Goal: Task Accomplishment & Management: Use online tool/utility

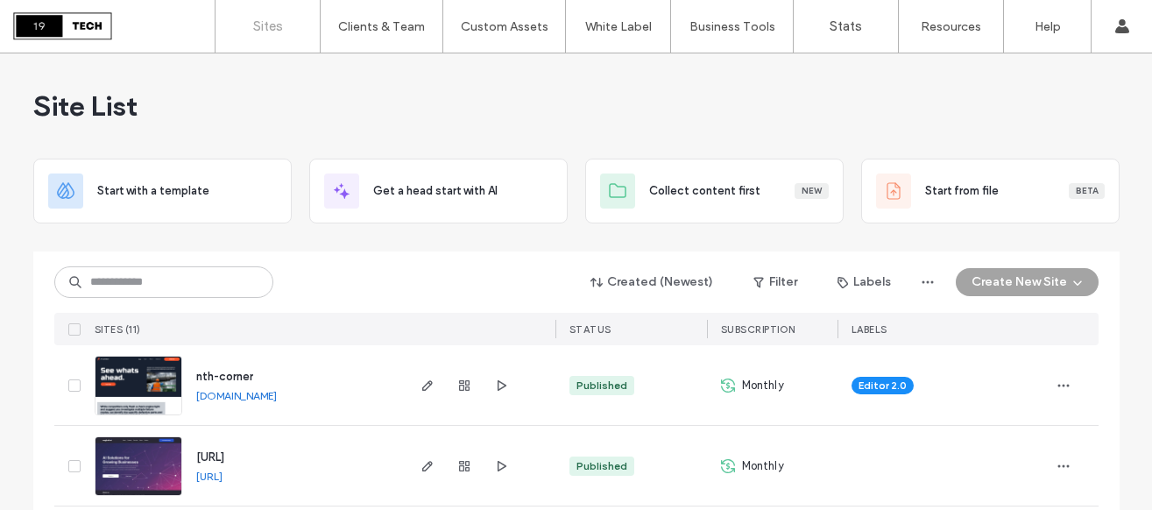
scroll to position [88, 0]
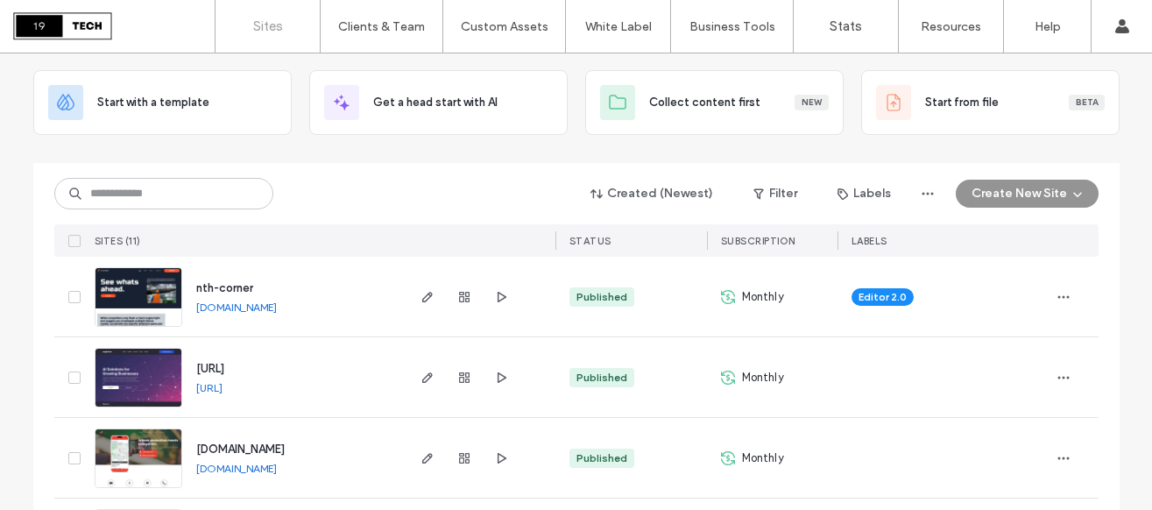
click at [1012, 191] on button "Create New Site" at bounding box center [1026, 194] width 143 height 28
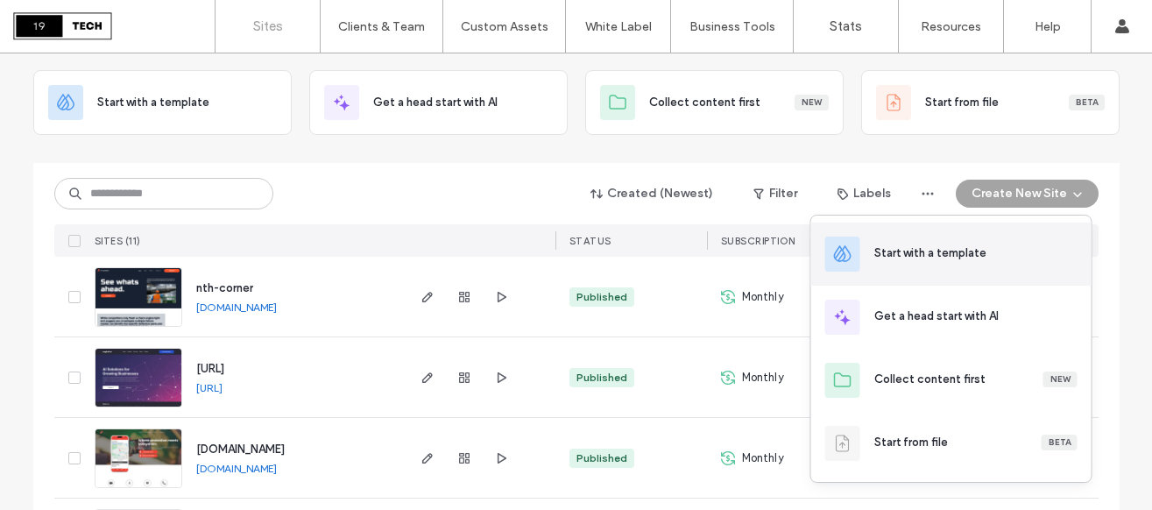
click at [947, 257] on div "Start with a template" at bounding box center [930, 253] width 112 height 18
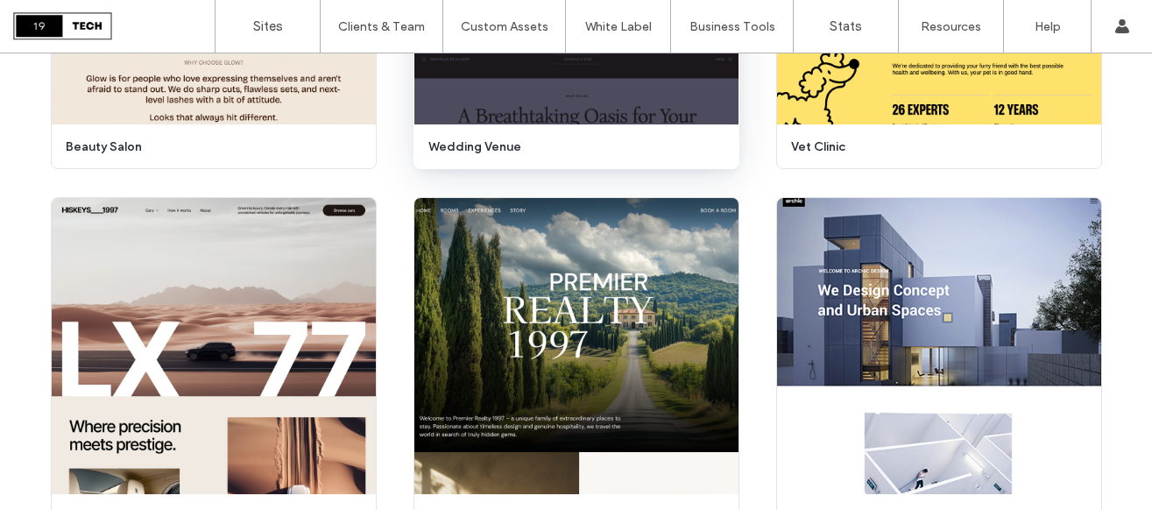
scroll to position [835, 0]
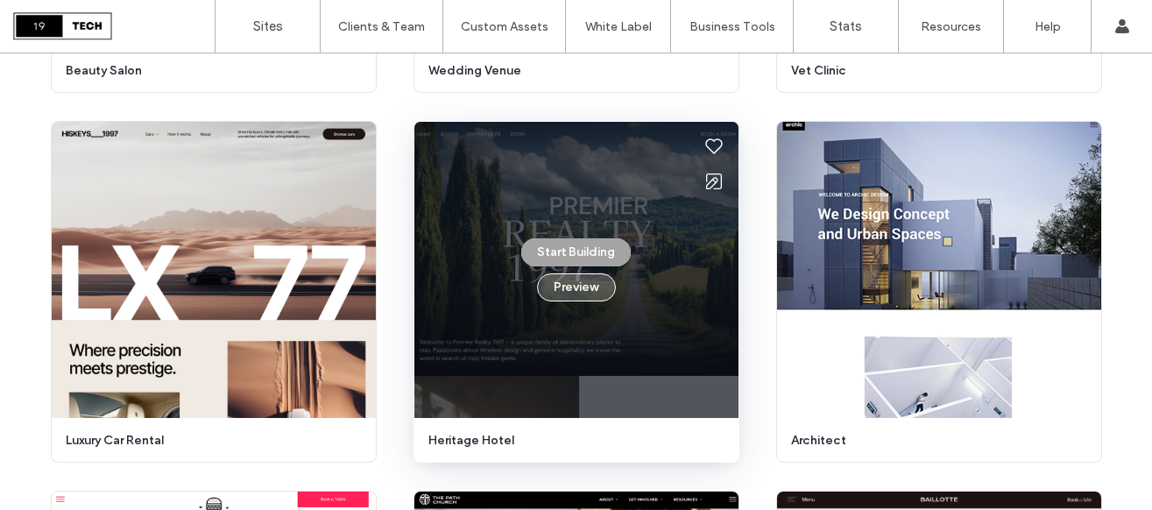
click at [580, 287] on button "Preview" at bounding box center [576, 287] width 79 height 28
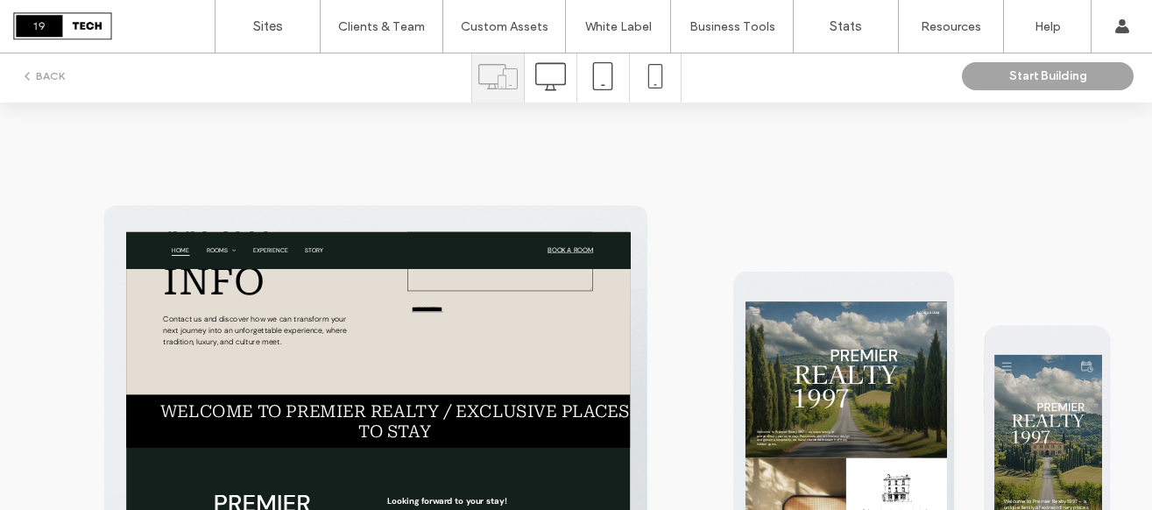
scroll to position [0, 0]
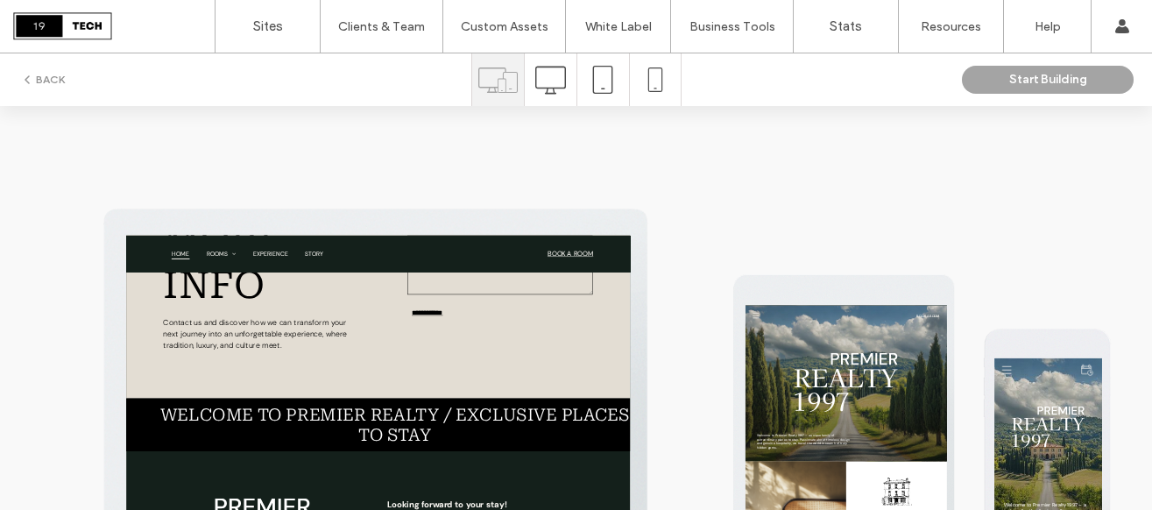
click at [51, 77] on button "BACK" at bounding box center [42, 79] width 45 height 21
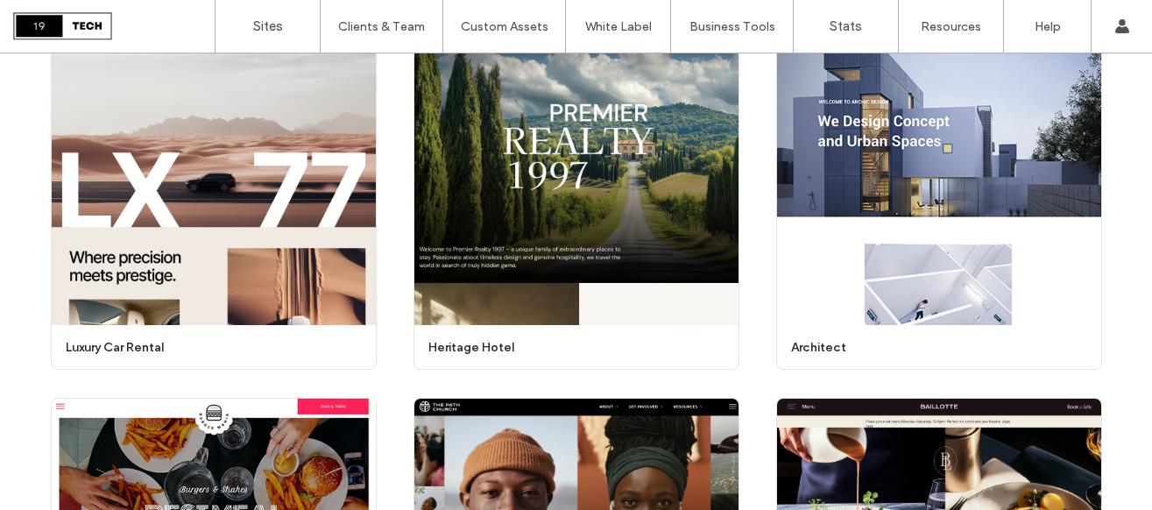
scroll to position [936, 0]
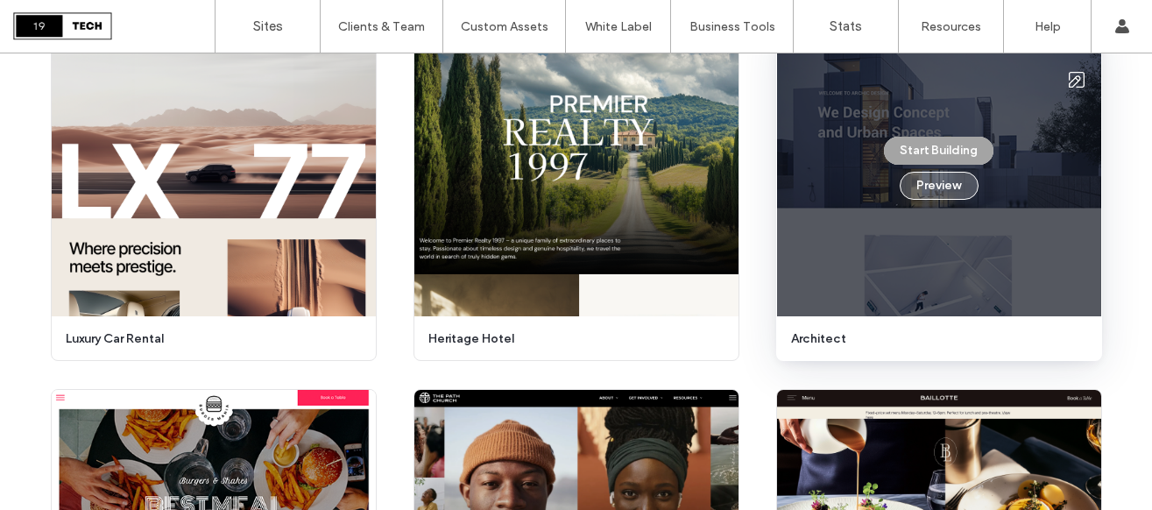
click at [928, 195] on button "Preview" at bounding box center [938, 186] width 79 height 28
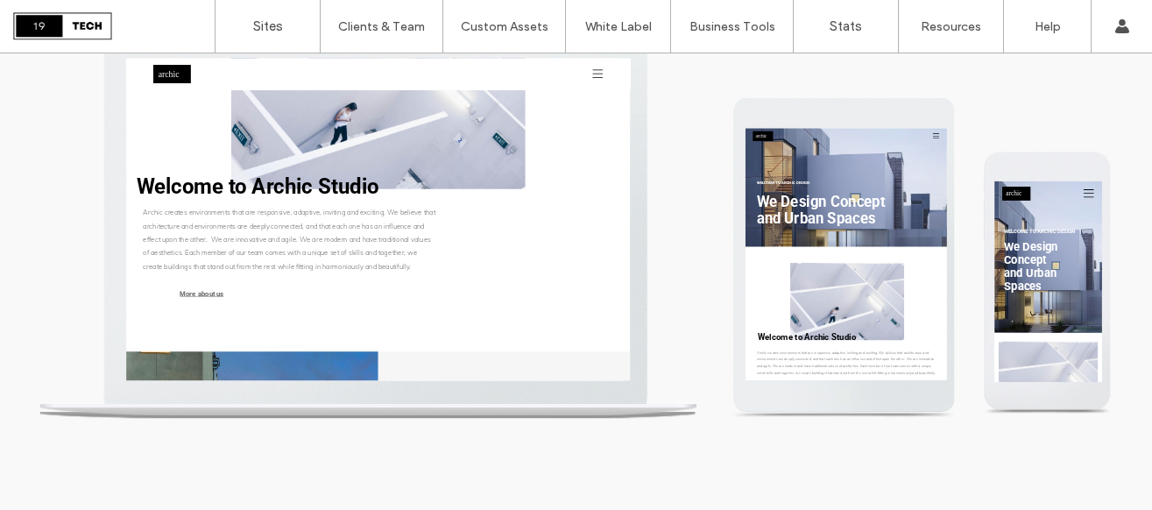
scroll to position [1021, 0]
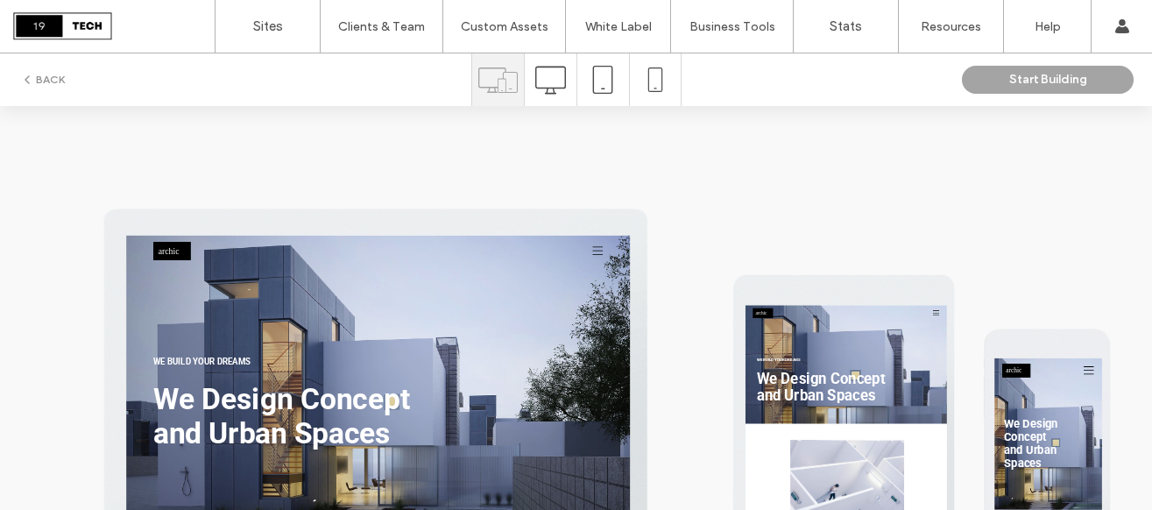
click at [48, 72] on button "BACK" at bounding box center [42, 79] width 45 height 21
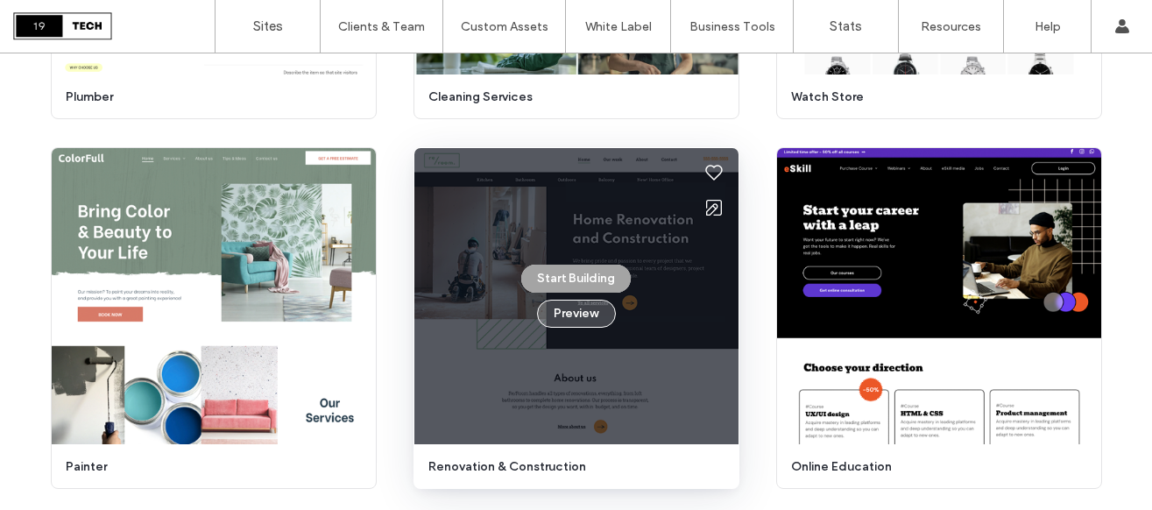
click at [572, 314] on button "Preview" at bounding box center [576, 313] width 79 height 28
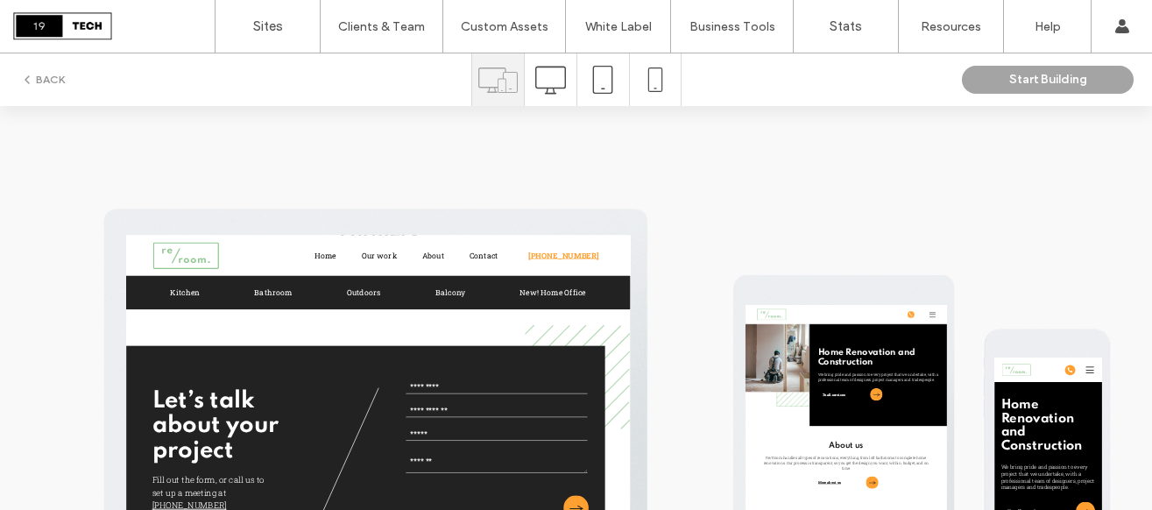
click at [38, 79] on button "BACK" at bounding box center [42, 79] width 45 height 21
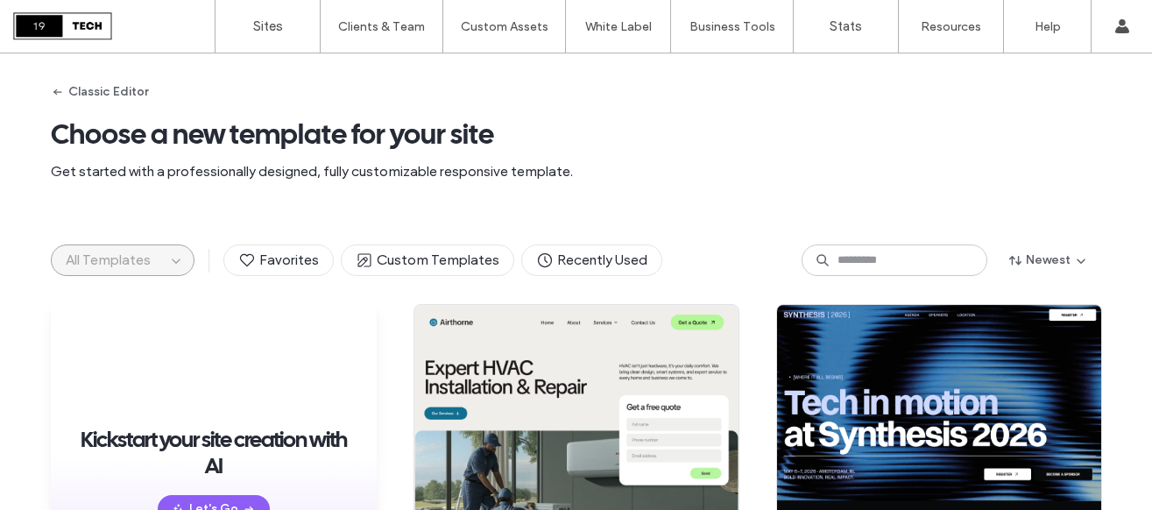
click at [149, 270] on button "All Templates" at bounding box center [109, 260] width 114 height 30
click at [173, 258] on icon "button" at bounding box center [176, 260] width 14 height 14
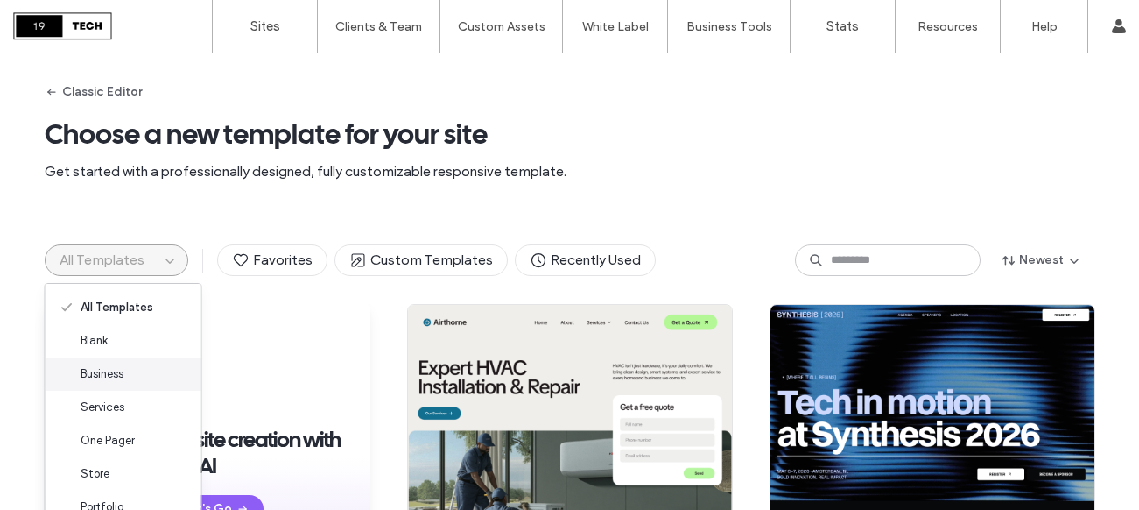
click at [130, 367] on div "Business" at bounding box center [124, 373] width 156 height 33
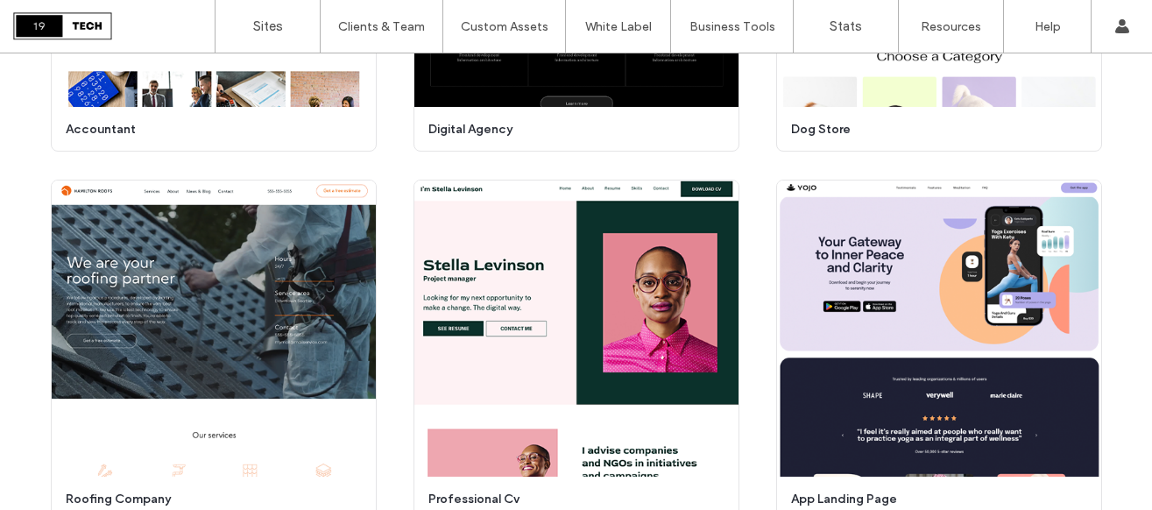
scroll to position [4943, 0]
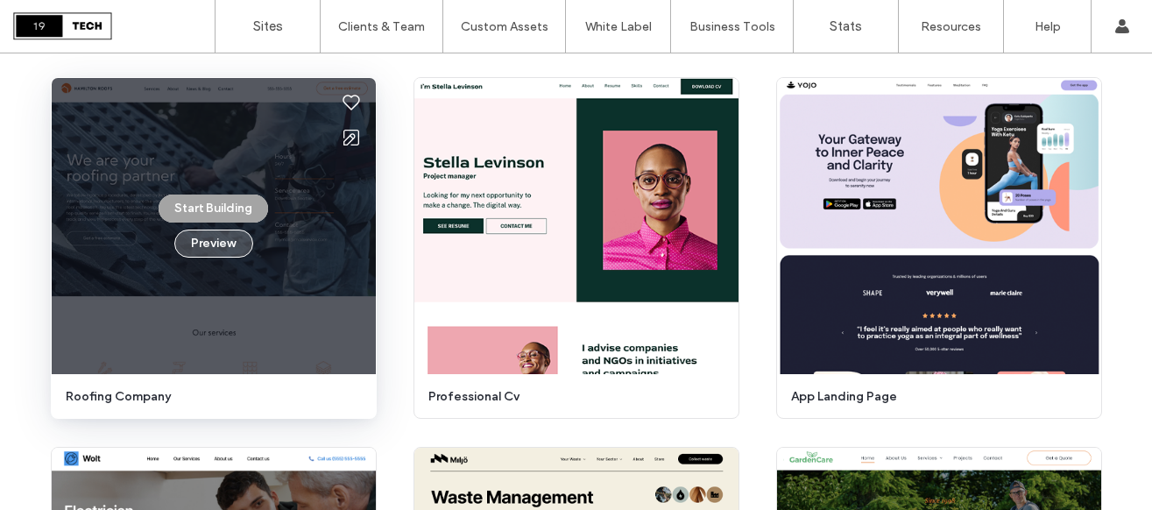
click at [222, 250] on button "Preview" at bounding box center [213, 243] width 79 height 28
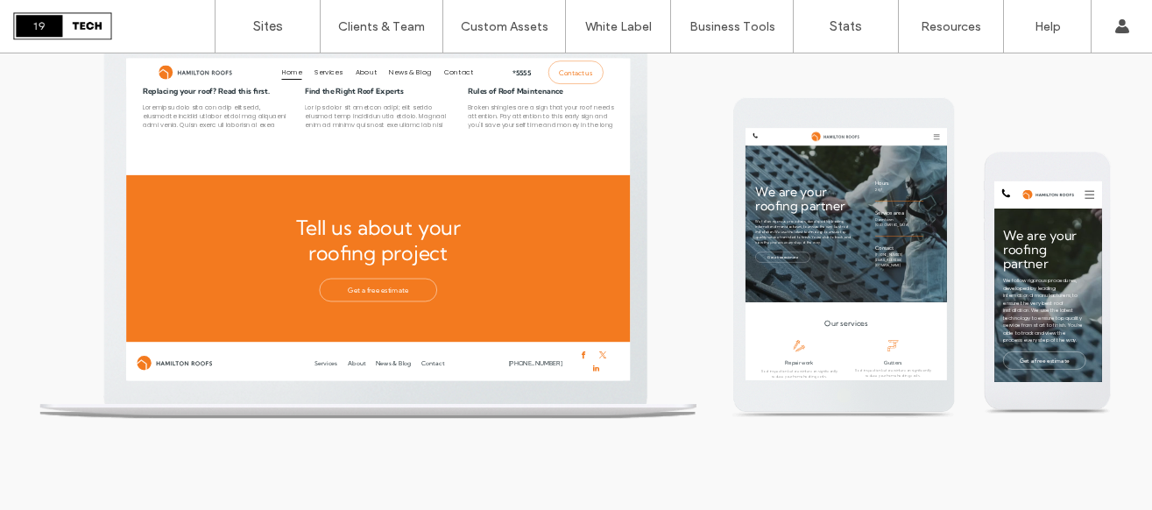
scroll to position [0, 0]
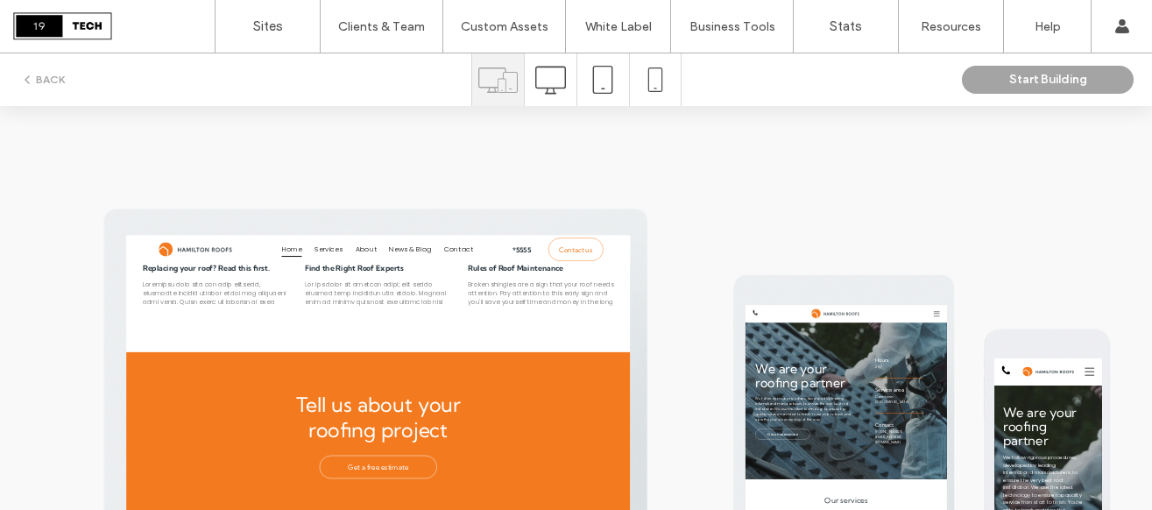
click at [18, 77] on div "BACK" at bounding box center [235, 79] width 471 height 21
click at [36, 77] on button "BACK" at bounding box center [42, 79] width 45 height 21
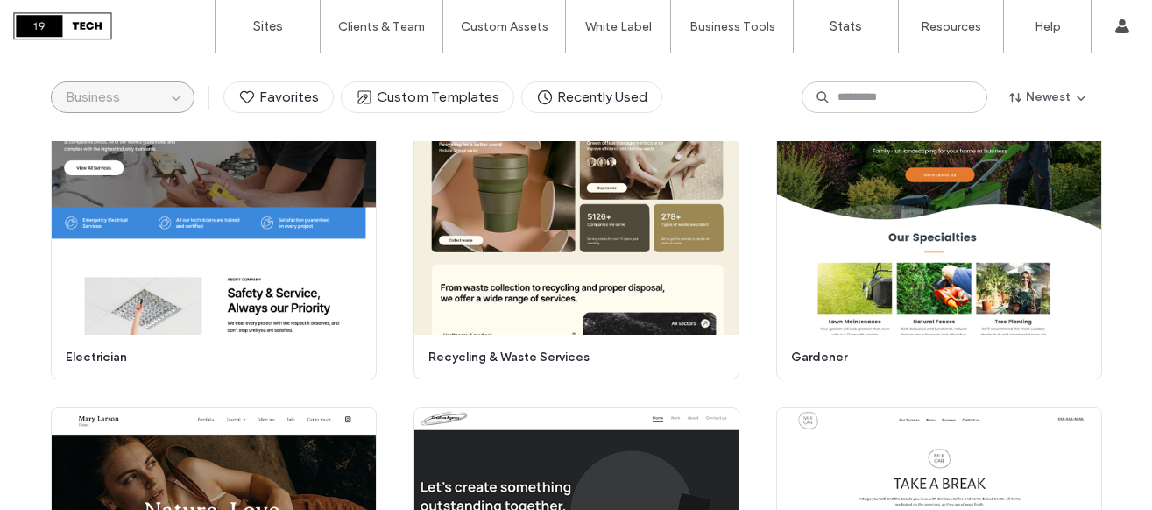
scroll to position [5437, 0]
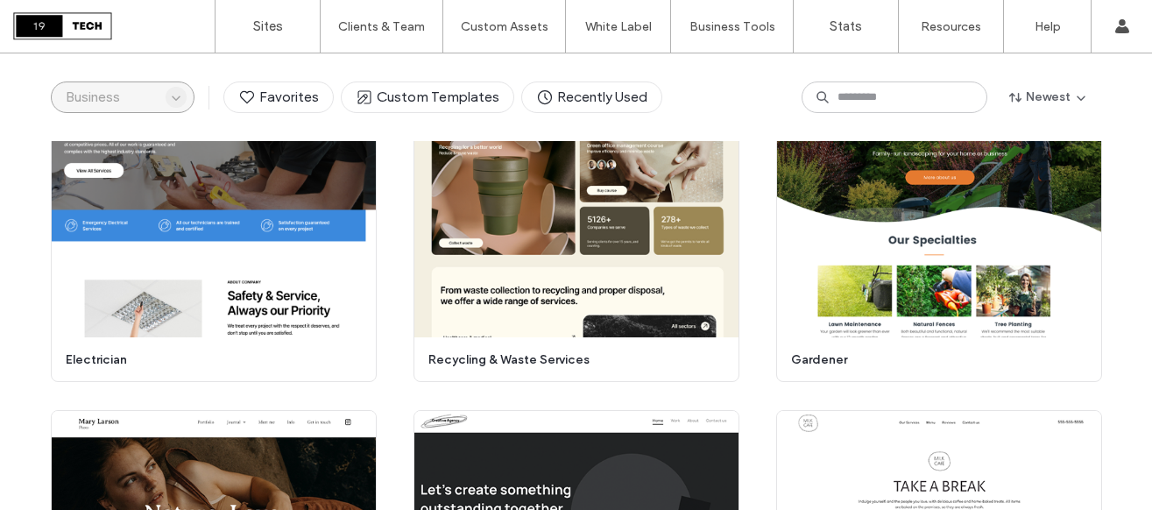
click at [171, 100] on icon "button" at bounding box center [176, 97] width 14 height 14
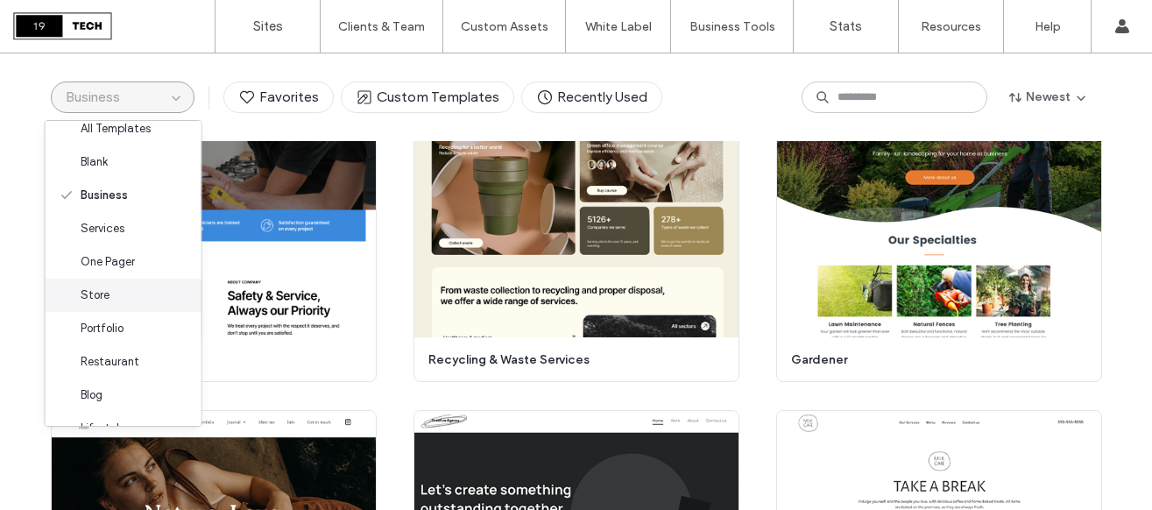
scroll to position [11, 0]
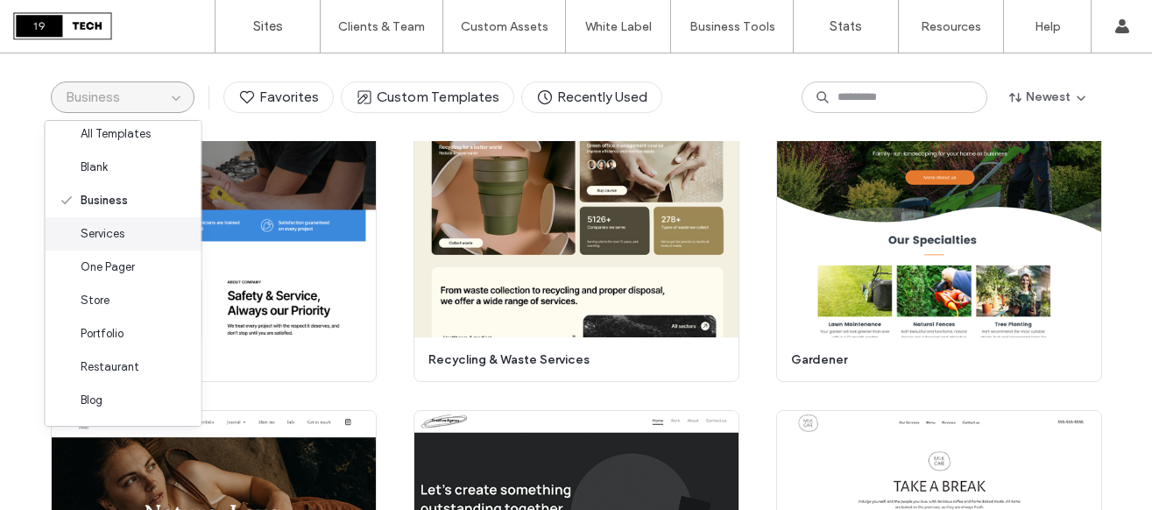
click at [119, 229] on span "Services" at bounding box center [103, 234] width 44 height 18
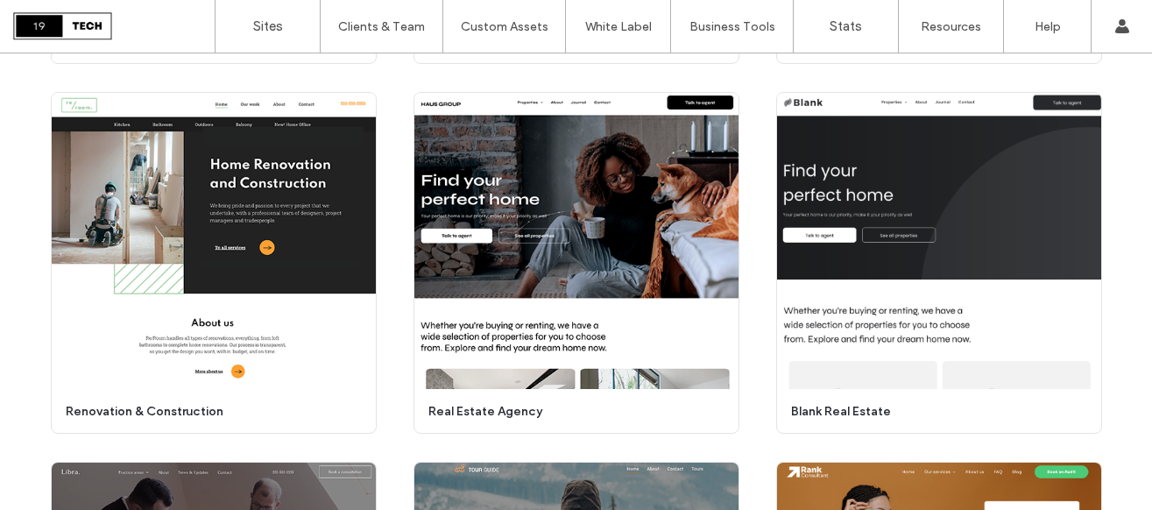
scroll to position [864, 0]
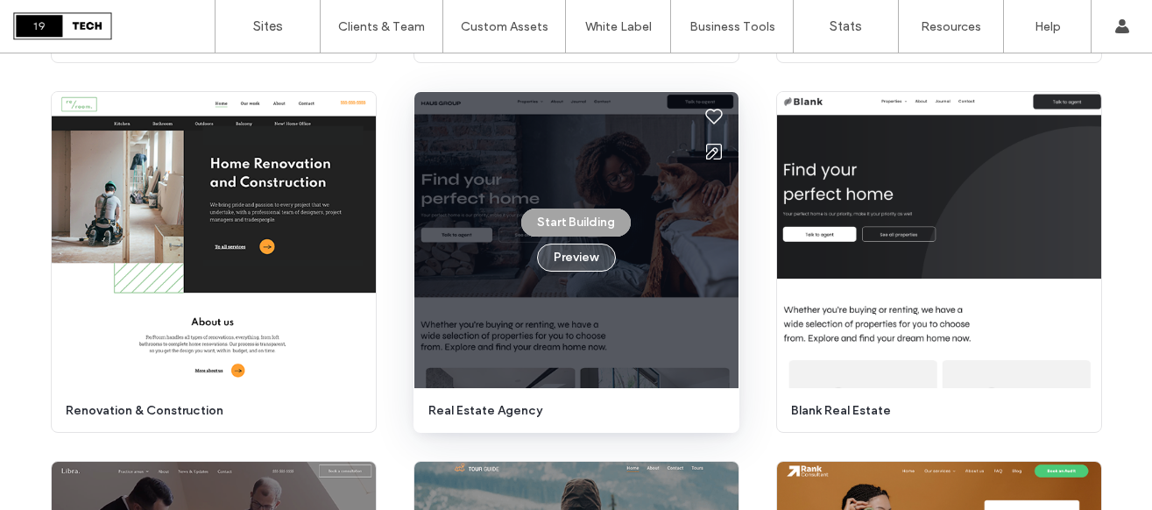
click at [566, 261] on button "Preview" at bounding box center [576, 257] width 79 height 28
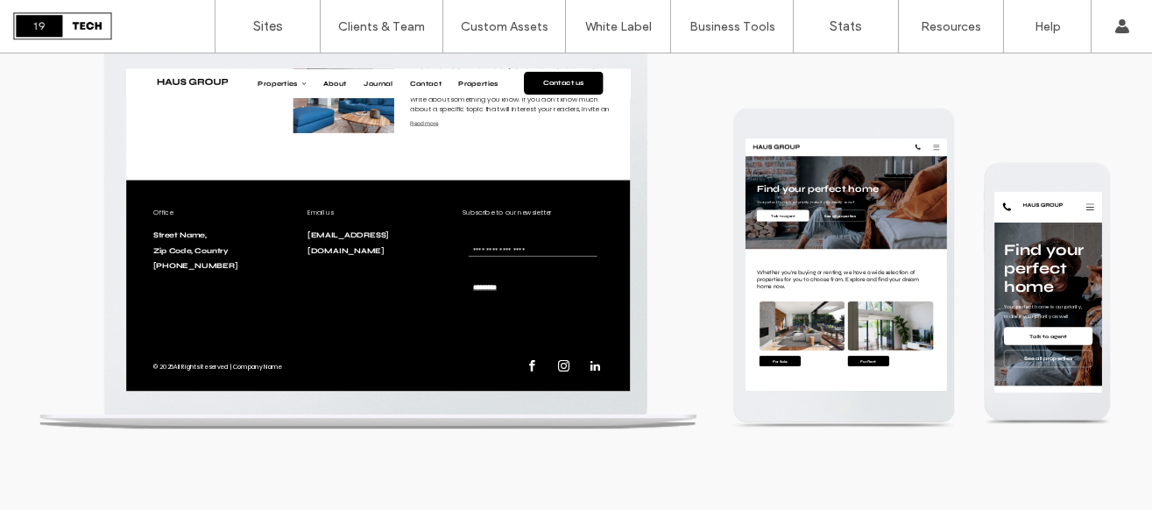
scroll to position [0, 0]
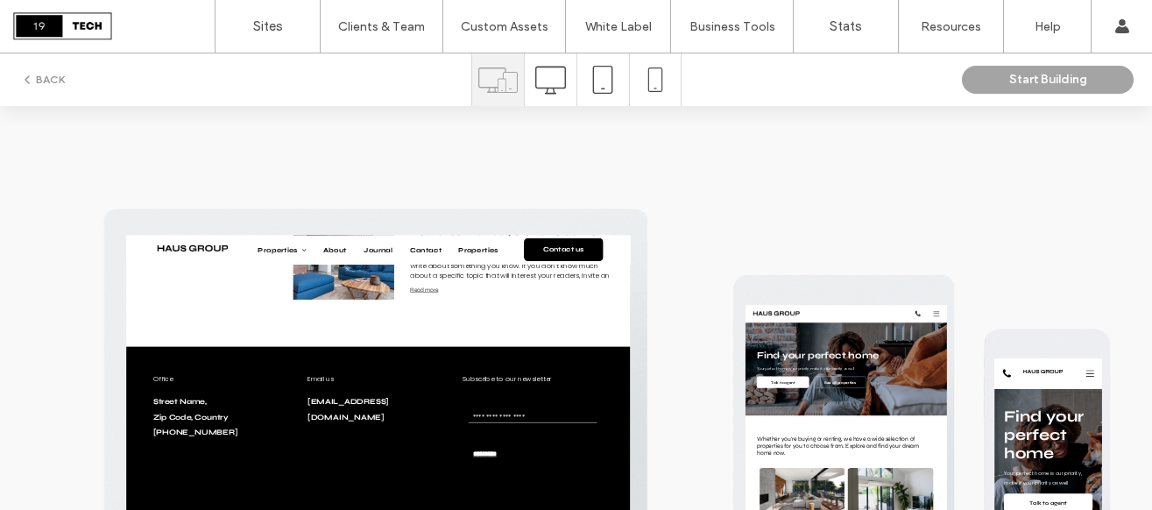
click at [41, 80] on button "BACK" at bounding box center [42, 79] width 45 height 21
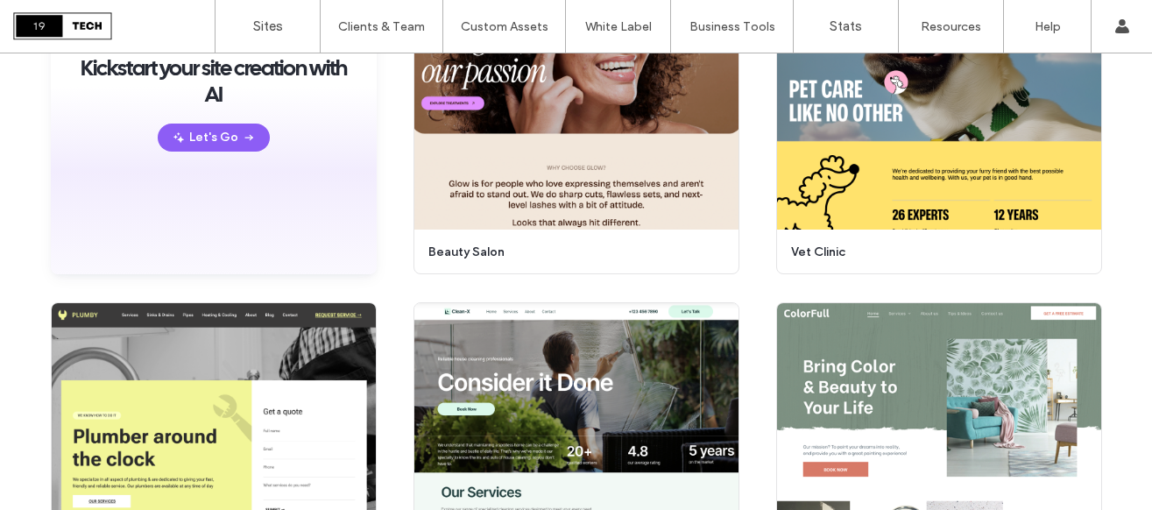
scroll to position [292, 0]
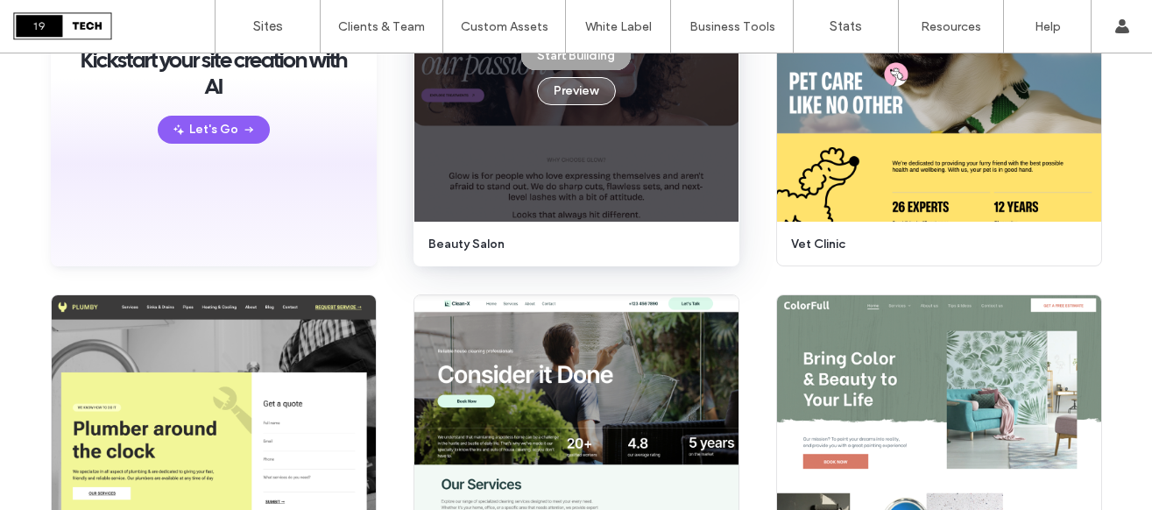
click at [568, 100] on button "Preview" at bounding box center [576, 91] width 79 height 28
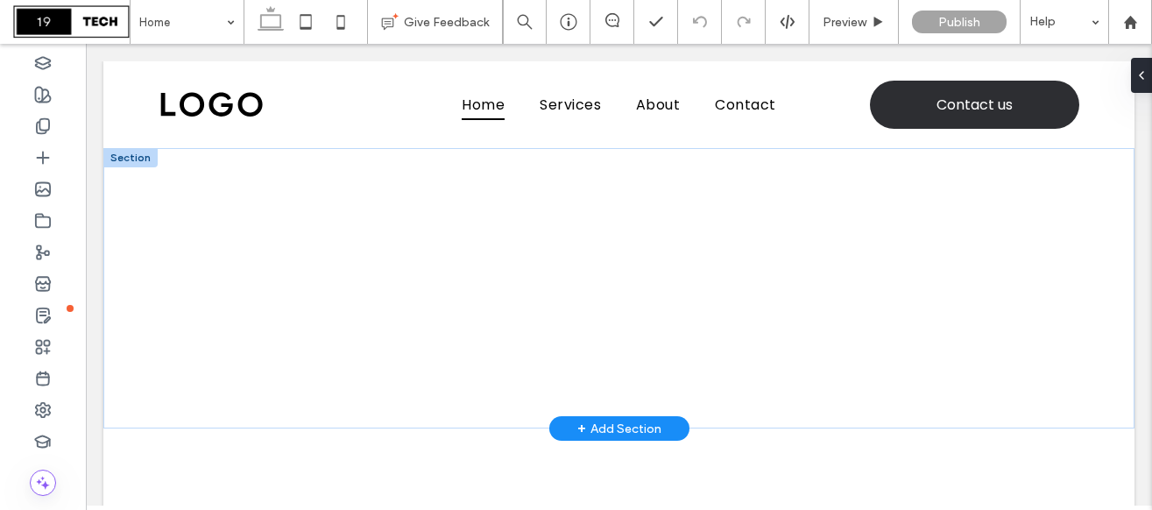
click at [587, 426] on div "+ Add Section" at bounding box center [619, 428] width 84 height 19
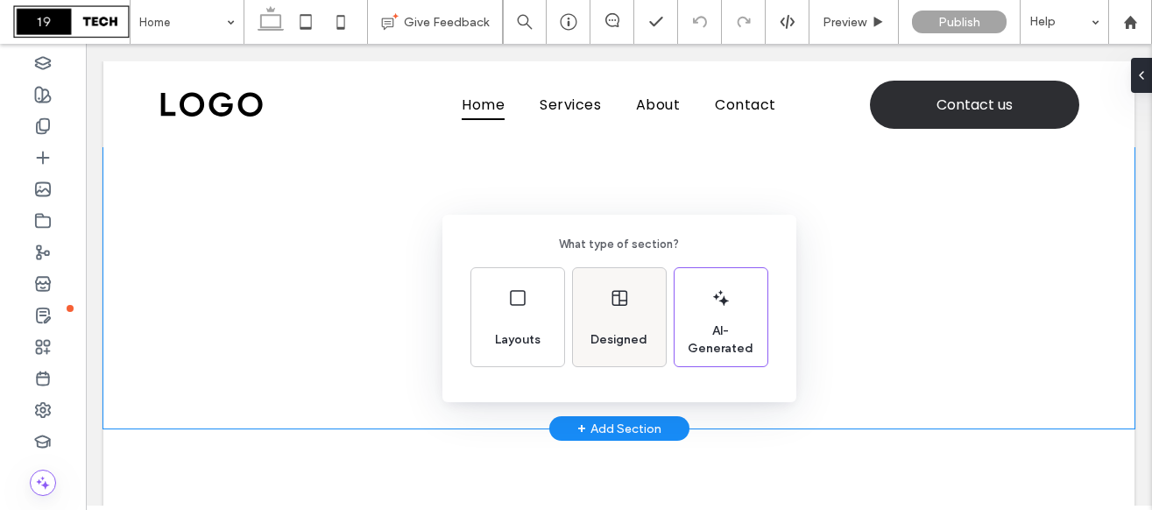
click at [591, 331] on span "Designed" at bounding box center [618, 340] width 71 height 18
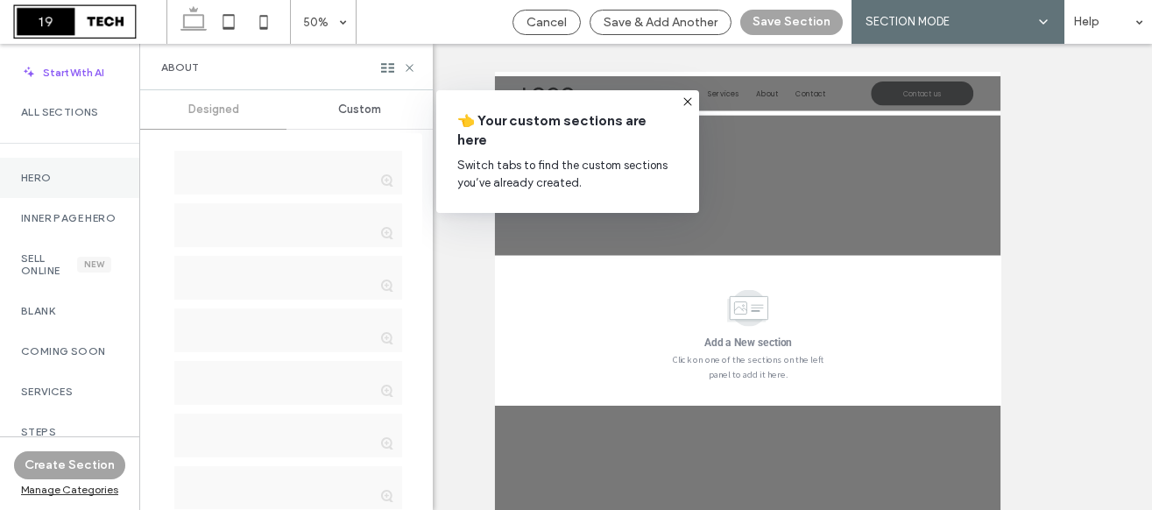
click at [53, 176] on label "Hero" at bounding box center [69, 178] width 97 height 12
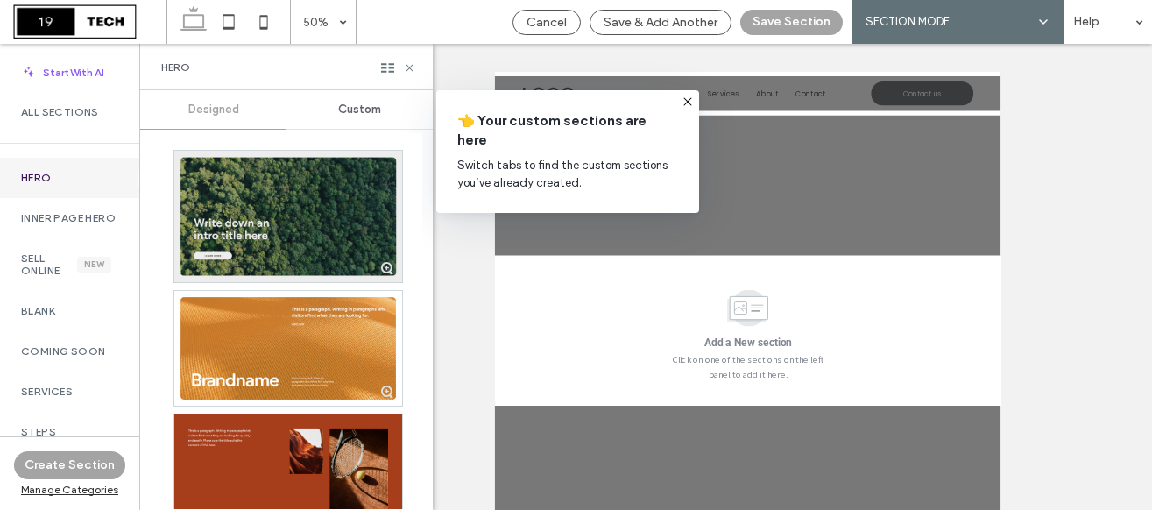
click at [290, 203] on div at bounding box center [288, 216] width 228 height 131
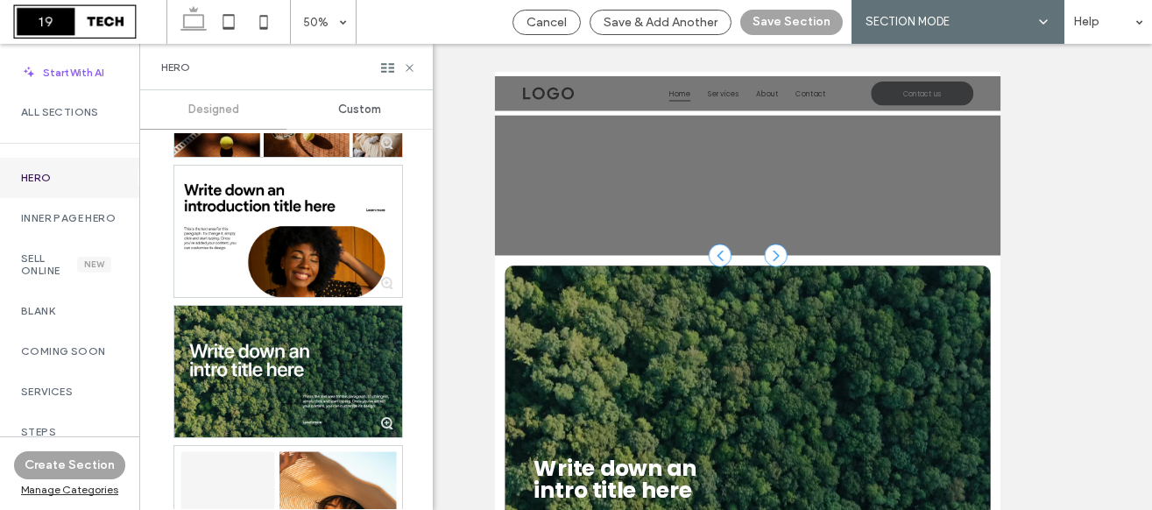
scroll to position [5390, 0]
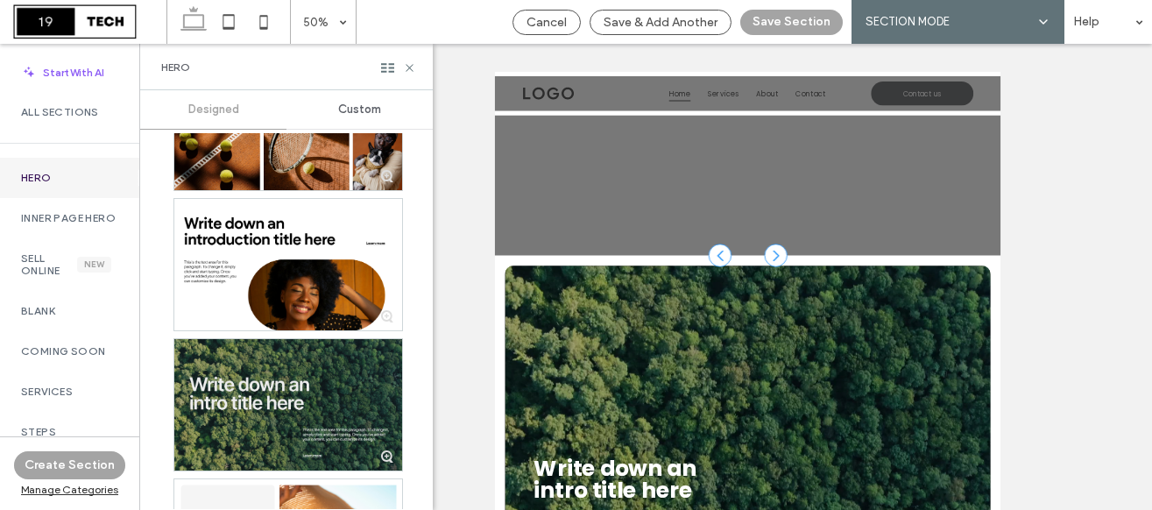
click at [230, 405] on div at bounding box center [288, 404] width 228 height 131
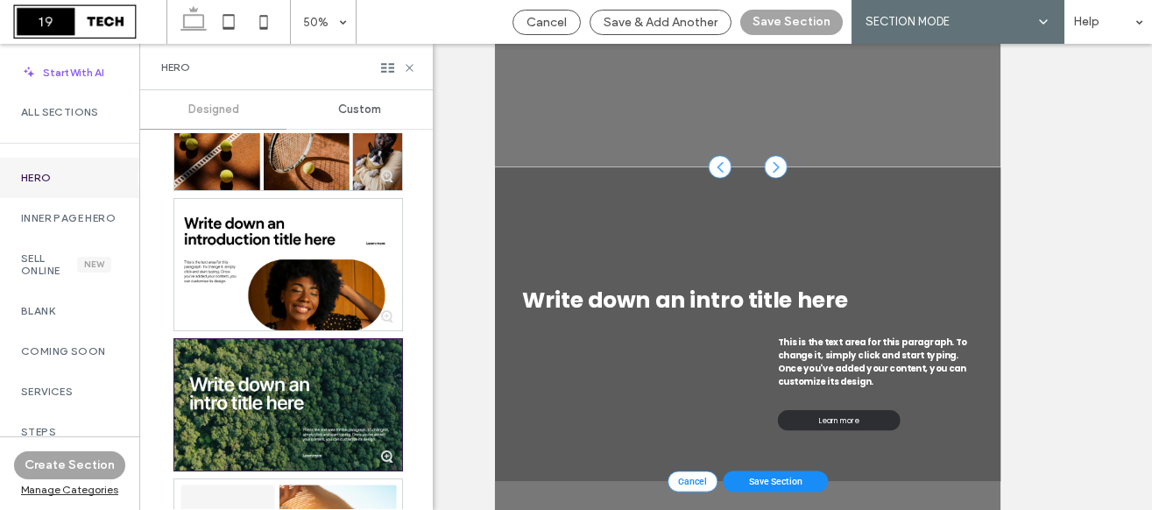
scroll to position [176, 0]
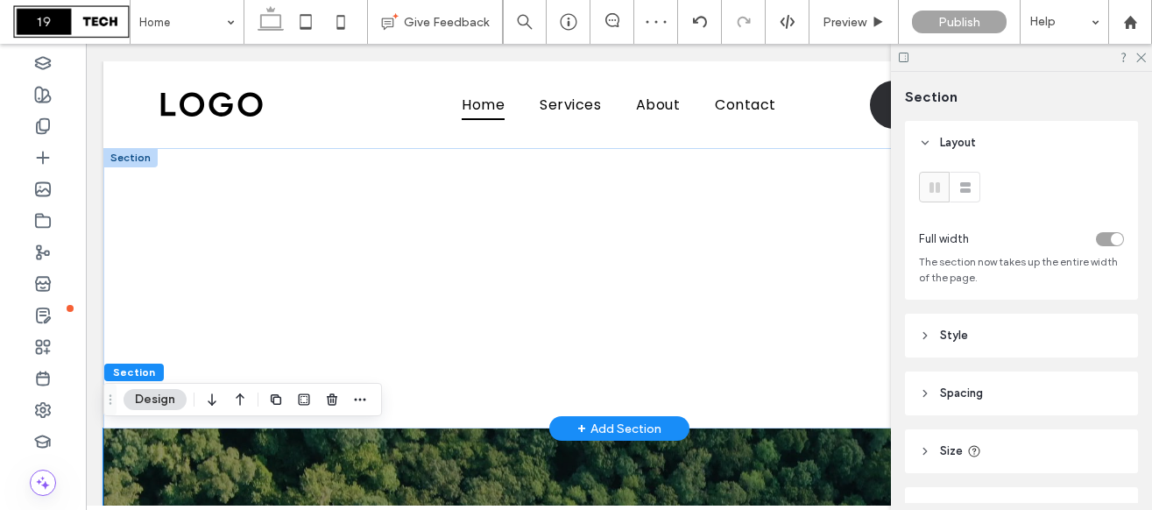
click at [133, 156] on div at bounding box center [130, 157] width 54 height 19
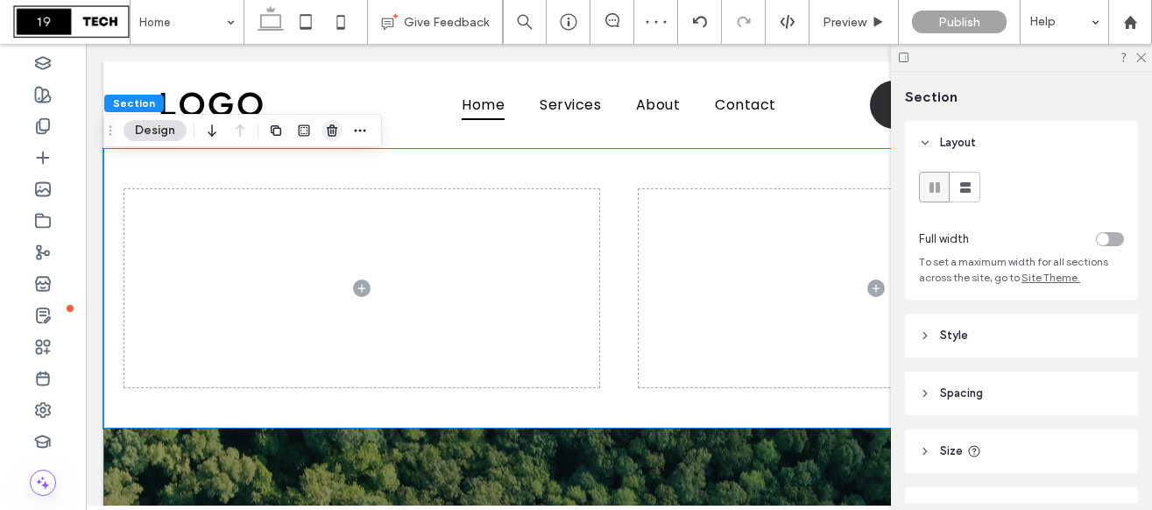
click at [330, 123] on span "button" at bounding box center [331, 130] width 21 height 21
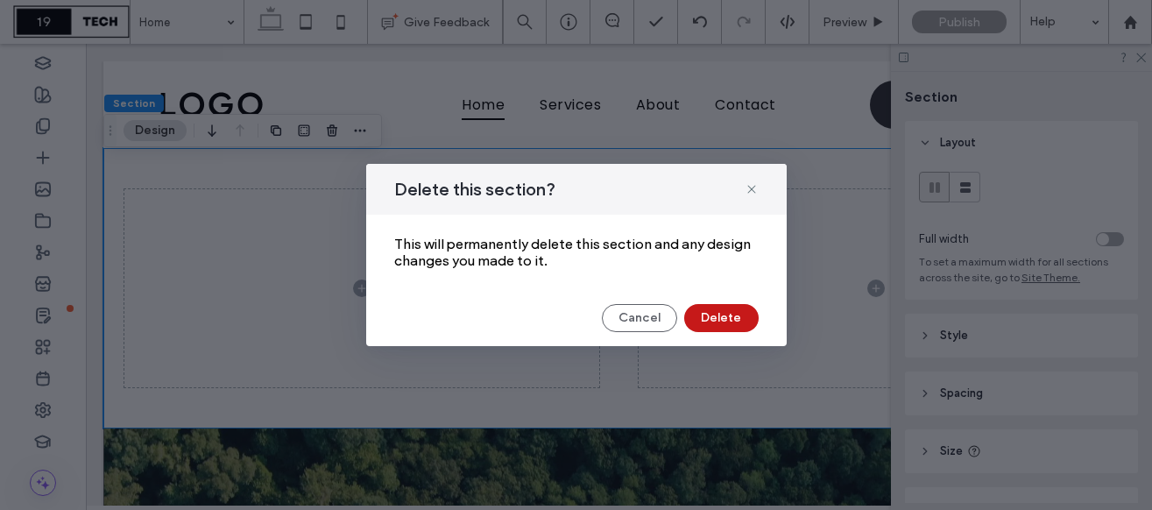
click at [719, 314] on button "Delete" at bounding box center [721, 318] width 74 height 28
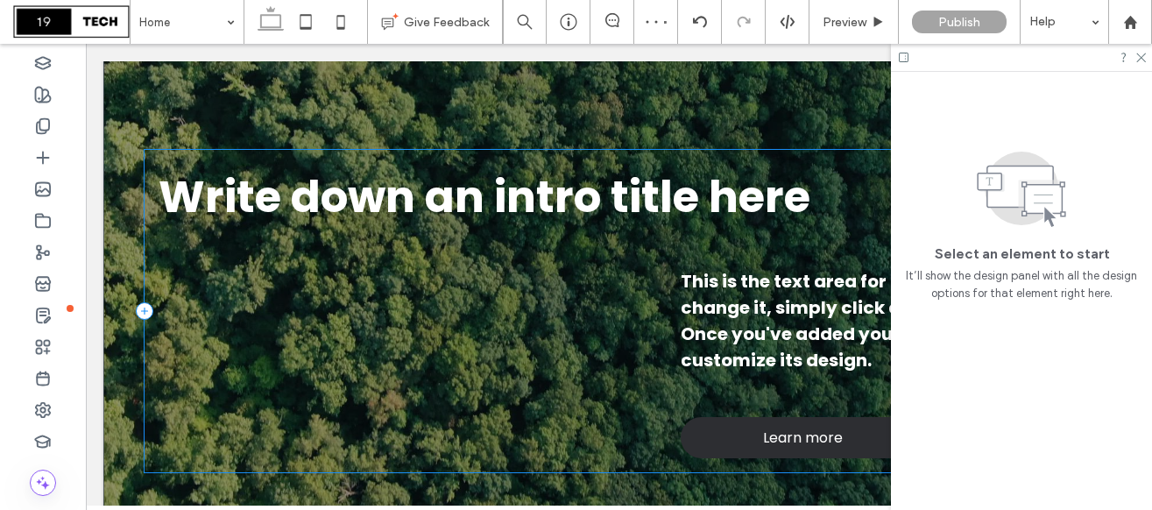
scroll to position [216, 0]
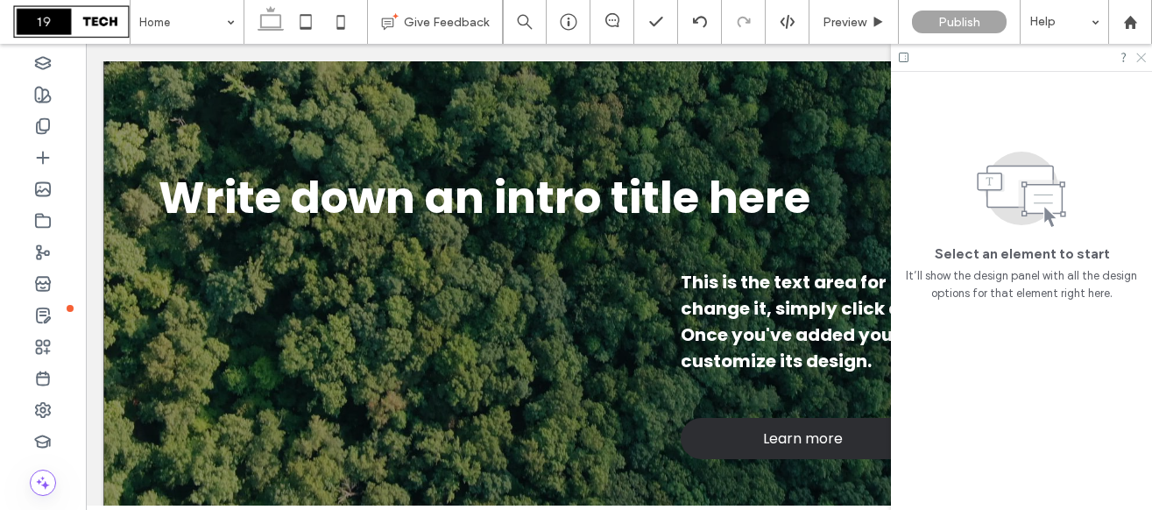
click at [1142, 59] on icon at bounding box center [1139, 56] width 11 height 11
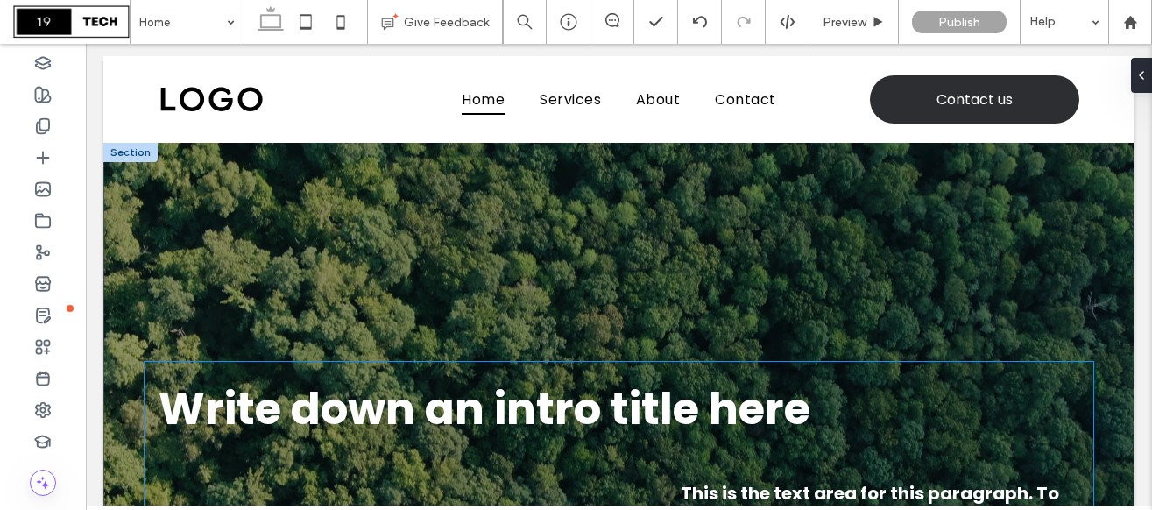
scroll to position [0, 0]
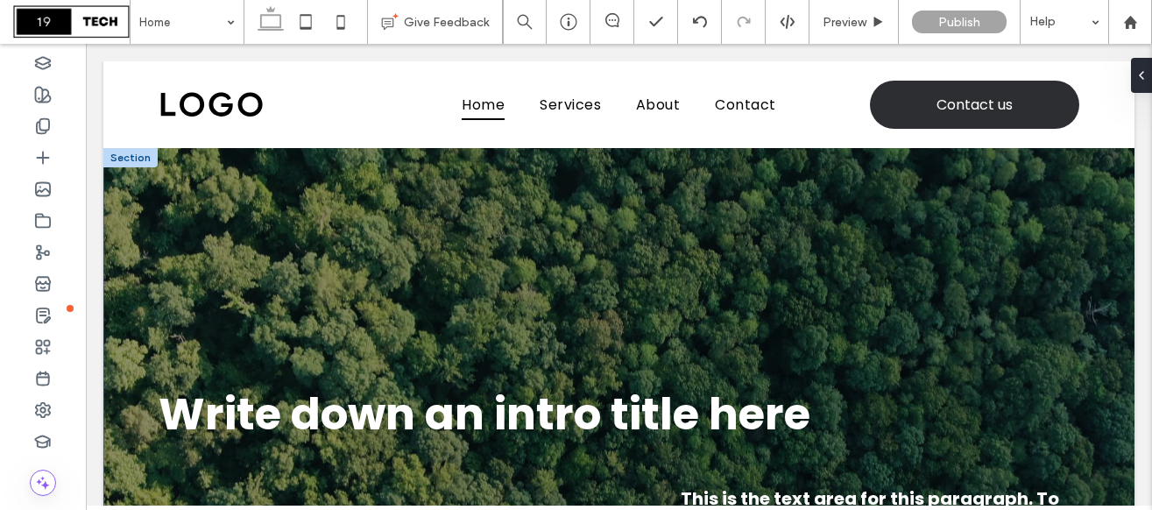
click at [135, 156] on div at bounding box center [130, 157] width 54 height 19
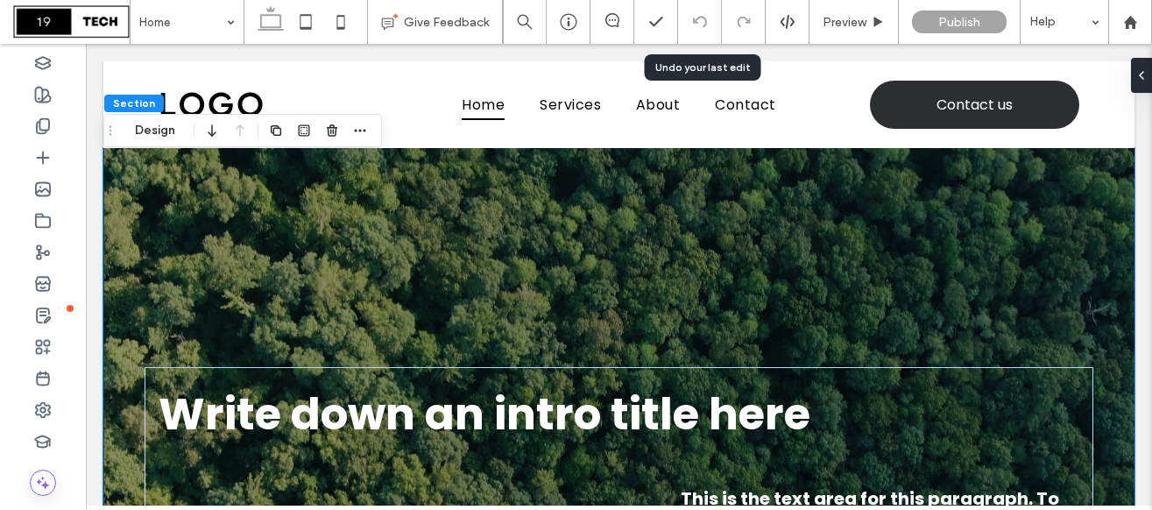
click at [706, 11] on div at bounding box center [700, 22] width 44 height 44
click at [699, 25] on icon at bounding box center [700, 22] width 14 height 14
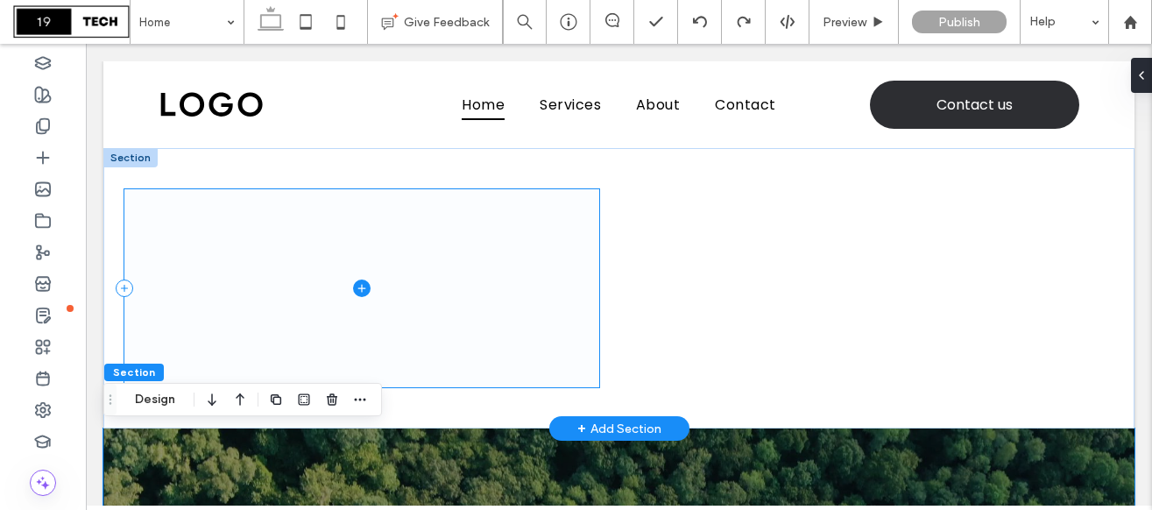
click at [366, 289] on icon at bounding box center [362, 288] width 18 height 18
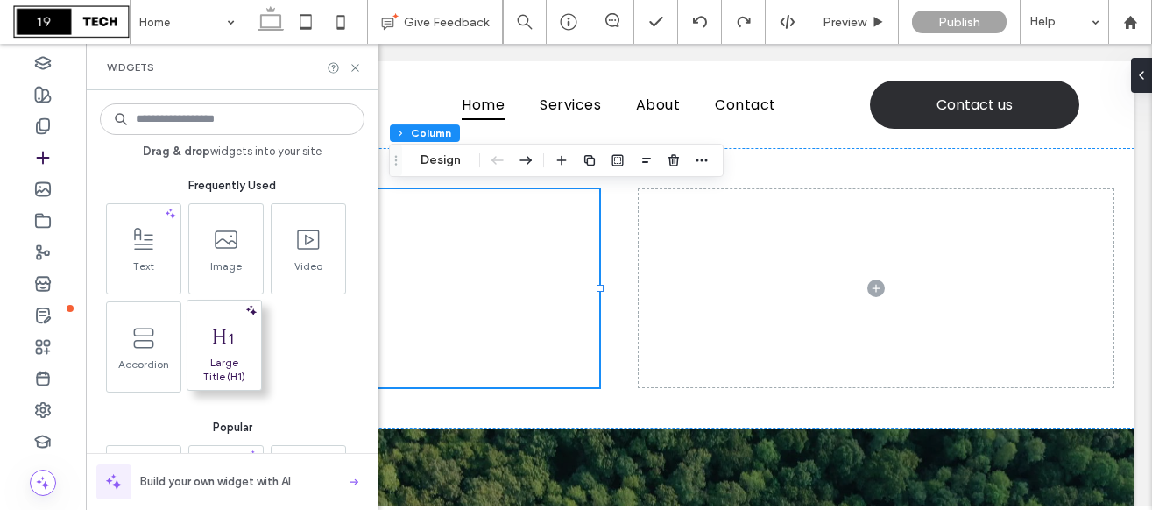
click at [226, 333] on icon at bounding box center [224, 336] width 28 height 28
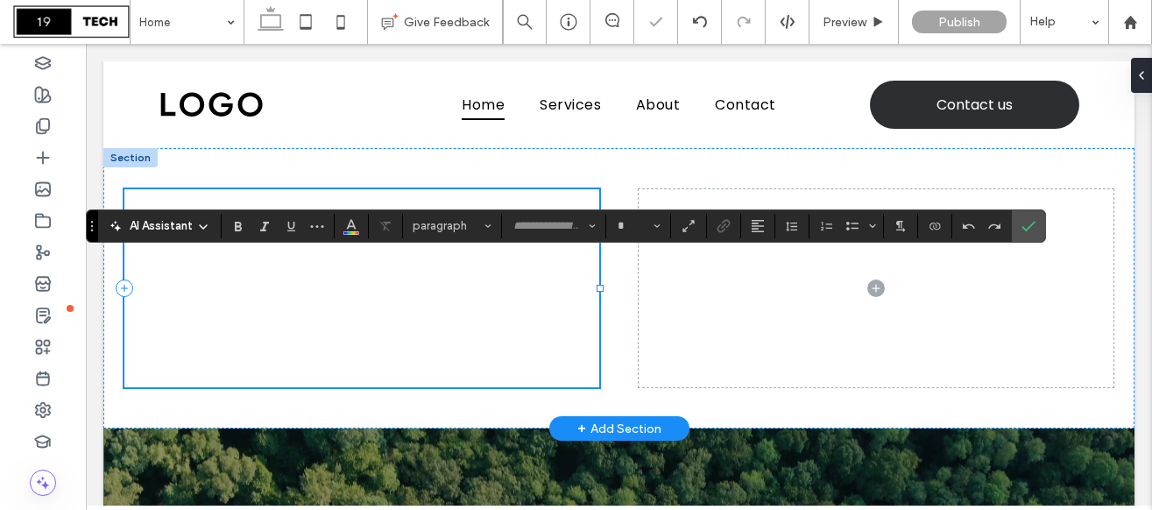
type input "*******"
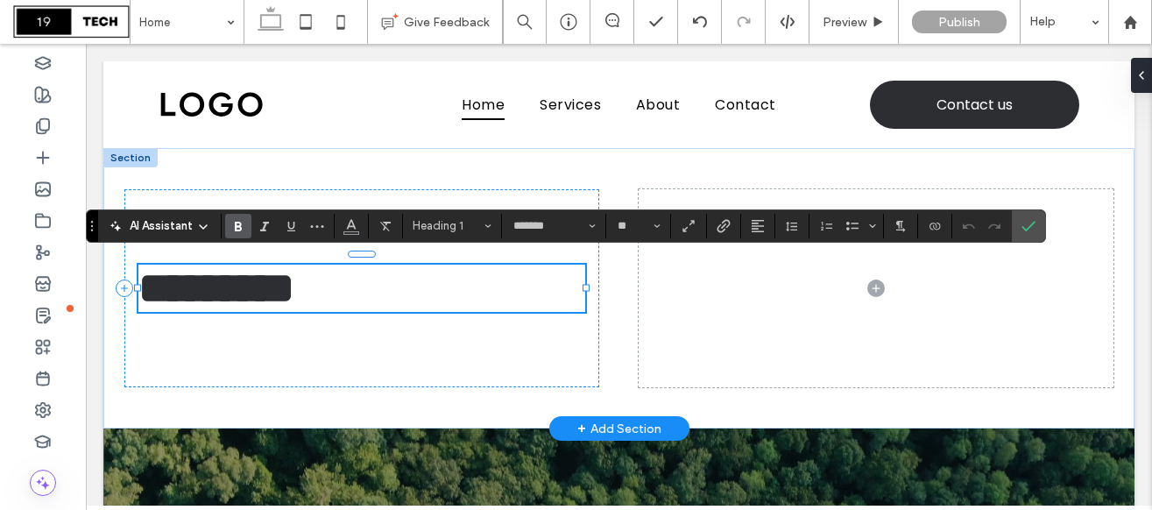
click at [294, 296] on span "*********" at bounding box center [216, 287] width 156 height 43
drag, startPoint x: 338, startPoint y: 296, endPoint x: 144, endPoint y: 285, distance: 193.8
click at [144, 285] on span "*********" at bounding box center [216, 287] width 156 height 43
type input "**"
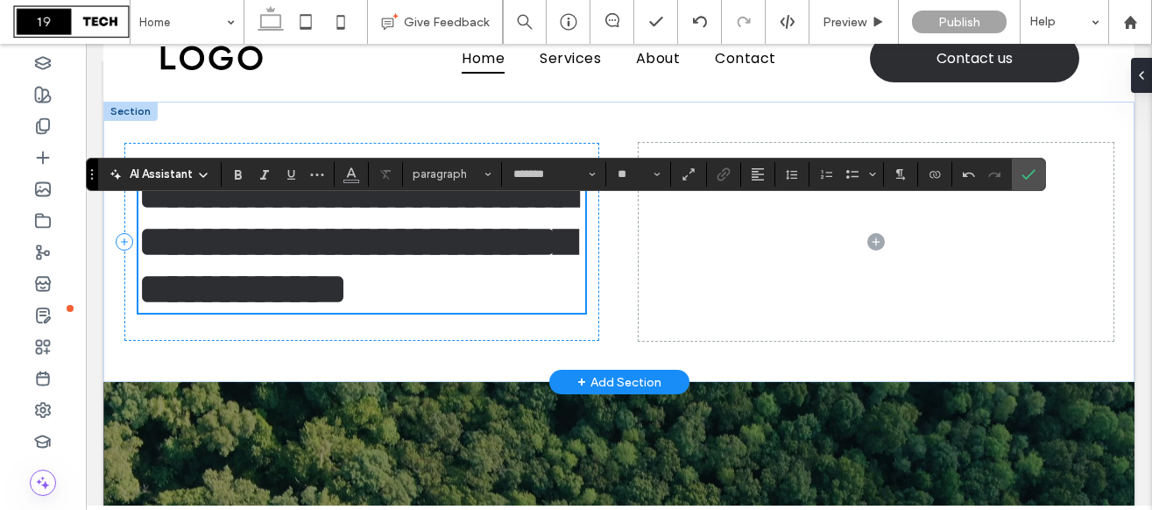
scroll to position [45, 0]
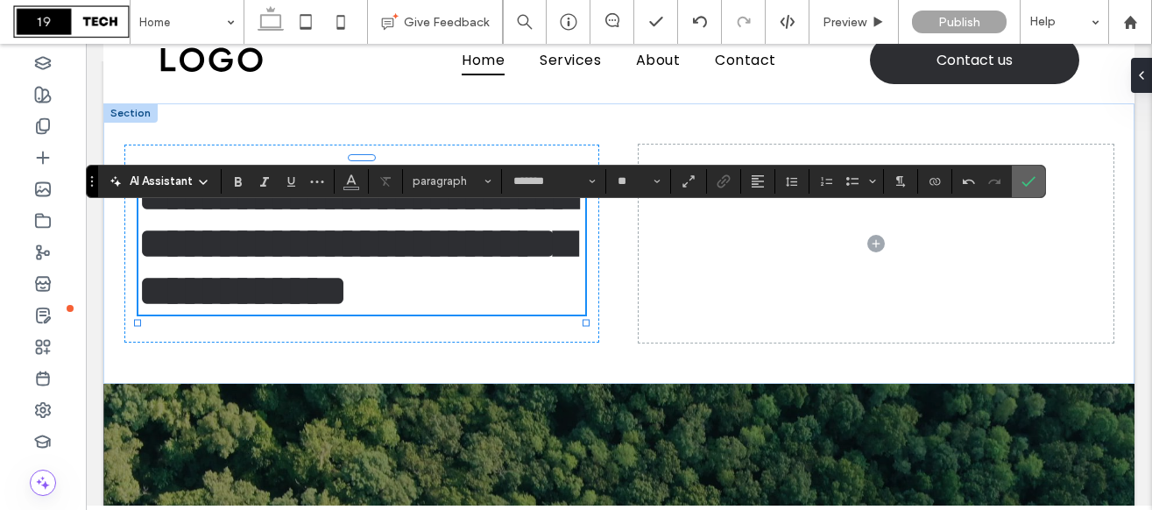
click at [1033, 181] on icon "Confirm" at bounding box center [1028, 181] width 14 height 14
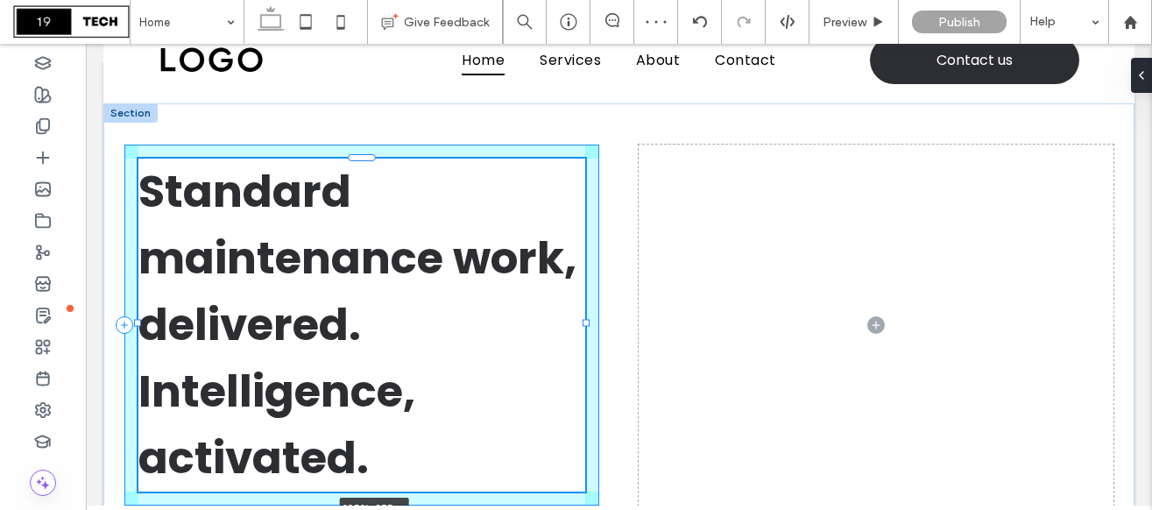
drag, startPoint x: 583, startPoint y: 325, endPoint x: 614, endPoint y: 327, distance: 30.7
click at [614, 327] on div "Standard maintenance work, delivered. Intelligence, activated. 105% , 375px" at bounding box center [618, 324] width 1031 height 443
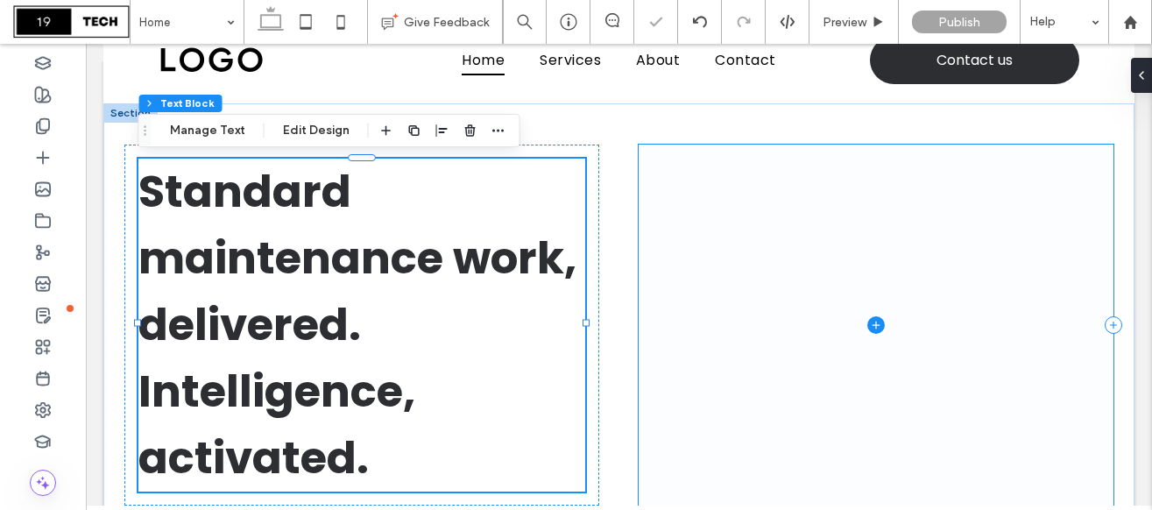
click at [640, 302] on span at bounding box center [875, 324] width 475 height 361
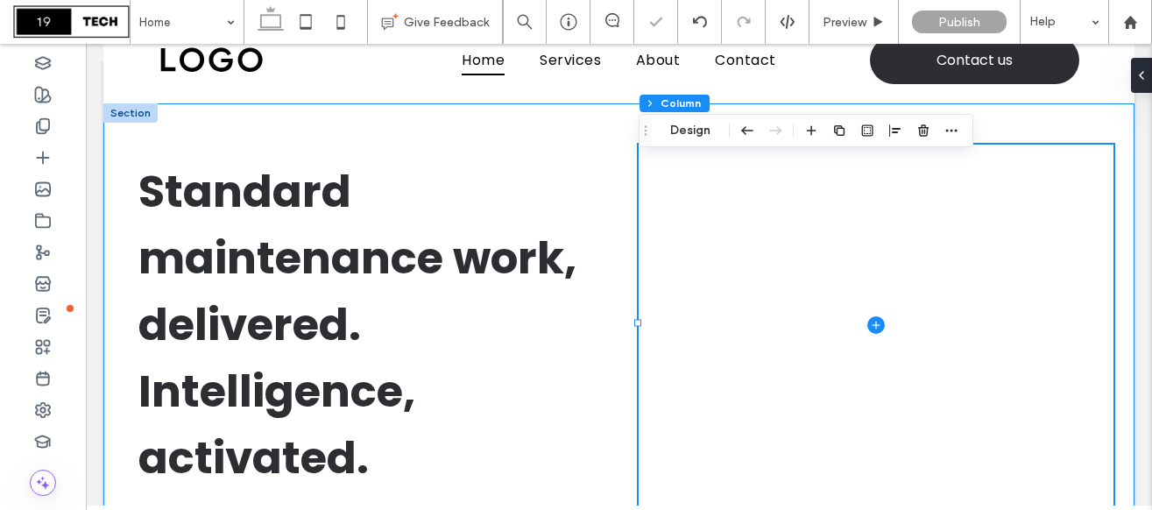
click at [617, 299] on div "Standard maintenance work, delivered. Intelligence, activated." at bounding box center [618, 324] width 1031 height 443
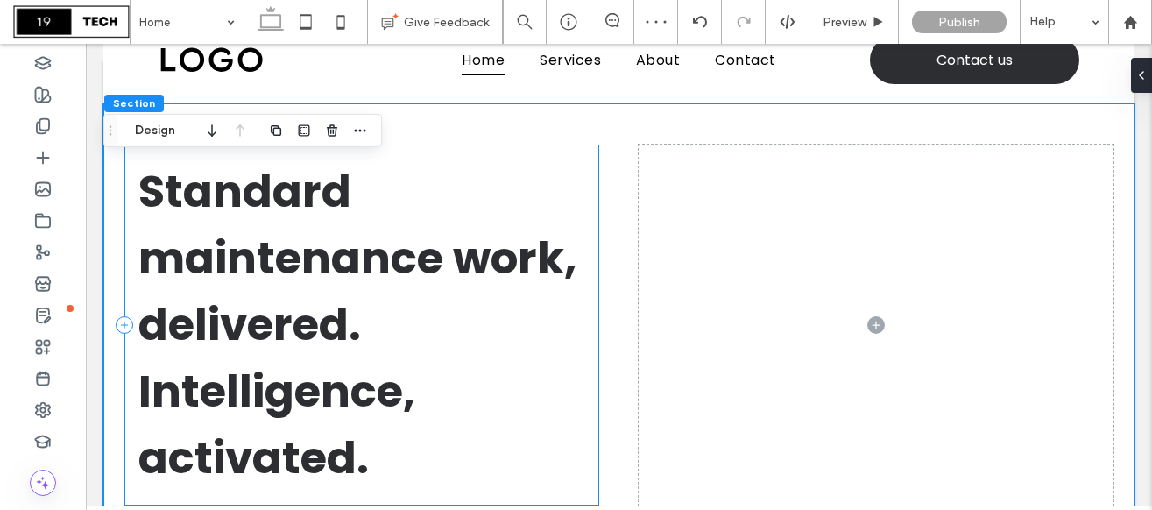
click at [597, 323] on div "Standard maintenance work, delivered. Intelligence, activated." at bounding box center [361, 324] width 475 height 361
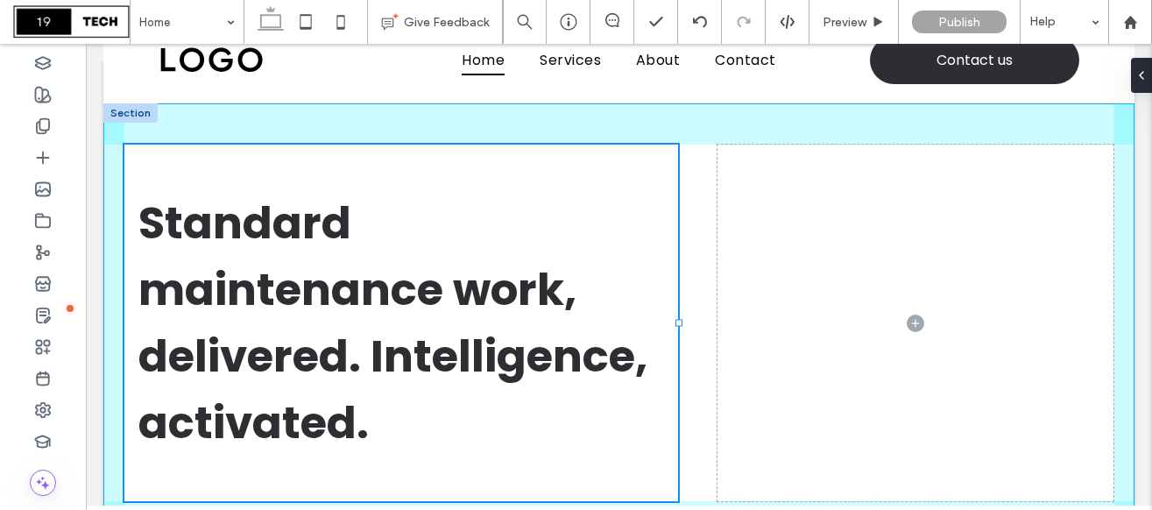
drag, startPoint x: 598, startPoint y: 321, endPoint x: 677, endPoint y: 304, distance: 80.7
click at [125, 145] on div at bounding box center [124, 144] width 1 height 1
type input "**"
type input "*****"
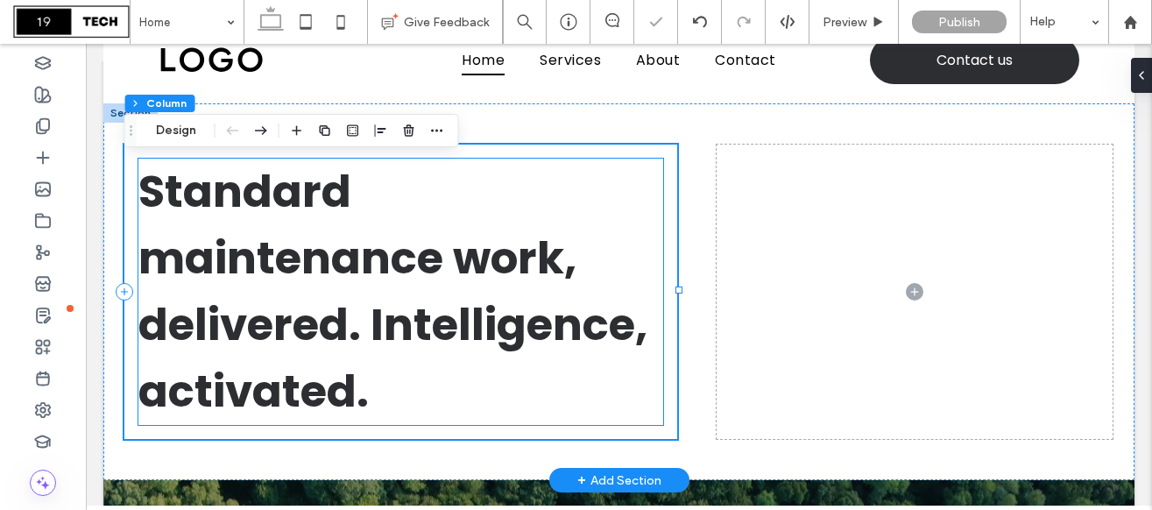
click at [384, 307] on span "Standard maintenance work, delivered. Intelligence, activated." at bounding box center [392, 291] width 509 height 262
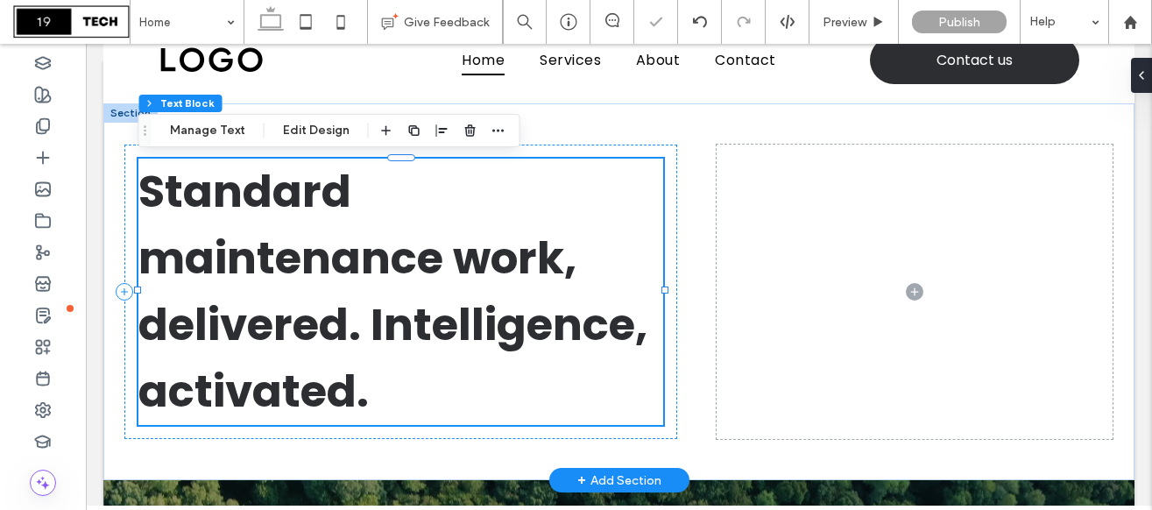
click at [329, 315] on span "Standard maintenance work, delivered. Intelligence, activated." at bounding box center [392, 291] width 509 height 262
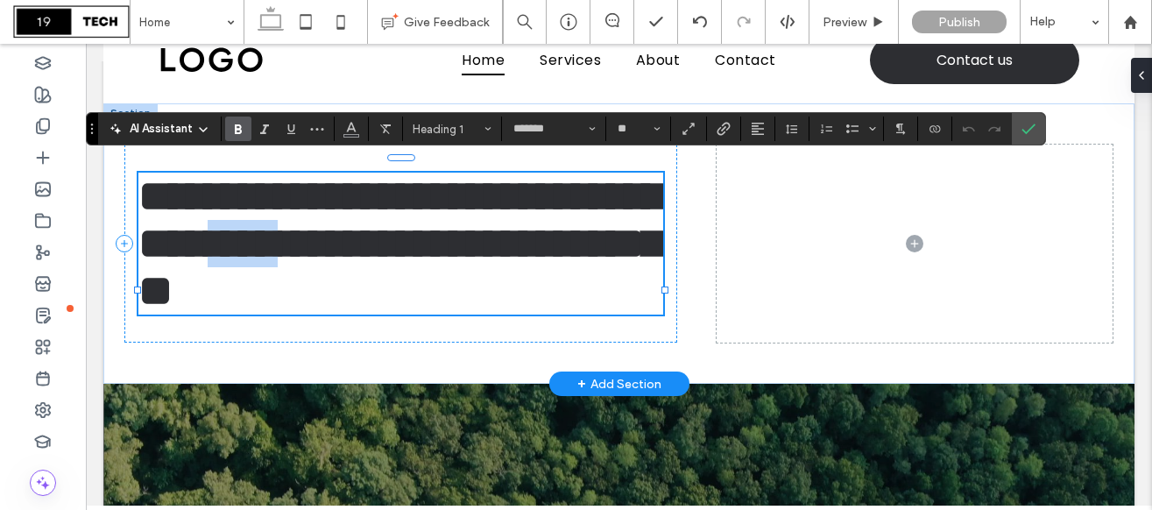
drag, startPoint x: 373, startPoint y: 325, endPoint x: 306, endPoint y: 301, distance: 70.6
click at [306, 301] on span "**********" at bounding box center [400, 242] width 525 height 137
click at [426, 314] on h1 "**********" at bounding box center [400, 244] width 525 height 142
click at [283, 271] on span "**********" at bounding box center [400, 242] width 525 height 137
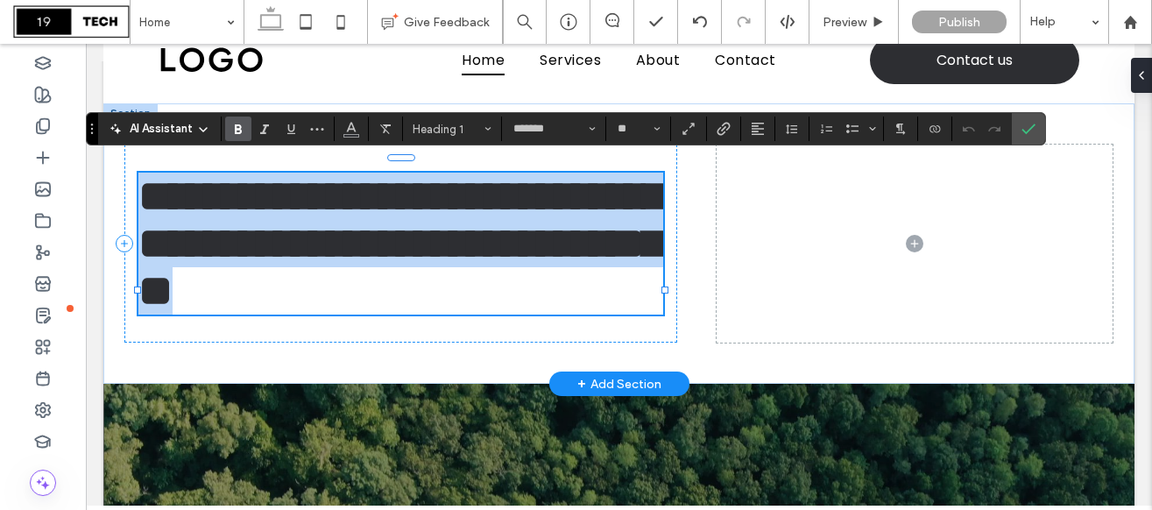
drag, startPoint x: 145, startPoint y: 189, endPoint x: 422, endPoint y: 360, distance: 325.2
click at [422, 314] on h1 "**********" at bounding box center [400, 244] width 525 height 142
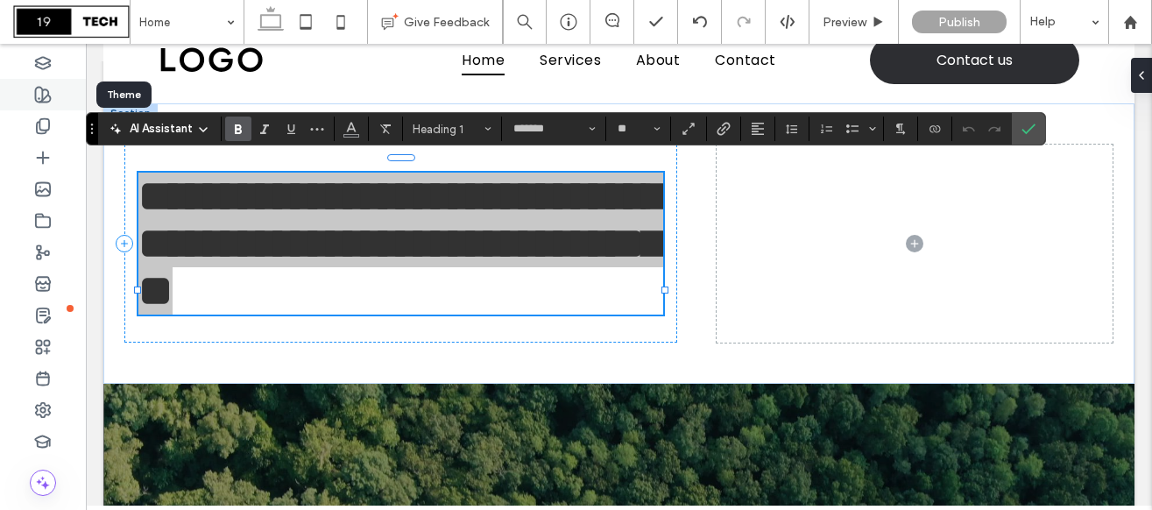
click at [45, 101] on use at bounding box center [43, 95] width 15 height 15
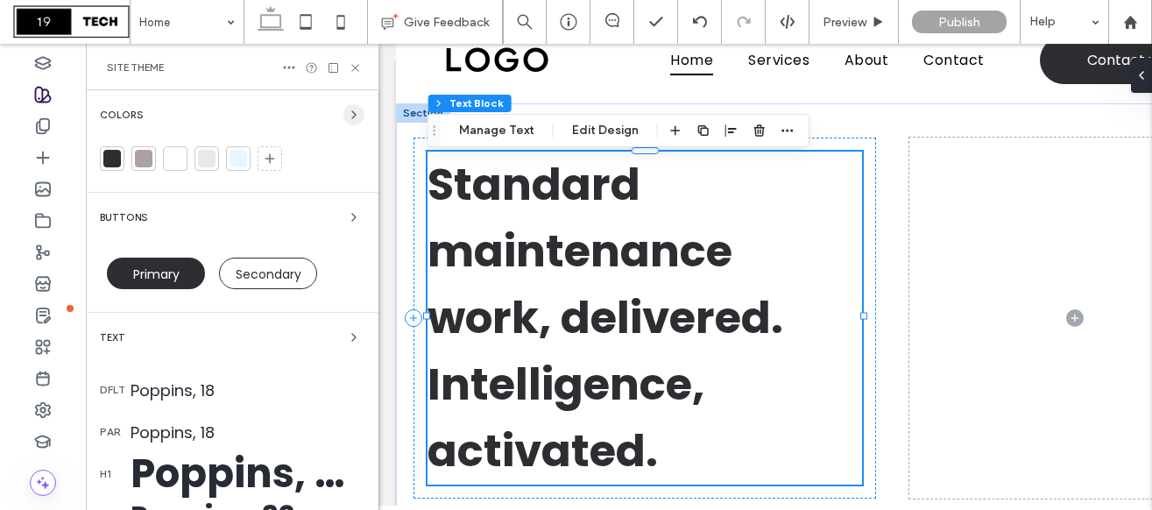
click at [347, 108] on icon "button" at bounding box center [354, 115] width 14 height 14
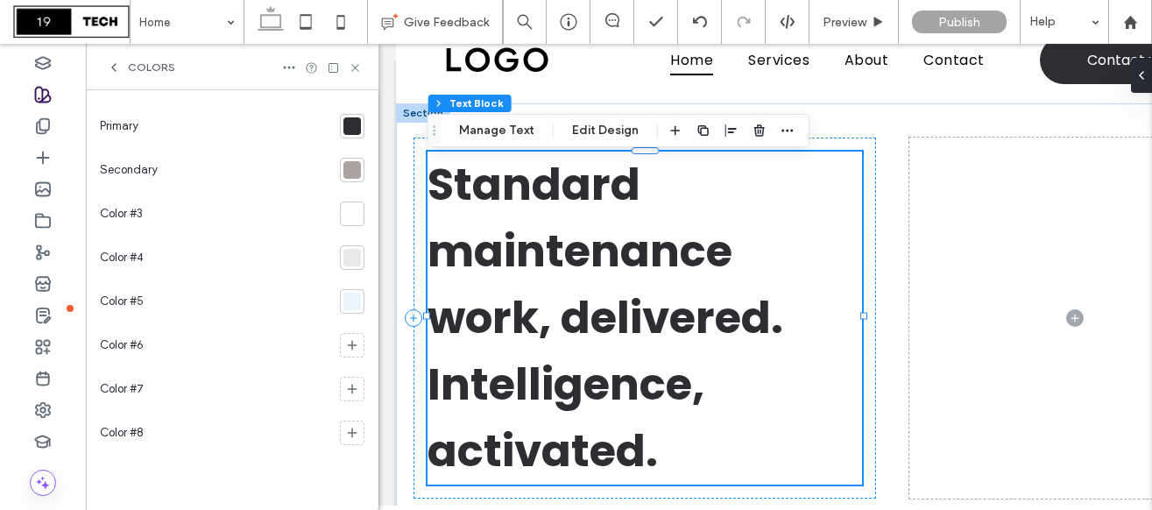
click at [349, 132] on div at bounding box center [352, 126] width 18 height 18
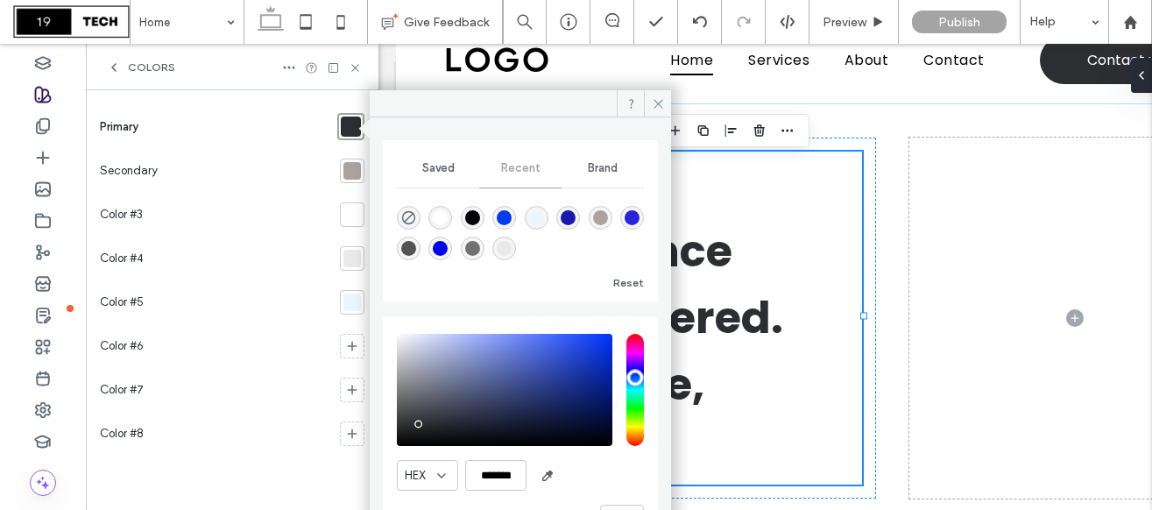
click at [315, 133] on div "Primary" at bounding box center [215, 126] width 230 height 45
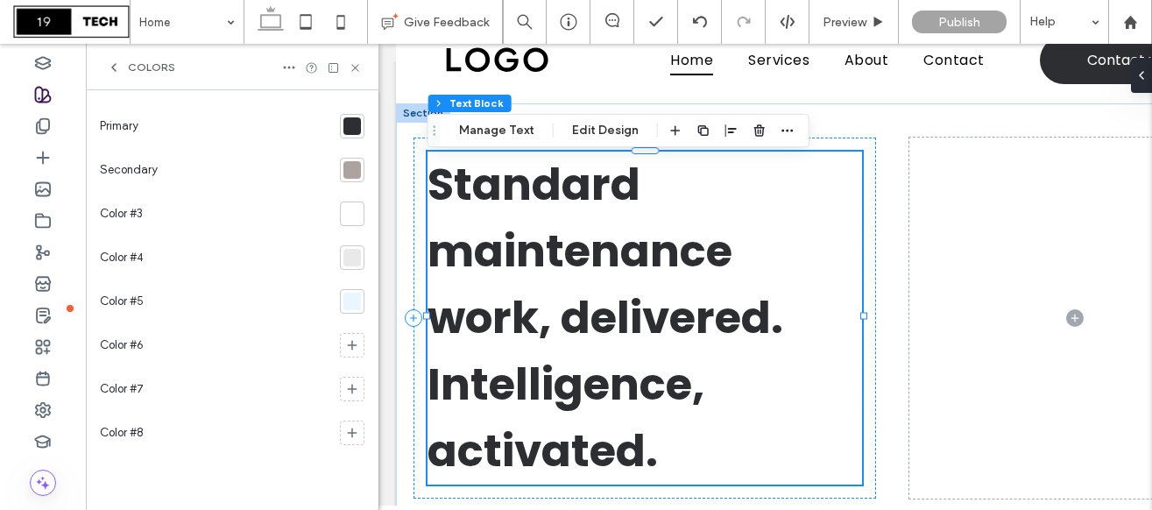
click at [358, 124] on div at bounding box center [352, 126] width 18 height 18
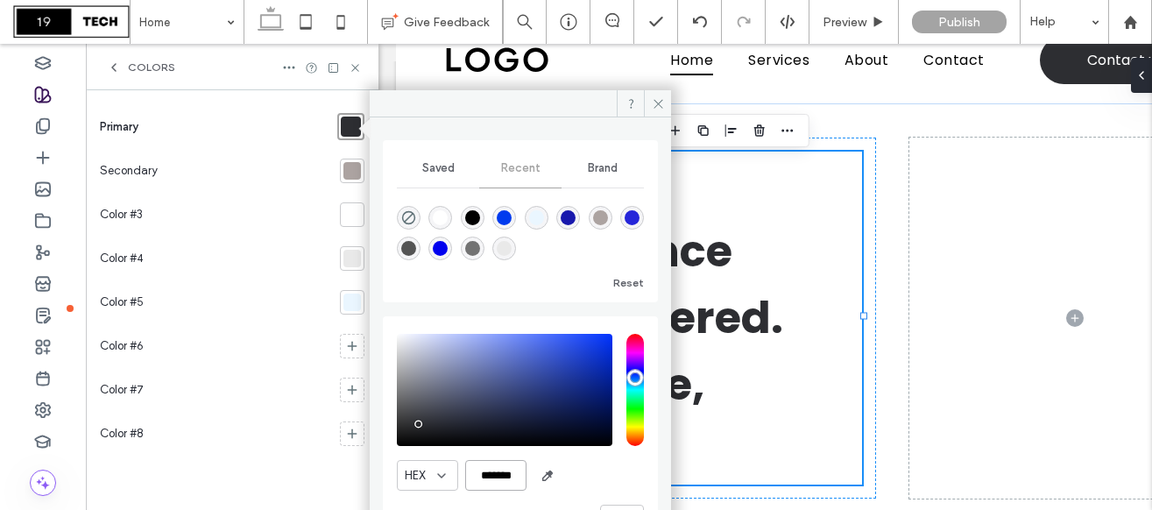
paste input "color picker textbox"
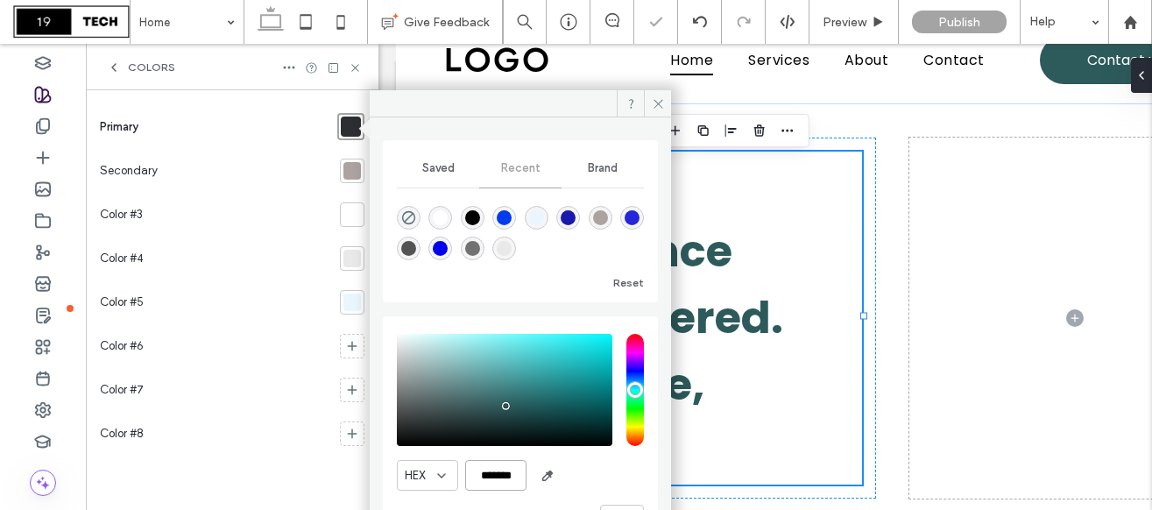
drag, startPoint x: 519, startPoint y: 480, endPoint x: 466, endPoint y: 476, distance: 53.5
click at [466, 476] on input "*******" at bounding box center [495, 475] width 61 height 31
type input "*******"
click at [597, 480] on div "HEX *******" at bounding box center [520, 475] width 247 height 31
click at [257, 204] on div "Color #3" at bounding box center [216, 215] width 233 height 44
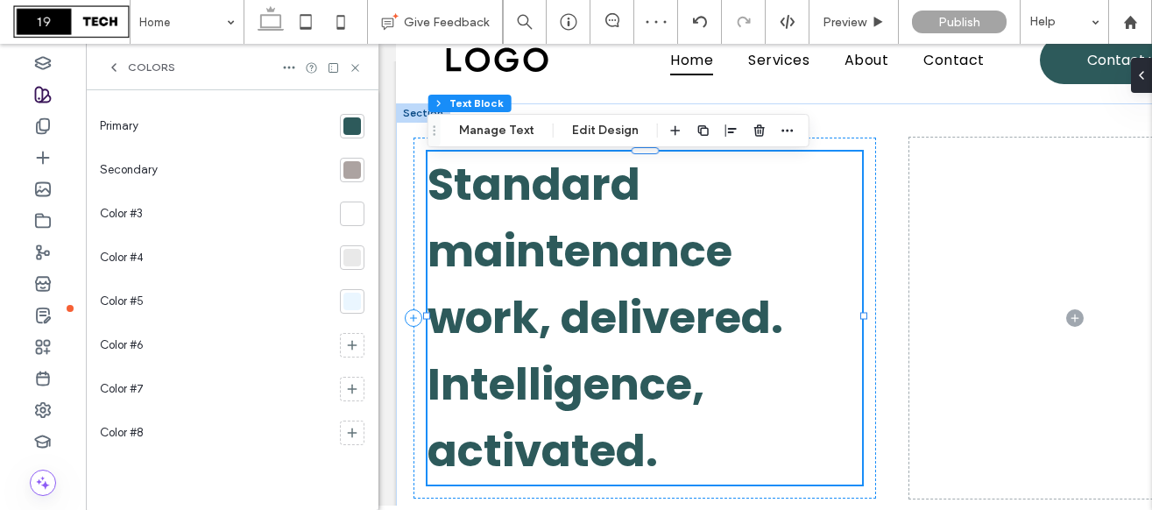
click at [353, 170] on div at bounding box center [352, 170] width 18 height 18
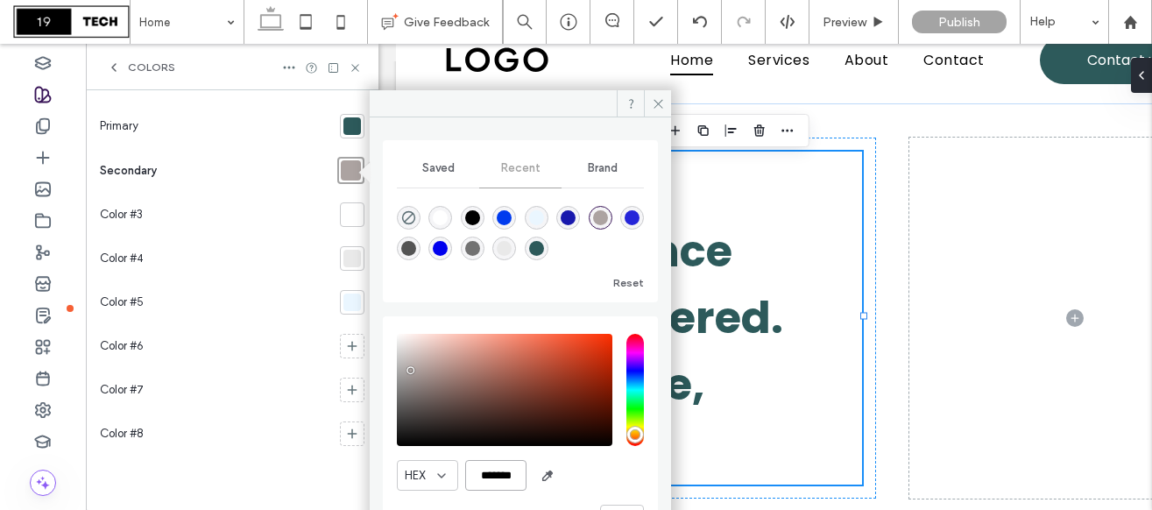
paste input "color picker textbox"
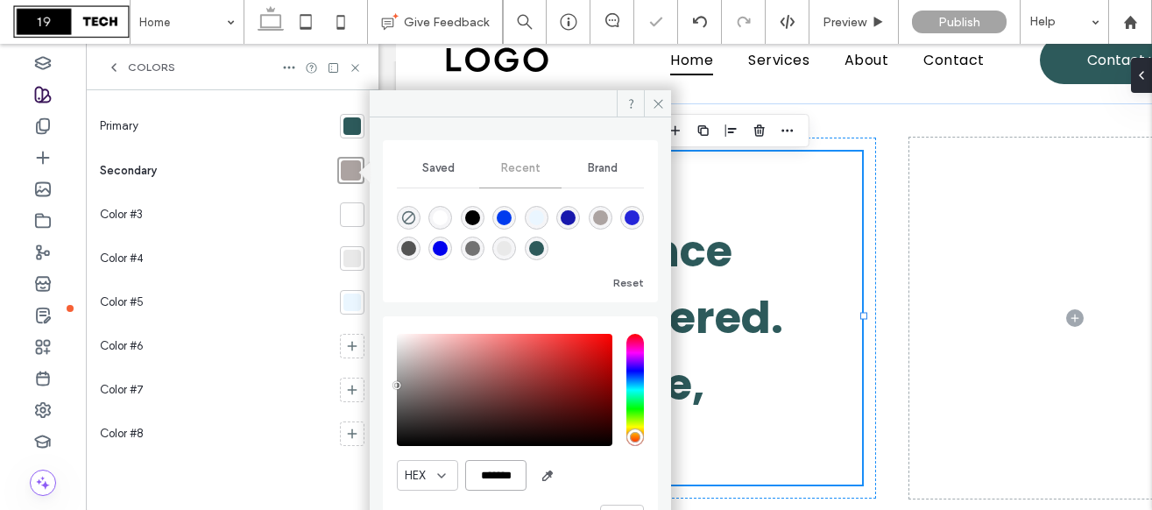
drag, startPoint x: 524, startPoint y: 479, endPoint x: 466, endPoint y: 472, distance: 58.2
click at [466, 472] on input "*******" at bounding box center [495, 475] width 61 height 31
type input "*******"
click at [299, 231] on div "Color #3" at bounding box center [216, 215] width 233 height 44
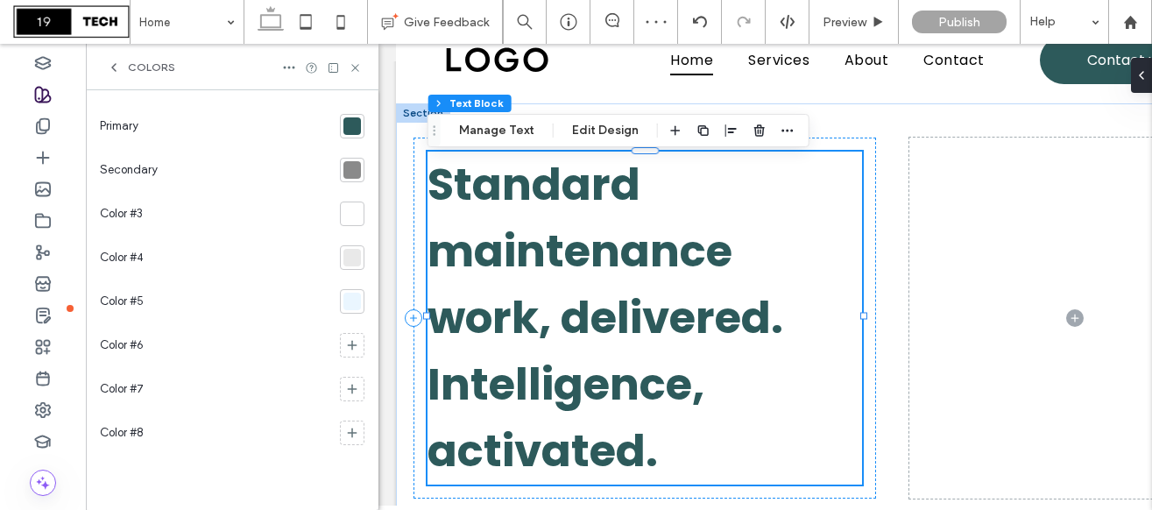
click at [356, 217] on div at bounding box center [352, 214] width 18 height 18
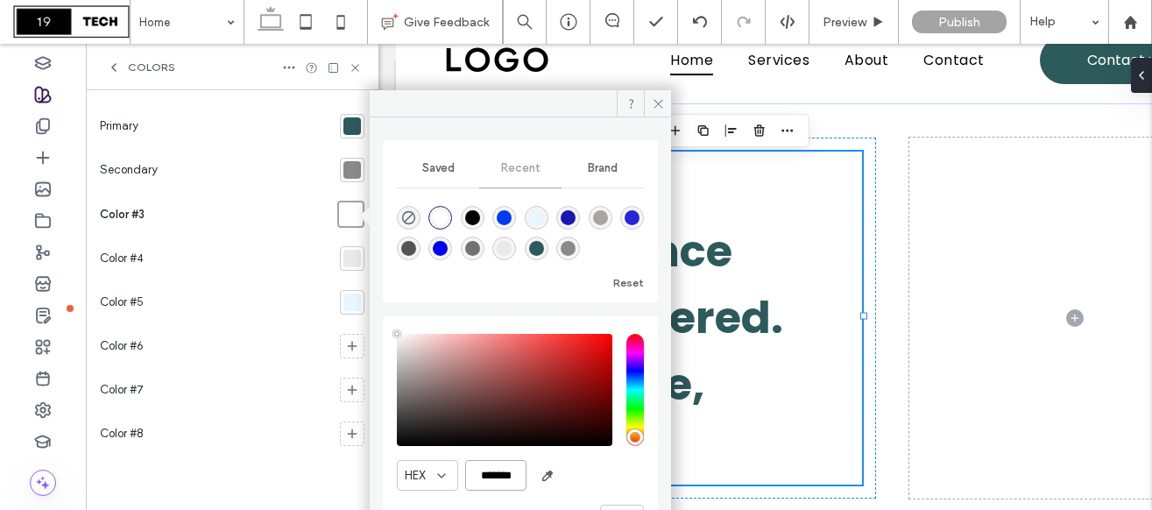
click at [516, 473] on input "*******" at bounding box center [495, 475] width 61 height 31
type input "*******"
click at [289, 264] on div "Color #4" at bounding box center [216, 258] width 233 height 44
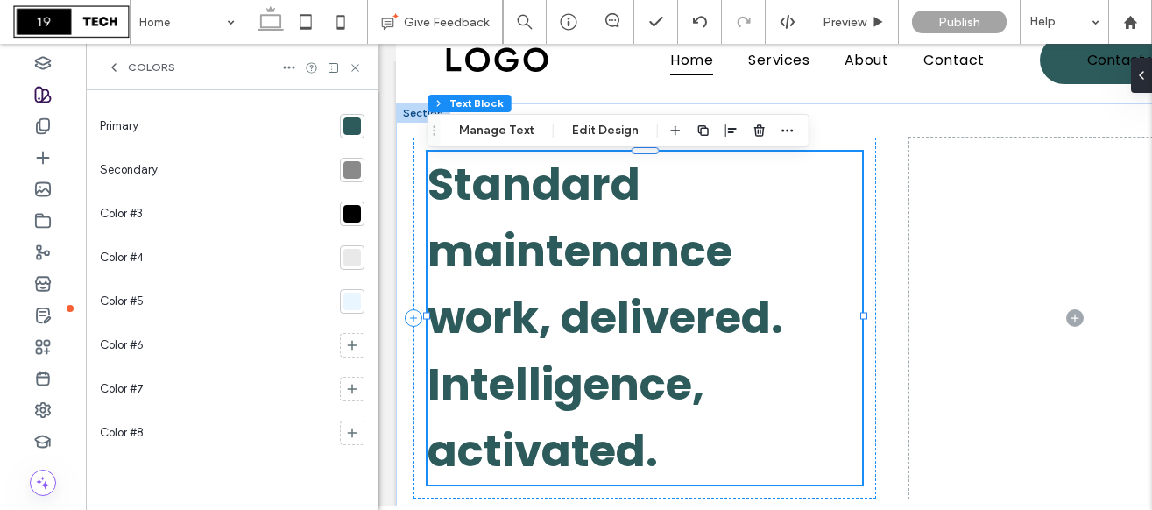
click at [357, 293] on div at bounding box center [352, 301] width 18 height 18
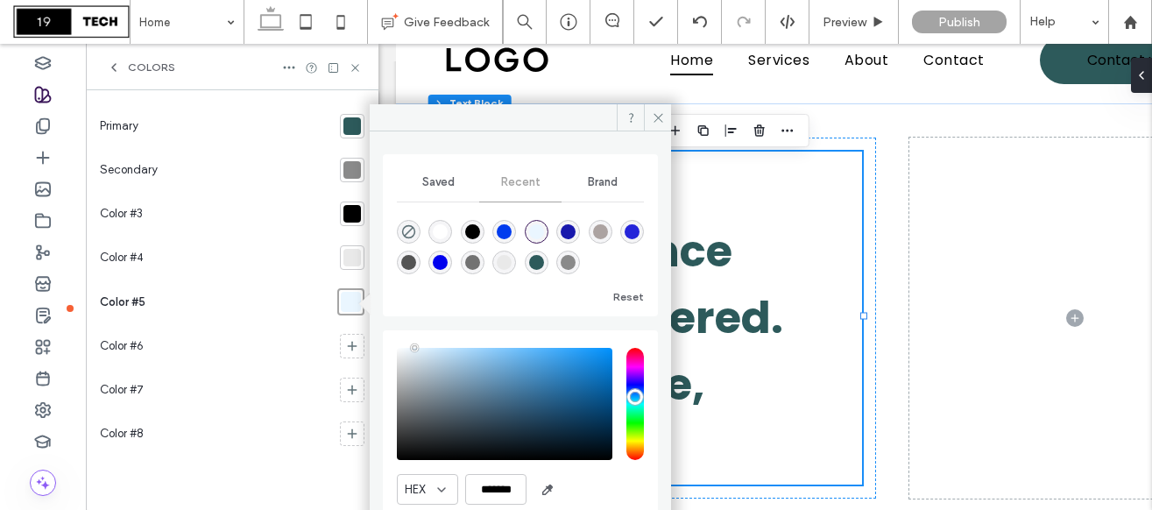
click at [437, 230] on div "rgba(255, 255, 255, 1)" at bounding box center [440, 231] width 15 height 15
type input "*******"
click at [252, 363] on div "Color #6" at bounding box center [216, 346] width 233 height 44
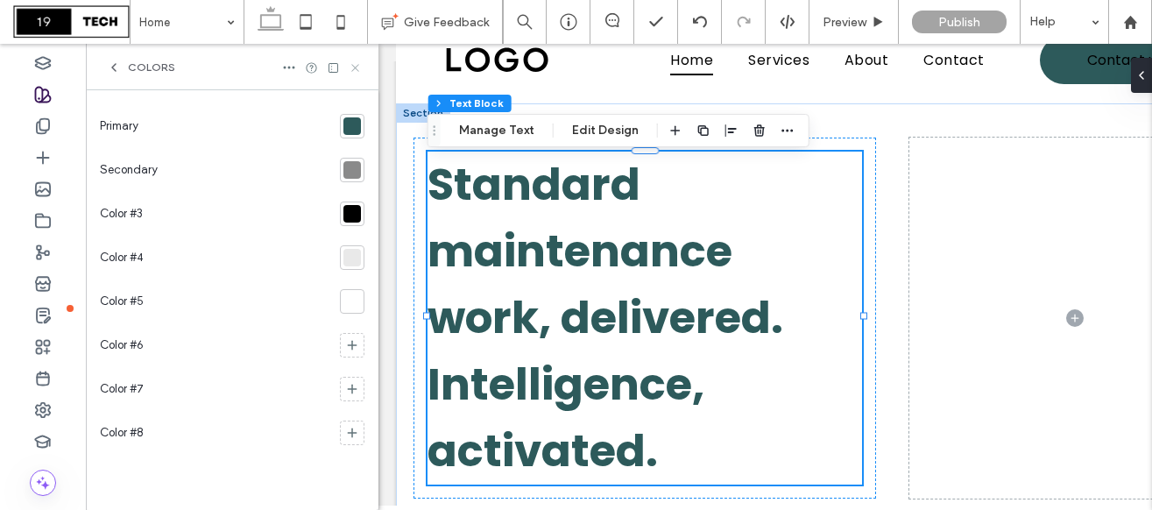
click at [353, 64] on icon at bounding box center [355, 67] width 13 height 13
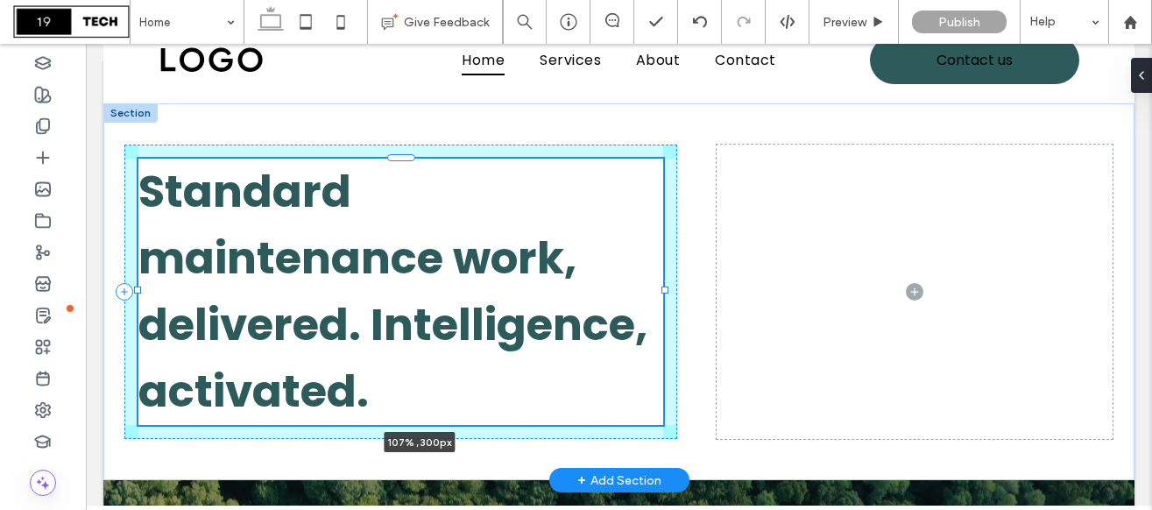
drag, startPoint x: 664, startPoint y: 292, endPoint x: 701, endPoint y: 291, distance: 36.8
click at [701, 291] on div "Standard maintenance work, delivered. Intelligence, activated. 107% , 300px" at bounding box center [618, 291] width 1031 height 377
drag, startPoint x: 665, startPoint y: 290, endPoint x: 849, endPoint y: 283, distance: 184.9
click at [849, 283] on div "Standard maintenance work, delivered. Intelligence, activated. 135% , 300px" at bounding box center [618, 291] width 1031 height 377
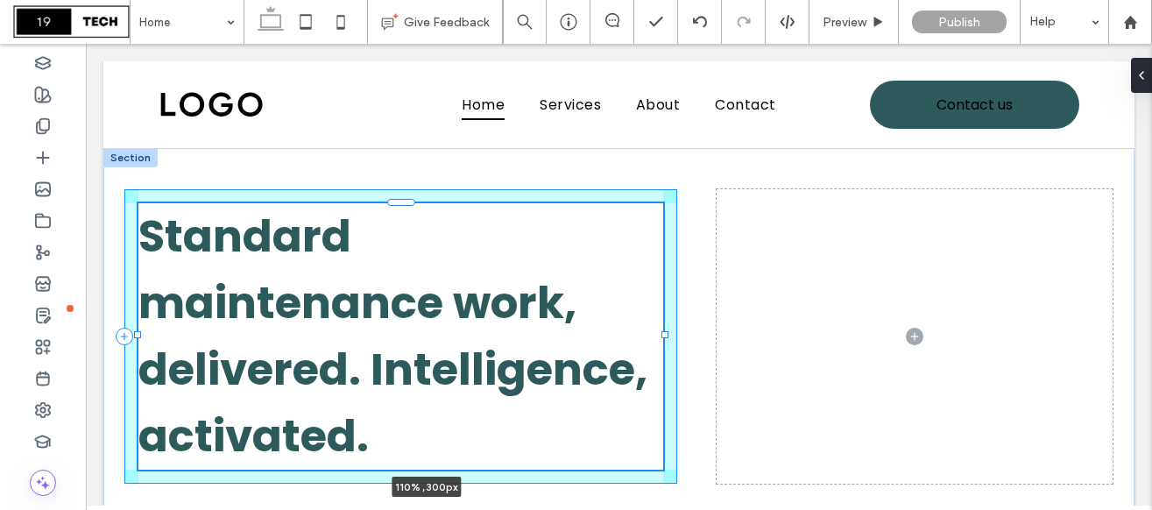
drag, startPoint x: 667, startPoint y: 336, endPoint x: 718, endPoint y: 344, distance: 51.4
click at [718, 344] on div "Standard maintenance work, delivered. Intelligence, activated. 110% , 300px" at bounding box center [618, 336] width 1031 height 377
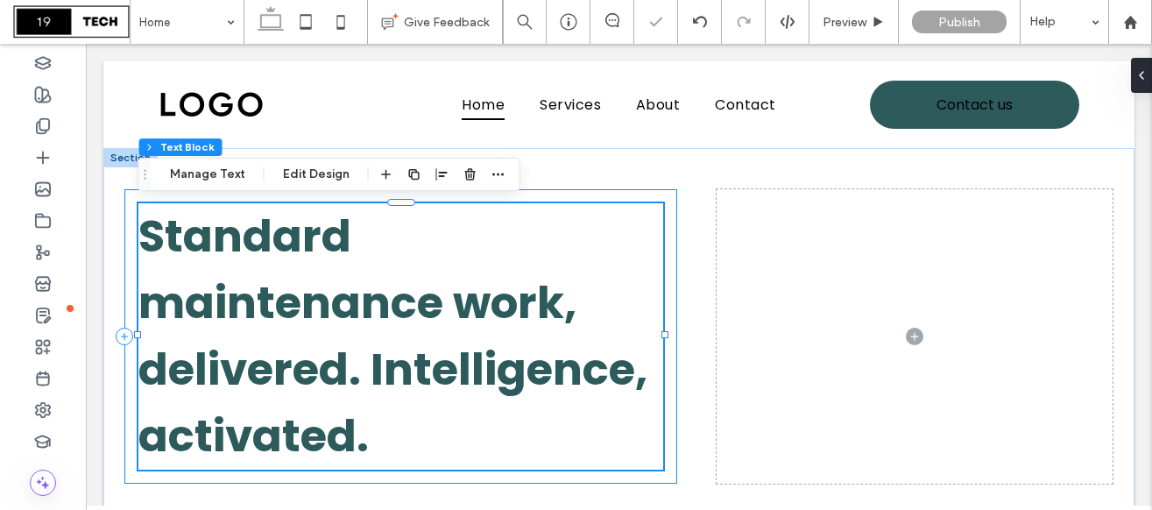
click at [673, 312] on div "Standard maintenance work, delivered. Intelligence, activated. 110% , 300px" at bounding box center [400, 336] width 553 height 294
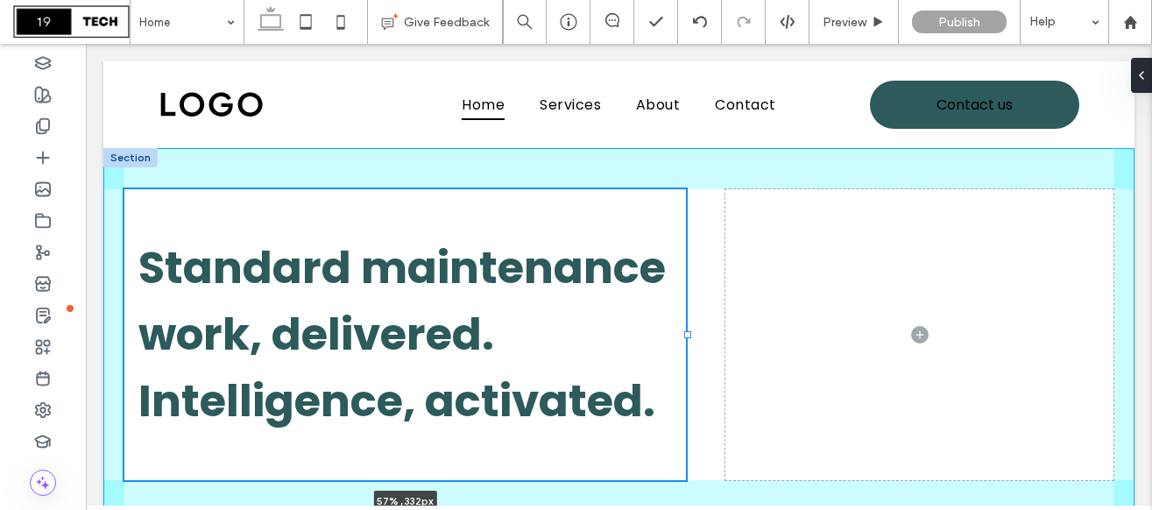
drag, startPoint x: 678, startPoint y: 335, endPoint x: 687, endPoint y: 328, distance: 11.2
click at [687, 328] on div "Standard maintenance work, delivered. Intelligence, activated. 57% , 332px" at bounding box center [618, 334] width 1031 height 373
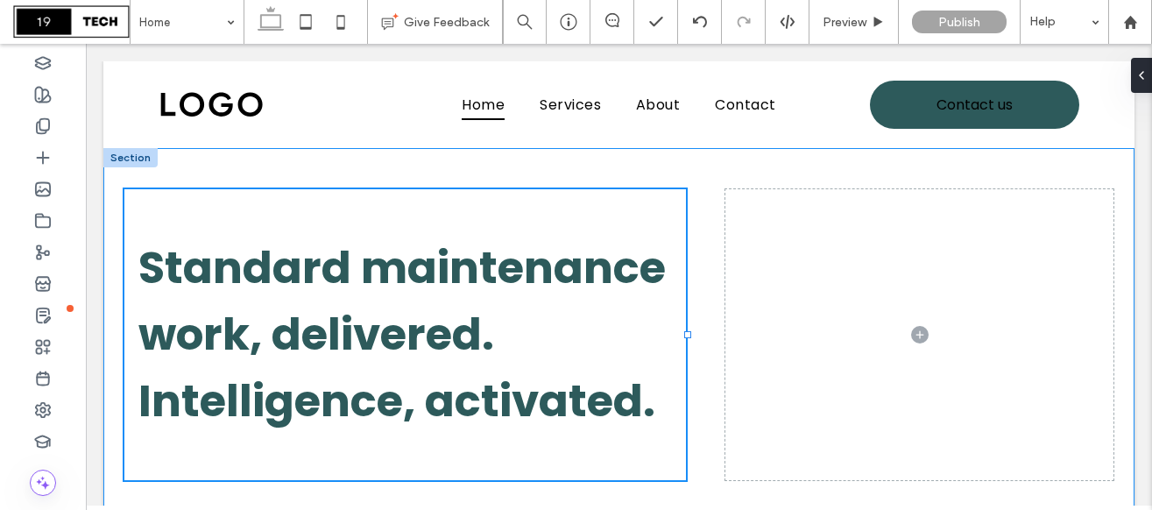
type input "**"
type input "*****"
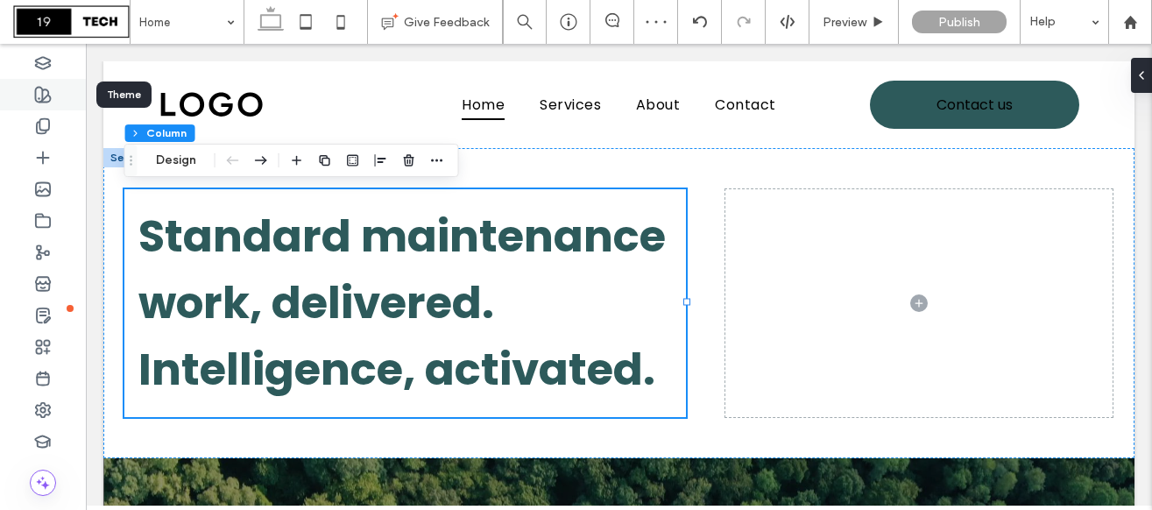
click at [42, 99] on use at bounding box center [43, 95] width 15 height 15
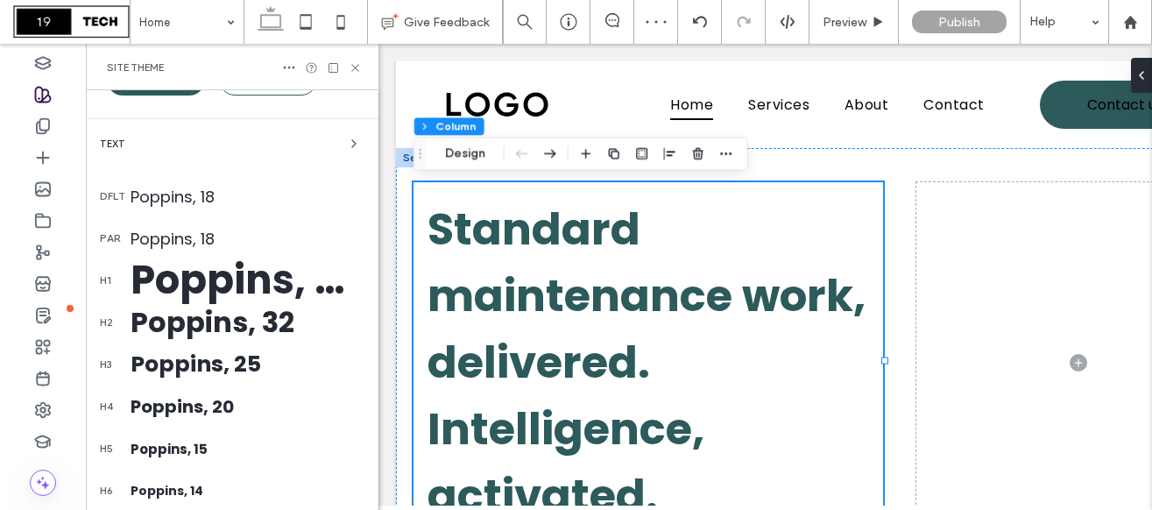
scroll to position [195, 0]
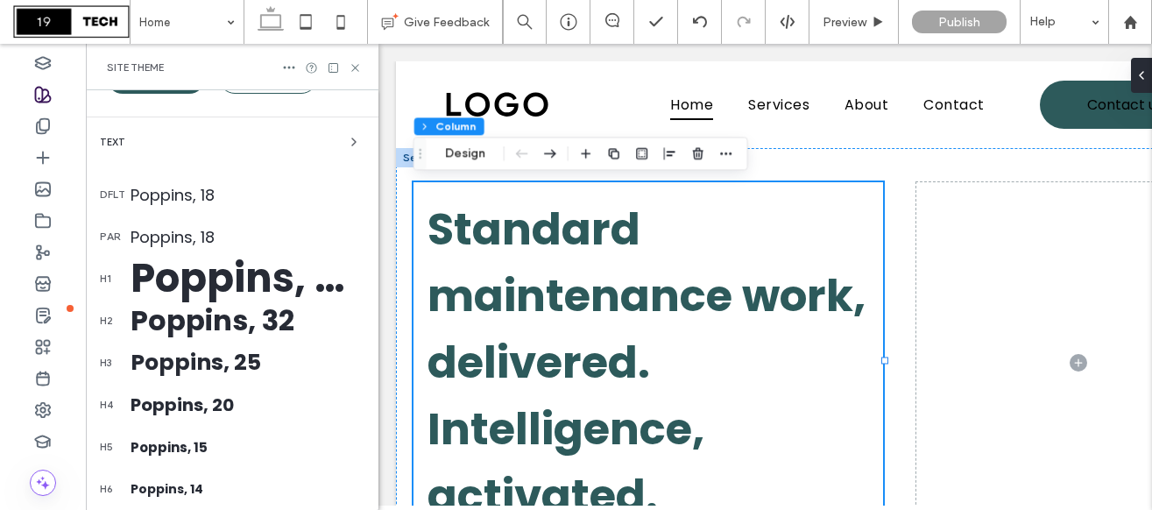
click at [243, 140] on div "Text" at bounding box center [232, 141] width 264 height 21
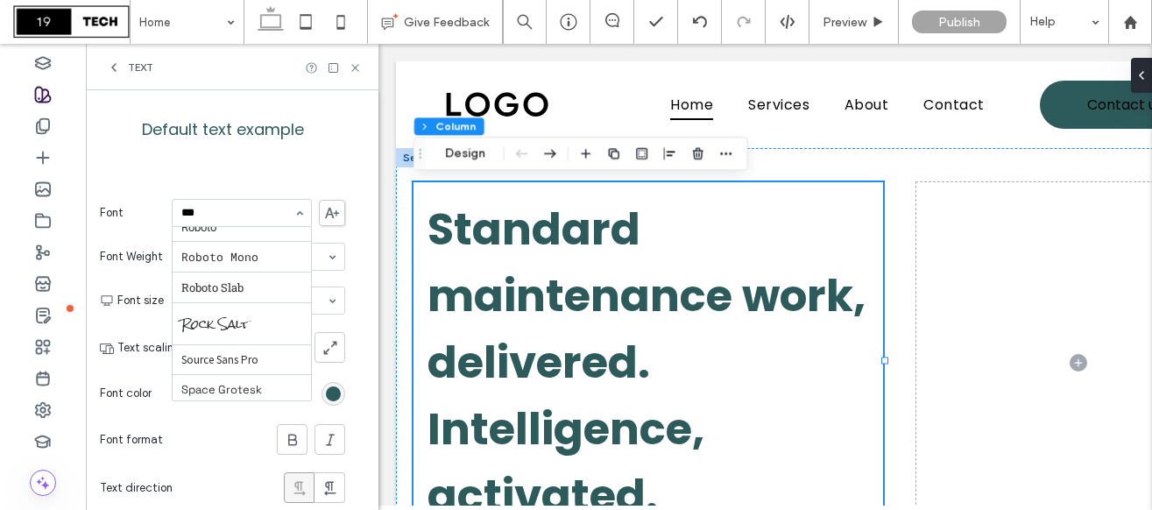
scroll to position [0, 0]
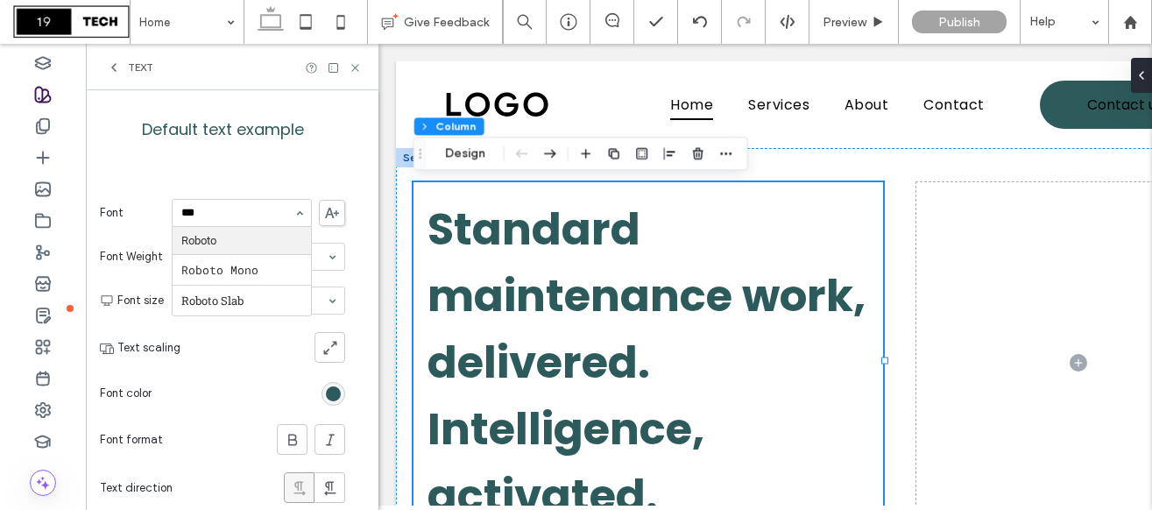
type input "****"
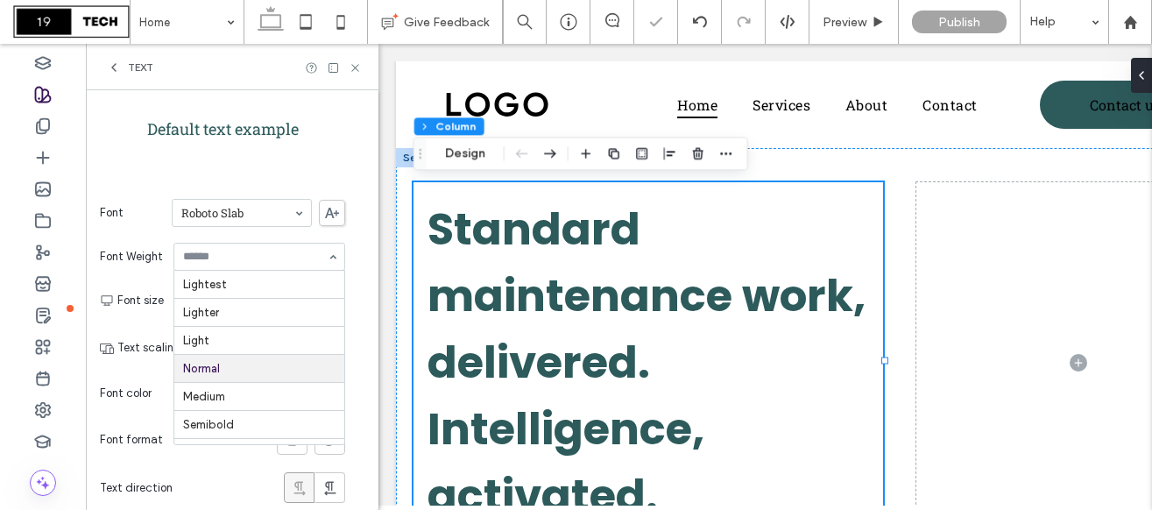
scroll to position [86, 0]
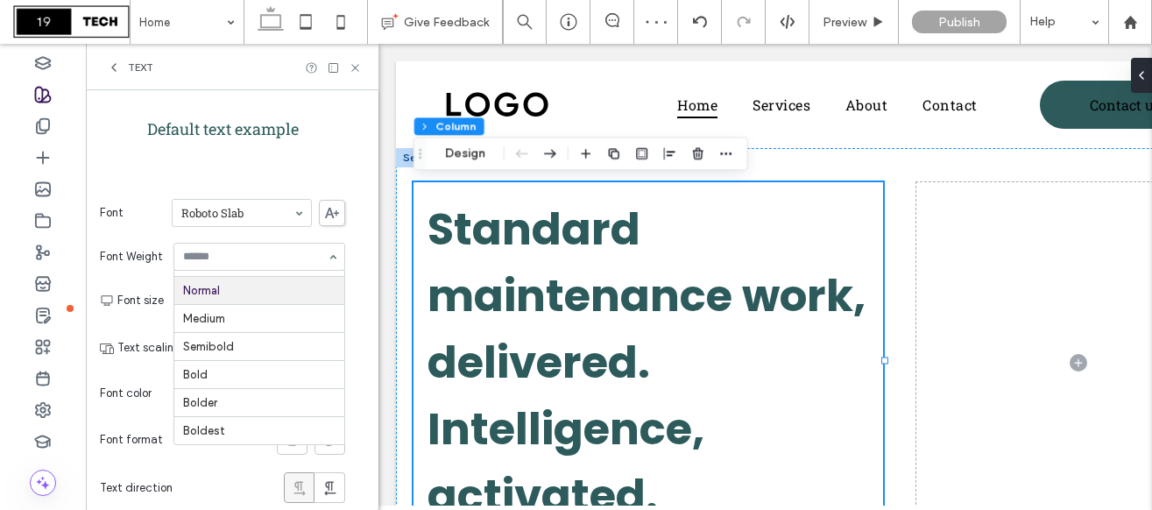
click at [215, 166] on div "Set the default style for any text that has not been overridden with its own in…" at bounding box center [222, 330] width 245 height 757
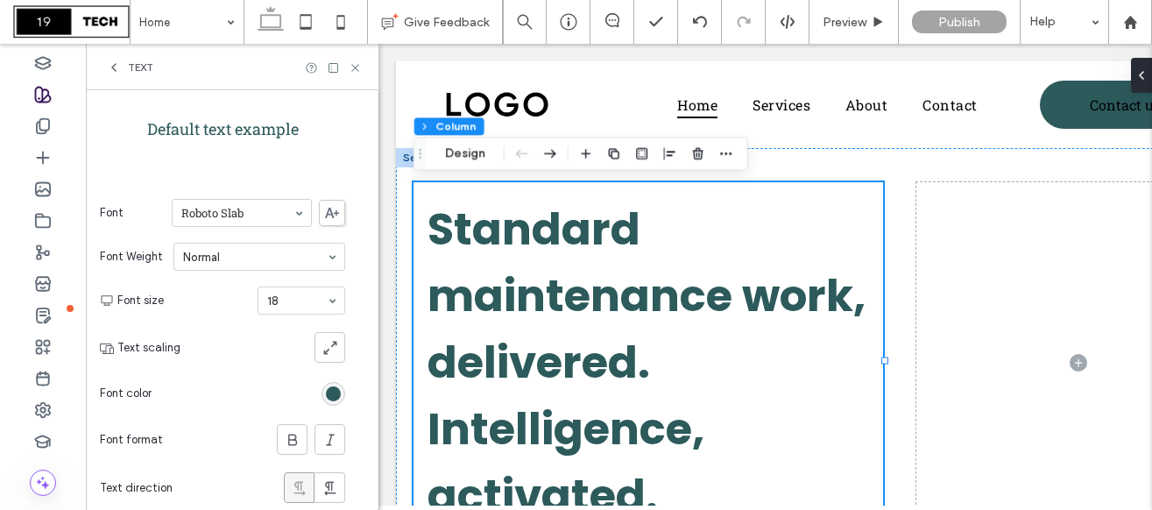
click at [126, 62] on div "Text" at bounding box center [130, 67] width 46 height 14
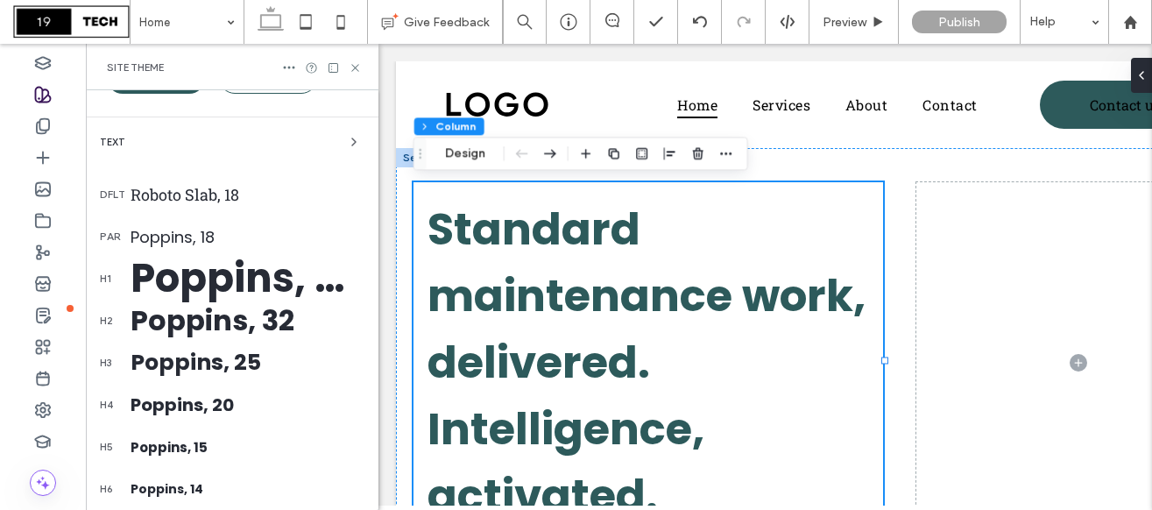
click at [263, 229] on div "Poppins, 18" at bounding box center [247, 237] width 234 height 24
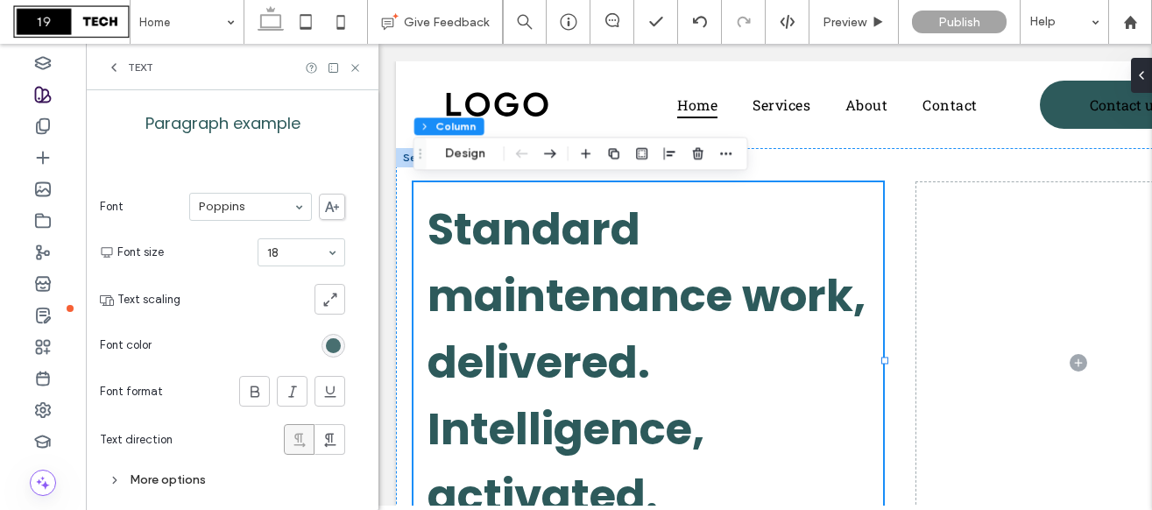
click at [338, 347] on div "rgb(45, 90, 91)" at bounding box center [333, 345] width 15 height 15
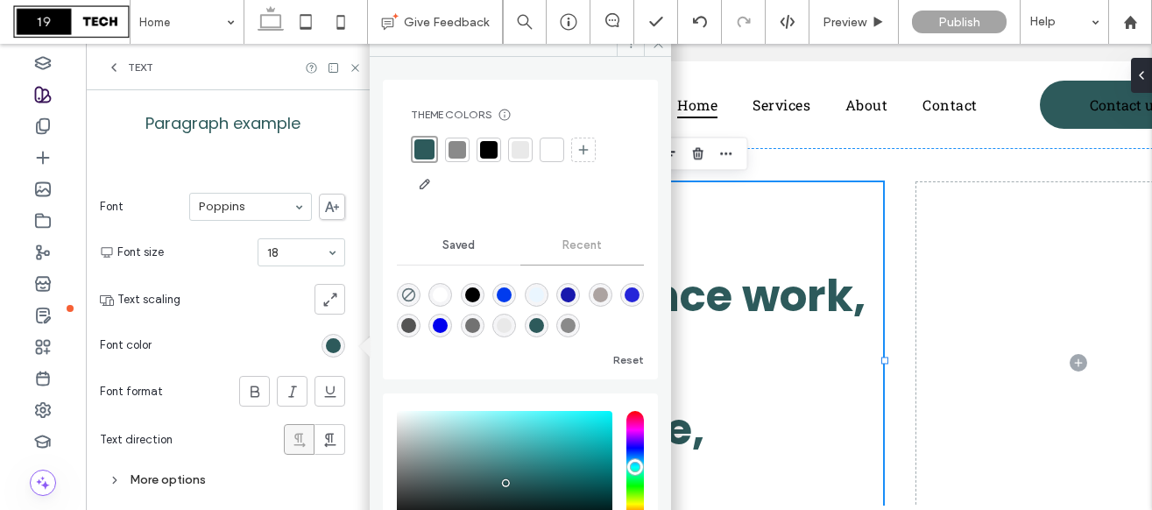
click at [492, 150] on div at bounding box center [489, 150] width 18 height 18
click at [339, 157] on div "Paragraph example Font Poppins Font size 18 Text scaling Font color Font format…" at bounding box center [222, 278] width 245 height 434
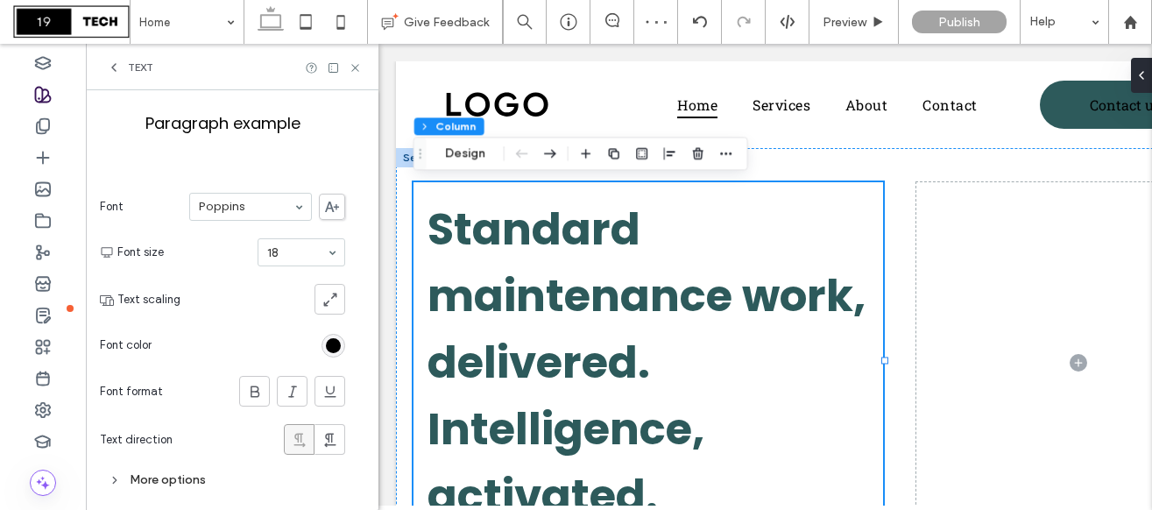
click at [119, 64] on icon at bounding box center [114, 67] width 14 height 14
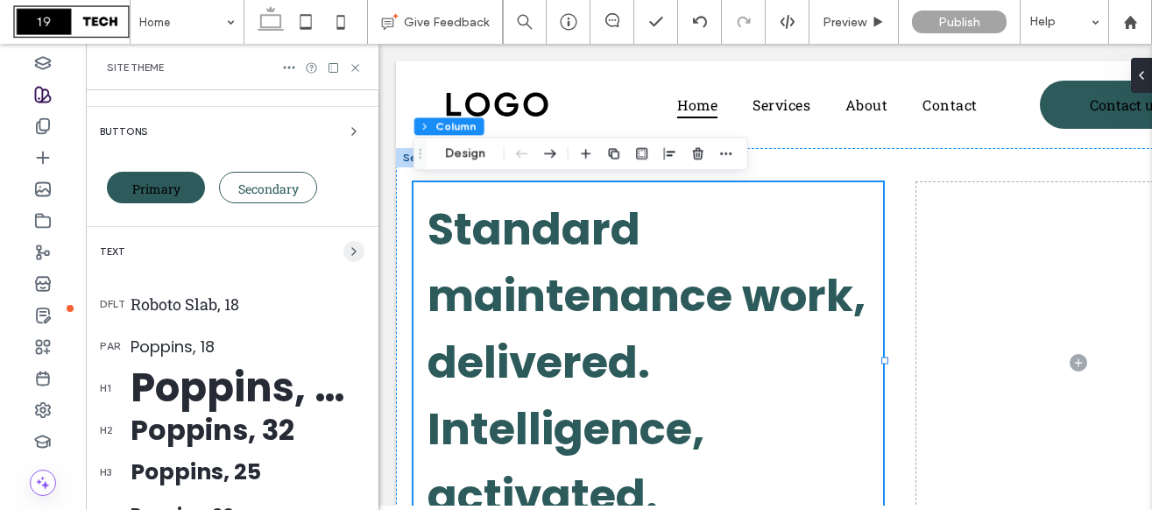
click at [348, 255] on icon "button" at bounding box center [354, 251] width 14 height 14
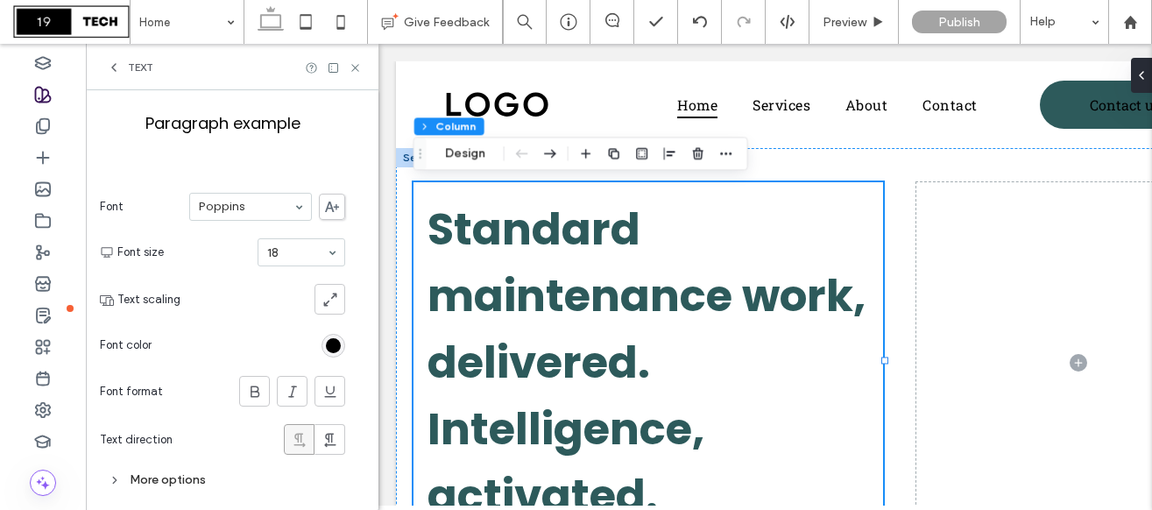
click at [131, 62] on span "Text" at bounding box center [140, 67] width 25 height 14
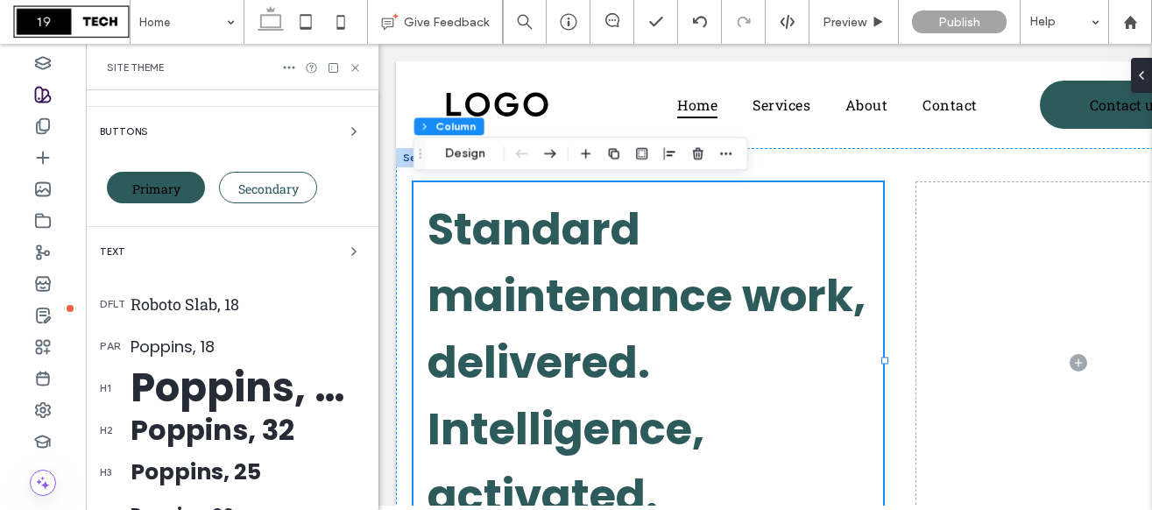
click at [183, 344] on div "Poppins, 18" at bounding box center [247, 347] width 234 height 24
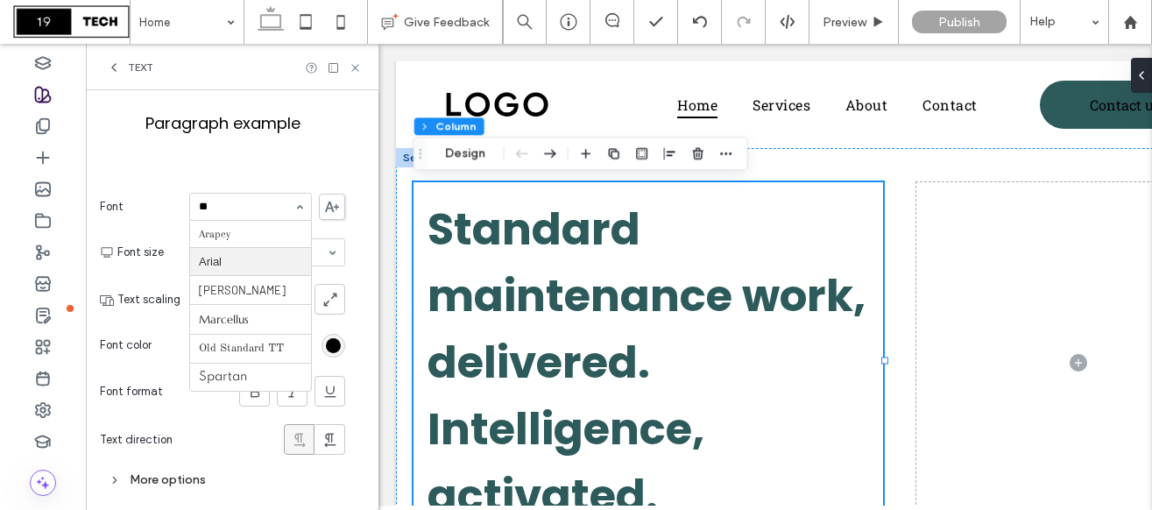
scroll to position [0, 0]
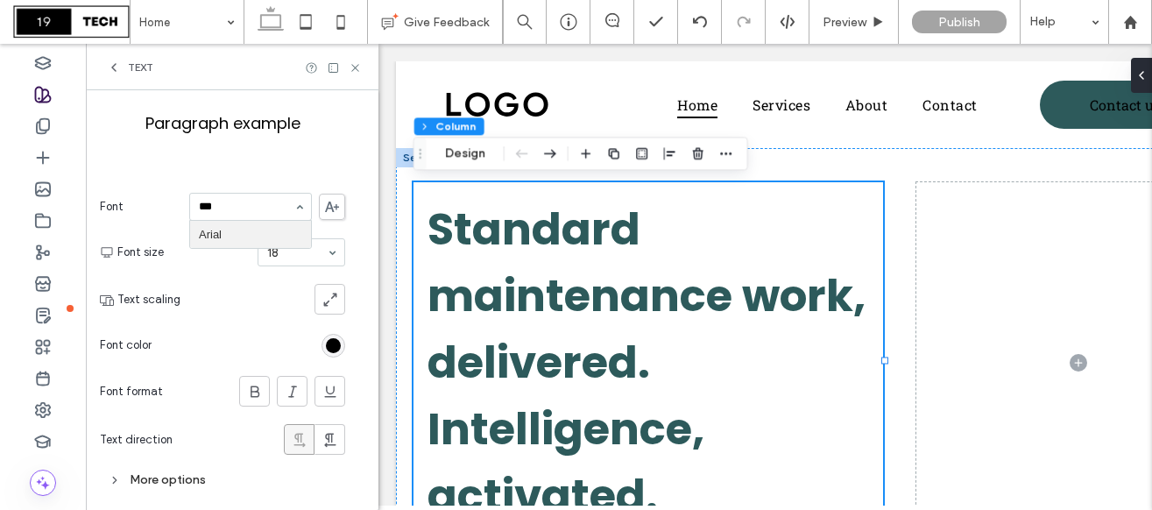
type input "****"
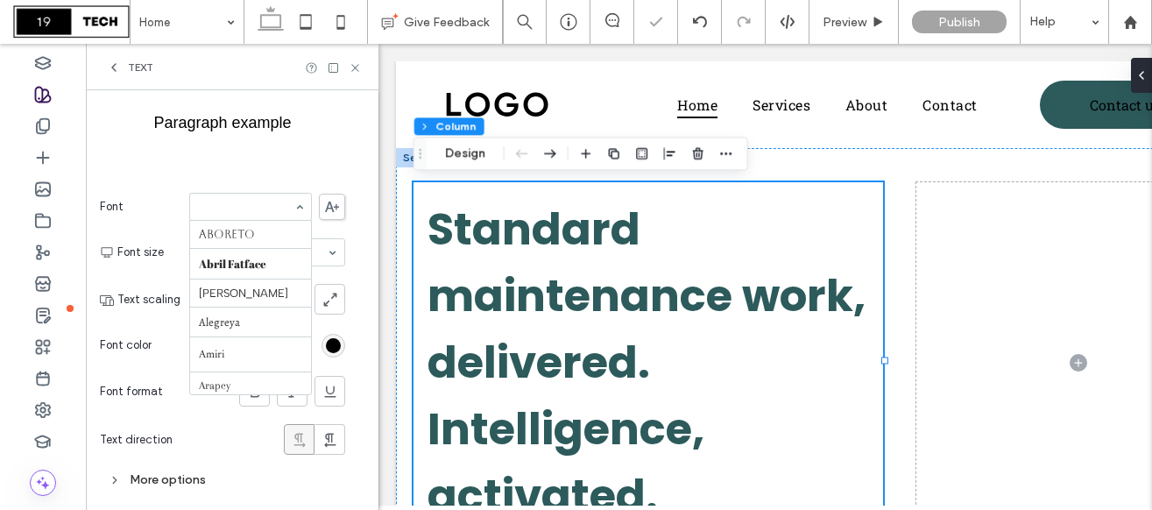
click at [208, 208] on input at bounding box center [246, 207] width 95 height 12
click at [170, 170] on div "Paragraph example Font Arial Font size 18 Text scaling Font color Font format T…" at bounding box center [222, 278] width 245 height 434
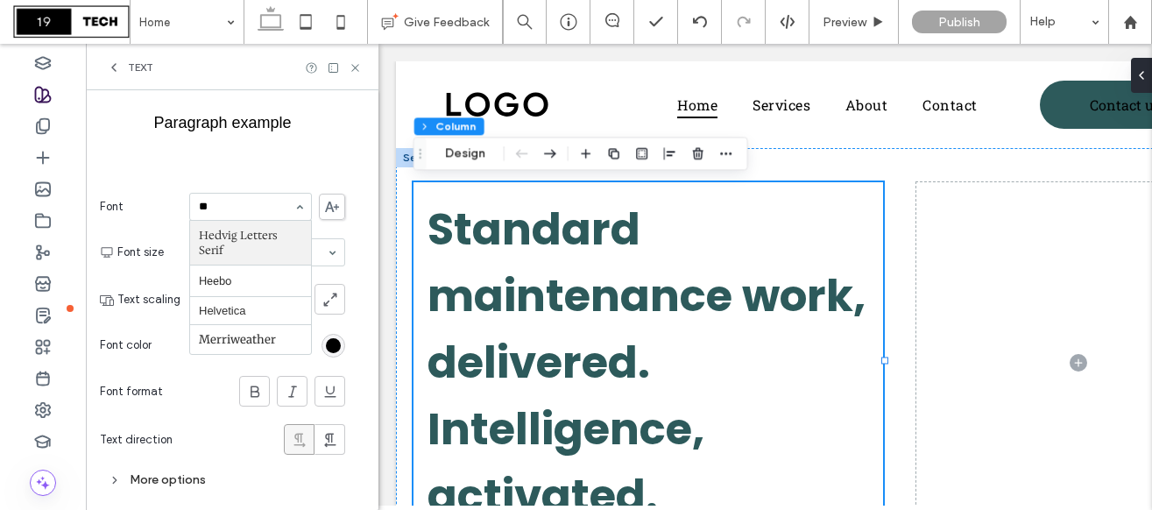
scroll to position [0, 0]
type input "***"
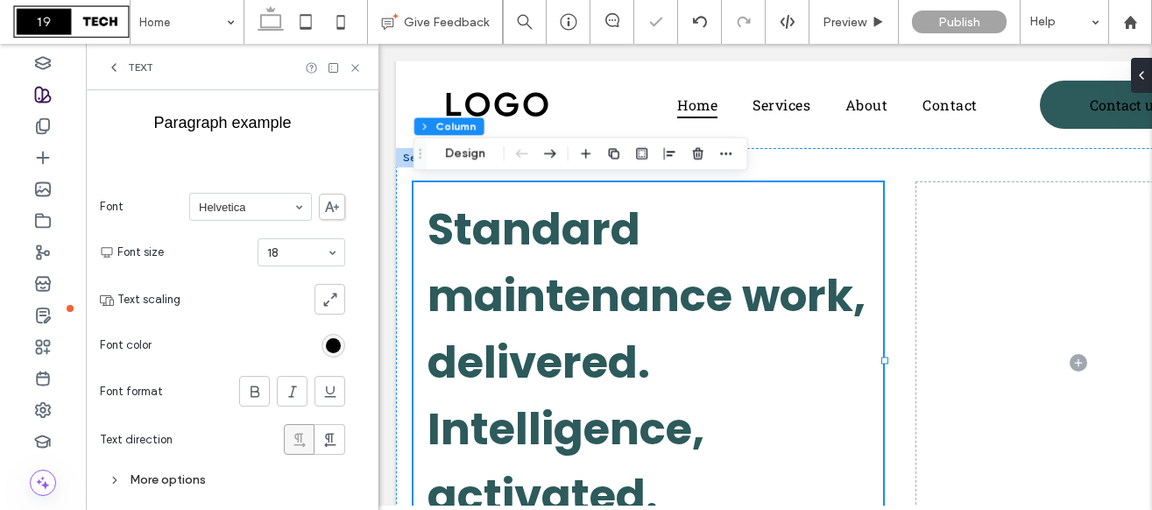
click at [109, 63] on icon at bounding box center [114, 67] width 14 height 14
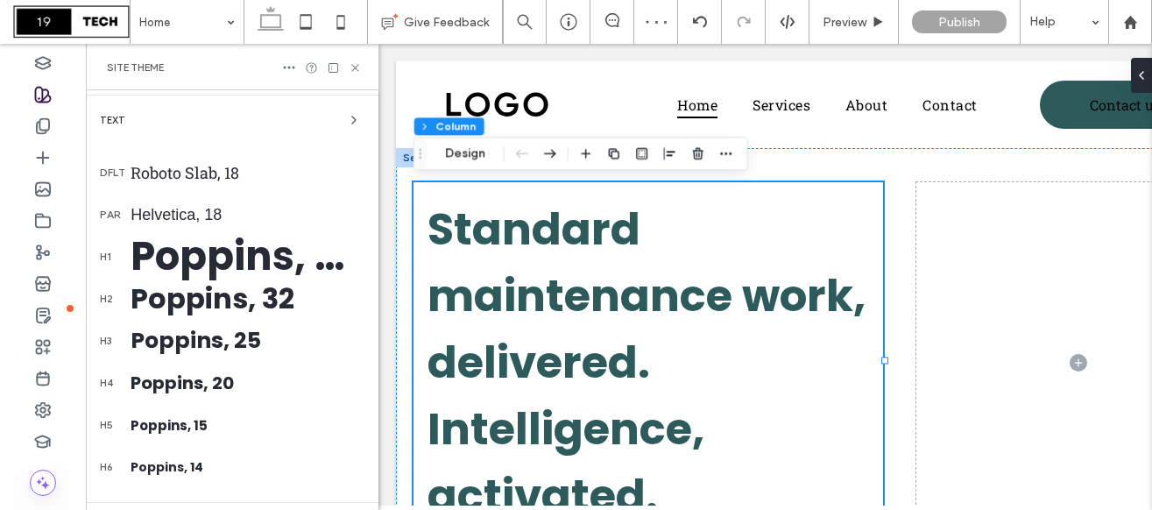
scroll to position [227, 0]
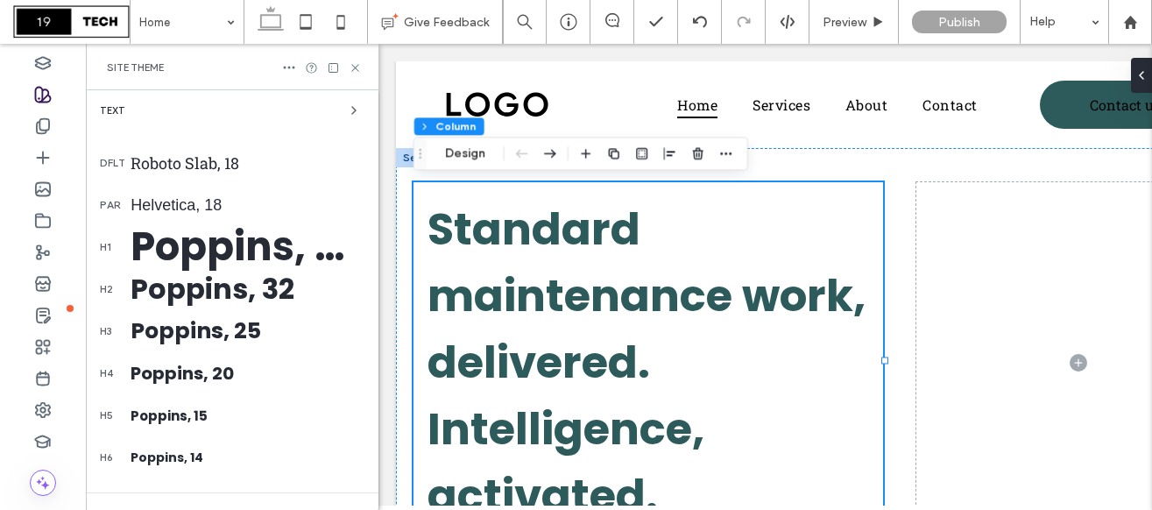
click at [251, 250] on div "Poppins, 50" at bounding box center [247, 247] width 234 height 60
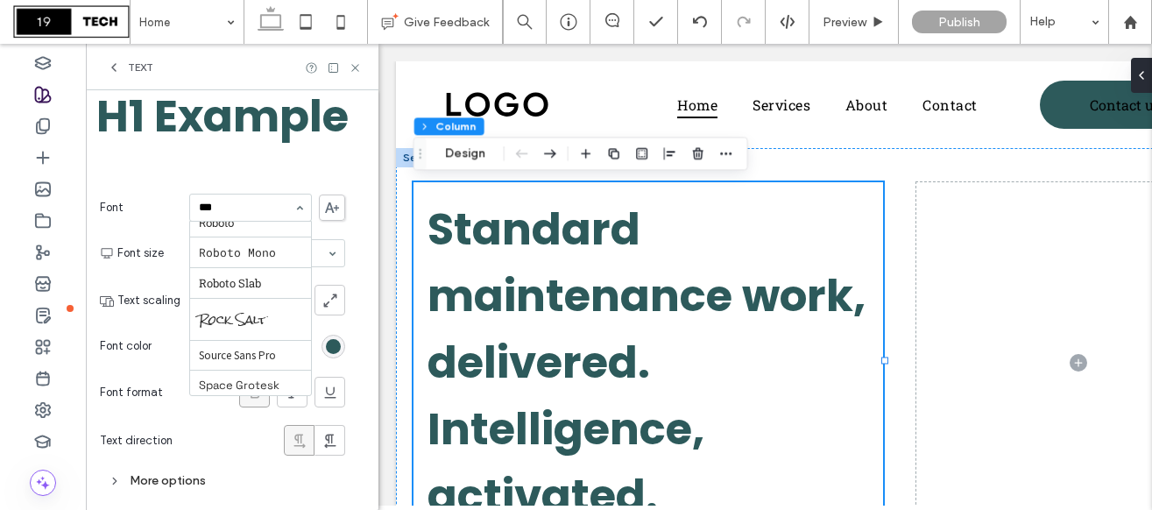
scroll to position [0, 0]
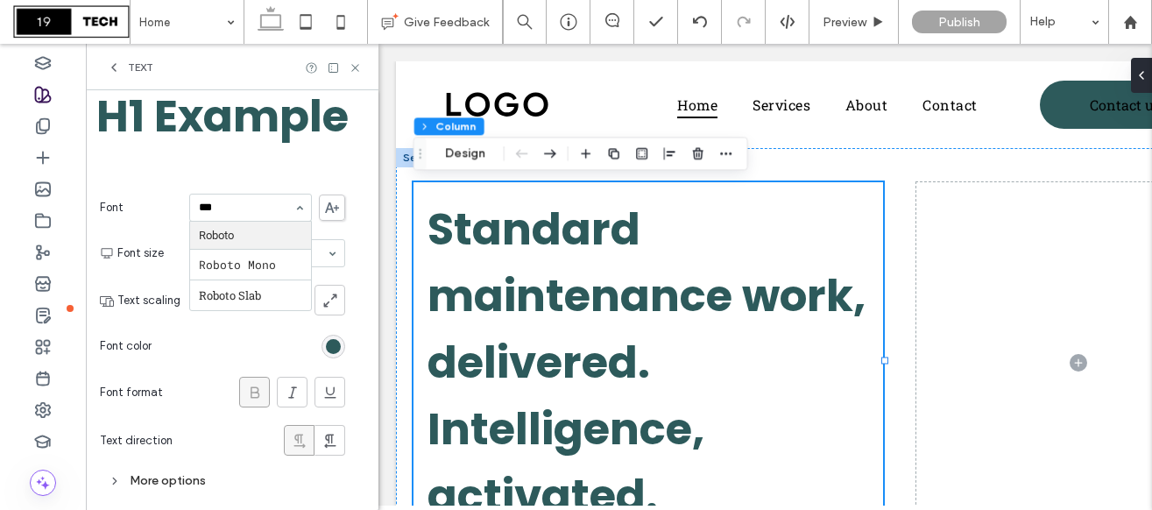
type input "****"
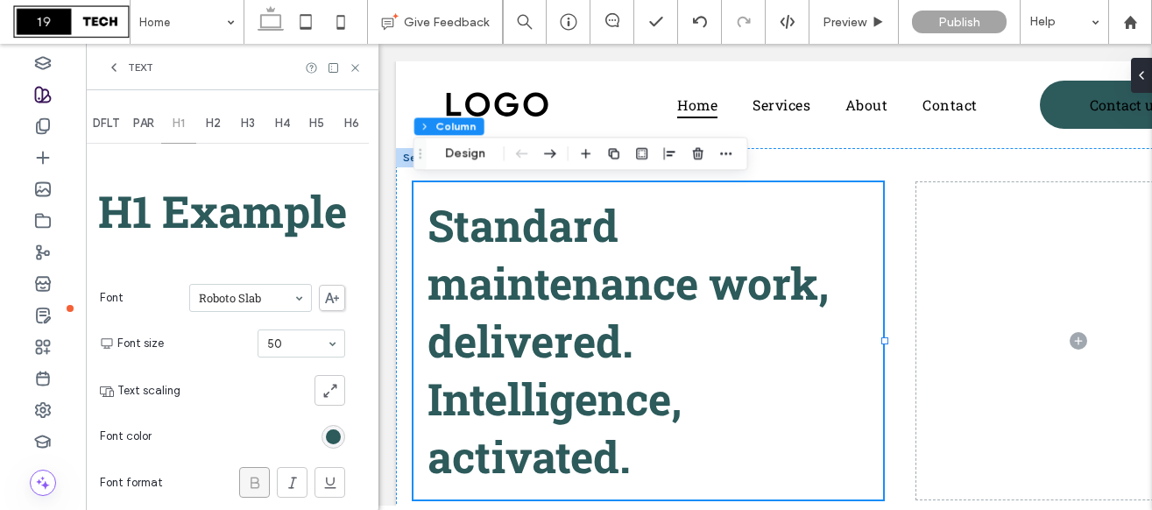
click at [221, 122] on span "H2" at bounding box center [213, 123] width 15 height 14
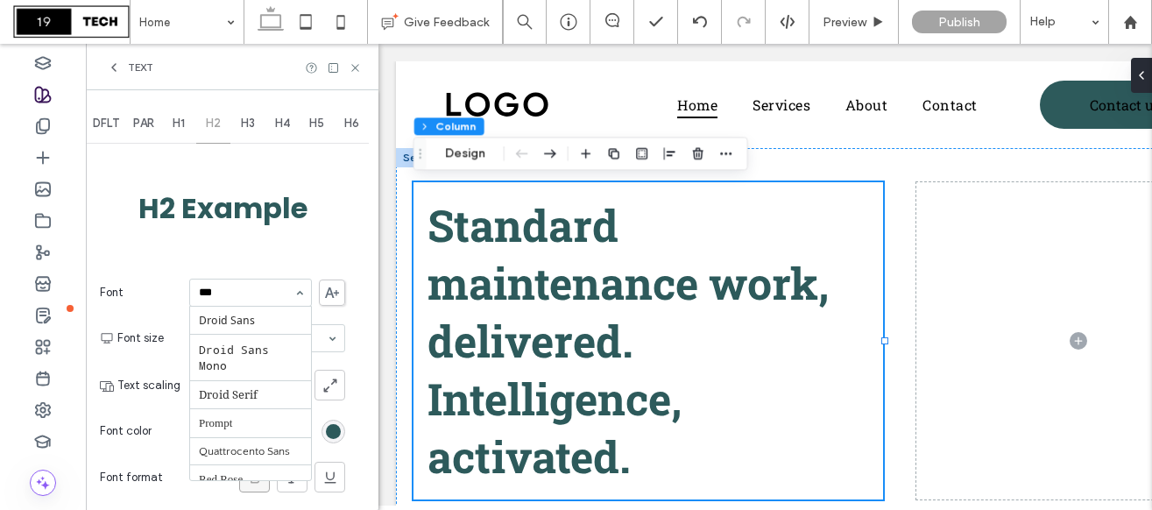
type input "****"
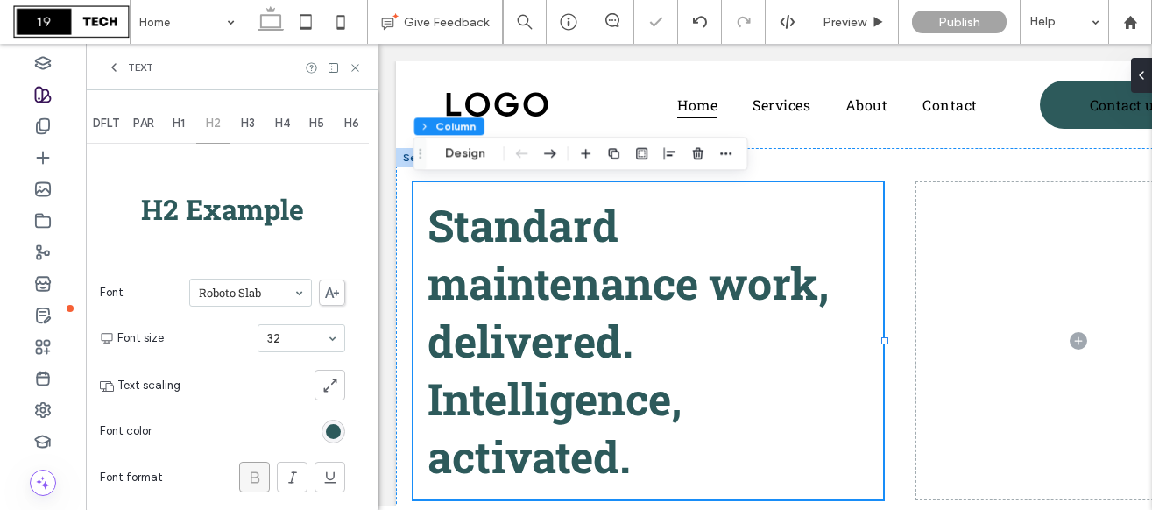
click at [255, 123] on span "H3" at bounding box center [248, 123] width 14 height 14
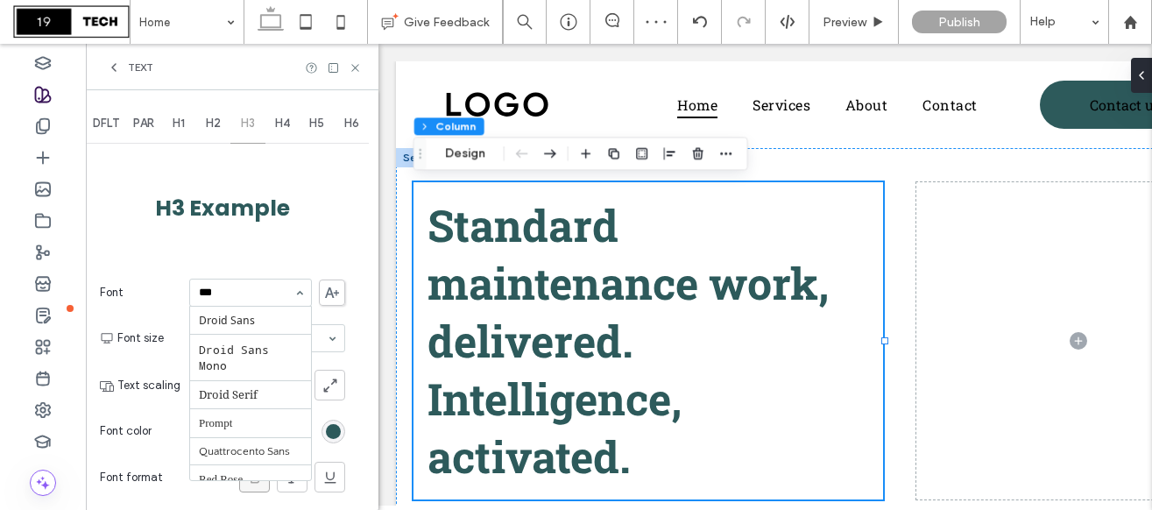
type input "****"
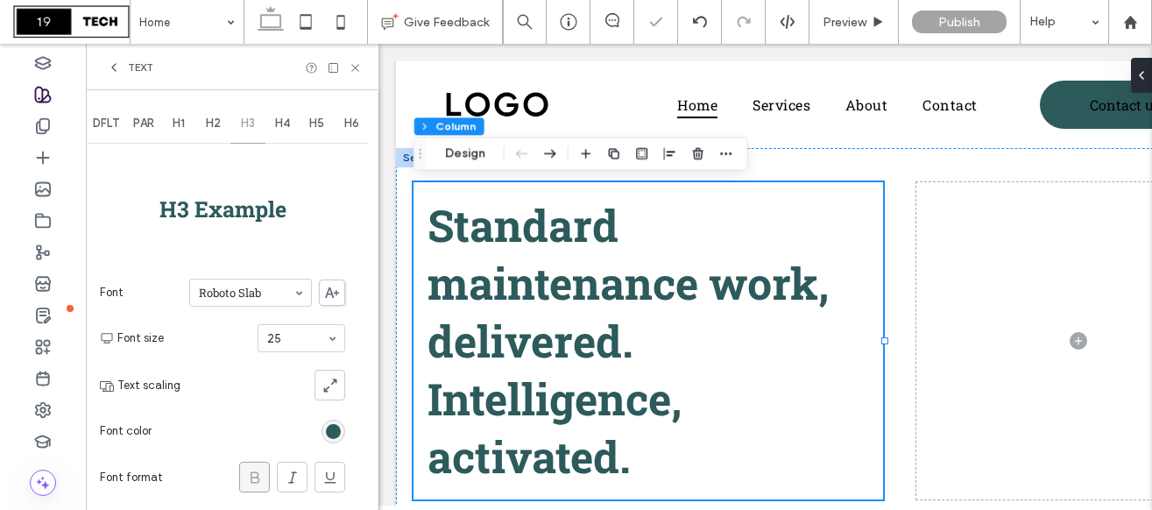
click at [285, 133] on div "H4" at bounding box center [282, 123] width 35 height 39
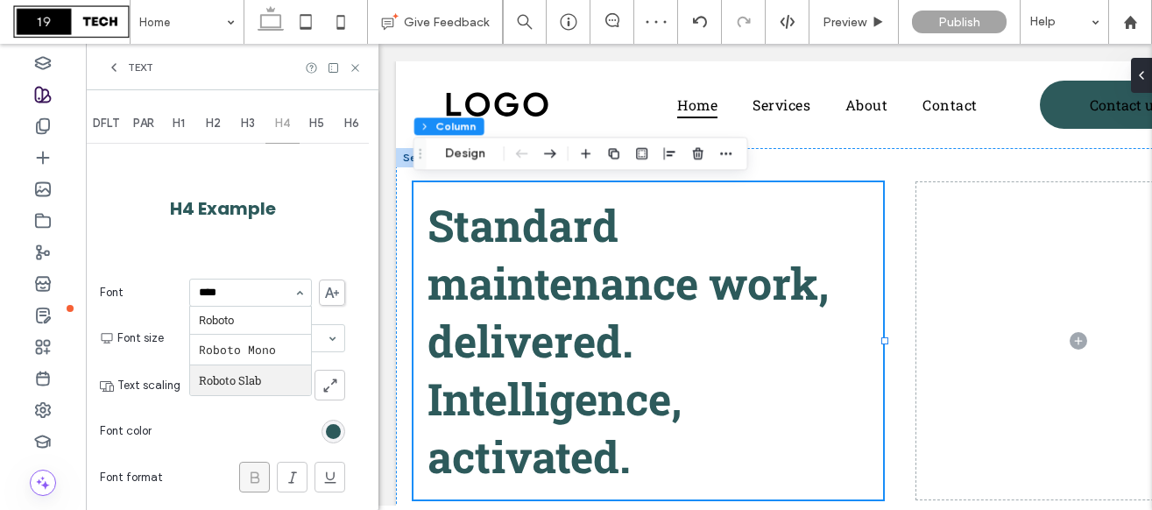
type input "*****"
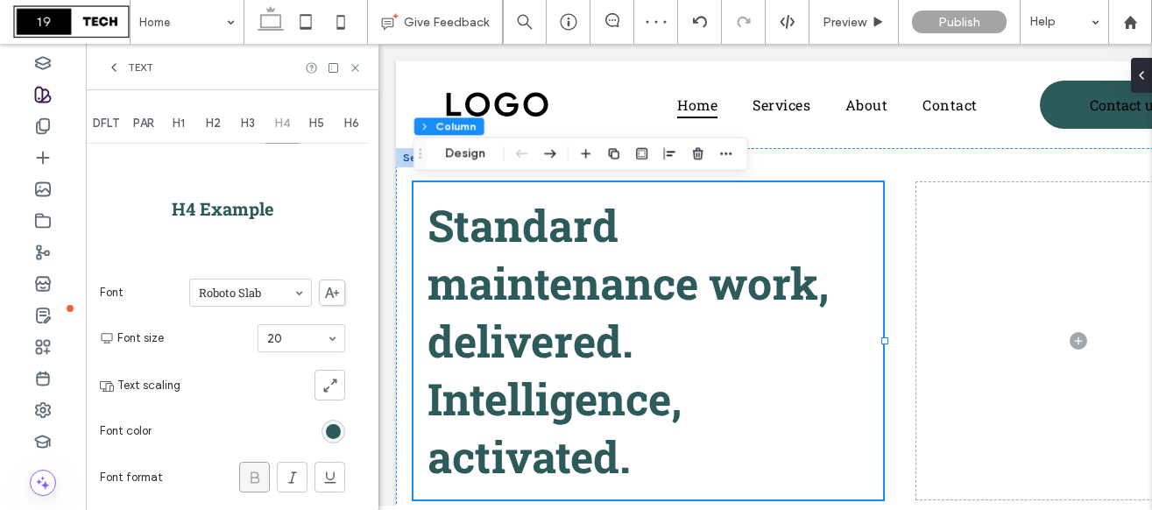
click at [314, 126] on span "H5" at bounding box center [316, 123] width 15 height 14
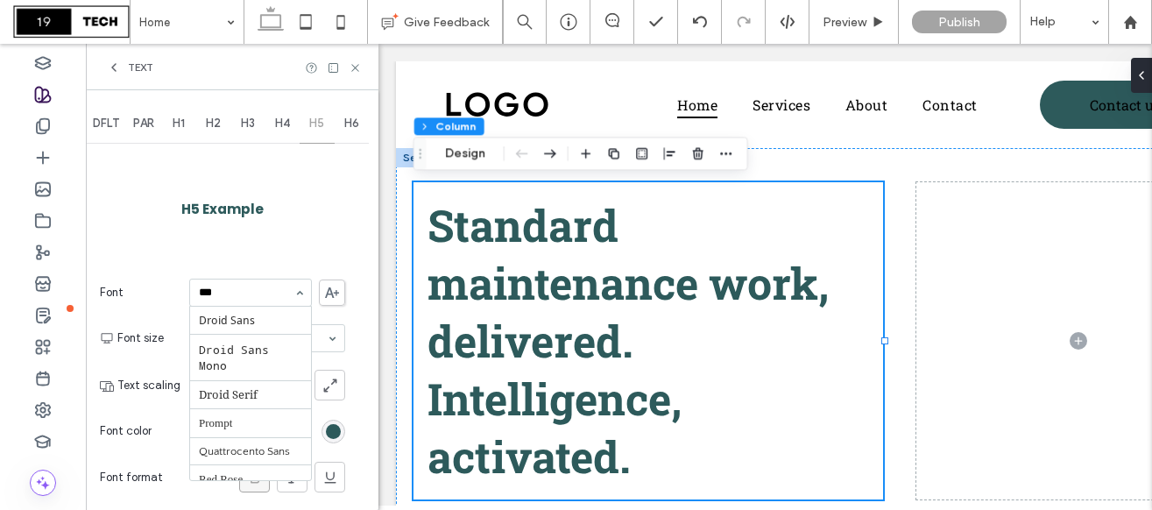
type input "****"
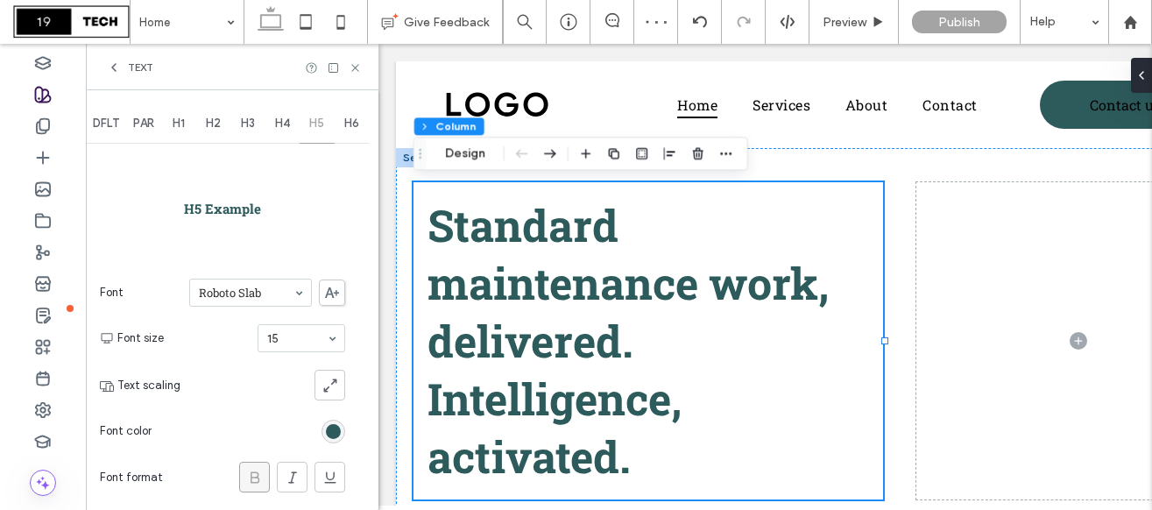
click at [344, 119] on span "H6" at bounding box center [351, 123] width 15 height 14
type input "****"
click at [118, 73] on icon at bounding box center [114, 67] width 14 height 14
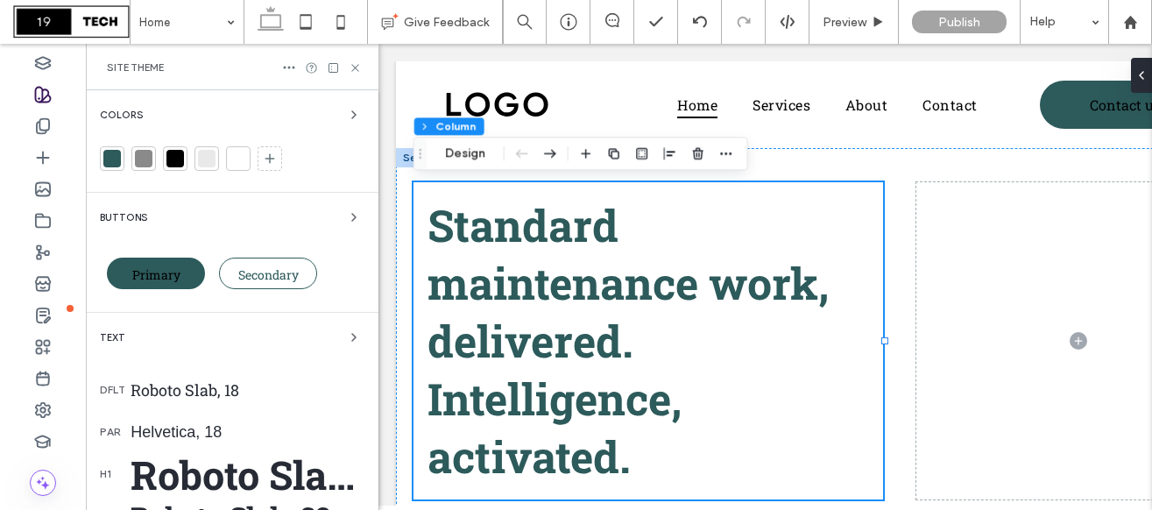
click at [256, 211] on div "Buttons" at bounding box center [232, 217] width 264 height 21
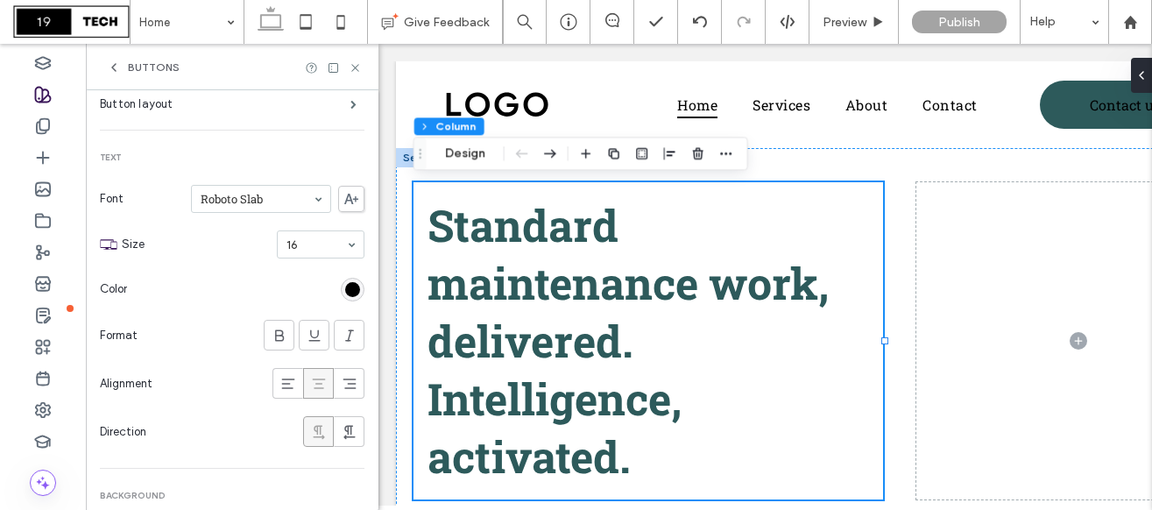
scroll to position [191, 0]
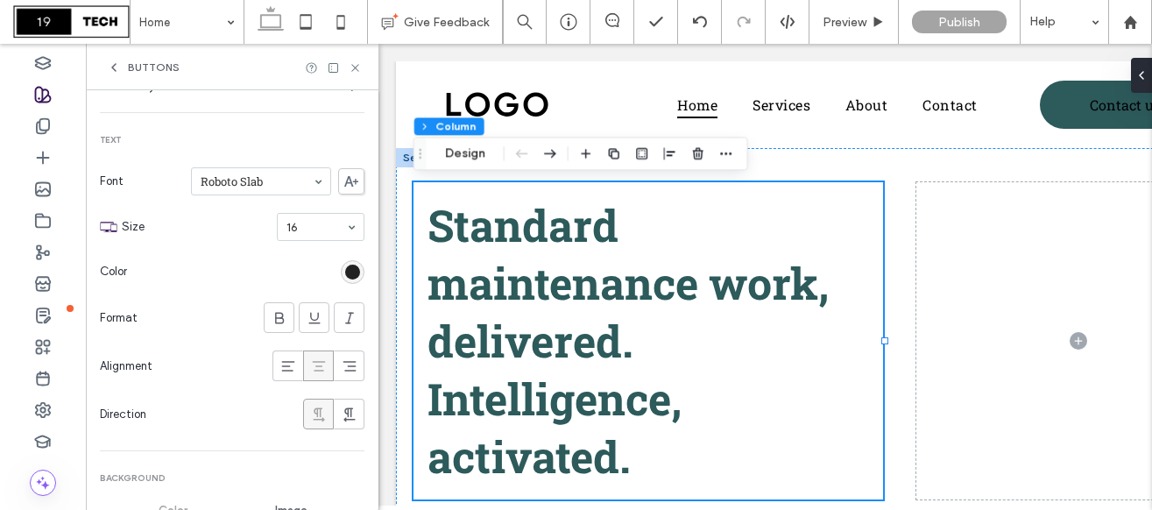
click at [347, 273] on div "rgb(0, 0, 0)" at bounding box center [352, 271] width 15 height 15
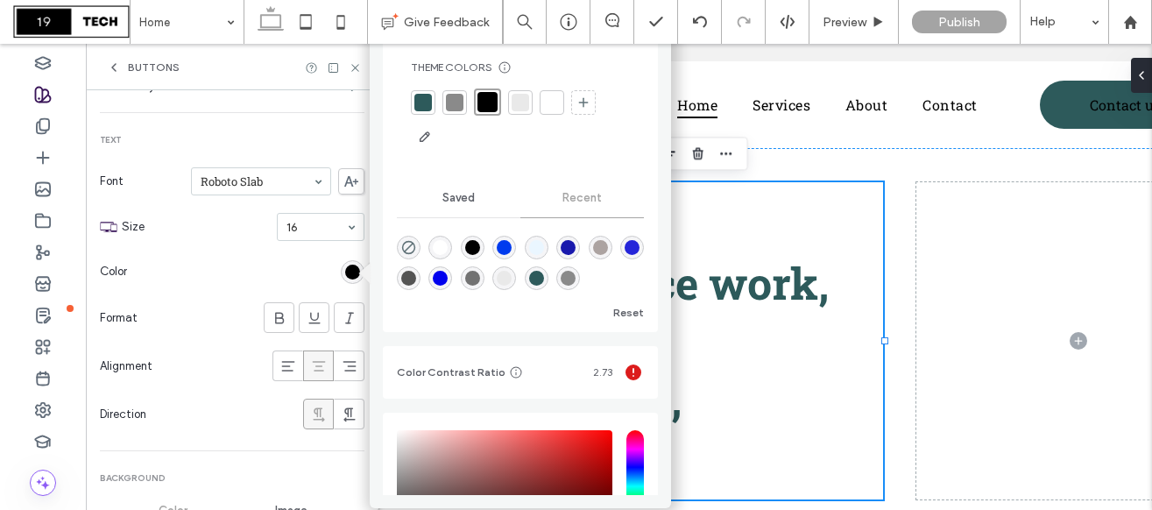
click at [556, 101] on div at bounding box center [552, 103] width 18 height 18
click at [230, 272] on section "Color" at bounding box center [232, 272] width 264 height 44
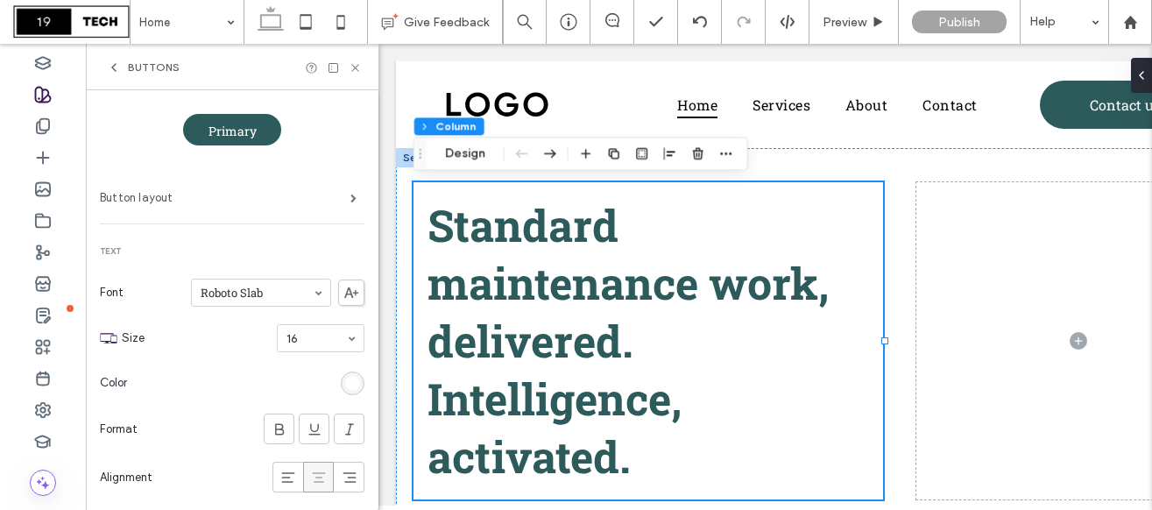
scroll to position [81, 0]
click at [271, 417] on span at bounding box center [280, 426] width 18 height 29
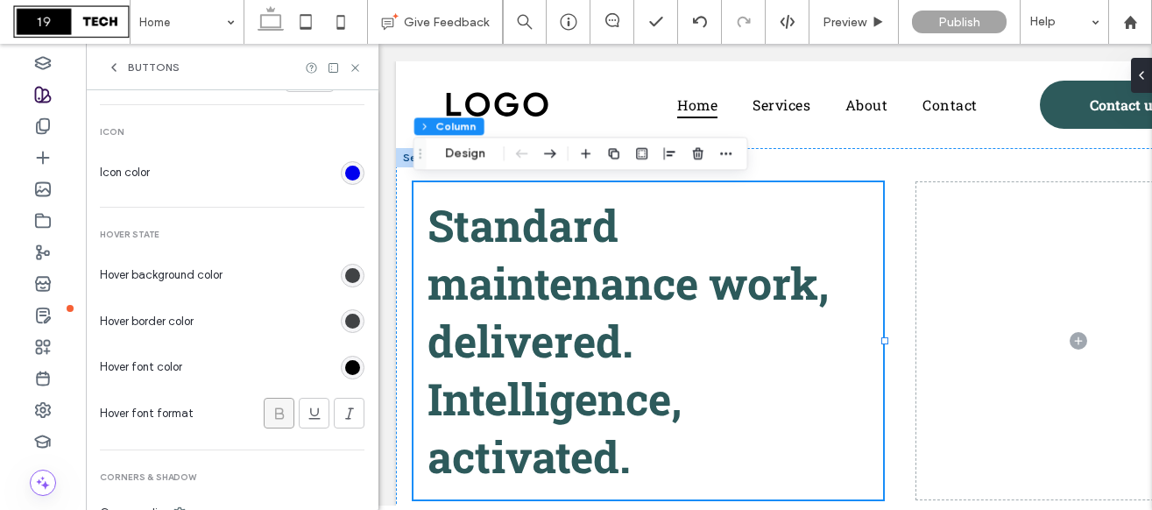
scroll to position [810, 0]
click at [349, 276] on div "rgb(65, 67, 69)" at bounding box center [352, 273] width 15 height 15
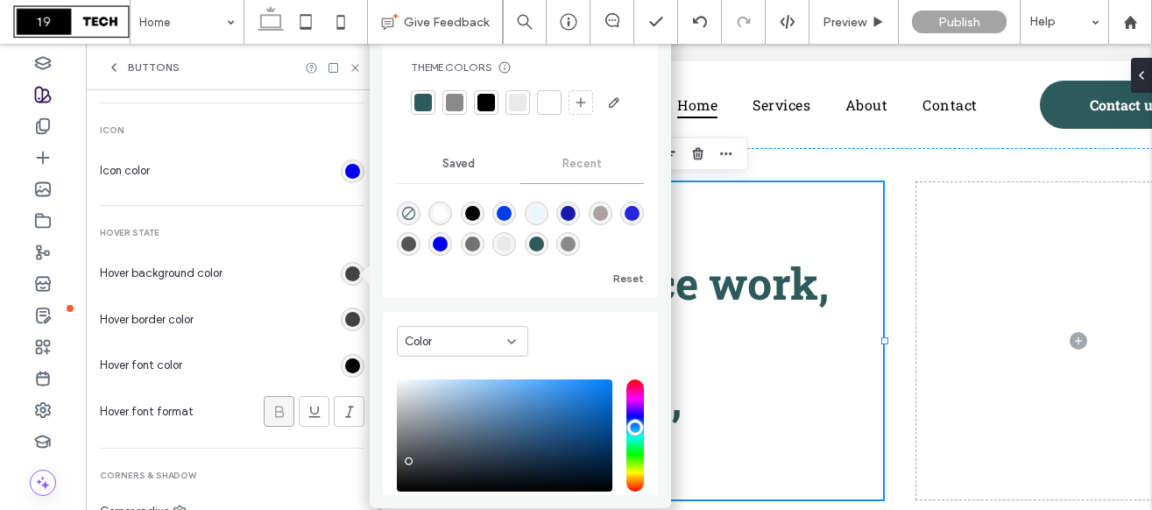
click at [422, 102] on div at bounding box center [423, 103] width 18 height 18
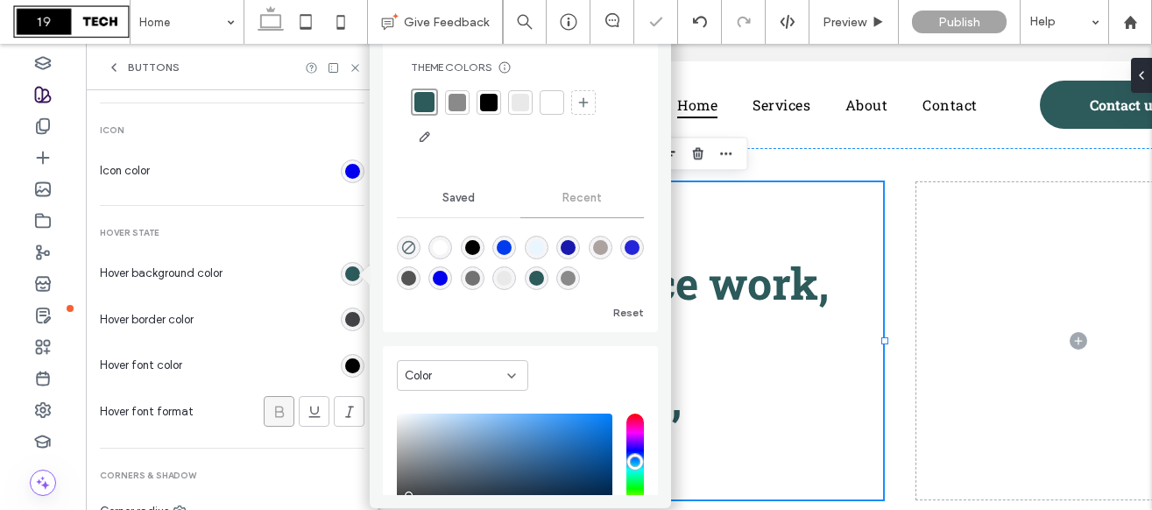
click at [345, 324] on div "rgb(65, 67, 69)" at bounding box center [352, 319] width 15 height 15
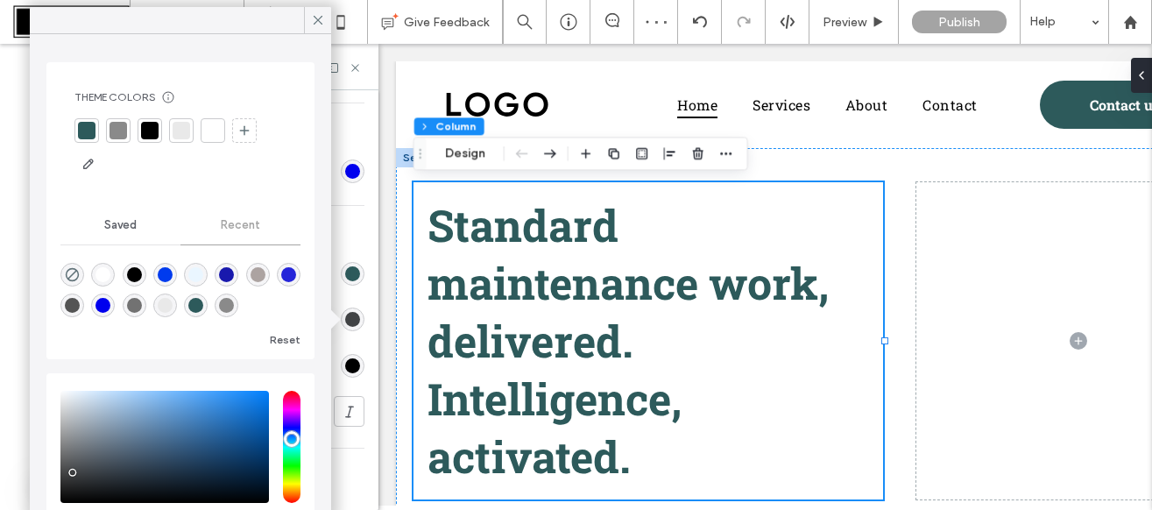
click at [63, 276] on div "rgba(0, 0, 0, 0)" at bounding box center [72, 275] width 24 height 24
type input "*******"
type input "*"
type input "**"
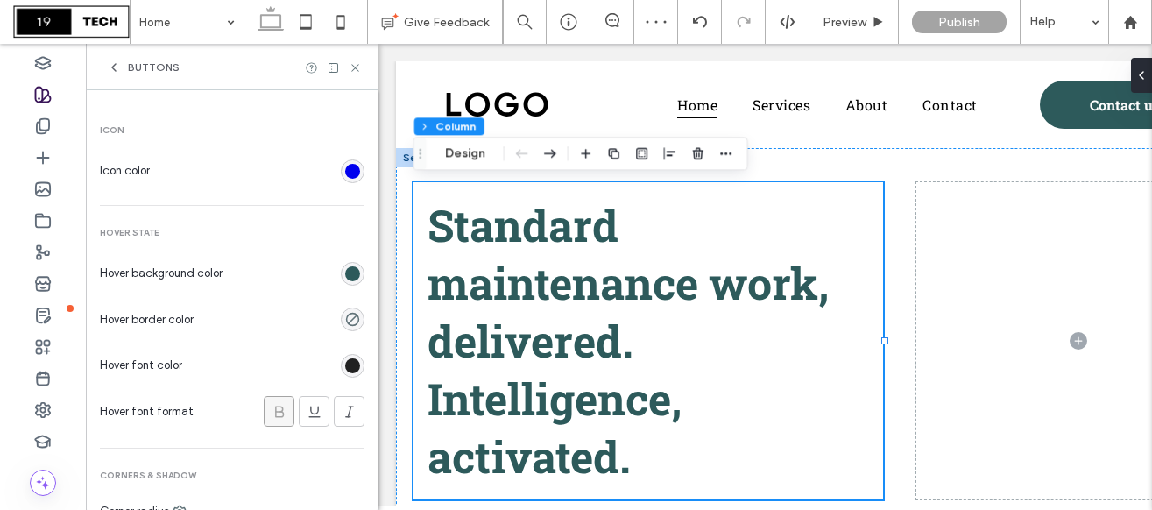
click at [347, 363] on div "rgb(0, 0, 0)" at bounding box center [352, 365] width 15 height 15
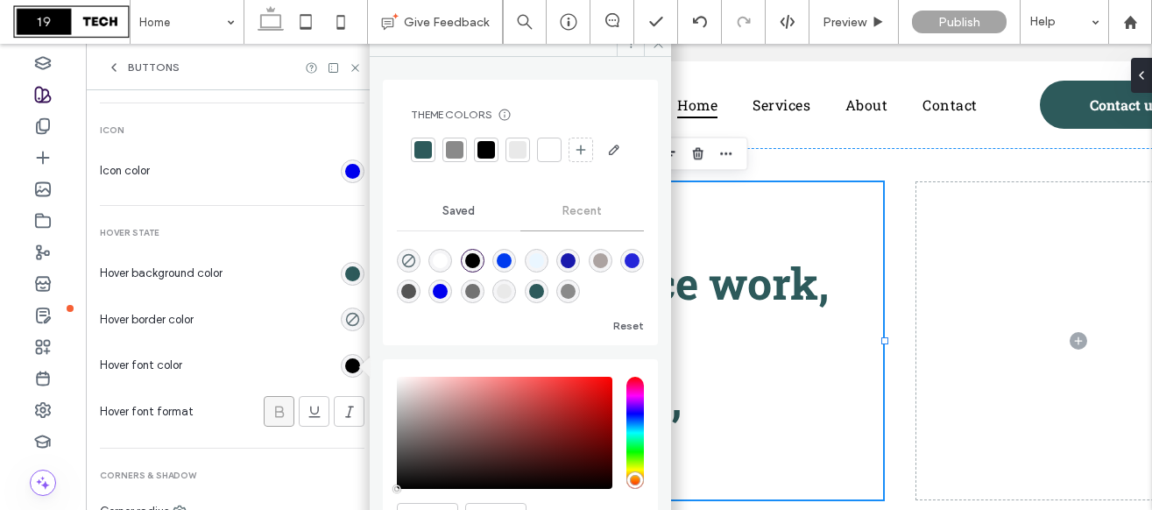
click at [551, 142] on div at bounding box center [549, 150] width 18 height 18
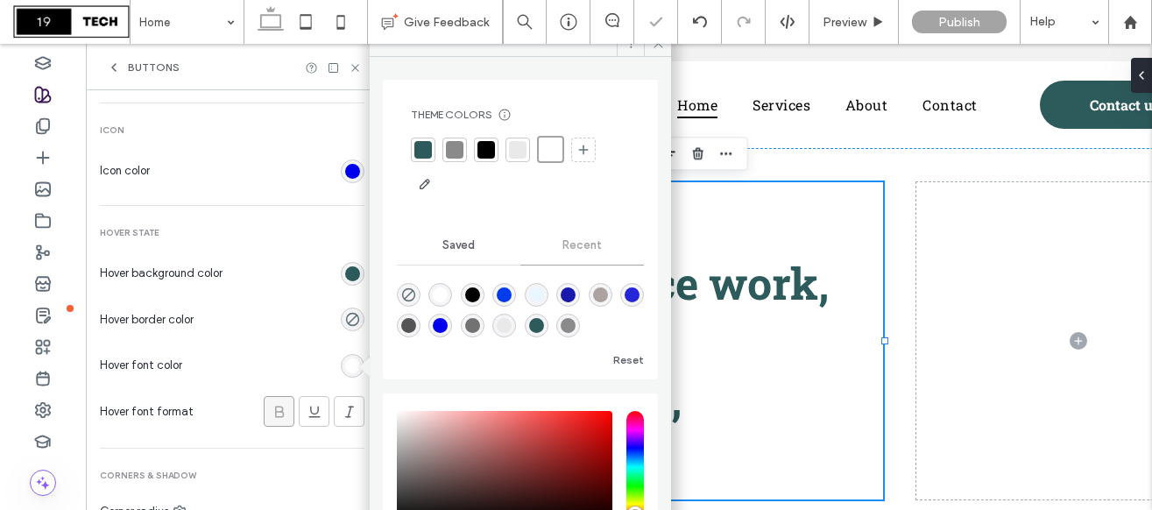
click at [314, 313] on div at bounding box center [283, 319] width 164 height 31
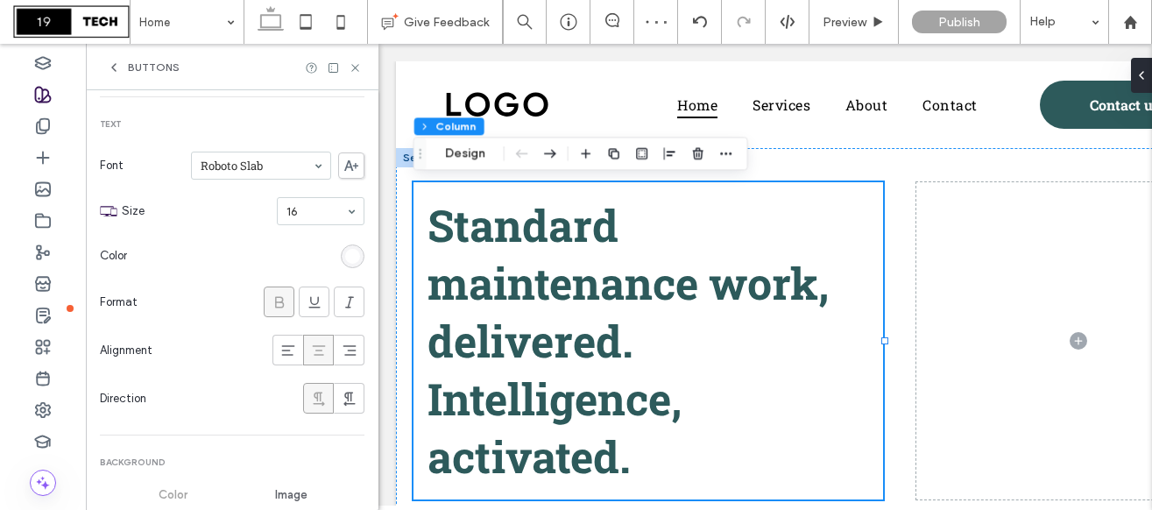
scroll to position [0, 0]
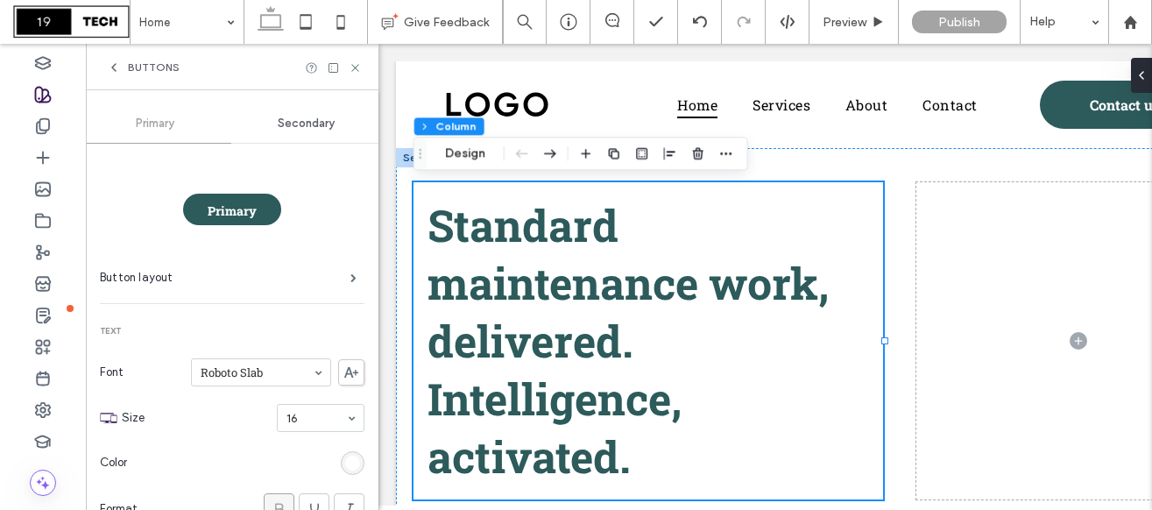
click at [297, 123] on span "Secondary" at bounding box center [306, 123] width 57 height 14
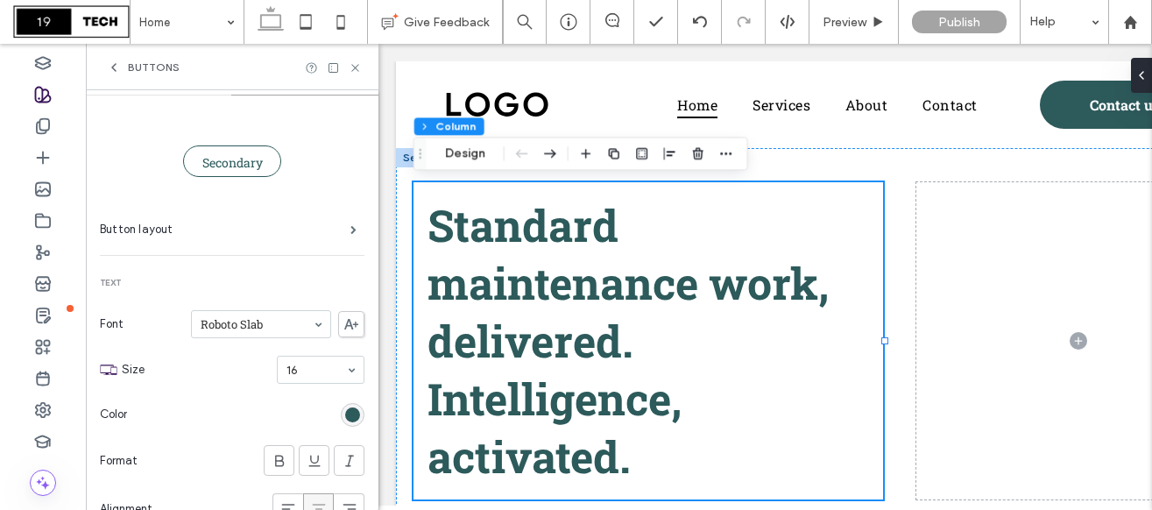
scroll to position [57, 0]
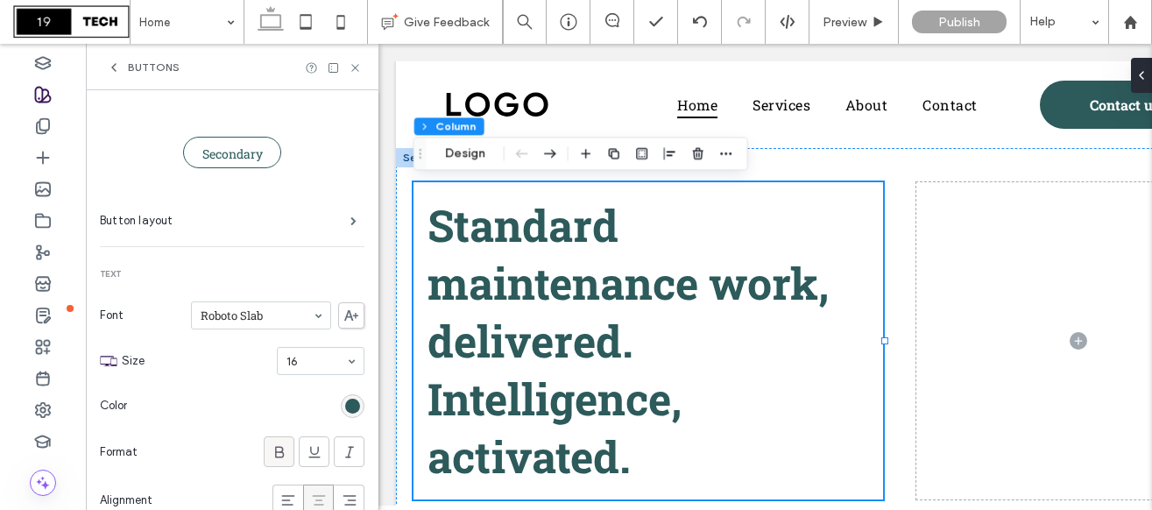
click at [271, 440] on span at bounding box center [280, 451] width 18 height 29
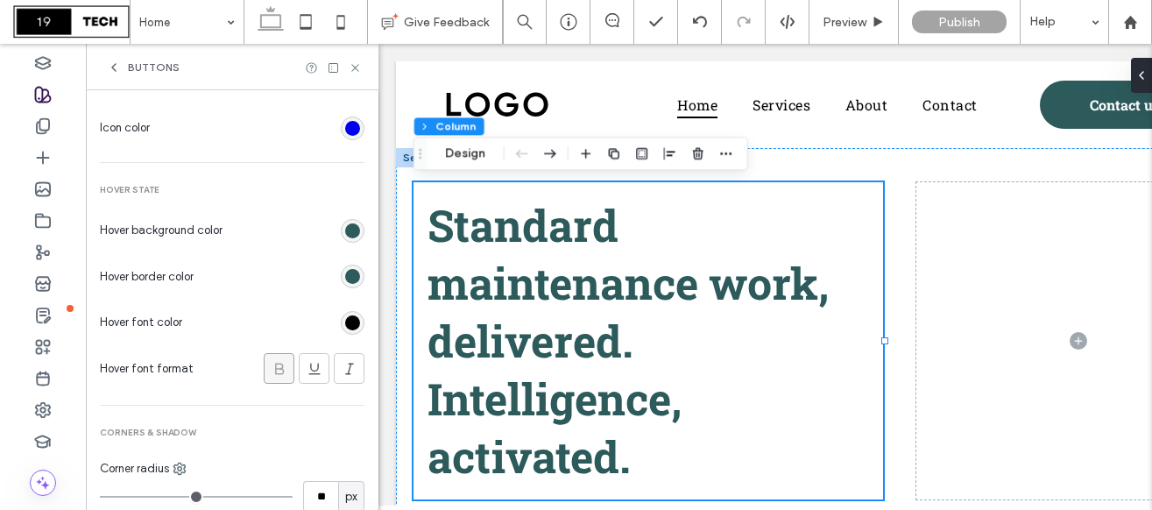
scroll to position [892, 0]
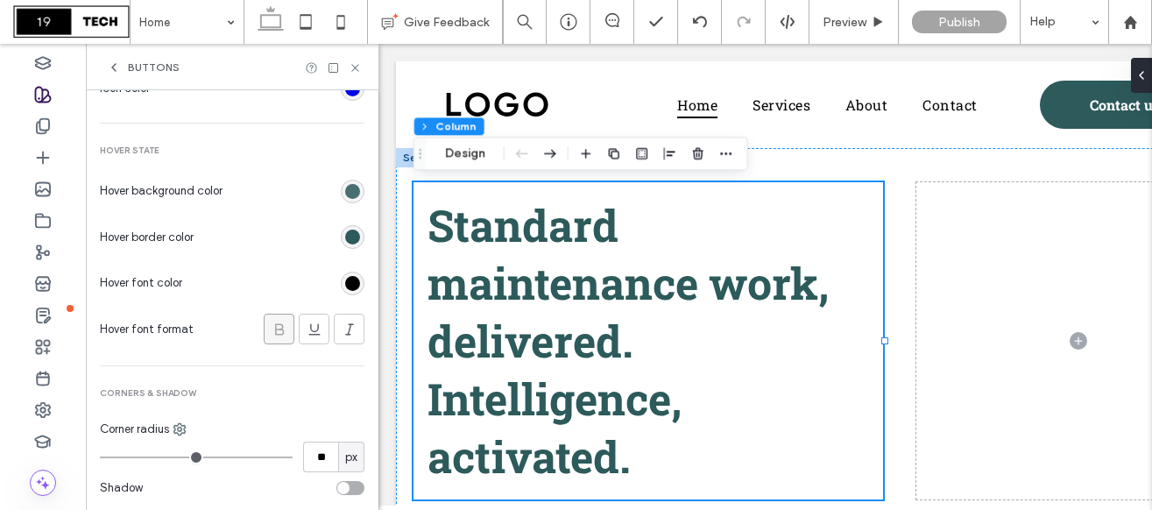
click at [345, 196] on div "rgb(45, 90, 91)" at bounding box center [352, 191] width 15 height 15
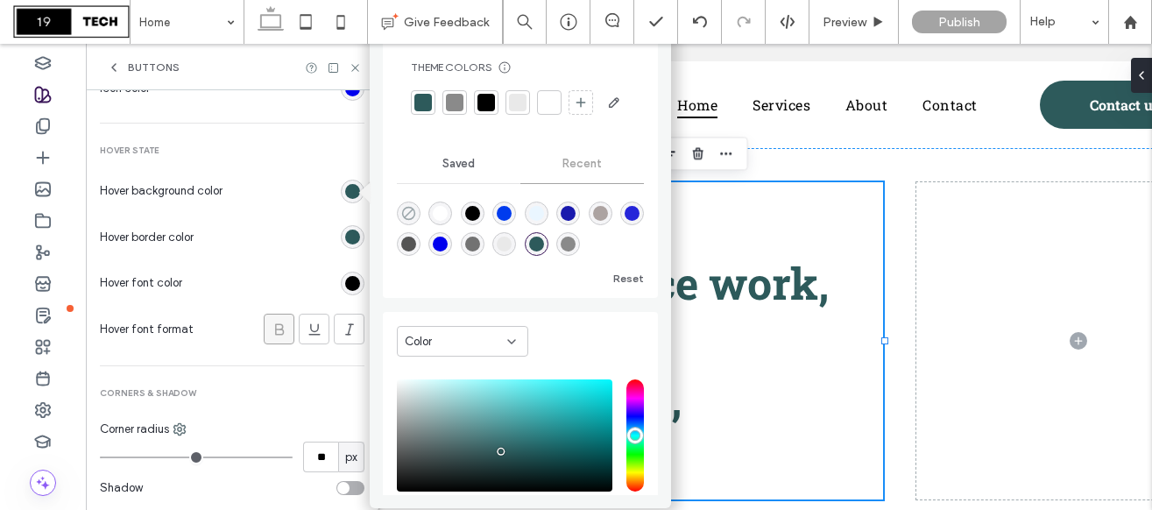
click at [407, 221] on icon "rgba(0, 0, 0, 0)" at bounding box center [408, 213] width 15 height 15
type input "*******"
type input "*"
type input "**"
click at [345, 239] on div "rgb(45, 90, 91)" at bounding box center [352, 236] width 15 height 15
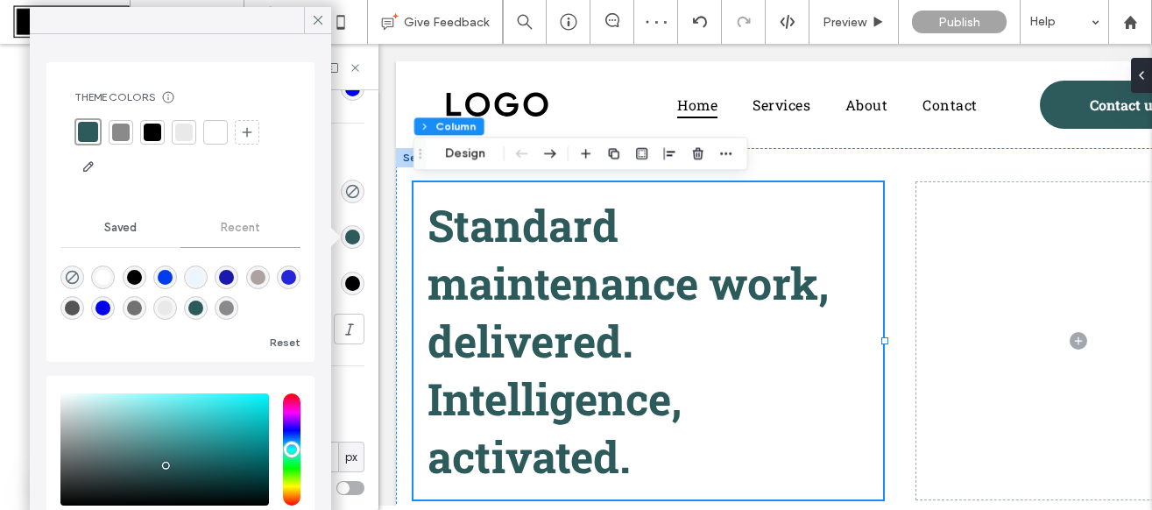
click at [79, 279] on div "rgba(0, 0, 0, 0)" at bounding box center [72, 277] width 24 height 24
type input "*******"
type input "*"
type input "**"
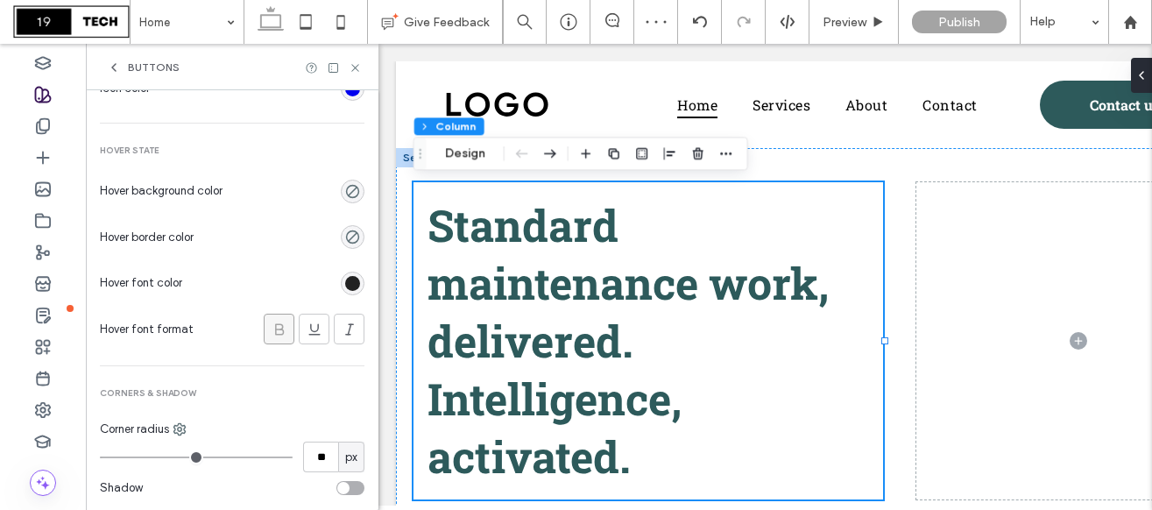
click at [345, 278] on div "rgb(0, 0, 0)" at bounding box center [352, 283] width 15 height 15
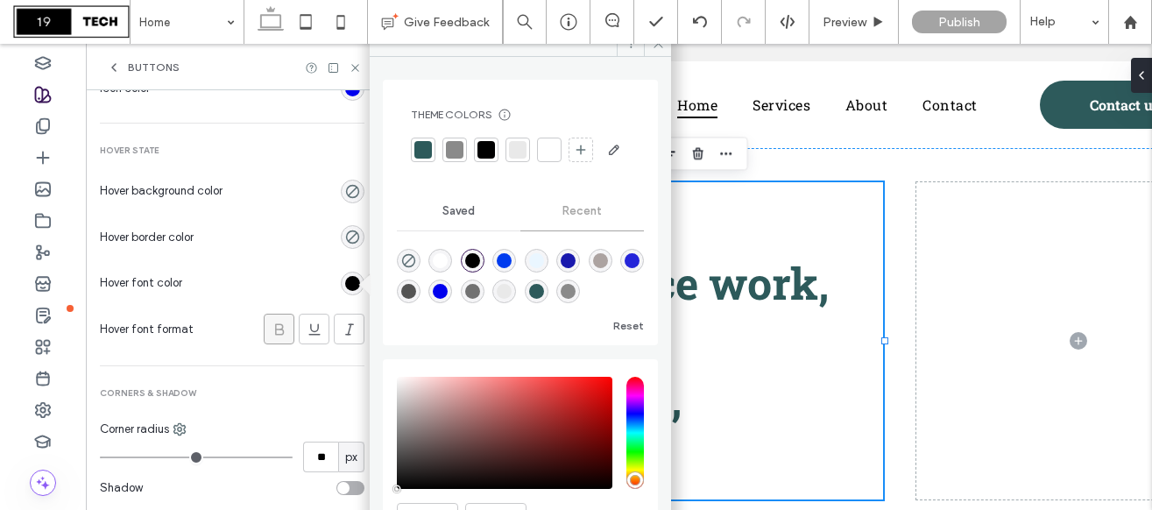
click at [426, 151] on div at bounding box center [423, 150] width 18 height 18
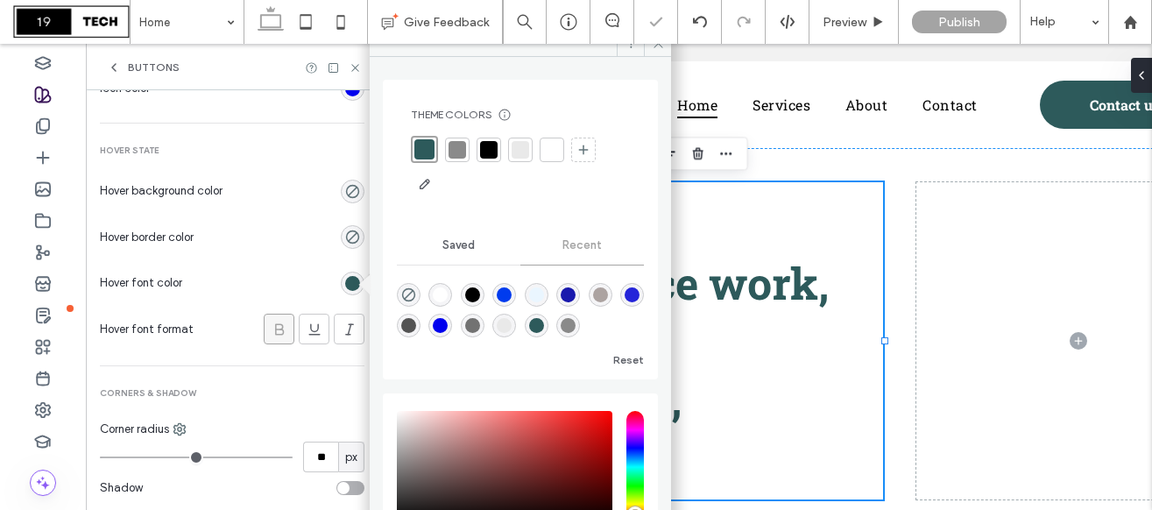
click at [289, 229] on div at bounding box center [283, 237] width 164 height 31
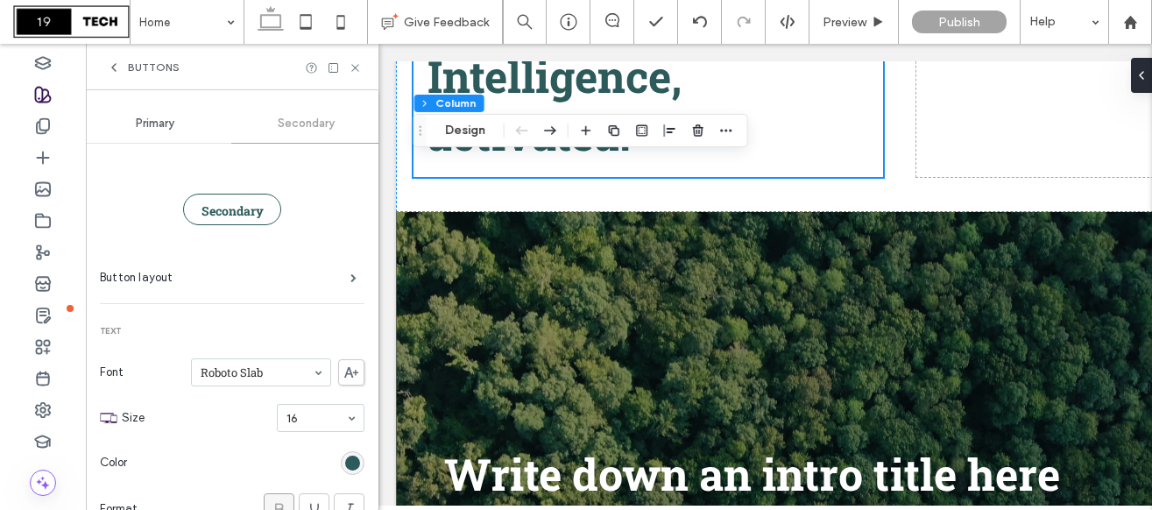
scroll to position [0, 0]
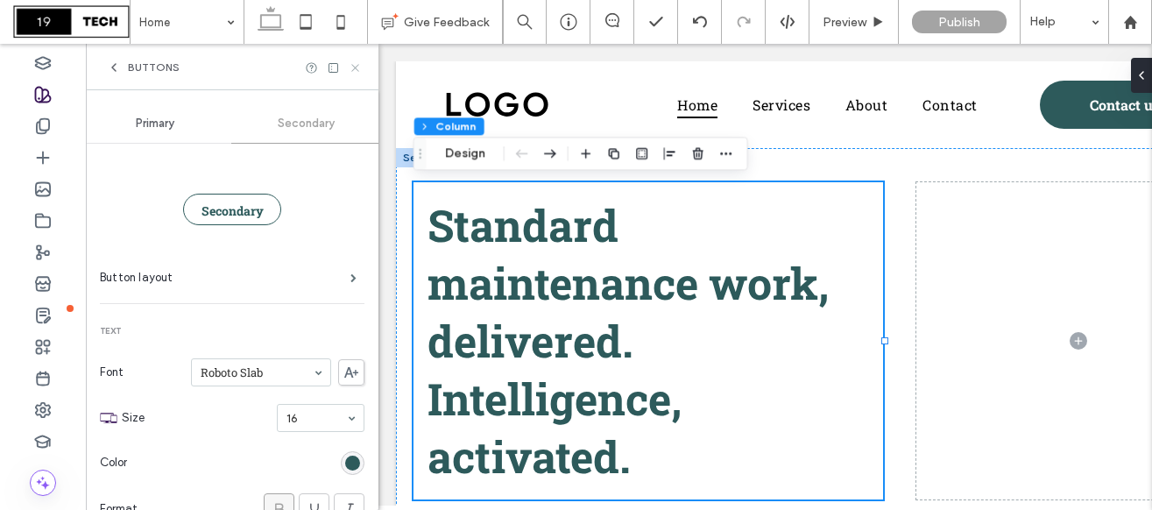
click at [356, 68] on icon at bounding box center [355, 67] width 13 height 13
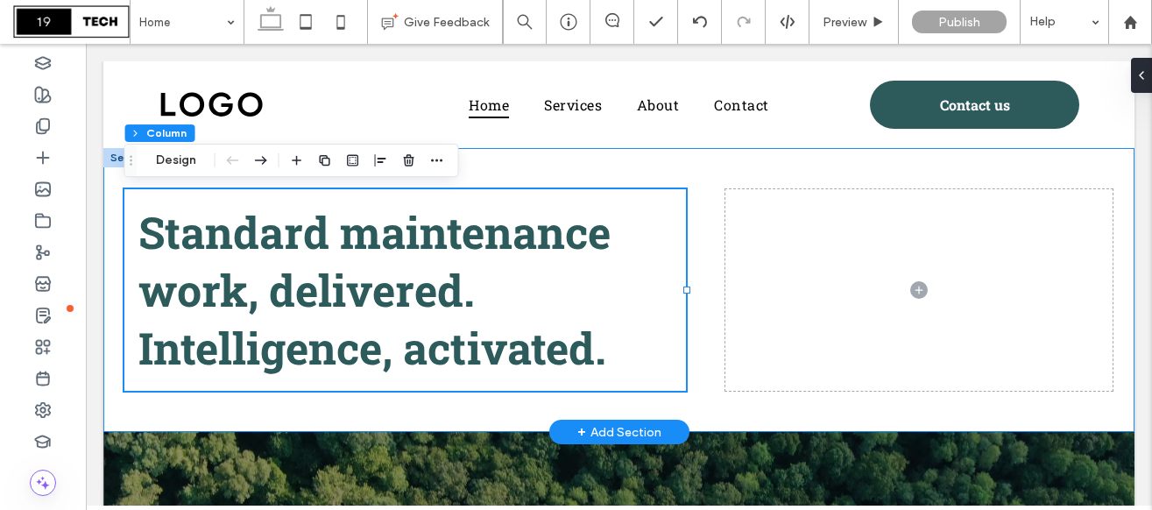
click at [699, 278] on div "Standard maintenance work, delivered. Intelligence, activated. 57% , 332px" at bounding box center [618, 290] width 1031 height 284
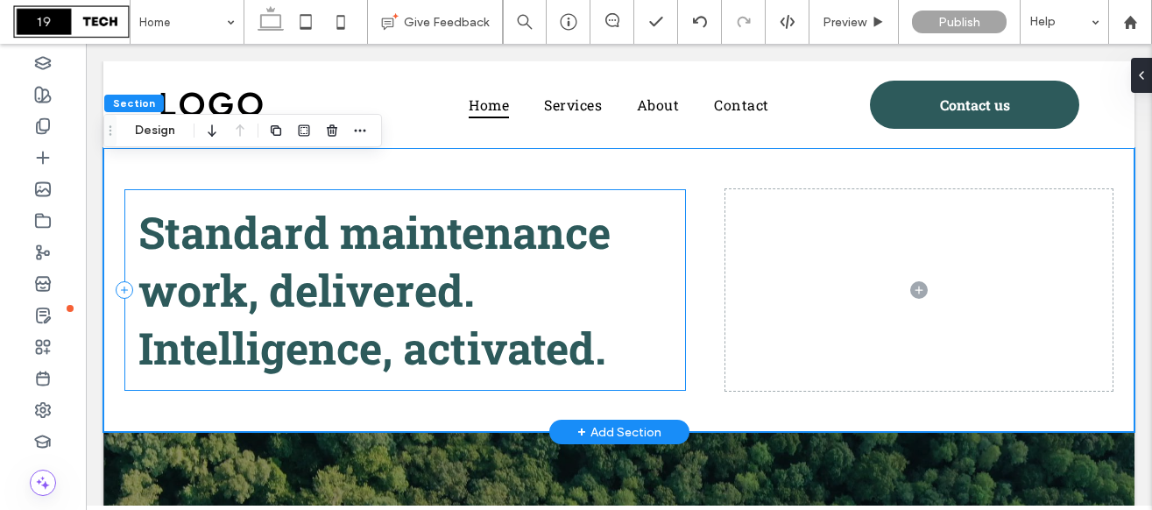
click at [681, 276] on div "Standard maintenance work, delivered. Intelligence, activated." at bounding box center [404, 289] width 561 height 201
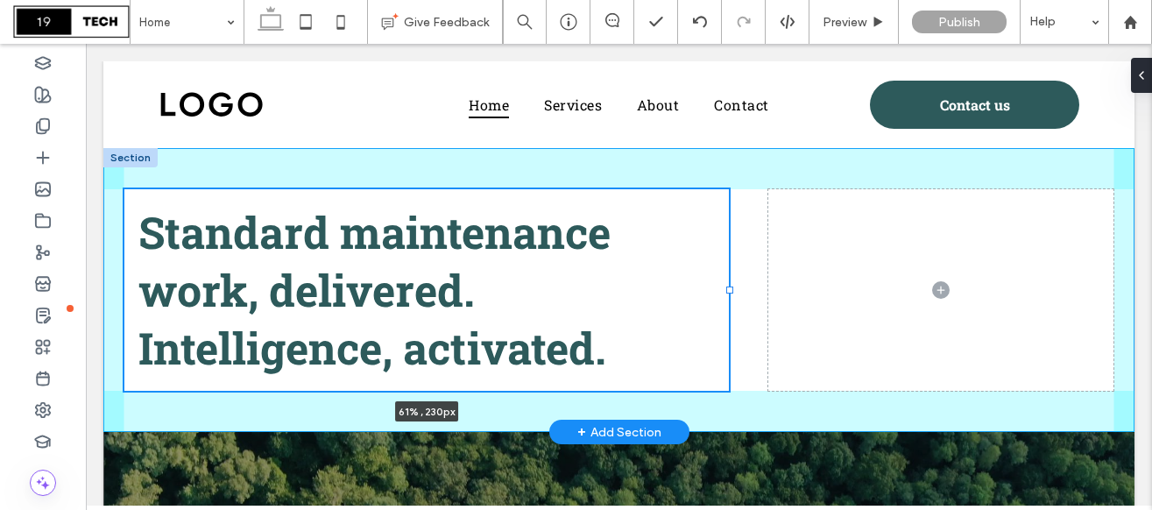
drag, startPoint x: 687, startPoint y: 290, endPoint x: 741, endPoint y: 290, distance: 54.3
click at [733, 290] on div at bounding box center [729, 289] width 7 height 7
type input "**"
type input "***"
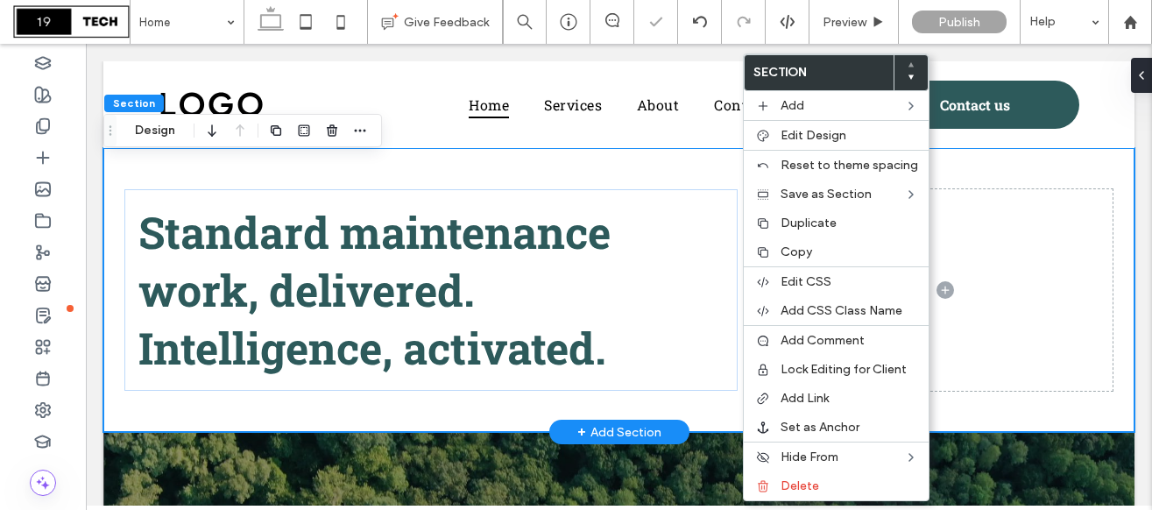
click at [717, 292] on h1 "Standard maintenance work, delivered. Intelligence, activated." at bounding box center [430, 289] width 585 height 173
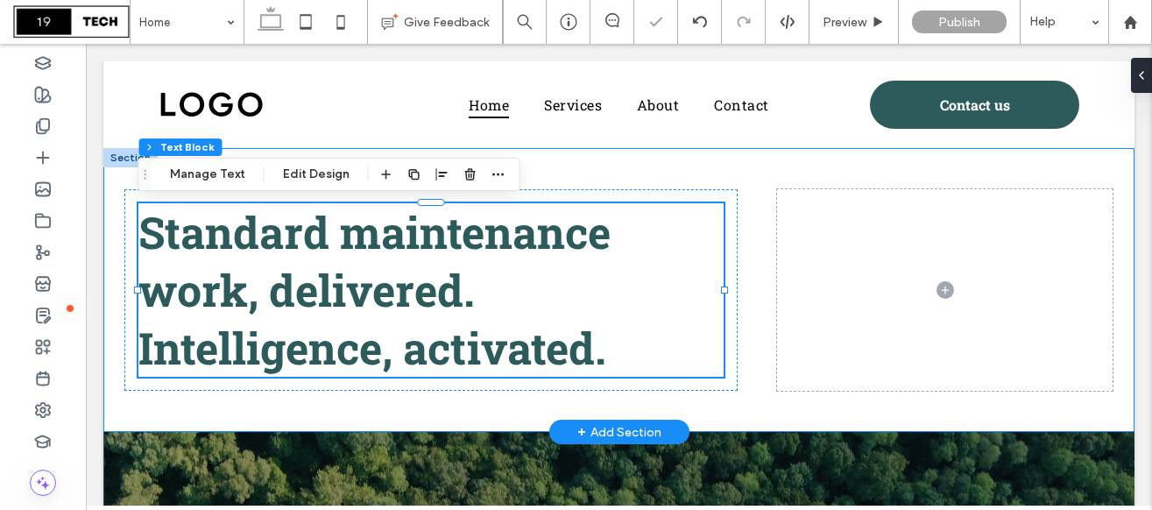
click at [737, 285] on div "Standard maintenance work, delivered. Intelligence, activated." at bounding box center [618, 290] width 1031 height 284
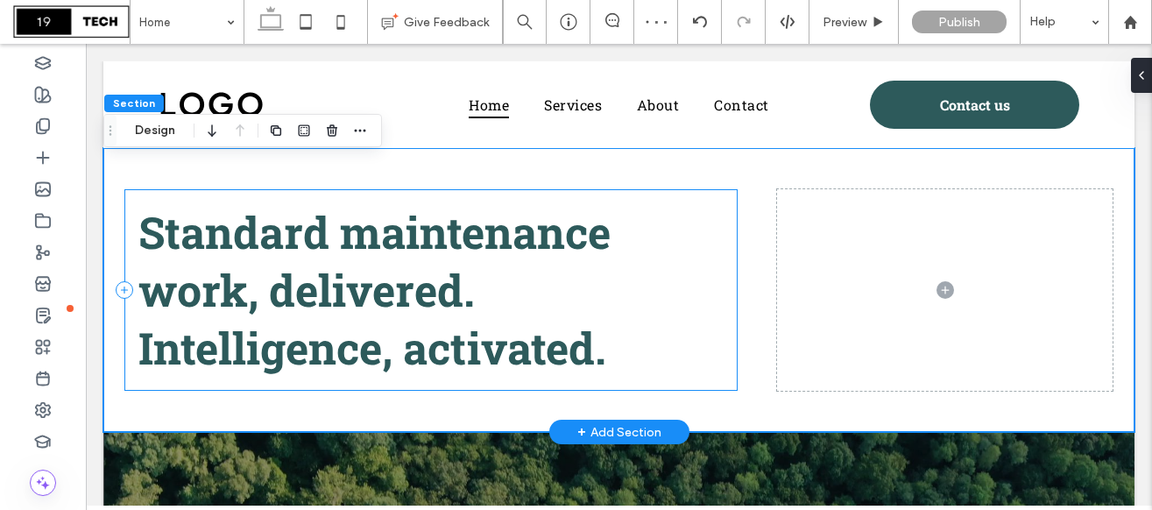
click at [731, 285] on div "Standard maintenance work, delivered. Intelligence, activated." at bounding box center [430, 289] width 613 height 201
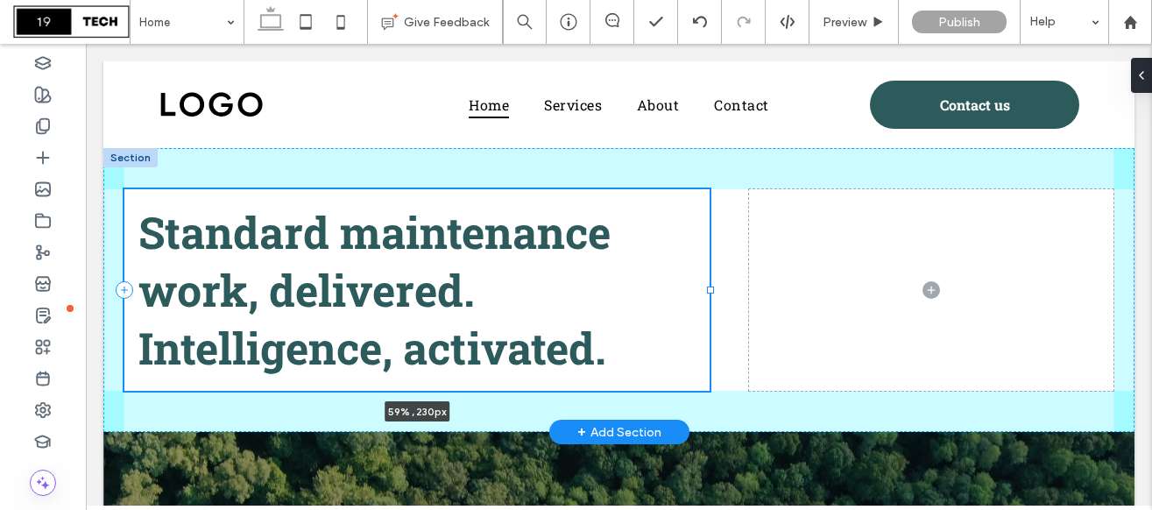
drag, startPoint x: 739, startPoint y: 289, endPoint x: 711, endPoint y: 307, distance: 33.5
click at [711, 307] on div "Standard maintenance work, delivered. Intelligence, activated. 59% , 230px" at bounding box center [618, 290] width 1031 height 284
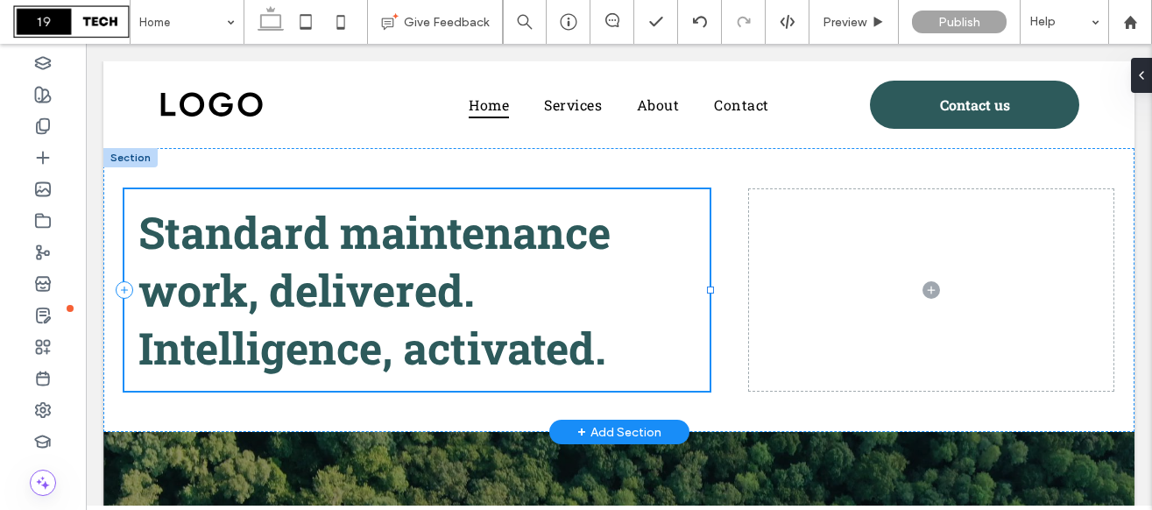
type input "**"
type input "*****"
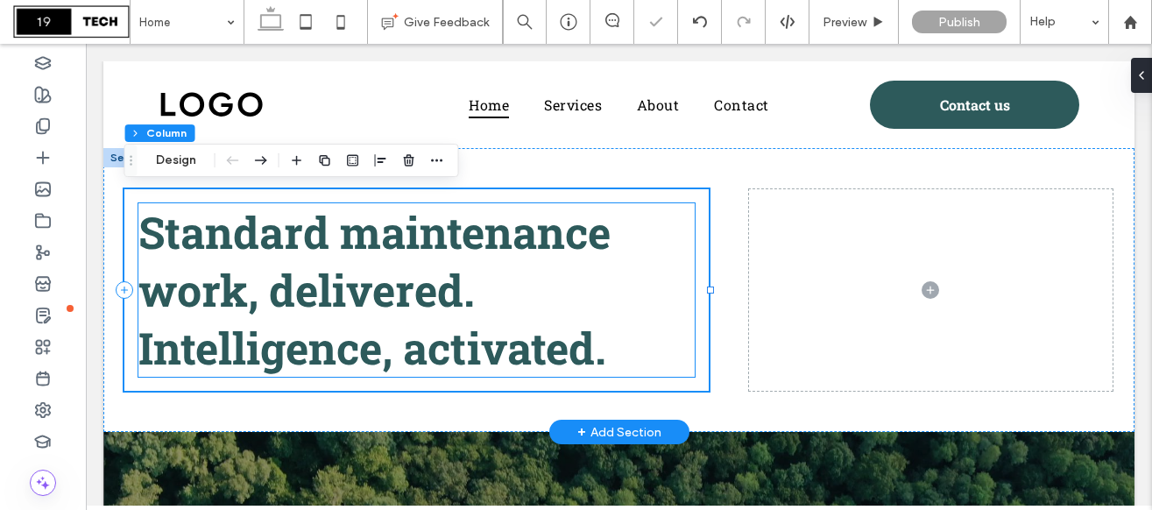
click at [510, 289] on h1 "Standard maintenance work, delivered. Intelligence, activated." at bounding box center [416, 289] width 557 height 173
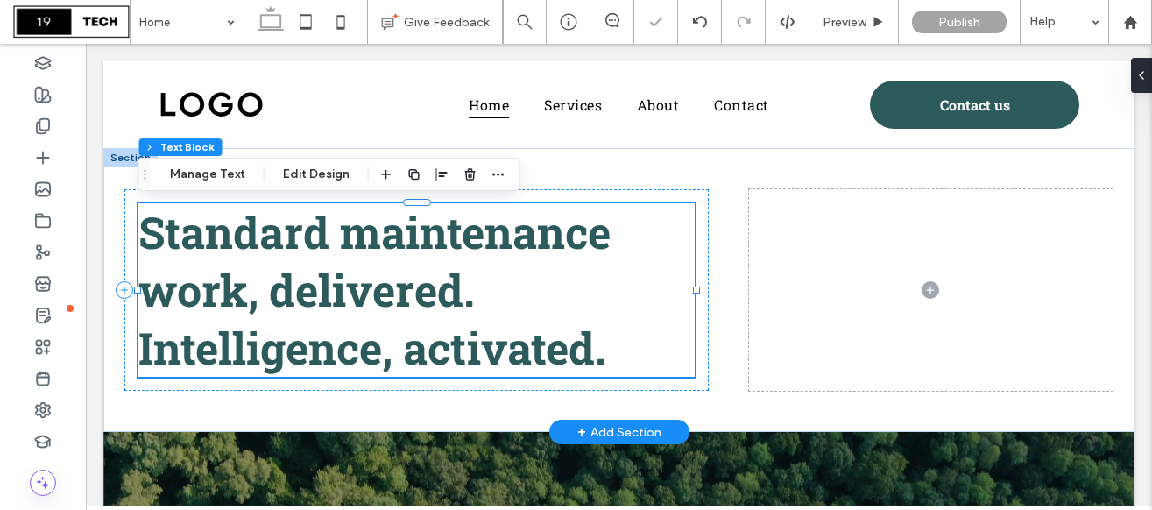
click at [510, 289] on h1 "Standard maintenance work, delivered. Intelligence, activated." at bounding box center [416, 289] width 557 height 173
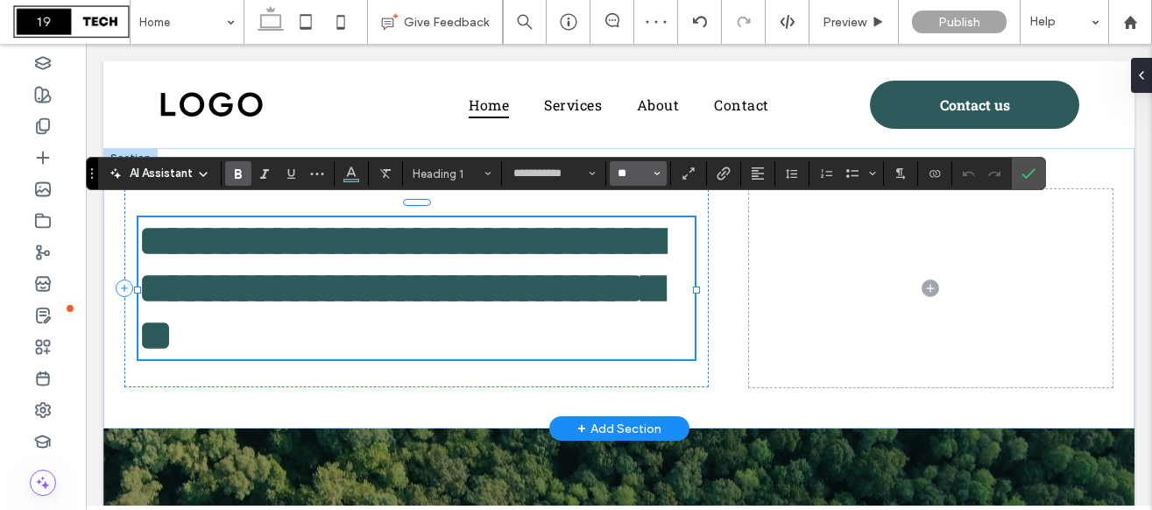
click at [643, 172] on input "**" at bounding box center [633, 173] width 34 height 14
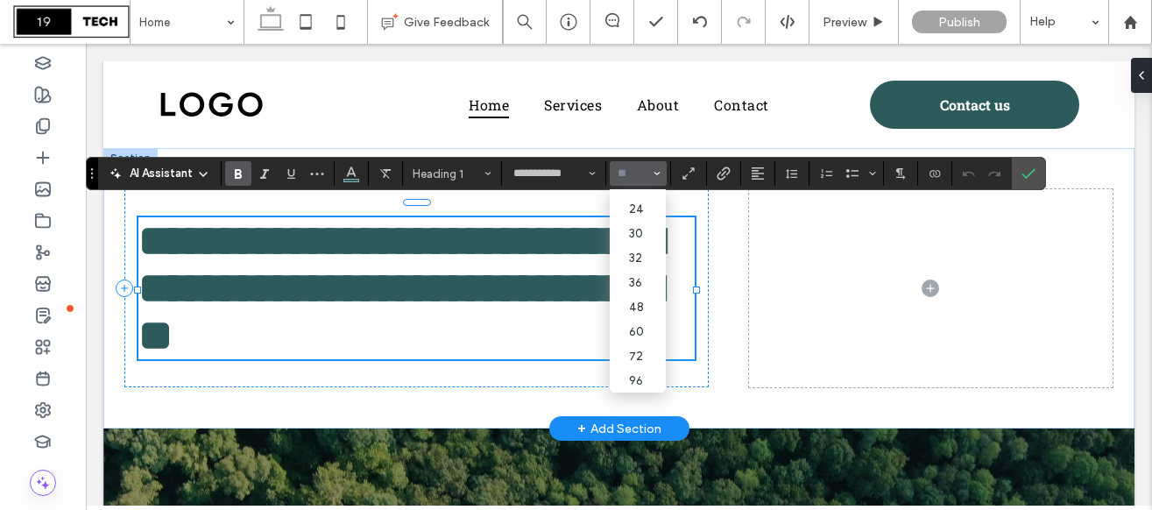
scroll to position [203, 0]
click at [633, 354] on label "72" at bounding box center [637, 355] width 56 height 25
type input "**"
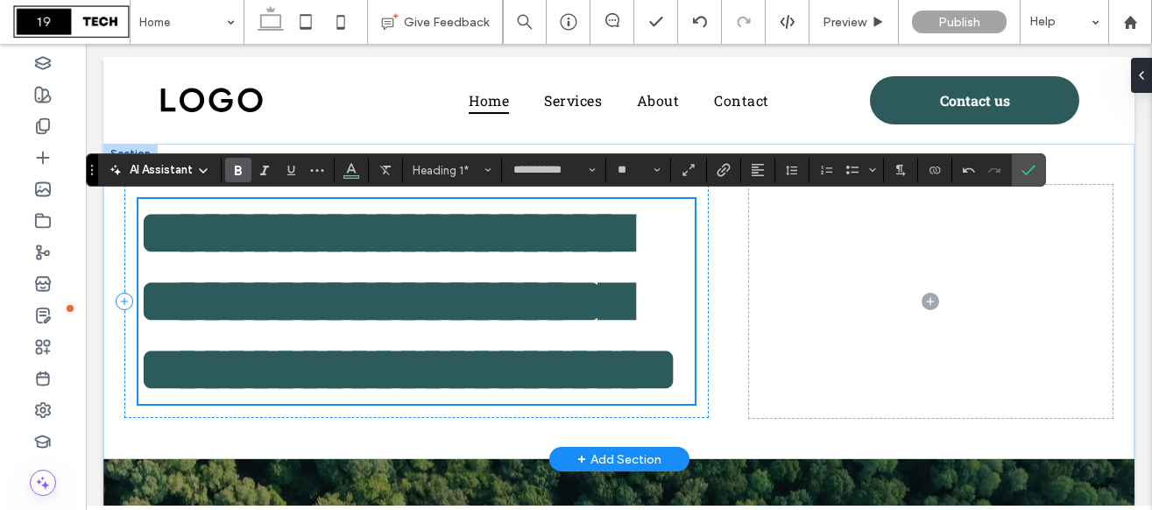
scroll to position [4, 0]
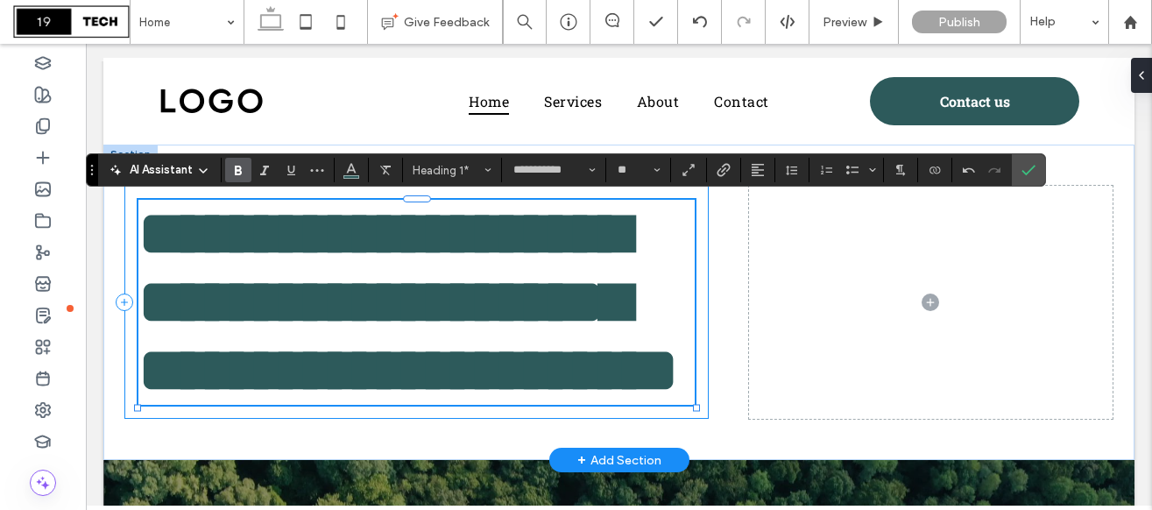
click at [701, 360] on div "**********" at bounding box center [416, 302] width 585 height 233
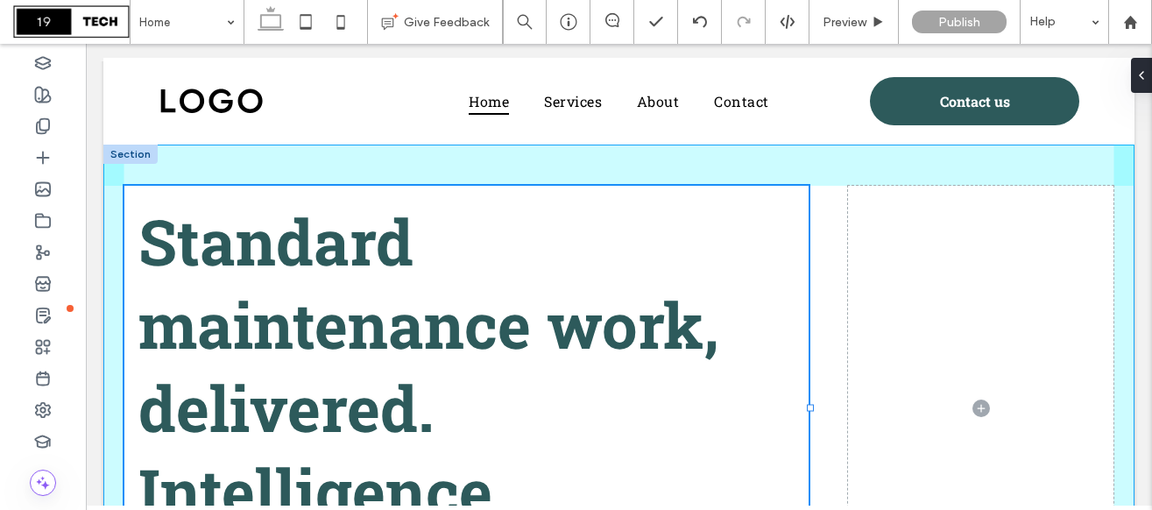
drag, startPoint x: 710, startPoint y: 408, endPoint x: 810, endPoint y: 417, distance: 100.2
click at [810, 417] on div "Standard maintenance work, delivered. Intelligence, activated. 69% , 507px" at bounding box center [618, 407] width 1031 height 526
type input "**"
type input "*****"
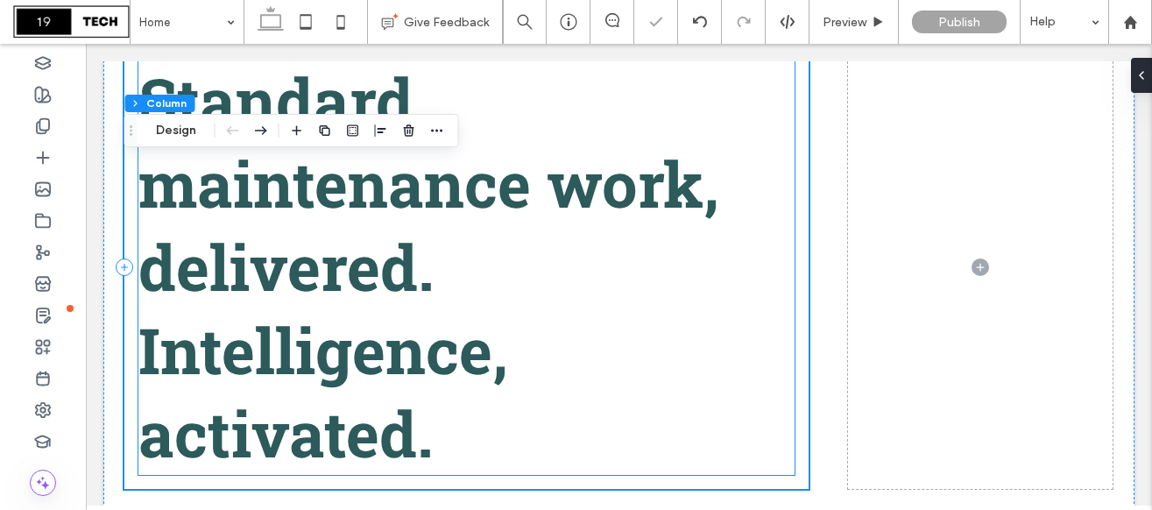
scroll to position [130, 0]
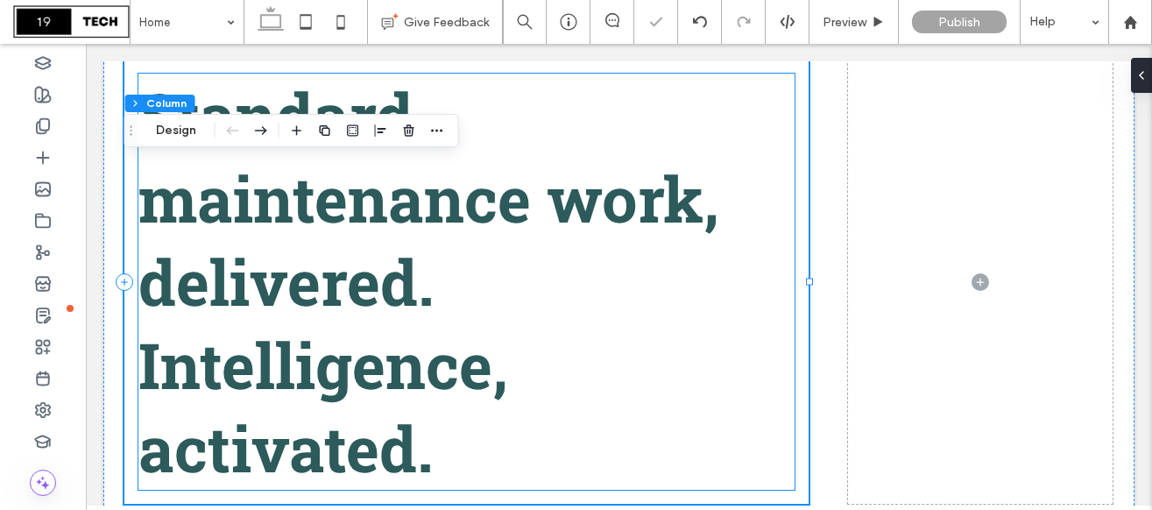
click at [633, 330] on h1 "Standard maintenance work, delivered. Intelligence, activated." at bounding box center [466, 282] width 656 height 416
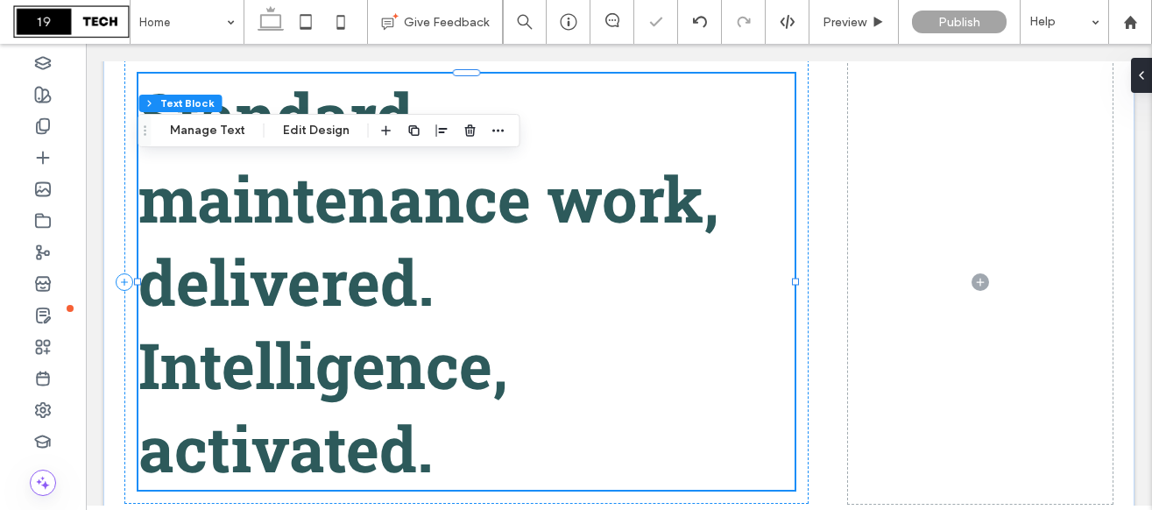
click at [514, 289] on h1 "Standard maintenance work, delivered. Intelligence, activated." at bounding box center [466, 282] width 656 height 416
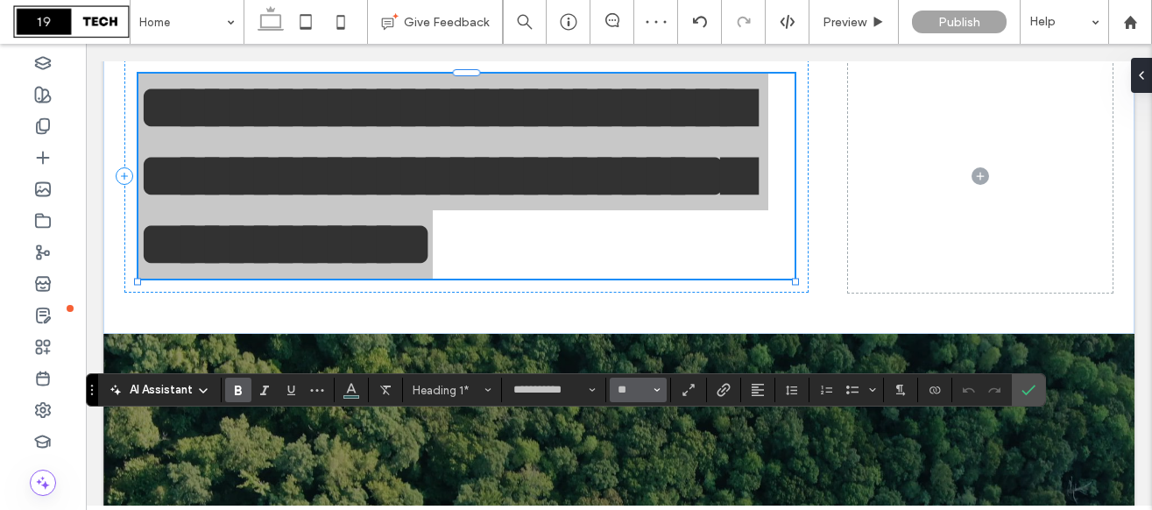
click at [634, 393] on input "**" at bounding box center [633, 390] width 34 height 14
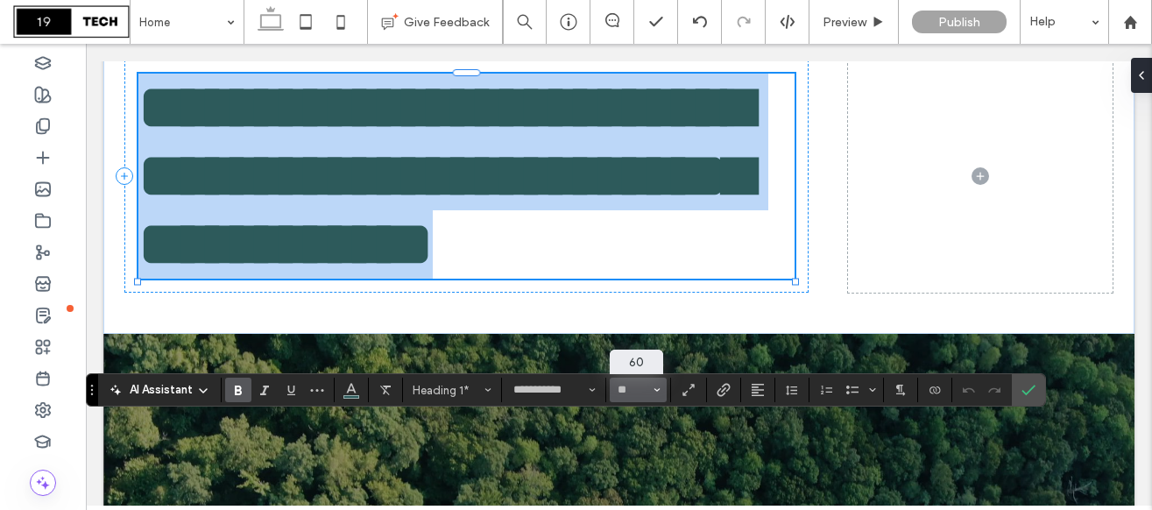
type input "**"
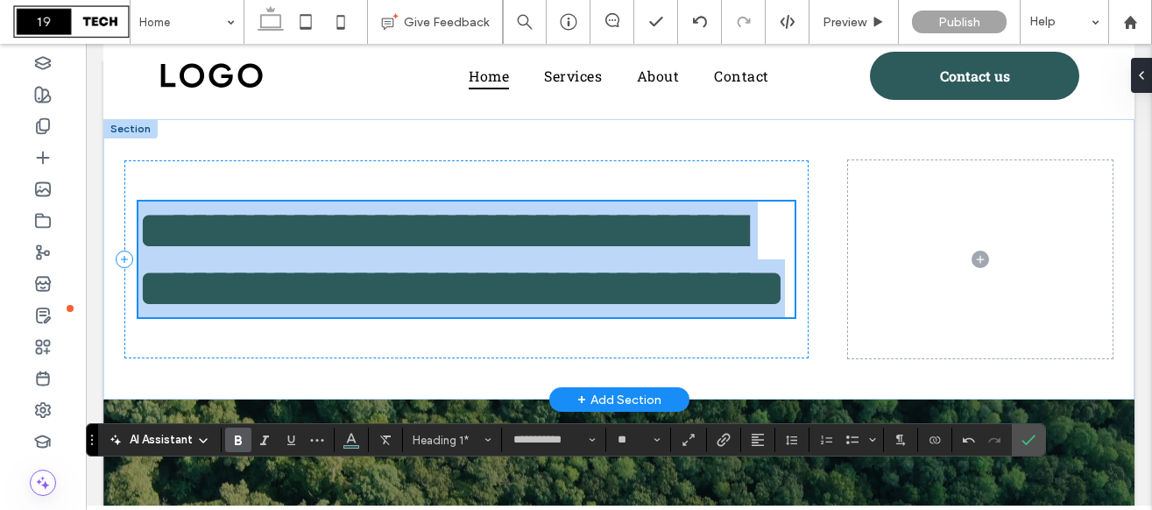
scroll to position [0, 0]
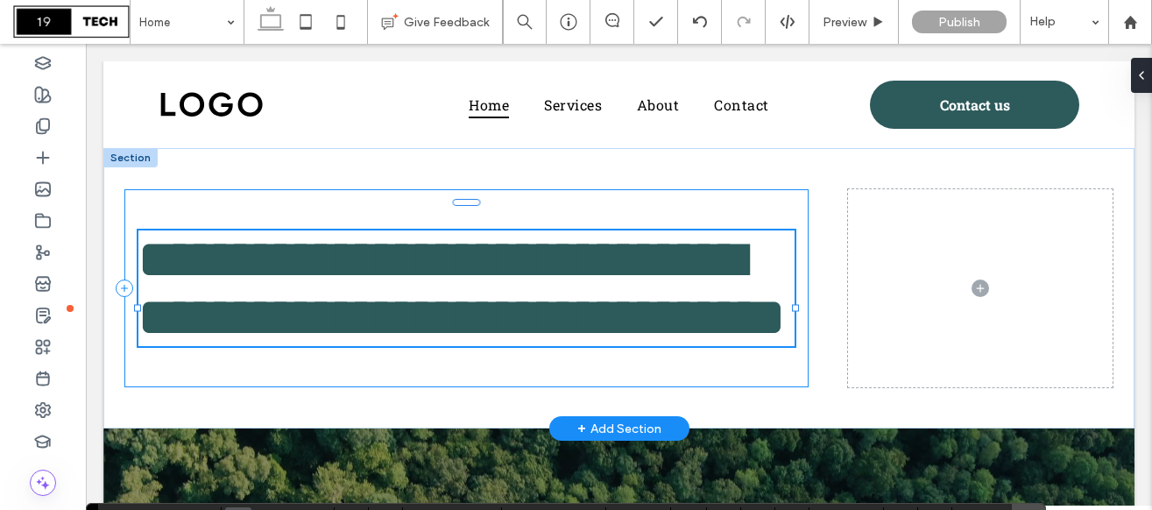
click at [796, 322] on div "**********" at bounding box center [466, 288] width 684 height 198
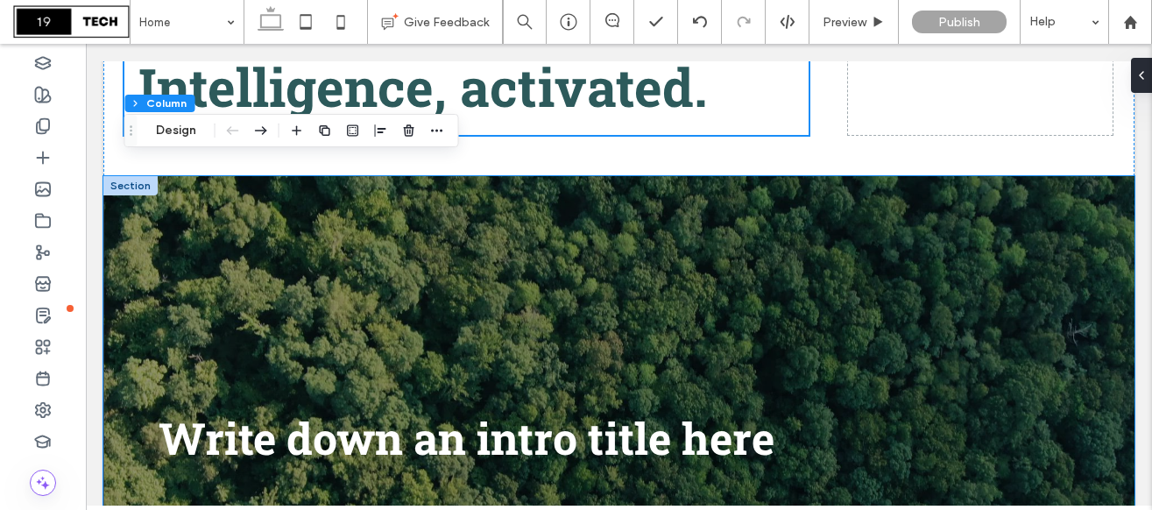
scroll to position [271, 0]
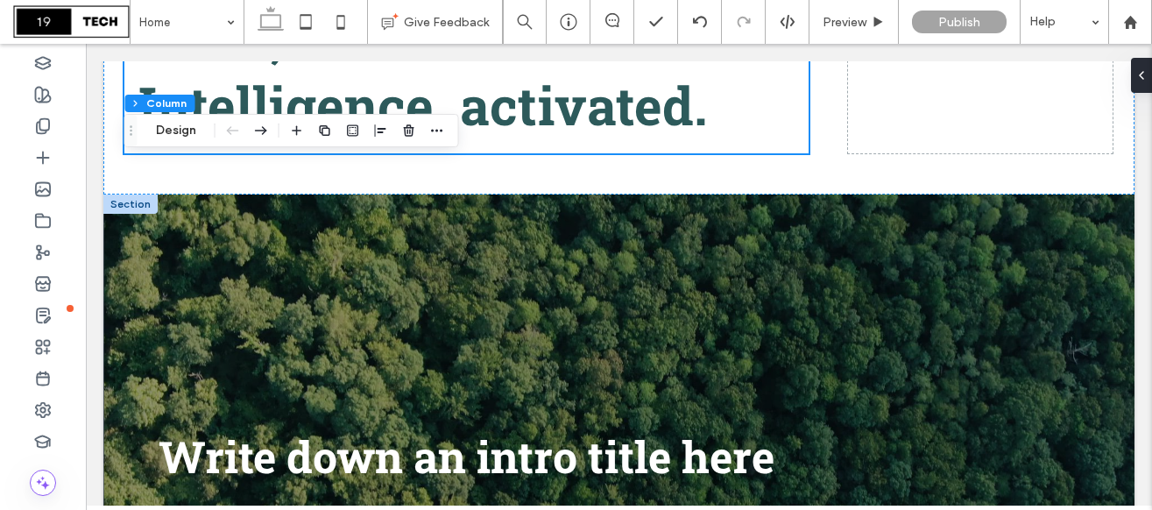
click at [135, 202] on div at bounding box center [130, 203] width 54 height 19
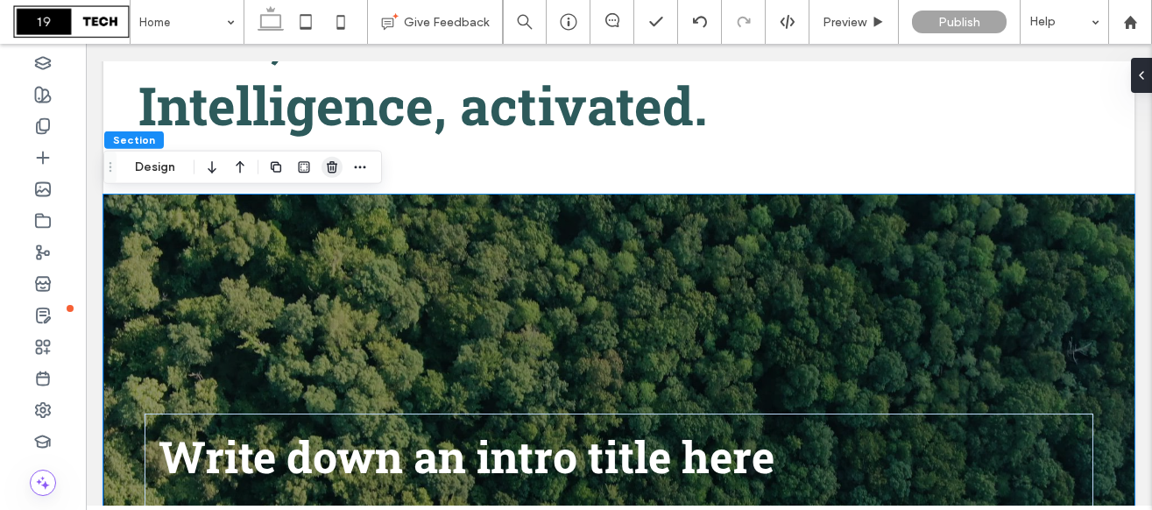
click at [332, 166] on icon "button" at bounding box center [332, 167] width 14 height 14
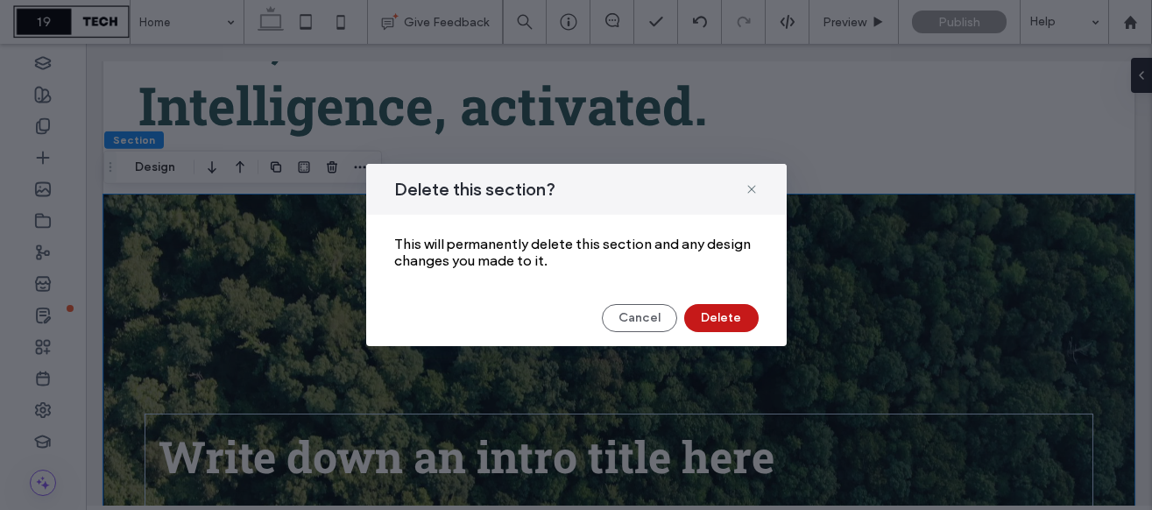
click at [729, 321] on button "Delete" at bounding box center [721, 318] width 74 height 28
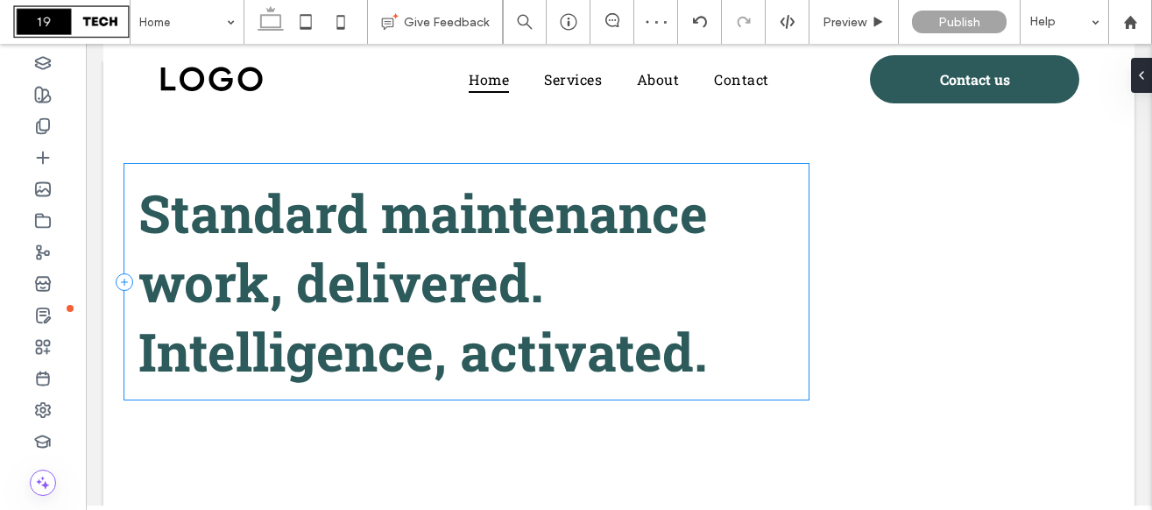
scroll to position [0, 0]
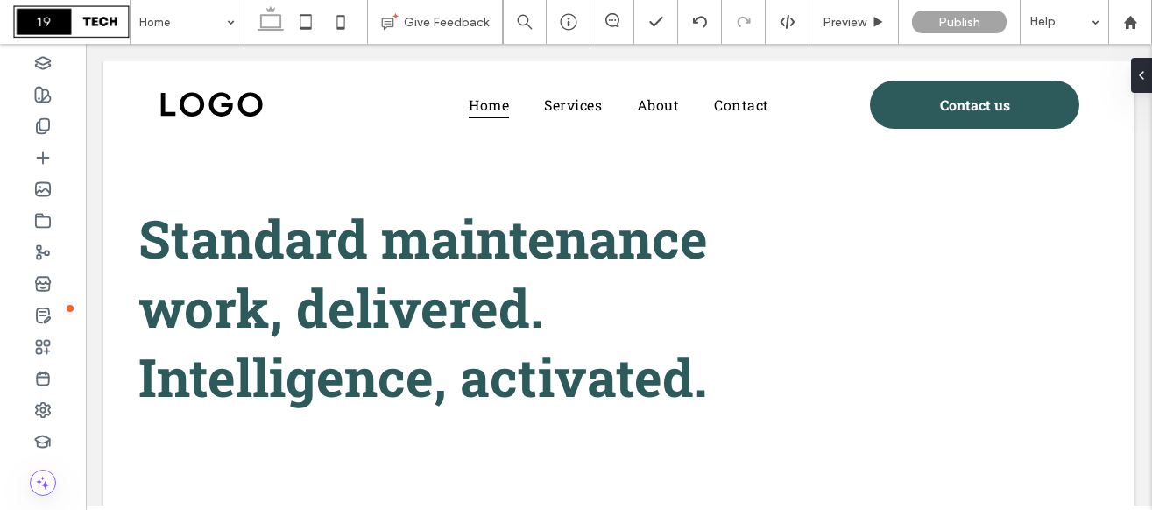
click at [137, 158] on div at bounding box center [130, 157] width 54 height 19
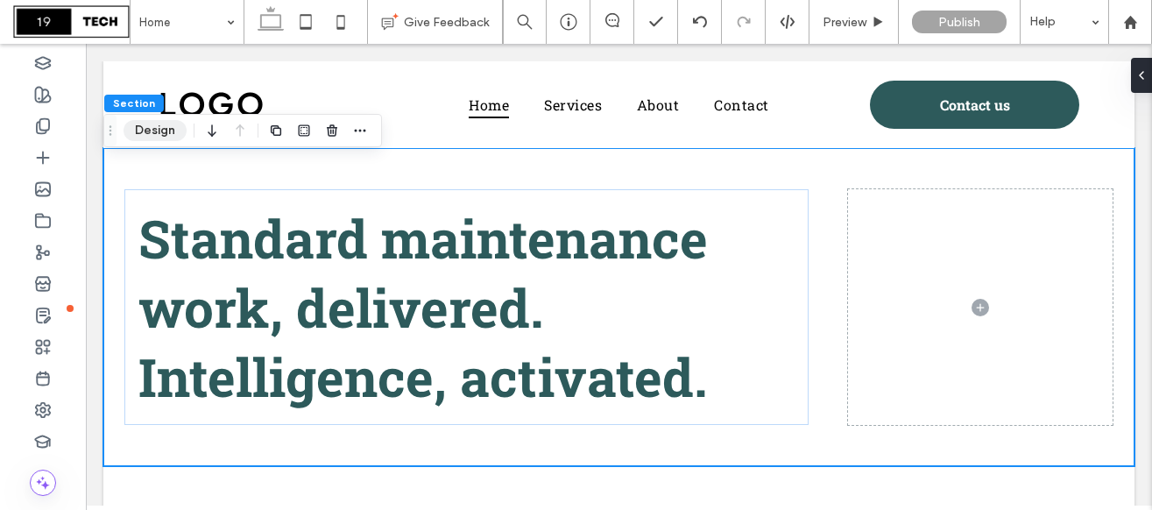
click at [159, 130] on button "Design" at bounding box center [154, 130] width 63 height 21
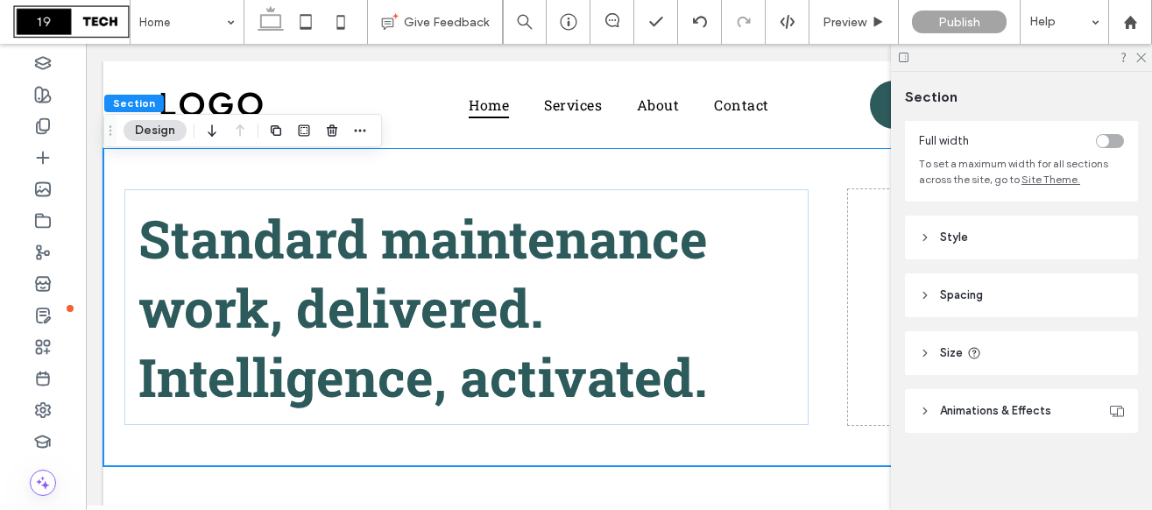
scroll to position [97, 0]
click at [949, 301] on span "Spacing" at bounding box center [961, 296] width 43 height 18
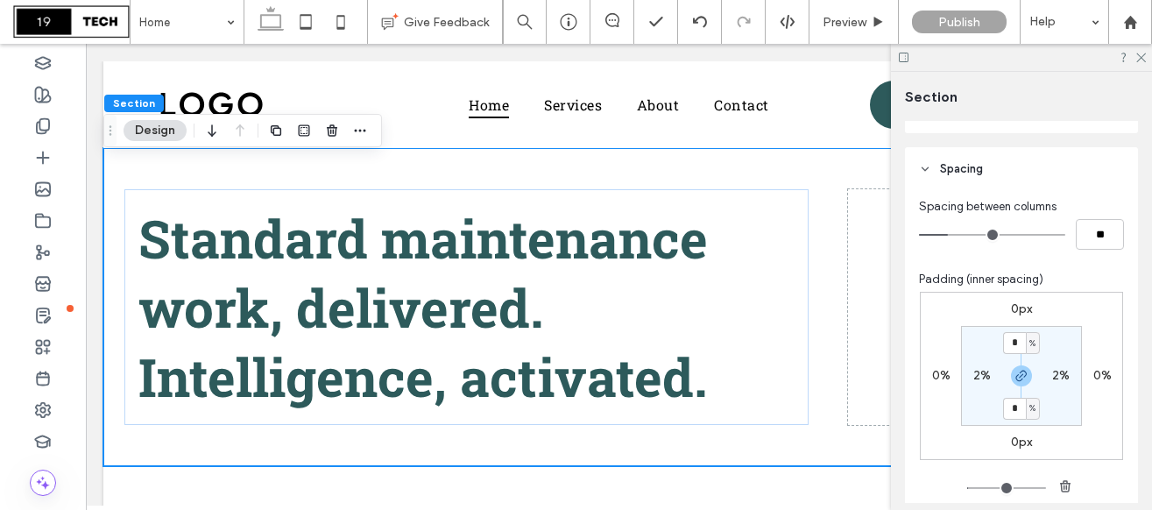
scroll to position [235, 0]
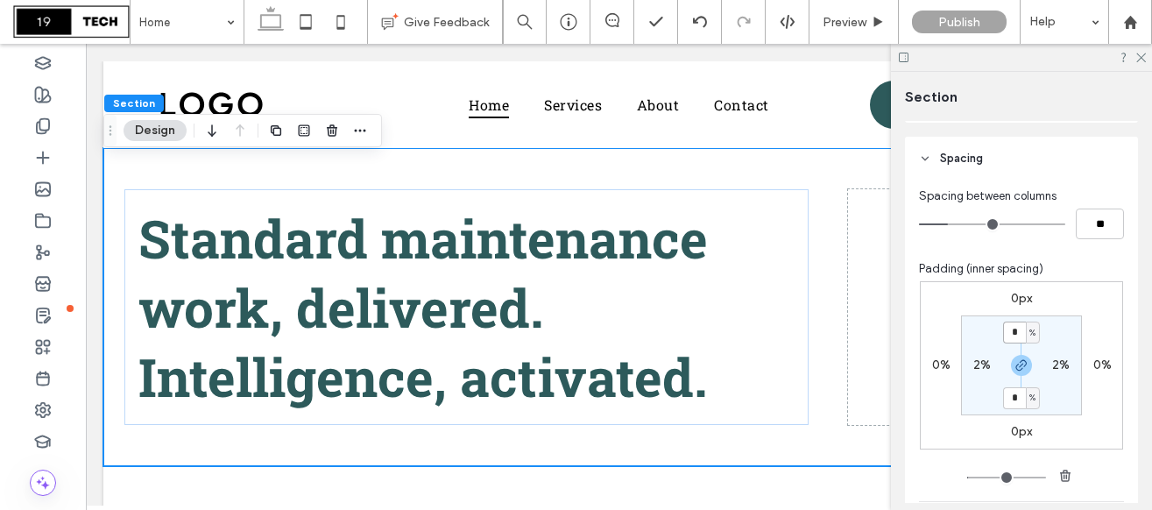
click at [1018, 332] on input "*" at bounding box center [1014, 332] width 23 height 22
type input "*"
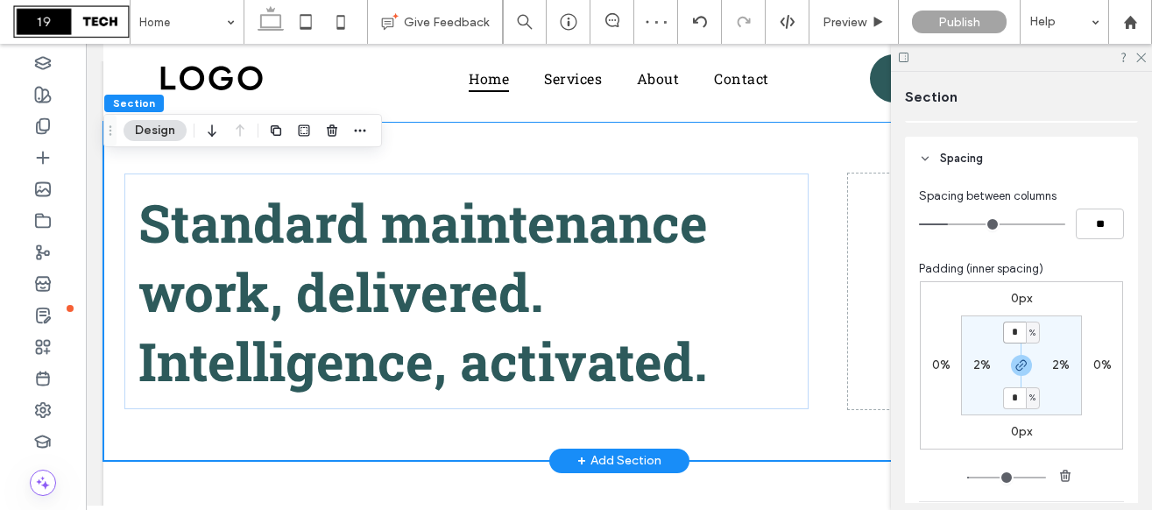
scroll to position [0, 0]
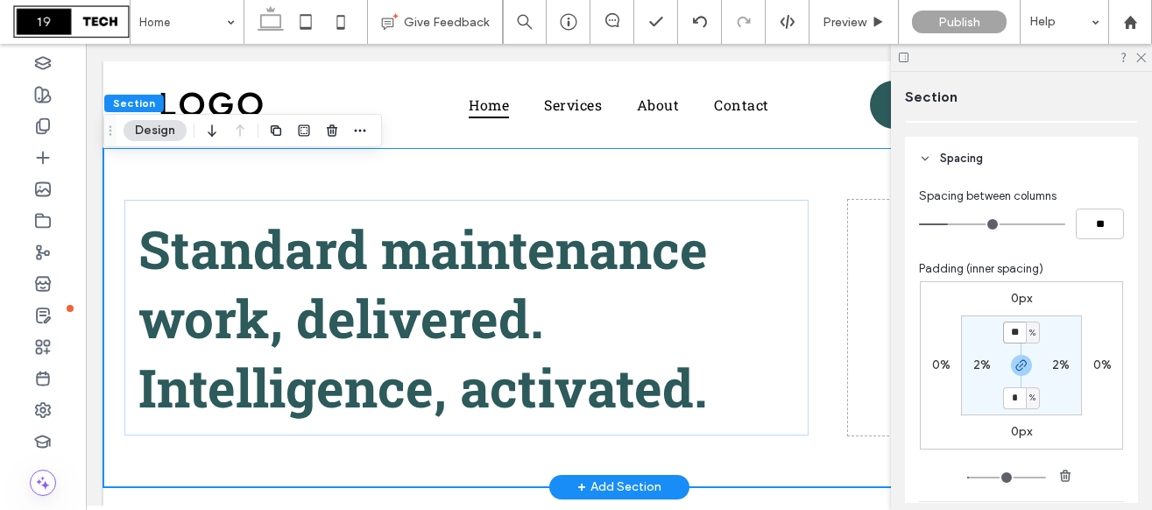
type input "**"
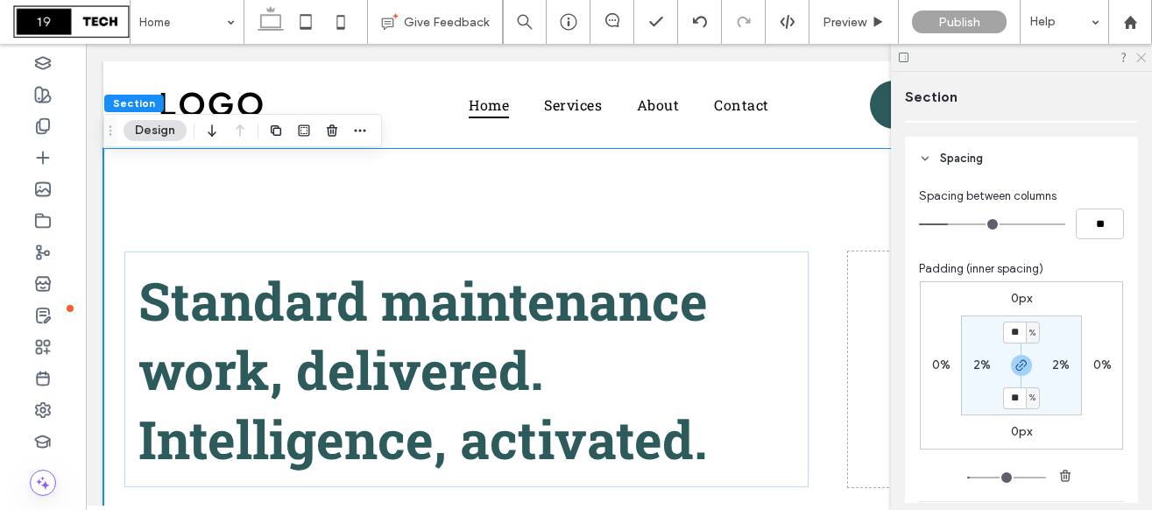
click at [1142, 53] on icon at bounding box center [1139, 56] width 11 height 11
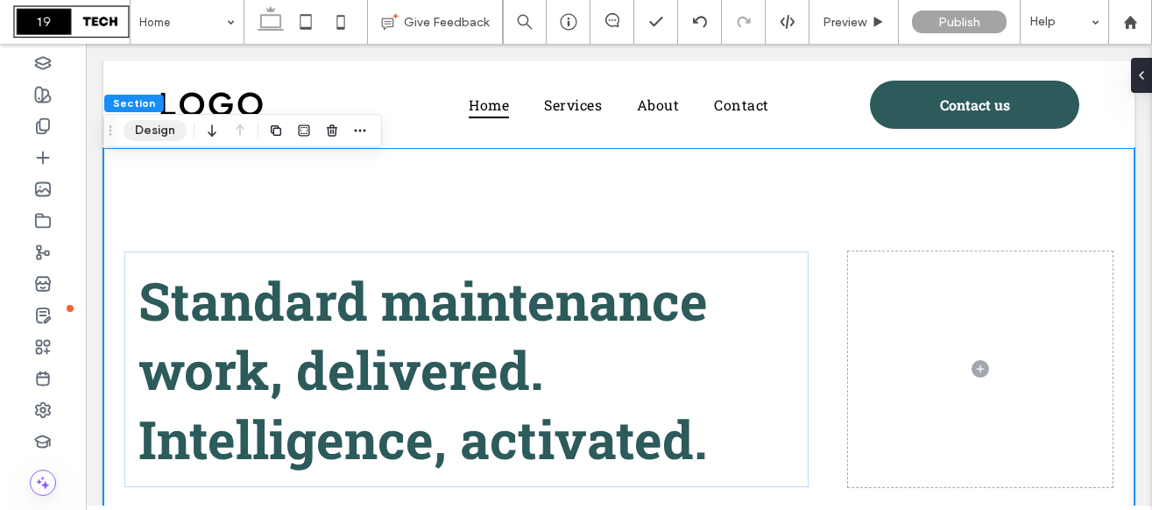
click at [160, 134] on button "Design" at bounding box center [154, 130] width 63 height 21
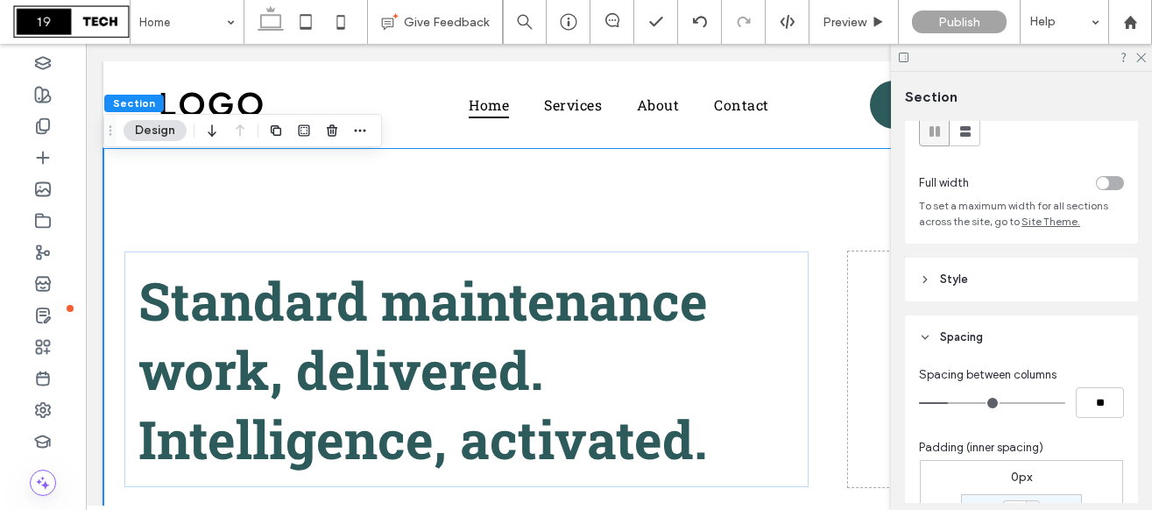
scroll to position [78, 0]
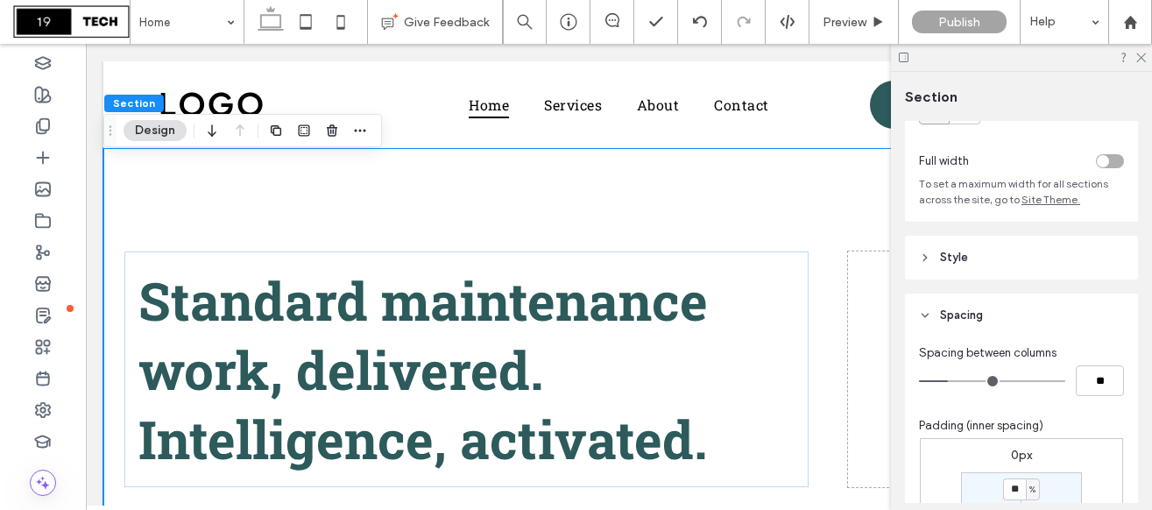
click at [926, 321] on icon at bounding box center [925, 315] width 12 height 12
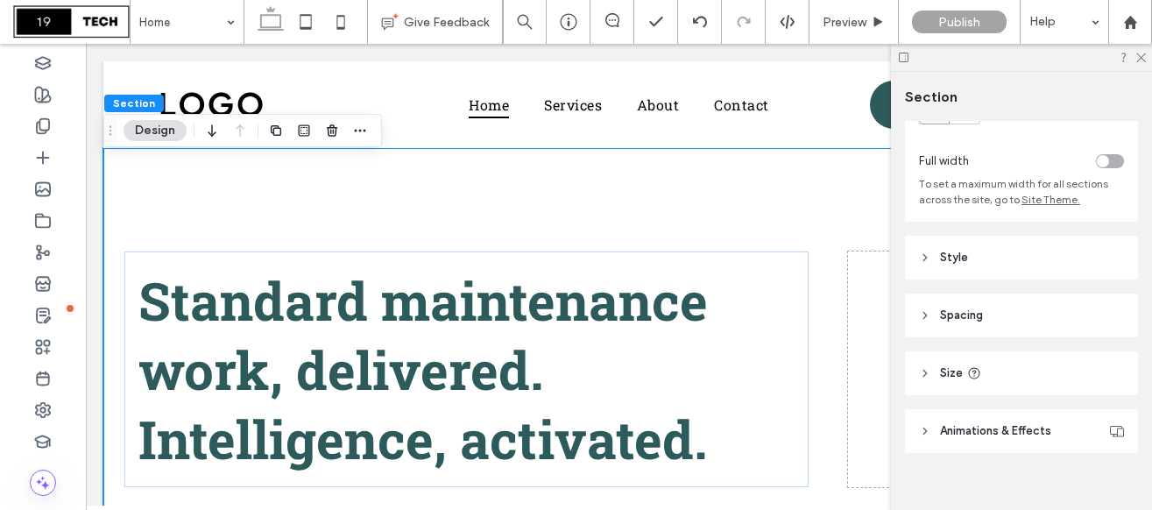
click at [942, 271] on header "Style" at bounding box center [1021, 258] width 233 height 44
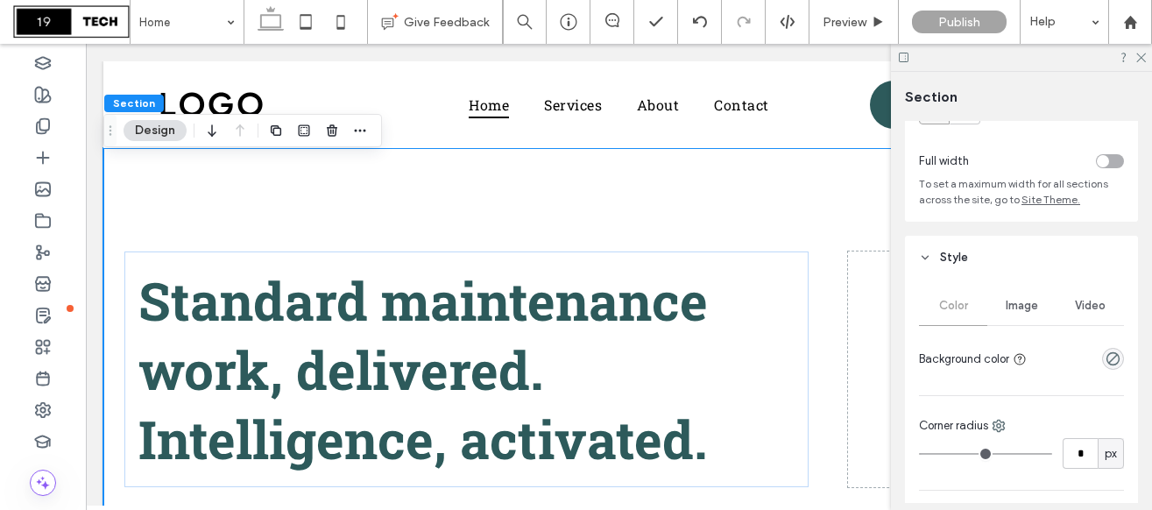
click at [1102, 311] on span "Video" at bounding box center [1089, 306] width 31 height 14
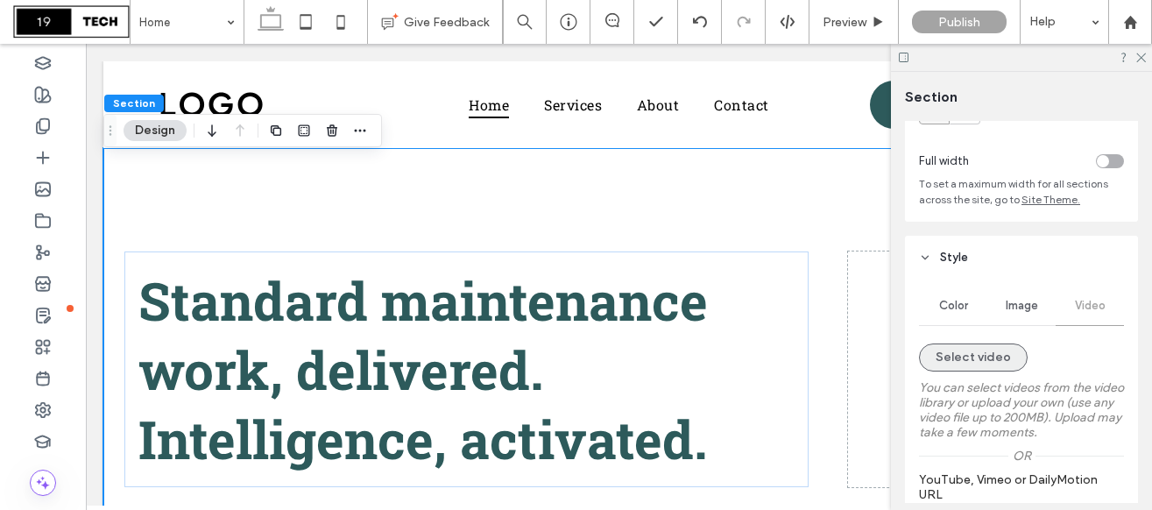
click at [969, 359] on button "Select video" at bounding box center [973, 357] width 109 height 28
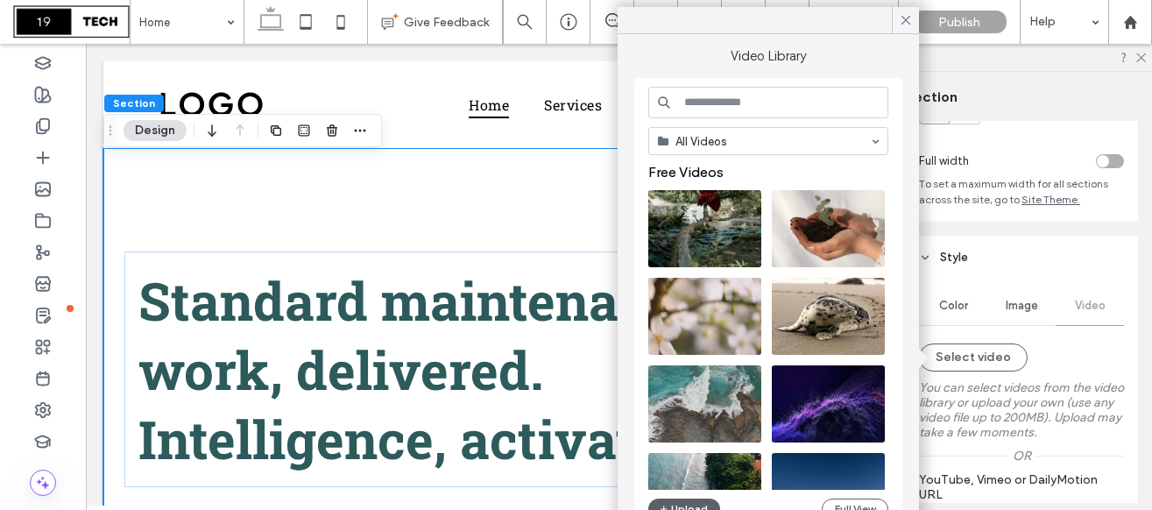
click at [756, 103] on input at bounding box center [768, 103] width 240 height 32
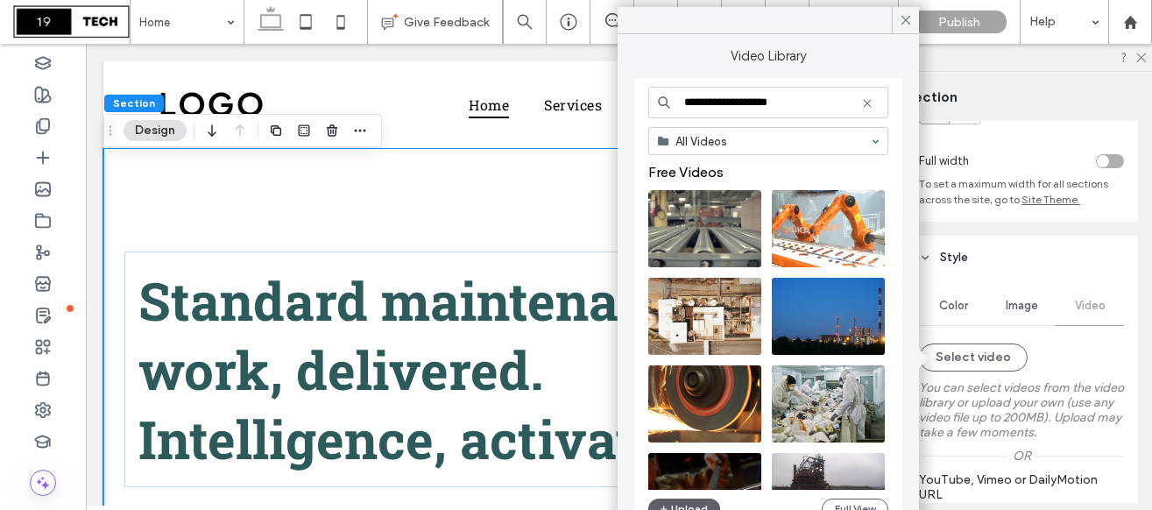
type input "**********"
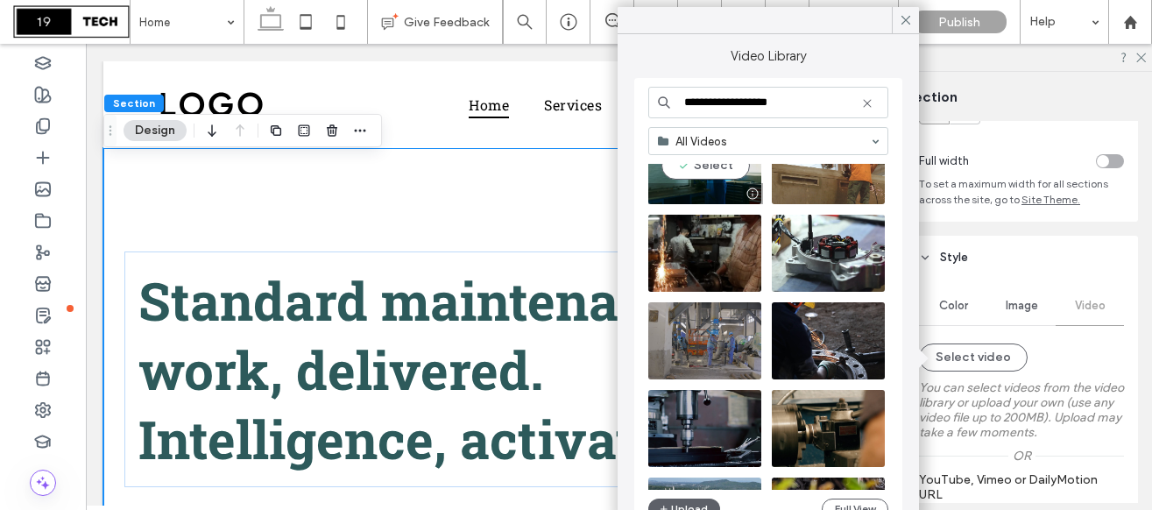
scroll to position [852, 0]
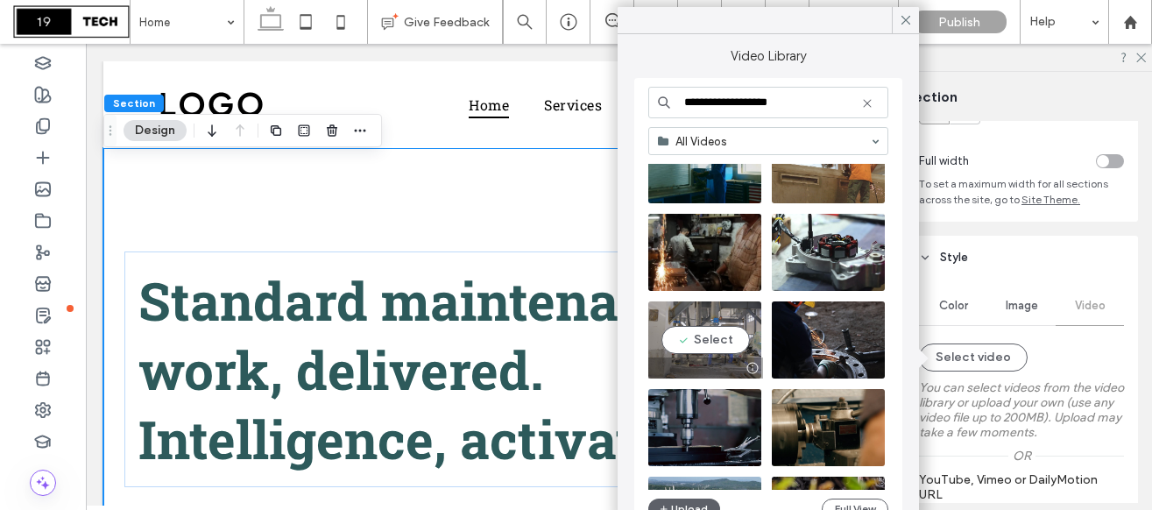
click at [721, 343] on video at bounding box center [704, 339] width 113 height 77
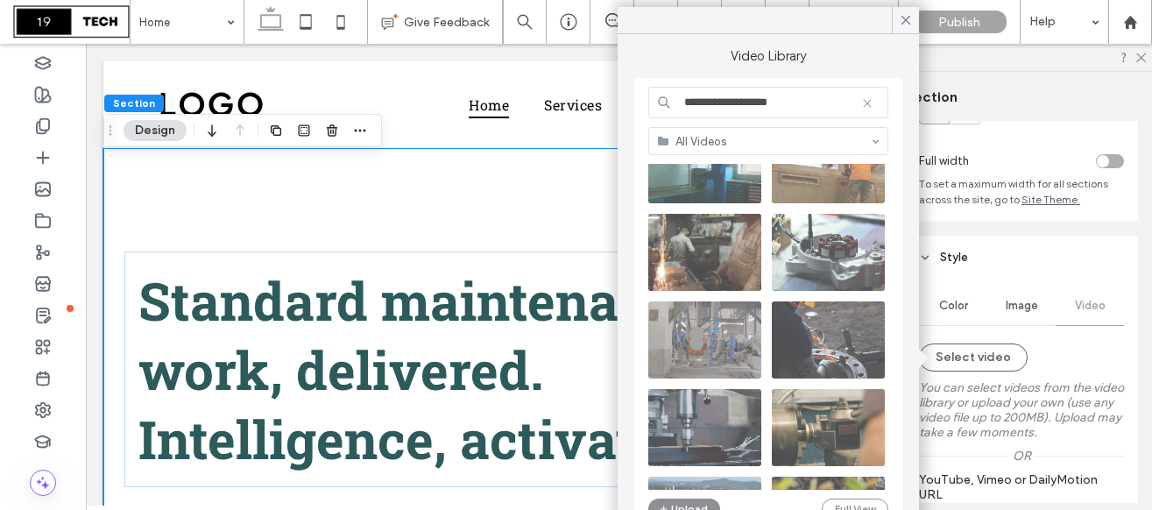
type input "**********"
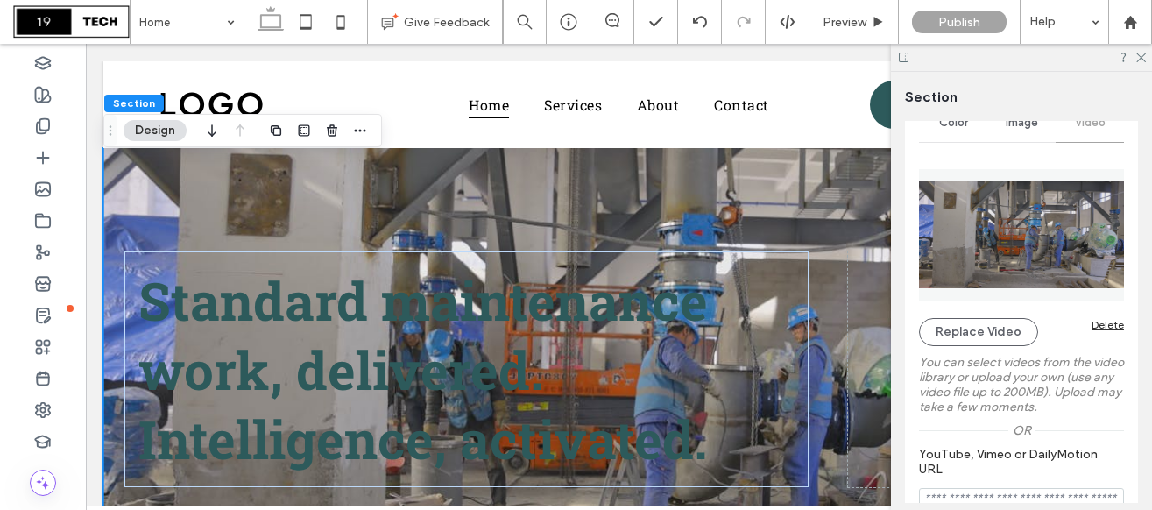
scroll to position [273, 0]
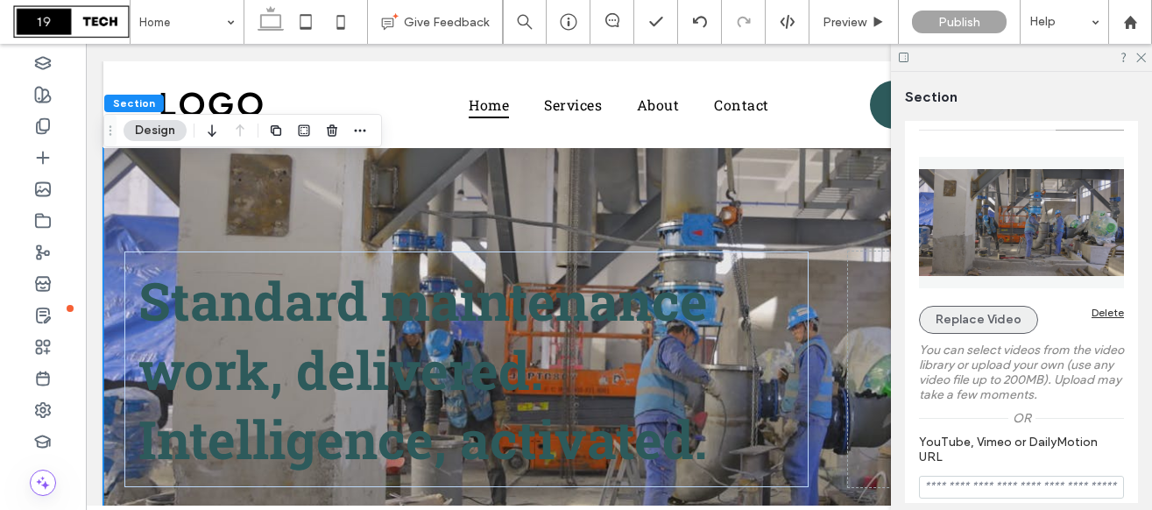
click at [981, 323] on button "Replace Video" at bounding box center [978, 320] width 119 height 28
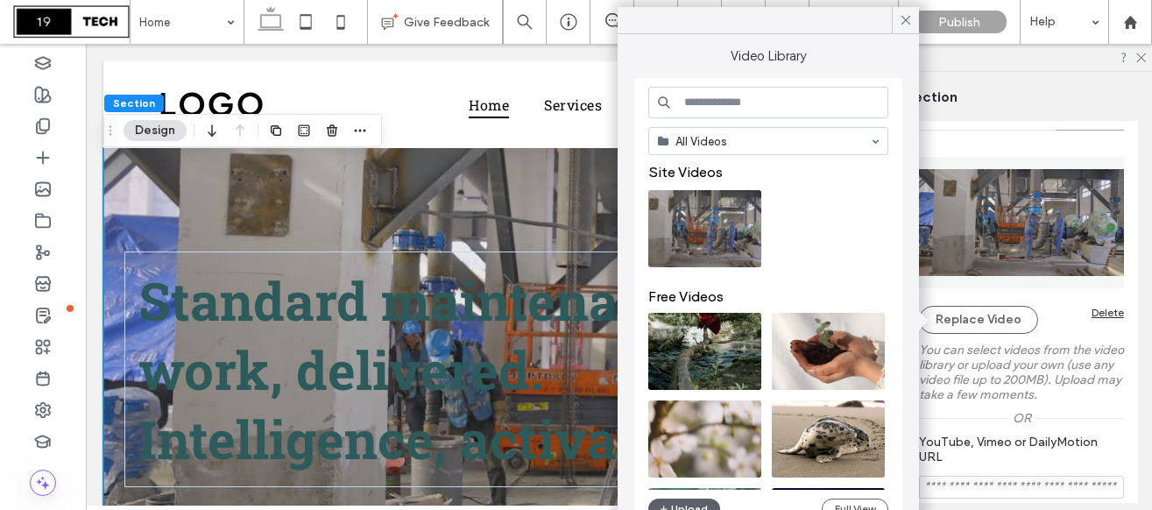
click at [723, 114] on input at bounding box center [768, 103] width 240 height 32
type input "*******"
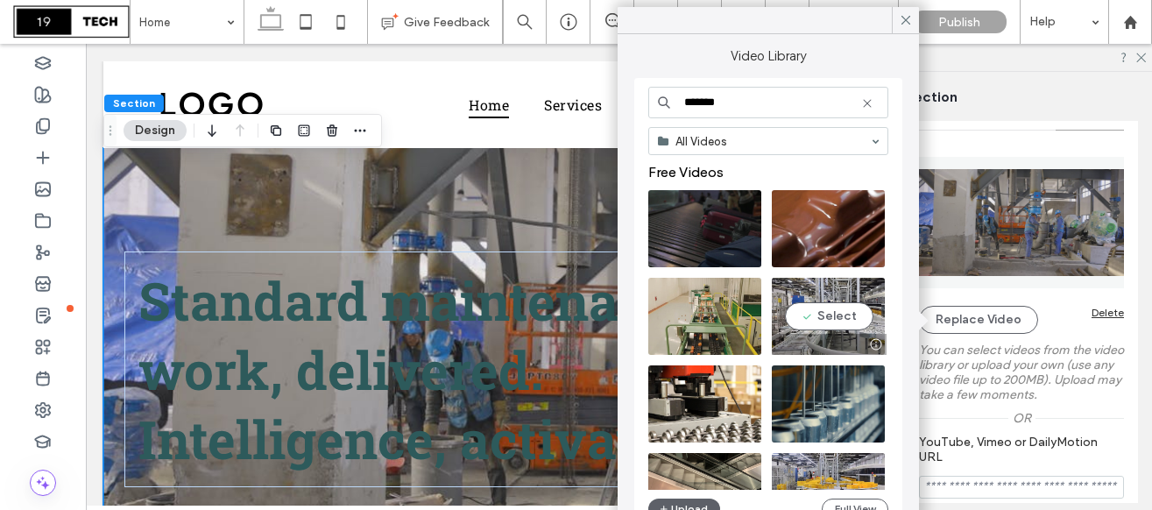
click at [816, 314] on video at bounding box center [827, 316] width 113 height 77
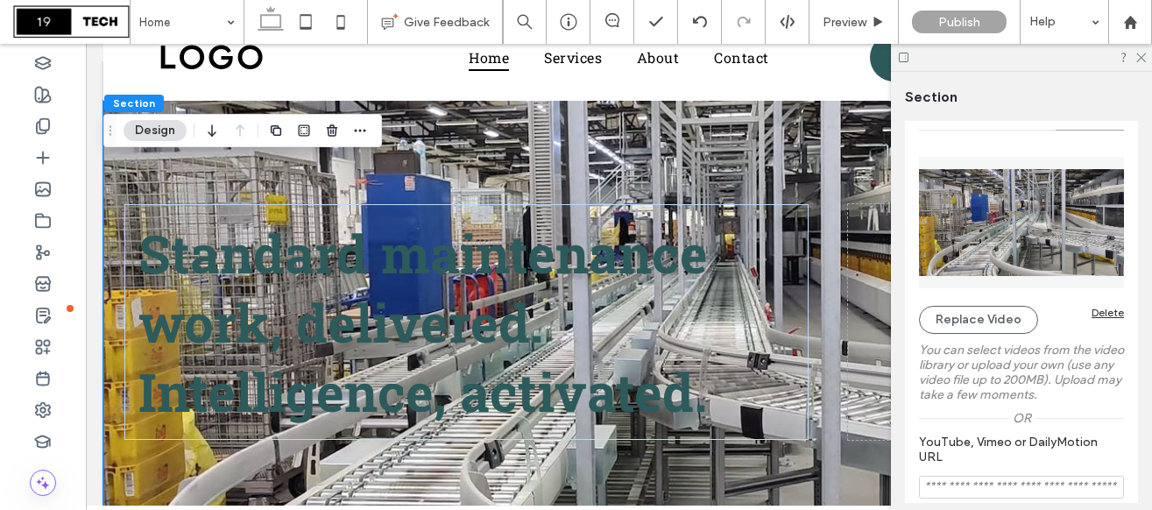
scroll to position [49, 0]
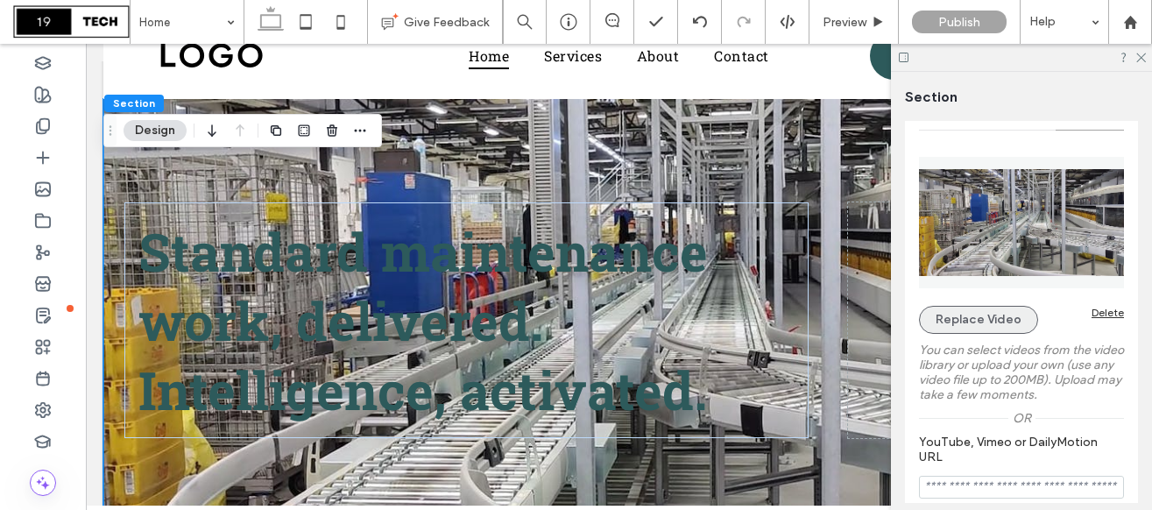
click at [983, 320] on button "Replace Video" at bounding box center [978, 320] width 119 height 28
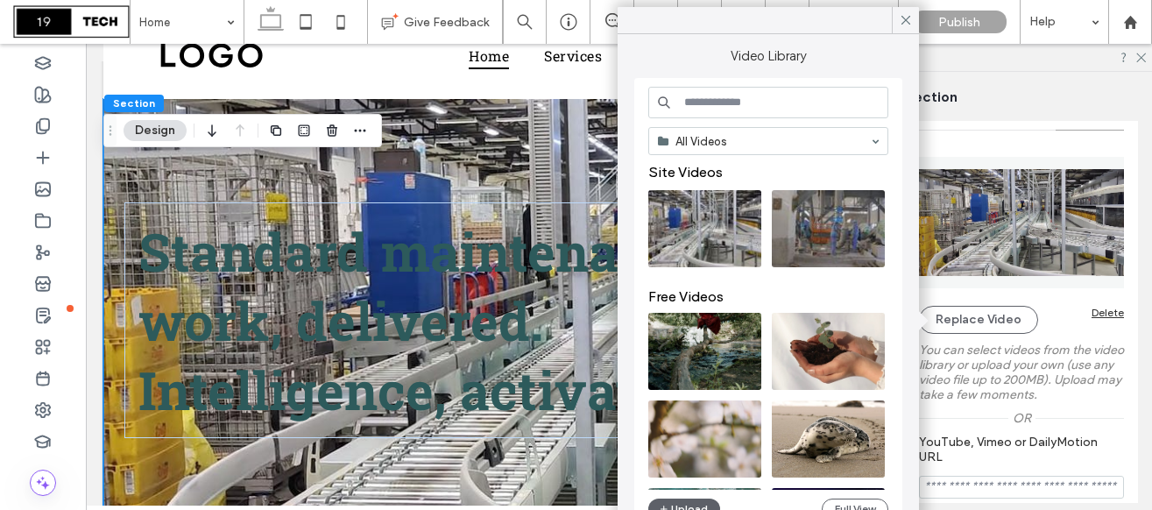
click at [708, 98] on input at bounding box center [768, 103] width 240 height 32
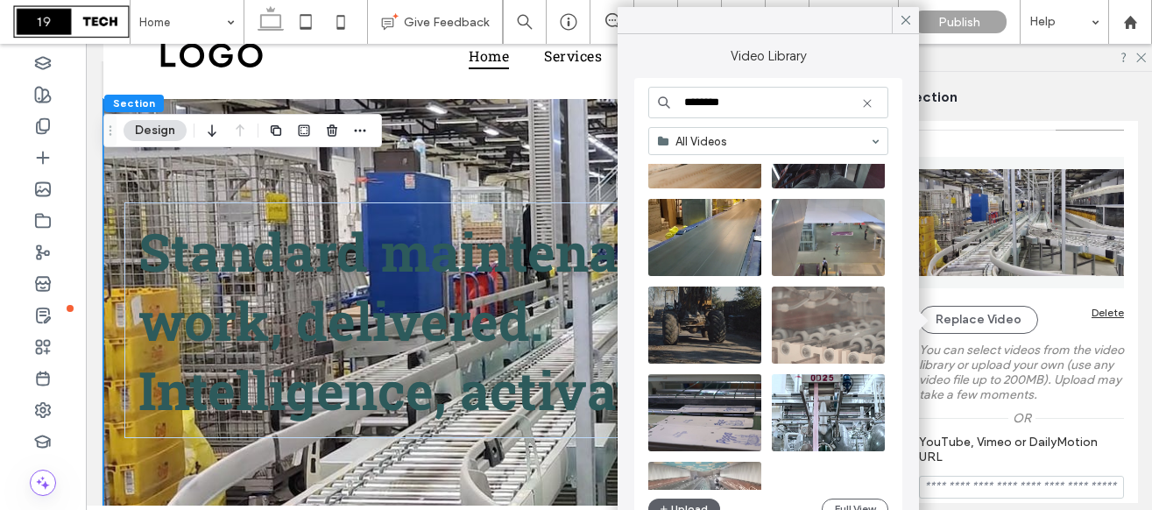
scroll to position [1577, 0]
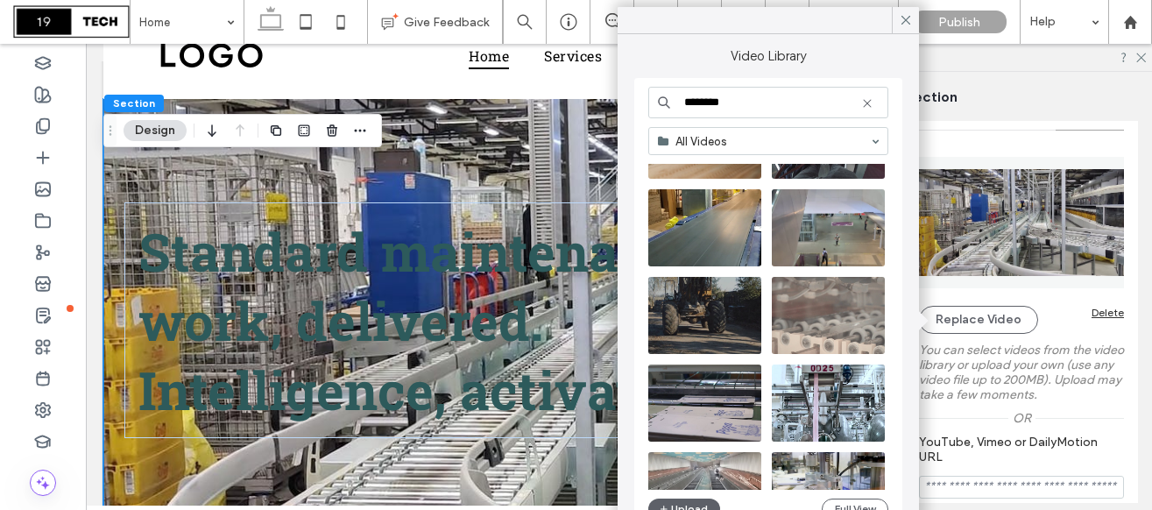
drag, startPoint x: 750, startPoint y: 106, endPoint x: 657, endPoint y: 95, distance: 94.4
click at [657, 95] on input "********" at bounding box center [768, 103] width 240 height 32
type input "**********"
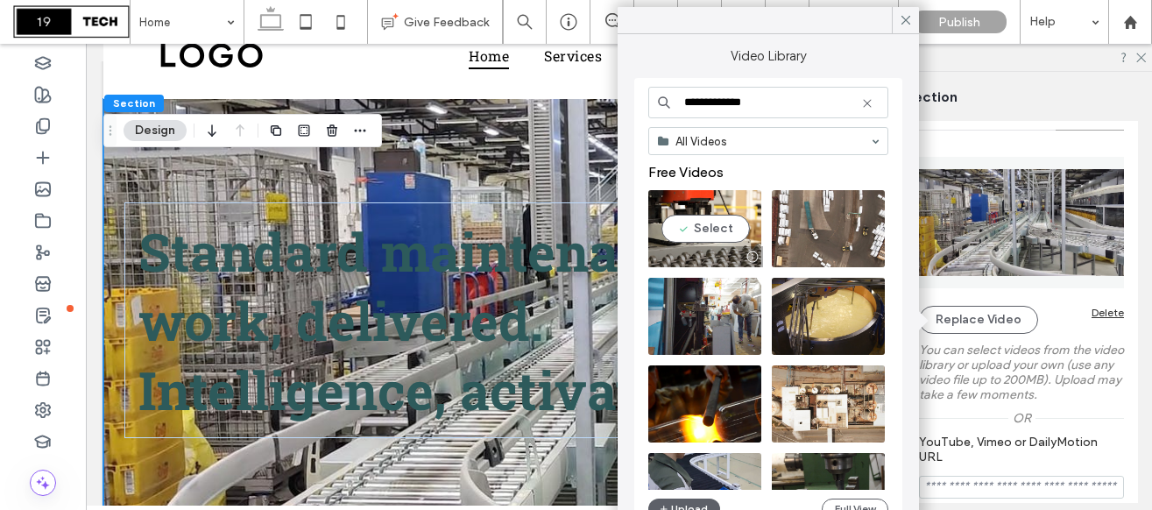
click at [723, 228] on video at bounding box center [704, 228] width 113 height 77
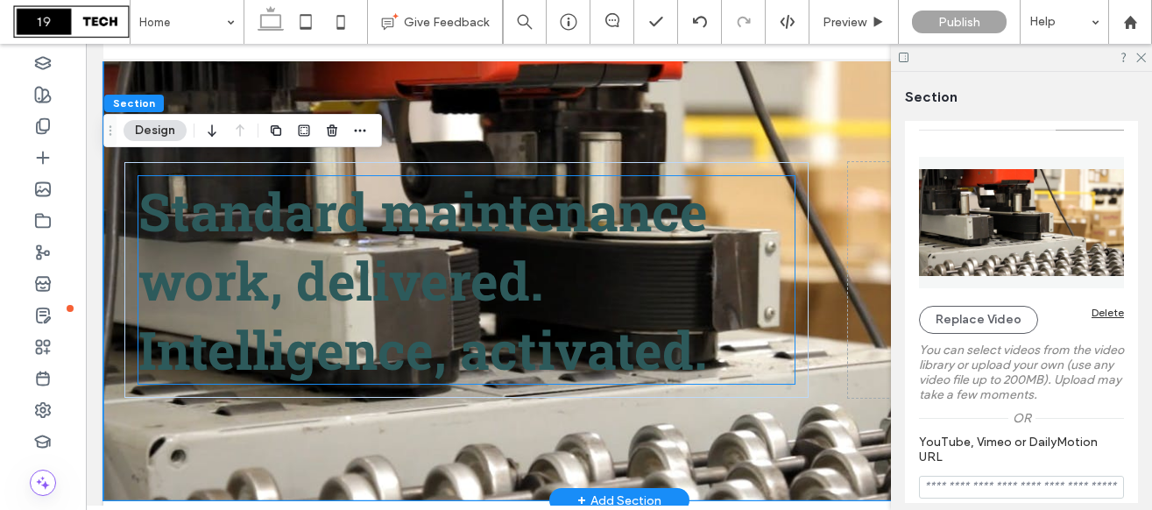
scroll to position [73, 0]
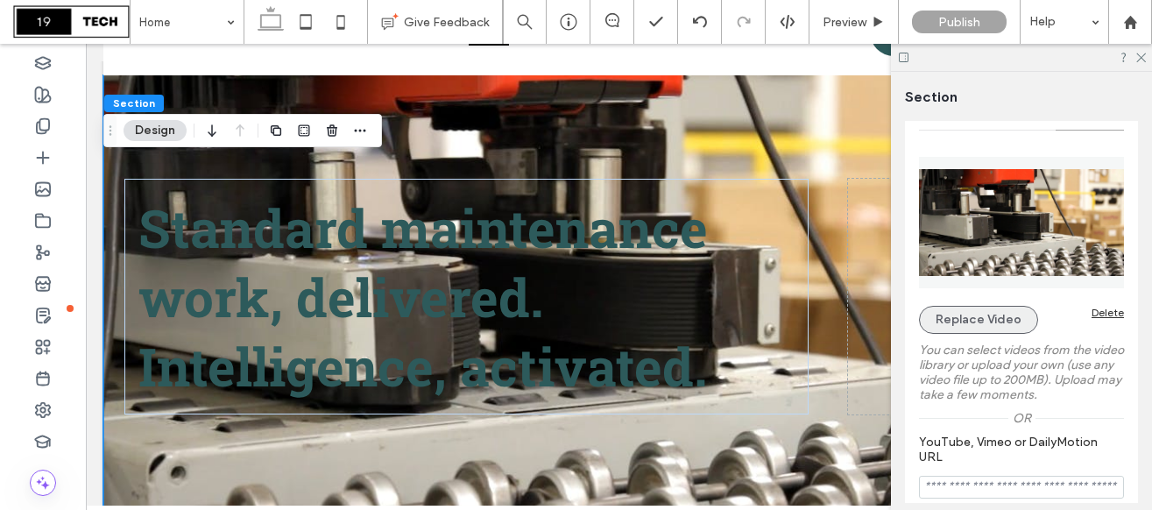
click at [979, 330] on button "Replace Video" at bounding box center [978, 320] width 119 height 28
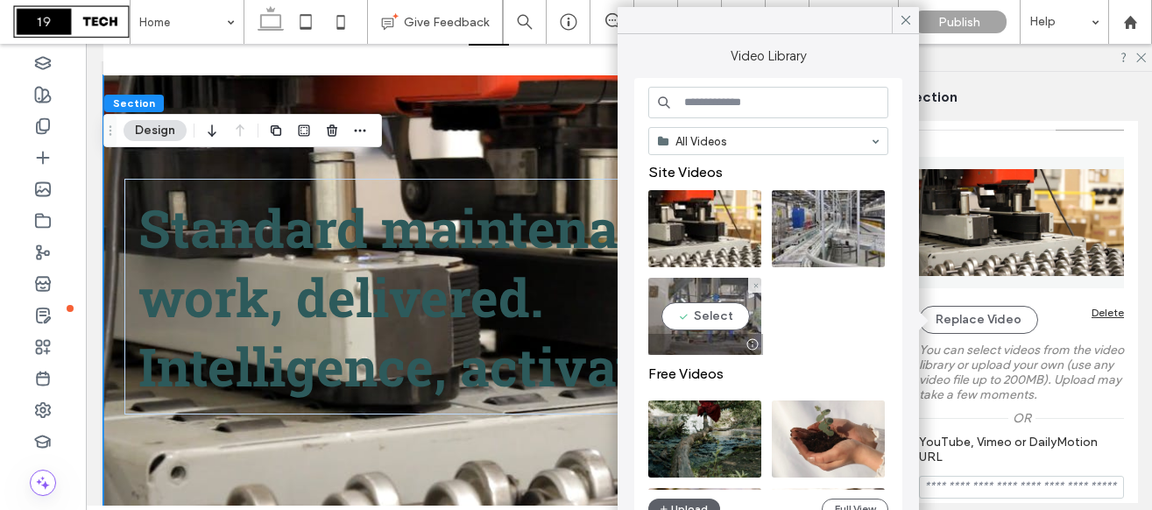
click at [727, 316] on video at bounding box center [704, 316] width 113 height 77
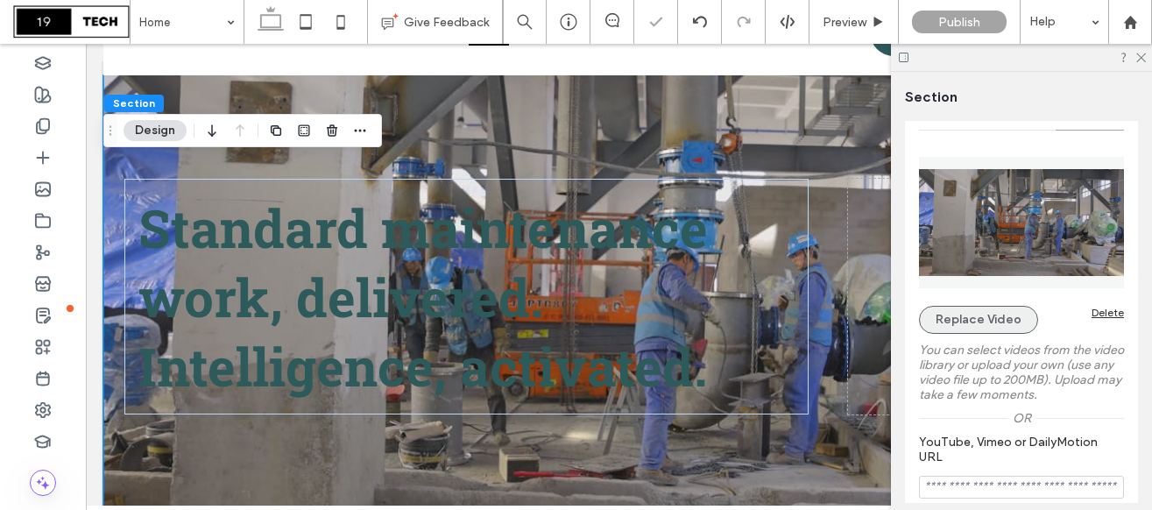
click at [972, 319] on button "Replace Video" at bounding box center [978, 320] width 119 height 28
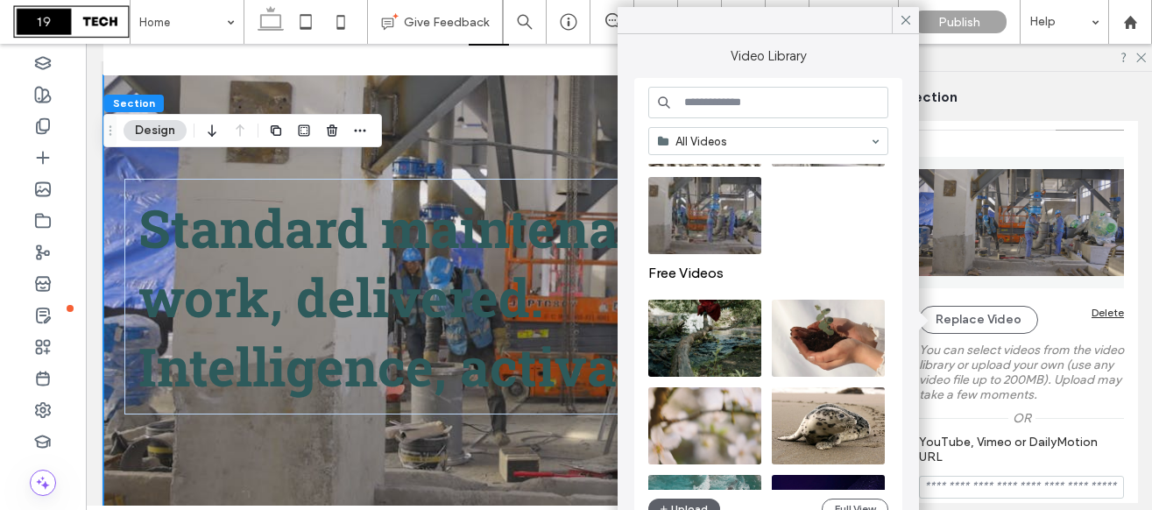
scroll to position [104, 0]
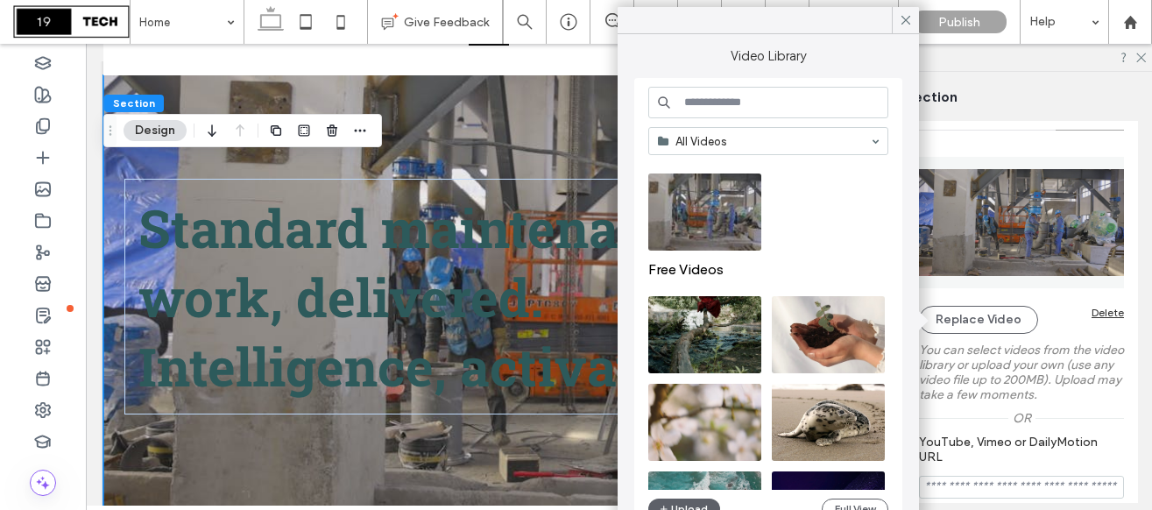
click at [752, 104] on input at bounding box center [768, 103] width 240 height 32
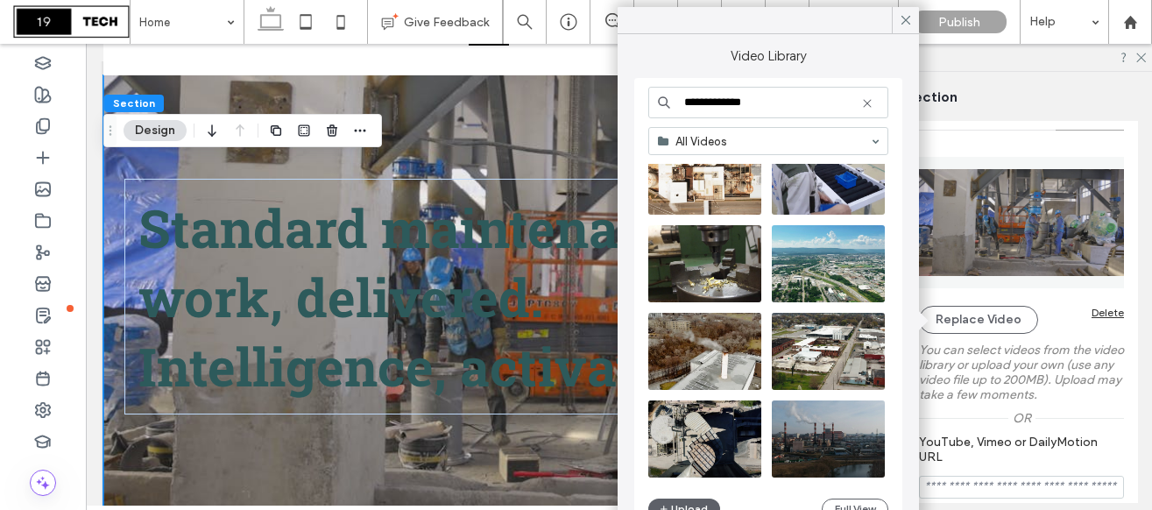
scroll to position [362, 0]
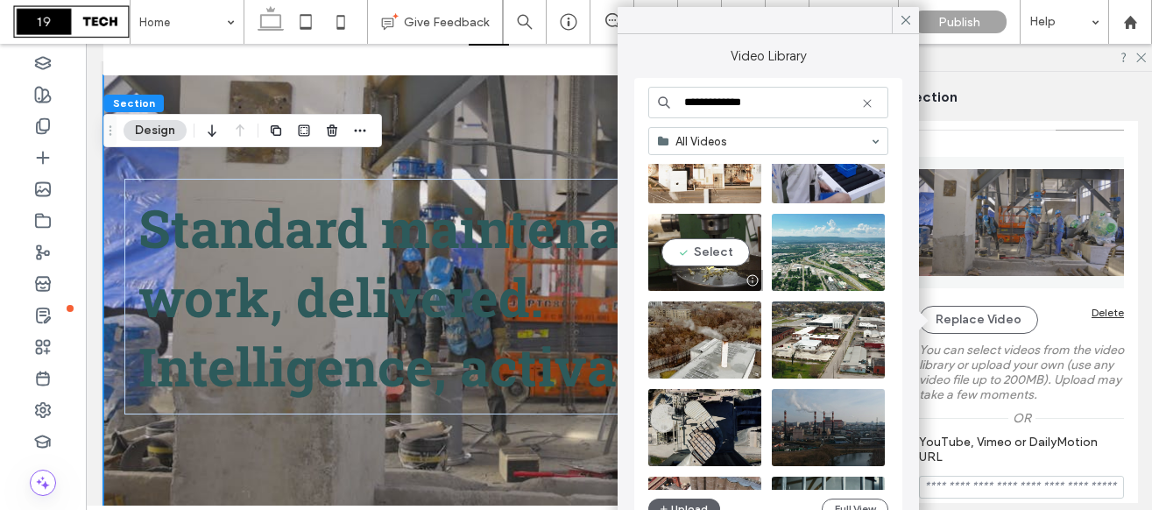
type input "**********"
click at [729, 253] on video at bounding box center [704, 252] width 113 height 77
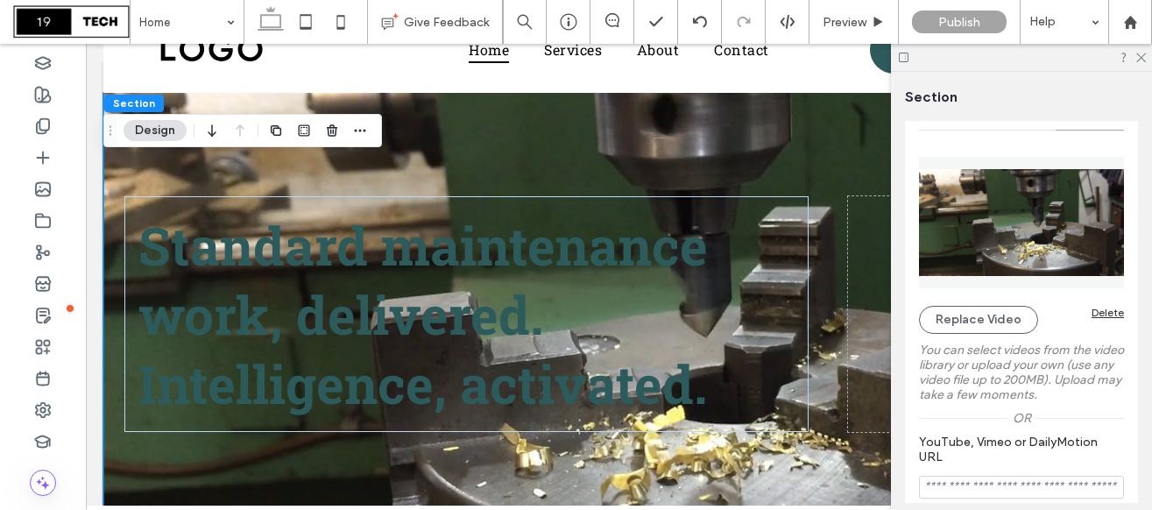
scroll to position [57, 0]
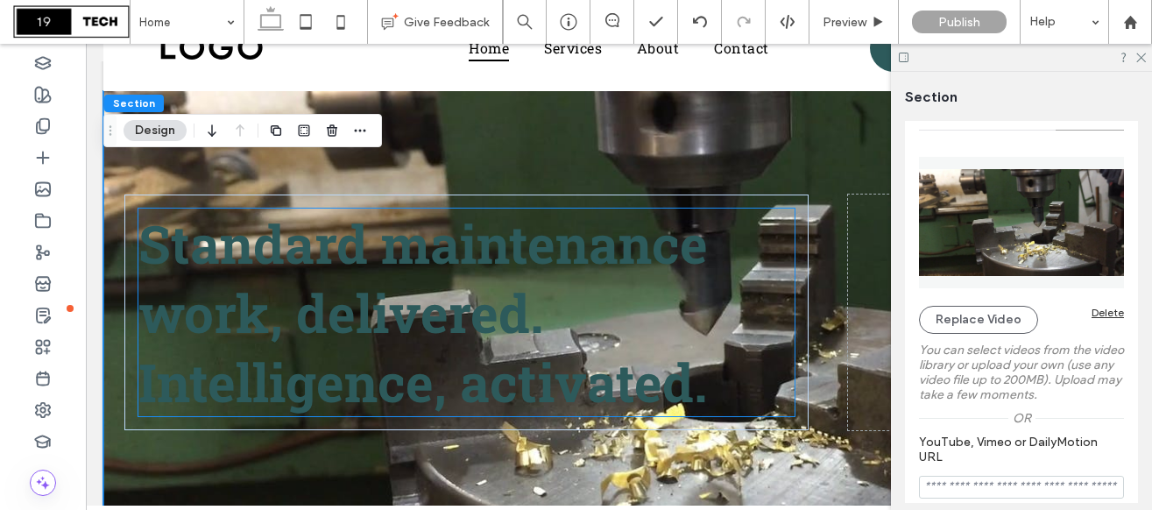
click at [556, 295] on h1 "Standard maintenance work, delivered. Intelligence, activated." at bounding box center [466, 312] width 656 height 208
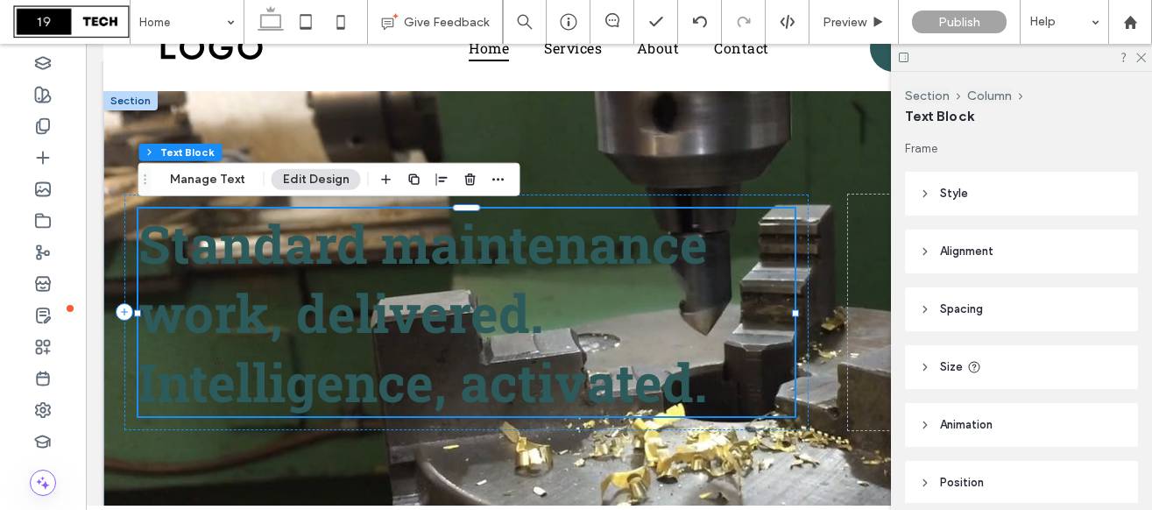
click at [556, 295] on h1 "Standard maintenance work, delivered. Intelligence, activated." at bounding box center [466, 312] width 656 height 208
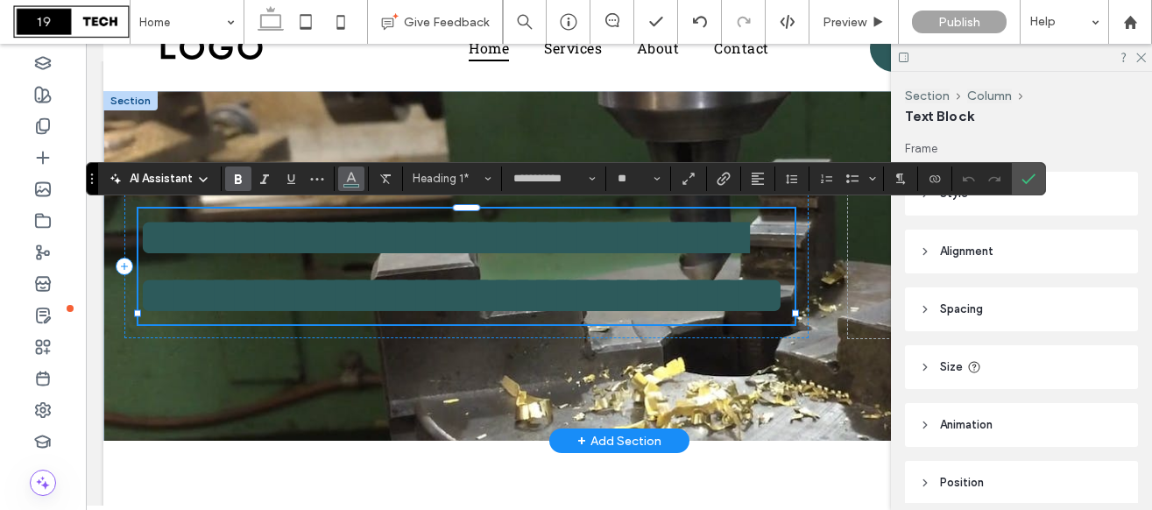
click at [354, 177] on icon "Color" at bounding box center [351, 177] width 14 height 14
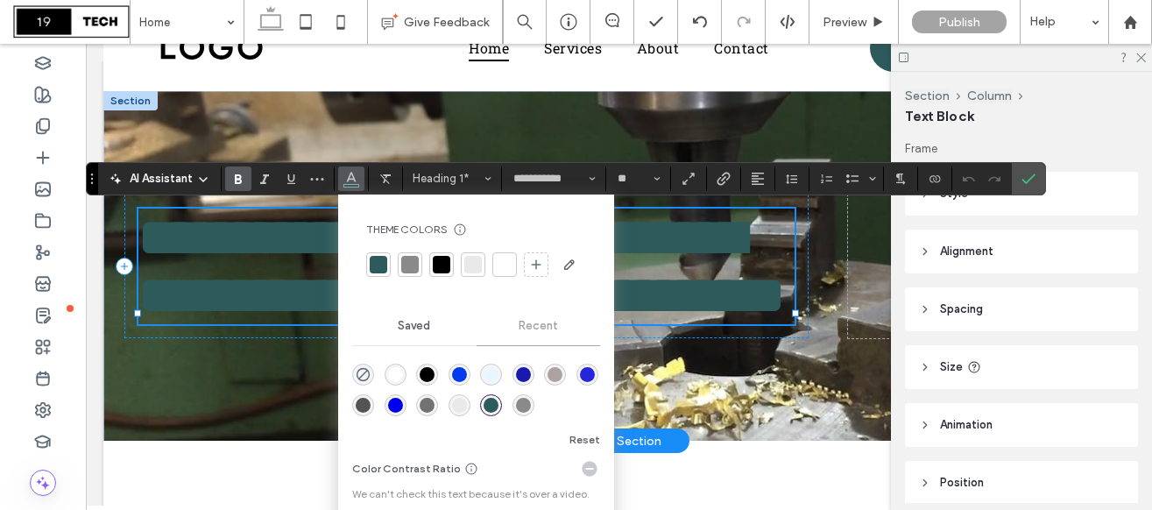
click at [503, 268] on div at bounding box center [505, 265] width 18 height 18
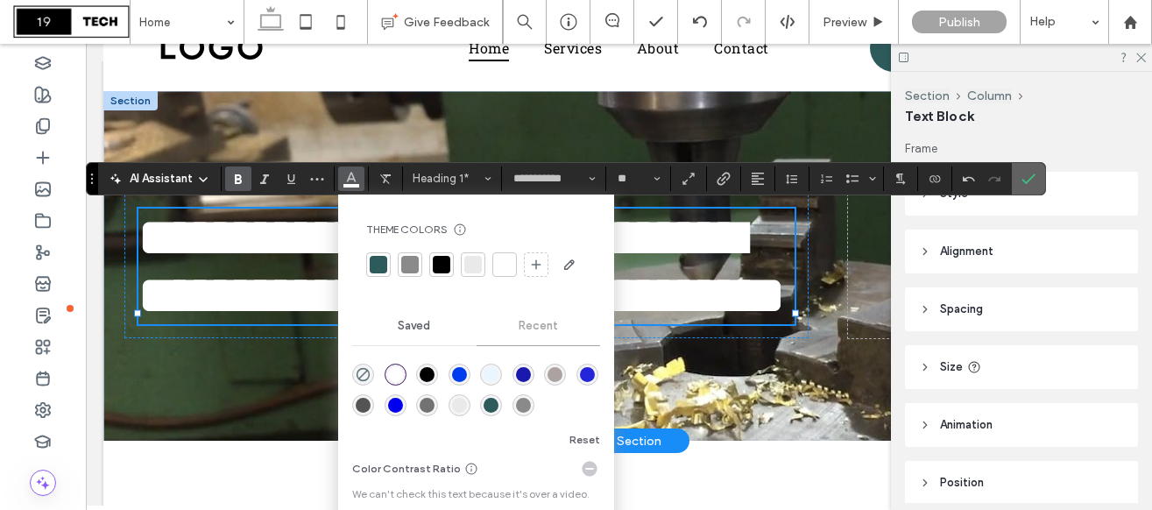
click at [1035, 180] on label "Confirm" at bounding box center [1028, 179] width 26 height 32
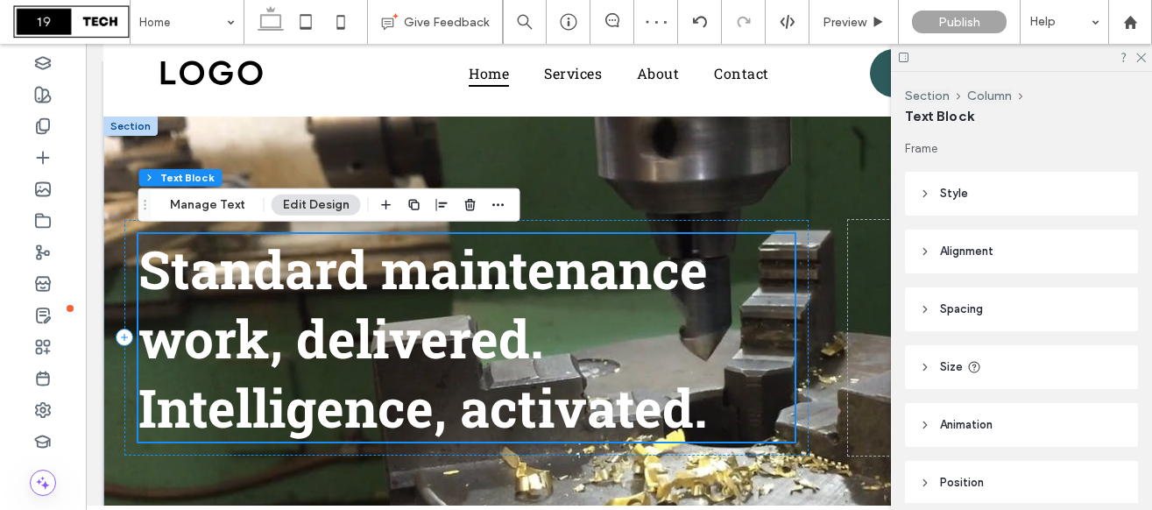
scroll to position [0, 0]
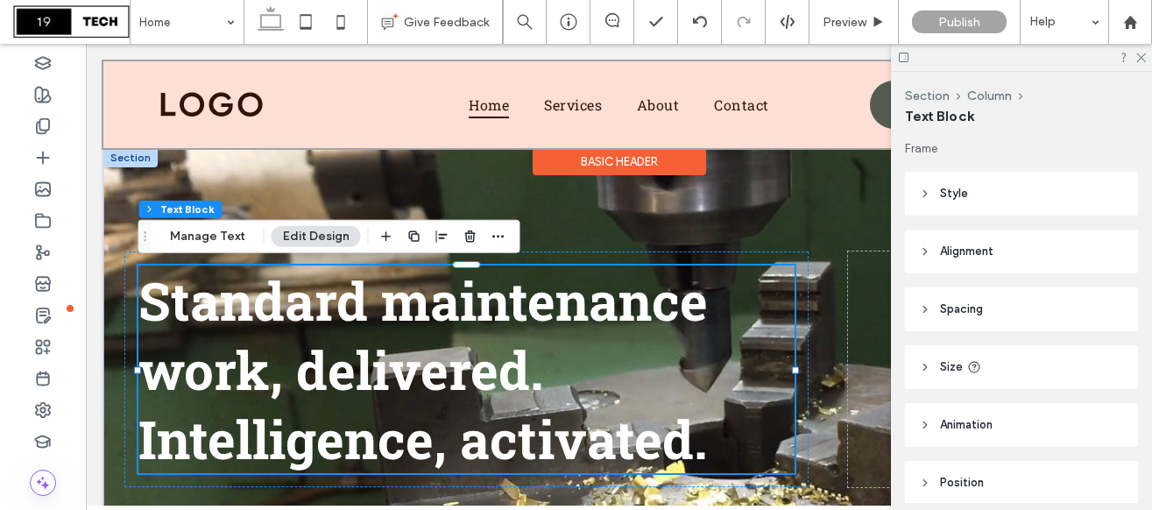
click at [215, 103] on div at bounding box center [618, 104] width 1031 height 87
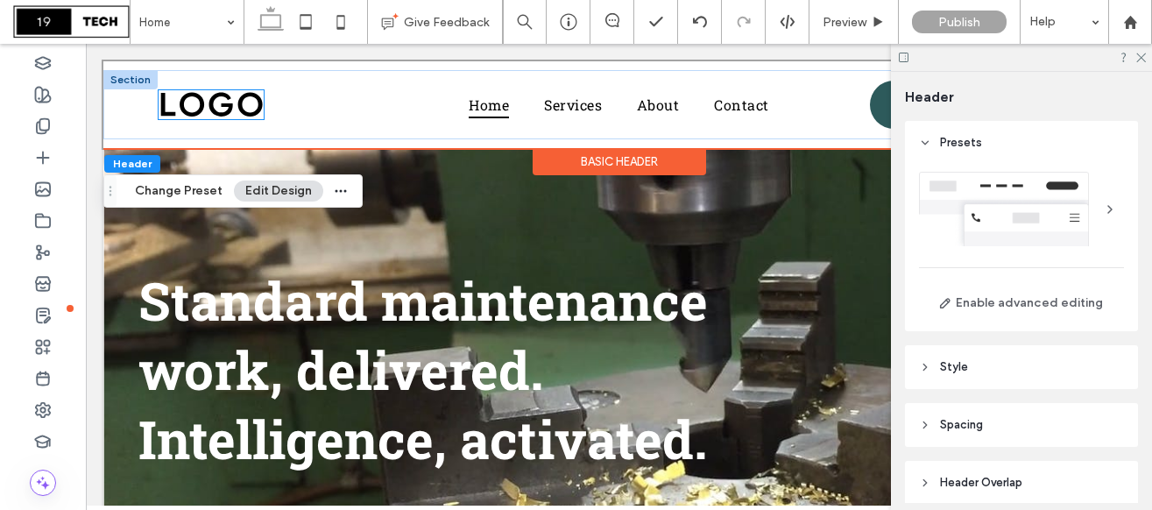
click at [226, 105] on img at bounding box center [211, 105] width 105 height 30
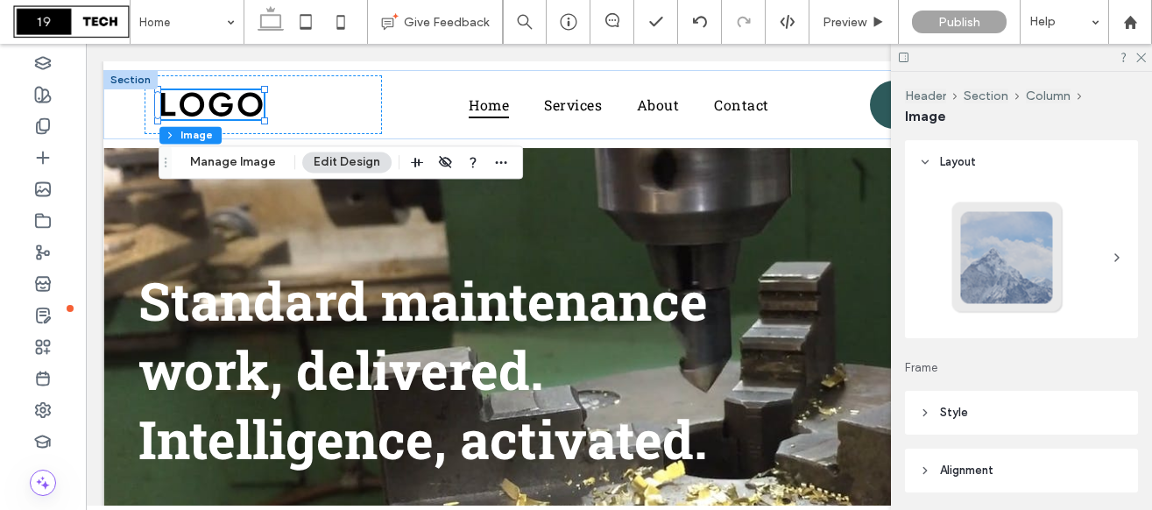
click at [328, 166] on button "Edit Design" at bounding box center [346, 161] width 89 height 21
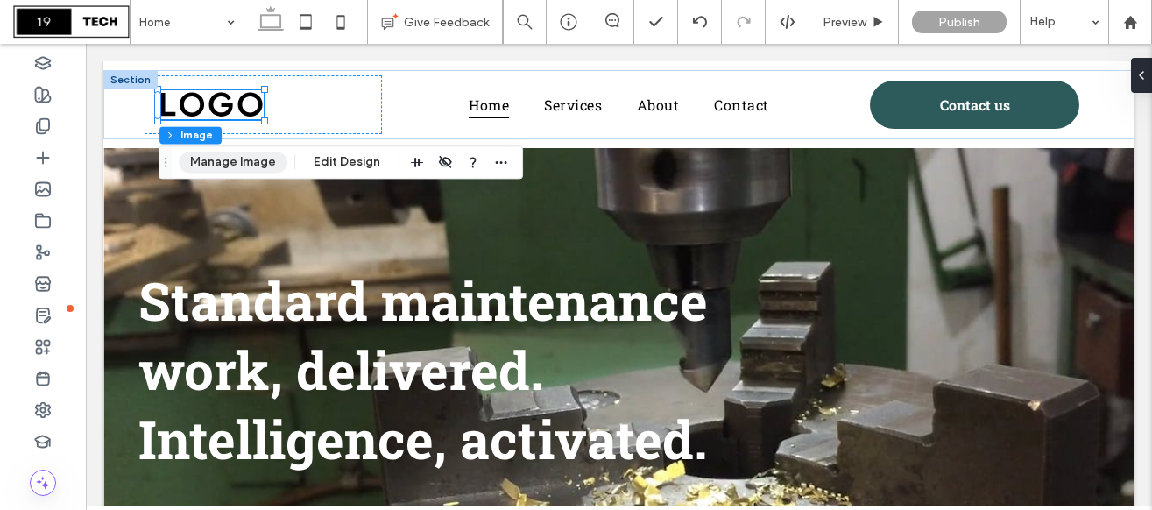
click at [255, 163] on button "Manage Image" at bounding box center [233, 161] width 109 height 21
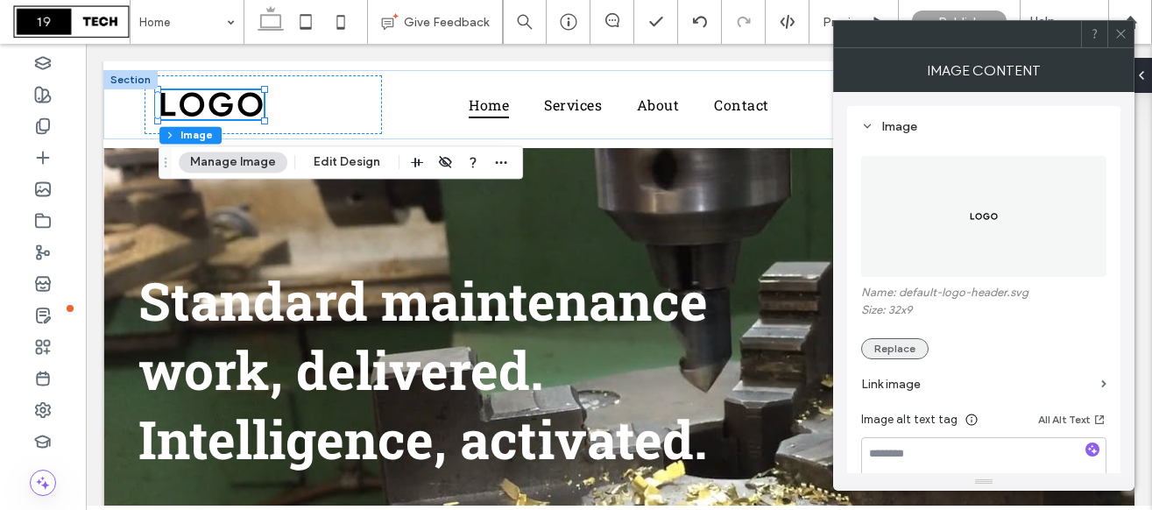
click at [889, 349] on button "Replace" at bounding box center [894, 348] width 67 height 21
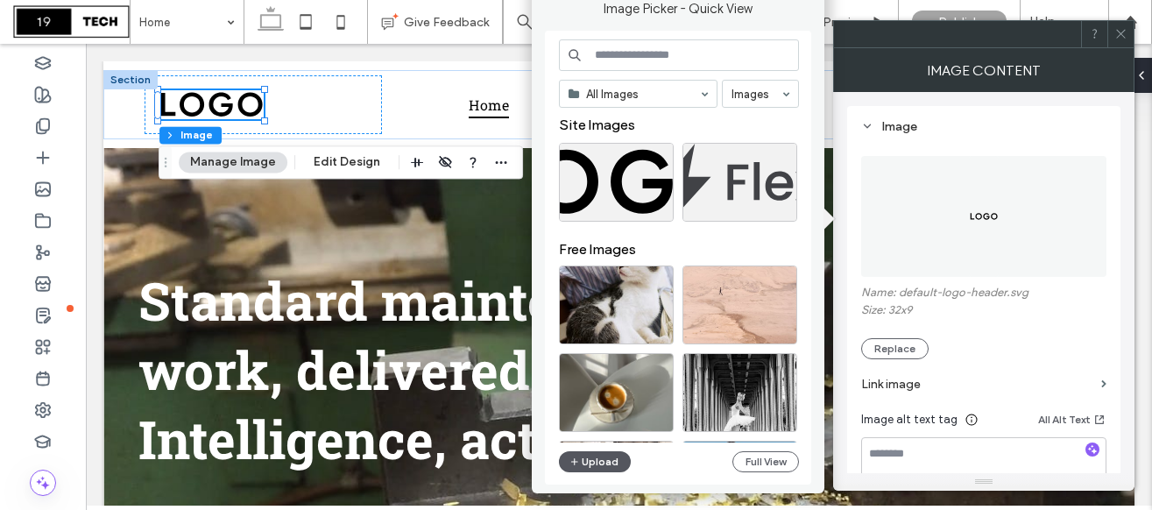
click at [615, 460] on button "Upload" at bounding box center [595, 461] width 72 height 21
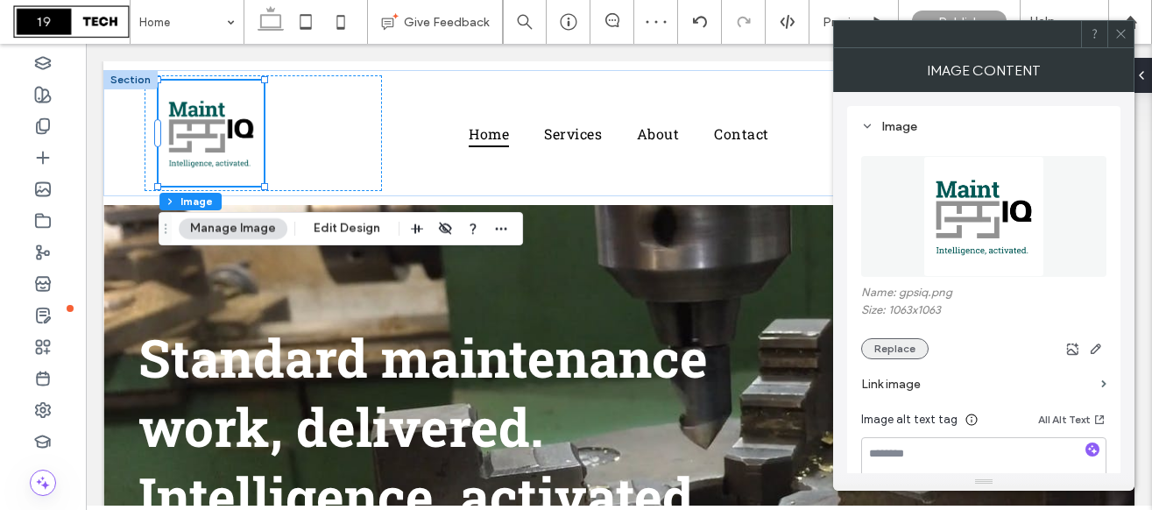
click at [896, 354] on button "Replace" at bounding box center [894, 348] width 67 height 21
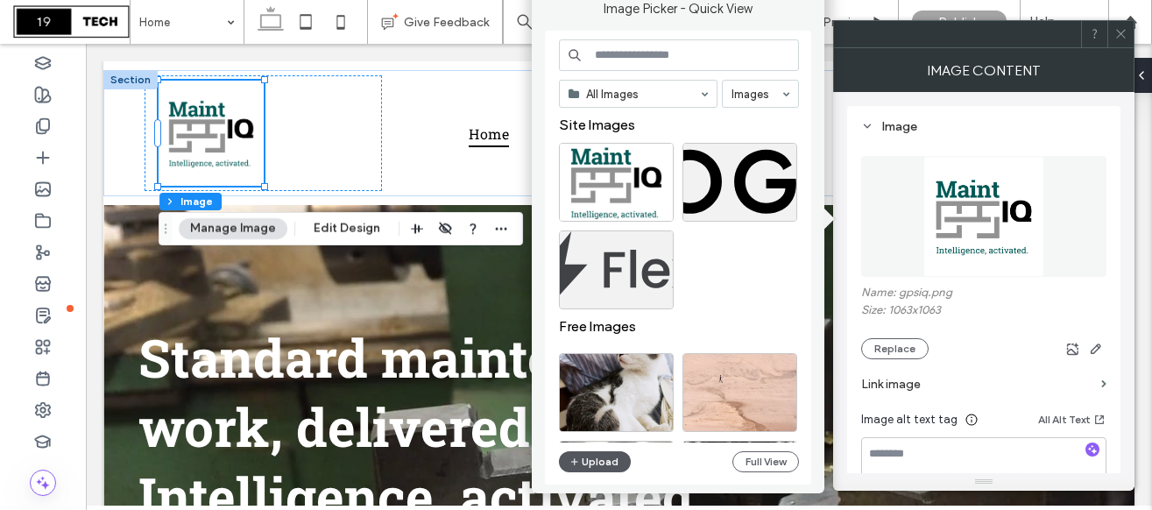
click at [601, 466] on button "Upload" at bounding box center [595, 461] width 72 height 21
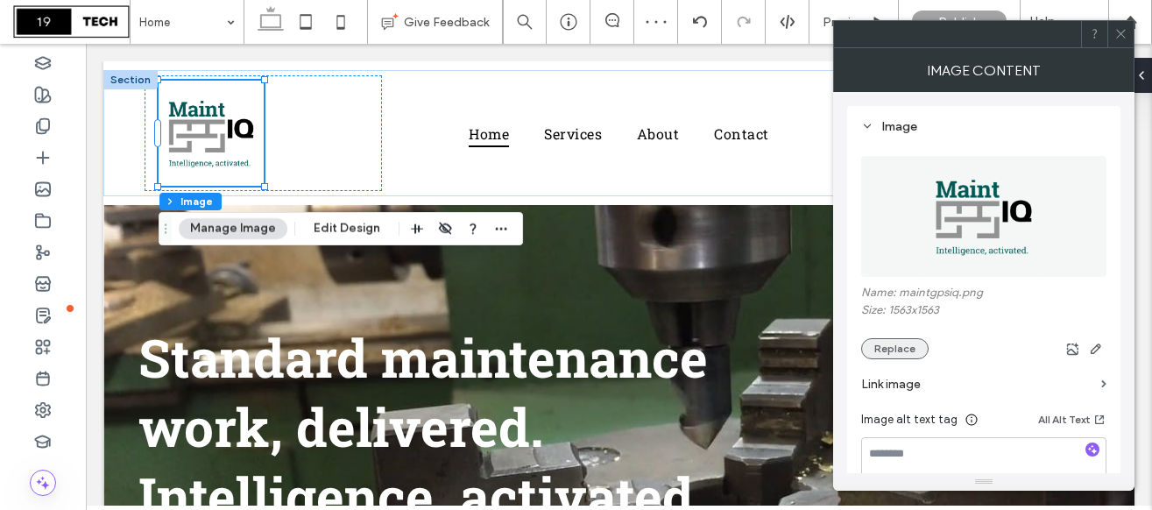
click at [892, 348] on button "Replace" at bounding box center [894, 348] width 67 height 21
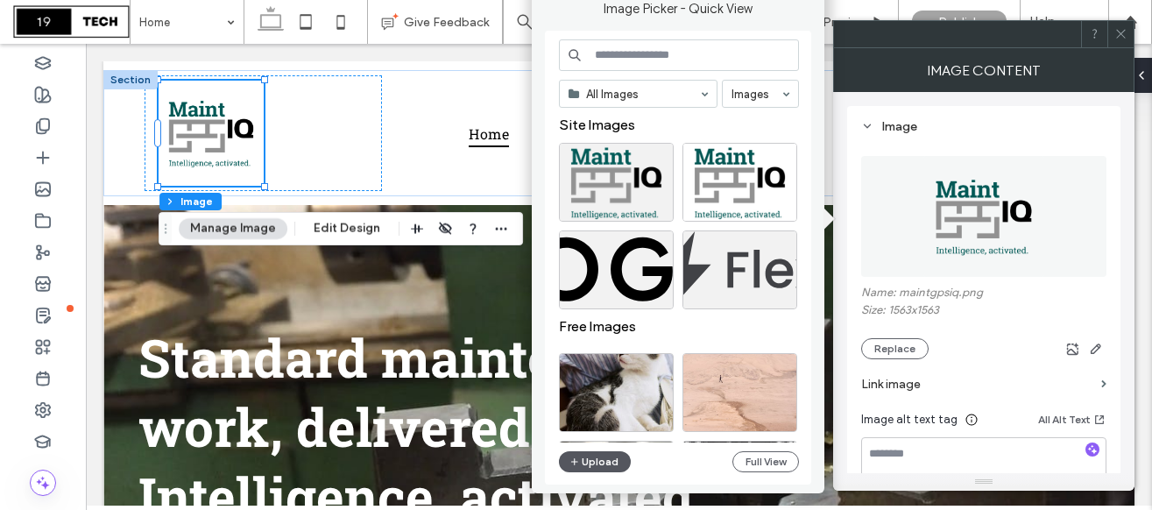
click at [614, 466] on button "Upload" at bounding box center [595, 461] width 72 height 21
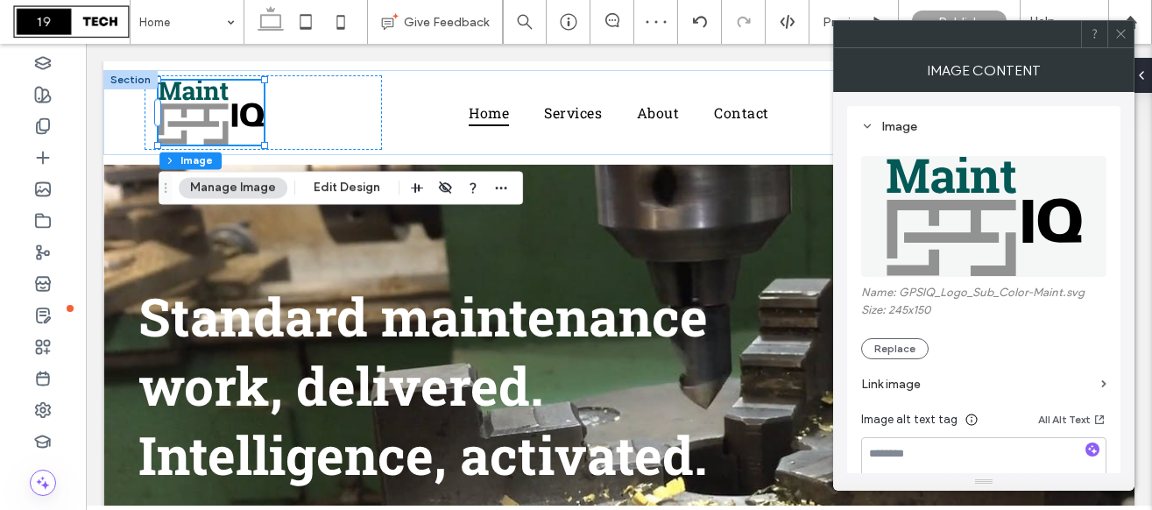
click at [1124, 34] on icon at bounding box center [1120, 33] width 13 height 13
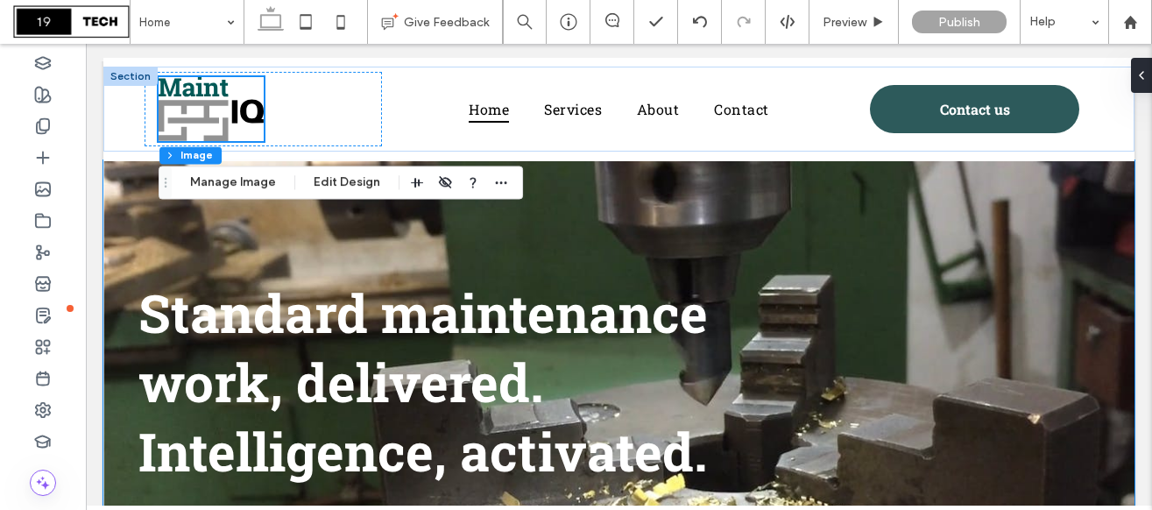
scroll to position [3, 0]
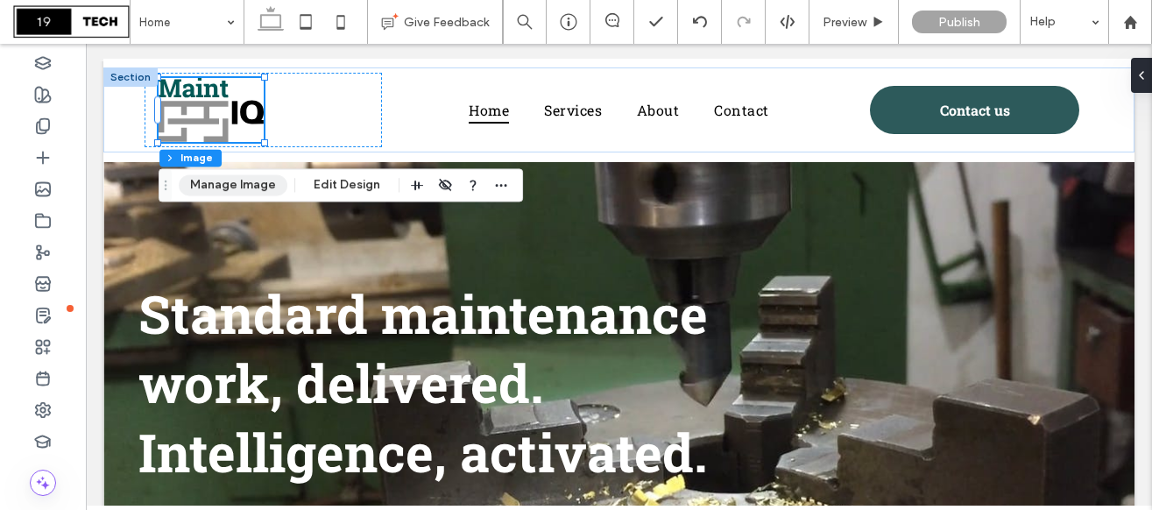
click at [235, 184] on button "Manage Image" at bounding box center [233, 184] width 109 height 21
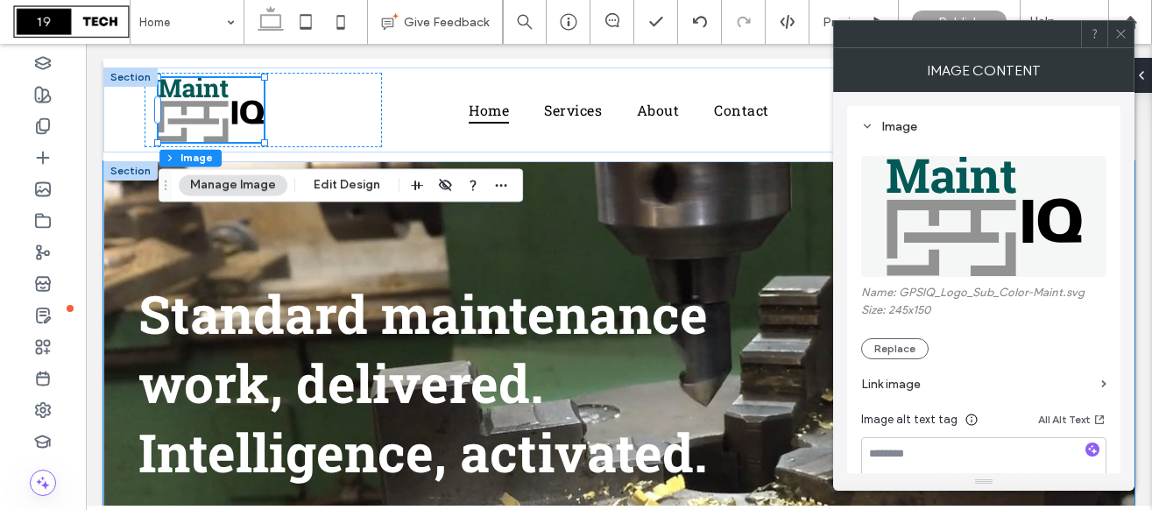
click at [695, 255] on div "Standard maintenance work, delivered. Intelligence, activated." at bounding box center [618, 381] width 1031 height 441
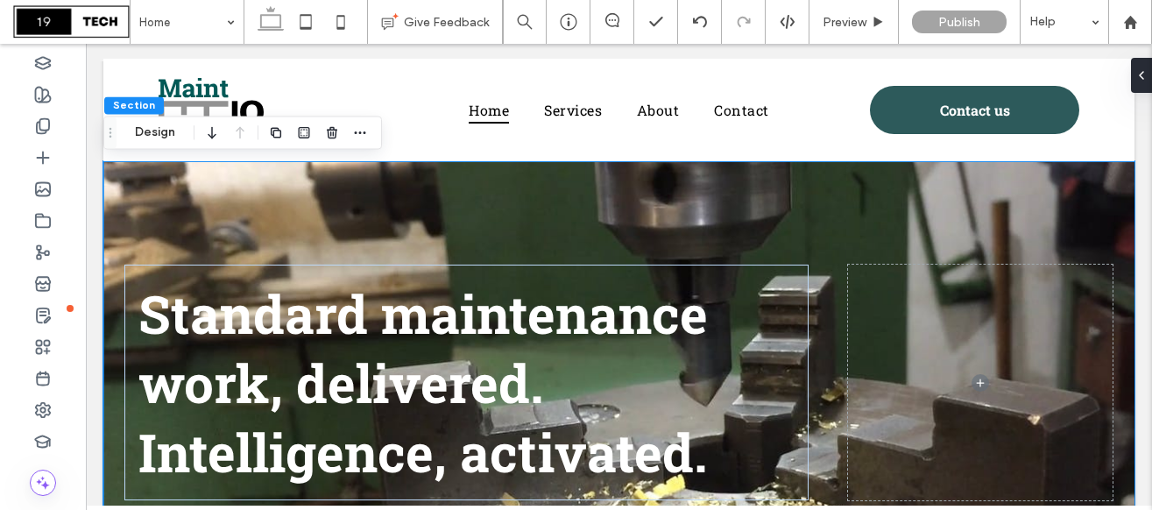
click at [239, 206] on div "Standard maintenance work, delivered. Intelligence, activated." at bounding box center [618, 381] width 1031 height 441
click at [154, 132] on button "Design" at bounding box center [154, 132] width 63 height 21
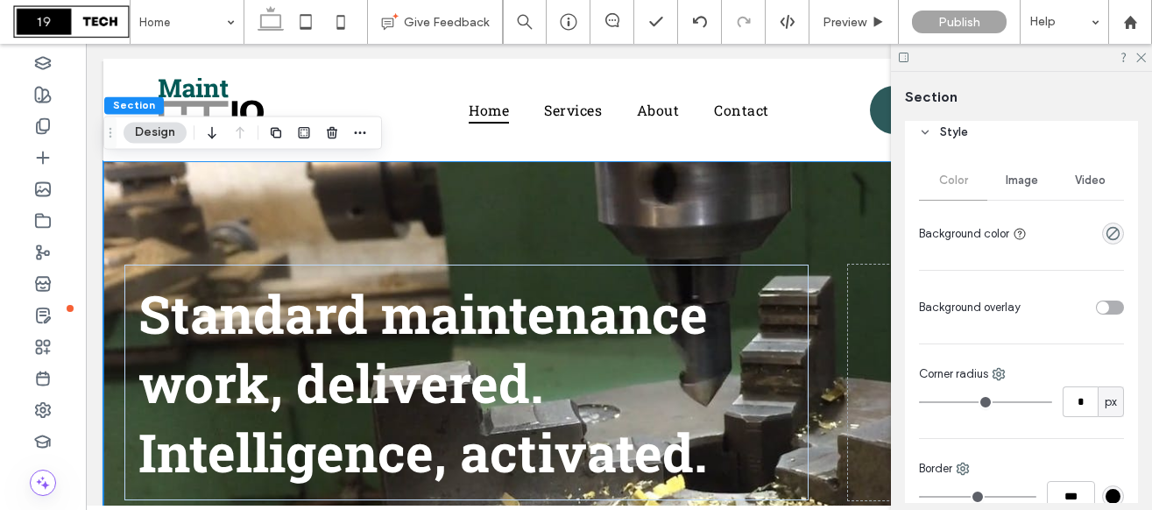
scroll to position [205, 0]
click at [1093, 180] on span "Video" at bounding box center [1089, 179] width 31 height 14
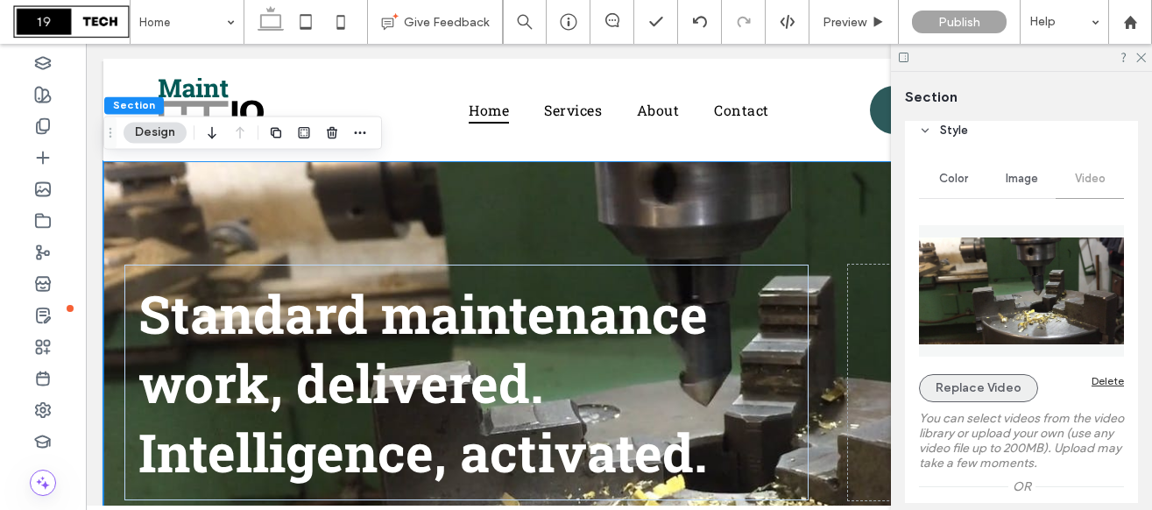
click at [976, 397] on button "Replace Video" at bounding box center [978, 388] width 119 height 28
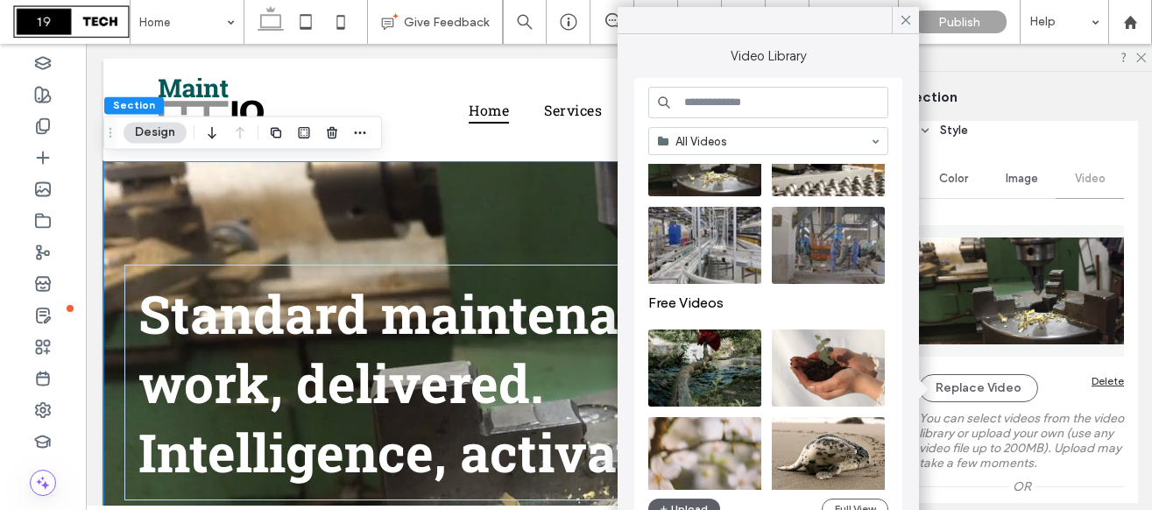
scroll to position [0, 0]
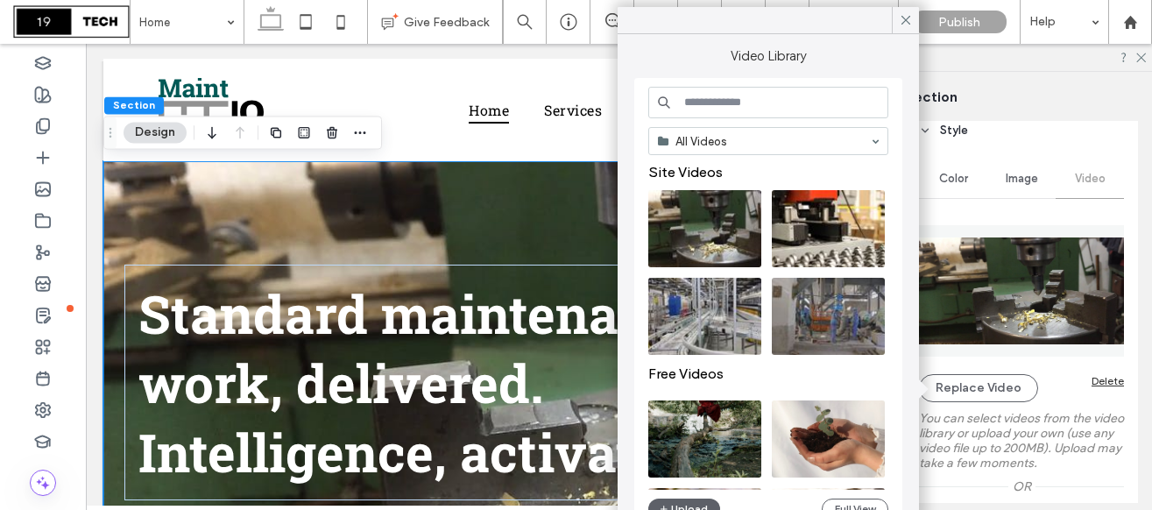
click at [746, 102] on input at bounding box center [768, 103] width 240 height 32
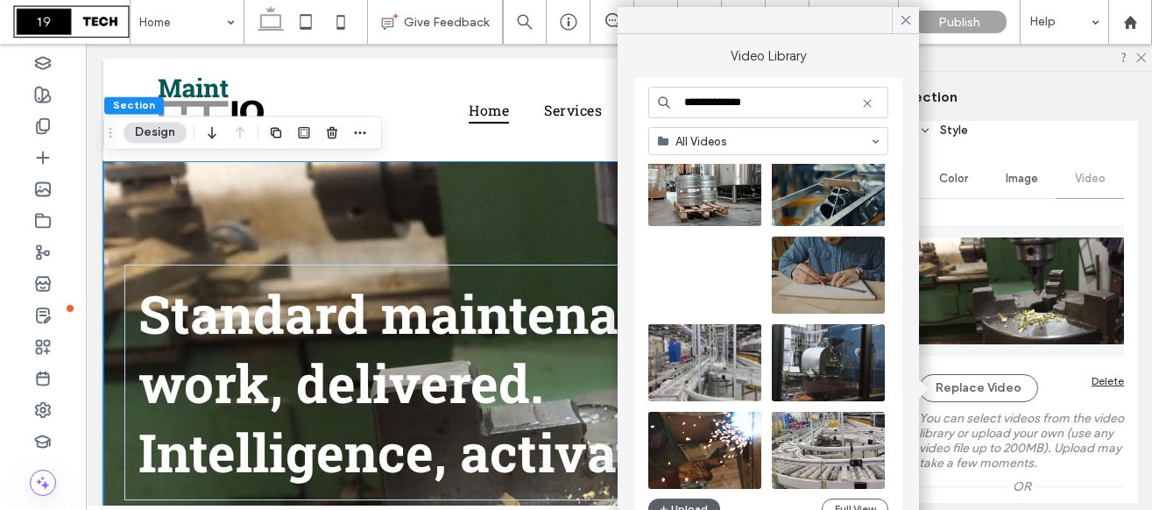
scroll to position [1139, 0]
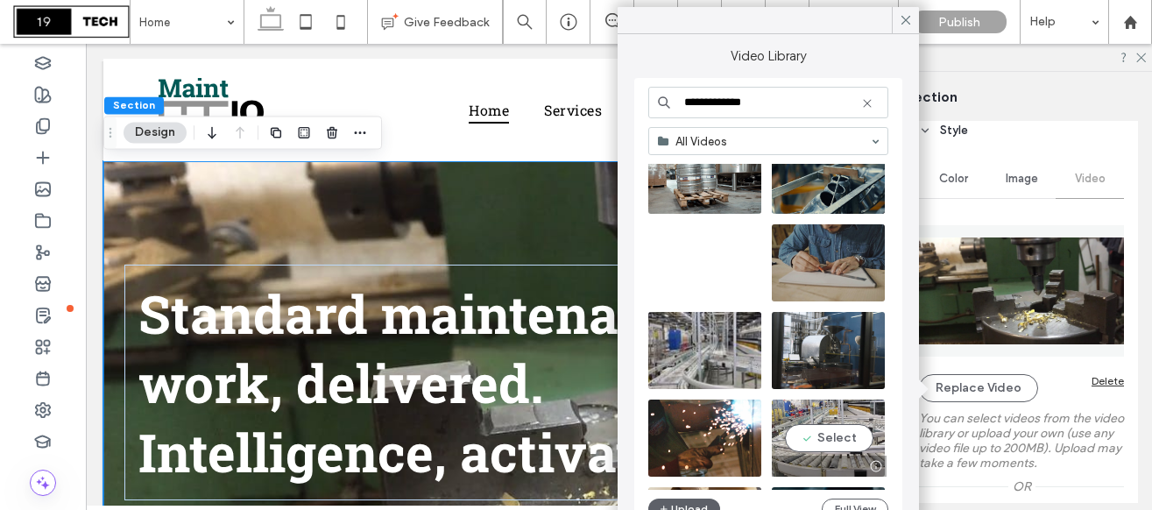
type input "**********"
click at [814, 439] on video at bounding box center [827, 437] width 113 height 77
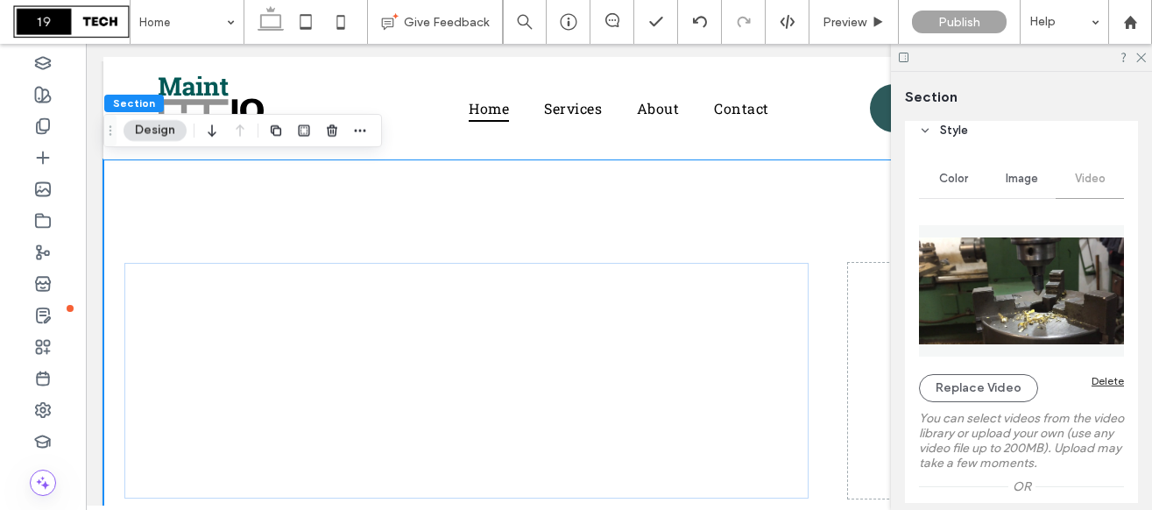
scroll to position [0, 0]
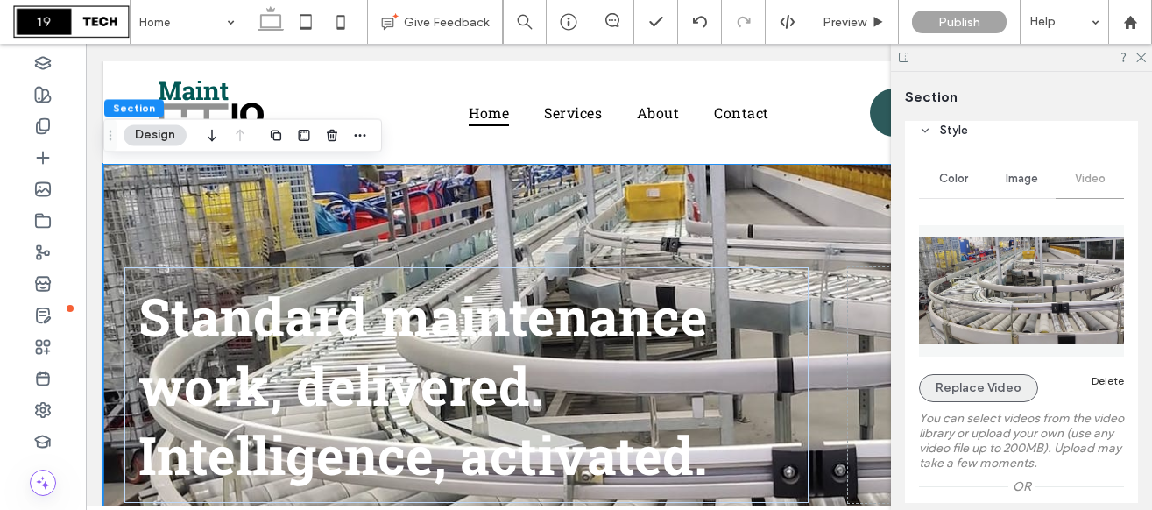
click at [977, 392] on button "Replace Video" at bounding box center [978, 388] width 119 height 28
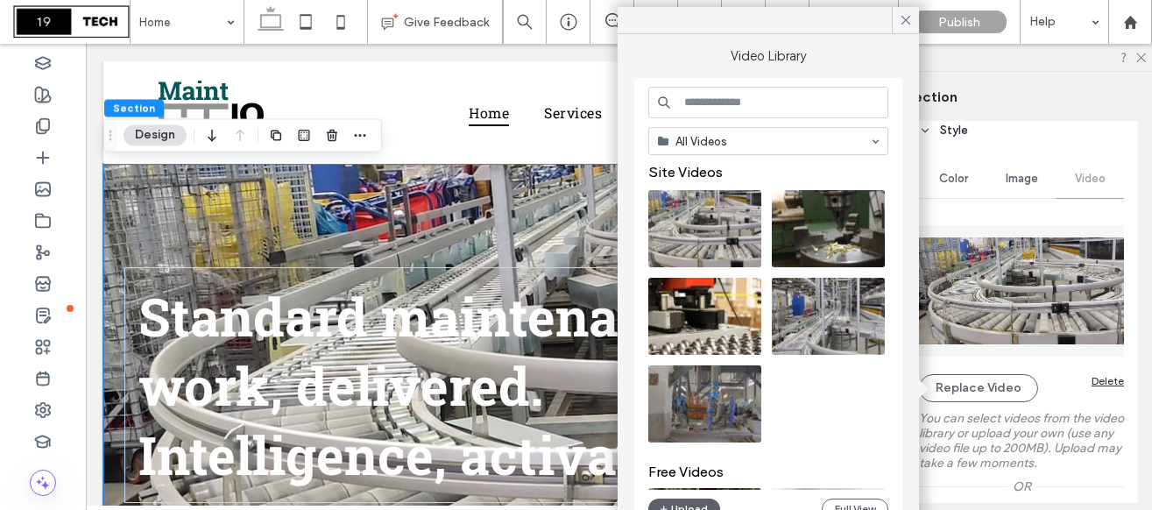
click at [743, 97] on input at bounding box center [768, 103] width 240 height 32
type input "**********"
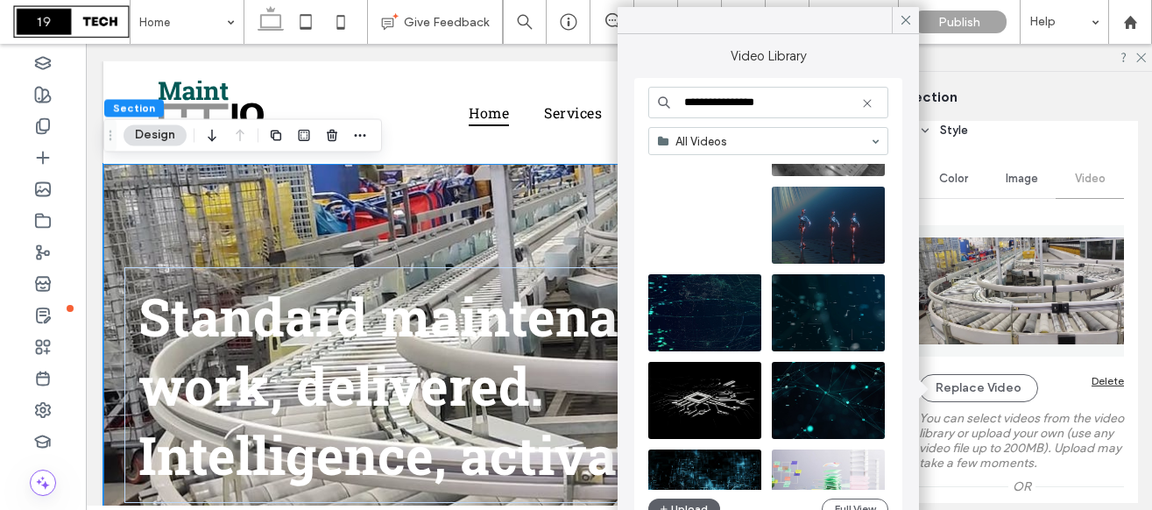
scroll to position [555, 0]
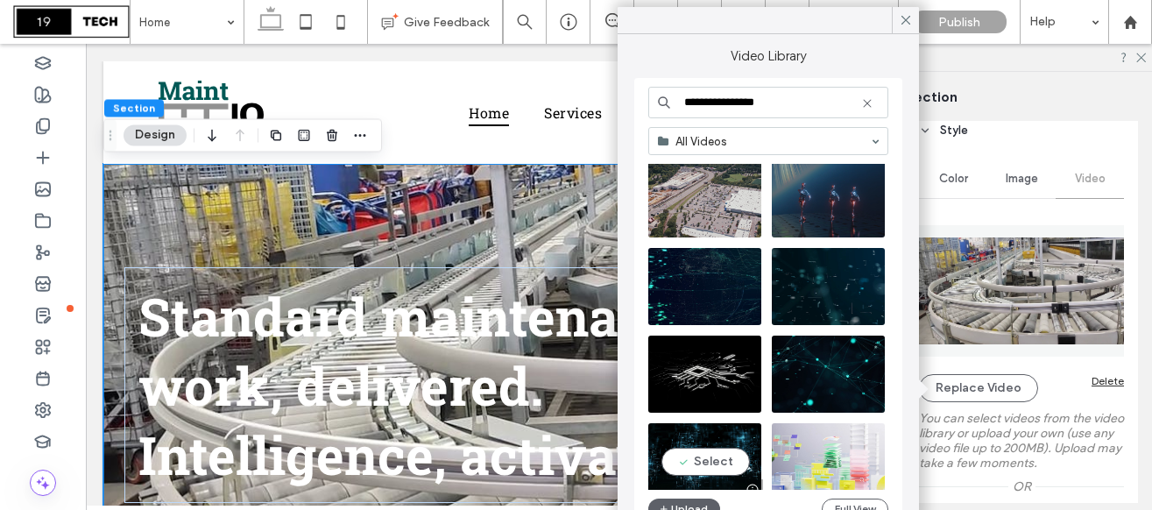
click at [715, 461] on video at bounding box center [704, 461] width 113 height 77
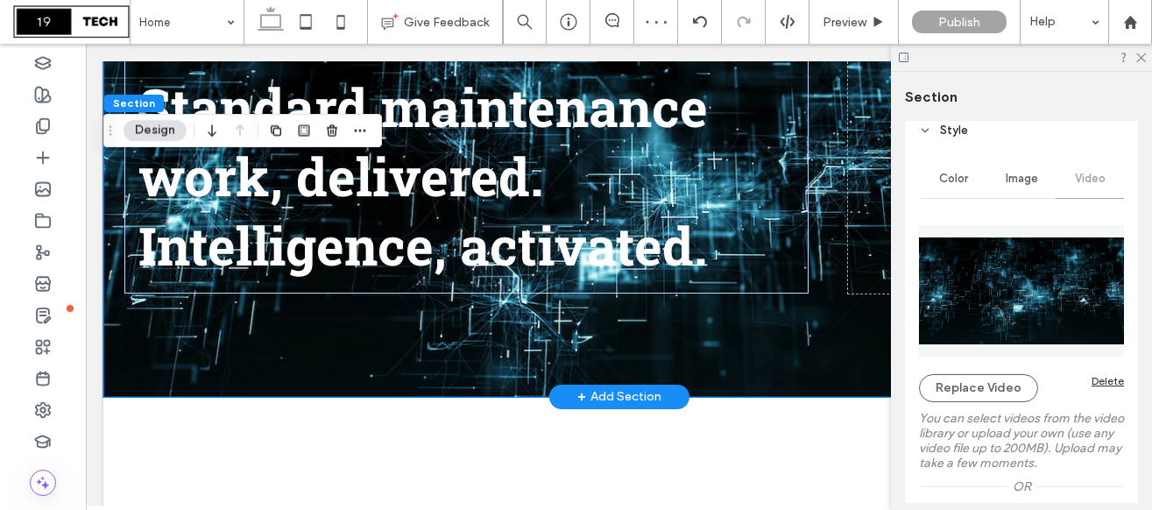
scroll to position [210, 0]
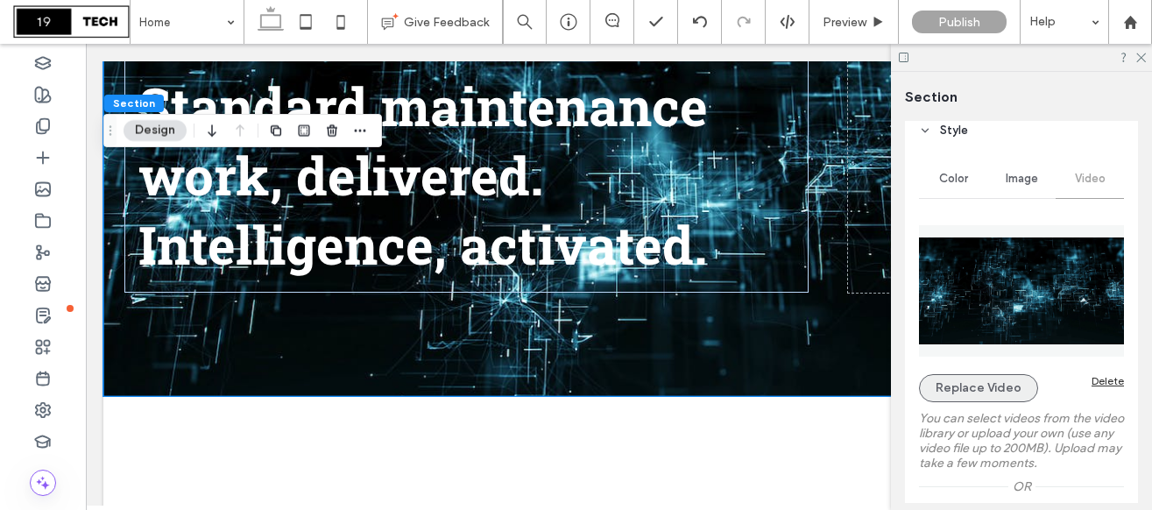
click at [936, 385] on button "Replace Video" at bounding box center [978, 388] width 119 height 28
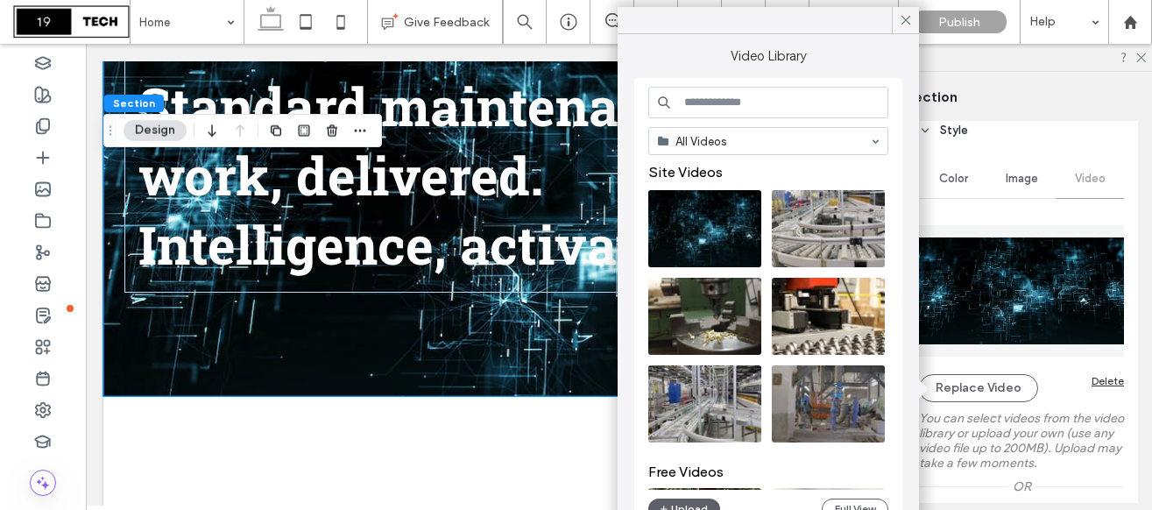
click at [735, 112] on input at bounding box center [768, 103] width 240 height 32
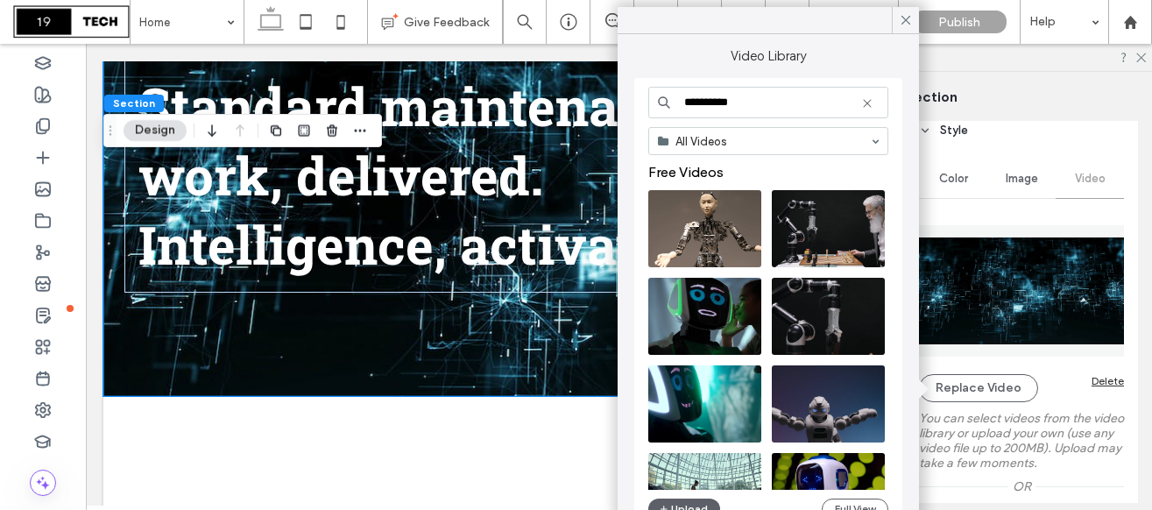
type input "**********"
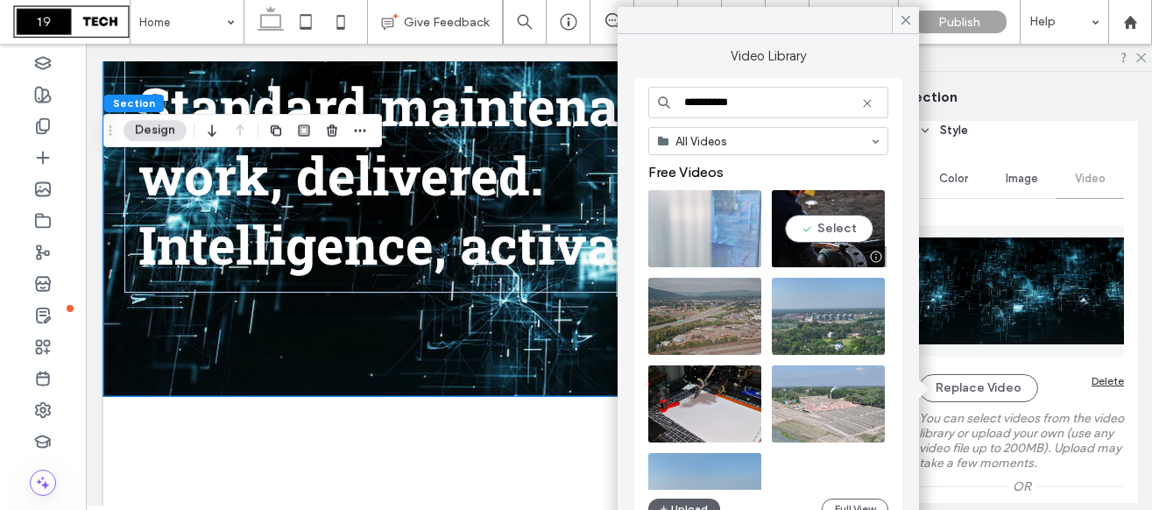
click at [828, 232] on video at bounding box center [827, 228] width 113 height 77
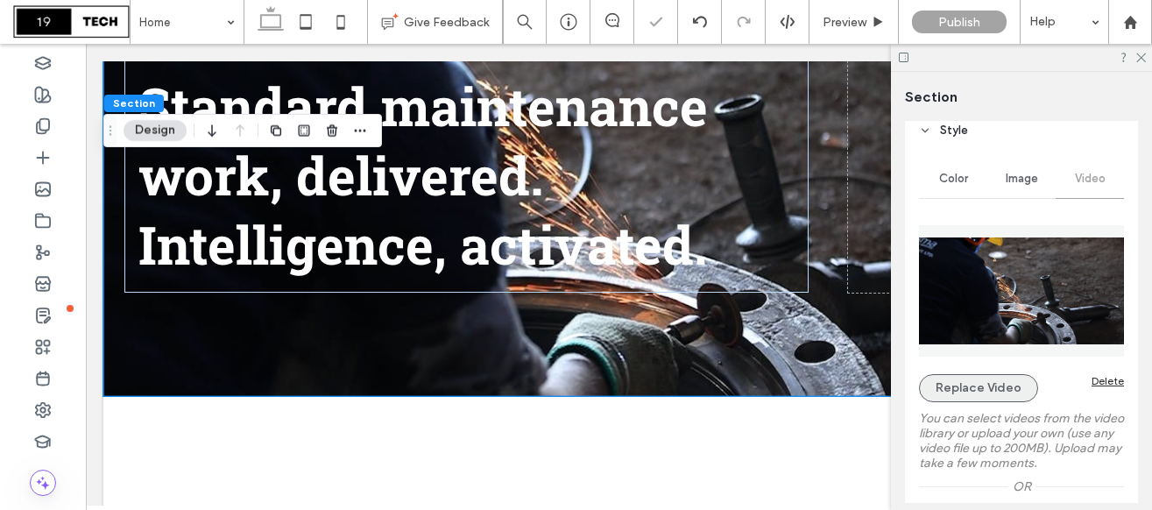
click at [966, 381] on button "Replace Video" at bounding box center [978, 388] width 119 height 28
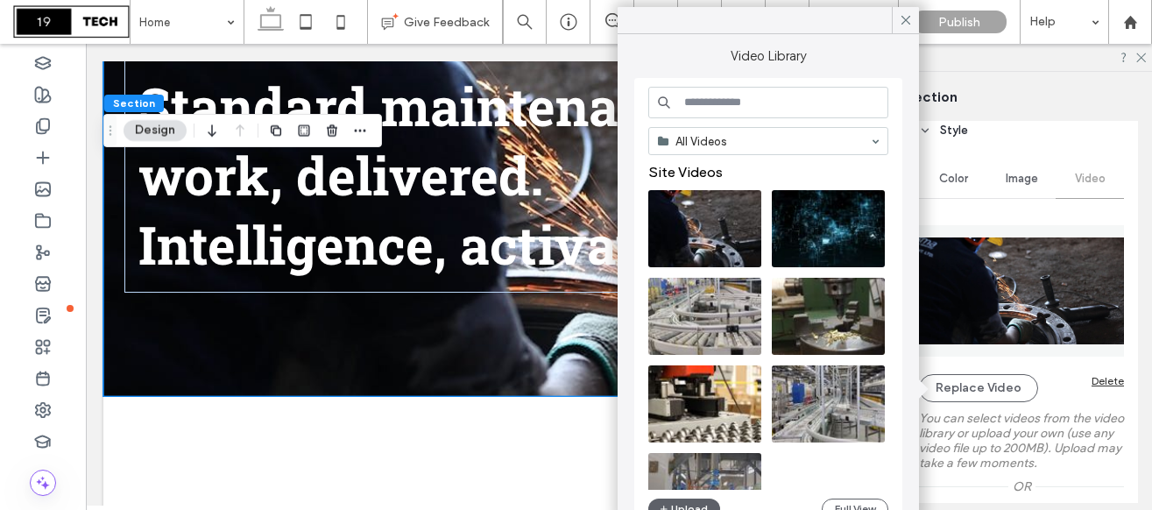
click at [720, 98] on input at bounding box center [768, 103] width 240 height 32
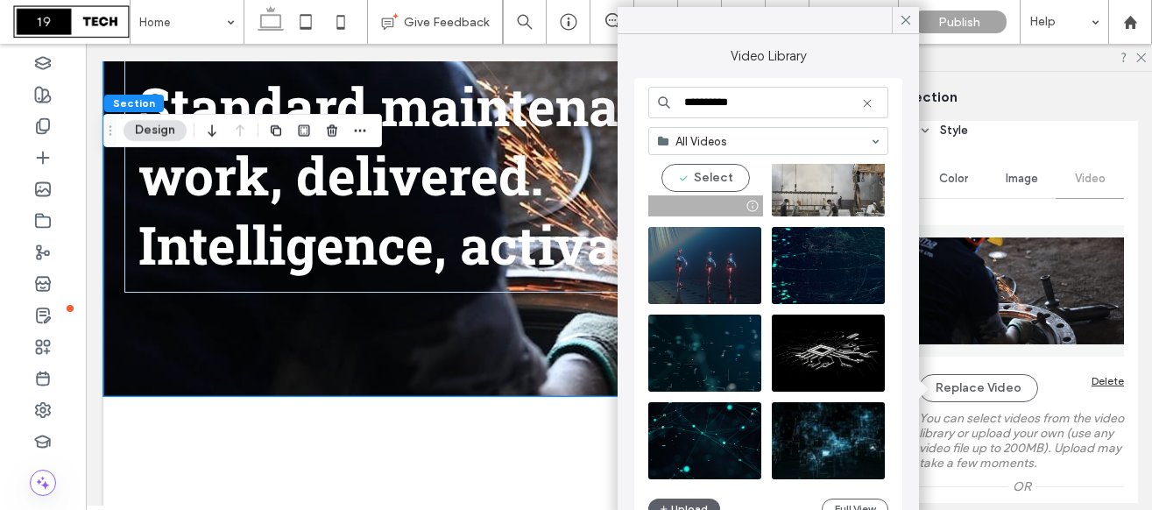
scroll to position [582, 0]
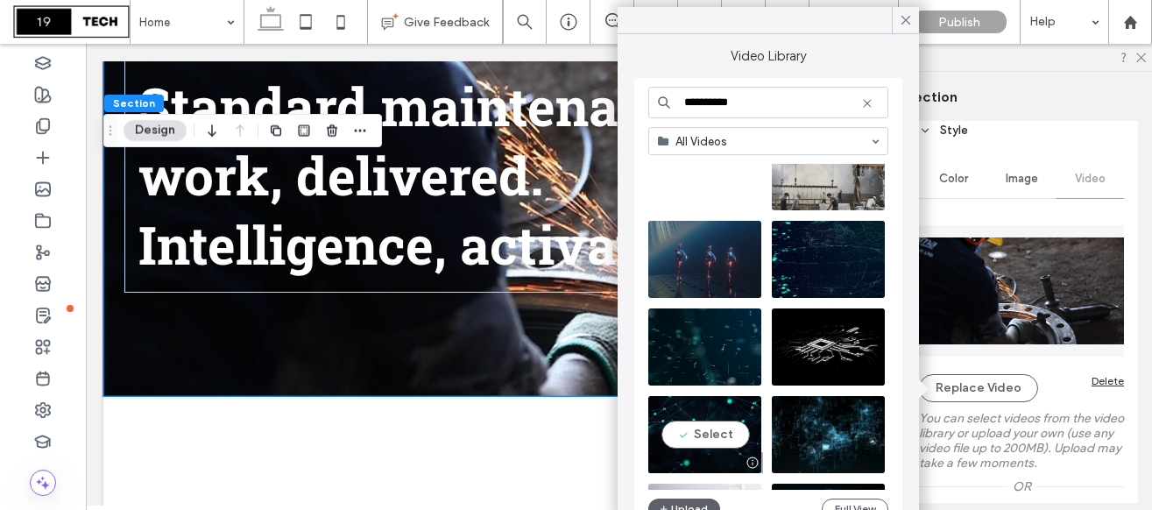
type input "**********"
click at [714, 439] on video at bounding box center [704, 434] width 113 height 77
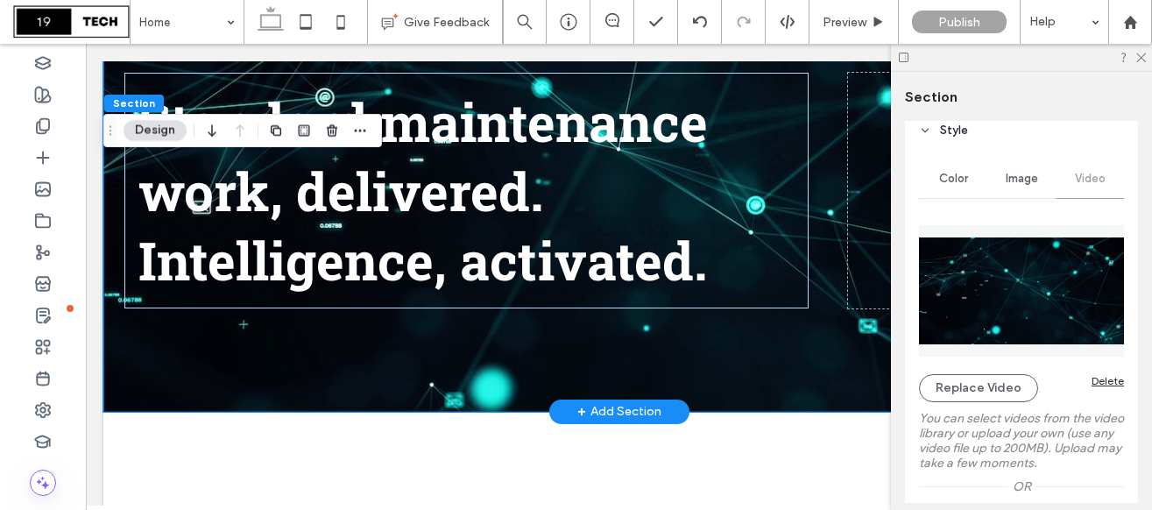
scroll to position [257, 0]
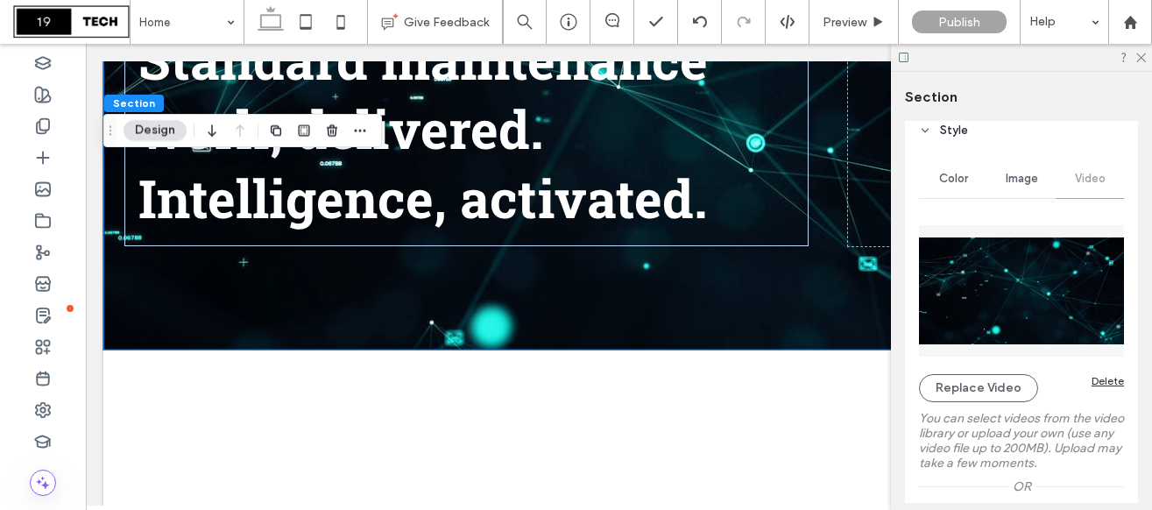
click at [977, 406] on label "You can select videos from the video library or upload your own (use any video …" at bounding box center [1021, 440] width 205 height 77
click at [975, 391] on button "Replace Video" at bounding box center [978, 388] width 119 height 28
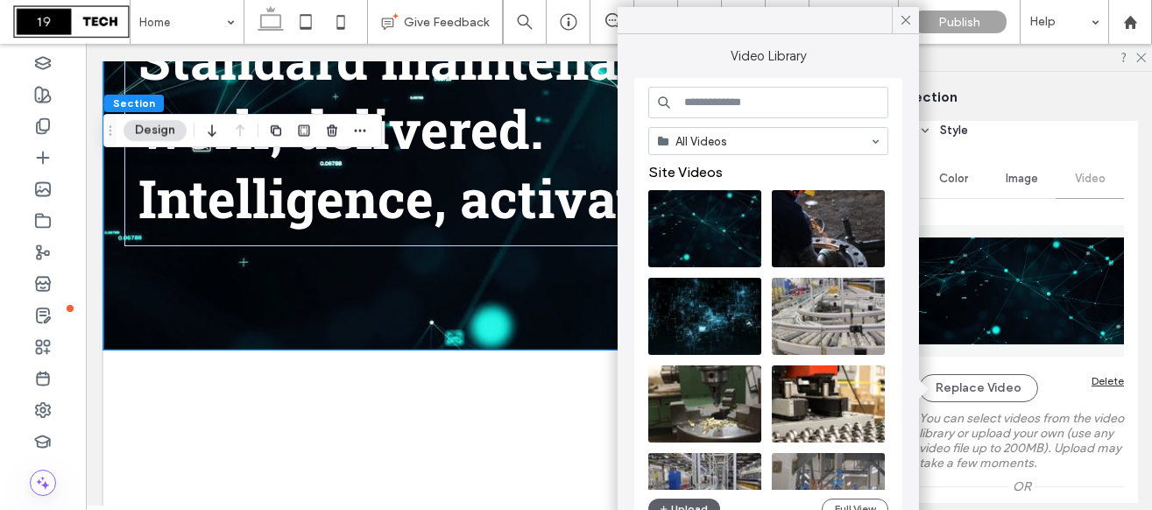
click at [725, 101] on input at bounding box center [768, 103] width 240 height 32
type input "**********"
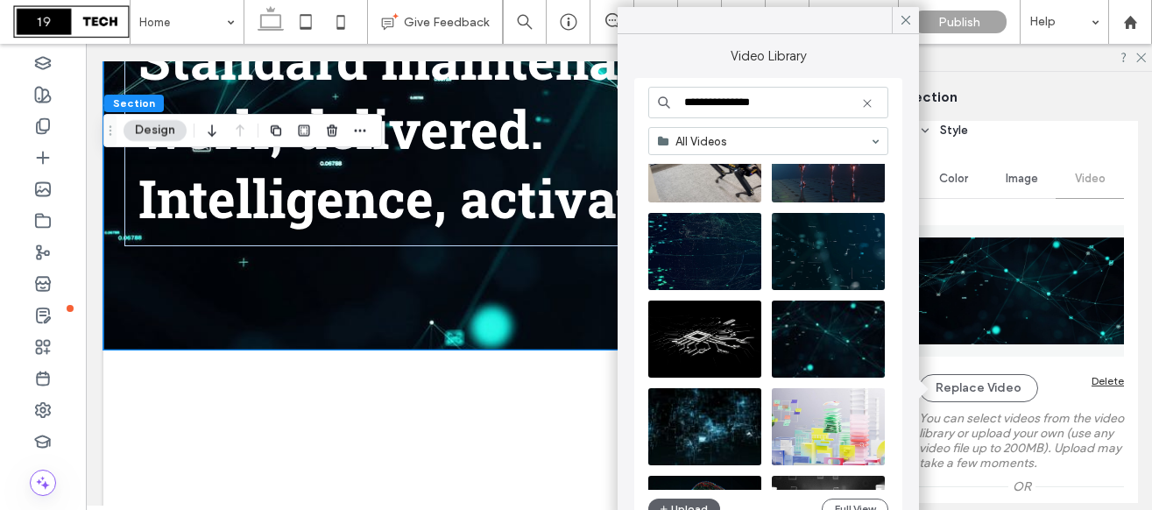
scroll to position [160, 0]
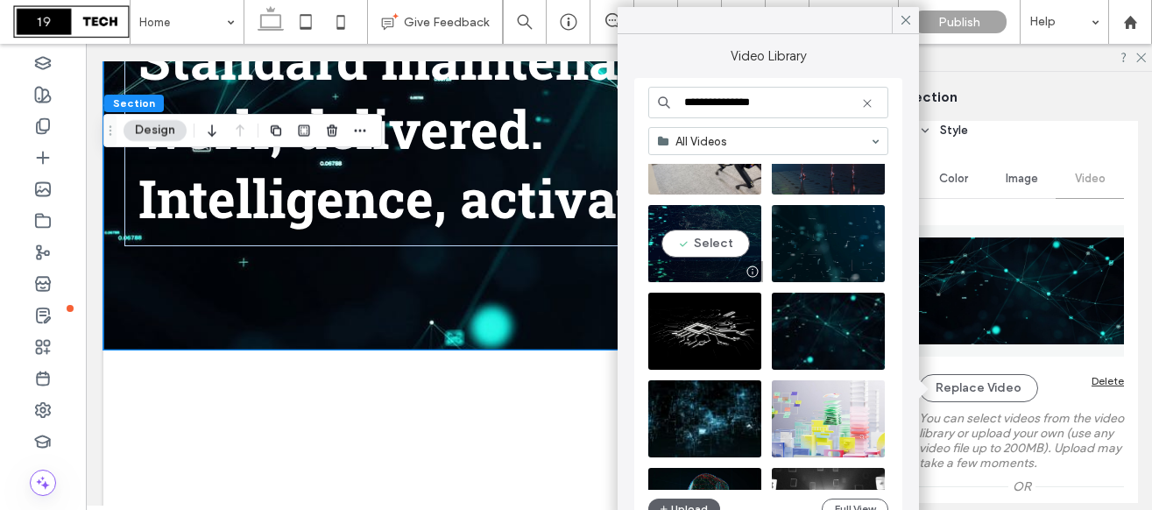
click at [729, 243] on video at bounding box center [704, 243] width 113 height 77
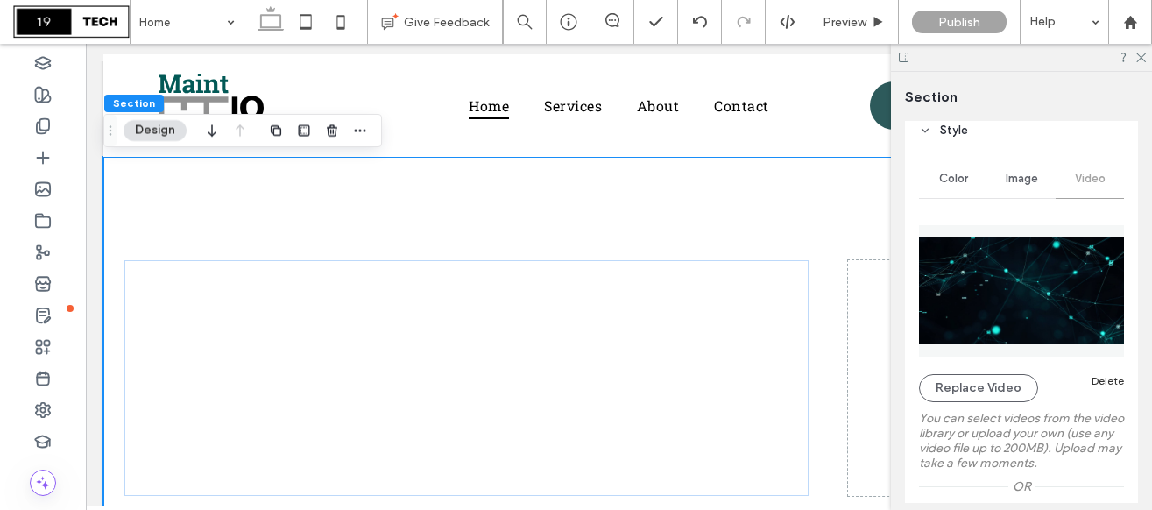
scroll to position [0, 0]
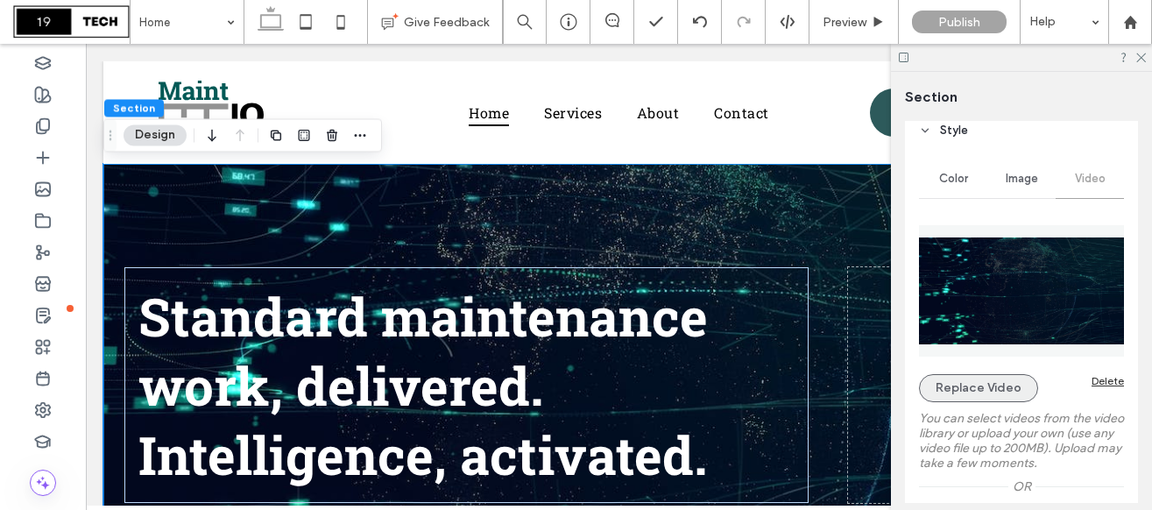
click at [955, 387] on button "Replace Video" at bounding box center [978, 388] width 119 height 28
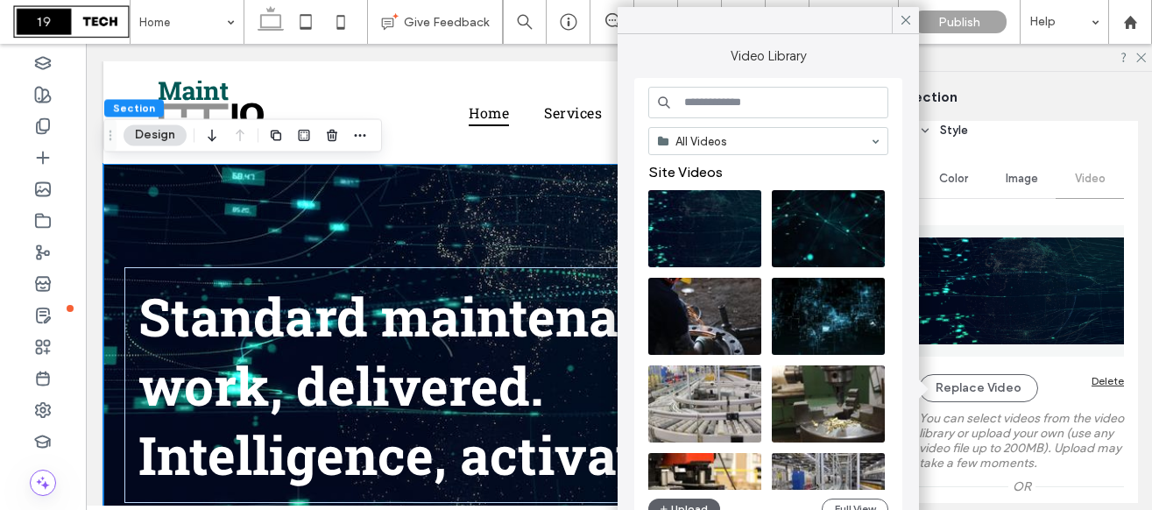
click at [750, 104] on input at bounding box center [768, 103] width 240 height 32
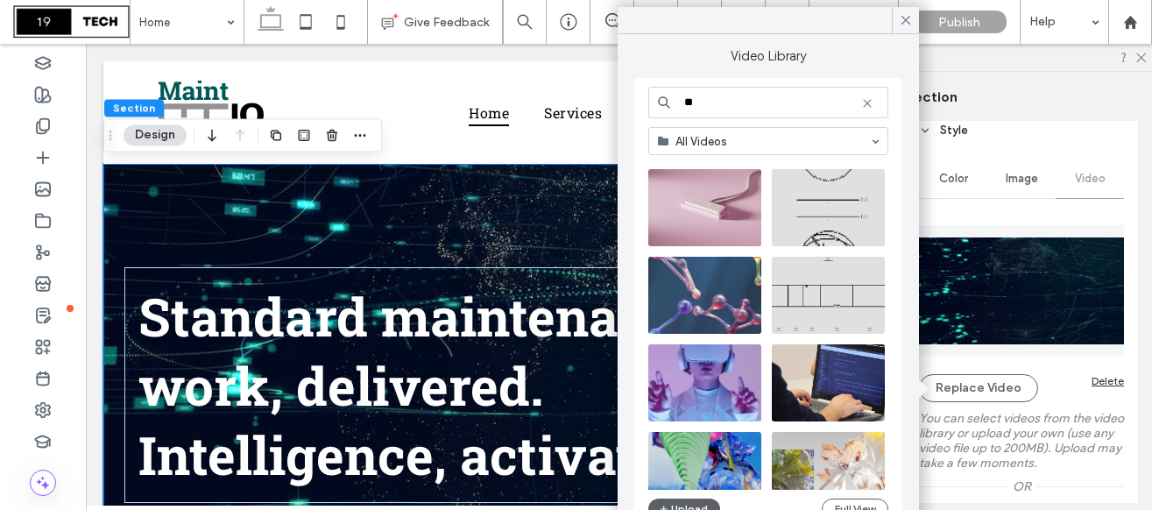
scroll to position [2860, 0]
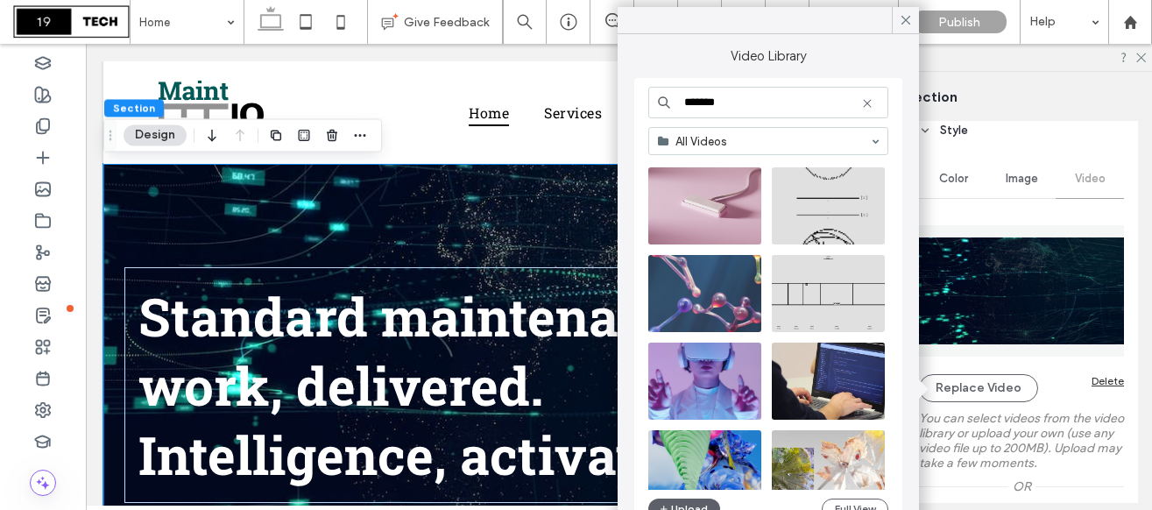
type input "*******"
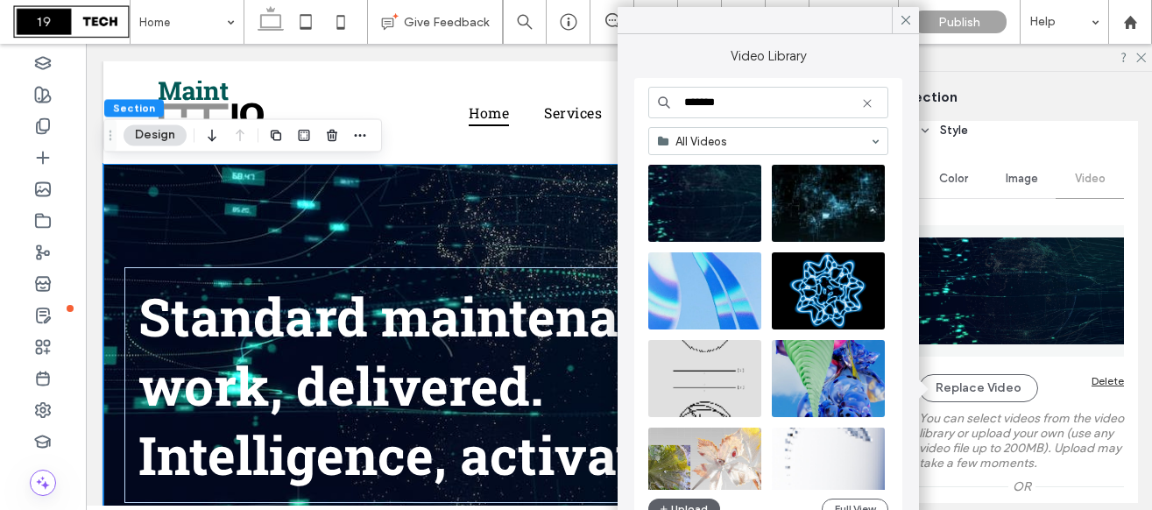
scroll to position [1077, 0]
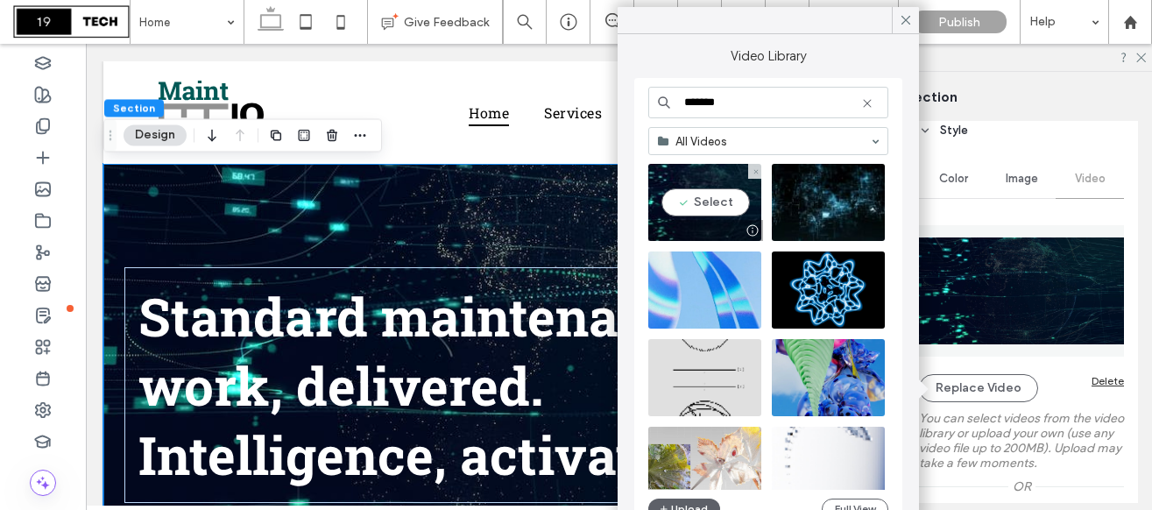
click at [695, 207] on video at bounding box center [704, 202] width 113 height 77
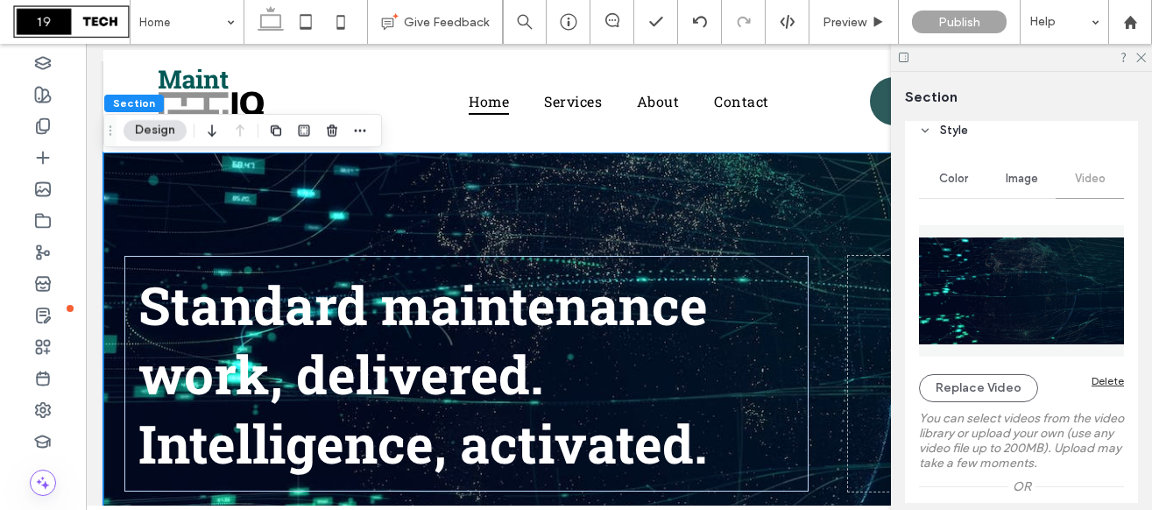
scroll to position [0, 0]
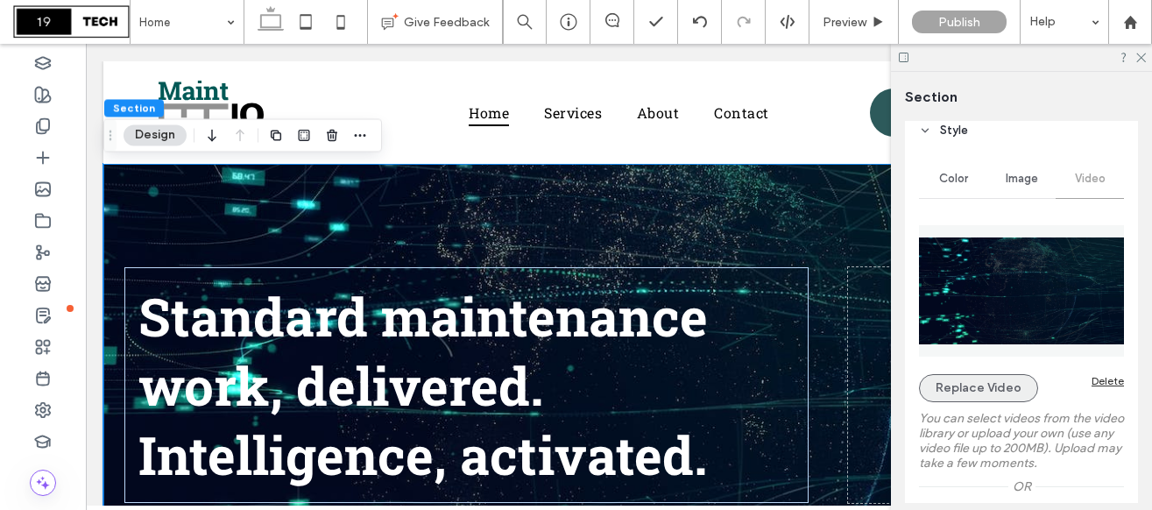
click at [986, 385] on button "Replace Video" at bounding box center [978, 388] width 119 height 28
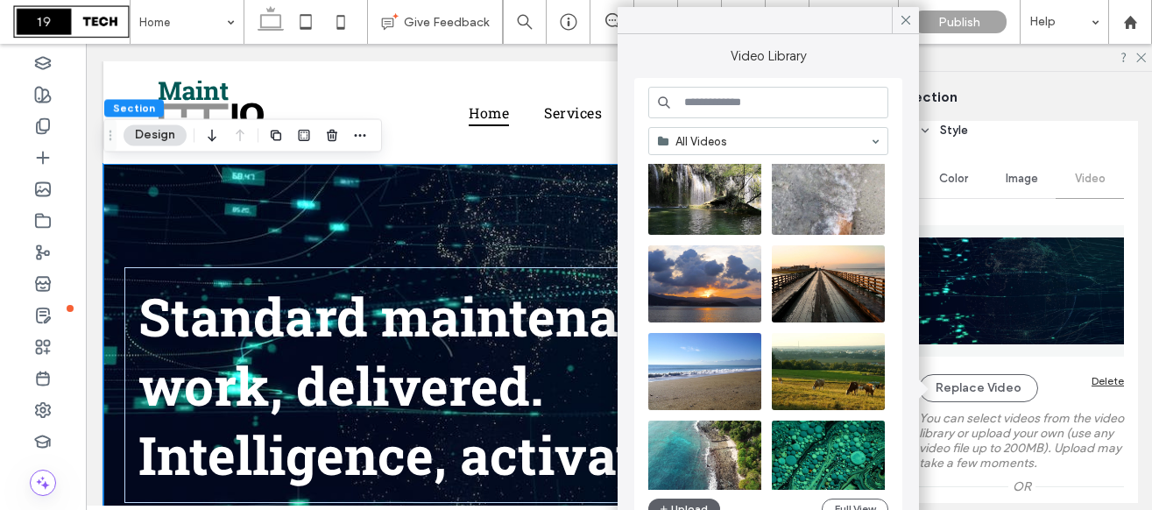
scroll to position [2787, 0]
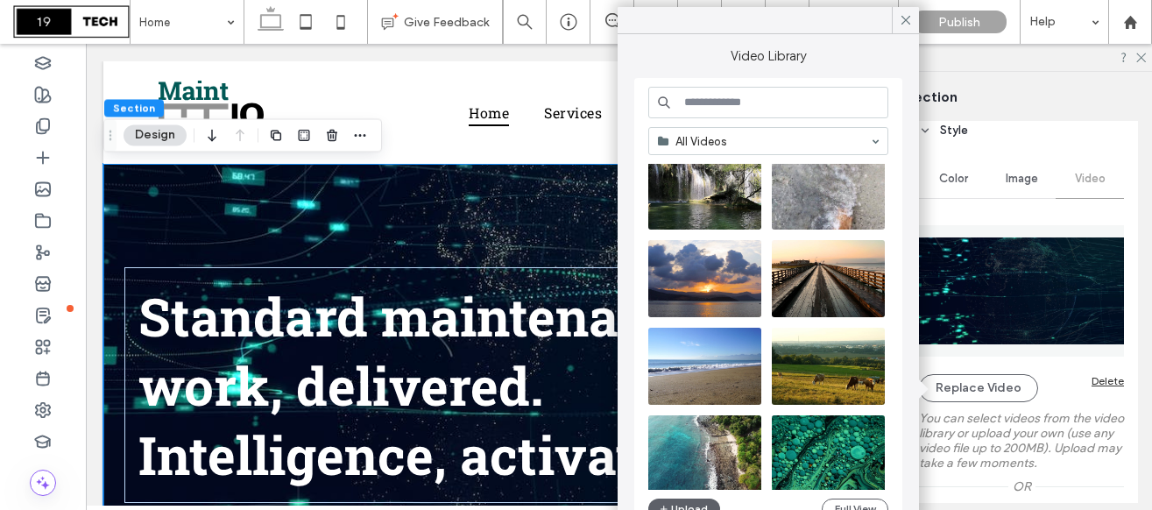
click at [747, 107] on input at bounding box center [768, 103] width 240 height 32
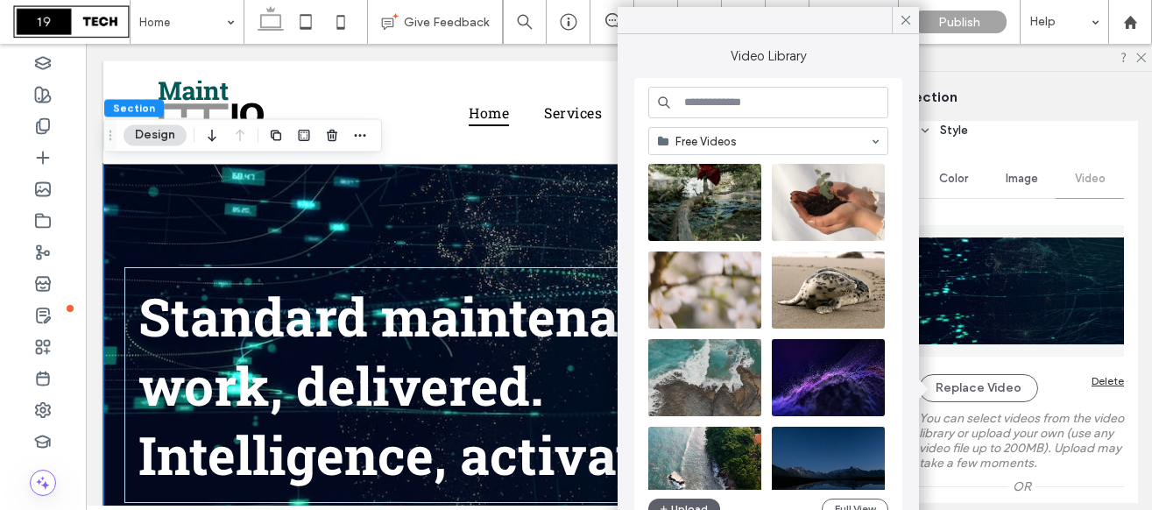
click at [722, 99] on input at bounding box center [768, 103] width 240 height 32
type input "**********"
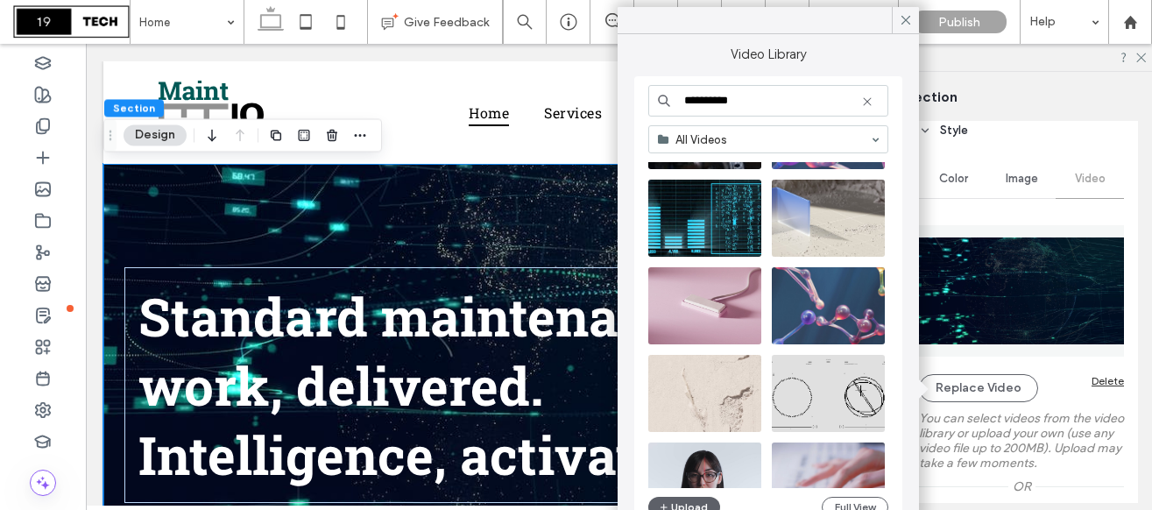
scroll to position [361, 0]
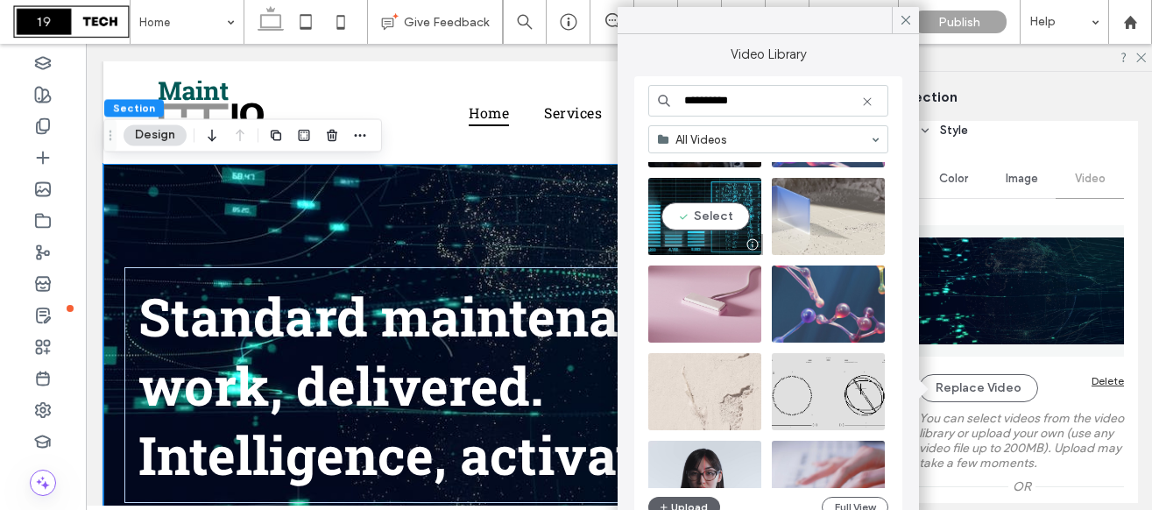
click at [727, 217] on video at bounding box center [704, 216] width 113 height 77
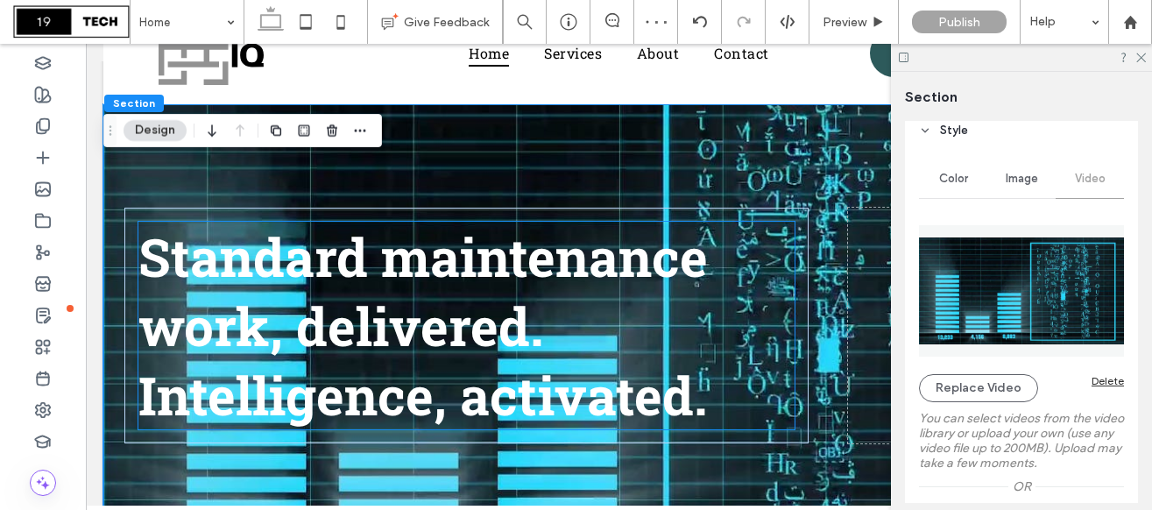
scroll to position [0, 0]
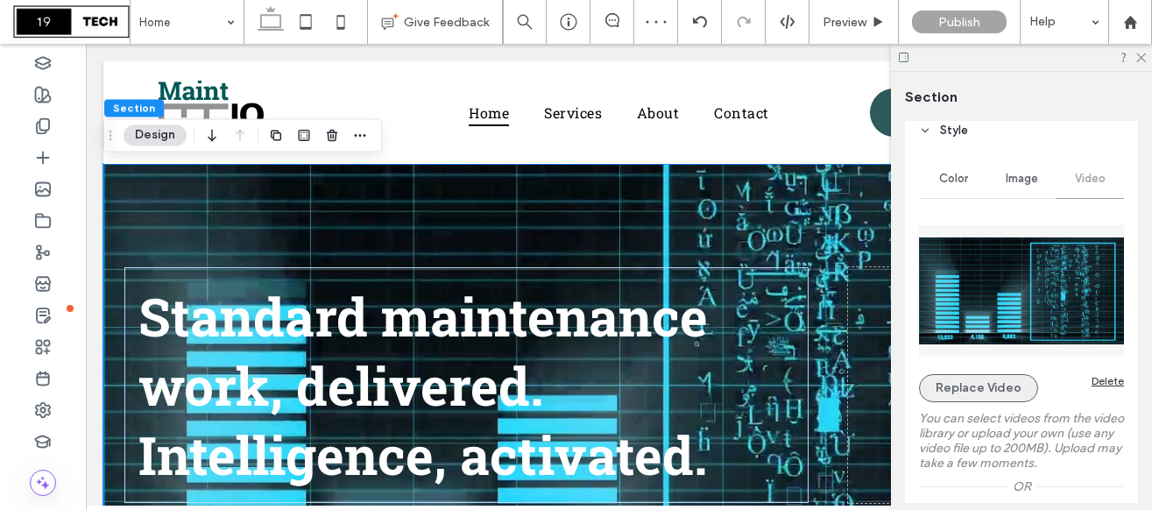
click at [962, 391] on button "Replace Video" at bounding box center [978, 388] width 119 height 28
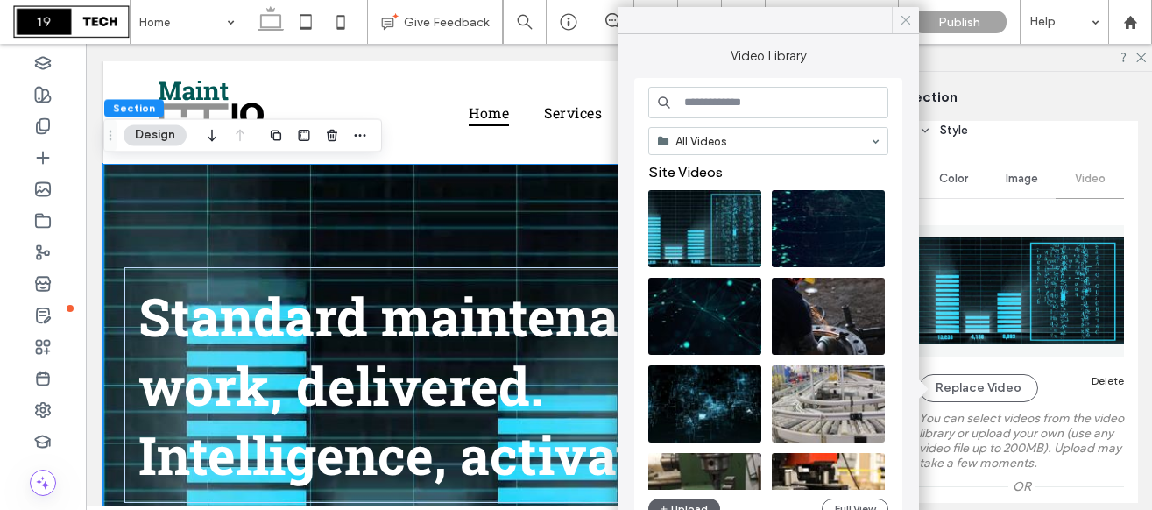
click at [902, 23] on use at bounding box center [905, 20] width 9 height 9
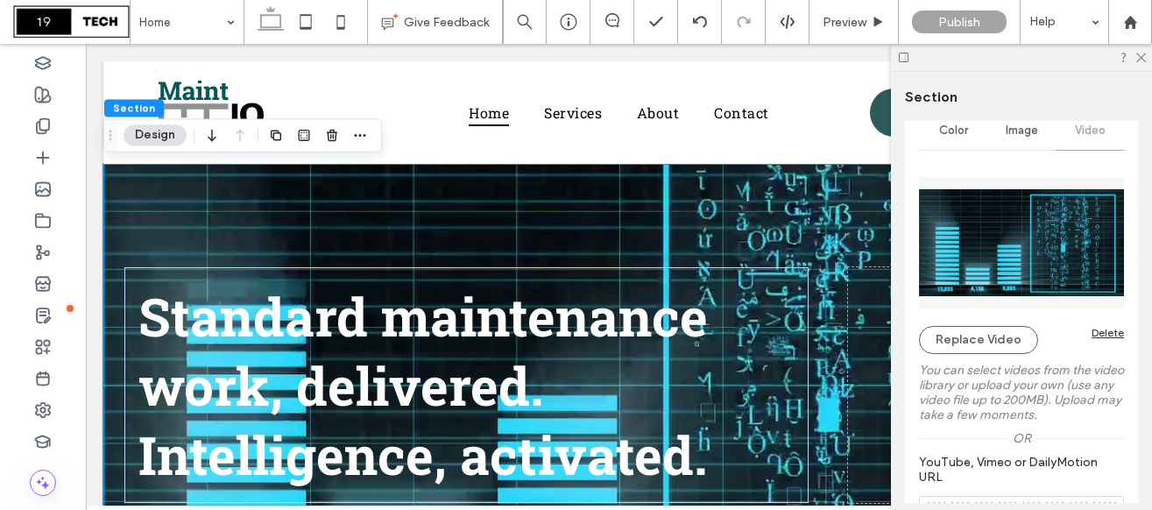
scroll to position [254, 0]
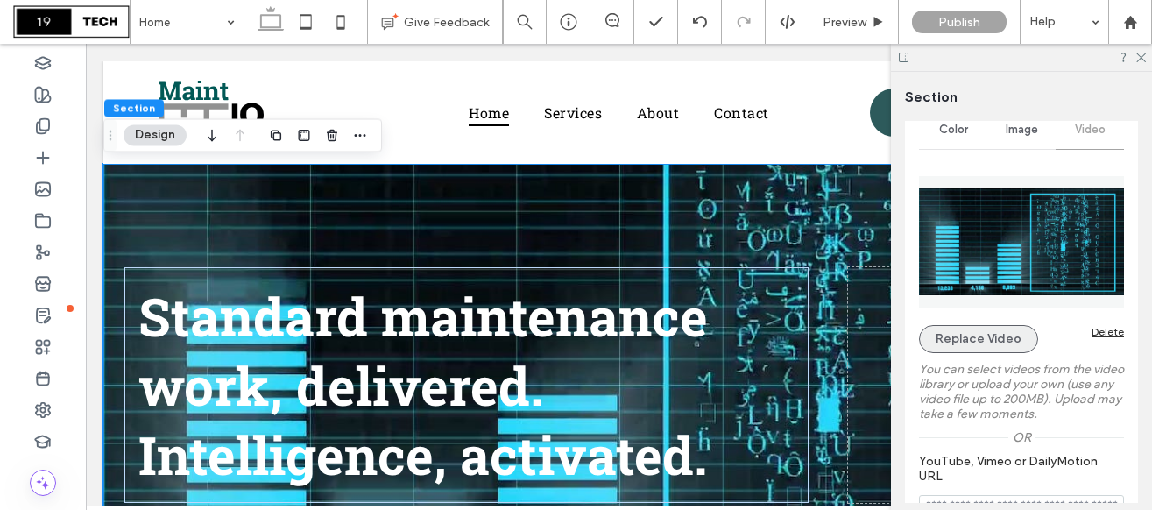
click at [976, 334] on button "Replace Video" at bounding box center [978, 339] width 119 height 28
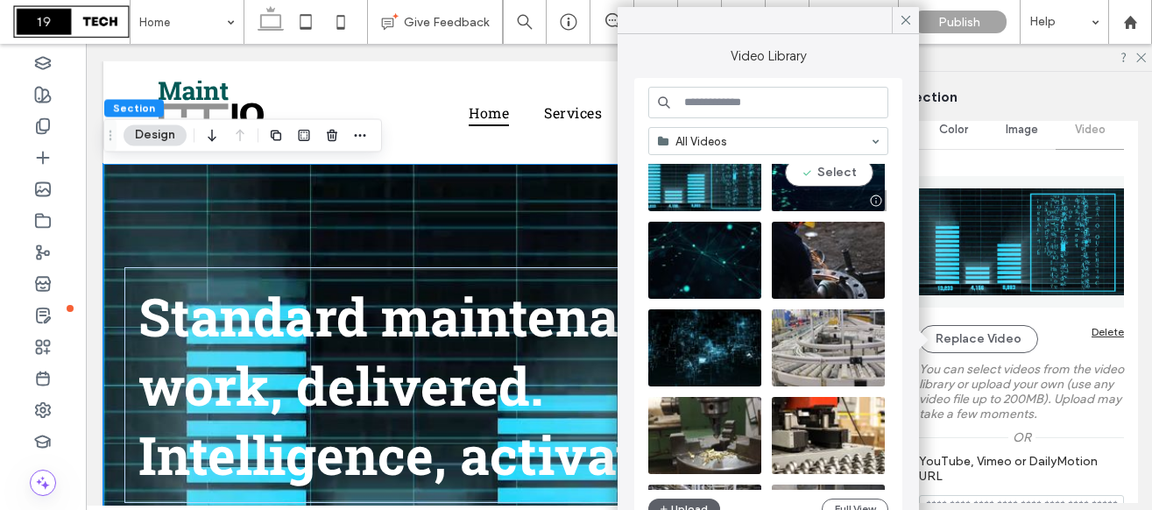
scroll to position [59, 0]
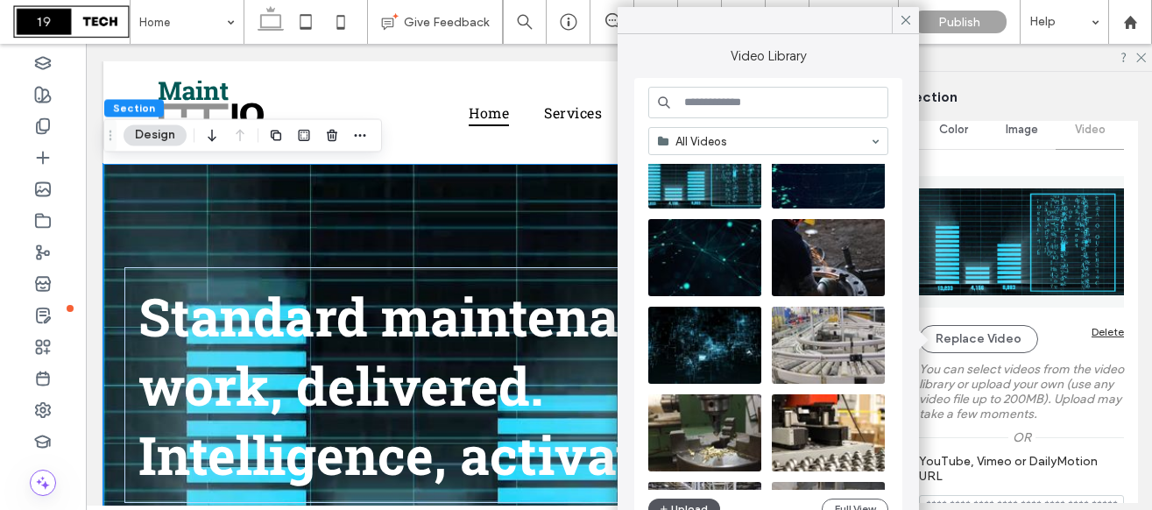
click at [699, 503] on button "Upload" at bounding box center [684, 508] width 72 height 21
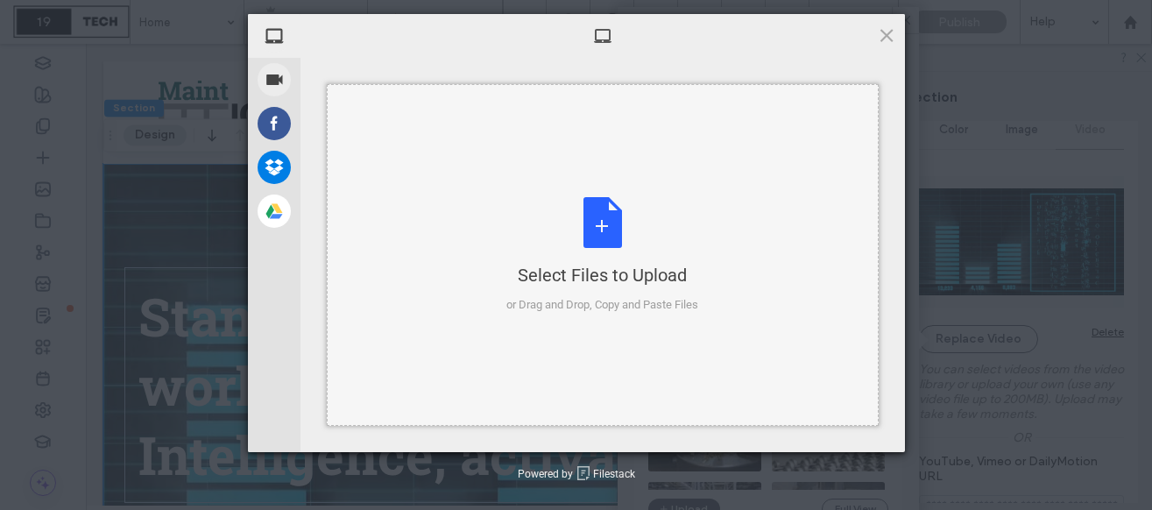
click at [583, 229] on div "Select Files to Upload or Drag and Drop, Copy and Paste Files" at bounding box center [602, 255] width 192 height 116
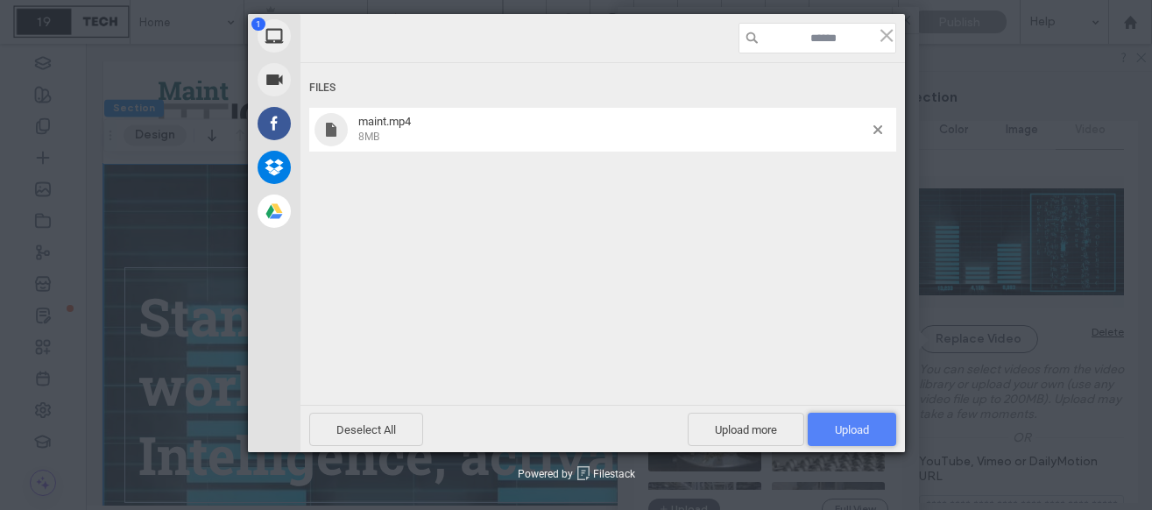
click at [855, 433] on span "Upload 1" at bounding box center [852, 429] width 34 height 13
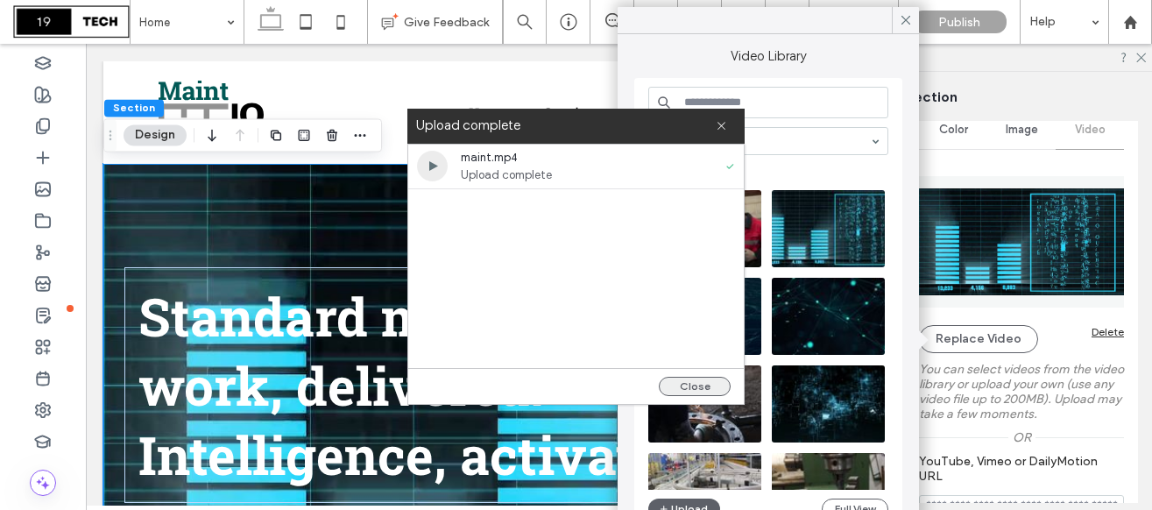
click at [699, 377] on button "Close" at bounding box center [695, 386] width 72 height 19
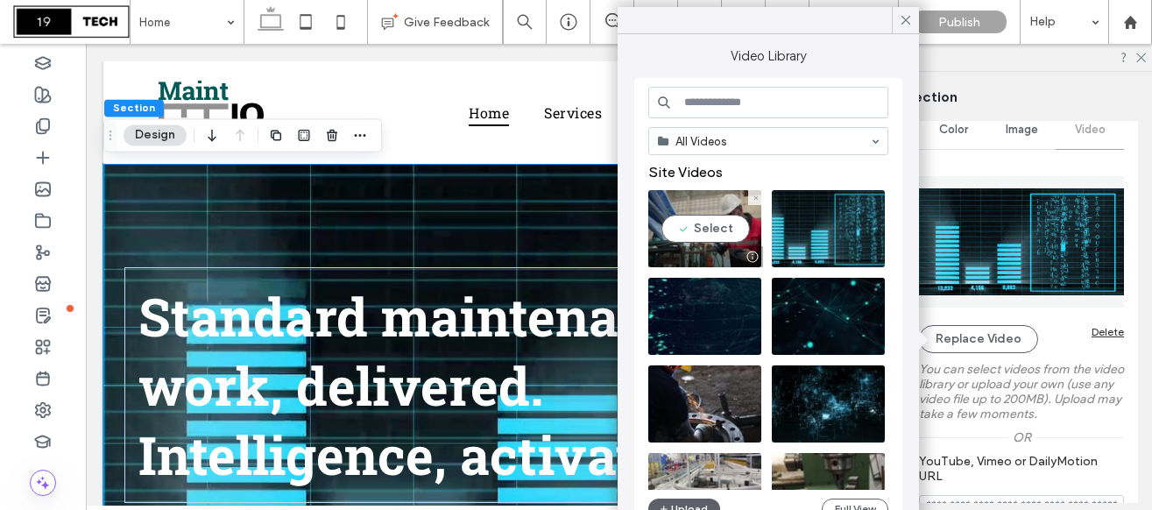
click at [713, 234] on video at bounding box center [704, 228] width 113 height 77
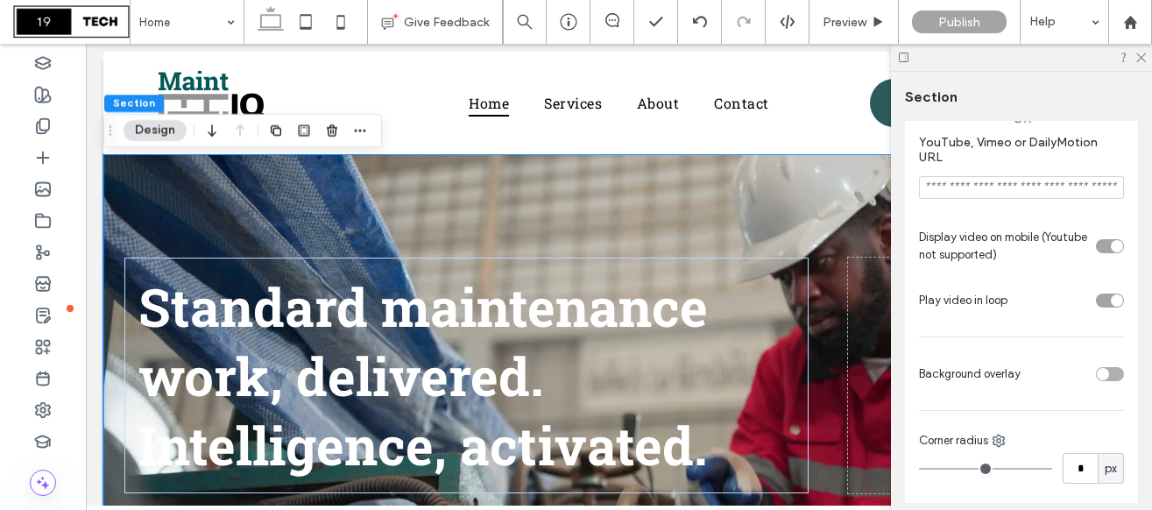
scroll to position [575, 0]
click at [1104, 371] on div "toggle" at bounding box center [1102, 371] width 12 height 12
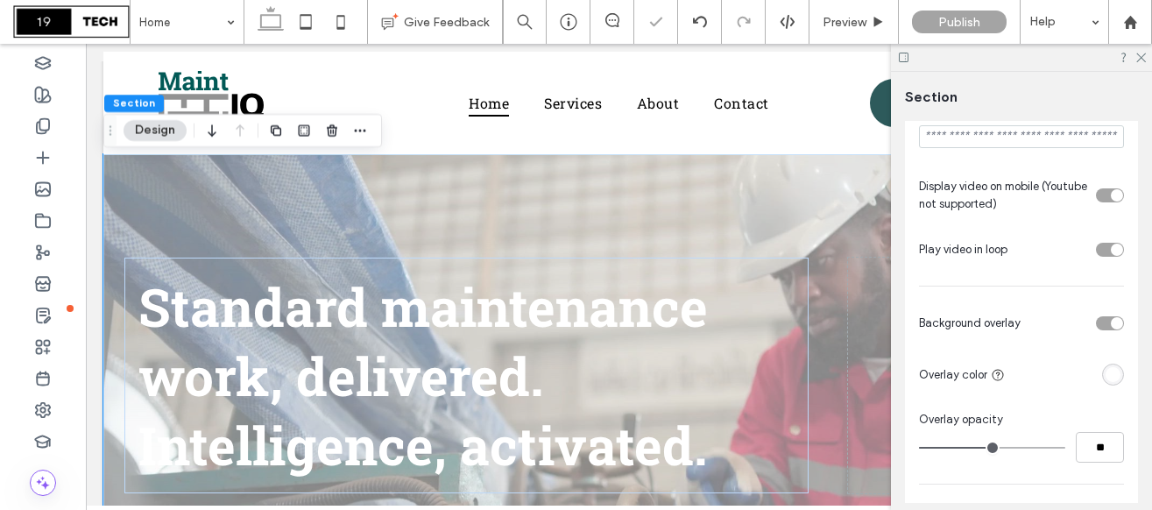
scroll to position [641, 0]
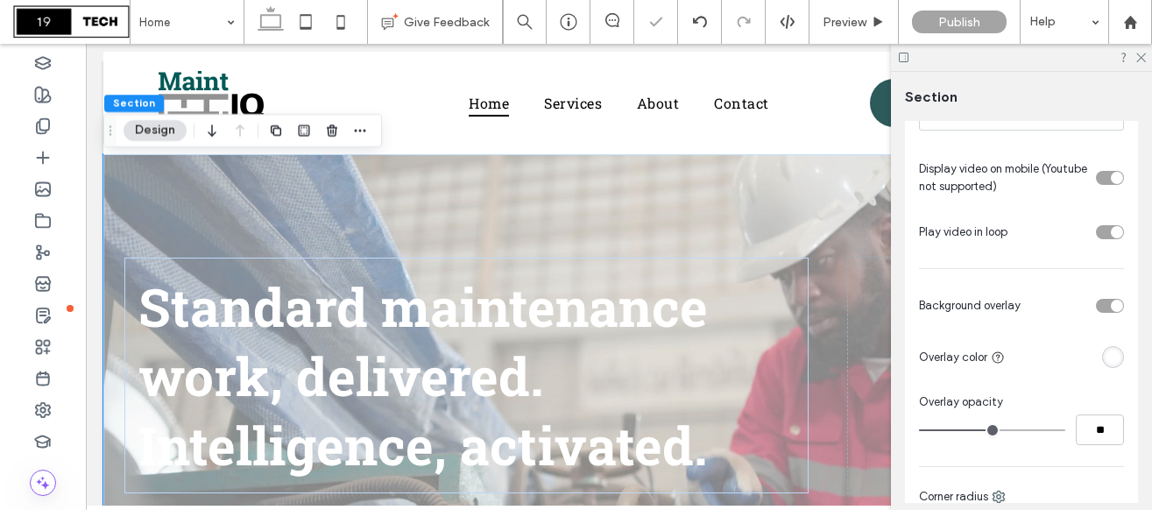
click at [1107, 360] on div "rgba(255, 255, 255, 1)" at bounding box center [1112, 356] width 15 height 15
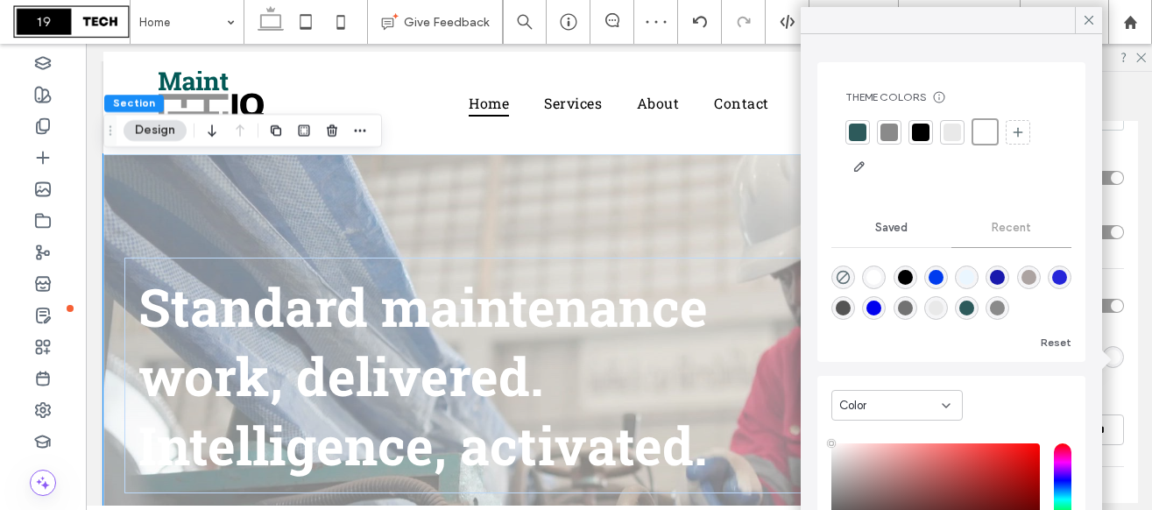
click at [853, 123] on div at bounding box center [858, 132] width 18 height 18
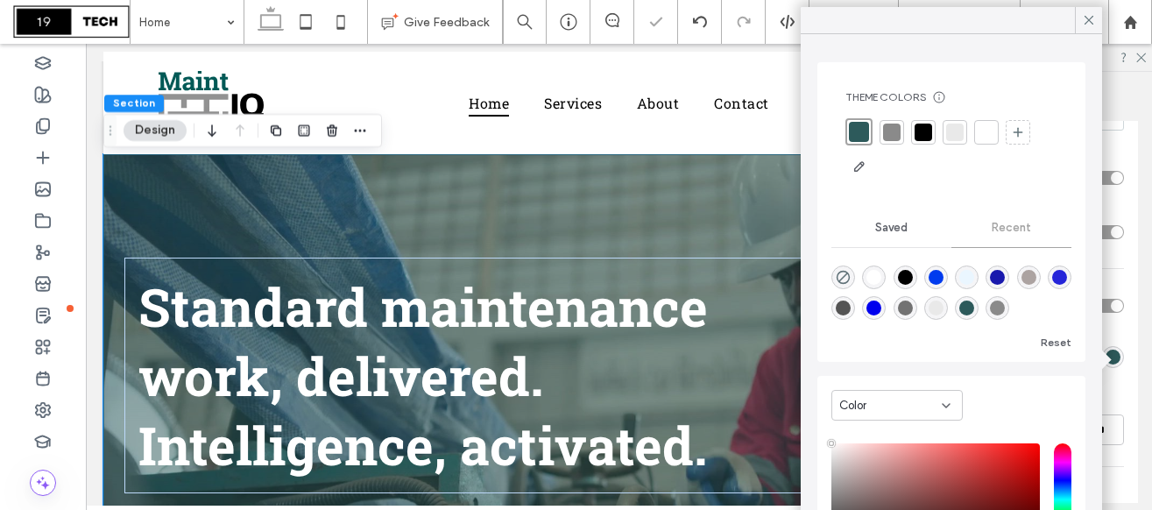
click at [926, 133] on div at bounding box center [923, 132] width 18 height 18
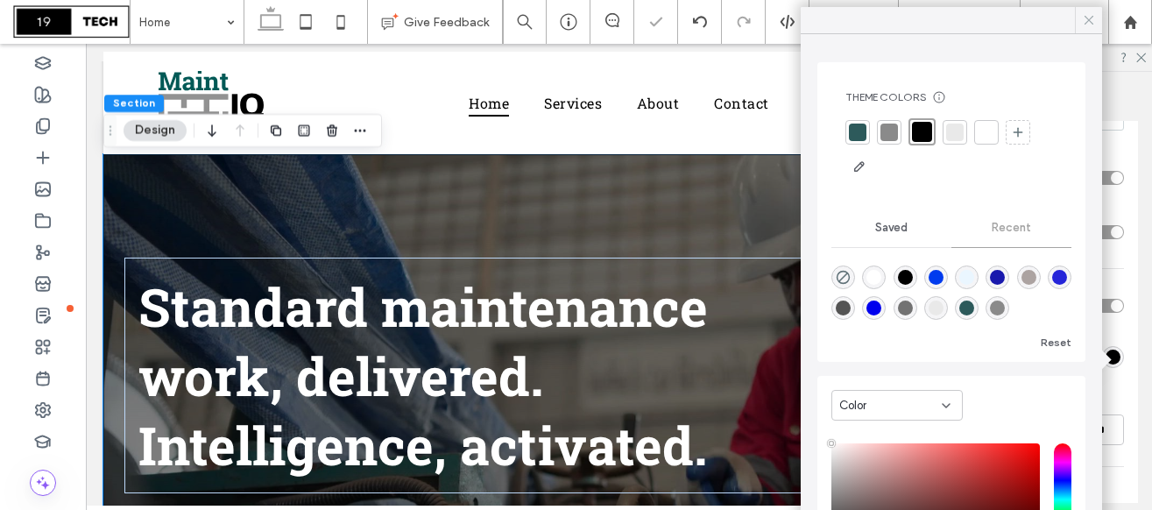
click at [1088, 25] on icon at bounding box center [1089, 20] width 16 height 16
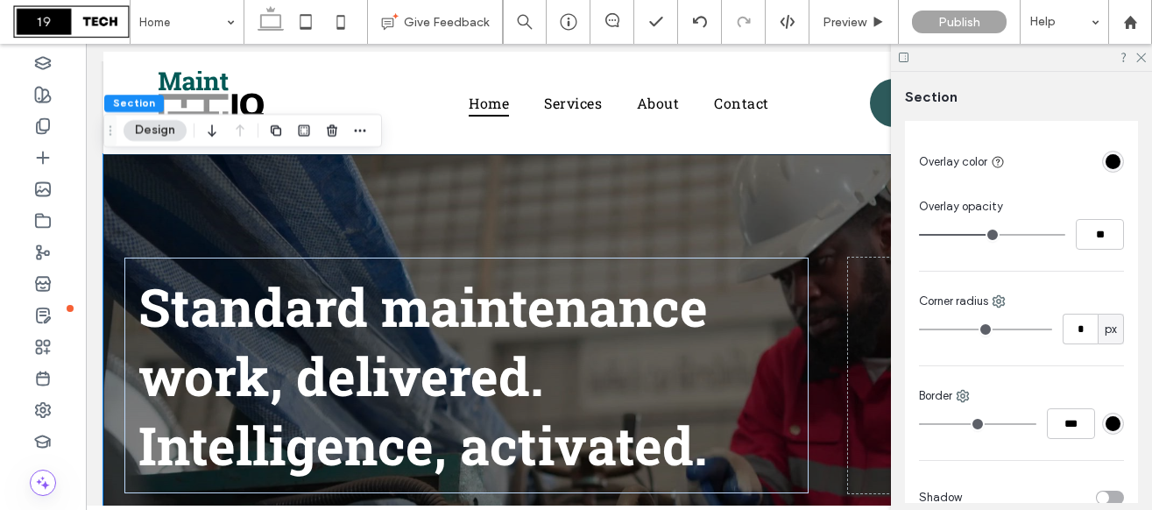
scroll to position [837, 0]
type input "**"
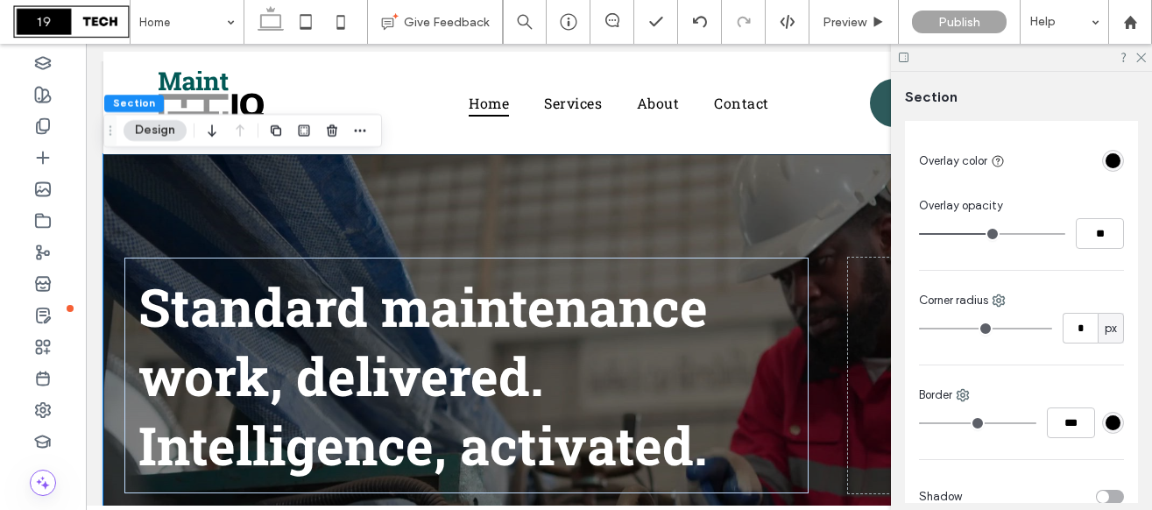
type input "**"
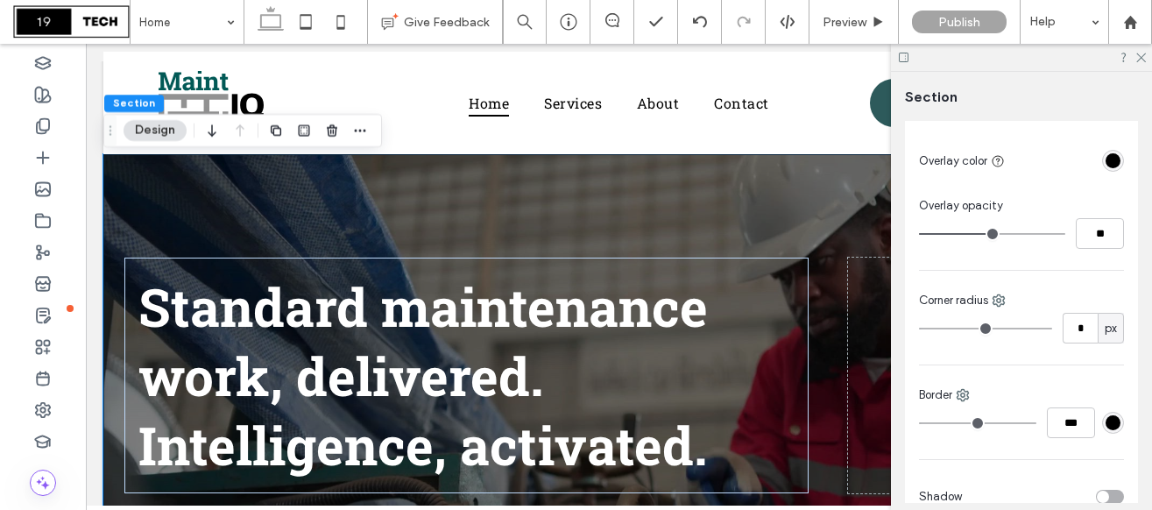
type input "**"
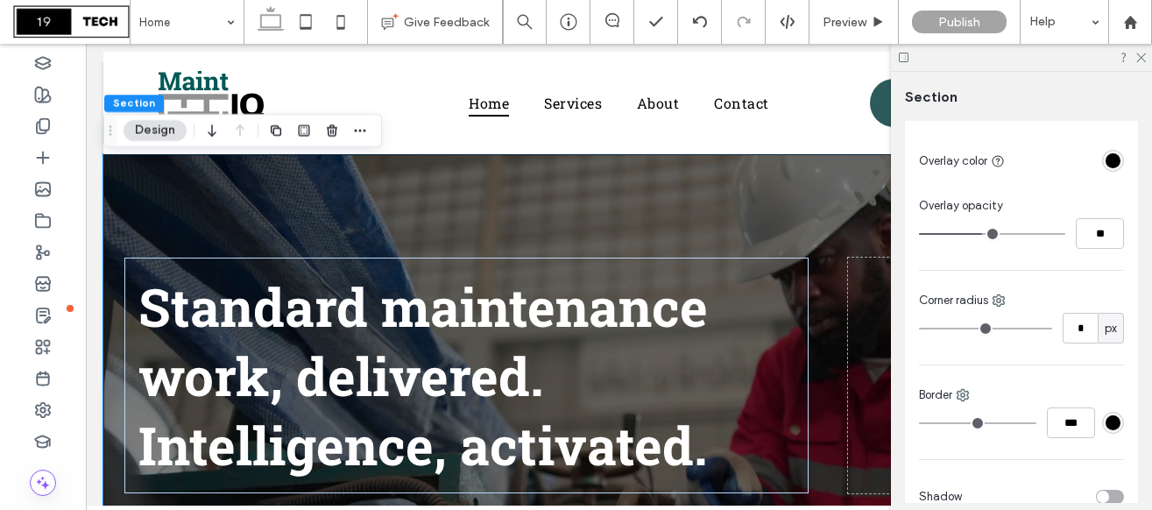
type input "**"
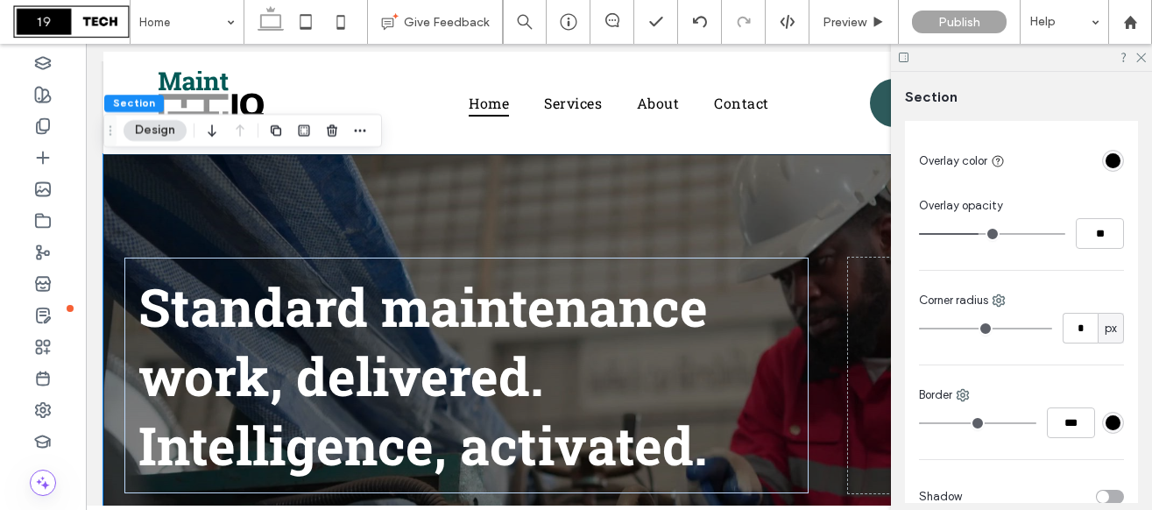
type input "**"
drag, startPoint x: 991, startPoint y: 235, endPoint x: 977, endPoint y: 234, distance: 14.0
type input "**"
click at [977, 234] on input "range" at bounding box center [992, 234] width 146 height 2
type input "**"
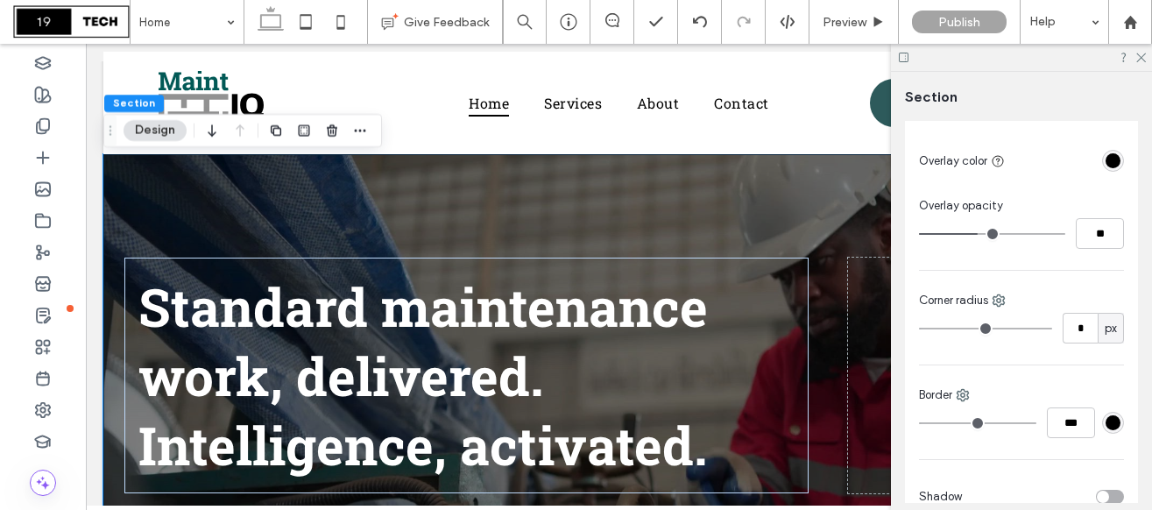
type input "**"
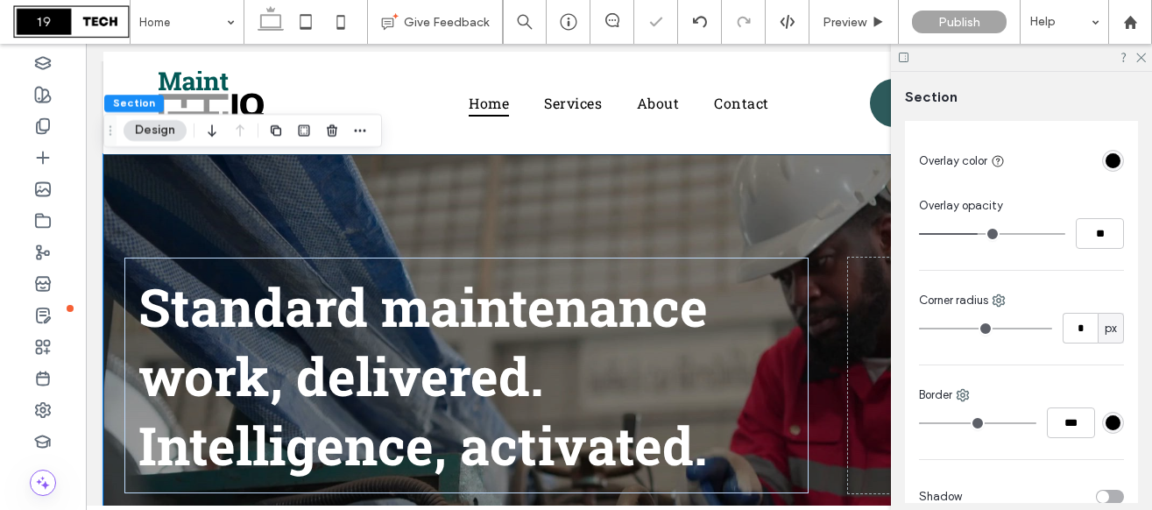
type input "**"
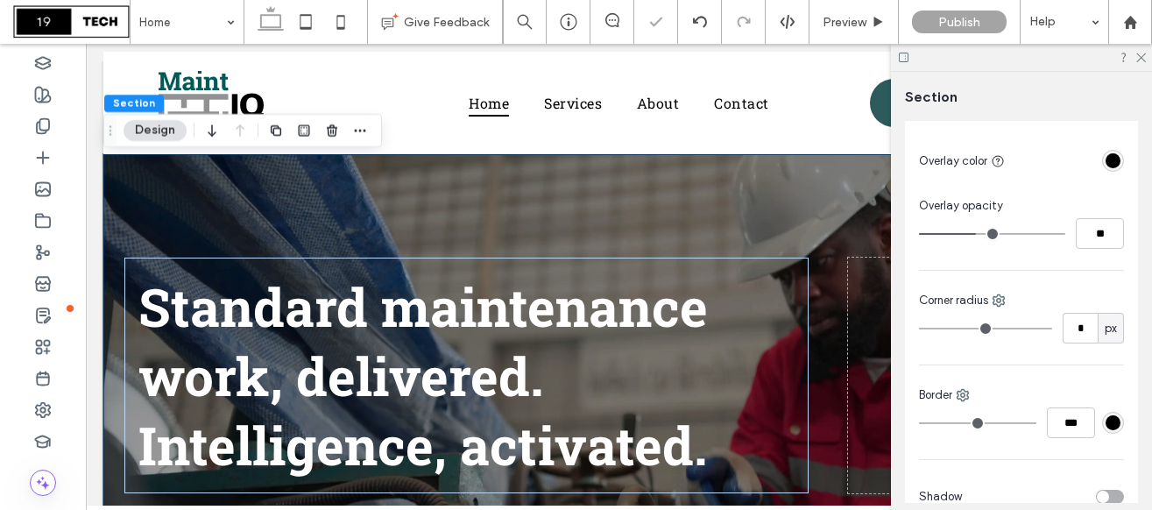
type input "**"
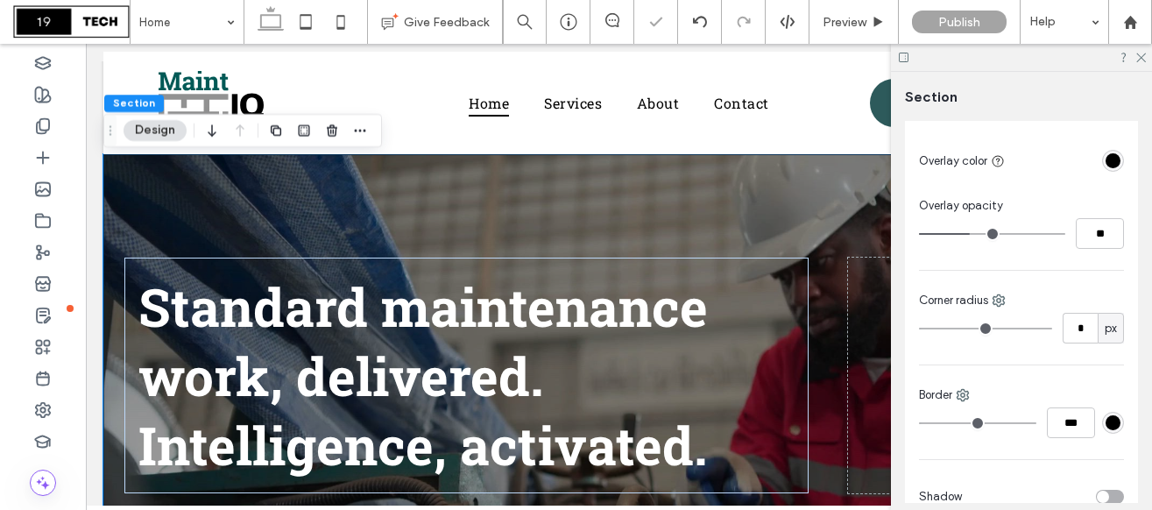
type input "**"
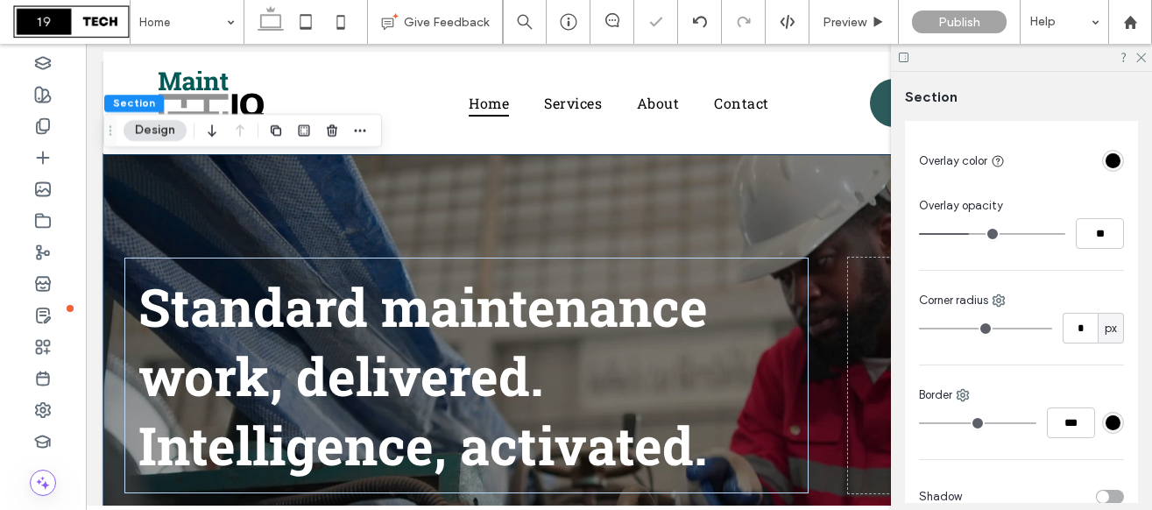
type input "**"
click at [971, 233] on input "range" at bounding box center [992, 234] width 146 height 2
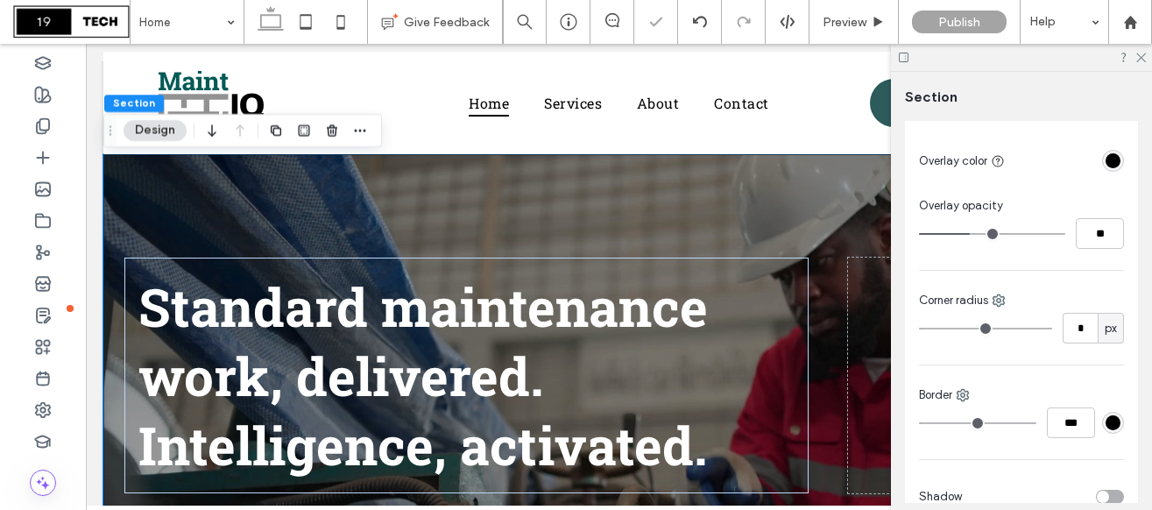
type input "**"
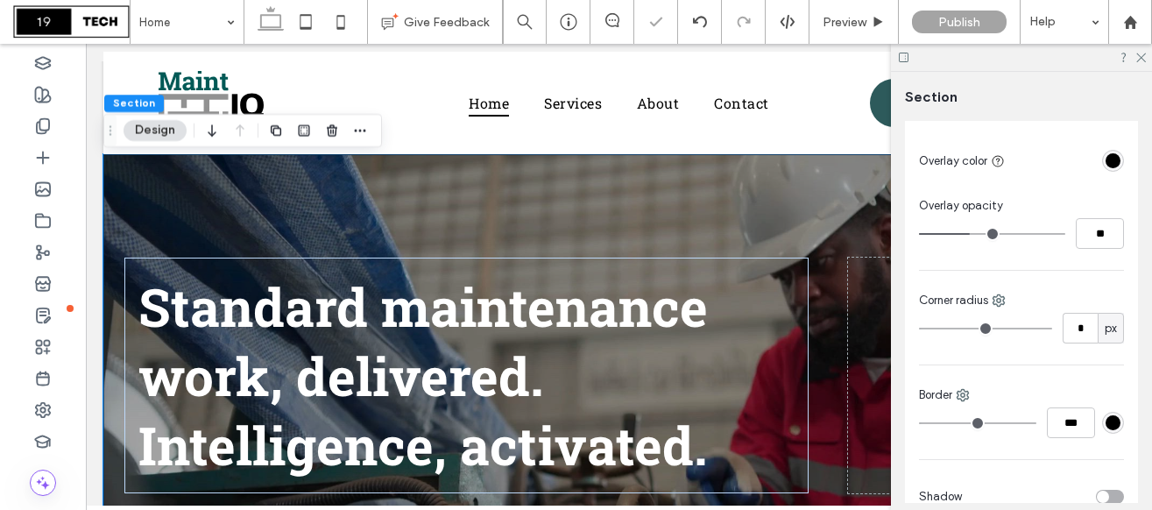
click at [1148, 60] on div at bounding box center [1021, 57] width 261 height 27
click at [1137, 54] on icon at bounding box center [1139, 56] width 11 height 11
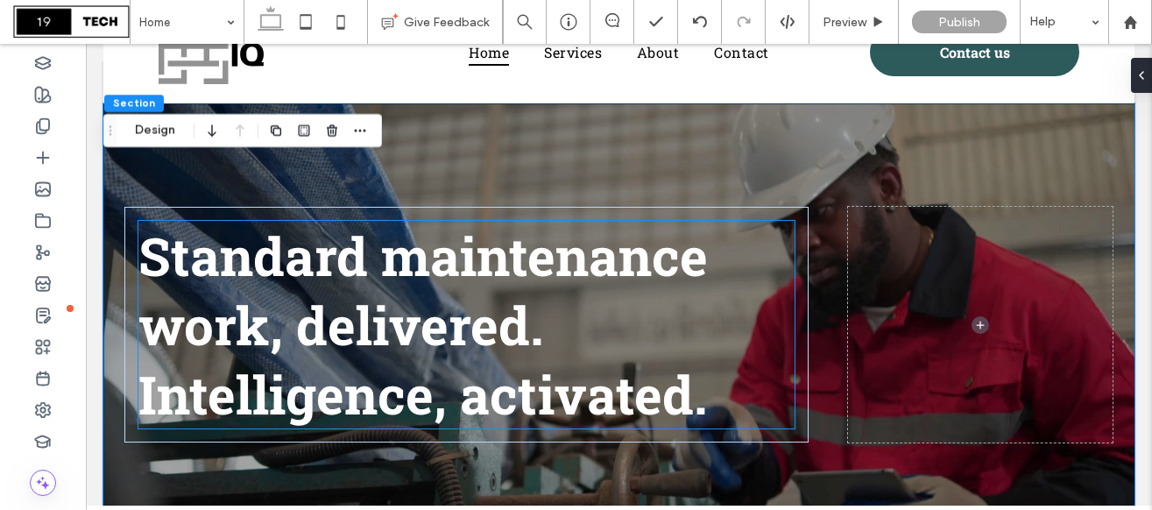
scroll to position [93, 0]
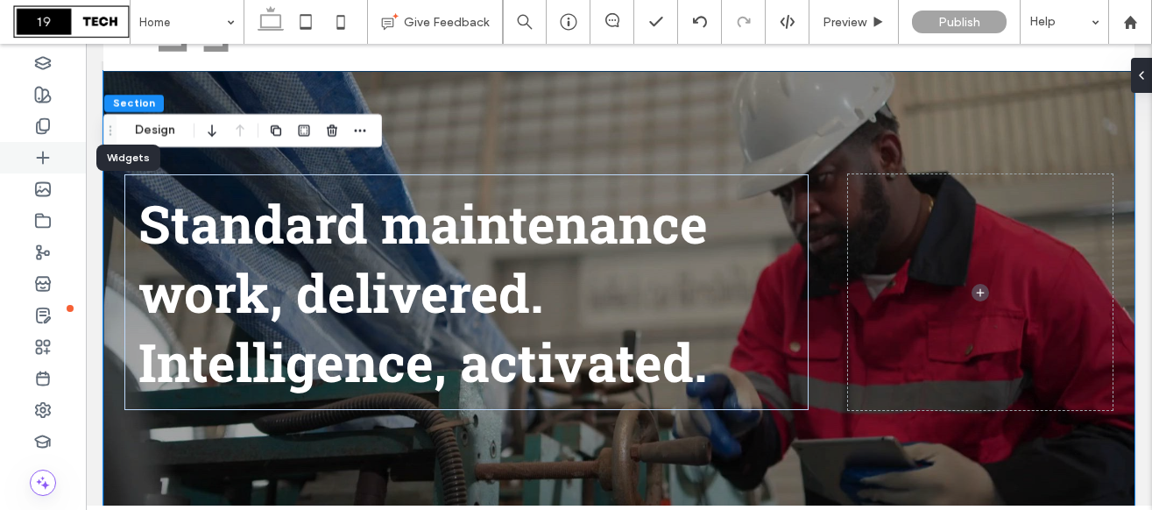
click at [43, 158] on use at bounding box center [42, 156] width 11 height 11
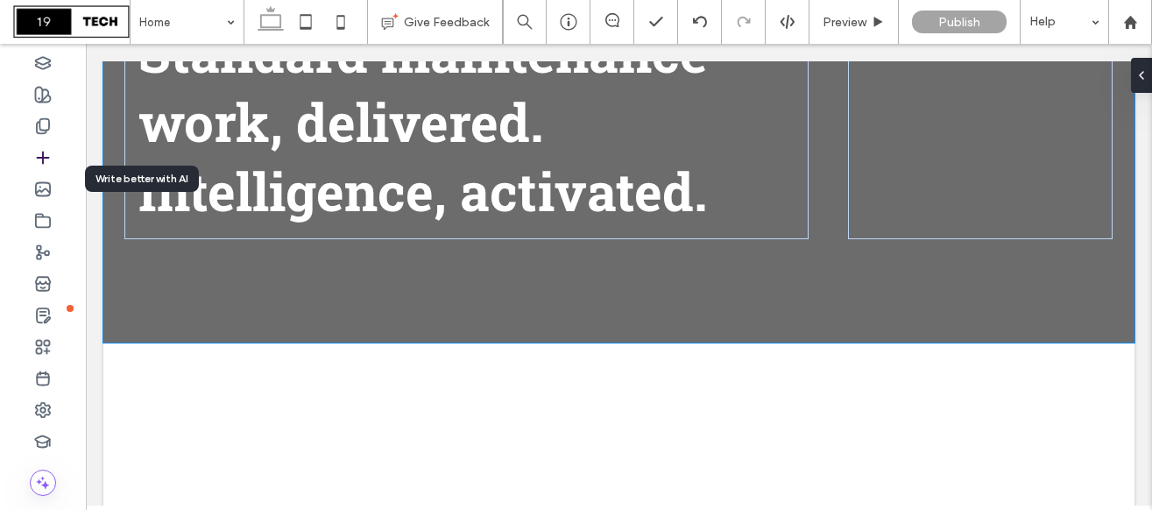
scroll to position [290, 0]
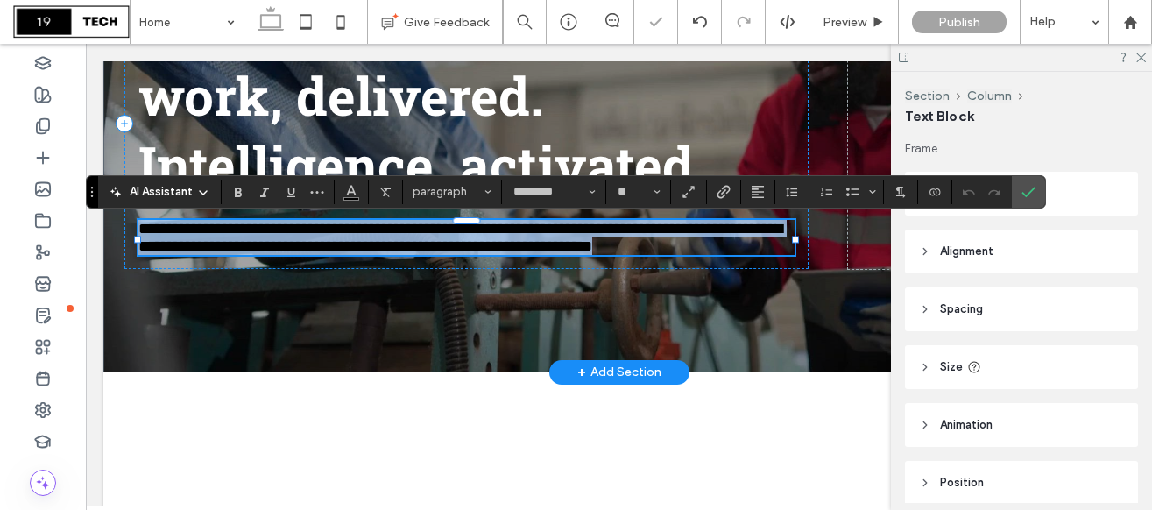
click at [497, 240] on span "**********" at bounding box center [460, 237] width 644 height 33
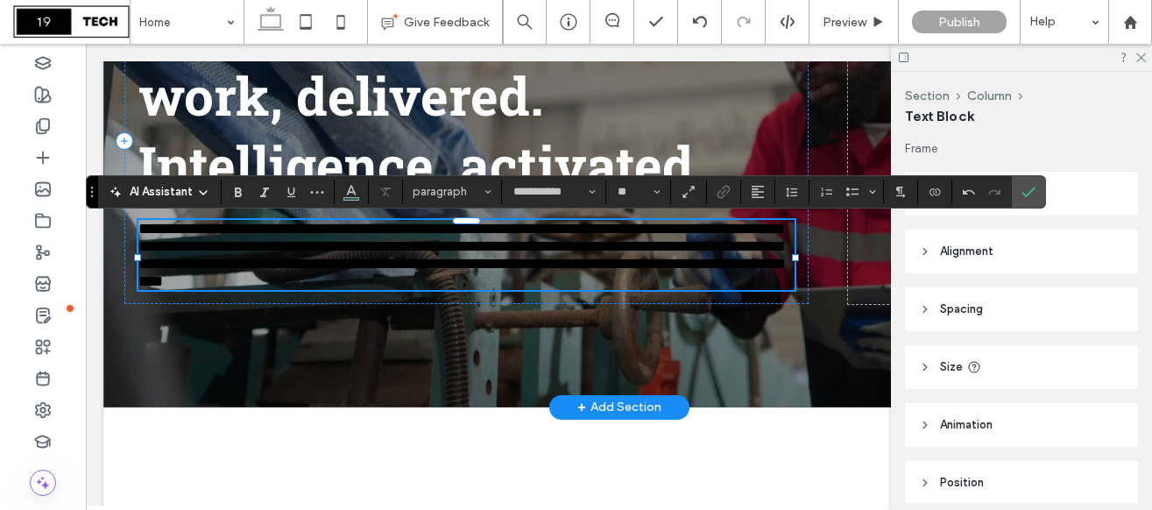
type input "*********"
click at [519, 258] on span "**********" at bounding box center [460, 255] width 644 height 68
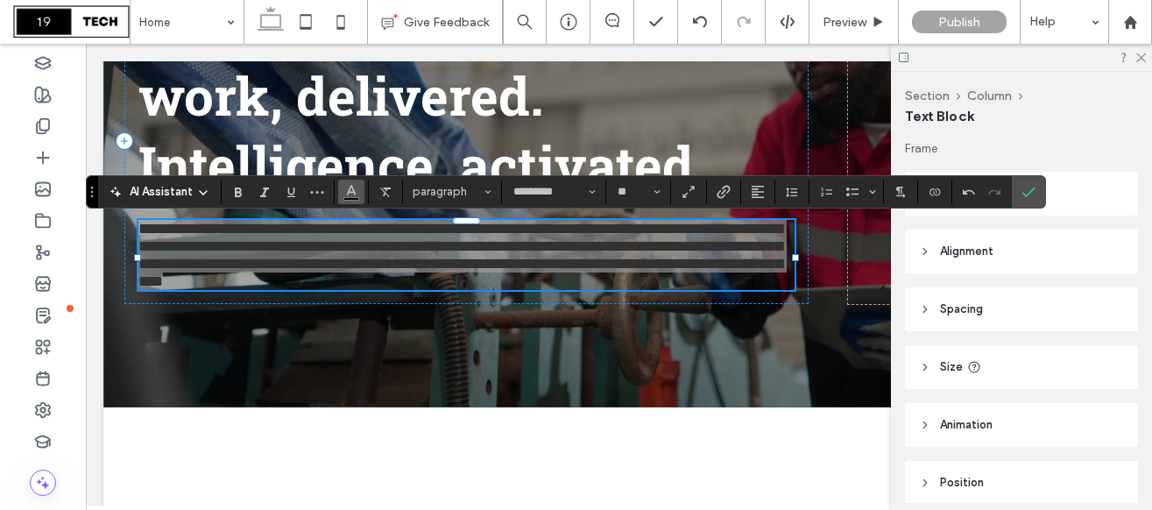
click at [355, 191] on icon "Color" at bounding box center [351, 190] width 14 height 14
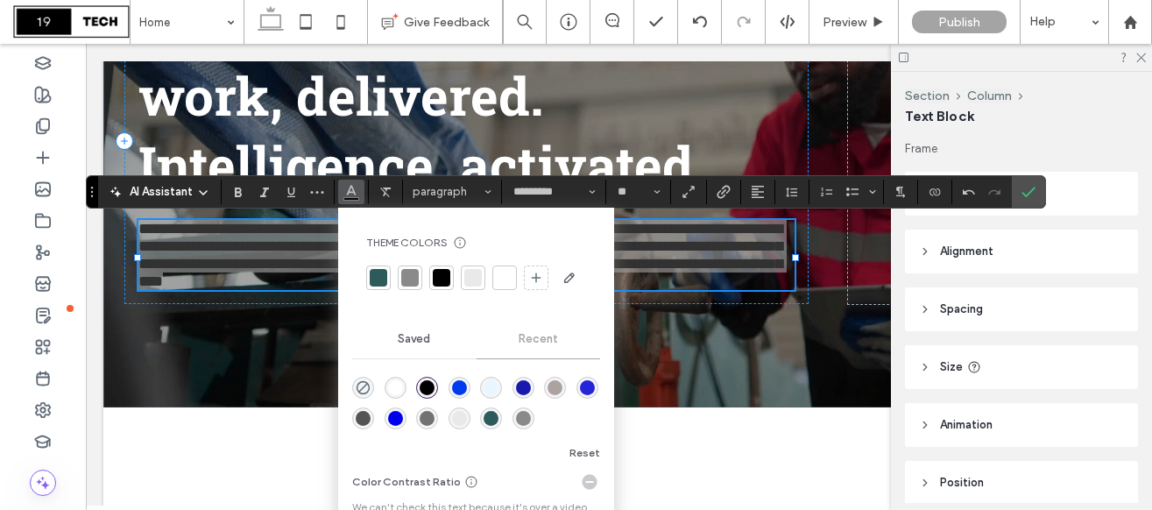
click at [475, 278] on div at bounding box center [473, 278] width 18 height 18
click at [499, 281] on div at bounding box center [505, 278] width 18 height 18
click at [1040, 197] on label "Confirm" at bounding box center [1028, 192] width 26 height 32
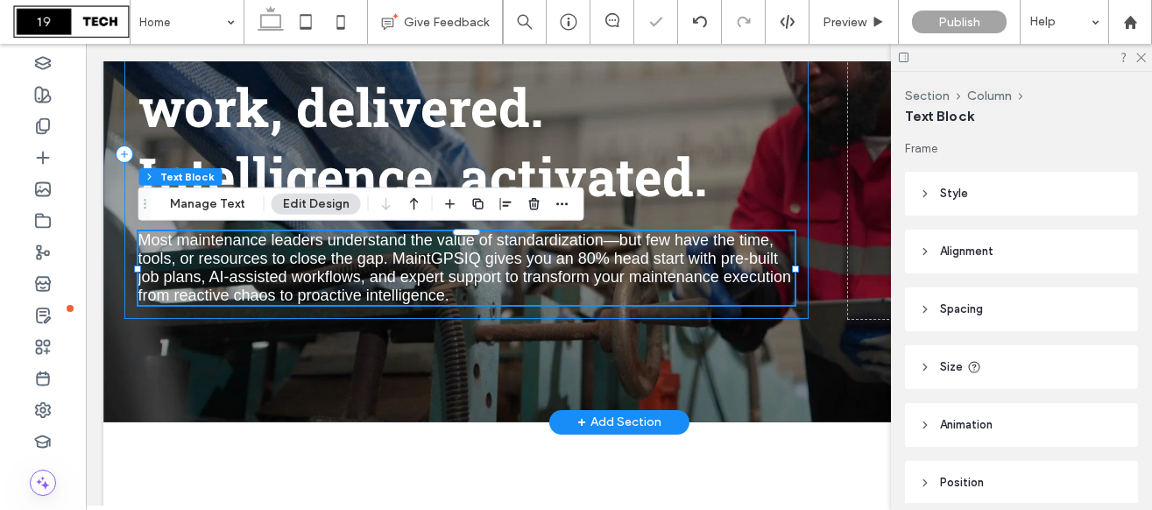
click at [799, 135] on div "Standard maintenance work, delivered. Intelligence, activated. Most maintenance…" at bounding box center [466, 154] width 684 height 330
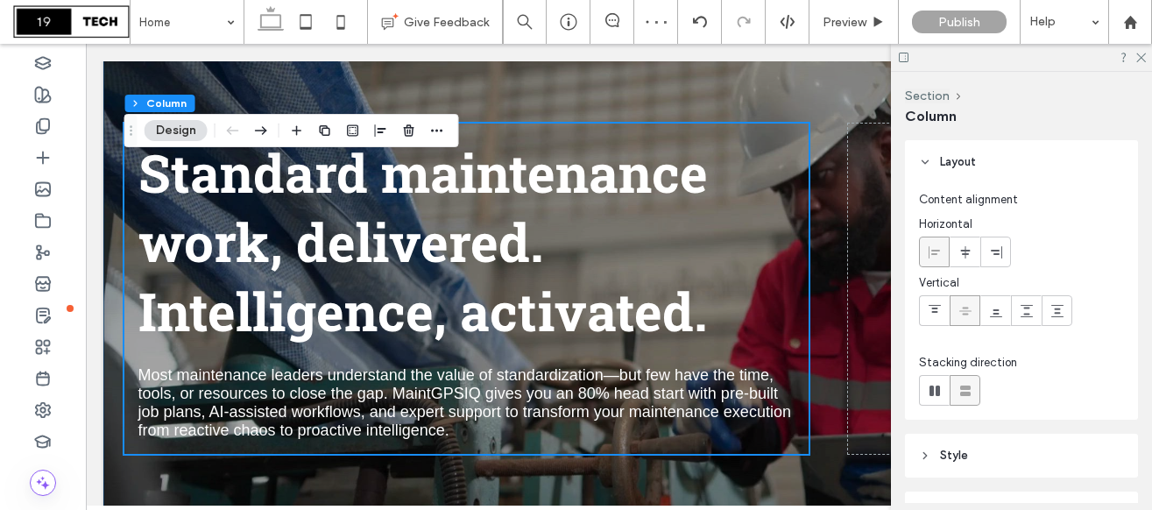
scroll to position [169, 0]
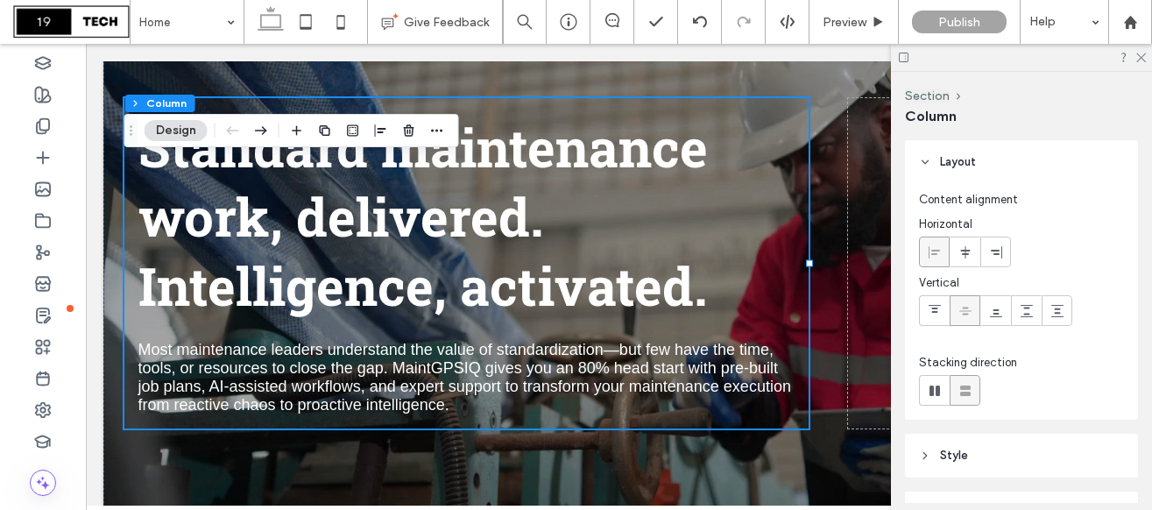
click at [1146, 55] on div at bounding box center [1021, 57] width 261 height 27
click at [1140, 57] on use at bounding box center [1141, 58] width 10 height 10
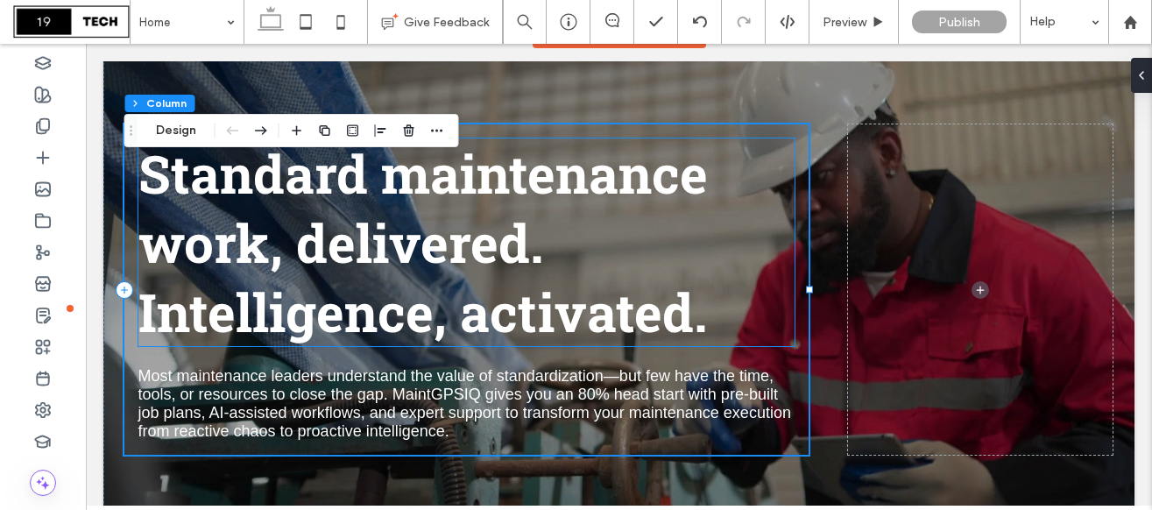
scroll to position [127, 0]
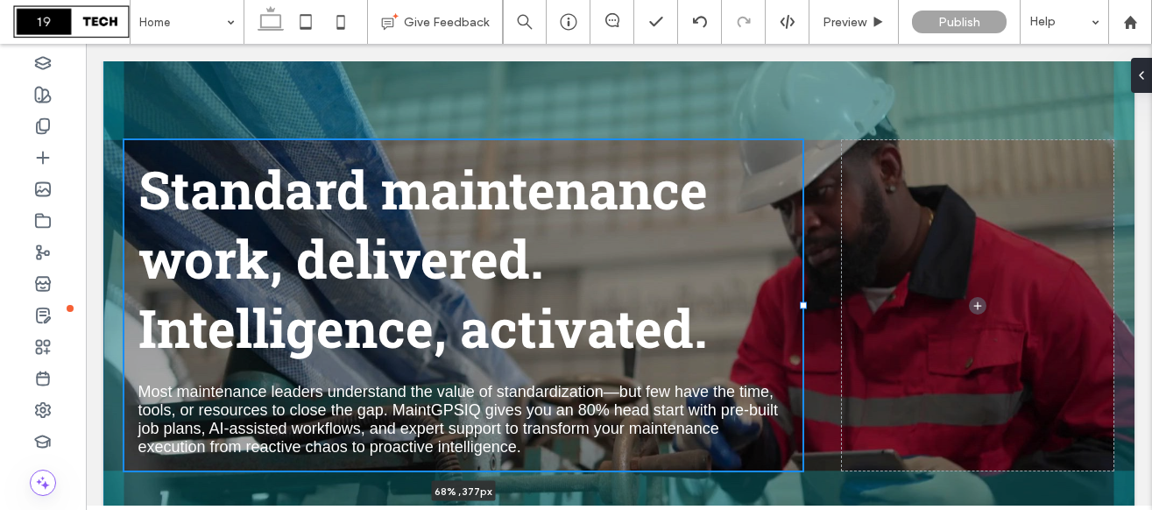
click at [803, 311] on div "Standard maintenance work, delivered. Intelligence, activated. Most maintenance…" at bounding box center [618, 305] width 1031 height 536
type input "**"
type input "*****"
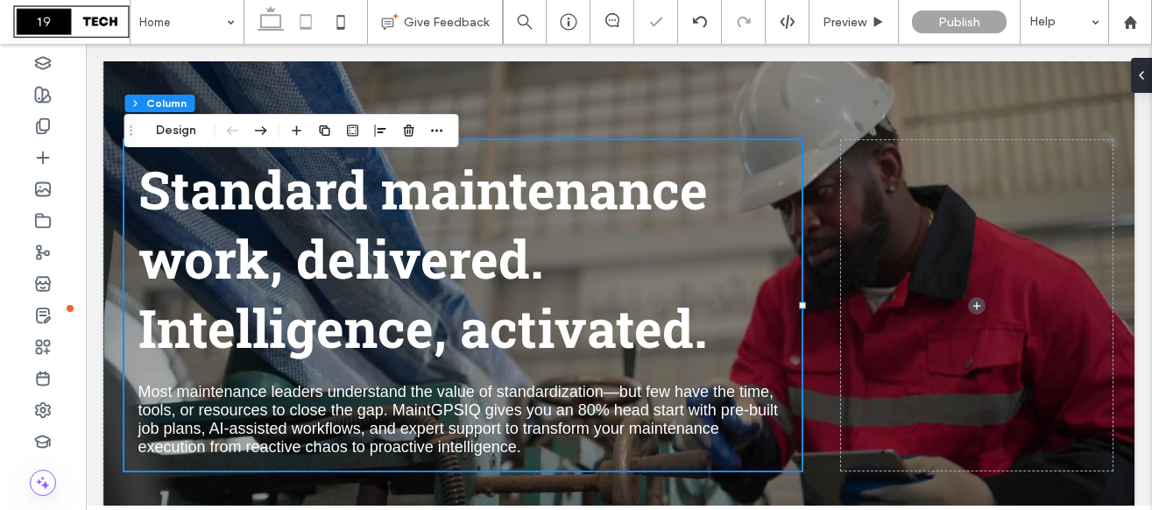
click at [301, 18] on icon at bounding box center [305, 21] width 35 height 35
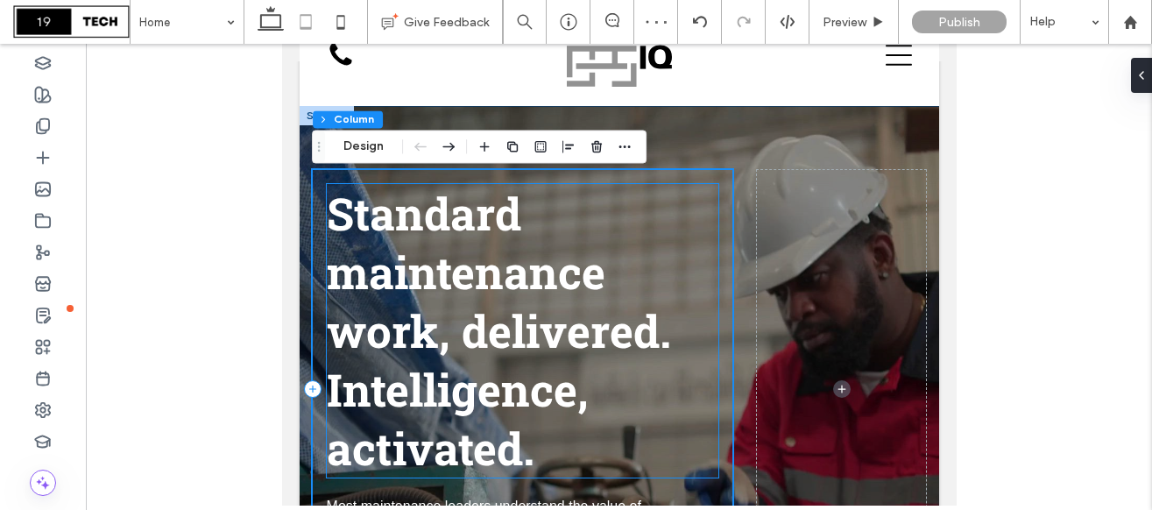
scroll to position [59, 0]
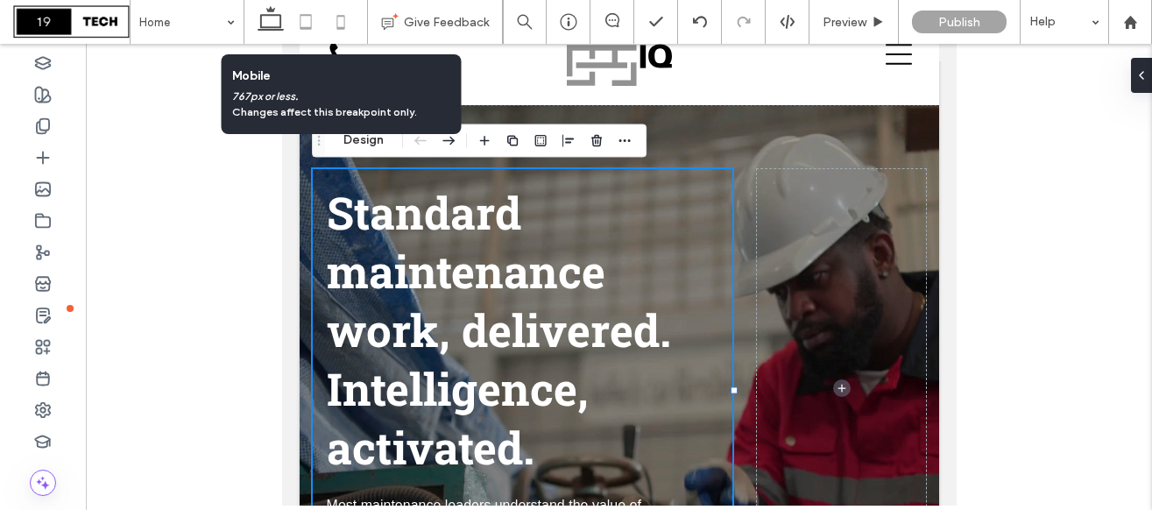
click at [339, 22] on icon at bounding box center [340, 21] width 35 height 35
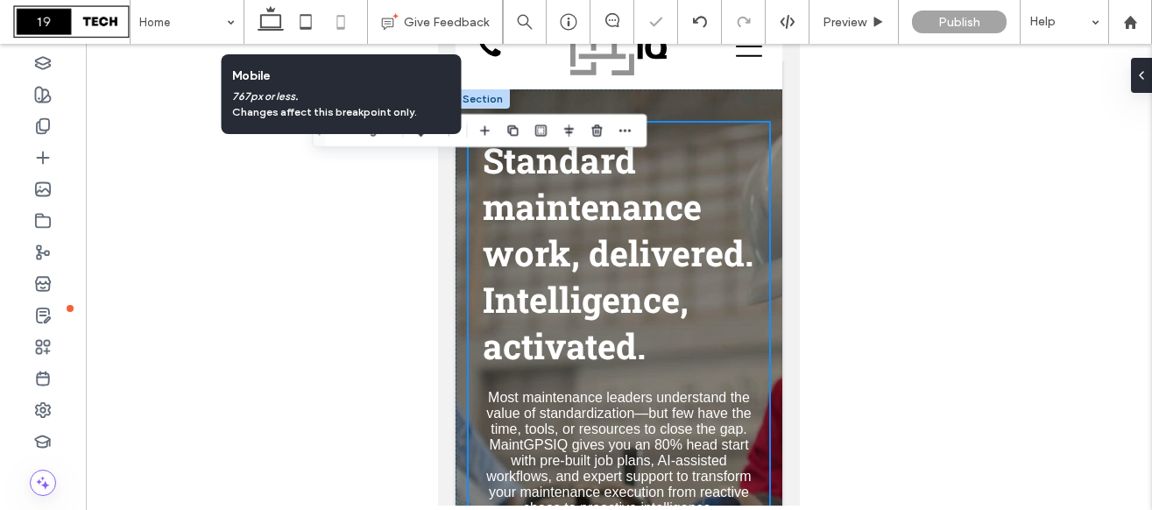
type input "***"
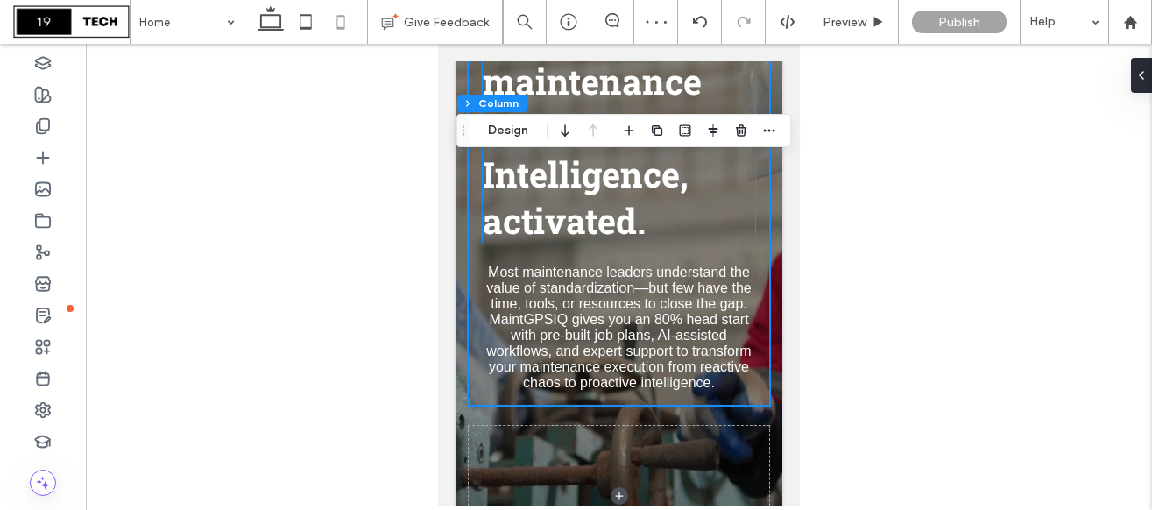
scroll to position [188, 0]
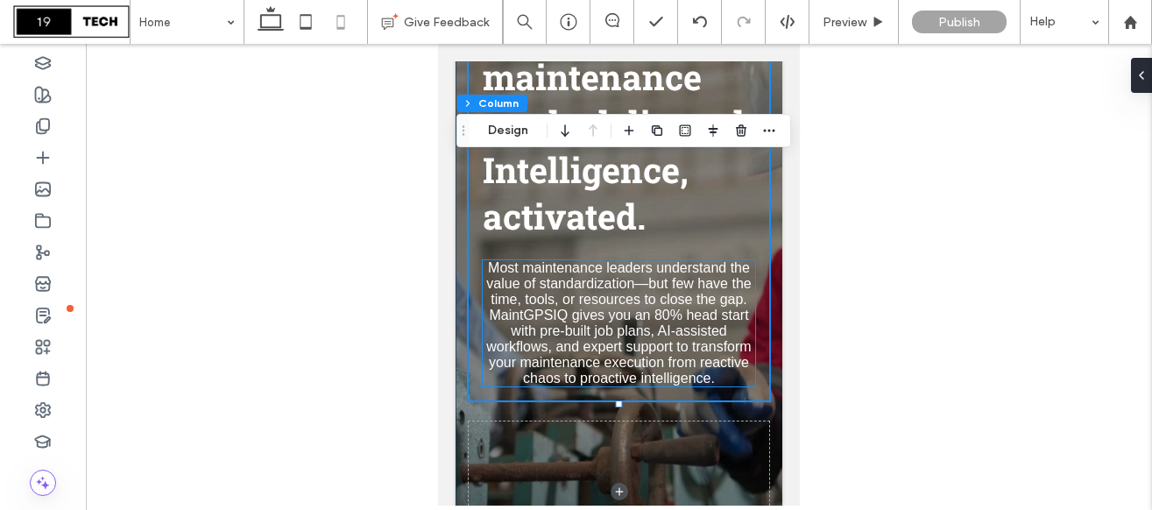
click at [620, 347] on span "Most maintenance leaders understand the value of standardization—but few have t…" at bounding box center [618, 322] width 264 height 125
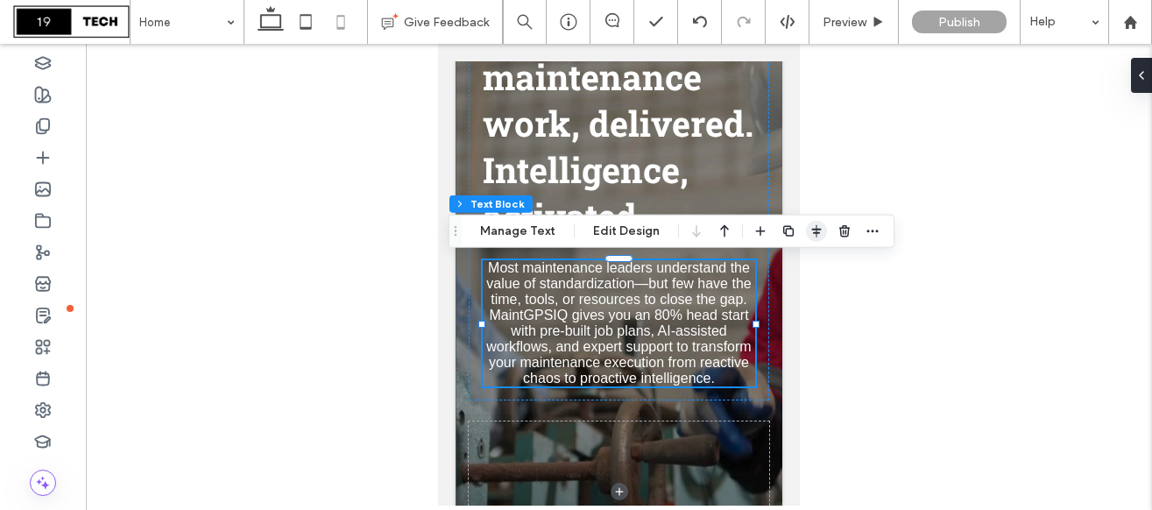
click at [813, 225] on icon "button" at bounding box center [816, 231] width 14 height 14
click at [764, 270] on icon "flex-start" at bounding box center [771, 265] width 14 height 14
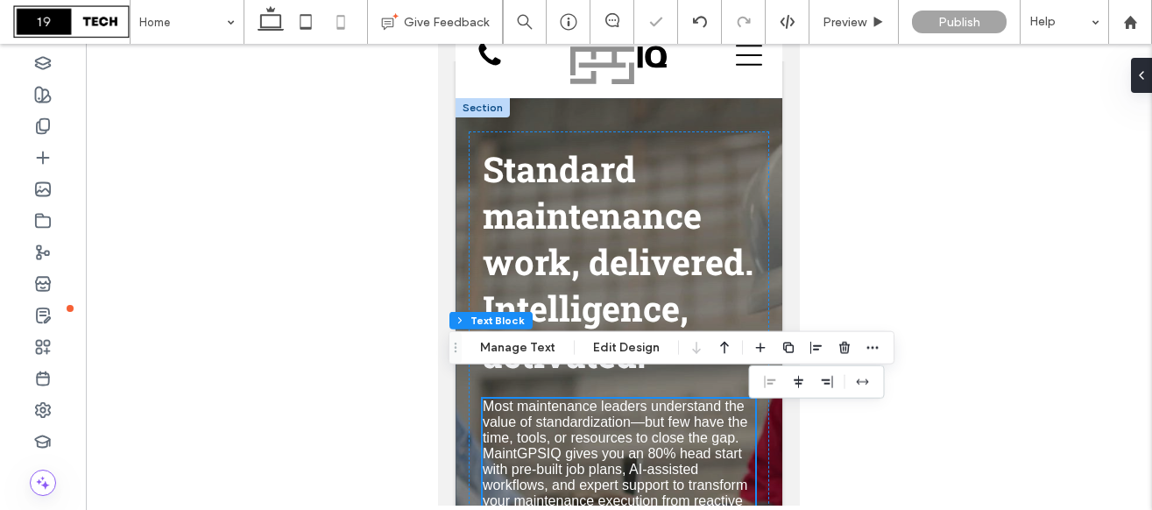
scroll to position [43, 0]
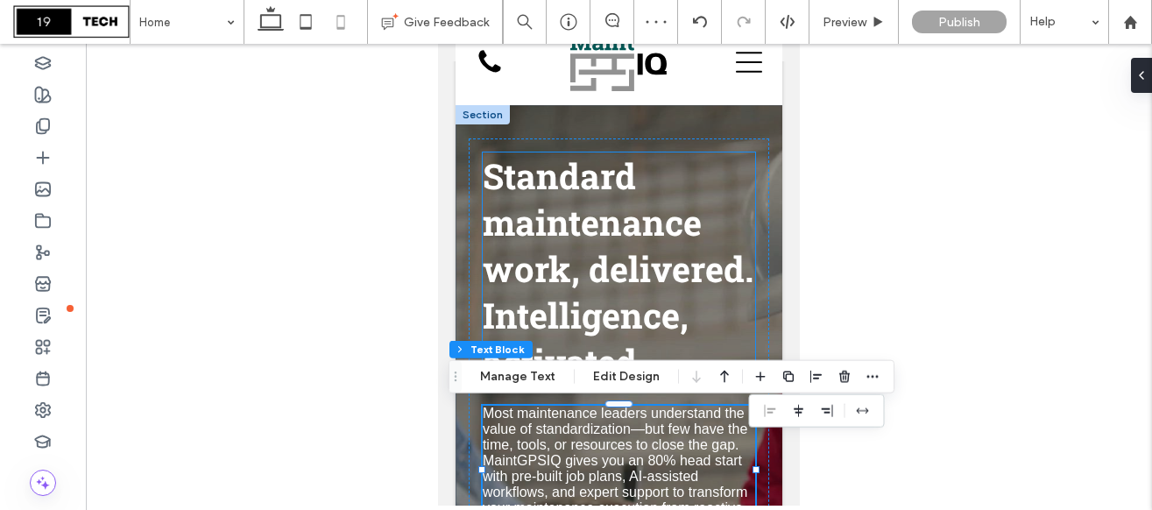
click at [701, 259] on span "Standard maintenance work, delivered. Intelligence, activated." at bounding box center [618, 268] width 271 height 232
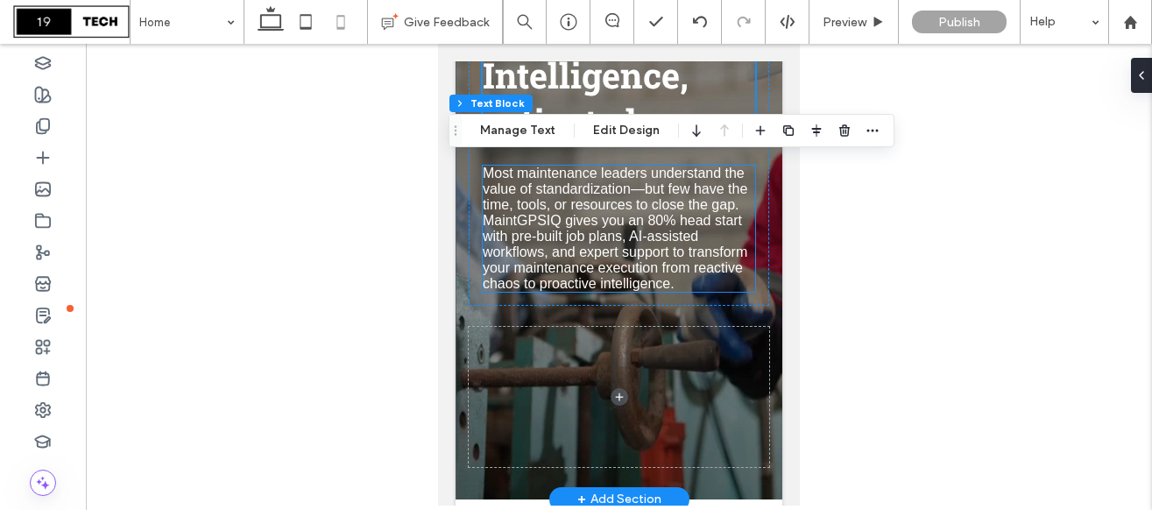
scroll to position [304, 0]
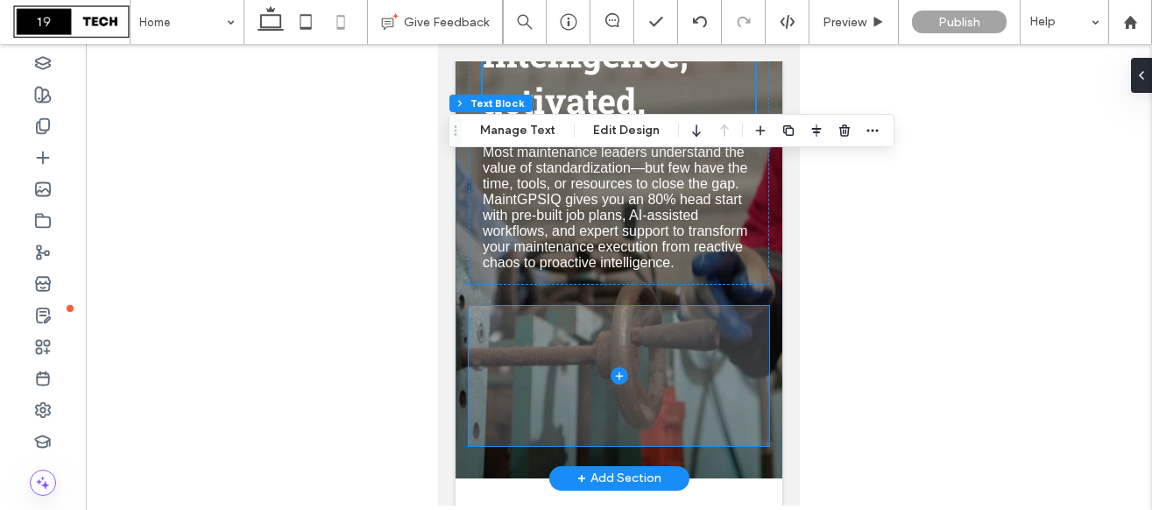
click at [567, 343] on span at bounding box center [618, 376] width 300 height 140
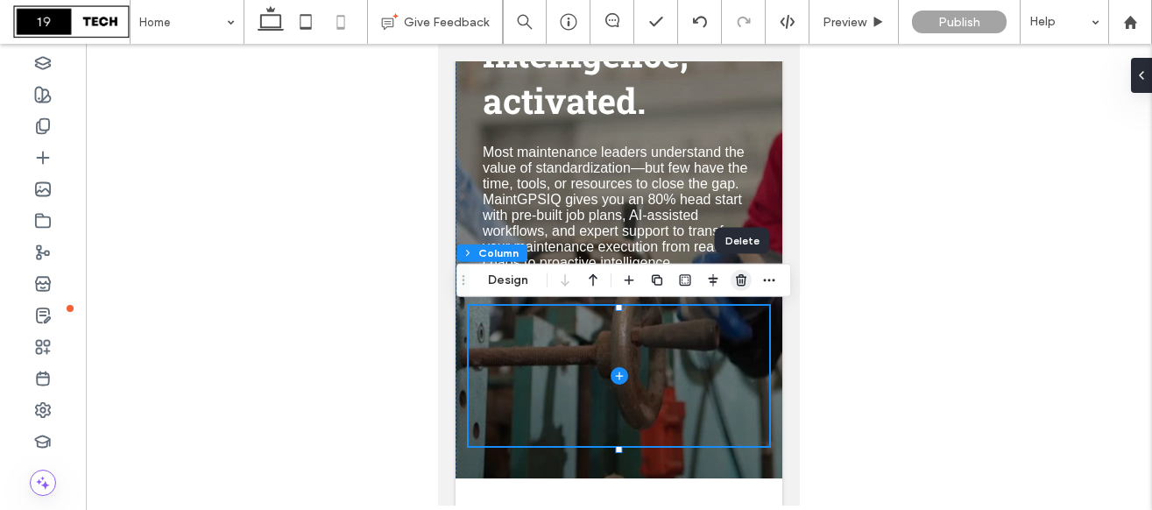
click at [736, 278] on use "button" at bounding box center [741, 279] width 11 height 11
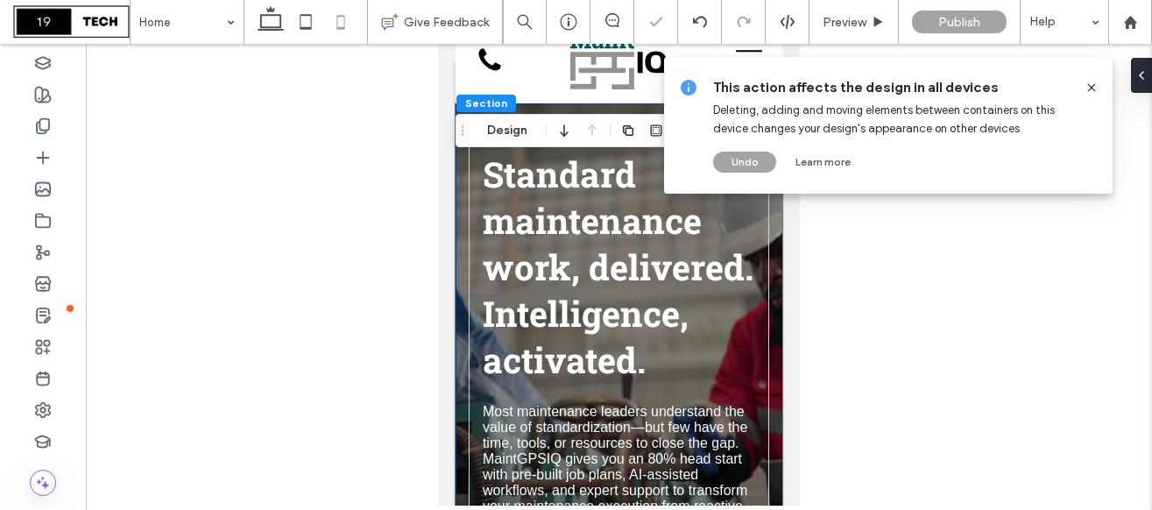
scroll to position [0, 0]
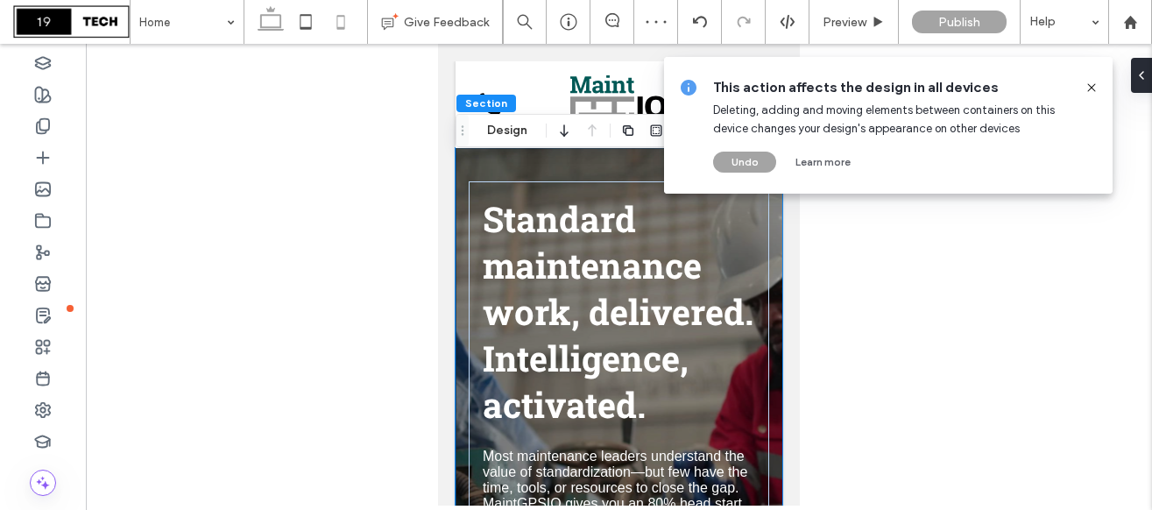
click at [278, 24] on icon at bounding box center [270, 21] width 35 height 35
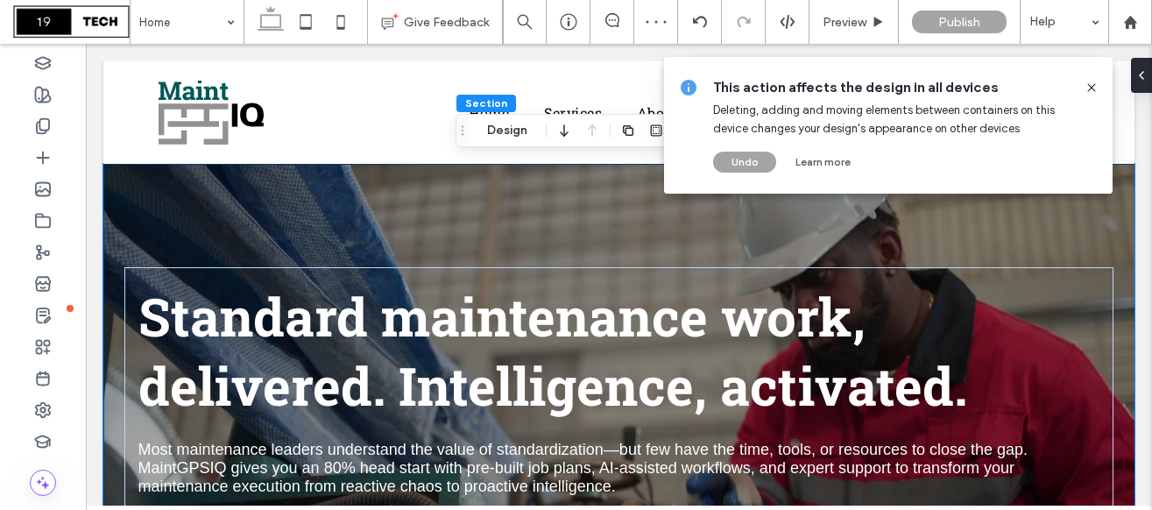
scroll to position [114, 0]
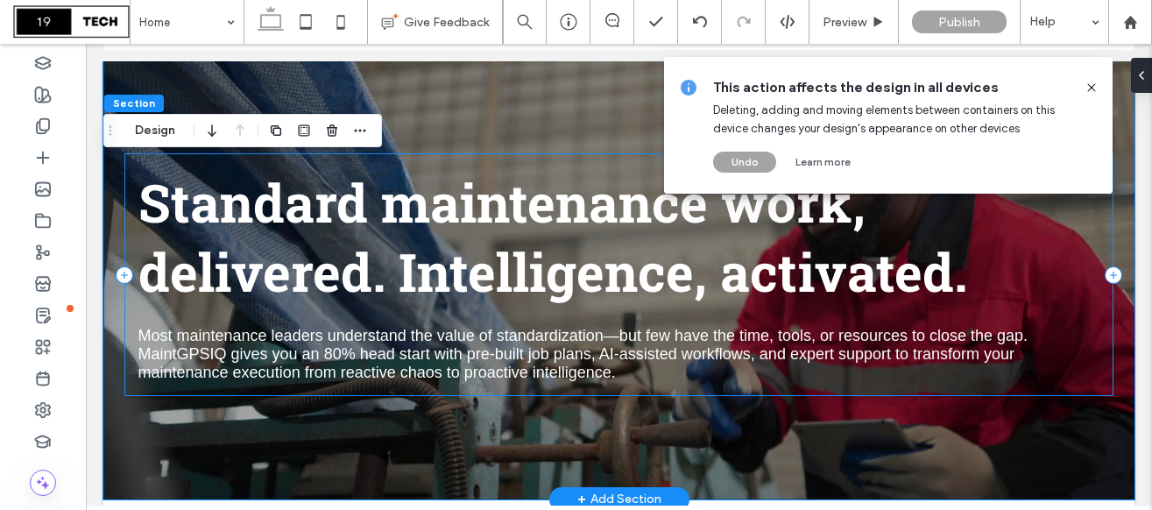
click at [1109, 337] on div "Standard maintenance work, delivered. Intelligence, activated. Most maintenance…" at bounding box center [619, 274] width 990 height 243
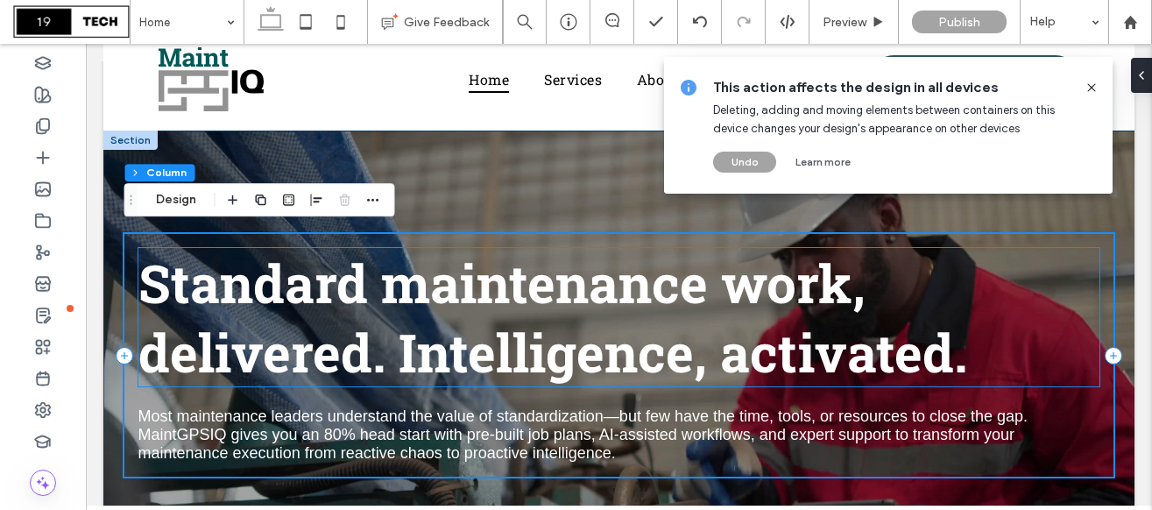
scroll to position [22, 0]
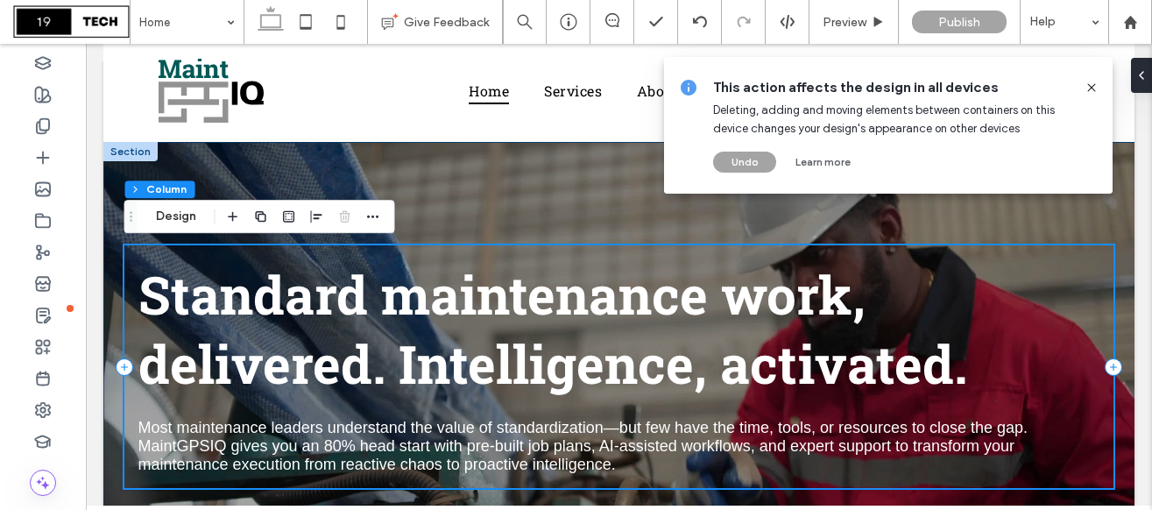
click at [1105, 268] on div "Standard maintenance work, delivered. Intelligence, activated. Most maintenance…" at bounding box center [619, 366] width 990 height 243
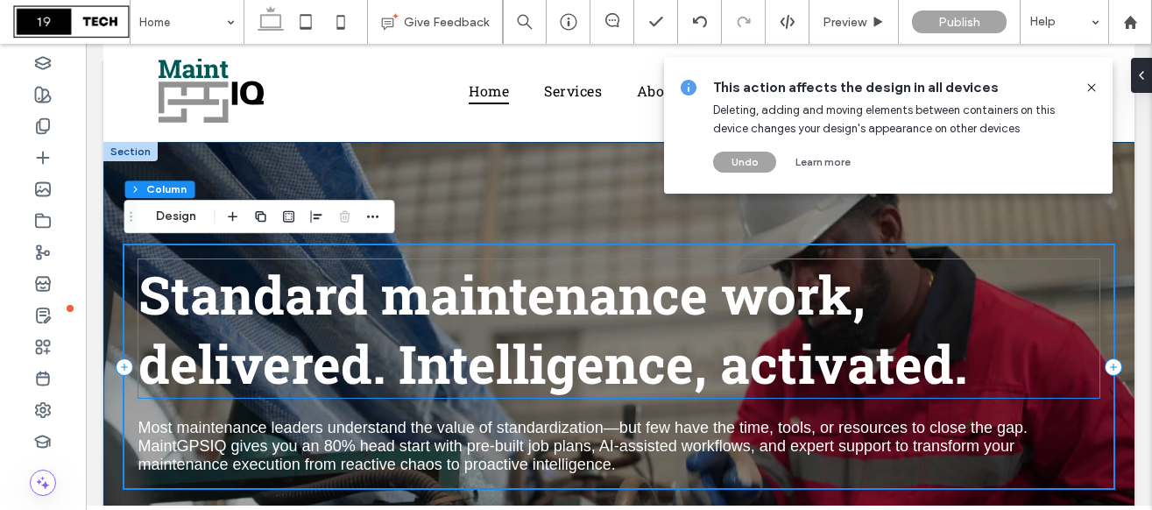
drag, startPoint x: 1116, startPoint y: 343, endPoint x: 1072, endPoint y: 337, distance: 44.2
click at [1072, 338] on div "Standard maintenance work, delivered. Intelligence, activated. Most maintenance…" at bounding box center [618, 366] width 1031 height 448
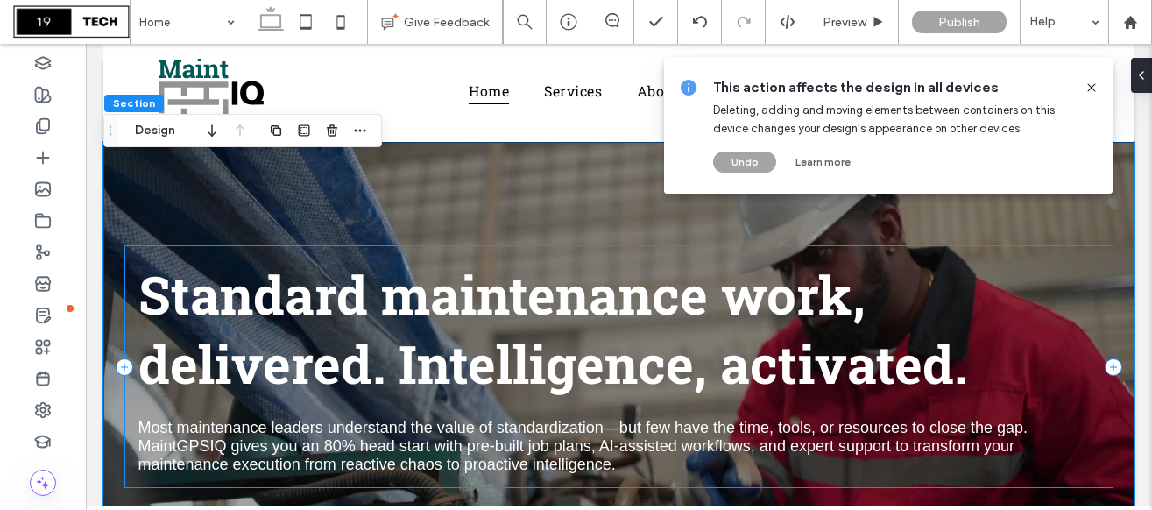
click at [1111, 324] on div "Standard maintenance work, delivered. Intelligence, activated. Most maintenance…" at bounding box center [619, 366] width 990 height 243
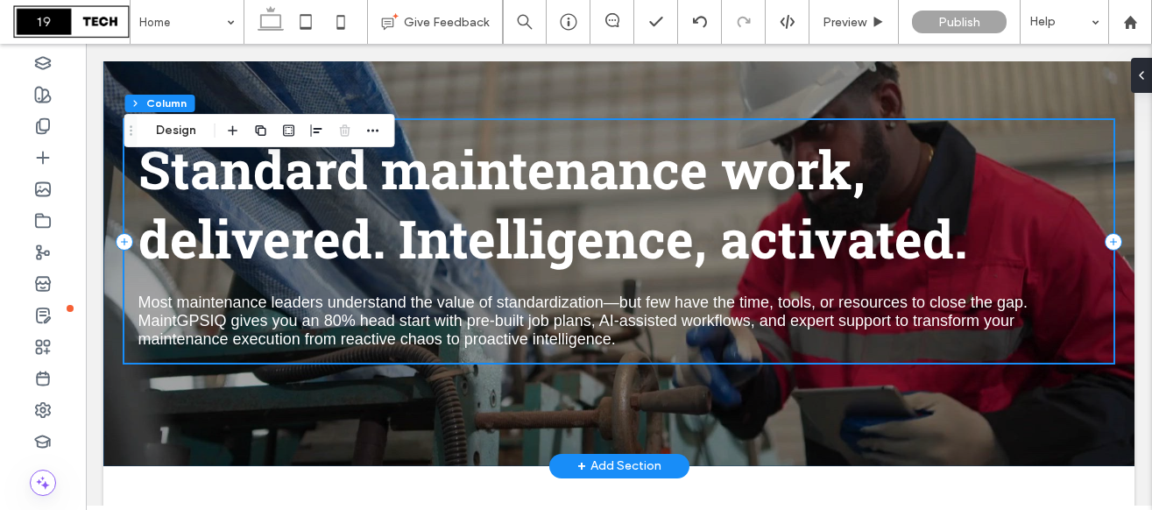
scroll to position [131, 0]
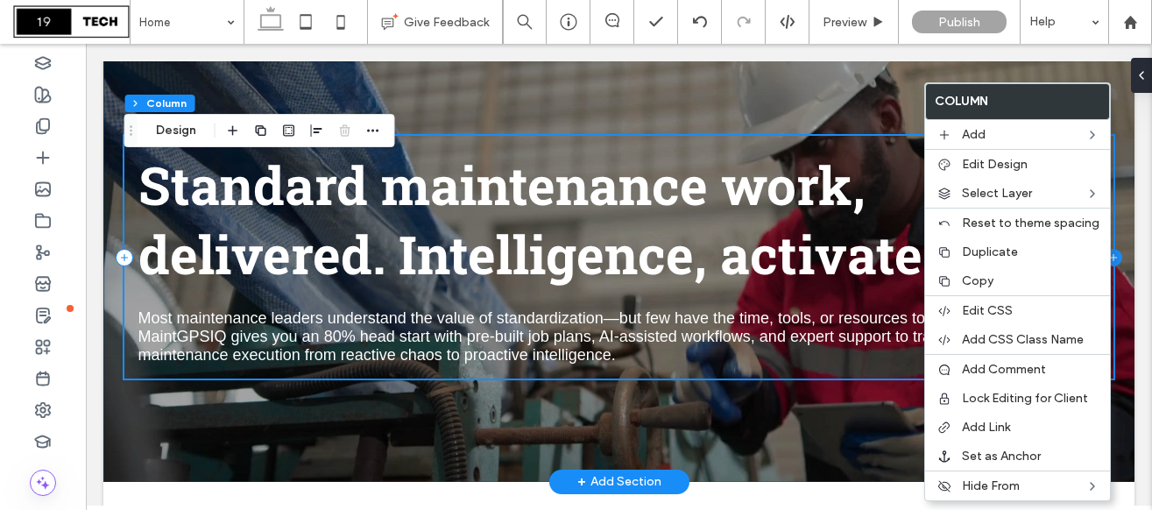
click at [1112, 254] on icon at bounding box center [1113, 258] width 18 height 18
type input "**"
type input "***"
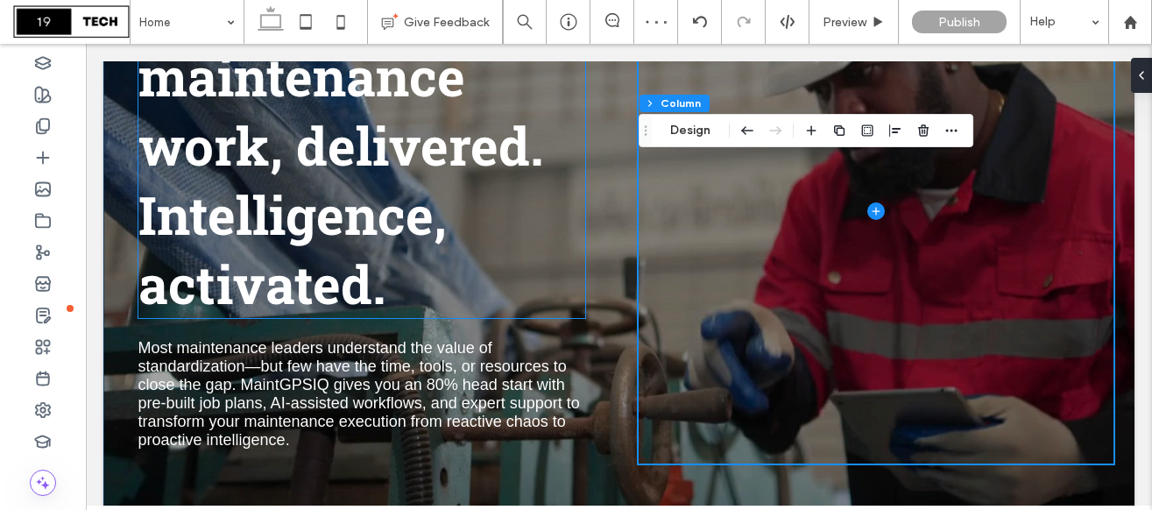
scroll to position [311, 0]
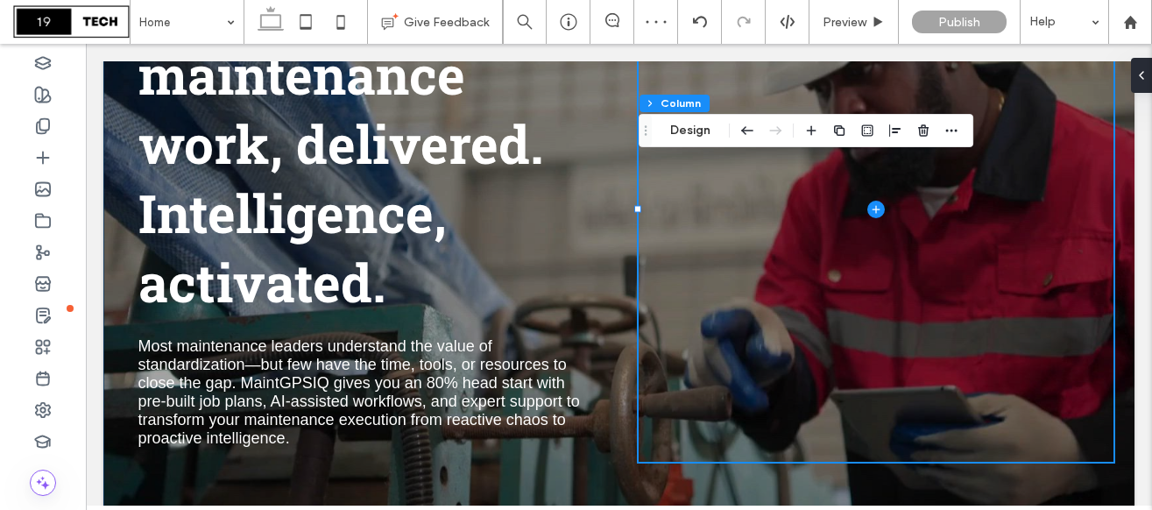
click at [618, 258] on div "Standard maintenance work, delivered. Intelligence, activated. Most maintenance…" at bounding box center [618, 208] width 1031 height 711
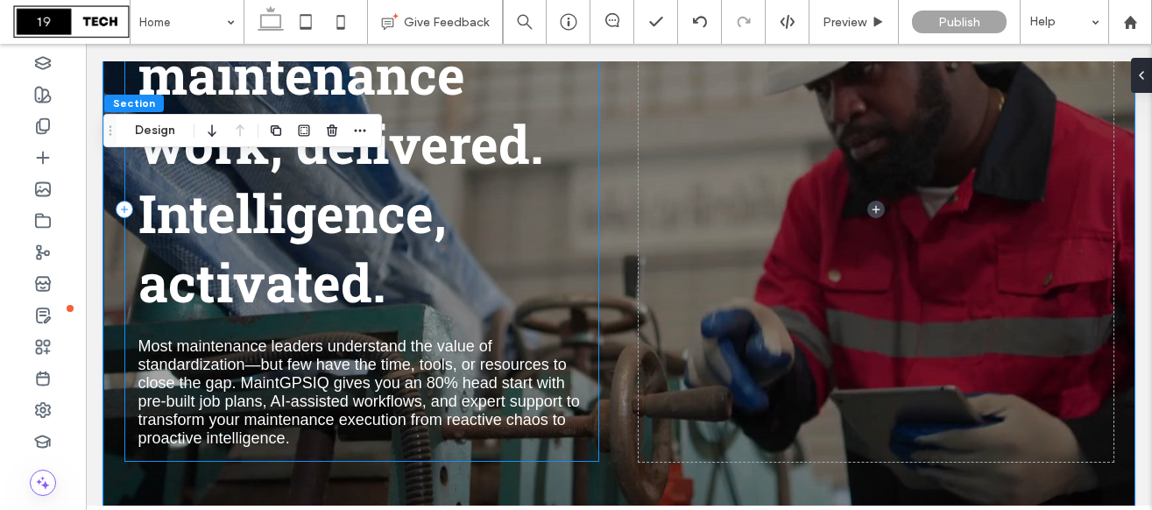
click at [595, 252] on div "Standard maintenance work, delivered. Intelligence, activated. Most maintenance…" at bounding box center [361, 208] width 475 height 505
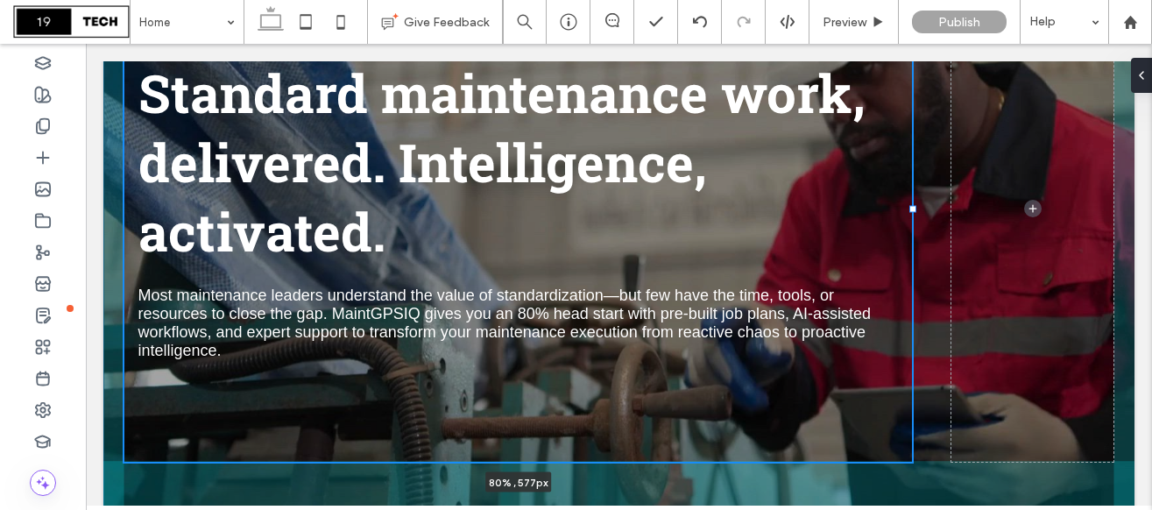
drag, startPoint x: 601, startPoint y: 211, endPoint x: 913, endPoint y: 243, distance: 314.2
click at [913, 243] on div "Standard maintenance work, delivered. Intelligence, activated. Most maintenance…" at bounding box center [618, 208] width 1031 height 711
type input "**"
type input "*****"
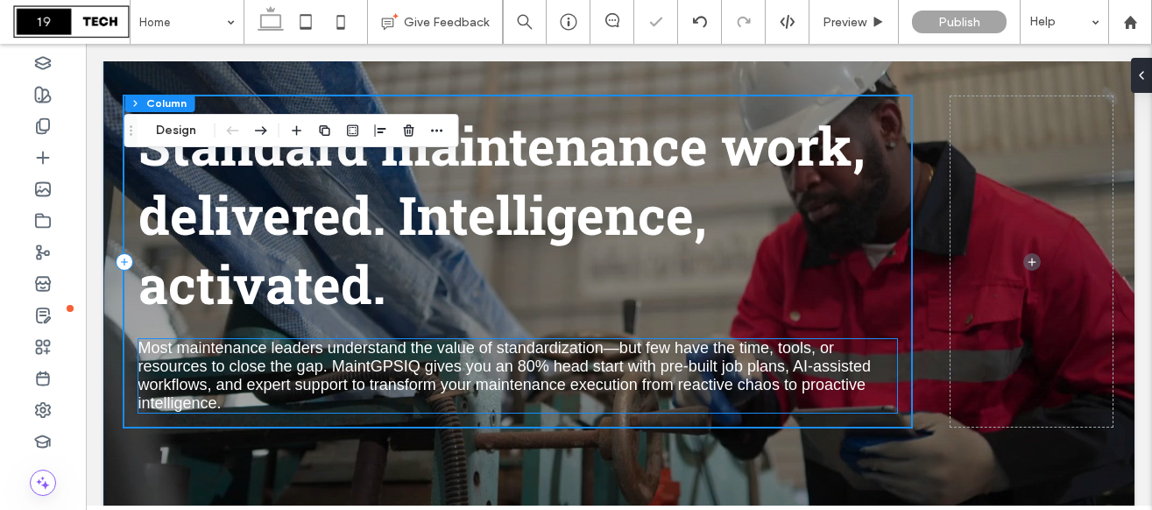
scroll to position [159, 0]
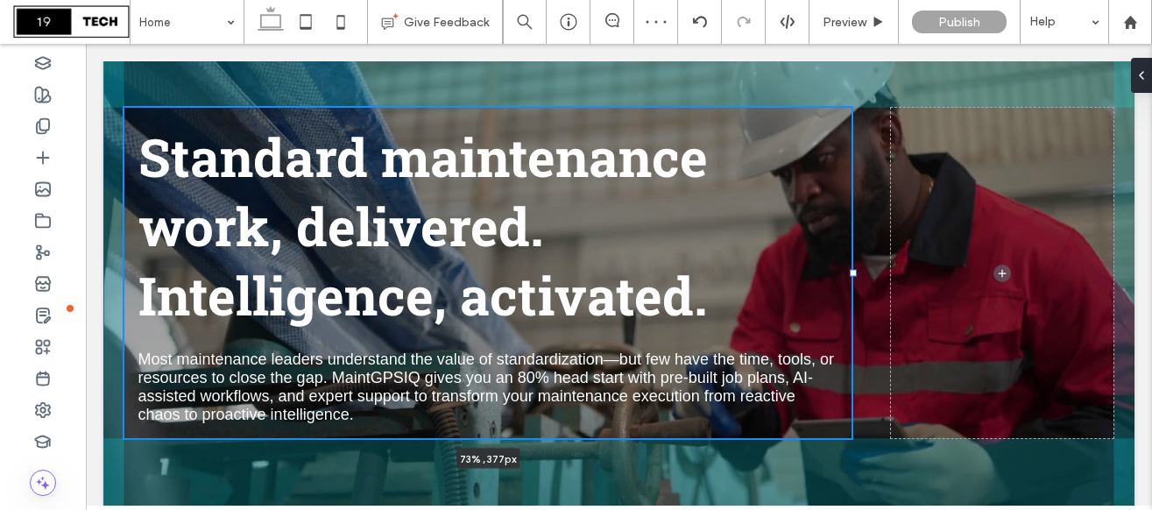
drag, startPoint x: 910, startPoint y: 274, endPoint x: 850, endPoint y: 272, distance: 59.6
click at [850, 272] on div at bounding box center [852, 273] width 7 height 7
type input "**"
type input "*****"
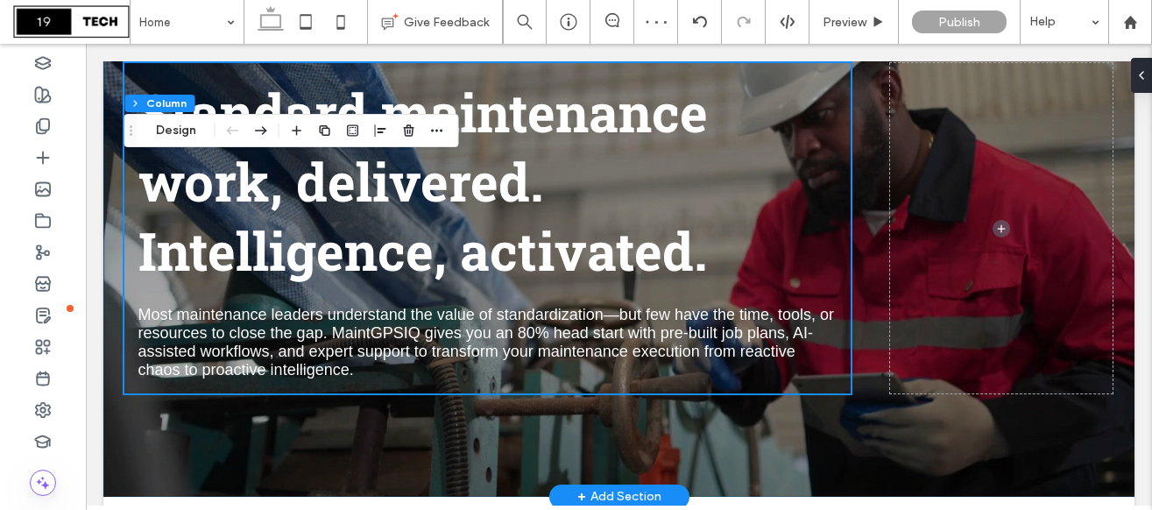
scroll to position [222, 0]
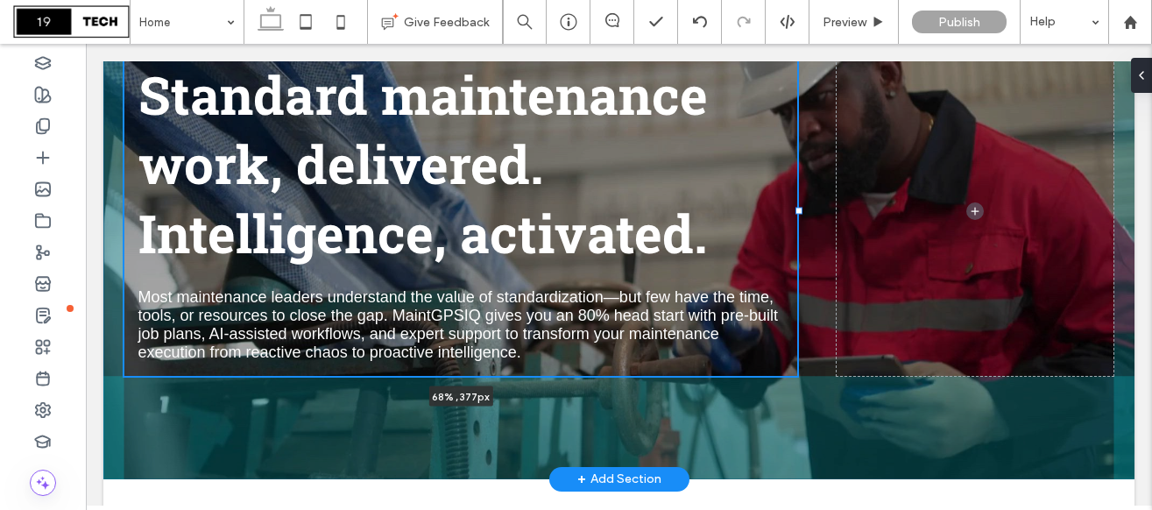
drag, startPoint x: 851, startPoint y: 211, endPoint x: 798, endPoint y: 211, distance: 53.4
click at [798, 211] on div at bounding box center [798, 211] width 7 height 7
type input "**"
type input "***"
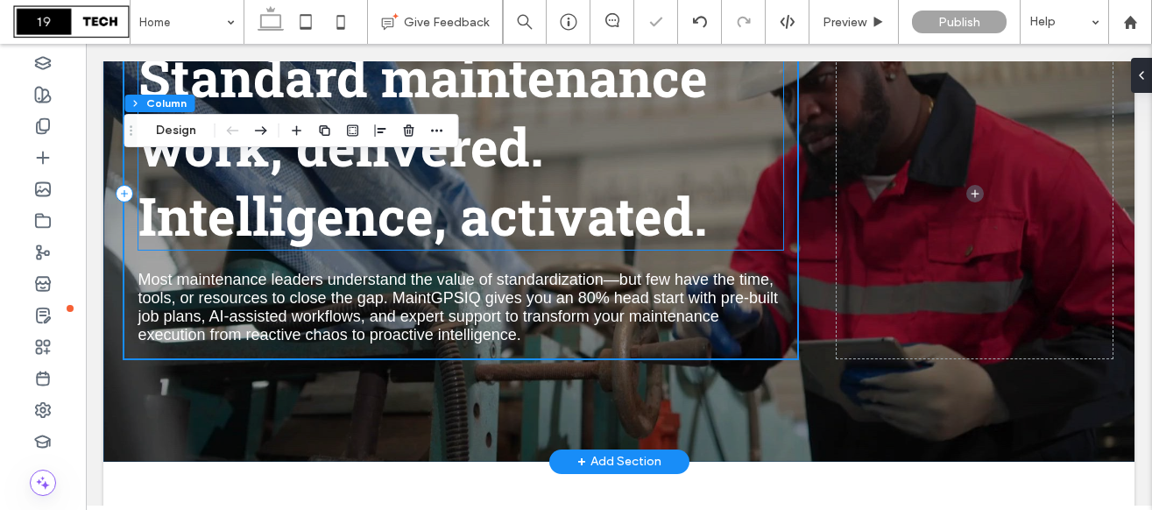
scroll to position [240, 0]
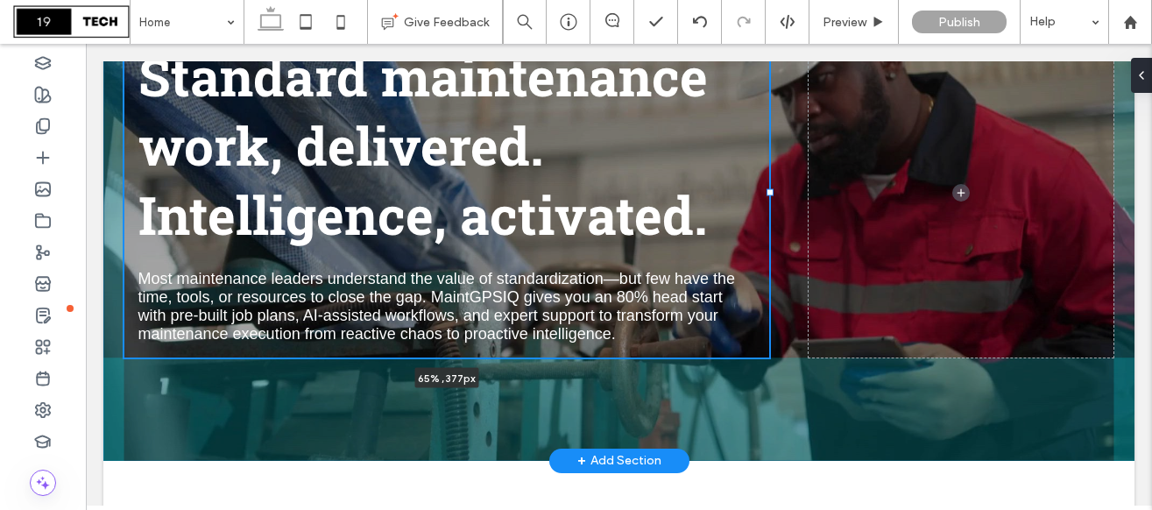
drag, startPoint x: 798, startPoint y: 194, endPoint x: 770, endPoint y: 199, distance: 28.4
click at [770, 199] on div "Standard maintenance work, delivered. Intelligence, activated. Most maintenance…" at bounding box center [618, 192] width 1031 height 536
type input "**"
type input "*****"
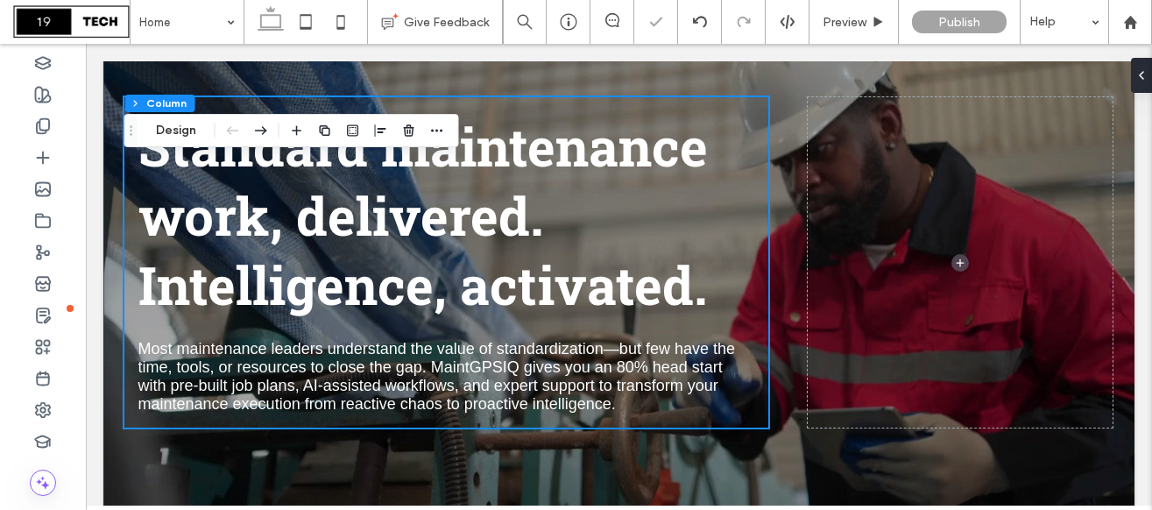
scroll to position [178, 0]
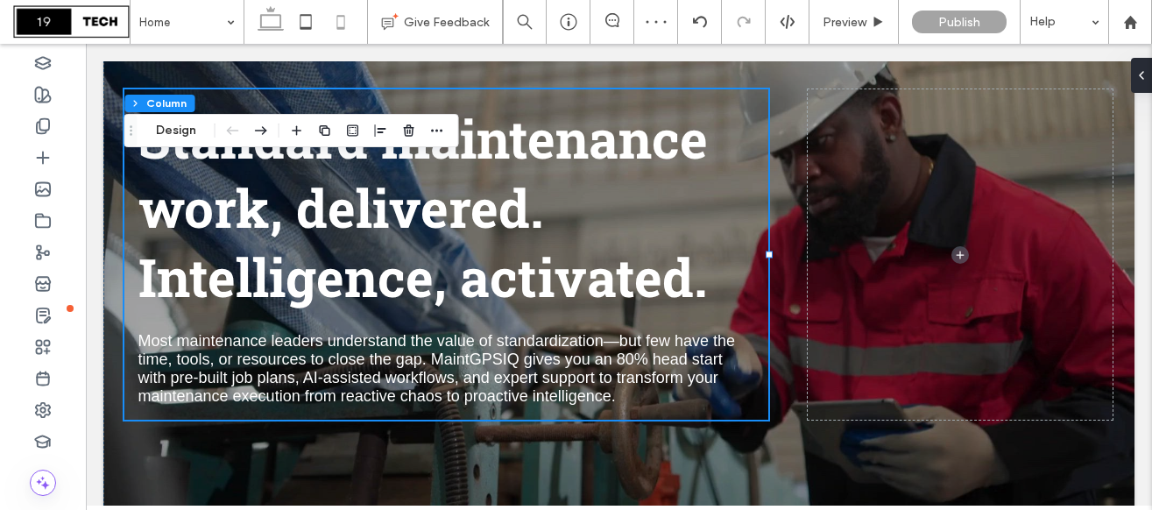
click at [333, 19] on icon at bounding box center [340, 21] width 35 height 35
type input "**"
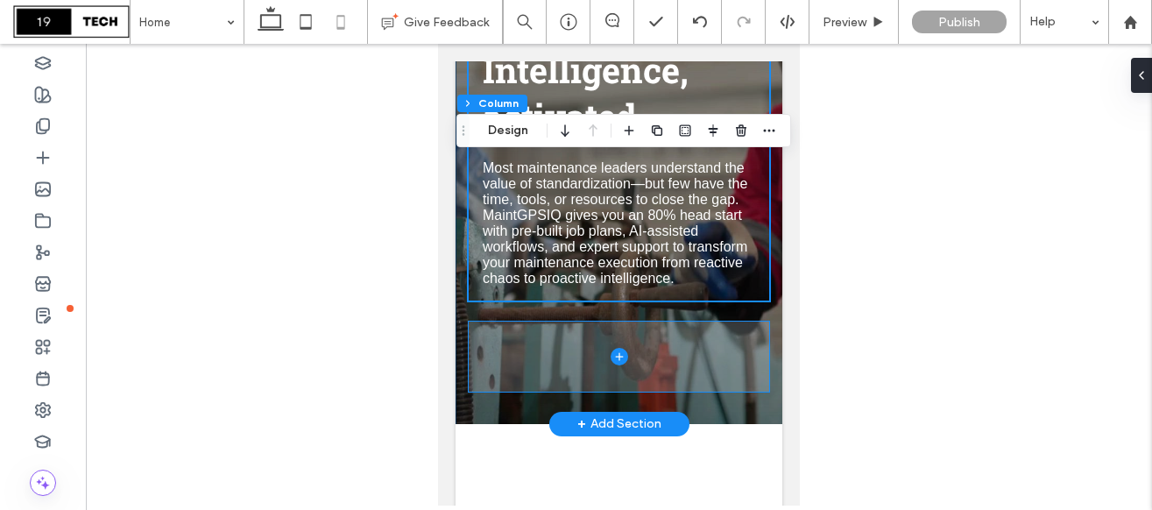
scroll to position [274, 0]
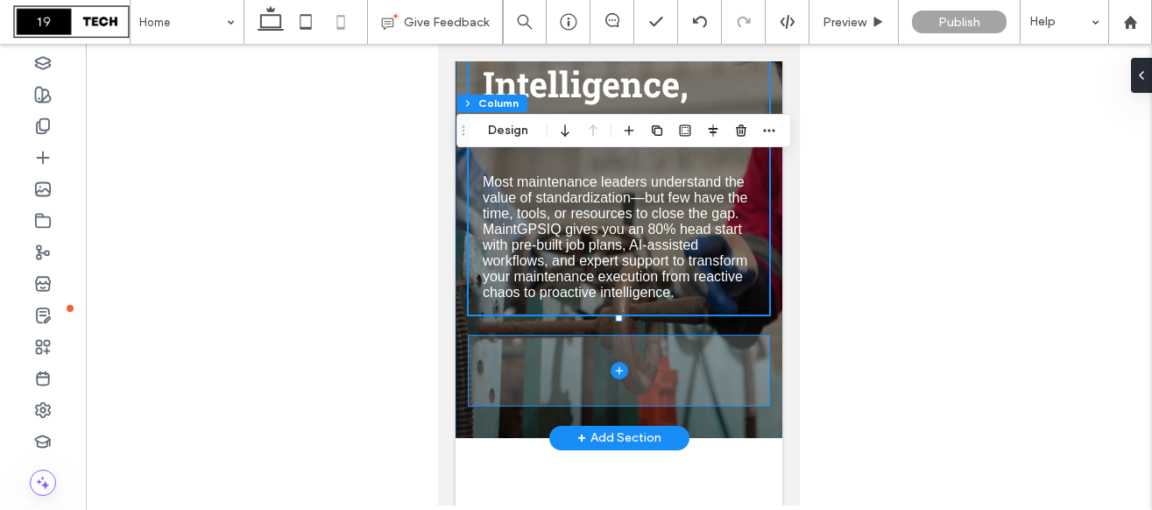
click at [720, 369] on span at bounding box center [618, 370] width 300 height 70
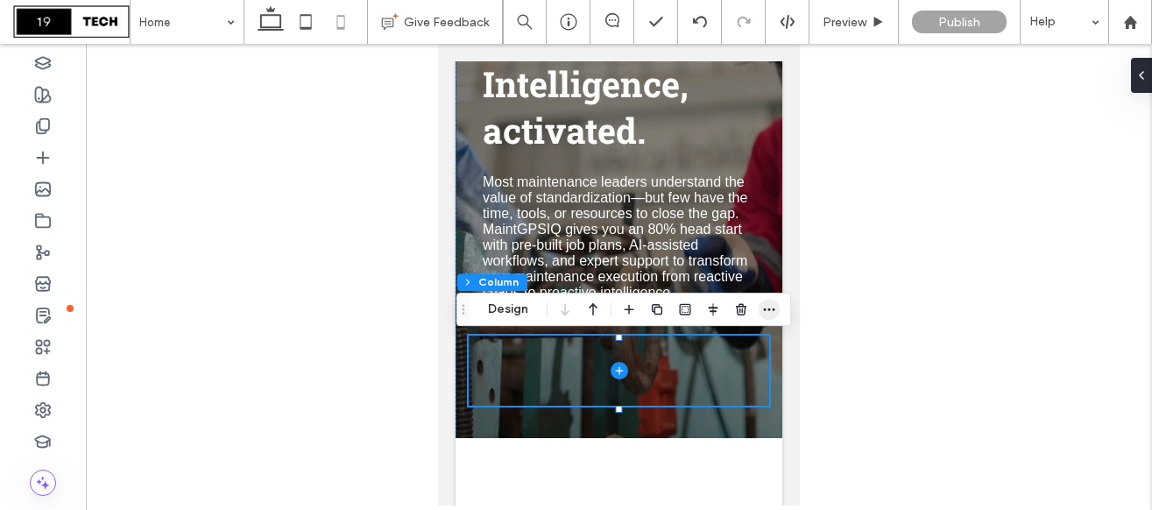
click at [777, 306] on span "button" at bounding box center [768, 309] width 21 height 21
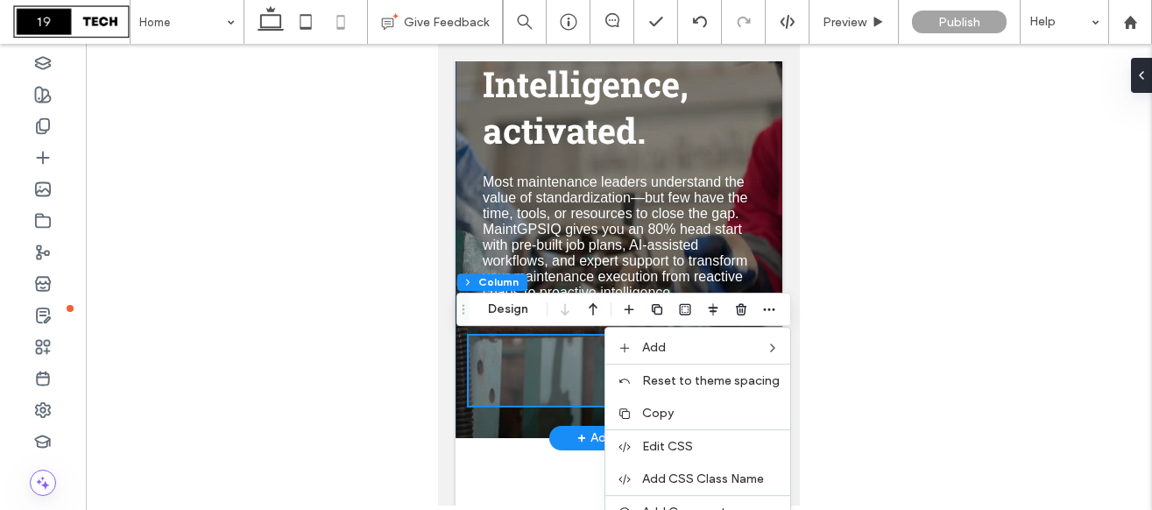
click at [564, 381] on span at bounding box center [618, 370] width 300 height 70
click at [523, 376] on span at bounding box center [618, 370] width 300 height 70
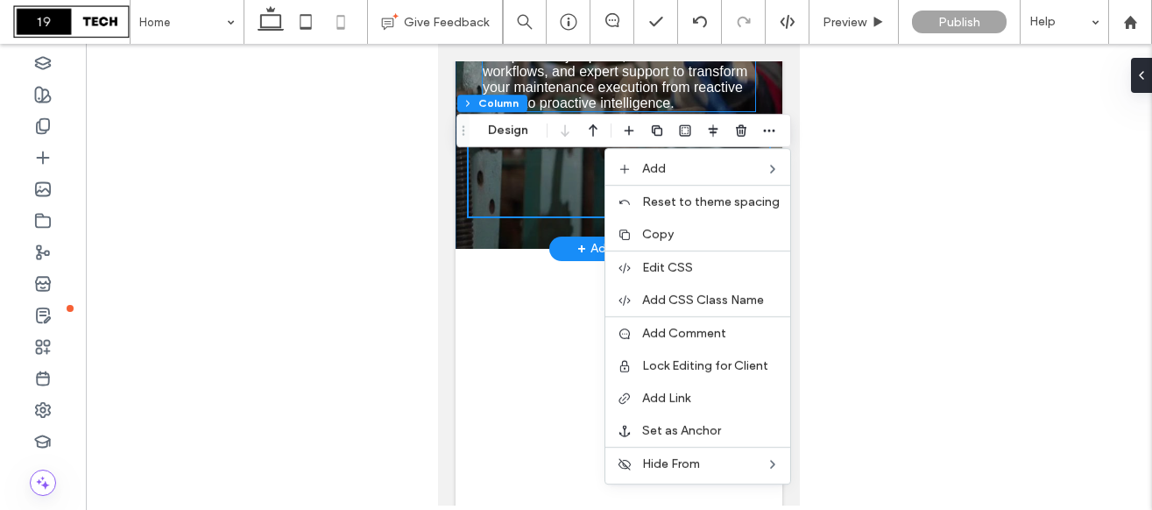
scroll to position [466, 0]
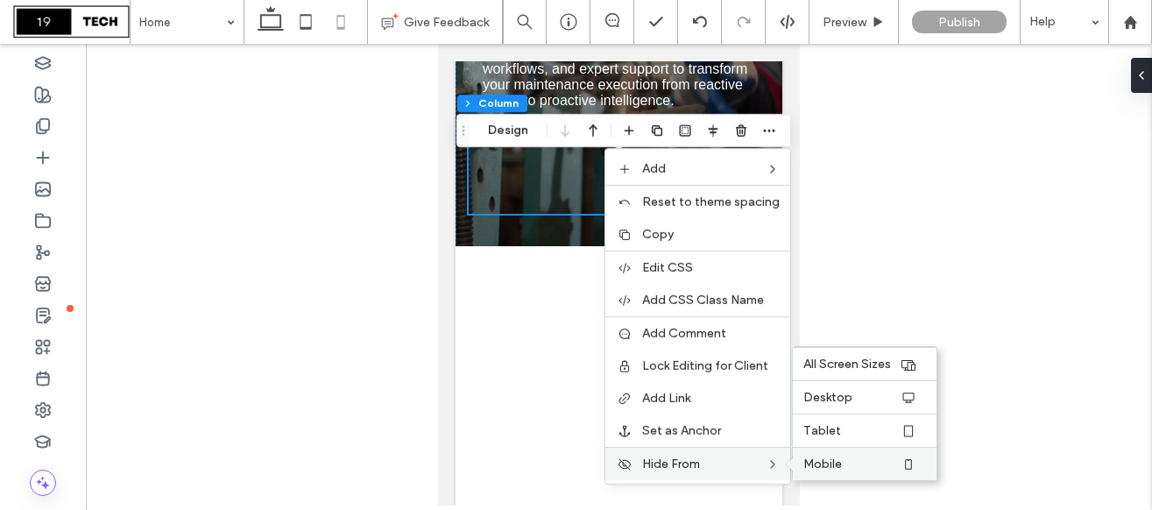
click at [841, 461] on span "Mobile" at bounding box center [822, 463] width 39 height 15
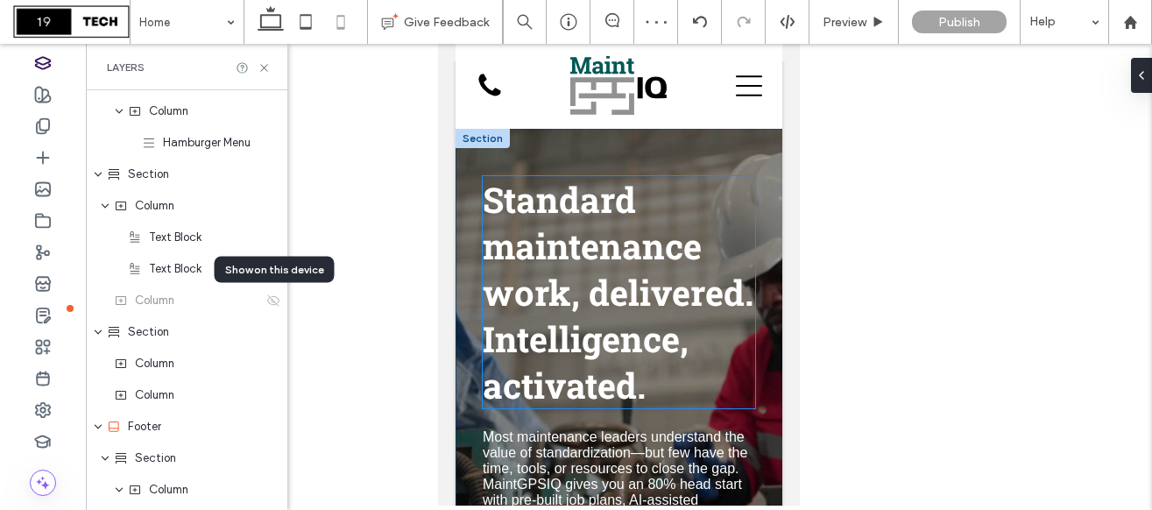
scroll to position [0, 0]
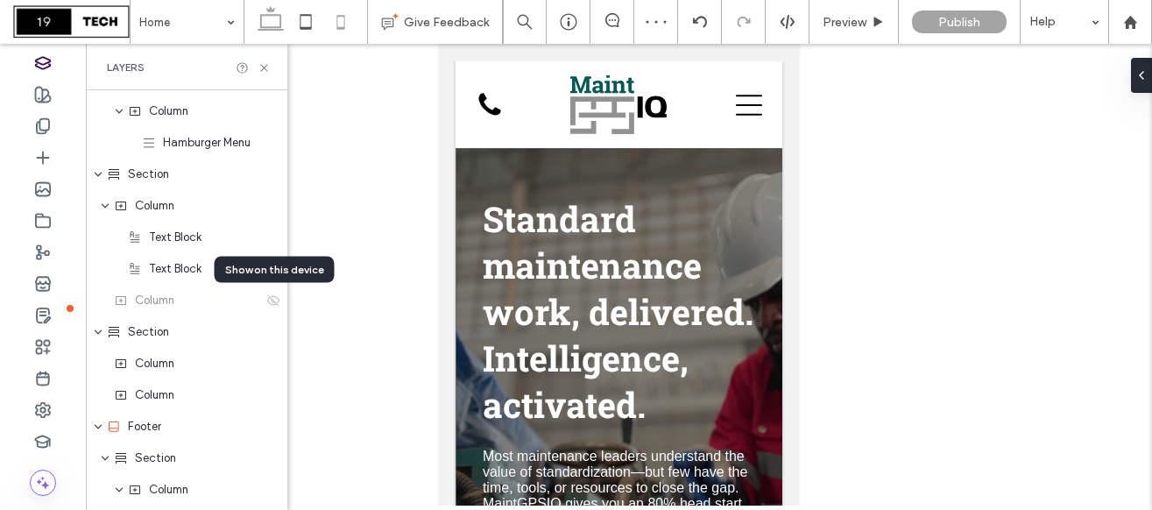
click at [272, 18] on icon at bounding box center [270, 21] width 35 height 35
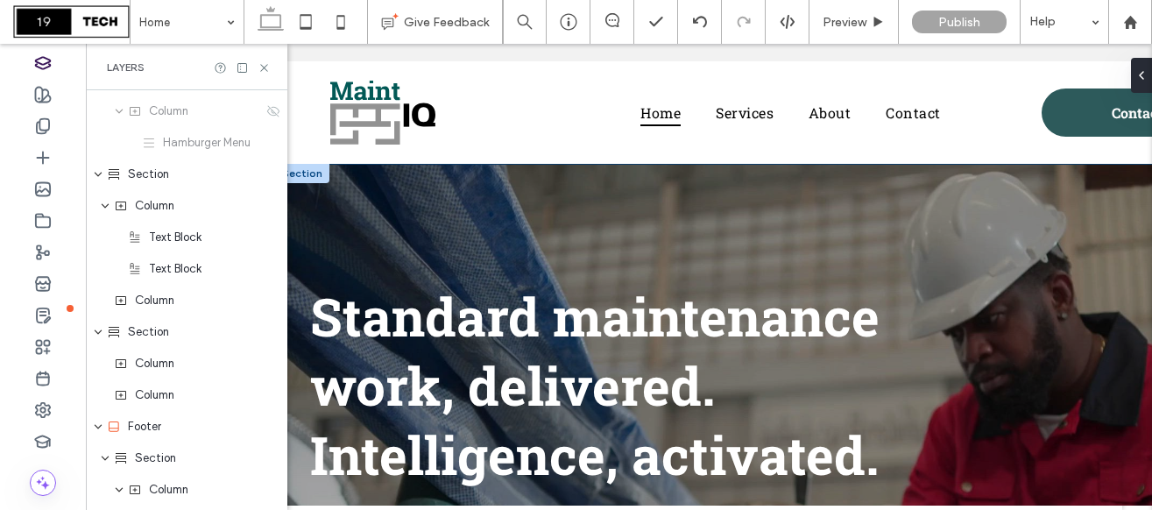
scroll to position [0, 29]
click at [306, 26] on icon at bounding box center [305, 21] width 35 height 35
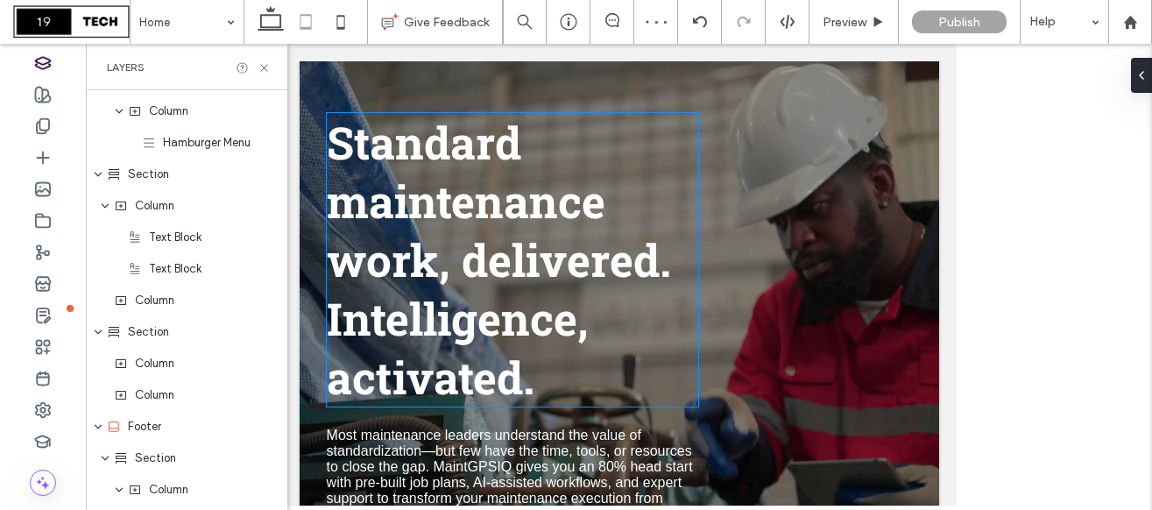
scroll to position [128, 0]
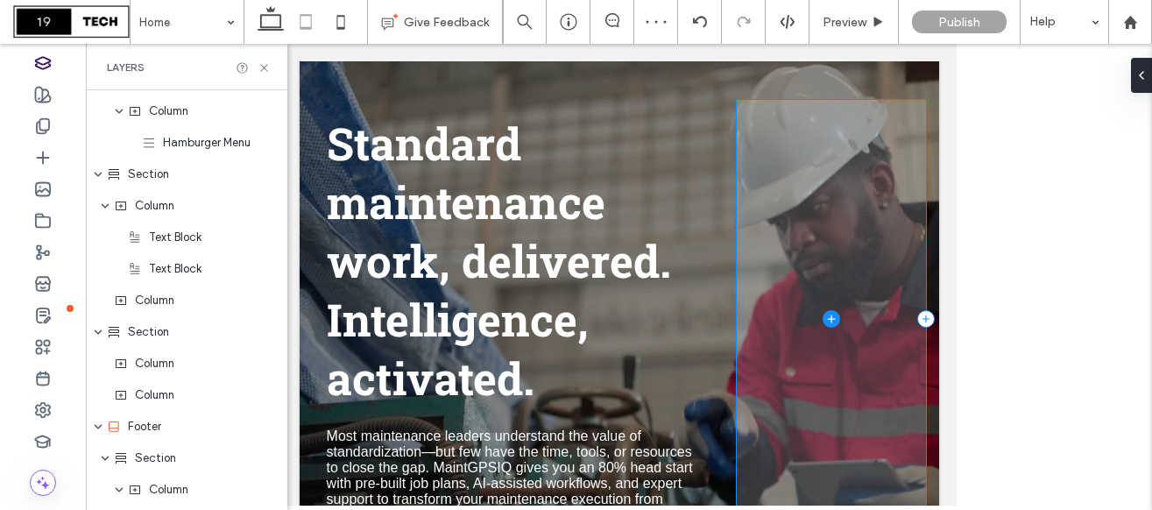
click at [759, 259] on span at bounding box center [830, 318] width 189 height 437
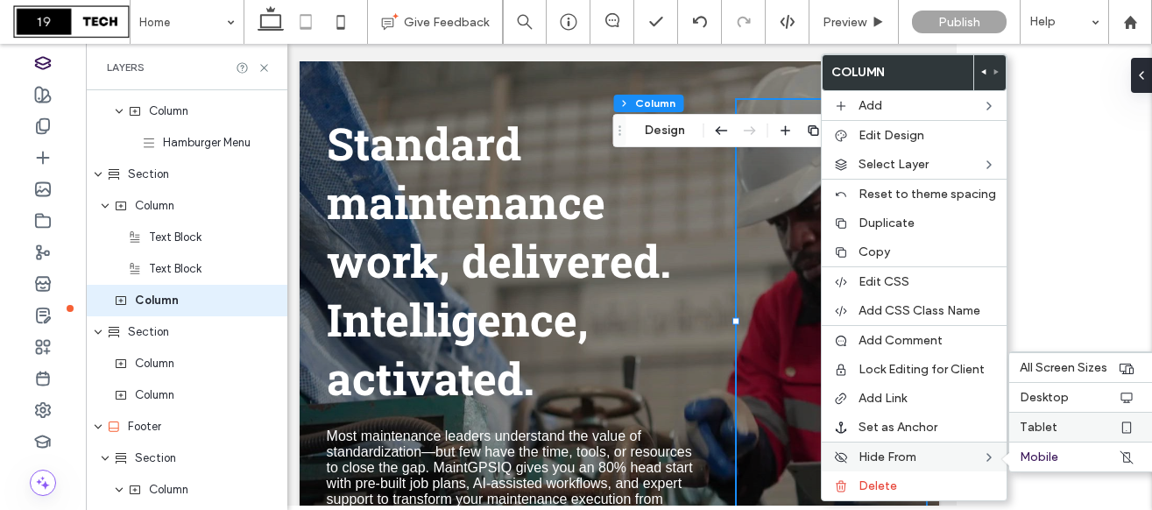
click at [1039, 433] on span "Tablet" at bounding box center [1038, 426] width 38 height 15
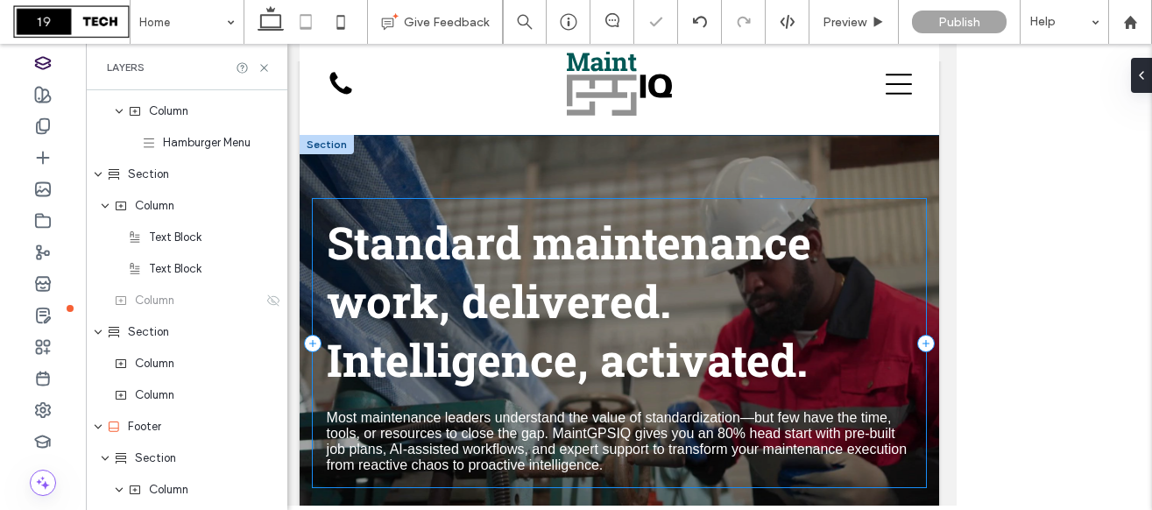
scroll to position [0, 0]
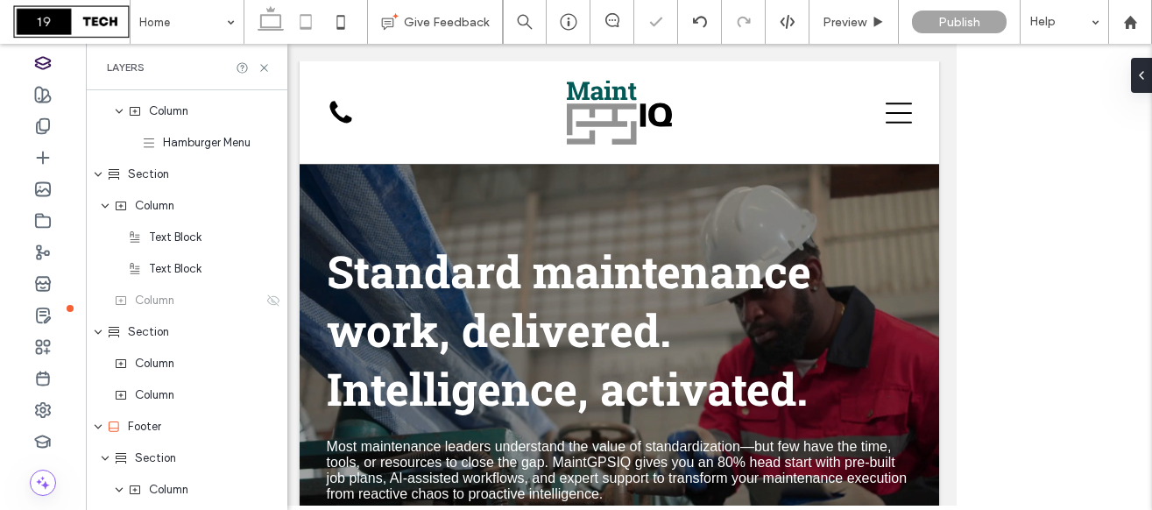
click at [277, 13] on icon at bounding box center [270, 21] width 35 height 35
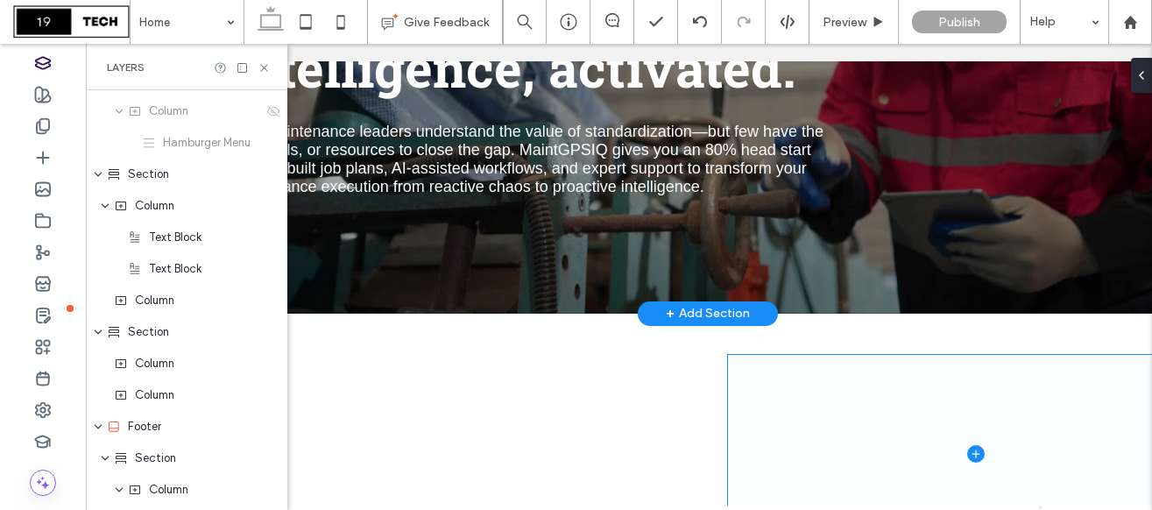
scroll to position [382, 0]
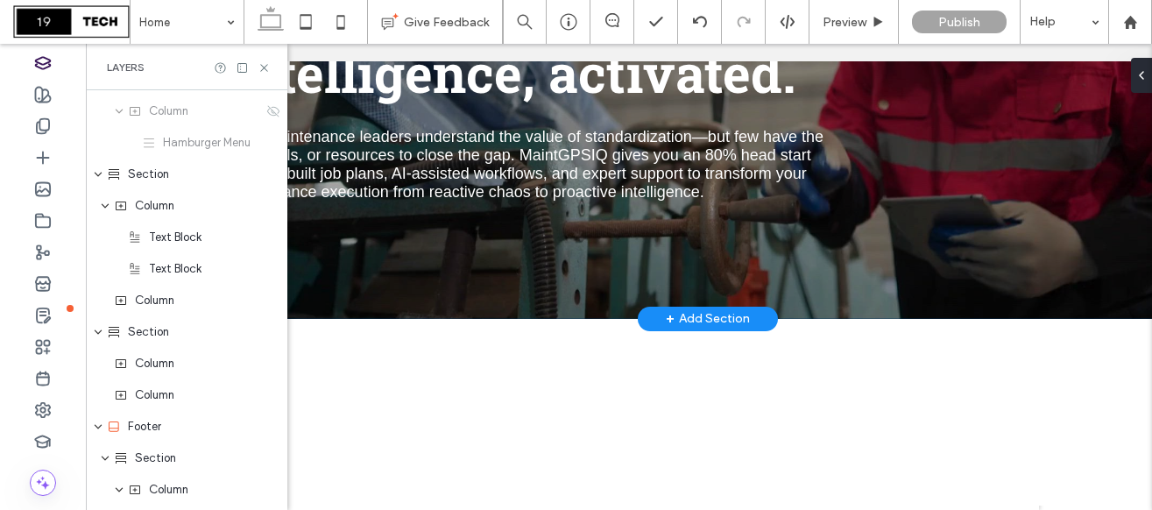
click at [708, 317] on div "+ Add Section" at bounding box center [708, 318] width 84 height 19
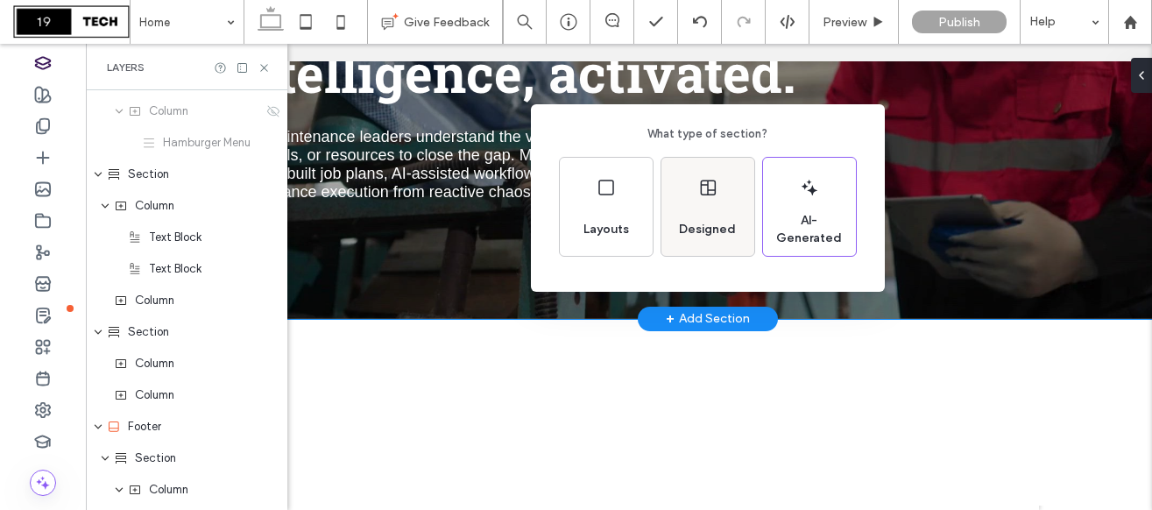
click at [669, 218] on div "Designed" at bounding box center [707, 207] width 93 height 98
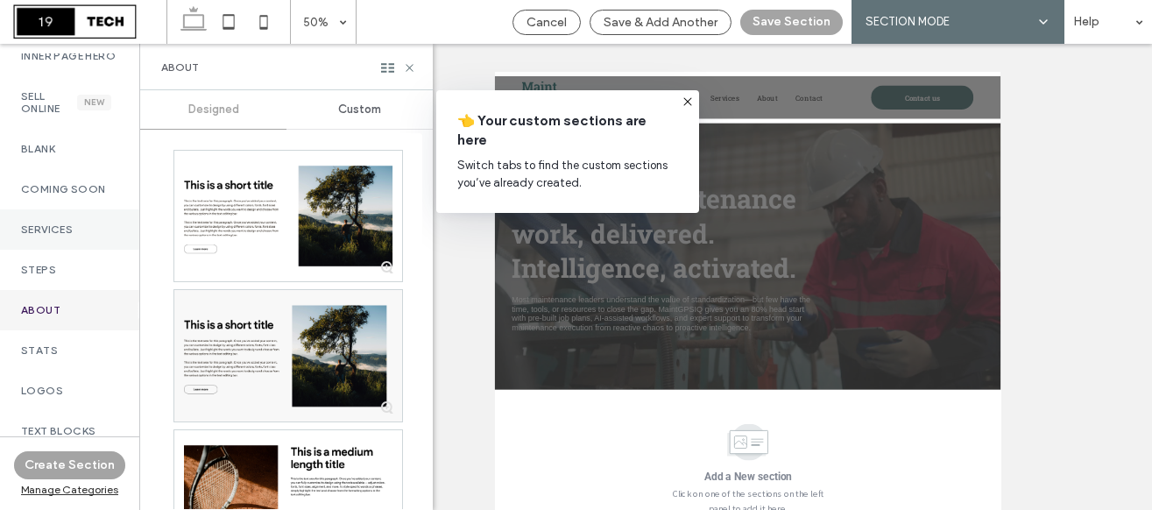
scroll to position [163, 0]
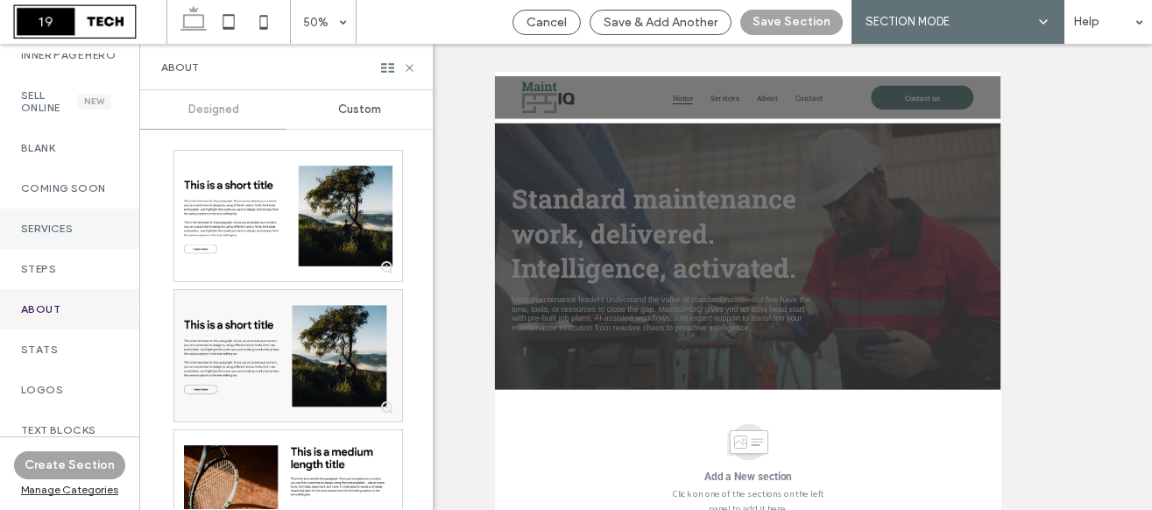
click at [63, 235] on label "Services" at bounding box center [69, 228] width 97 height 12
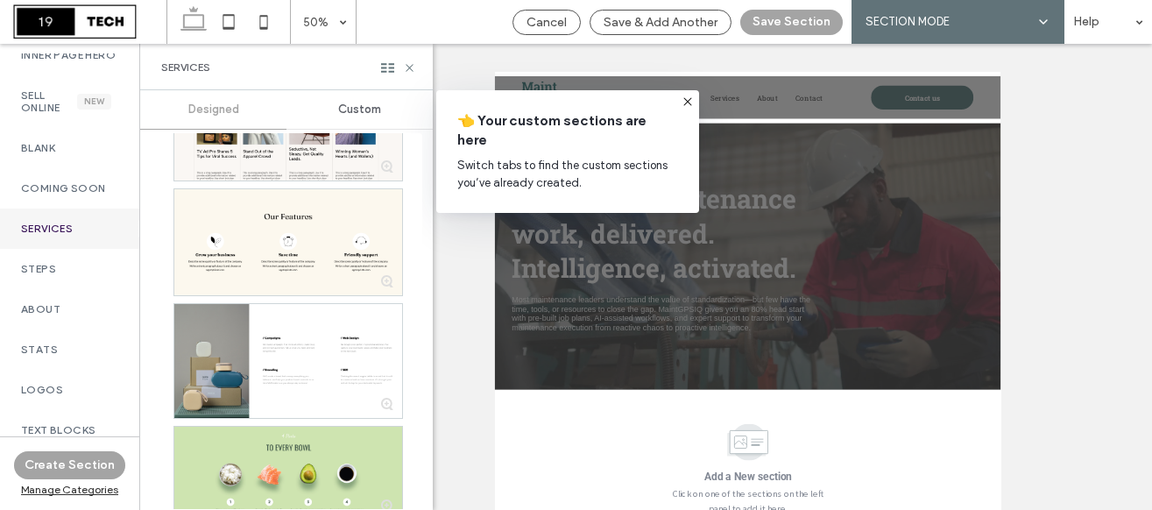
scroll to position [14675, 0]
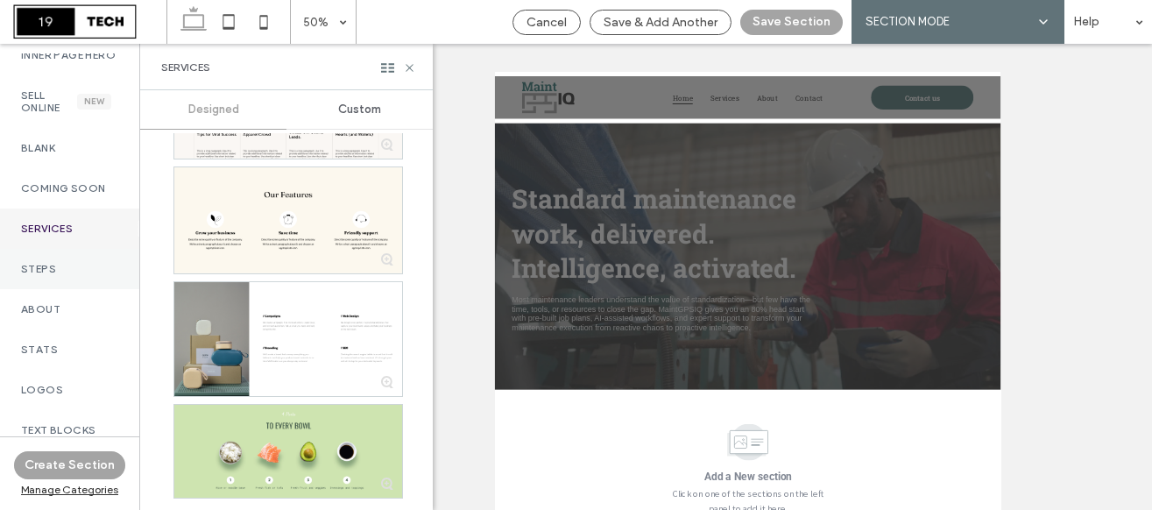
click at [72, 288] on div "Steps" at bounding box center [69, 269] width 139 height 40
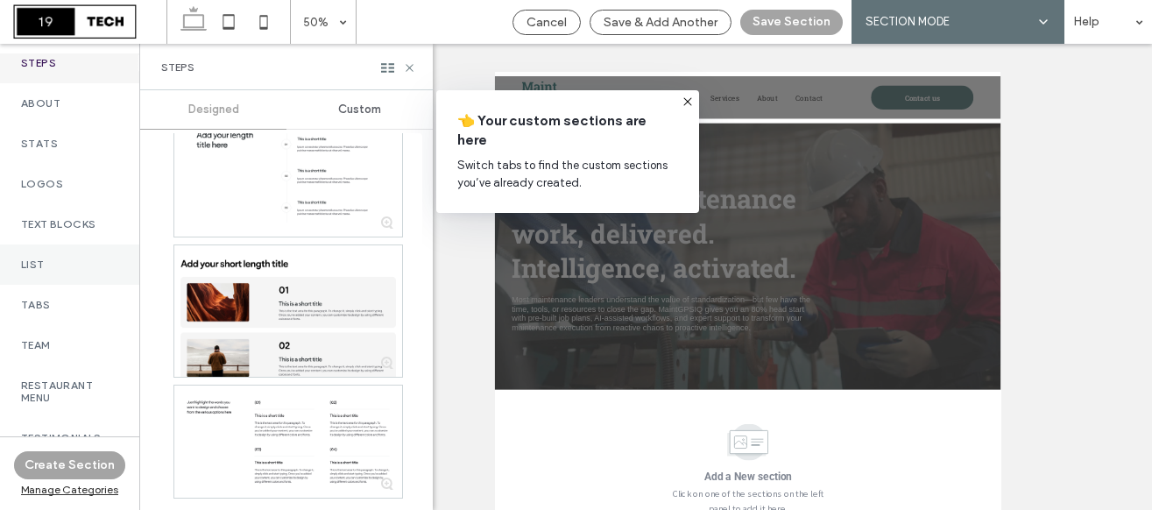
scroll to position [360, 0]
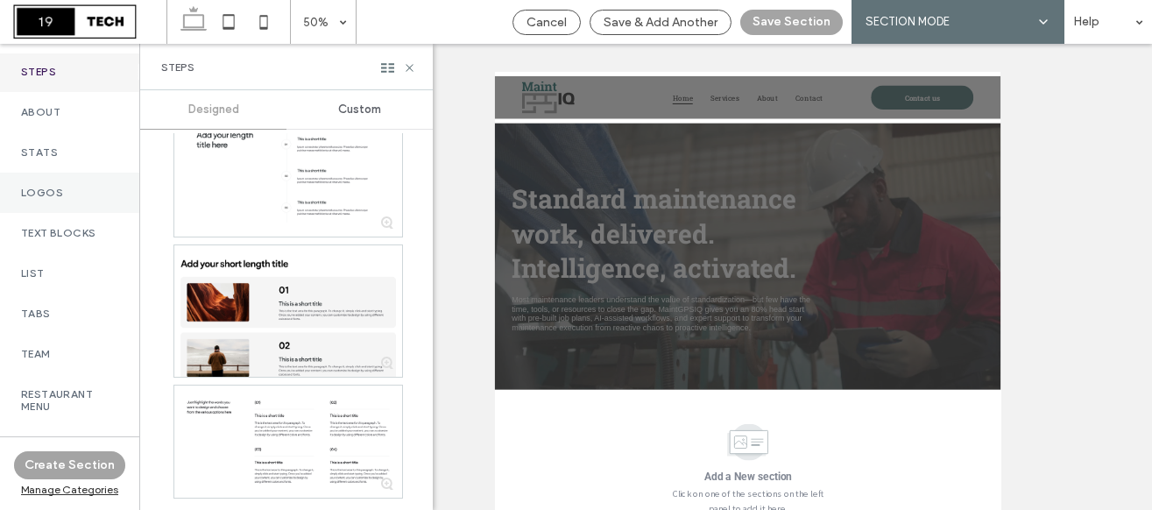
click at [84, 199] on label "Logos" at bounding box center [69, 193] width 97 height 12
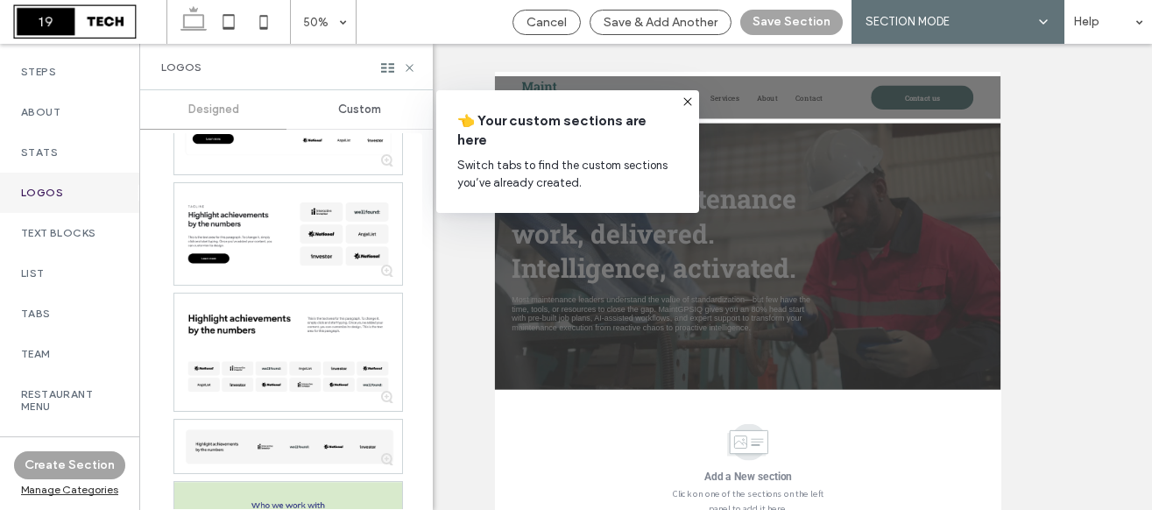
scroll to position [911, 0]
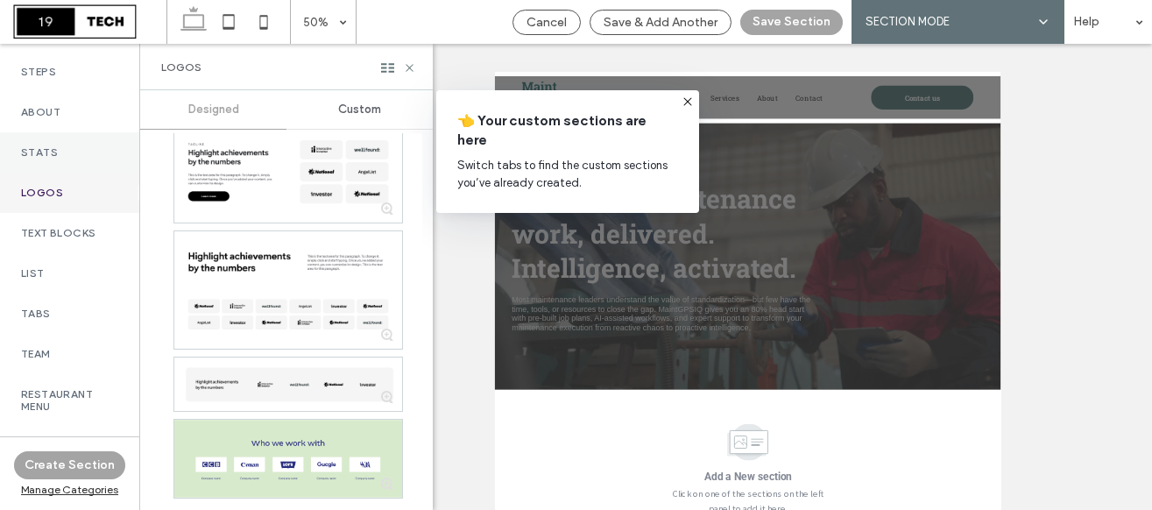
click at [34, 159] on label "Stats" at bounding box center [69, 152] width 97 height 12
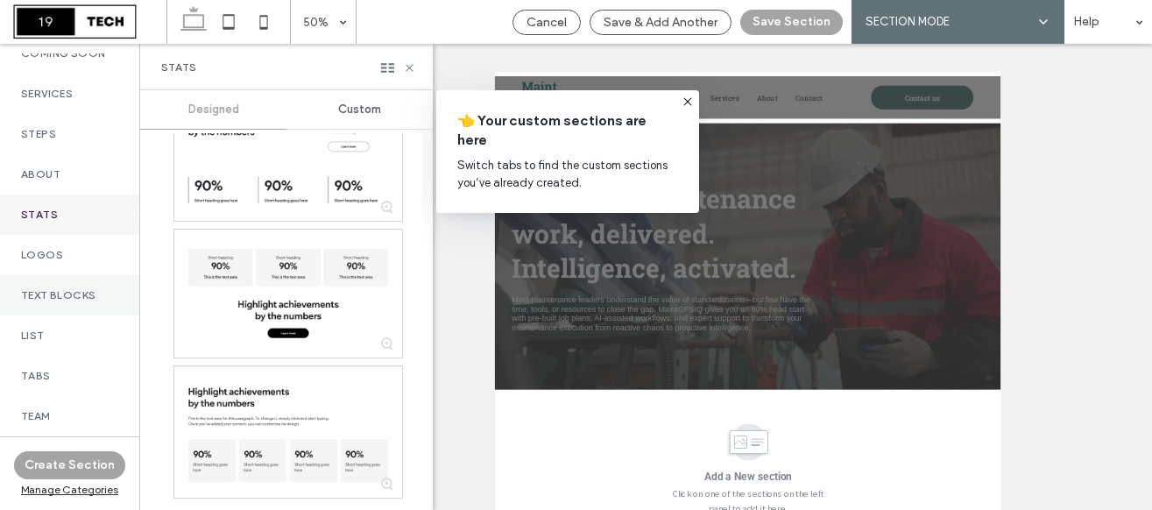
scroll to position [278, 0]
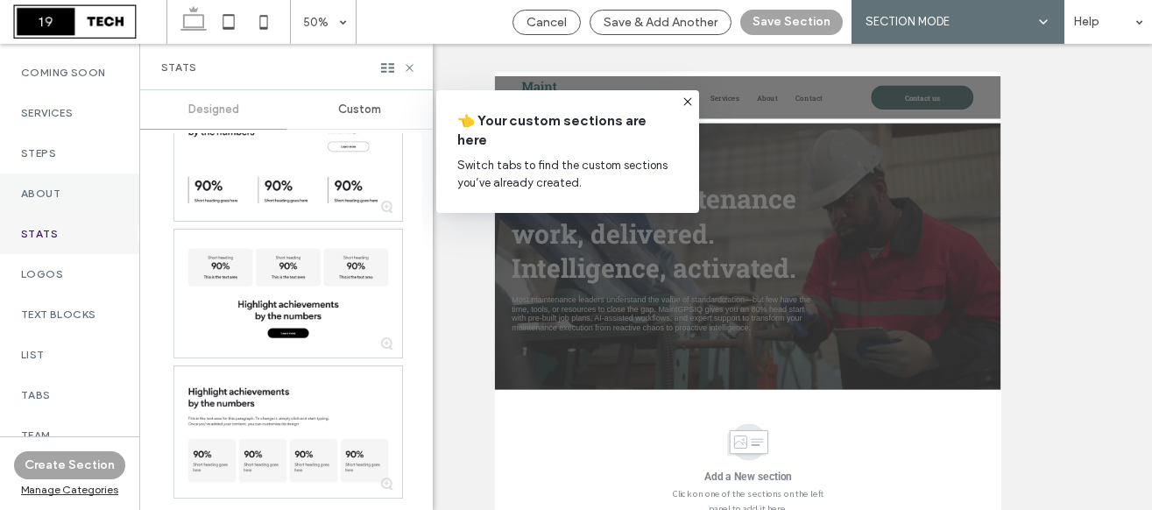
click at [69, 200] on label "About" at bounding box center [69, 193] width 97 height 12
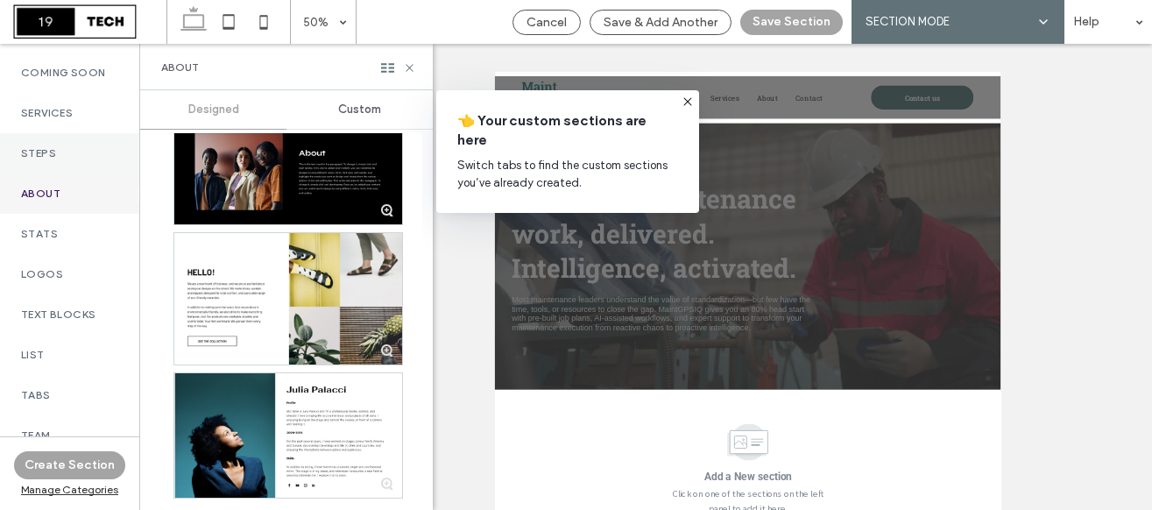
scroll to position [242, 0]
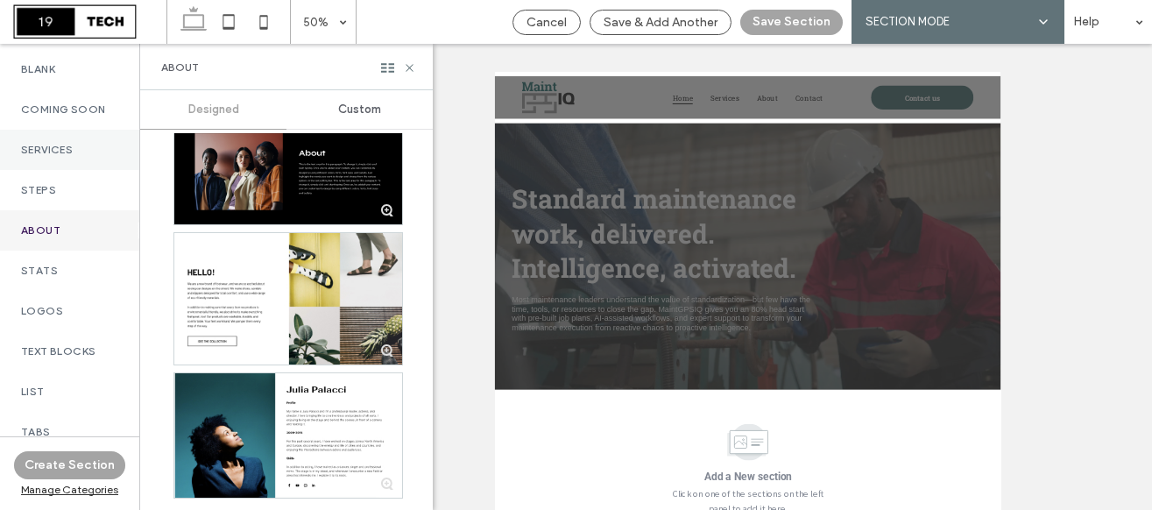
click at [70, 169] on div "Services" at bounding box center [69, 150] width 139 height 40
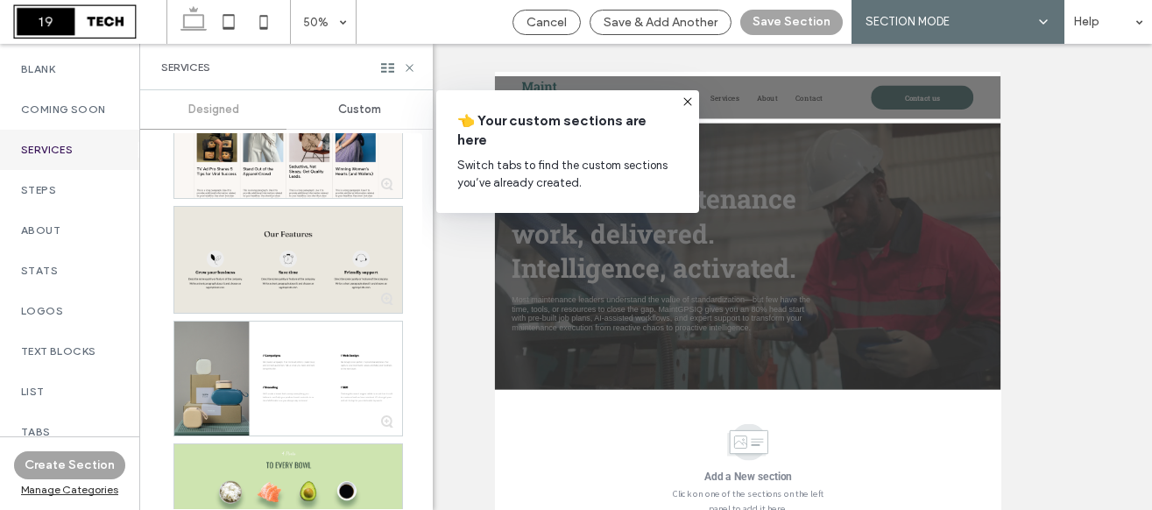
scroll to position [14633, 0]
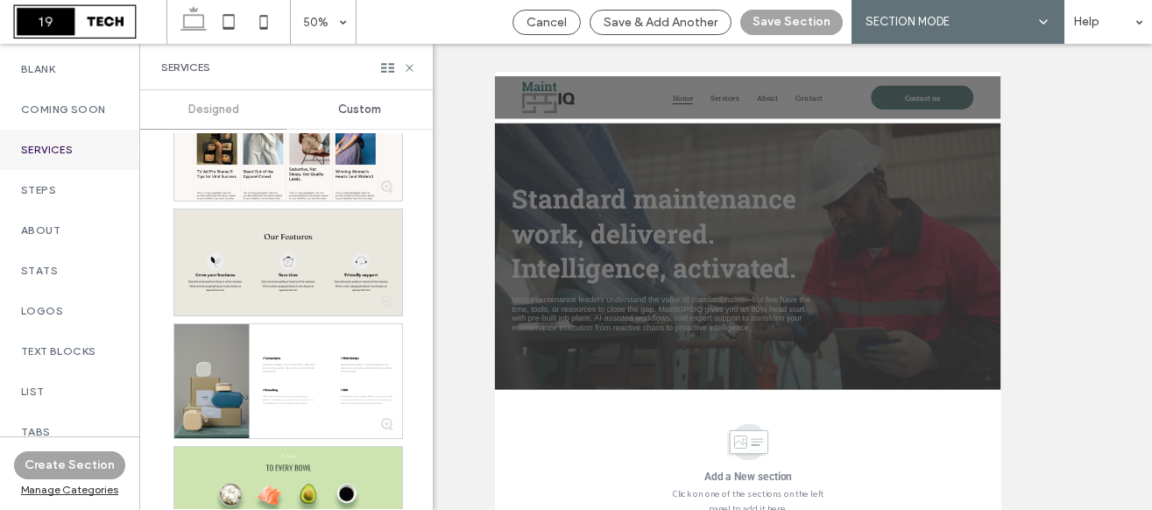
click at [253, 265] on div at bounding box center [288, 262] width 228 height 107
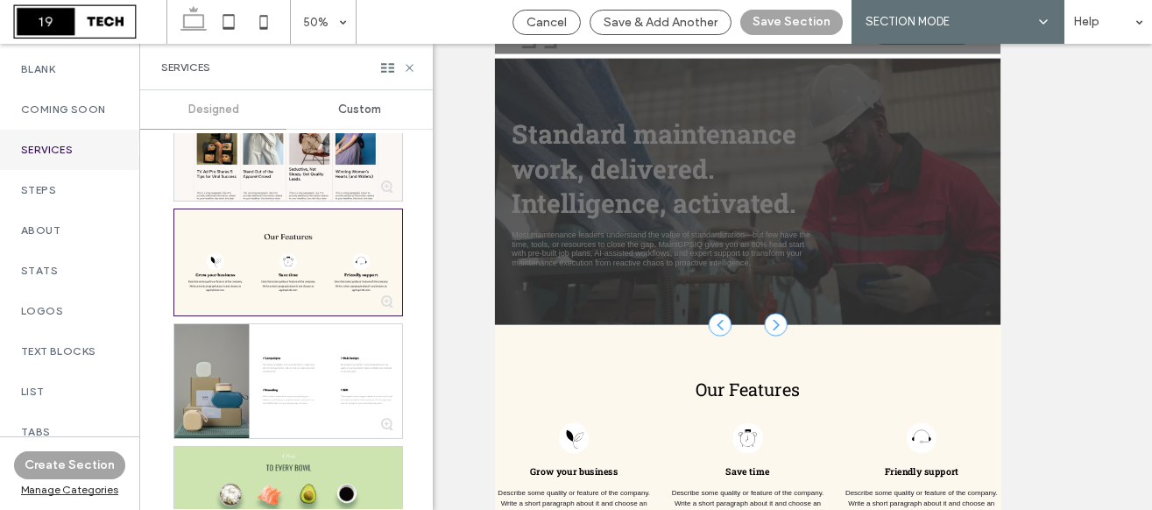
scroll to position [59, 0]
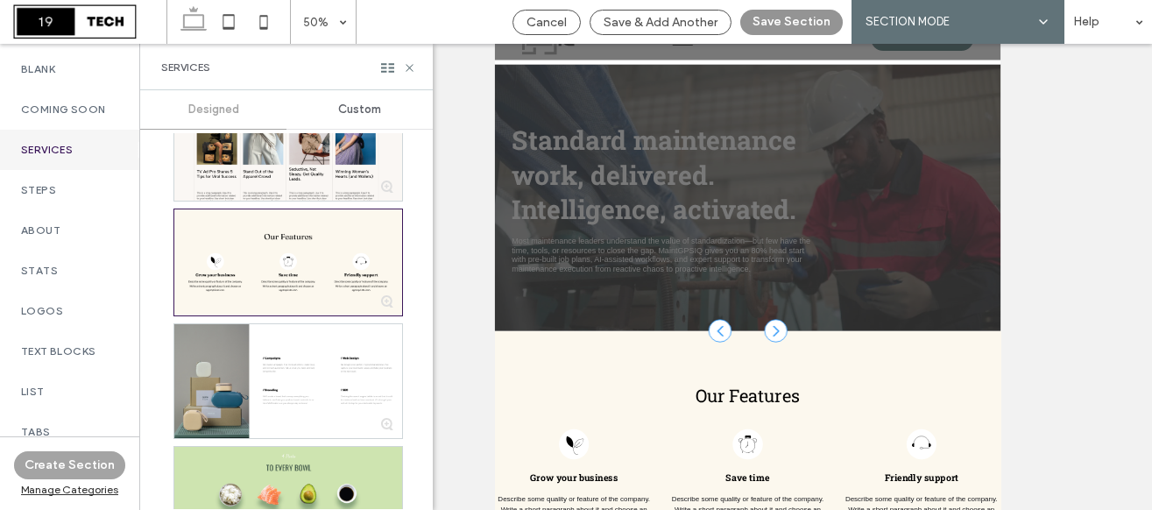
click at [782, 23] on button "Save Section" at bounding box center [791, 22] width 102 height 25
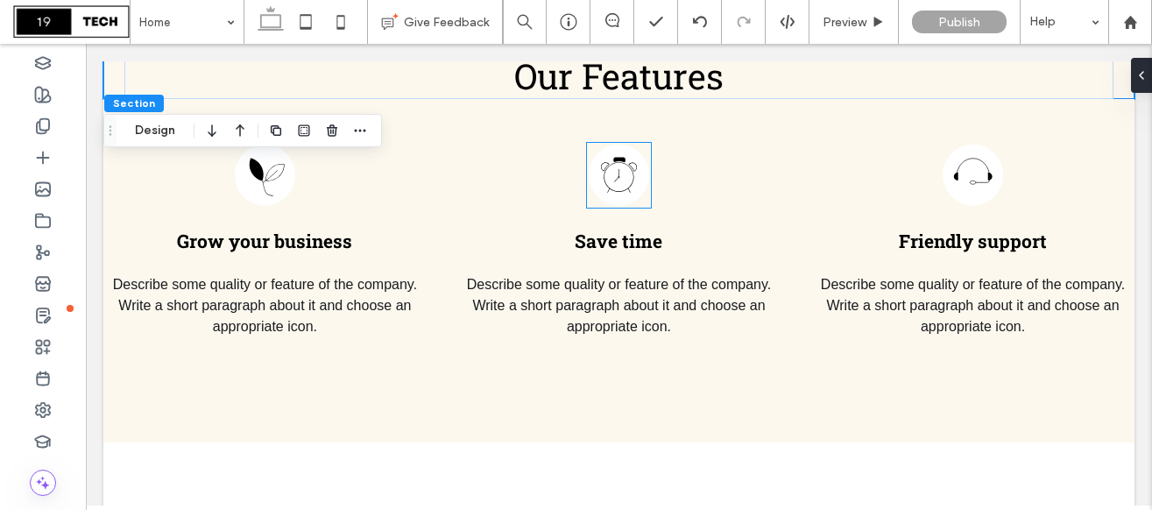
scroll to position [757, 0]
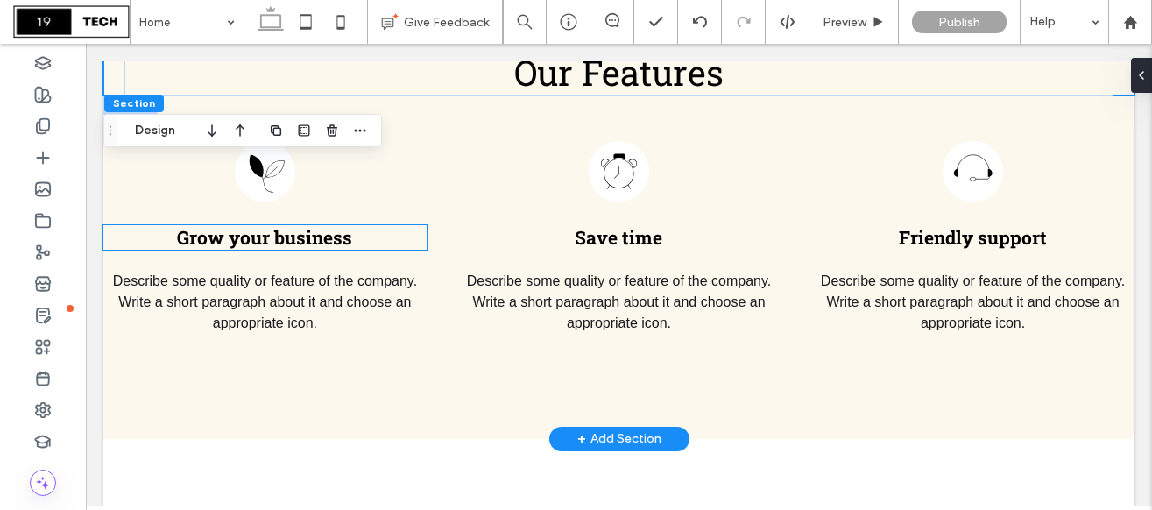
click at [309, 240] on span "Grow your business" at bounding box center [264, 237] width 175 height 25
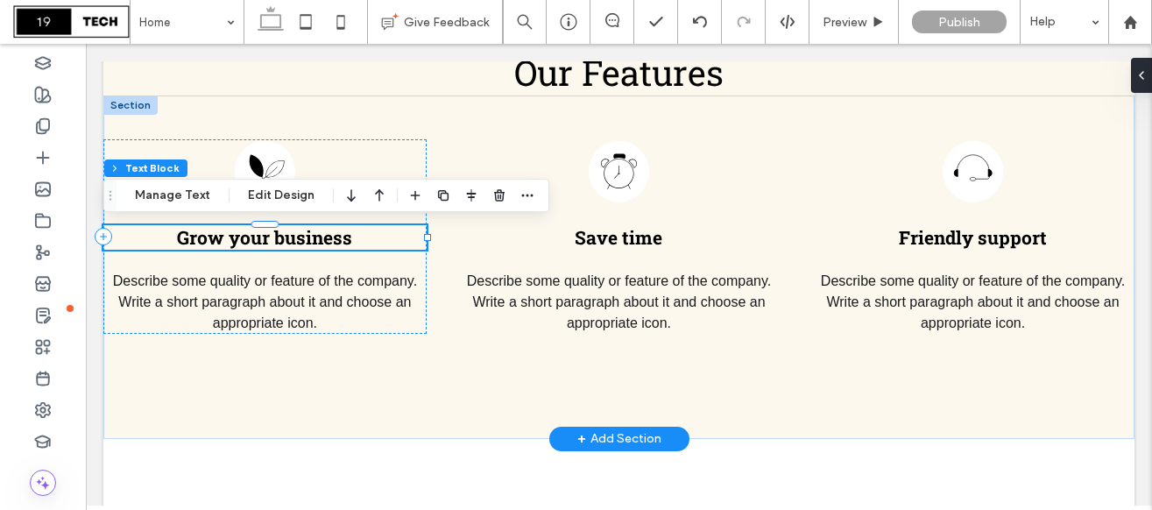
click at [320, 241] on span "Grow your business" at bounding box center [264, 237] width 175 height 25
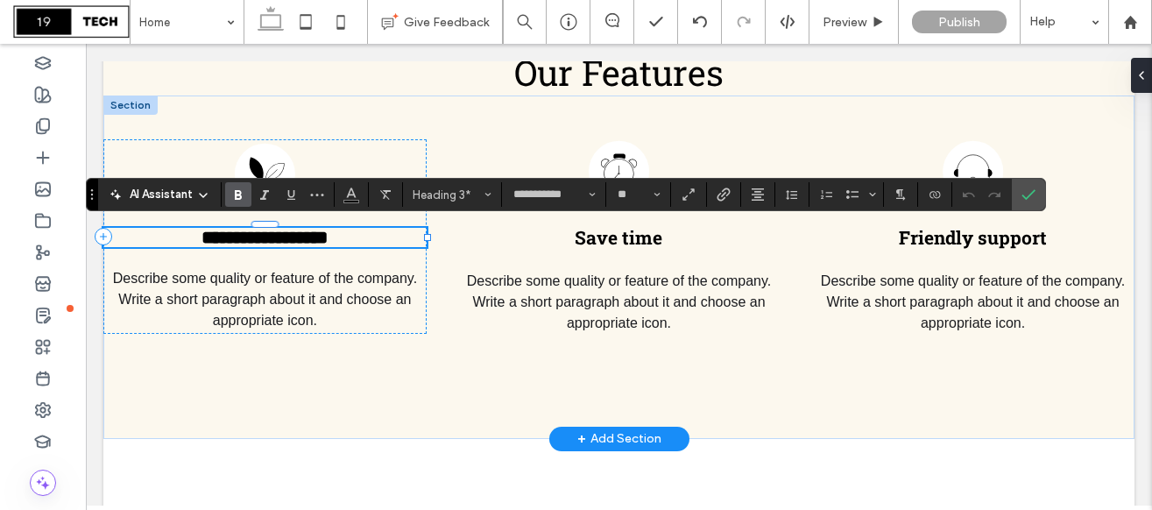
type input "**"
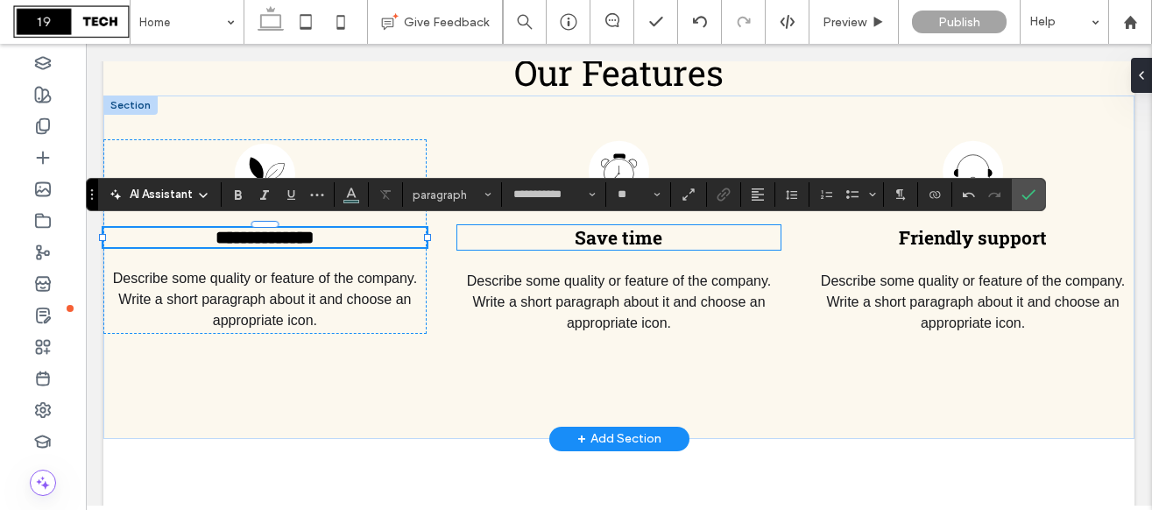
click at [606, 238] on span "Save time" at bounding box center [618, 237] width 88 height 25
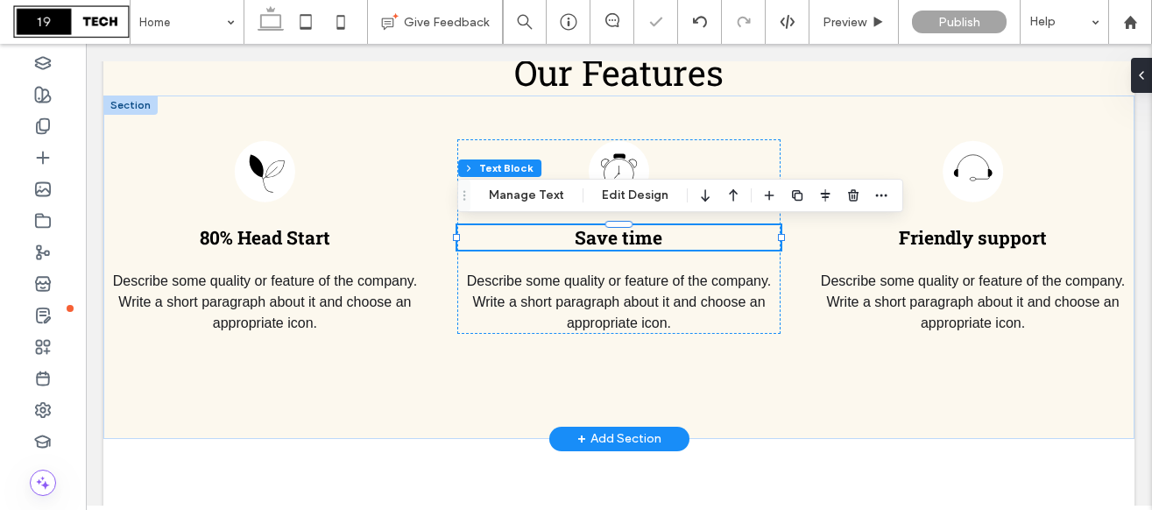
click at [614, 238] on span "Save time" at bounding box center [618, 237] width 88 height 25
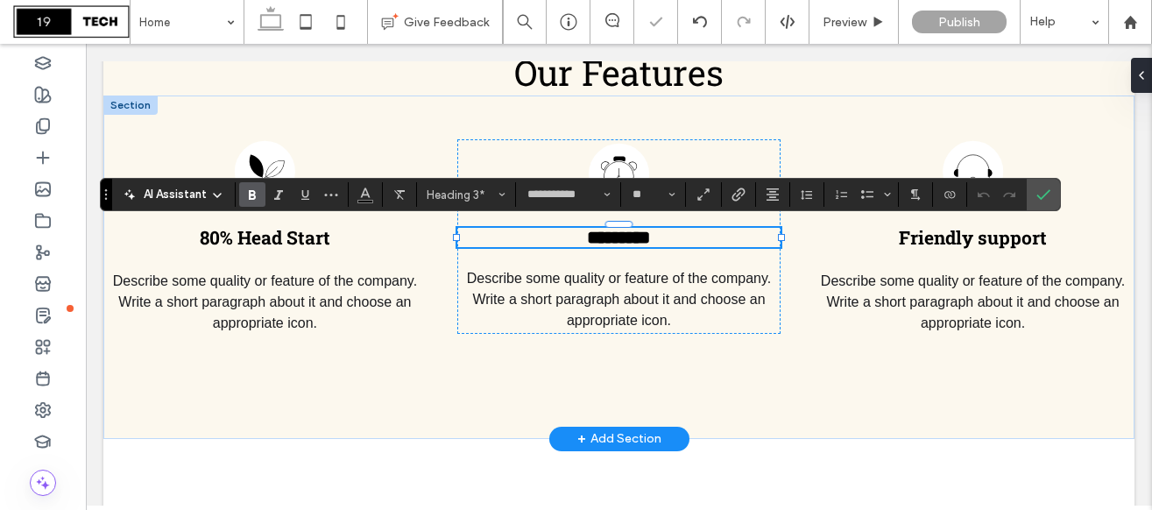
type input "**"
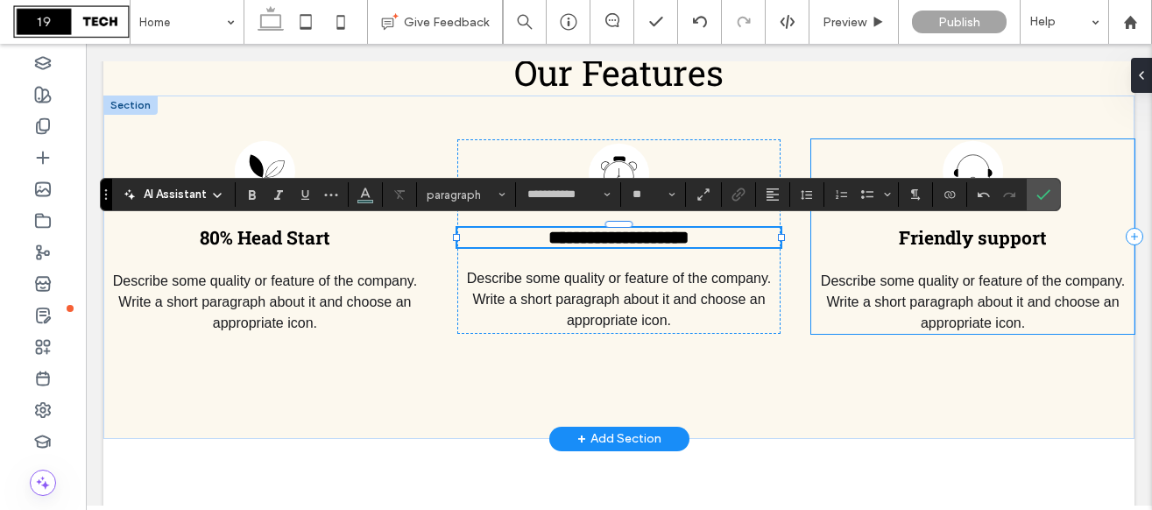
click at [942, 243] on span "Friendly support" at bounding box center [972, 237] width 148 height 25
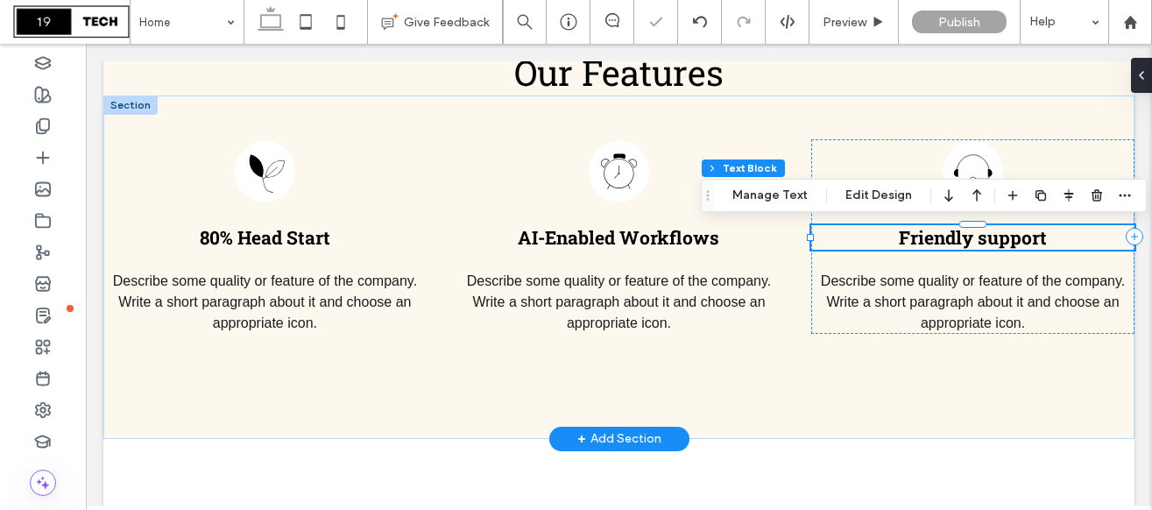
click at [942, 243] on span "Friendly support" at bounding box center [972, 237] width 148 height 25
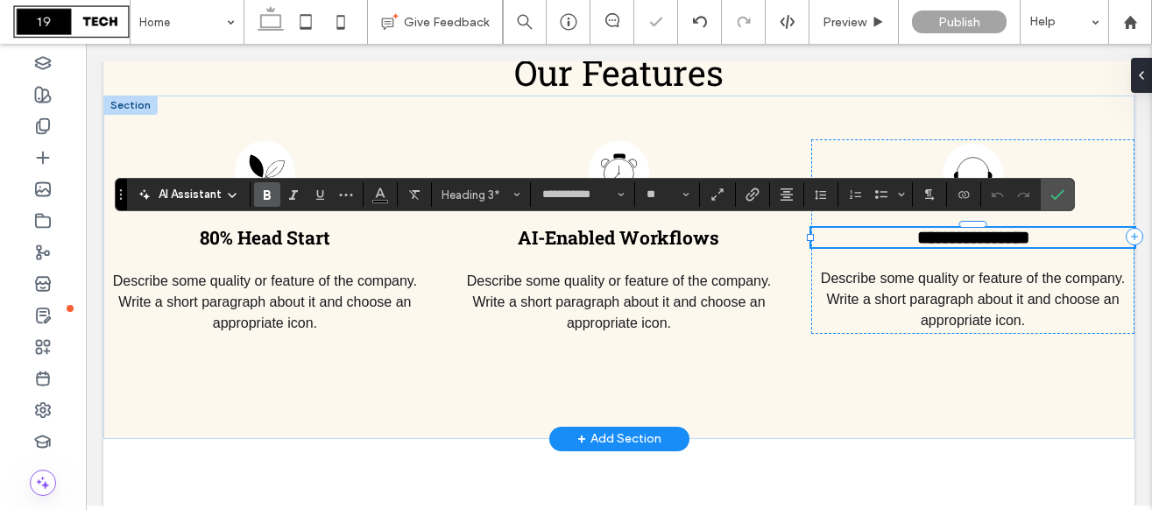
type input "**"
click at [1069, 192] on section at bounding box center [1056, 195] width 33 height 32
click at [1060, 190] on icon "Confirm" at bounding box center [1057, 194] width 14 height 14
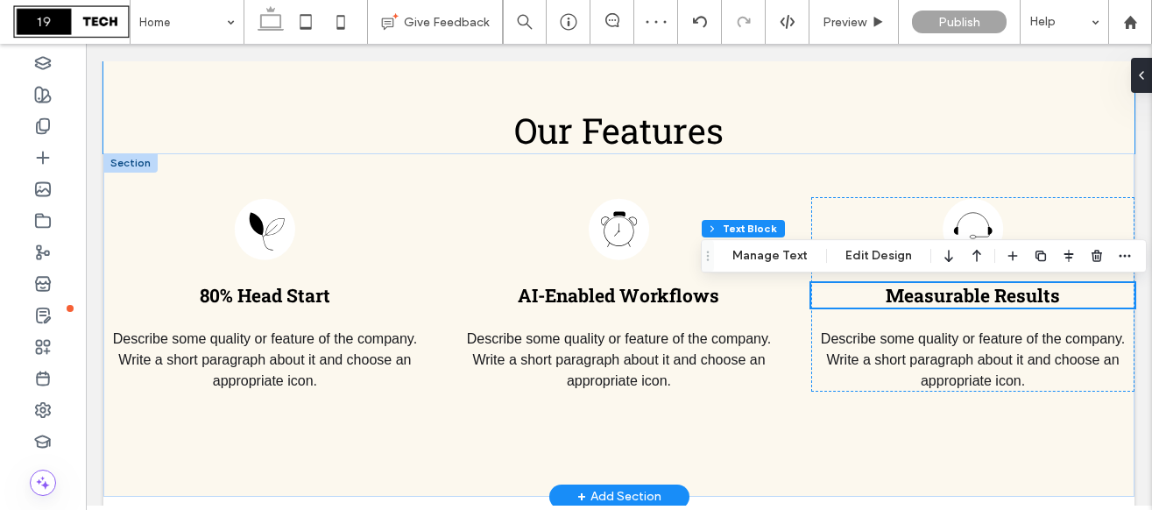
scroll to position [703, 0]
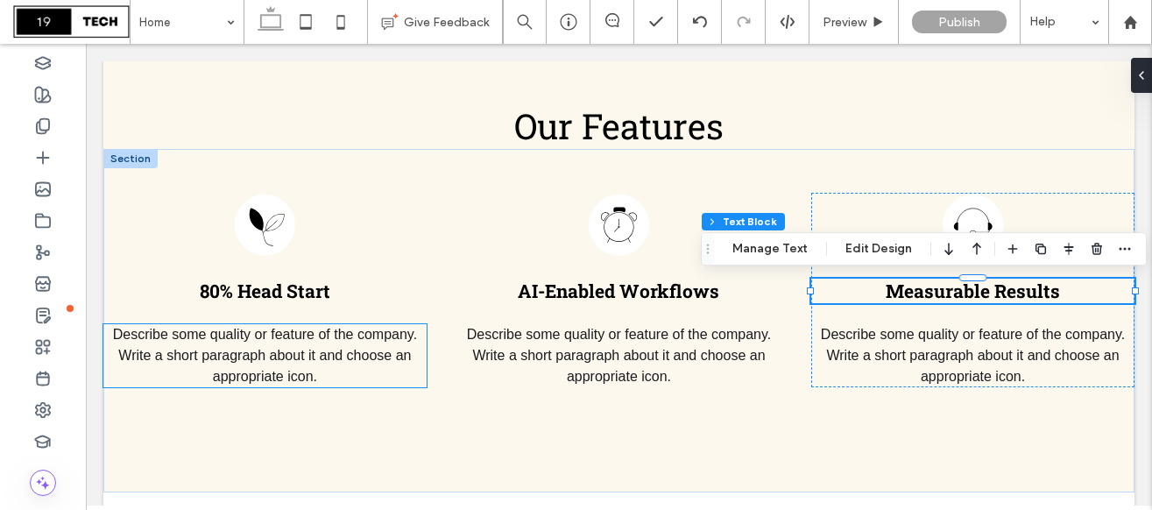
click at [355, 344] on p "Describe some quality or feature of the company. Write a short paragraph about …" at bounding box center [264, 355] width 323 height 63
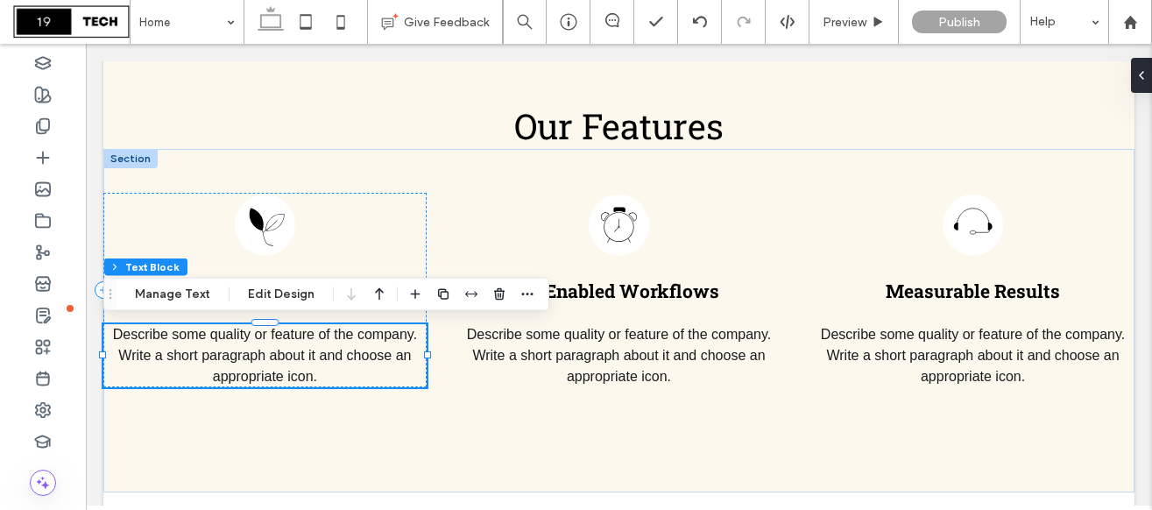
click at [355, 344] on p "Describe some quality or feature of the company. Write a short paragraph about …" at bounding box center [264, 355] width 323 height 63
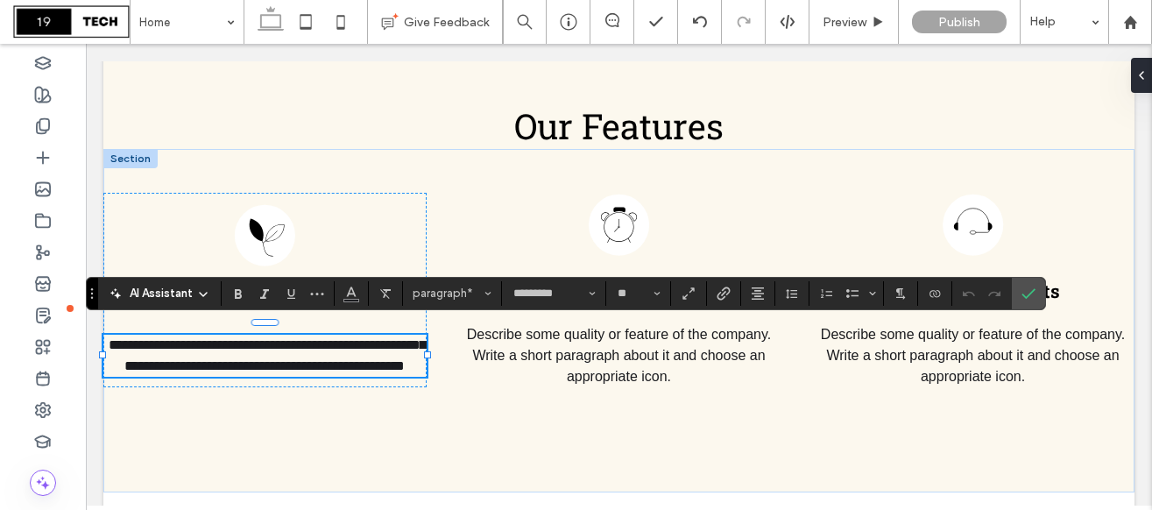
type input "**********"
type input "**"
click at [1017, 296] on label "Confirm" at bounding box center [1028, 294] width 26 height 32
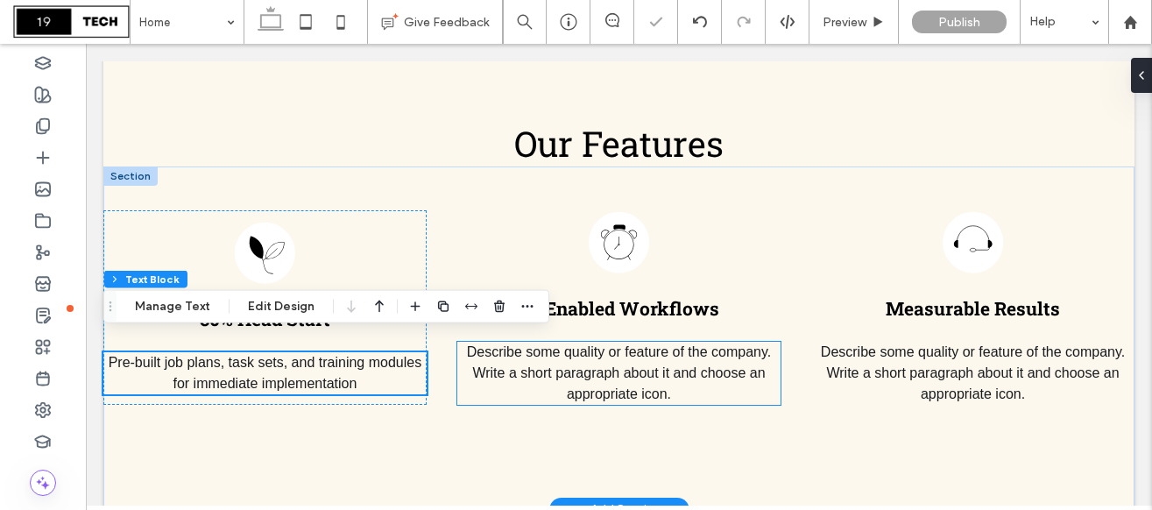
scroll to position [680, 0]
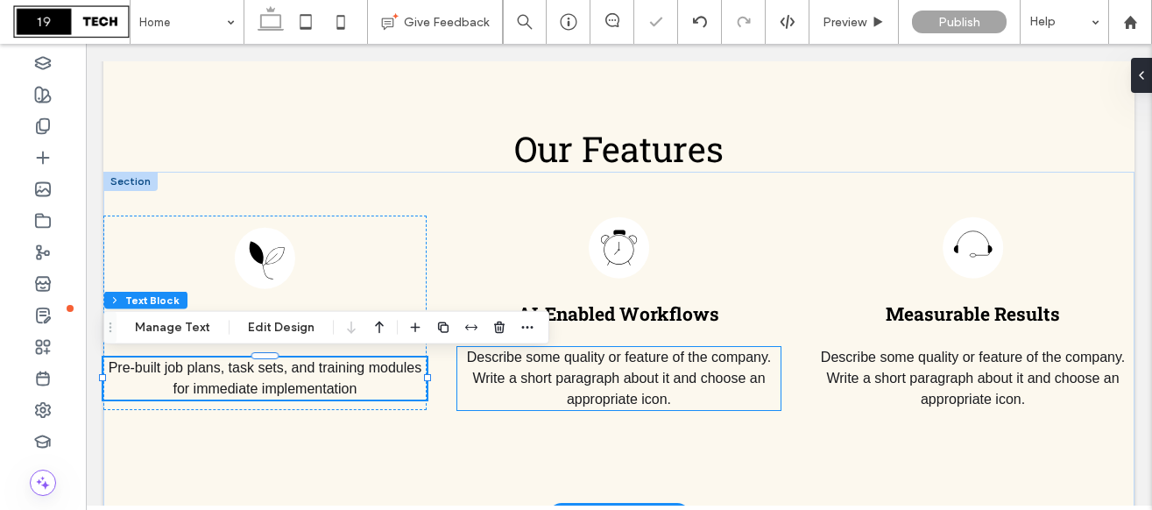
click at [443, 454] on div "80% Head Start Pre-built job plans, task sets, and training modules for immedia…" at bounding box center [618, 343] width 1031 height 343
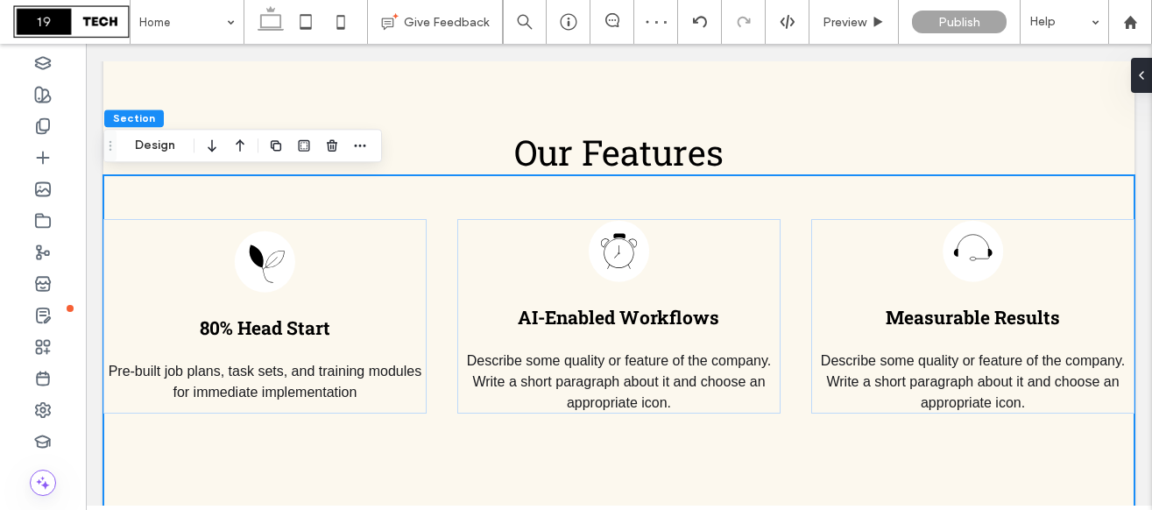
scroll to position [675, 0]
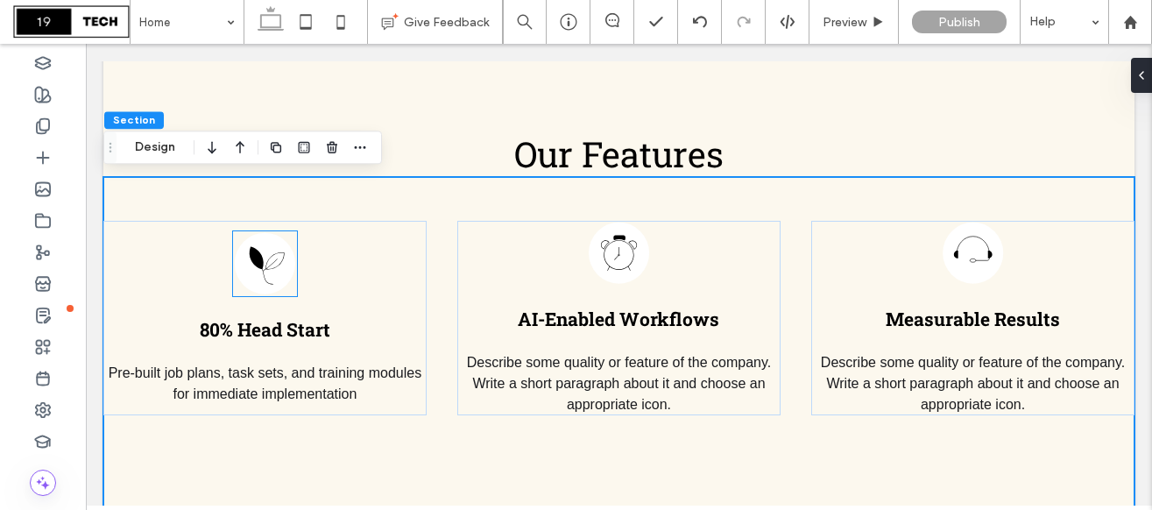
click at [268, 271] on img at bounding box center [265, 263] width 65 height 65
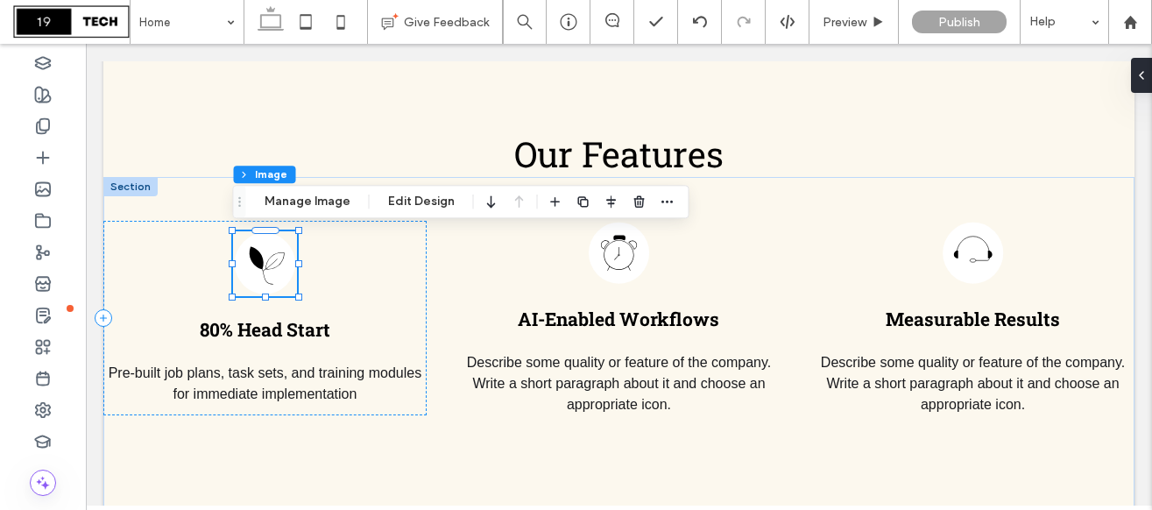
click at [264, 267] on img at bounding box center [265, 263] width 65 height 65
click at [257, 259] on img at bounding box center [265, 263] width 65 height 65
click at [311, 204] on button "Manage Image" at bounding box center [307, 201] width 109 height 21
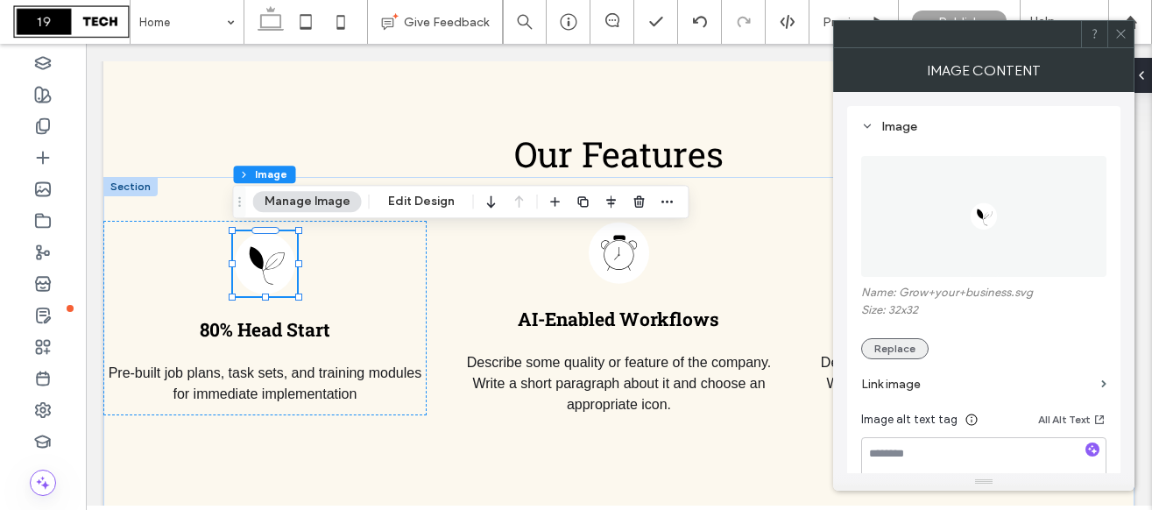
click at [894, 347] on button "Replace" at bounding box center [894, 348] width 67 height 21
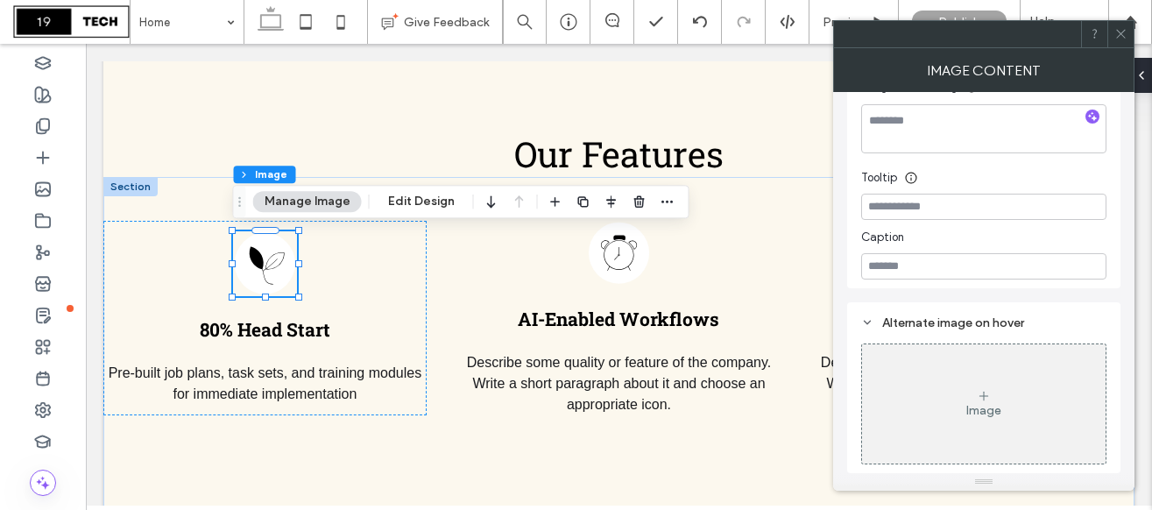
scroll to position [335, 0]
click at [1118, 36] on icon at bounding box center [1120, 33] width 13 height 13
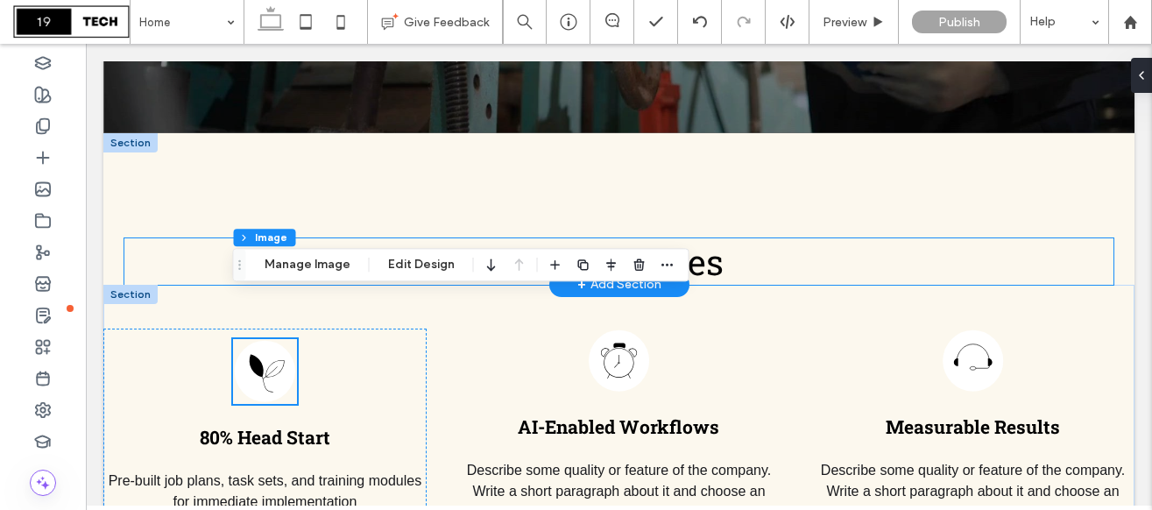
scroll to position [484, 0]
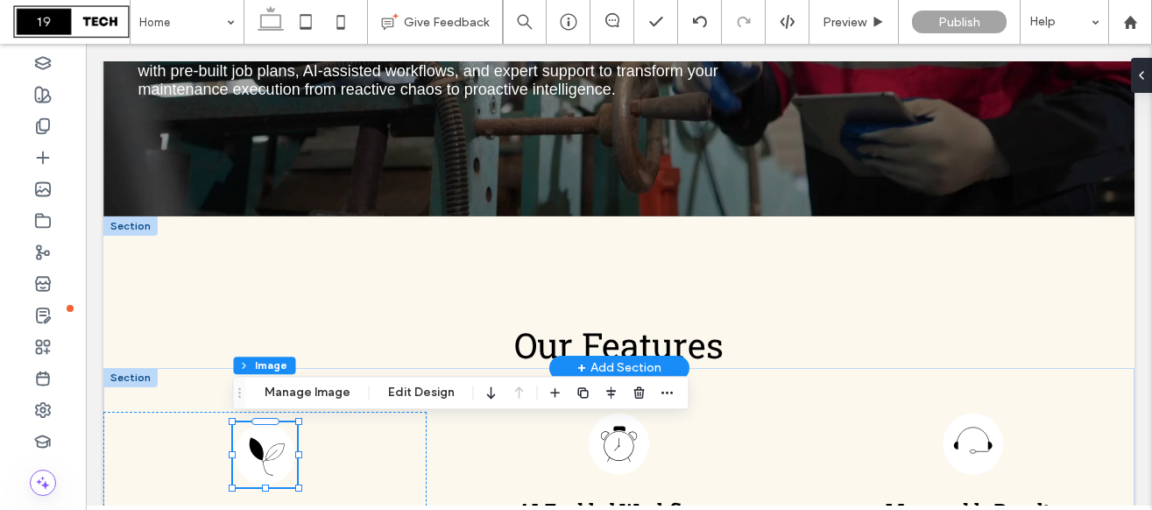
click at [138, 229] on div at bounding box center [130, 225] width 54 height 19
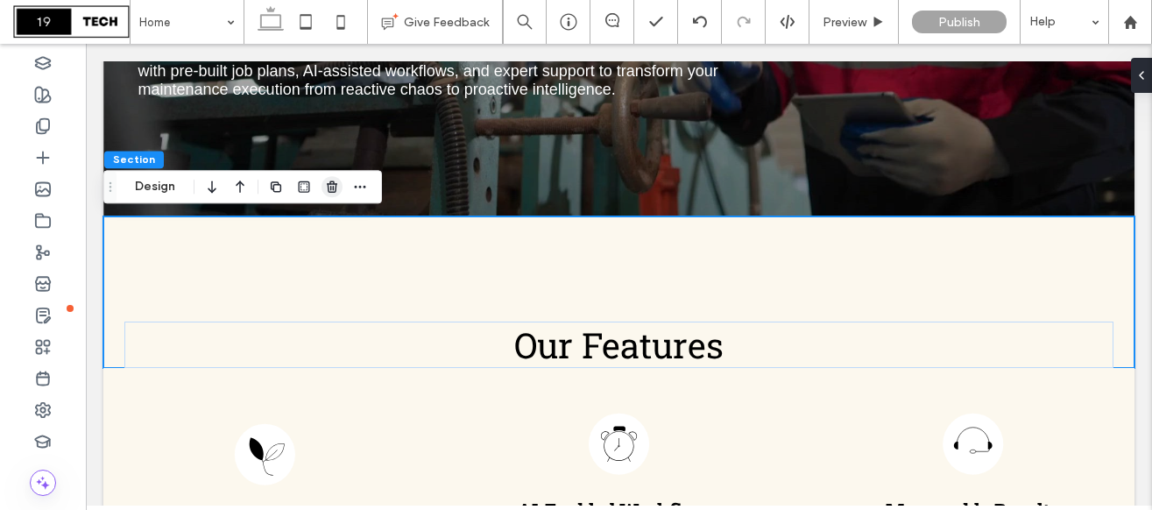
click at [334, 180] on icon "button" at bounding box center [332, 187] width 14 height 14
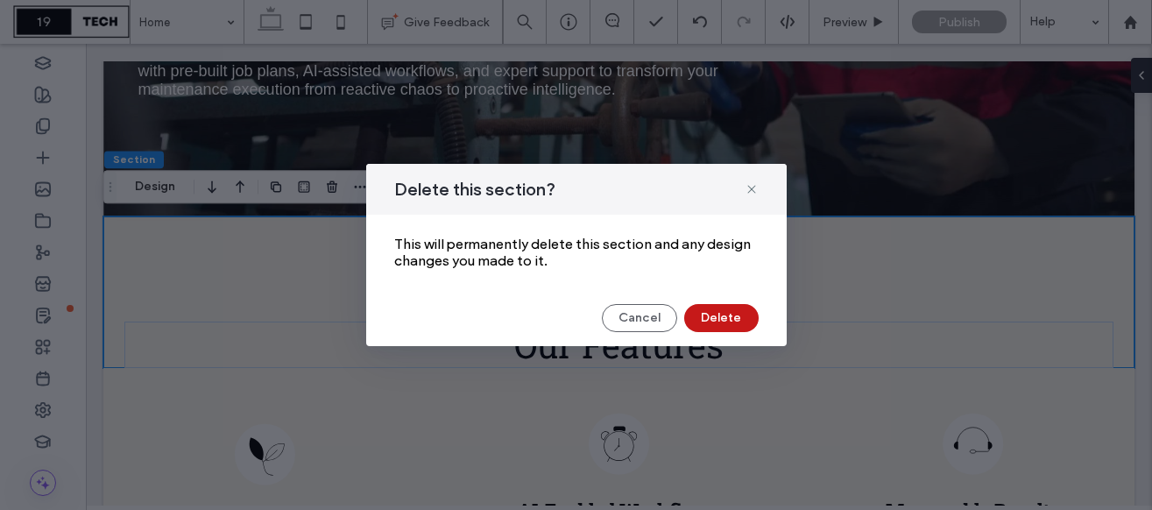
click at [737, 314] on button "Delete" at bounding box center [721, 318] width 74 height 28
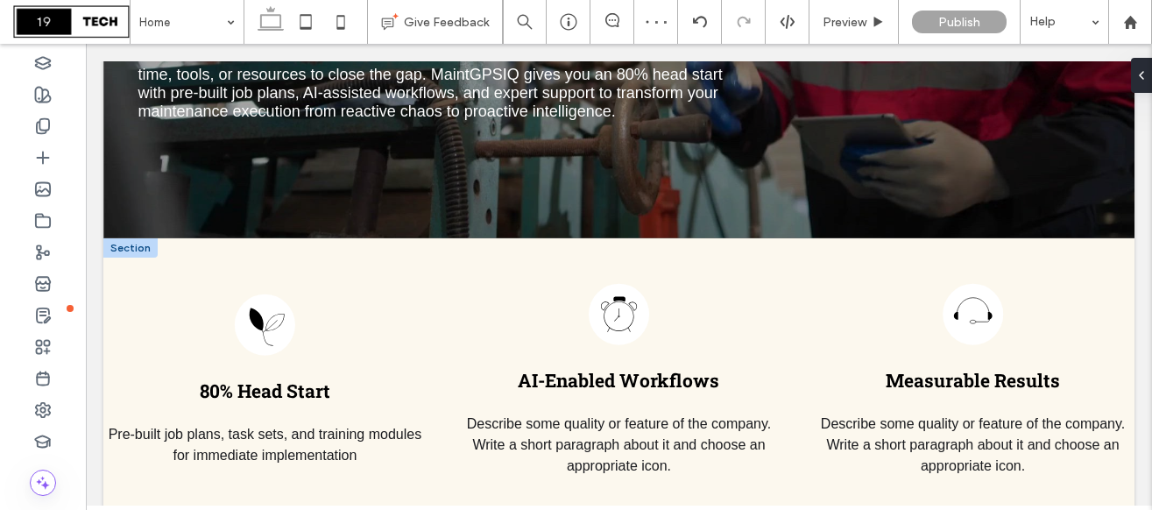
scroll to position [471, 0]
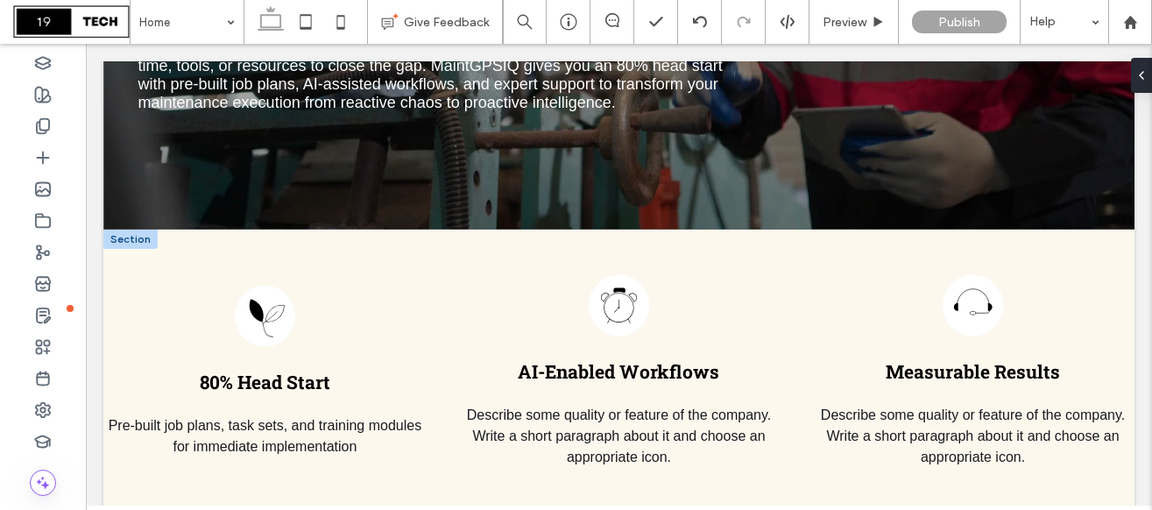
click at [141, 241] on div at bounding box center [130, 238] width 54 height 19
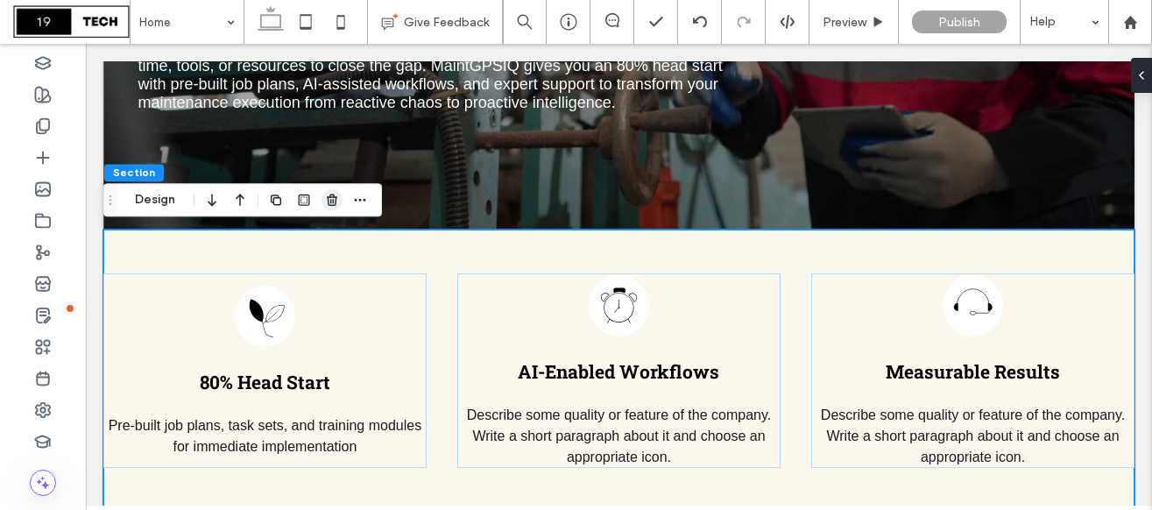
click at [336, 200] on icon "button" at bounding box center [332, 200] width 14 height 14
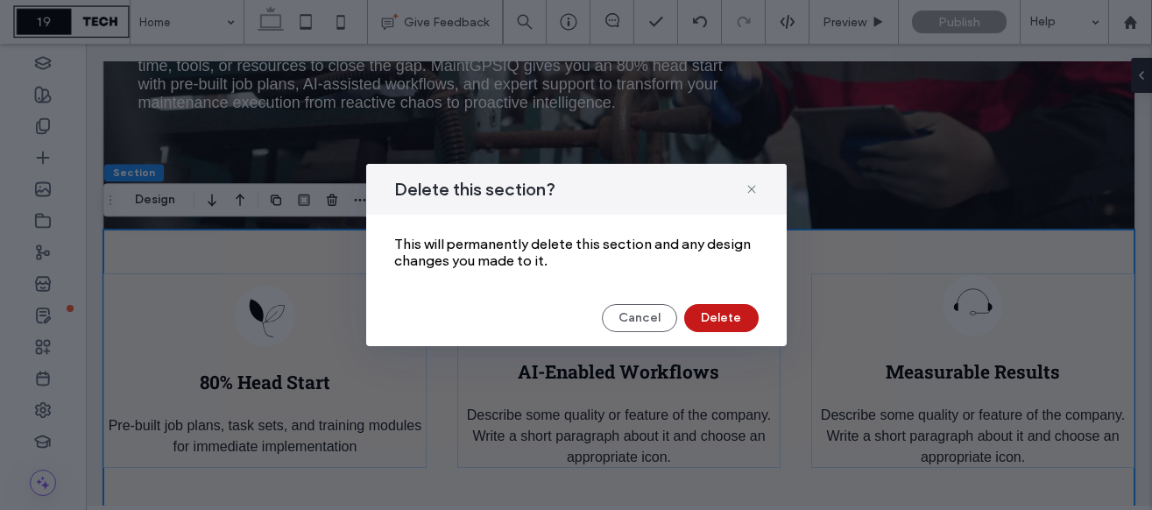
click at [717, 319] on button "Delete" at bounding box center [721, 318] width 74 height 28
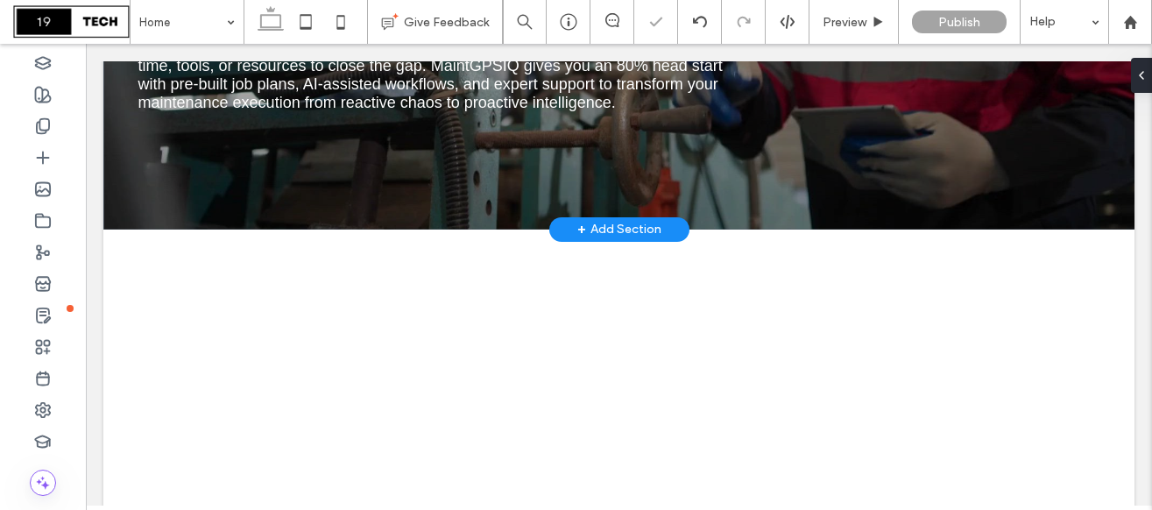
click at [609, 227] on div "+ Add Section" at bounding box center [619, 229] width 84 height 19
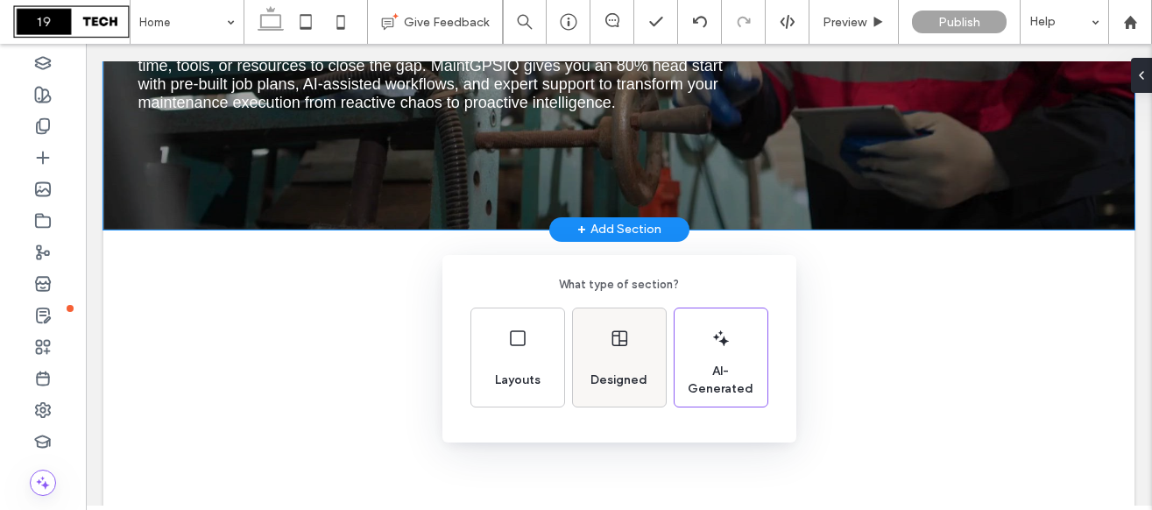
click at [627, 353] on div "Designed" at bounding box center [619, 357] width 93 height 98
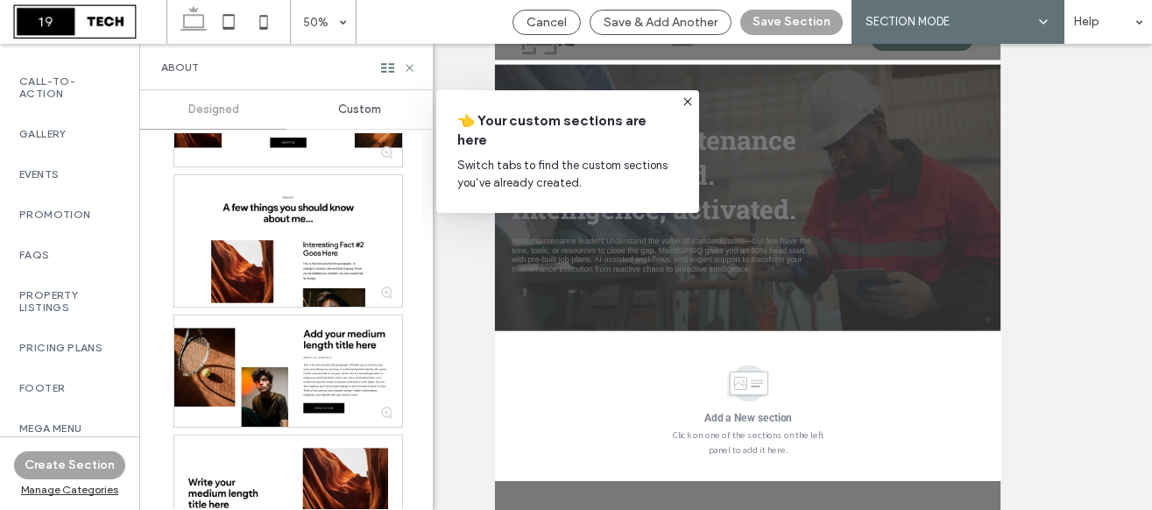
scroll to position [908, 2]
click at [74, 328] on div "Pricing Plans" at bounding box center [67, 348] width 139 height 40
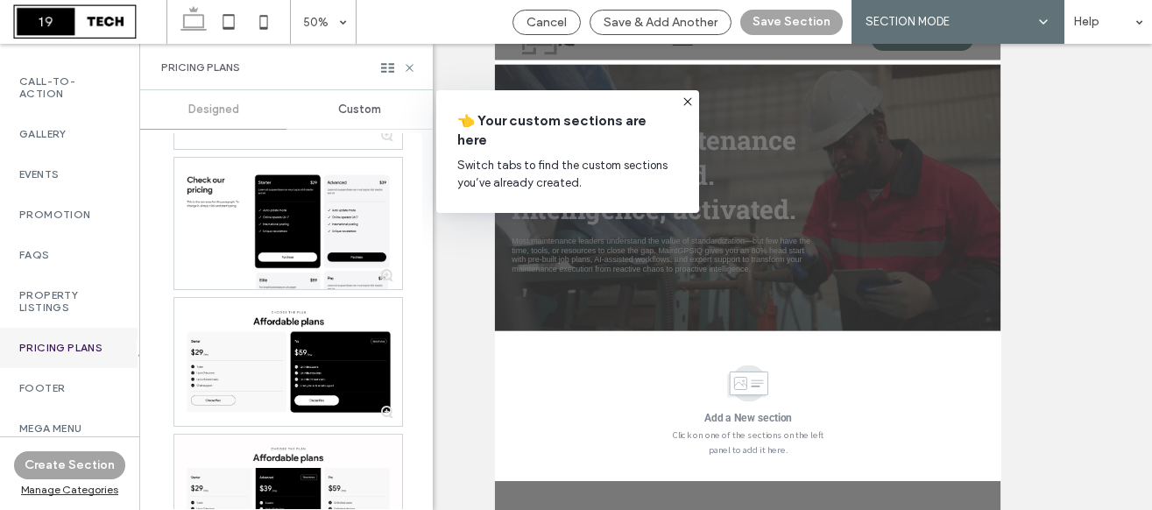
scroll to position [1113, 0]
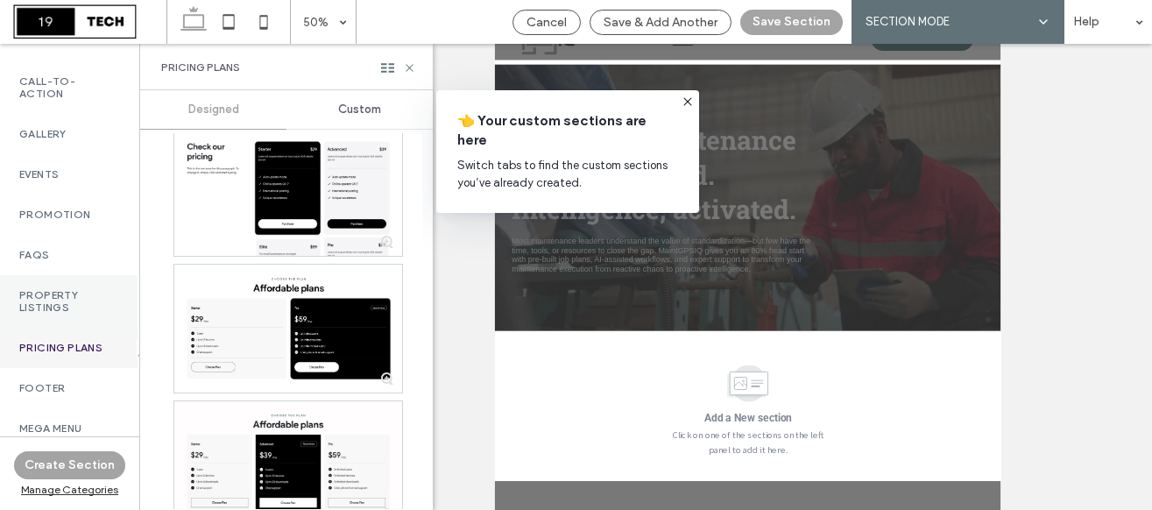
click at [52, 289] on label "Property Listings" at bounding box center [67, 301] width 97 height 25
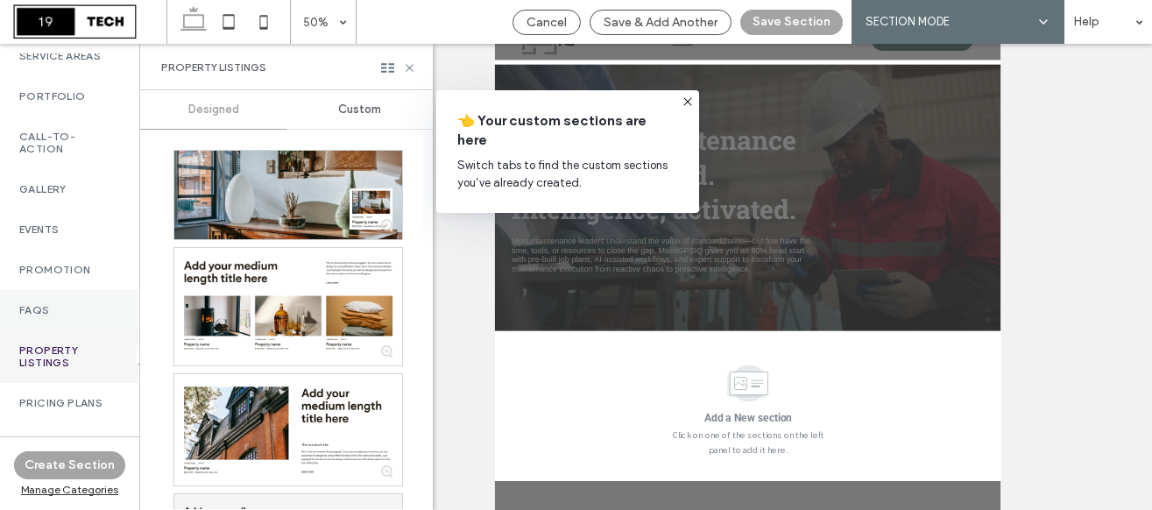
scroll to position [821, 2]
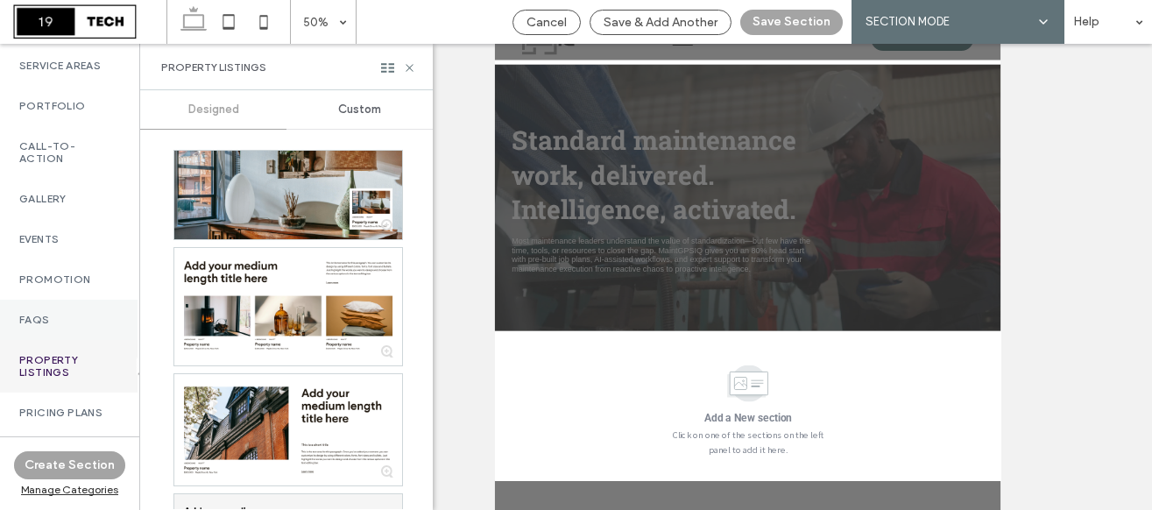
click at [67, 245] on label "Events" at bounding box center [67, 239] width 97 height 12
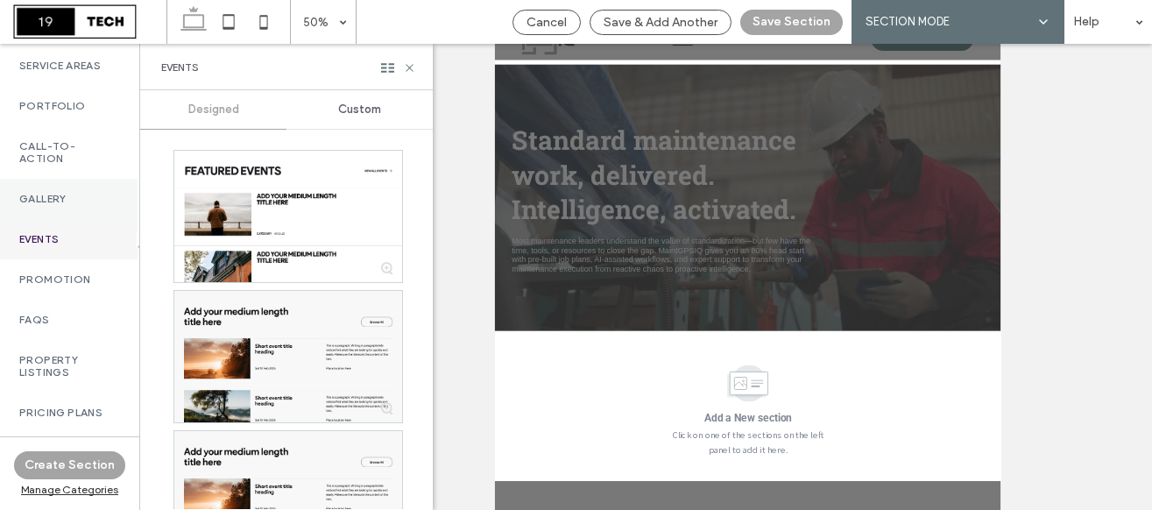
click at [64, 205] on label "Gallery" at bounding box center [67, 199] width 97 height 12
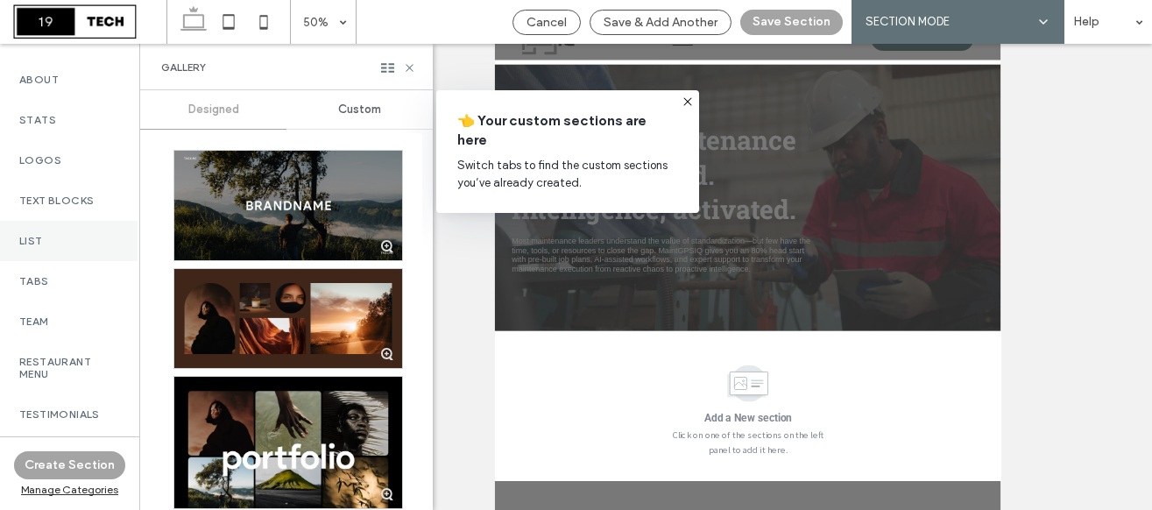
scroll to position [387, 2]
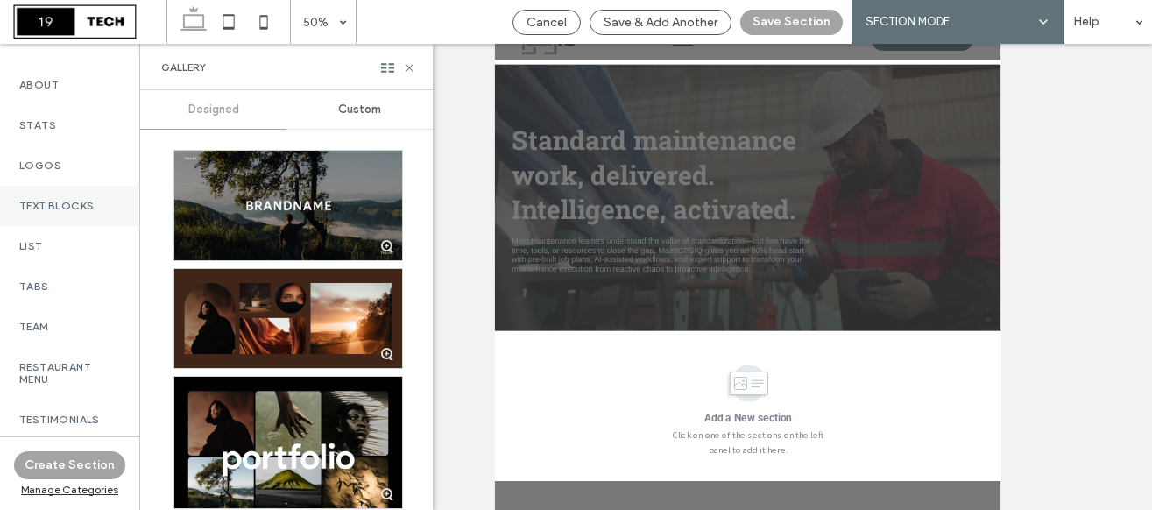
click at [60, 210] on div "Text Blocks" at bounding box center [67, 206] width 139 height 40
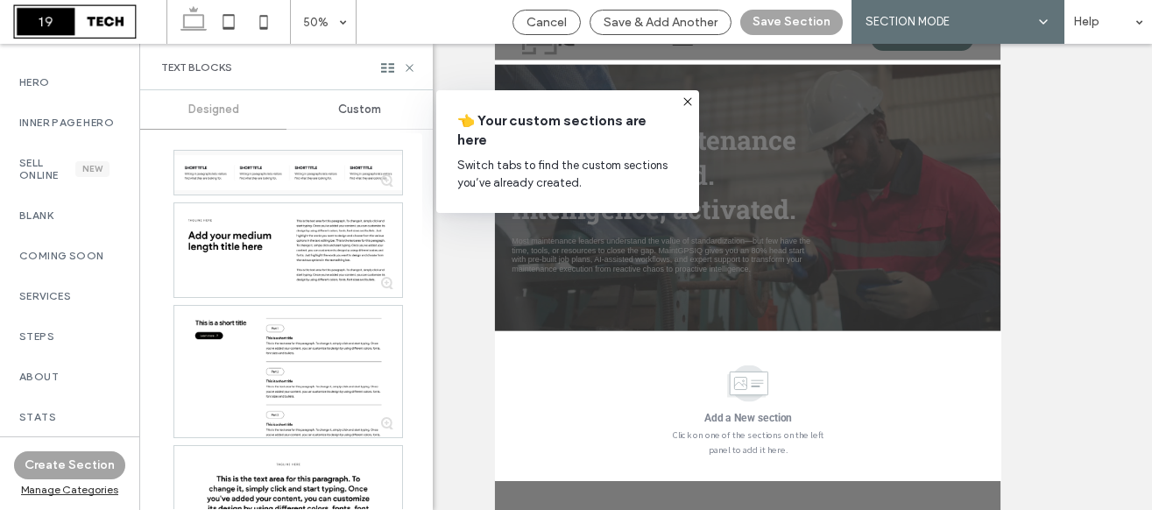
scroll to position [0, 2]
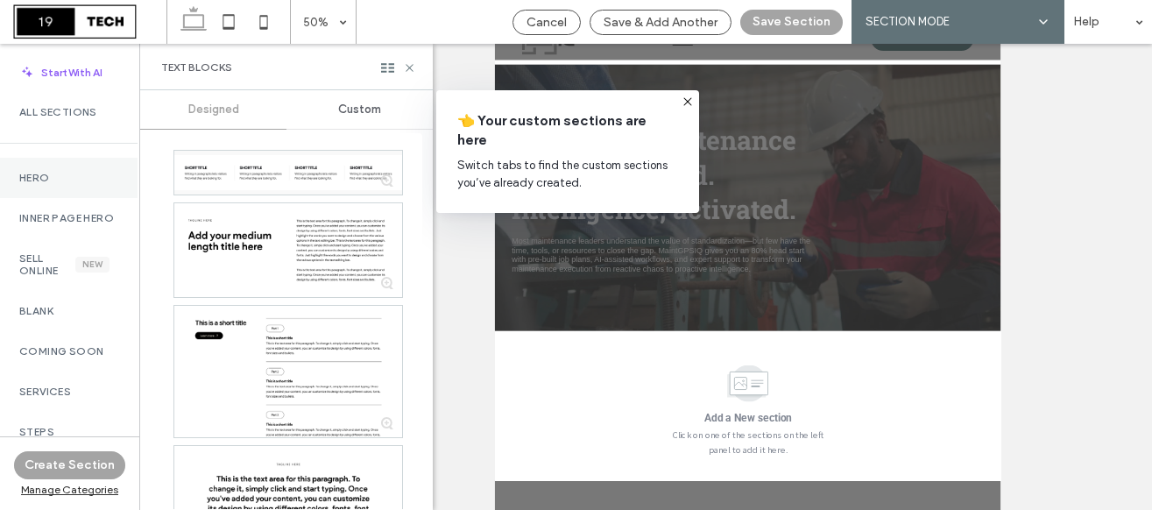
click at [64, 172] on label "Hero" at bounding box center [67, 178] width 97 height 12
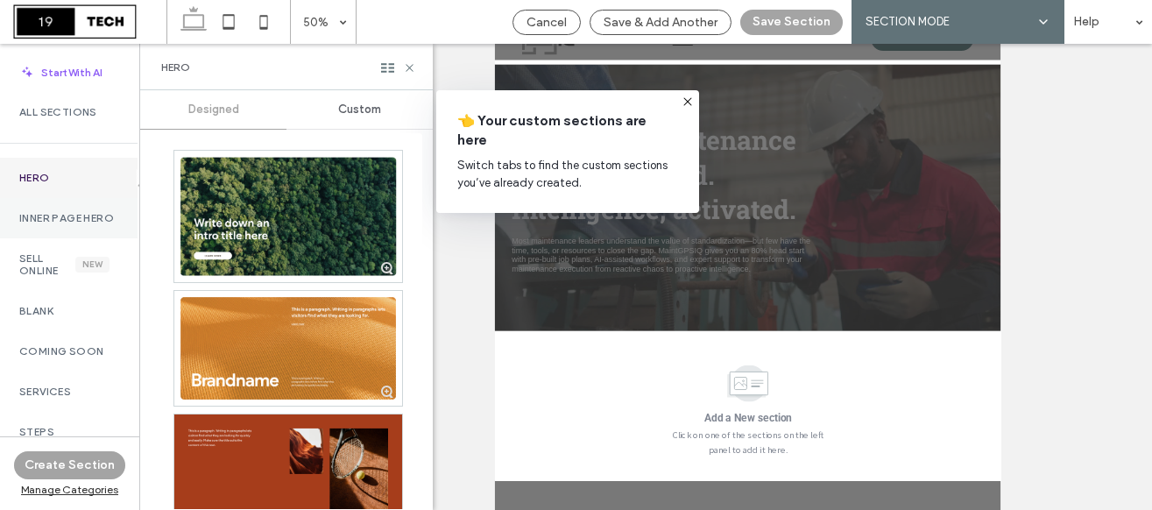
click at [59, 208] on div "Inner Page Hero" at bounding box center [67, 218] width 139 height 40
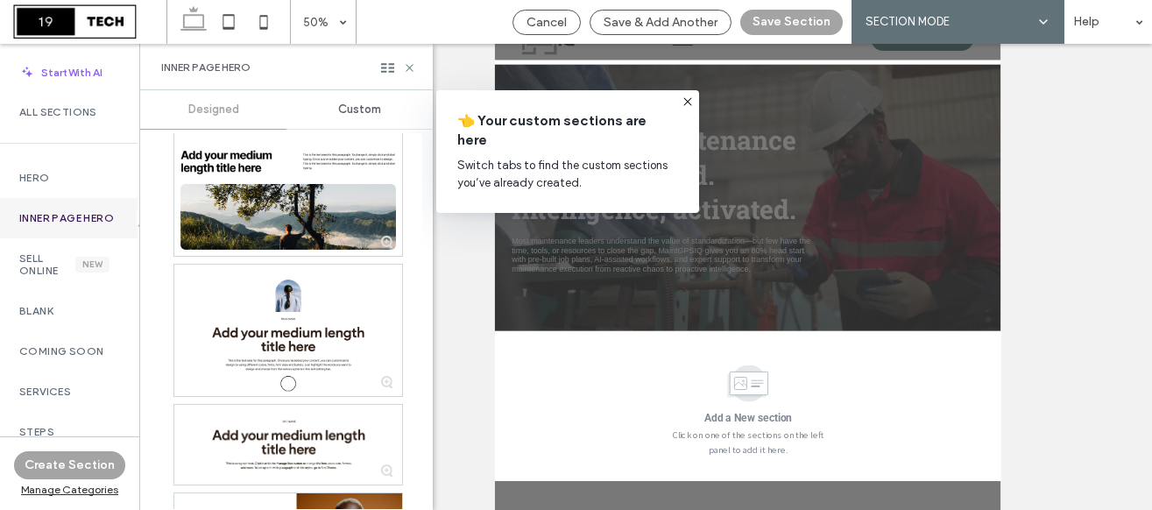
scroll to position [1759, 0]
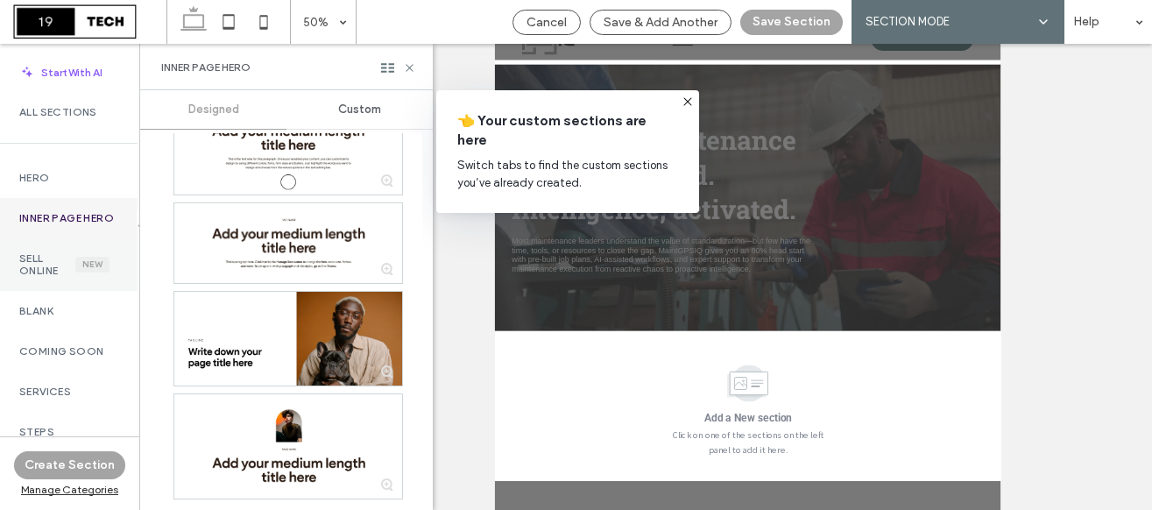
click at [37, 277] on label "Sell Online" at bounding box center [47, 264] width 56 height 25
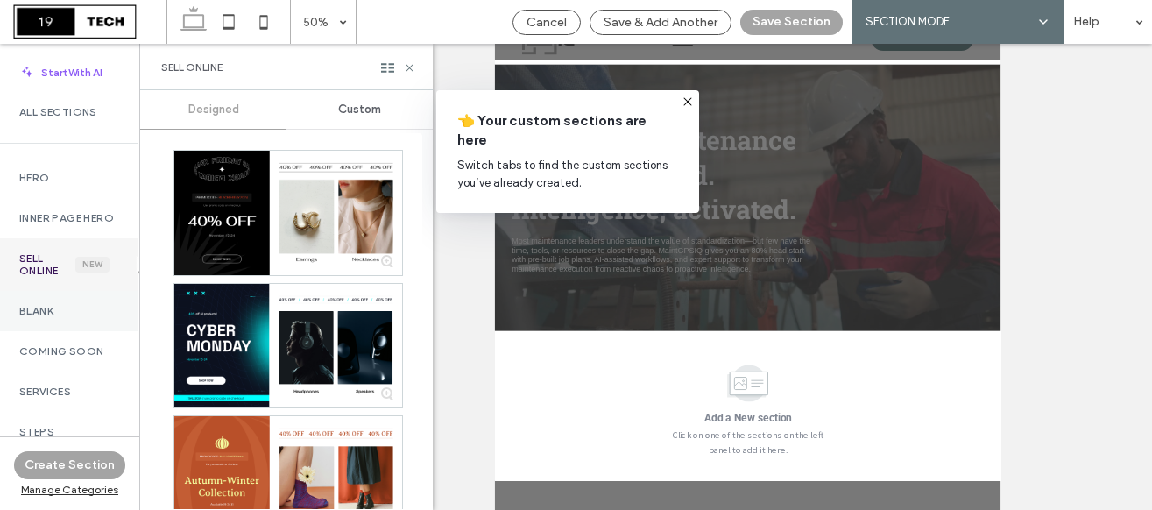
click at [46, 317] on label "Blank" at bounding box center [67, 311] width 97 height 12
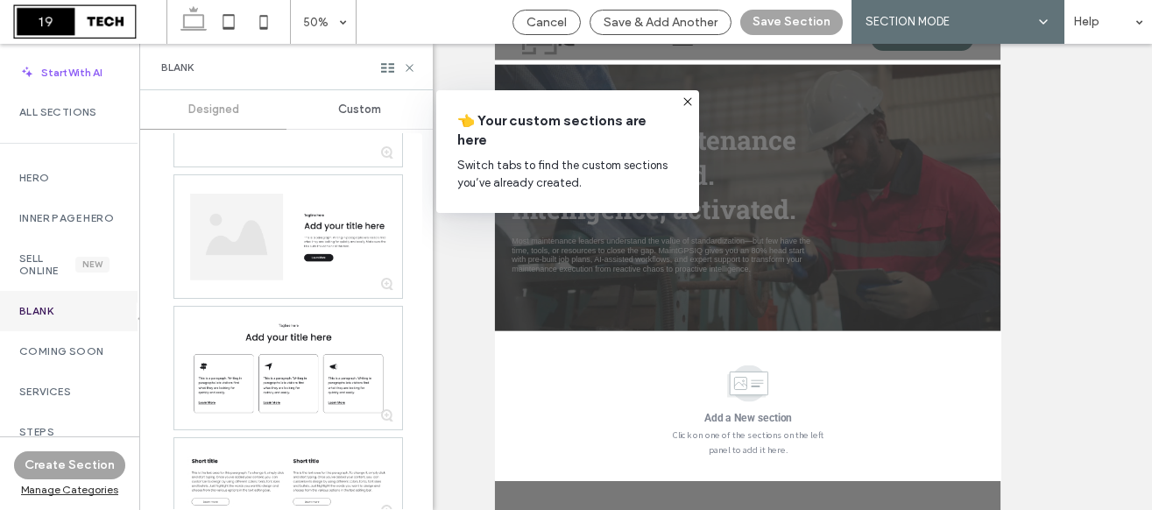
scroll to position [147, 0]
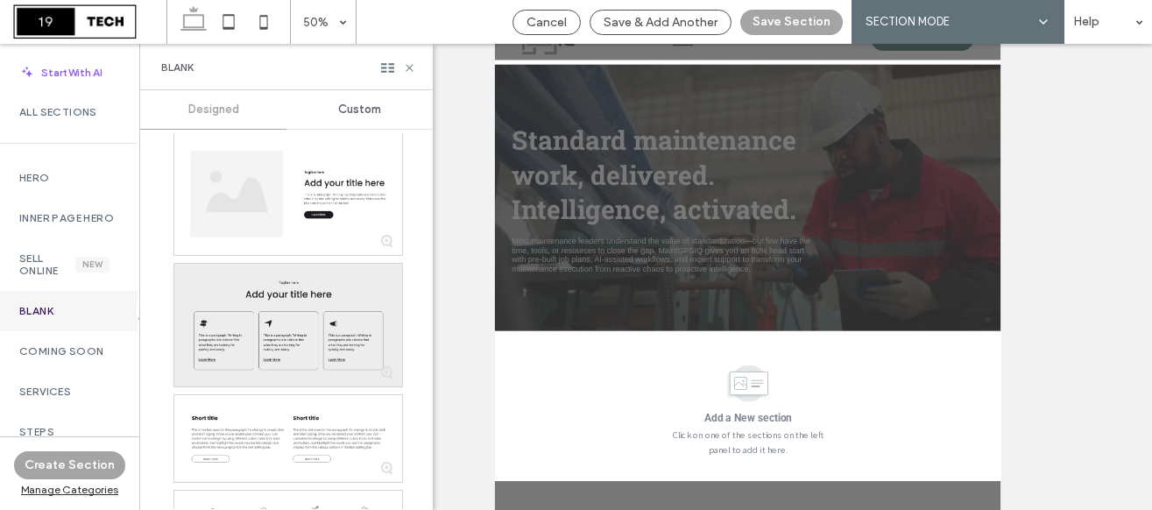
click at [223, 293] on div at bounding box center [288, 325] width 228 height 123
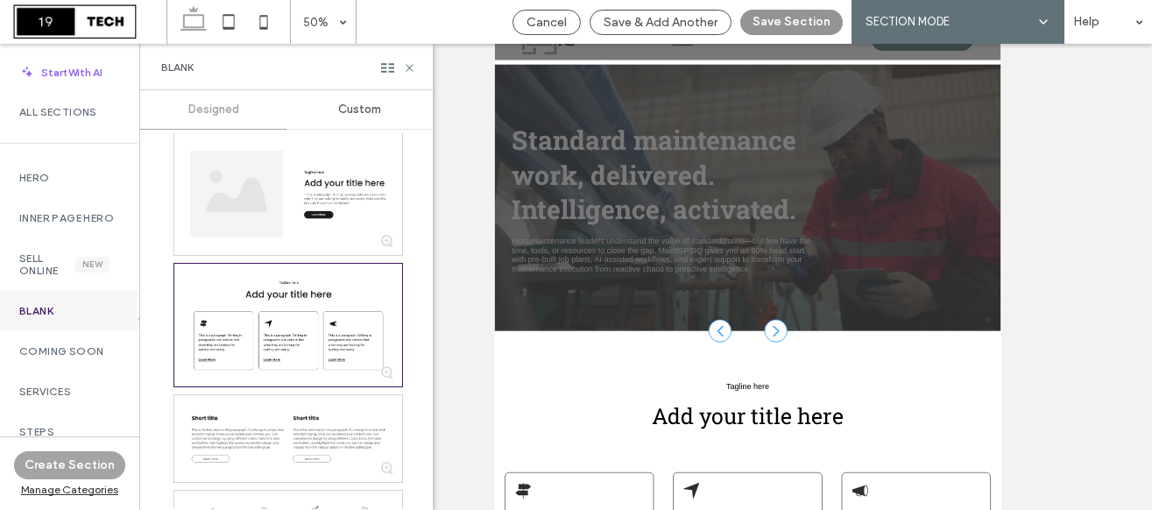
click at [794, 14] on button "Save Section" at bounding box center [791, 22] width 102 height 25
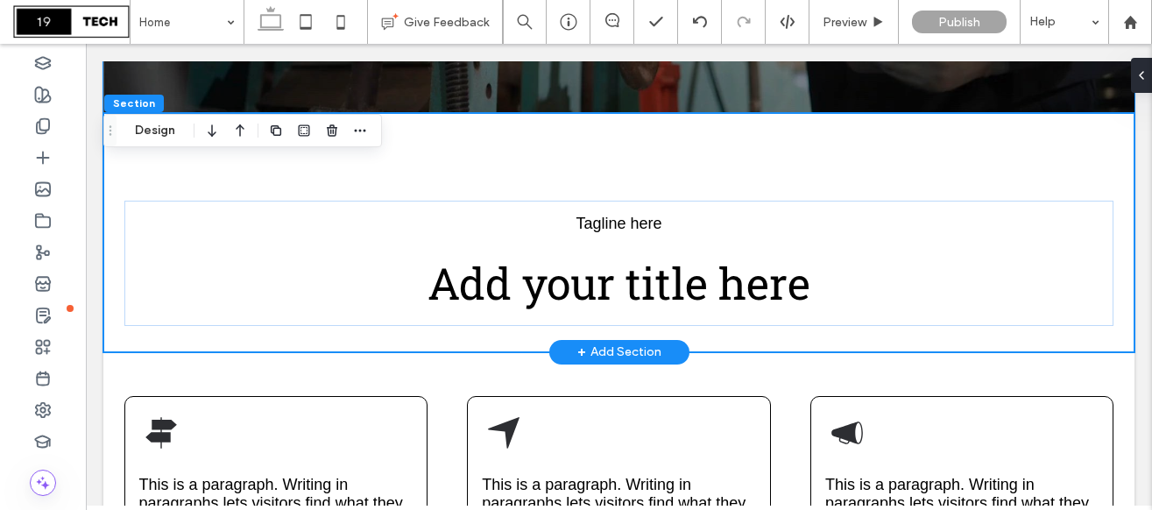
scroll to position [589, 0]
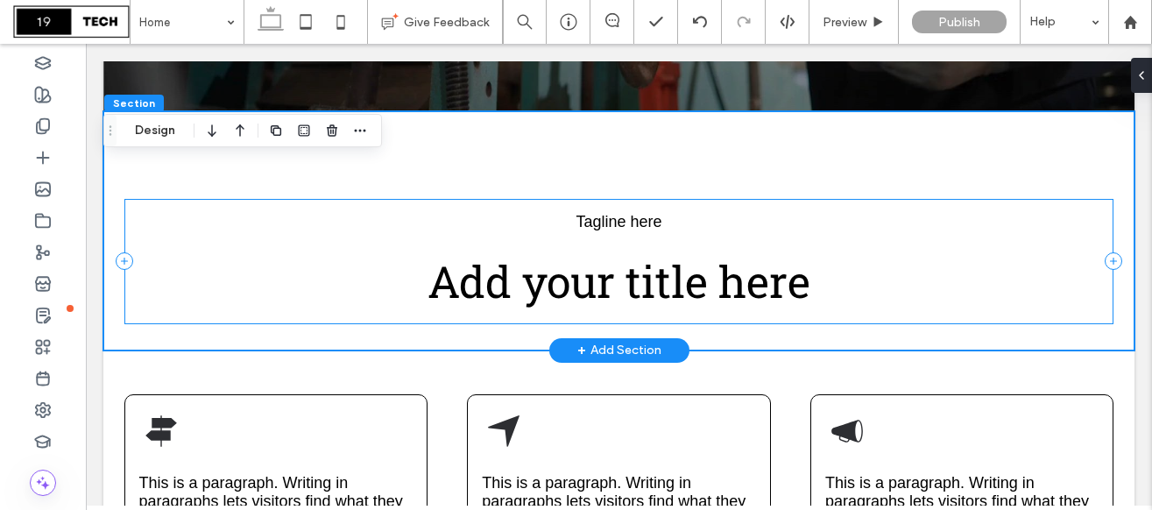
click at [222, 205] on div "Tagline here Add your title here" at bounding box center [619, 261] width 990 height 125
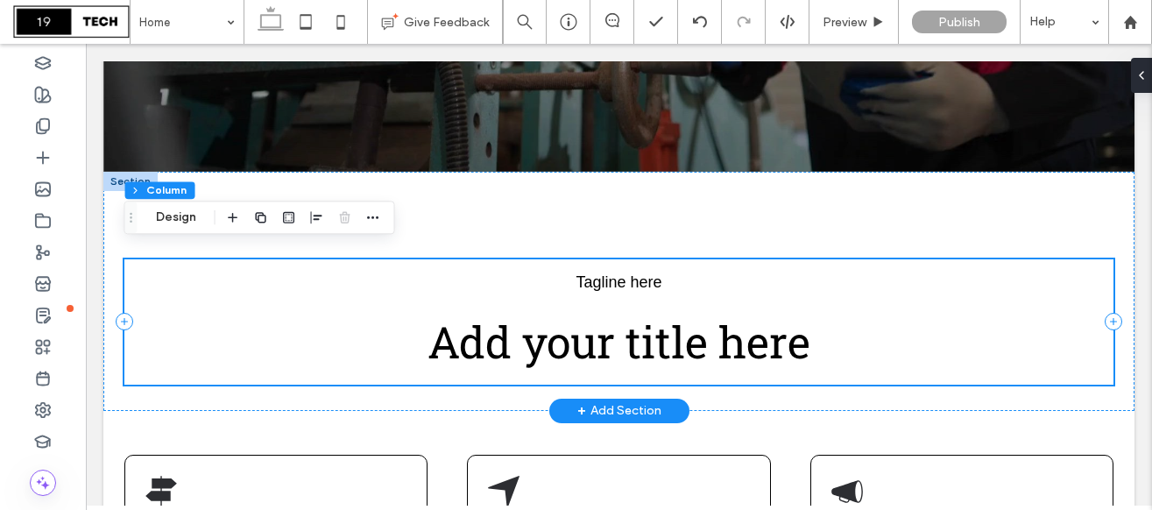
scroll to position [520, 0]
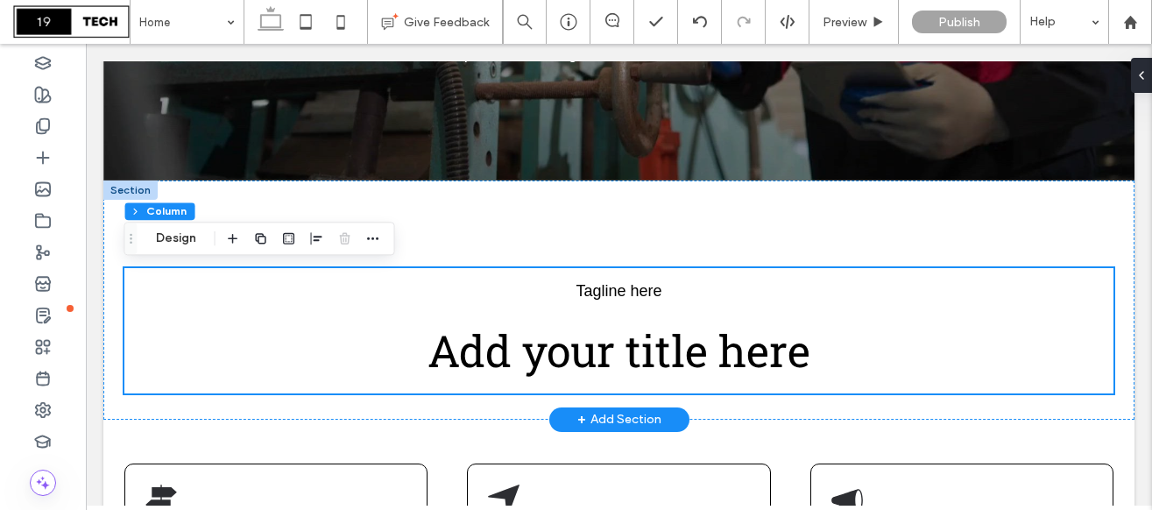
click at [124, 188] on div at bounding box center [130, 189] width 54 height 19
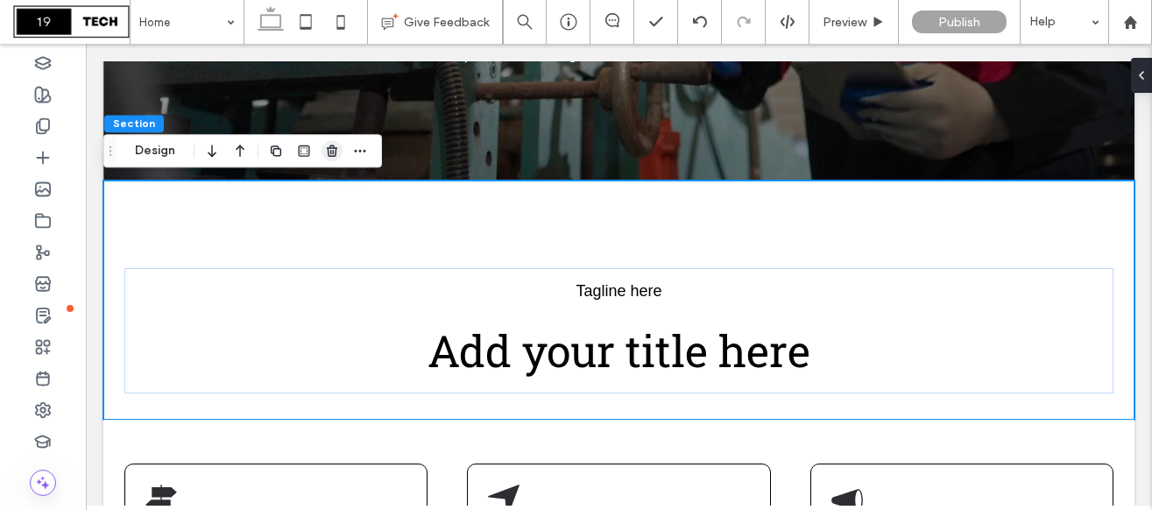
click at [333, 151] on use "button" at bounding box center [332, 150] width 11 height 11
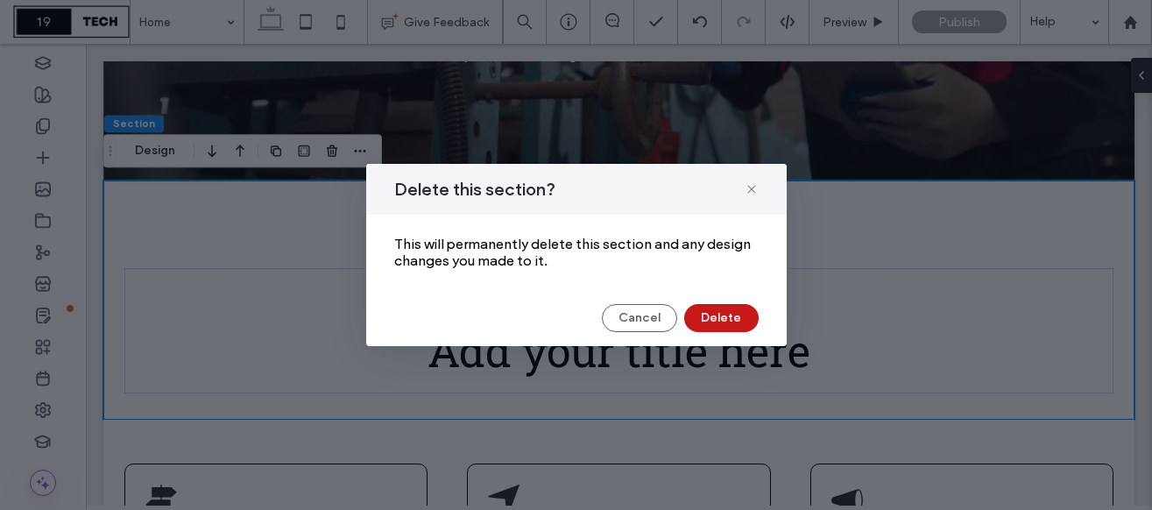
click at [742, 313] on button "Delete" at bounding box center [721, 318] width 74 height 28
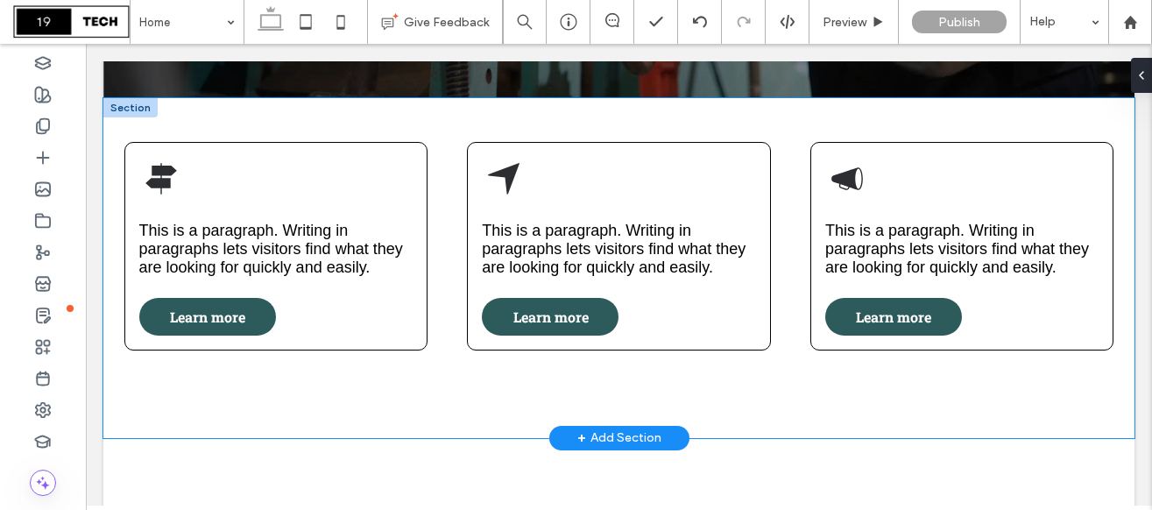
scroll to position [592, 0]
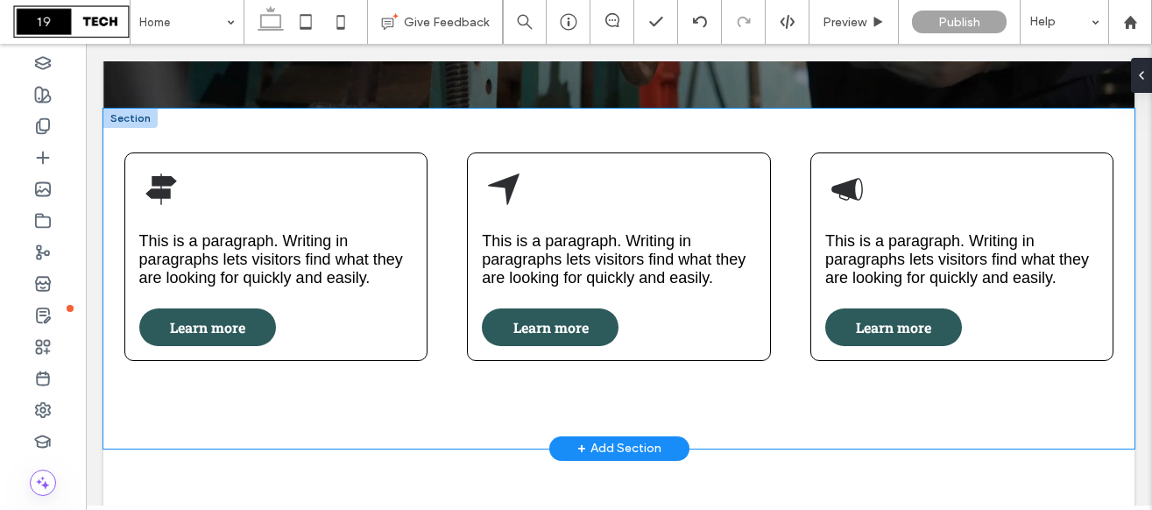
click at [483, 385] on div "This is a paragraph. Writing in paragraphs lets visitors find what they are loo…" at bounding box center [618, 279] width 1031 height 340
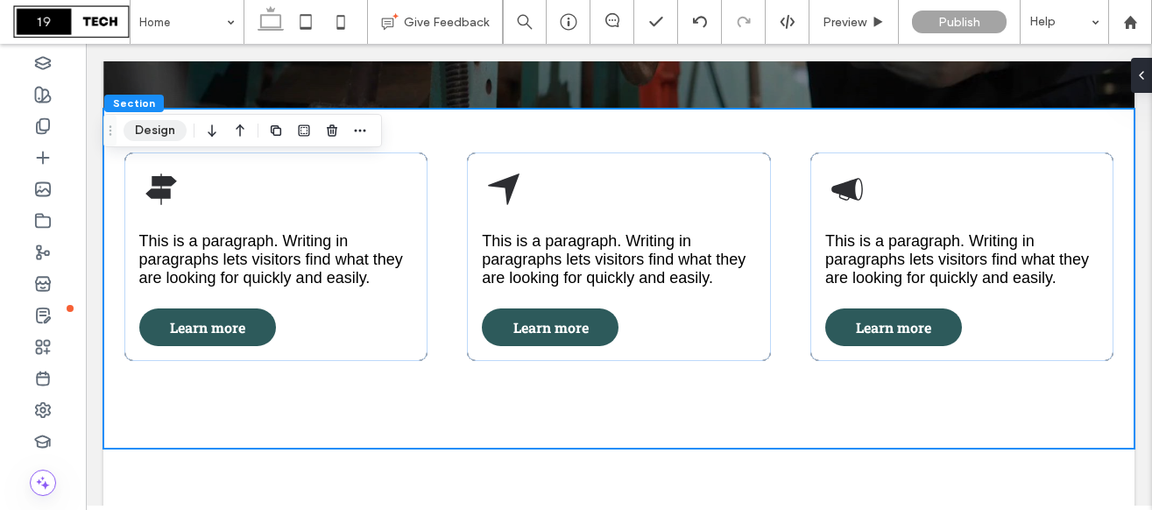
click at [152, 130] on button "Design" at bounding box center [154, 130] width 63 height 21
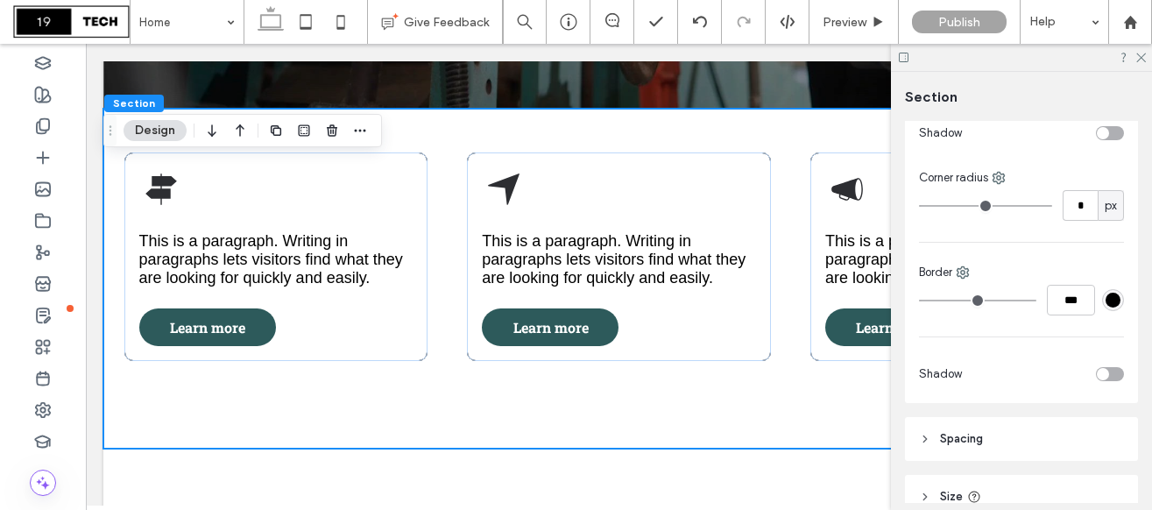
scroll to position [607, 0]
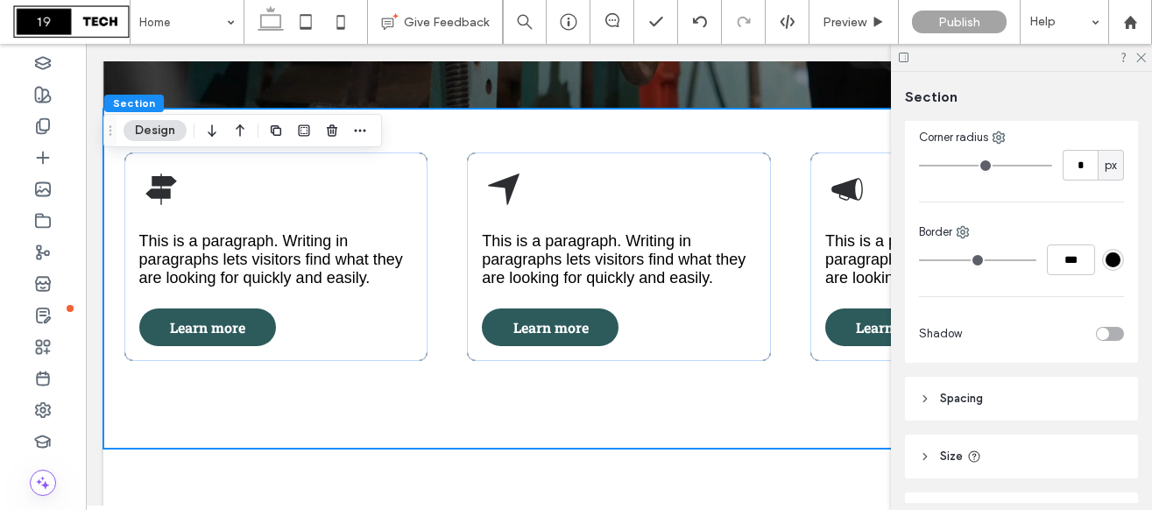
click at [959, 399] on span "Spacing" at bounding box center [961, 399] width 43 height 18
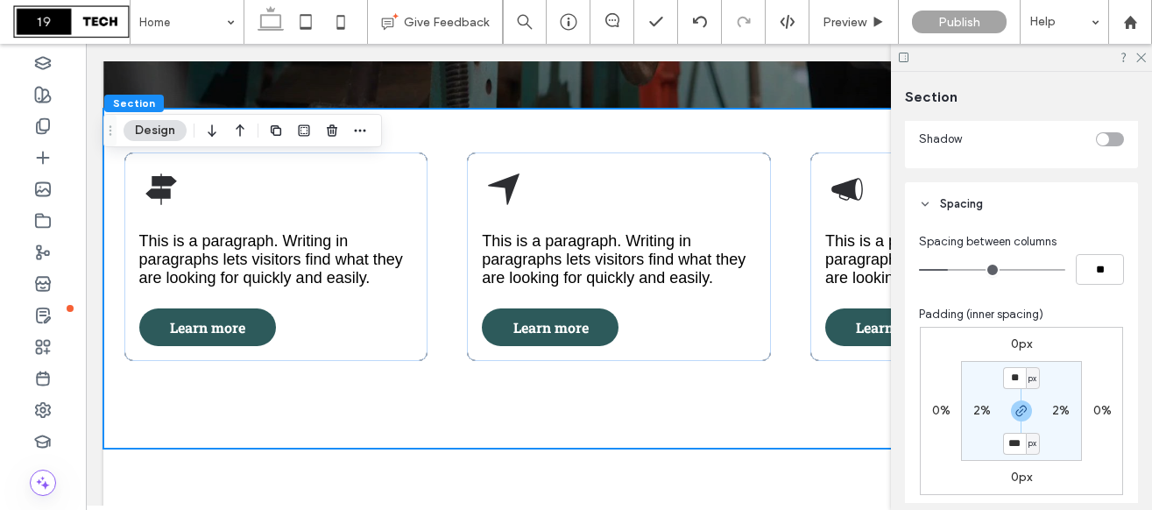
scroll to position [802, 0]
click at [1033, 376] on span "px" at bounding box center [1032, 378] width 8 height 18
click at [1028, 300] on div "%" at bounding box center [1026, 290] width 25 height 31
type input "***"
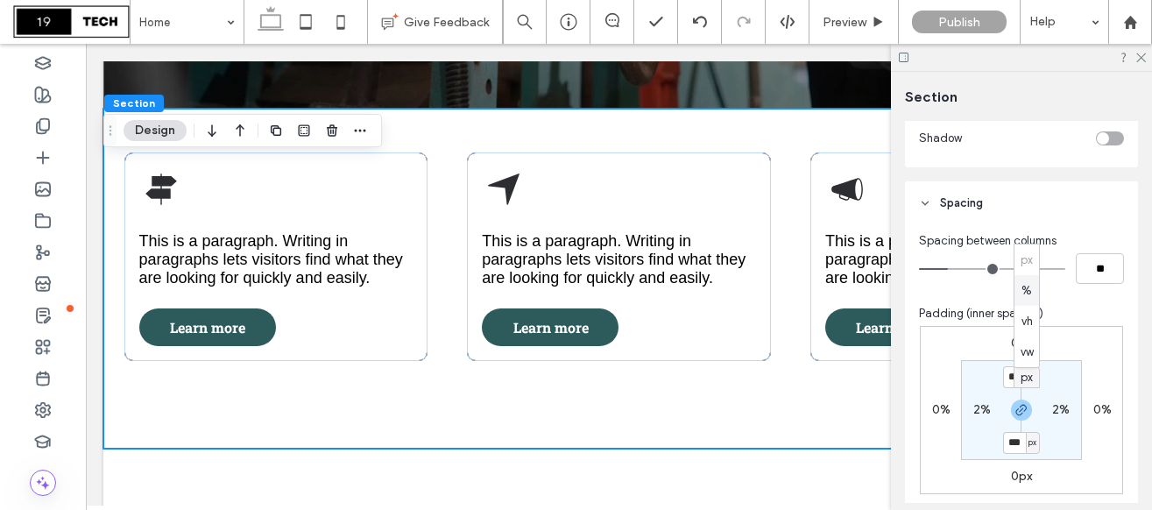
type input "*"
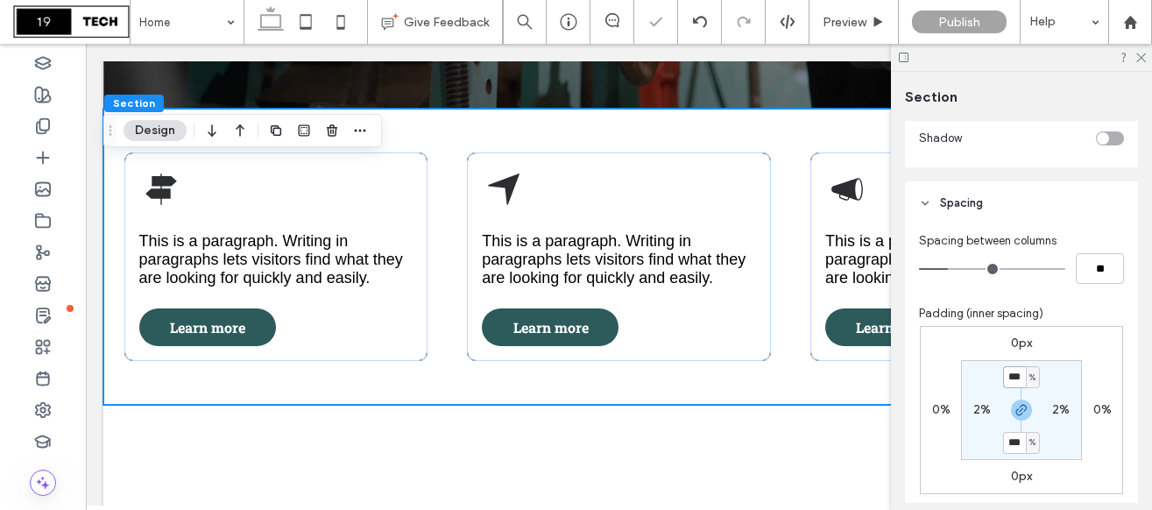
click at [1020, 386] on input "***" at bounding box center [1014, 377] width 23 height 22
type input "*"
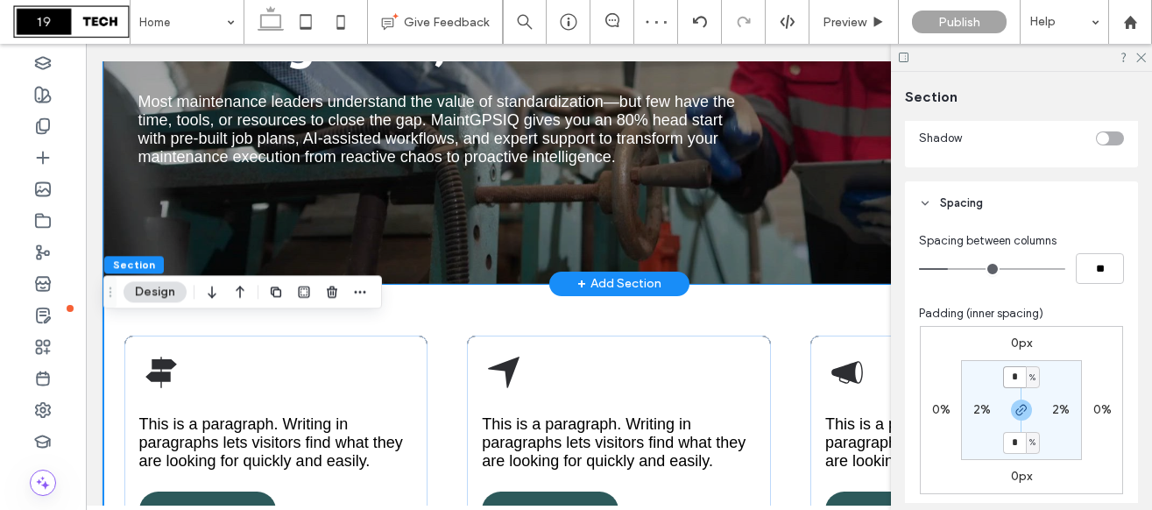
scroll to position [454, 0]
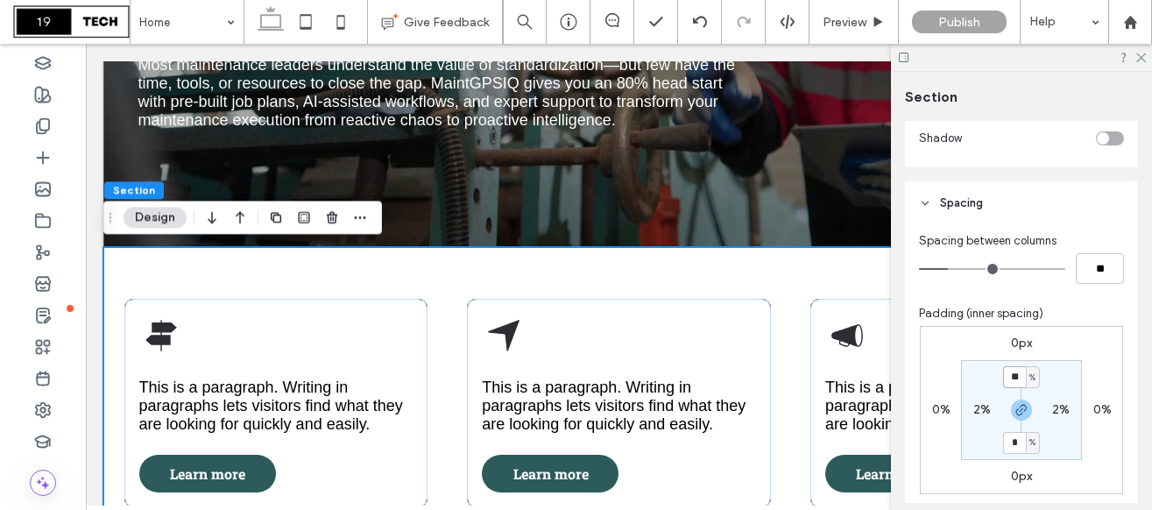
type input "**"
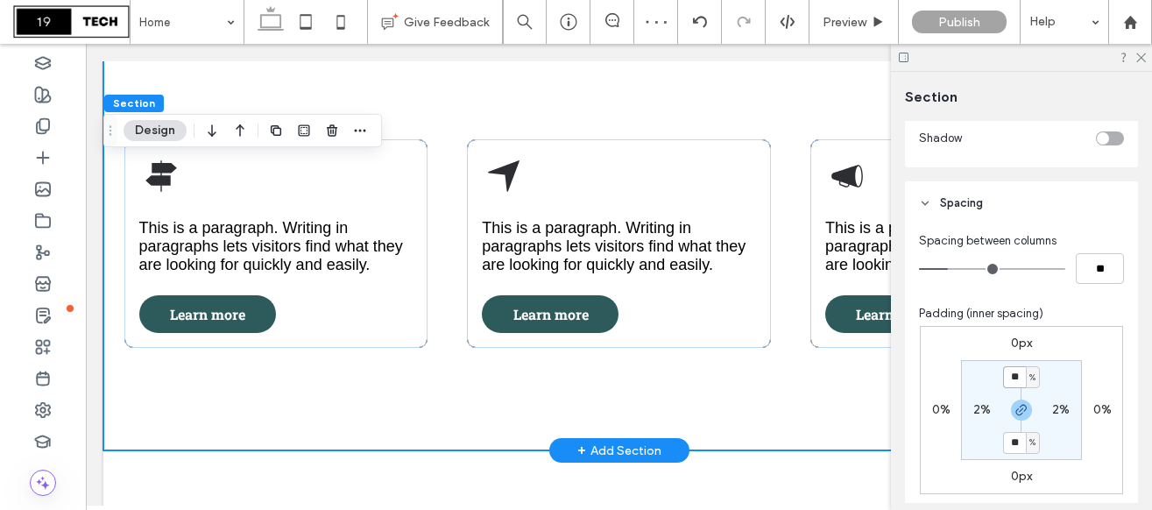
scroll to position [666, 0]
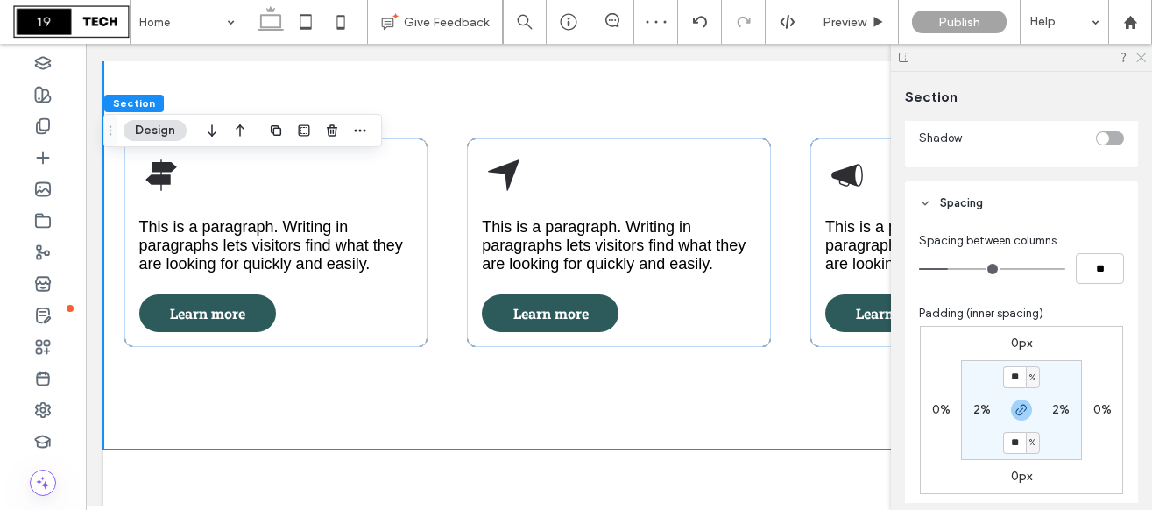
click at [1142, 59] on use at bounding box center [1141, 58] width 10 height 10
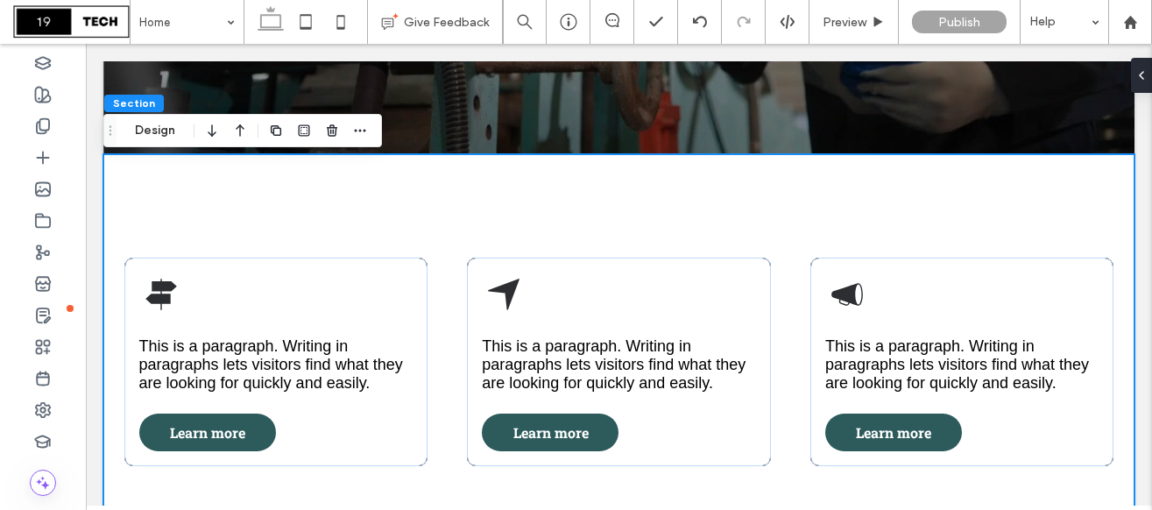
scroll to position [512, 0]
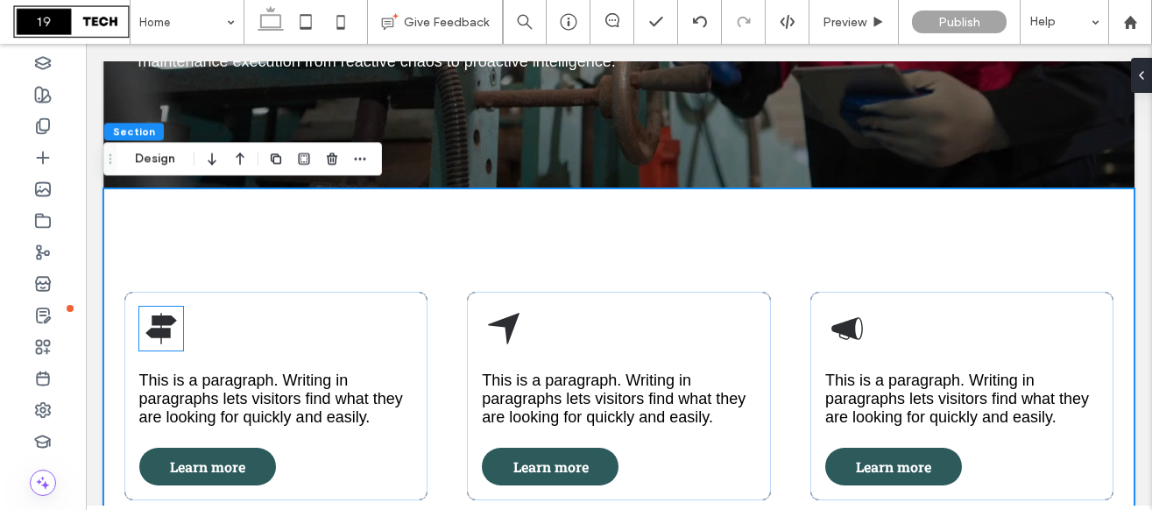
click at [158, 326] on icon at bounding box center [161, 328] width 44 height 44
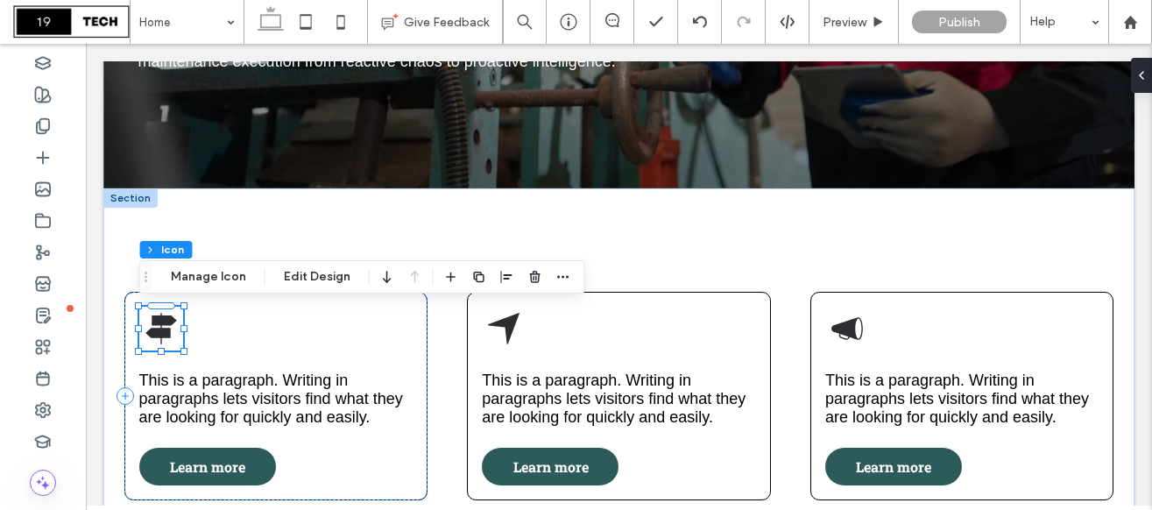
click at [160, 329] on polygon at bounding box center [161, 329] width 32 height 32
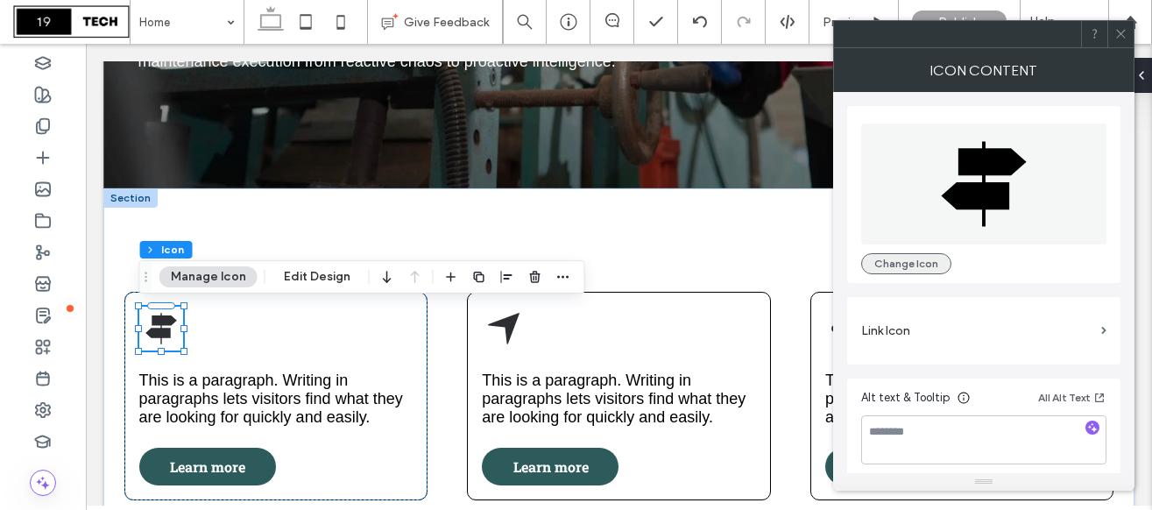
click at [913, 269] on button "Change Icon" at bounding box center [906, 263] width 90 height 21
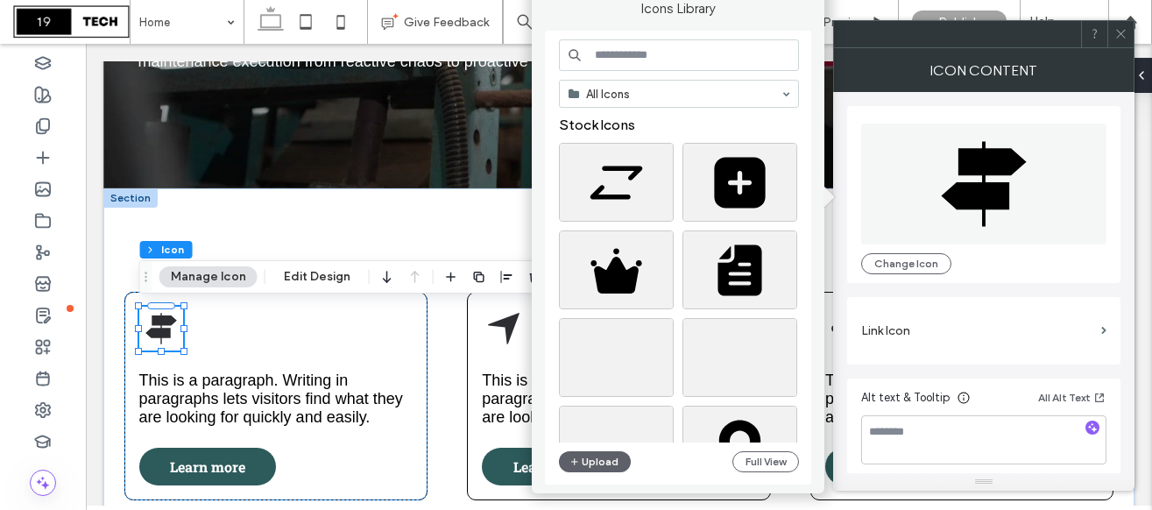
click at [640, 58] on input at bounding box center [679, 55] width 240 height 32
type input "*"
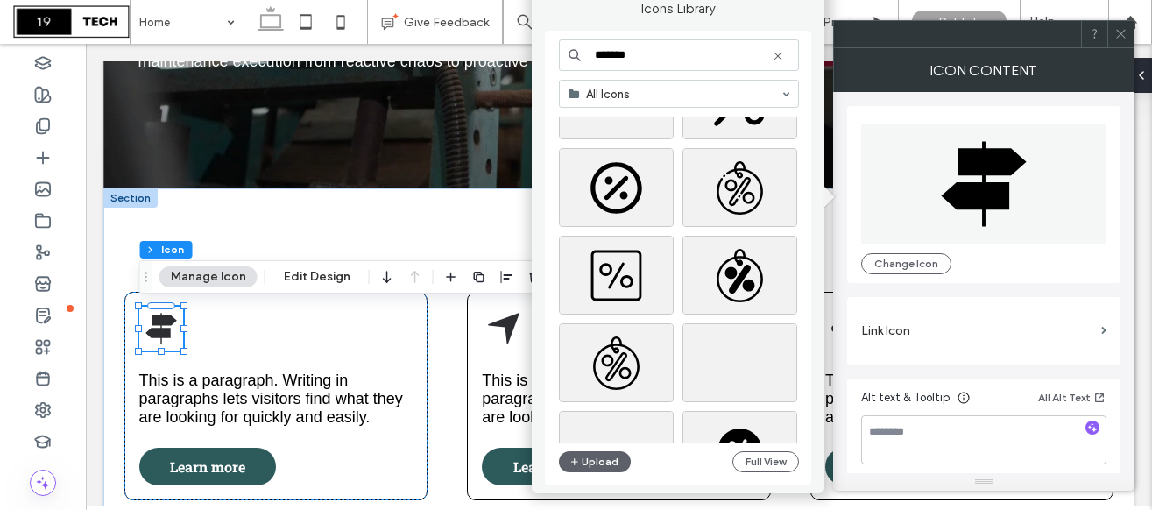
scroll to position [0, 0]
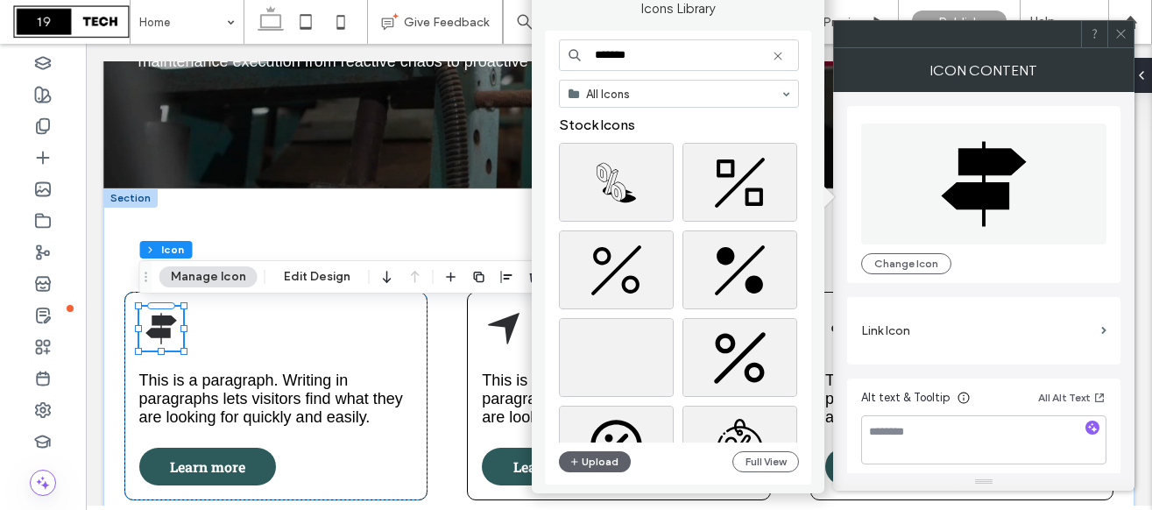
drag, startPoint x: 645, startPoint y: 58, endPoint x: 565, endPoint y: 52, distance: 79.9
click at [566, 52] on input "*******" at bounding box center [679, 55] width 240 height 32
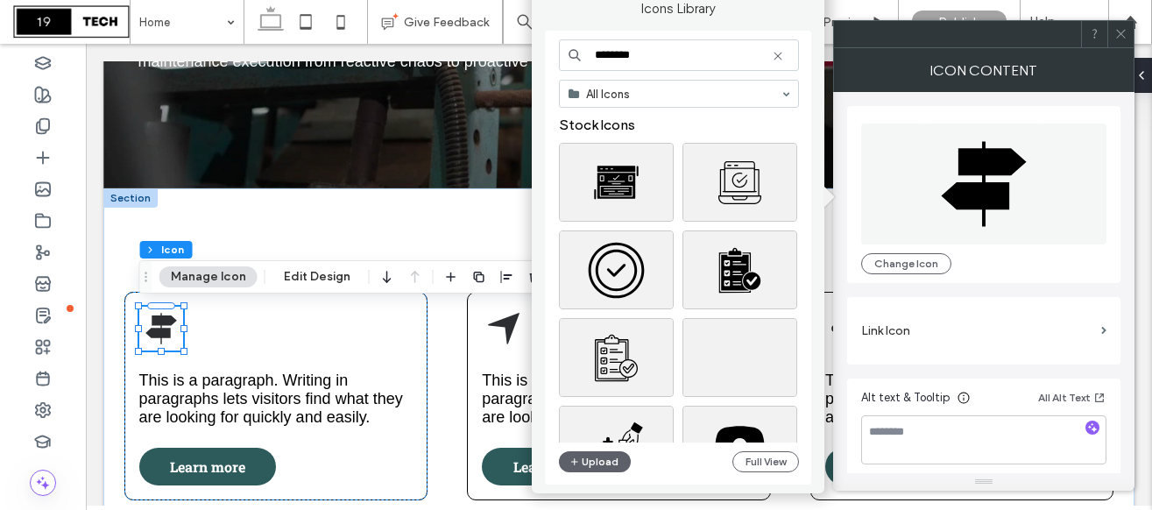
drag, startPoint x: 651, startPoint y: 60, endPoint x: 567, endPoint y: 43, distance: 85.7
click at [567, 43] on input "********" at bounding box center [679, 55] width 240 height 32
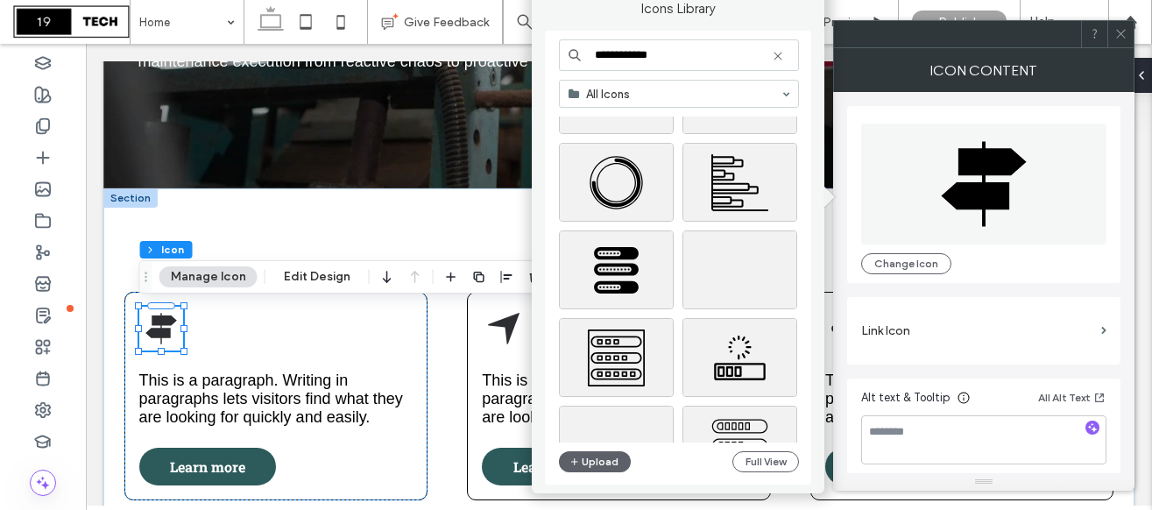
scroll to position [439, 0]
type input "**********"
click at [636, 176] on div "Select" at bounding box center [616, 181] width 115 height 79
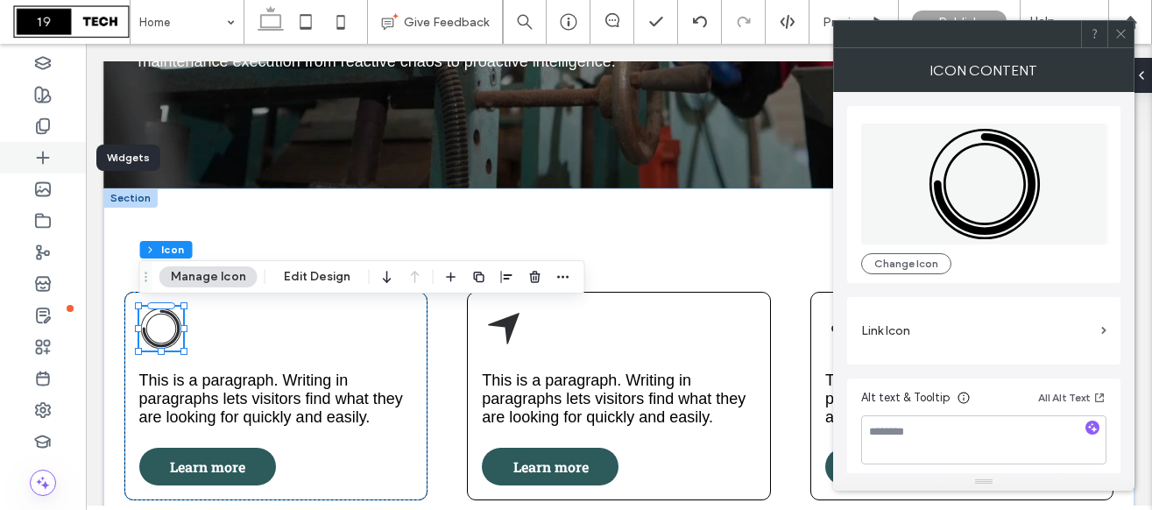
click at [47, 160] on icon at bounding box center [43, 158] width 18 height 18
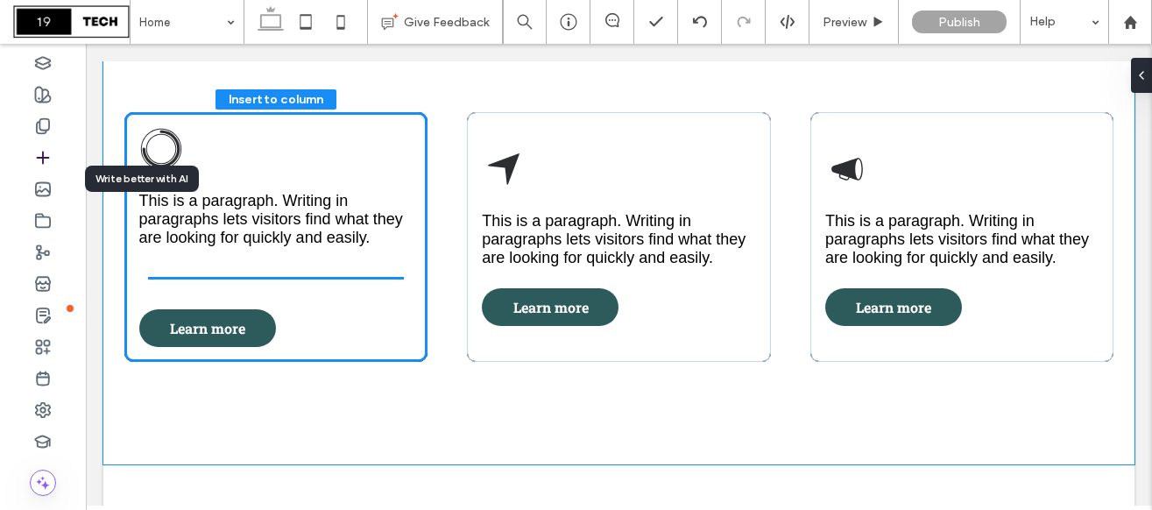
scroll to position [709, 0]
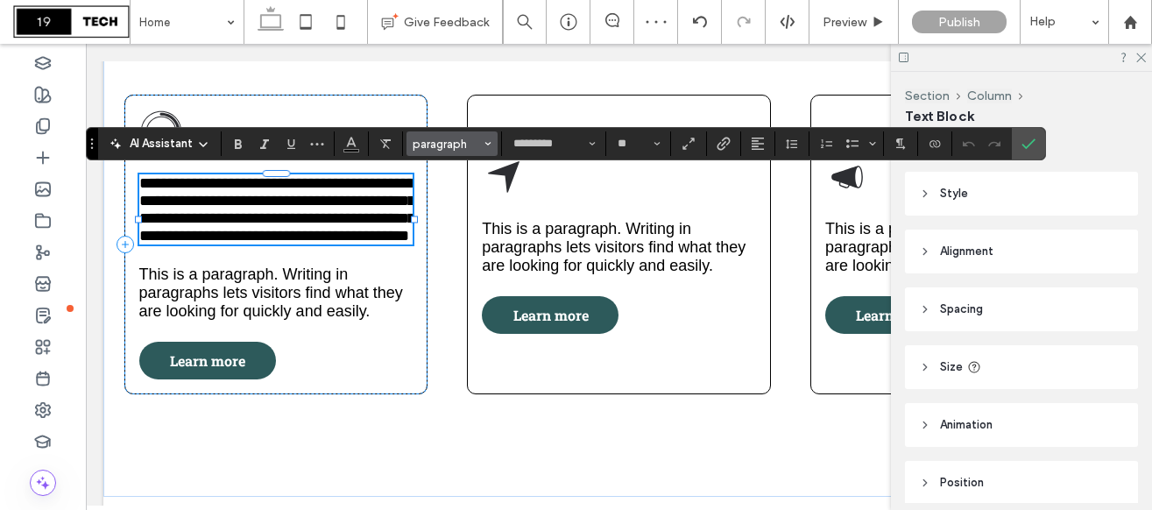
click at [440, 149] on span "paragraph" at bounding box center [446, 143] width 68 height 13
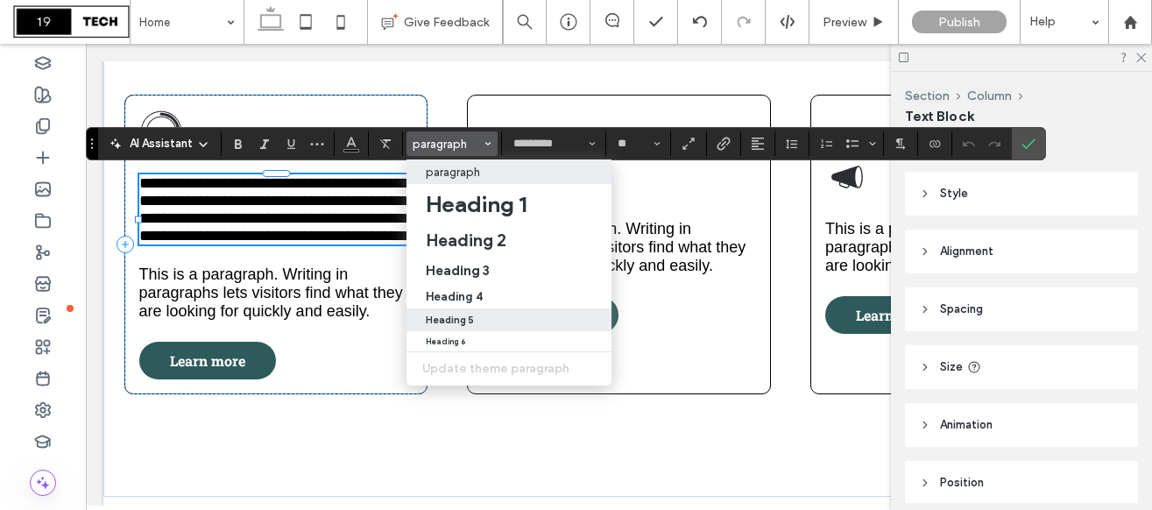
click at [472, 314] on div "Heading 5" at bounding box center [509, 319] width 166 height 11
type input "**********"
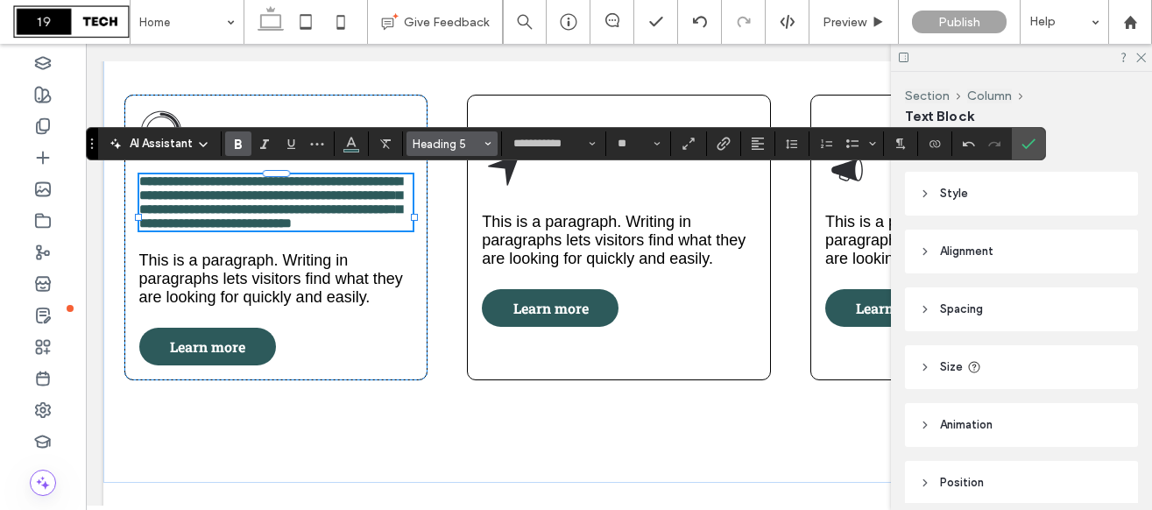
click at [434, 139] on span "Heading 5" at bounding box center [446, 143] width 68 height 13
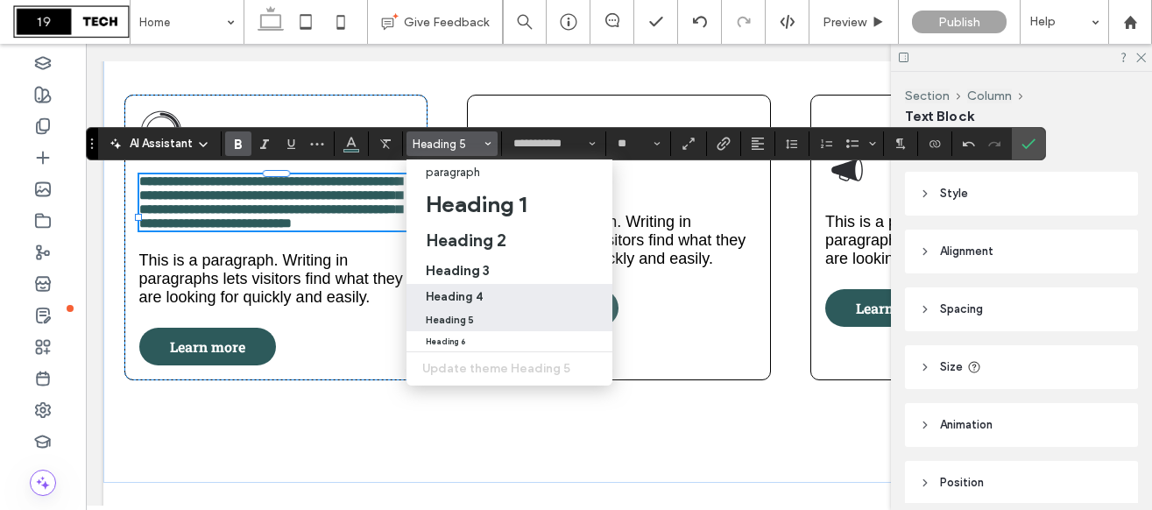
click at [461, 293] on h4 "Heading 4" at bounding box center [454, 296] width 57 height 13
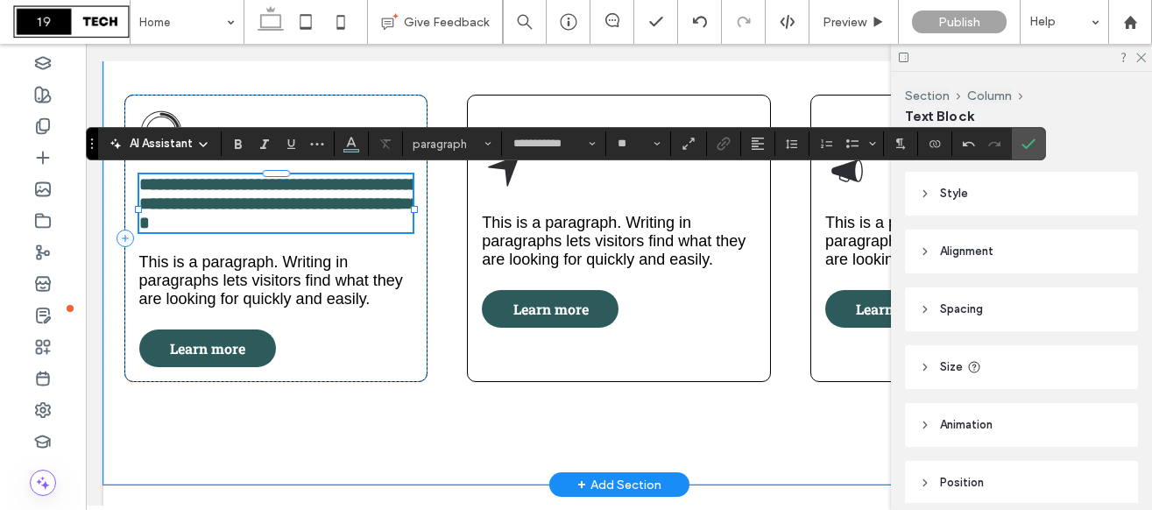
click at [302, 193] on span "**********" at bounding box center [282, 203] width 287 height 56
type input "**"
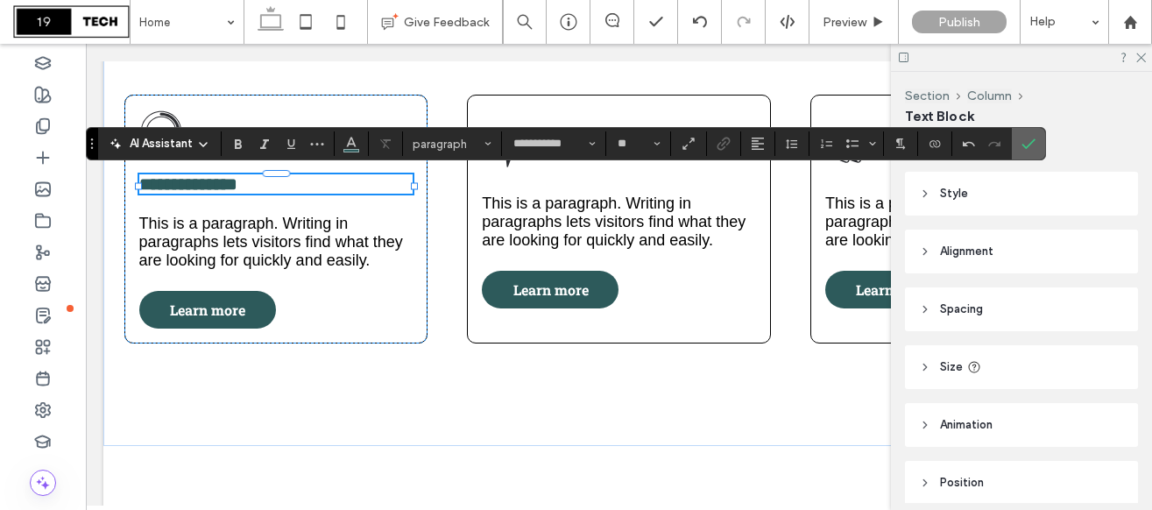
click at [1038, 144] on label "Confirm" at bounding box center [1028, 144] width 26 height 32
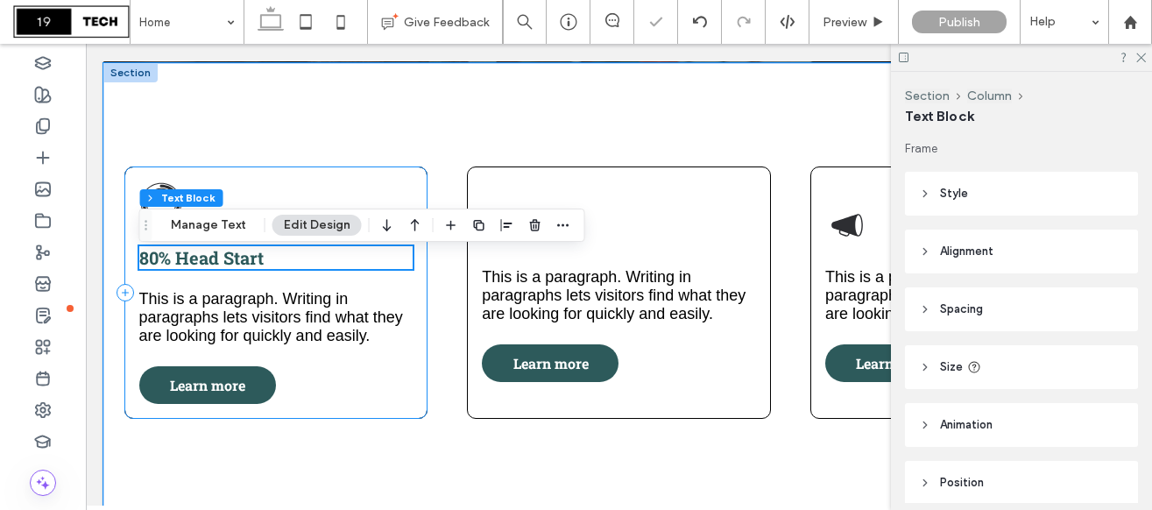
scroll to position [610, 0]
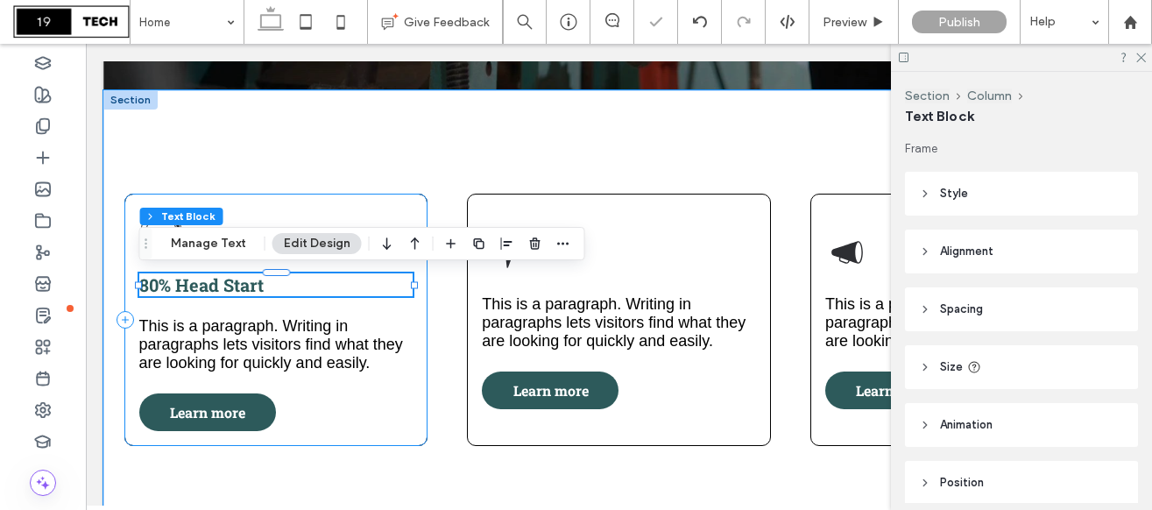
click at [362, 370] on div "80% Head Start This is a paragraph. Writing in paragraphs lets visitors find wh…" at bounding box center [276, 320] width 304 height 252
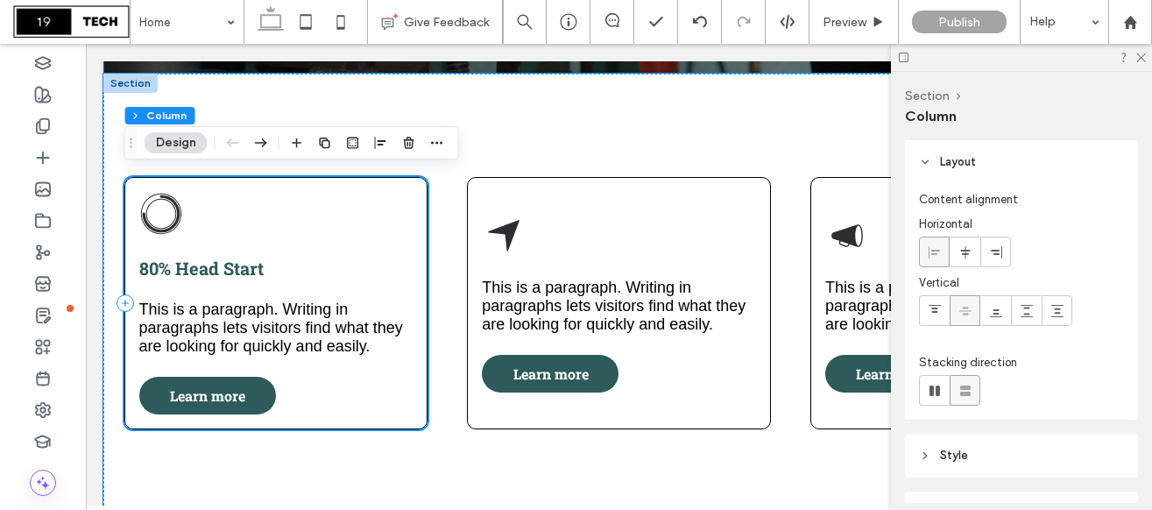
scroll to position [631, 0]
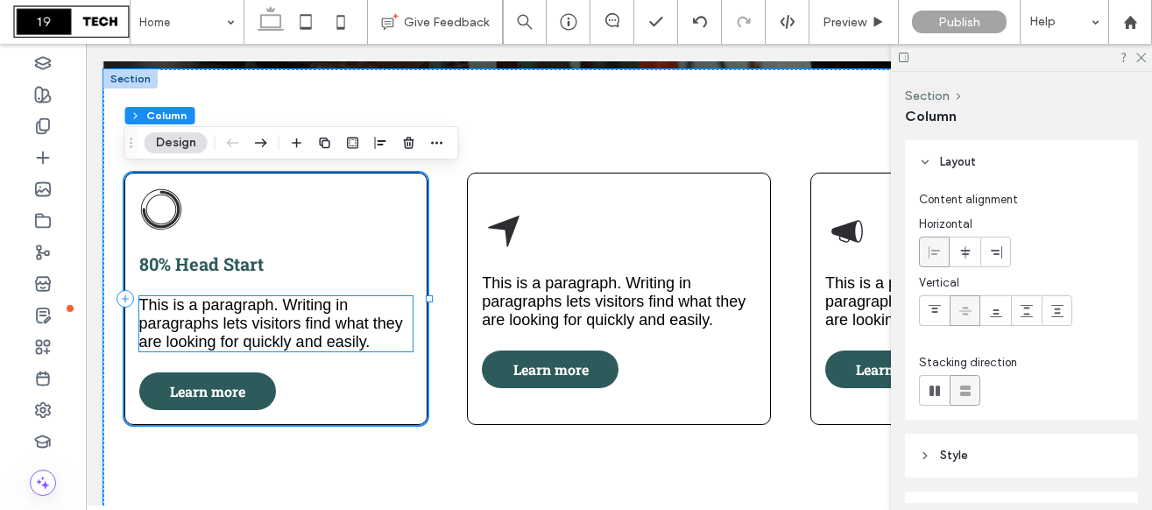
click at [234, 303] on span "This is a paragraph. Writing in paragraphs lets visitors find what they are loo…" at bounding box center [271, 323] width 264 height 54
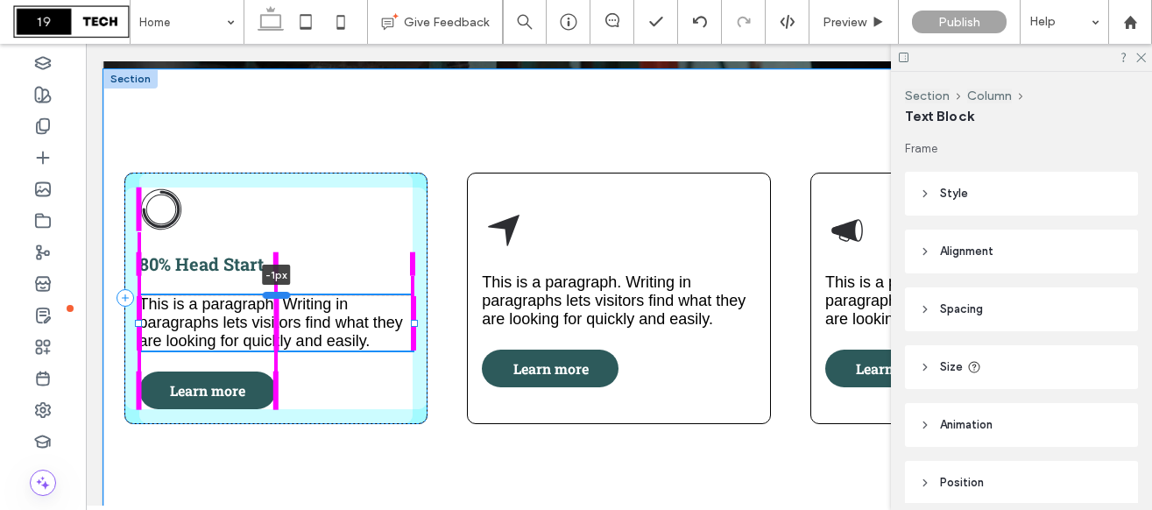
click at [283, 295] on div at bounding box center [277, 294] width 28 height 7
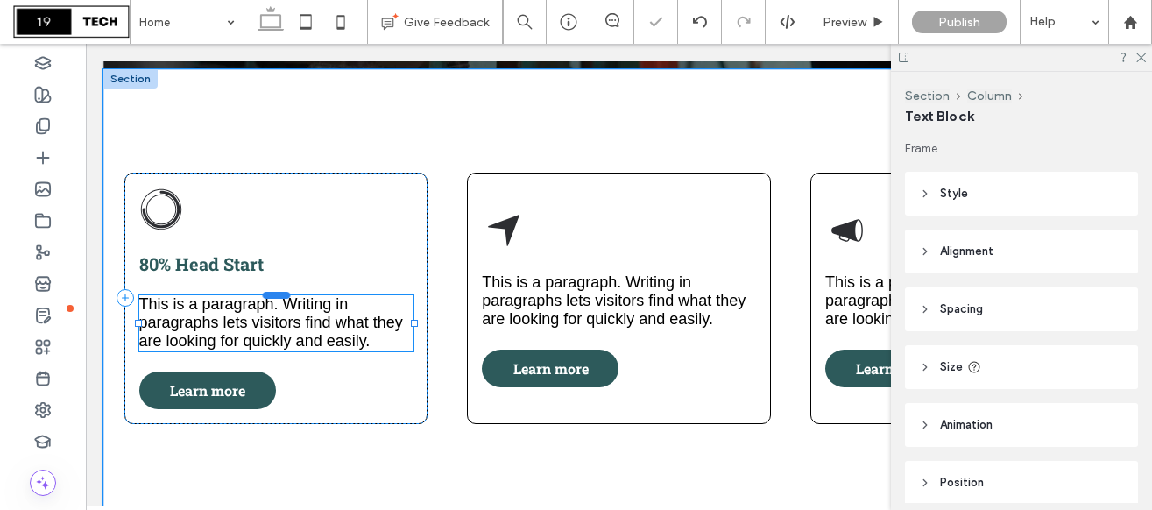
click at [283, 295] on div at bounding box center [277, 294] width 28 height 7
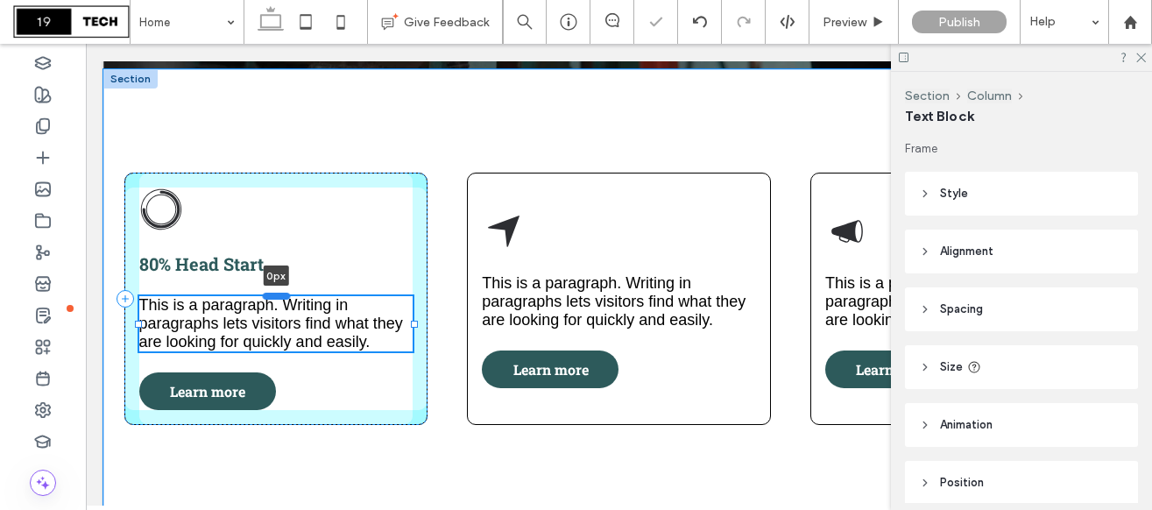
click at [278, 294] on div at bounding box center [277, 295] width 28 height 7
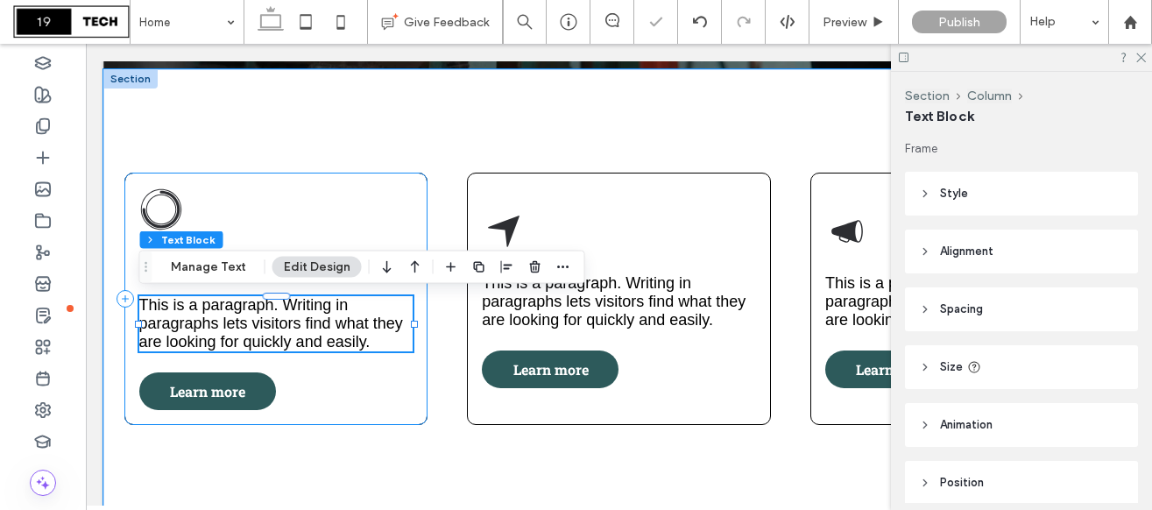
click at [247, 244] on div "80% Head Start This is a paragraph. Writing in paragraphs lets visitors find wh…" at bounding box center [276, 299] width 304 height 252
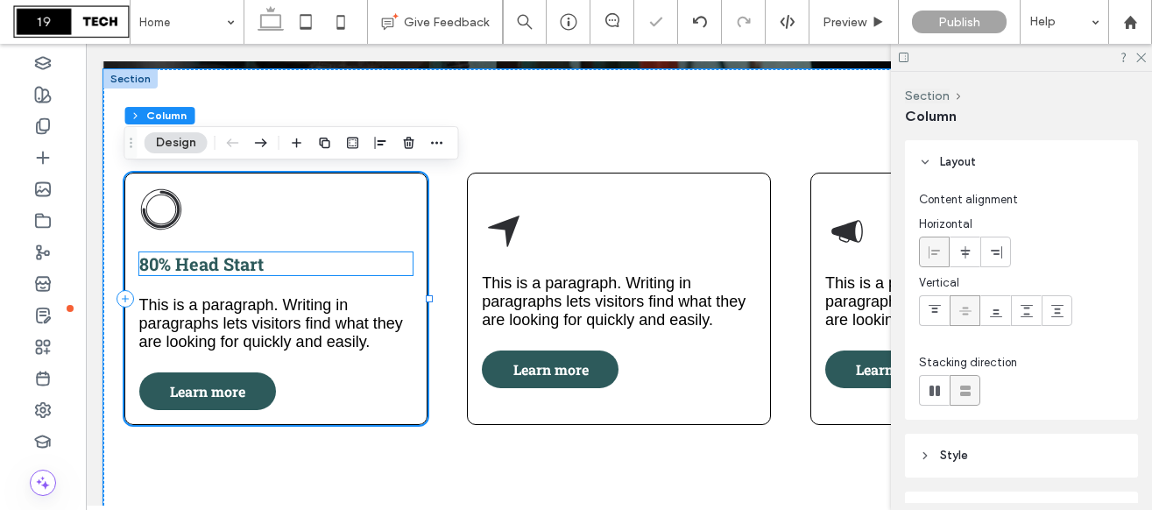
click at [228, 266] on span "80% Head Start" at bounding box center [201, 263] width 124 height 23
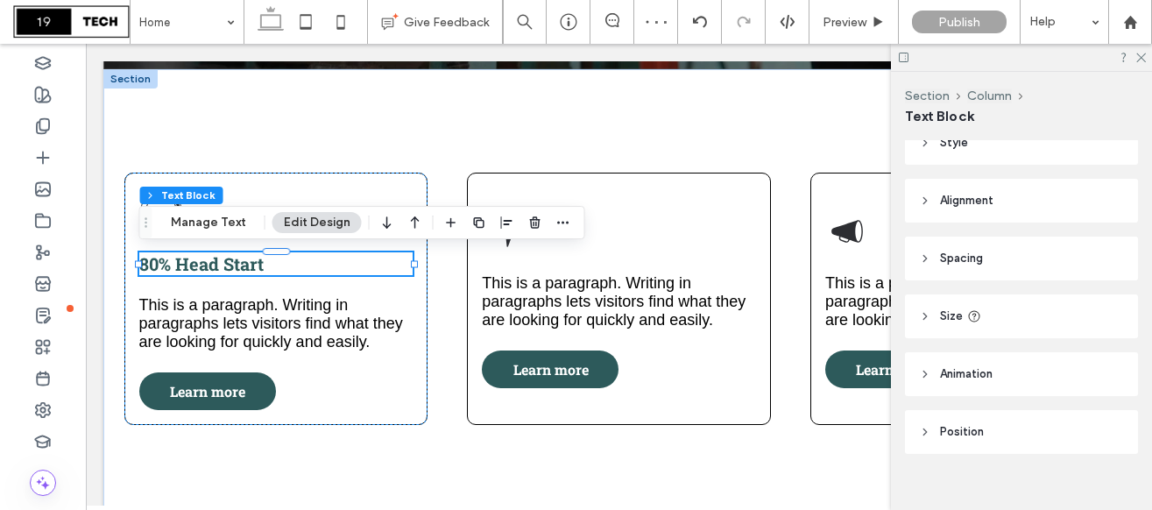
scroll to position [72, 0]
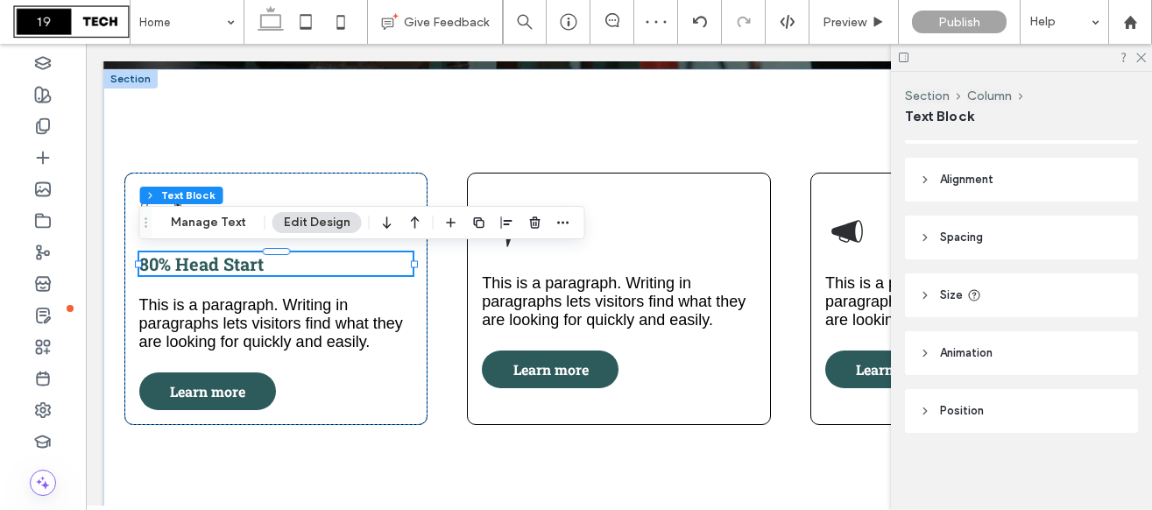
click at [981, 237] on span "Spacing" at bounding box center [961, 238] width 43 height 18
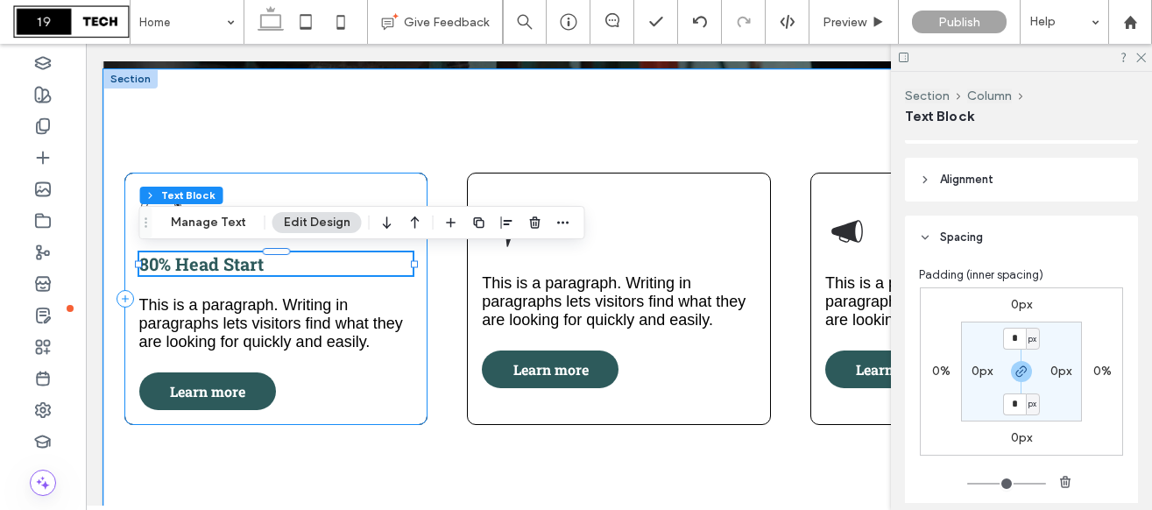
click at [408, 382] on div "80% Head Start This is a paragraph. Writing in paragraphs lets visitors find wh…" at bounding box center [276, 299] width 304 height 252
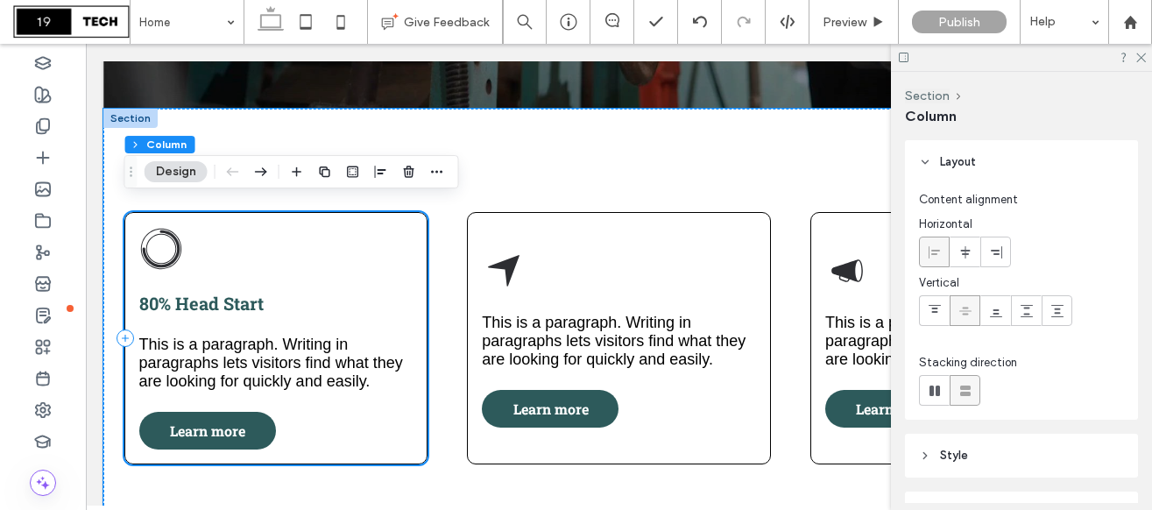
scroll to position [570, 0]
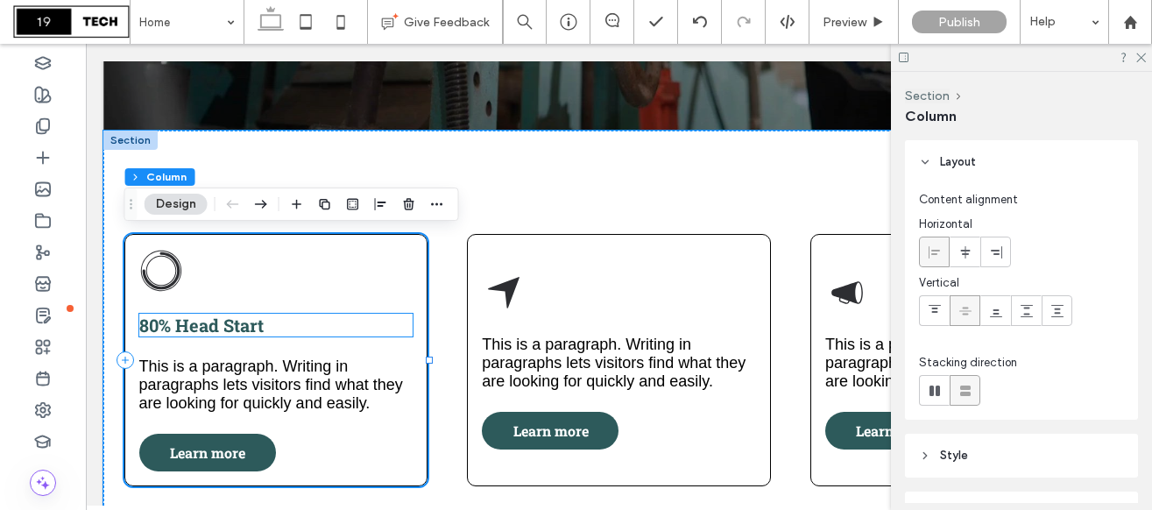
click at [300, 327] on h4 "80% Head Start" at bounding box center [276, 324] width 274 height 23
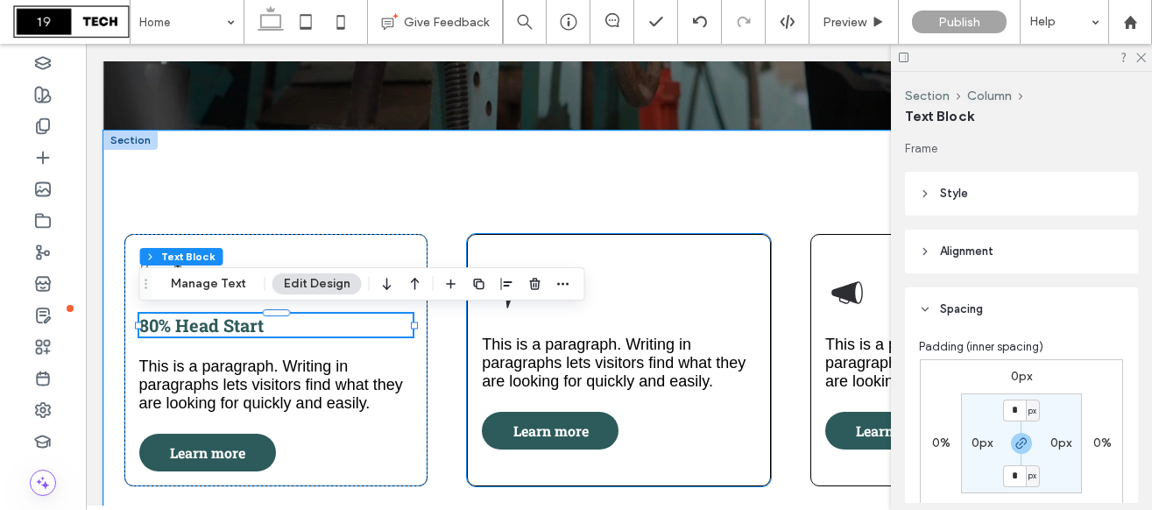
click at [495, 314] on div "This is a paragraph. Writing in paragraphs lets visitors find what they are loo…" at bounding box center [619, 360] width 304 height 252
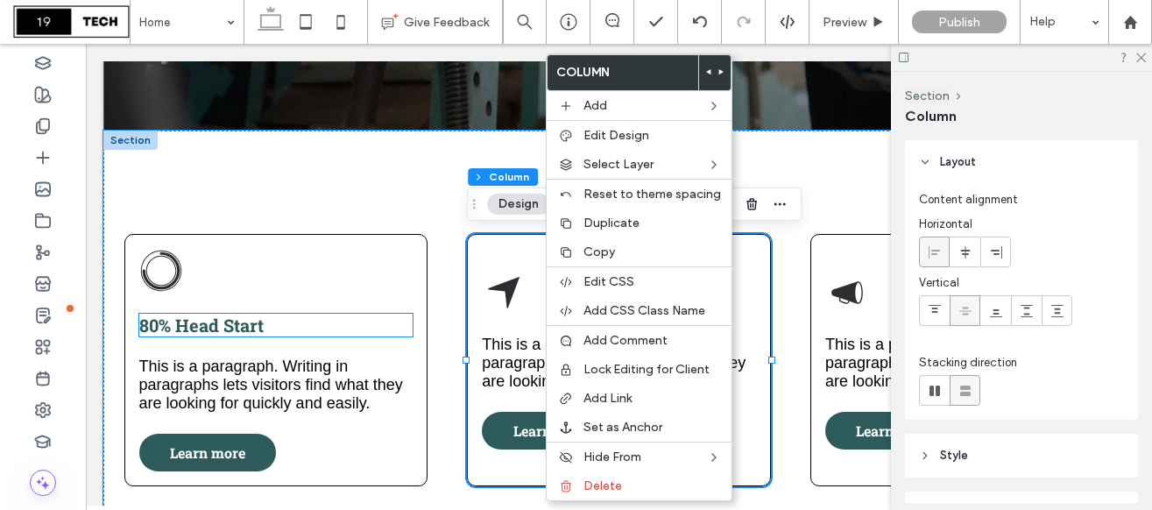
click at [335, 333] on h4 "80% Head Start" at bounding box center [276, 324] width 274 height 23
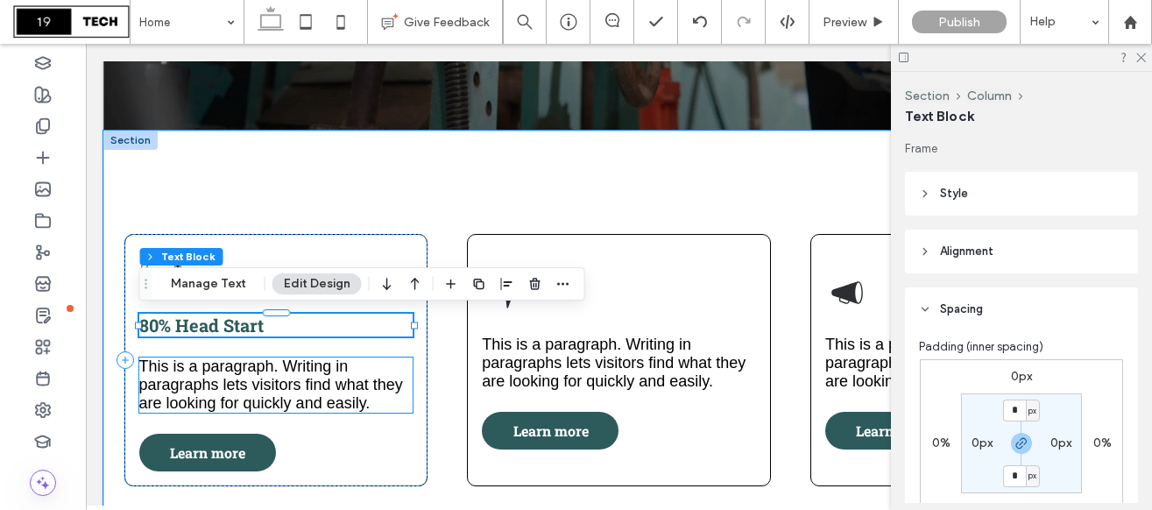
click at [272, 372] on span "This is a paragraph. Writing in paragraphs lets visitors find what they are loo…" at bounding box center [271, 384] width 264 height 54
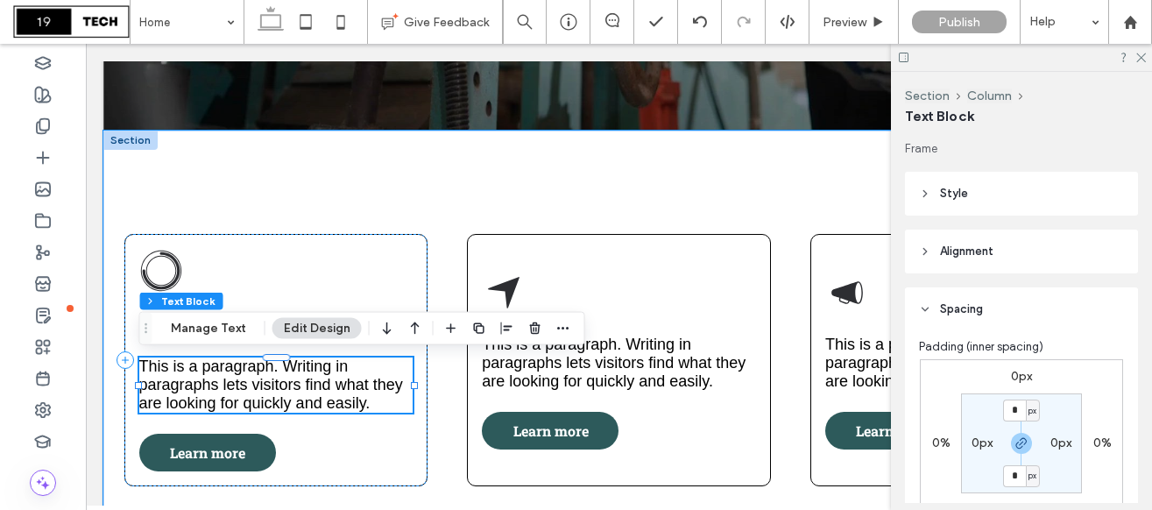
click at [272, 372] on span "This is a paragraph. Writing in paragraphs lets visitors find what they are loo…" at bounding box center [271, 384] width 264 height 54
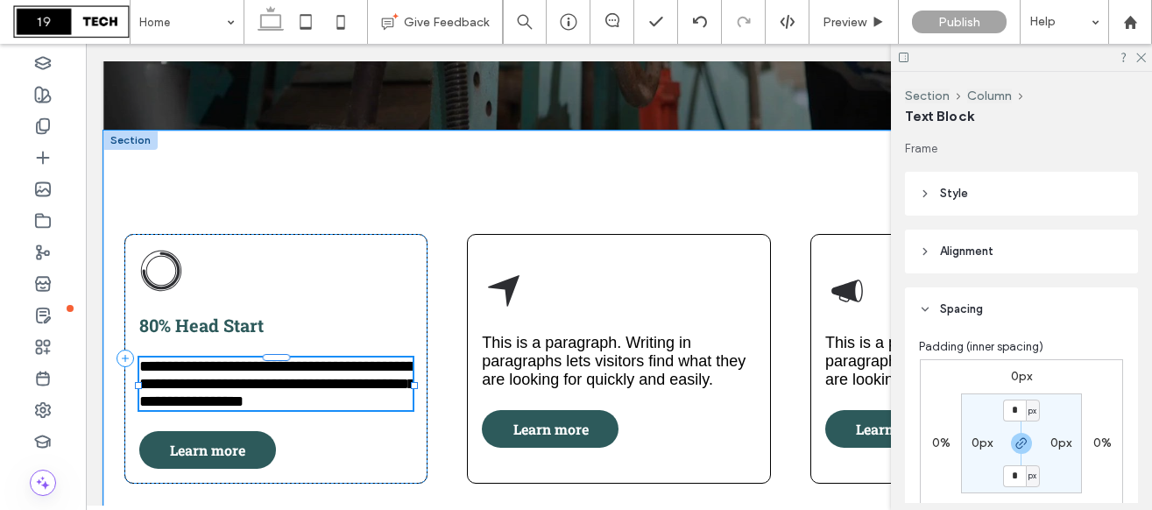
type input "*********"
type input "**"
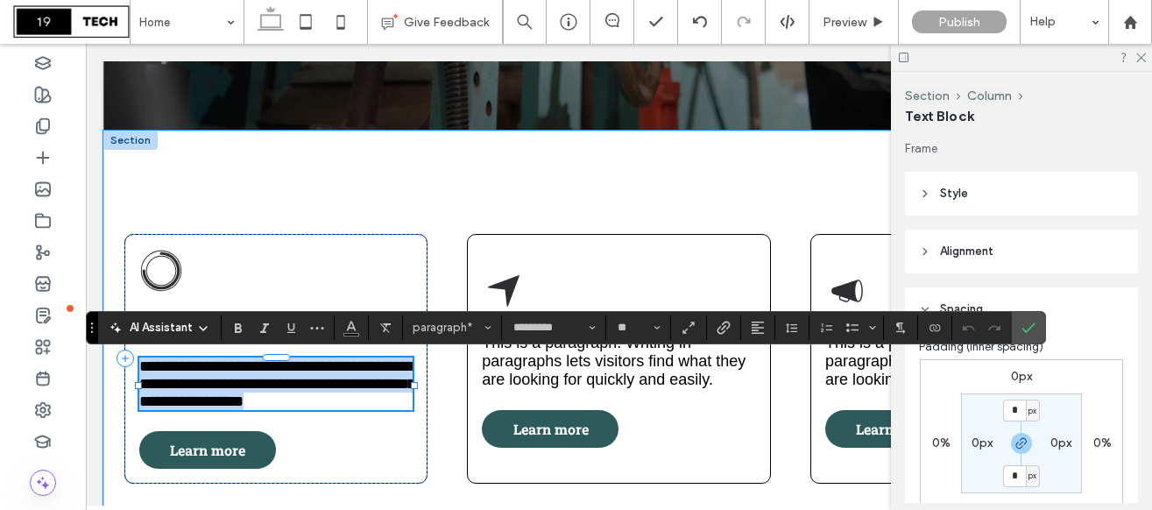
type input "**********"
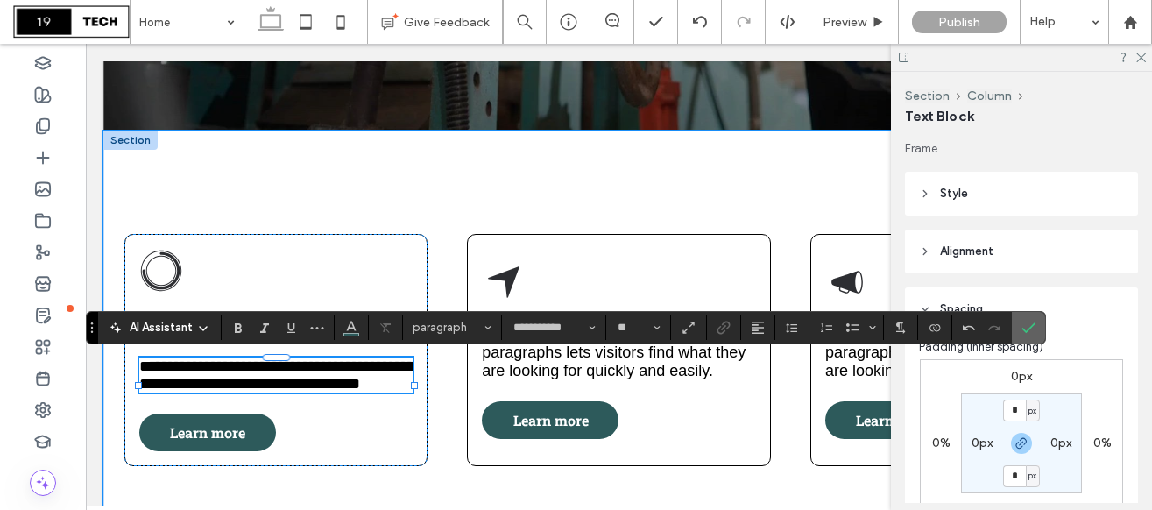
click at [1026, 323] on icon "Confirm" at bounding box center [1028, 328] width 14 height 14
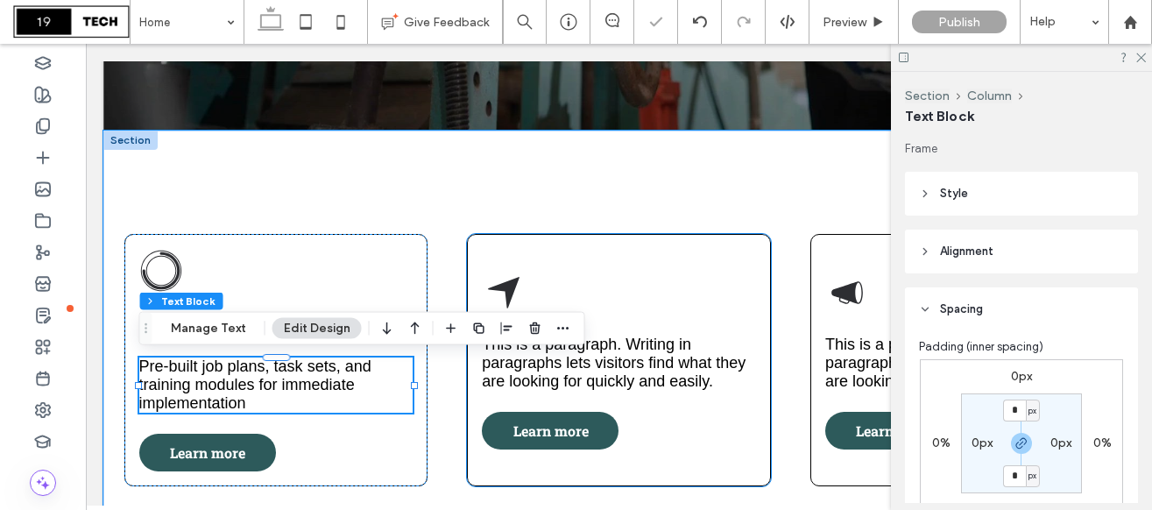
click at [611, 285] on div "This is a paragraph. Writing in paragraphs lets visitors find what they are loo…" at bounding box center [619, 360] width 304 height 252
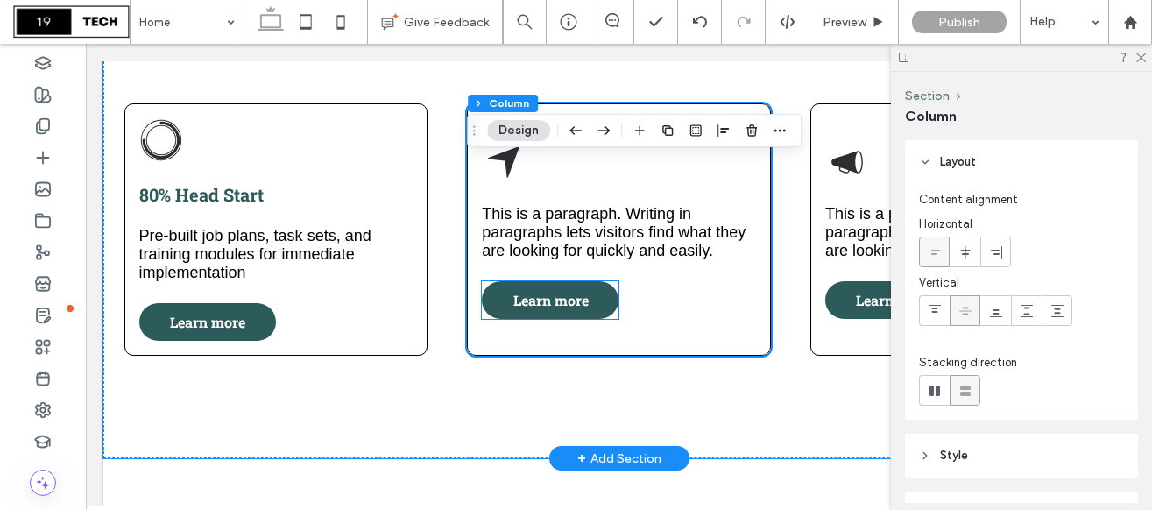
scroll to position [703, 0]
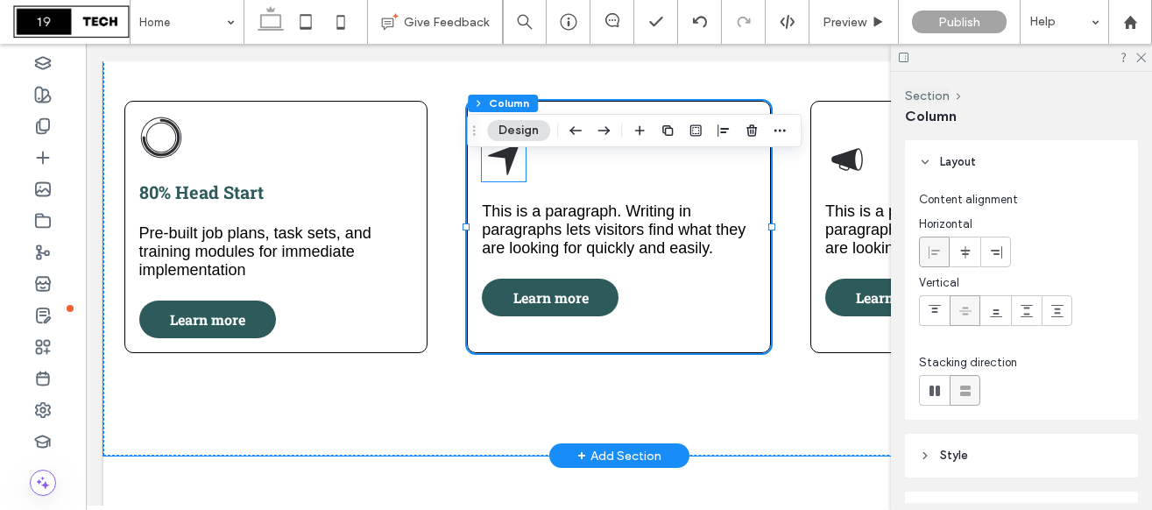
click at [511, 162] on icon at bounding box center [504, 160] width 32 height 32
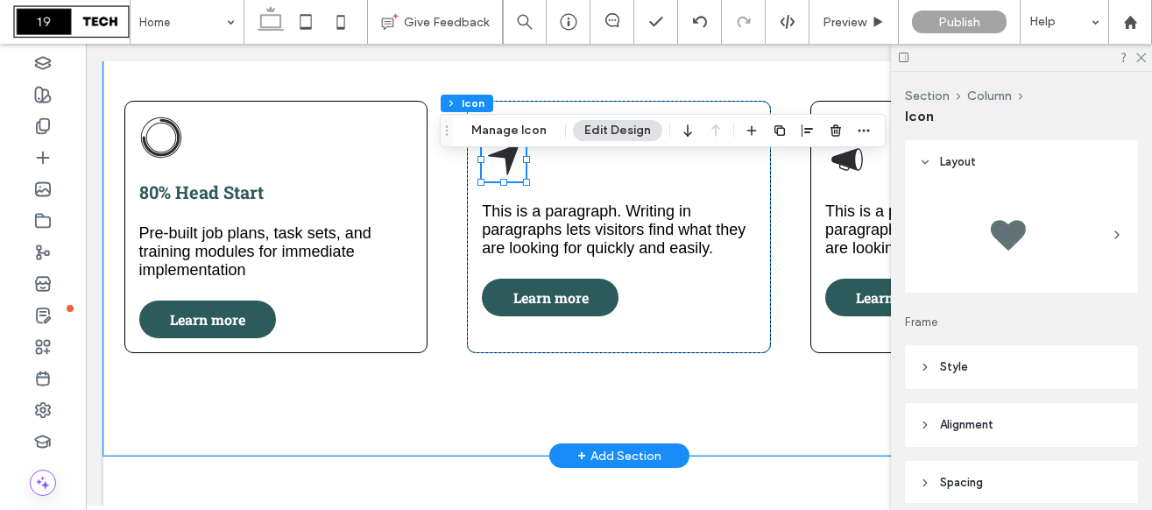
click at [511, 162] on icon at bounding box center [504, 160] width 32 height 32
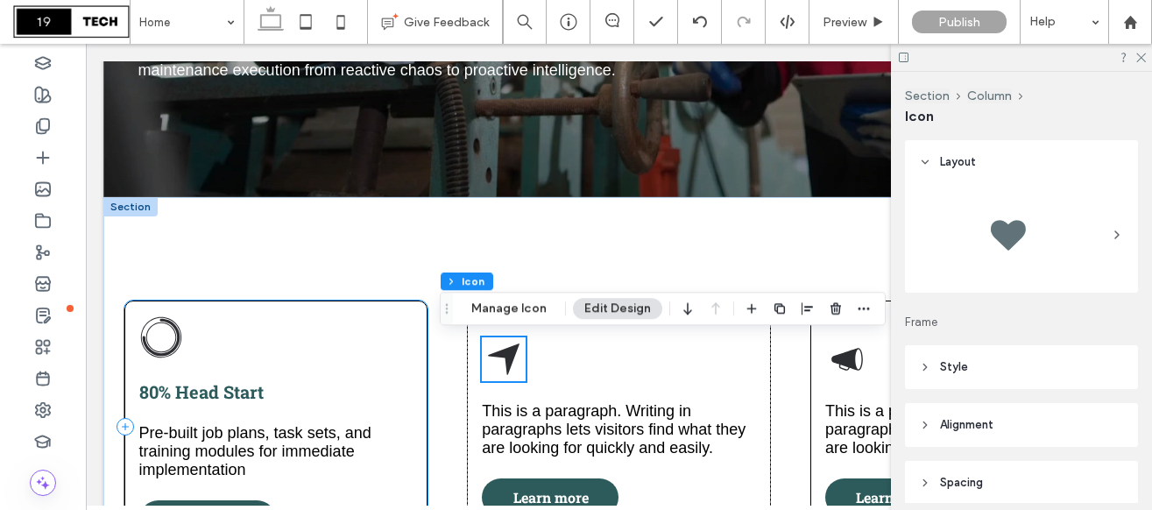
scroll to position [502, 0]
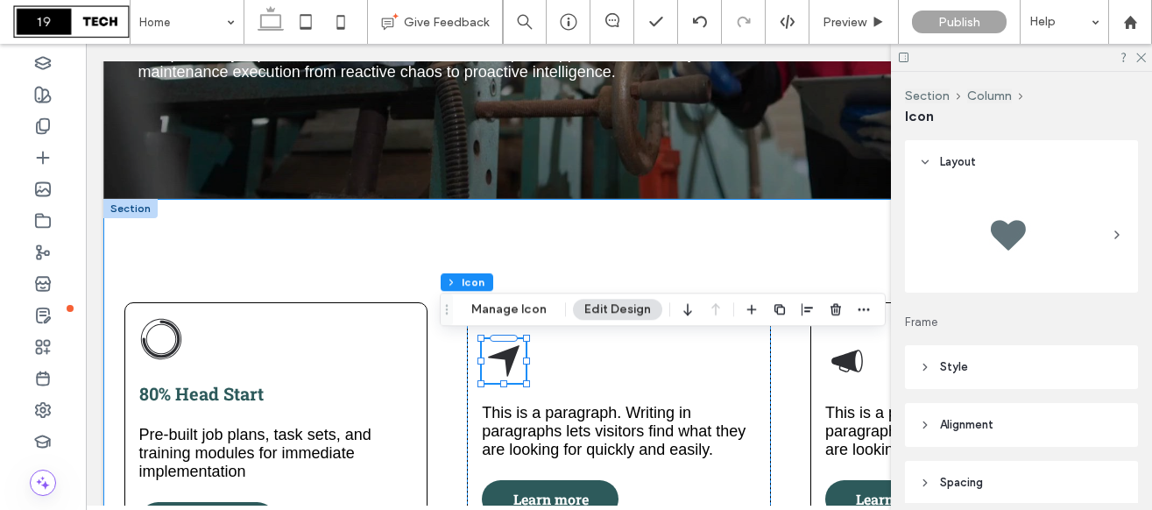
click at [242, 235] on div "80% Head Start Pre-built job plans, task sets, and training modules for immedia…" at bounding box center [618, 428] width 1031 height 458
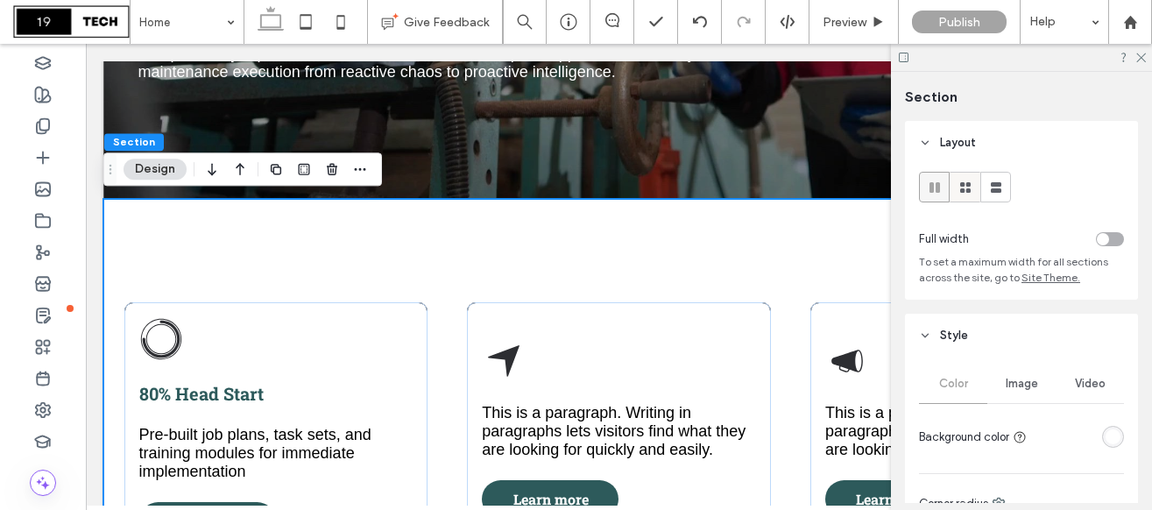
click at [963, 189] on use at bounding box center [965, 187] width 11 height 11
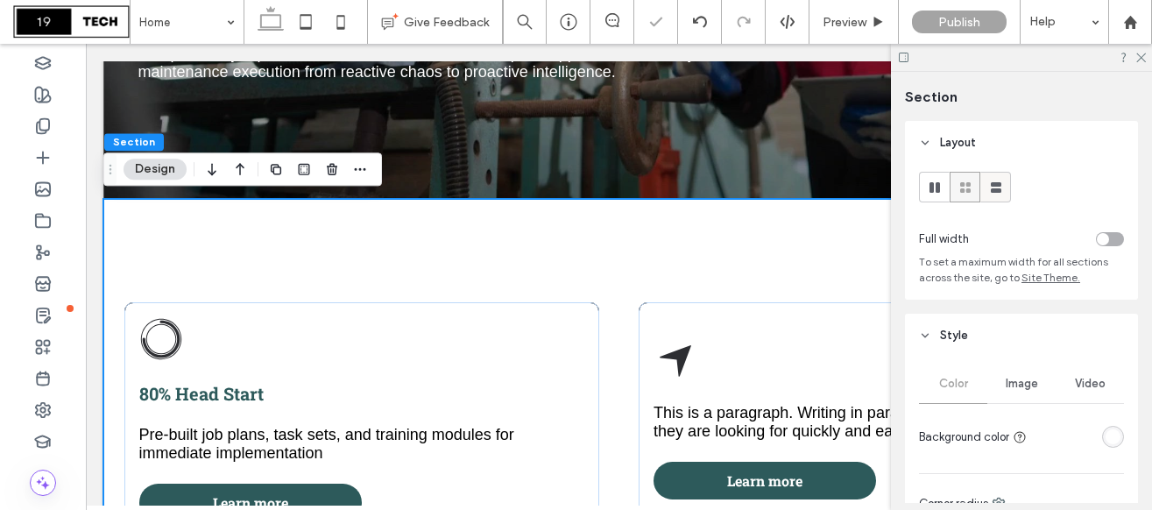
click at [995, 188] on use at bounding box center [995, 187] width 11 height 11
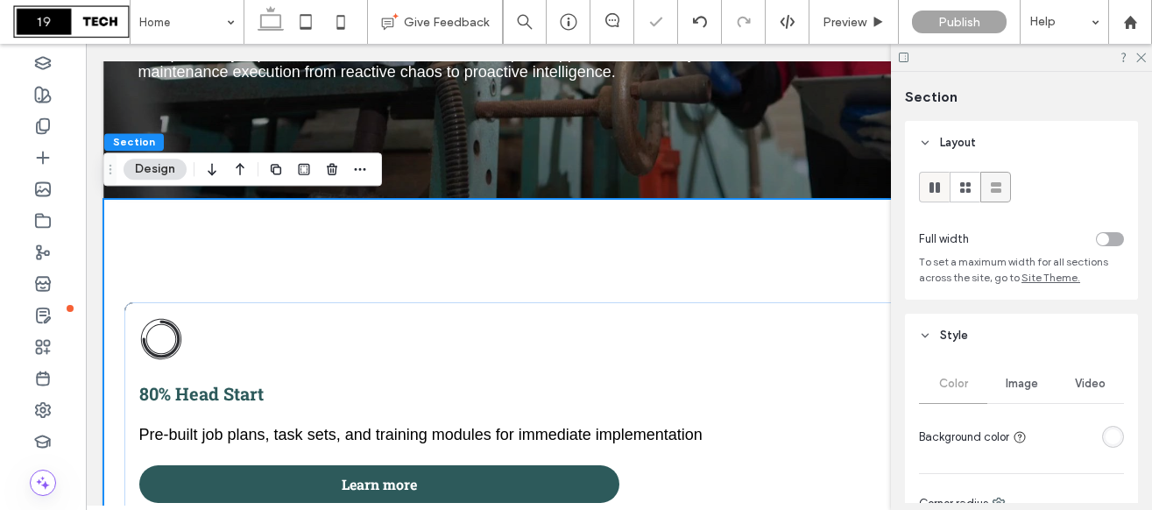
click at [936, 189] on use at bounding box center [934, 187] width 11 height 11
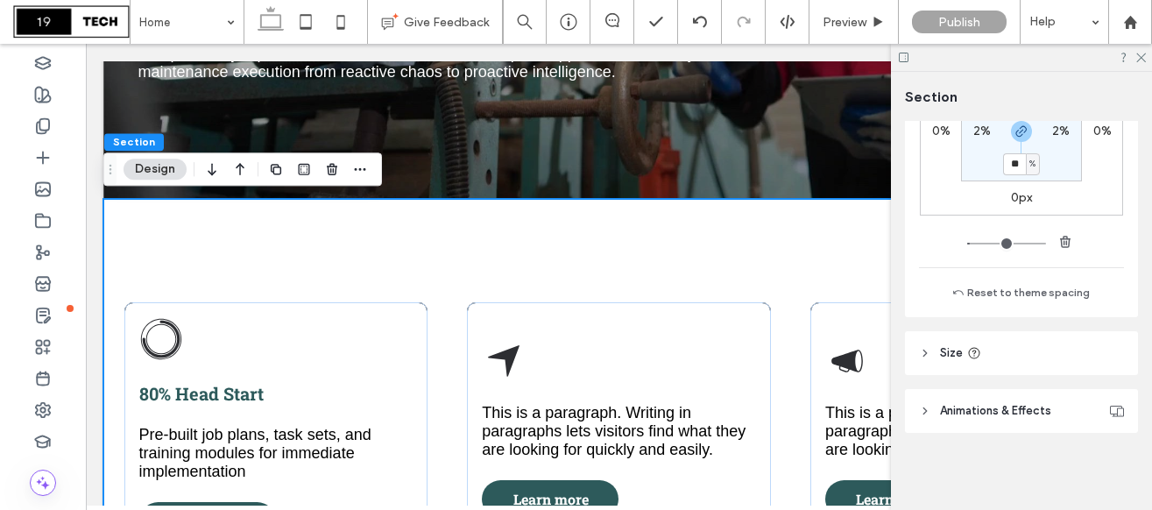
scroll to position [1063, 0]
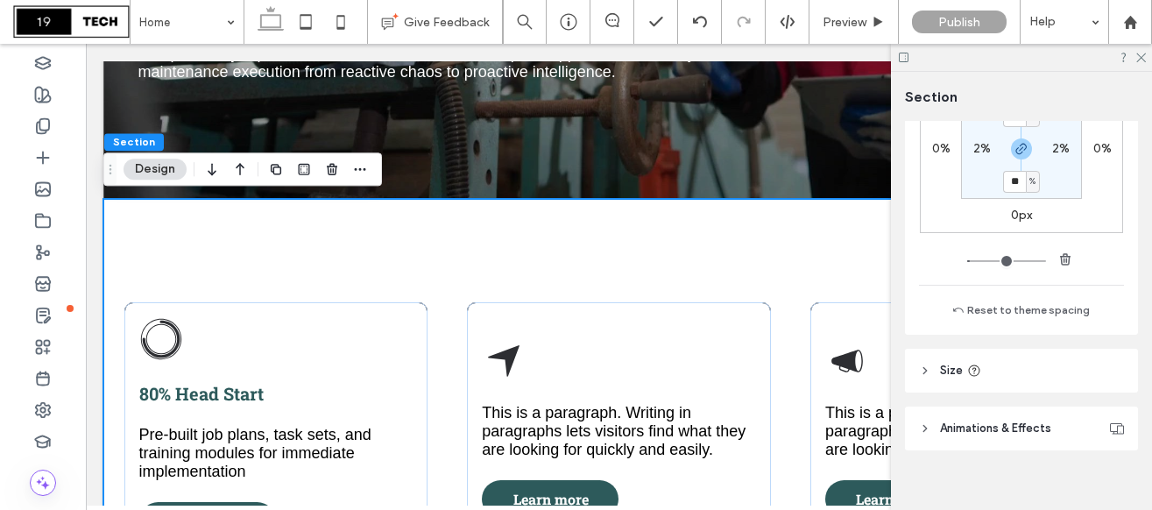
click at [982, 149] on label "2%" at bounding box center [982, 148] width 18 height 15
type input "*"
type input "**"
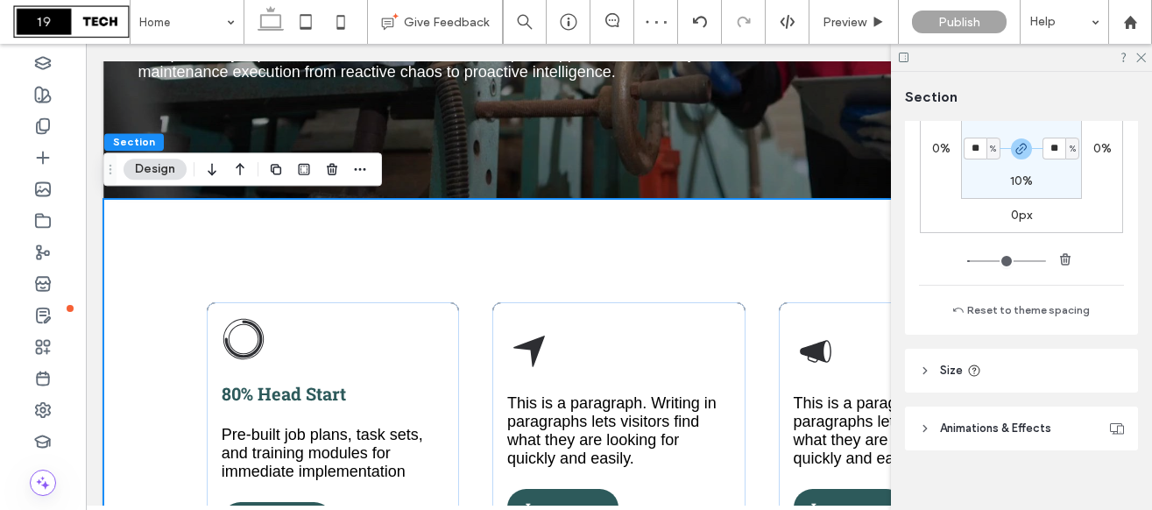
type input "*"
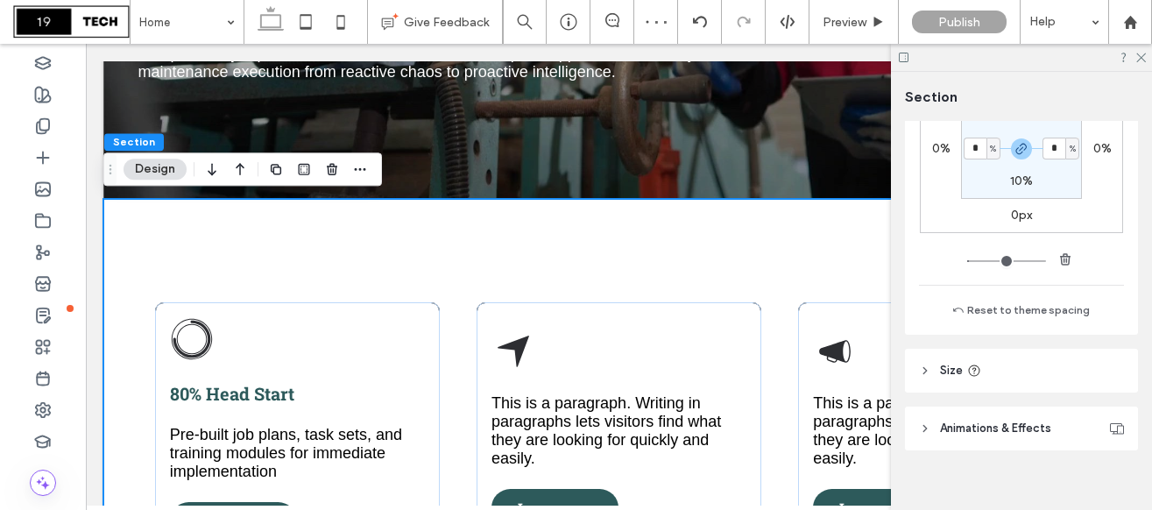
type input "*"
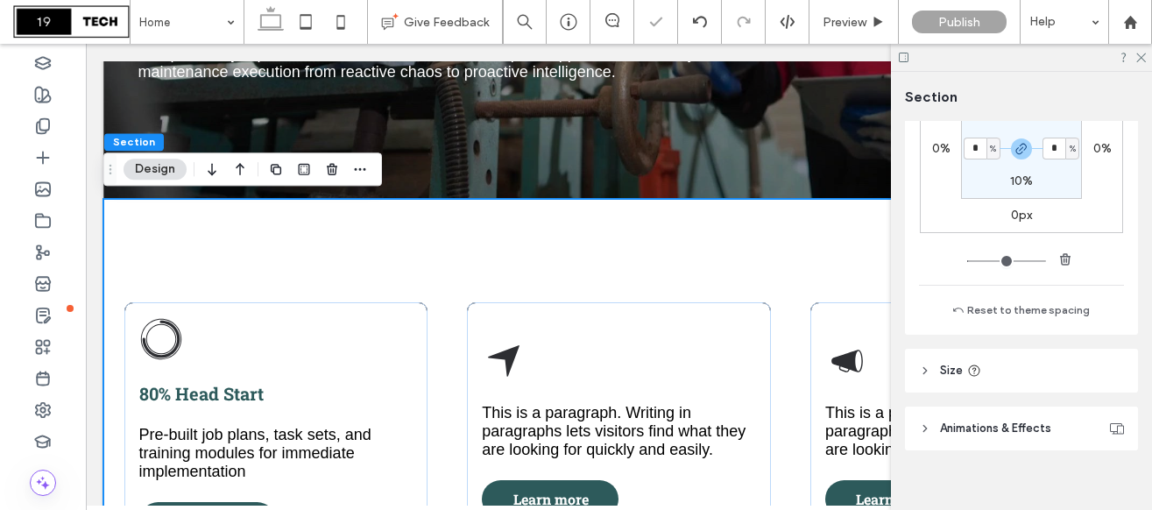
click at [1125, 95] on div "Section" at bounding box center [1021, 97] width 233 height 19
click at [1142, 60] on icon at bounding box center [1139, 56] width 11 height 11
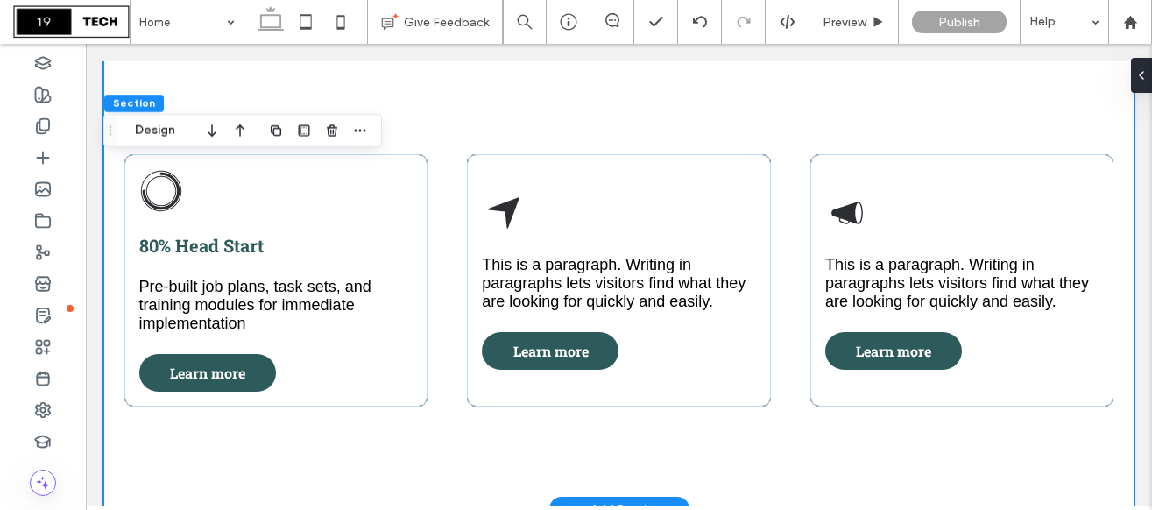
scroll to position [656, 0]
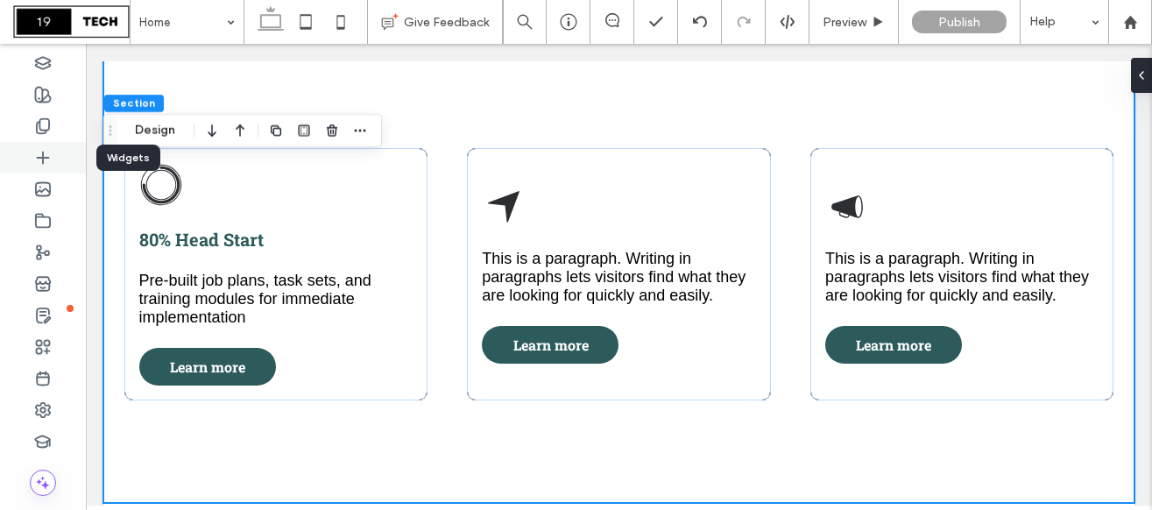
click at [44, 160] on icon at bounding box center [43, 158] width 18 height 18
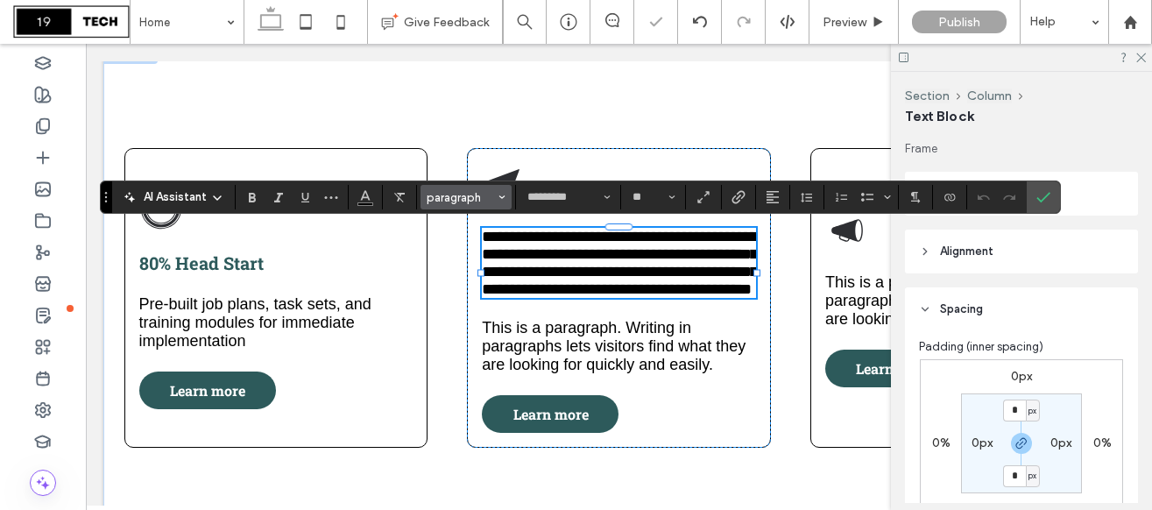
click at [452, 194] on span "paragraph" at bounding box center [460, 197] width 68 height 13
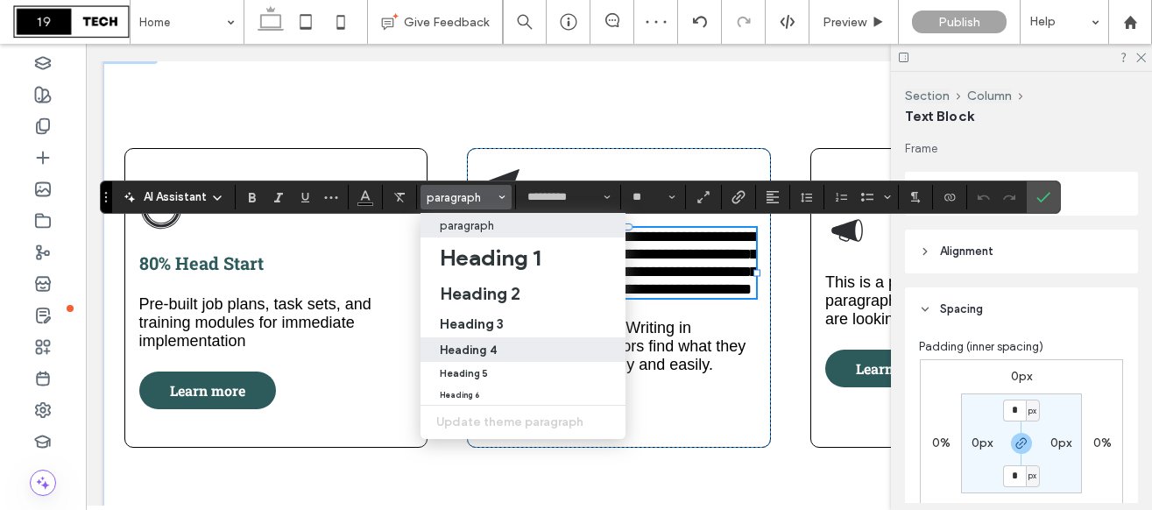
click at [477, 338] on label "Heading 4" at bounding box center [522, 349] width 205 height 25
type input "**********"
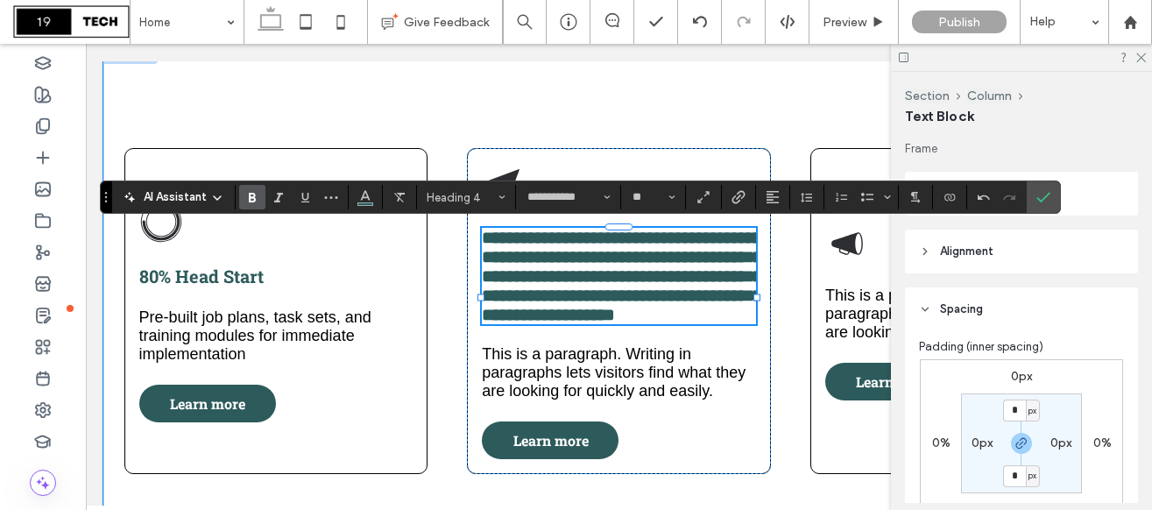
type input "**"
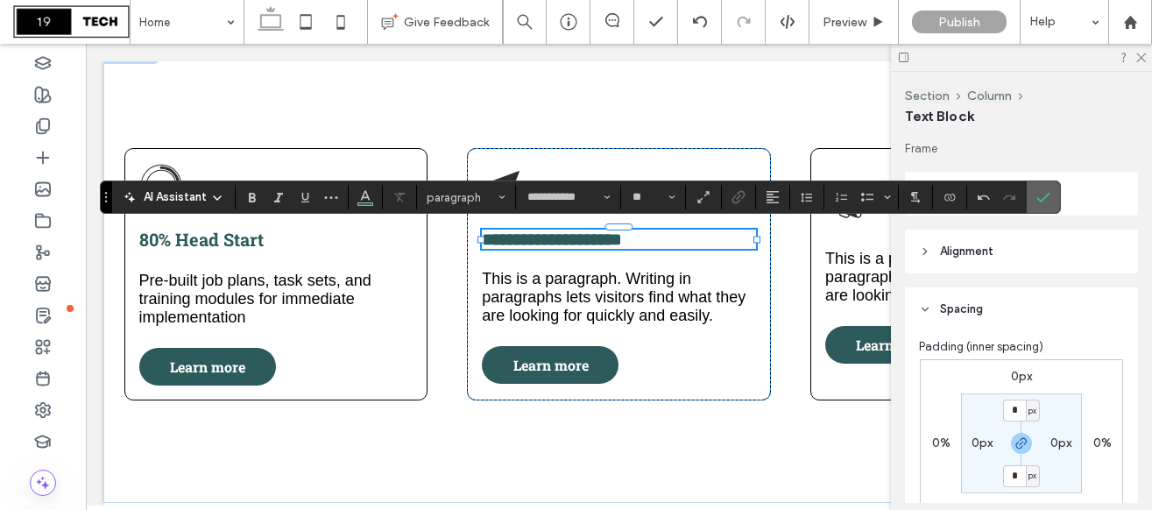
click at [1046, 194] on use "Confirm" at bounding box center [1043, 197] width 14 height 11
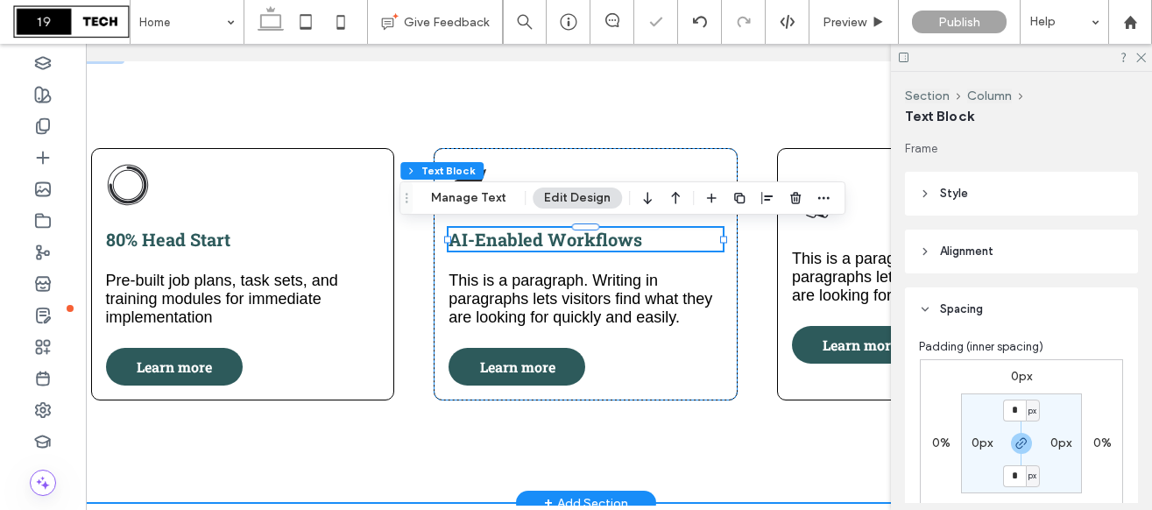
scroll to position [0, 19]
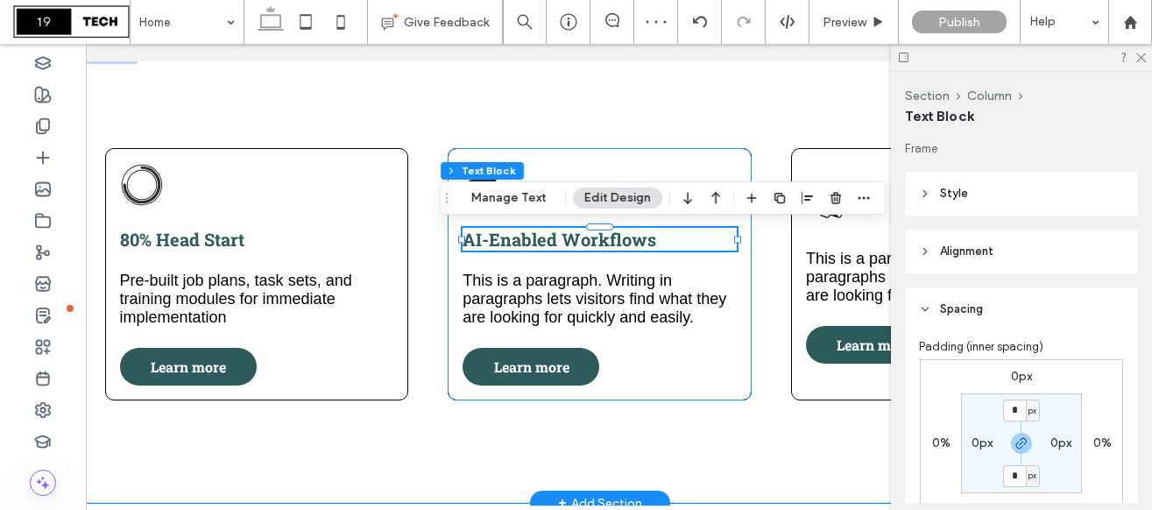
click at [704, 156] on div "AI-Enabled Workflows This is a paragraph. Writing in paragraphs lets visitors f…" at bounding box center [599, 274] width 304 height 252
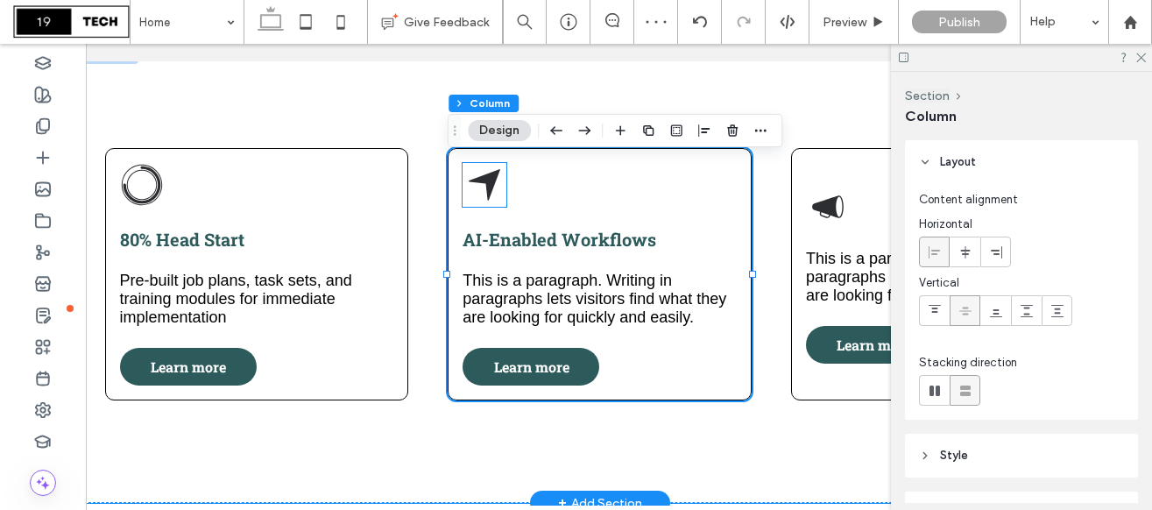
click at [487, 181] on icon at bounding box center [484, 185] width 32 height 32
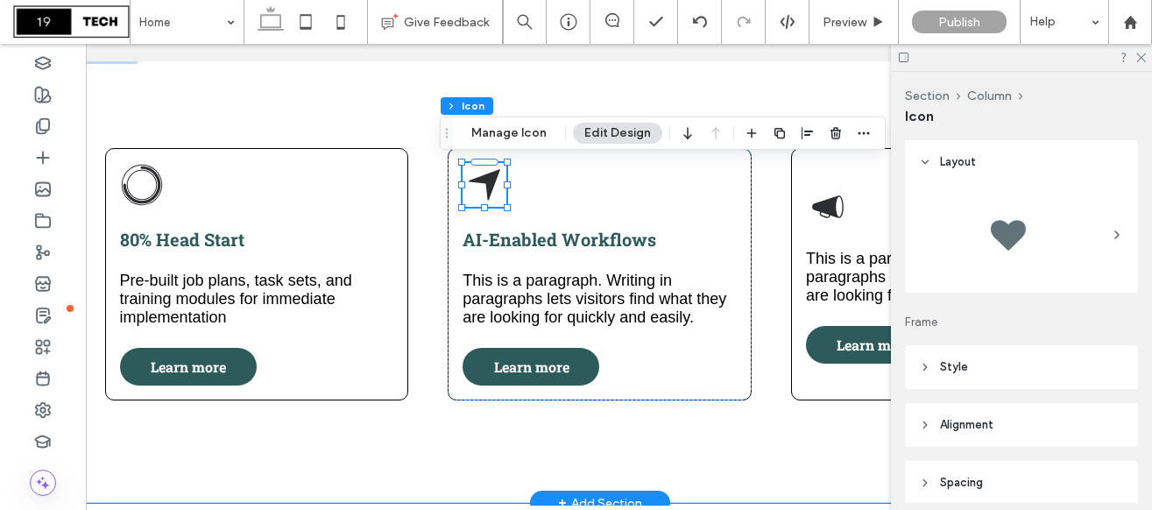
click at [487, 181] on icon at bounding box center [484, 185] width 32 height 32
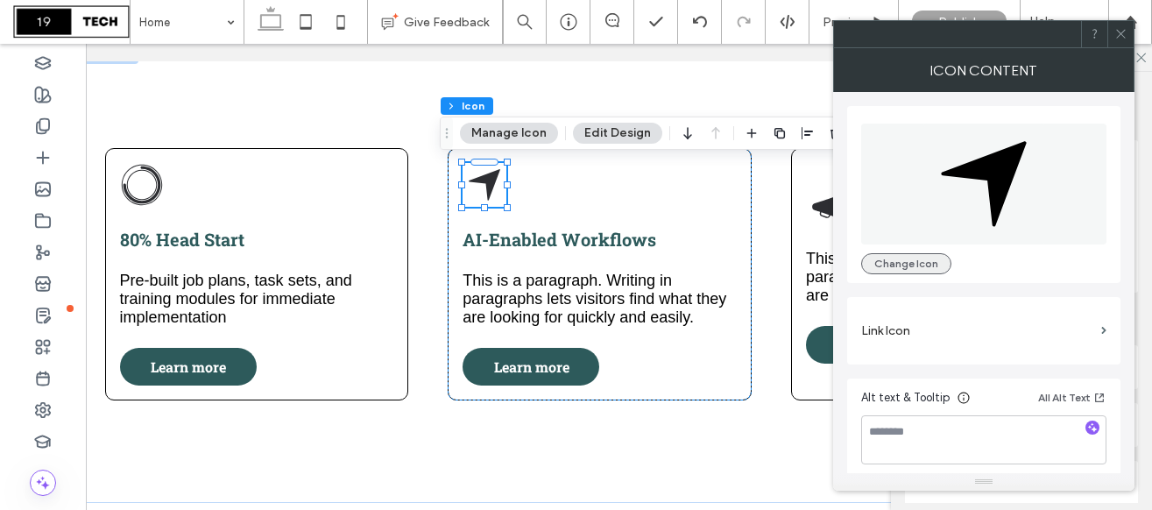
click at [899, 267] on button "Change Icon" at bounding box center [906, 263] width 90 height 21
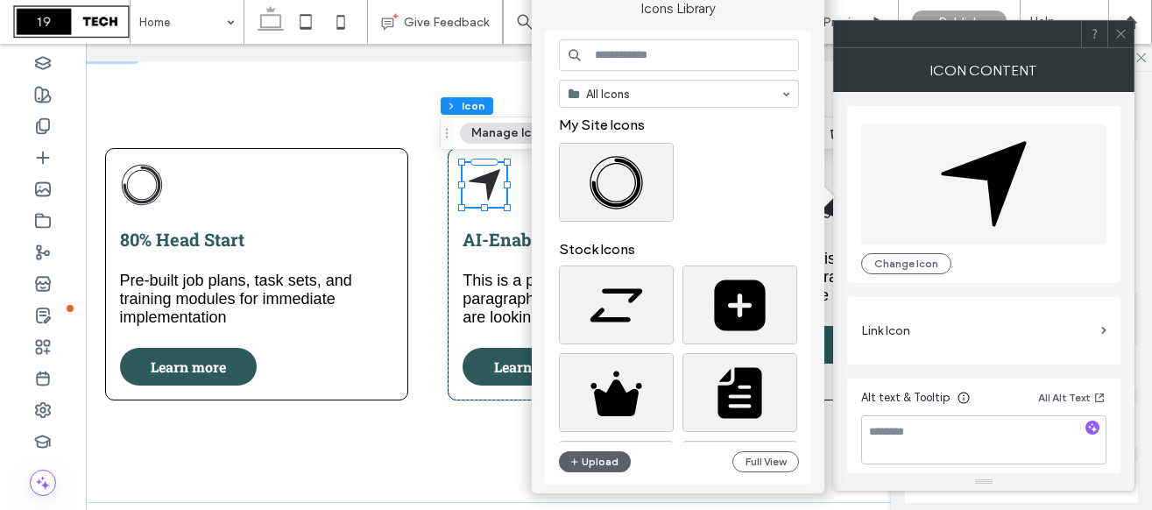
click at [677, 52] on input at bounding box center [679, 55] width 240 height 32
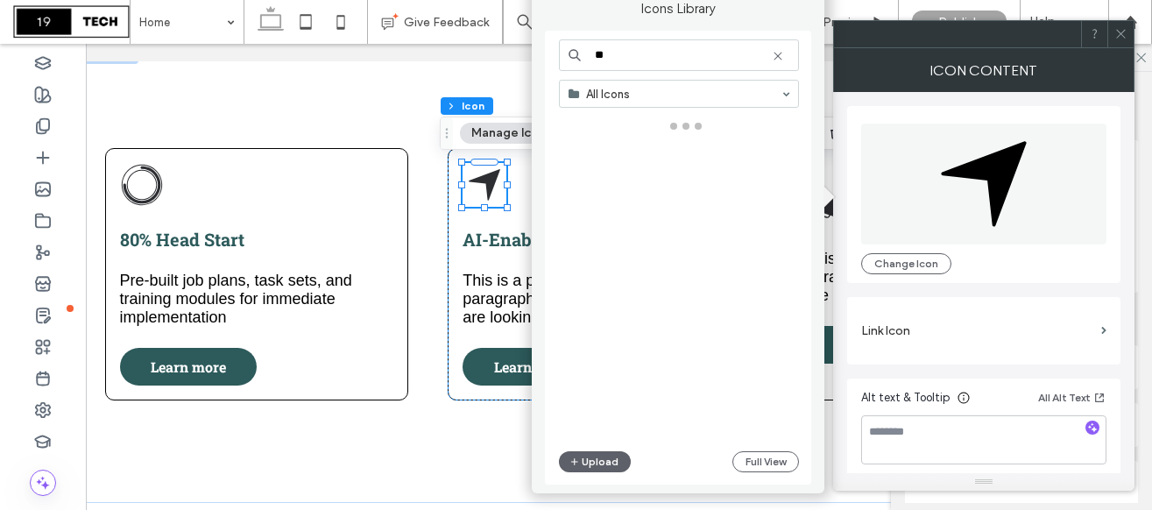
type input "**"
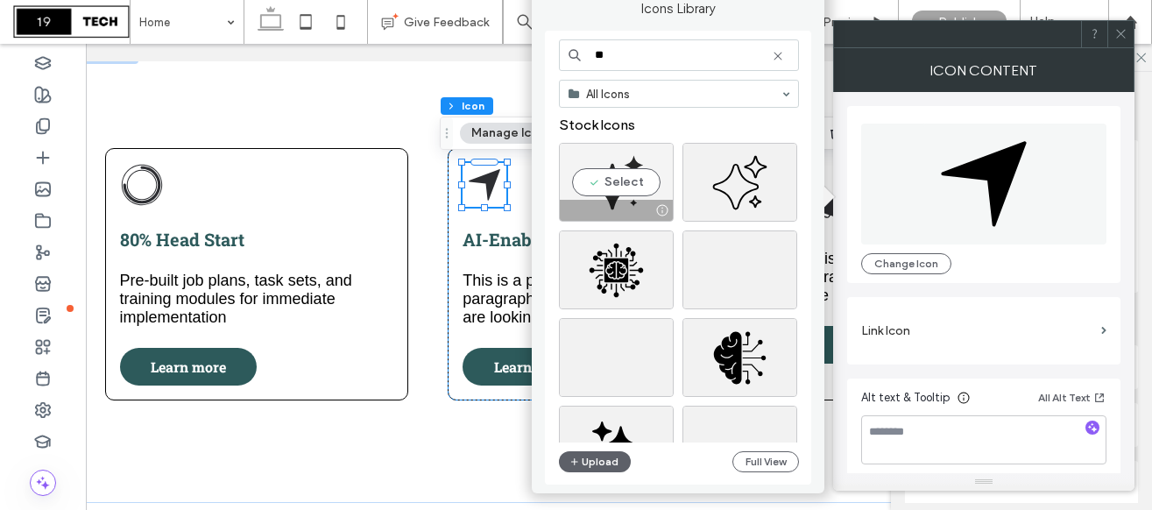
click at [623, 184] on div "Select" at bounding box center [616, 182] width 115 height 79
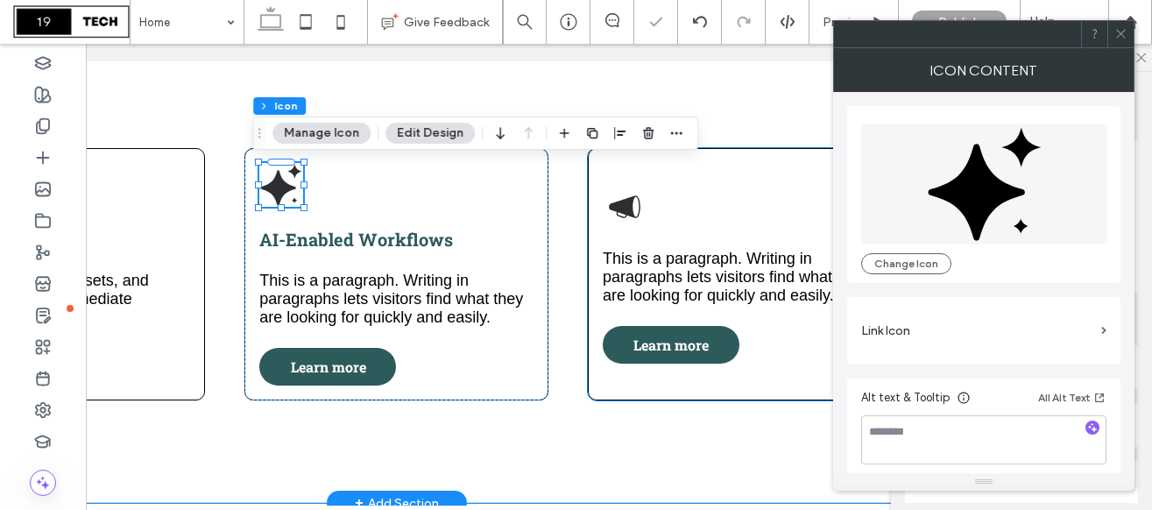
scroll to position [0, 236]
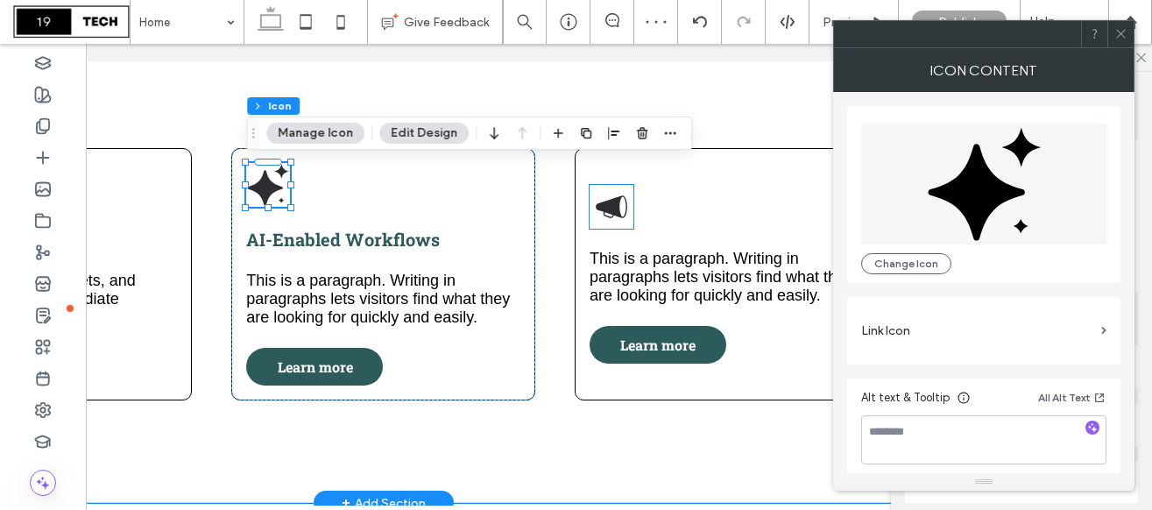
click at [622, 206] on icon at bounding box center [611, 207] width 44 height 44
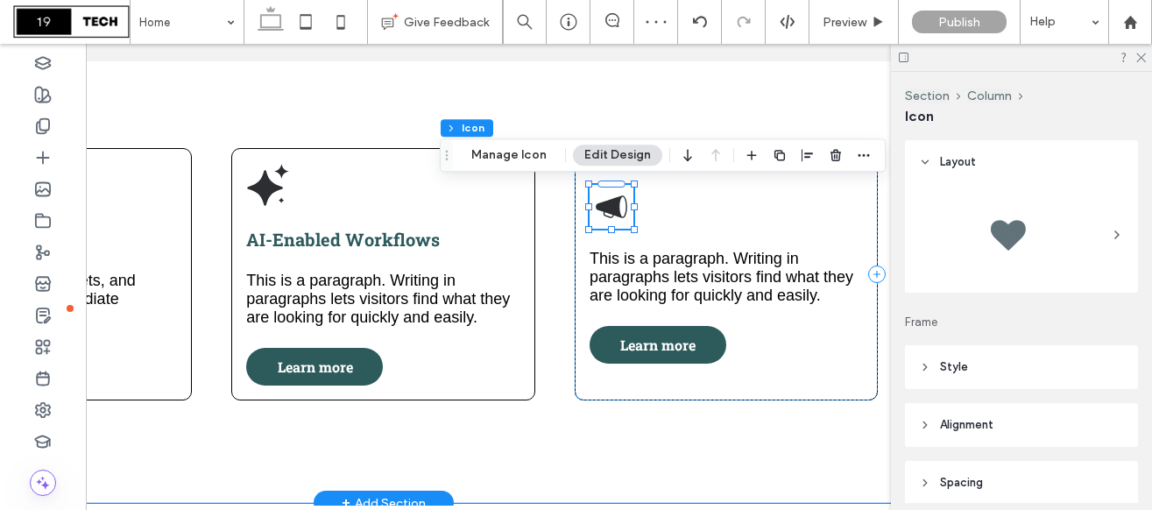
click at [622, 206] on icon at bounding box center [611, 207] width 44 height 44
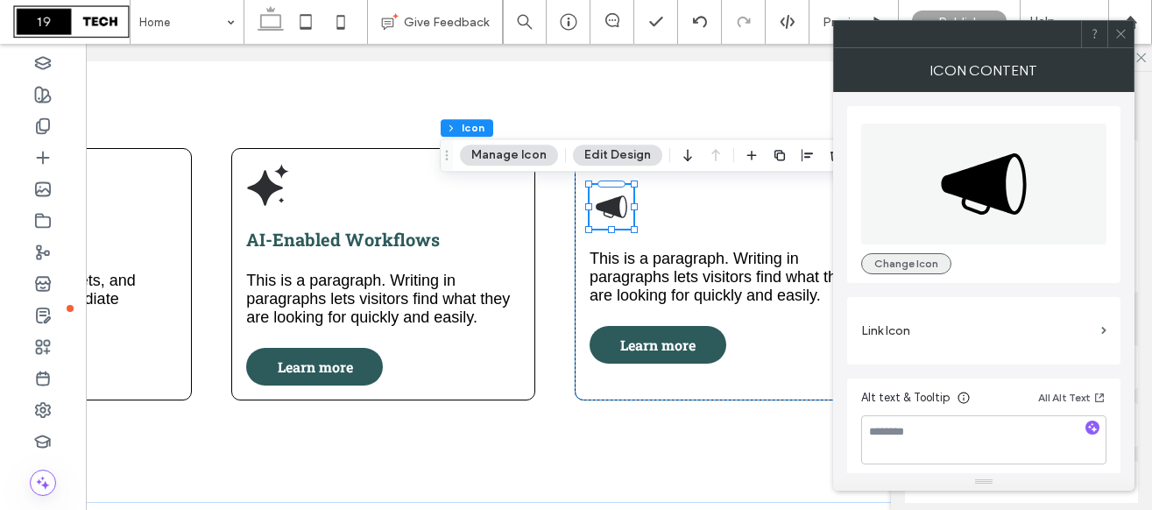
click at [907, 269] on button "Change Icon" at bounding box center [906, 263] width 90 height 21
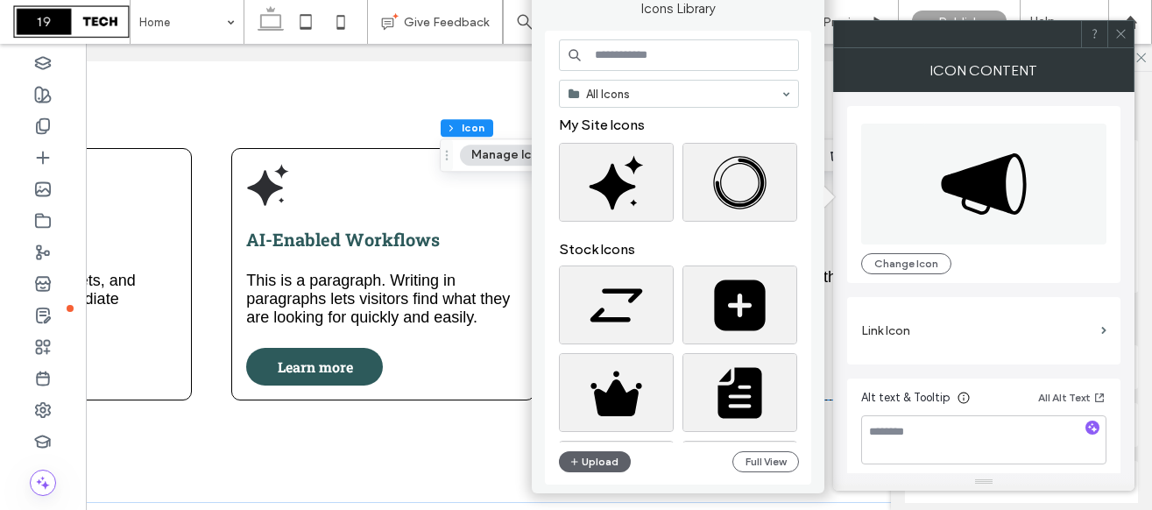
click at [622, 56] on input at bounding box center [679, 55] width 240 height 32
type input "*******"
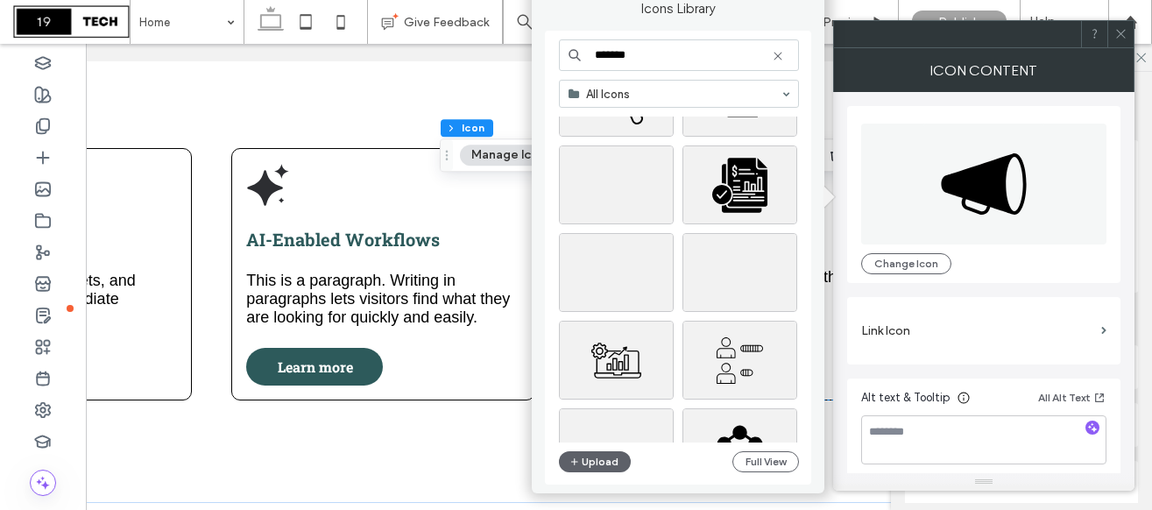
scroll to position [453, 0]
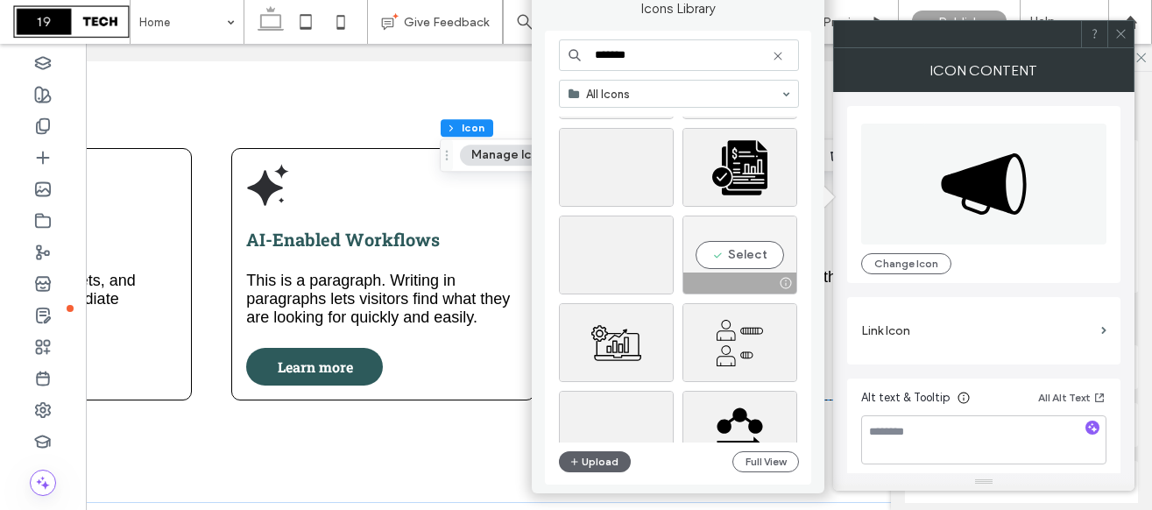
click at [725, 250] on div "Select" at bounding box center [739, 254] width 115 height 79
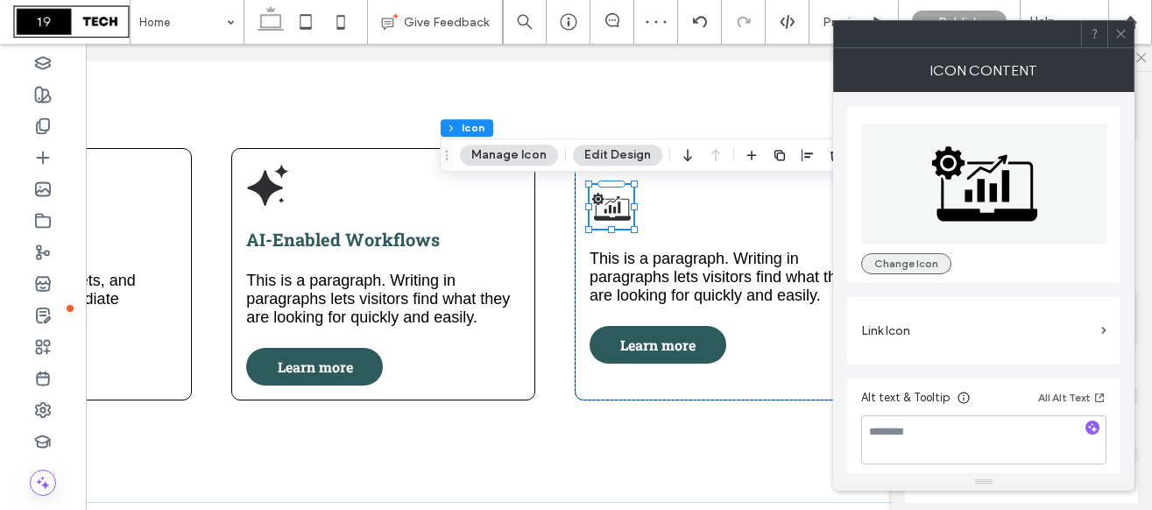
click at [880, 256] on button "Change Icon" at bounding box center [906, 263] width 90 height 21
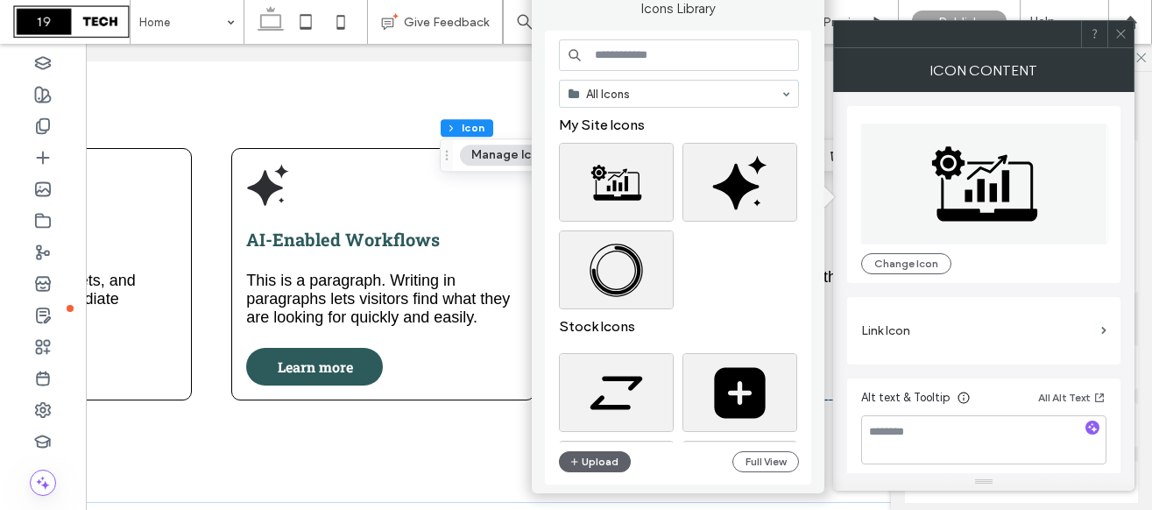
click at [616, 54] on input at bounding box center [679, 55] width 240 height 32
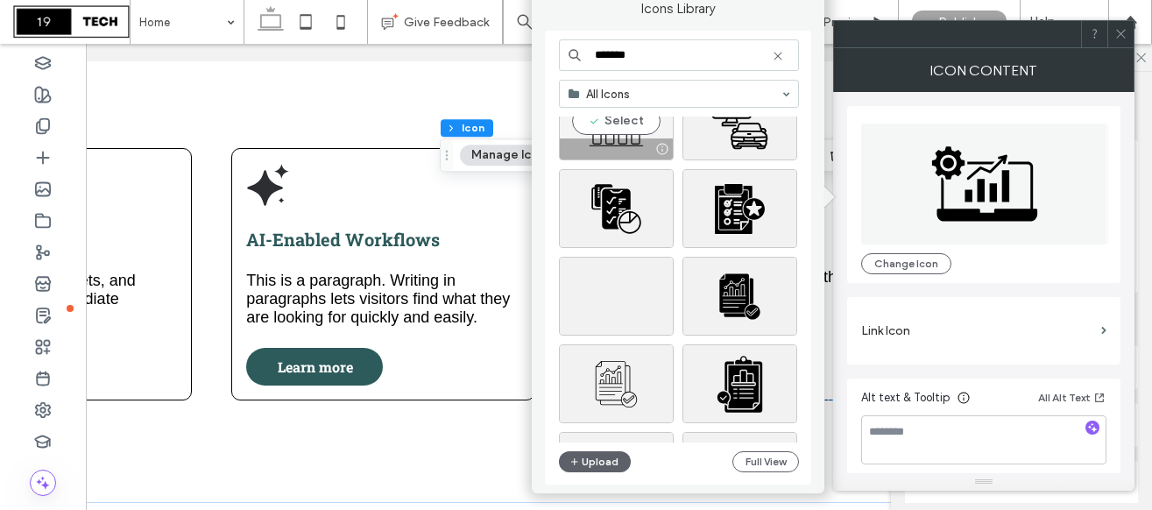
scroll to position [81, 0]
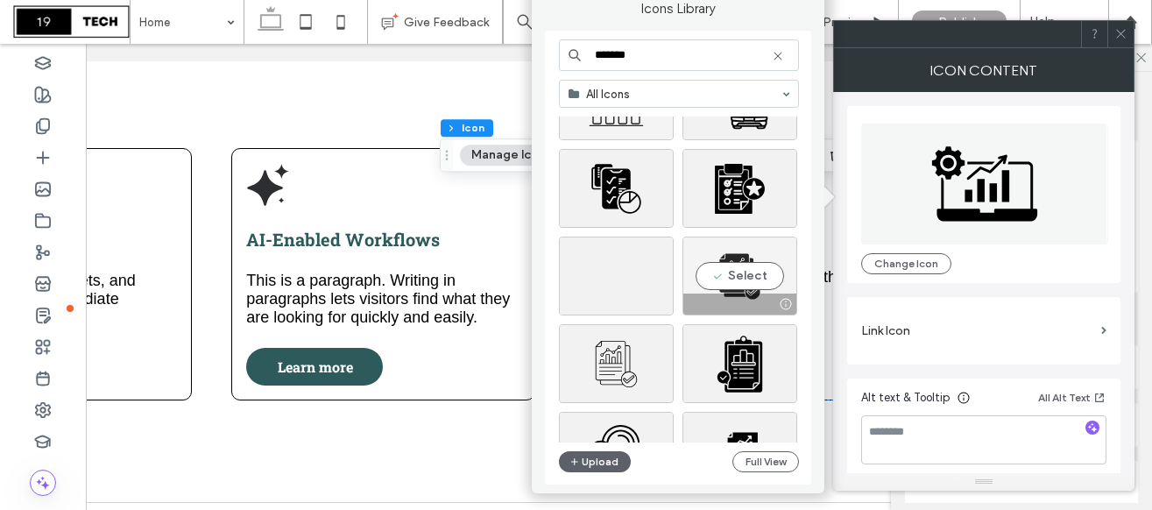
type input "*******"
click at [736, 275] on div "Select" at bounding box center [739, 275] width 115 height 79
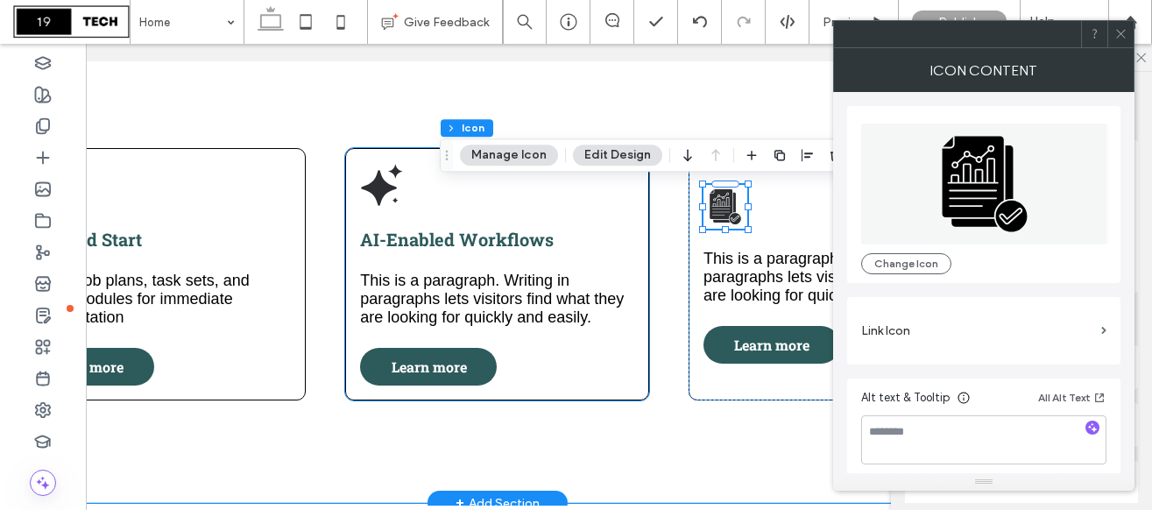
scroll to position [0, 0]
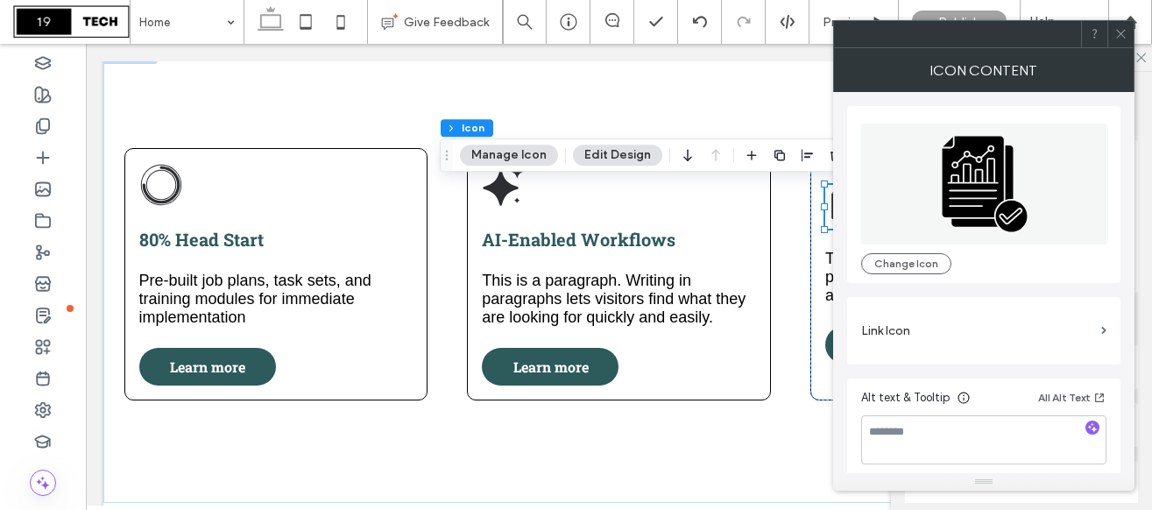
click at [1117, 32] on icon at bounding box center [1120, 33] width 13 height 13
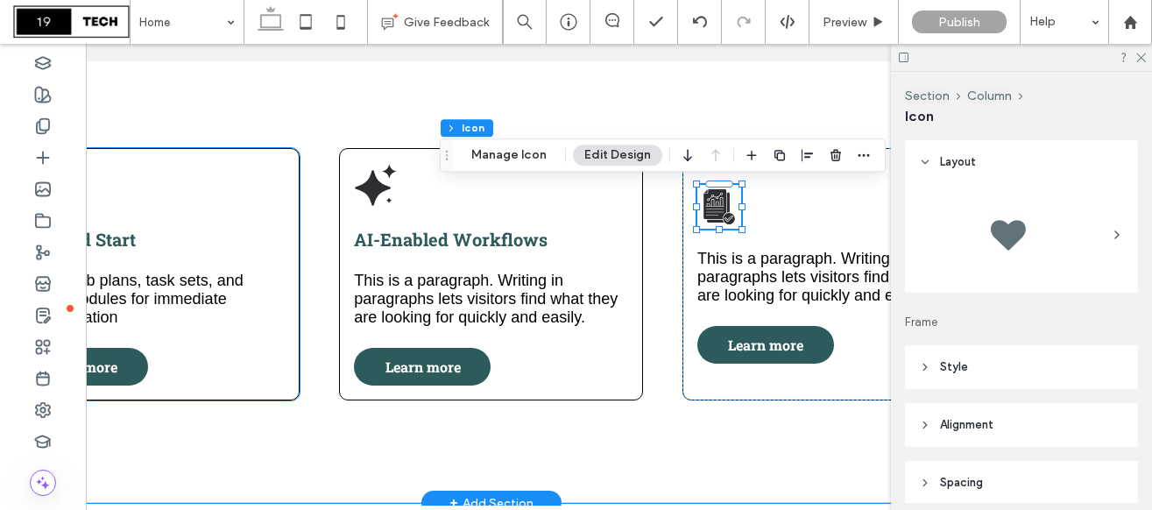
scroll to position [0, 247]
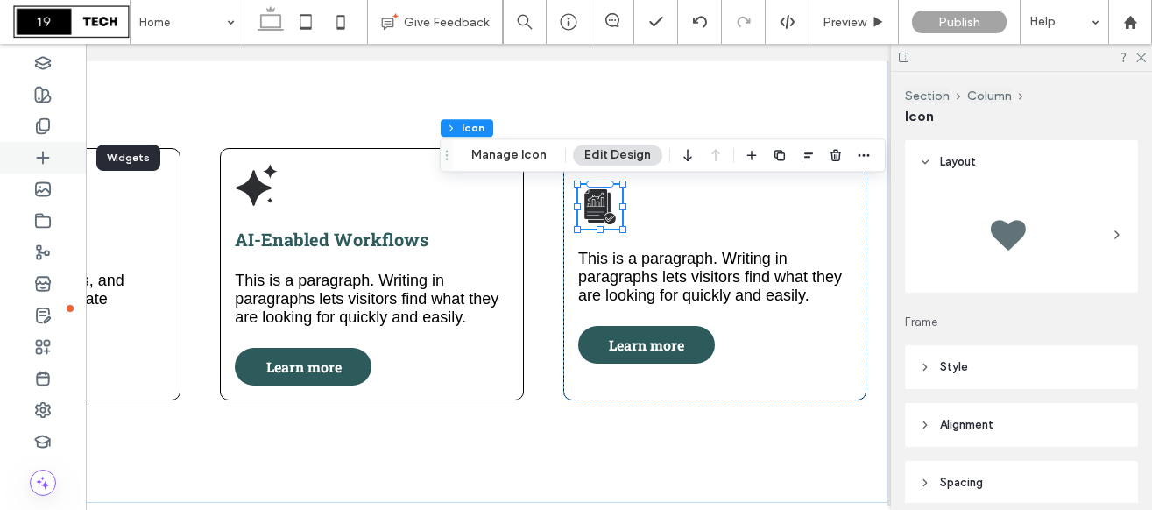
click at [24, 162] on div at bounding box center [43, 158] width 86 height 32
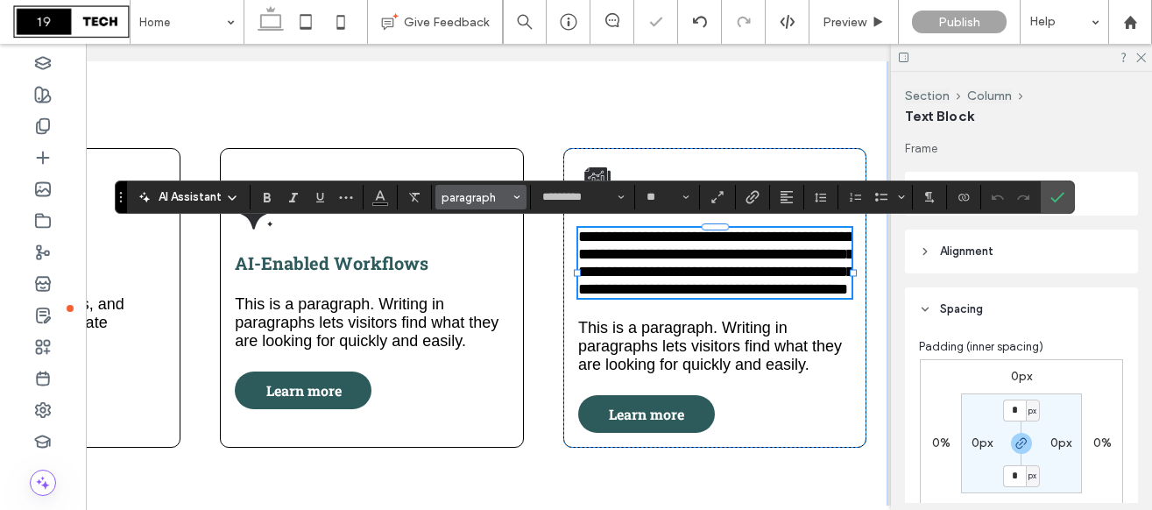
click at [475, 192] on span "paragraph" at bounding box center [475, 197] width 68 height 13
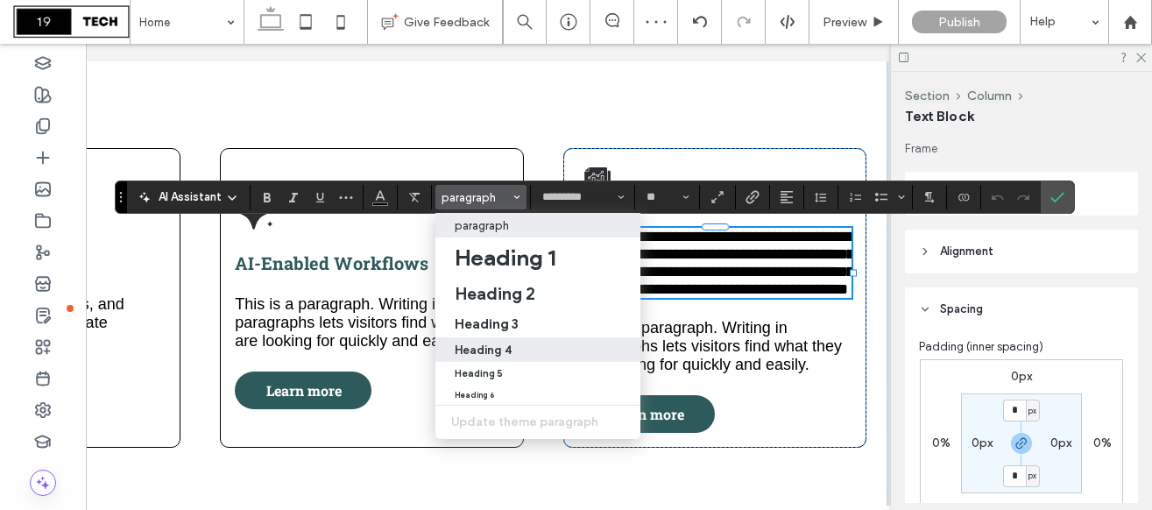
click at [488, 343] on h4 "Heading 4" at bounding box center [482, 349] width 57 height 13
type input "**********"
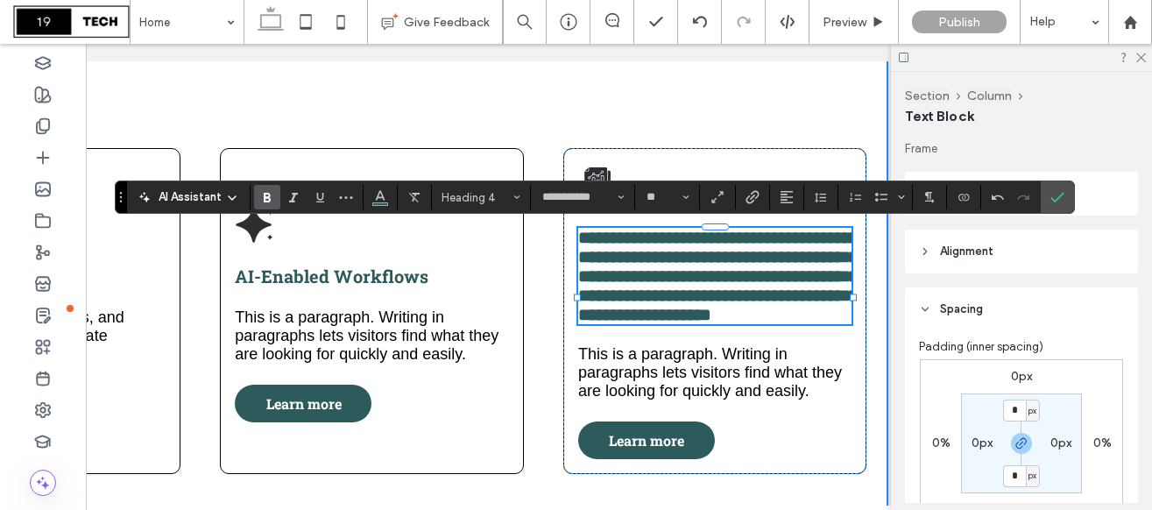
type input "**"
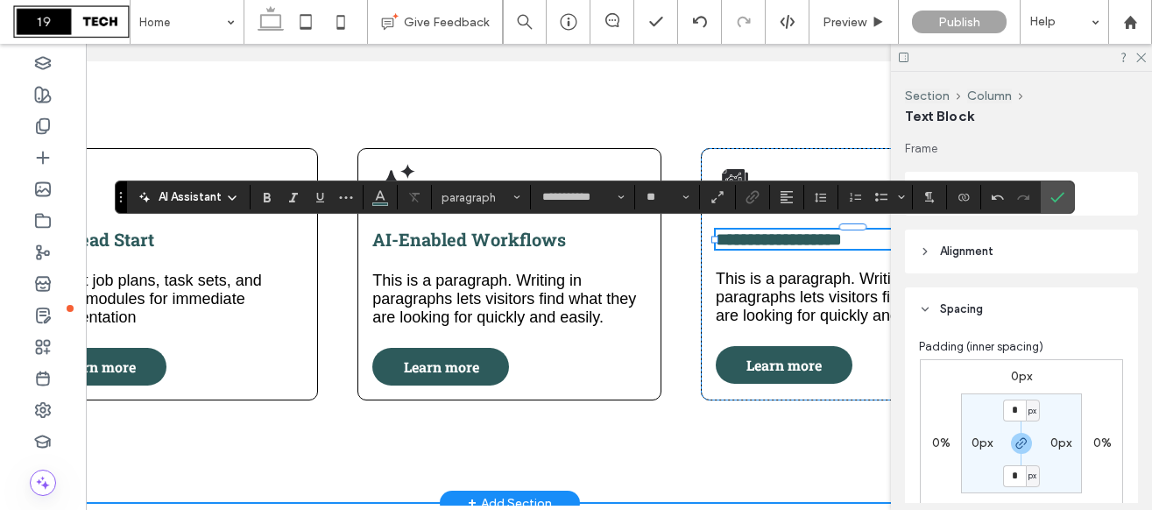
scroll to position [0, 101]
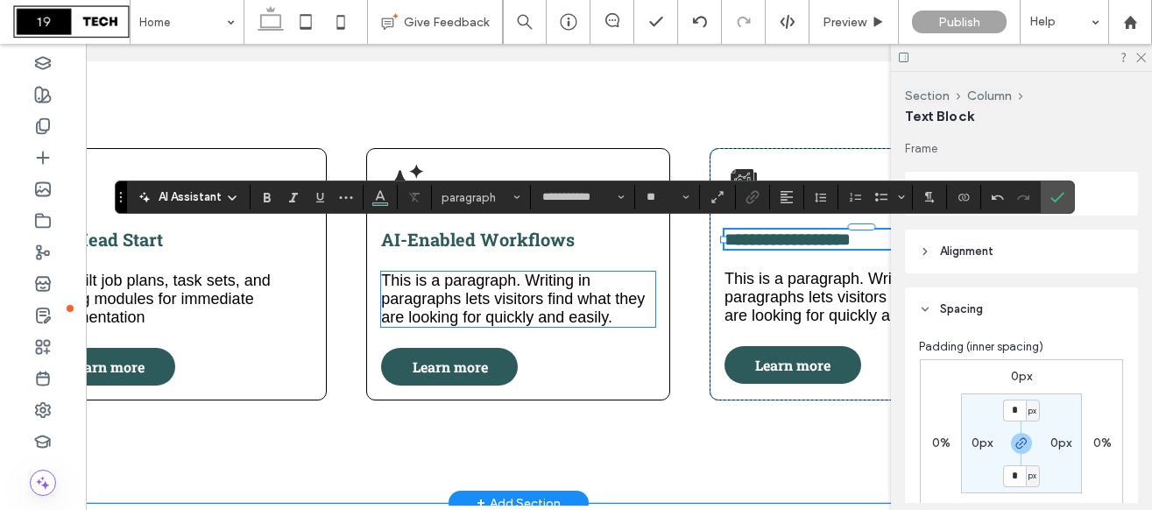
click at [489, 306] on span "This is a paragraph. Writing in paragraphs lets visitors find what they are loo…" at bounding box center [513, 298] width 264 height 54
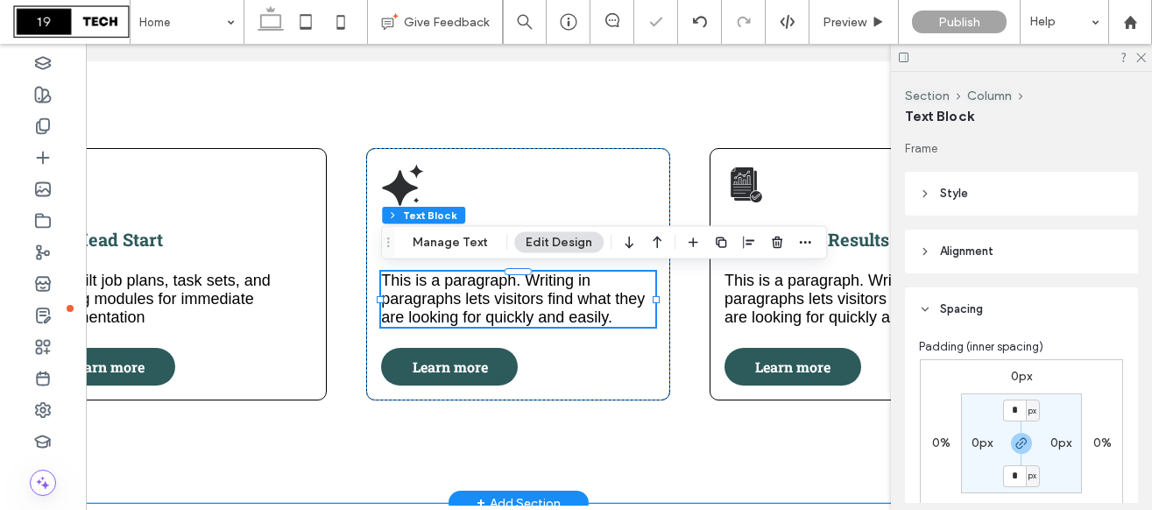
click at [489, 306] on span "This is a paragraph. Writing in paragraphs lets visitors find what they are loo…" at bounding box center [513, 298] width 264 height 54
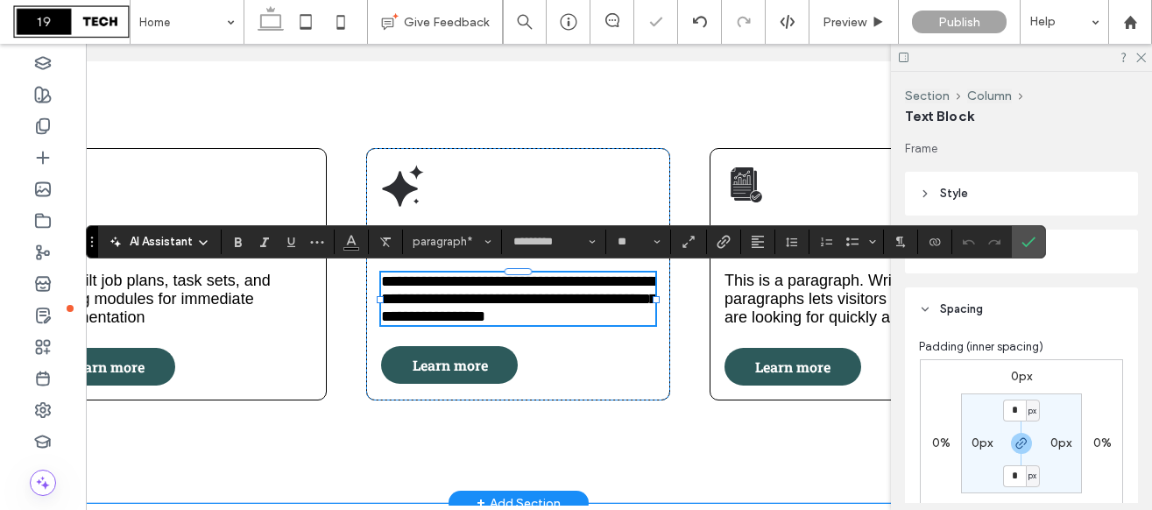
type input "**********"
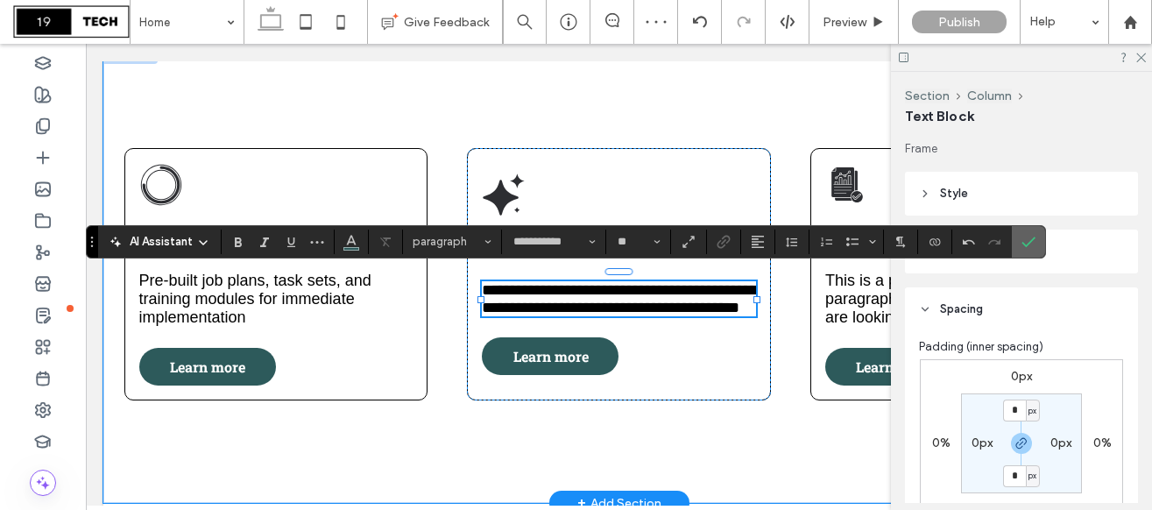
click at [1024, 241] on icon "Confirm" at bounding box center [1028, 242] width 14 height 14
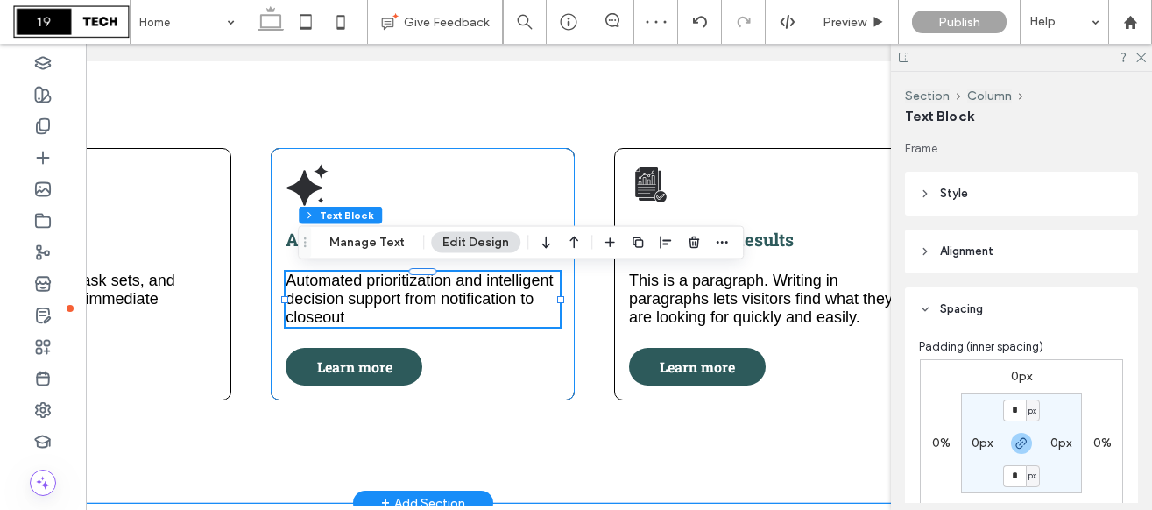
scroll to position [0, 207]
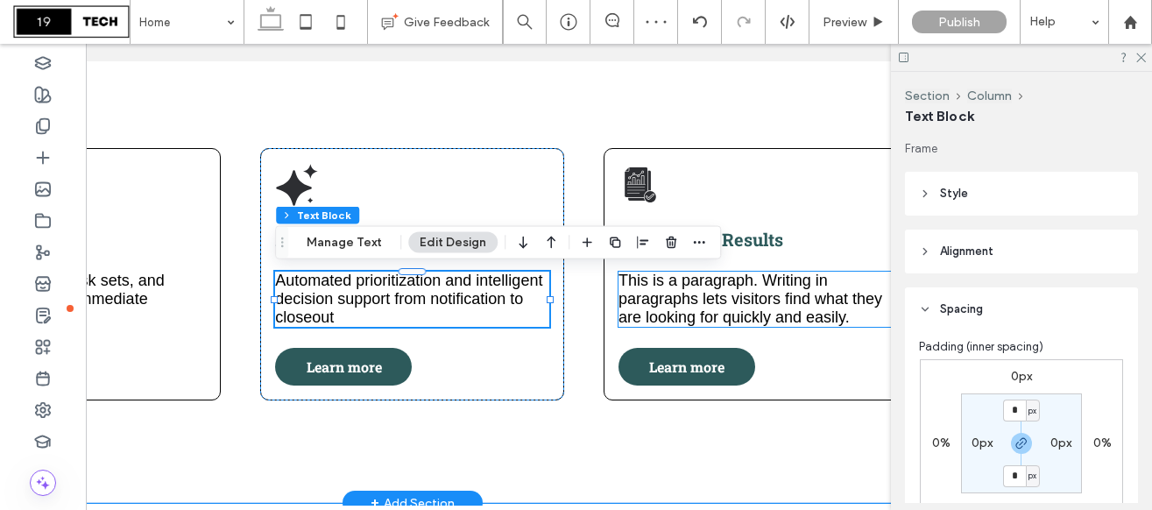
click at [745, 306] on span "This is a paragraph. Writing in paragraphs lets visitors find what they are loo…" at bounding box center [750, 298] width 264 height 54
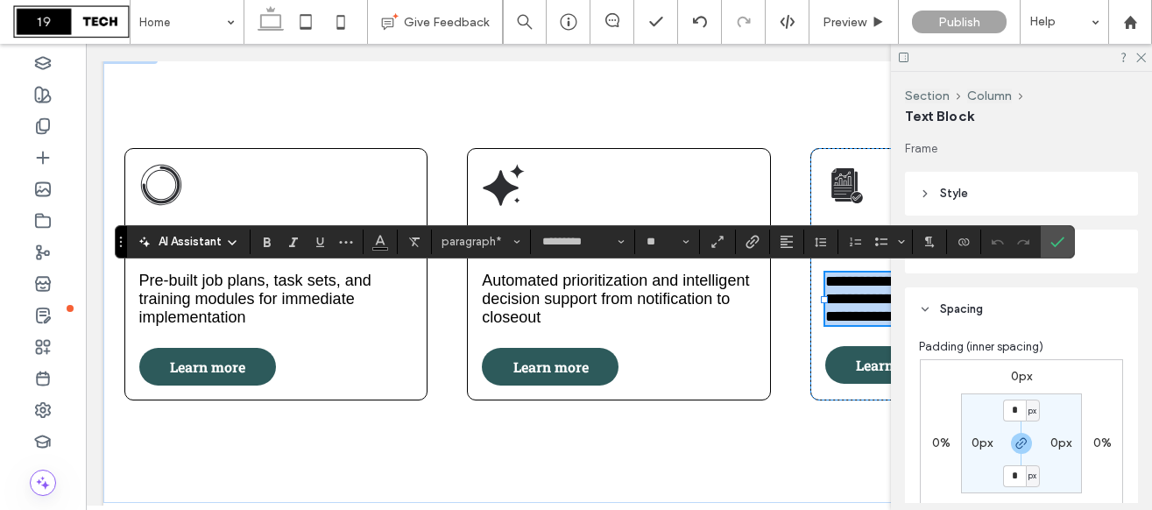
scroll to position [0, 207]
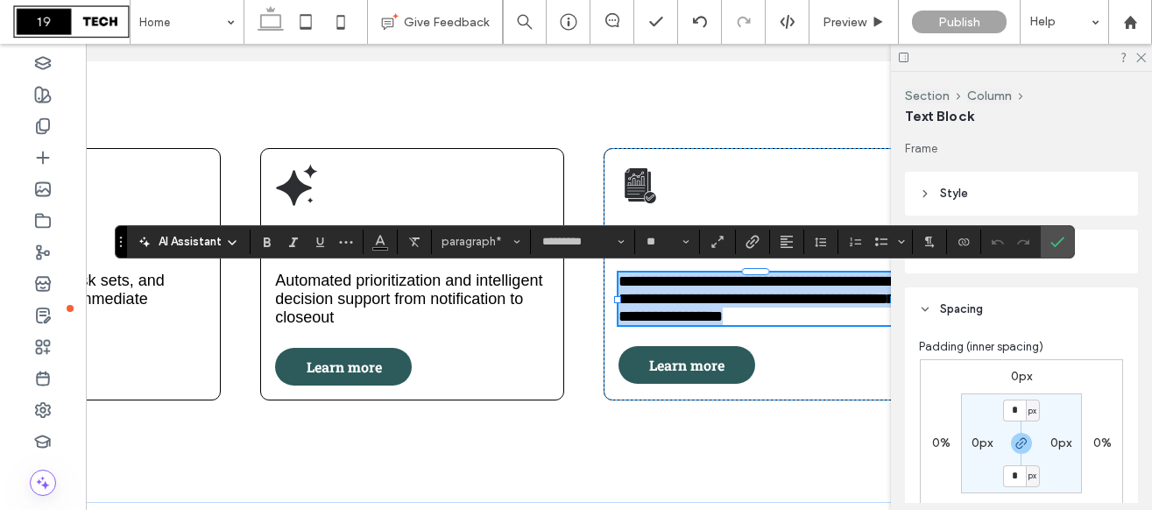
paste div
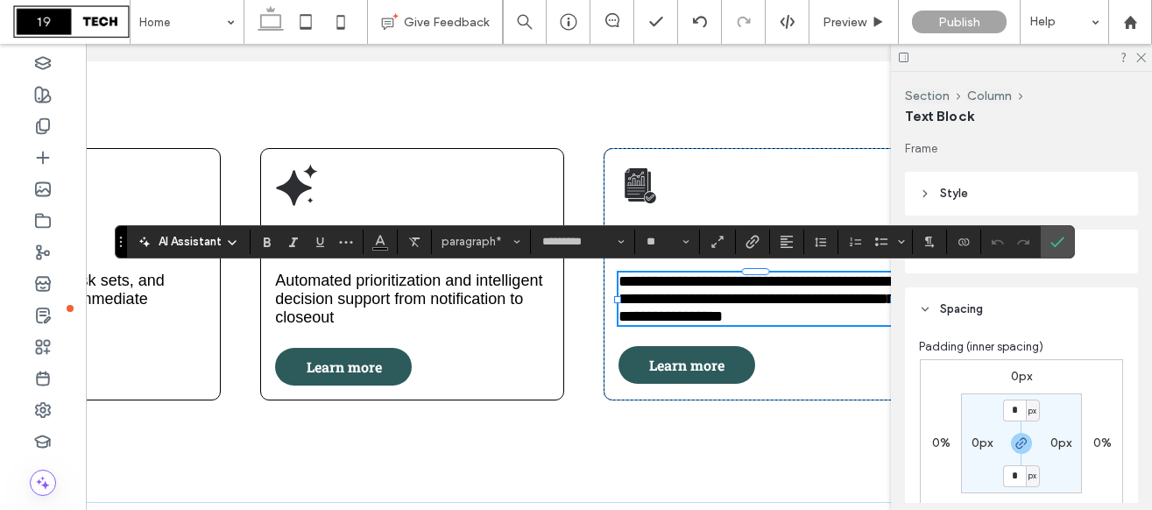
type input "**********"
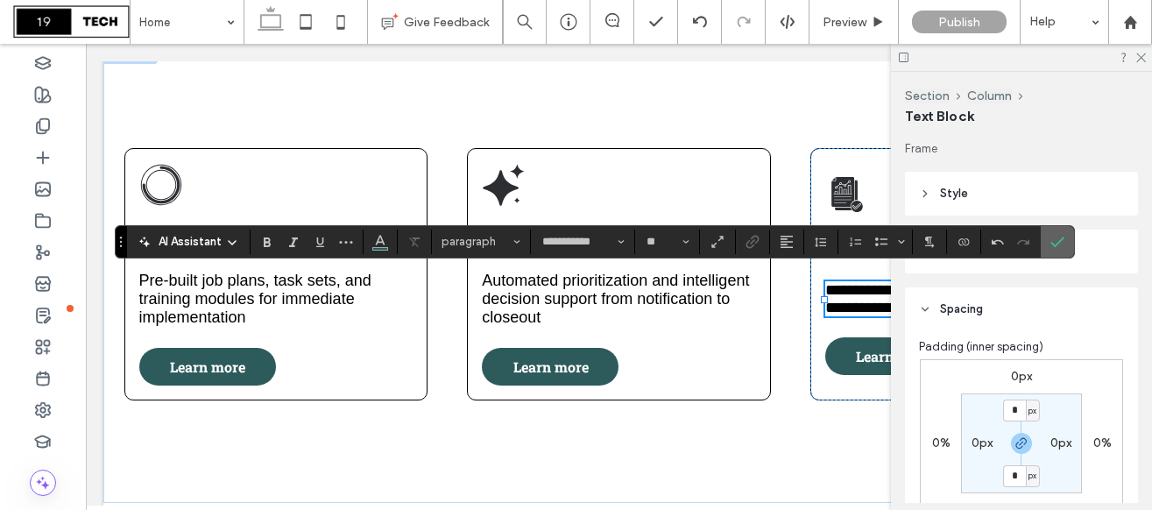
click at [1057, 242] on use "Confirm" at bounding box center [1057, 241] width 14 height 11
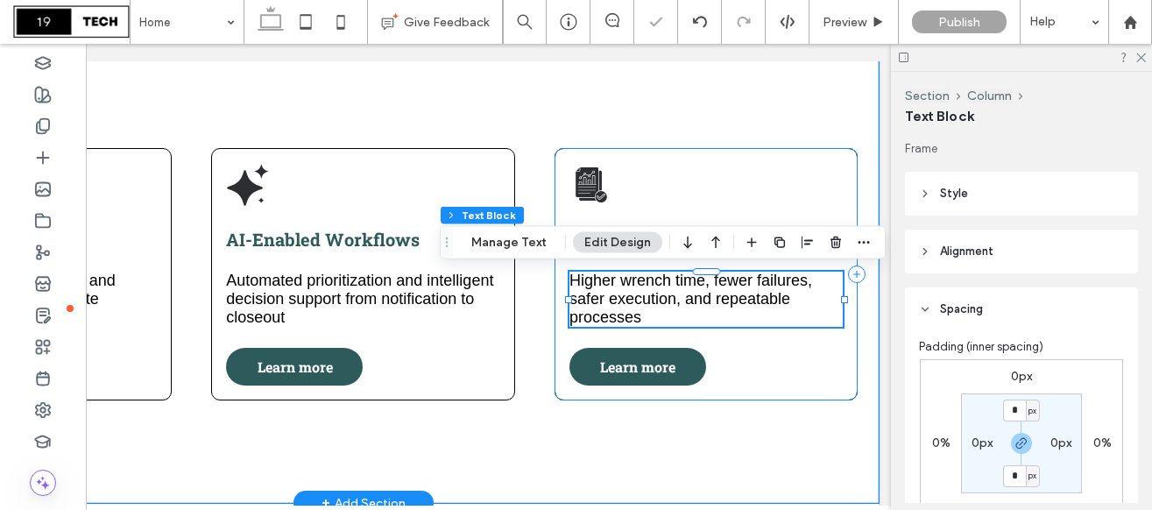
scroll to position [0, 260]
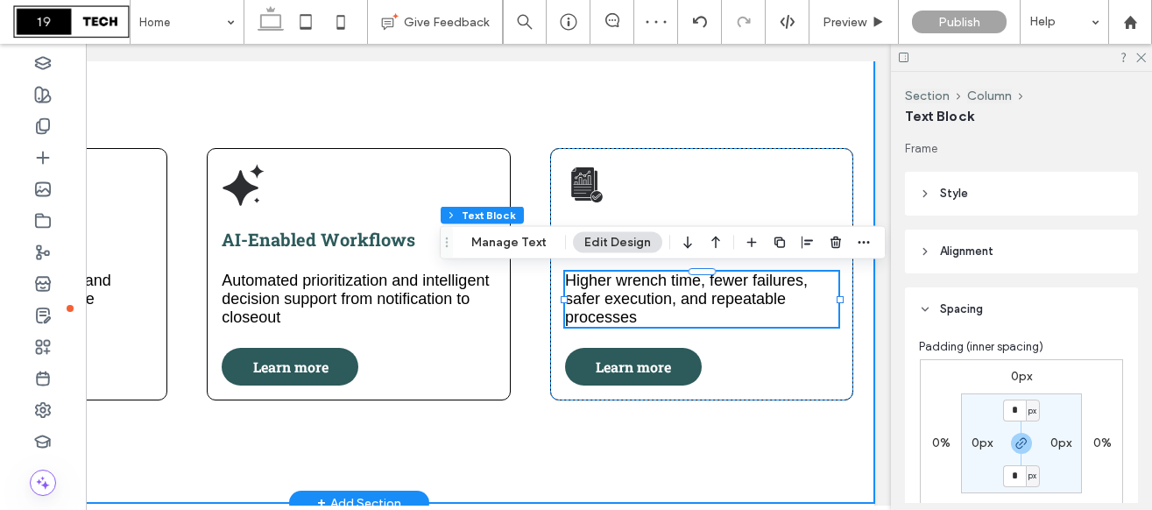
click at [723, 414] on div "80% Head Start Pre-built job plans, task sets, and training modules for immedia…" at bounding box center [358, 274] width 1031 height 458
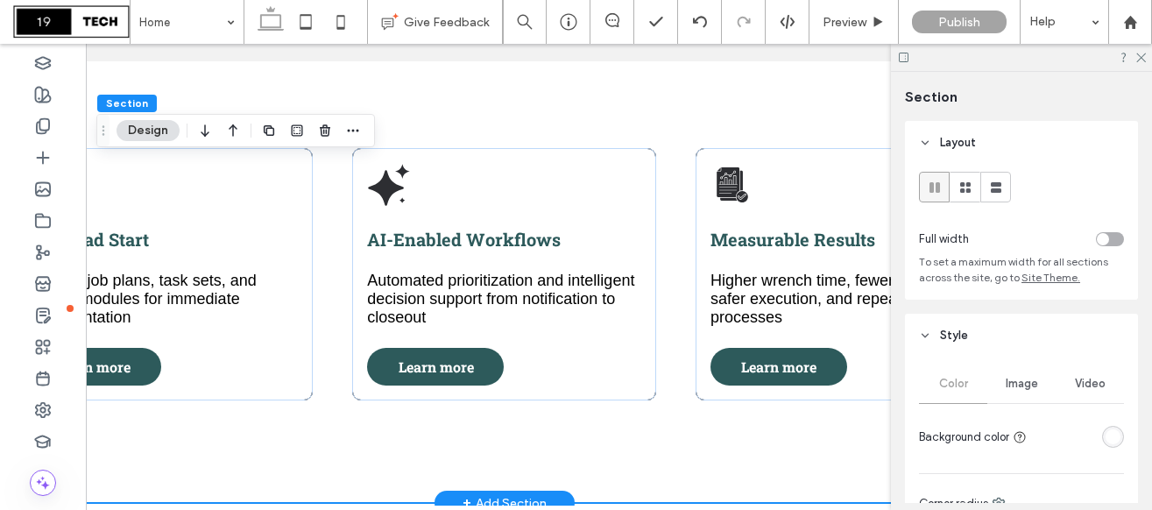
scroll to position [0, 231]
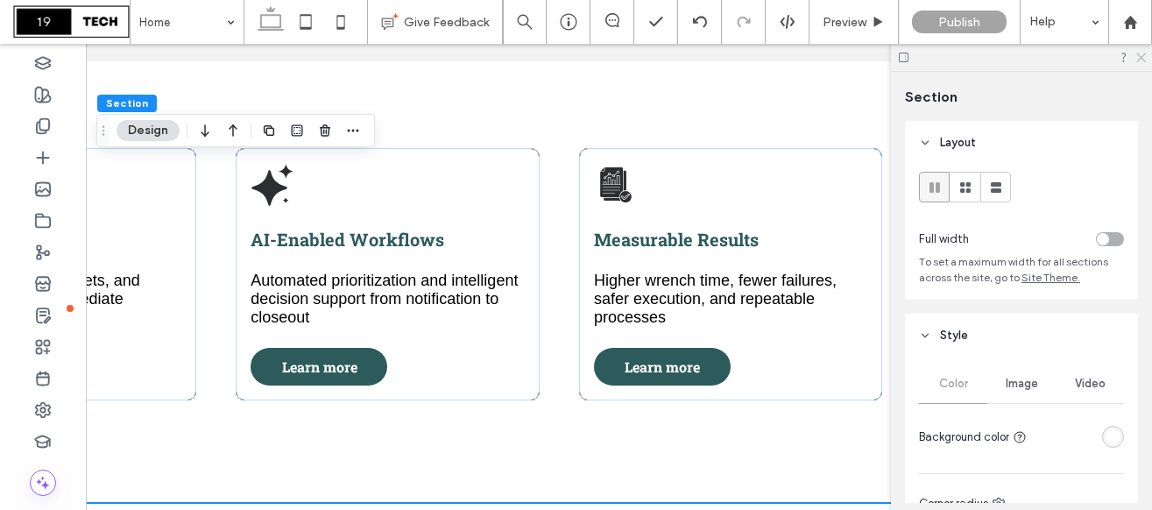
click at [1139, 53] on icon at bounding box center [1139, 56] width 11 height 11
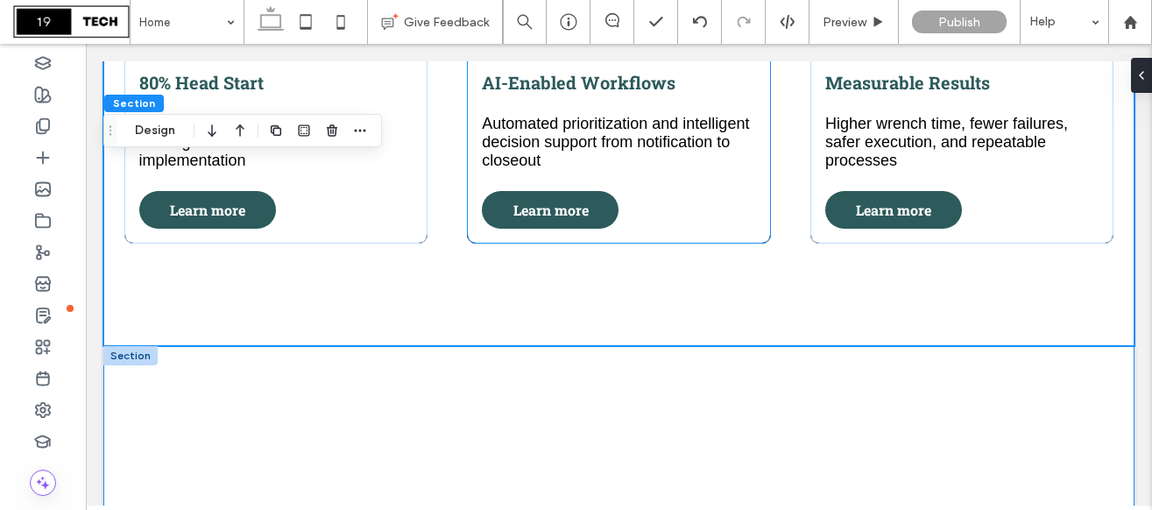
scroll to position [906, 0]
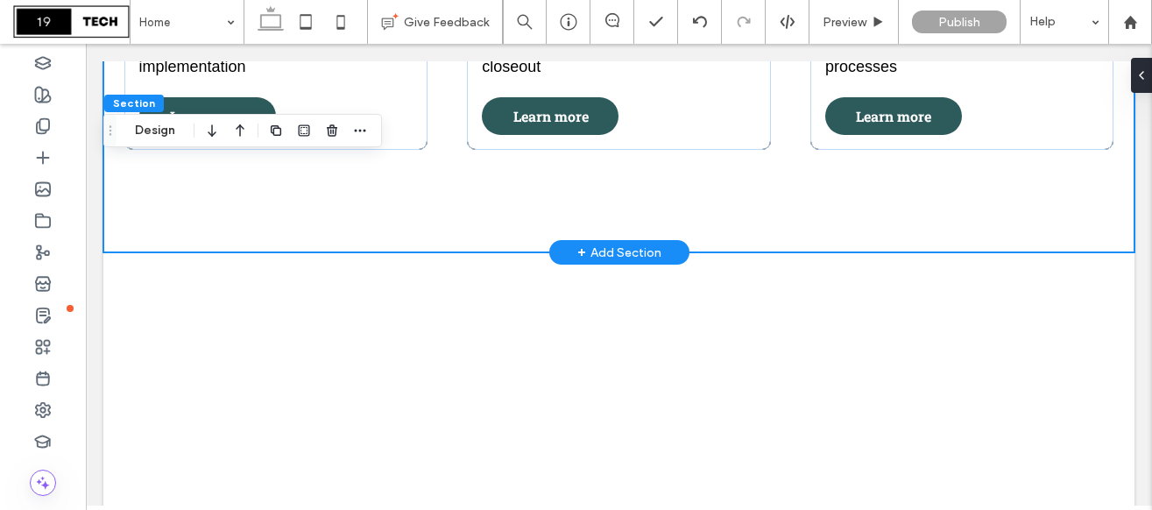
click at [601, 247] on div "+ Add Section" at bounding box center [619, 252] width 84 height 19
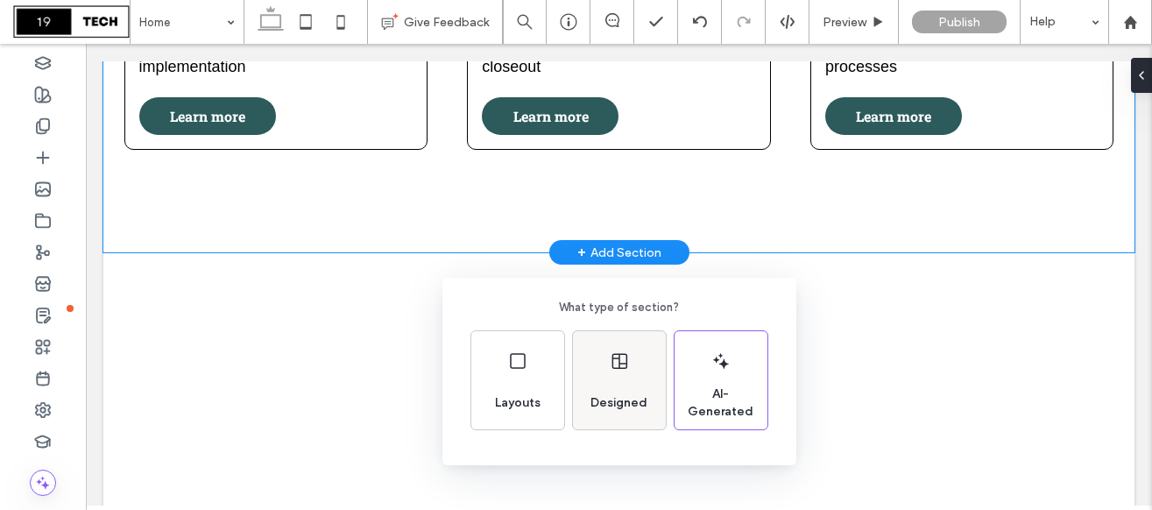
click at [604, 417] on div "Designed" at bounding box center [618, 403] width 71 height 39
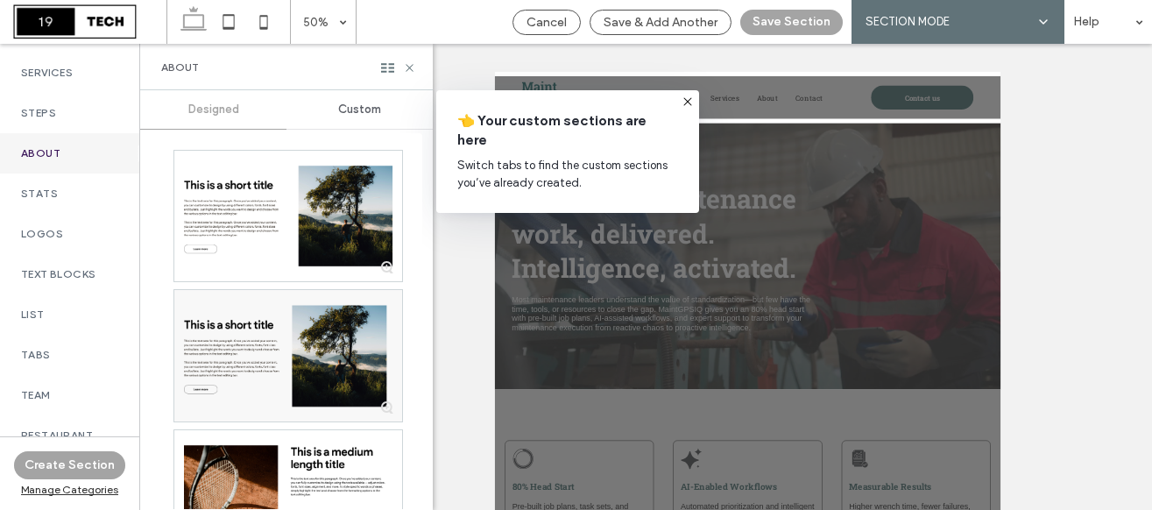
scroll to position [320, 0]
click at [72, 274] on div "Text Blocks" at bounding box center [69, 273] width 139 height 40
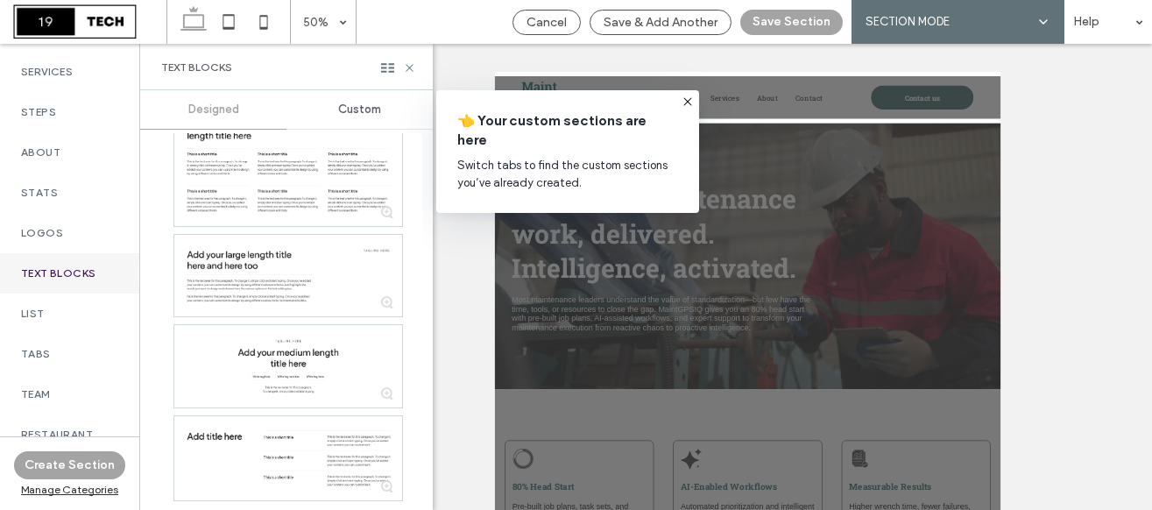
scroll to position [990, 0]
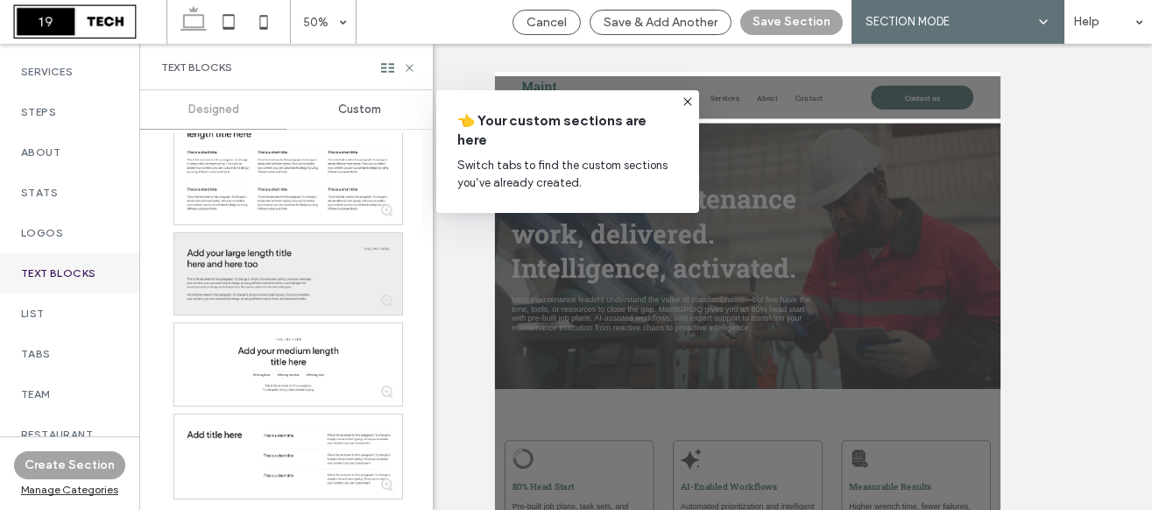
click at [250, 278] on div at bounding box center [288, 274] width 228 height 82
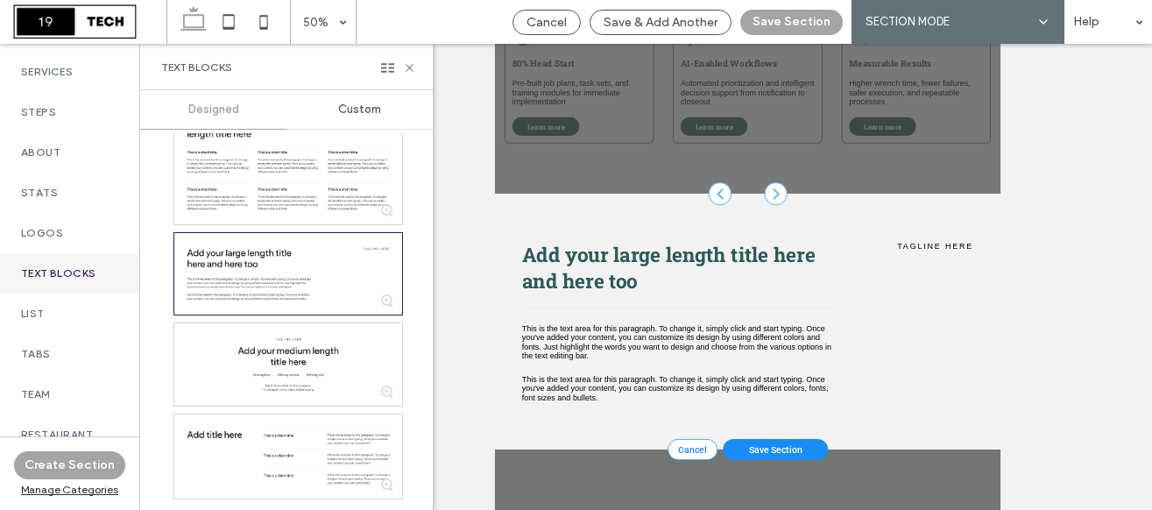
scroll to position [449, 0]
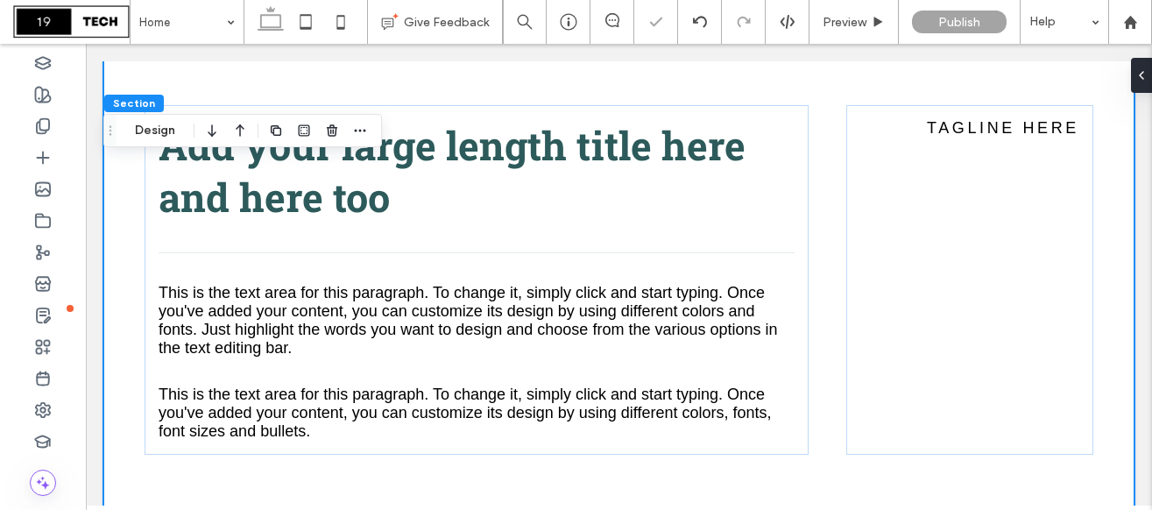
scroll to position [1138, 0]
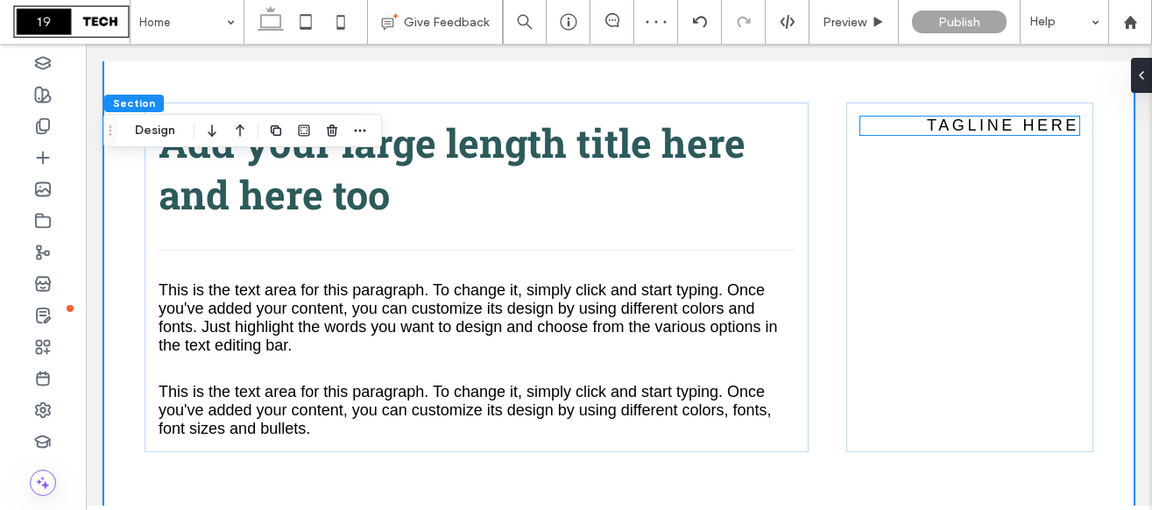
click at [1001, 130] on span "TAGLINE HERE" at bounding box center [1002, 125] width 152 height 18
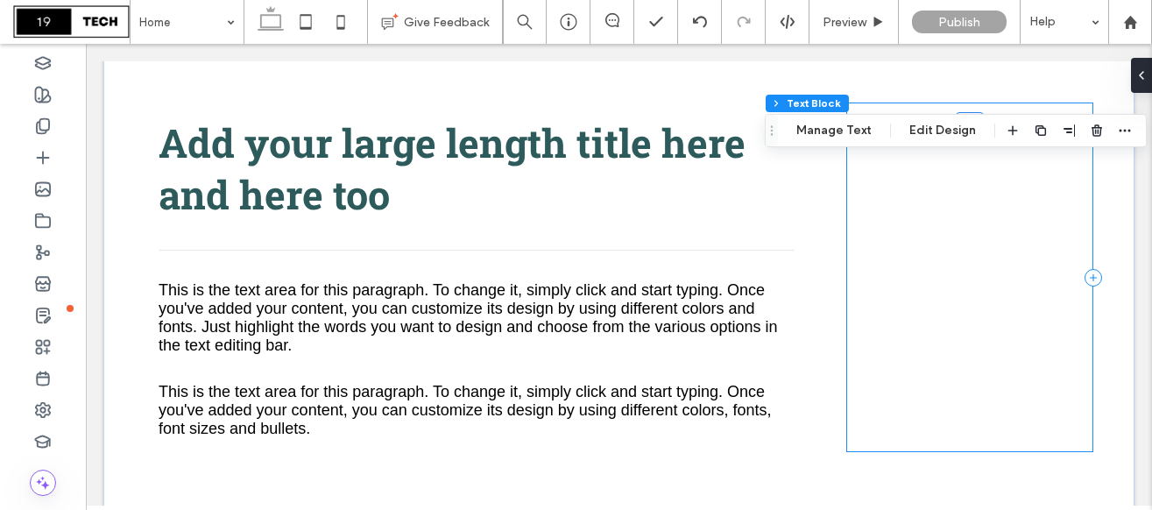
click at [997, 191] on div "TAGLINE HERE" at bounding box center [969, 276] width 247 height 349
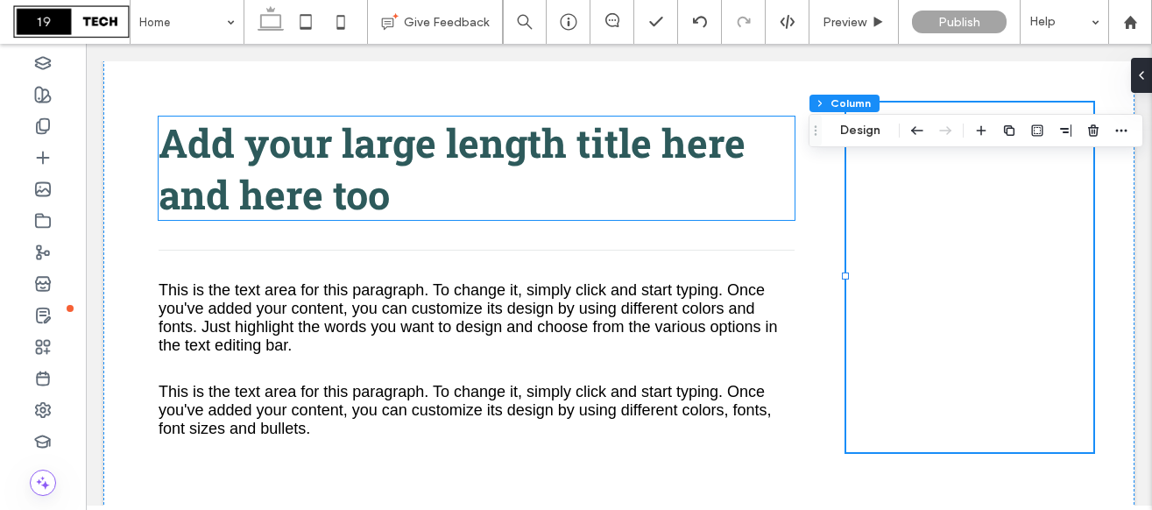
click at [793, 218] on h3 "Add your large length title here and here too" at bounding box center [477, 167] width 636 height 103
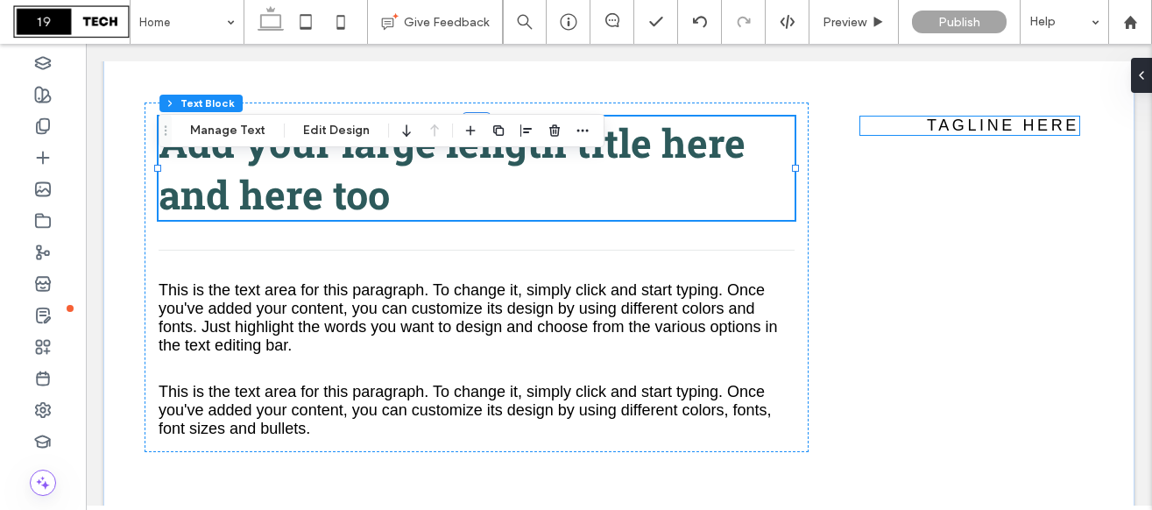
click at [1037, 124] on span "TAGLINE HERE" at bounding box center [1002, 125] width 152 height 18
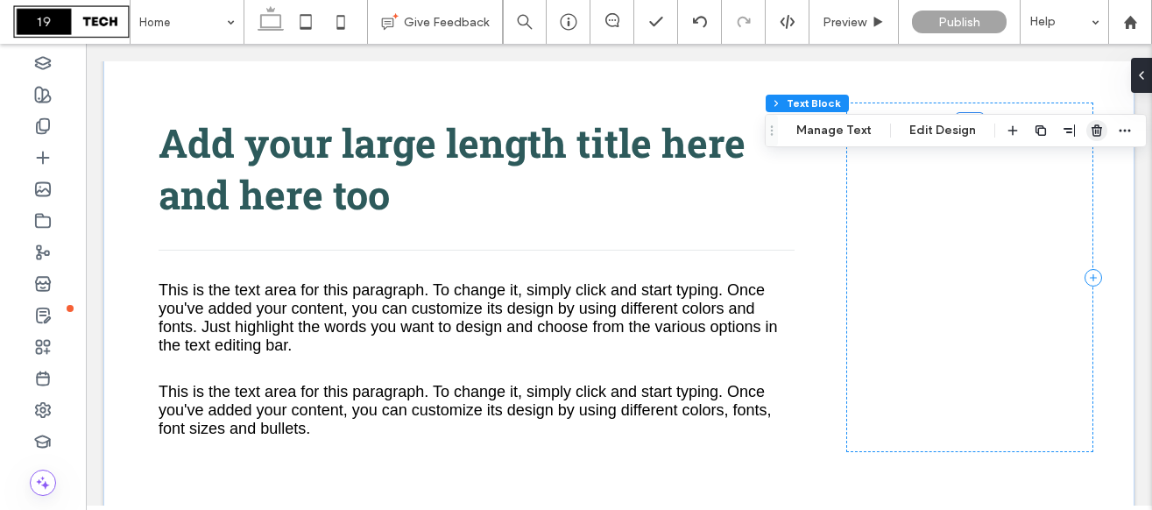
click at [1097, 123] on icon "button" at bounding box center [1096, 130] width 14 height 14
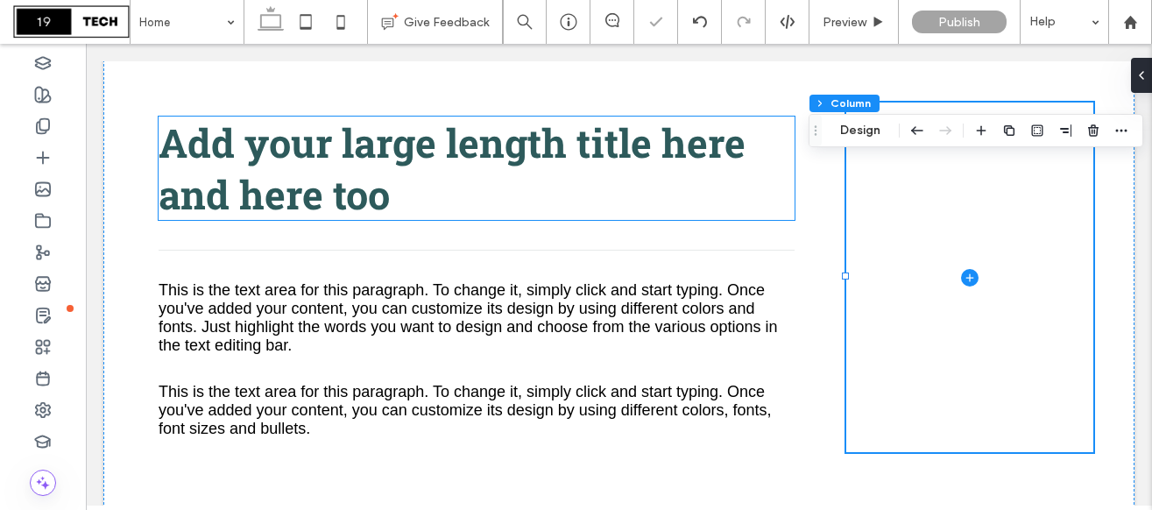
click at [562, 182] on h3 "Add your large length title here and here too" at bounding box center [477, 167] width 636 height 103
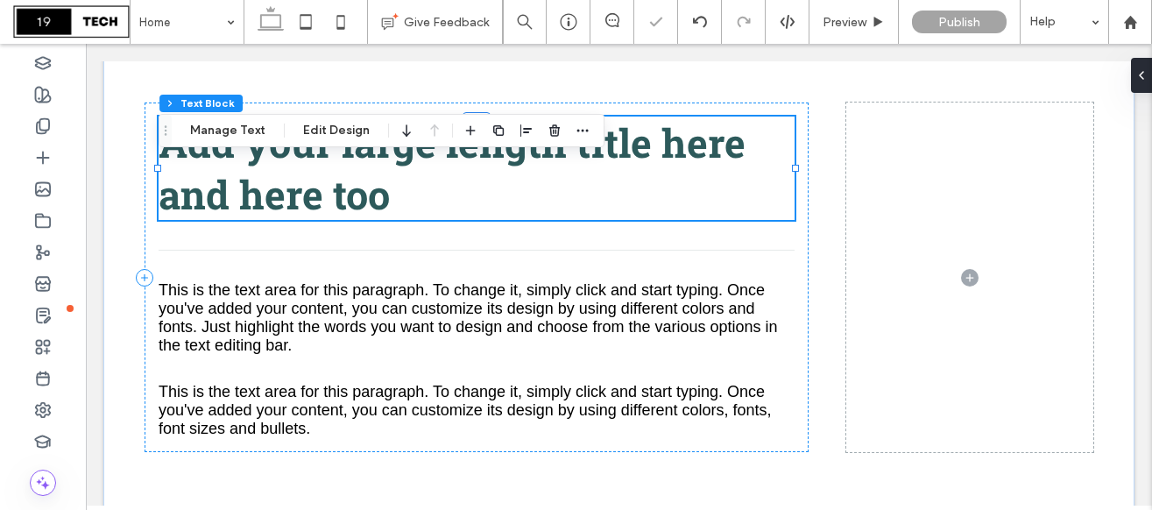
click at [562, 182] on h3 "Add your large length title here and here too" at bounding box center [477, 167] width 636 height 103
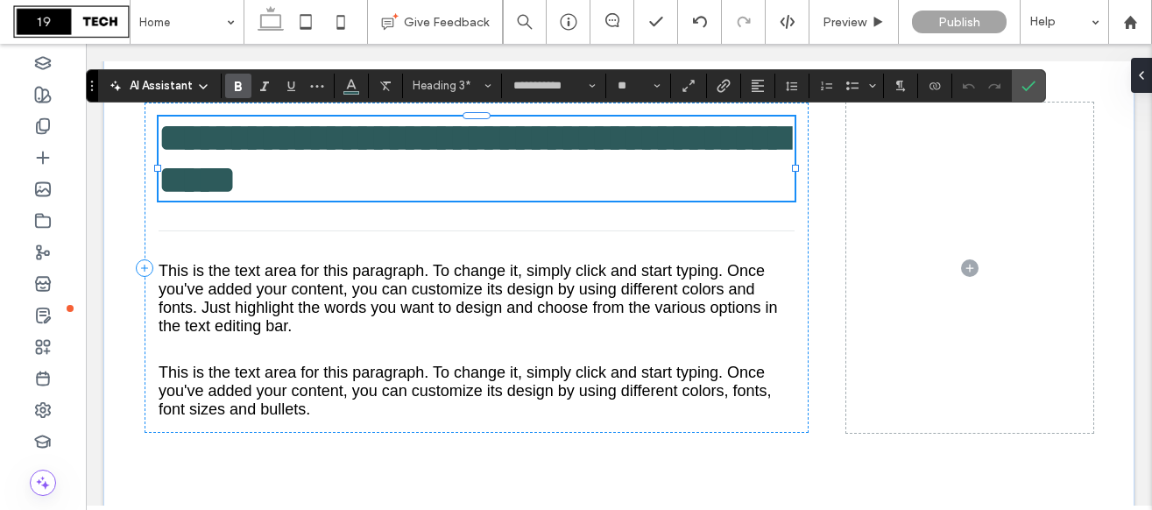
type input "**"
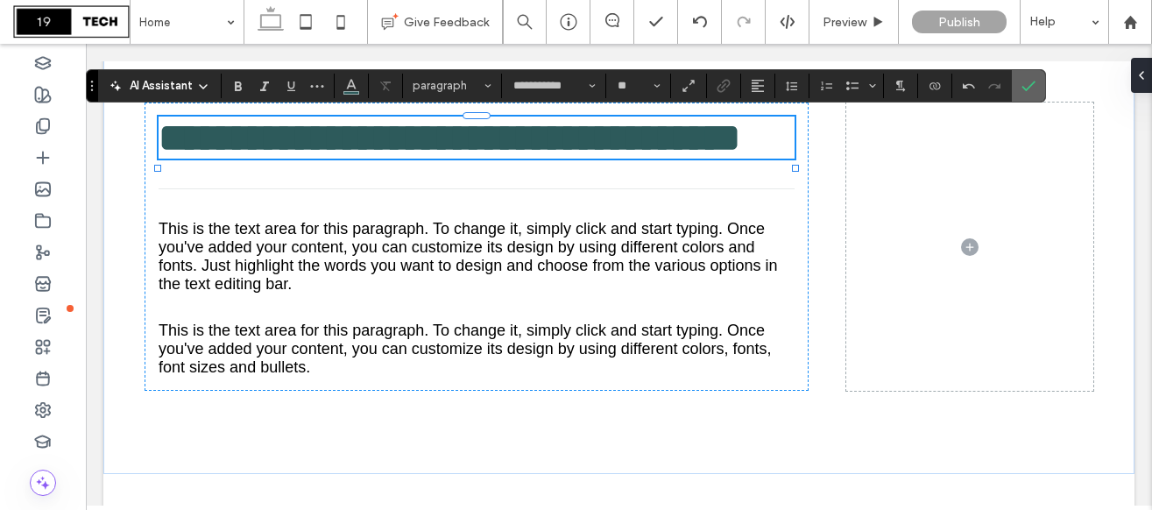
click at [1035, 83] on label "Confirm" at bounding box center [1028, 86] width 26 height 32
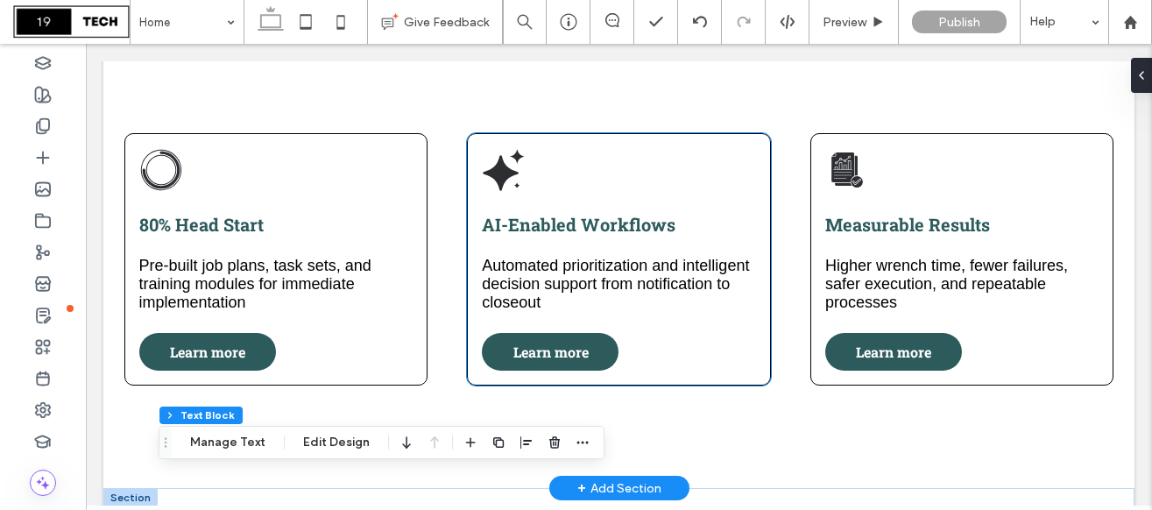
scroll to position [667, 0]
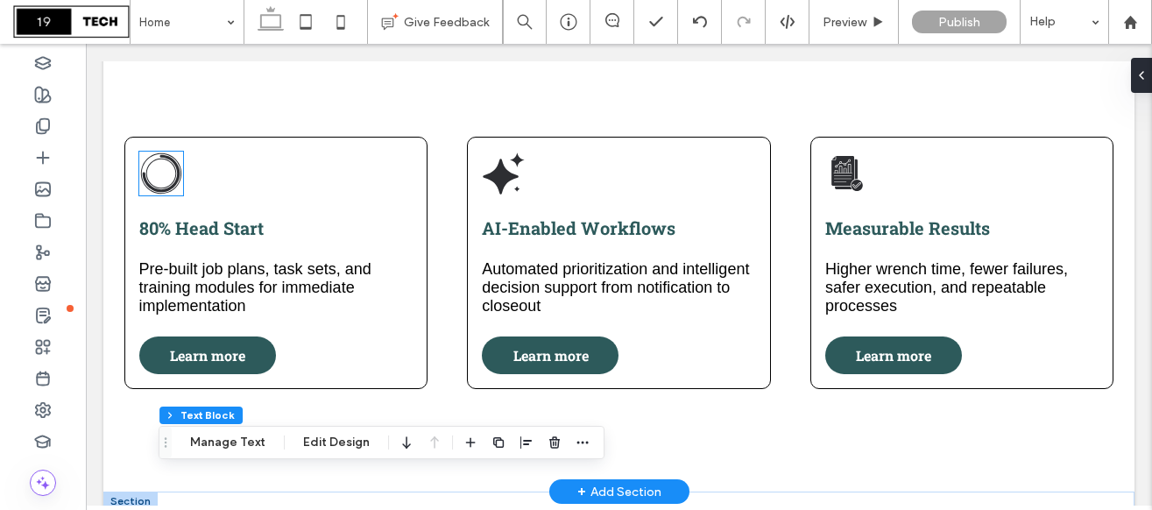
click at [160, 172] on icon at bounding box center [161, 173] width 44 height 44
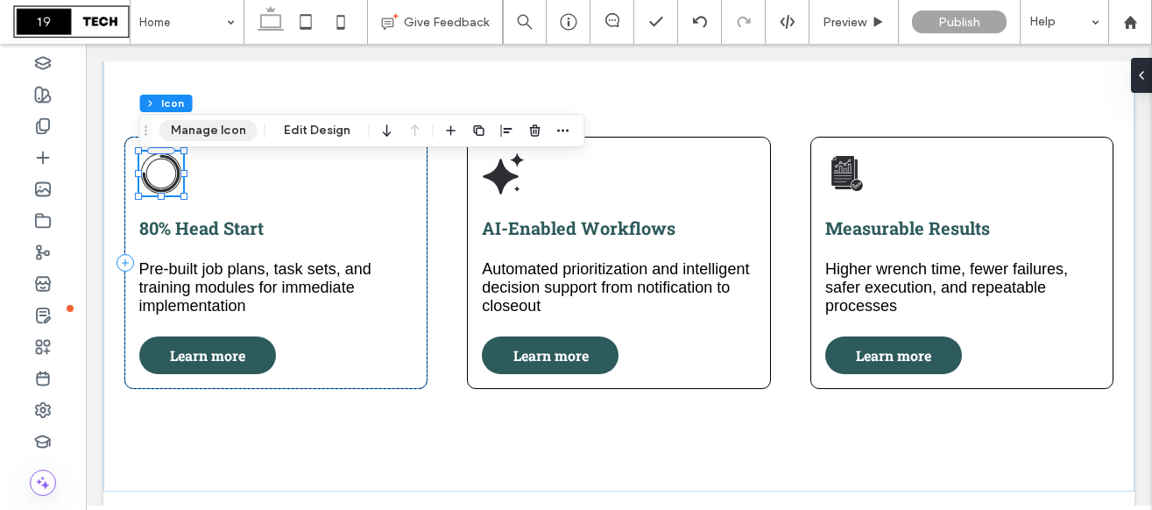
click at [193, 131] on button "Manage Icon" at bounding box center [208, 130] width 98 height 21
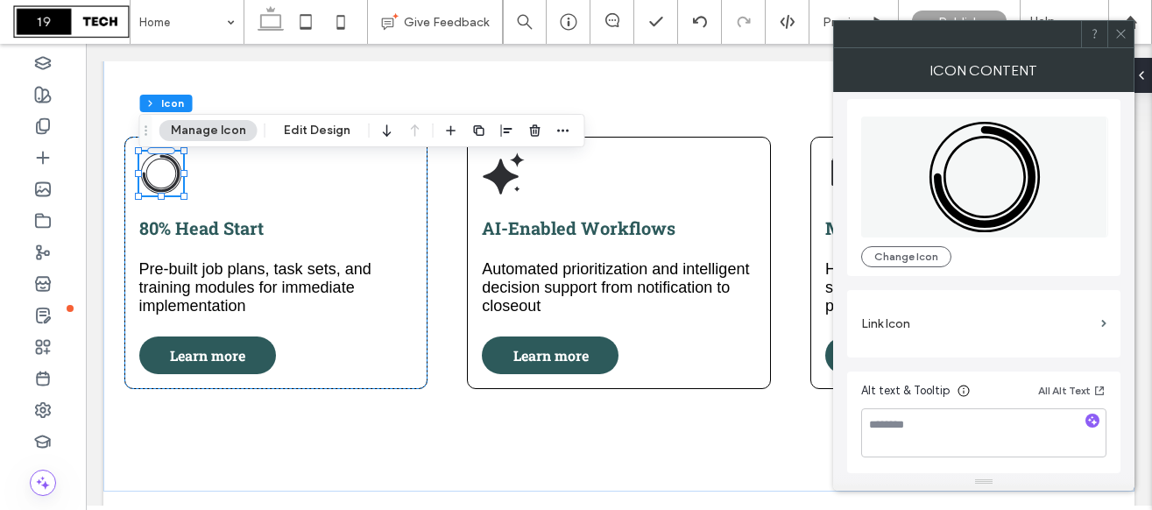
scroll to position [0, 0]
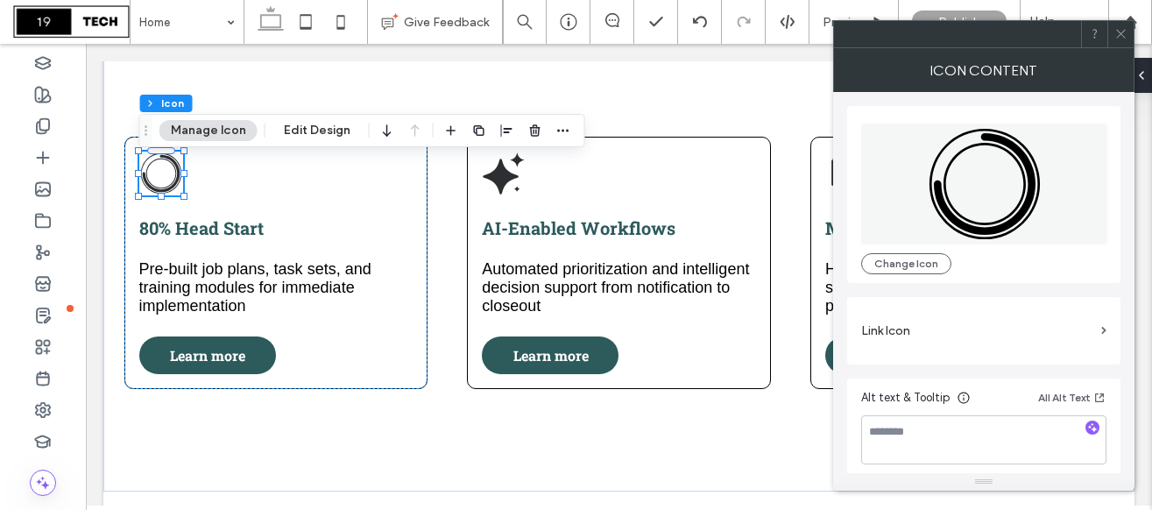
click at [1122, 34] on icon at bounding box center [1120, 33] width 13 height 13
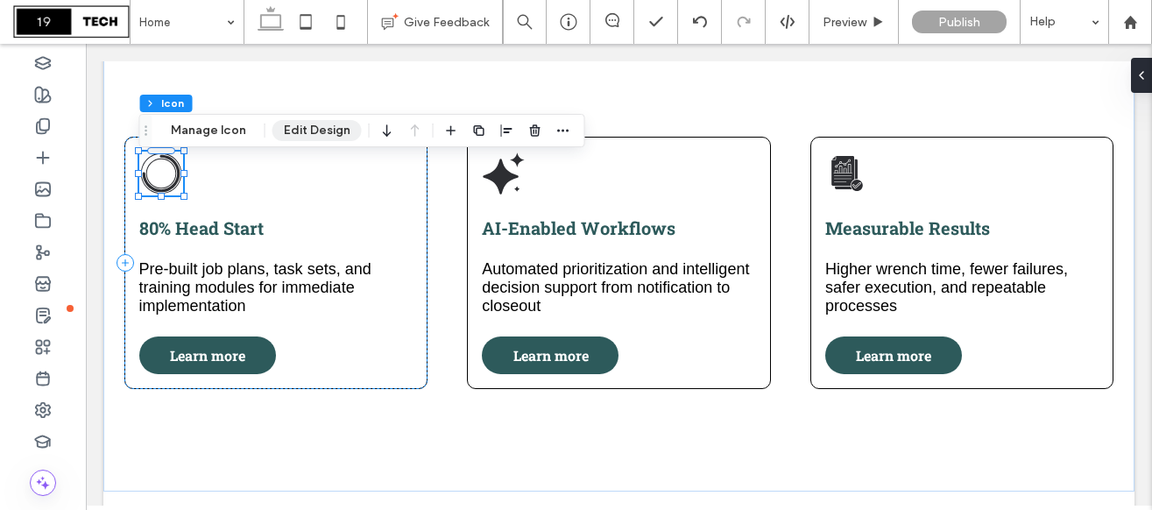
click at [311, 125] on button "Edit Design" at bounding box center [316, 130] width 89 height 21
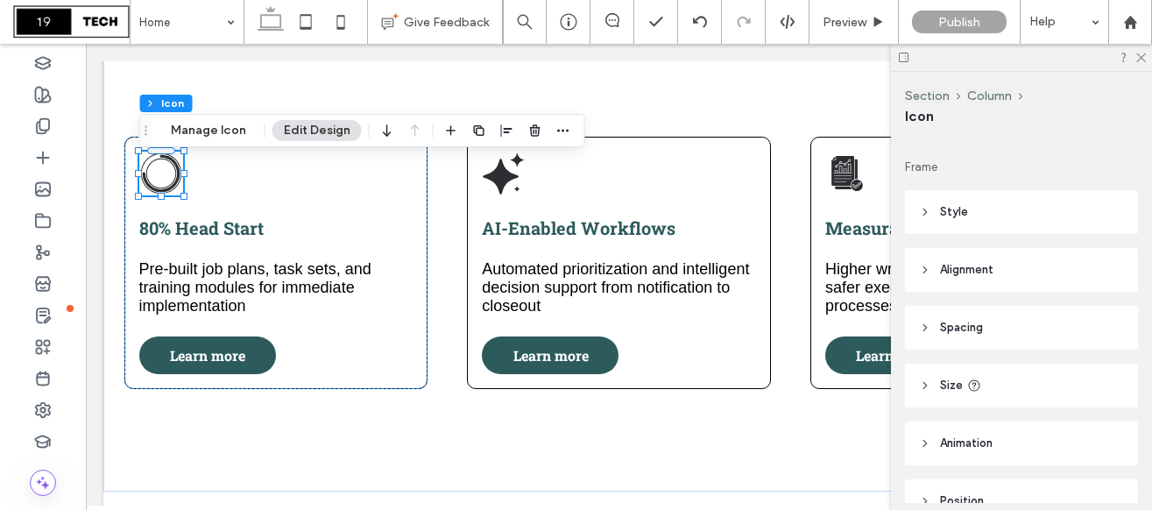
scroll to position [153, 0]
click at [967, 219] on header "Style" at bounding box center [1021, 214] width 233 height 44
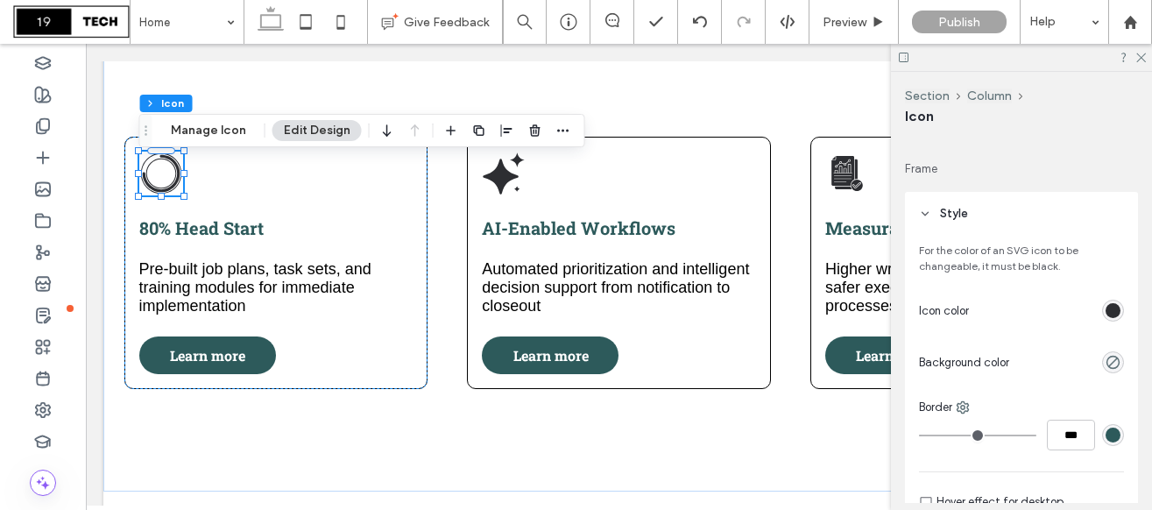
click at [1110, 311] on div "rgb(45, 46, 50)" at bounding box center [1112, 310] width 15 height 15
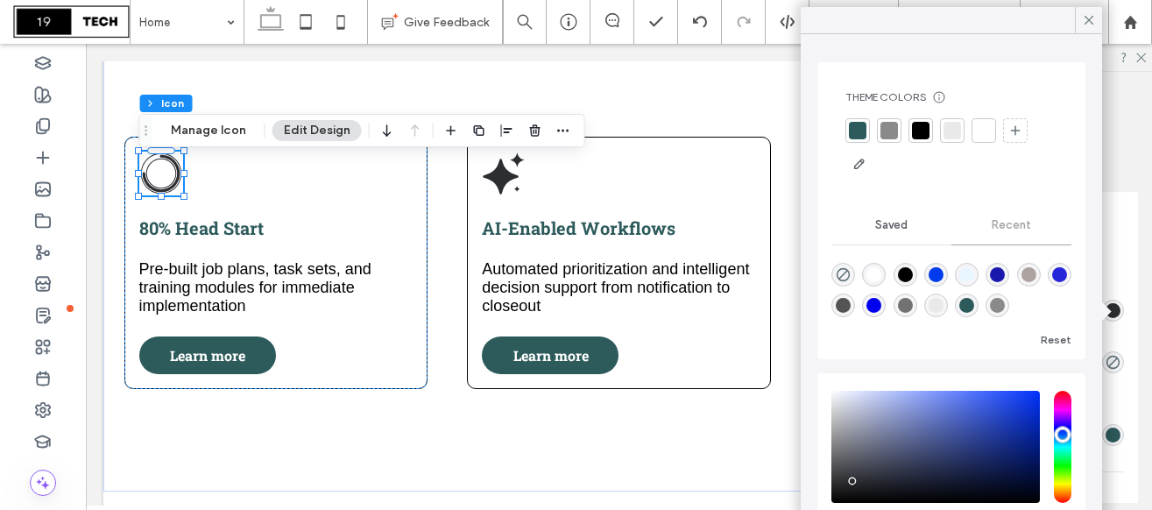
click at [859, 129] on div at bounding box center [858, 131] width 18 height 18
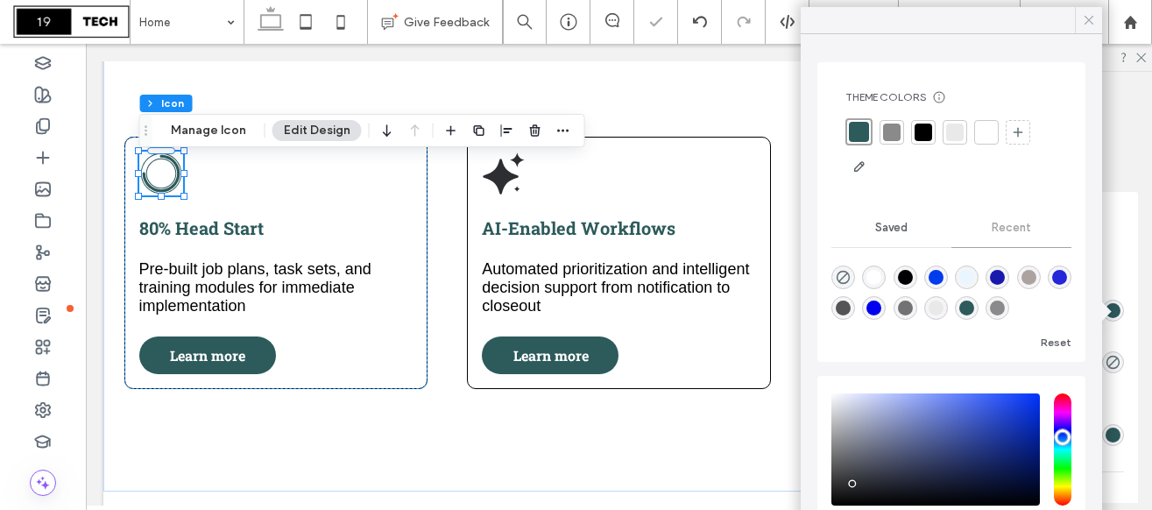
click at [1085, 20] on icon at bounding box center [1089, 20] width 16 height 16
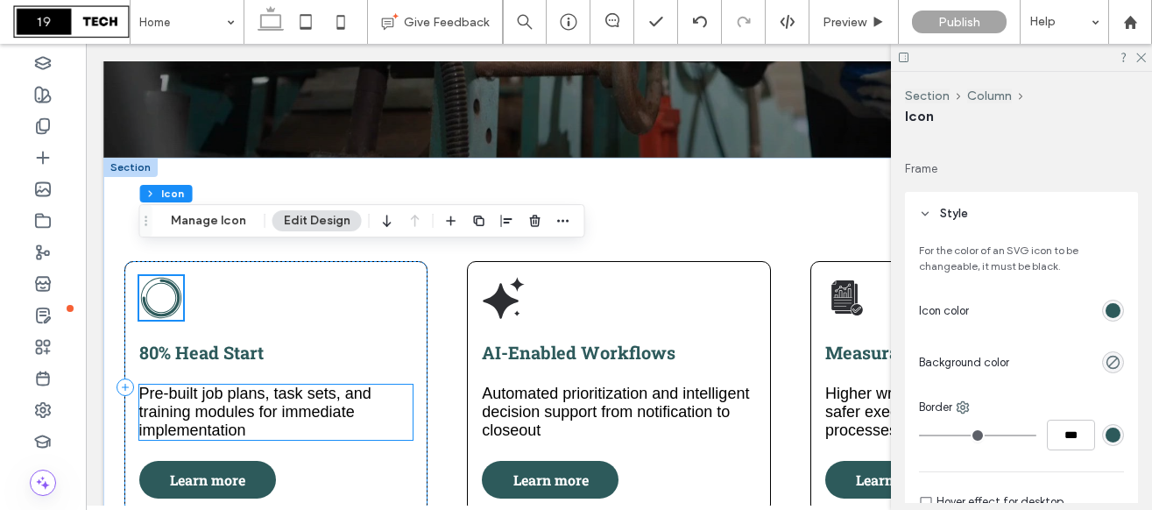
scroll to position [516, 0]
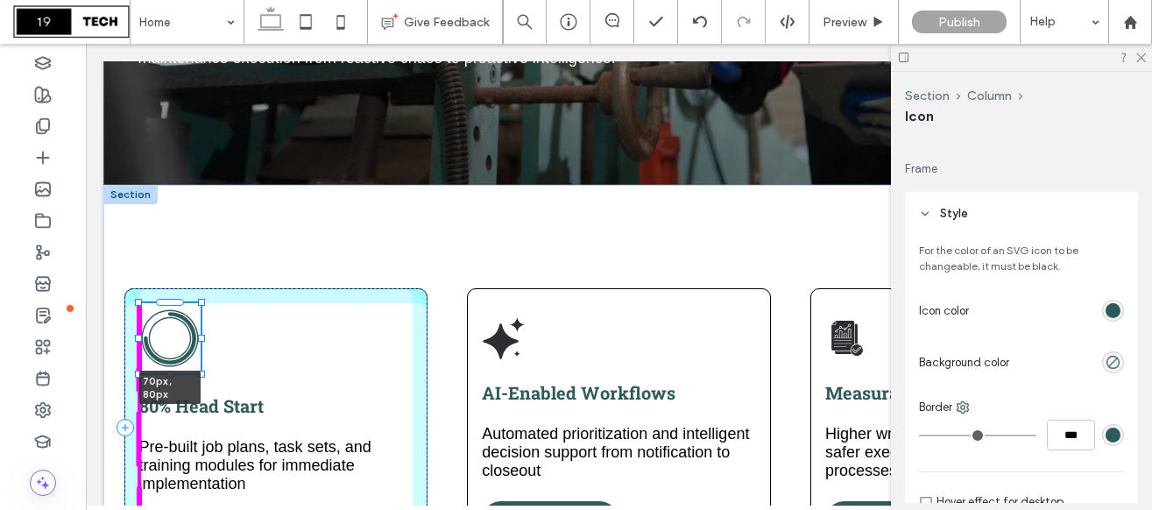
drag, startPoint x: 181, startPoint y: 347, endPoint x: 199, endPoint y: 360, distance: 21.9
click at [199, 360] on div "70px , 80px 80% Head Start Pre-built job plans, task sets, and training modules…" at bounding box center [618, 427] width 1031 height 484
type input "**"
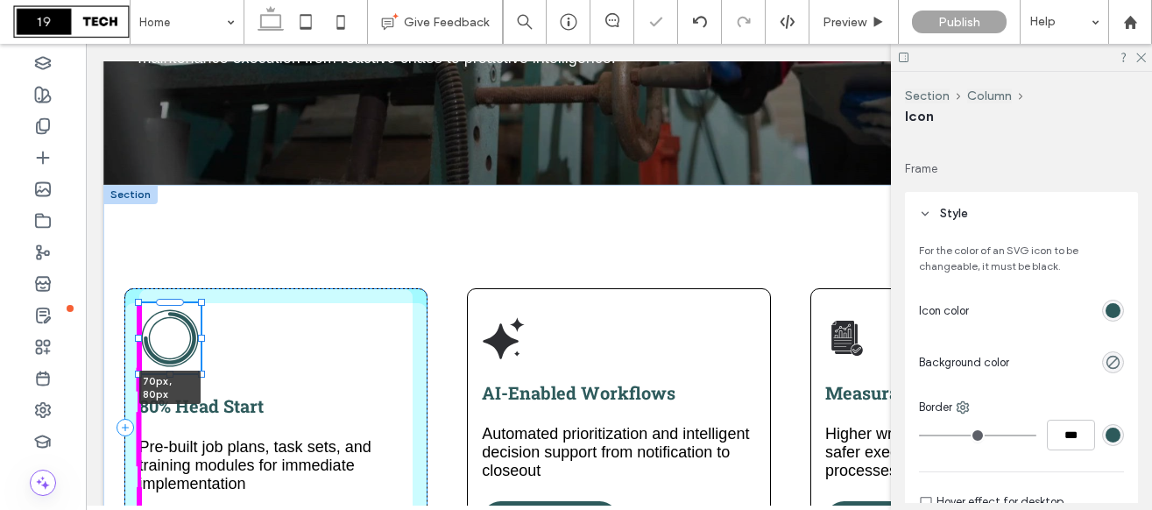
type input "**"
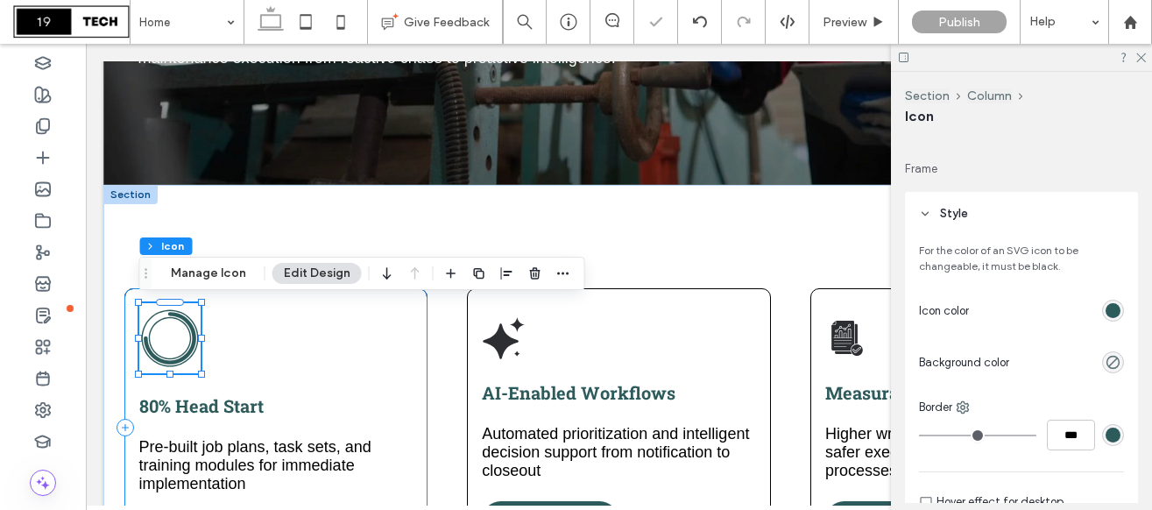
click at [313, 391] on div "70px , 80px 80% Head Start Pre-built job plans, task sets, and training modules…" at bounding box center [276, 427] width 304 height 278
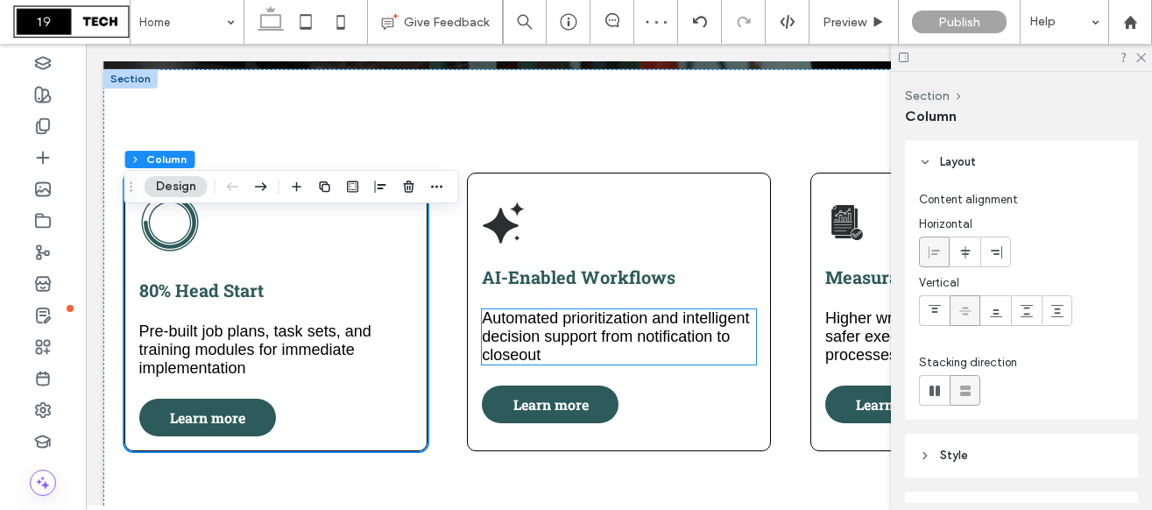
scroll to position [648, 0]
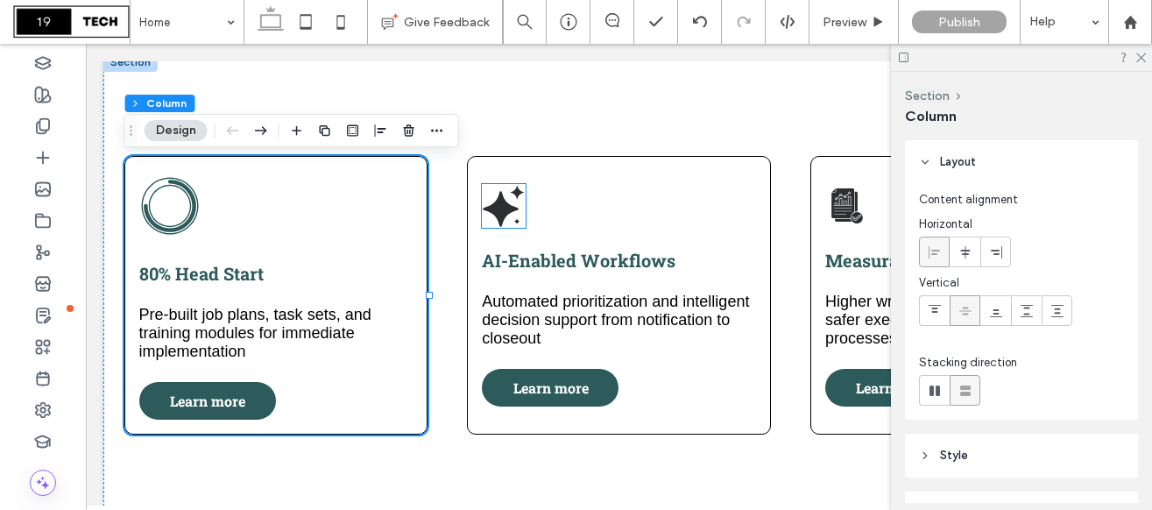
click at [518, 218] on icon at bounding box center [504, 206] width 44 height 44
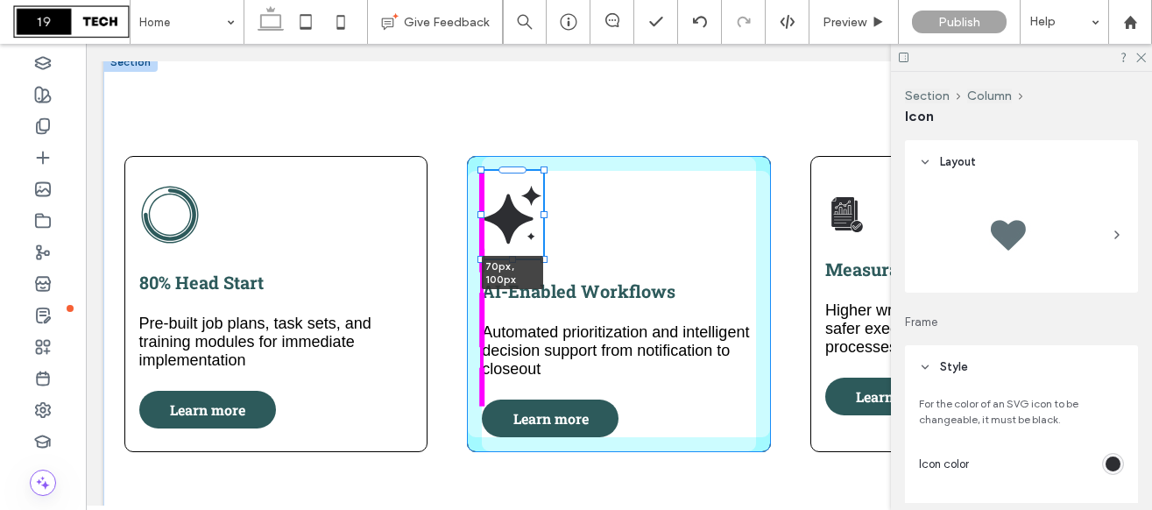
drag, startPoint x: 527, startPoint y: 229, endPoint x: 545, endPoint y: 251, distance: 28.7
click at [545, 251] on div "80% Head Start Pre-built job plans, task sets, and training modules for immedia…" at bounding box center [618, 304] width 1031 height 502
type input "**"
type input "***"
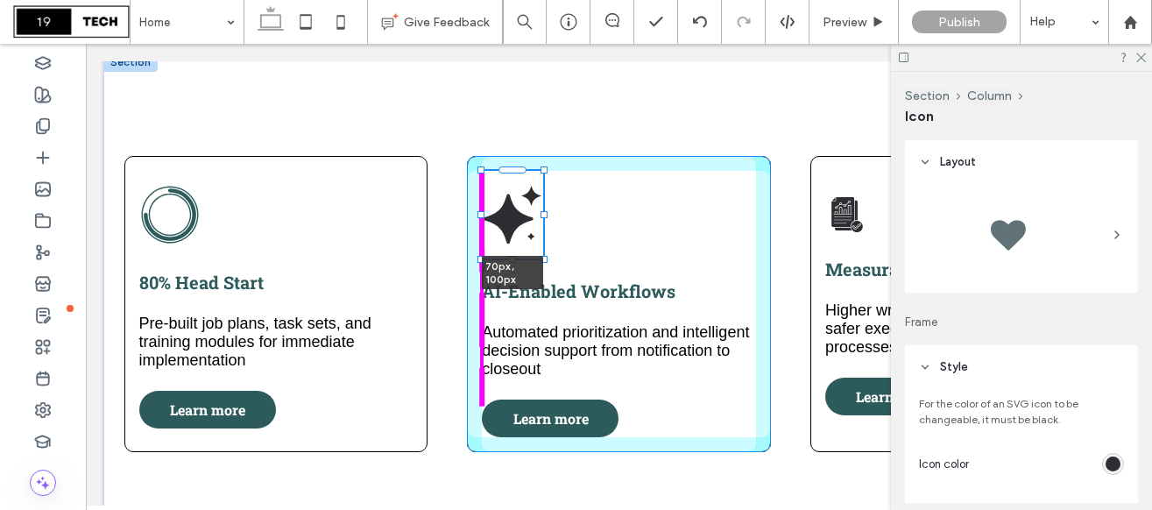
type input "***"
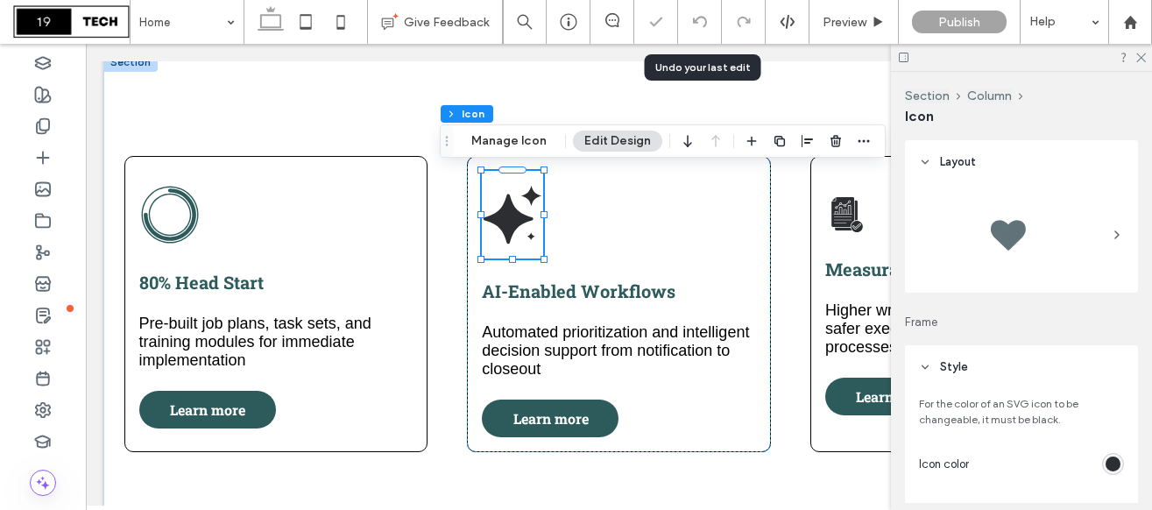
click at [699, 37] on div at bounding box center [700, 22] width 44 height 44
click at [696, 29] on div at bounding box center [700, 22] width 44 height 44
click at [700, 21] on icon at bounding box center [700, 22] width 14 height 14
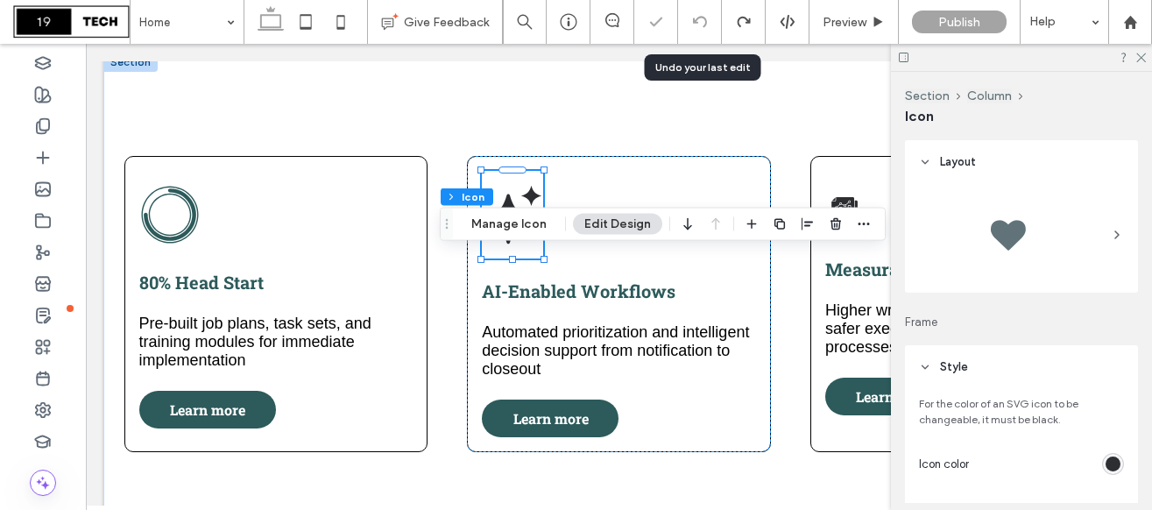
click at [704, 13] on div at bounding box center [700, 22] width 44 height 44
click at [706, 18] on icon at bounding box center [700, 22] width 14 height 14
click at [1112, 465] on div "rgb(45, 46, 50)" at bounding box center [1112, 463] width 15 height 15
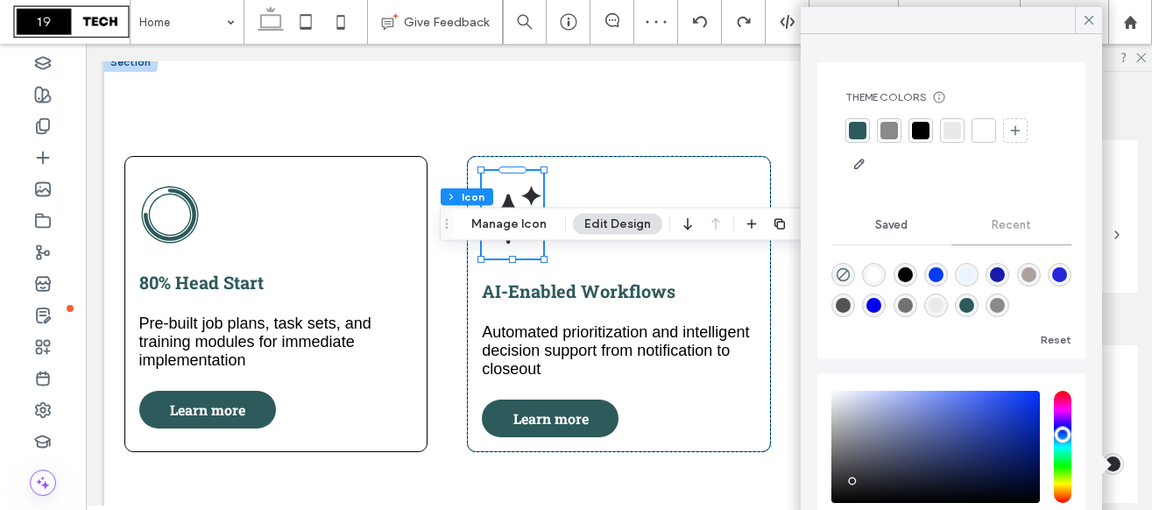
click at [853, 124] on div at bounding box center [858, 131] width 18 height 18
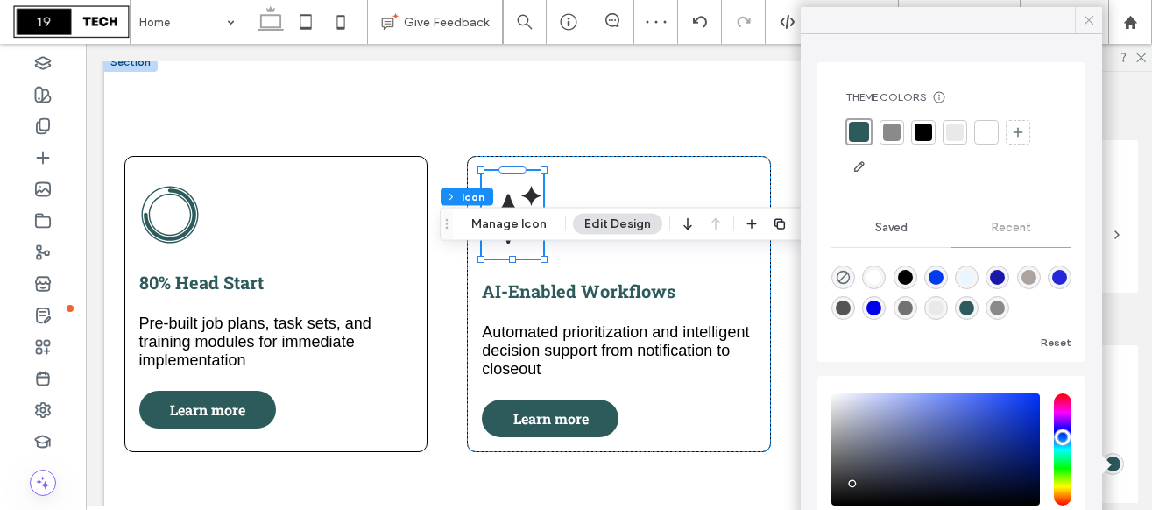
click at [1081, 24] on icon at bounding box center [1089, 20] width 16 height 16
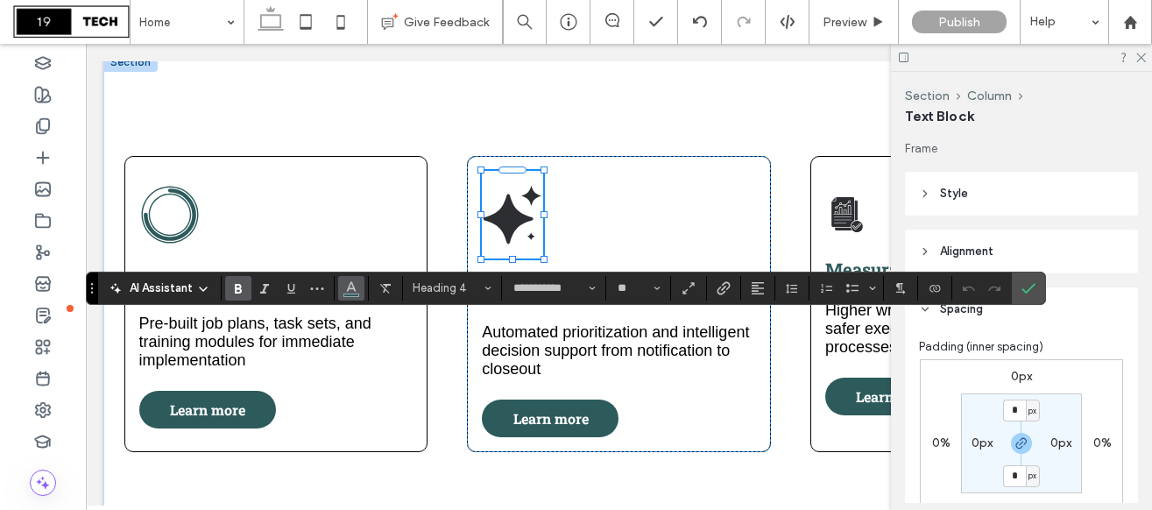
click at [354, 291] on icon "Color" at bounding box center [351, 286] width 14 height 14
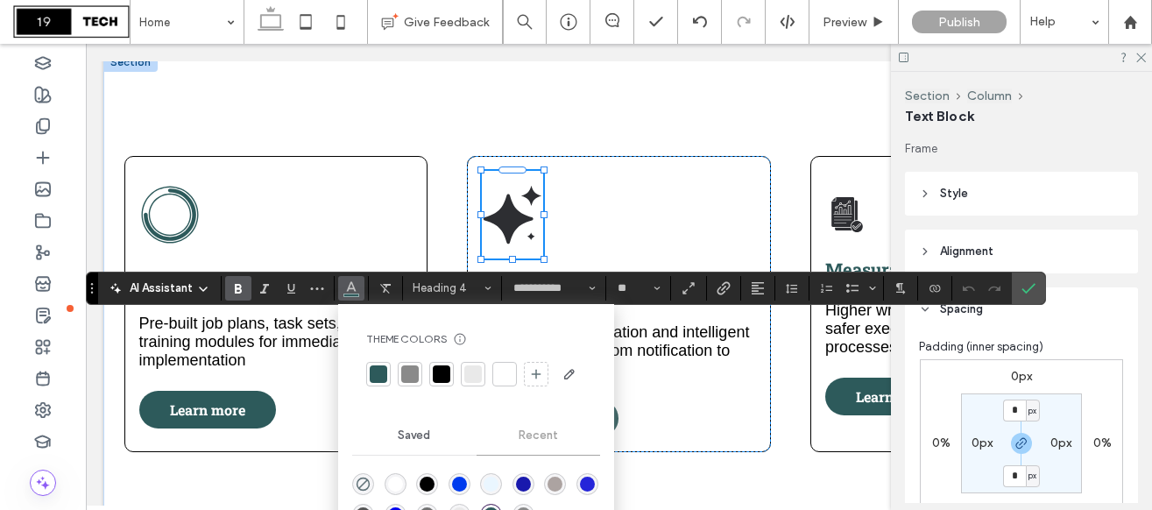
click at [437, 375] on div at bounding box center [442, 374] width 18 height 18
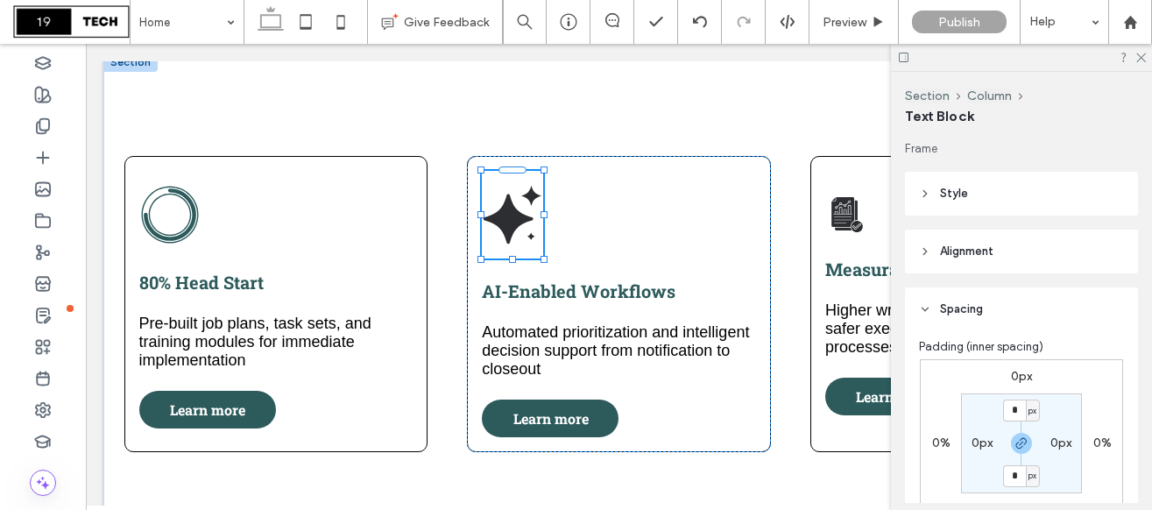
type input "**********"
type input "**"
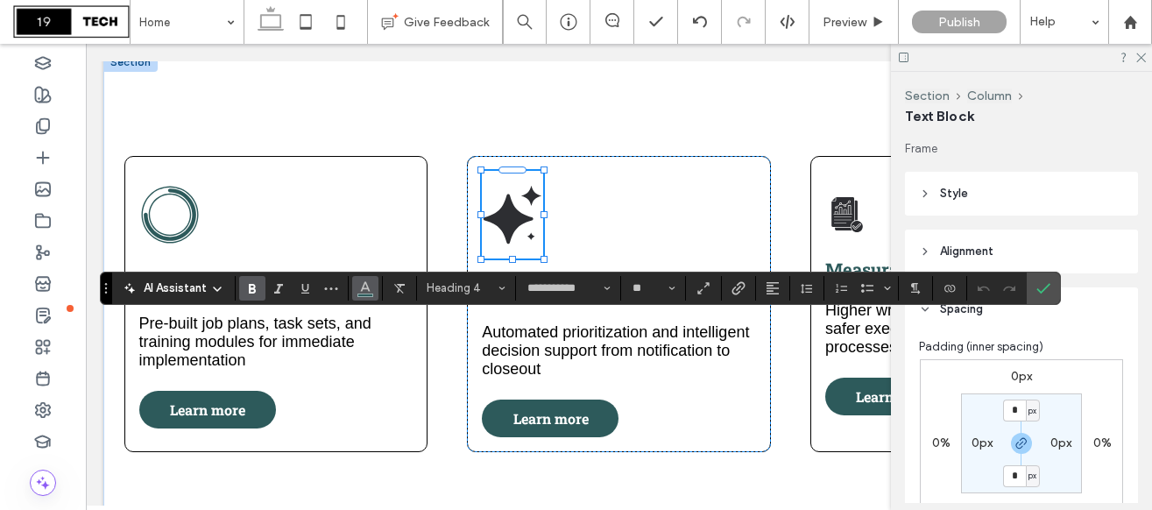
click at [370, 292] on icon "Color" at bounding box center [365, 286] width 14 height 14
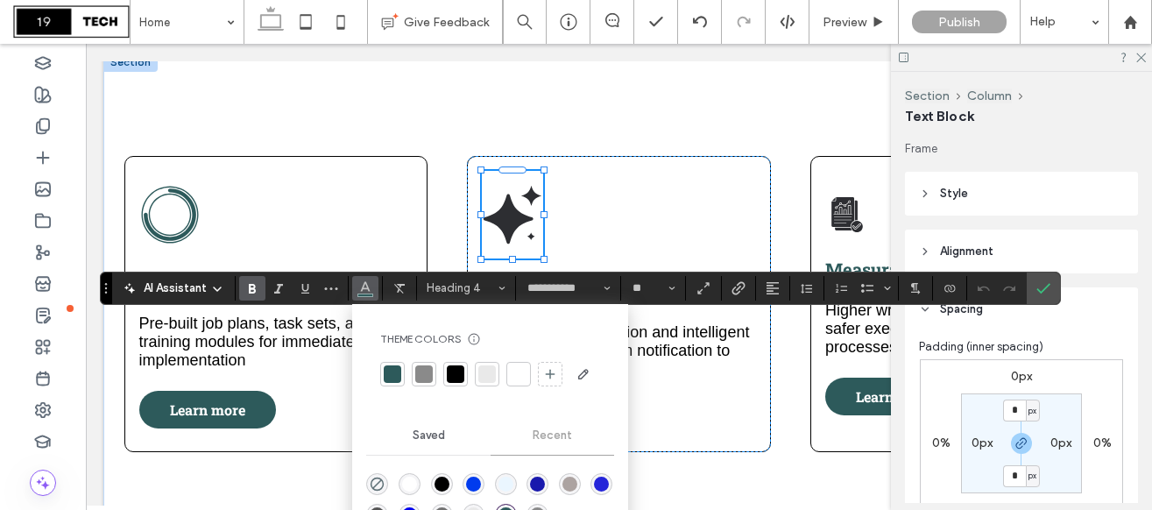
click at [454, 365] on div at bounding box center [456, 374] width 18 height 18
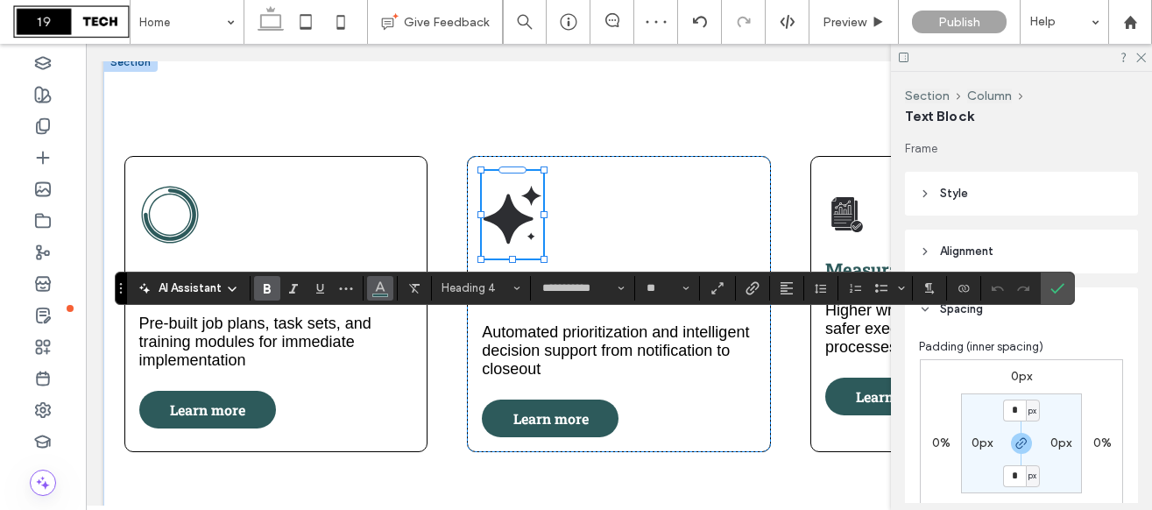
click at [379, 284] on icon "Color" at bounding box center [380, 286] width 14 height 14
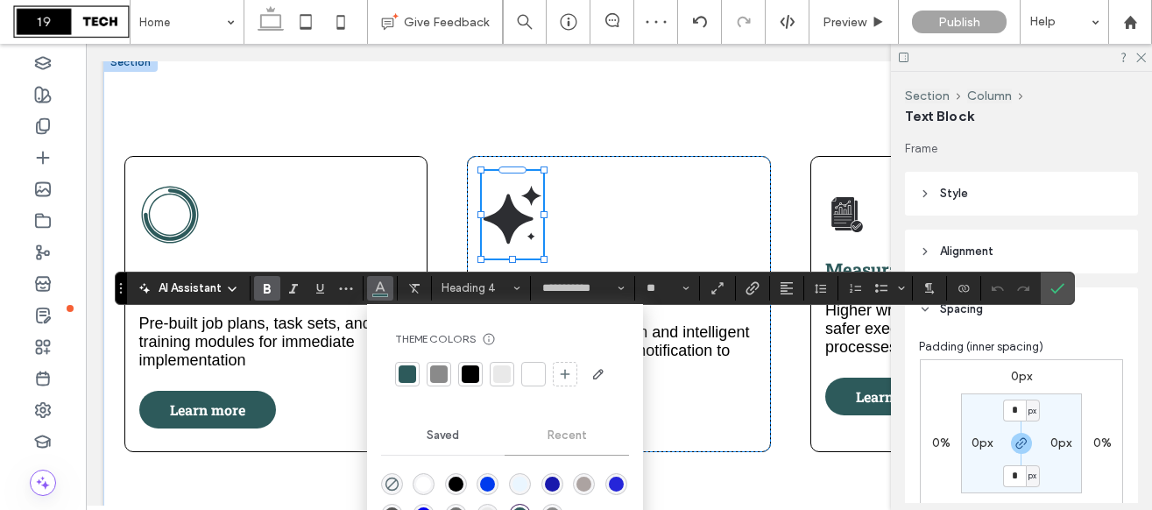
click at [468, 375] on div at bounding box center [470, 374] width 18 height 18
click at [1057, 287] on icon "Confirm" at bounding box center [1057, 288] width 14 height 14
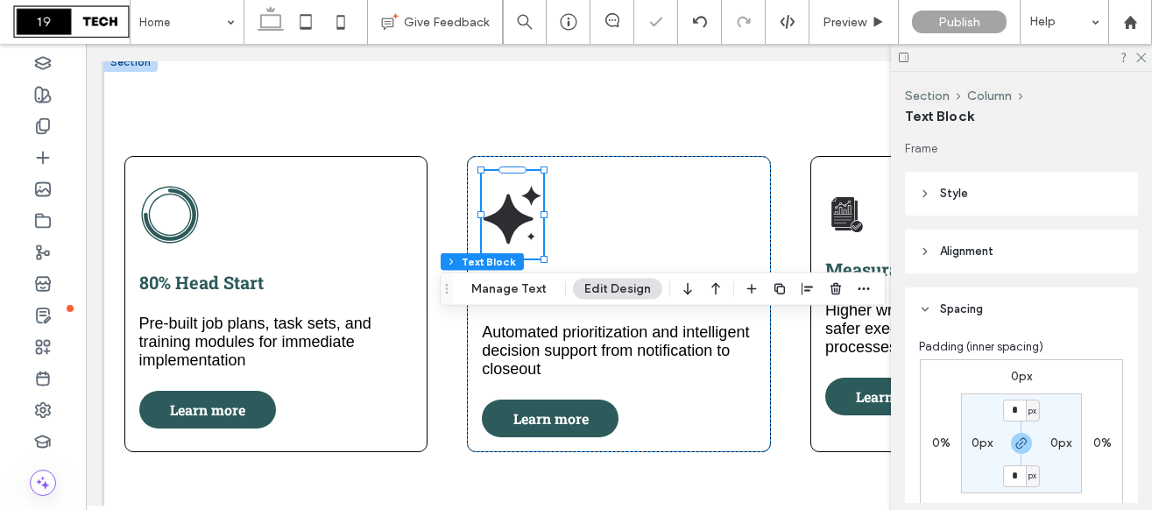
click at [1145, 57] on div at bounding box center [1021, 57] width 261 height 27
click at [1138, 58] on icon at bounding box center [1139, 56] width 11 height 11
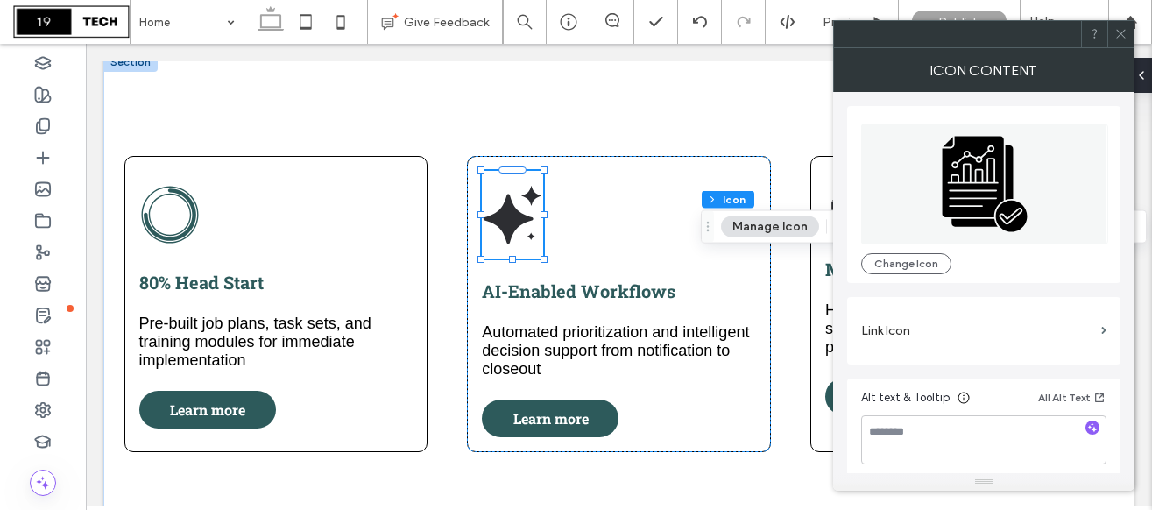
click at [1122, 39] on icon at bounding box center [1120, 33] width 13 height 13
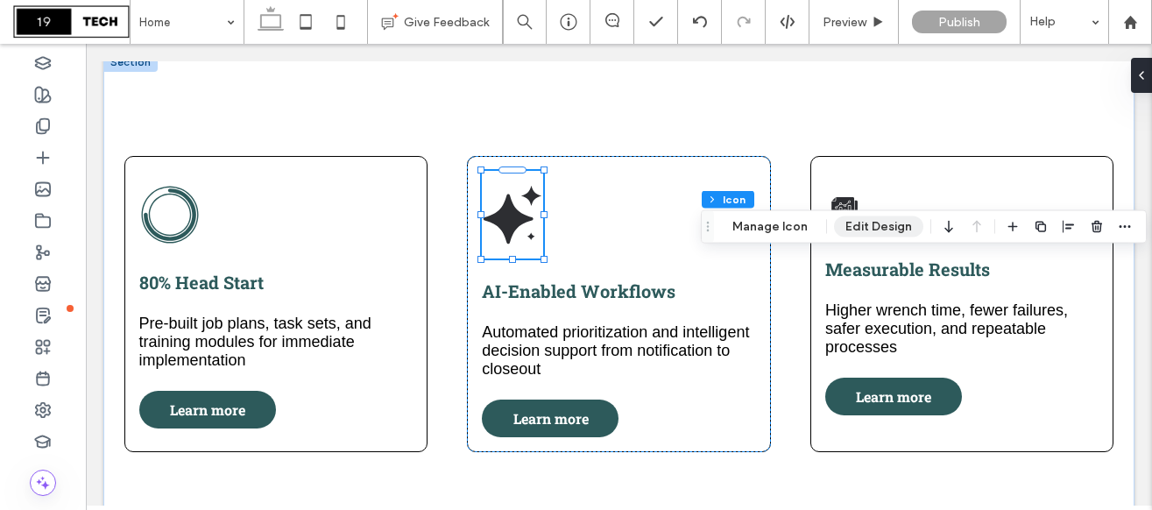
click at [885, 229] on button "Edit Design" at bounding box center [878, 226] width 89 height 21
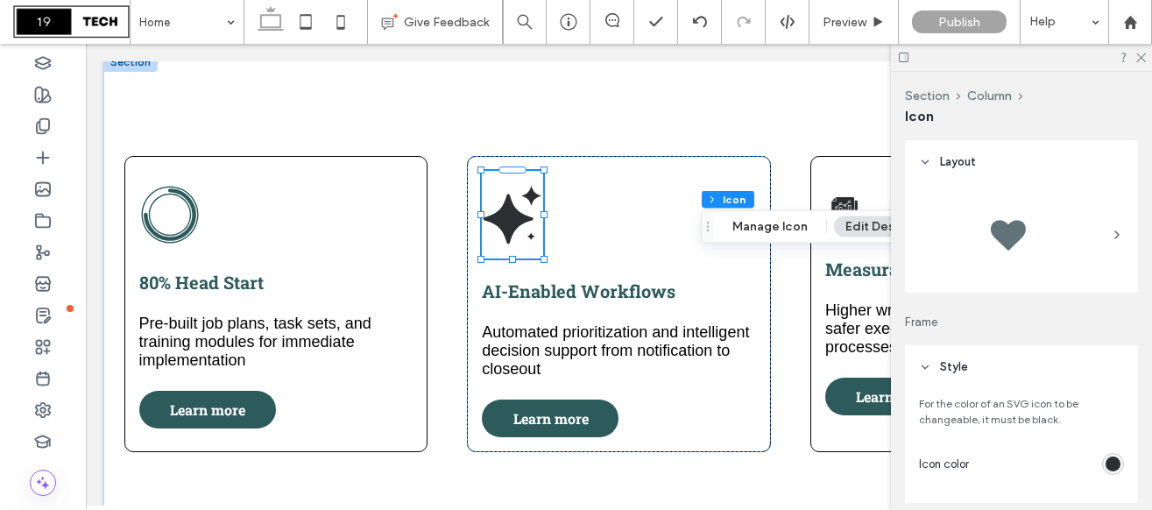
click at [1110, 461] on div "rgb(45, 46, 50)" at bounding box center [1112, 463] width 15 height 15
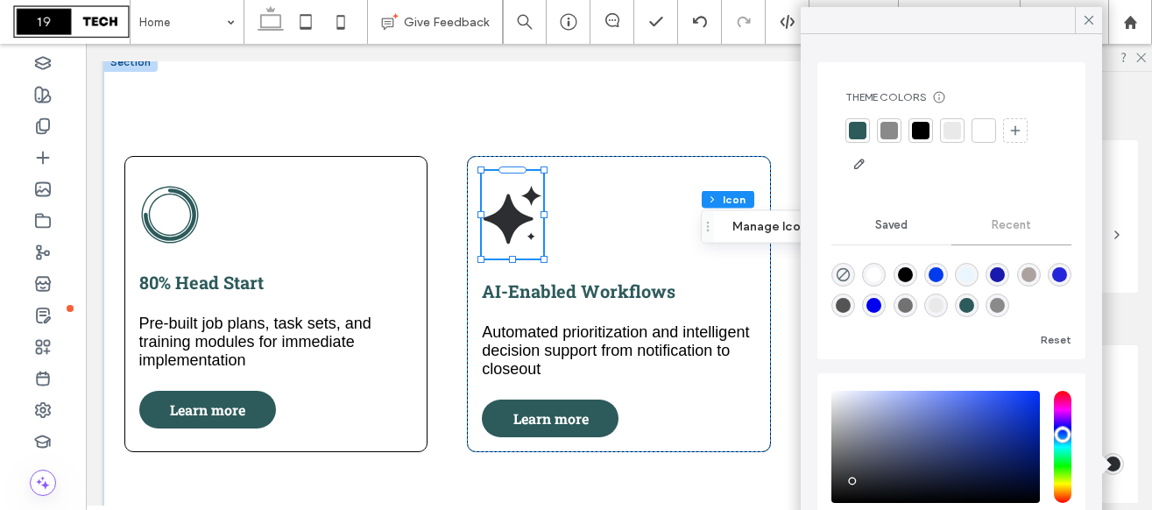
click at [860, 137] on div at bounding box center [858, 131] width 18 height 18
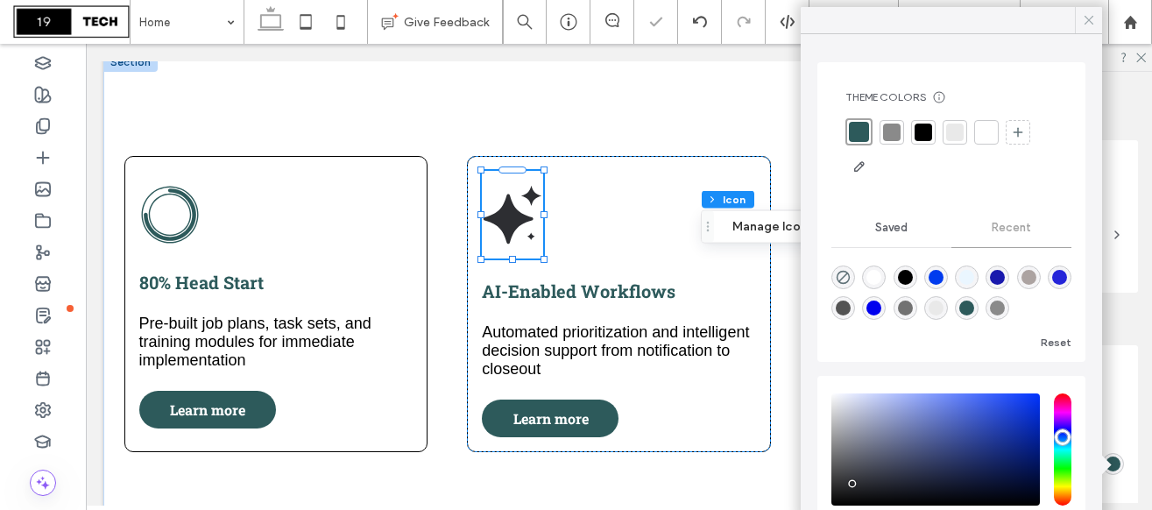
click at [1081, 21] on icon at bounding box center [1089, 20] width 16 height 16
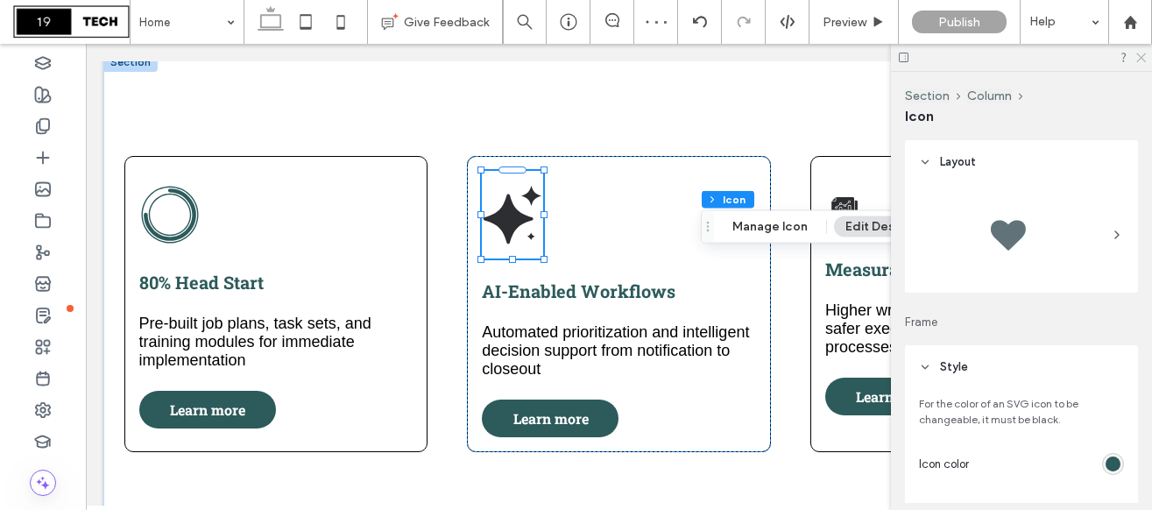
click at [1141, 60] on icon at bounding box center [1139, 56] width 11 height 11
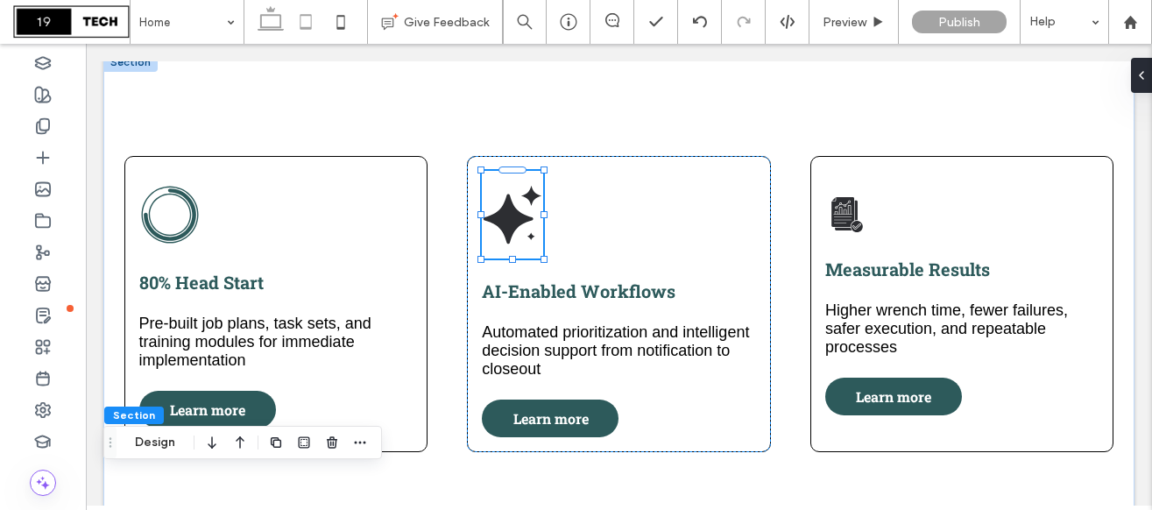
click at [305, 29] on icon at bounding box center [305, 21] width 35 height 35
type input "**"
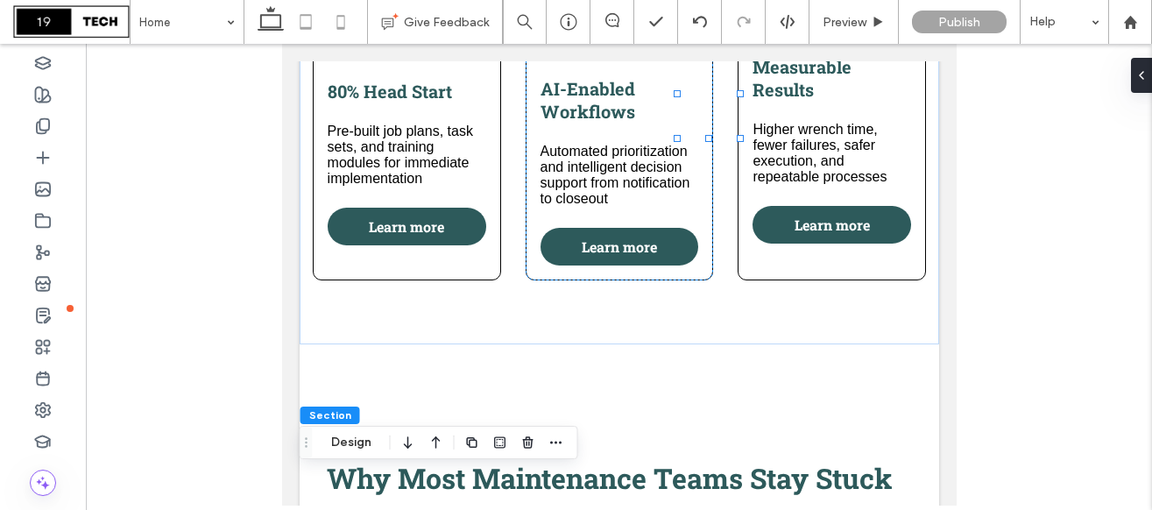
click at [341, 26] on use at bounding box center [340, 22] width 8 height 14
type input "**"
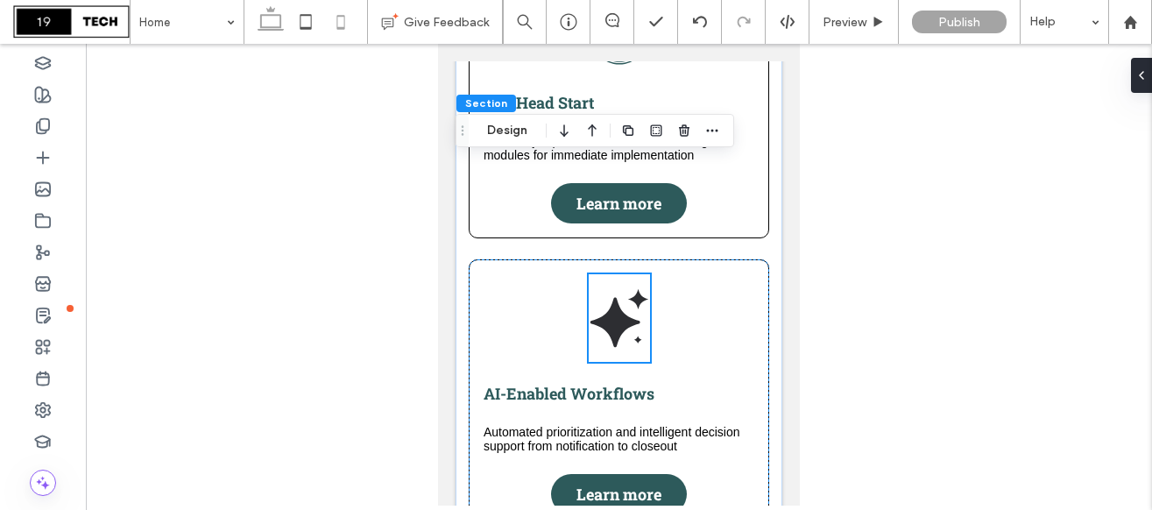
click at [271, 31] on icon at bounding box center [270, 21] width 35 height 35
type input "**"
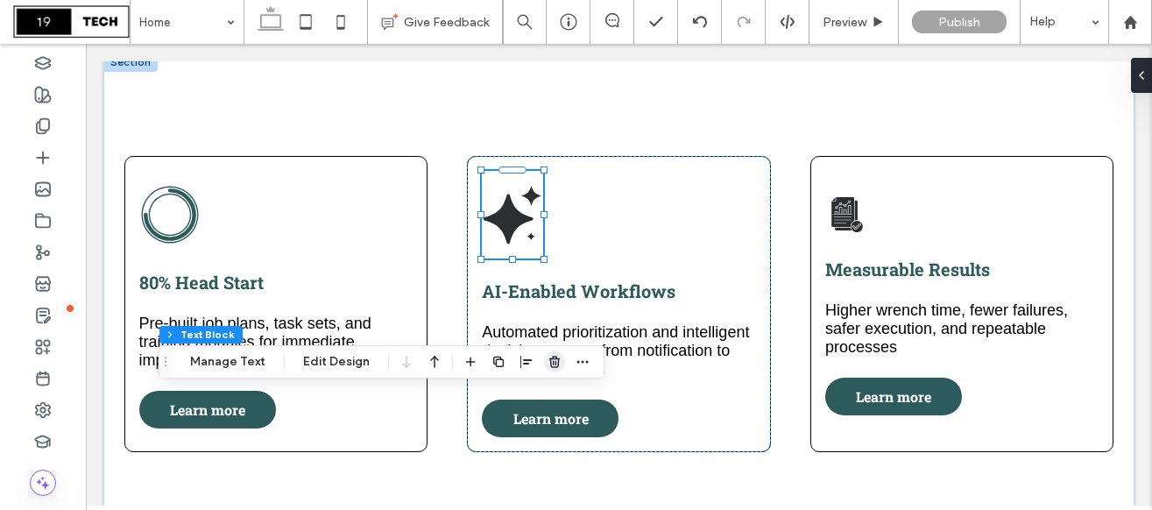
click at [549, 363] on use "button" at bounding box center [554, 361] width 11 height 11
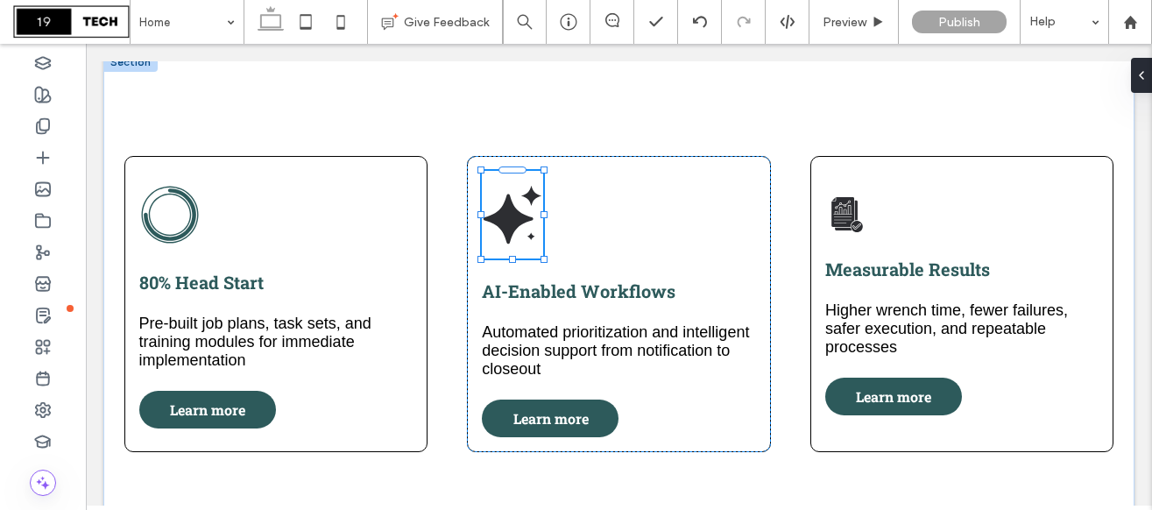
type input "*********"
type input "**"
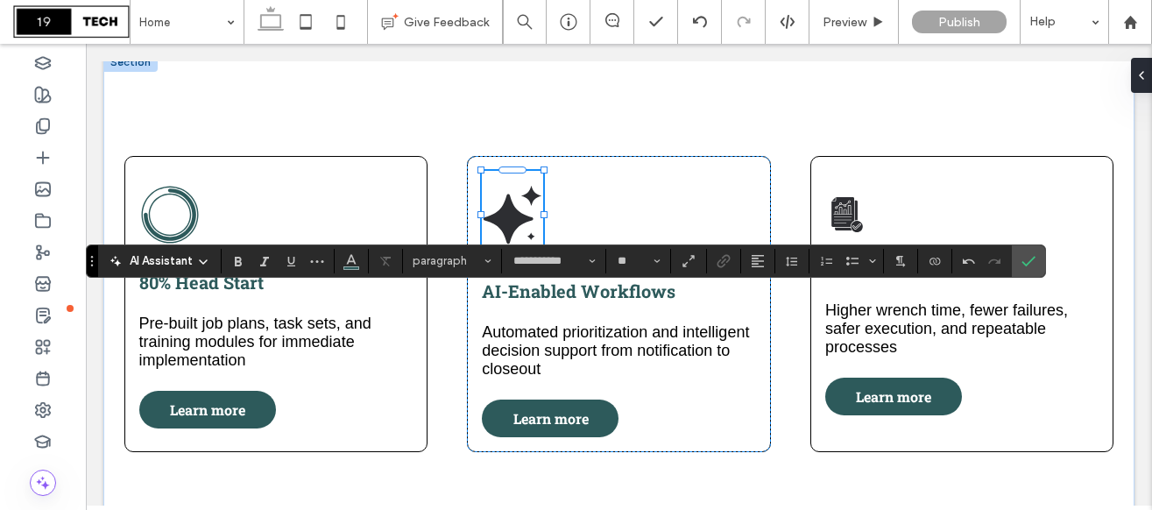
type input "*********"
click at [849, 261] on icon "Bulleted List" at bounding box center [852, 261] width 14 height 14
click at [1028, 266] on icon "Confirm" at bounding box center [1028, 261] width 14 height 14
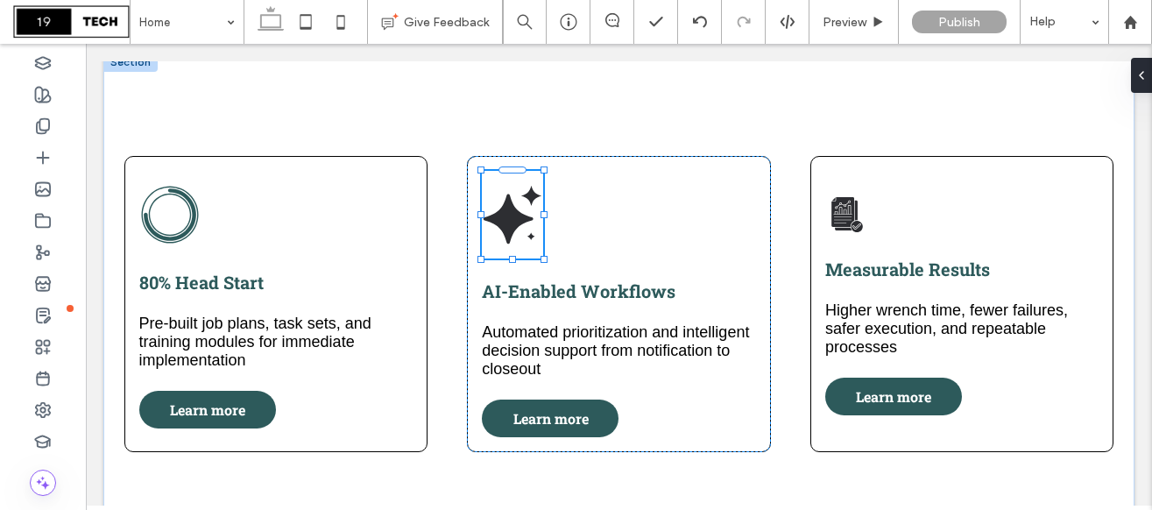
type input "**"
type input "*****"
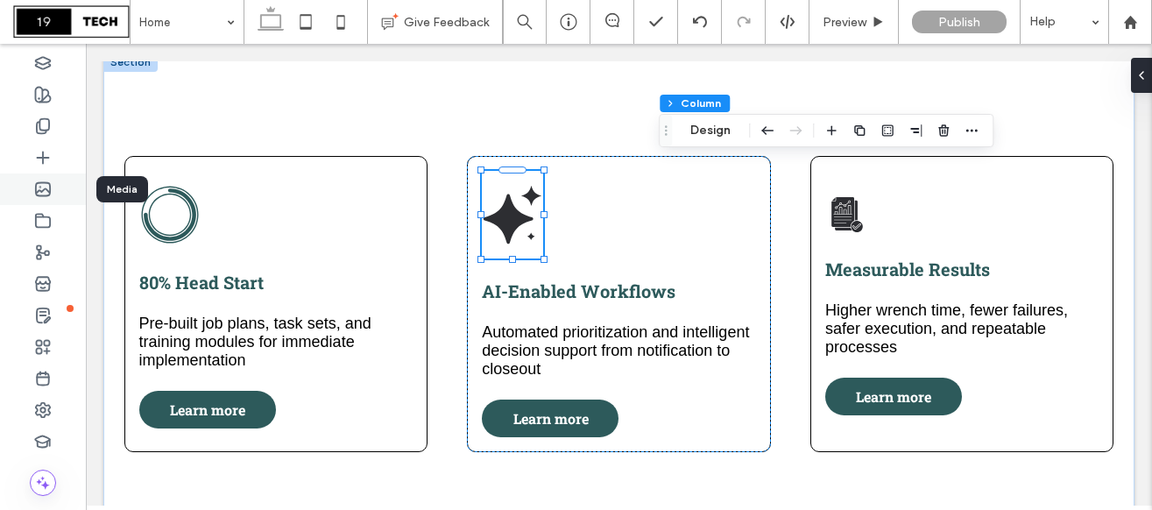
click at [41, 194] on use at bounding box center [43, 189] width 14 height 13
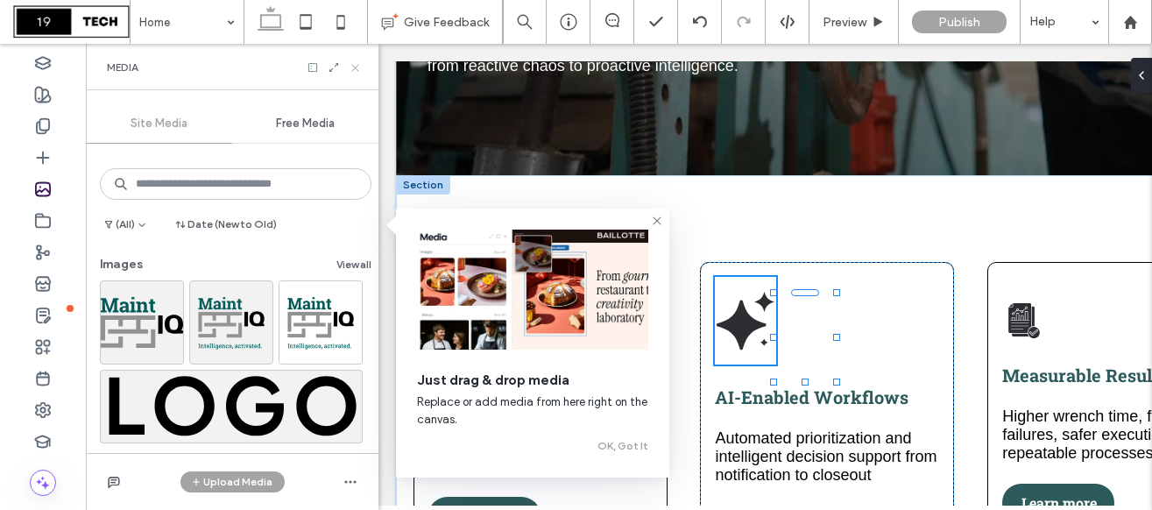
click at [356, 63] on icon at bounding box center [355, 67] width 13 height 13
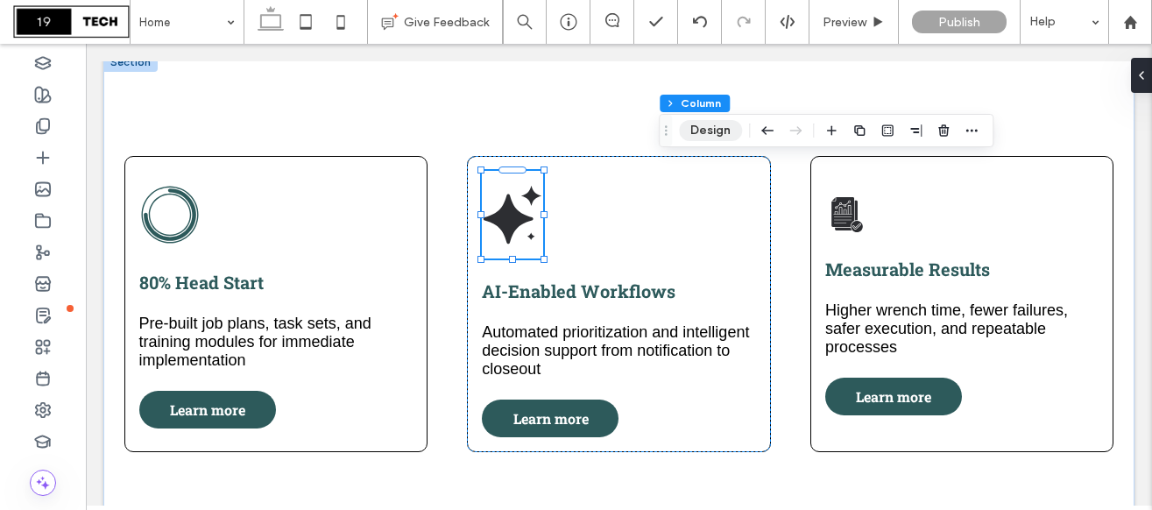
click at [716, 131] on button "Design" at bounding box center [710, 130] width 63 height 21
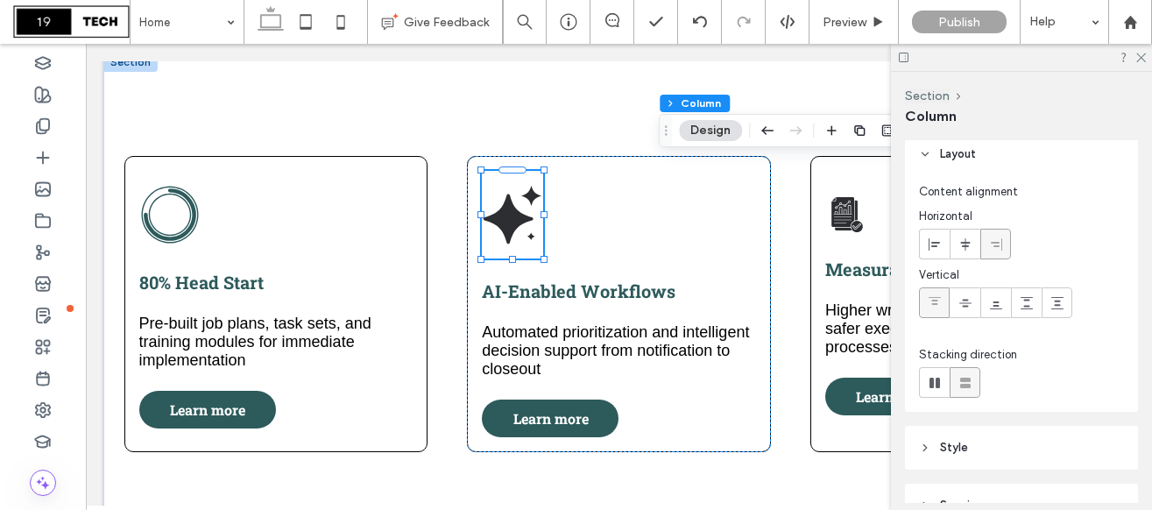
scroll to position [0, 0]
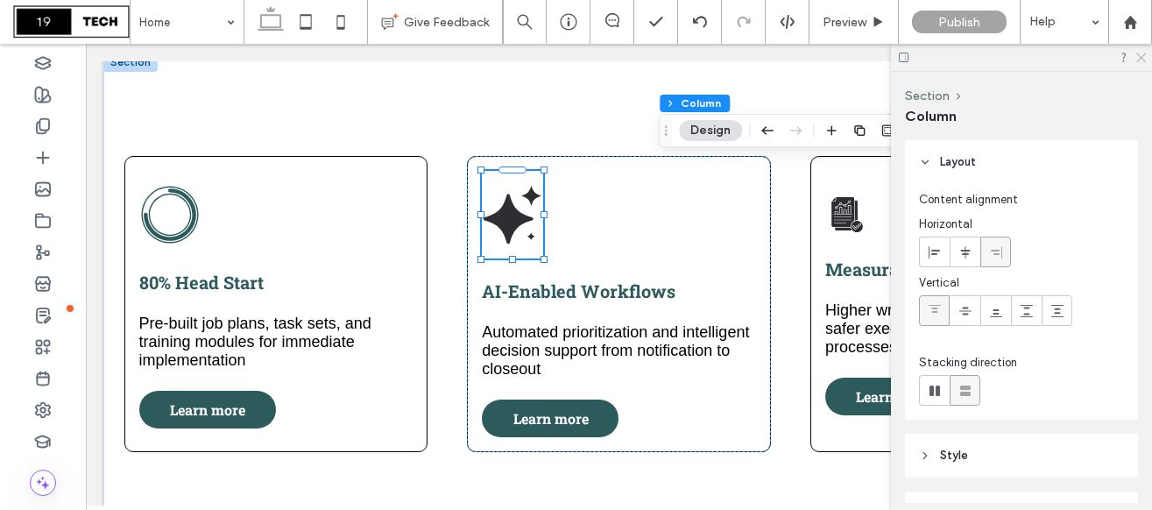
click at [1138, 60] on icon at bounding box center [1139, 56] width 11 height 11
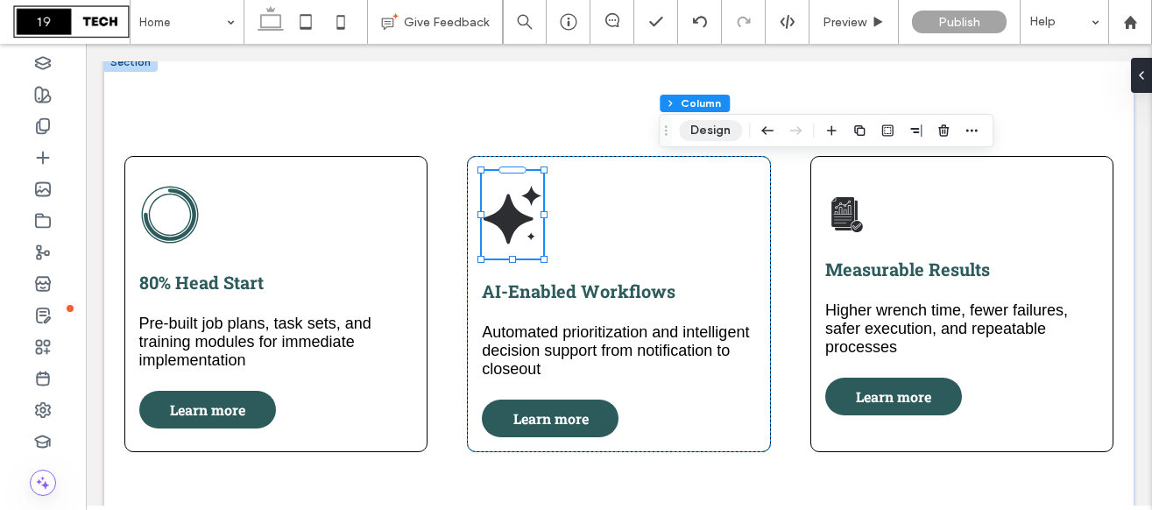
click at [715, 126] on button "Design" at bounding box center [710, 130] width 63 height 21
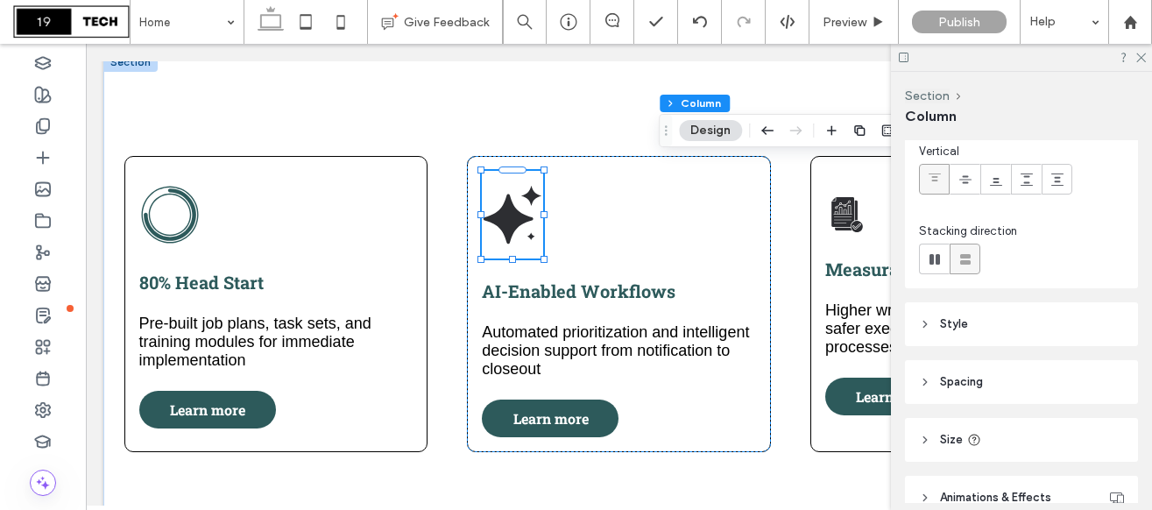
scroll to position [218, 0]
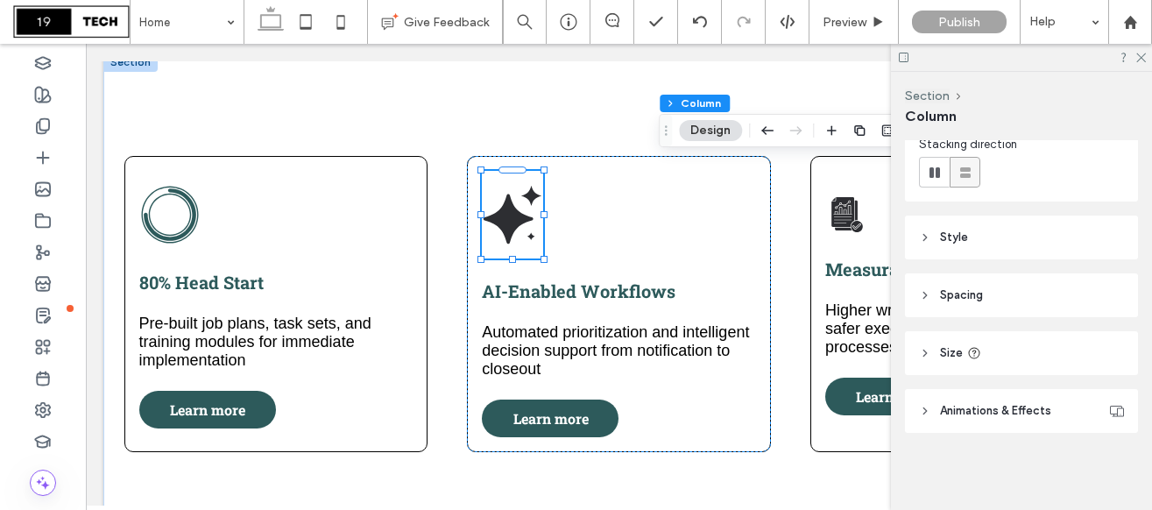
click at [1012, 243] on header "Style" at bounding box center [1021, 237] width 233 height 44
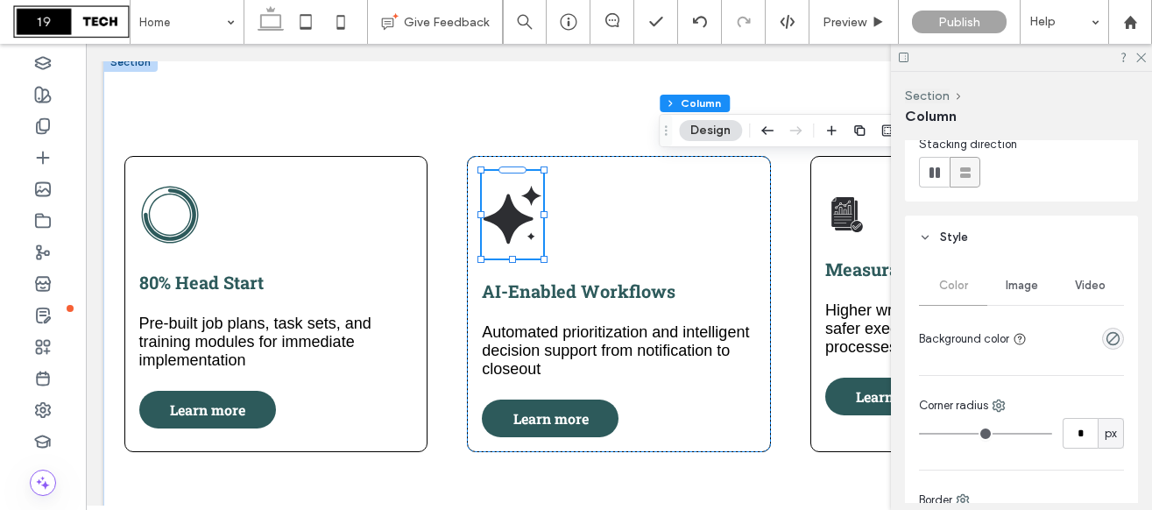
click at [1011, 289] on span "Image" at bounding box center [1021, 285] width 32 height 14
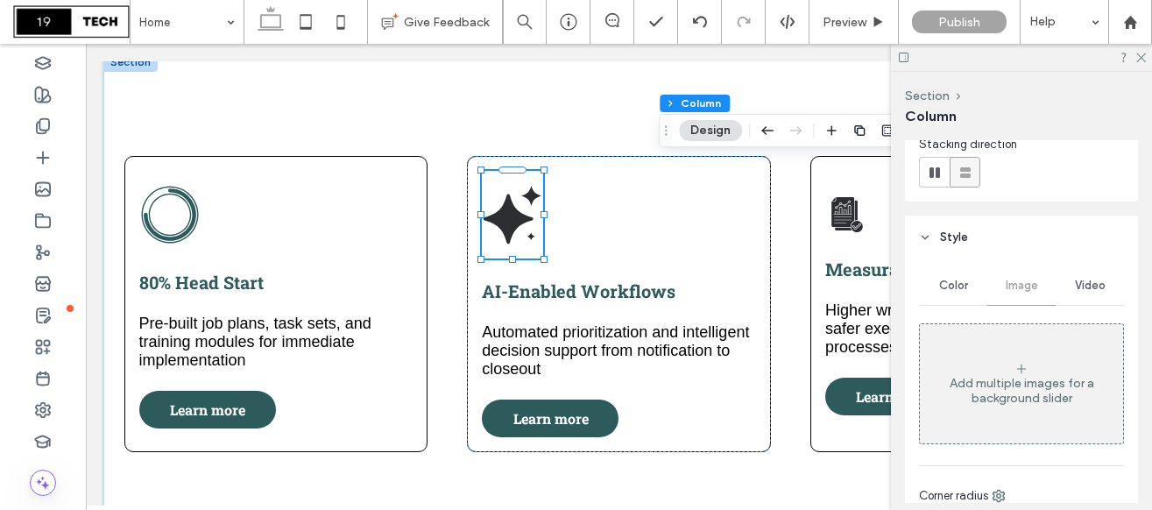
click at [1004, 379] on div "Add multiple images for a background slider" at bounding box center [1020, 391] width 203 height 30
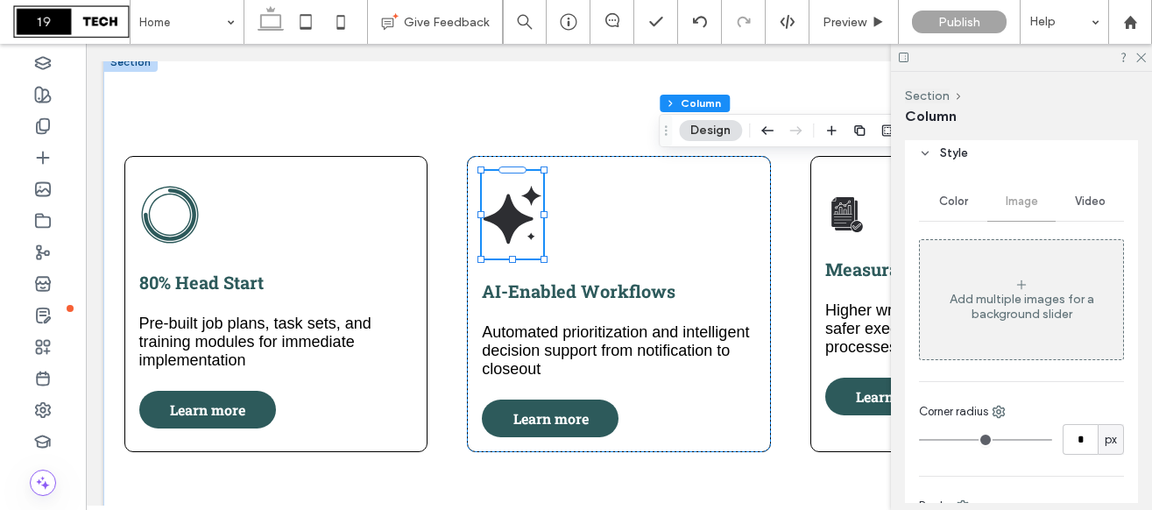
scroll to position [304, 0]
click at [1029, 280] on div "Add multiple images for a background slider" at bounding box center [1020, 298] width 203 height 116
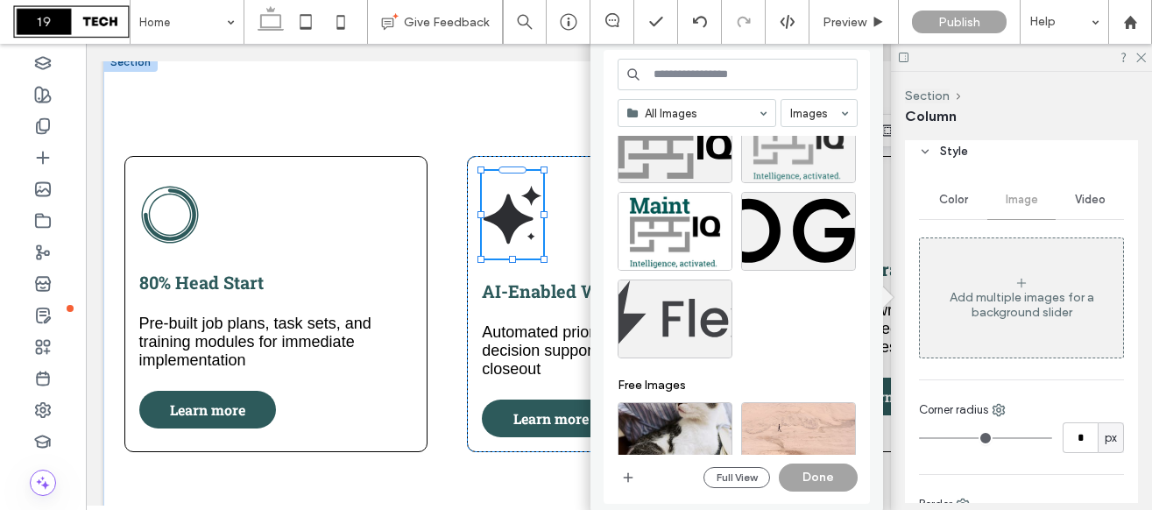
scroll to position [0, 0]
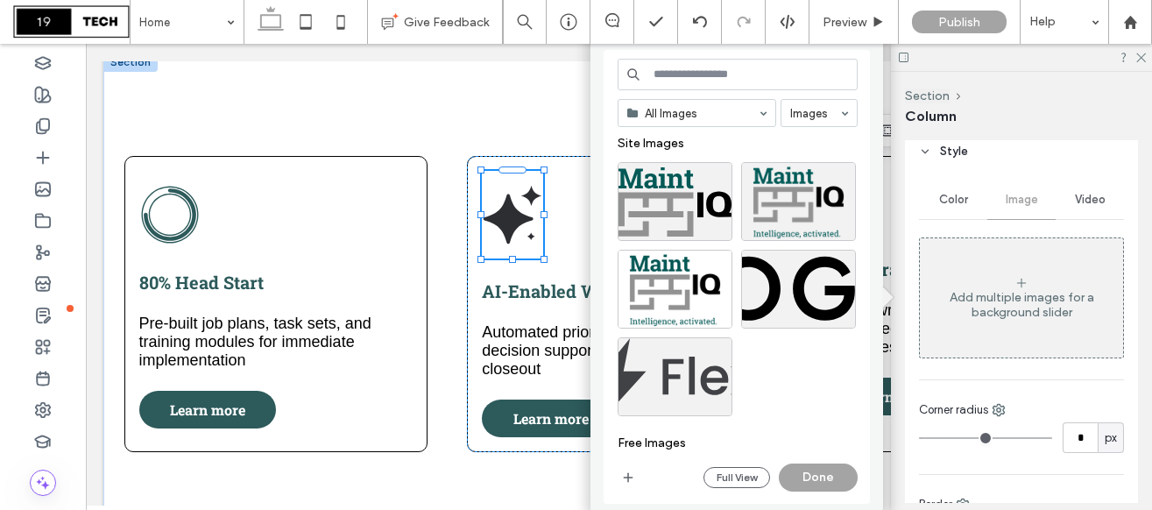
click at [709, 78] on input at bounding box center [737, 75] width 240 height 32
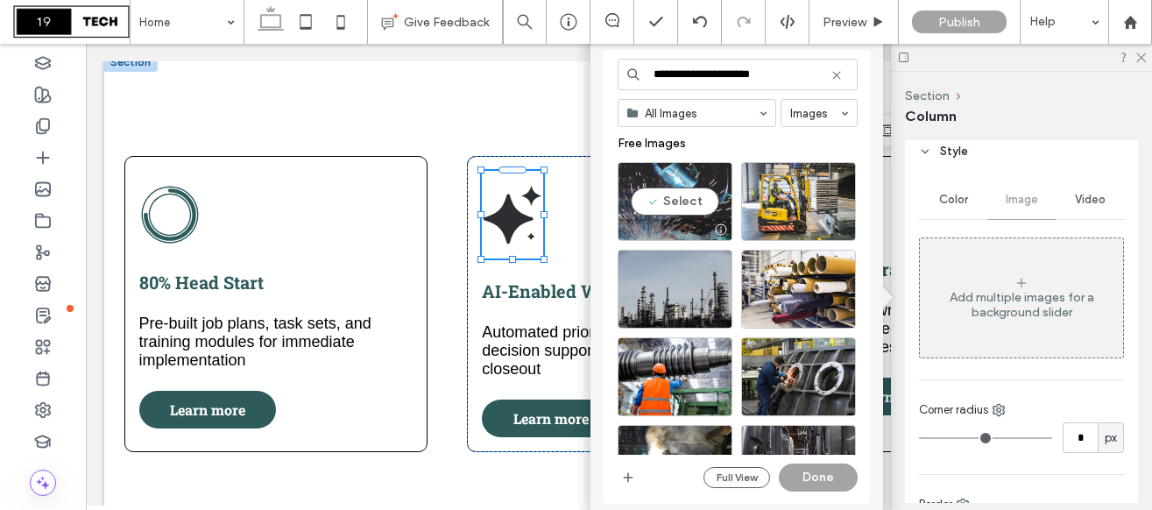
type input "**********"
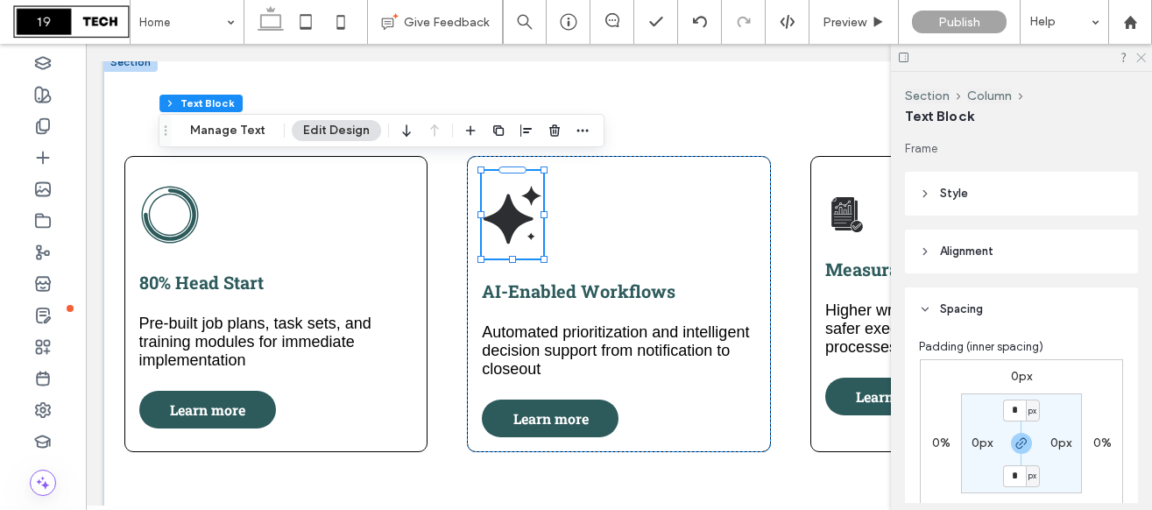
click at [1138, 60] on use at bounding box center [1141, 58] width 10 height 10
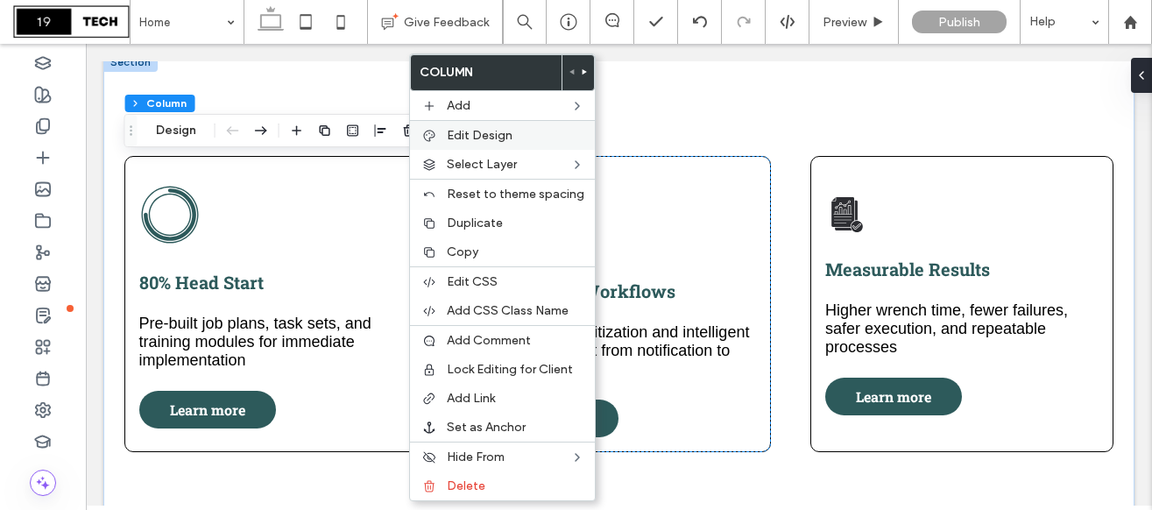
click at [519, 139] on label "Edit Design" at bounding box center [515, 135] width 137 height 15
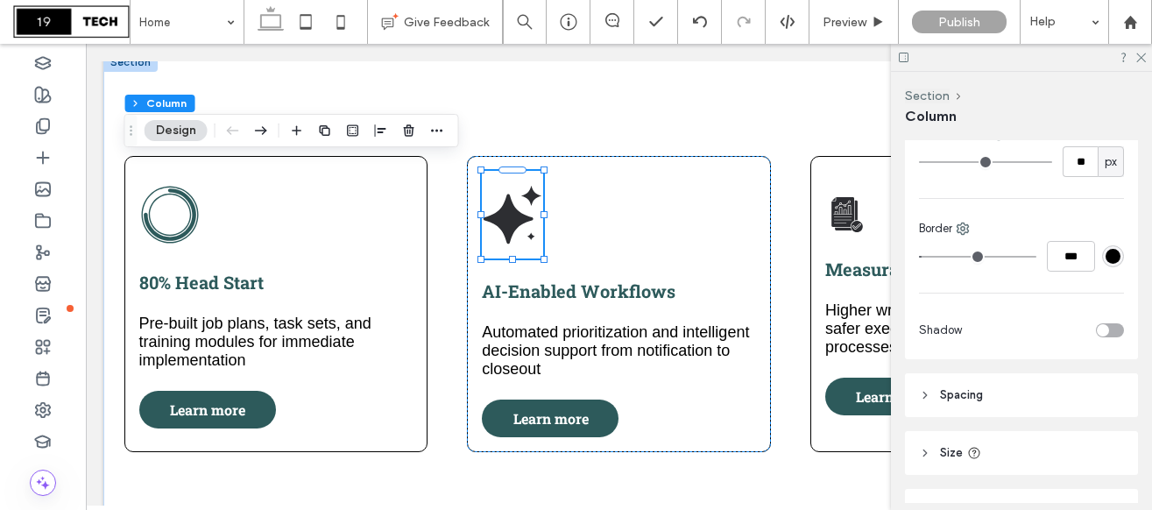
scroll to position [589, 0]
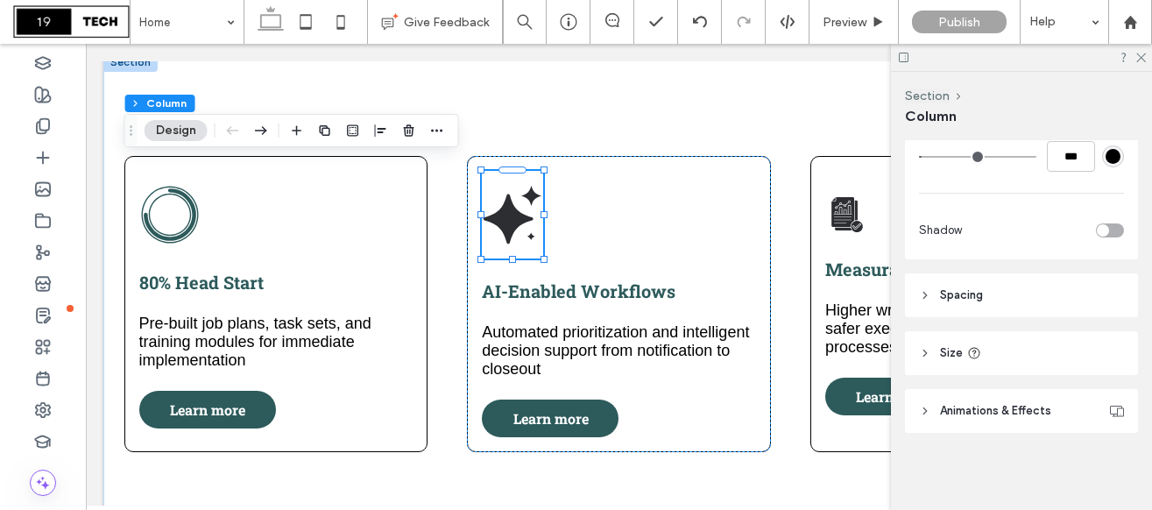
click at [997, 419] on span "Animations & Effects" at bounding box center [995, 411] width 111 height 18
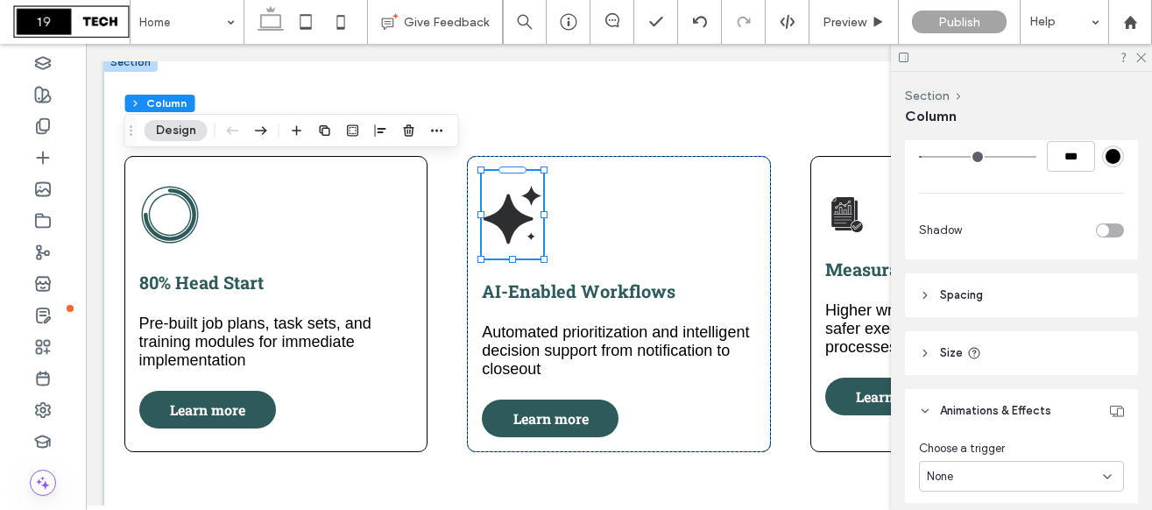
scroll to position [662, 0]
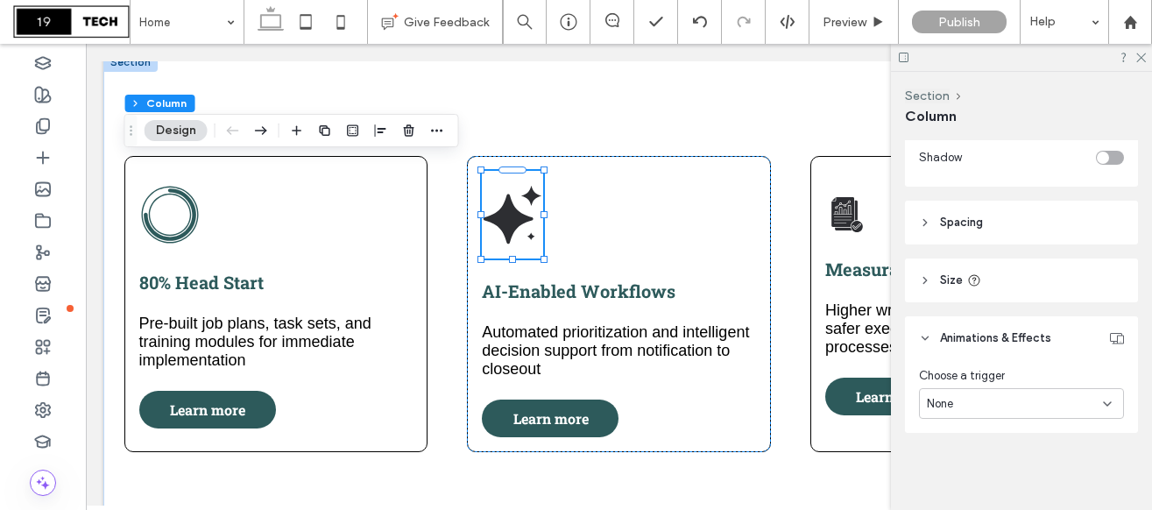
click at [1016, 397] on div "None" at bounding box center [1014, 404] width 176 height 18
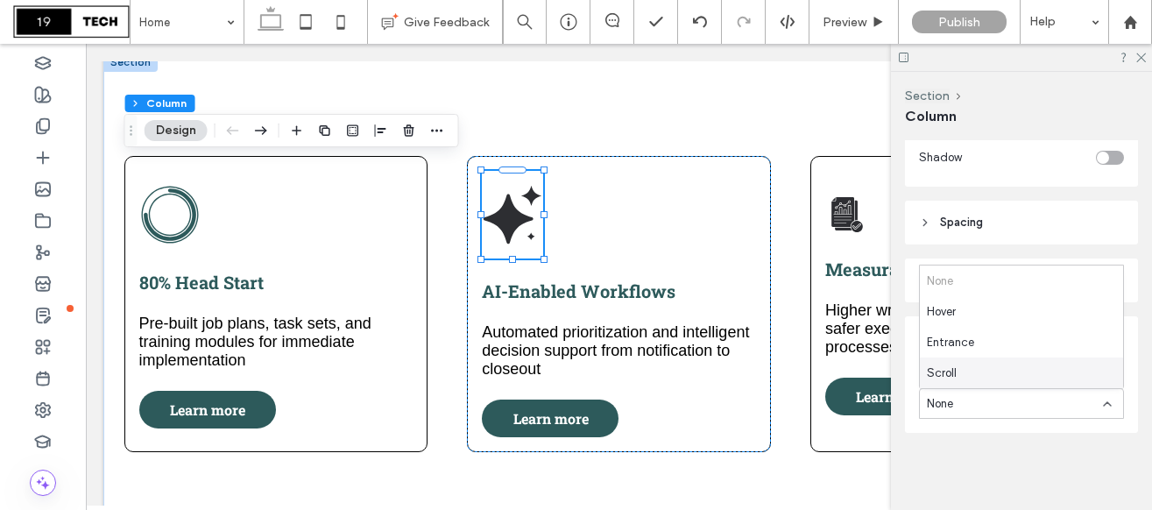
click at [1018, 370] on div "Scroll" at bounding box center [1020, 372] width 203 height 31
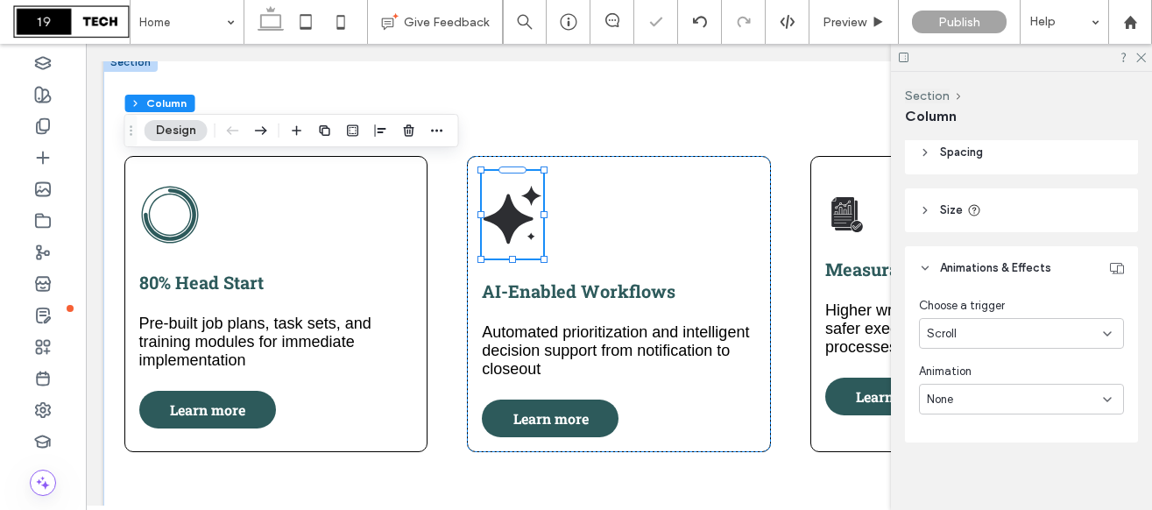
scroll to position [742, 0]
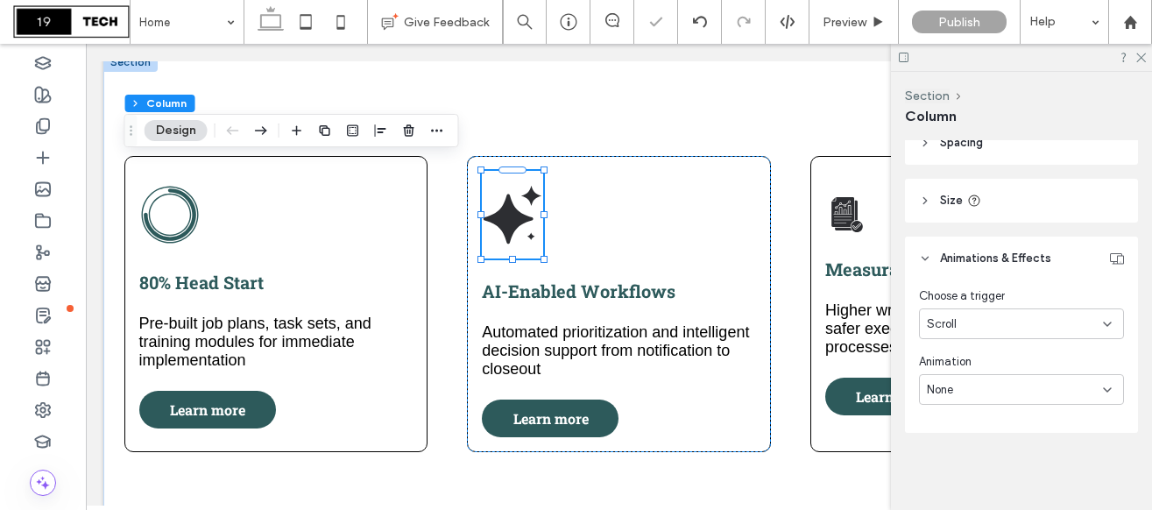
click at [1014, 383] on div "None" at bounding box center [1014, 390] width 176 height 18
click at [1007, 243] on div "Fade" at bounding box center [1020, 236] width 203 height 31
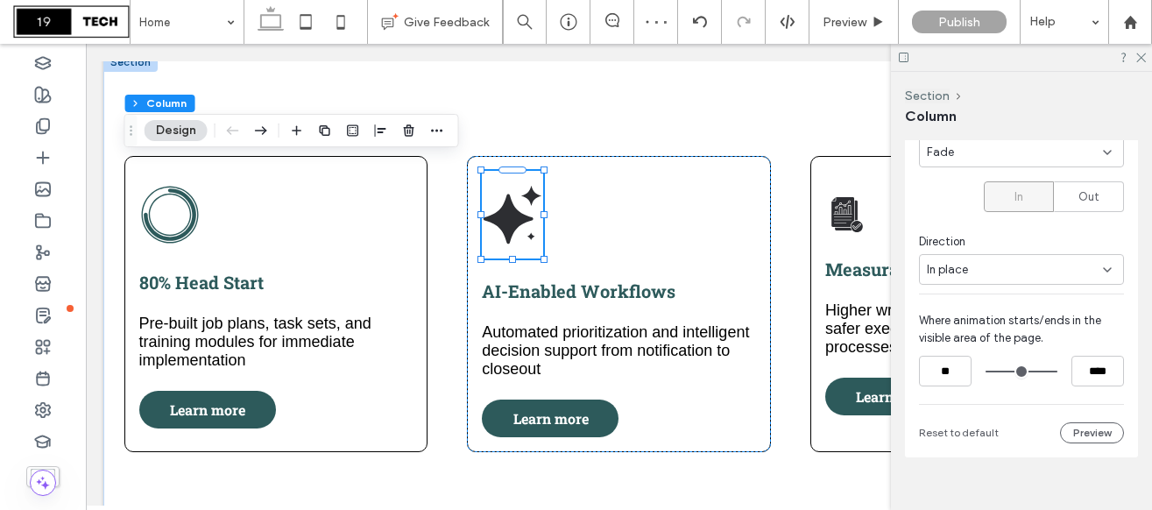
scroll to position [982, 0]
click at [979, 264] on div "In place" at bounding box center [1014, 267] width 176 height 18
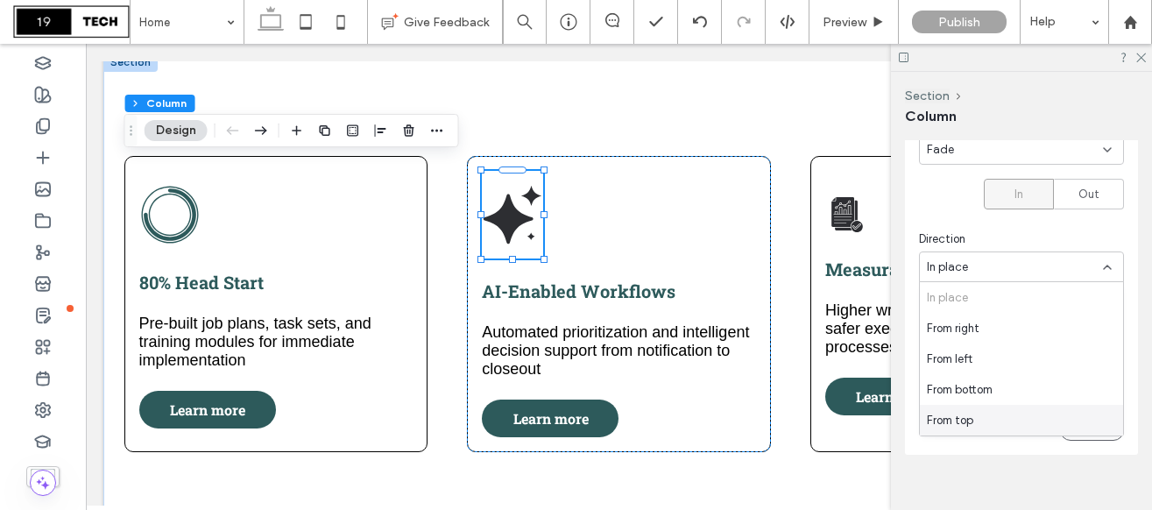
click at [990, 408] on div "From top" at bounding box center [1020, 420] width 203 height 31
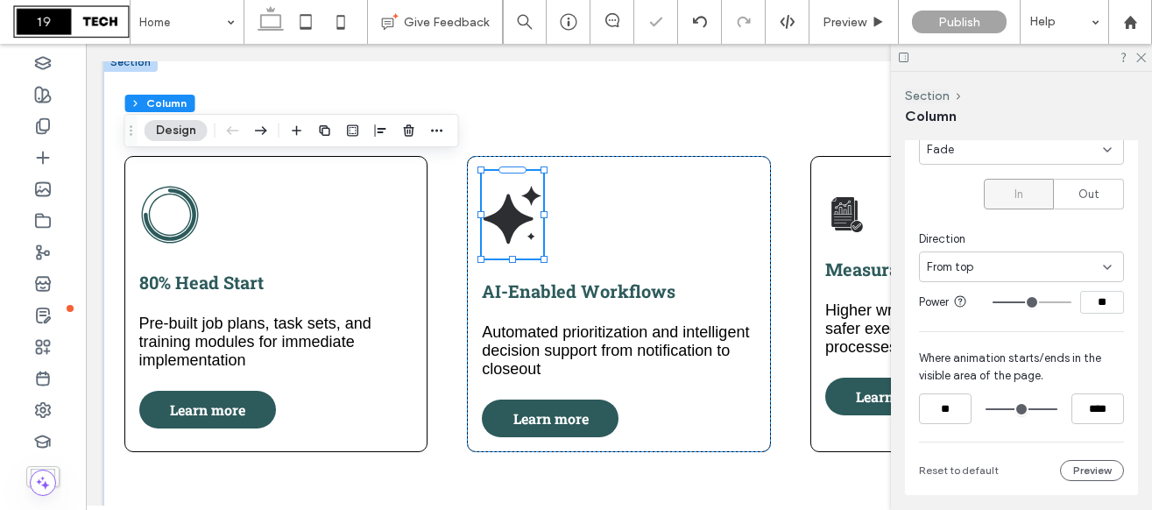
click at [974, 272] on div "From top" at bounding box center [1014, 267] width 176 height 18
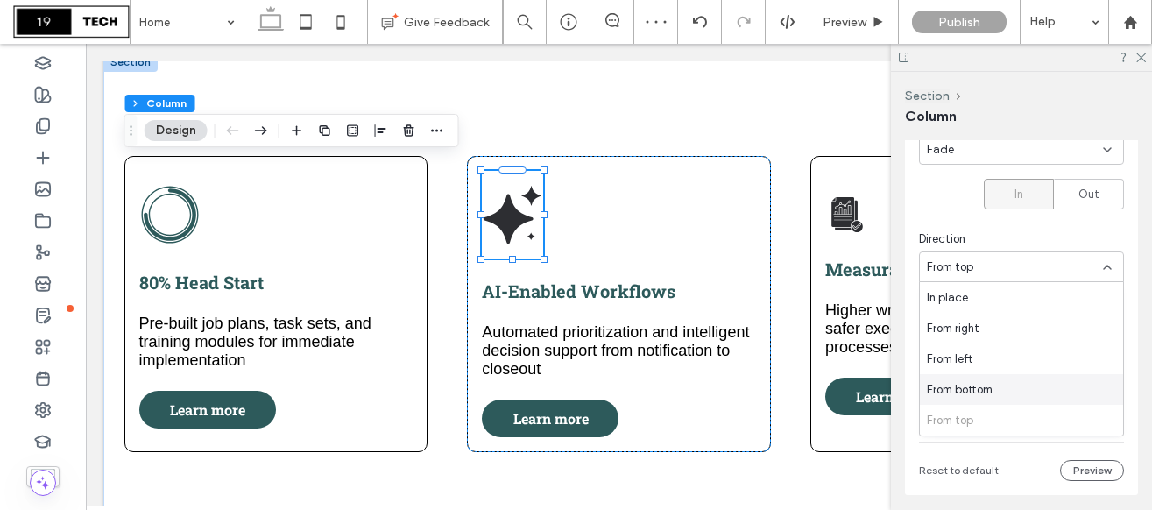
click at [973, 381] on span "From bottom" at bounding box center [959, 390] width 66 height 18
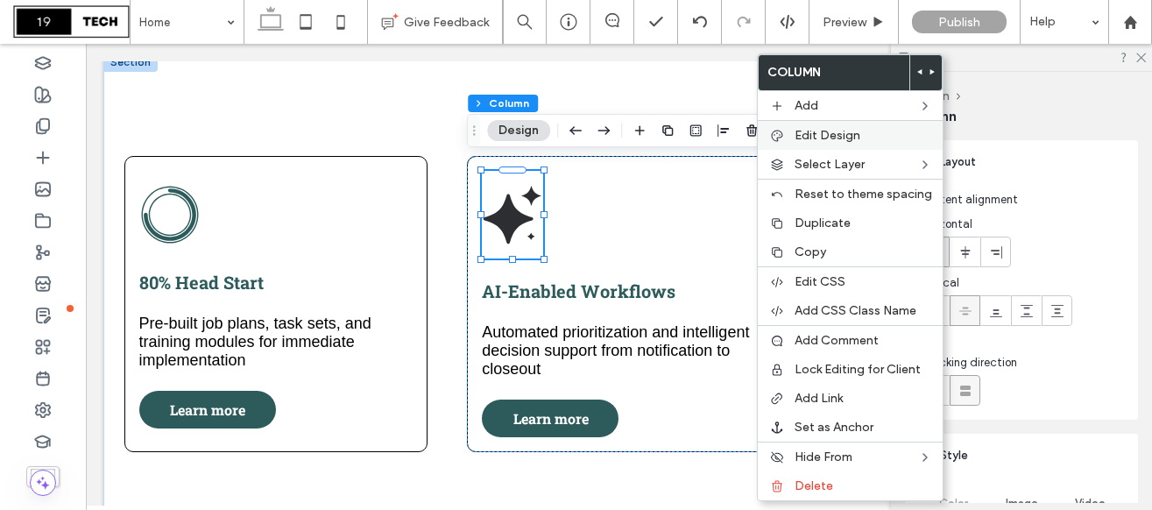
click at [826, 140] on span "Edit Design" at bounding box center [827, 135] width 66 height 15
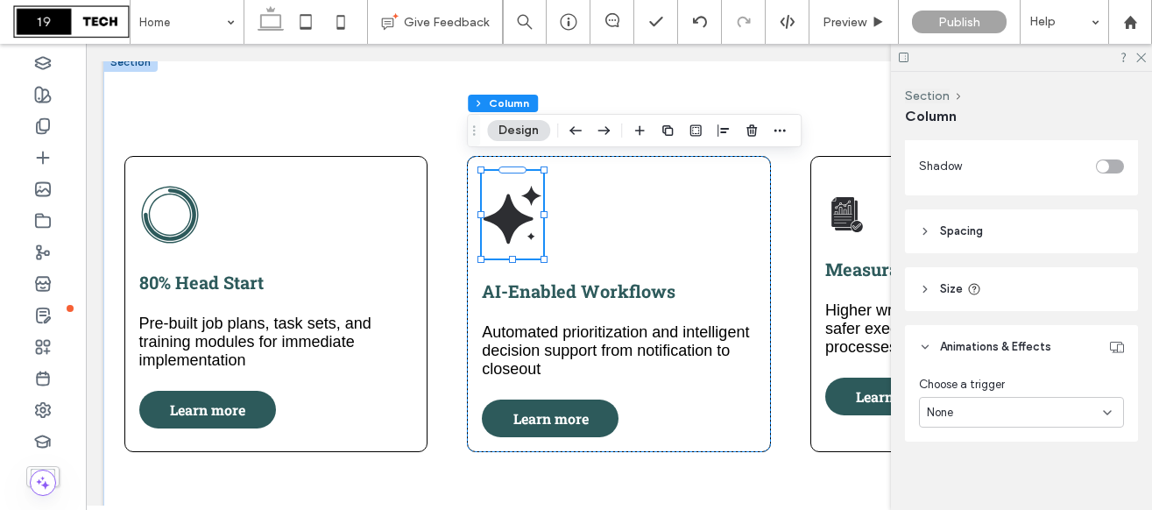
scroll to position [662, 0]
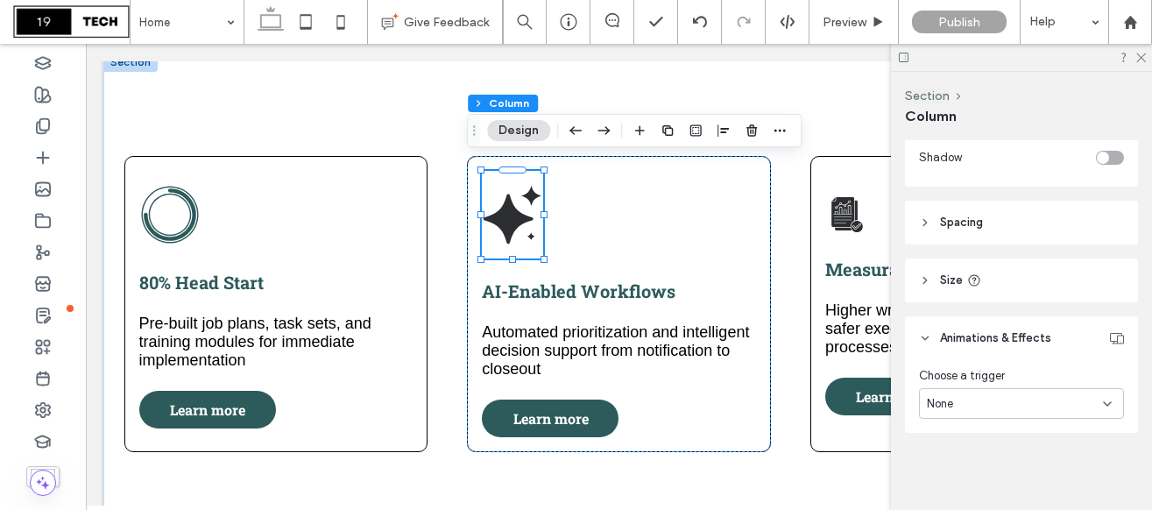
click at [1032, 401] on div "None" at bounding box center [1014, 404] width 176 height 18
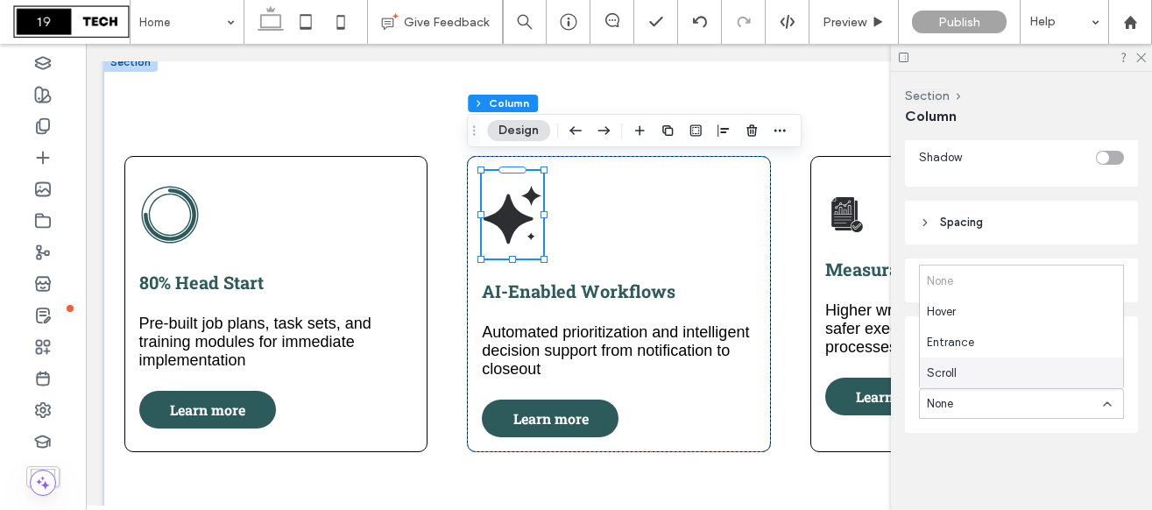
click at [1014, 372] on div "Scroll" at bounding box center [1020, 372] width 203 height 31
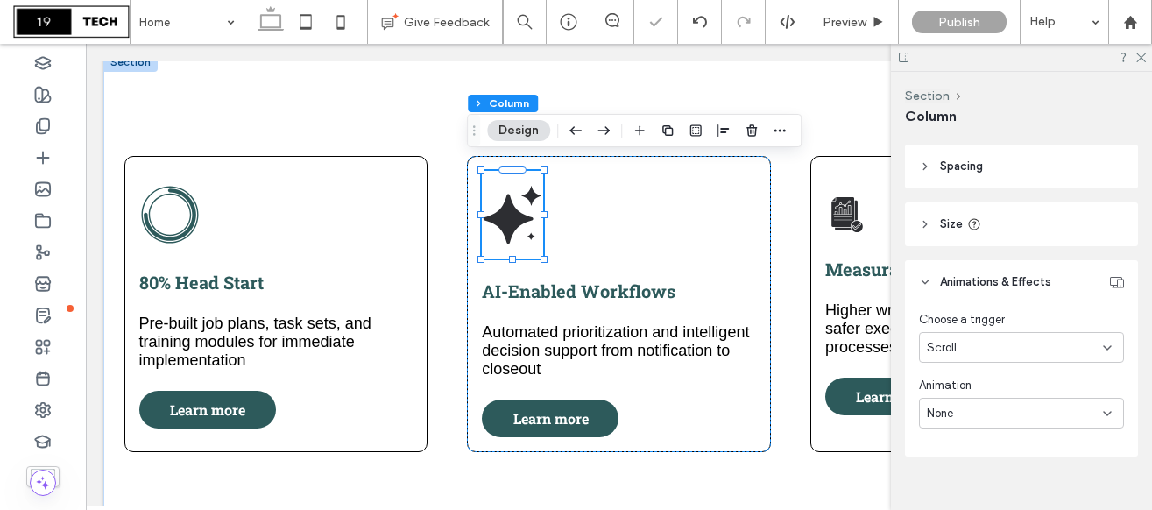
scroll to position [742, 0]
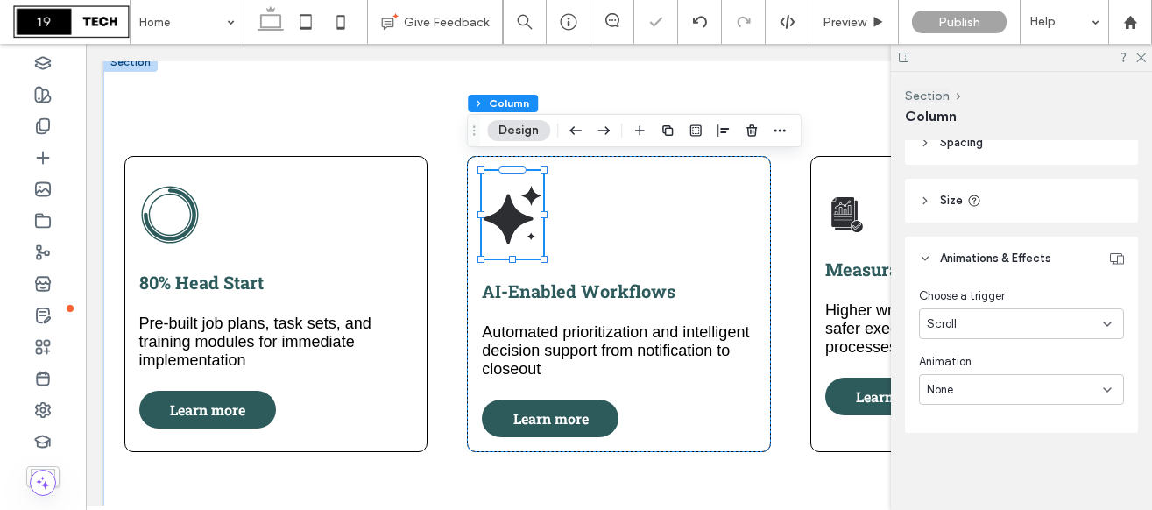
click at [1004, 384] on div "None" at bounding box center [1014, 390] width 176 height 18
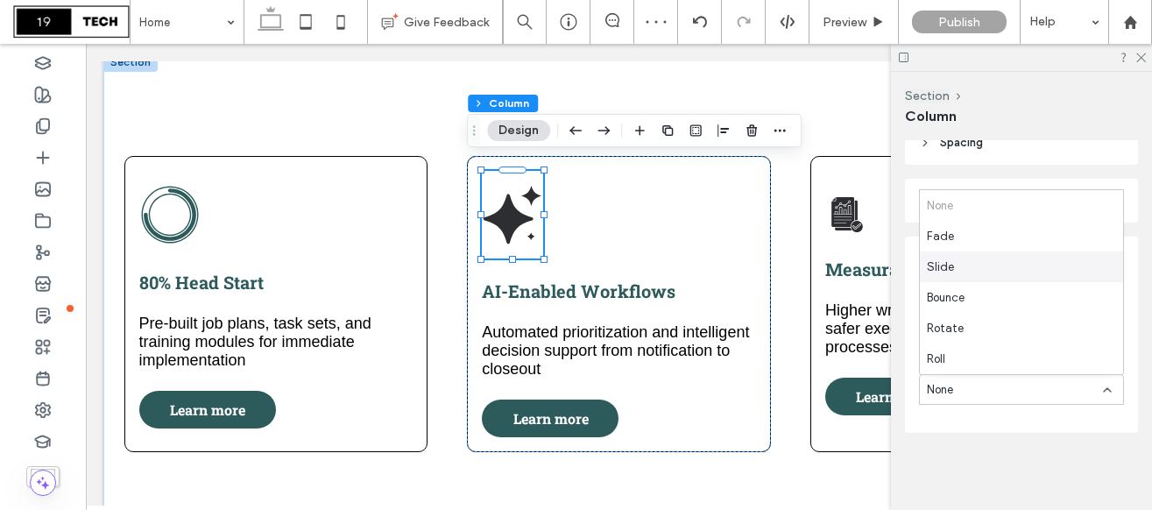
click at [979, 272] on div "Slide" at bounding box center [1020, 266] width 203 height 31
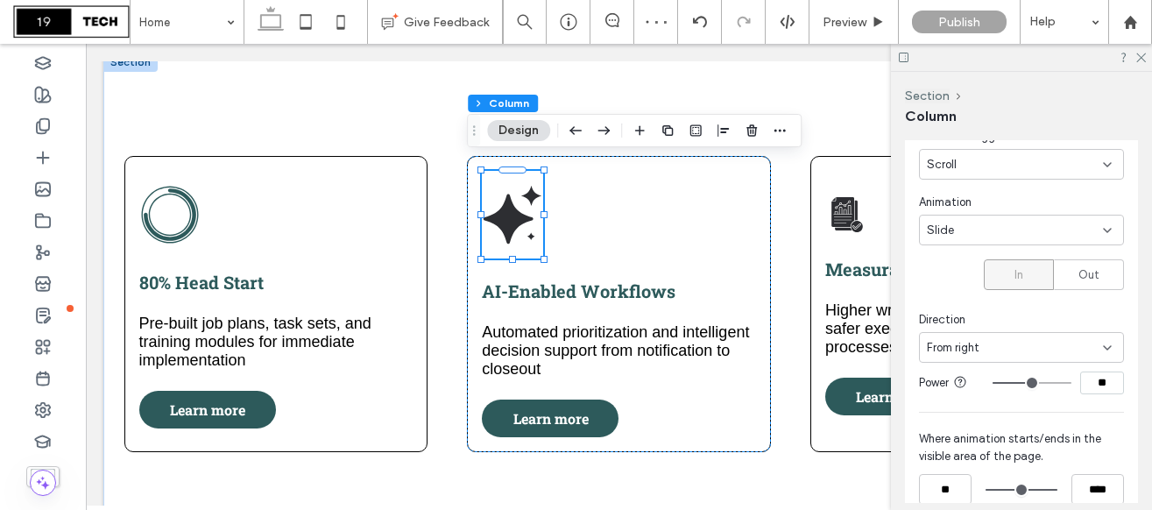
scroll to position [902, 0]
click at [976, 340] on span "From right" at bounding box center [952, 347] width 53 height 18
click at [979, 430] on span "From bottom" at bounding box center [959, 439] width 66 height 18
click at [956, 235] on div "Slide" at bounding box center [1014, 230] width 176 height 18
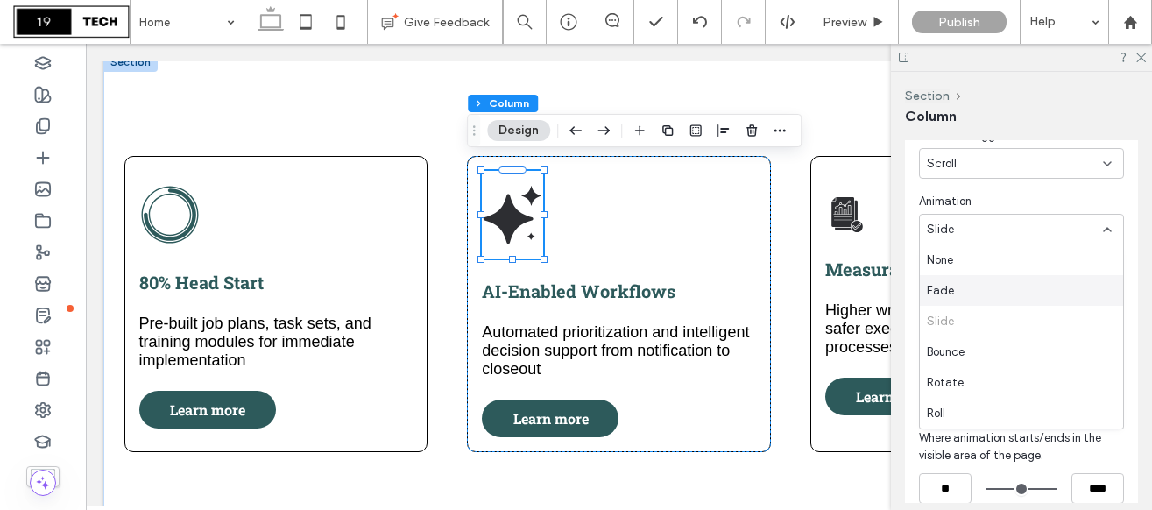
click at [965, 292] on div "Fade" at bounding box center [1020, 290] width 203 height 31
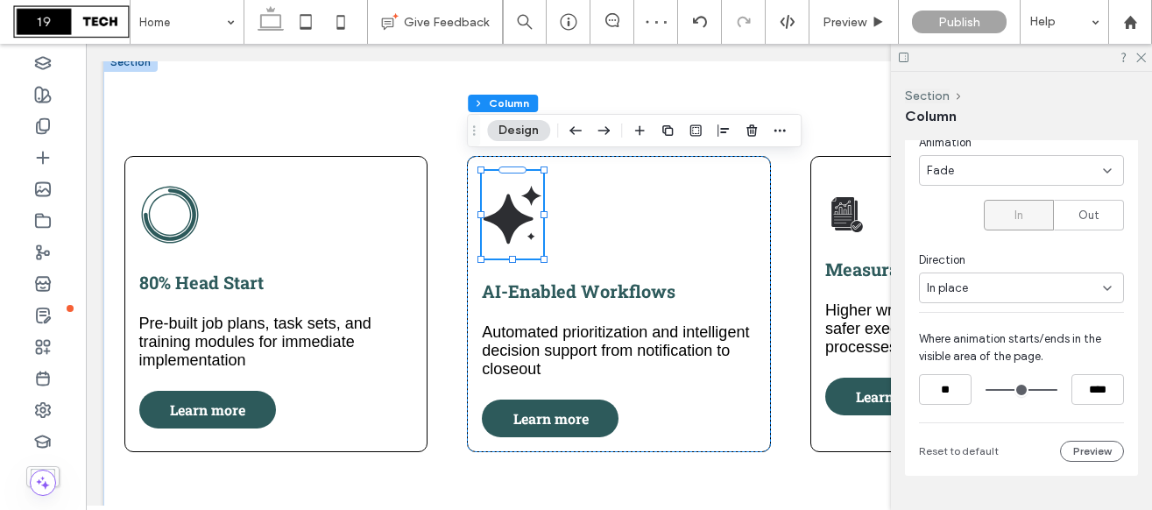
scroll to position [973, 0]
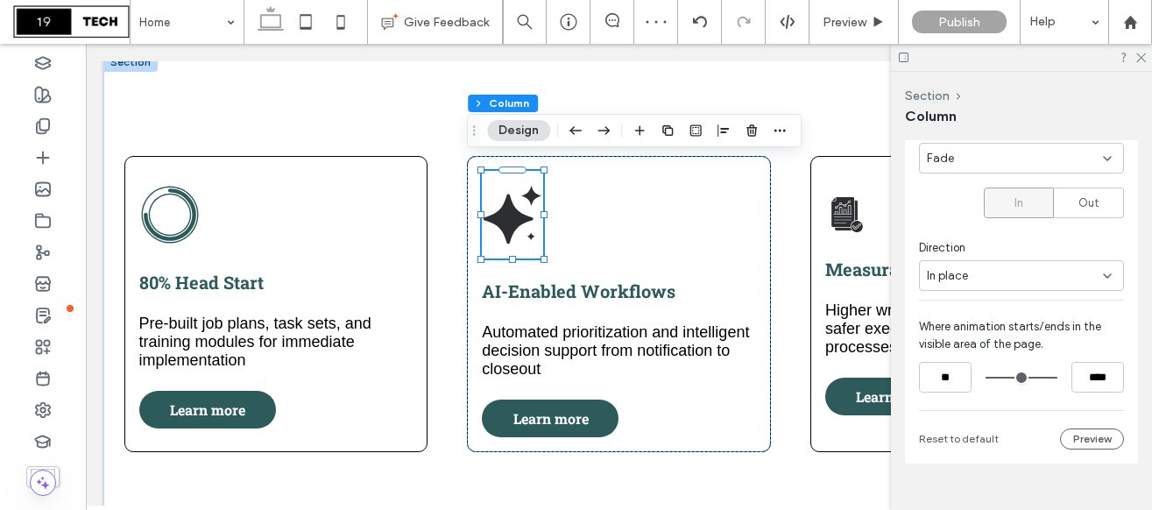
click at [955, 268] on span "In place" at bounding box center [946, 276] width 41 height 18
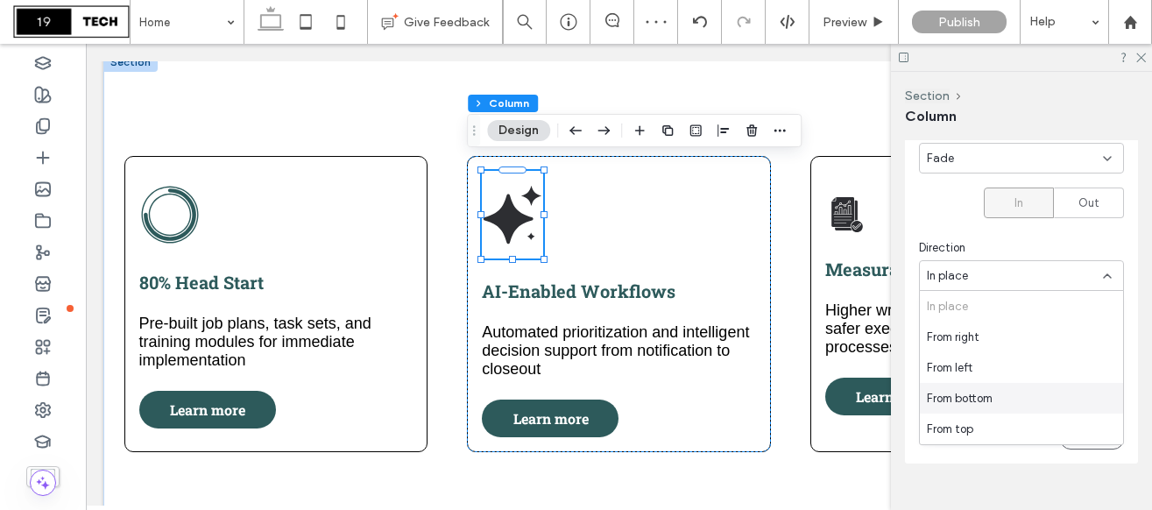
click at [966, 390] on span "From bottom" at bounding box center [959, 399] width 66 height 18
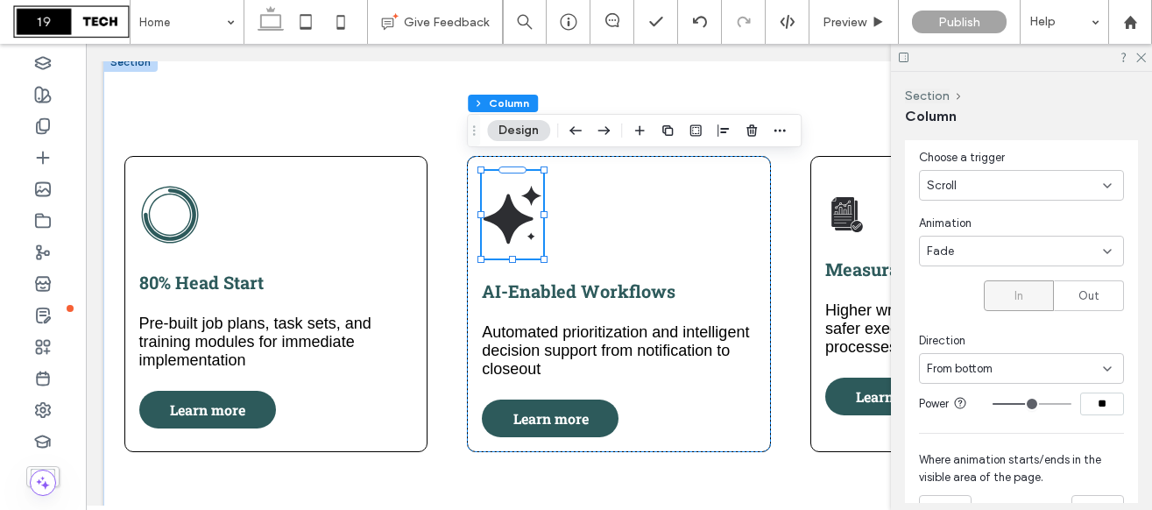
scroll to position [877, 0]
click at [1142, 60] on icon at bounding box center [1139, 56] width 11 height 11
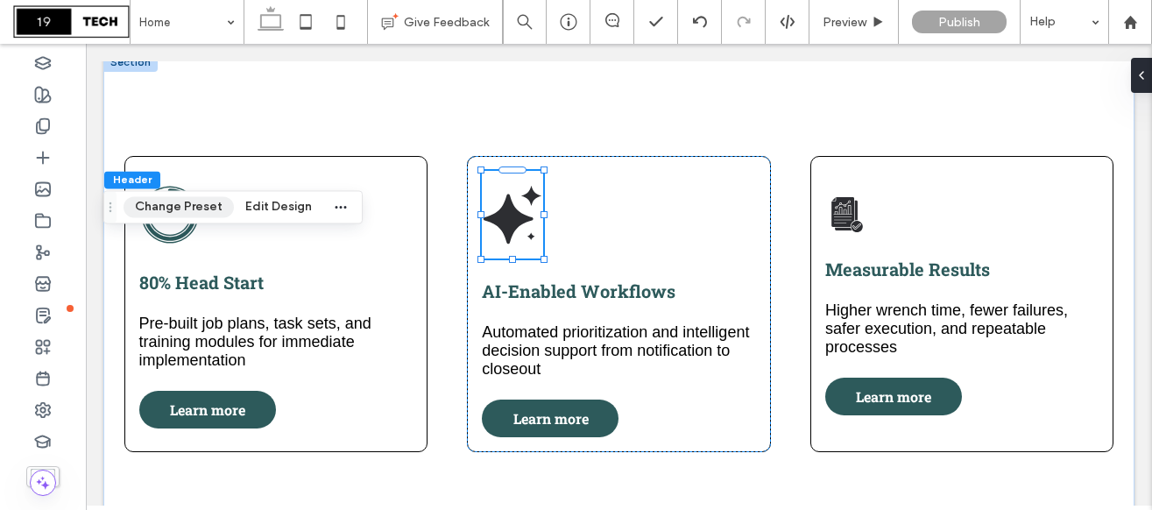
click at [176, 206] on button "Change Preset" at bounding box center [178, 206] width 110 height 21
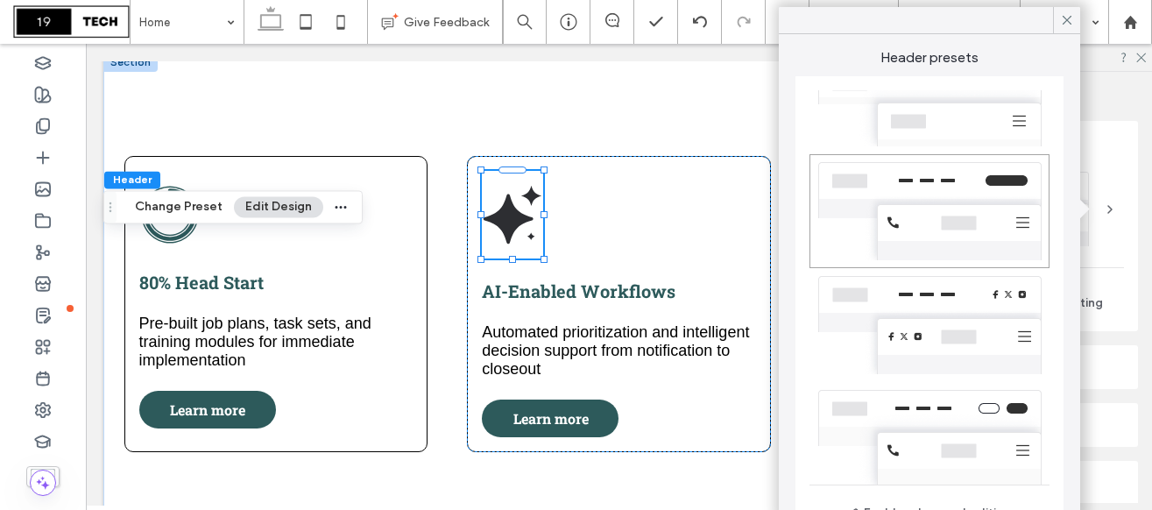
scroll to position [383, 0]
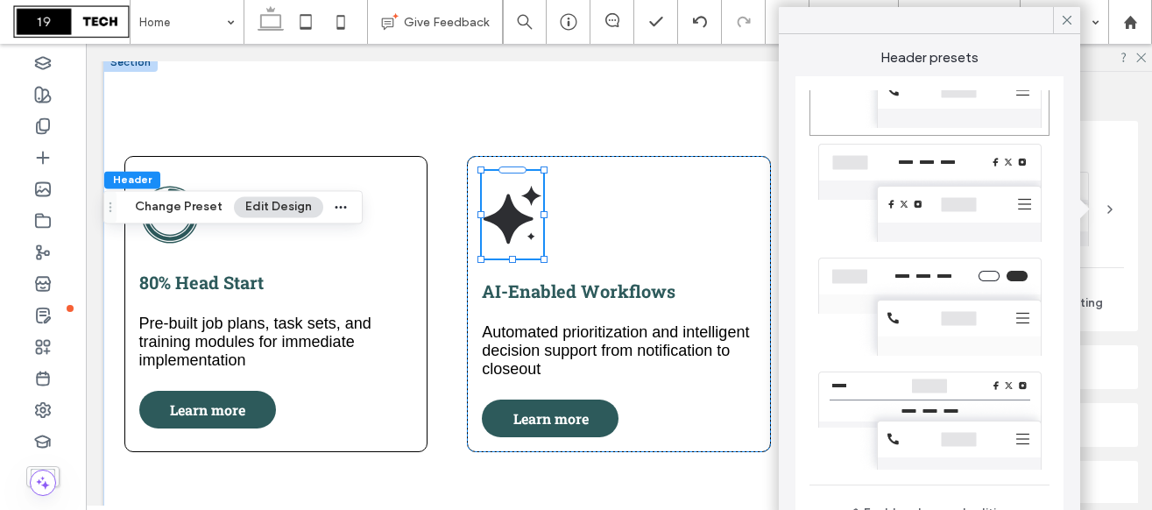
click at [272, 204] on button "Edit Design" at bounding box center [278, 206] width 89 height 21
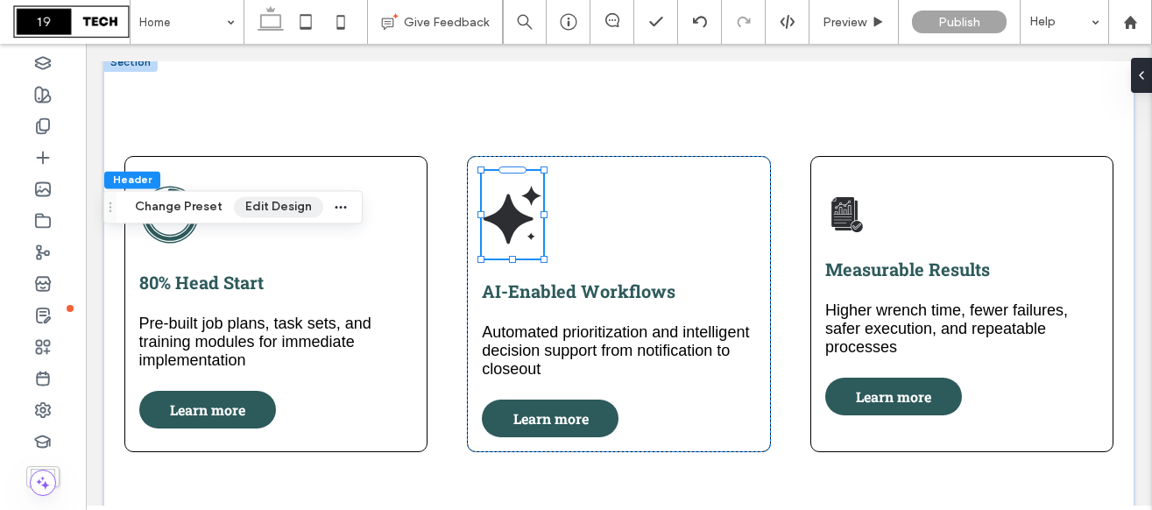
click at [284, 206] on button "Edit Design" at bounding box center [278, 206] width 89 height 21
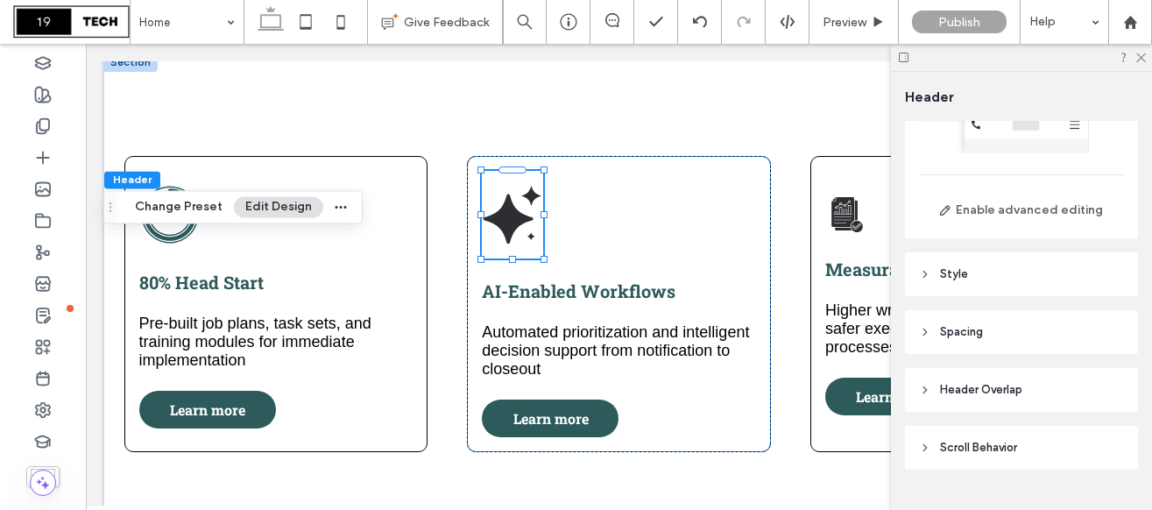
scroll to position [130, 0]
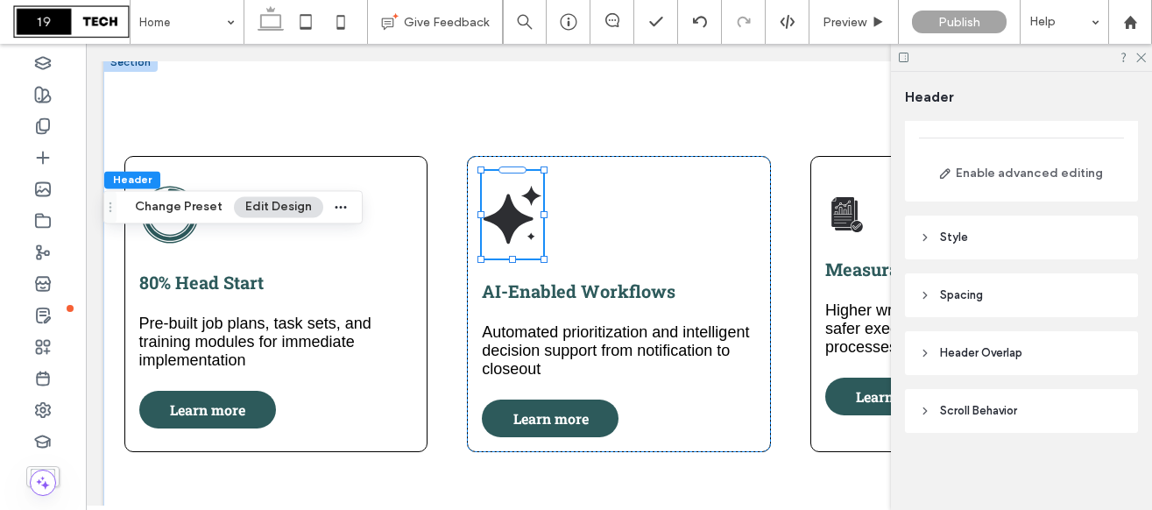
click at [960, 412] on span "Scroll Behavior" at bounding box center [978, 411] width 77 height 18
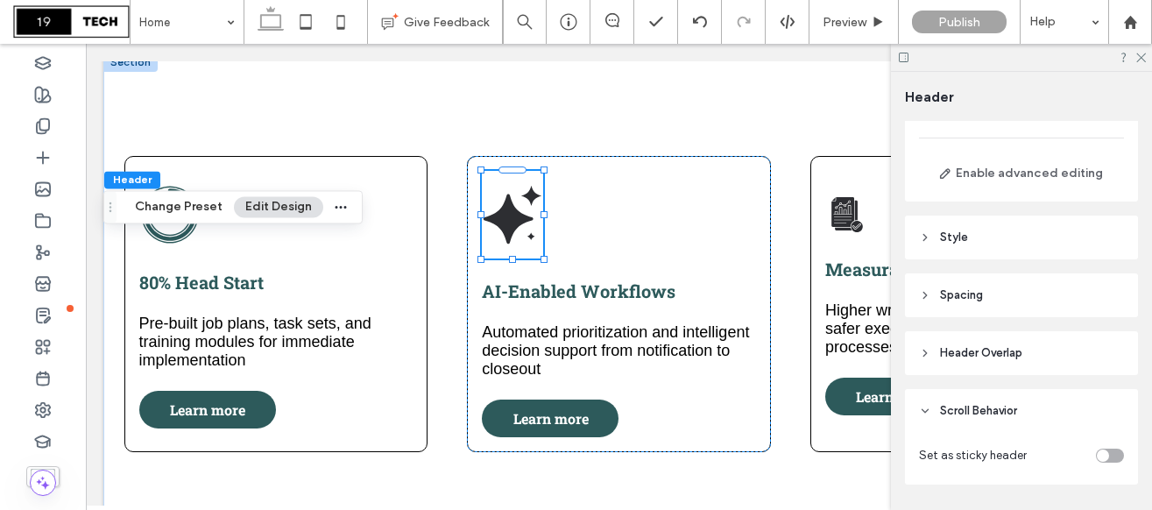
click at [1114, 452] on div "toggle" at bounding box center [1109, 455] width 28 height 14
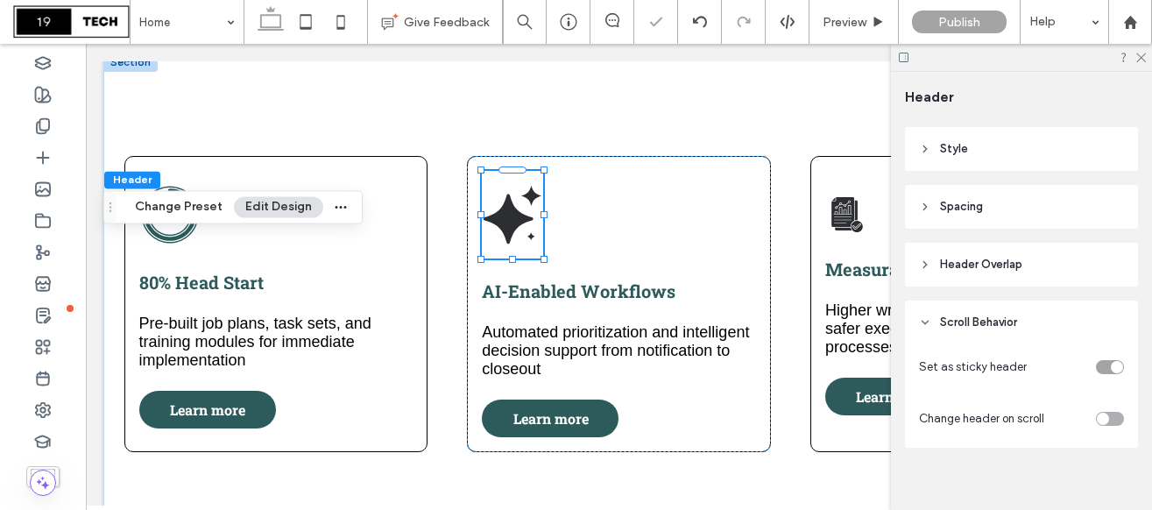
scroll to position [233, 0]
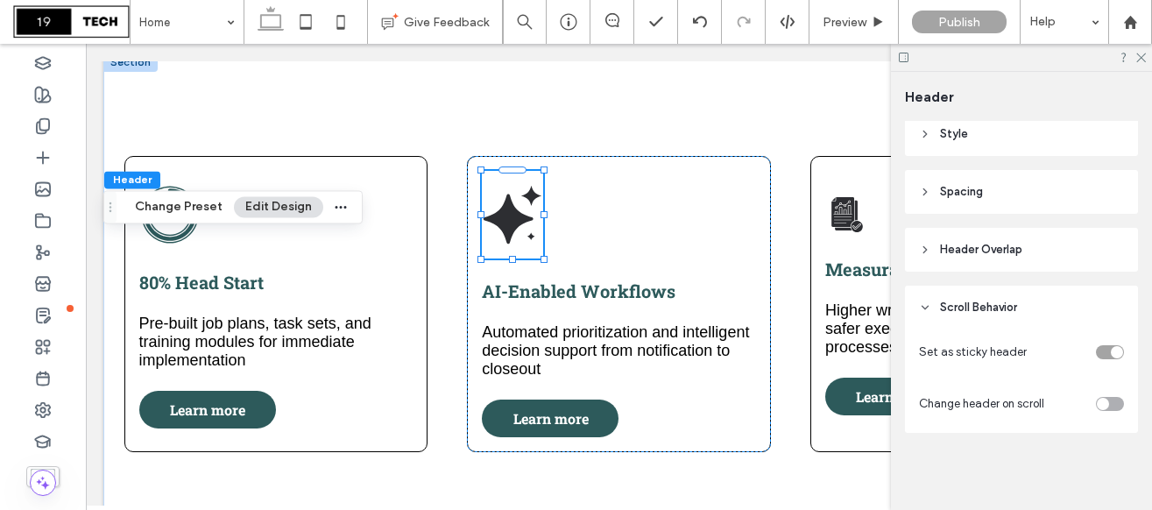
click at [1120, 402] on div "toggle" at bounding box center [1109, 404] width 28 height 14
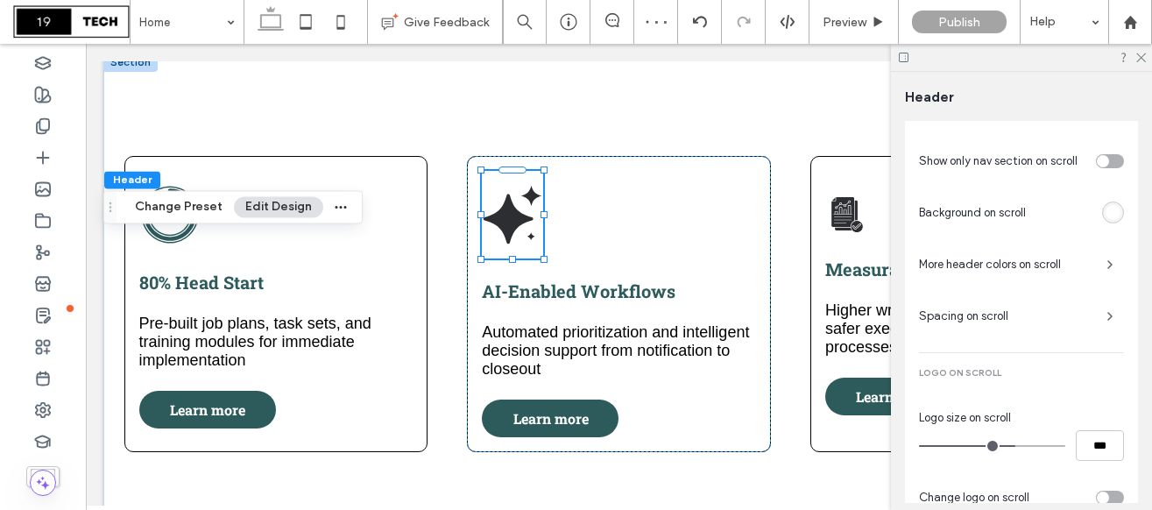
scroll to position [540, 0]
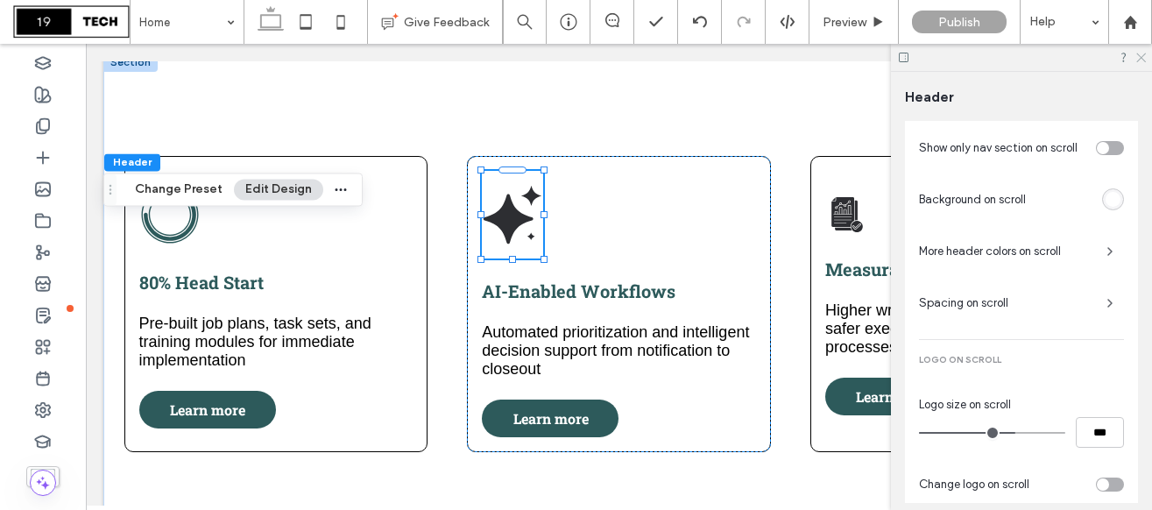
click at [1139, 58] on use at bounding box center [1141, 58] width 10 height 10
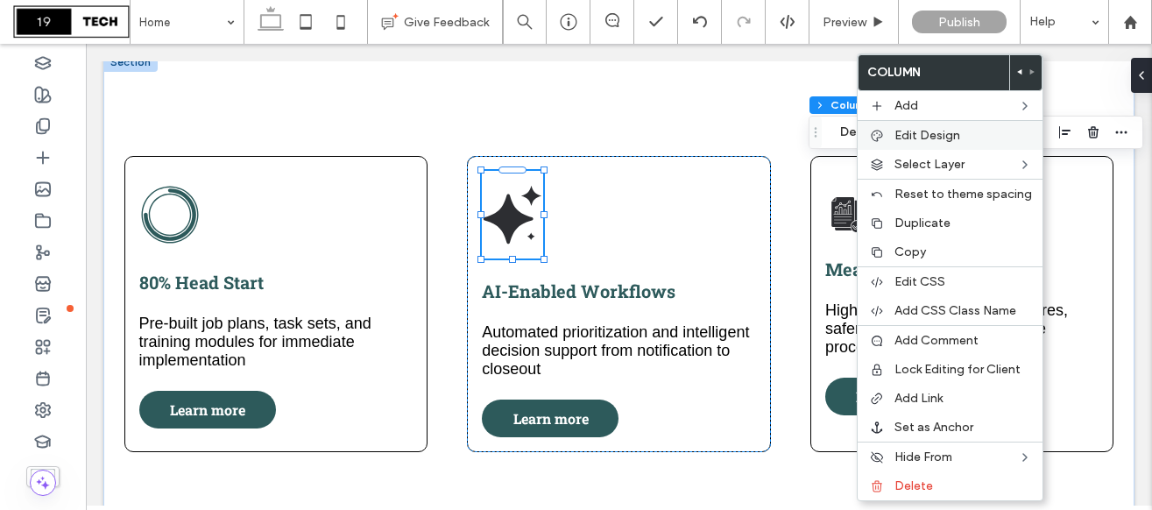
click at [939, 139] on span "Edit Design" at bounding box center [927, 135] width 66 height 15
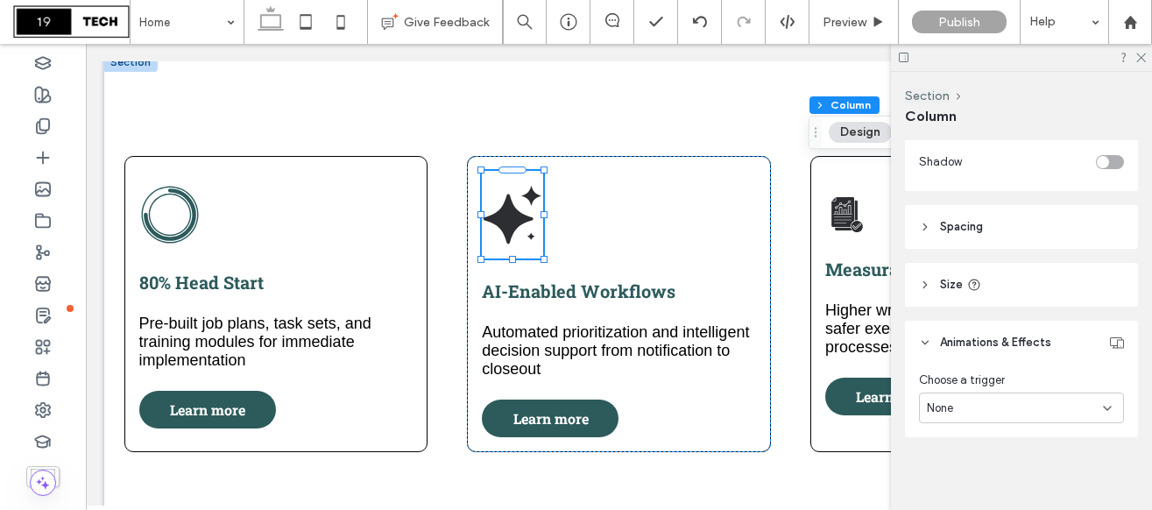
scroll to position [662, 0]
click at [1009, 395] on div "None" at bounding box center [1014, 404] width 176 height 18
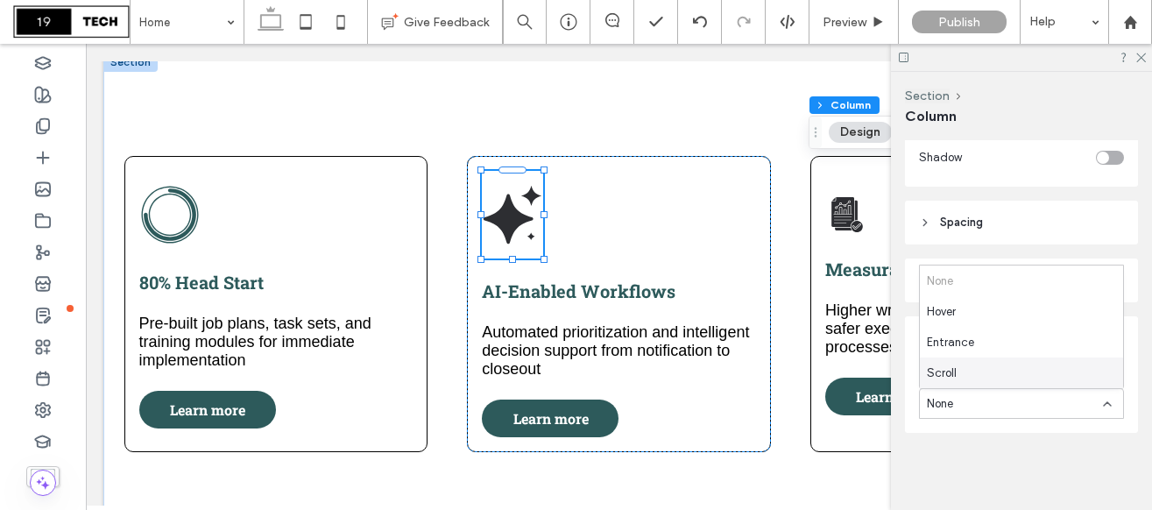
click at [1001, 372] on div "Scroll" at bounding box center [1020, 372] width 203 height 31
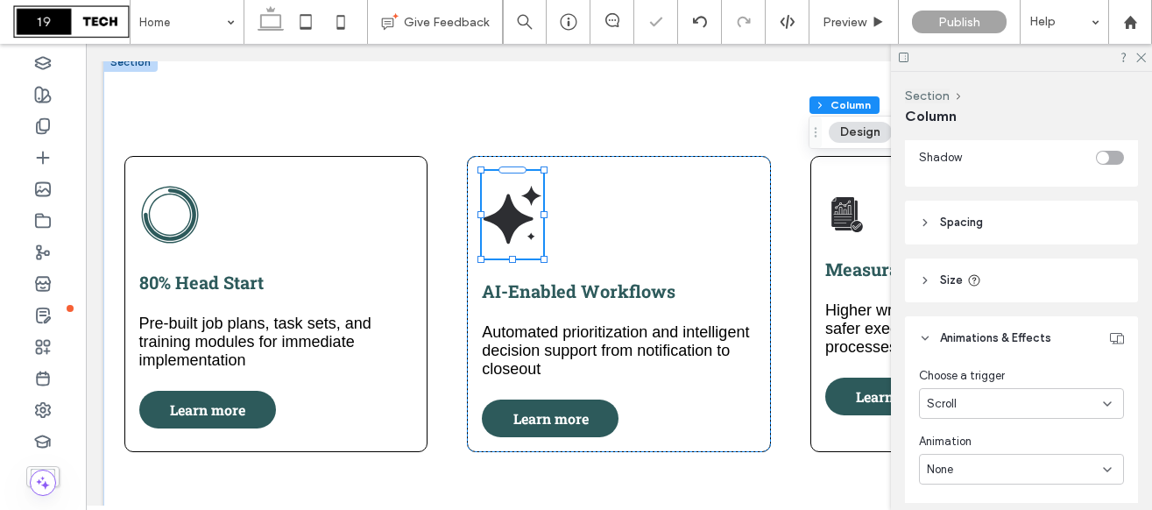
scroll to position [742, 0]
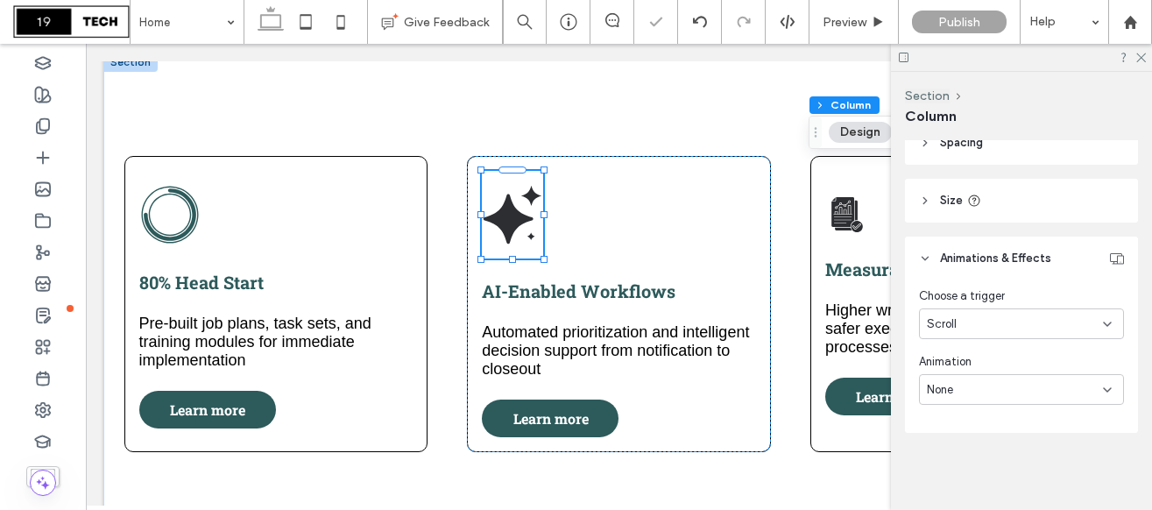
click at [996, 384] on div "None" at bounding box center [1014, 390] width 176 height 18
click at [977, 229] on div "Fade" at bounding box center [1020, 236] width 203 height 31
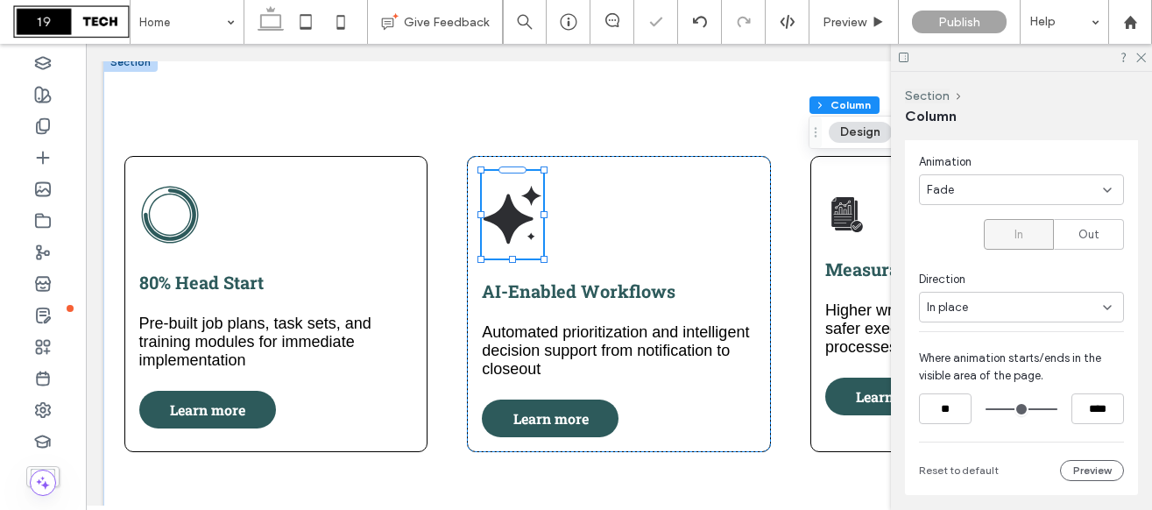
scroll to position [954, 0]
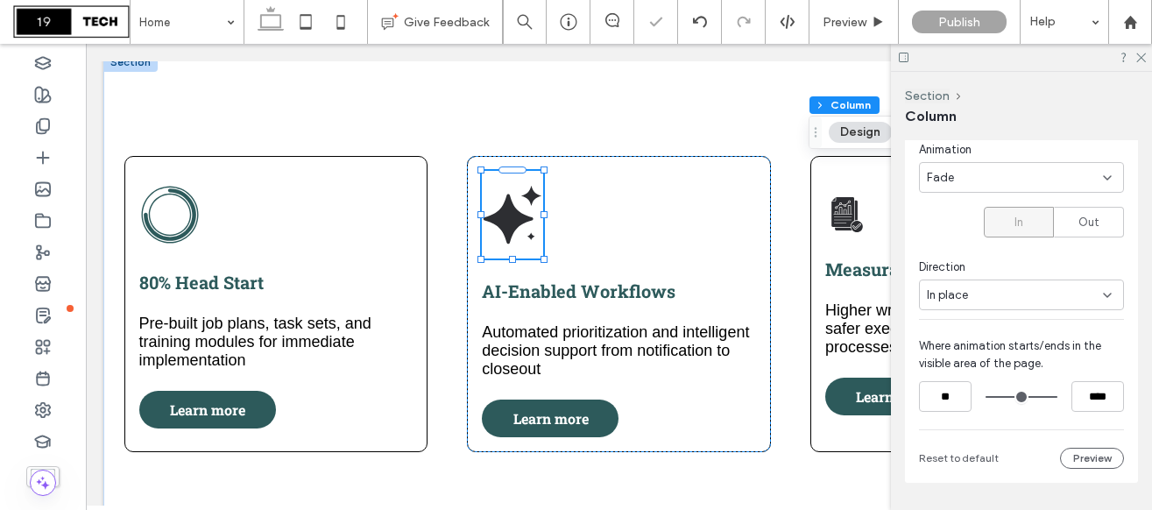
click at [1001, 296] on div "In place" at bounding box center [1014, 295] width 176 height 18
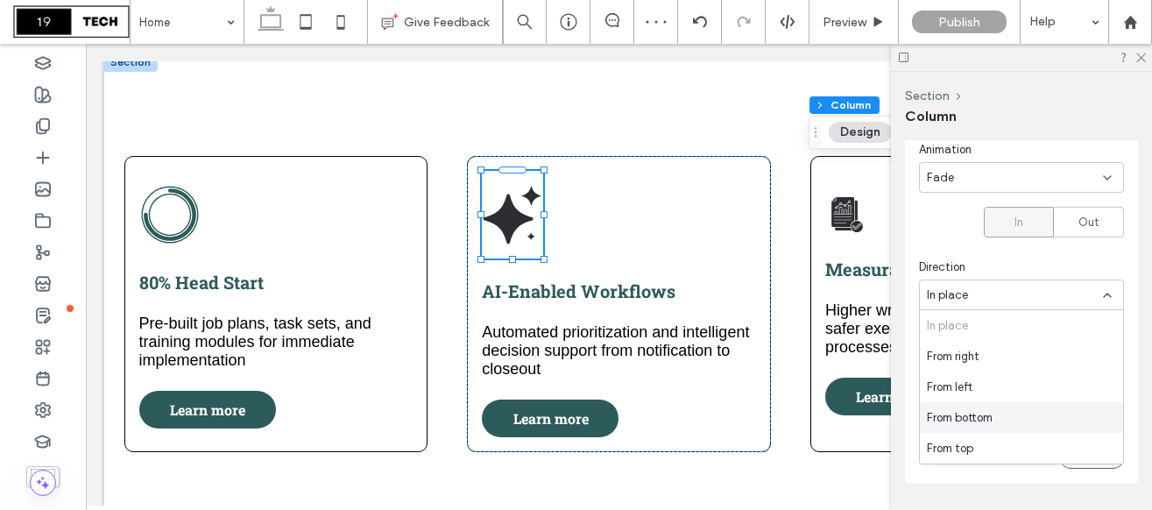
click at [1002, 413] on div "From bottom" at bounding box center [1020, 417] width 203 height 31
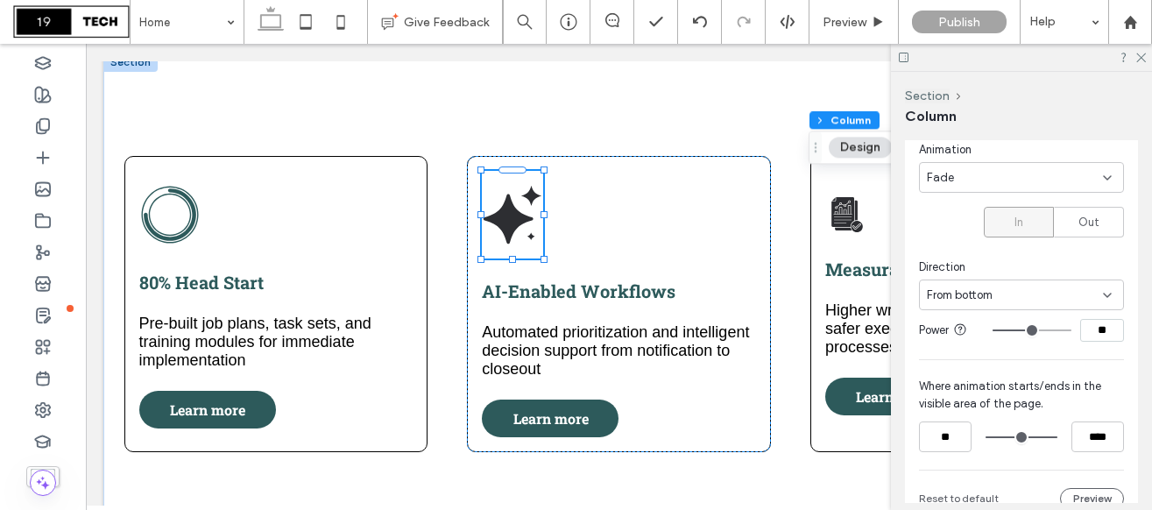
type input "**"
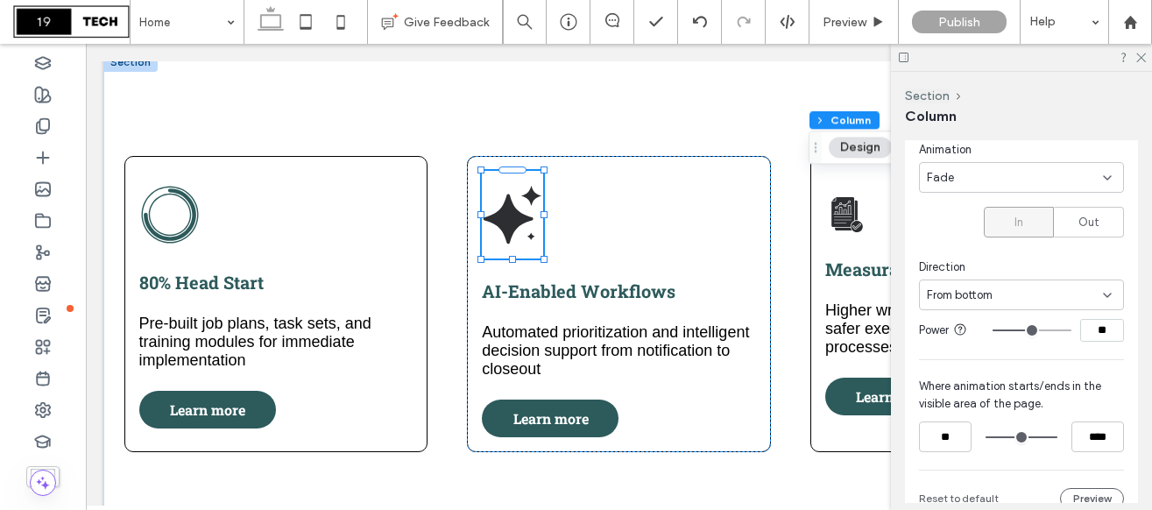
type input "**"
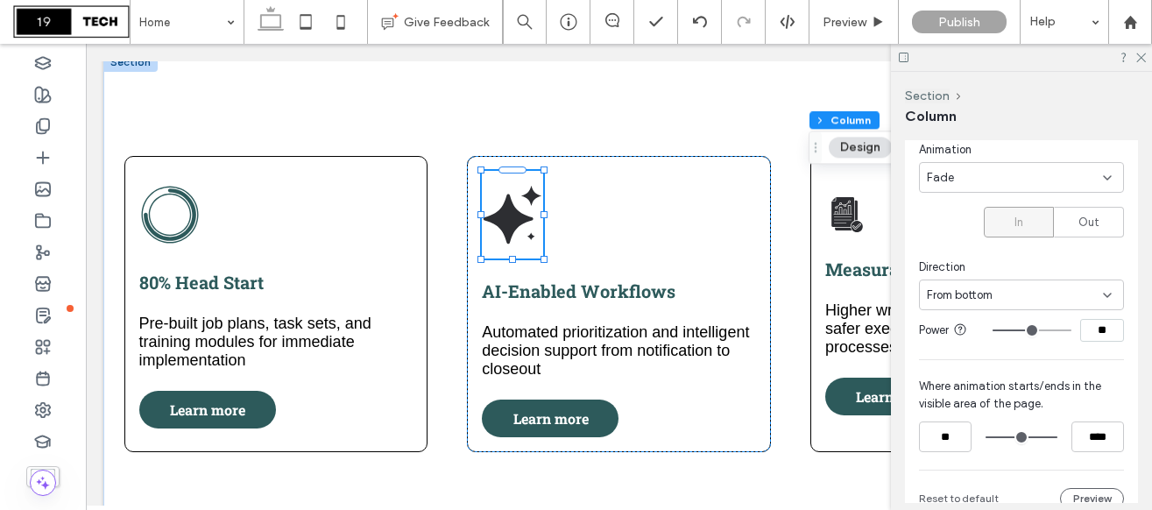
type input "**"
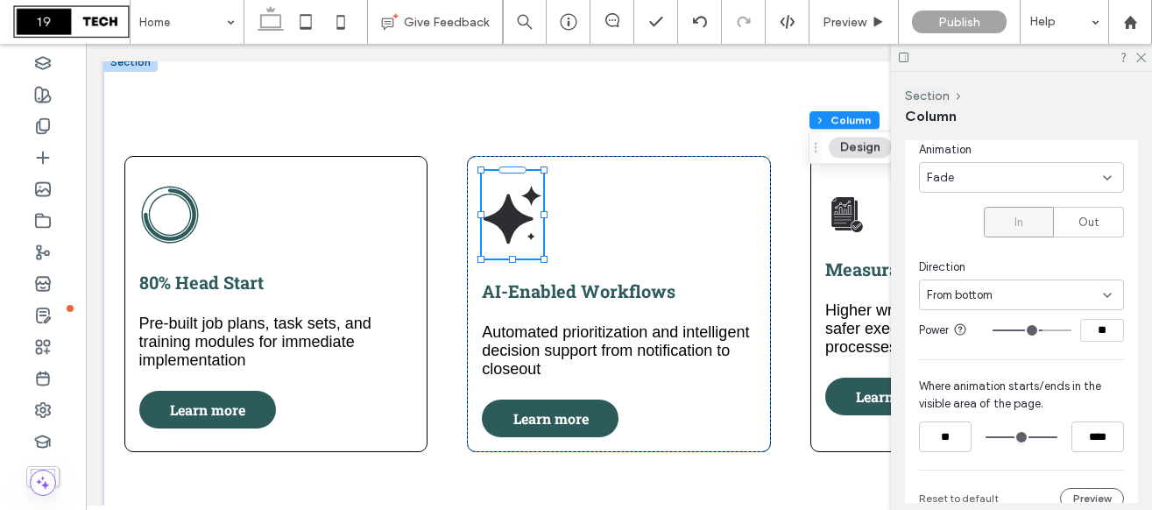
type input "**"
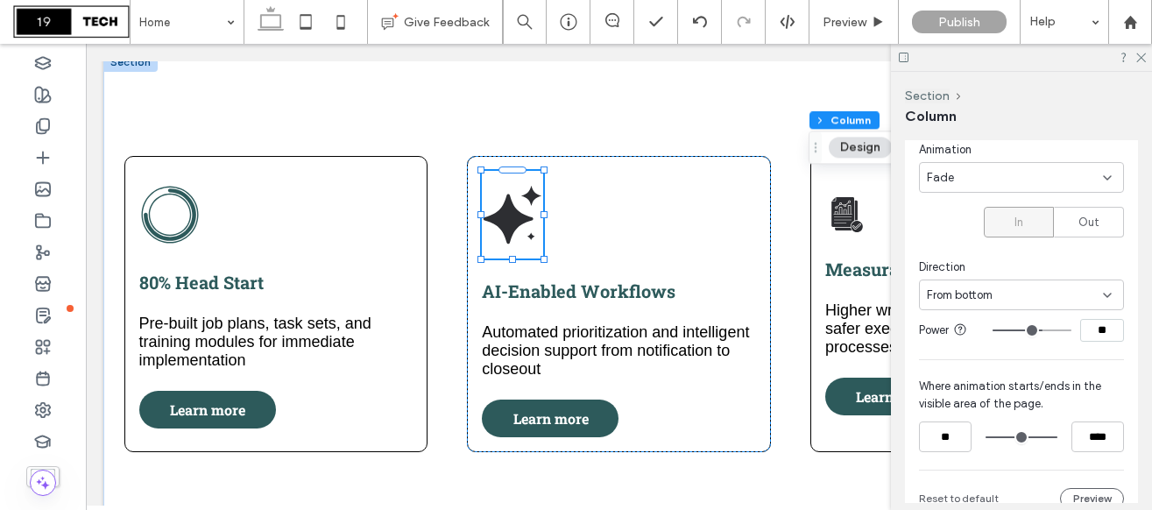
type input "**"
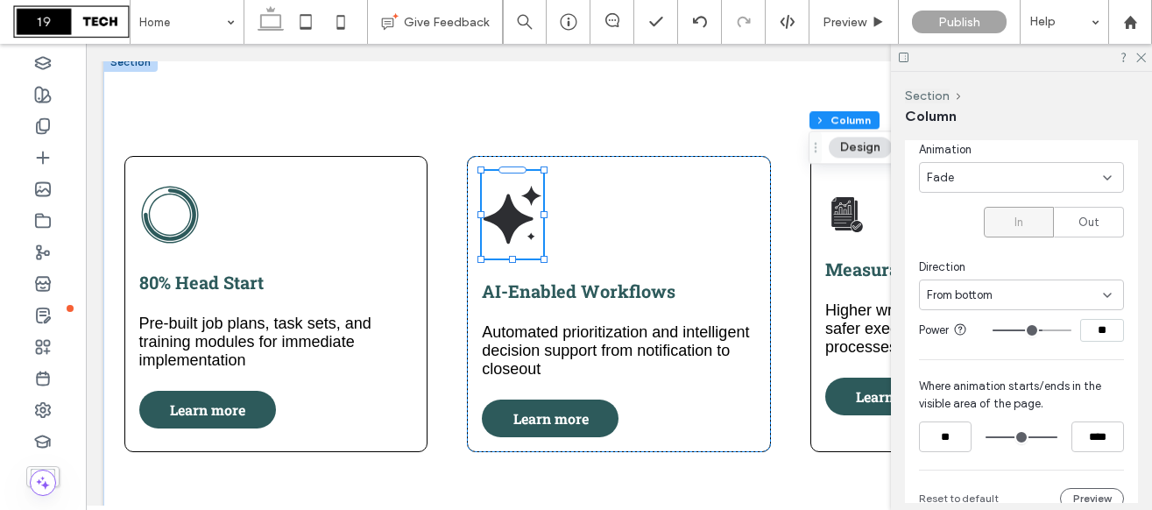
type input "**"
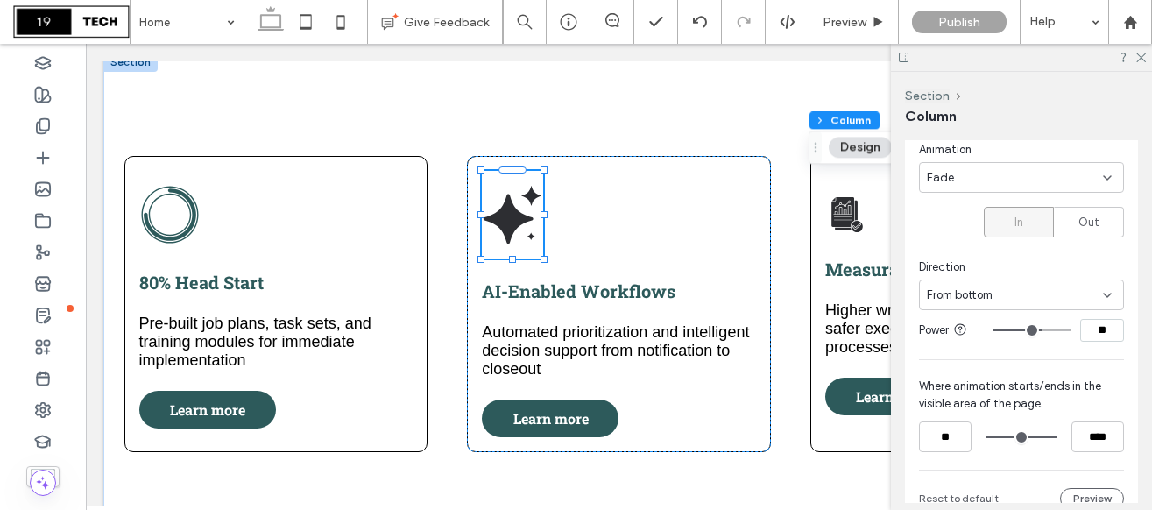
type input "**"
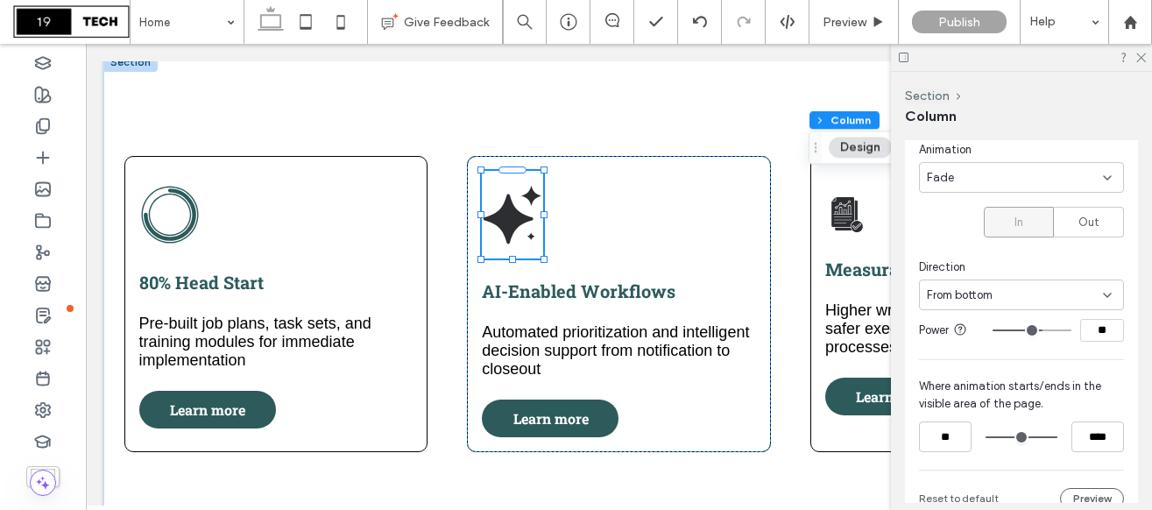
type input "**"
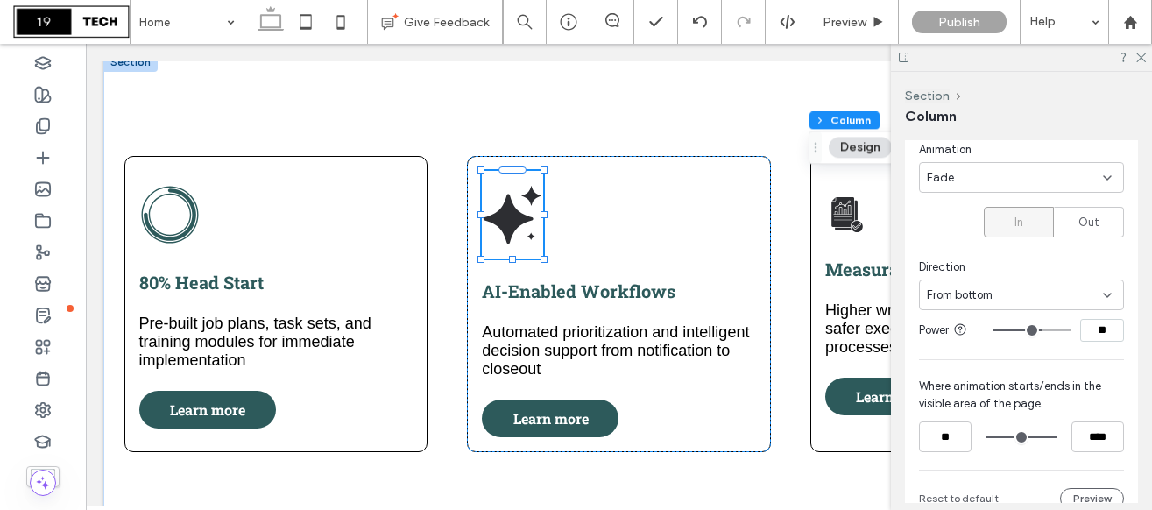
type input "**"
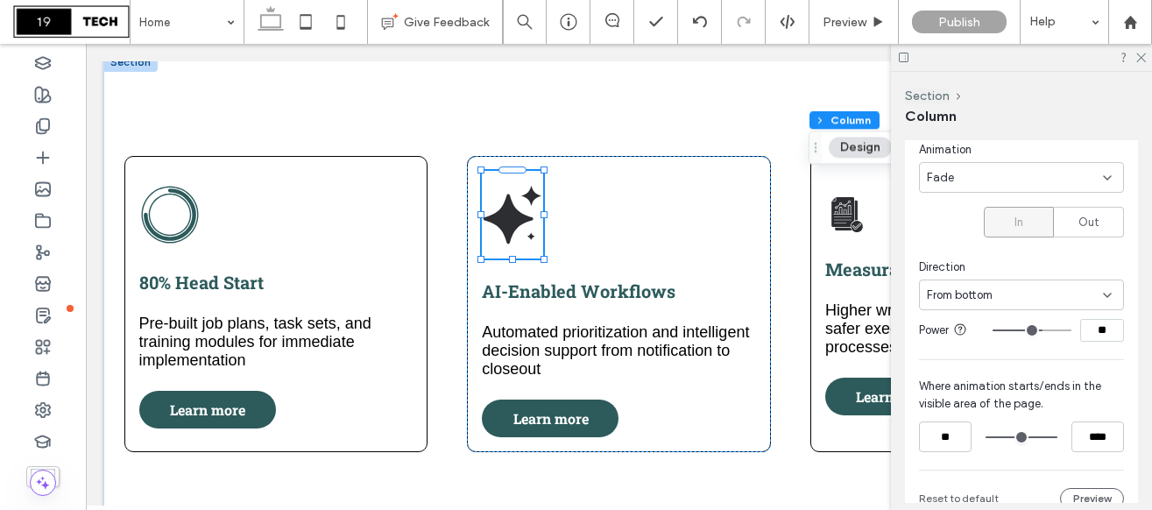
type input "**"
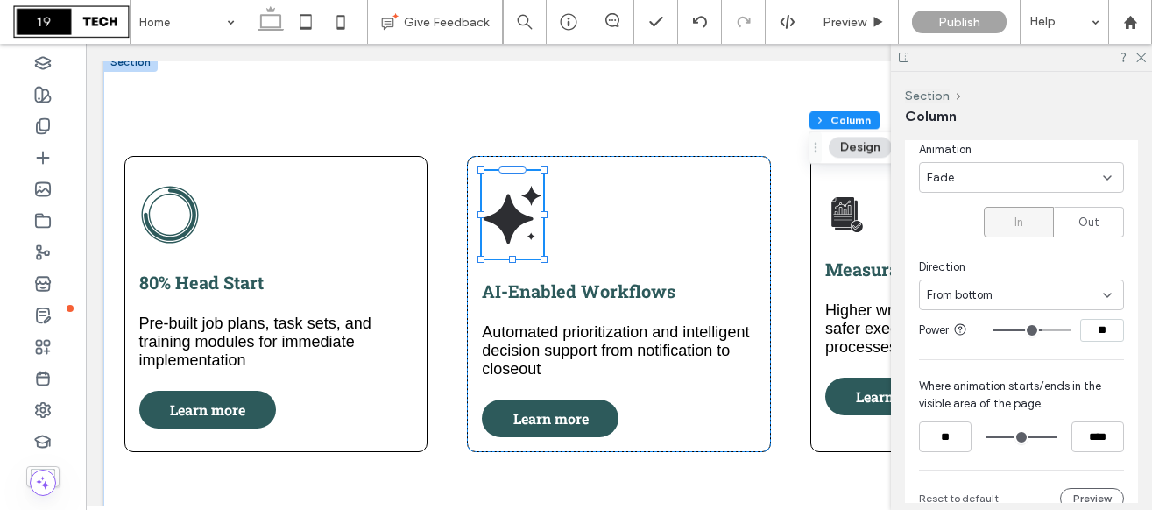
type input "**"
type input "***"
drag, startPoint x: 1032, startPoint y: 328, endPoint x: 1083, endPoint y: 328, distance: 51.7
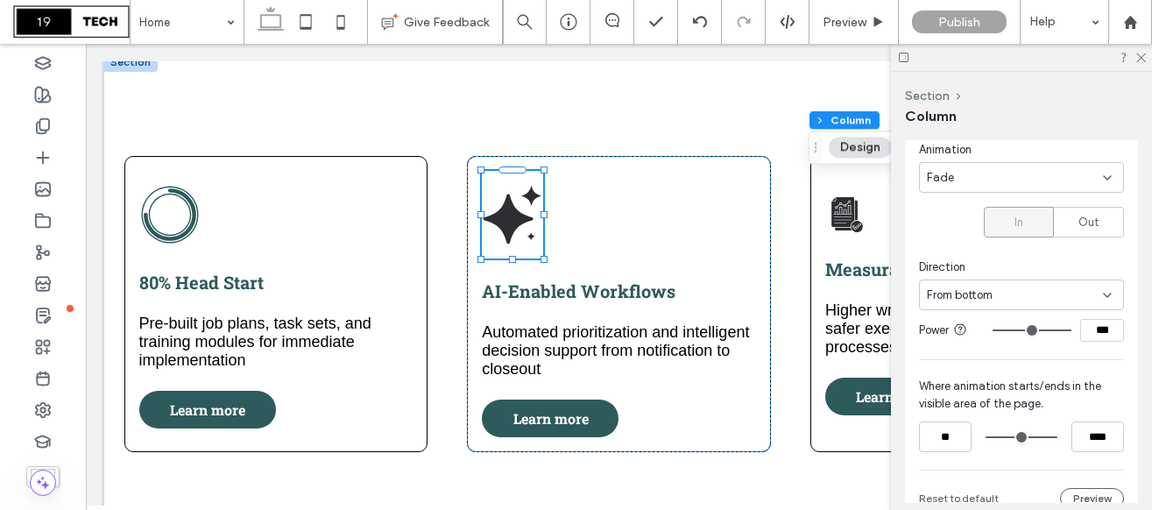
type input "***"
click at [1071, 329] on input "range" at bounding box center [1031, 330] width 79 height 2
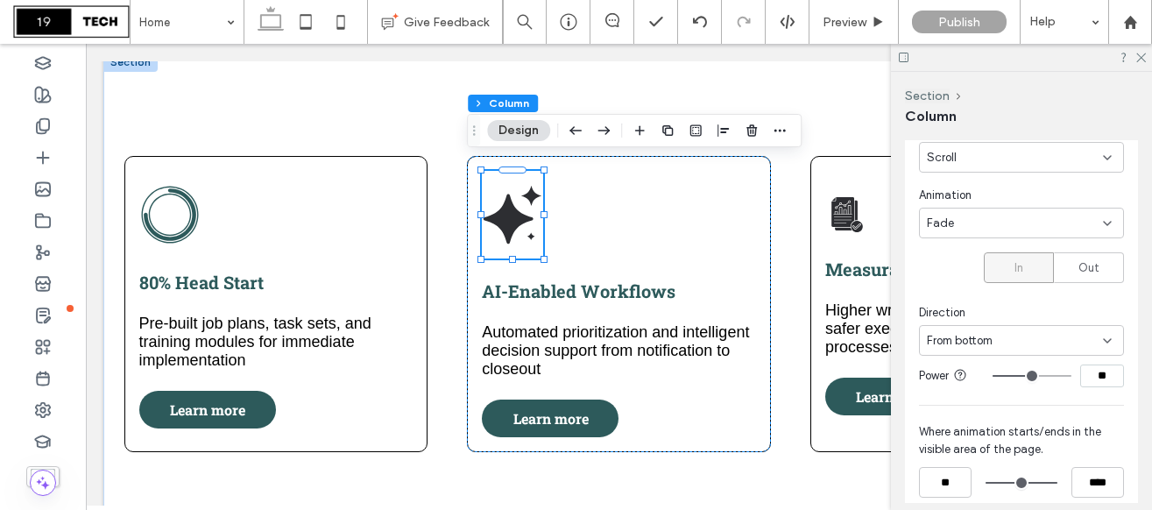
scroll to position [932, 0]
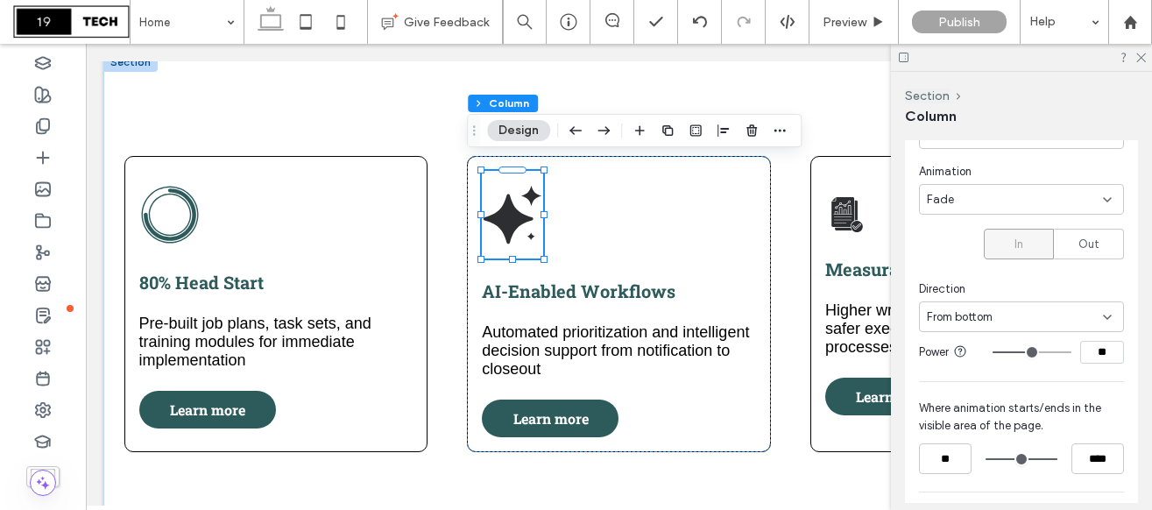
type input "**"
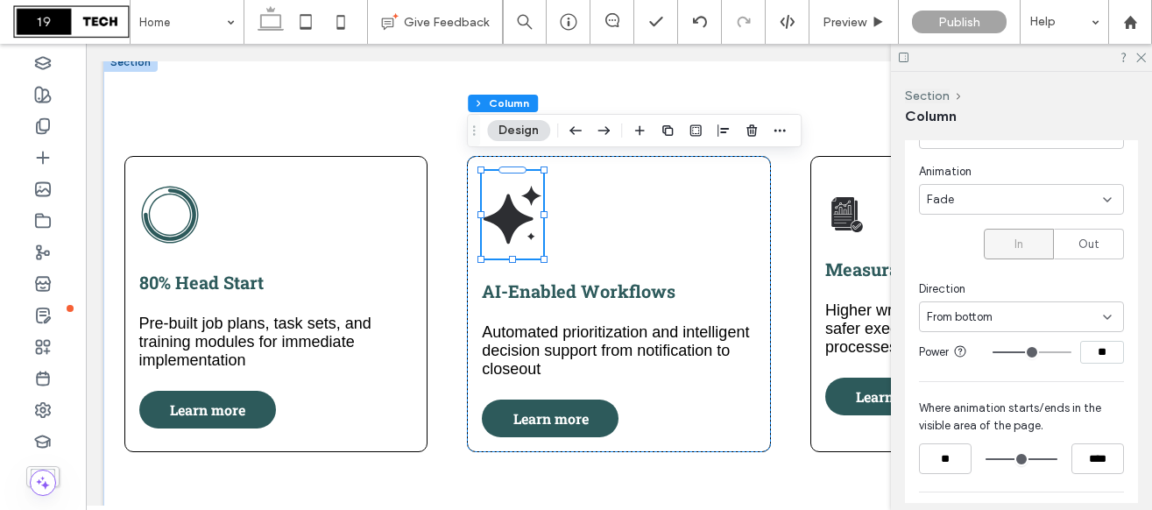
type input "**"
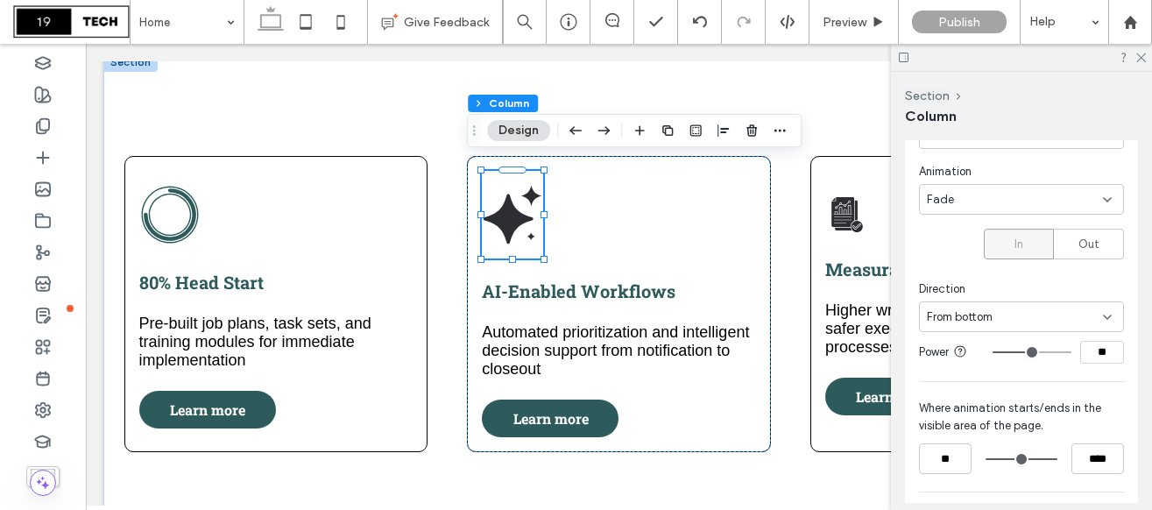
type input "**"
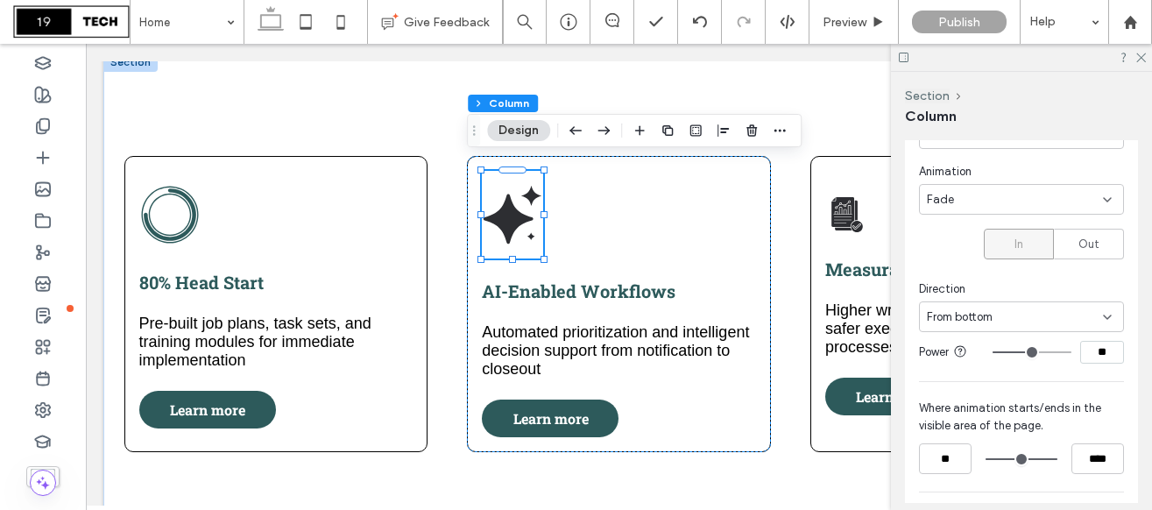
type input "**"
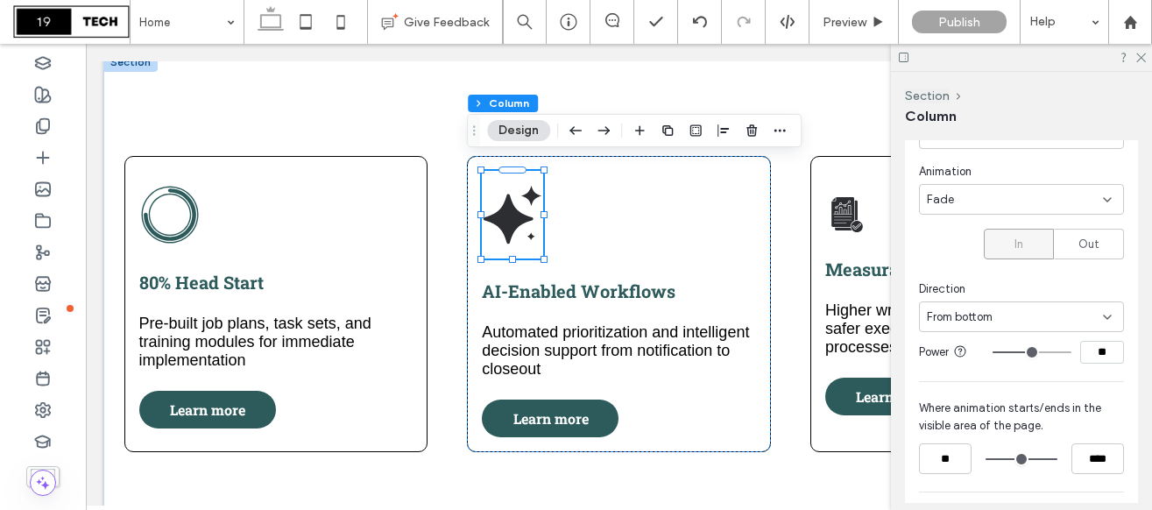
type input "**"
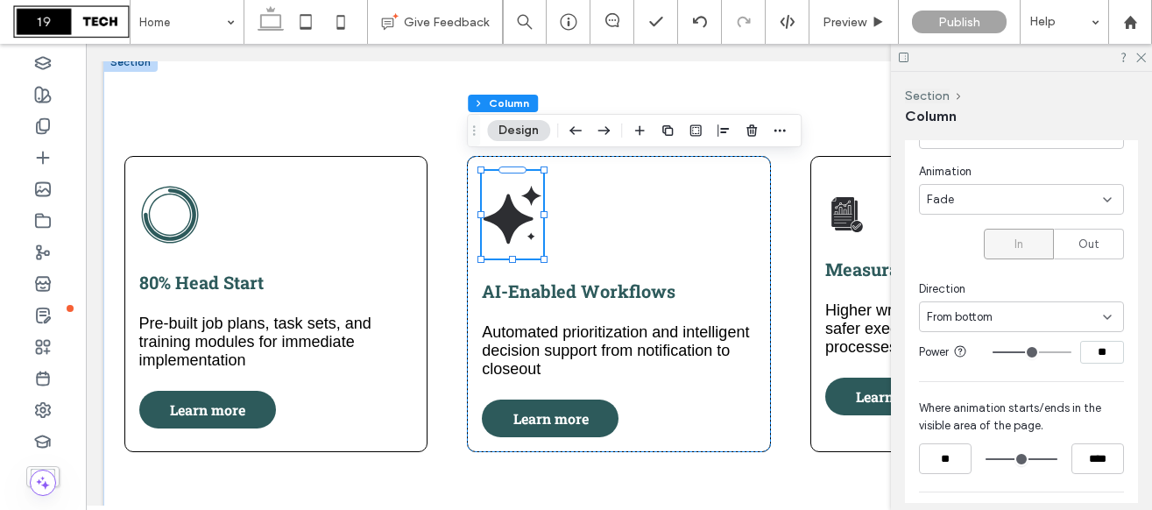
type input "**"
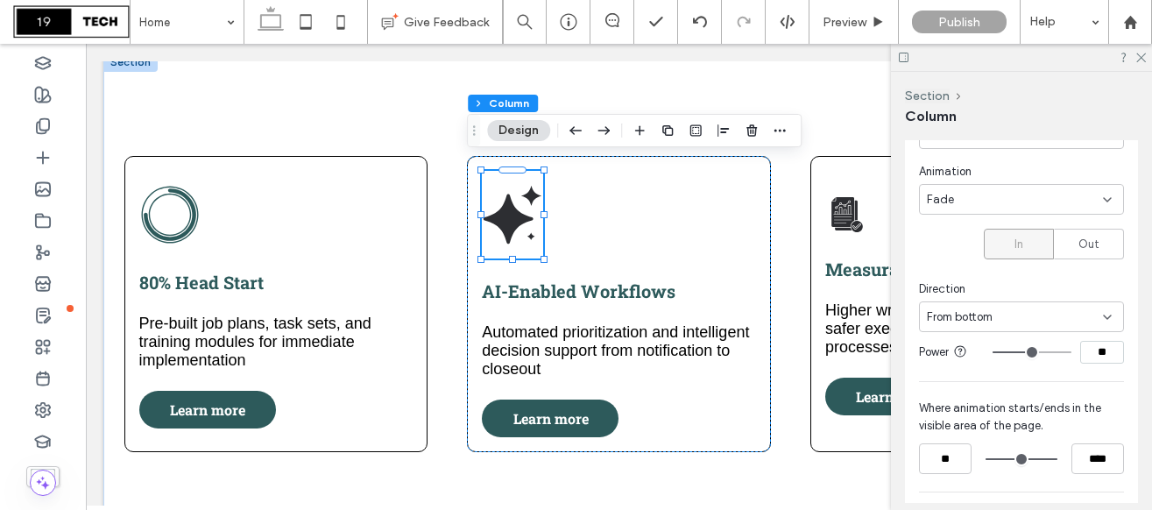
type input "**"
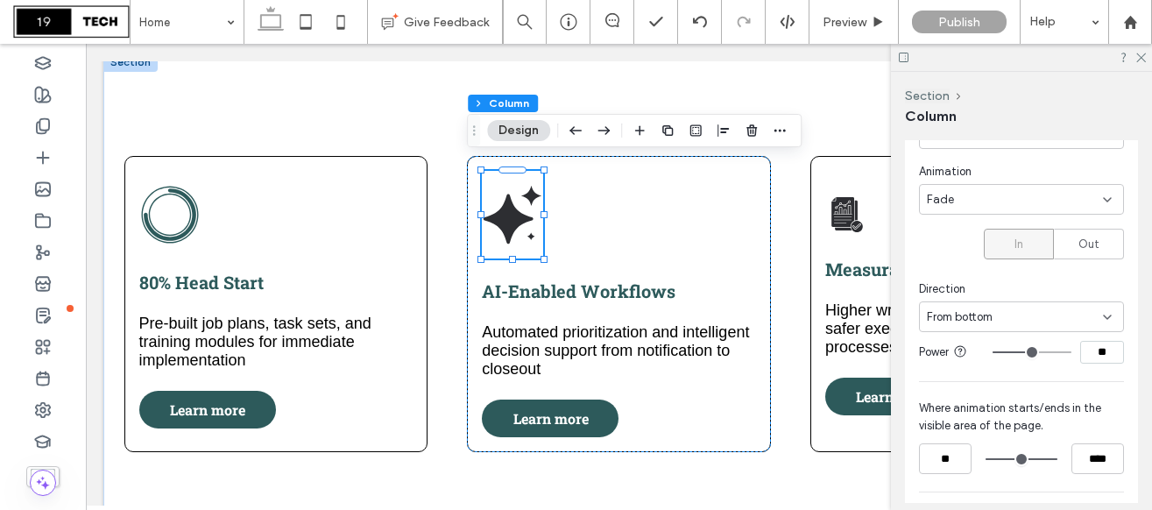
type input "**"
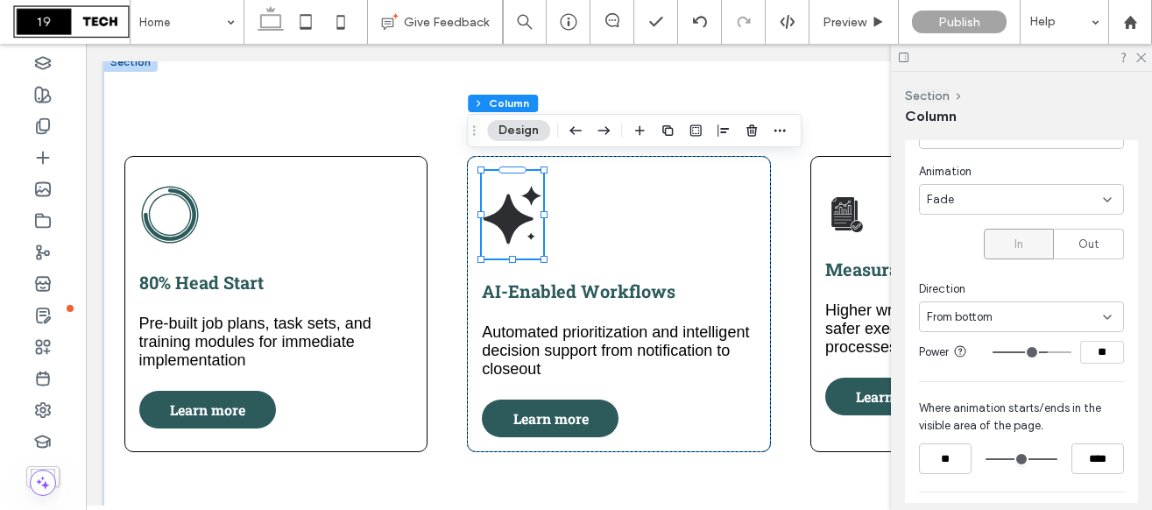
type input "**"
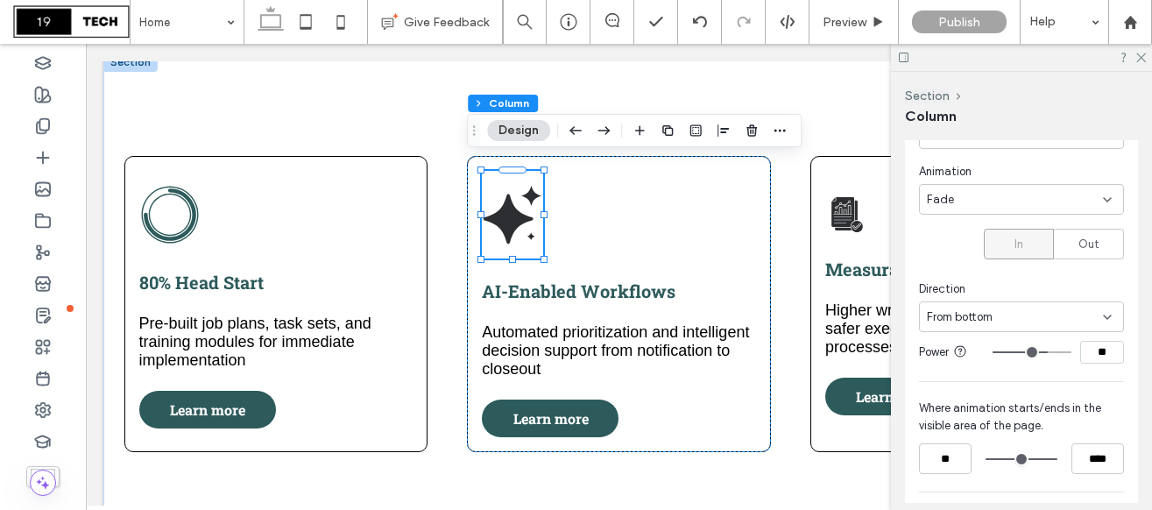
type input "**"
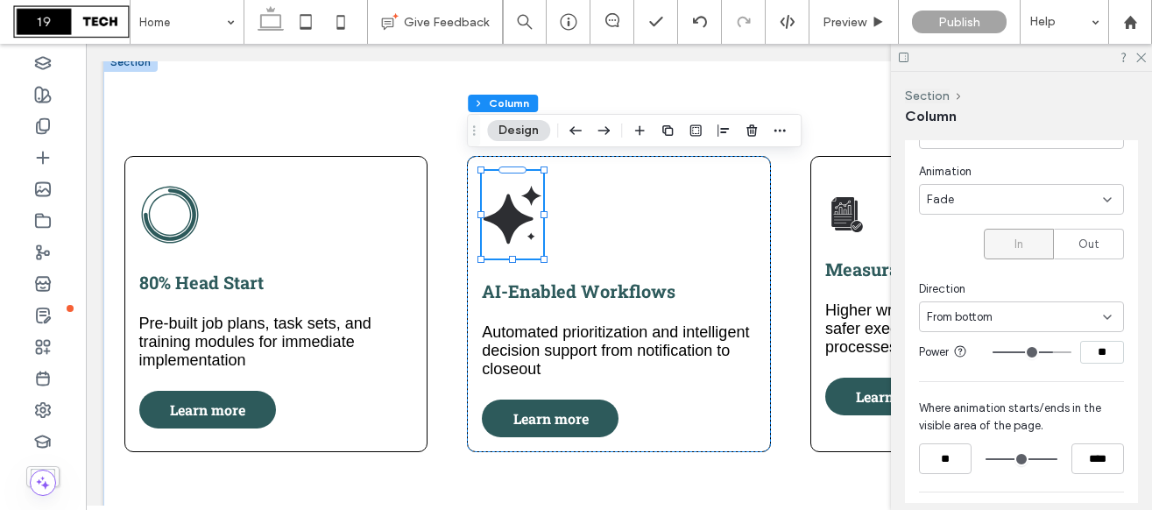
type input "**"
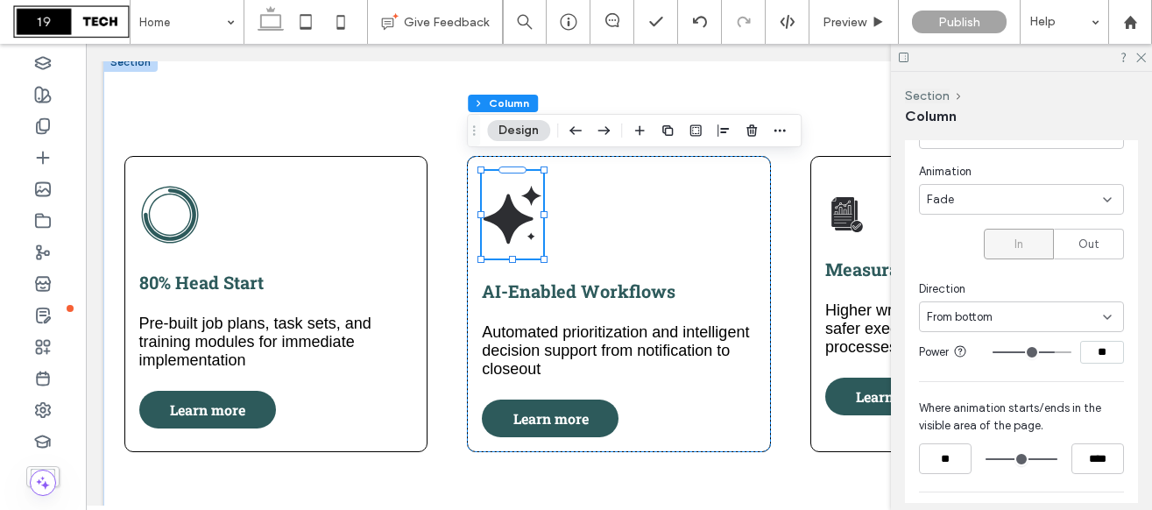
type input "**"
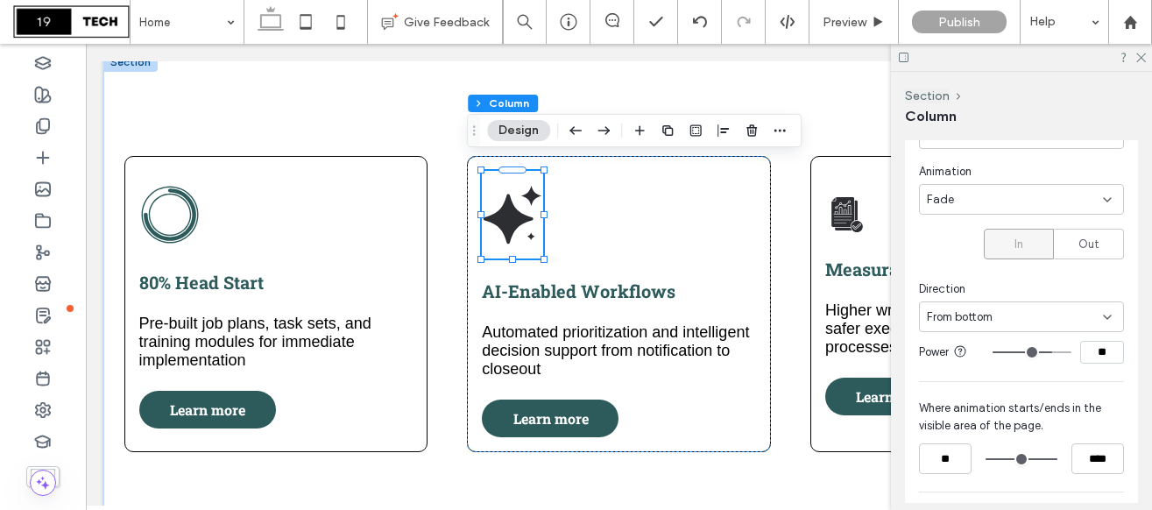
type input "**"
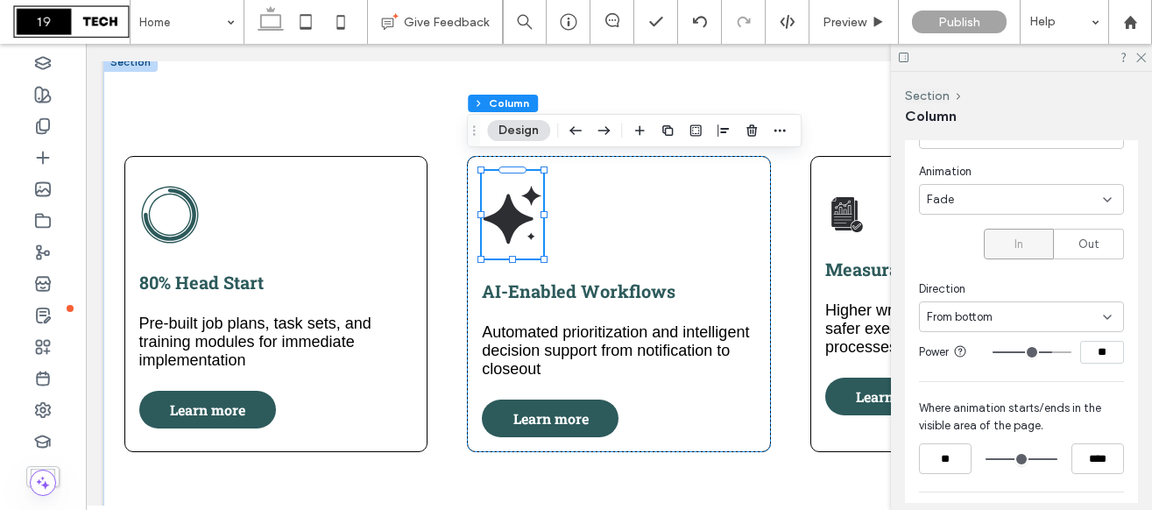
type input "**"
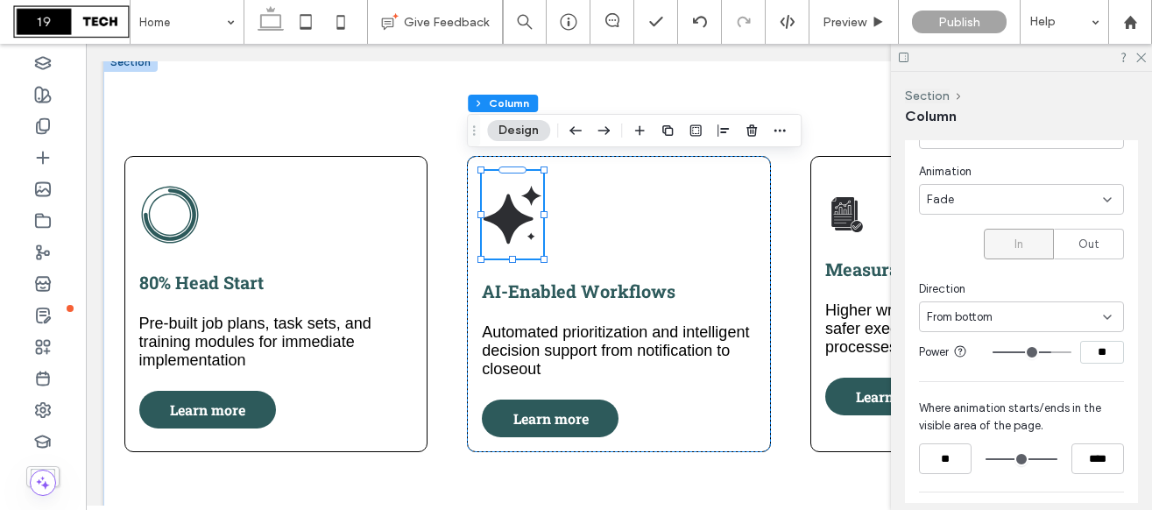
drag, startPoint x: 1032, startPoint y: 355, endPoint x: 1047, endPoint y: 356, distance: 15.0
type input "**"
click at [1047, 353] on input "range" at bounding box center [1031, 352] width 79 height 2
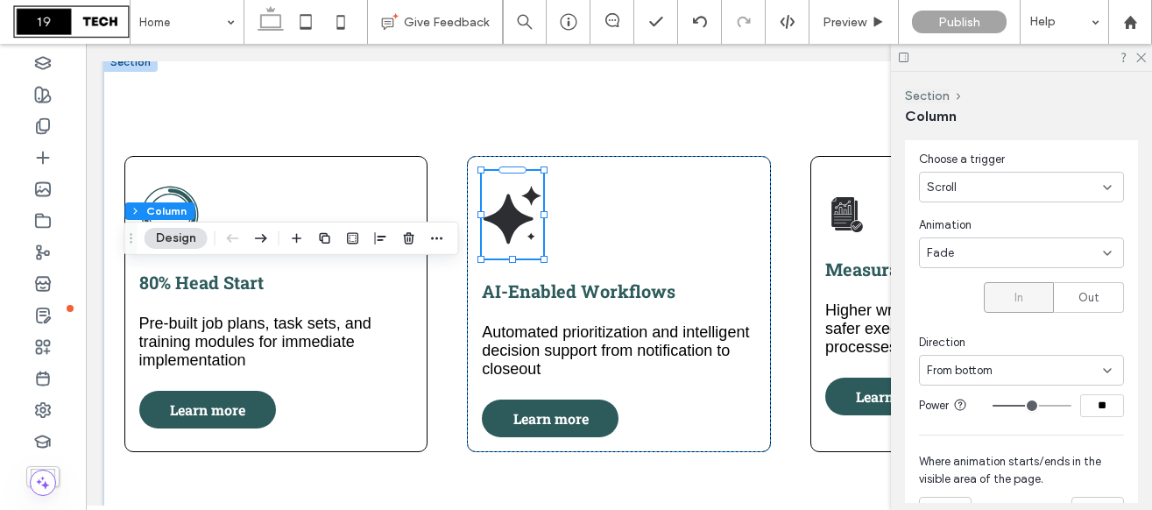
scroll to position [879, 0]
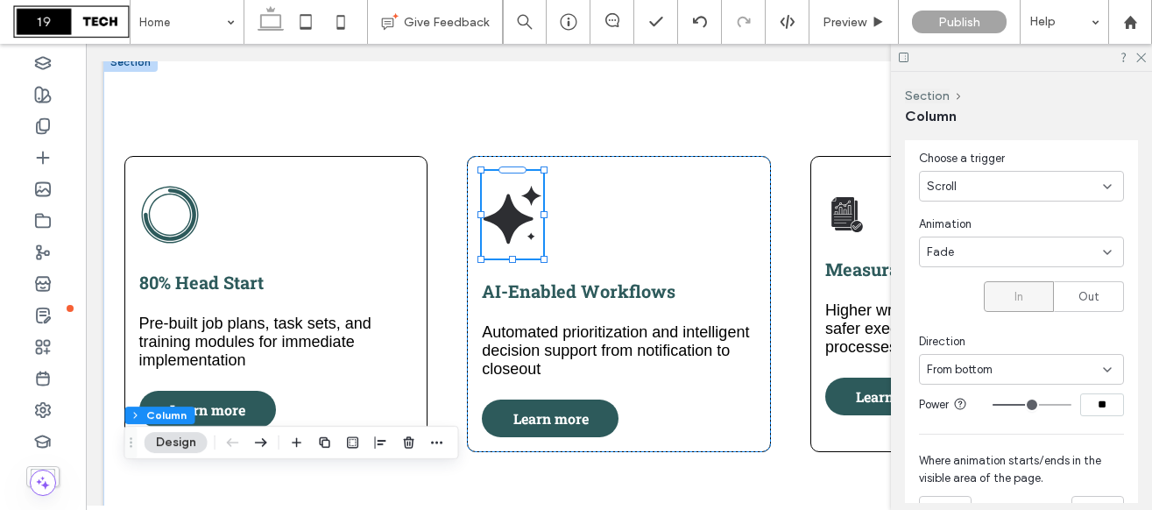
click at [1146, 59] on div at bounding box center [1021, 57] width 261 height 27
click at [1137, 54] on icon at bounding box center [1139, 56] width 11 height 11
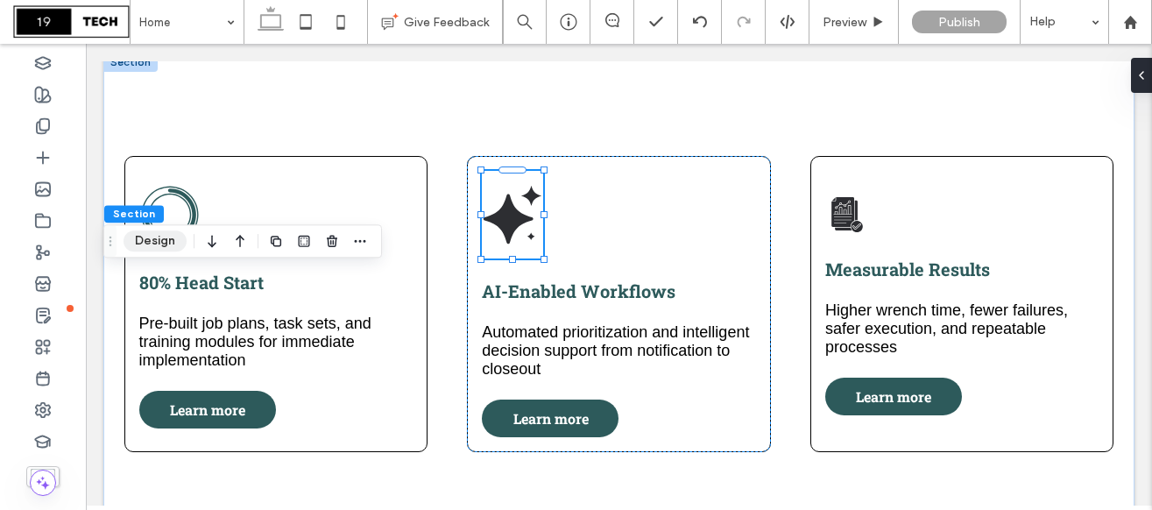
click at [162, 245] on button "Design" at bounding box center [154, 240] width 63 height 21
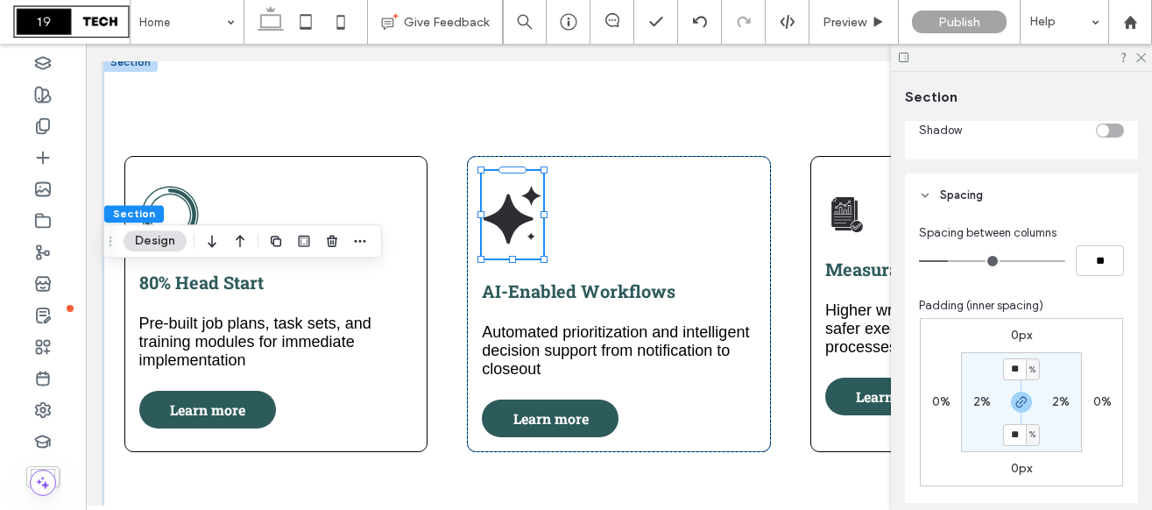
scroll to position [877, 0]
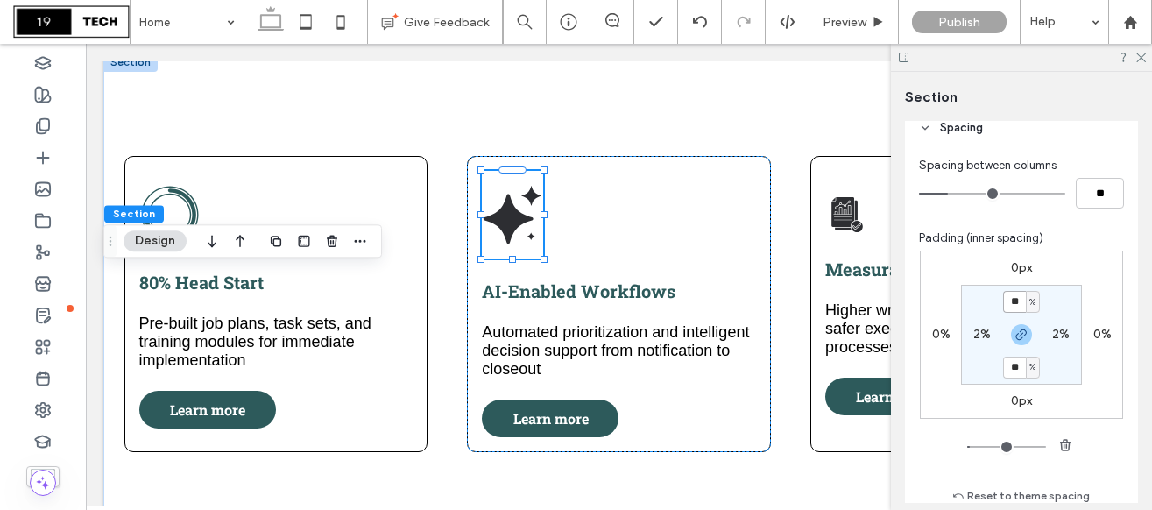
click at [1015, 299] on input "**" at bounding box center [1014, 302] width 23 height 22
type input "*"
click at [1143, 56] on icon at bounding box center [1139, 56] width 11 height 11
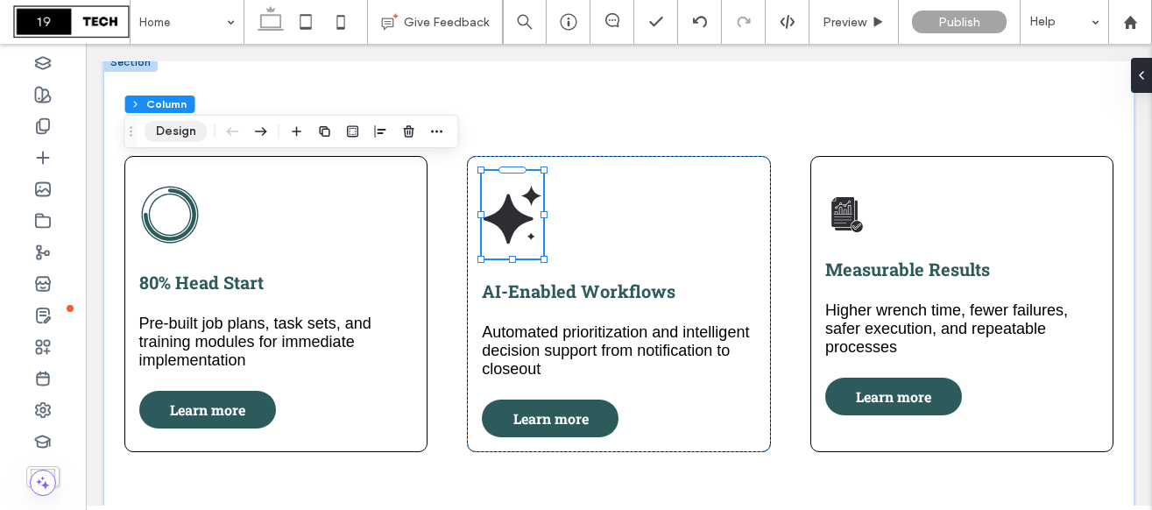
click at [185, 128] on button "Design" at bounding box center [175, 131] width 63 height 21
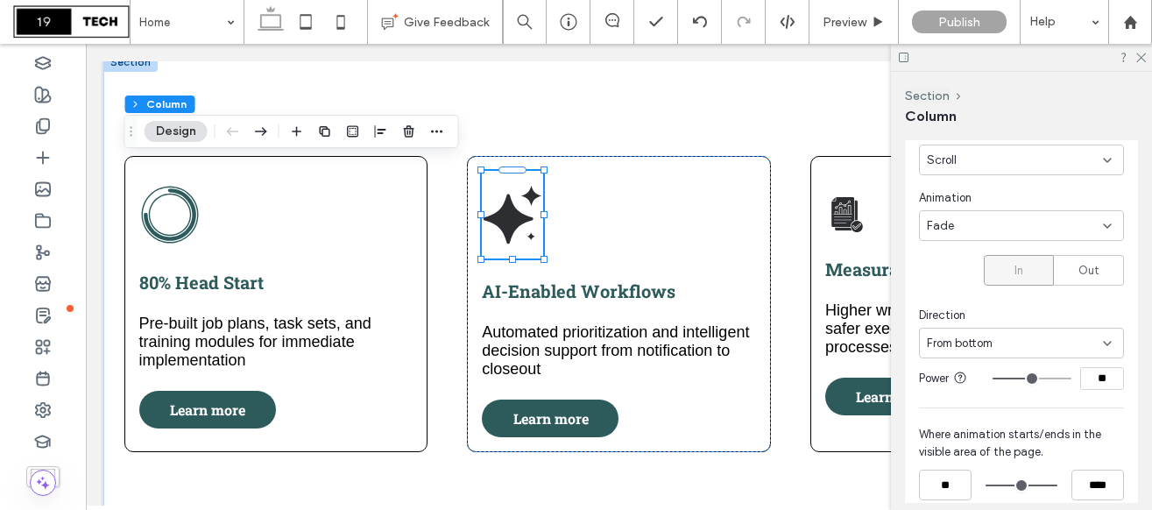
scroll to position [878, 0]
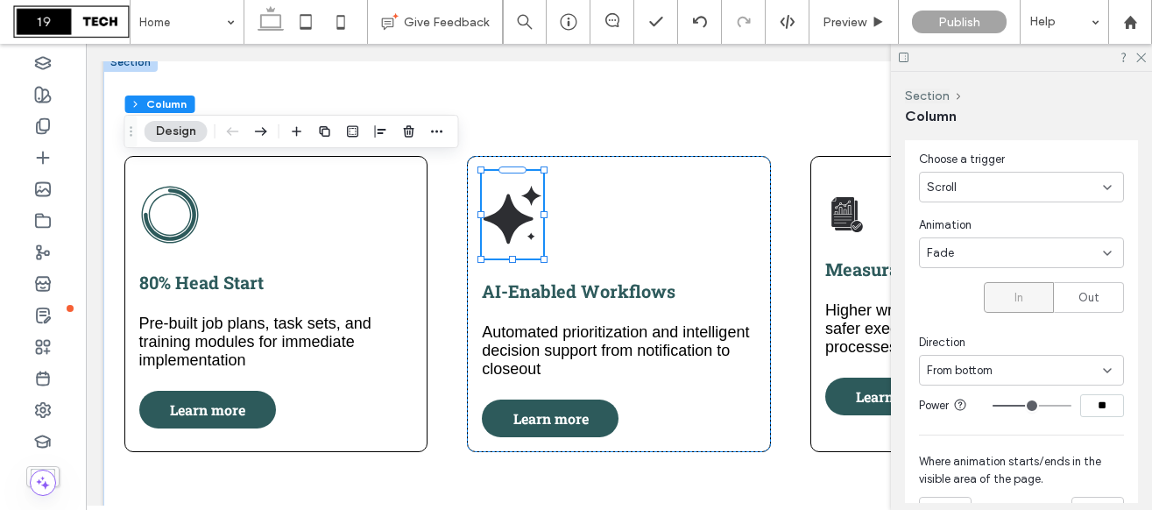
click at [959, 194] on div "Scroll" at bounding box center [1014, 188] width 176 height 18
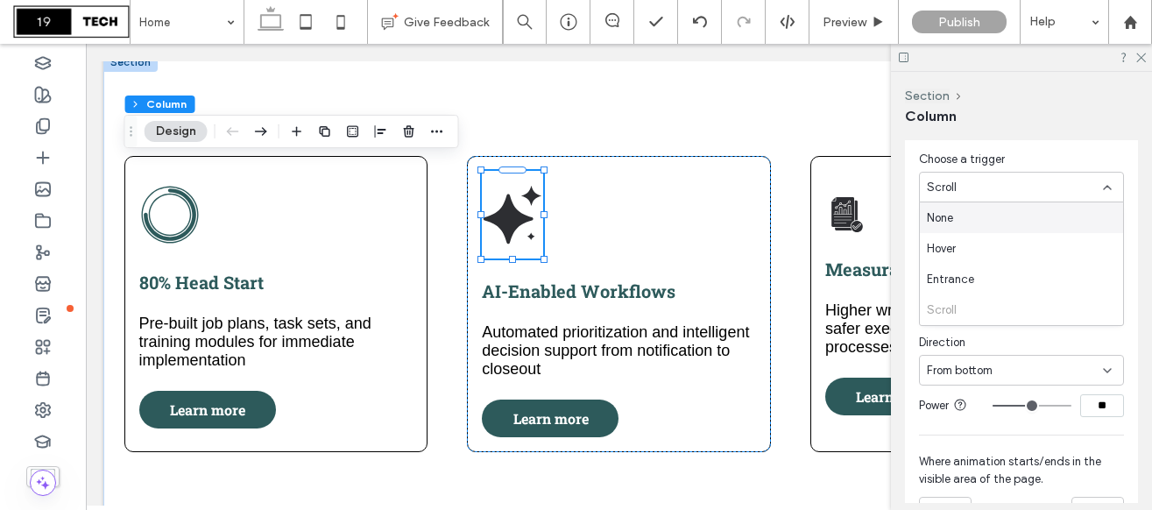
click at [962, 220] on div "None" at bounding box center [1020, 217] width 203 height 31
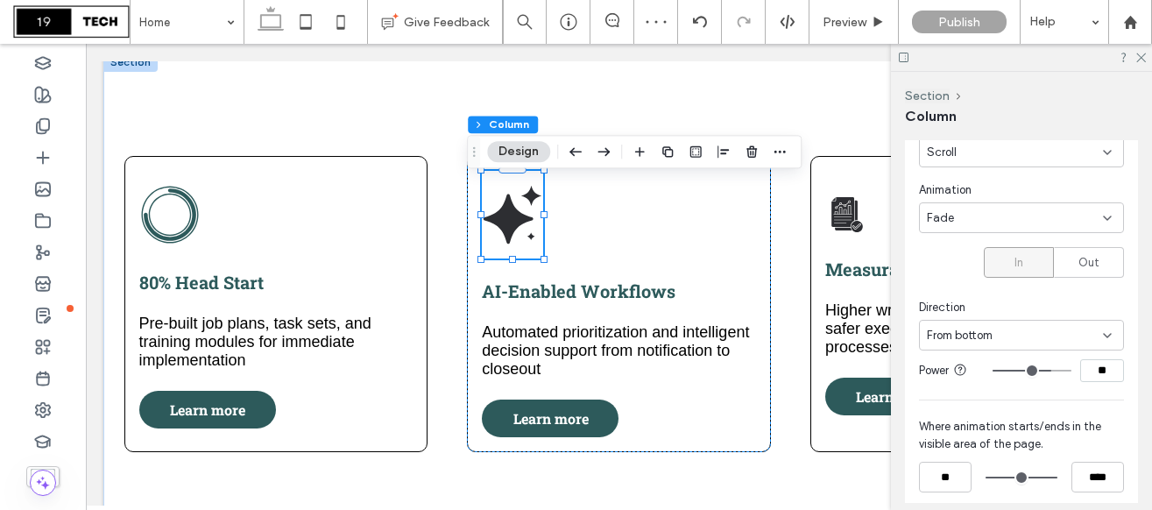
scroll to position [905, 0]
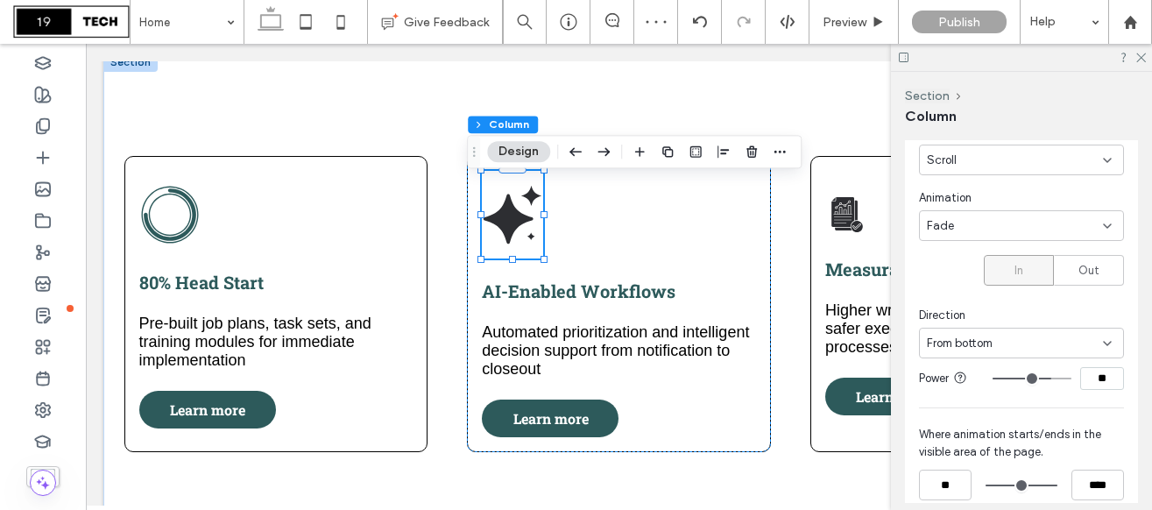
click at [962, 151] on div "Scroll" at bounding box center [1014, 160] width 176 height 18
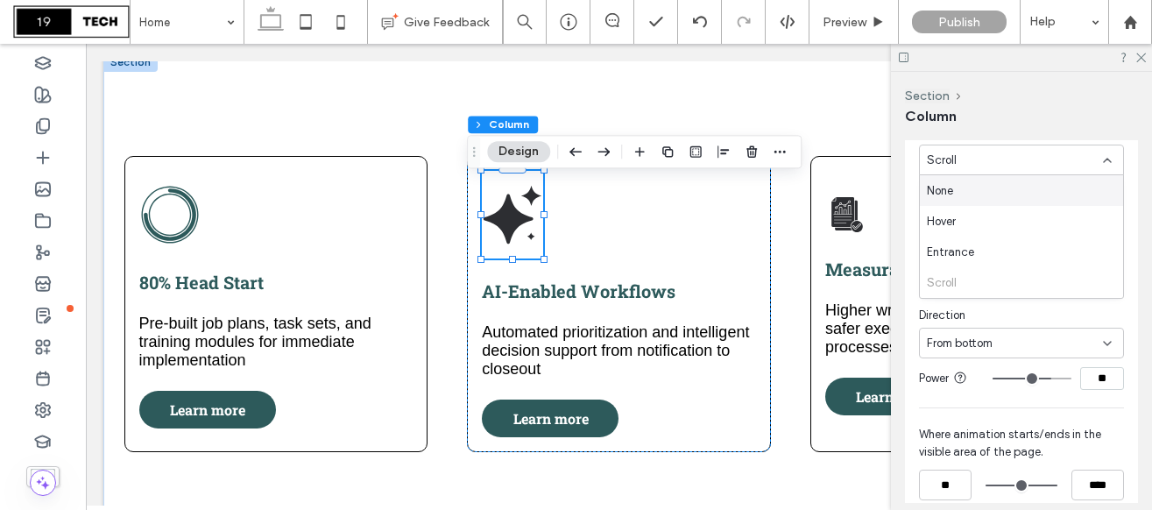
click at [967, 187] on div "None" at bounding box center [1020, 190] width 203 height 31
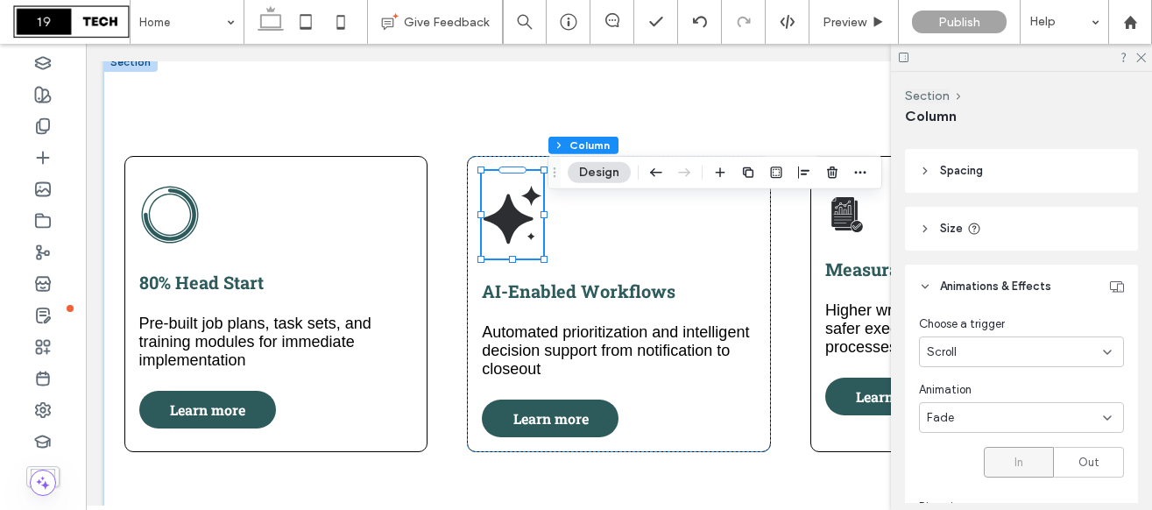
scroll to position [722, 0]
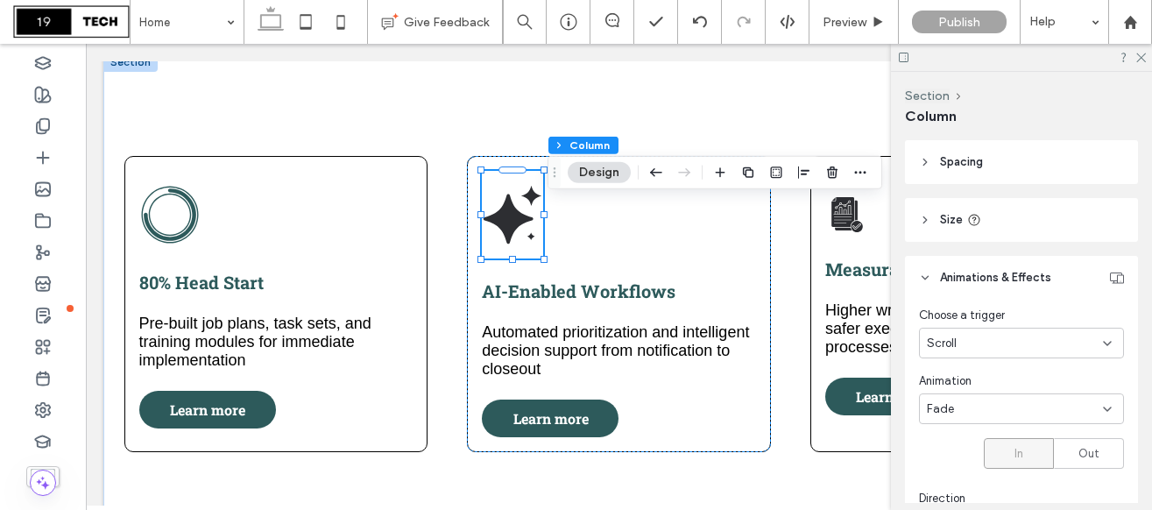
click at [985, 346] on div "Scroll" at bounding box center [1014, 344] width 176 height 18
click at [985, 373] on div "None" at bounding box center [1020, 373] width 203 height 31
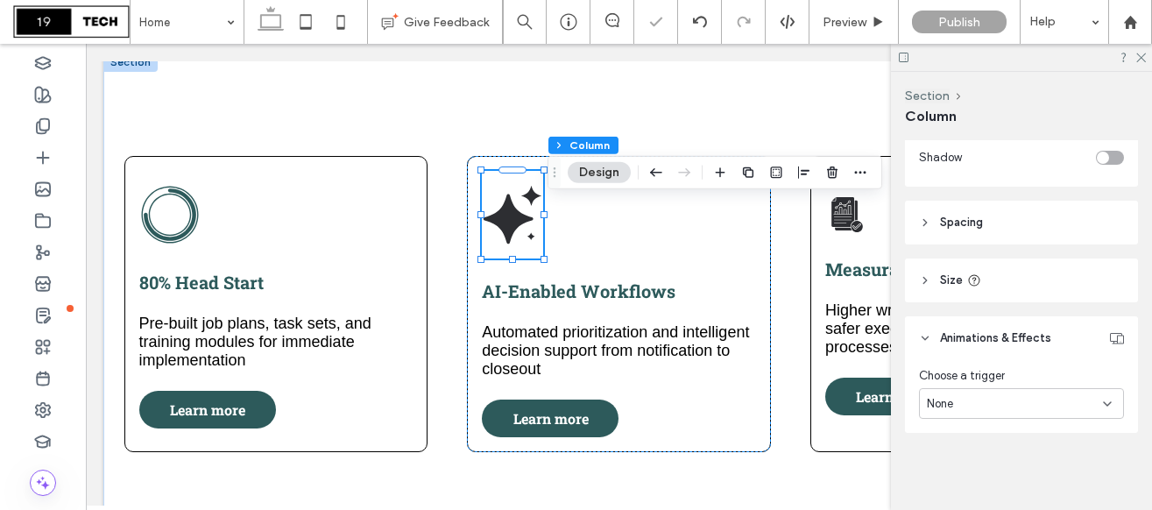
scroll to position [662, 0]
click at [1138, 56] on icon at bounding box center [1139, 56] width 11 height 11
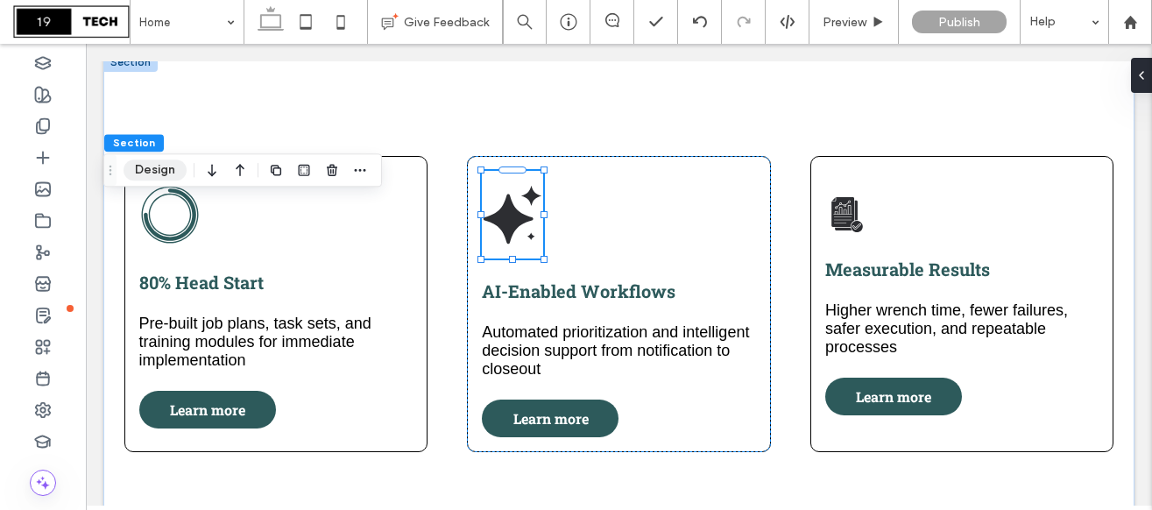
click at [157, 169] on button "Design" at bounding box center [154, 169] width 63 height 21
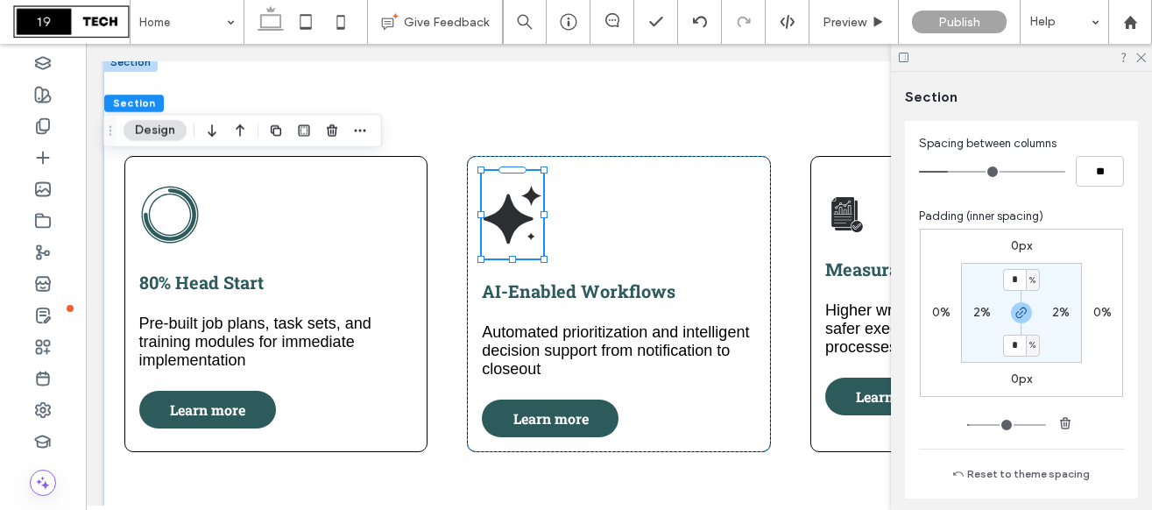
scroll to position [955, 0]
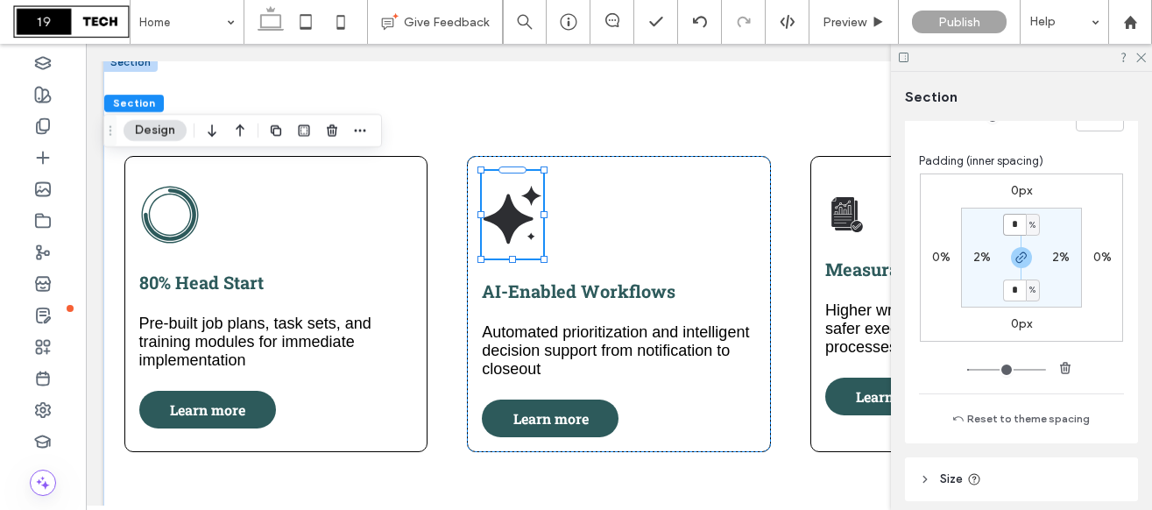
click at [1017, 224] on input "*" at bounding box center [1014, 225] width 23 height 22
type input "*"
click at [1138, 56] on icon at bounding box center [1139, 56] width 11 height 11
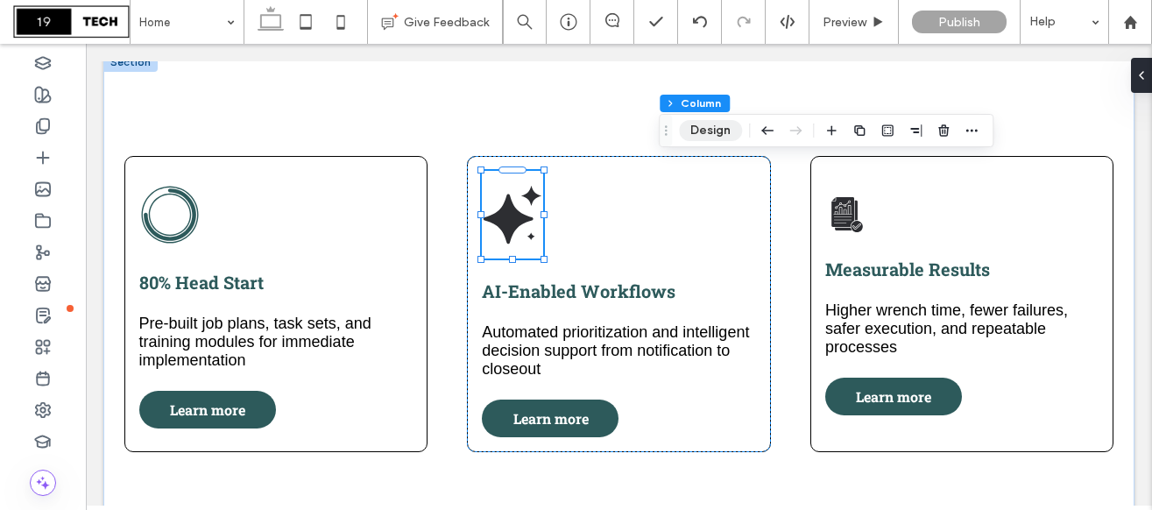
click at [709, 123] on button "Design" at bounding box center [710, 130] width 63 height 21
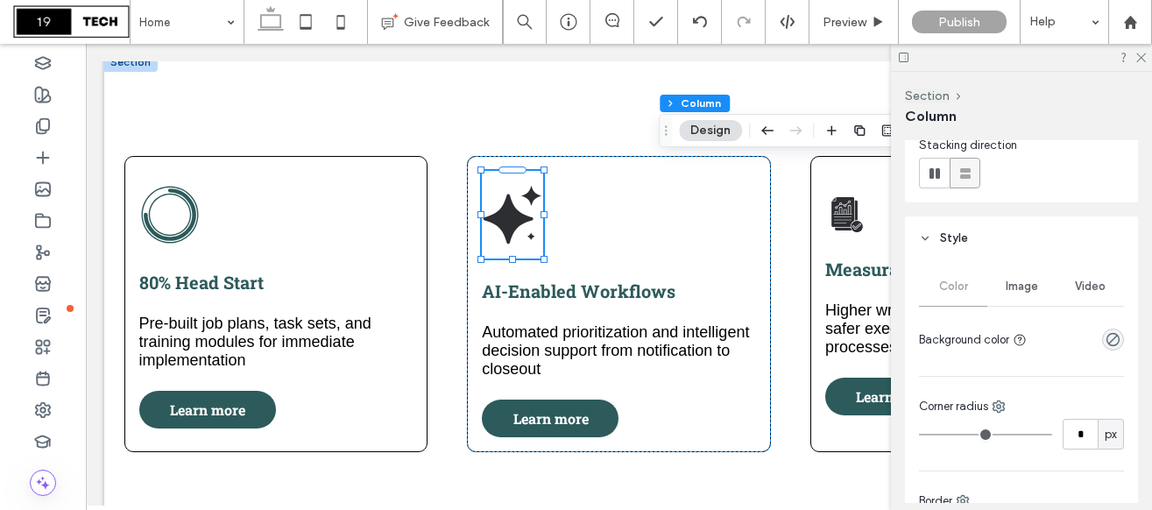
scroll to position [228, 0]
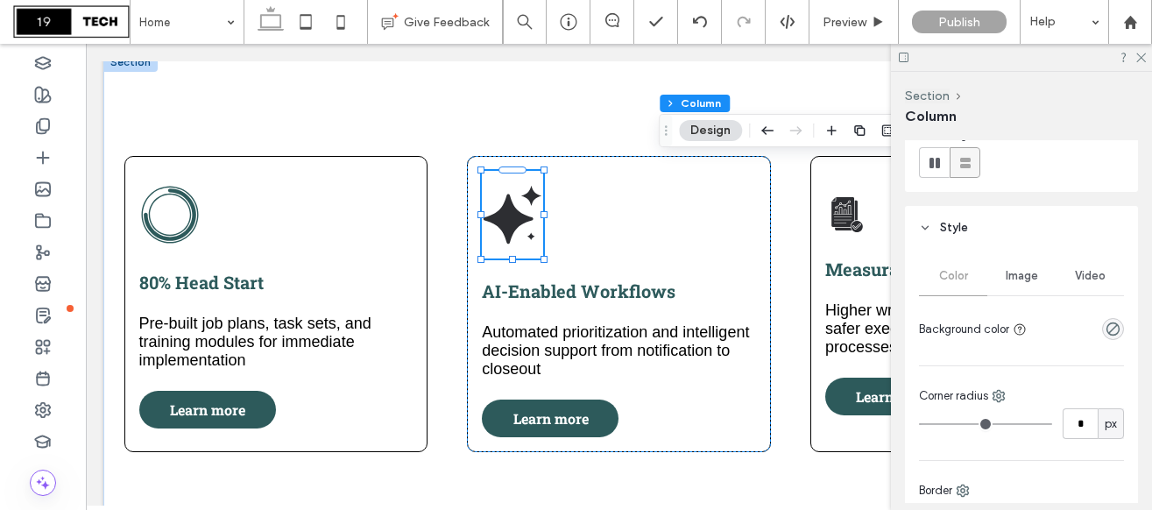
click at [1034, 275] on span "Image" at bounding box center [1021, 276] width 32 height 14
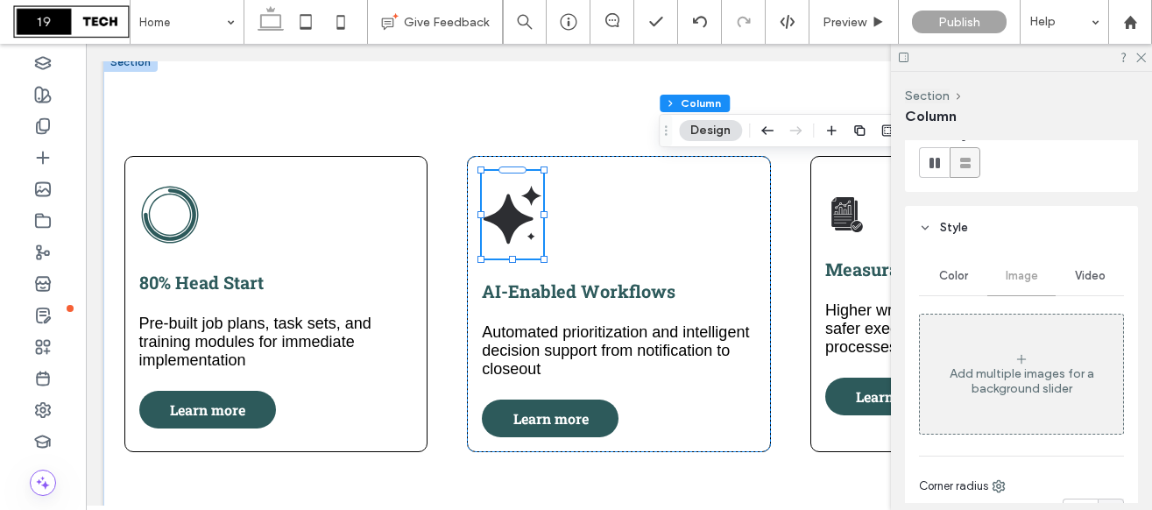
click at [1004, 363] on div "Add multiple images for a background slider" at bounding box center [1020, 374] width 203 height 116
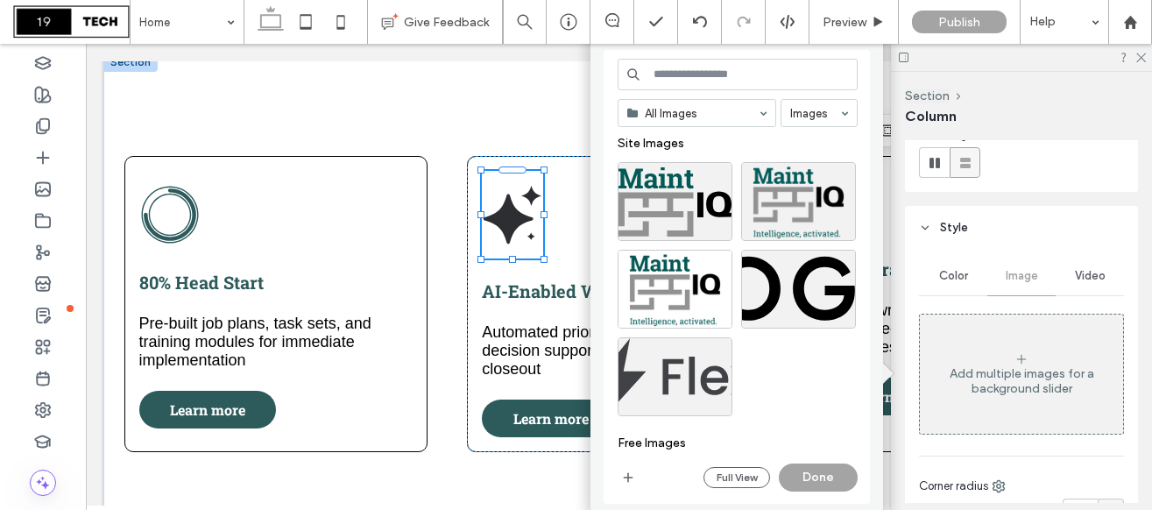
click at [700, 71] on input at bounding box center [737, 75] width 240 height 32
type input "*******"
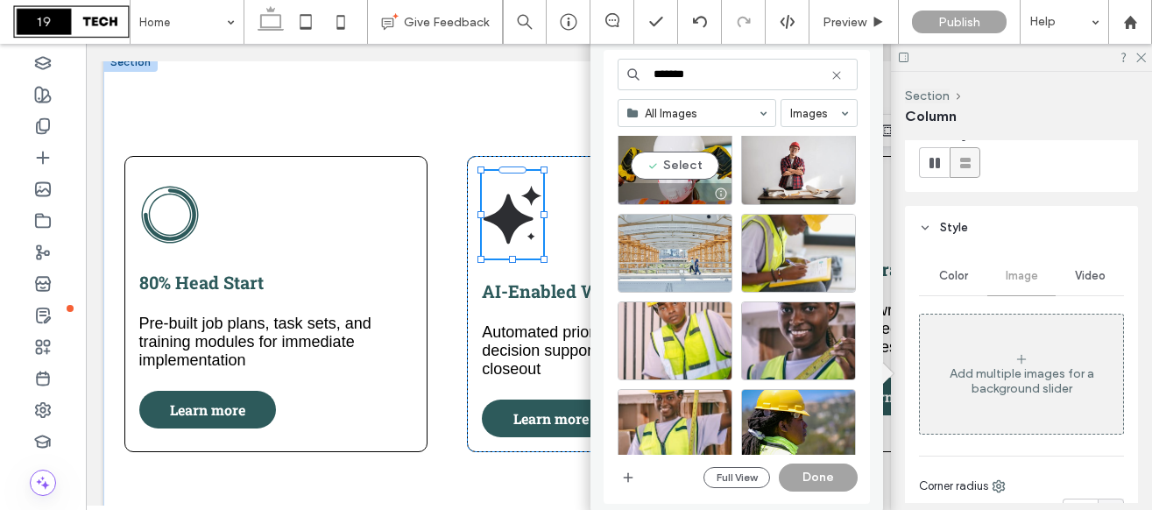
scroll to position [1095, 0]
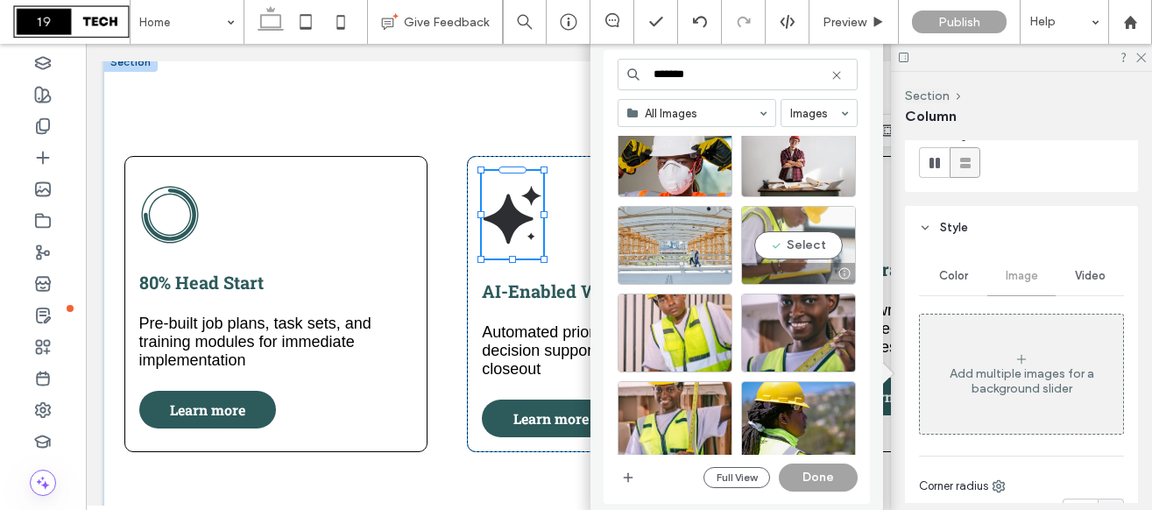
click at [779, 241] on div "Select" at bounding box center [798, 245] width 115 height 79
click at [800, 474] on button "Done" at bounding box center [817, 477] width 79 height 28
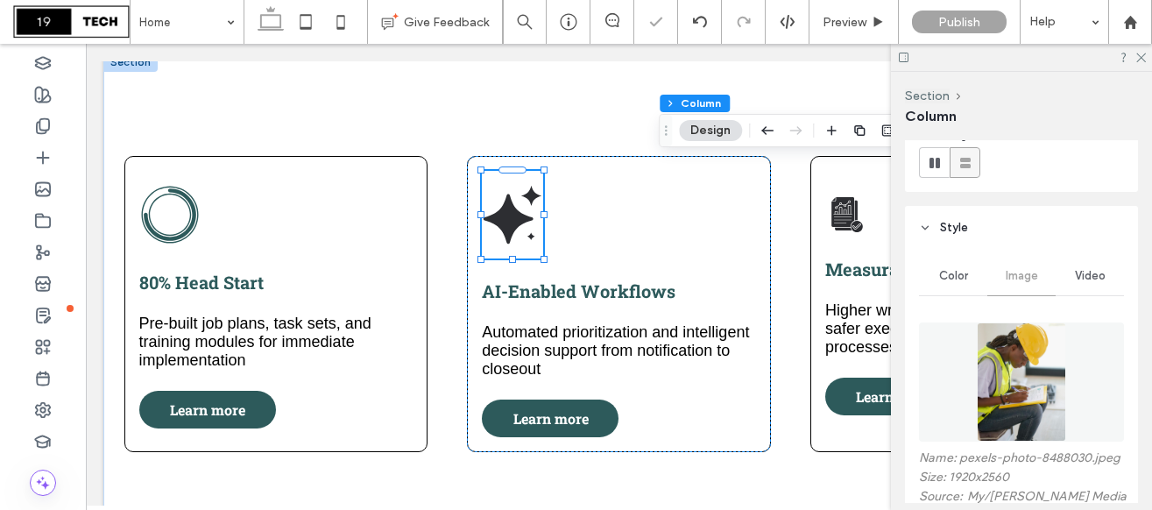
click at [1140, 63] on div at bounding box center [1021, 57] width 261 height 27
click at [1138, 54] on icon at bounding box center [1139, 56] width 11 height 11
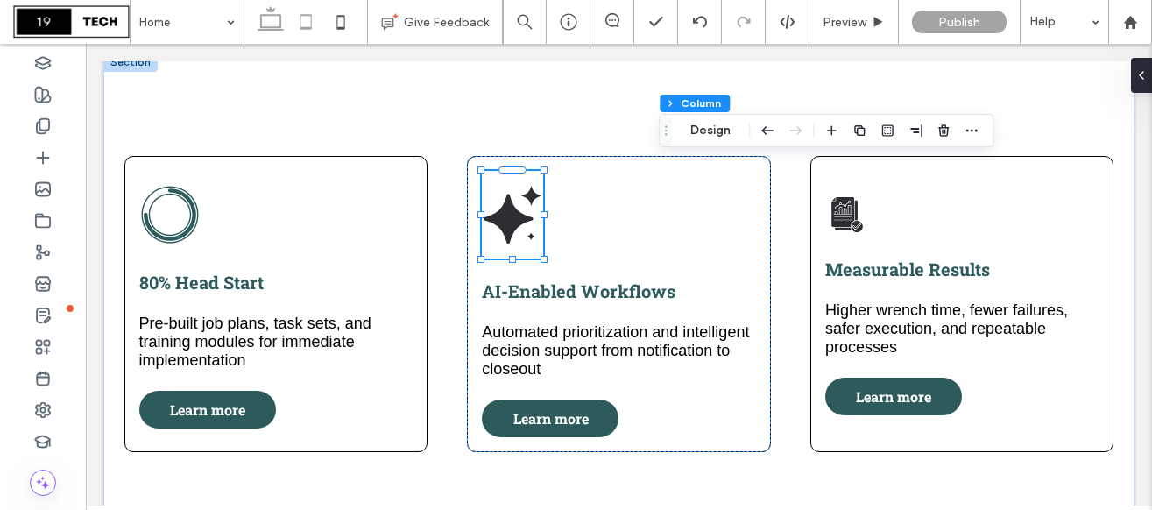
click at [300, 20] on icon at bounding box center [305, 21] width 35 height 35
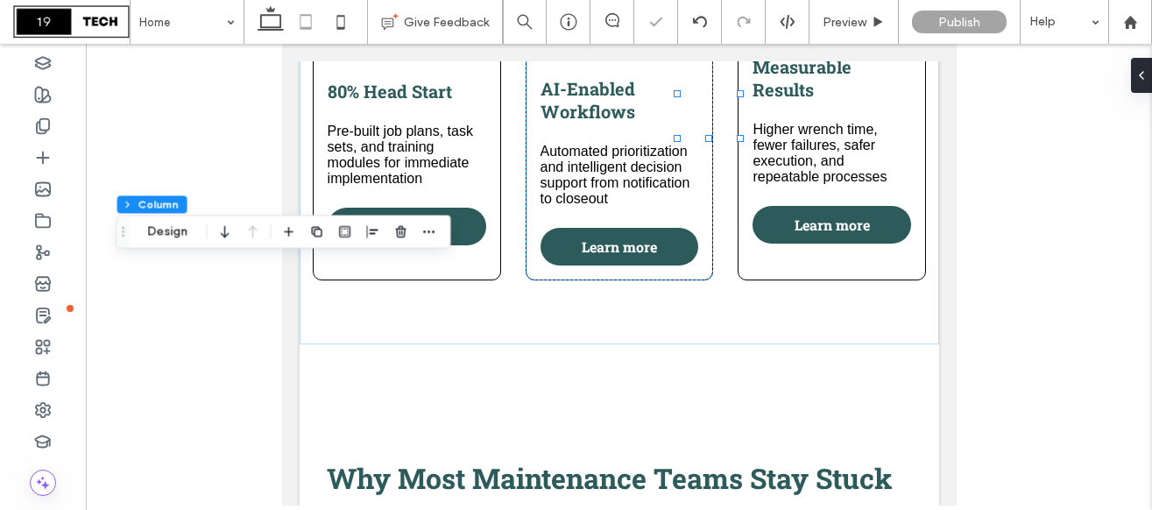
type input "*"
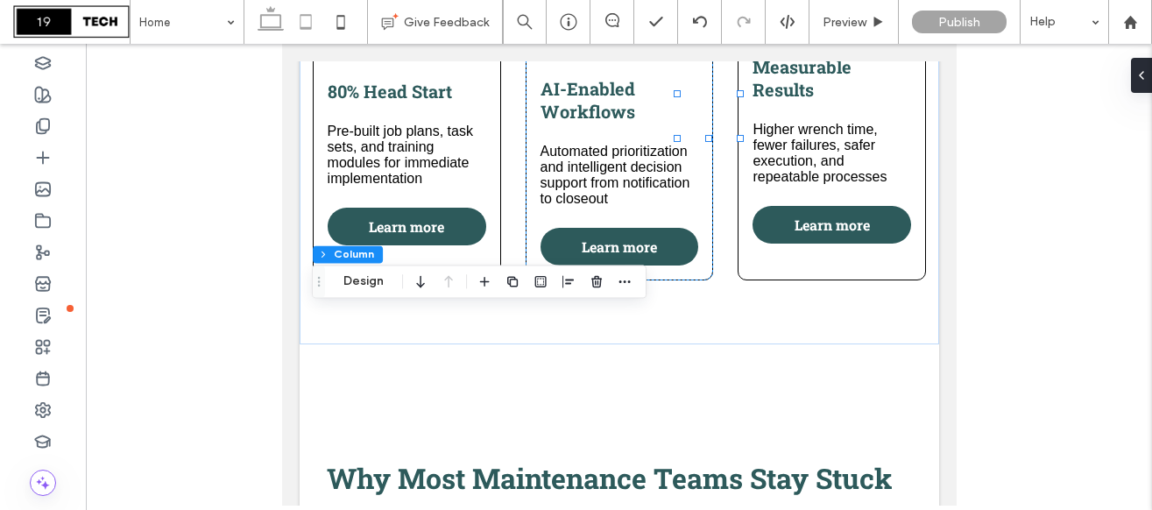
click at [273, 18] on icon at bounding box center [270, 21] width 35 height 35
type input "**"
type input "*****"
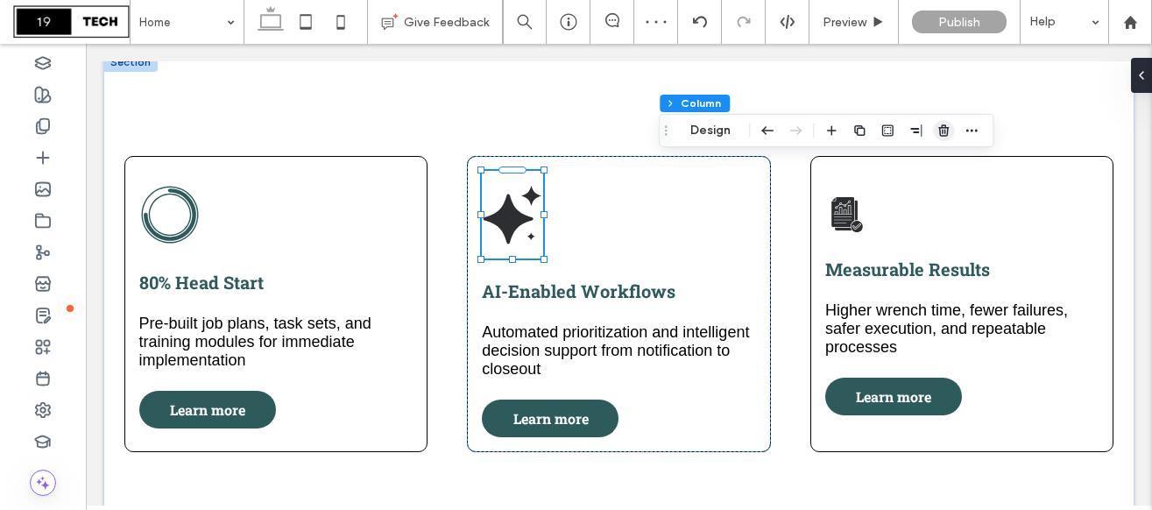
click at [941, 130] on icon "button" at bounding box center [943, 130] width 14 height 14
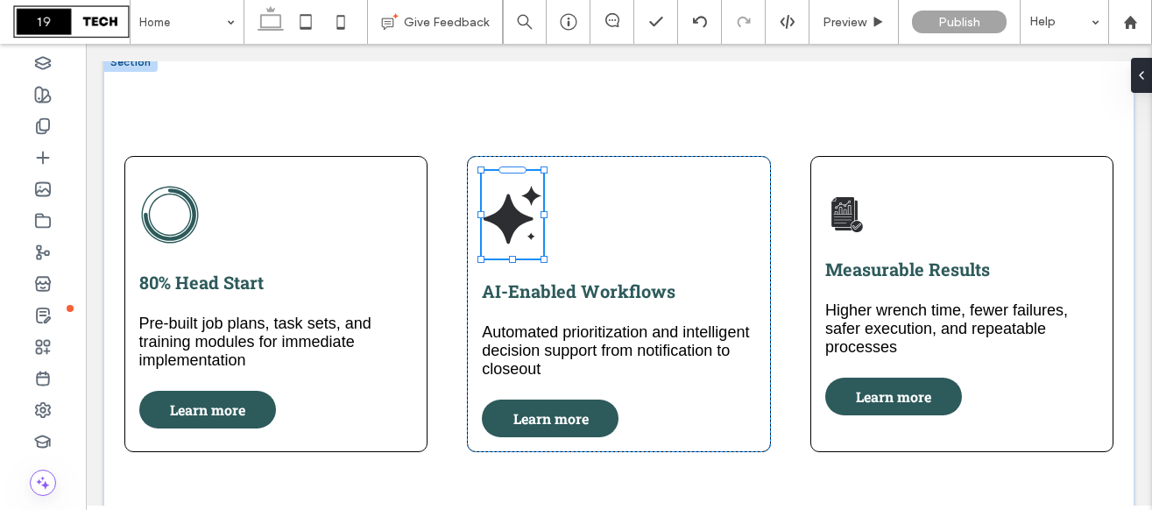
type input "**"
type input "*****"
type input "**"
type input "*****"
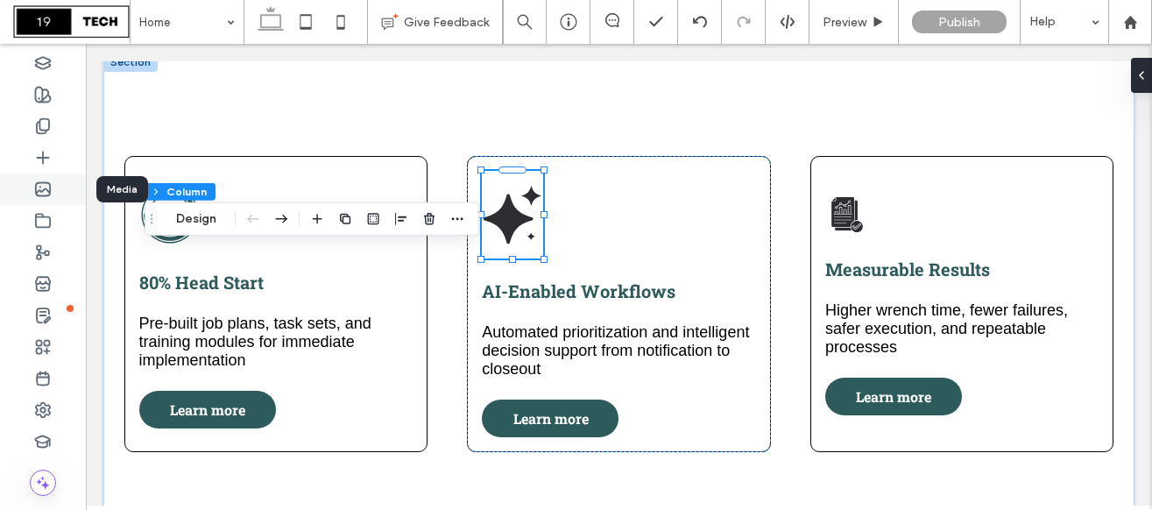
click at [41, 188] on icon at bounding box center [43, 189] width 18 height 18
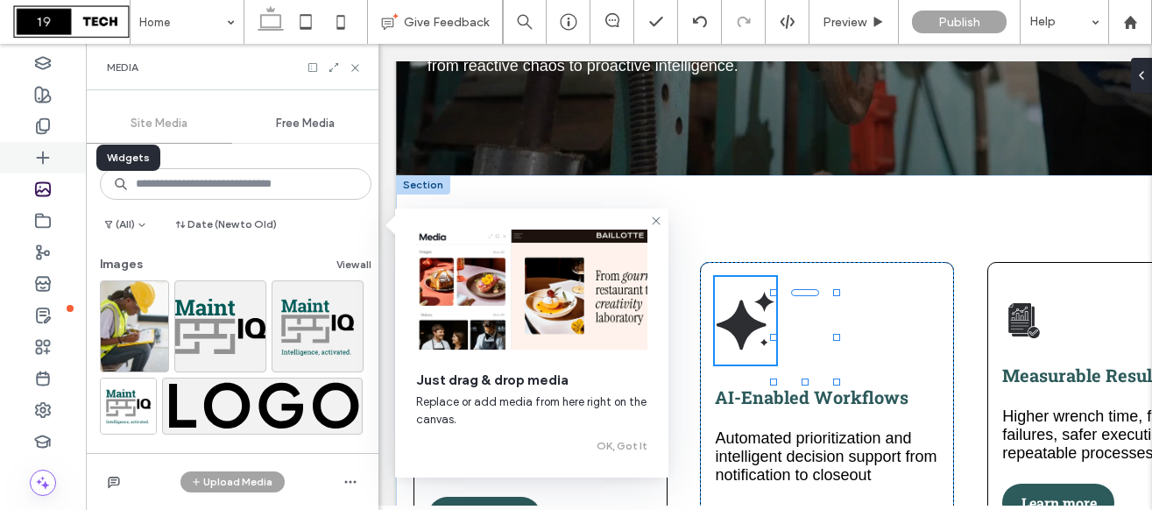
click at [44, 151] on icon at bounding box center [43, 158] width 18 height 18
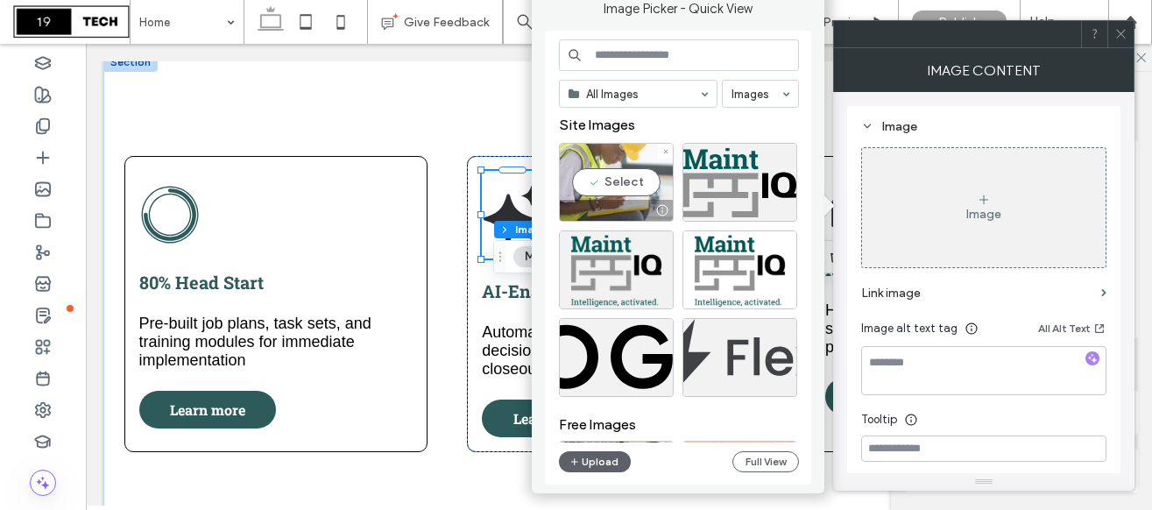
click at [618, 173] on div "Select" at bounding box center [616, 182] width 115 height 79
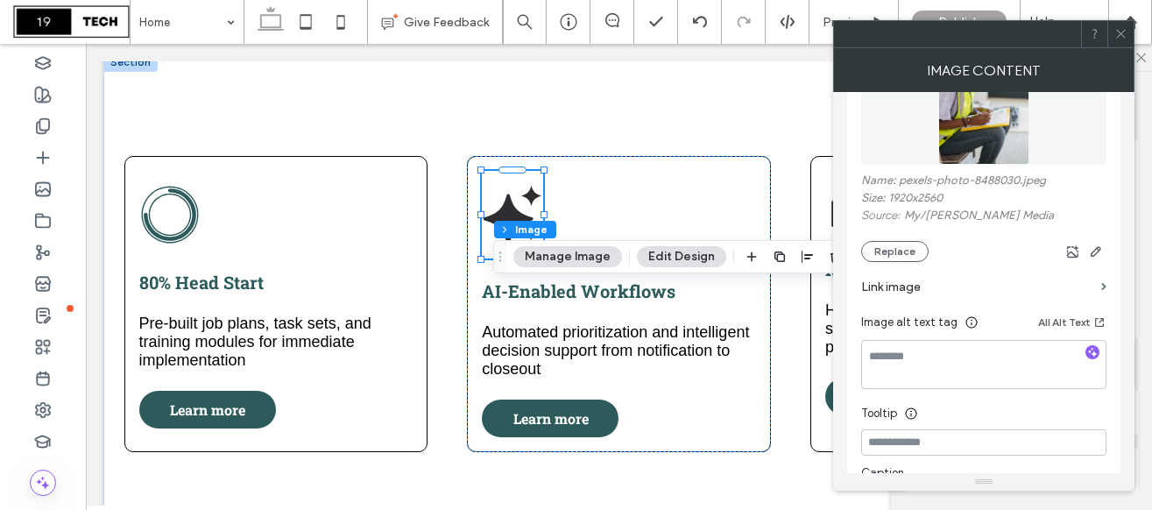
scroll to position [0, 0]
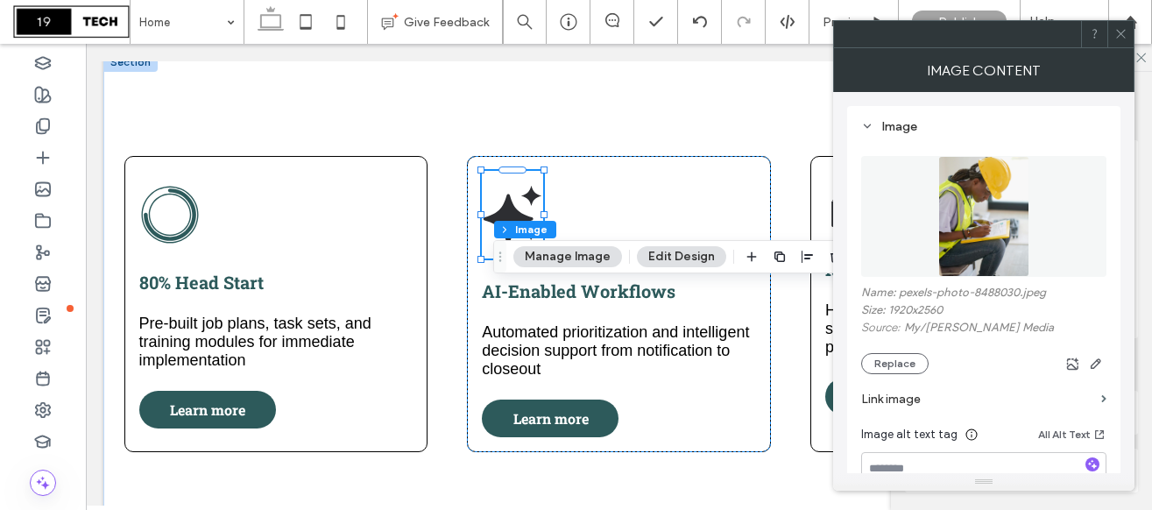
click at [1120, 29] on icon at bounding box center [1120, 33] width 13 height 13
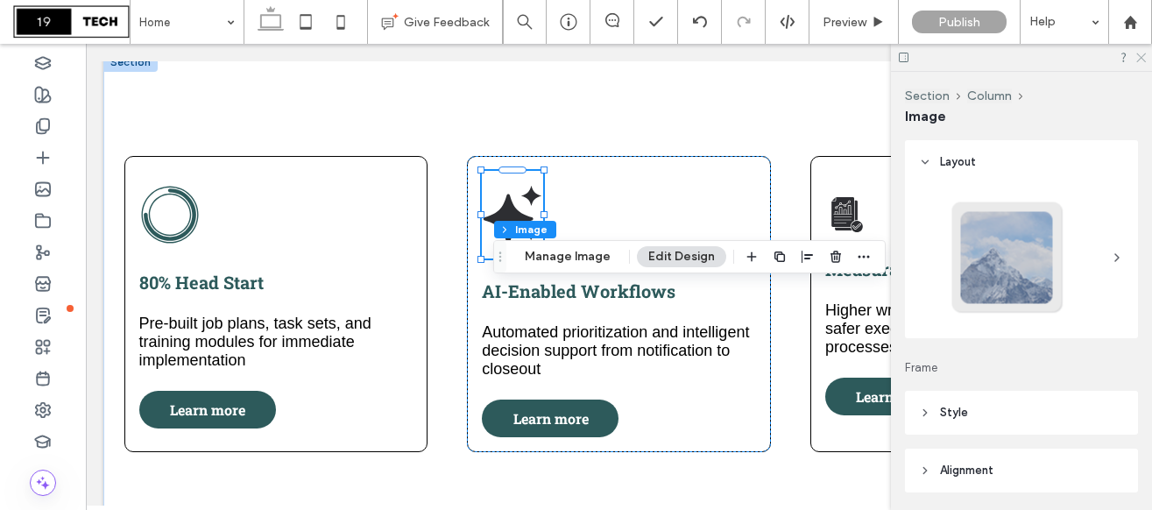
click at [1140, 57] on use at bounding box center [1141, 58] width 10 height 10
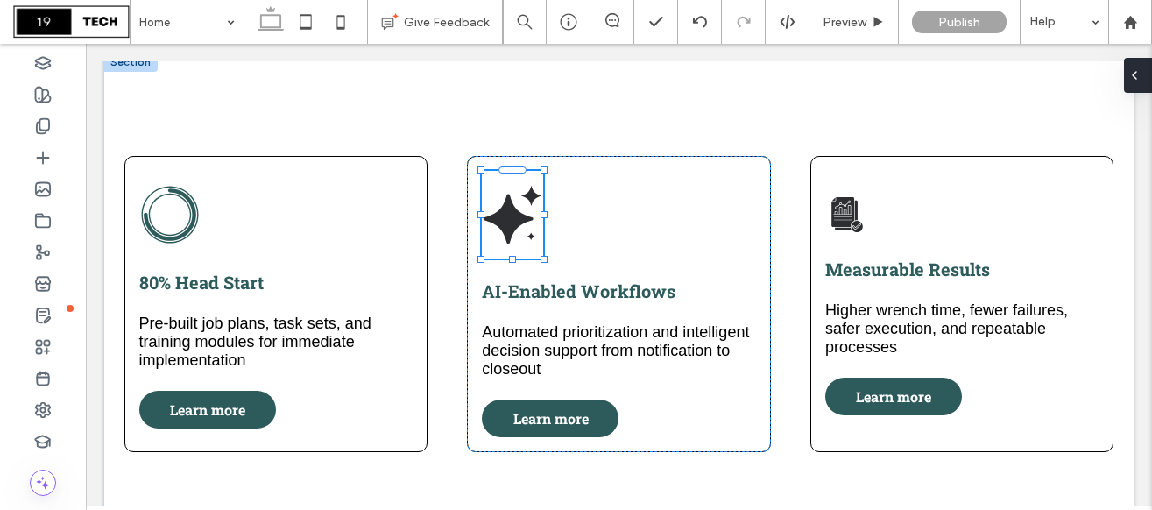
type input "**"
type input "*****"
type input "**"
type input "*****"
type input "**"
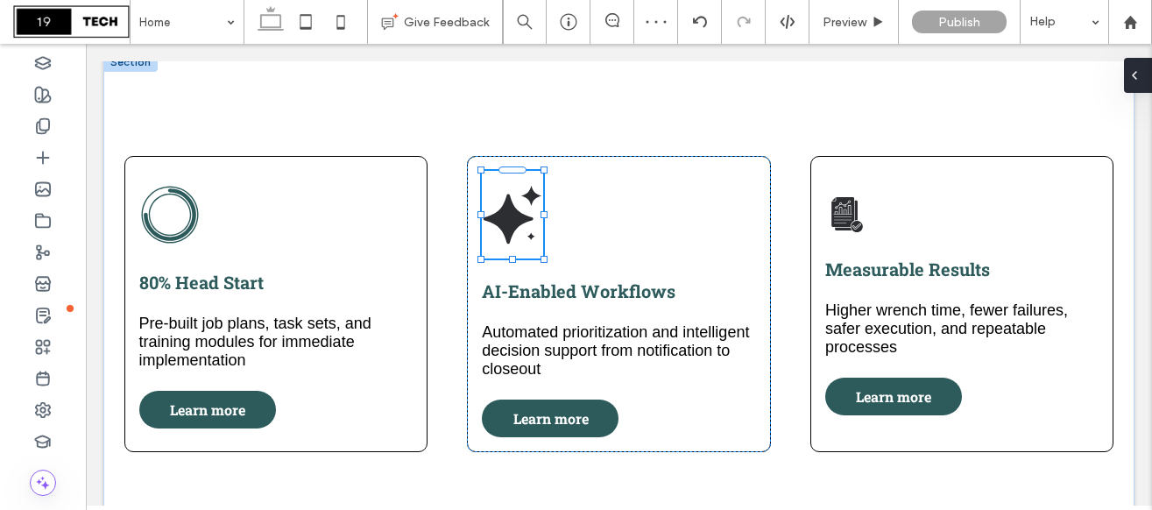
type input "*****"
type input "**"
type input "*****"
type input "**"
type input "***"
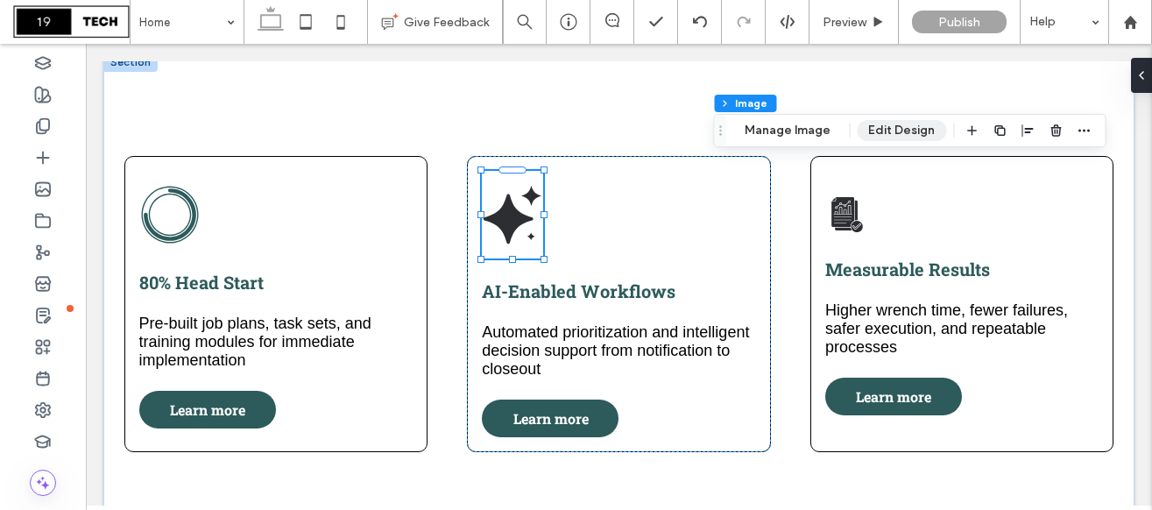
click at [883, 123] on button "Edit Design" at bounding box center [900, 130] width 89 height 21
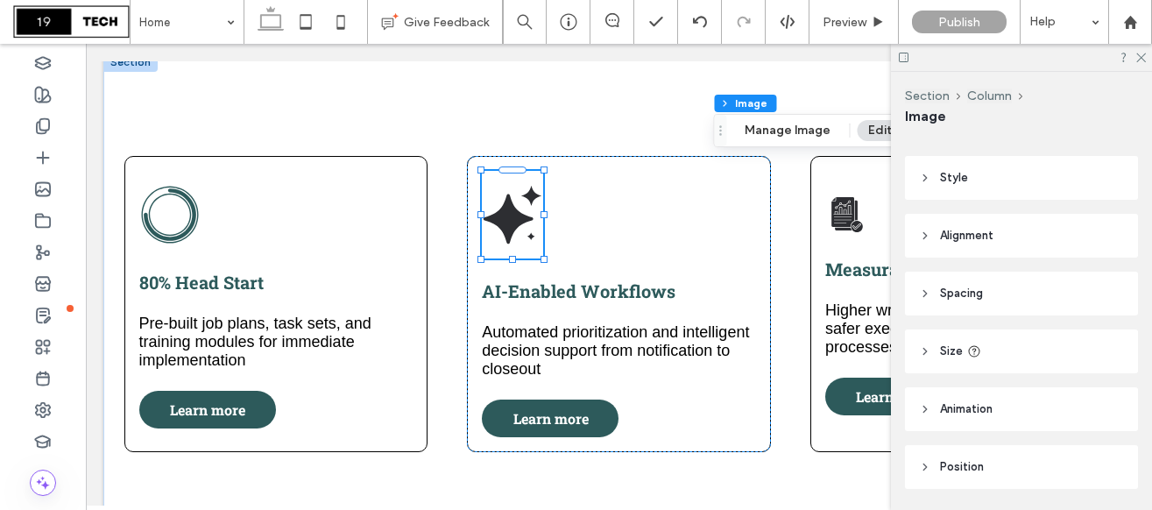
scroll to position [239, 0]
click at [939, 348] on header "Size" at bounding box center [1021, 347] width 233 height 44
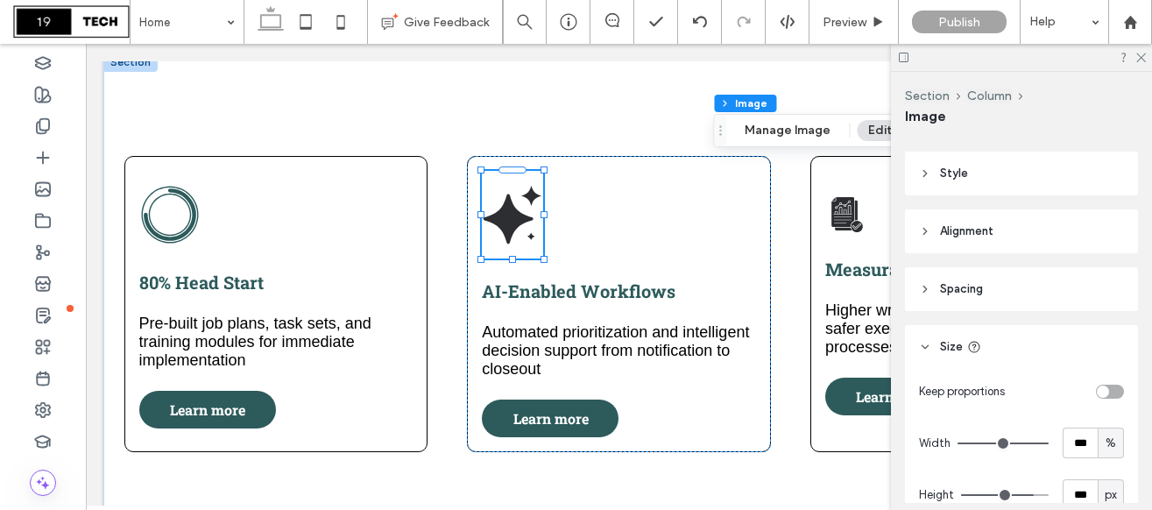
click at [1107, 391] on div "toggle" at bounding box center [1102, 391] width 12 height 12
type input "*"
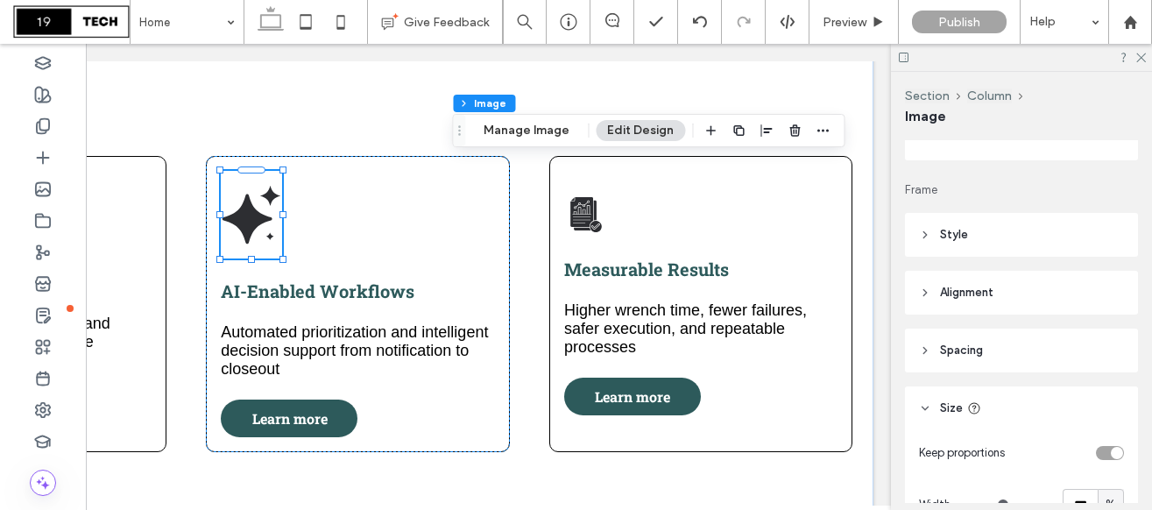
scroll to position [177, 0]
click at [995, 298] on header "Alignment" at bounding box center [1021, 293] width 233 height 44
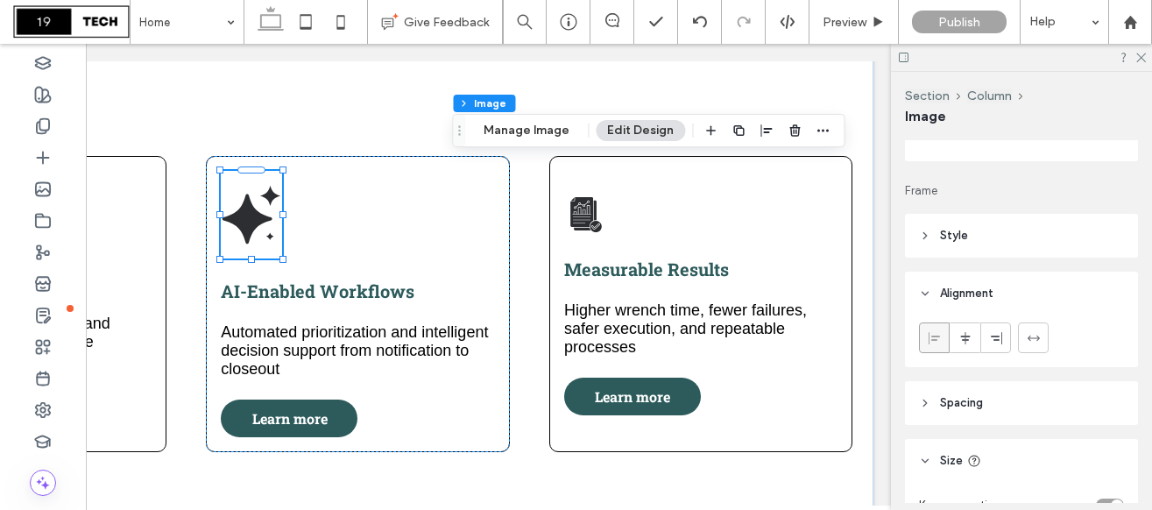
click at [971, 232] on header "Style" at bounding box center [1021, 236] width 233 height 44
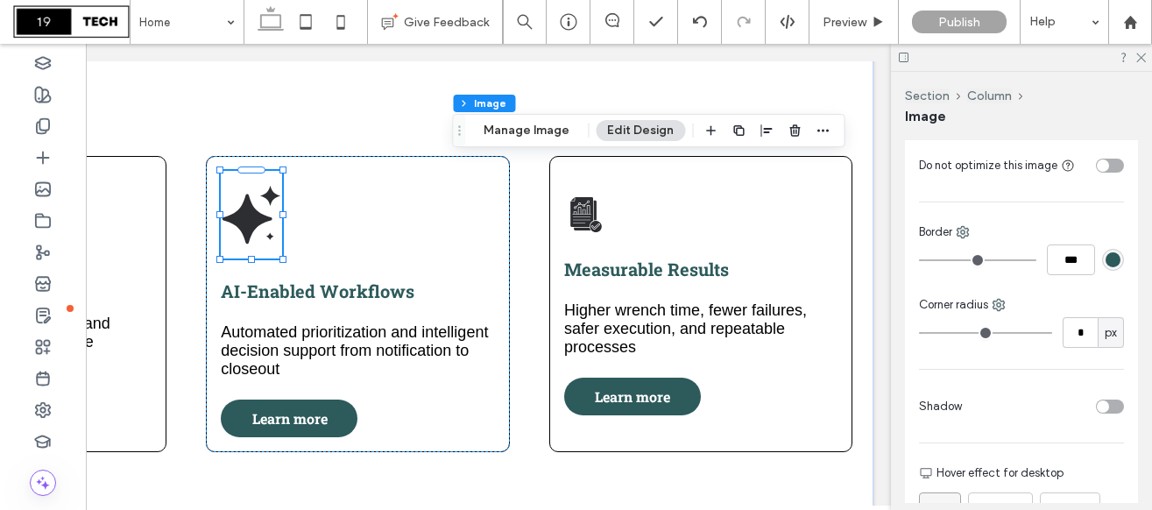
scroll to position [466, 0]
type input "*"
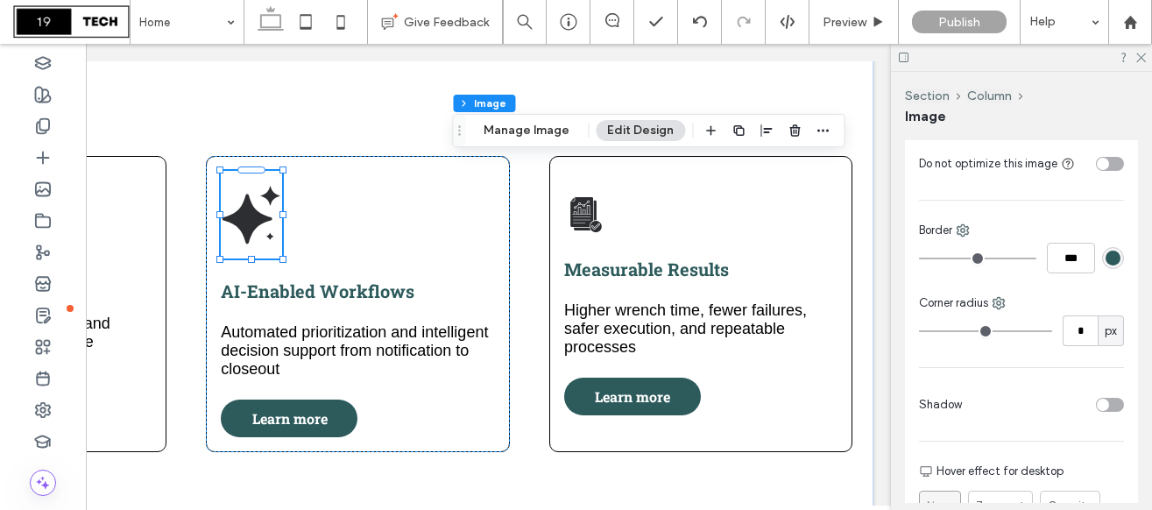
type input "*"
type input "**"
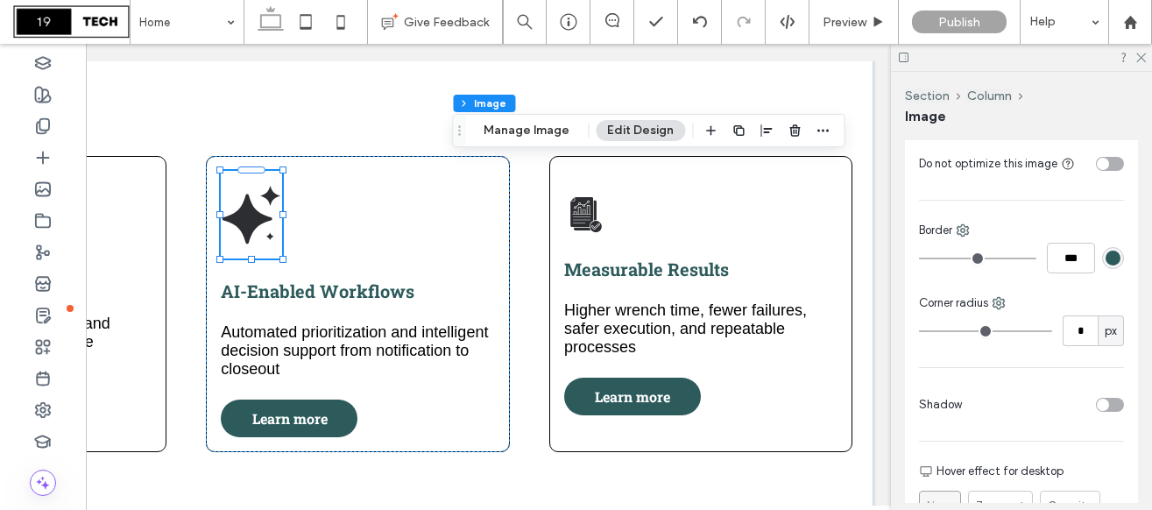
type input "**"
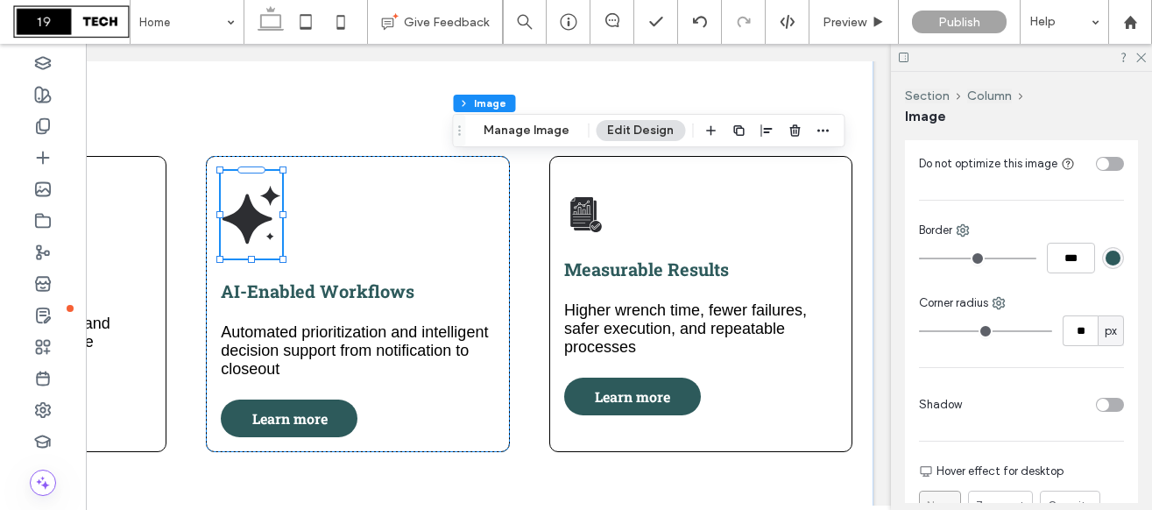
type input "**"
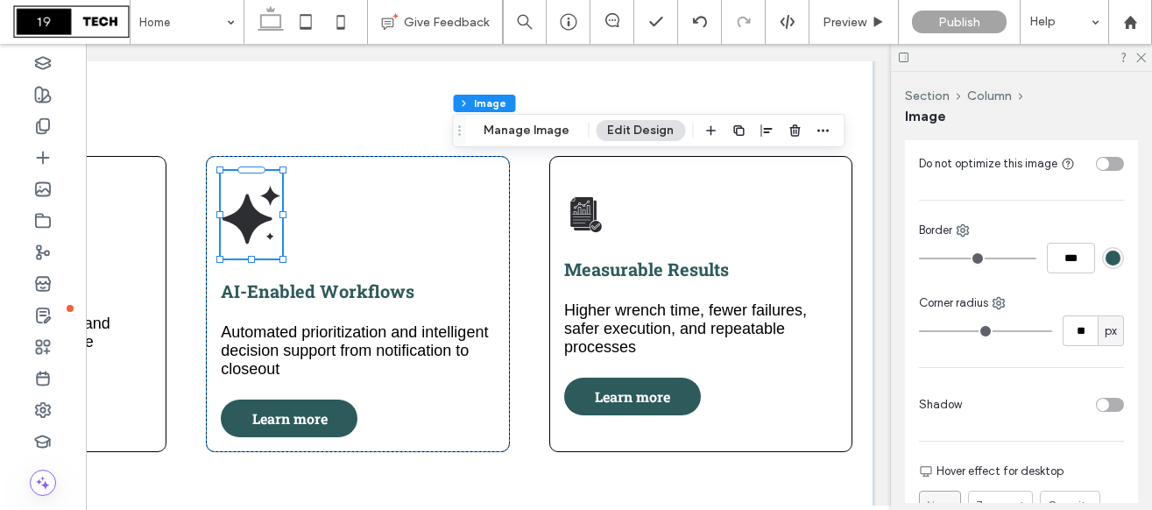
type input "**"
drag, startPoint x: 926, startPoint y: 328, endPoint x: 1079, endPoint y: 326, distance: 153.3
click at [1052, 330] on input "range" at bounding box center [985, 331] width 133 height 2
drag, startPoint x: 1043, startPoint y: 333, endPoint x: 960, endPoint y: 327, distance: 83.4
click at [960, 330] on input "range" at bounding box center [985, 331] width 133 height 2
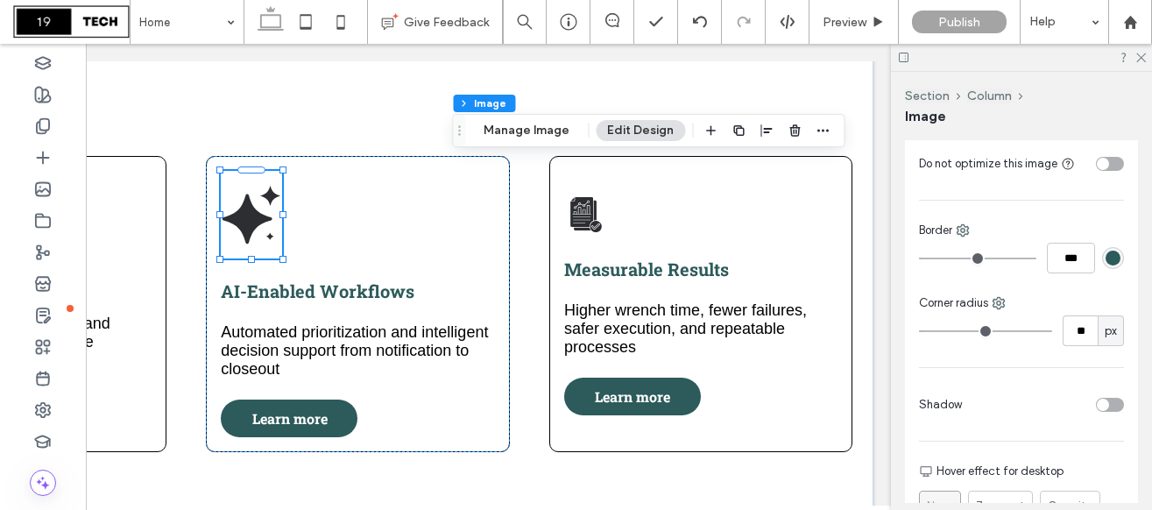
click at [960, 330] on input "range" at bounding box center [985, 331] width 133 height 2
click at [961, 330] on input "range" at bounding box center [985, 331] width 133 height 2
click at [1141, 60] on icon at bounding box center [1139, 56] width 11 height 11
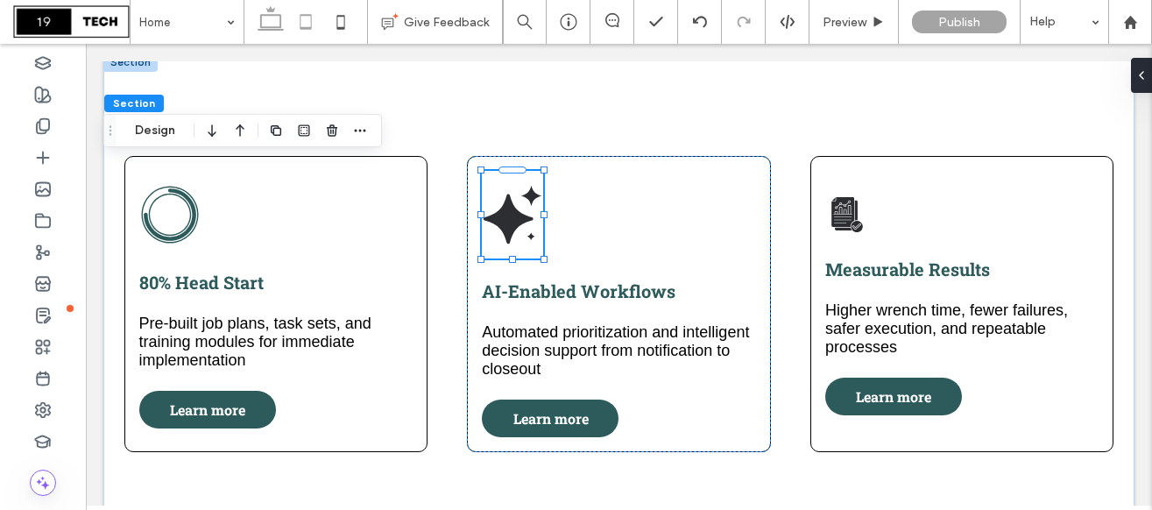
click at [304, 11] on icon at bounding box center [305, 21] width 35 height 35
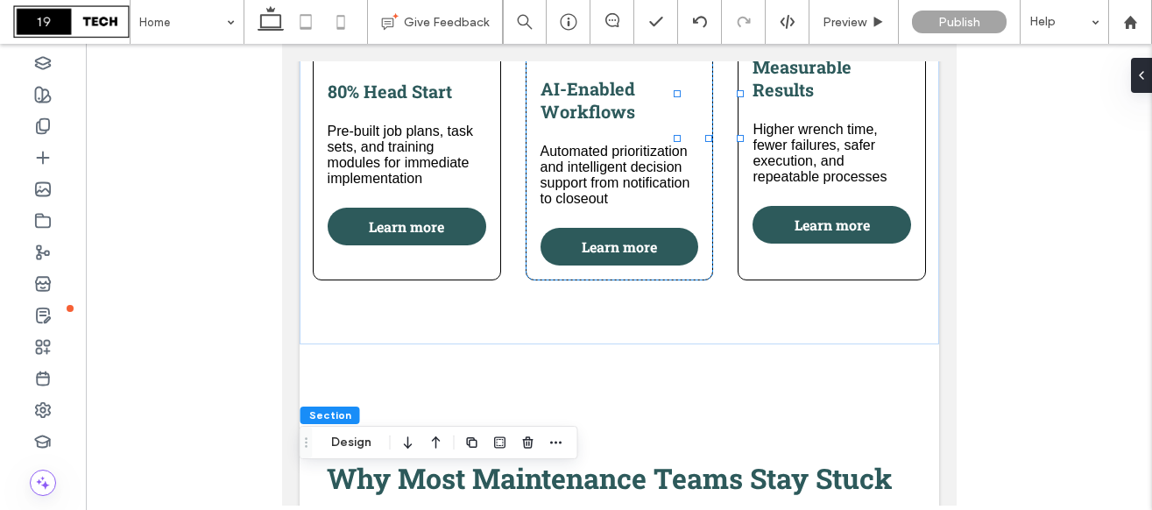
click at [334, 18] on icon at bounding box center [340, 21] width 35 height 35
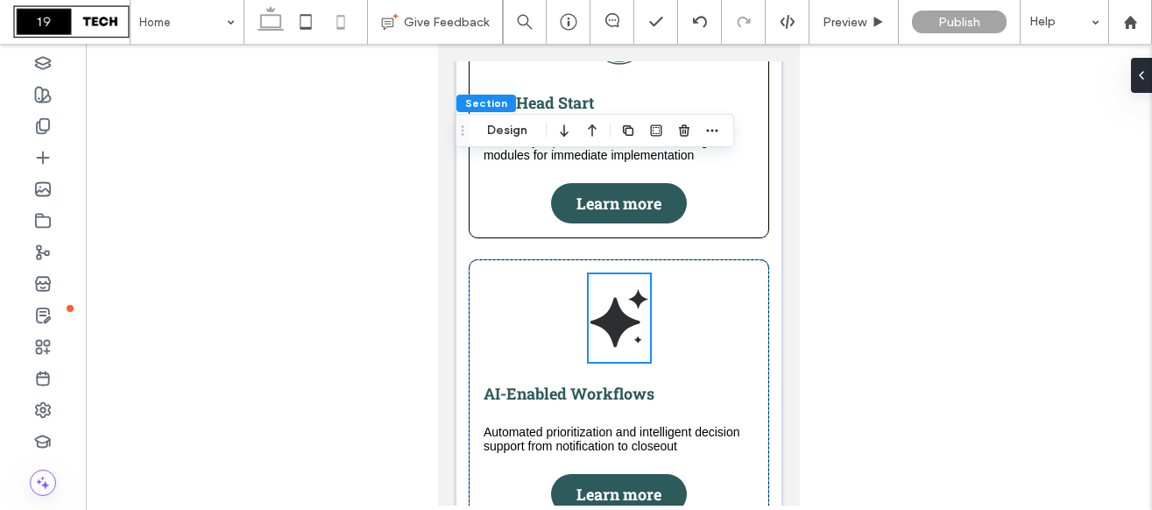
click at [270, 20] on icon at bounding box center [270, 21] width 35 height 35
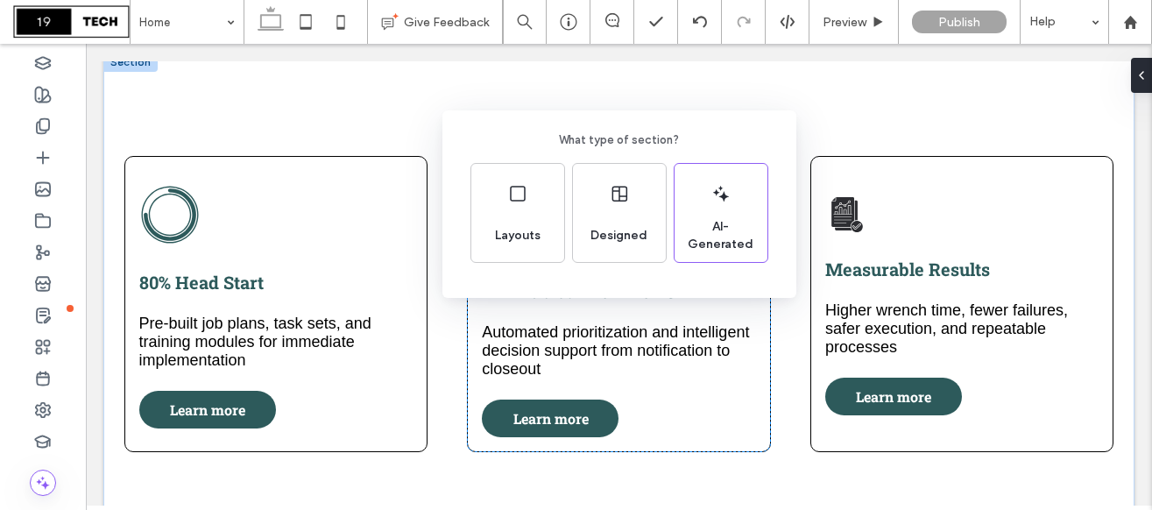
click at [743, 402] on div "What type of section? Layouts Designed AI-Generated" at bounding box center [576, 297] width 1152 height 595
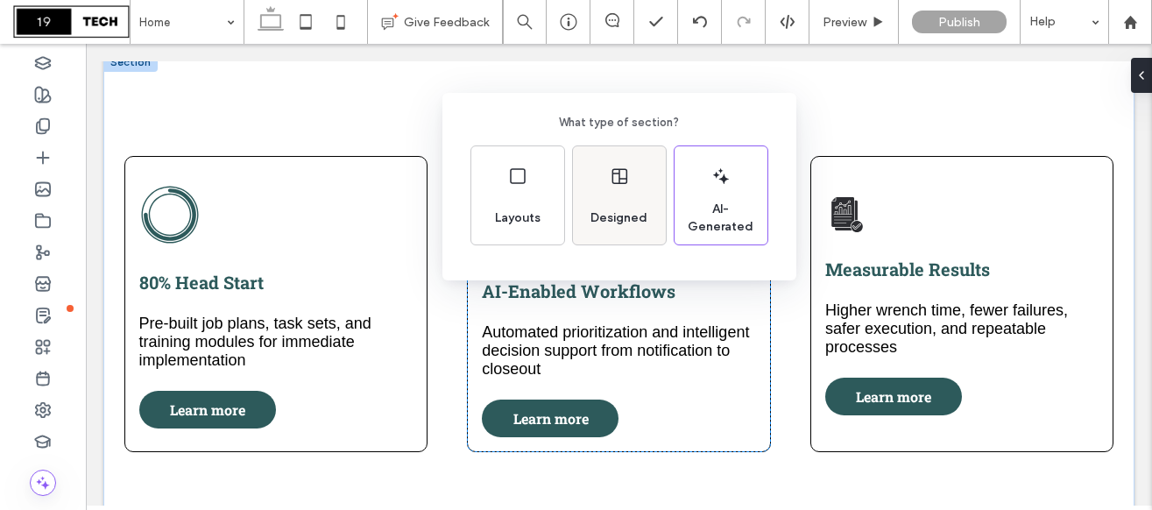
click at [603, 190] on div "Designed" at bounding box center [619, 195] width 93 height 98
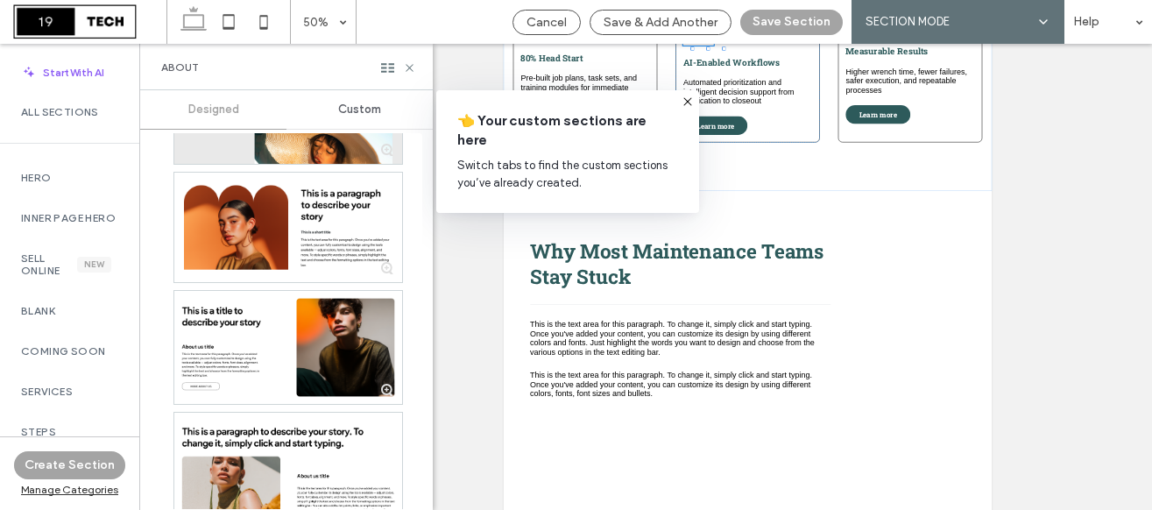
scroll to position [2223, 0]
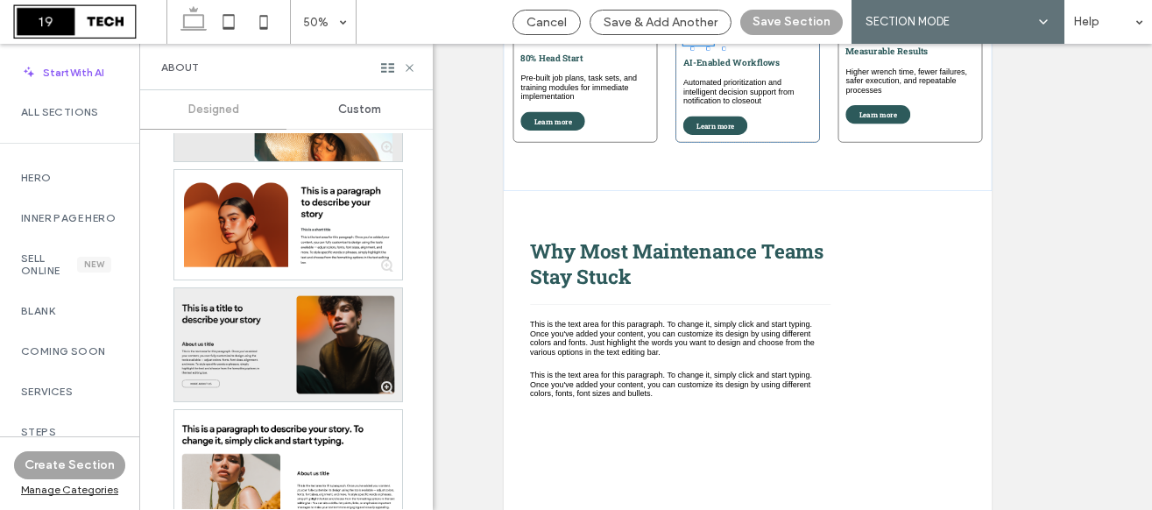
click at [255, 300] on div at bounding box center [288, 344] width 228 height 113
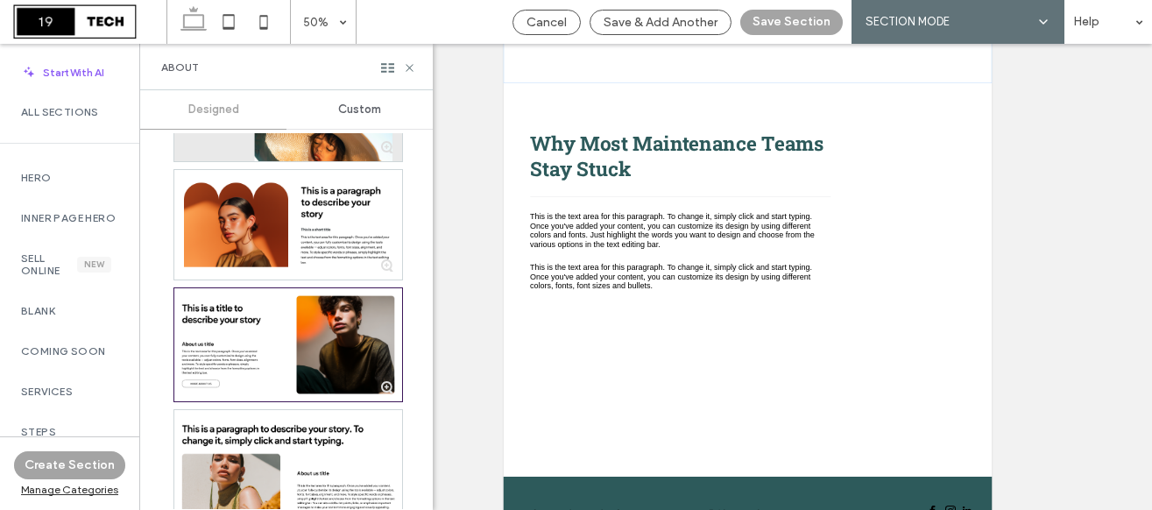
scroll to position [559, 0]
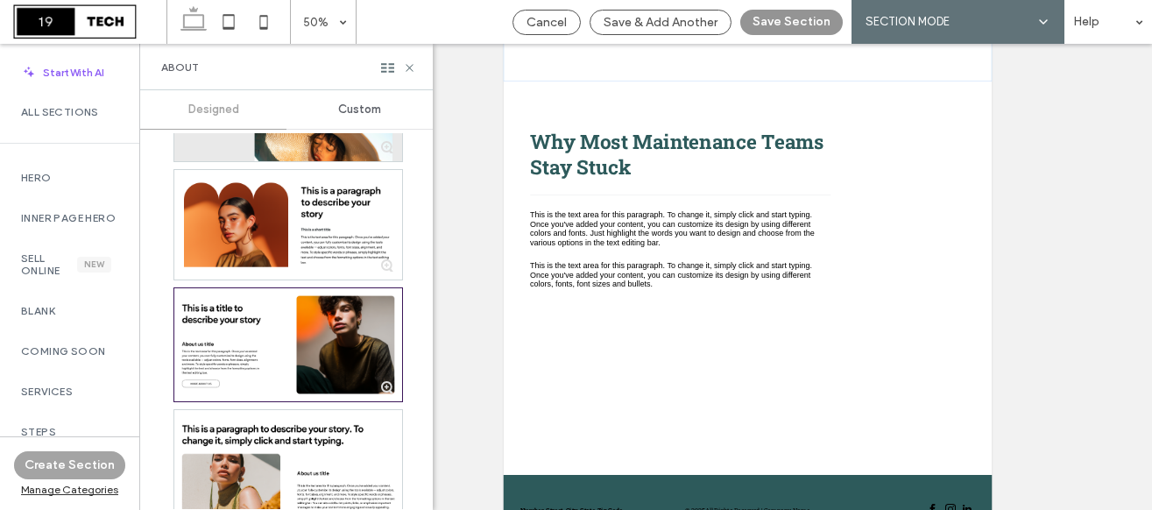
click at [780, 24] on button "Save Section" at bounding box center [791, 22] width 102 height 25
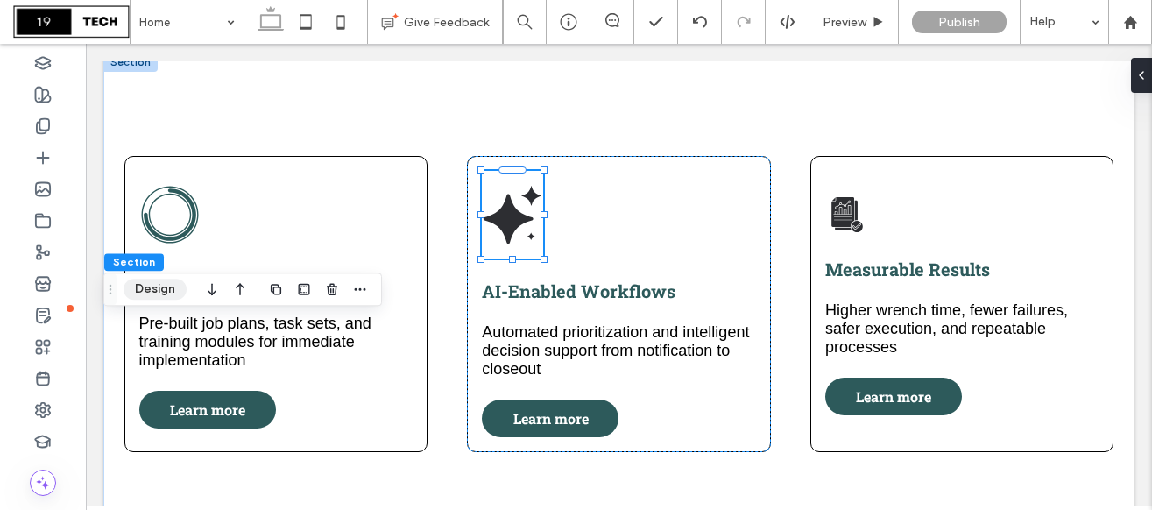
click at [159, 290] on button "Design" at bounding box center [154, 288] width 63 height 21
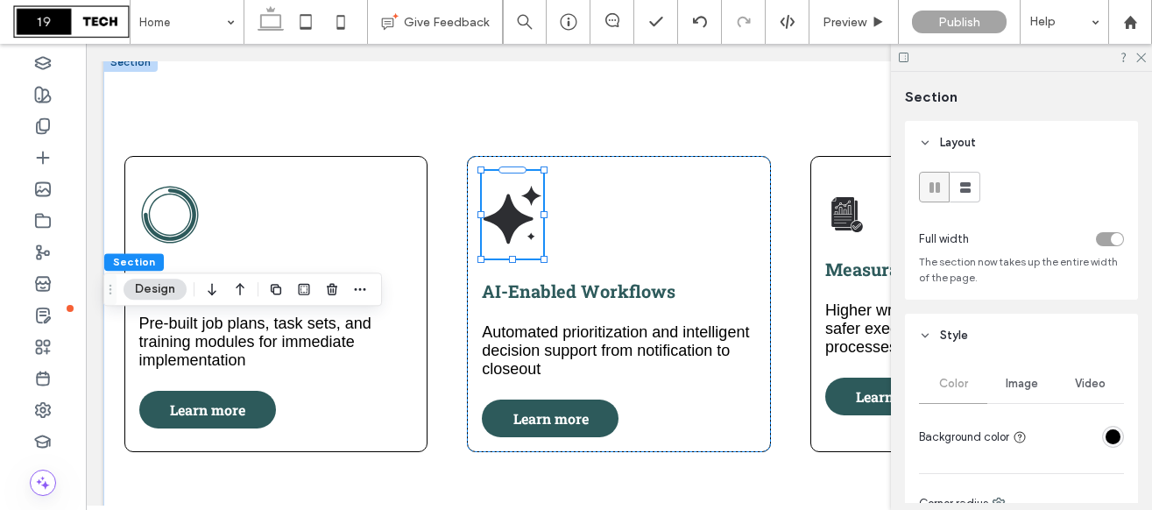
click at [1113, 438] on div "rgba(0, 0, 0, 1)" at bounding box center [1112, 436] width 15 height 15
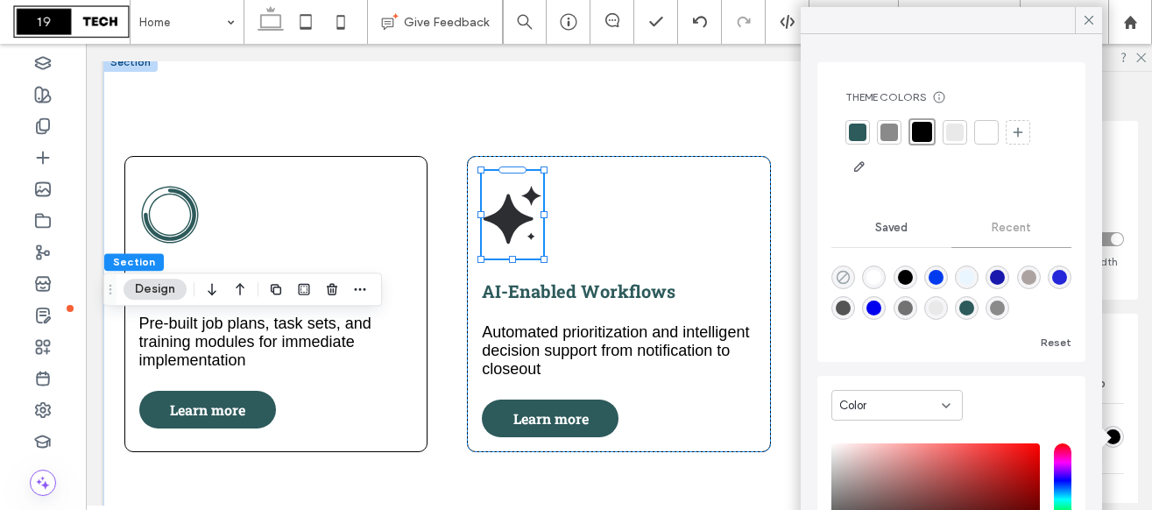
click at [847, 278] on icon "rgba(0, 0, 0, 0)" at bounding box center [842, 277] width 15 height 15
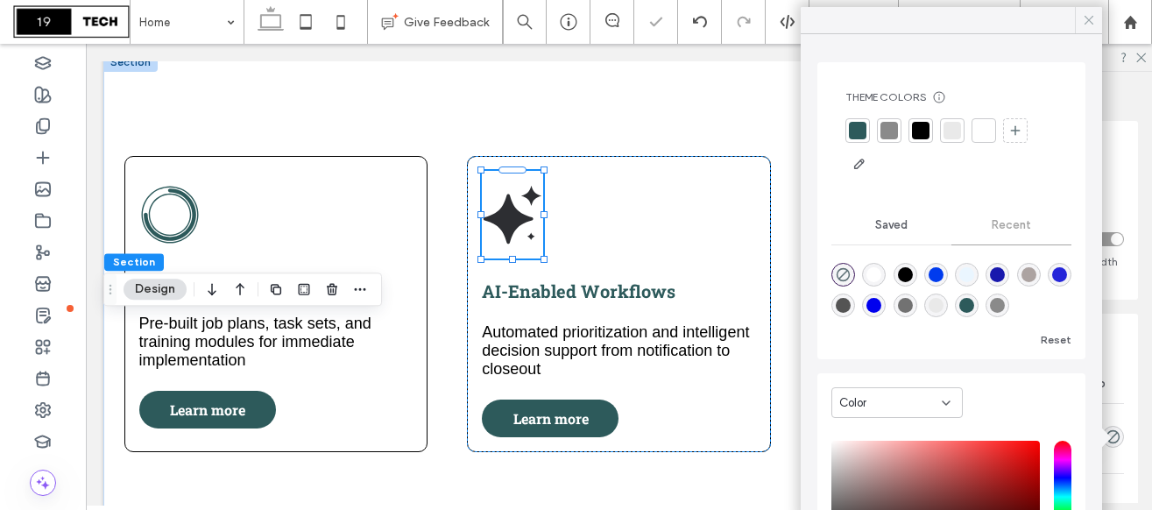
click at [1085, 17] on use at bounding box center [1088, 20] width 9 height 9
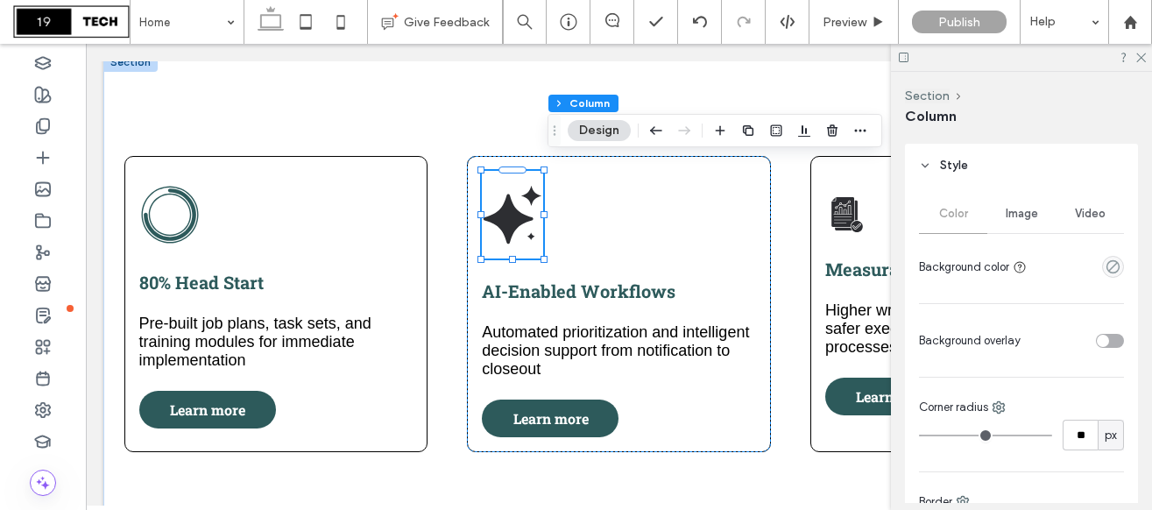
scroll to position [366, 0]
click at [1030, 204] on span "Image" at bounding box center [1021, 211] width 32 height 14
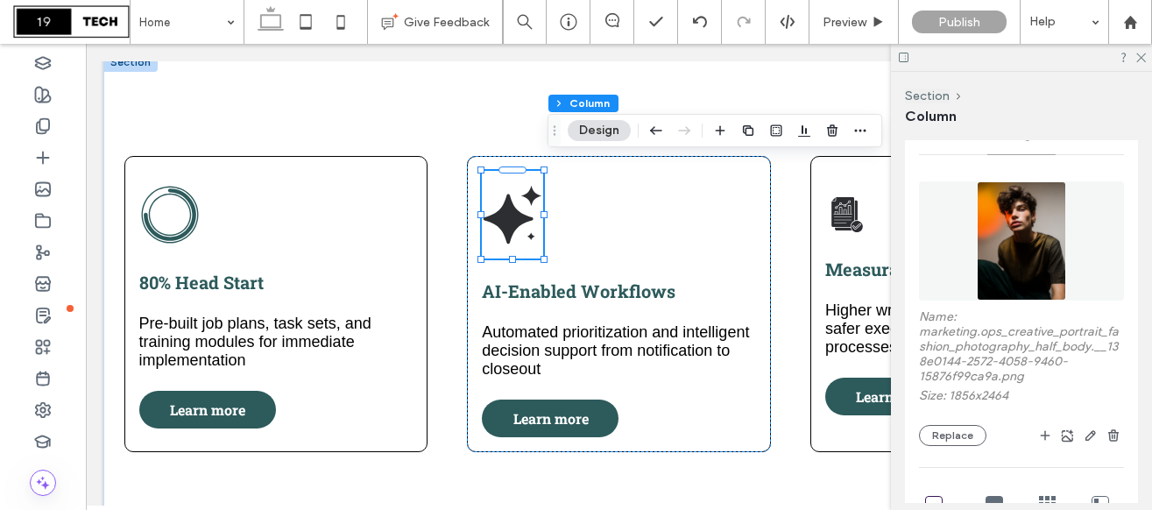
scroll to position [458, 0]
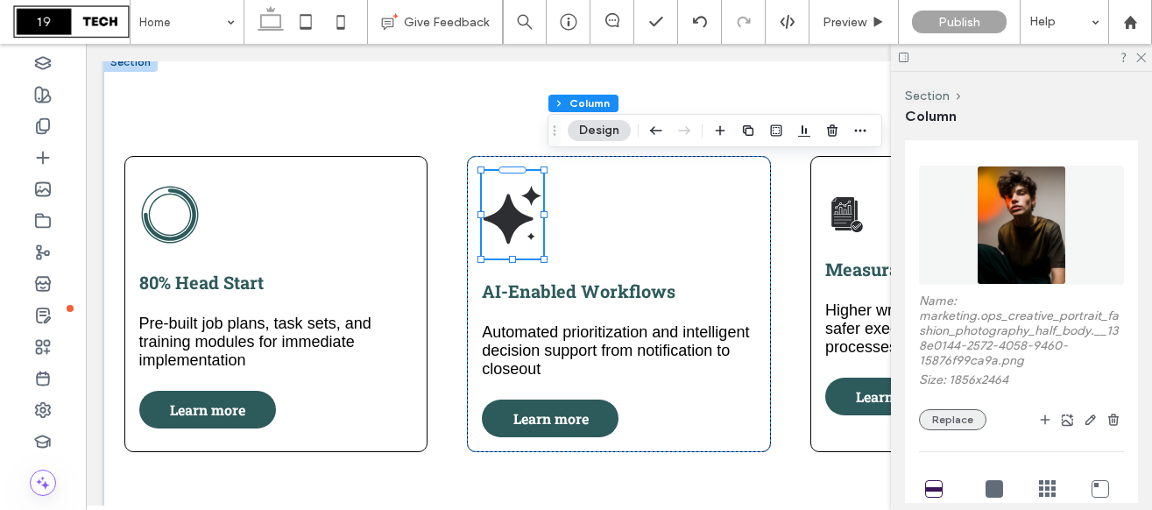
click at [962, 421] on button "Replace" at bounding box center [952, 419] width 67 height 21
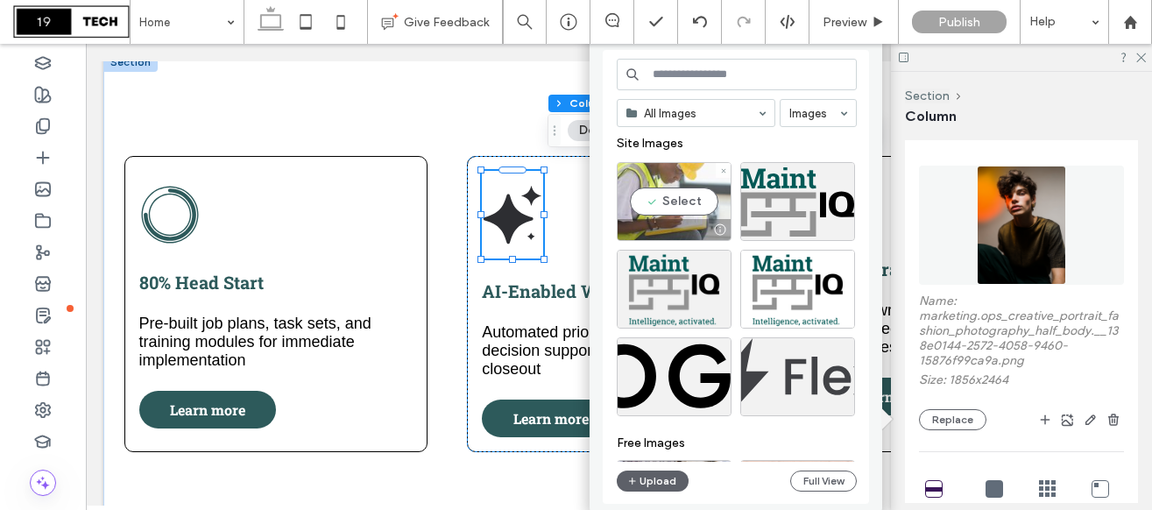
click at [654, 201] on div "Select" at bounding box center [673, 201] width 115 height 79
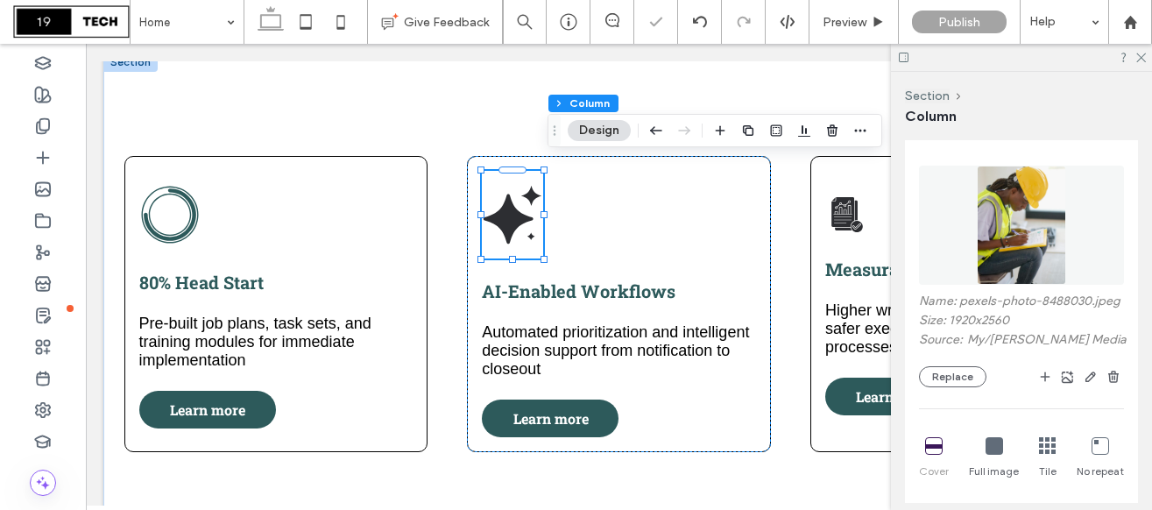
click at [1138, 50] on div at bounding box center [1021, 57] width 261 height 27
click at [1140, 64] on div at bounding box center [1021, 57] width 261 height 27
click at [1141, 73] on div "Section Column Layout Content alignment Horizontal Vertical Stacking direction …" at bounding box center [1021, 291] width 261 height 438
click at [1140, 59] on icon at bounding box center [1139, 56] width 11 height 11
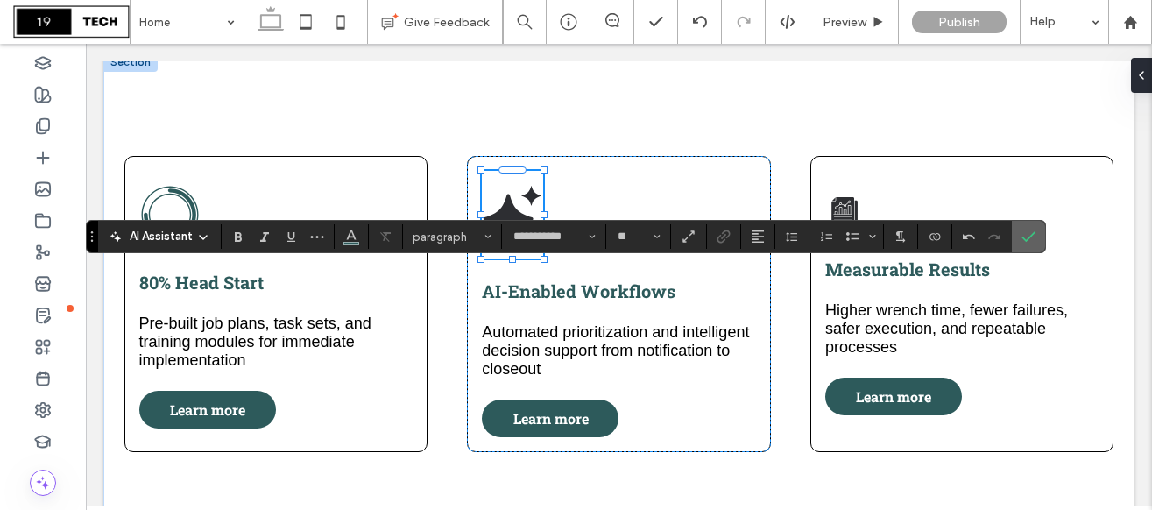
click at [1018, 236] on label "Confirm" at bounding box center [1028, 237] width 26 height 32
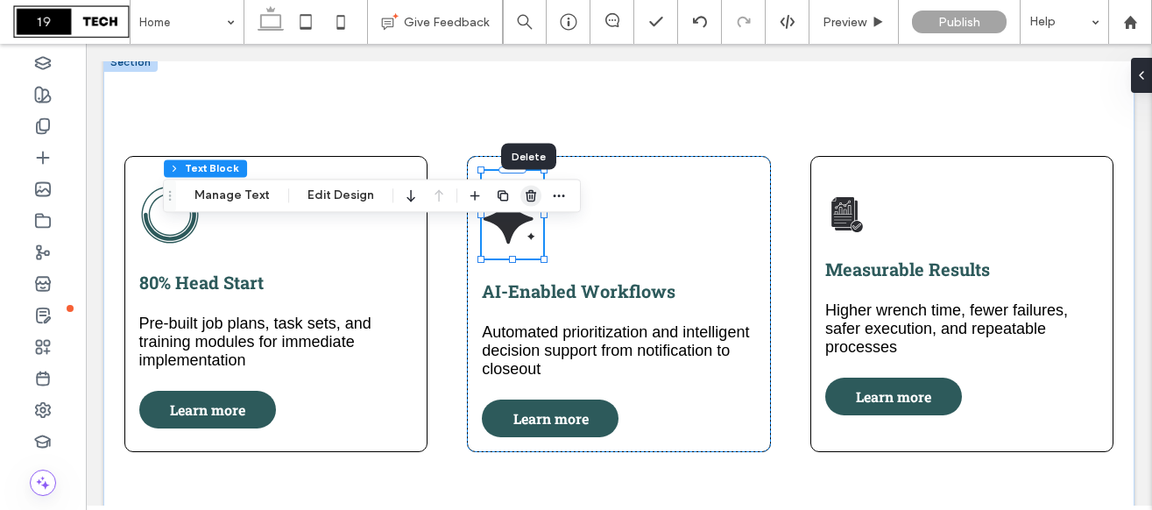
click at [526, 199] on icon "button" at bounding box center [531, 195] width 14 height 14
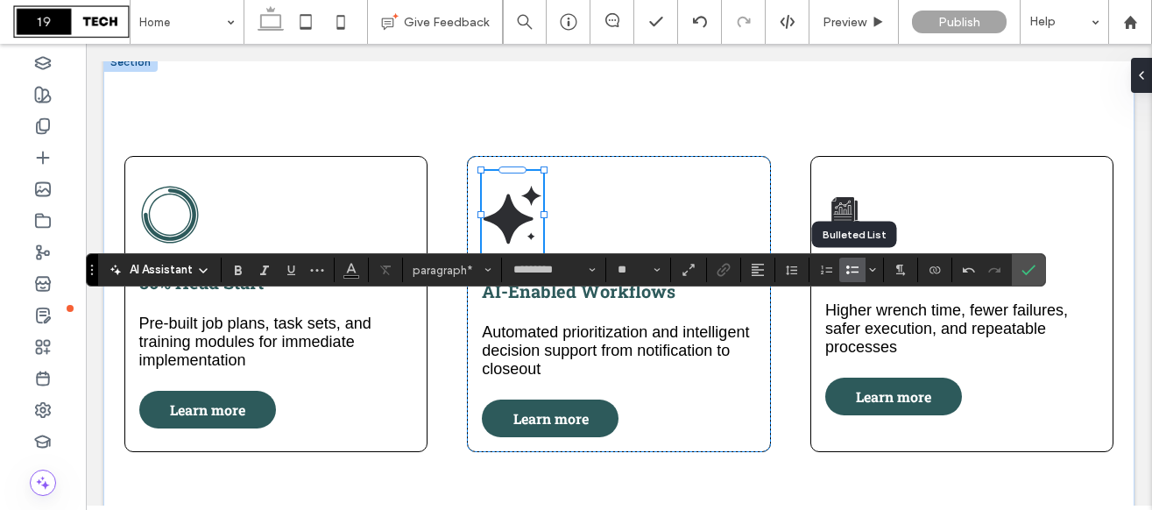
click at [848, 274] on use "Bulleted List" at bounding box center [852, 269] width 12 height 9
click at [1032, 269] on icon "Confirm" at bounding box center [1028, 270] width 14 height 14
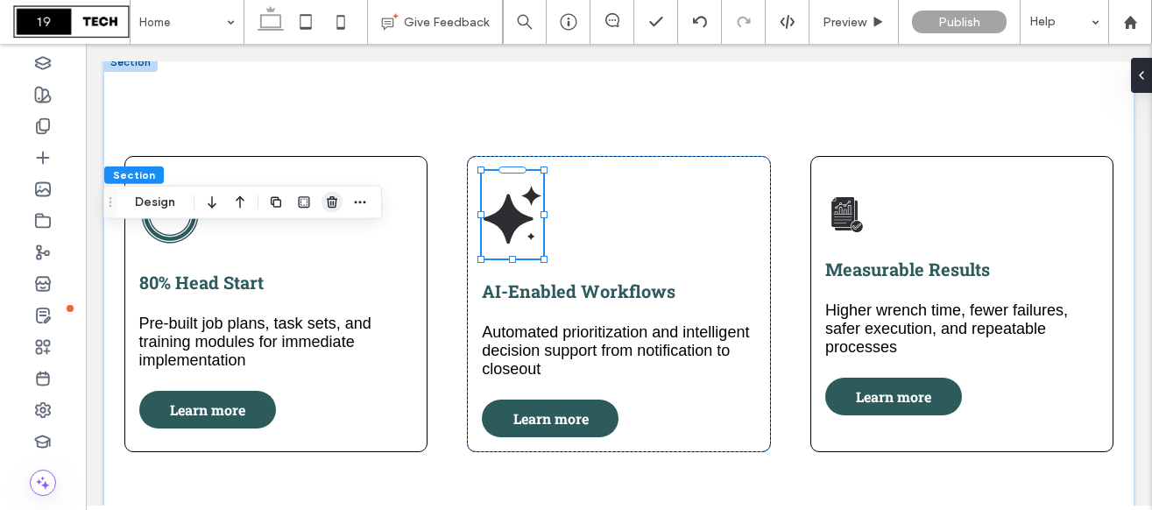
click at [335, 205] on use "button" at bounding box center [332, 201] width 11 height 11
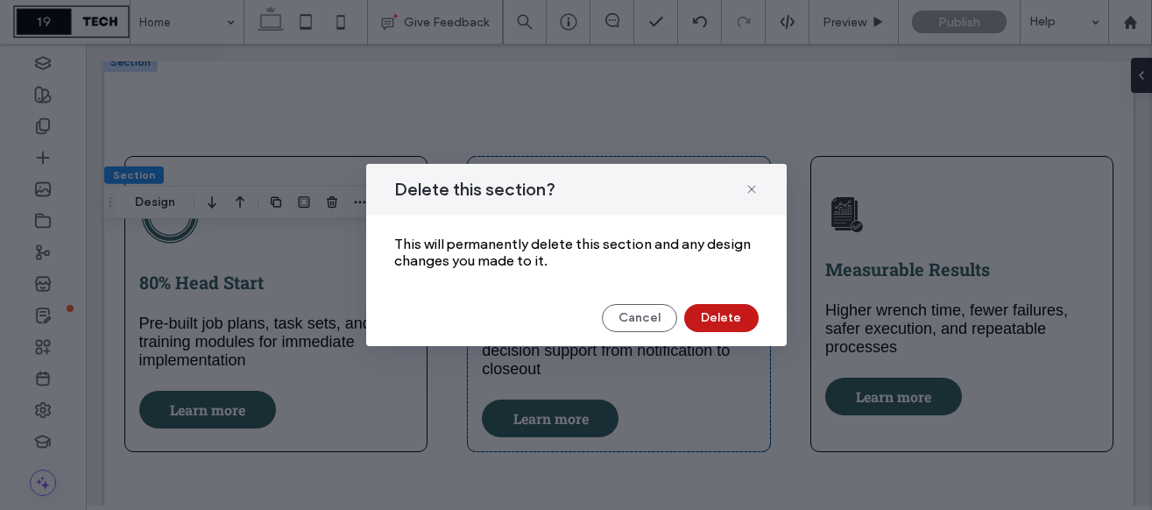
click at [721, 321] on button "Delete" at bounding box center [721, 318] width 74 height 28
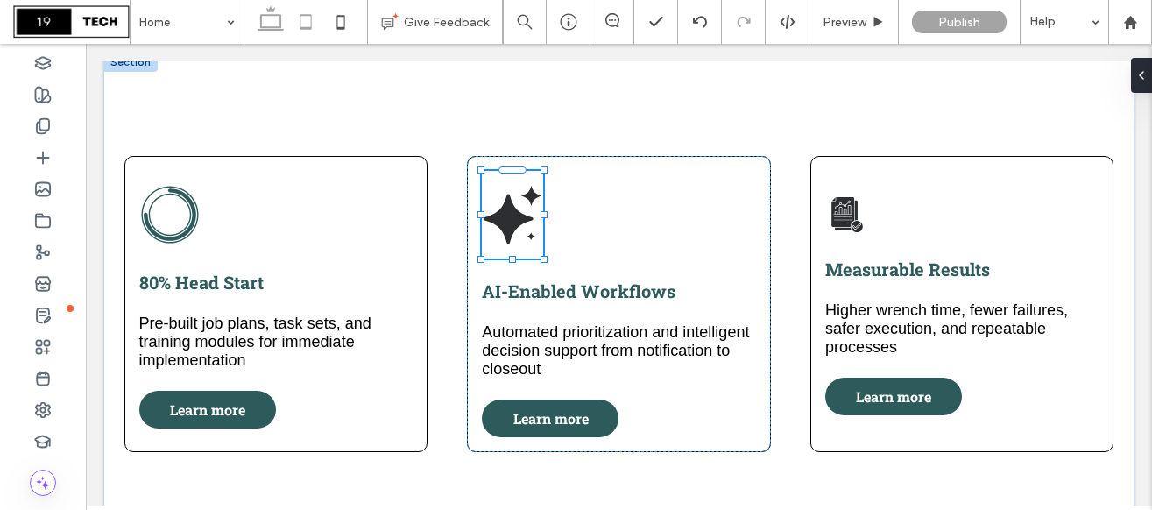
click at [313, 22] on icon at bounding box center [305, 21] width 35 height 35
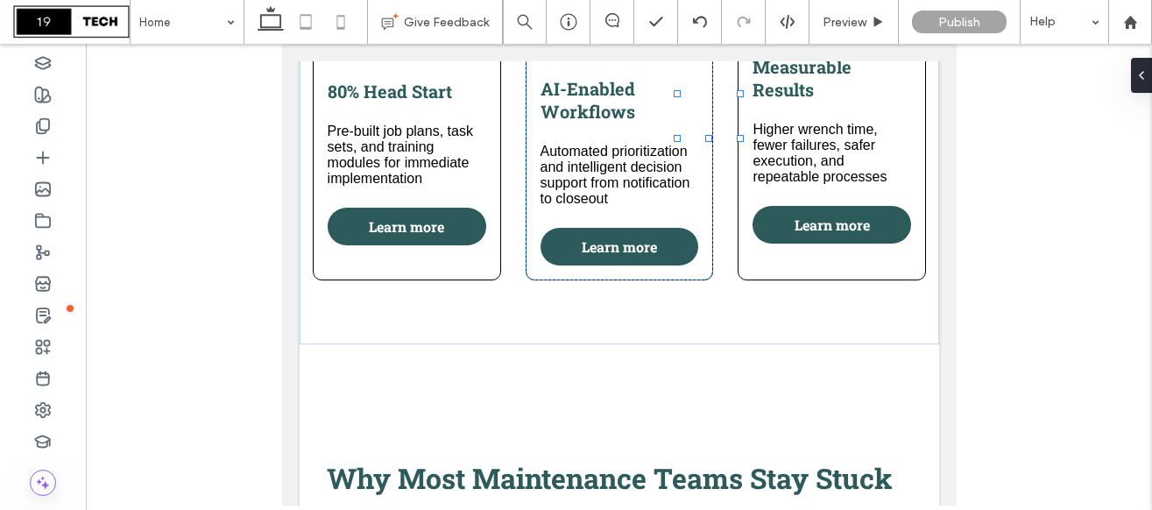
click at [335, 36] on icon at bounding box center [340, 21] width 35 height 35
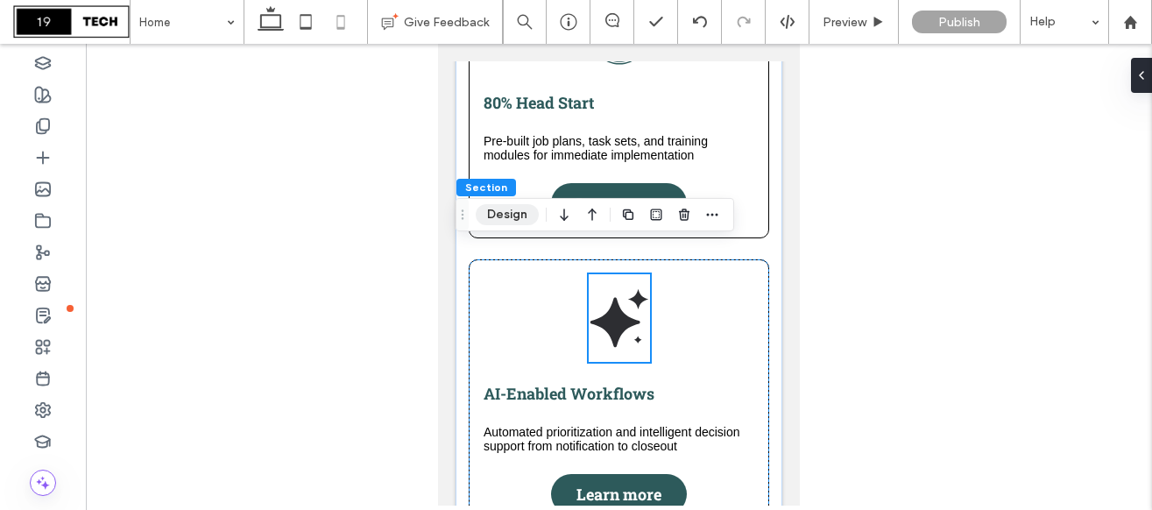
click at [504, 215] on button "Design" at bounding box center [507, 214] width 63 height 21
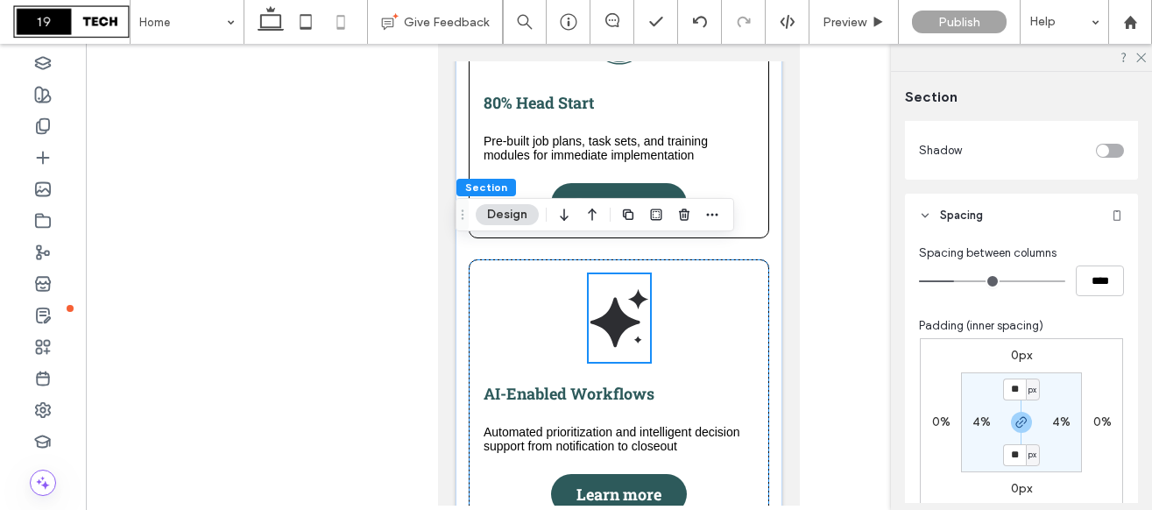
scroll to position [721, 0]
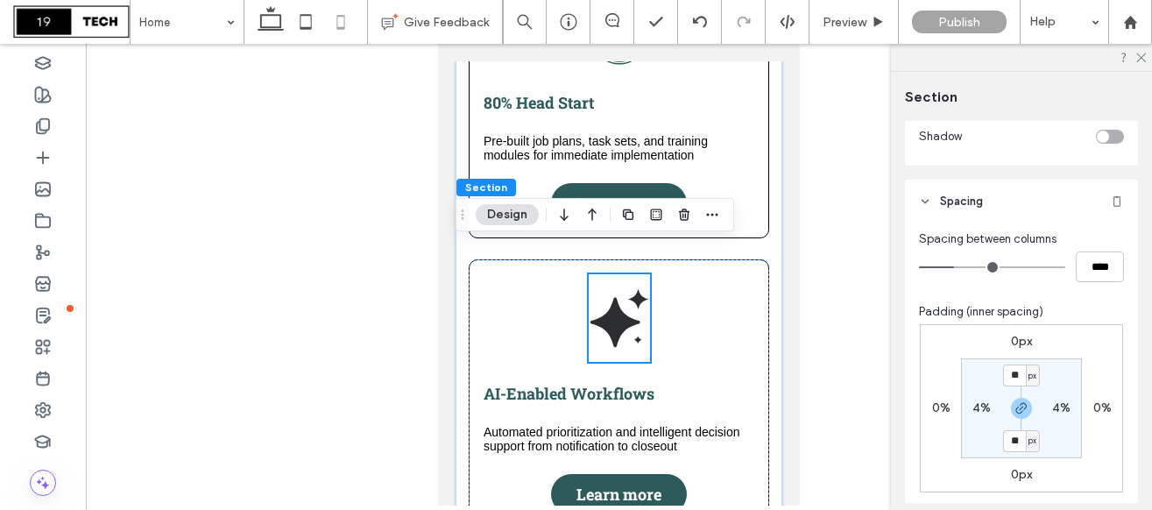
click at [1035, 378] on span "px" at bounding box center [1032, 376] width 8 height 18
click at [1032, 290] on div "%" at bounding box center [1026, 287] width 25 height 31
click at [1020, 370] on input "*" at bounding box center [1014, 375] width 23 height 22
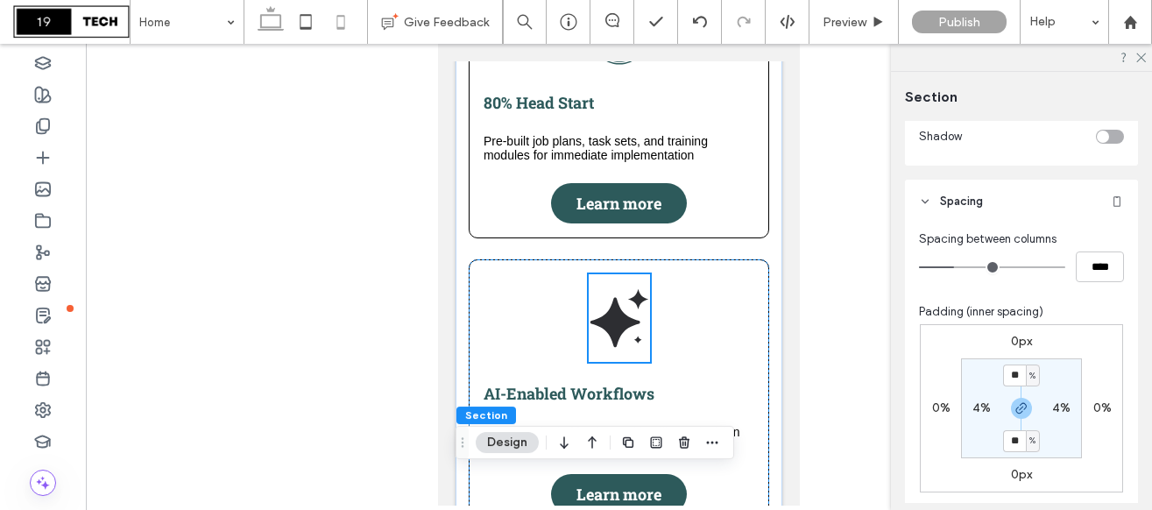
click at [263, 17] on icon at bounding box center [270, 21] width 35 height 35
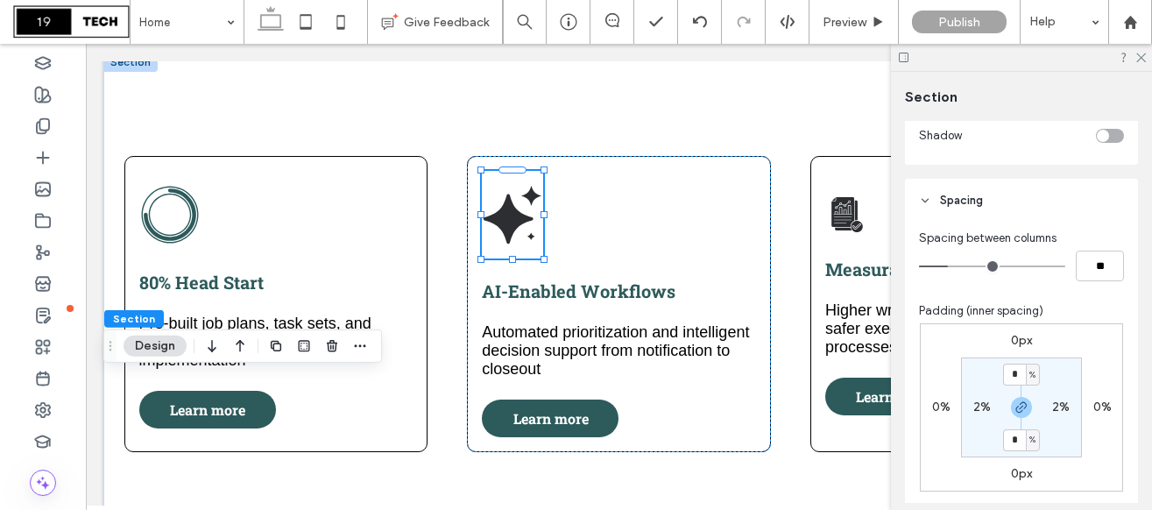
click at [162, 349] on button "Design" at bounding box center [154, 345] width 63 height 21
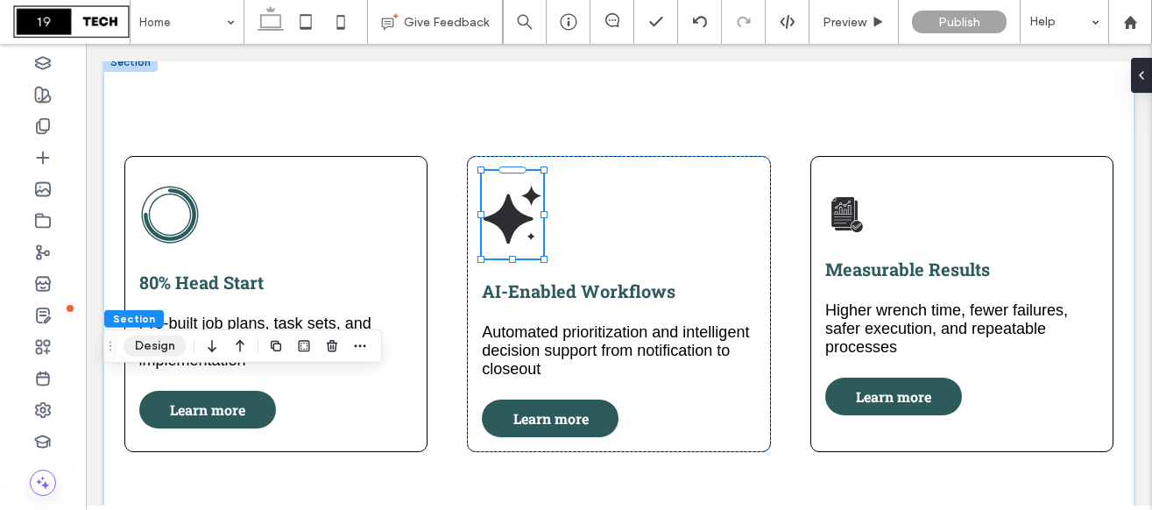
click at [169, 344] on button "Design" at bounding box center [154, 345] width 63 height 21
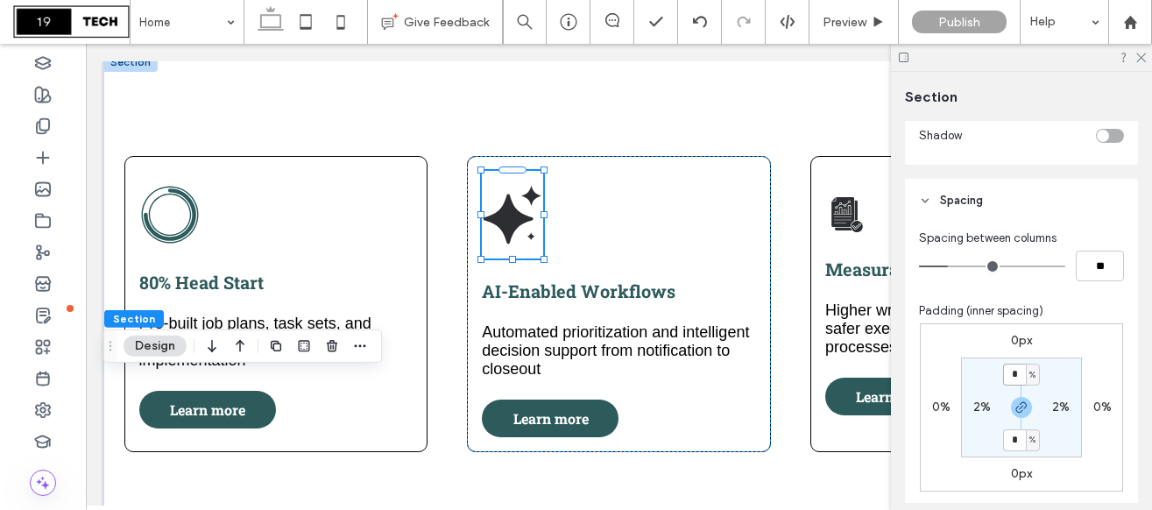
click at [1011, 375] on input "*" at bounding box center [1014, 374] width 23 height 22
click at [1141, 56] on icon at bounding box center [1139, 56] width 11 height 11
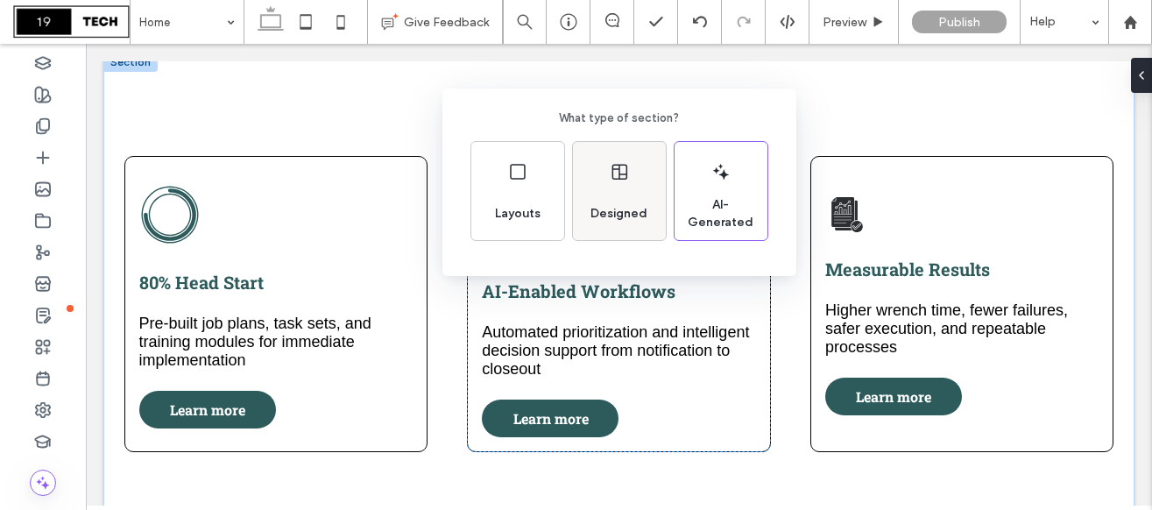
click at [603, 220] on span "Designed" at bounding box center [618, 214] width 71 height 18
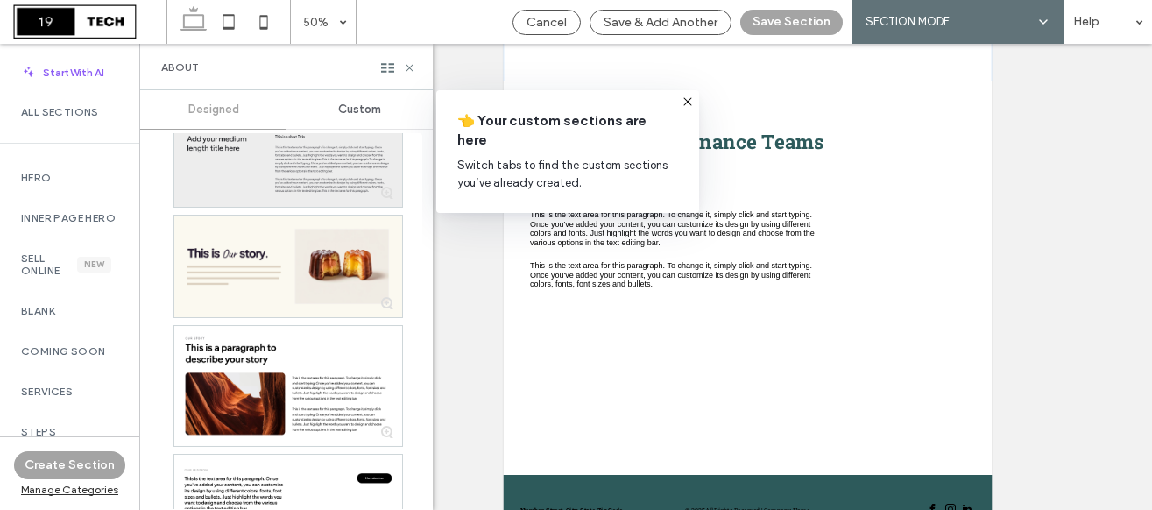
scroll to position [3331, 0]
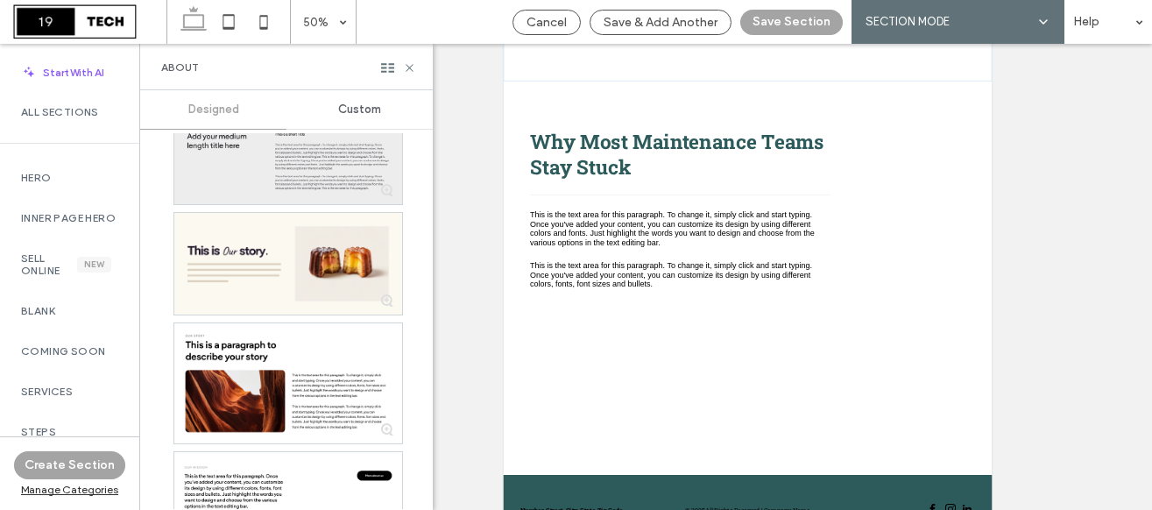
click at [221, 172] on div at bounding box center [288, 160] width 228 height 87
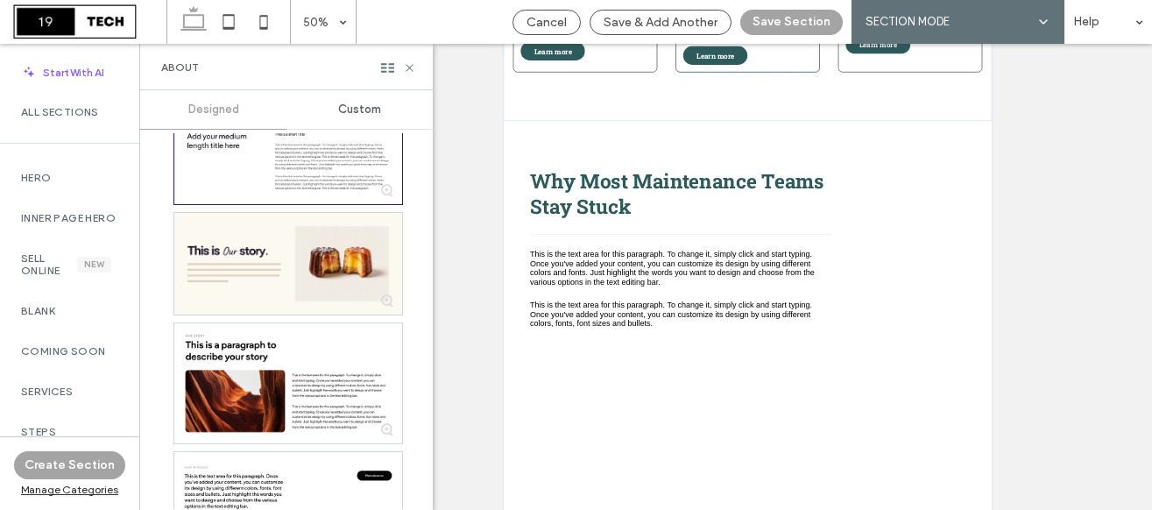
scroll to position [520, 0]
click at [786, 21] on button "Save Section" at bounding box center [791, 22] width 102 height 25
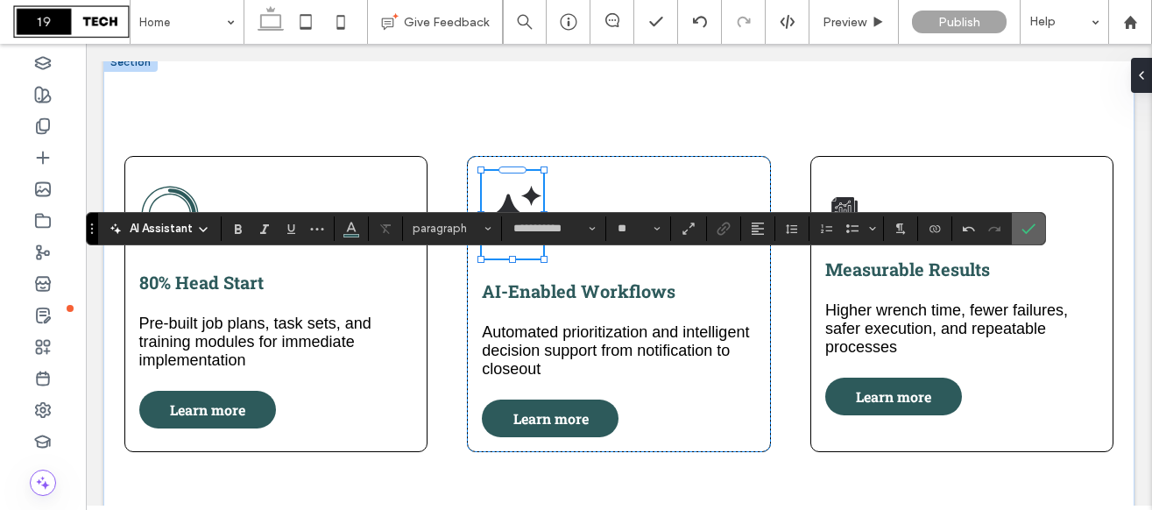
click at [1025, 226] on icon "Confirm" at bounding box center [1028, 229] width 14 height 14
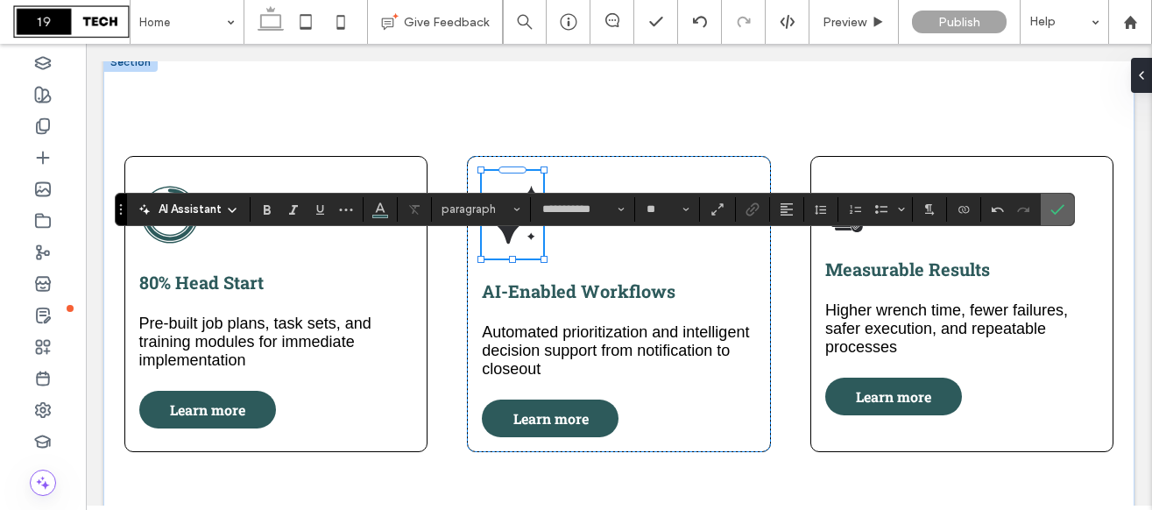
click at [1053, 211] on use "Confirm" at bounding box center [1057, 209] width 14 height 11
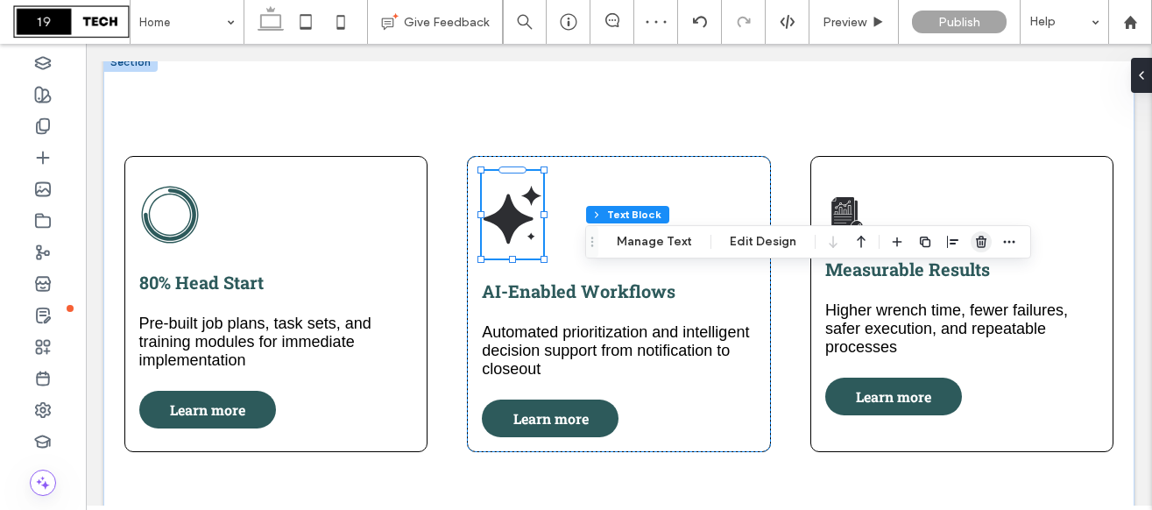
click at [974, 245] on icon "button" at bounding box center [981, 242] width 14 height 14
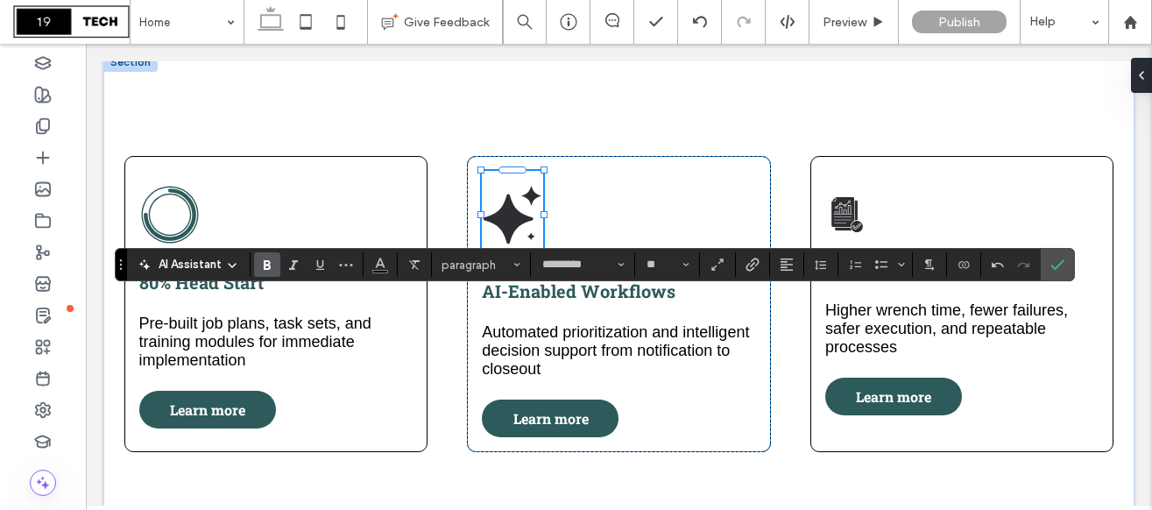
click at [270, 263] on icon "Bold" at bounding box center [267, 264] width 14 height 14
click at [267, 263] on icon "Bold" at bounding box center [267, 264] width 14 height 14
click at [269, 266] on use "Bold" at bounding box center [267, 265] width 7 height 10
click at [272, 269] on icon "Bold" at bounding box center [267, 264] width 14 height 14
click at [1053, 270] on icon "Confirm" at bounding box center [1057, 264] width 14 height 14
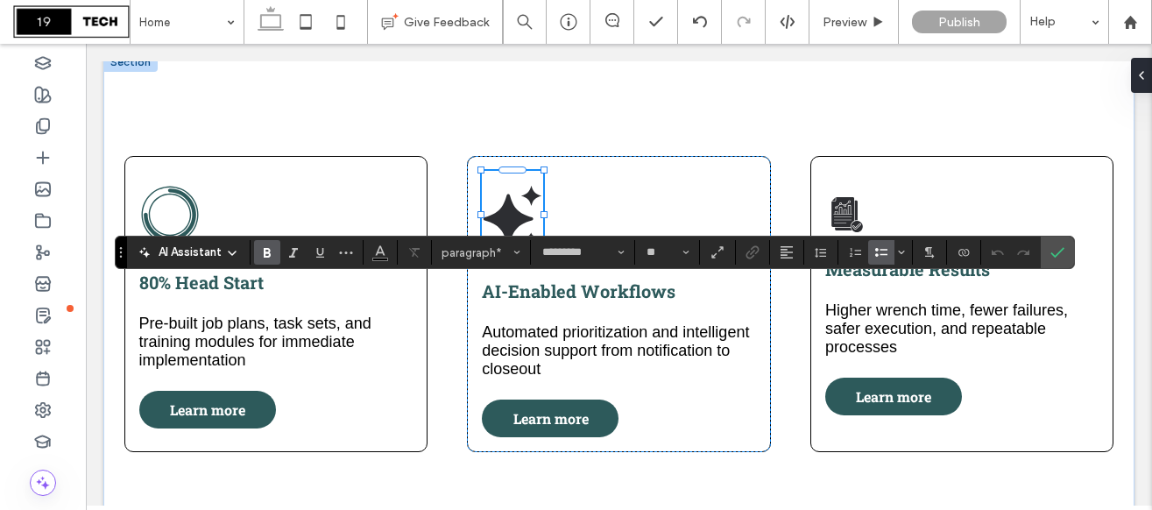
click at [877, 252] on icon "Bulleted List" at bounding box center [881, 252] width 14 height 14
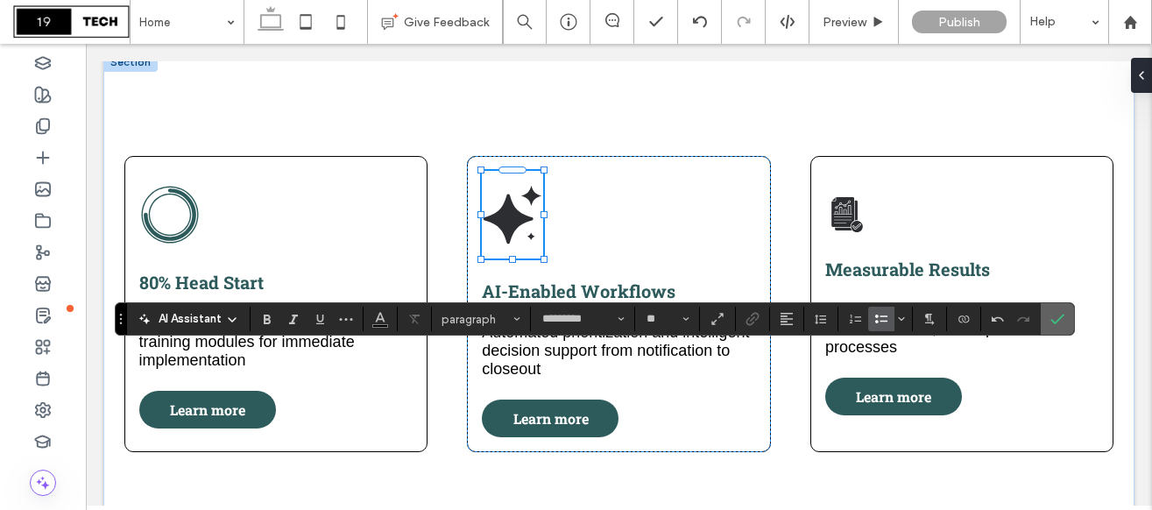
click at [1056, 322] on icon "Confirm" at bounding box center [1057, 319] width 14 height 14
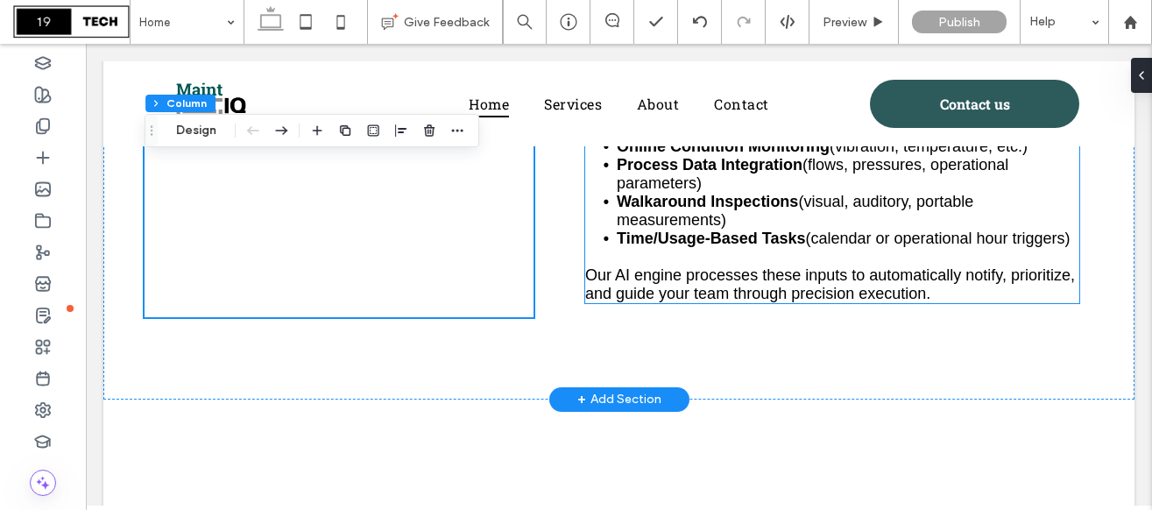
scroll to position [1732, 0]
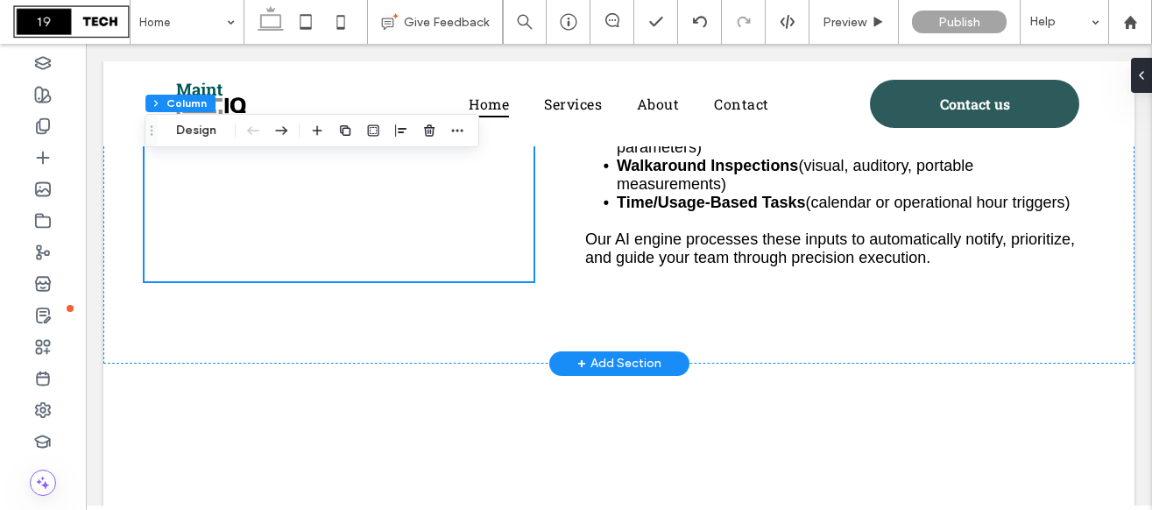
click at [621, 354] on div "+ Add Section" at bounding box center [619, 363] width 84 height 19
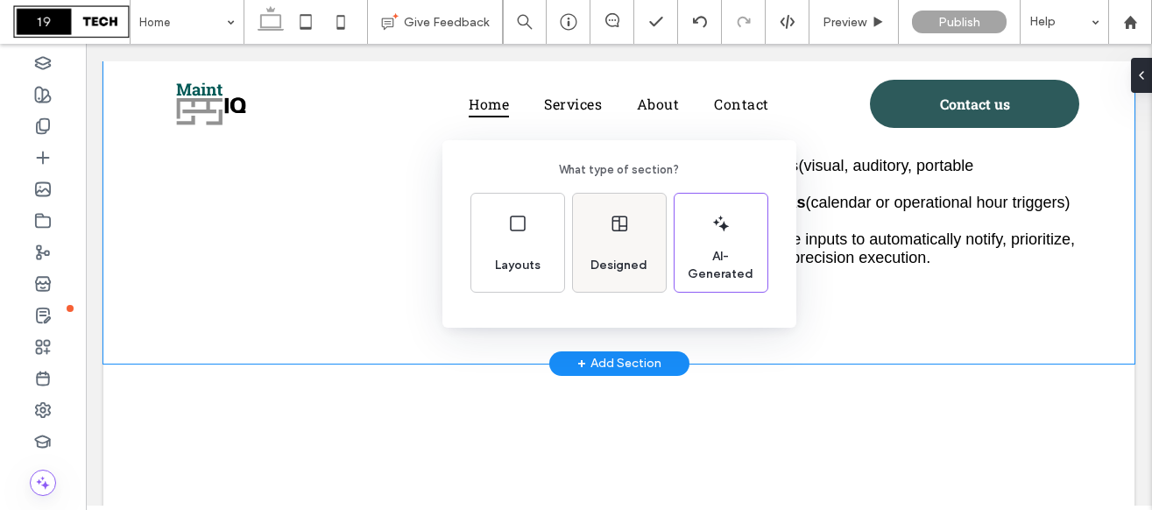
click at [623, 264] on span "Designed" at bounding box center [618, 266] width 71 height 18
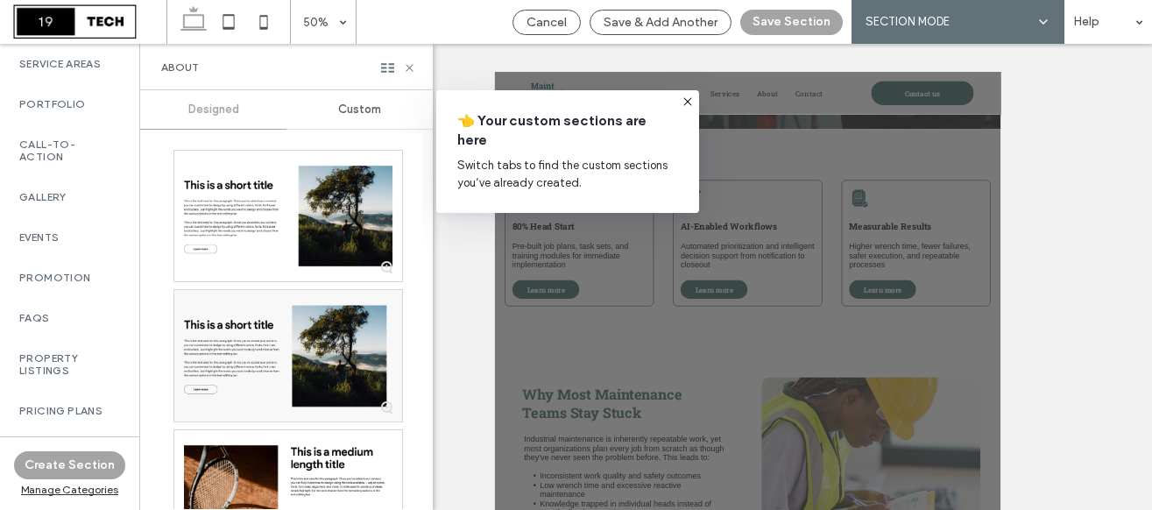
scroll to position [824, 2]
click at [71, 202] on label "Gallery" at bounding box center [67, 196] width 97 height 12
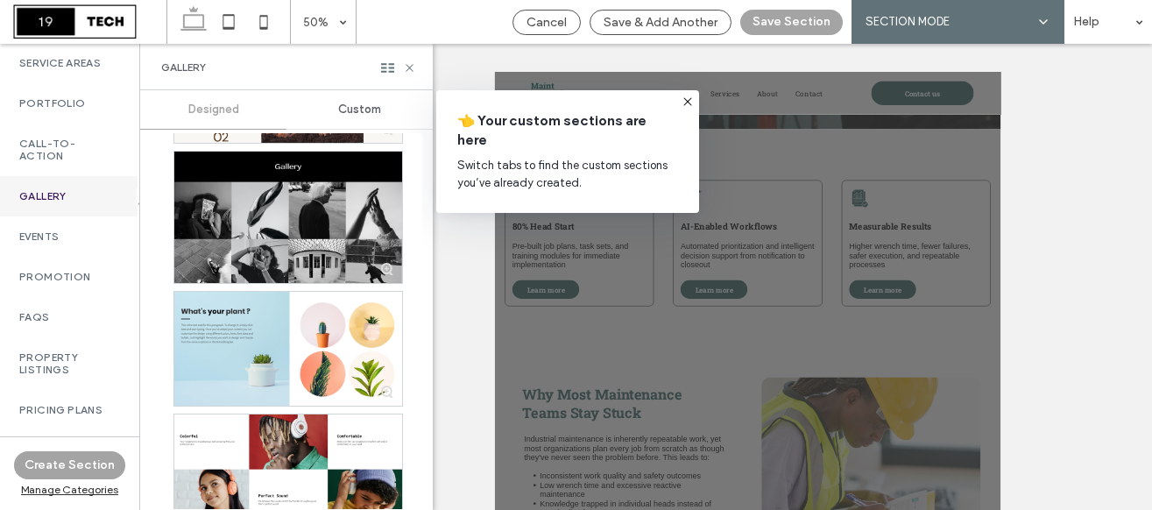
scroll to position [2432, 0]
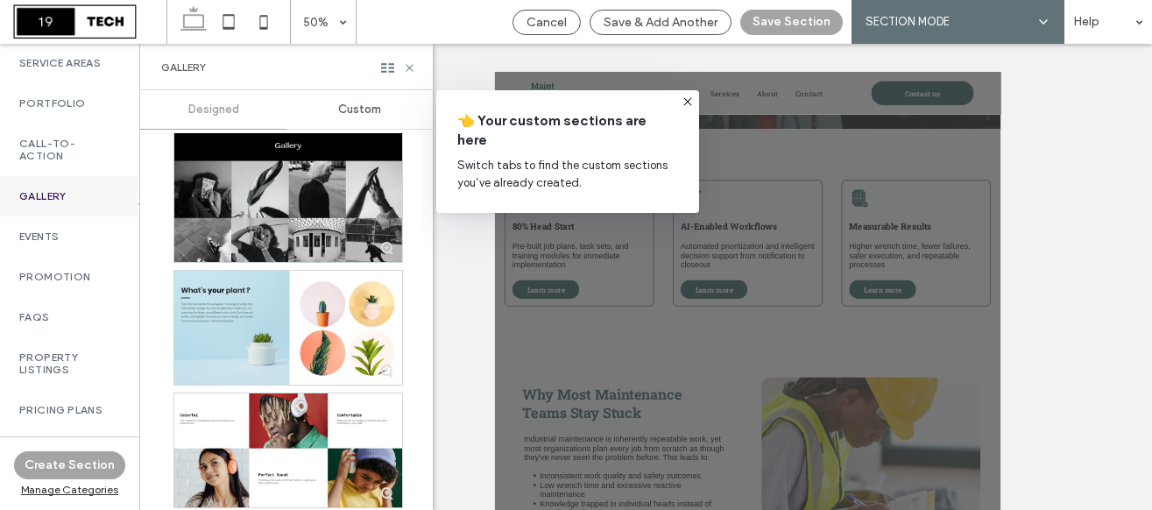
click at [687, 100] on icon at bounding box center [687, 102] width 14 height 14
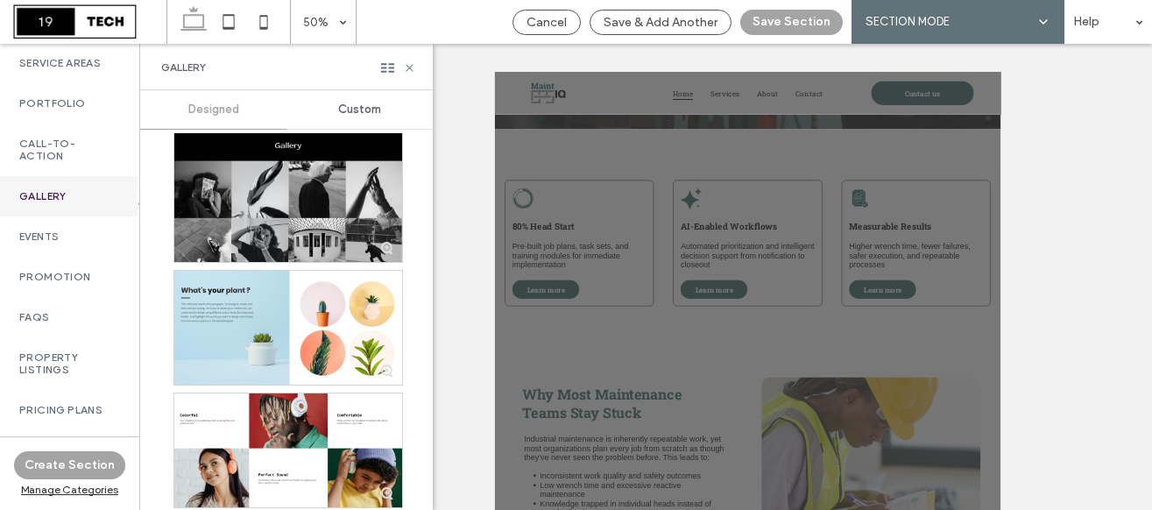
click at [1040, 191] on div at bounding box center [645, 277] width 1011 height 466
click at [559, 18] on span "Cancel" at bounding box center [546, 22] width 40 height 15
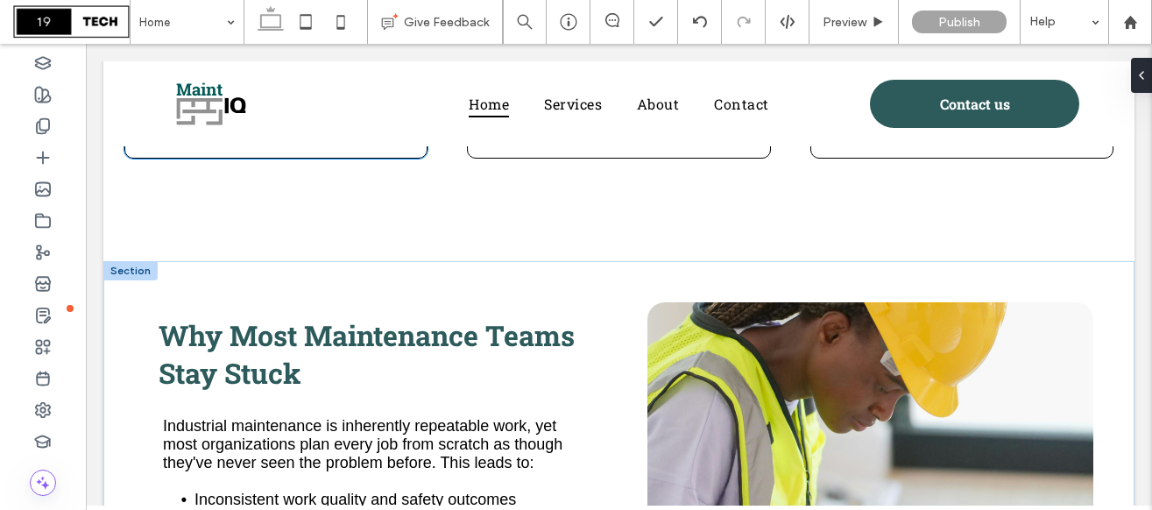
scroll to position [883, 0]
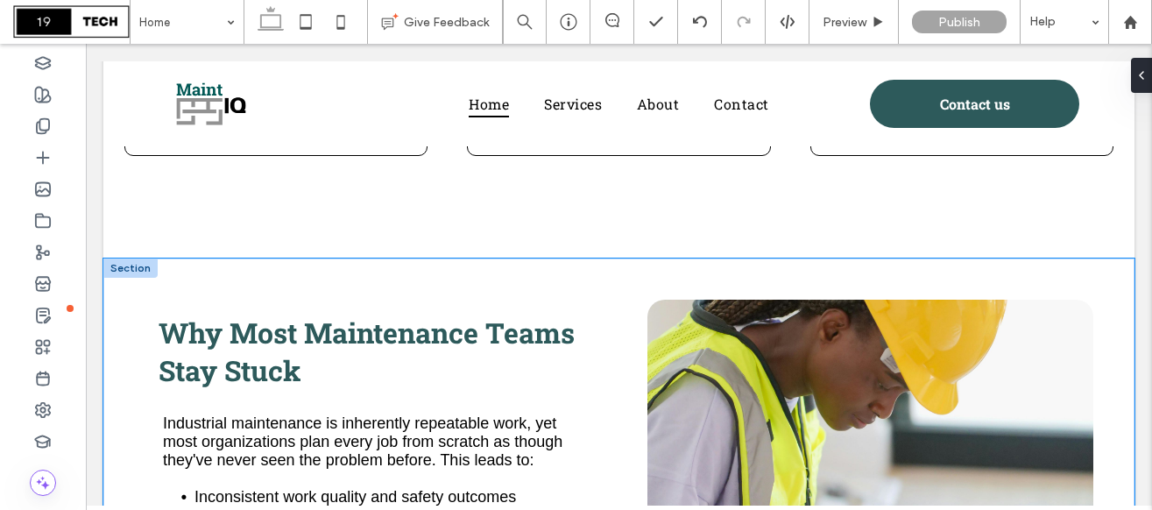
click at [140, 294] on div "Why Most Maintenance Teams Stay Stuck Industrial maintenance is inherently repe…" at bounding box center [618, 499] width 1031 height 483
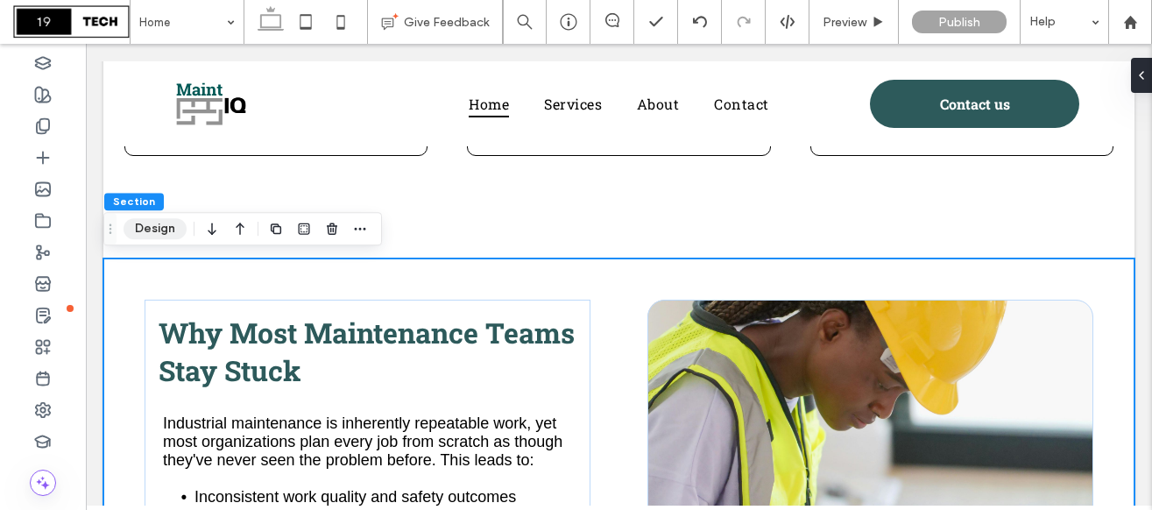
click at [161, 237] on button "Design" at bounding box center [154, 228] width 63 height 21
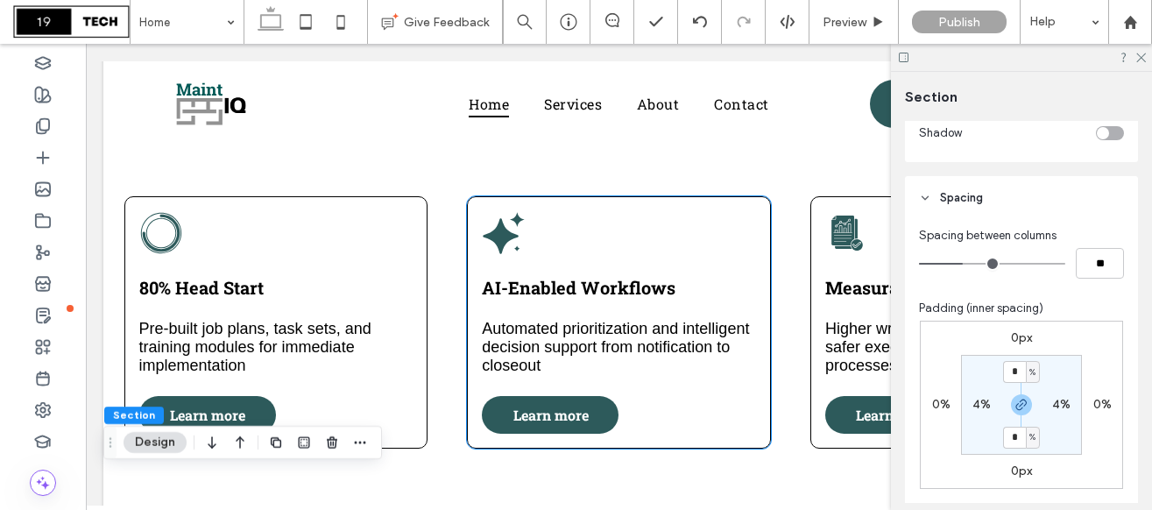
scroll to position [588, 0]
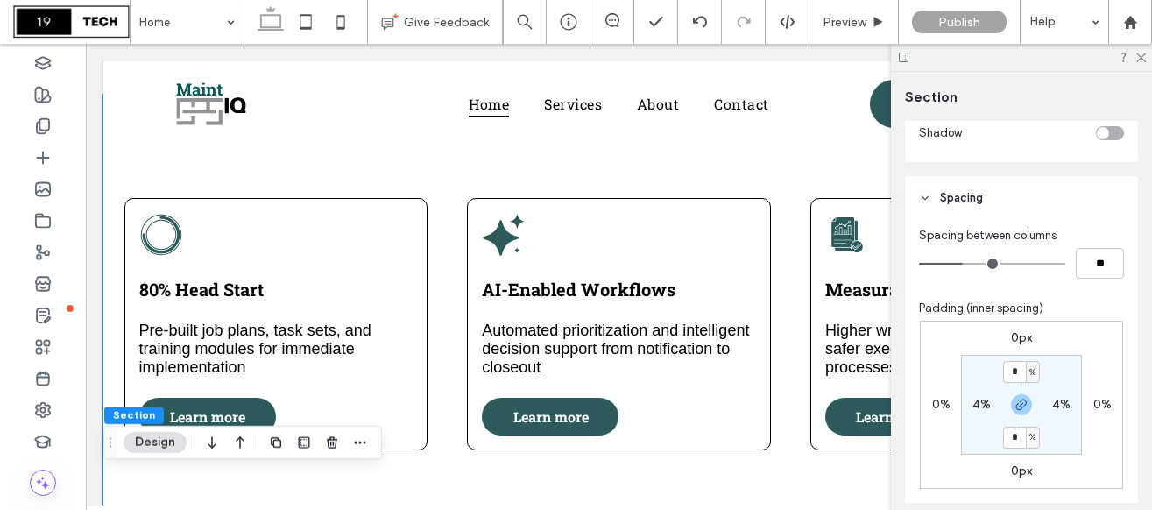
click at [132, 156] on div "80% Head Start Pre-built job plans, task sets, and training modules for immedia…" at bounding box center [618, 324] width 1031 height 458
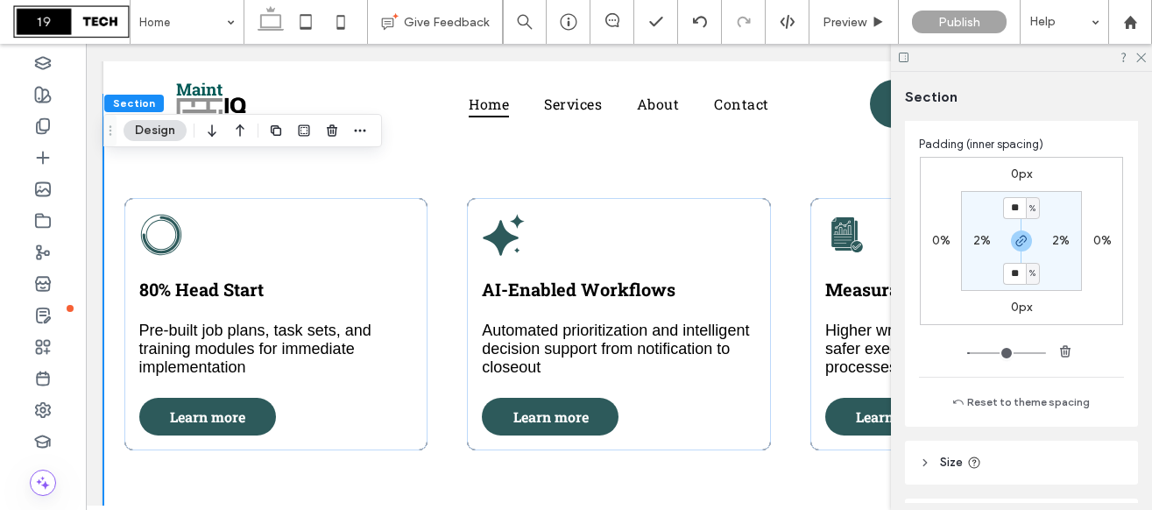
scroll to position [973, 0]
click at [980, 236] on label "2%" at bounding box center [982, 238] width 18 height 15
type input "*"
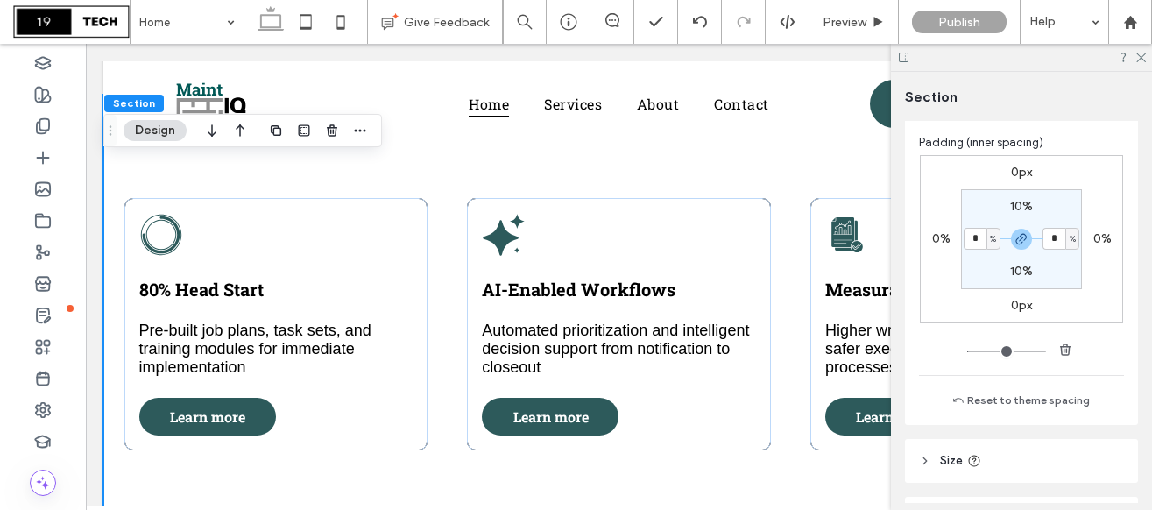
type input "*"
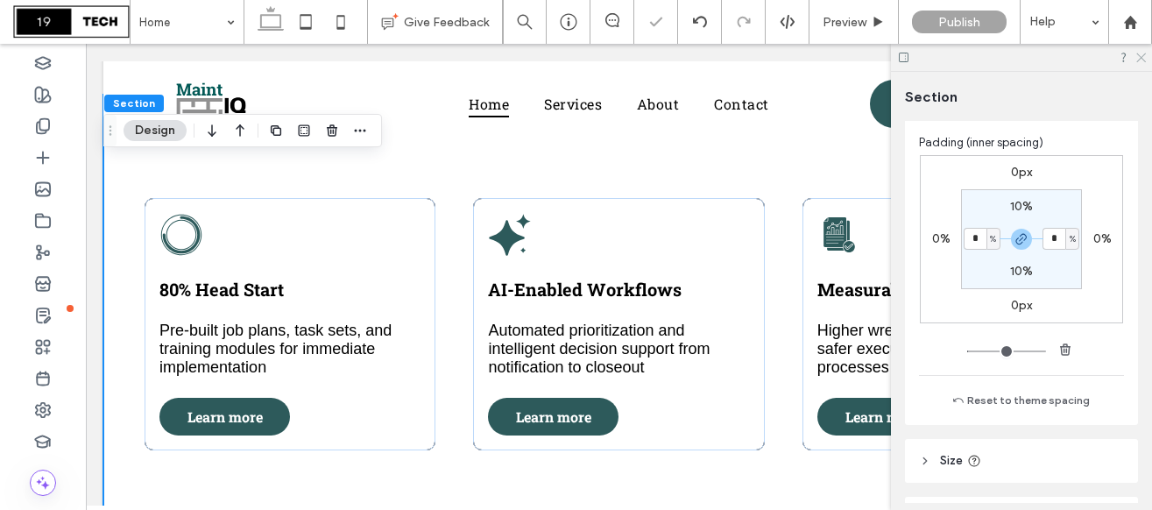
click at [1139, 54] on icon at bounding box center [1139, 56] width 11 height 11
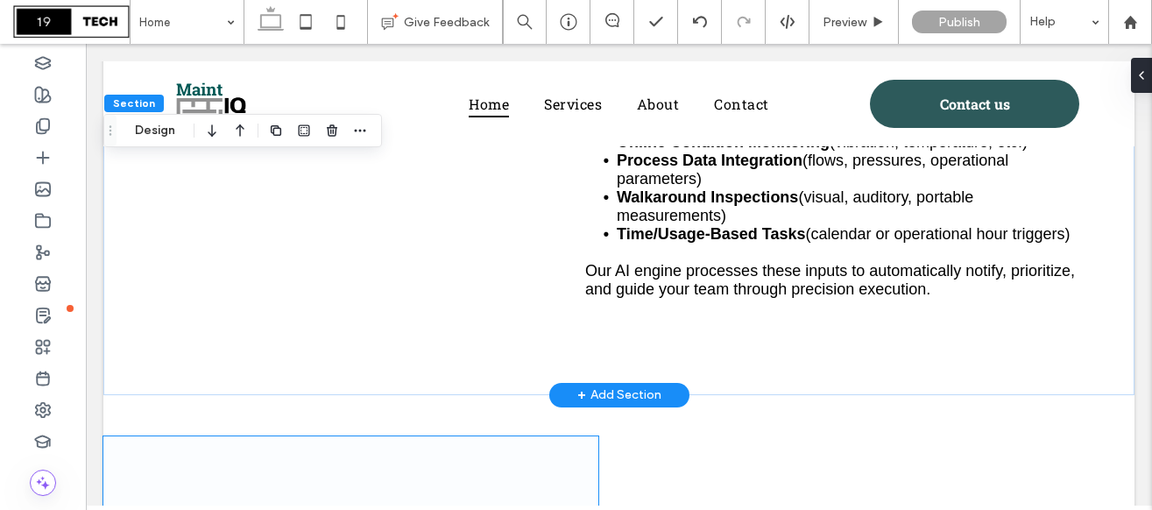
scroll to position [1695, 0]
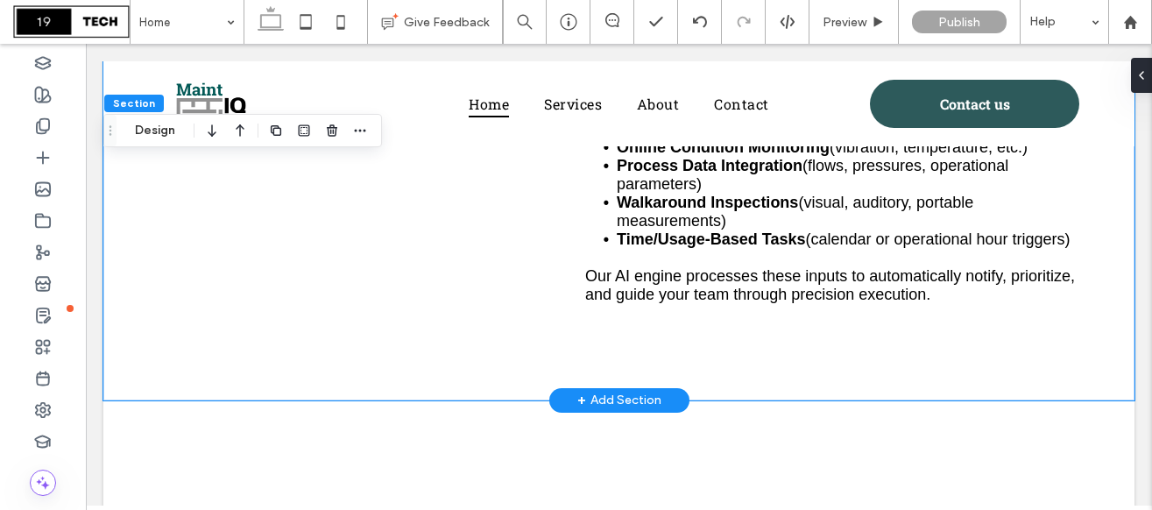
click at [328, 325] on div "Intelligent Maintenance Execution, End-to-End MaintGPSIQ automates and augments…" at bounding box center [618, 164] width 1031 height 470
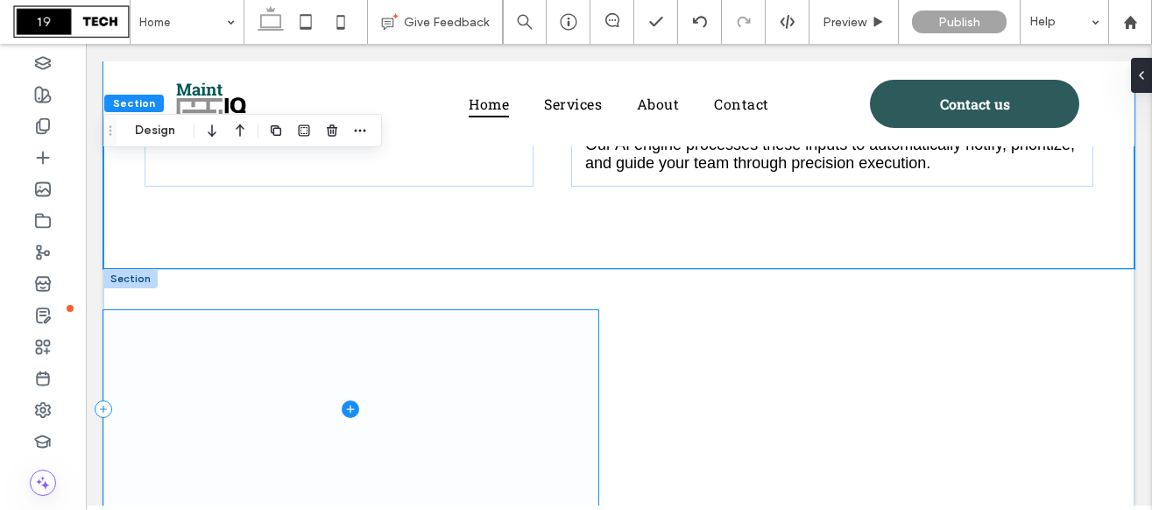
scroll to position [1820, 0]
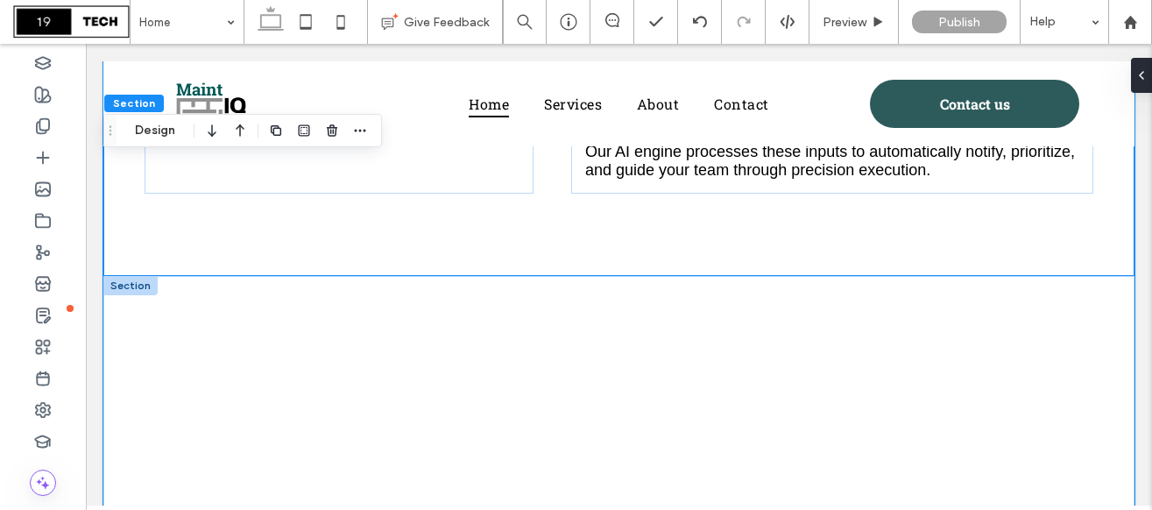
click at [201, 290] on div at bounding box center [618, 416] width 1031 height 280
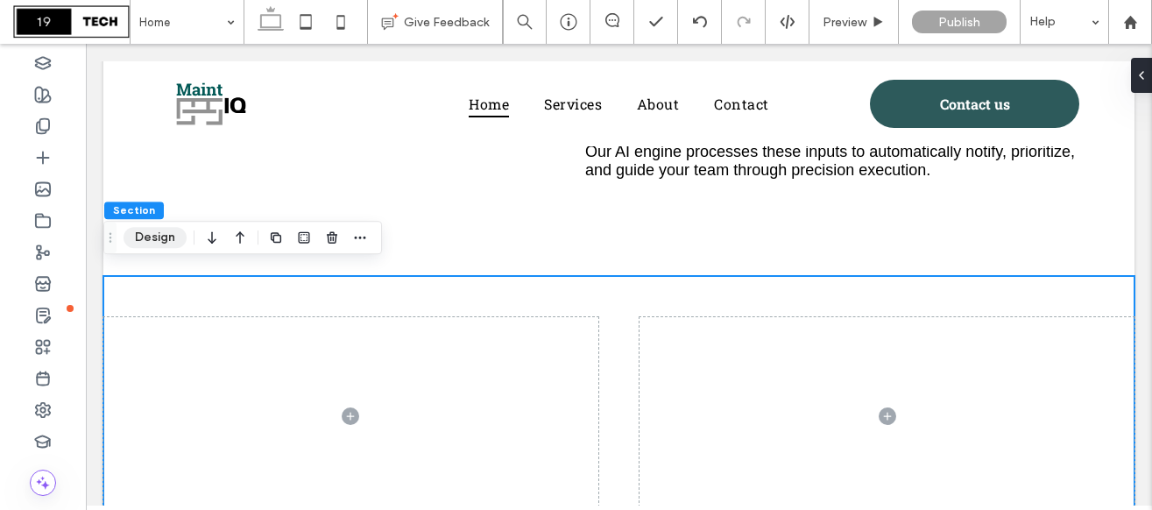
click at [166, 242] on button "Design" at bounding box center [154, 237] width 63 height 21
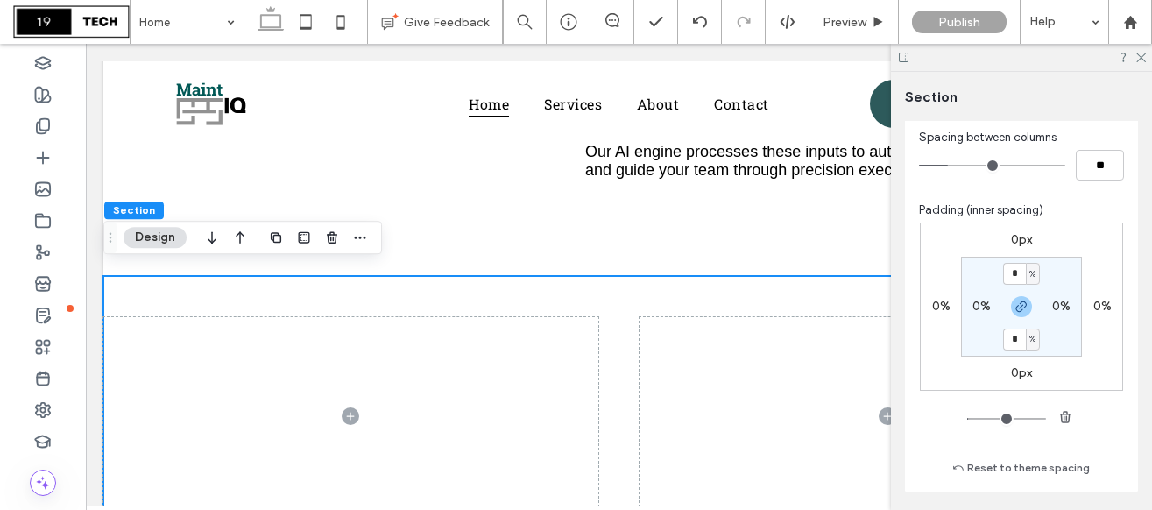
scroll to position [907, 0]
click at [977, 306] on label "0%" at bounding box center [981, 304] width 18 height 15
type input "*"
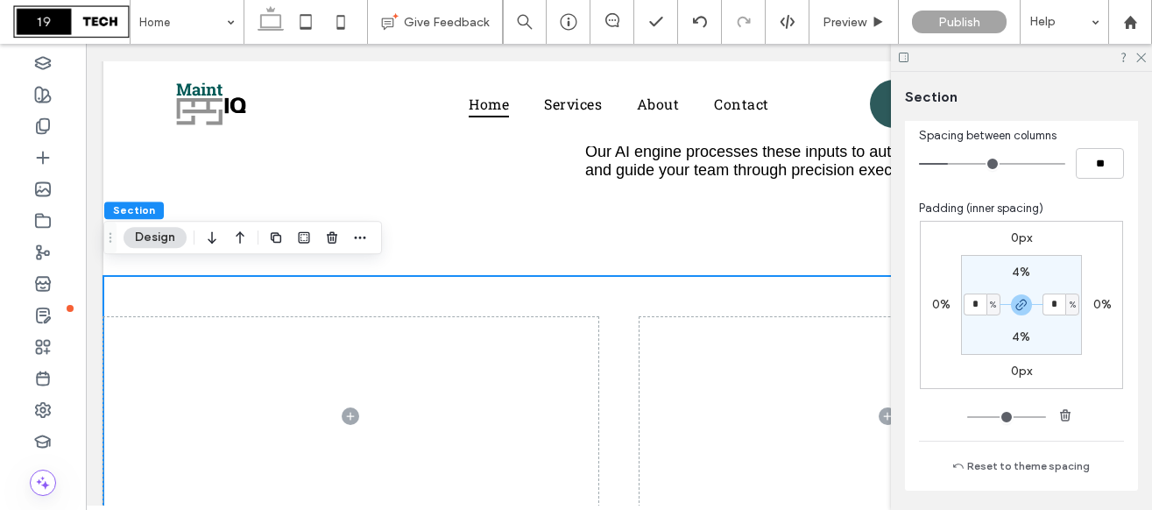
type input "*"
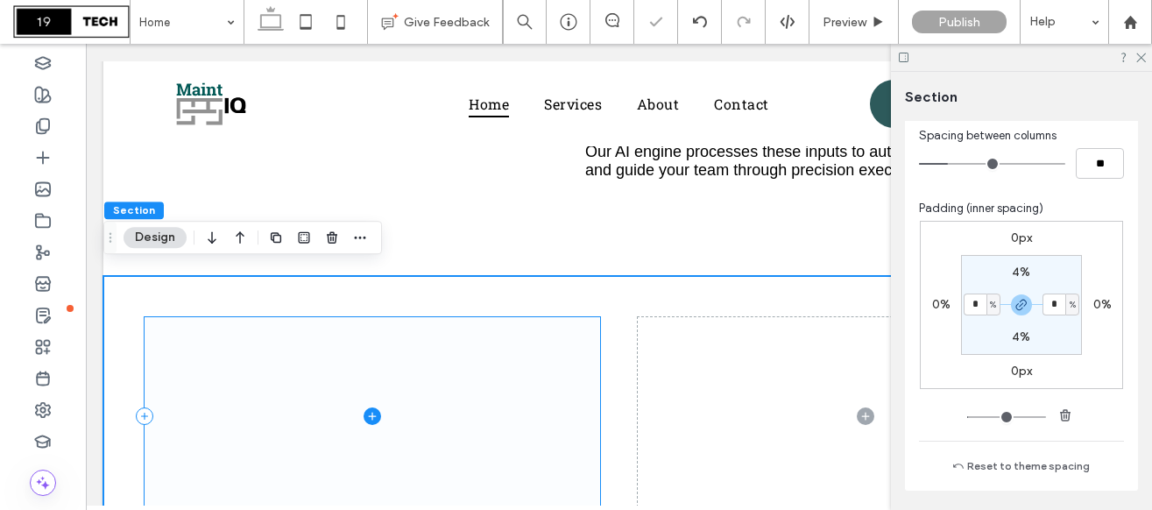
click at [505, 357] on span at bounding box center [371, 416] width 455 height 198
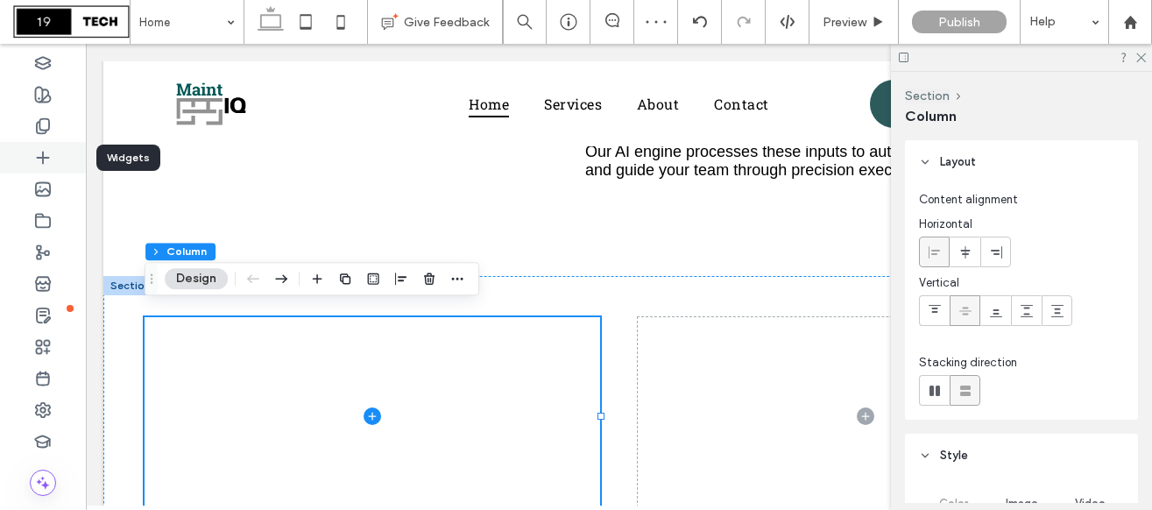
click at [39, 157] on use at bounding box center [42, 156] width 11 height 11
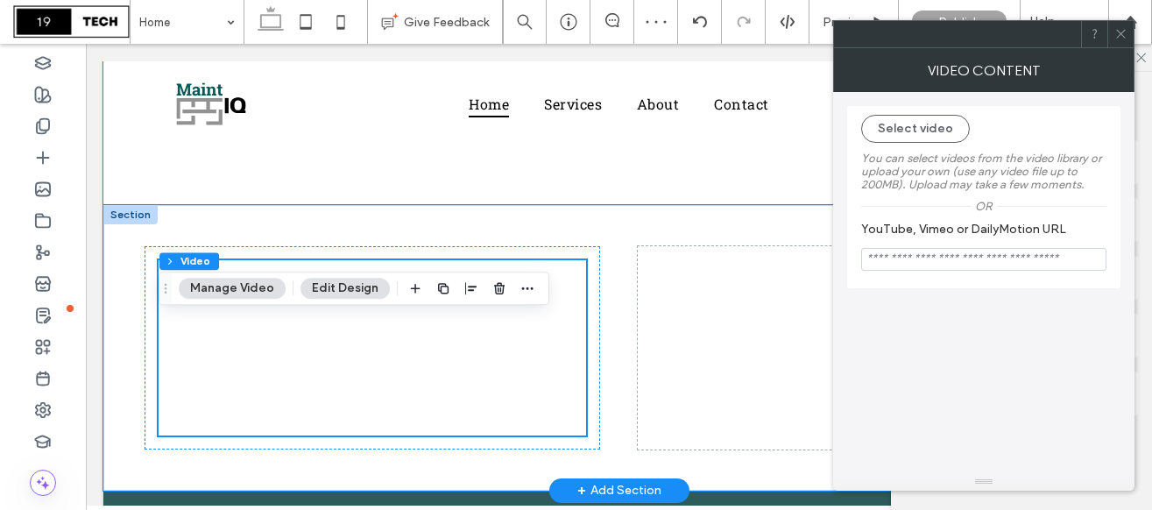
scroll to position [1904, 0]
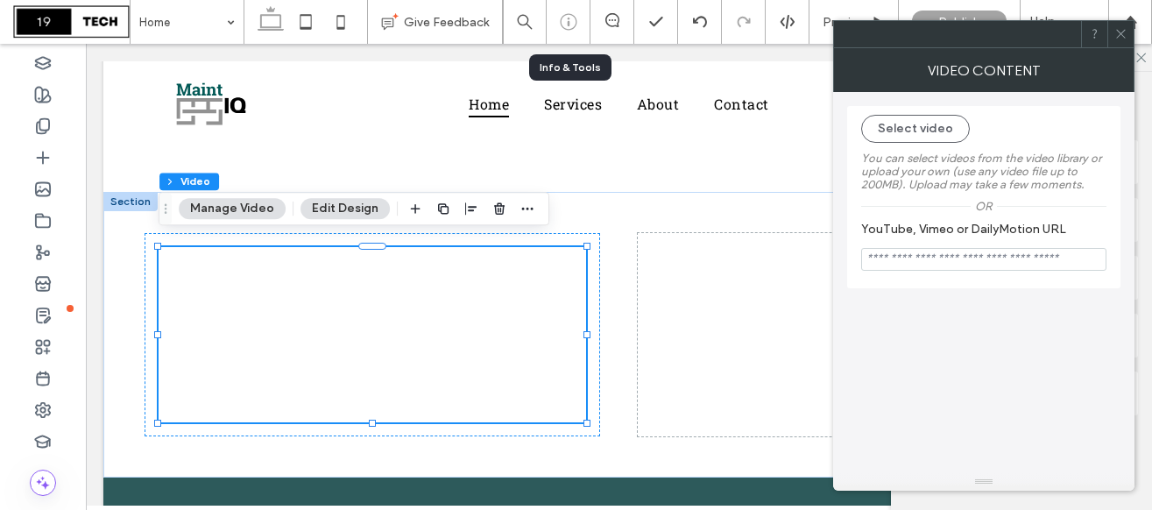
drag, startPoint x: 310, startPoint y: 240, endPoint x: 567, endPoint y: 11, distance: 344.2
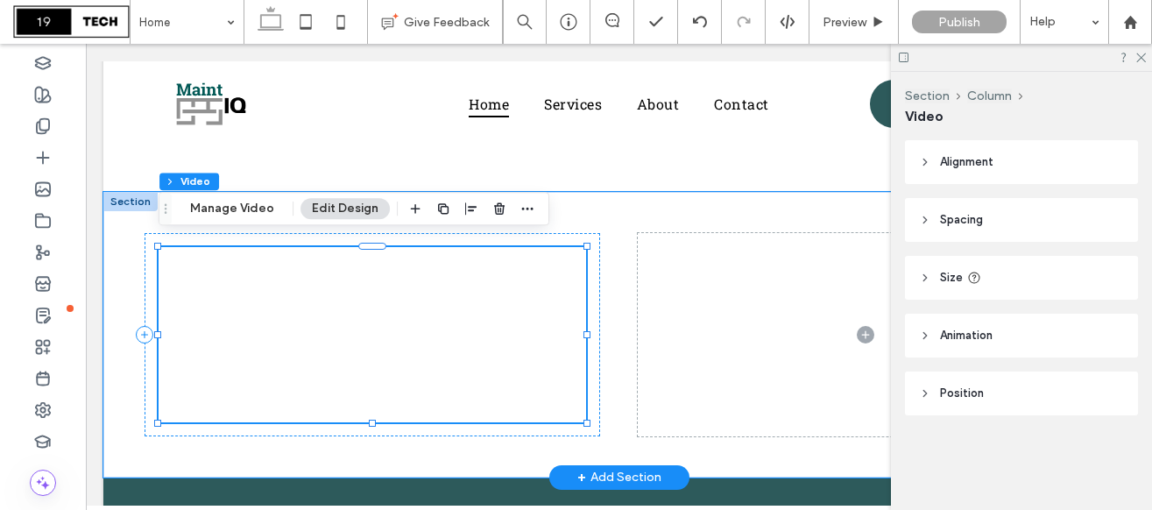
click at [473, 312] on div at bounding box center [372, 334] width 427 height 175
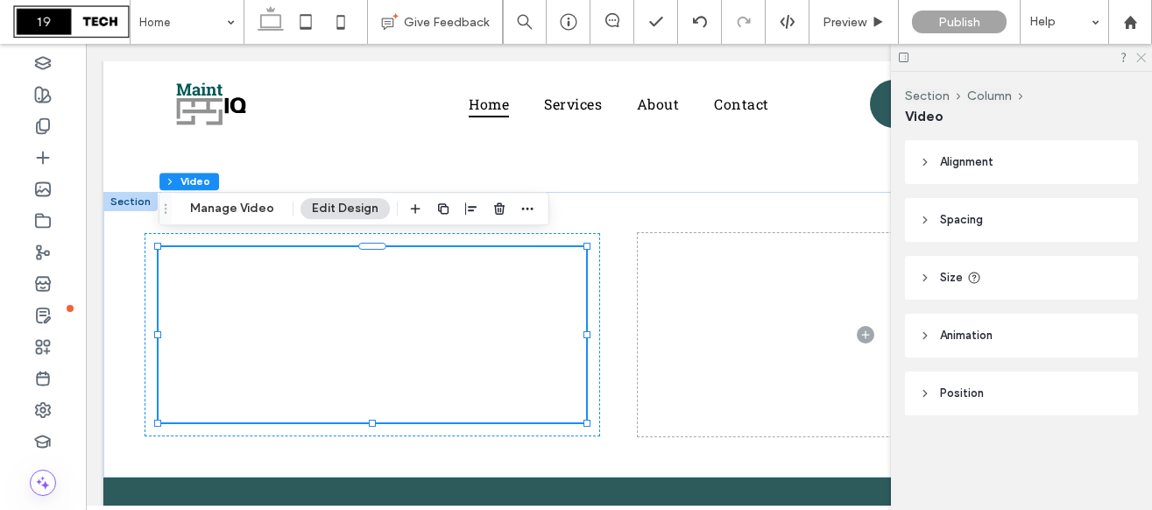
click at [1138, 54] on icon at bounding box center [1139, 56] width 11 height 11
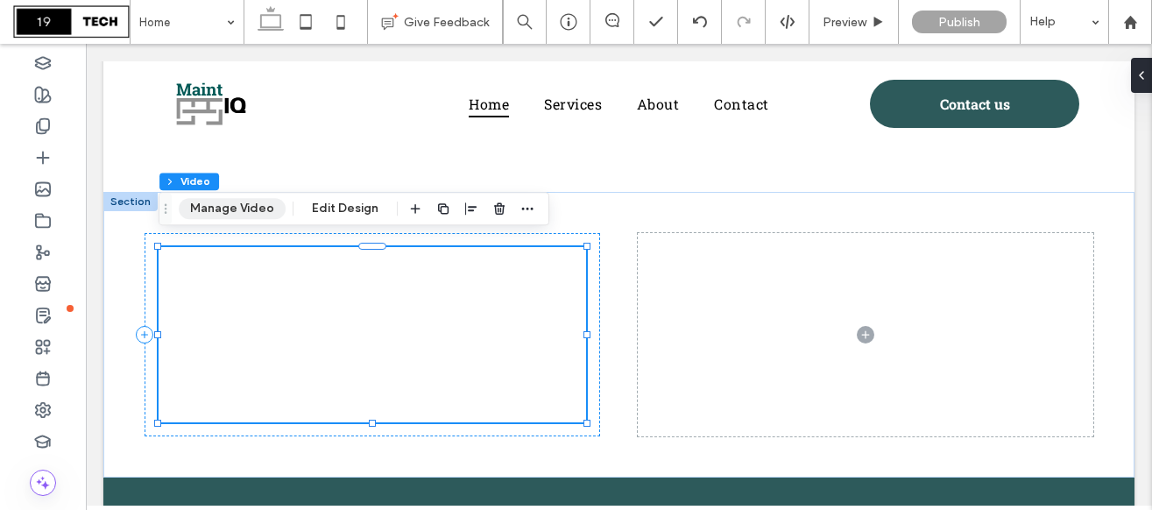
click at [249, 212] on button "Manage Video" at bounding box center [232, 208] width 107 height 21
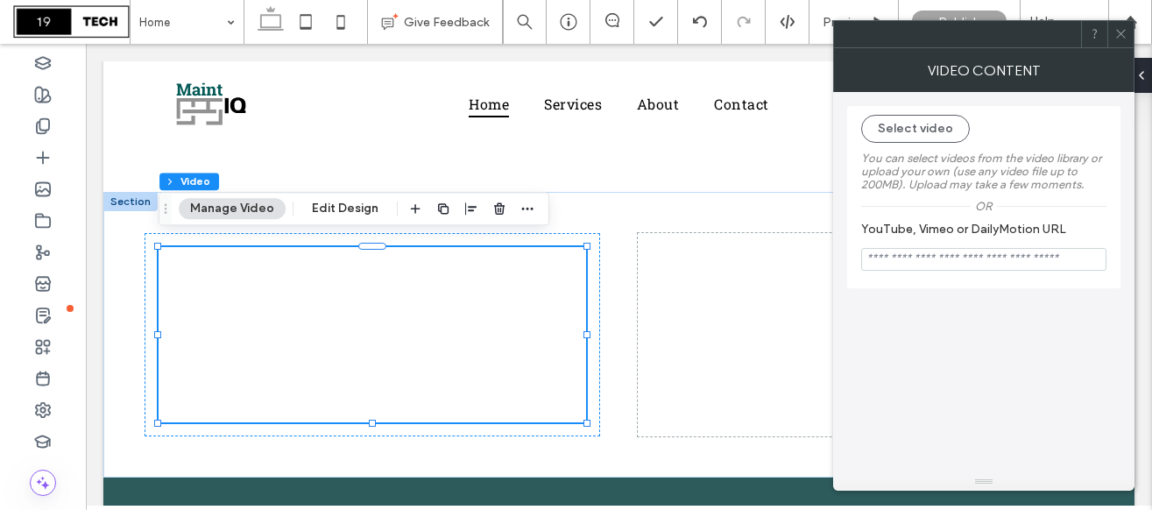
click at [892, 265] on input "YouTube, Vimeo or DailyMotion URL" at bounding box center [983, 259] width 245 height 23
paste input "**********"
type input "**********"
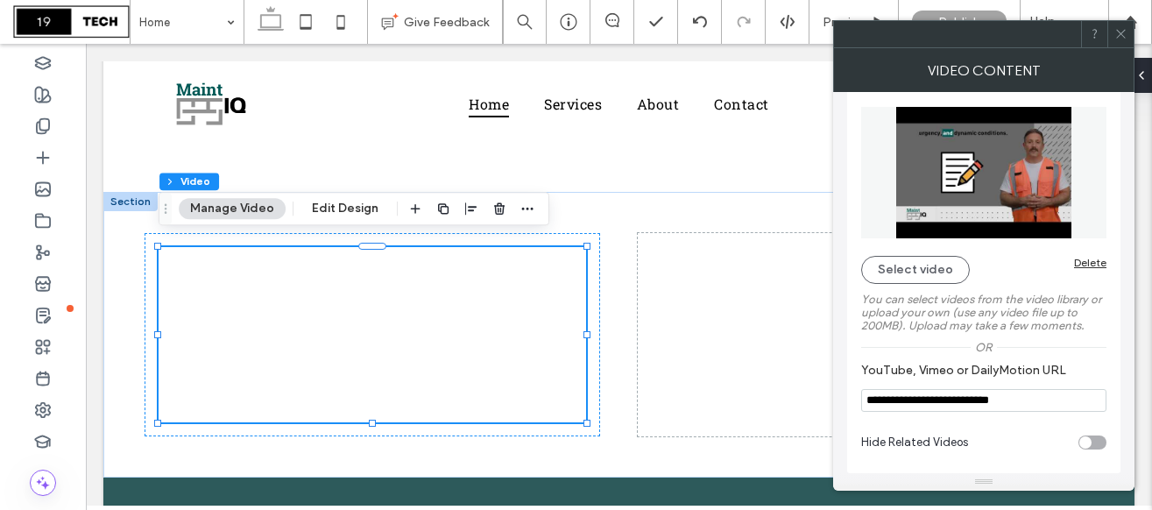
scroll to position [0, 0]
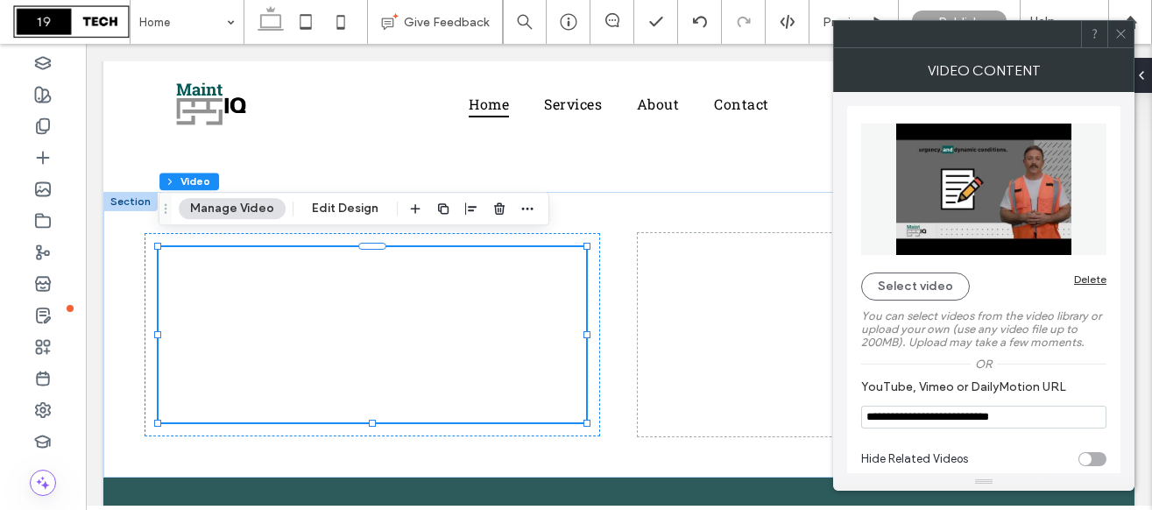
click at [1123, 32] on icon at bounding box center [1120, 33] width 13 height 13
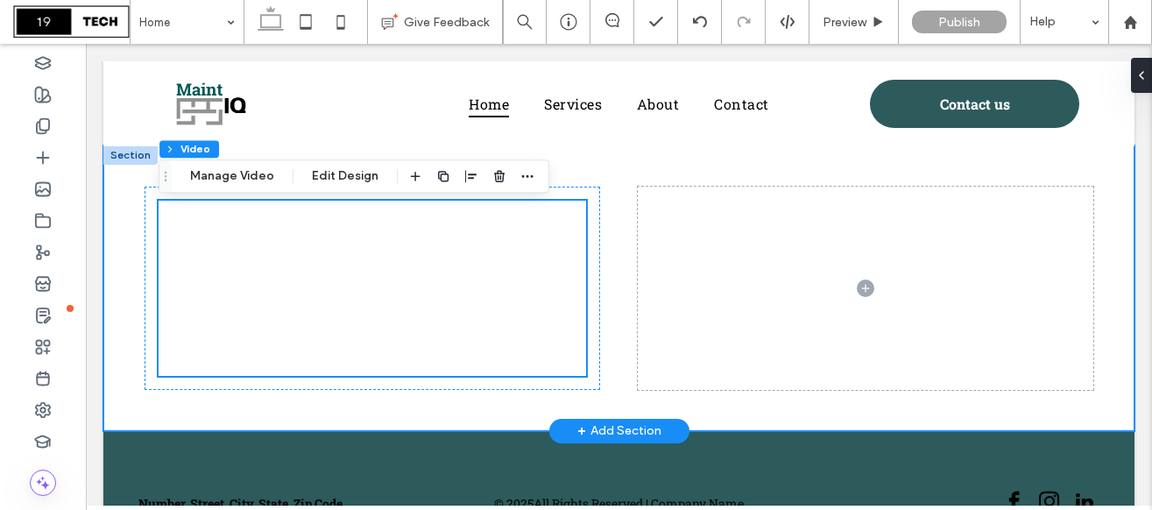
scroll to position [1985, 0]
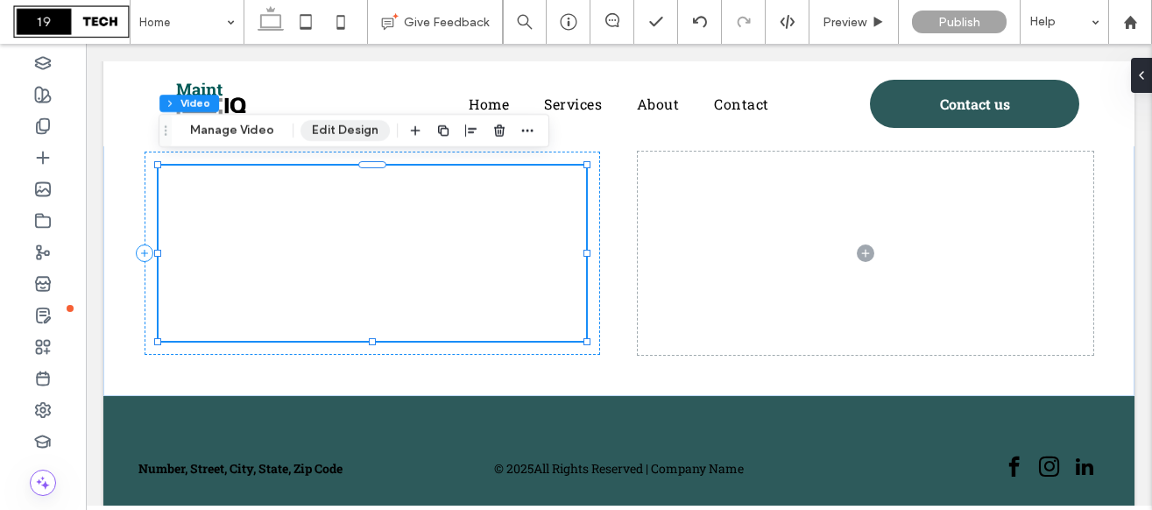
click at [331, 132] on button "Edit Design" at bounding box center [344, 130] width 89 height 21
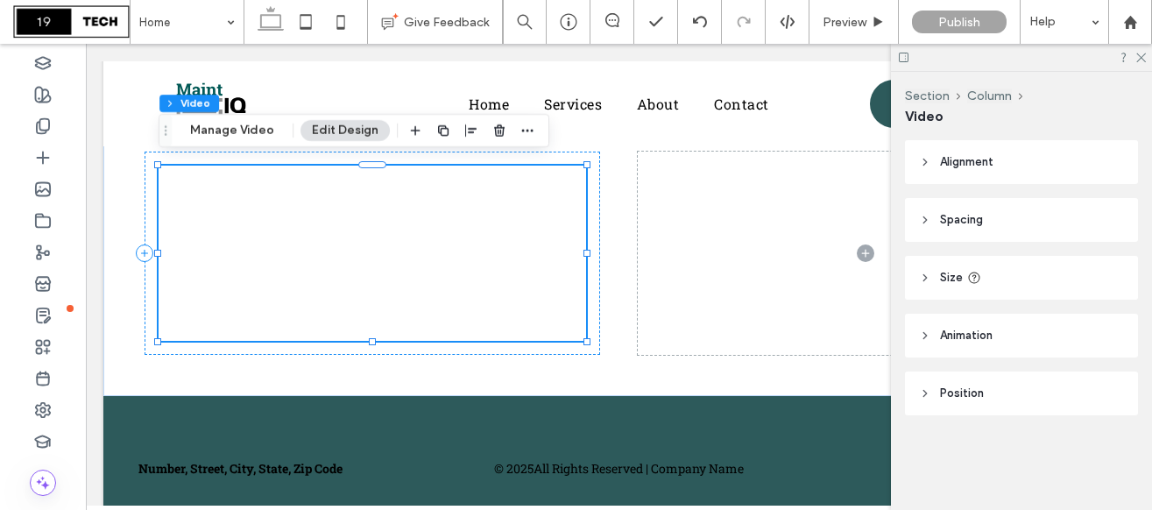
click at [947, 264] on header "Size" at bounding box center [1021, 278] width 233 height 44
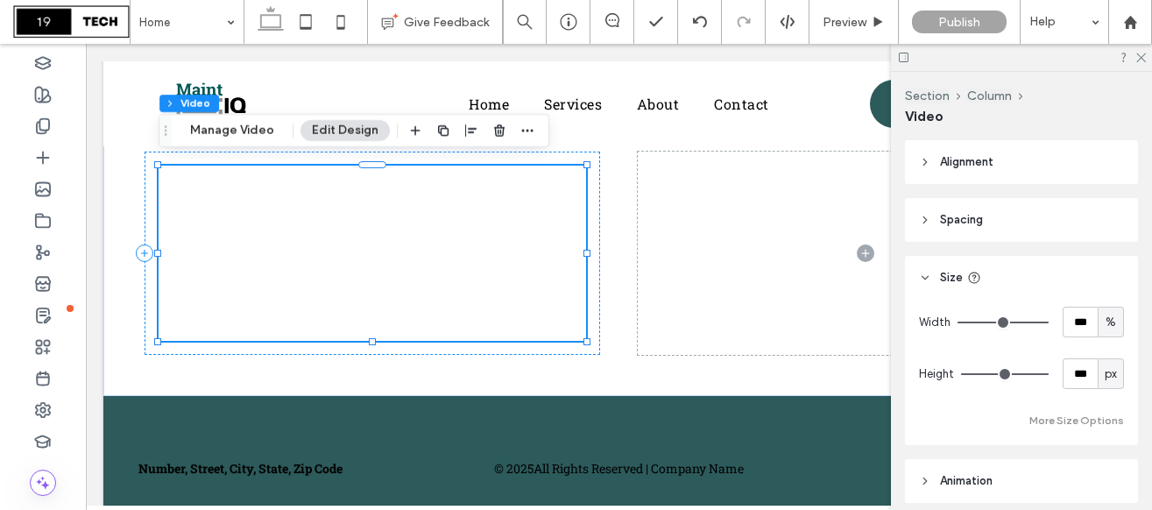
click at [1066, 413] on button "More Size Options" at bounding box center [1076, 420] width 95 height 21
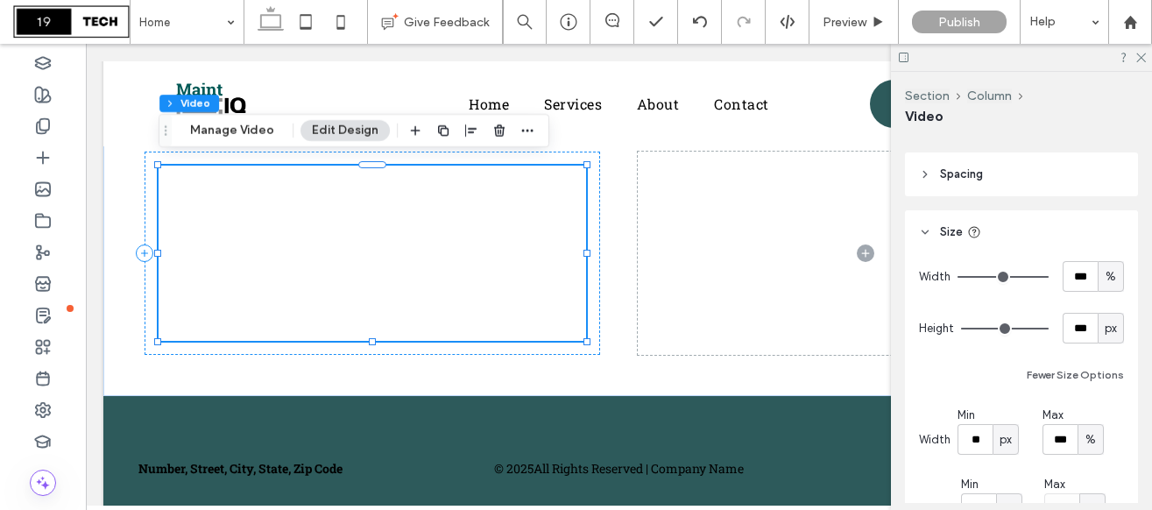
scroll to position [43, 0]
click at [1094, 335] on input "***" at bounding box center [1079, 330] width 35 height 31
type input "***"
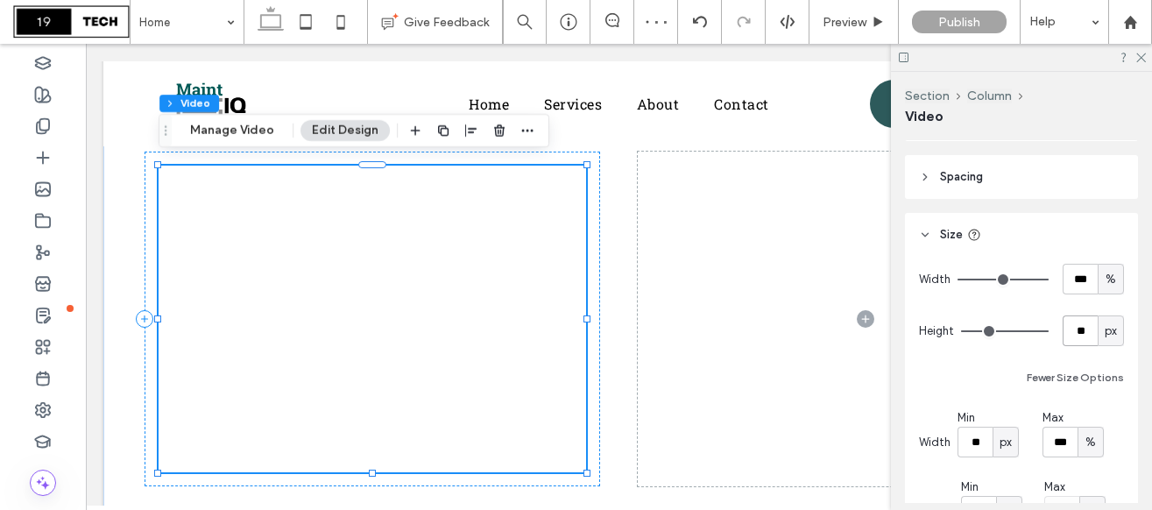
type input "*"
type input "***"
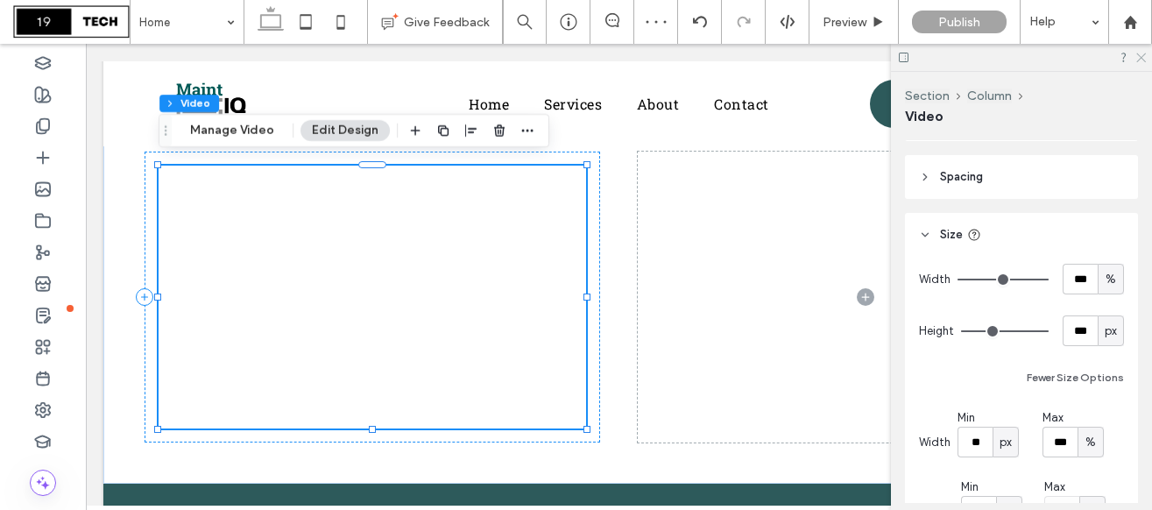
click at [1138, 52] on icon at bounding box center [1139, 56] width 11 height 11
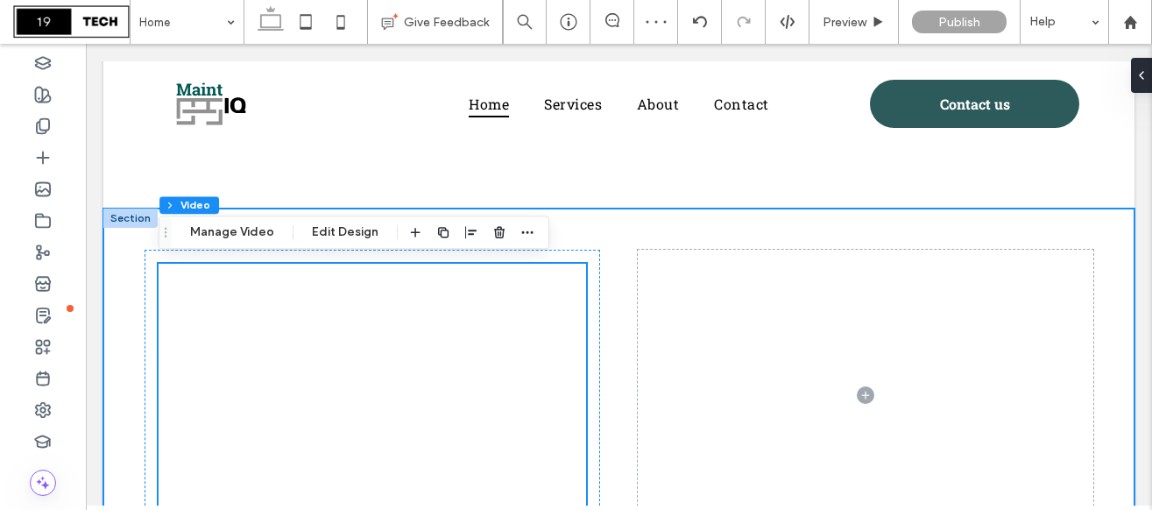
scroll to position [1912, 0]
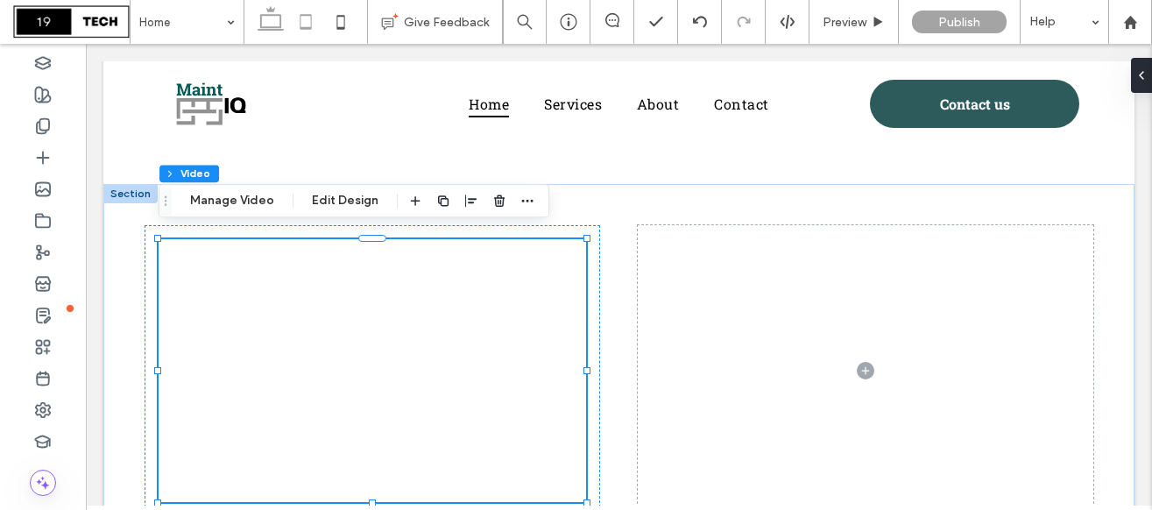
click at [306, 26] on use at bounding box center [304, 21] width 11 height 15
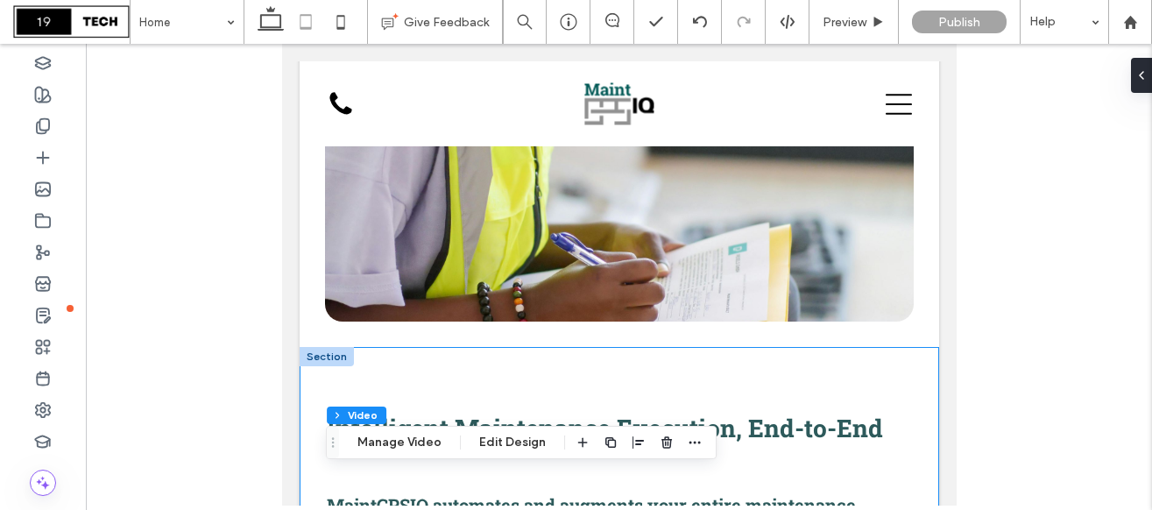
scroll to position [1145, 0]
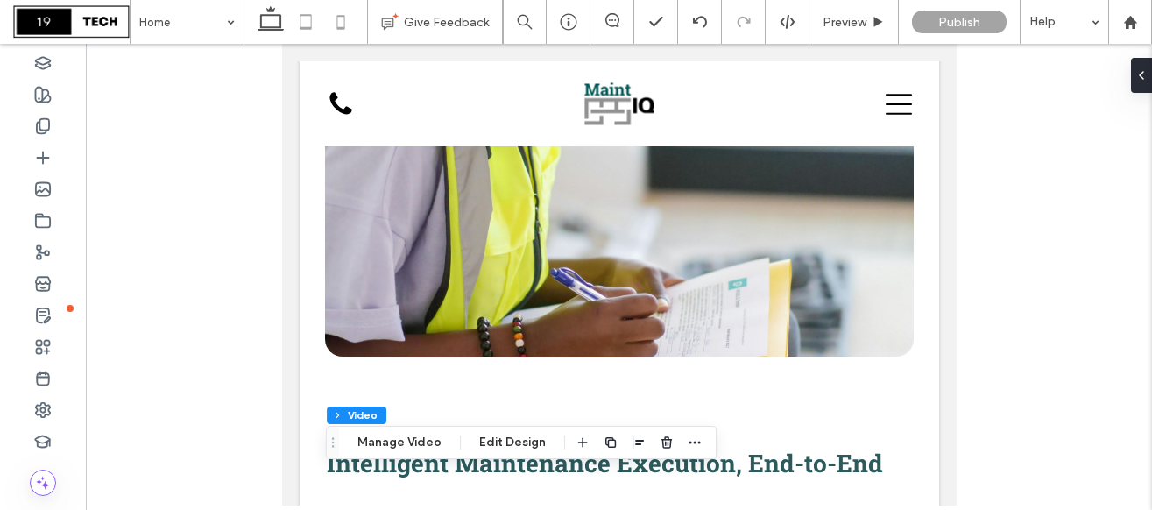
click at [342, 23] on icon at bounding box center [340, 21] width 35 height 35
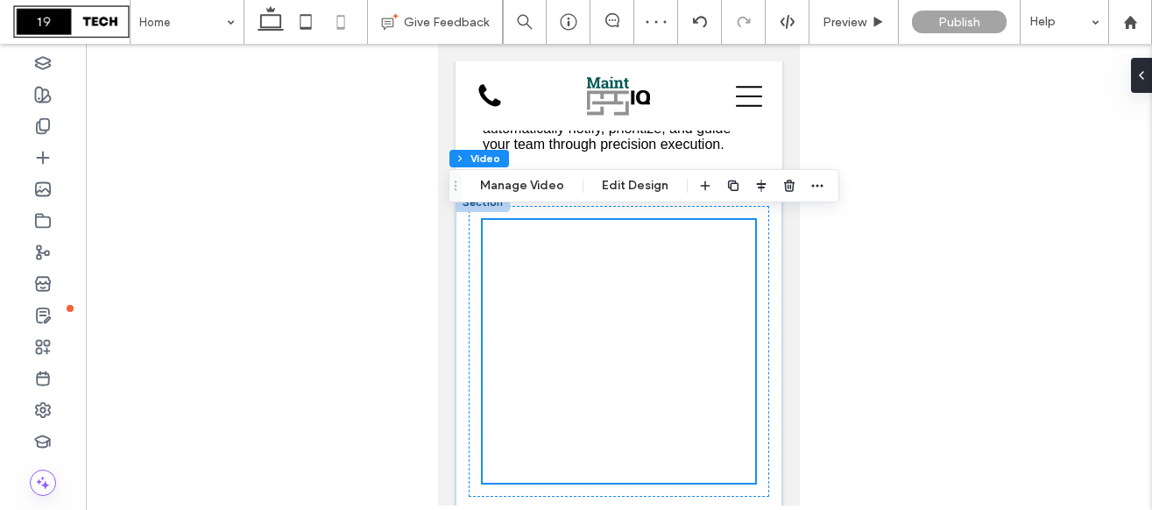
scroll to position [2409, 0]
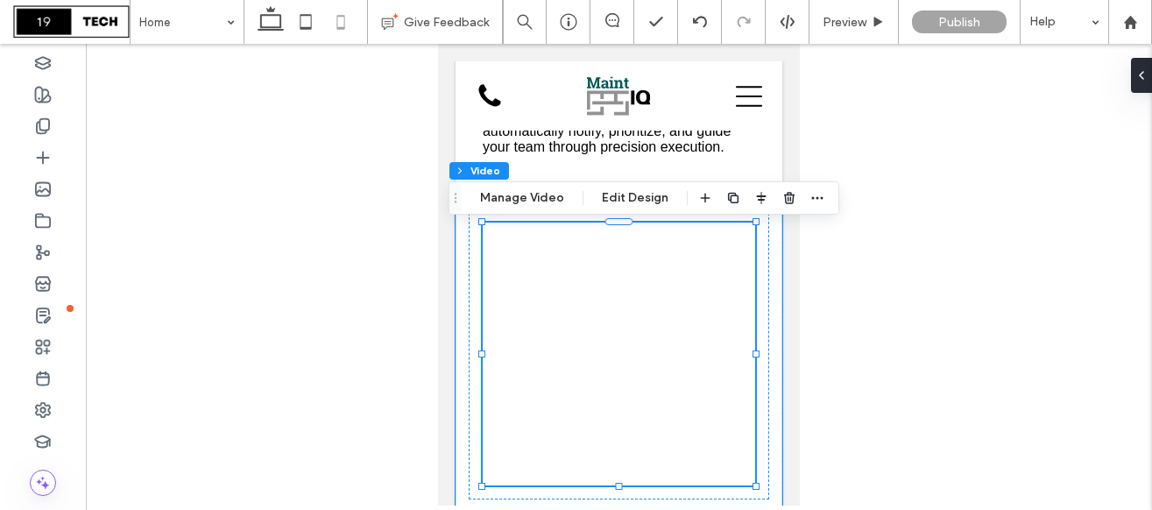
click at [667, 295] on div at bounding box center [619, 353] width 272 height 263
click at [539, 186] on div "Section Column Video Manage Video Edit Design" at bounding box center [643, 197] width 391 height 33
click at [539, 203] on button "Manage Video" at bounding box center [521, 197] width 107 height 21
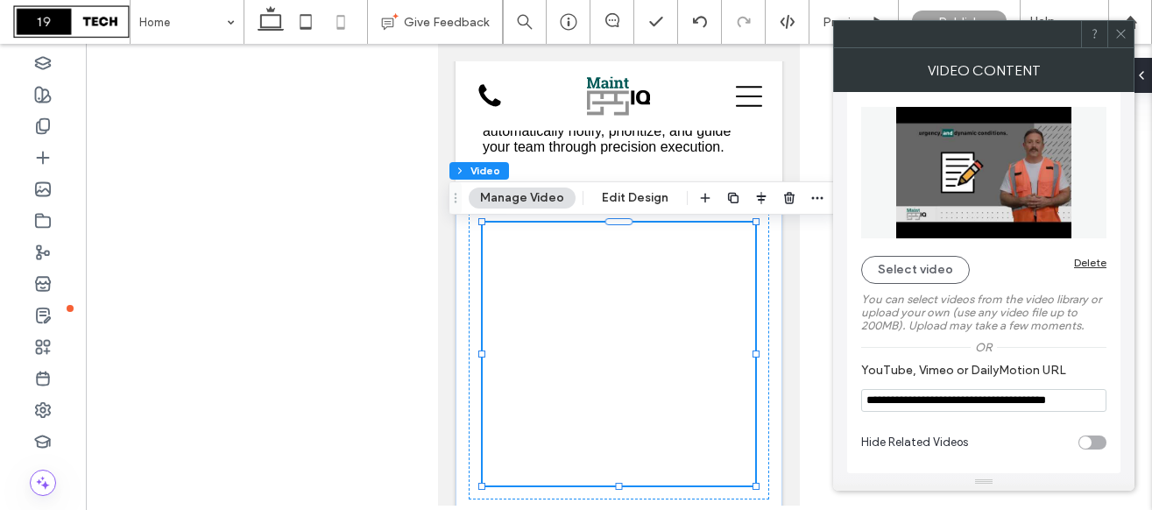
scroll to position [0, 0]
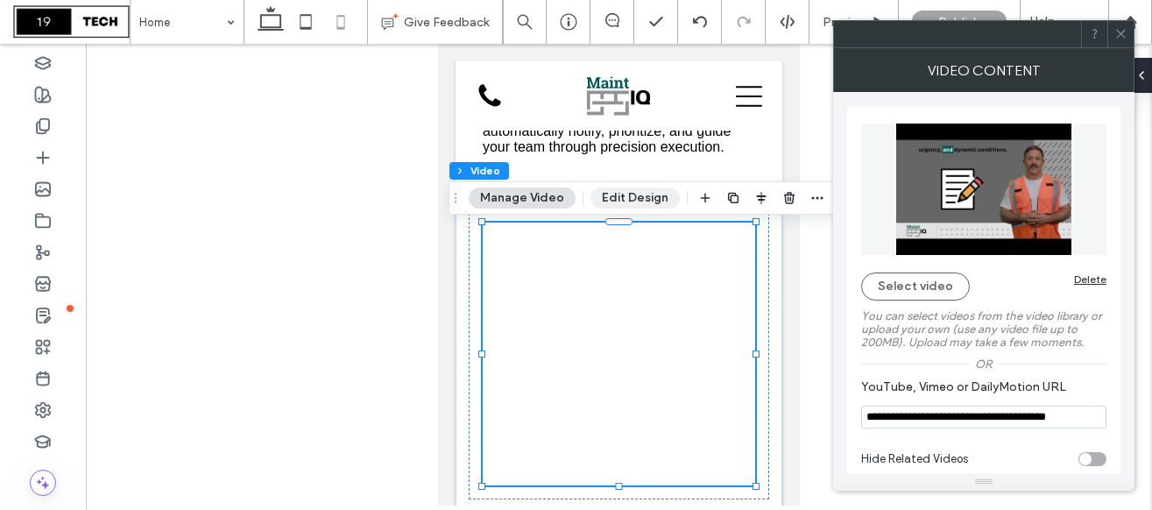
click at [639, 201] on button "Edit Design" at bounding box center [634, 197] width 89 height 21
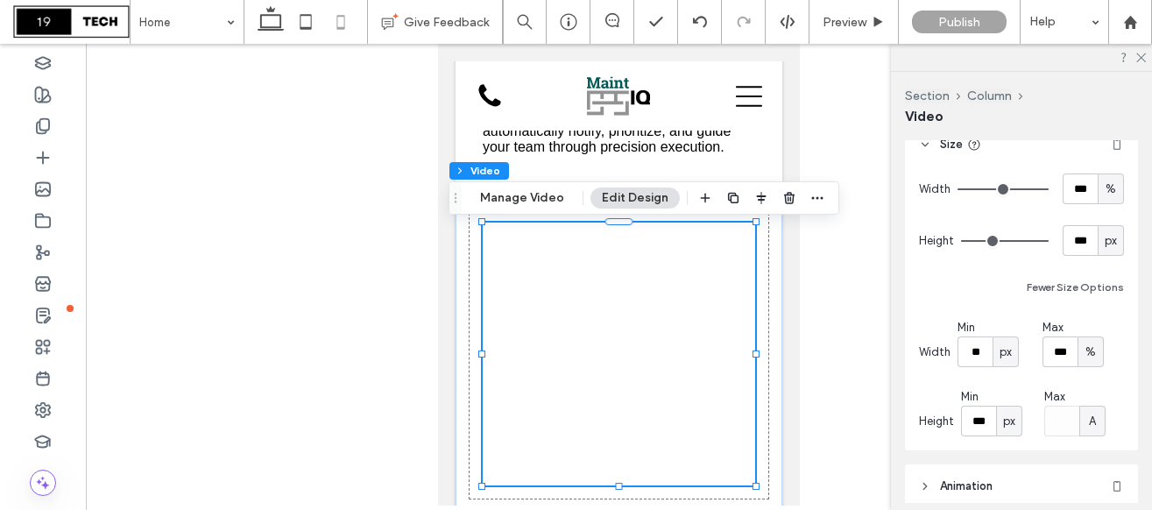
scroll to position [266, 0]
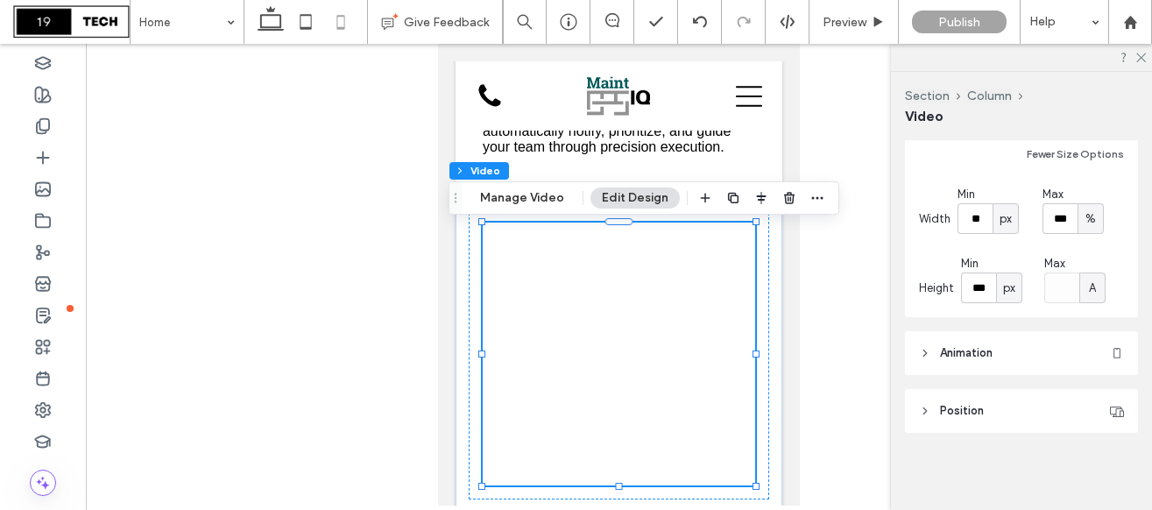
click at [976, 409] on span "Position" at bounding box center [962, 411] width 44 height 18
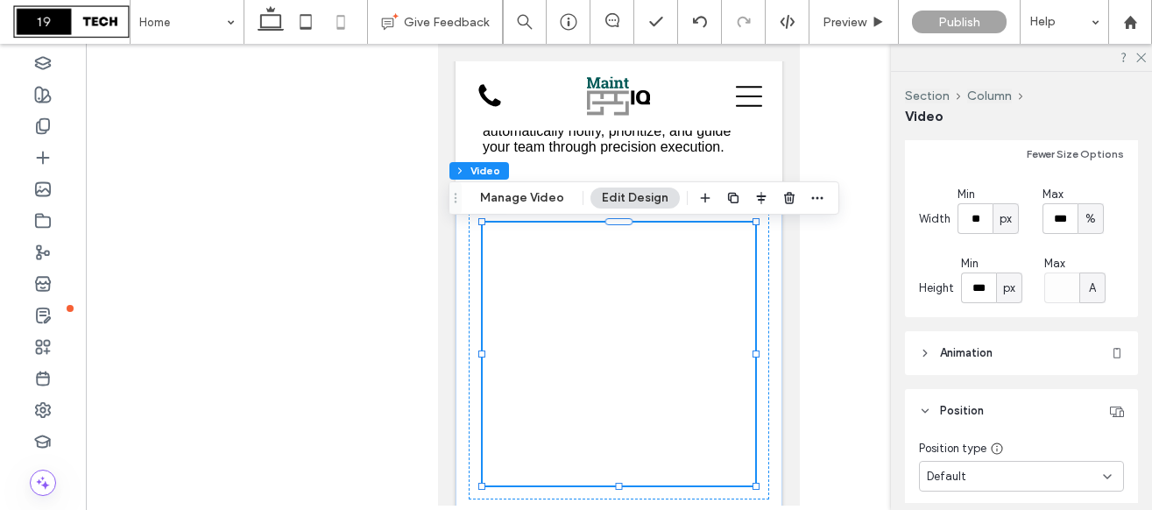
scroll to position [339, 0]
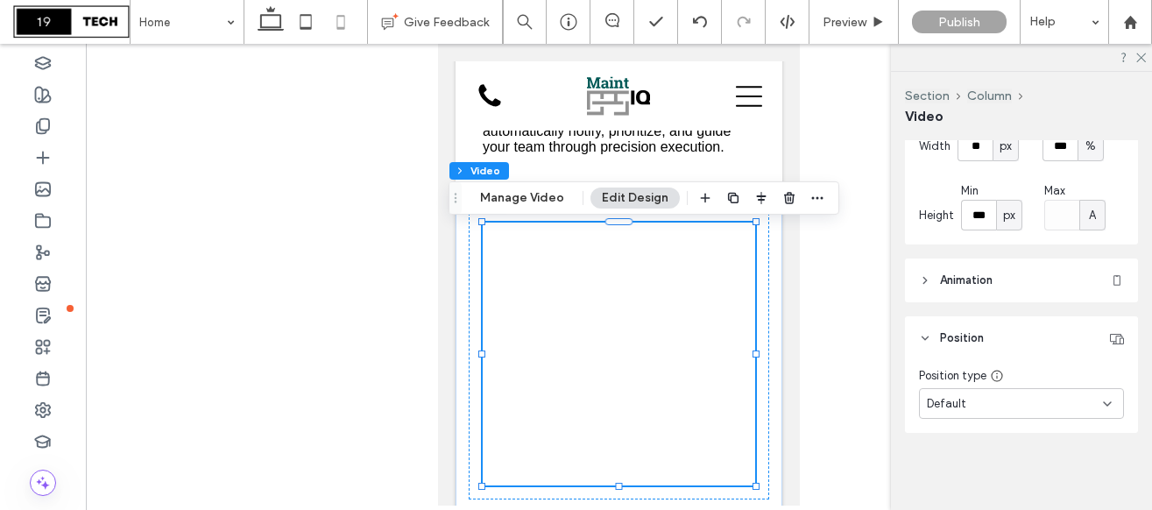
click at [968, 404] on div "Default" at bounding box center [1014, 404] width 176 height 18
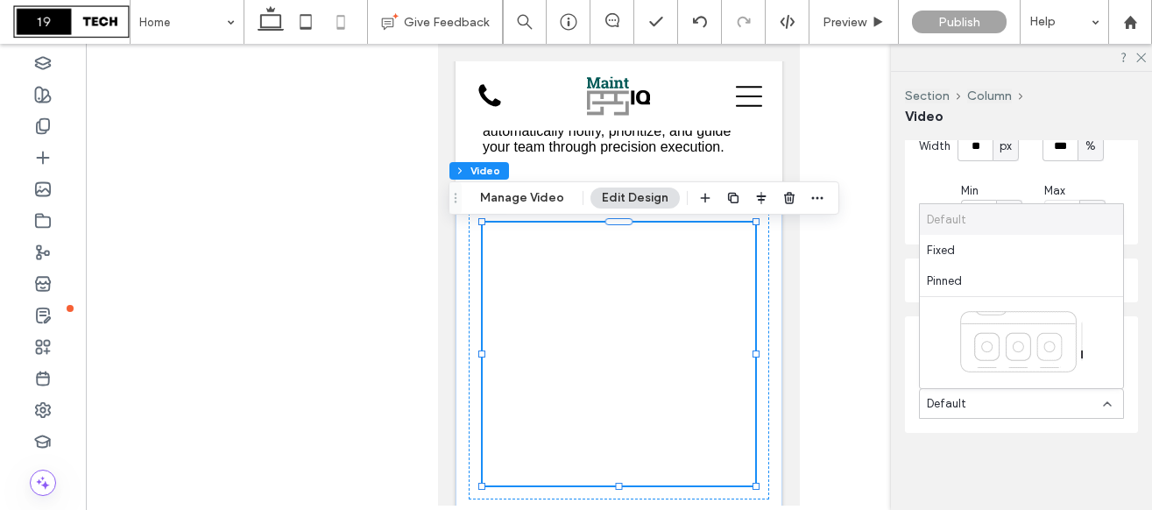
click at [968, 404] on div "Default" at bounding box center [1014, 404] width 176 height 18
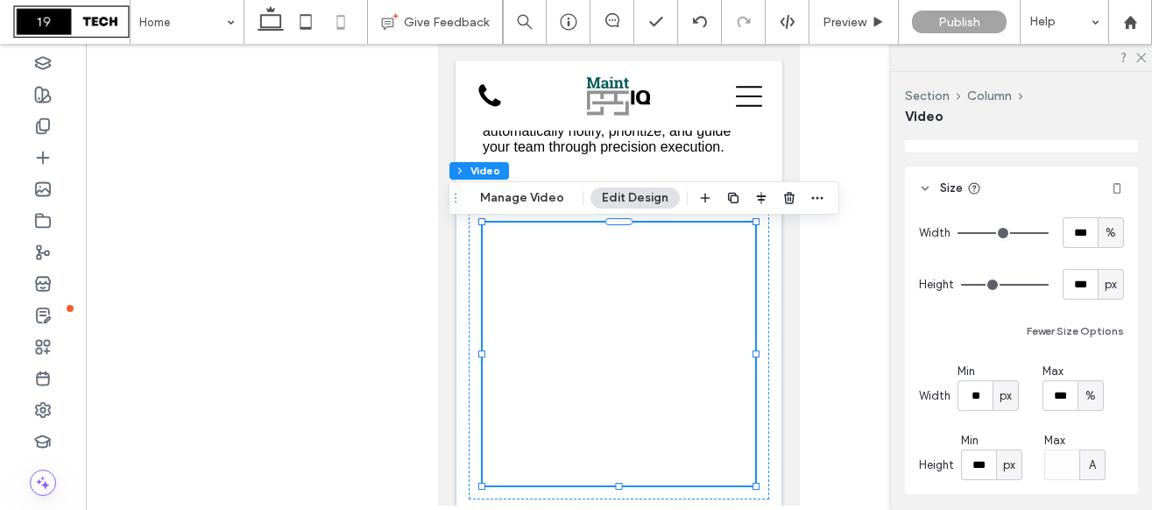
scroll to position [77, 0]
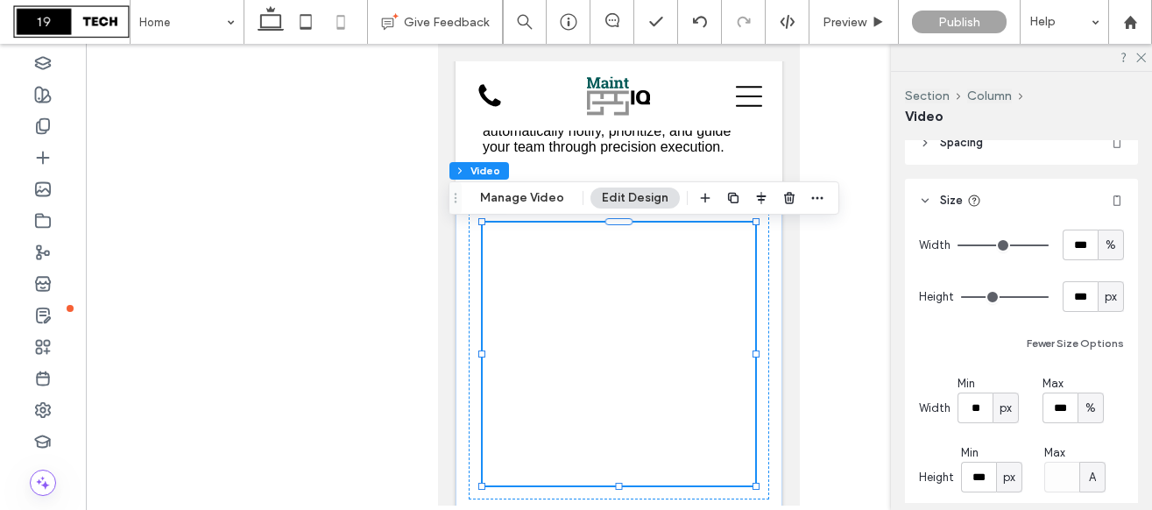
type input "**"
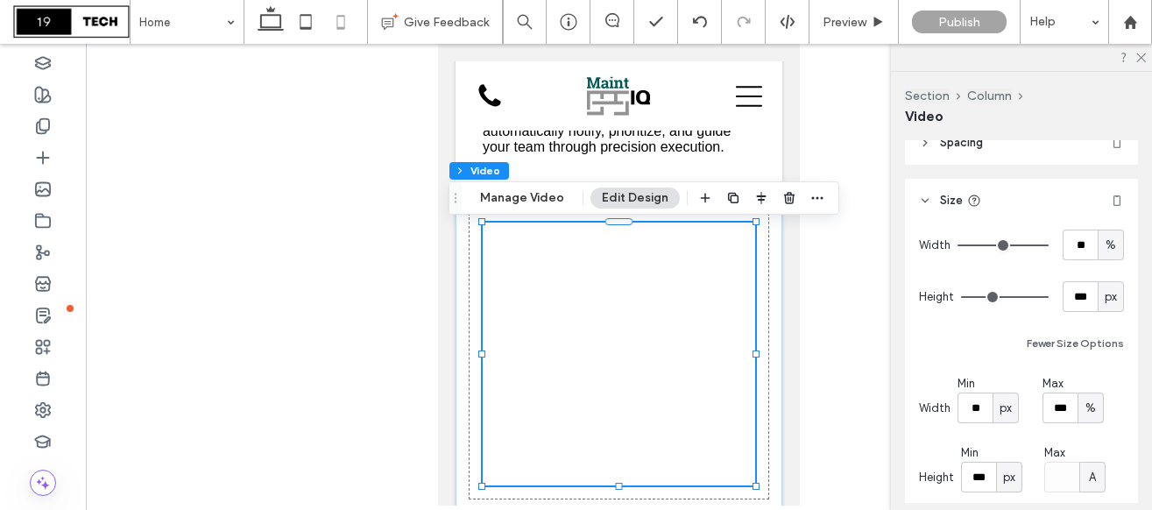
type input "**"
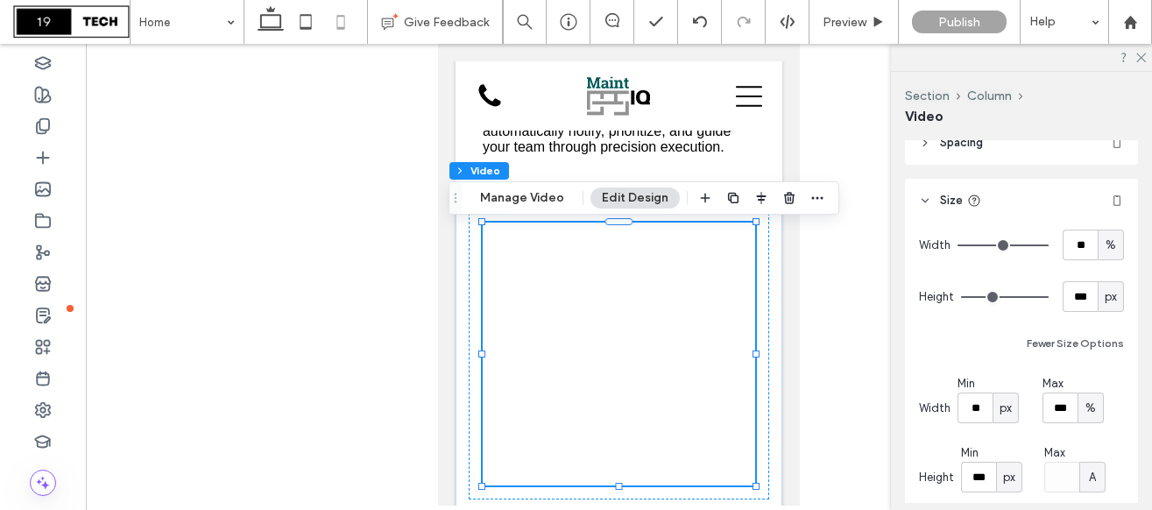
type input "**"
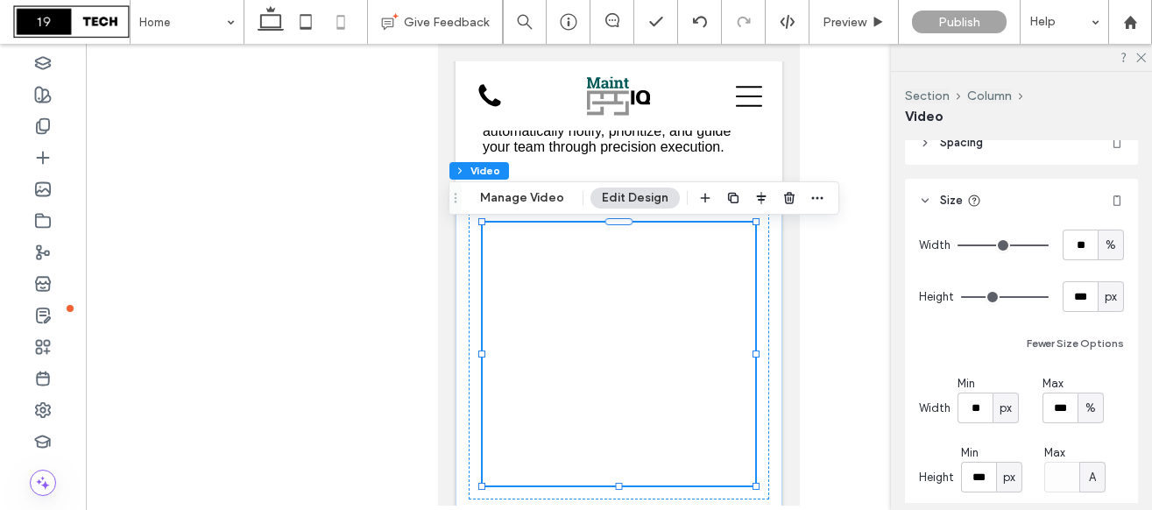
type input "**"
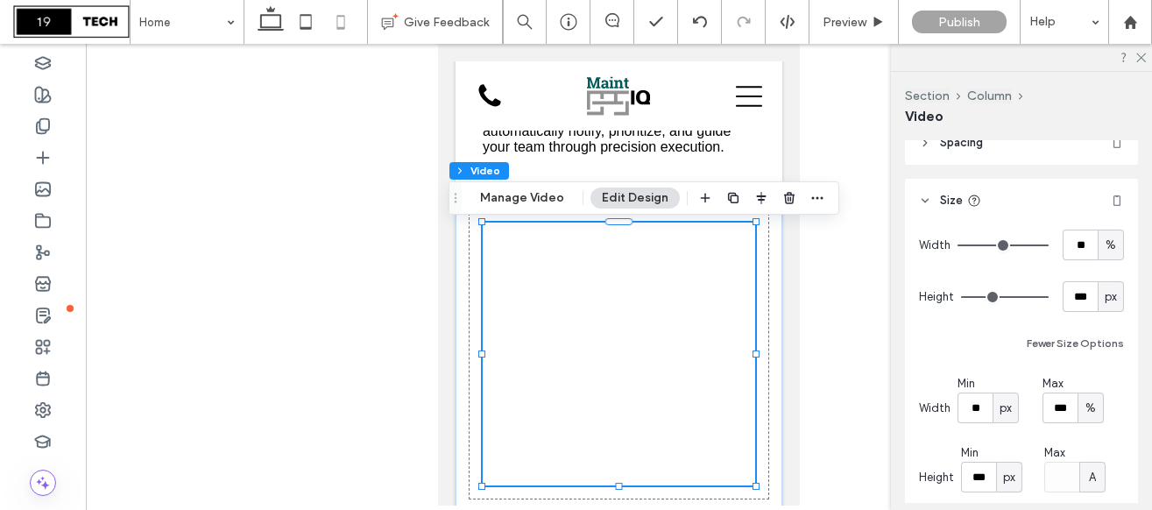
type input "**"
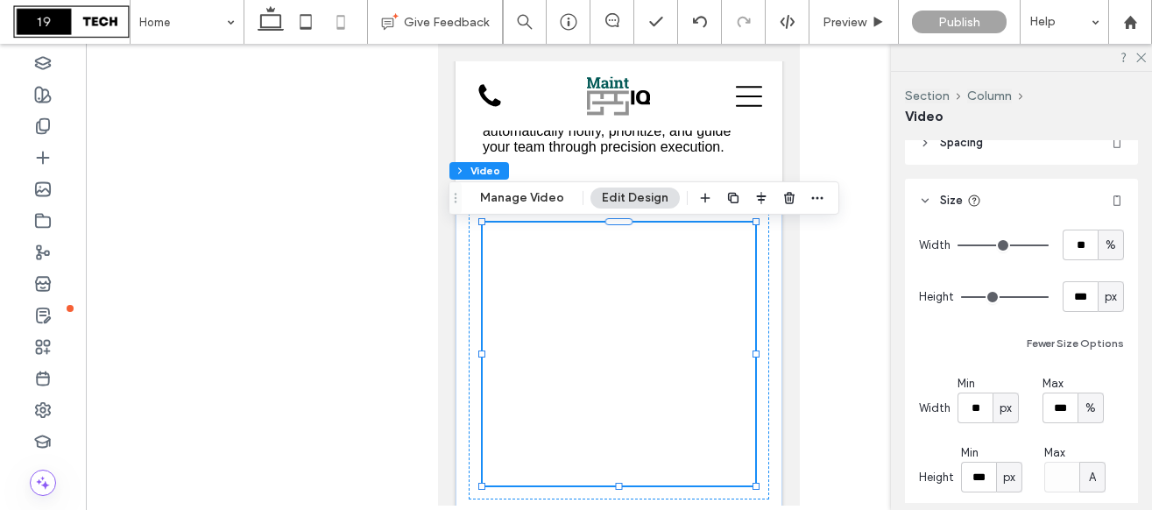
type input "**"
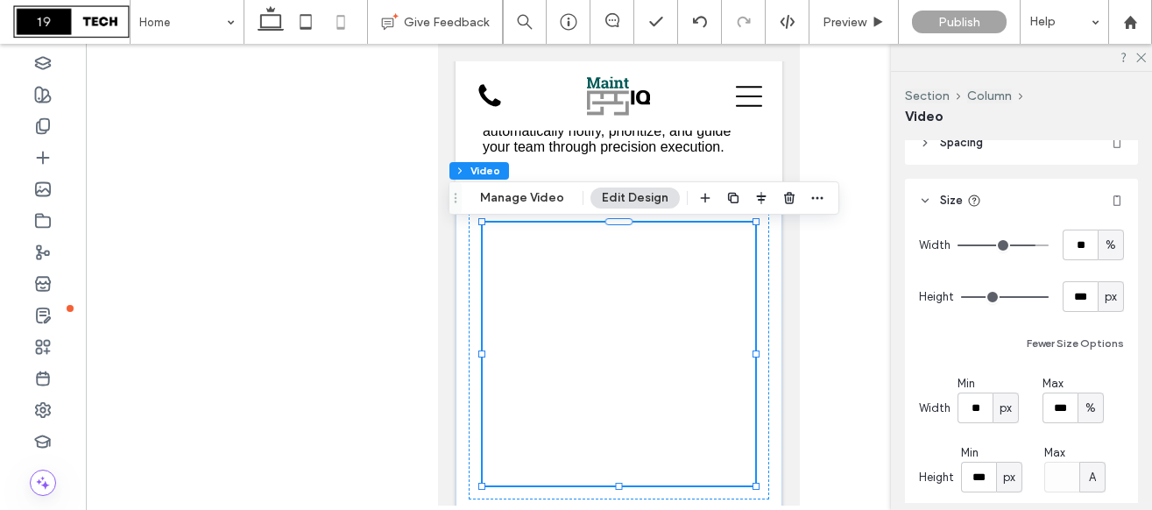
type input "**"
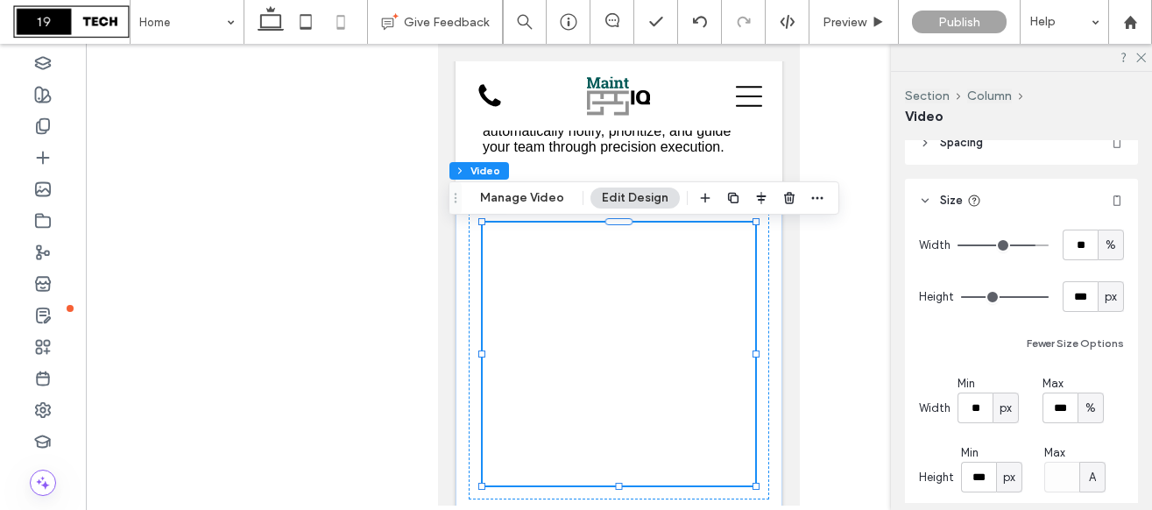
type input "**"
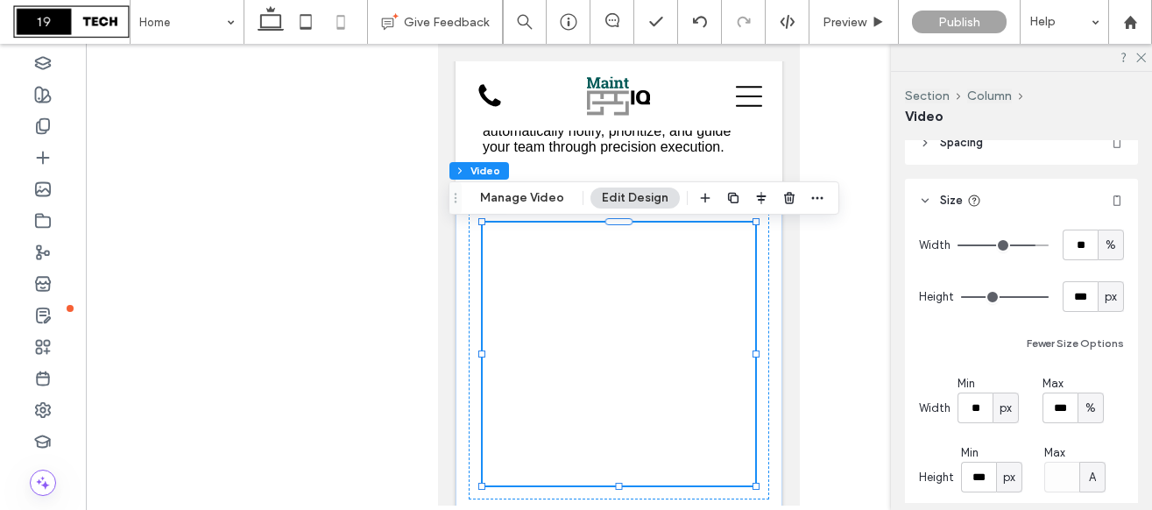
type input "**"
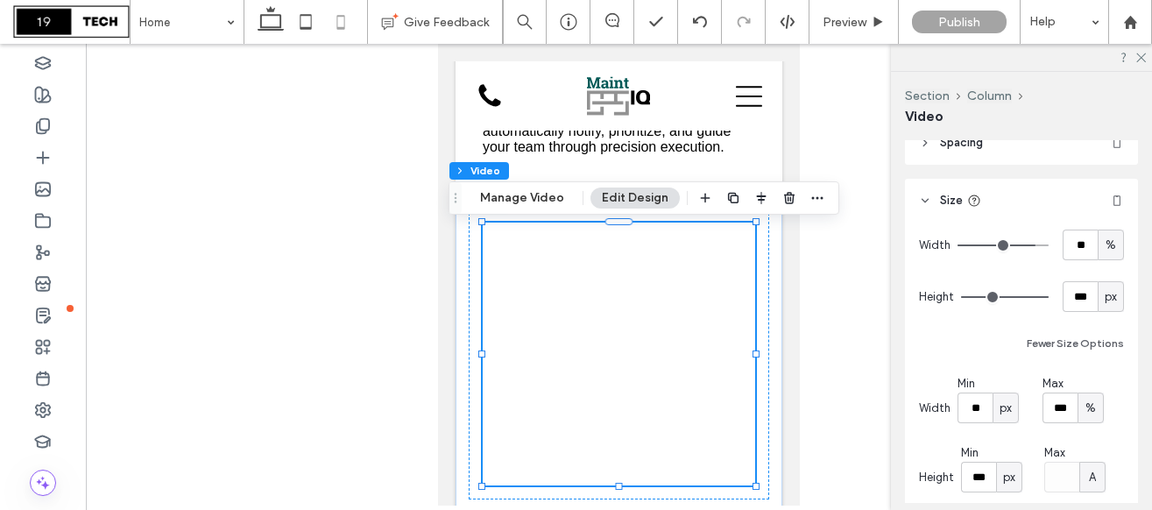
type input "**"
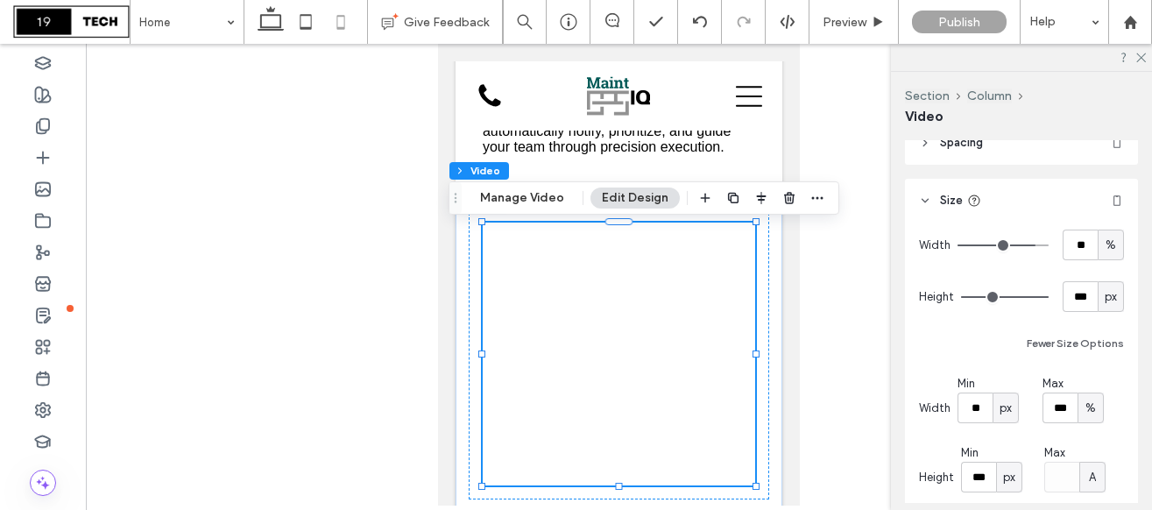
type input "**"
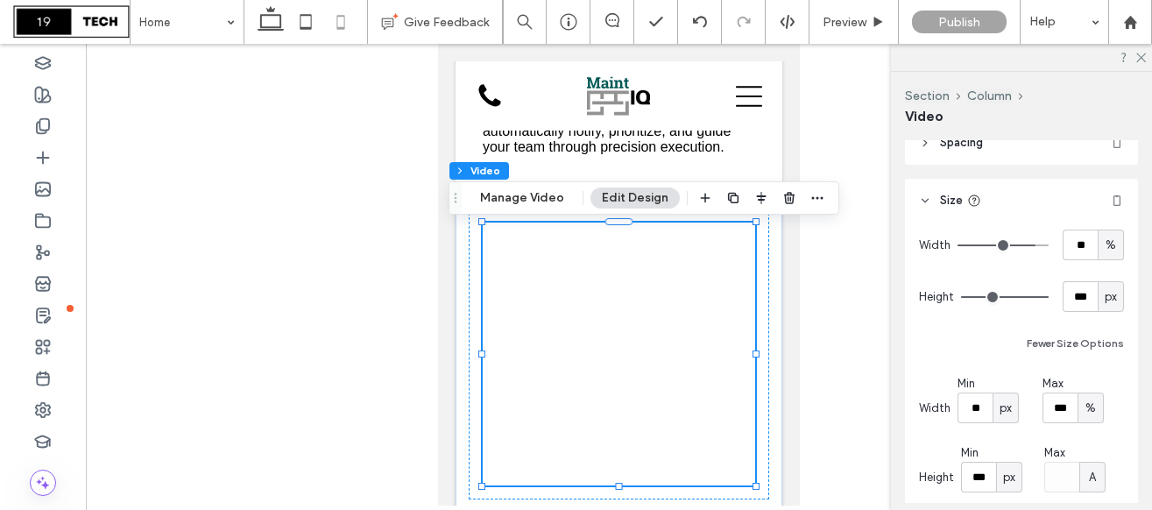
type input "**"
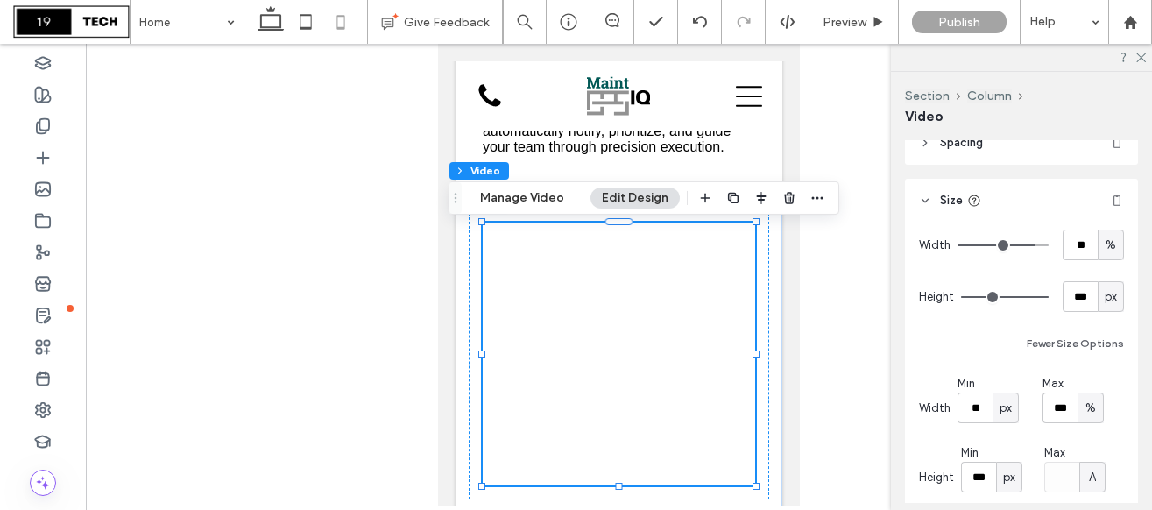
type input "**"
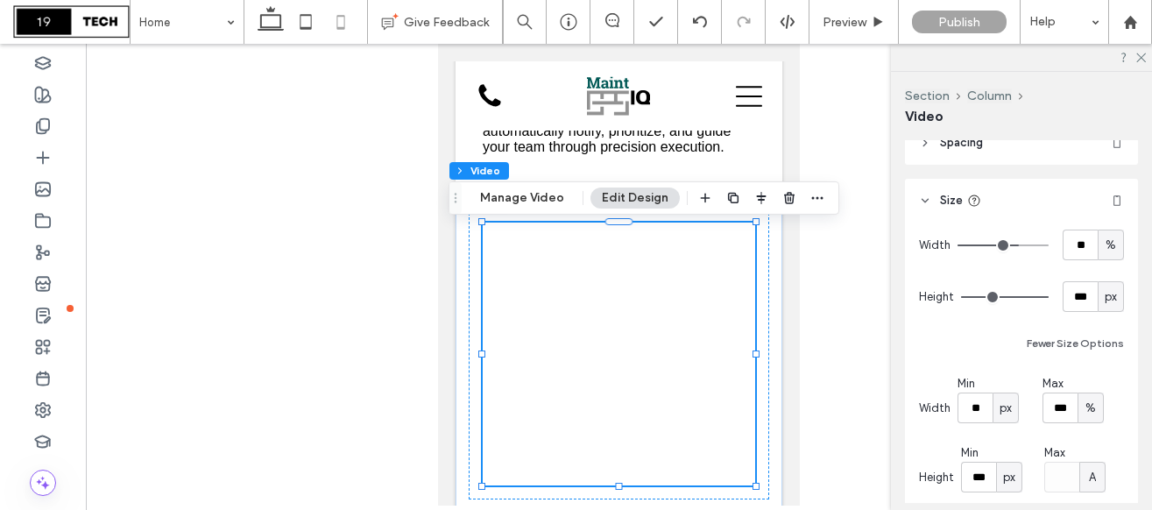
type input "**"
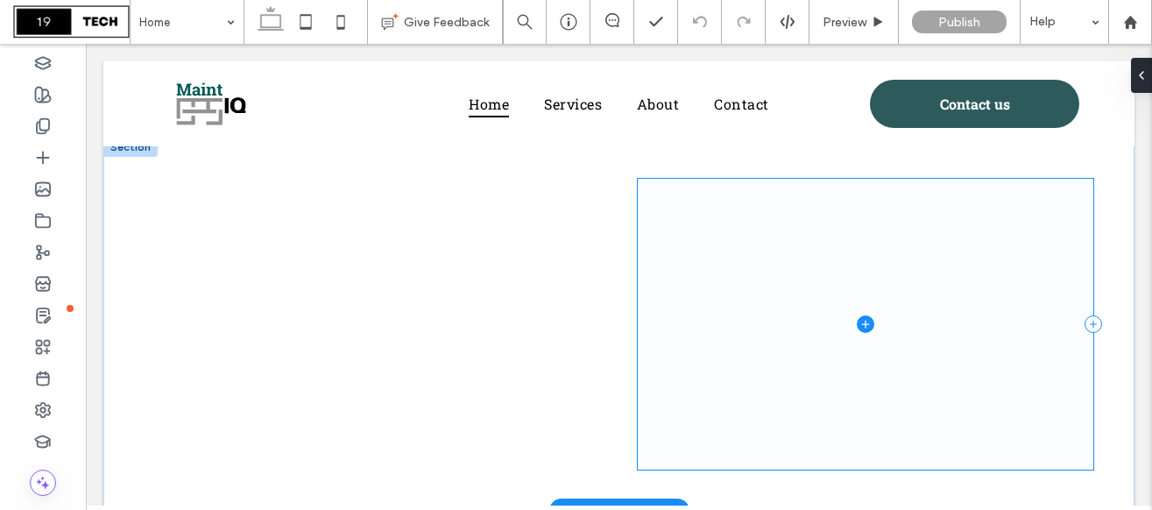
scroll to position [1970, 0]
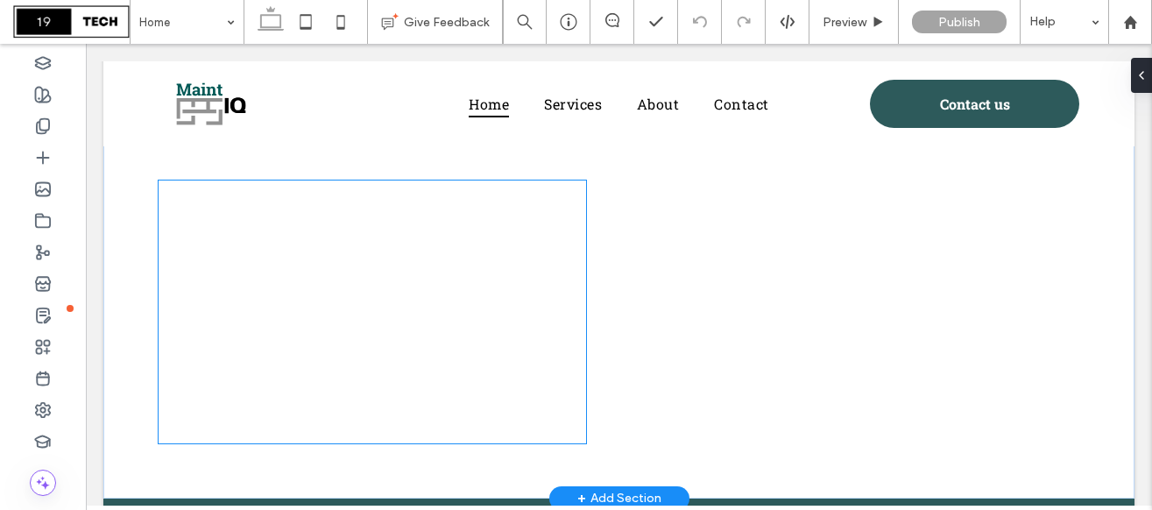
click at [569, 206] on div at bounding box center [372, 311] width 427 height 263
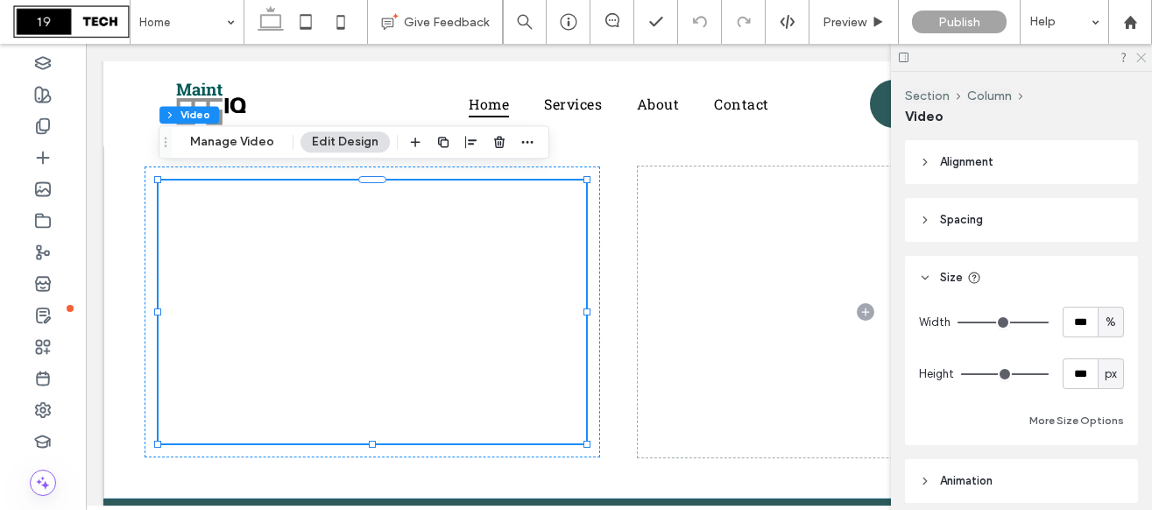
click at [1138, 59] on use at bounding box center [1141, 58] width 10 height 10
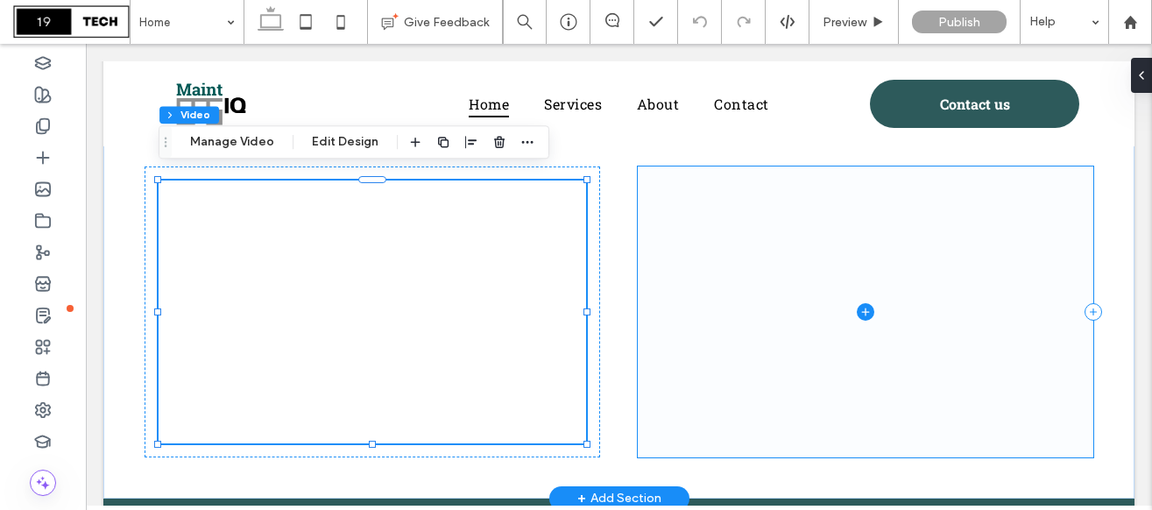
click at [794, 303] on span at bounding box center [865, 311] width 455 height 291
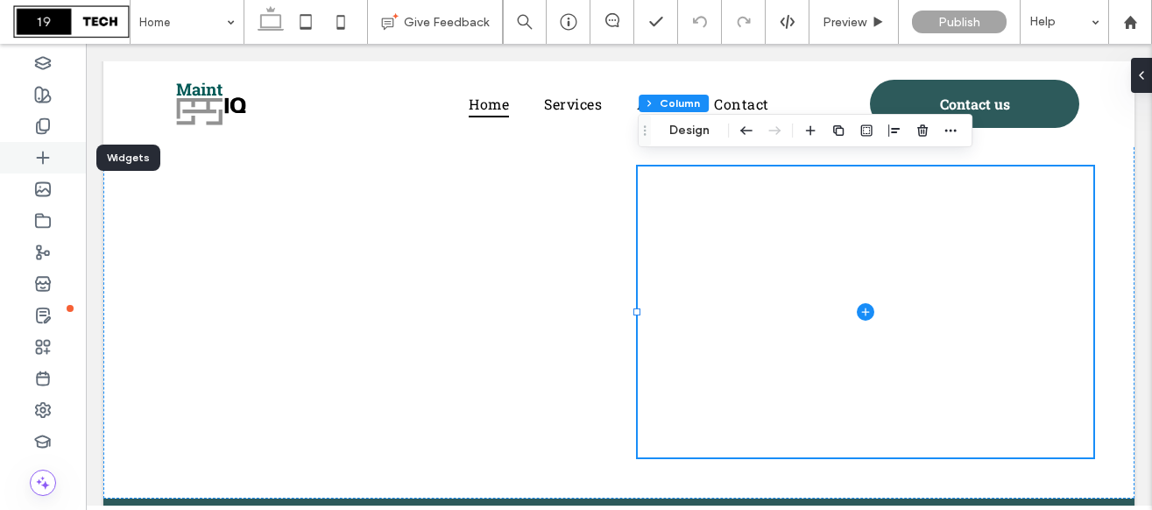
click at [49, 158] on icon at bounding box center [43, 158] width 18 height 18
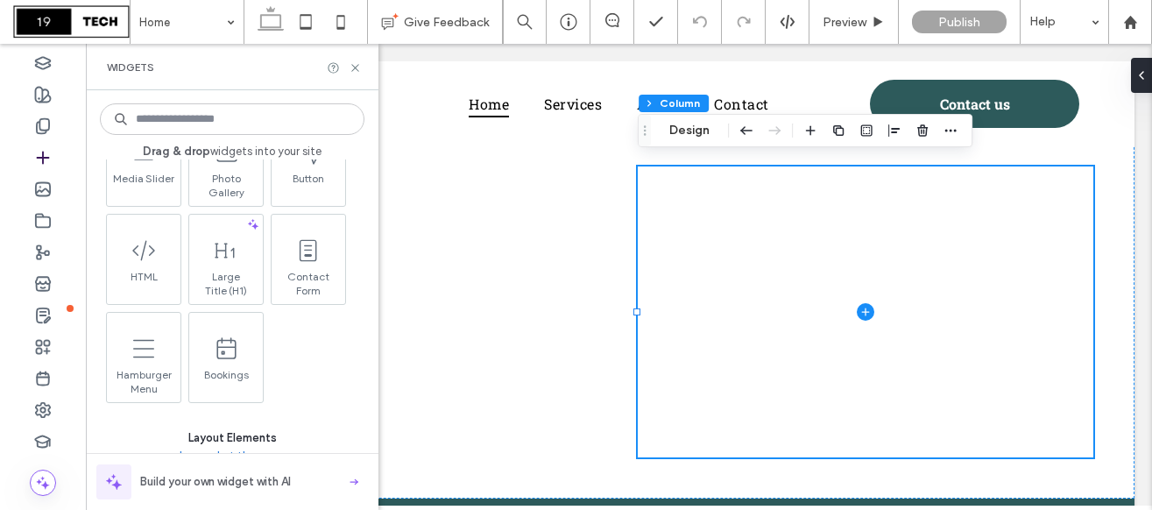
scroll to position [539, 0]
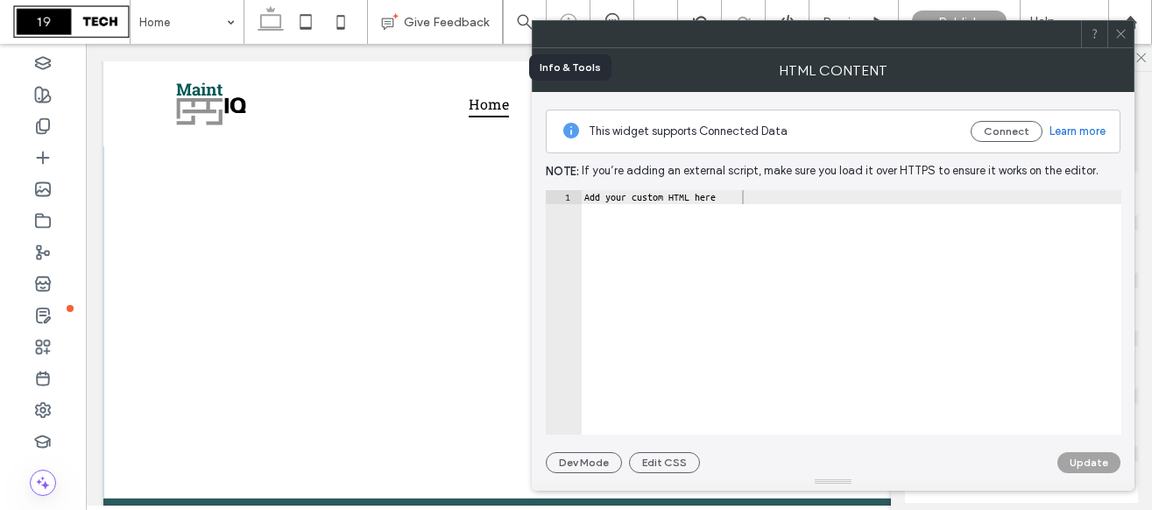
drag, startPoint x: 157, startPoint y: 255, endPoint x: 561, endPoint y: 4, distance: 475.8
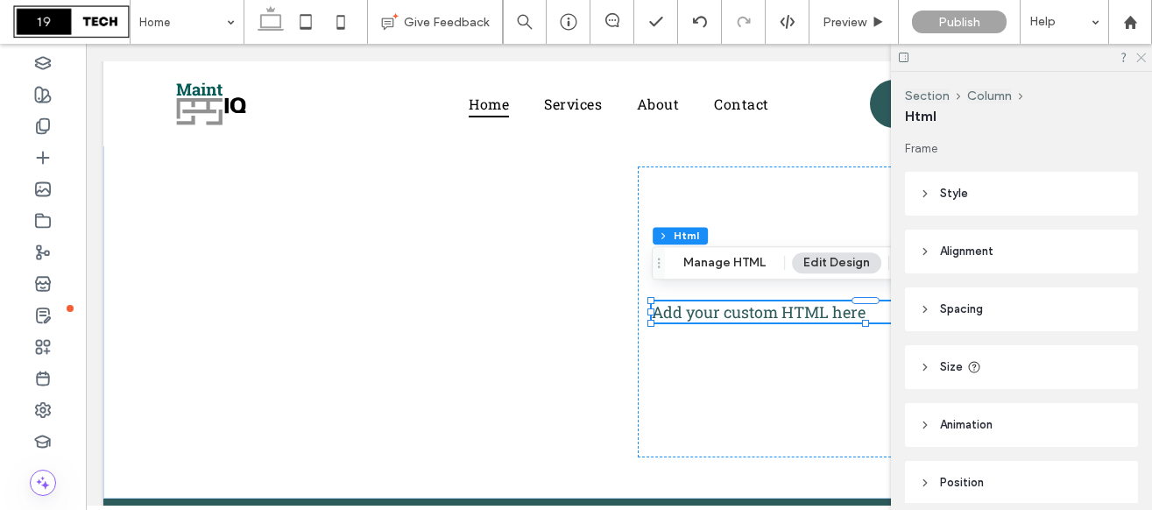
click at [1141, 53] on icon at bounding box center [1139, 56] width 11 height 11
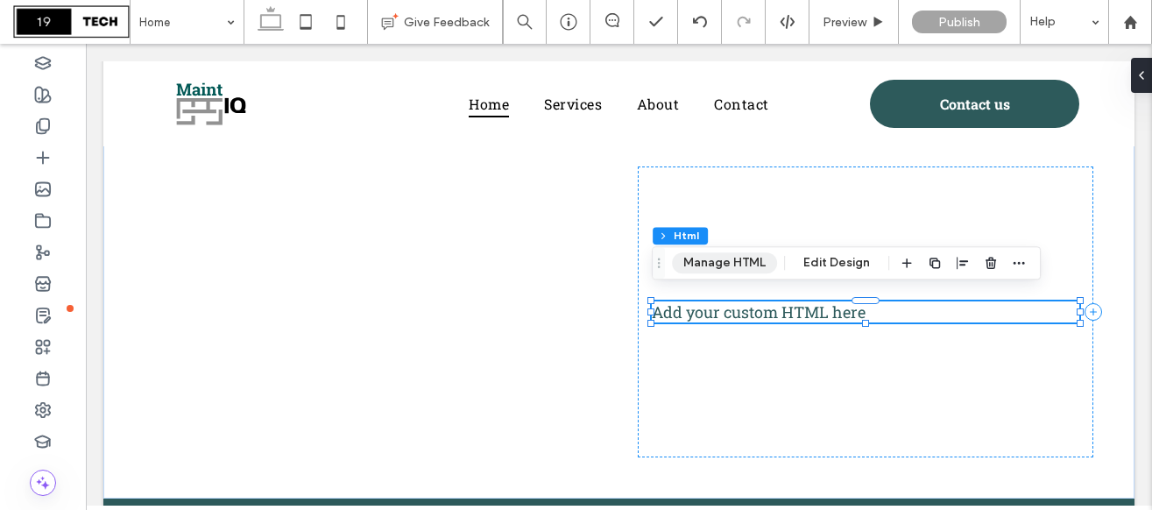
click at [733, 267] on button "Manage HTML" at bounding box center [724, 262] width 105 height 21
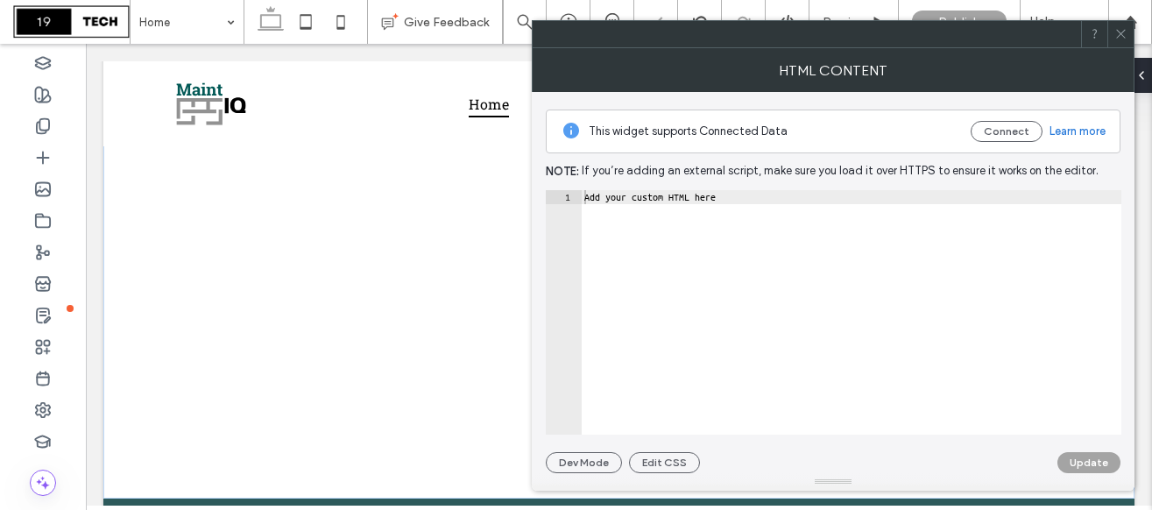
type textarea "**********"
click at [741, 233] on div "Add your custom HTML here" at bounding box center [851, 326] width 540 height 272
drag, startPoint x: 755, startPoint y: 194, endPoint x: 539, endPoint y: 181, distance: 215.8
click at [539, 181] on div "**********" at bounding box center [833, 282] width 602 height 381
paste textarea "Cursor at row 1"
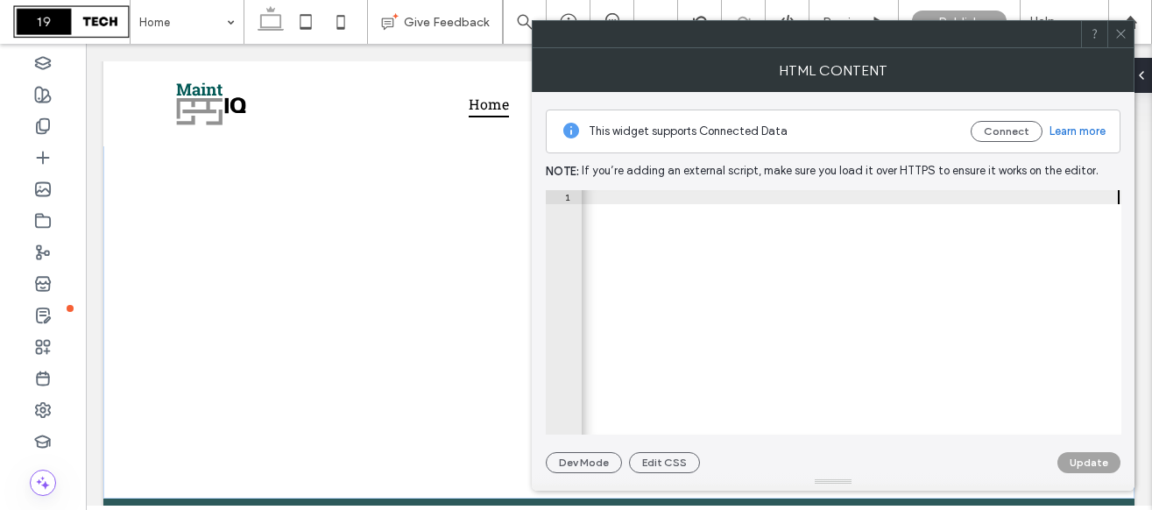
scroll to position [0, 2216]
click at [1084, 465] on button "Update" at bounding box center [1088, 462] width 63 height 21
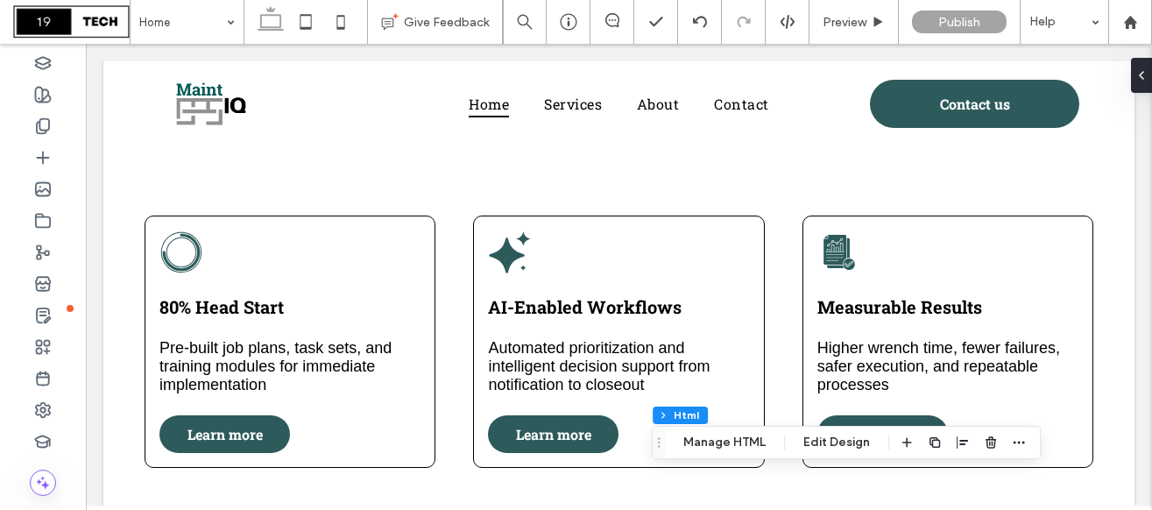
scroll to position [0, 0]
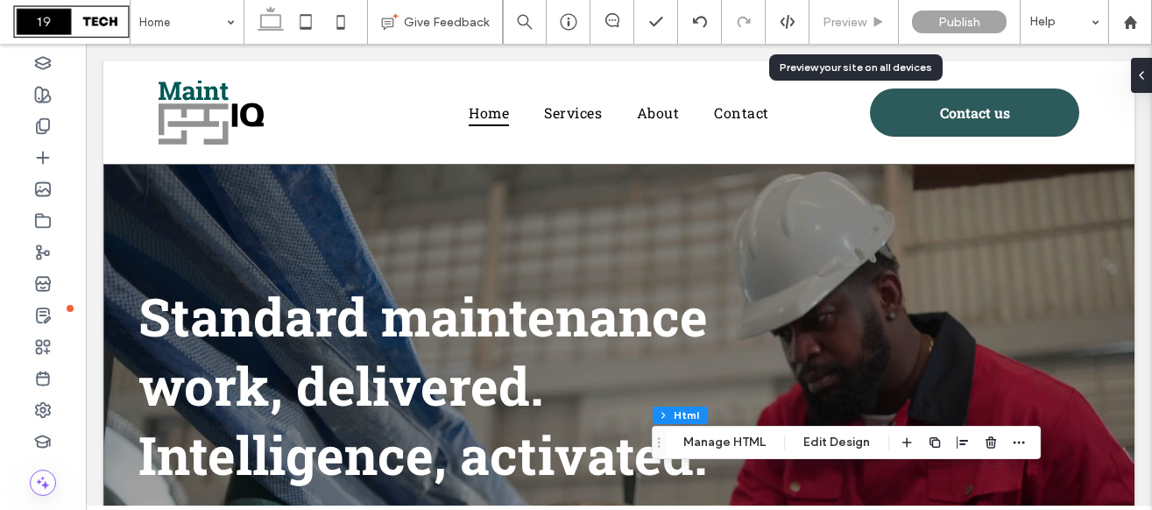
click at [865, 25] on span "Preview" at bounding box center [844, 22] width 44 height 15
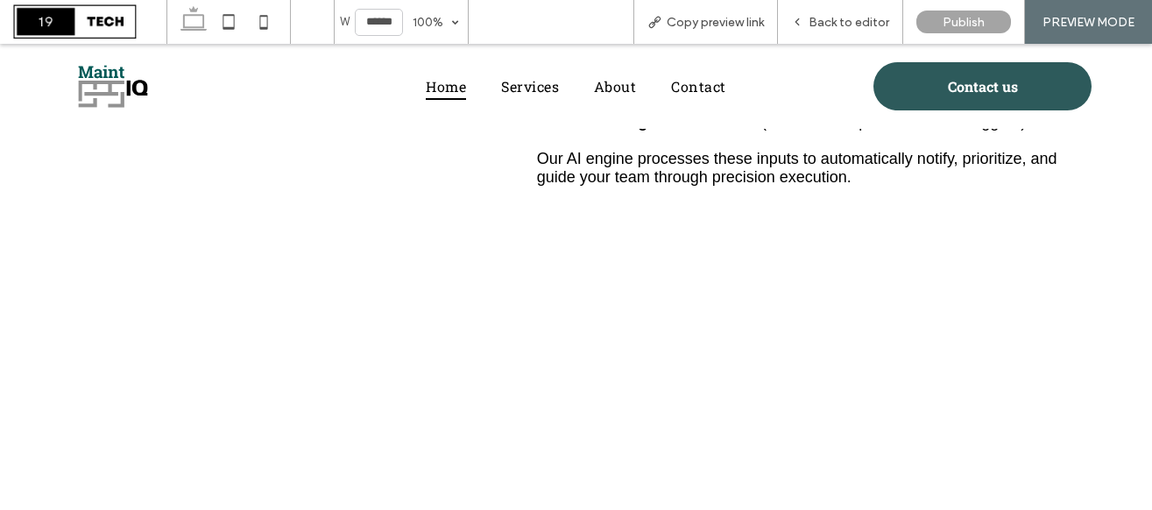
scroll to position [1823, 0]
click at [844, 7] on div "Back to editor" at bounding box center [840, 22] width 125 height 44
click at [836, 23] on span "Back to editor" at bounding box center [848, 22] width 81 height 15
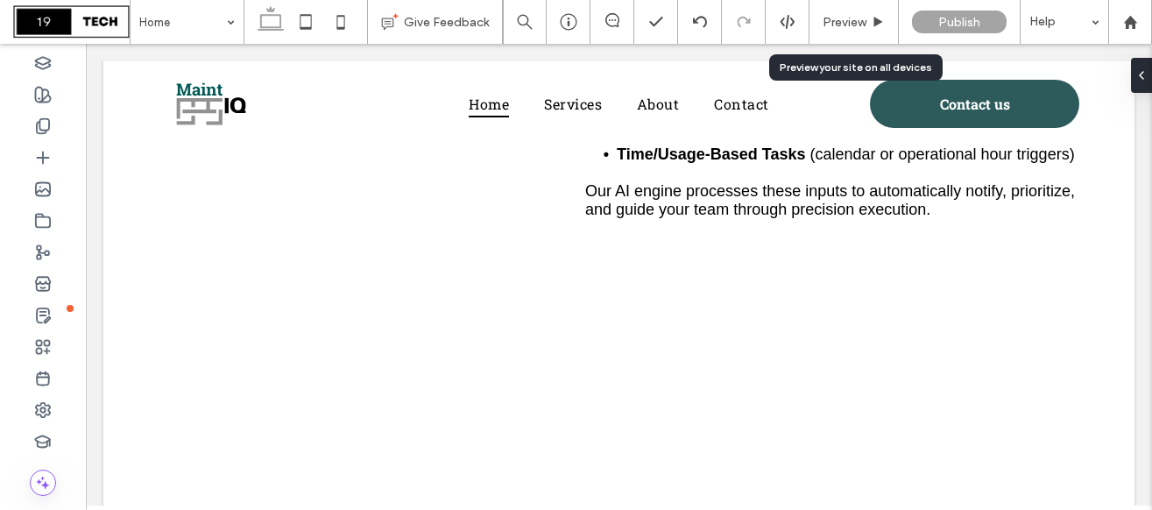
scroll to position [1773, 0]
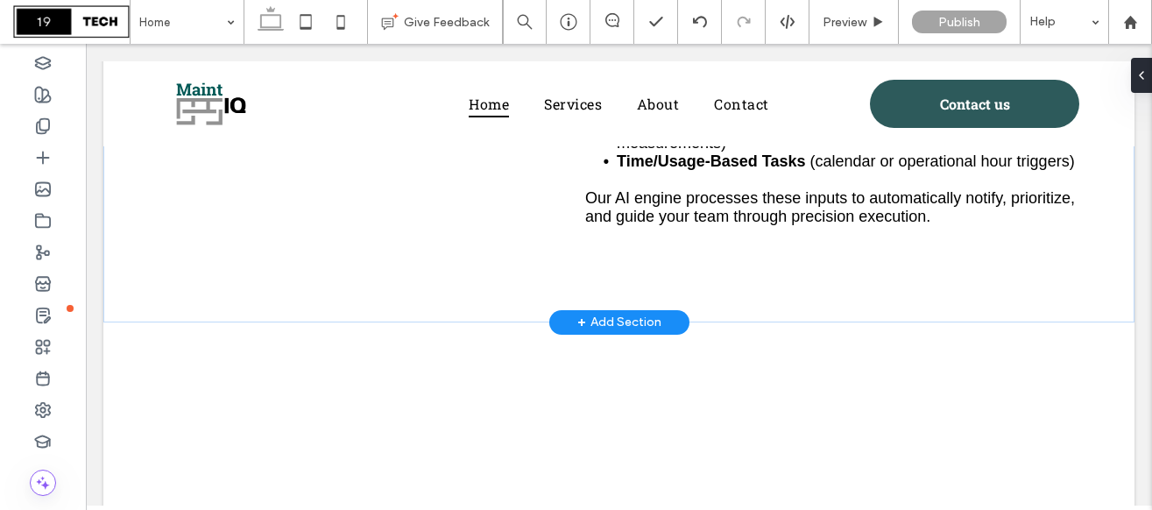
click at [587, 313] on div "+ Add Section" at bounding box center [619, 322] width 84 height 19
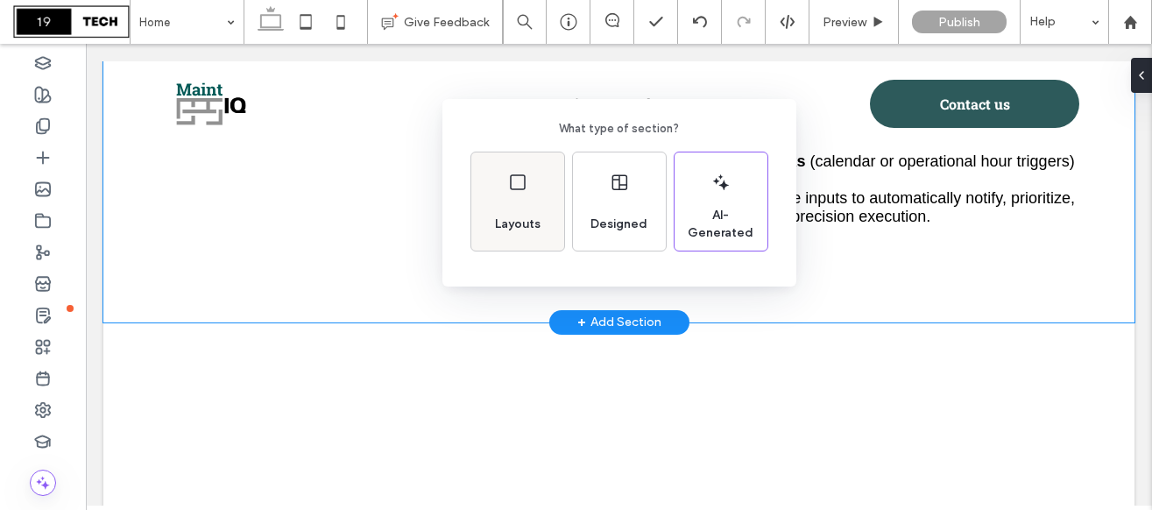
click at [557, 206] on div "Layouts" at bounding box center [517, 201] width 93 height 98
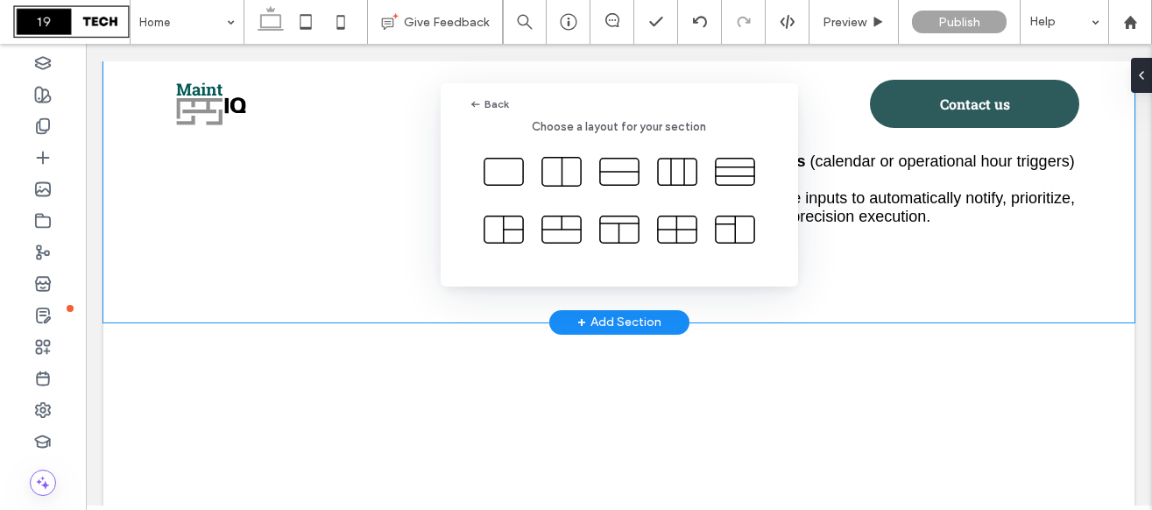
click at [810, 229] on div "Back Choose a layout for your section" at bounding box center [576, 297] width 1152 height 595
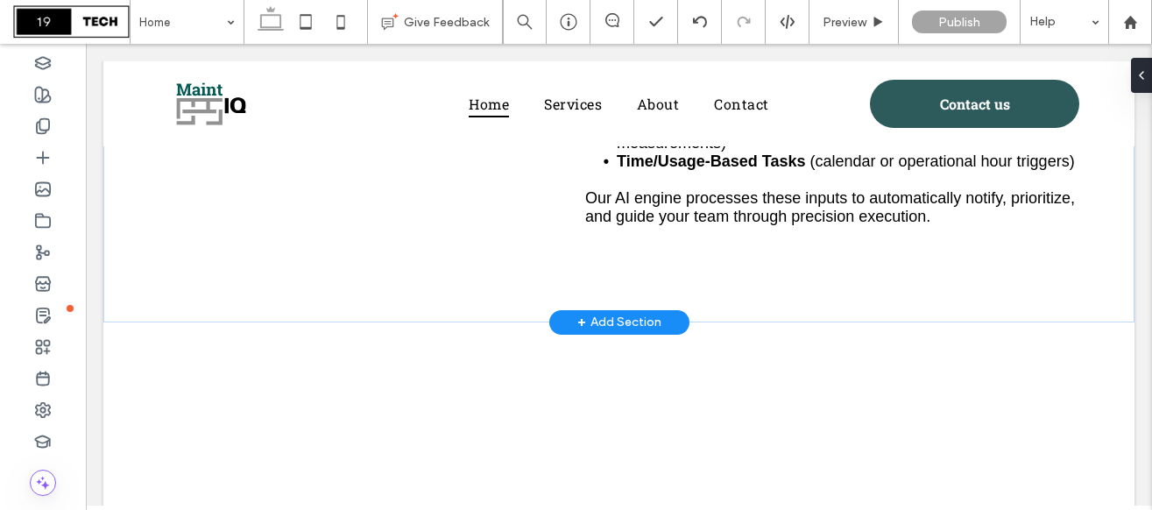
click at [638, 313] on div "+ Add Section" at bounding box center [619, 322] width 84 height 19
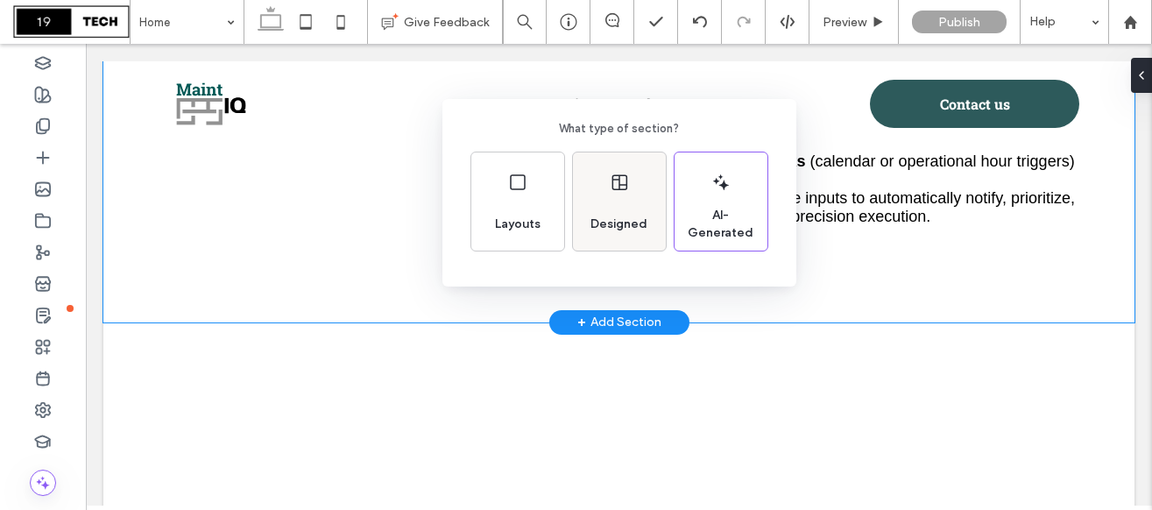
click at [633, 212] on div "Designed" at bounding box center [618, 224] width 71 height 39
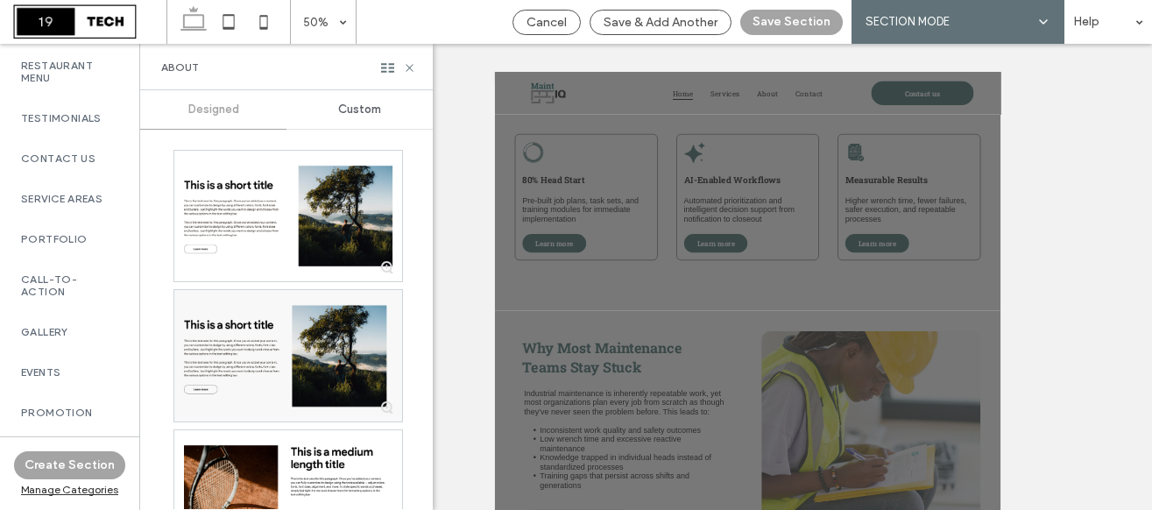
scroll to position [908, 0]
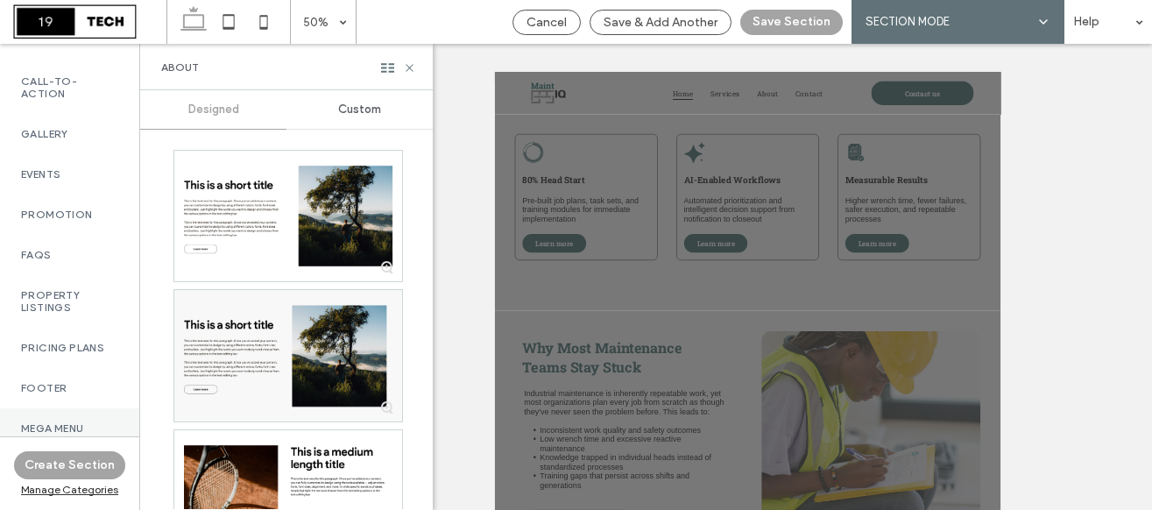
click at [65, 422] on label "Mega menu" at bounding box center [69, 428] width 97 height 12
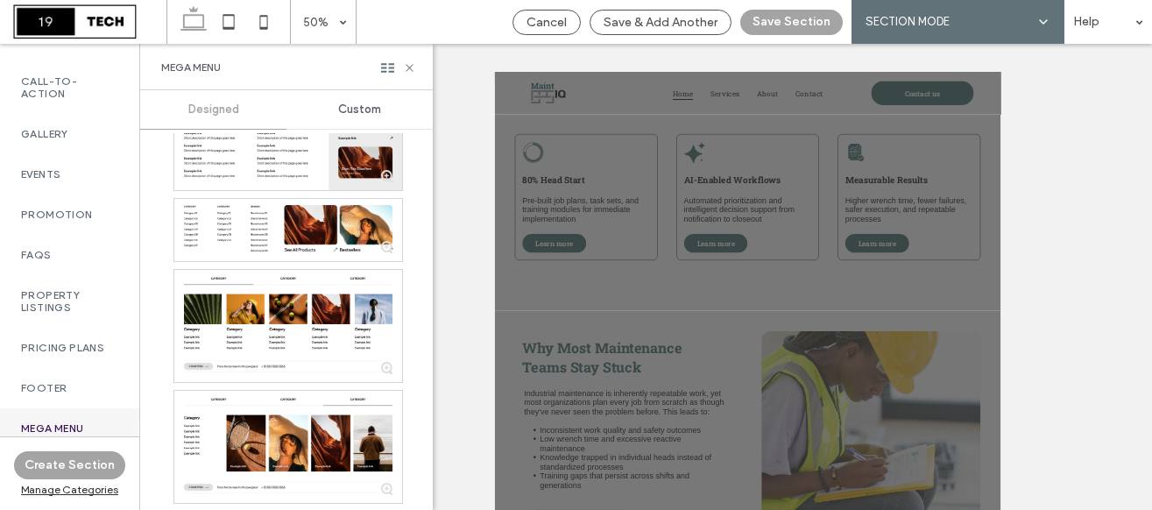
scroll to position [447, 0]
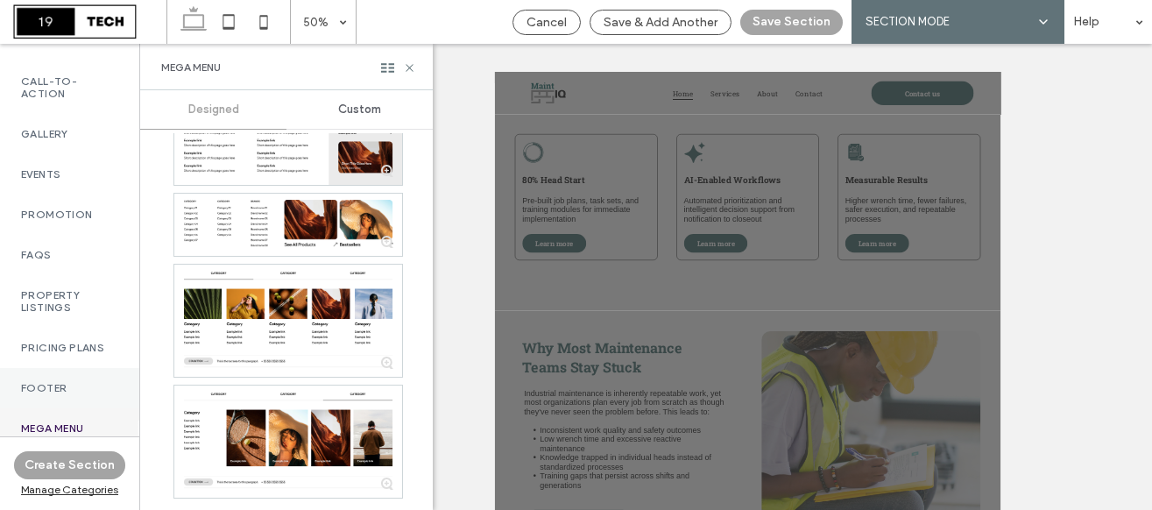
click at [74, 368] on div "Footer" at bounding box center [69, 388] width 139 height 40
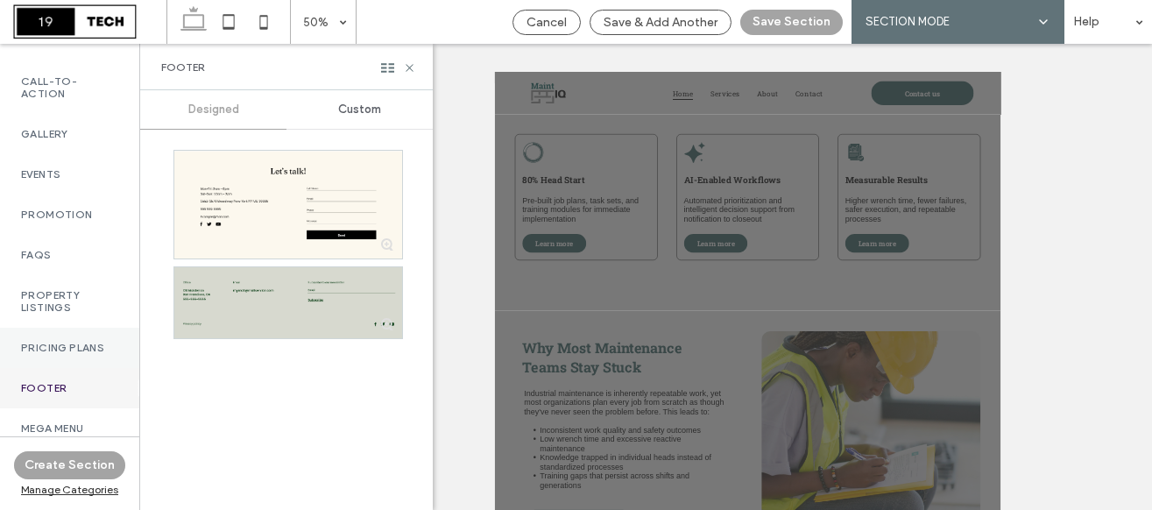
click at [69, 328] on div "Pricing Plans" at bounding box center [69, 348] width 139 height 40
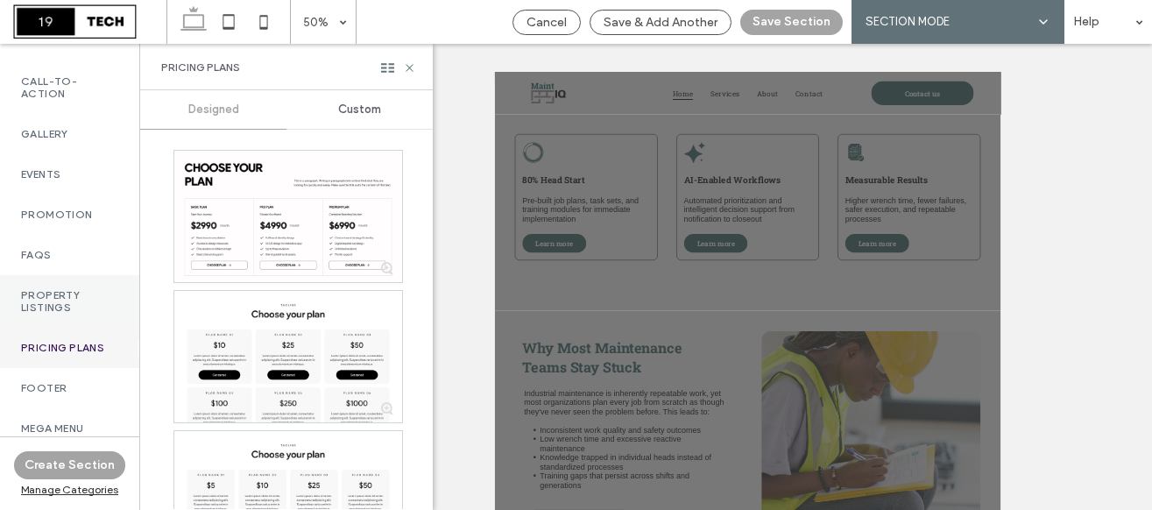
click at [57, 292] on label "Property Listings" at bounding box center [69, 301] width 97 height 25
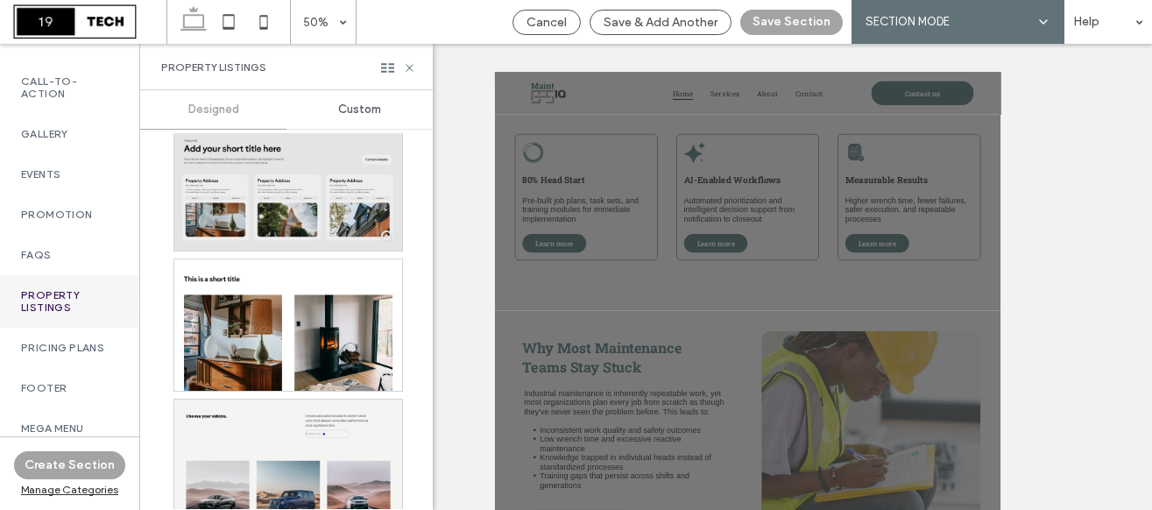
scroll to position [679, 0]
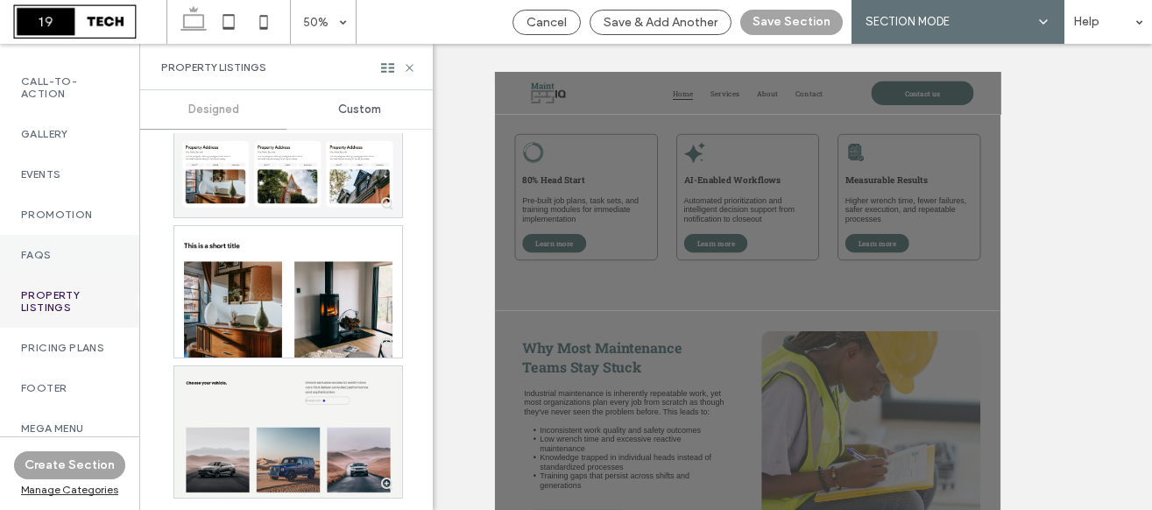
click at [71, 236] on div "FAQs" at bounding box center [69, 255] width 139 height 40
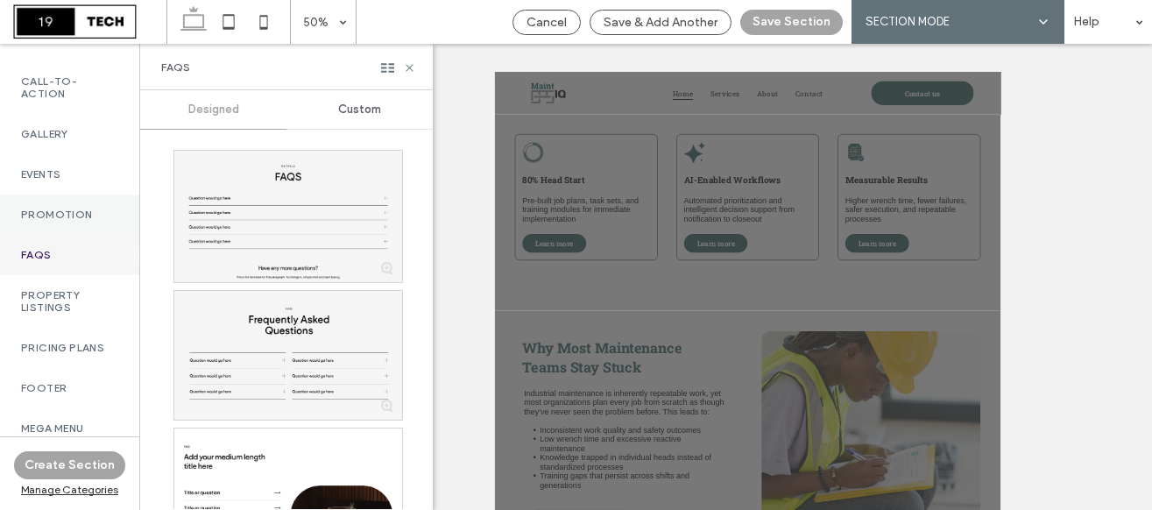
click at [69, 208] on label "Promotion" at bounding box center [69, 214] width 97 height 12
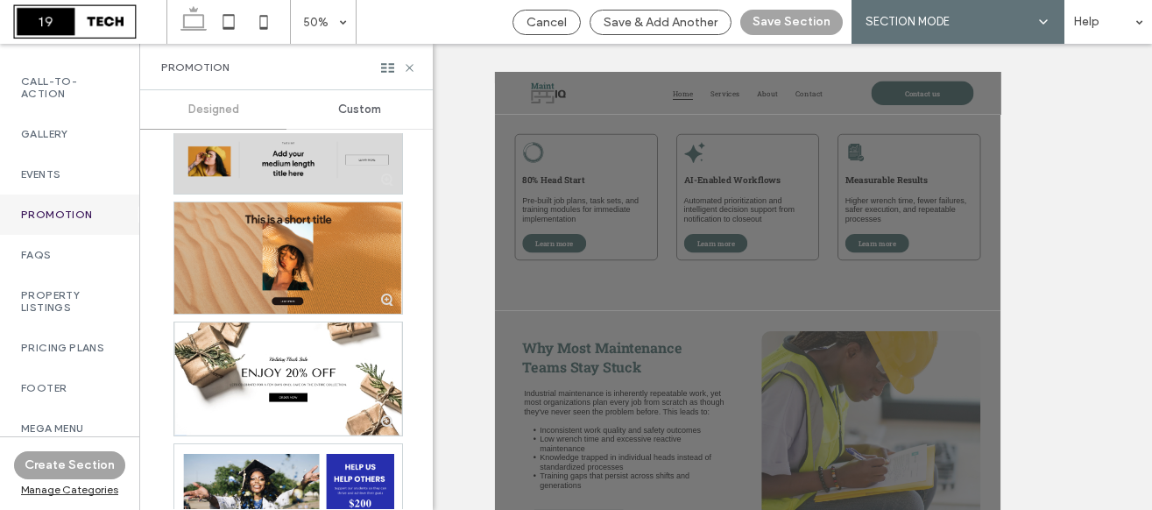
scroll to position [149, 0]
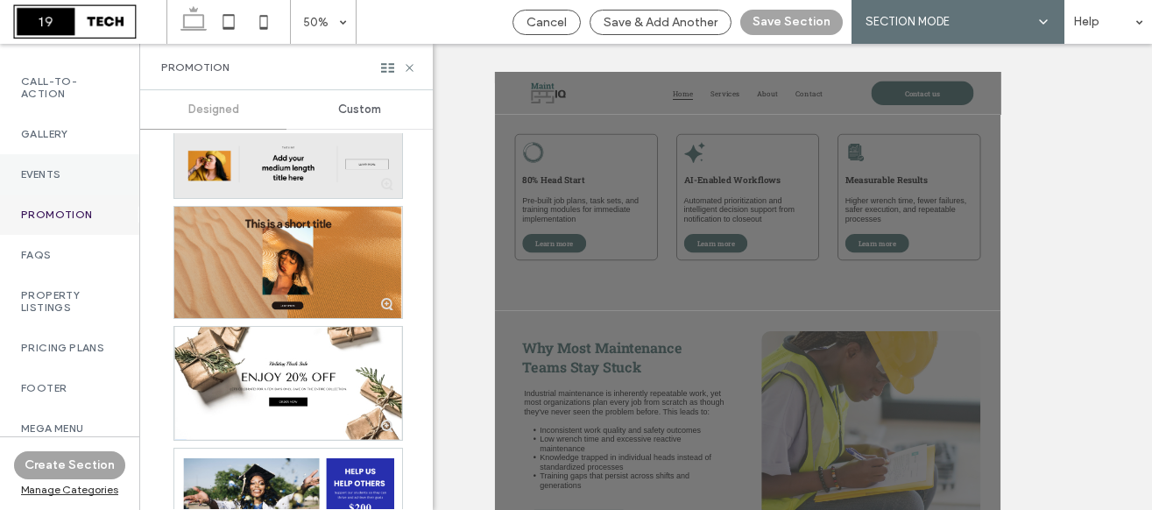
click at [60, 155] on div "Events" at bounding box center [69, 174] width 139 height 40
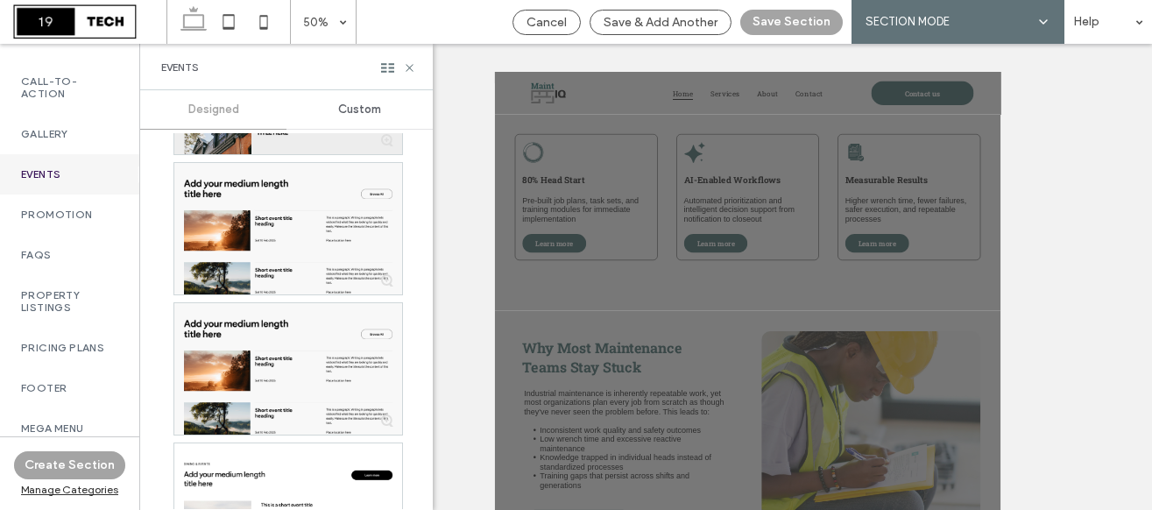
scroll to position [205, 0]
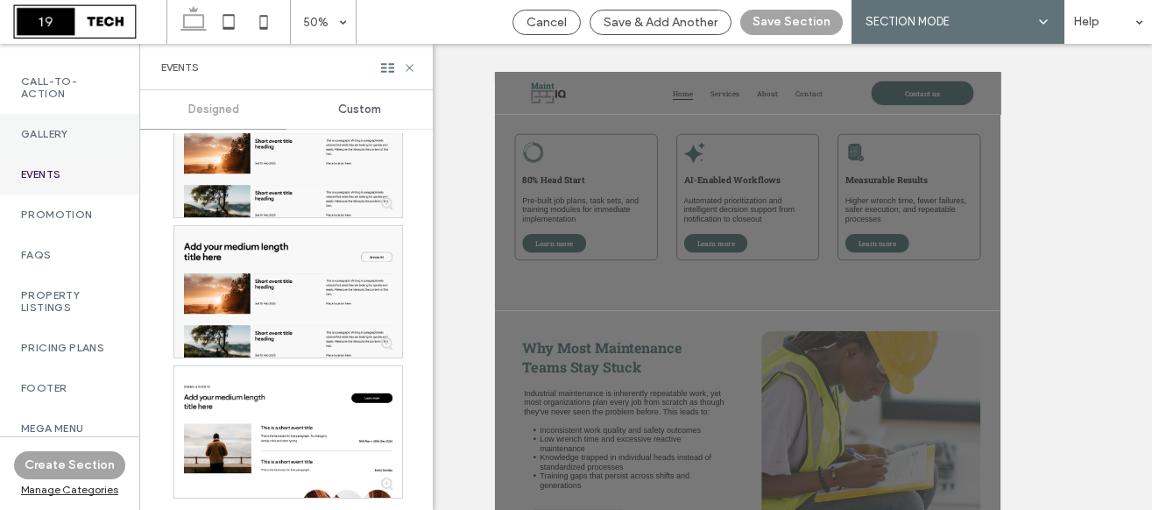
click at [73, 134] on div "Gallery" at bounding box center [69, 134] width 139 height 40
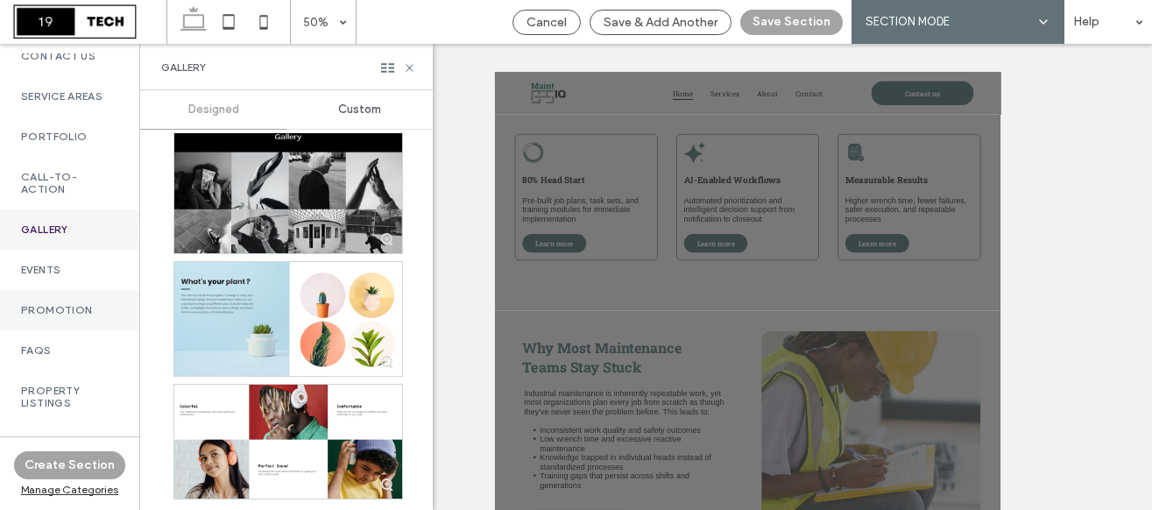
scroll to position [777, 0]
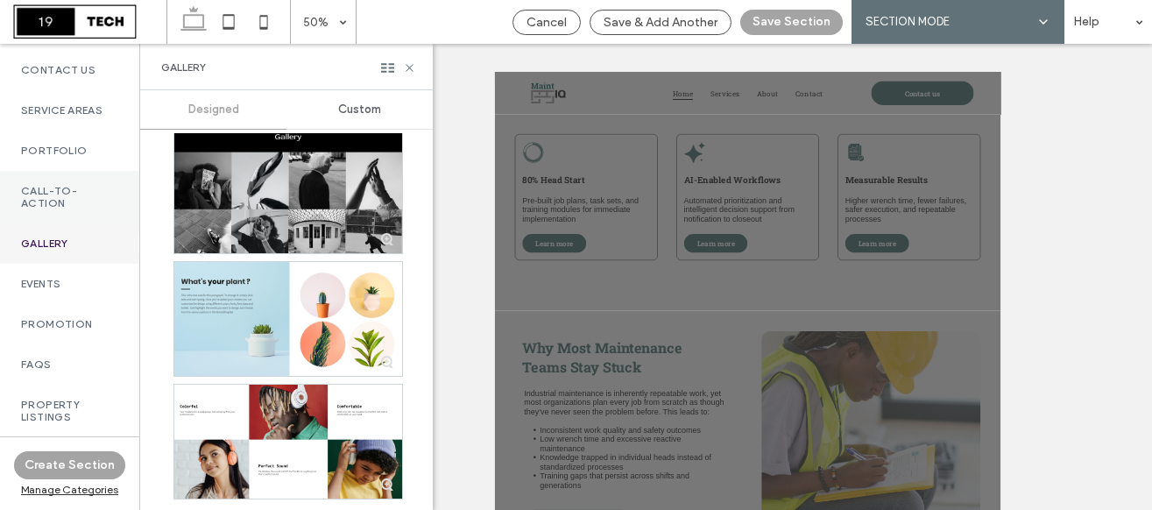
click at [65, 209] on label "Call-To-Action" at bounding box center [69, 197] width 97 height 25
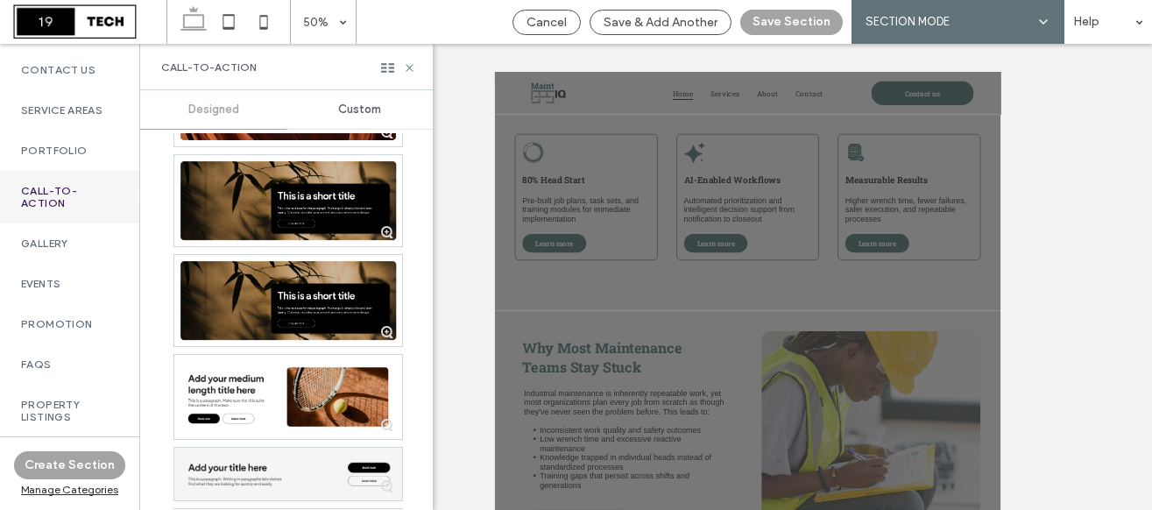
scroll to position [2667, 0]
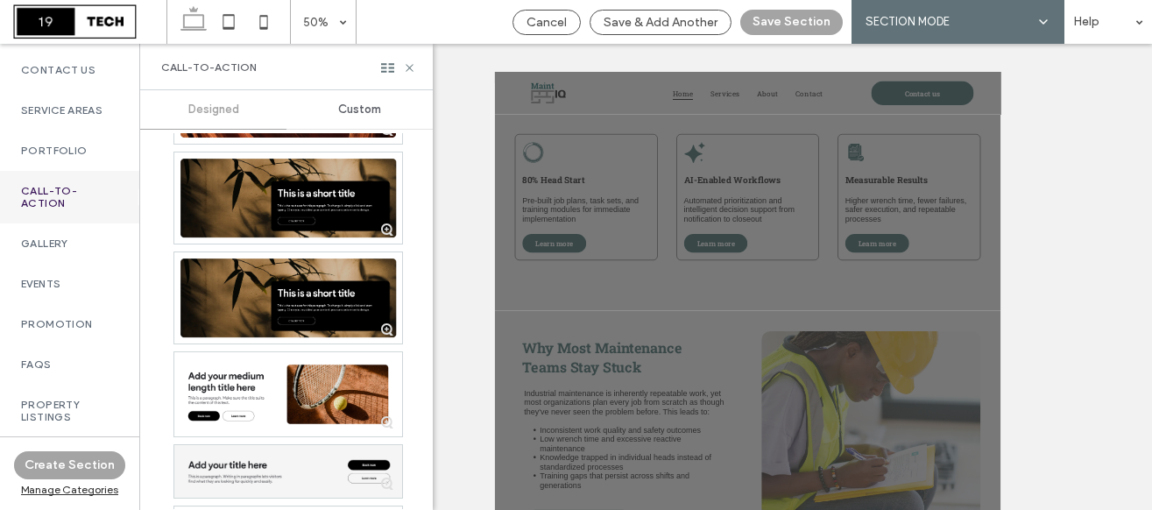
click at [1063, 147] on div at bounding box center [645, 277] width 1011 height 466
click at [553, 15] on span "Cancel" at bounding box center [546, 22] width 40 height 15
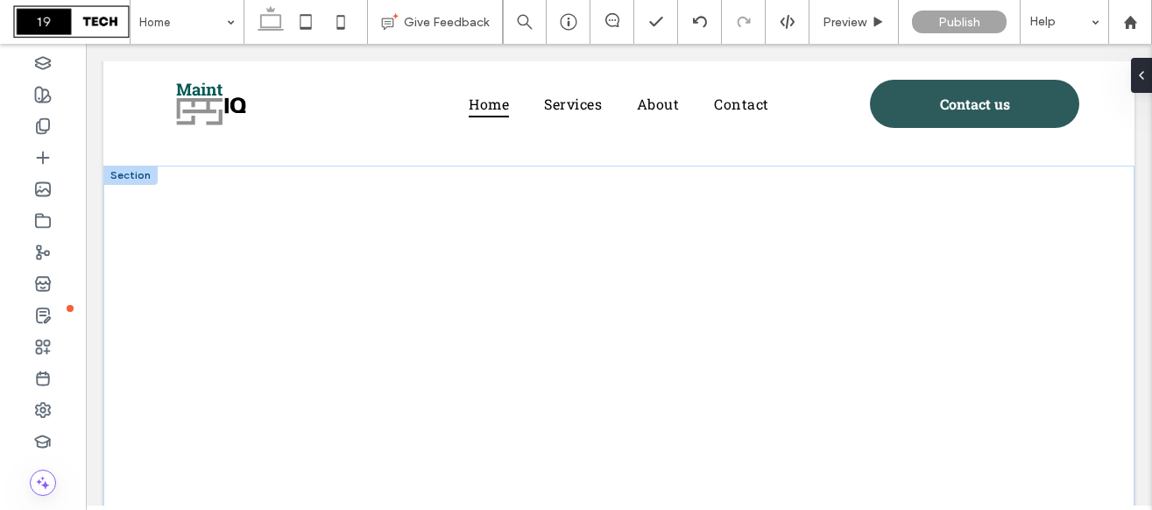
scroll to position [1933, 0]
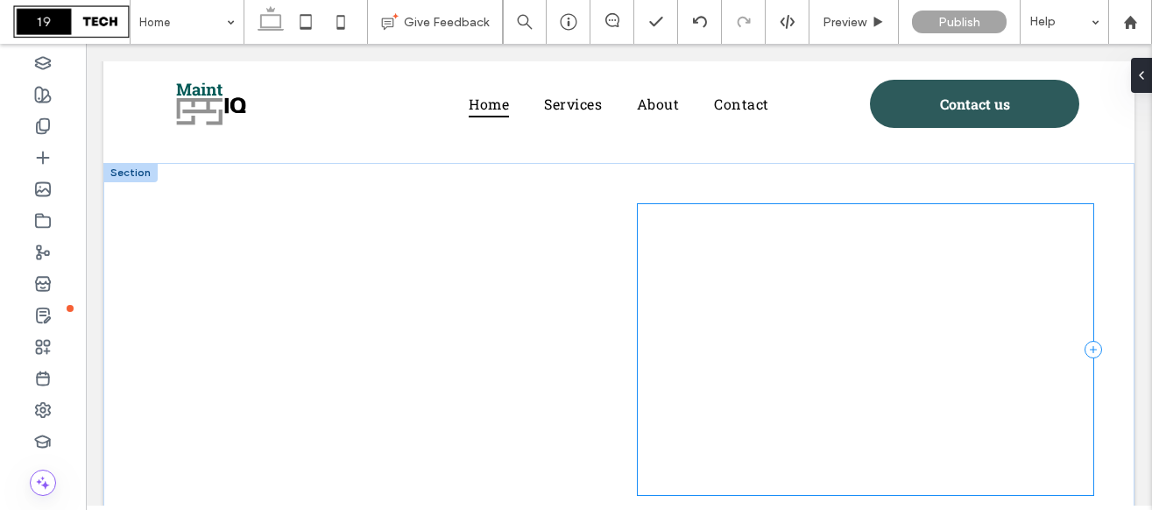
click at [641, 304] on div at bounding box center [865, 349] width 455 height 291
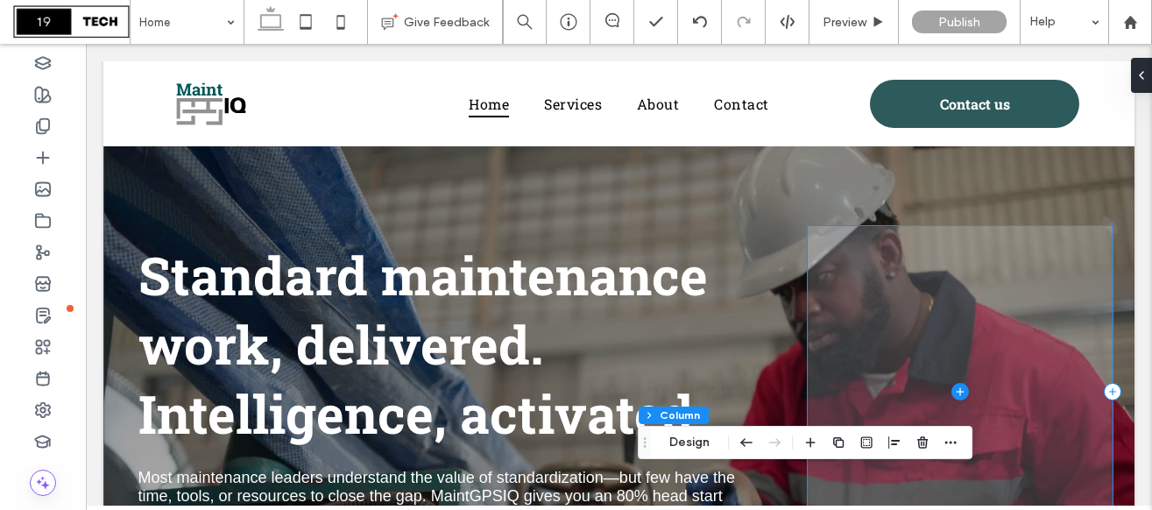
scroll to position [0, 0]
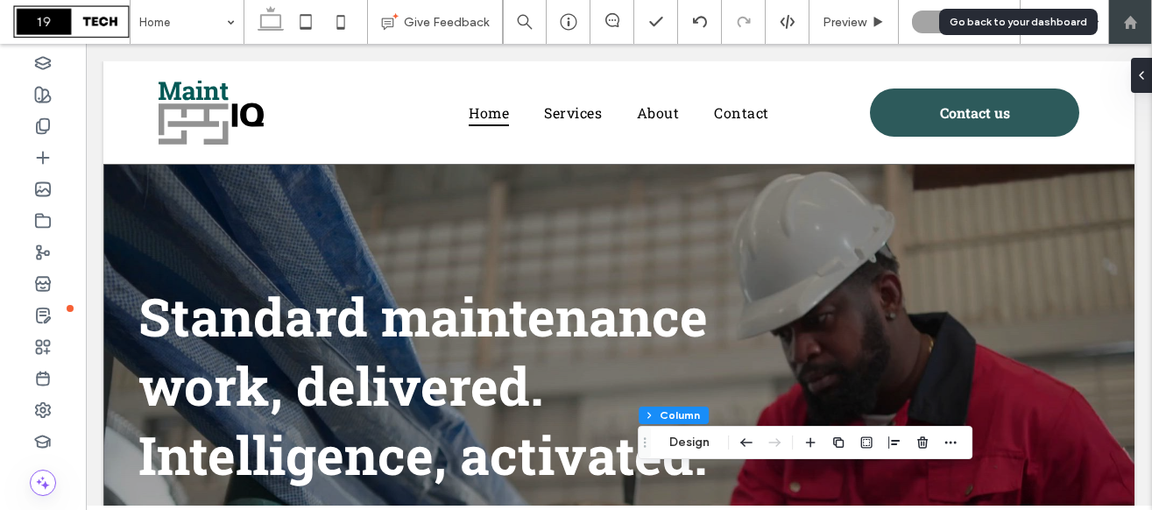
click at [1120, 24] on div at bounding box center [1130, 22] width 42 height 15
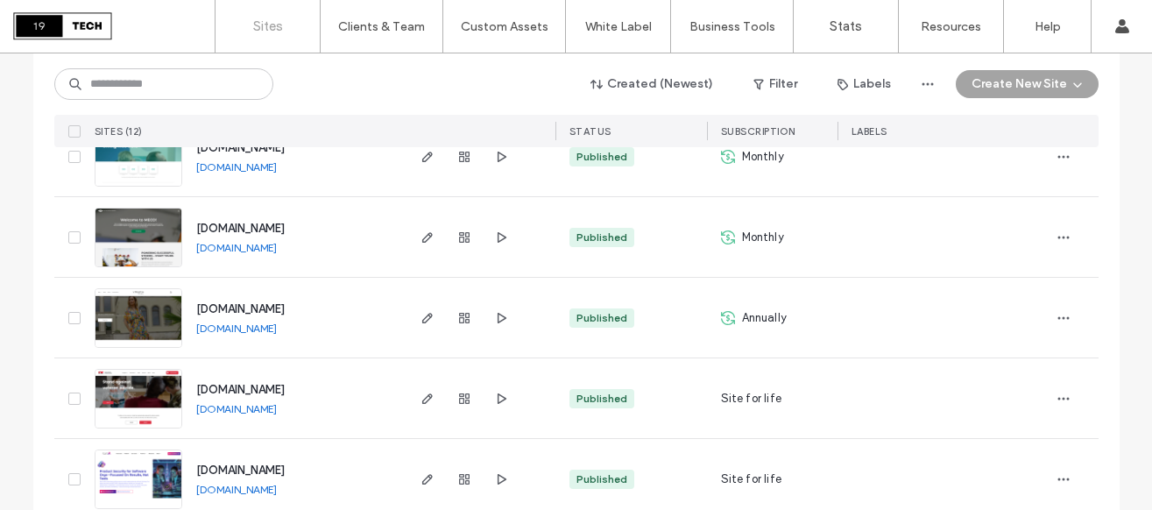
scroll to position [823, 0]
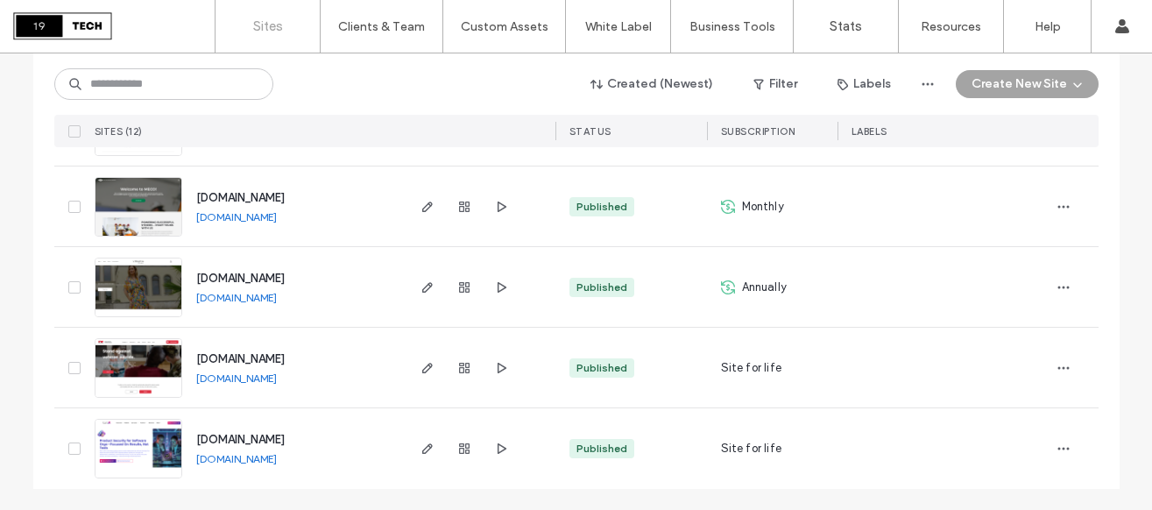
click at [285, 356] on span "[DOMAIN_NAME]" at bounding box center [240, 358] width 88 height 13
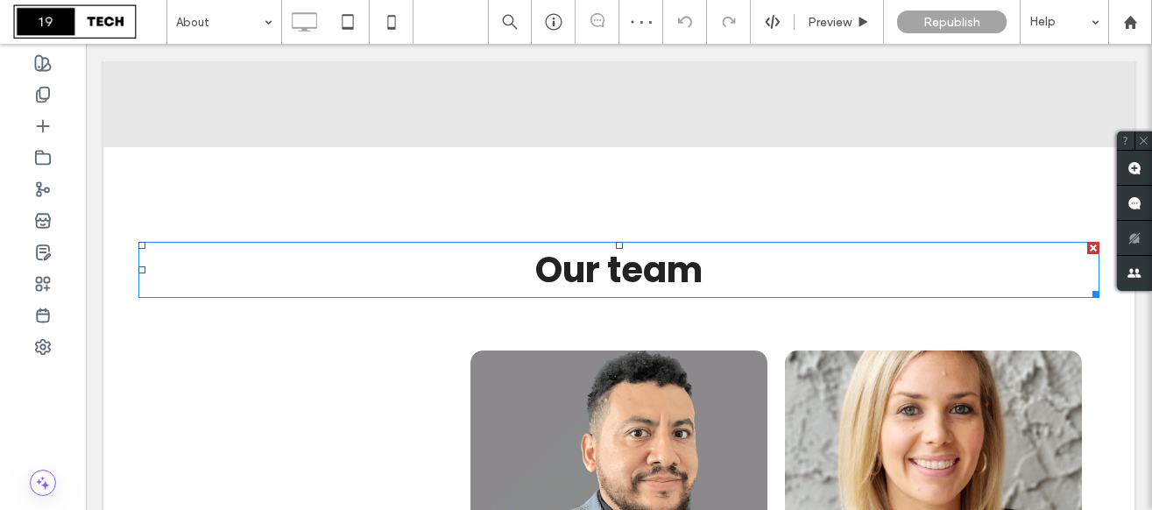
scroll to position [1607, 0]
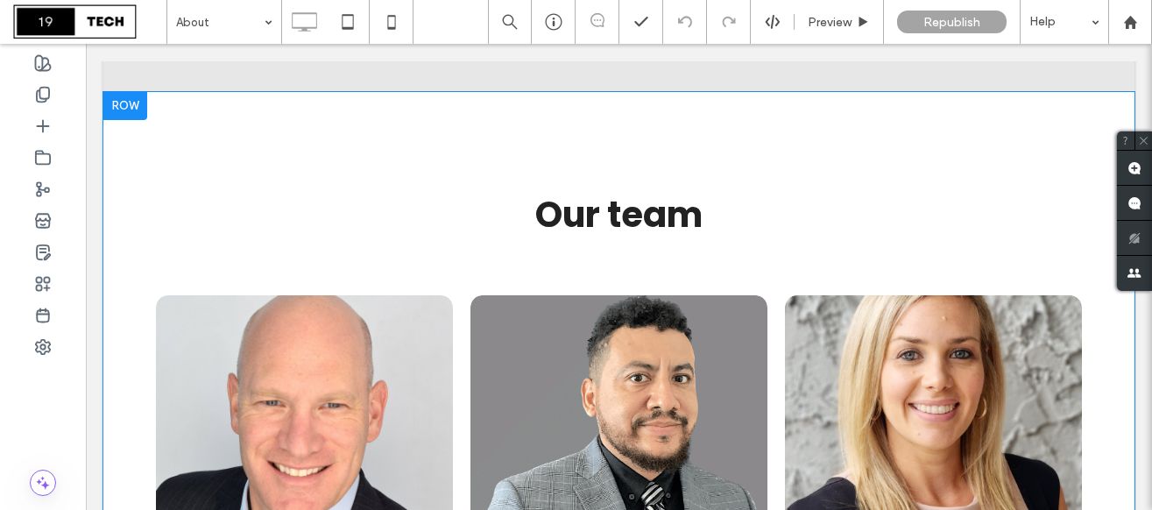
click at [137, 103] on div at bounding box center [125, 106] width 44 height 28
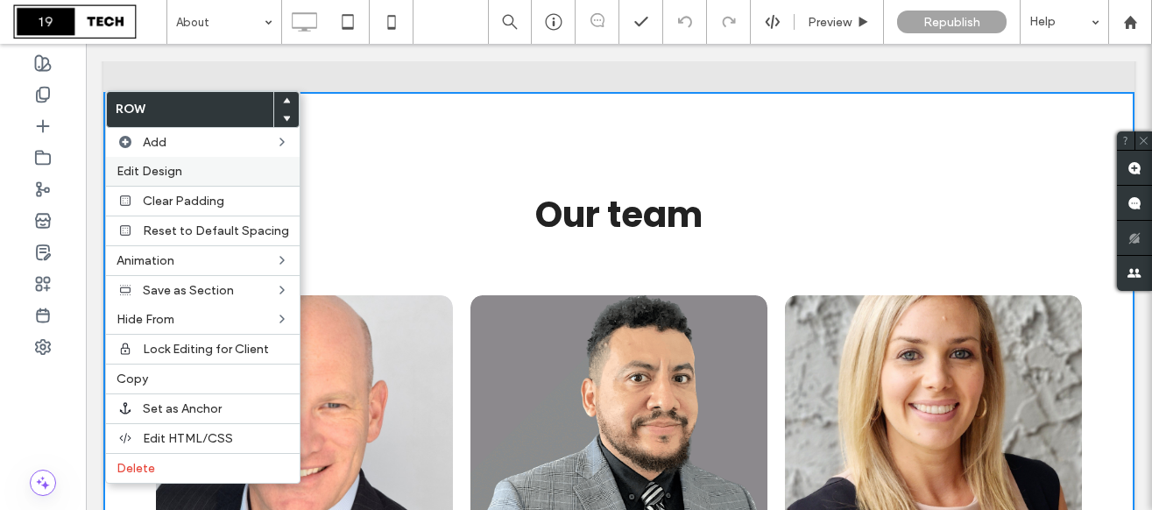
click at [171, 166] on span "Edit Design" at bounding box center [149, 171] width 66 height 15
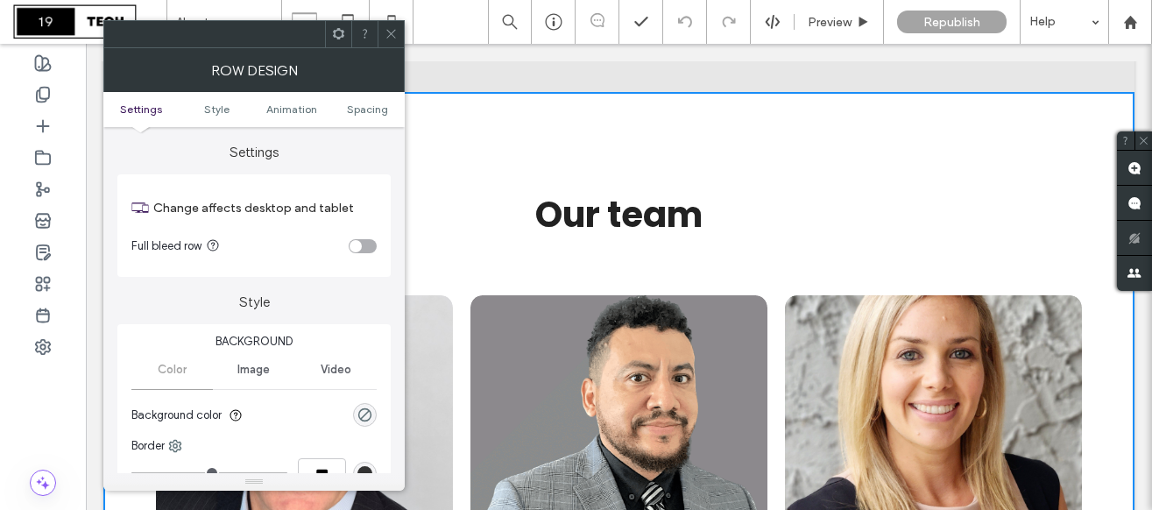
click at [384, 33] on div at bounding box center [390, 34] width 26 height 26
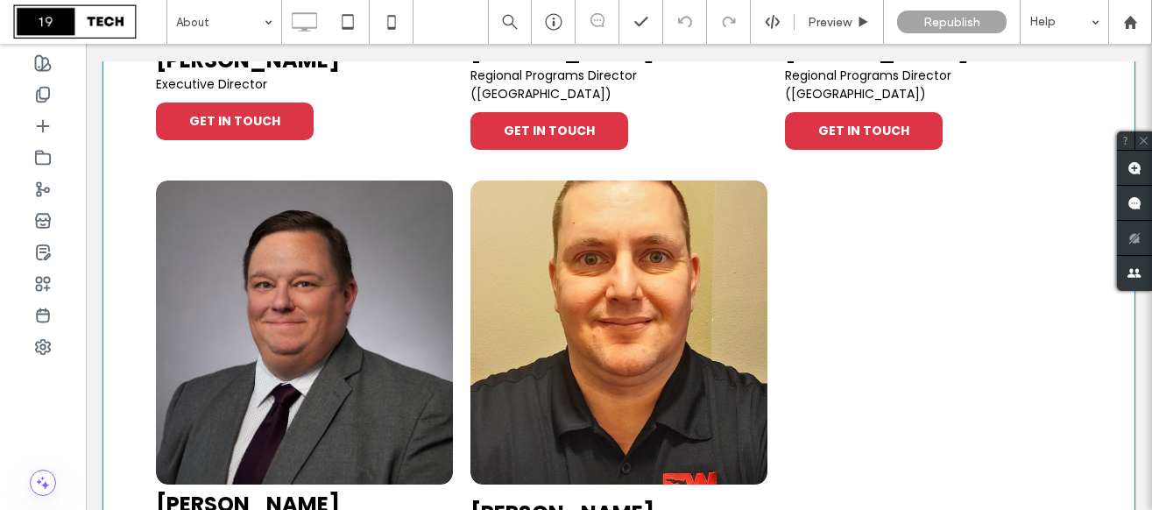
scroll to position [2183, 0]
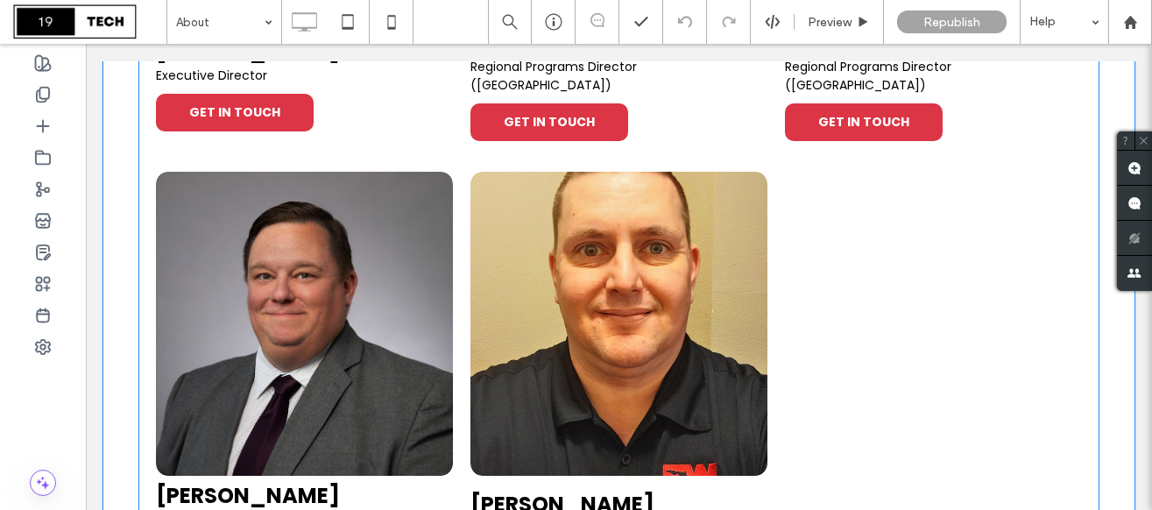
click at [823, 299] on div at bounding box center [933, 389] width 314 height 453
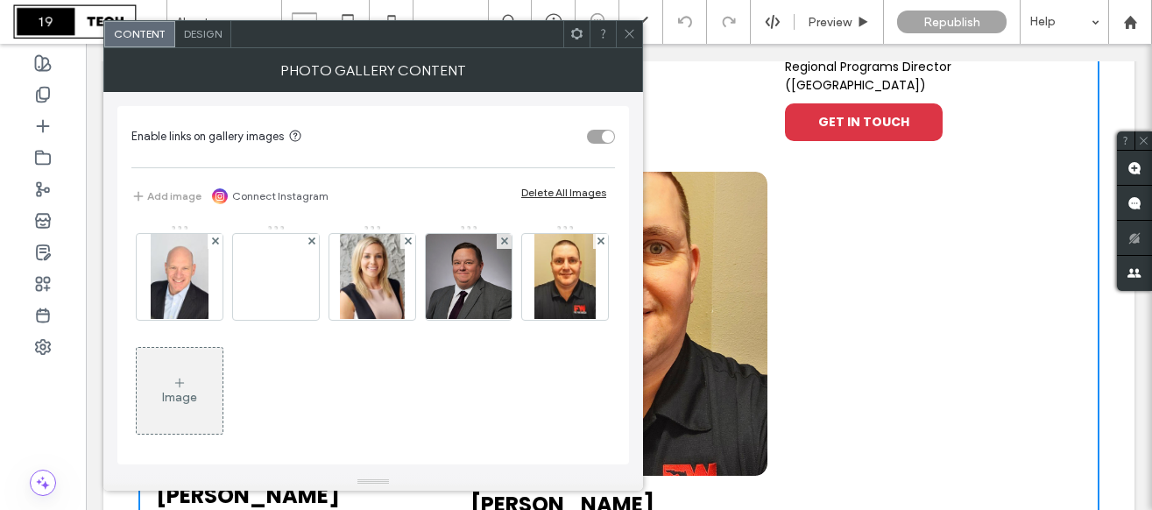
scroll to position [7, 0]
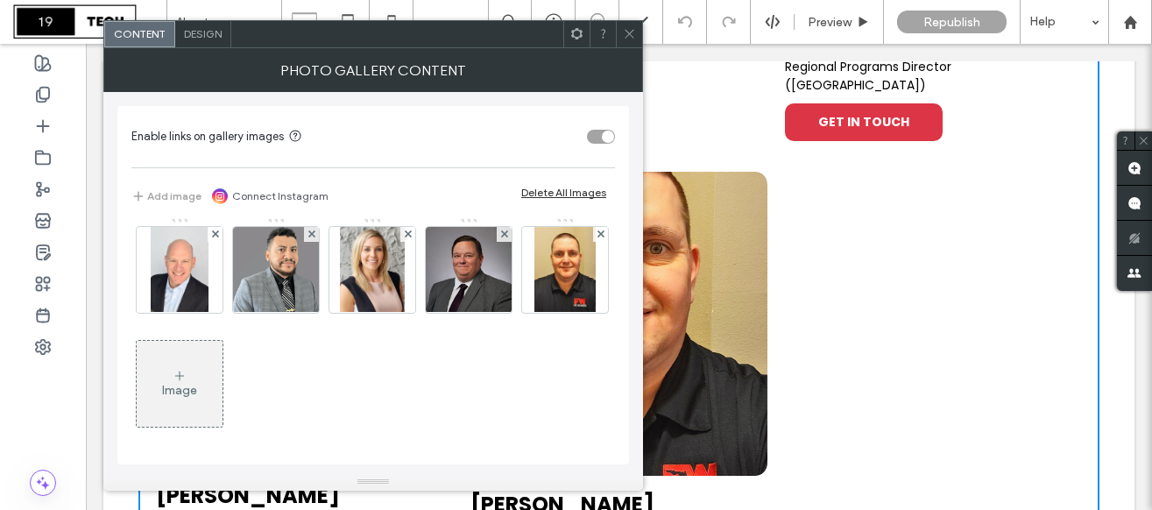
click at [222, 365] on div "Image" at bounding box center [180, 383] width 86 height 82
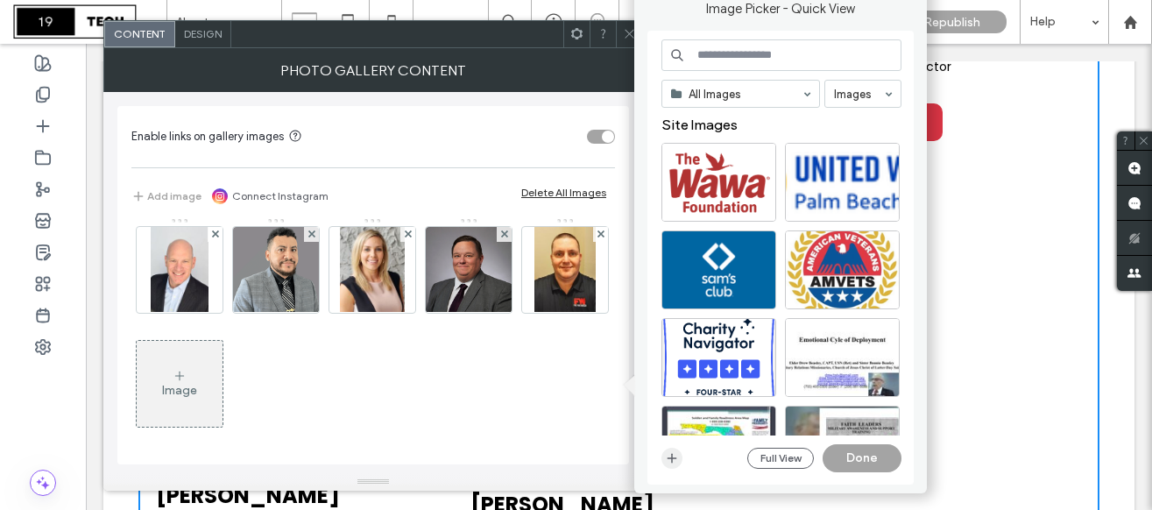
click at [676, 454] on icon "button" at bounding box center [672, 458] width 14 height 14
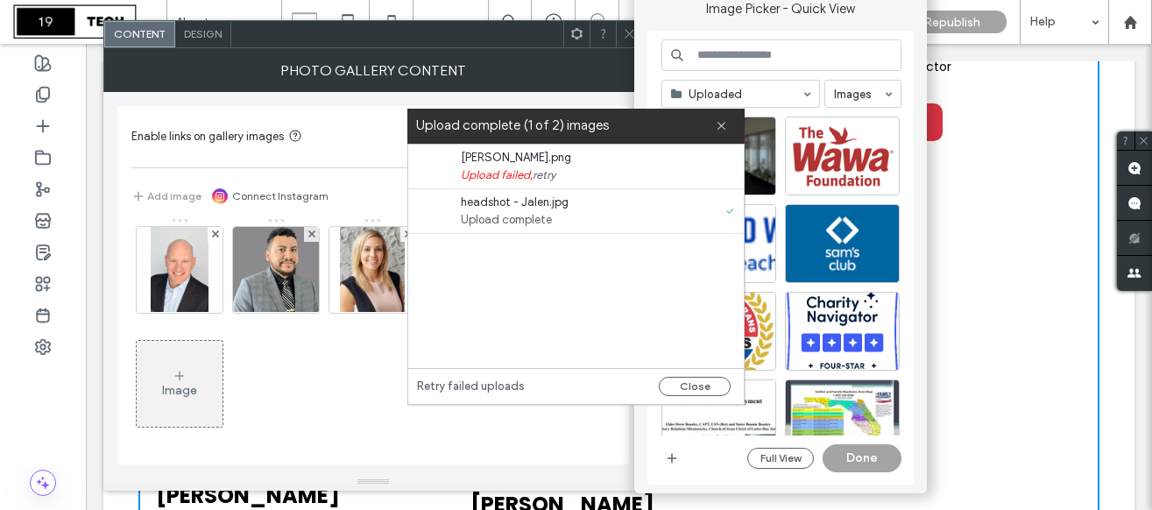
click at [546, 177] on link "retry" at bounding box center [543, 175] width 23 height 18
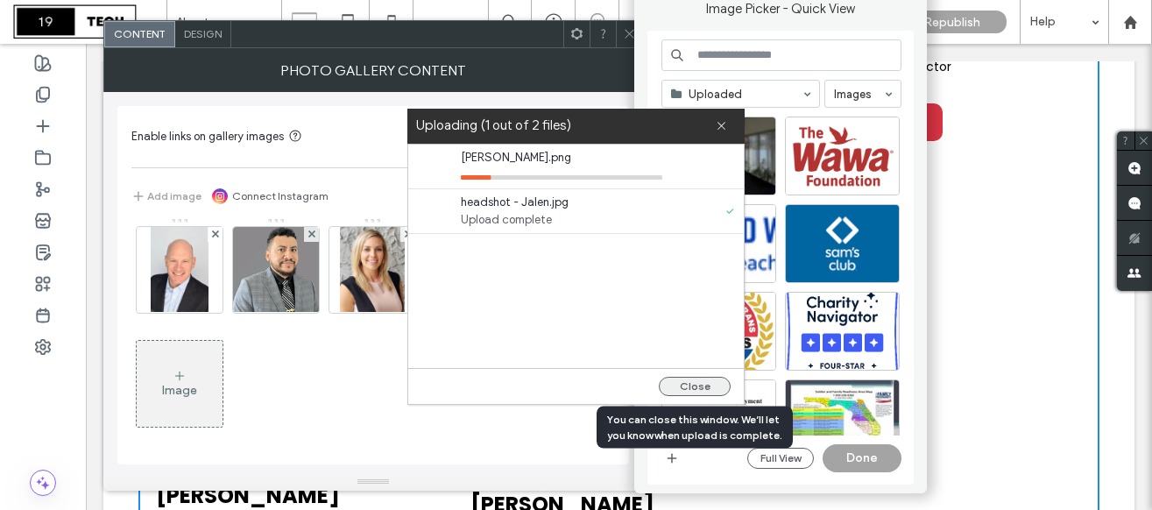
click at [697, 384] on button "Close" at bounding box center [695, 386] width 72 height 19
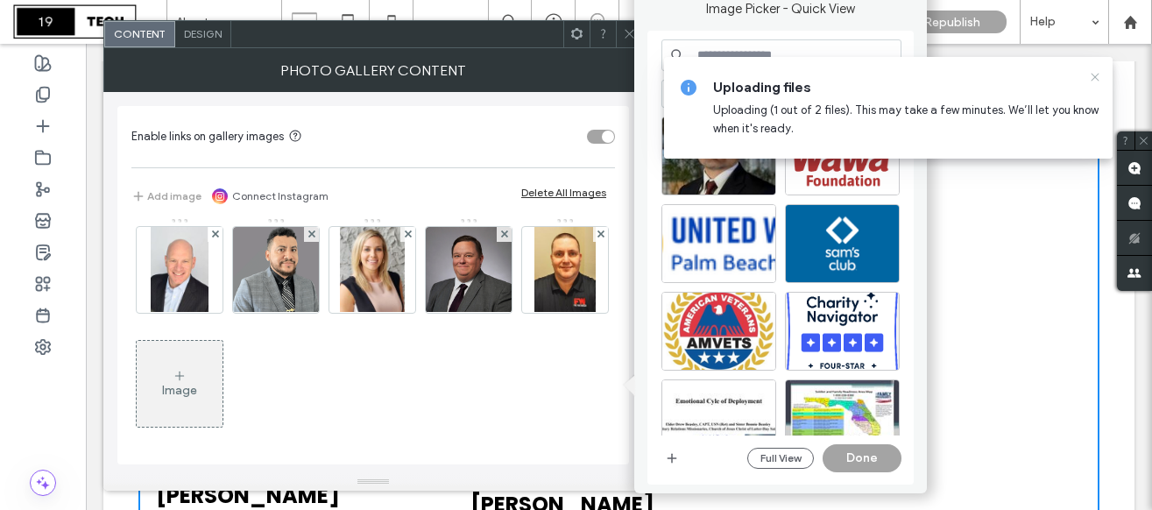
click at [1091, 74] on use at bounding box center [1094, 77] width 8 height 8
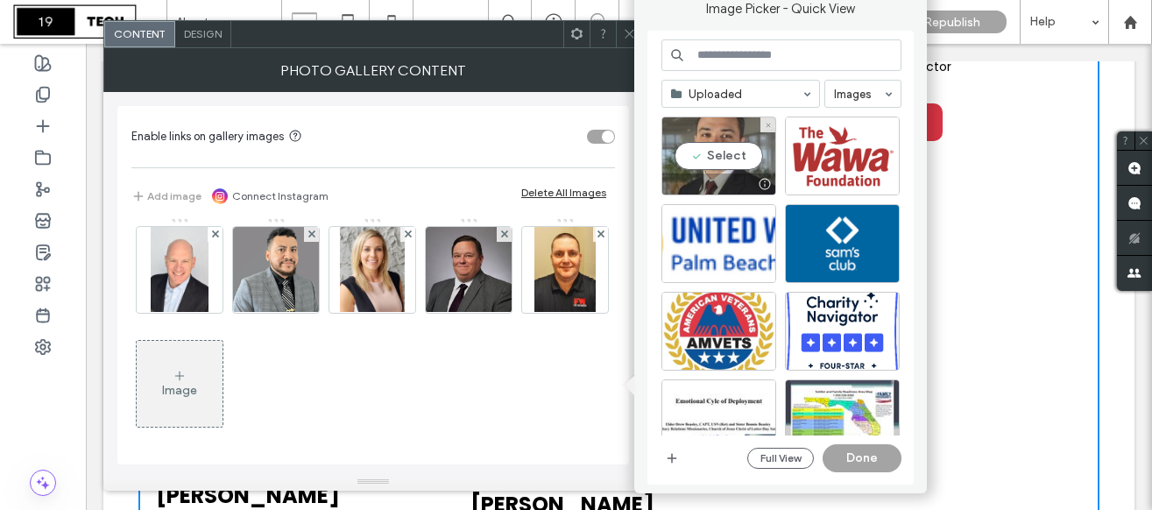
click at [727, 156] on div "Select" at bounding box center [718, 155] width 115 height 79
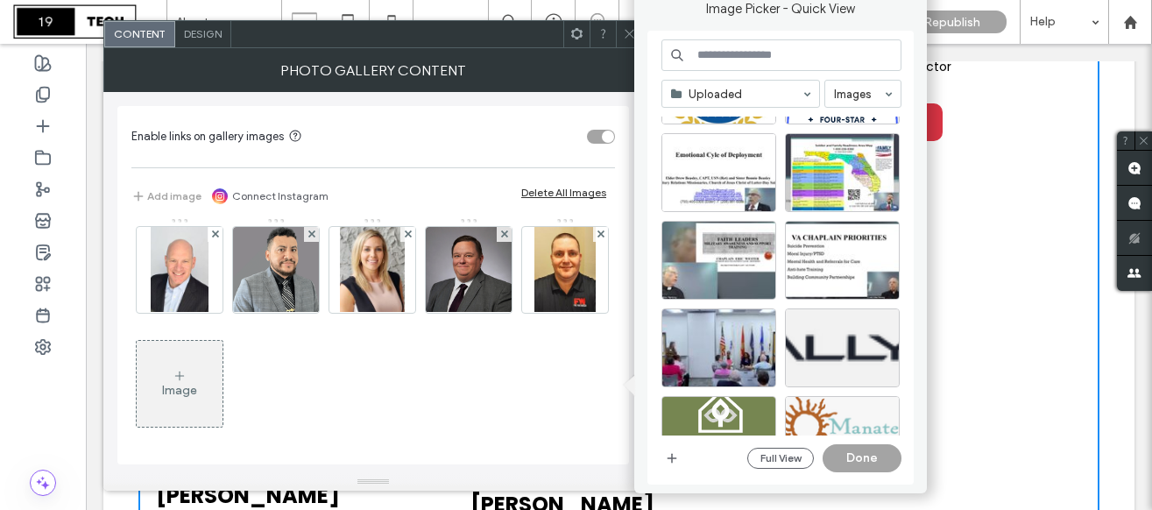
scroll to position [0, 0]
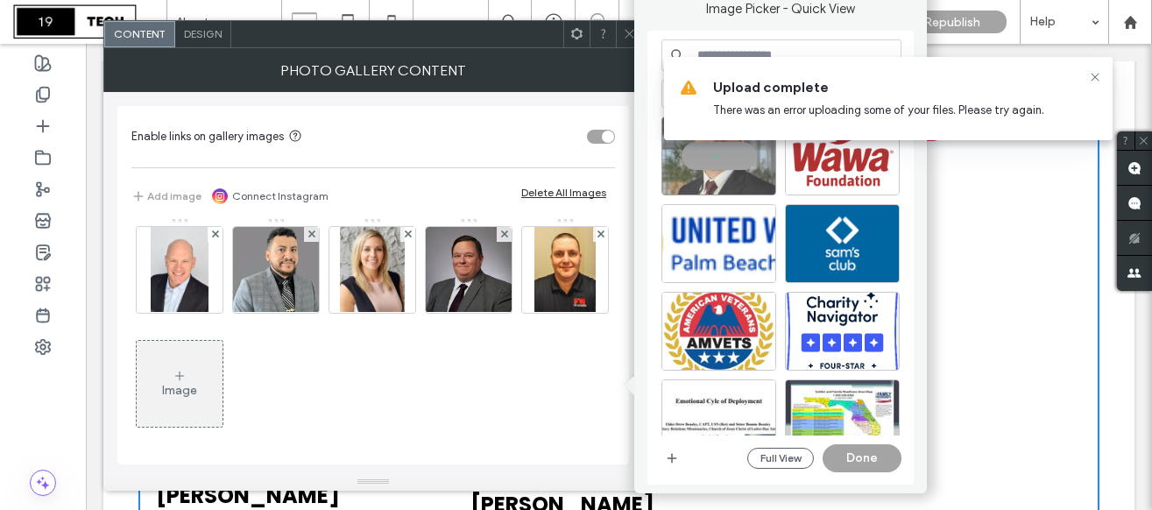
click at [197, 389] on div "Image" at bounding box center [179, 390] width 35 height 15
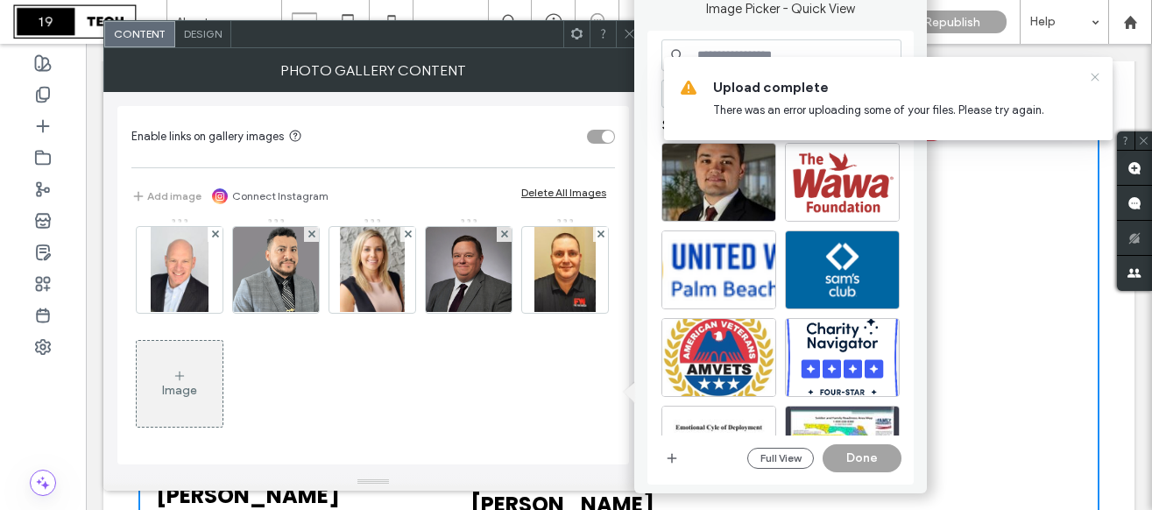
click at [1101, 76] on icon at bounding box center [1095, 77] width 14 height 14
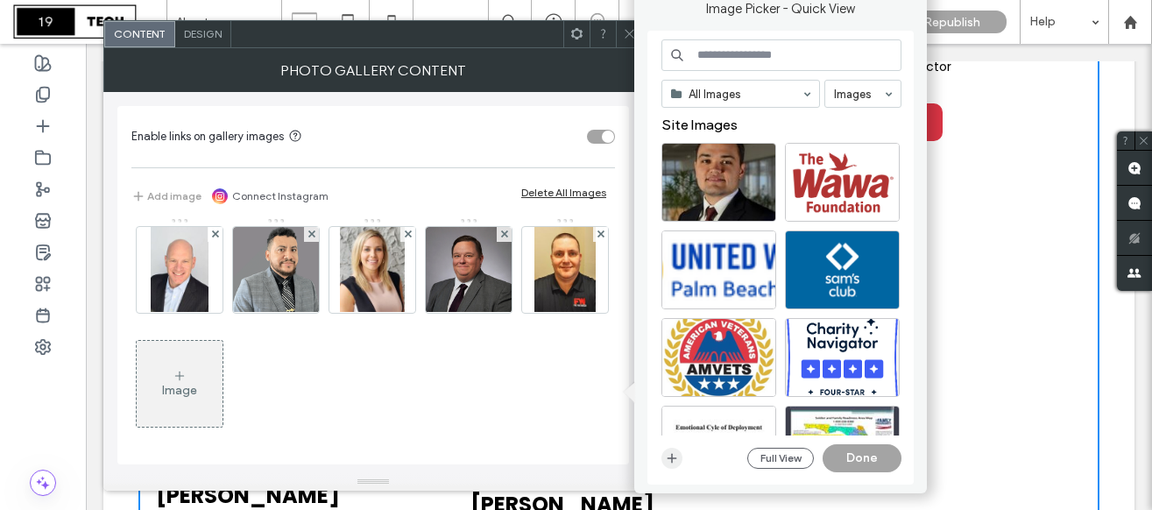
click at [673, 460] on icon "button" at bounding box center [672, 458] width 14 height 14
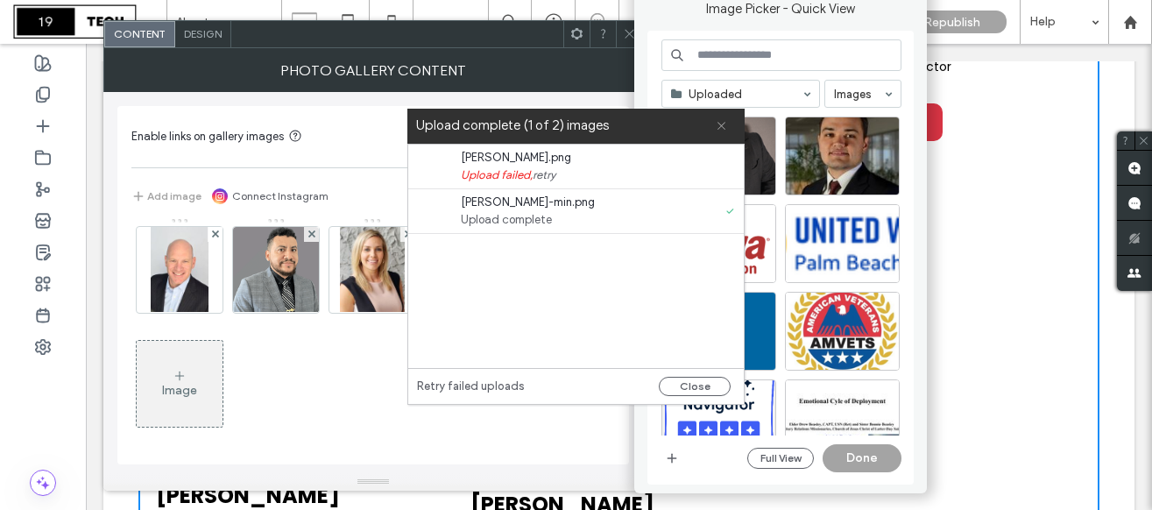
click at [720, 130] on icon at bounding box center [720, 125] width 11 height 11
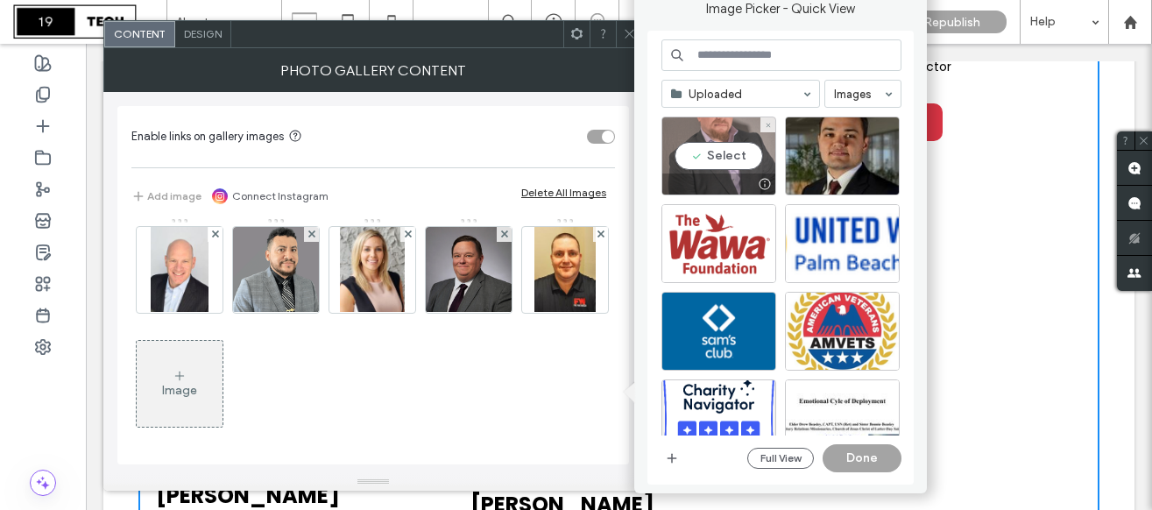
click at [729, 156] on div "Select" at bounding box center [718, 155] width 115 height 79
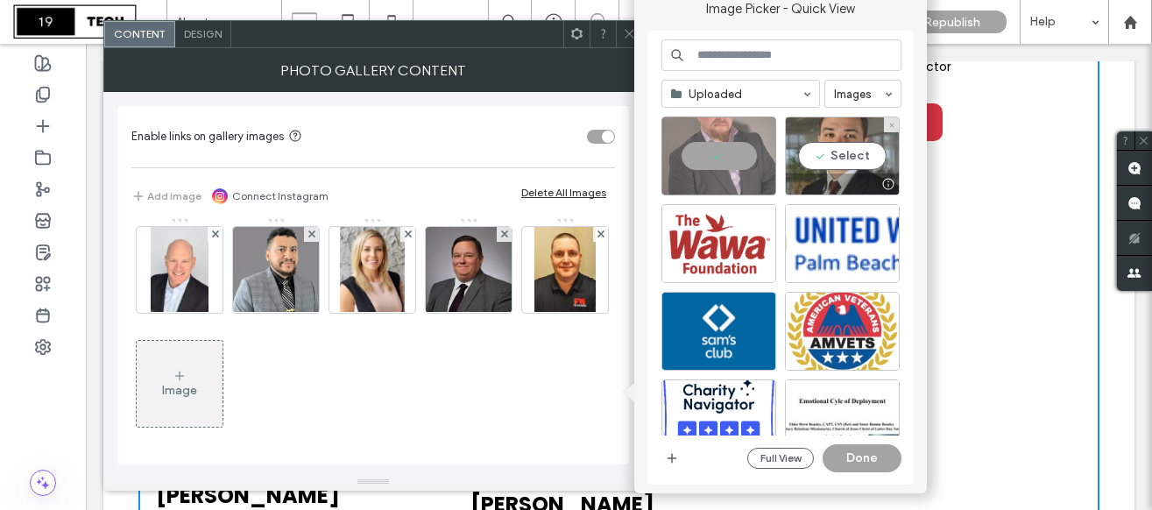
click at [836, 161] on div "Select" at bounding box center [842, 155] width 115 height 79
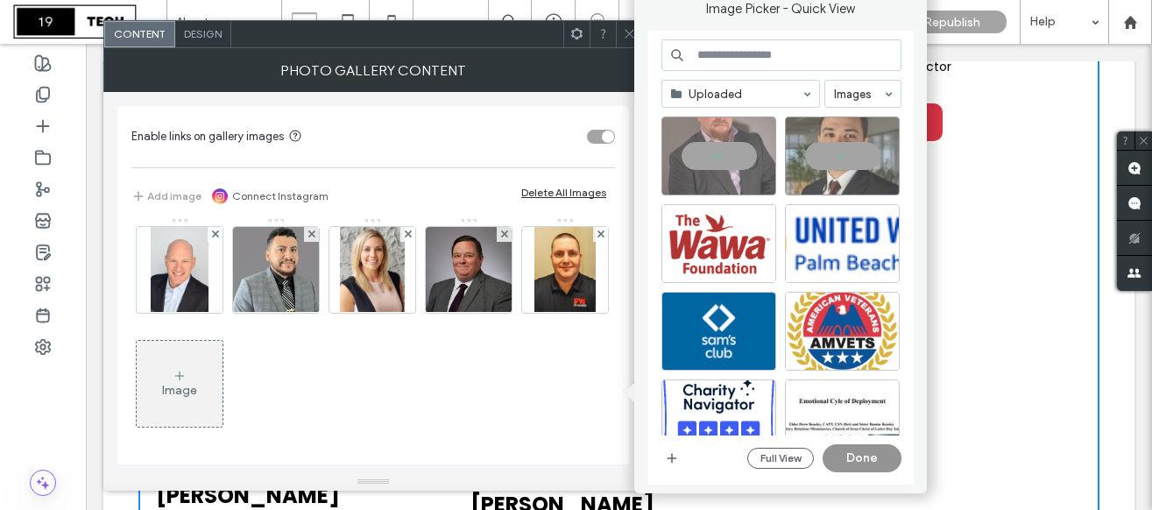
click at [871, 470] on button "Done" at bounding box center [861, 458] width 79 height 28
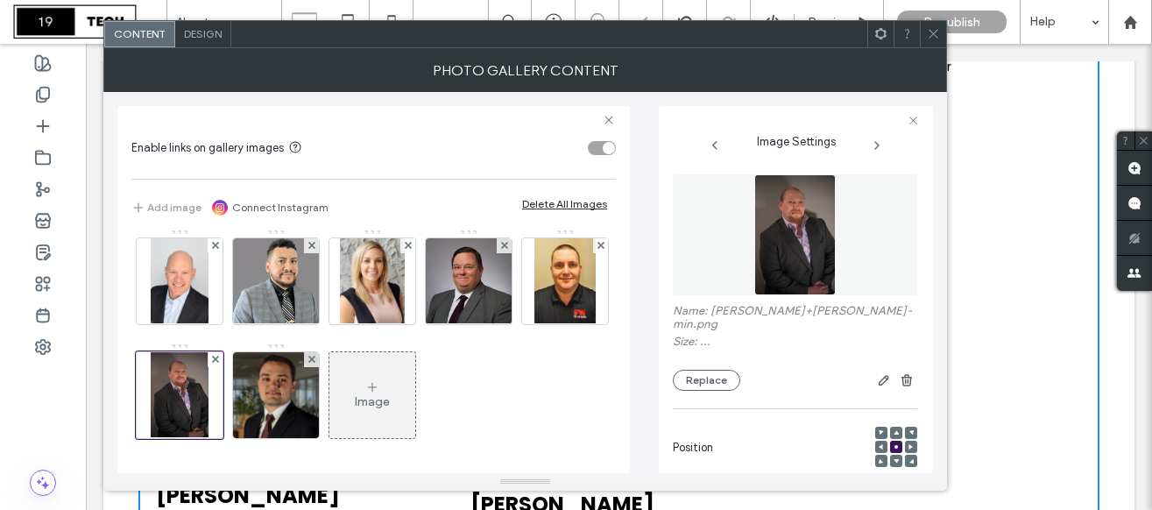
scroll to position [2343, 0]
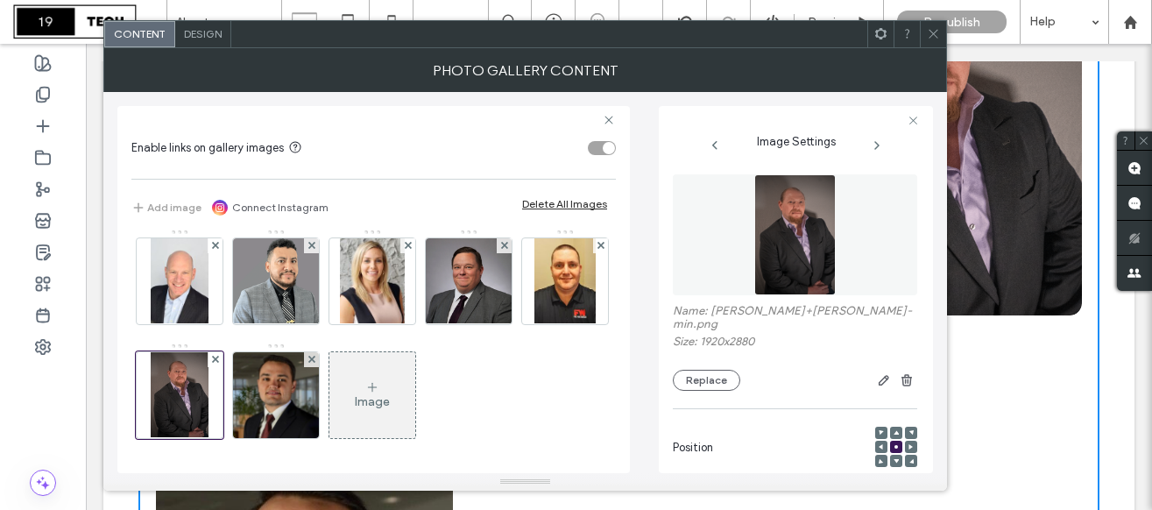
click at [931, 34] on icon at bounding box center [932, 33] width 13 height 13
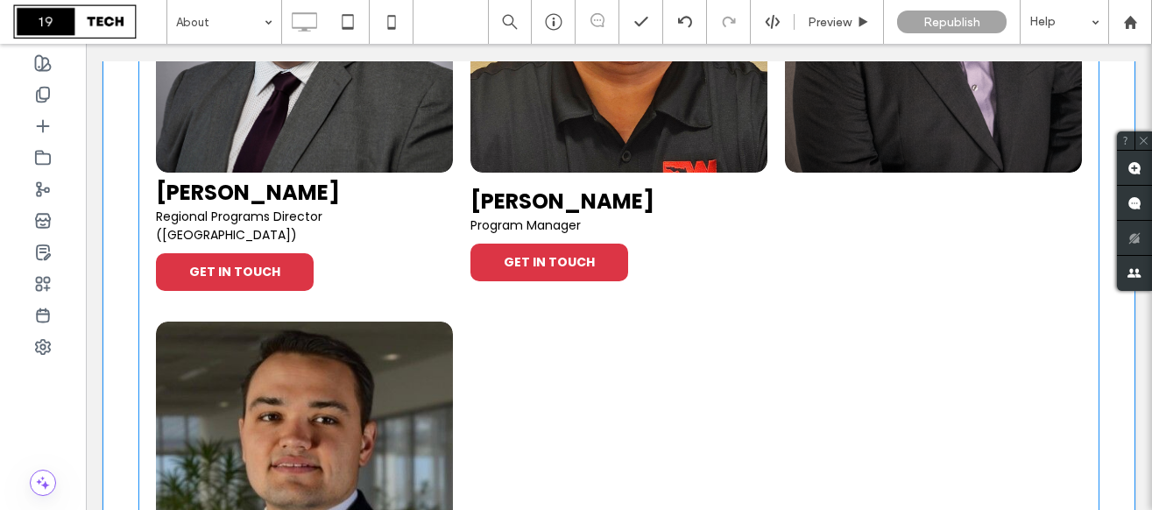
scroll to position [2488, 0]
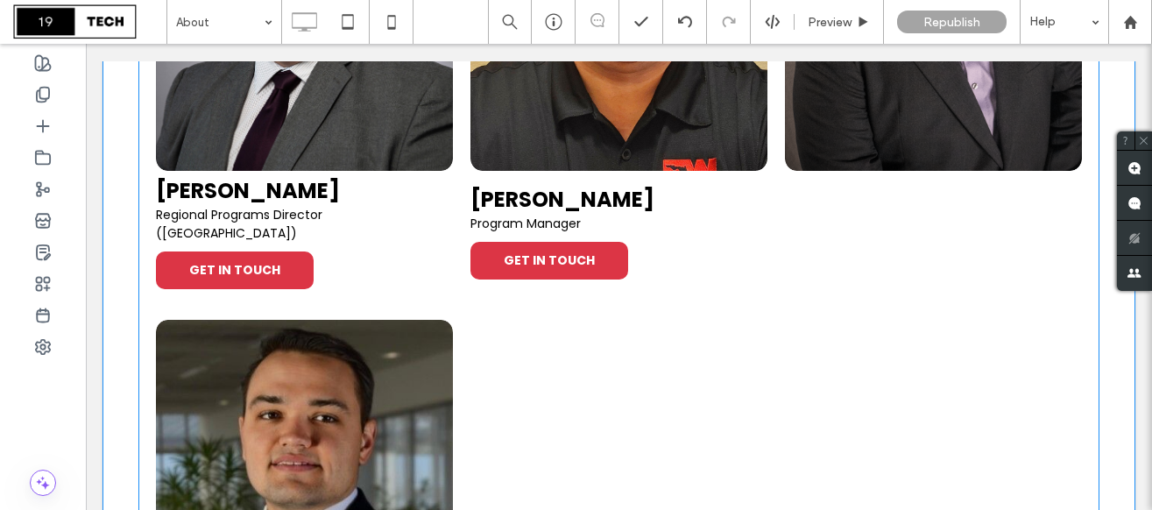
click at [815, 152] on link at bounding box center [933, 18] width 314 height 322
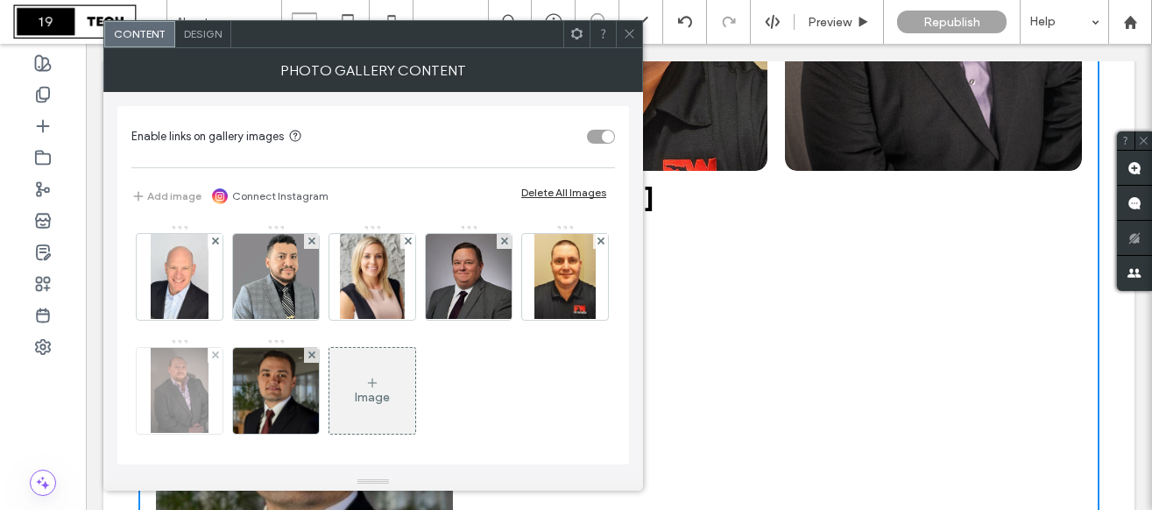
click at [208, 402] on img at bounding box center [179, 391] width 57 height 86
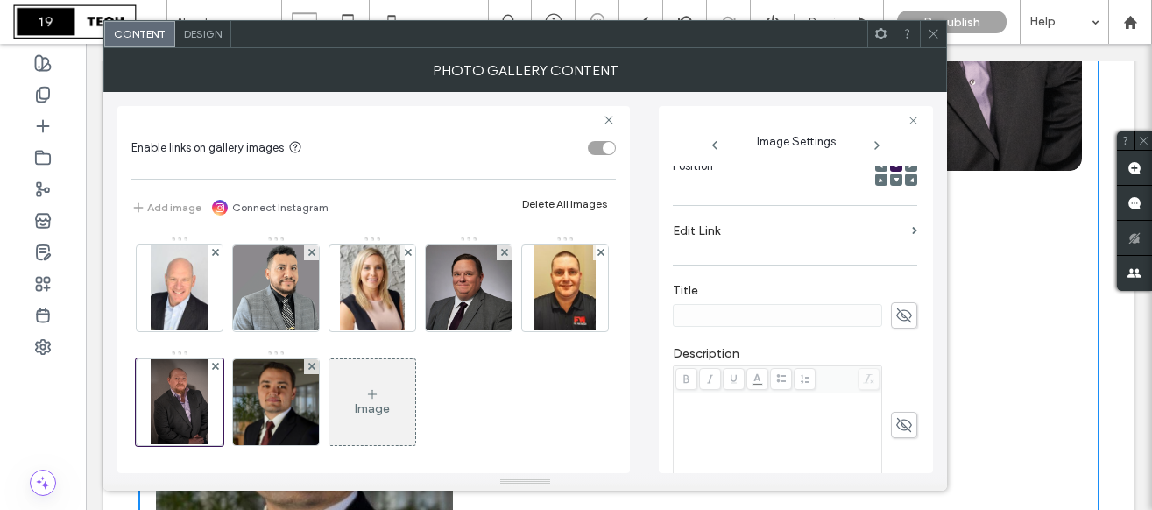
scroll to position [286, 0]
click at [895, 300] on icon at bounding box center [904, 309] width 18 height 19
click at [732, 299] on input at bounding box center [777, 310] width 209 height 23
paste input "**********"
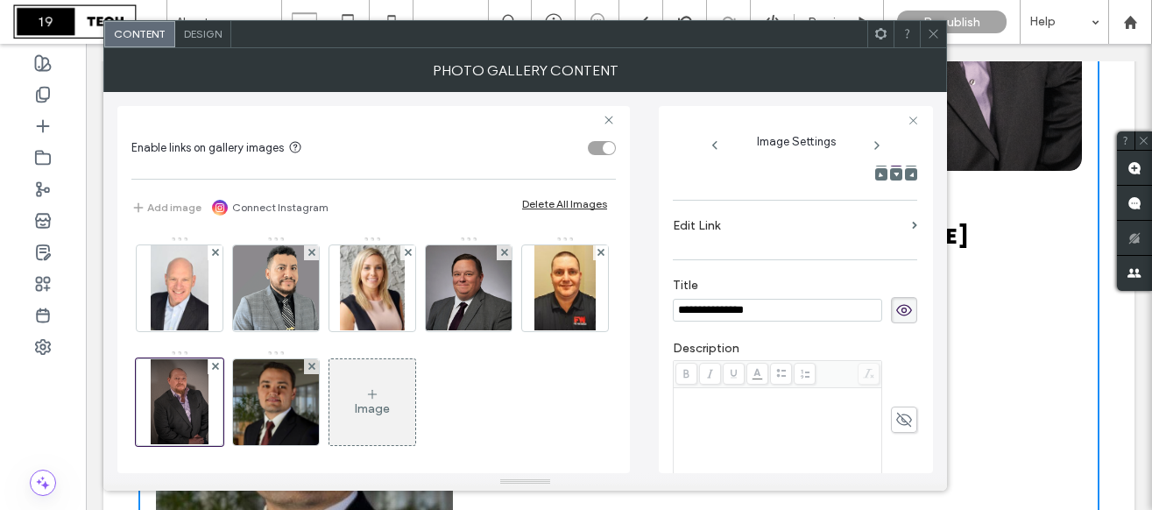
type input "**********"
click at [754, 433] on div "Rich Text Editor" at bounding box center [777, 434] width 203 height 88
click at [739, 408] on div "Rich Text Editor" at bounding box center [777, 434] width 203 height 88
paste div "Rich Text Editor"
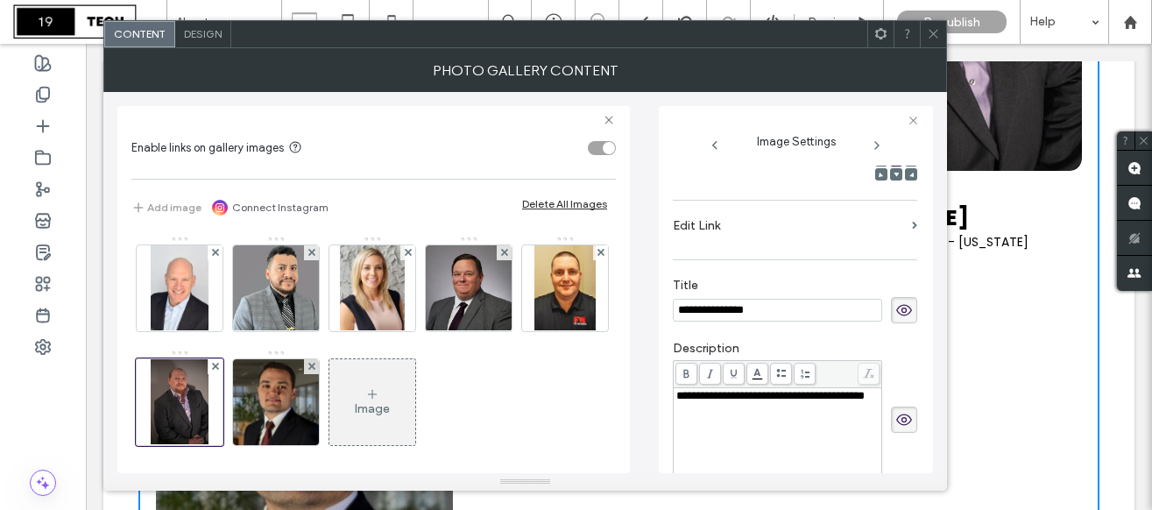
click at [929, 32] on icon at bounding box center [932, 33] width 13 height 13
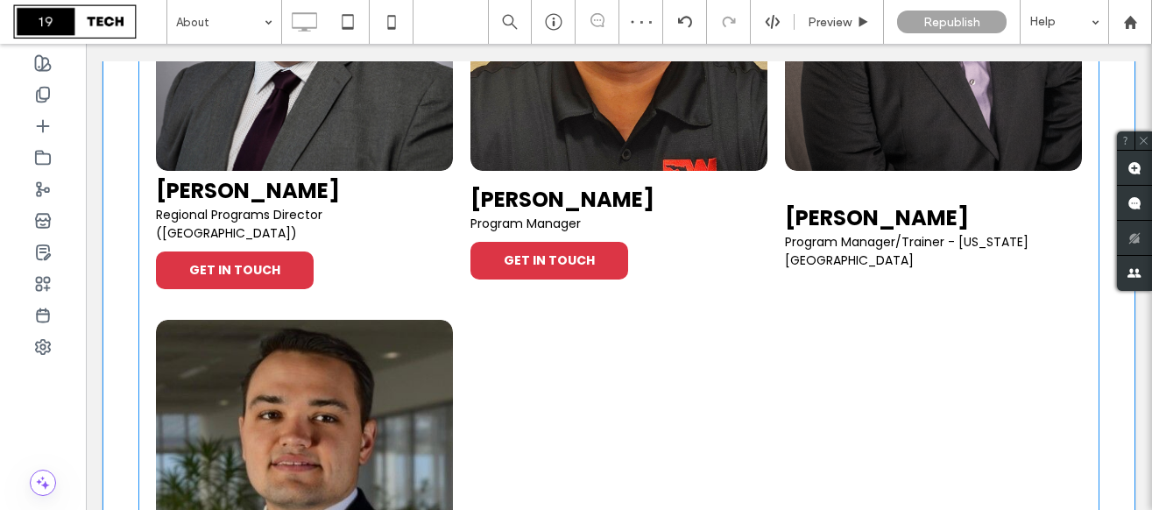
scroll to position [2454, 0]
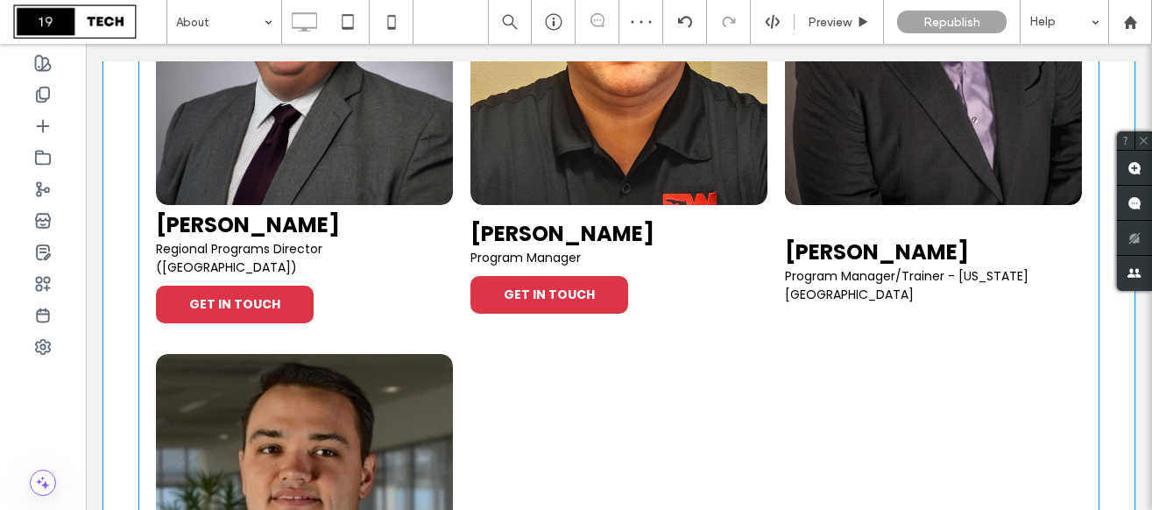
click at [933, 281] on p "Program Manager/Trainer - [US_STATE][GEOGRAPHIC_DATA]" at bounding box center [933, 285] width 297 height 37
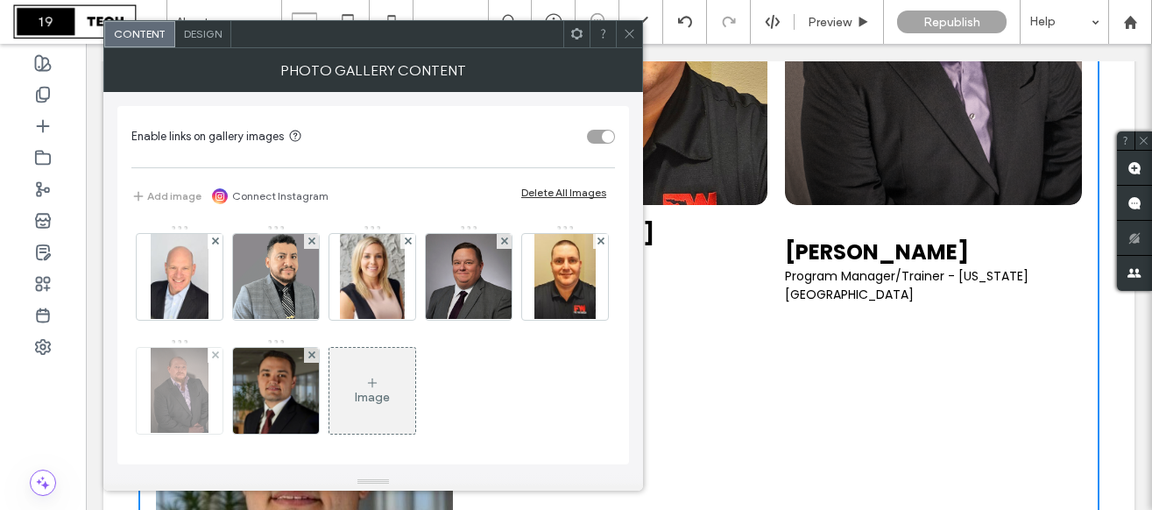
click at [208, 405] on img at bounding box center [179, 391] width 57 height 86
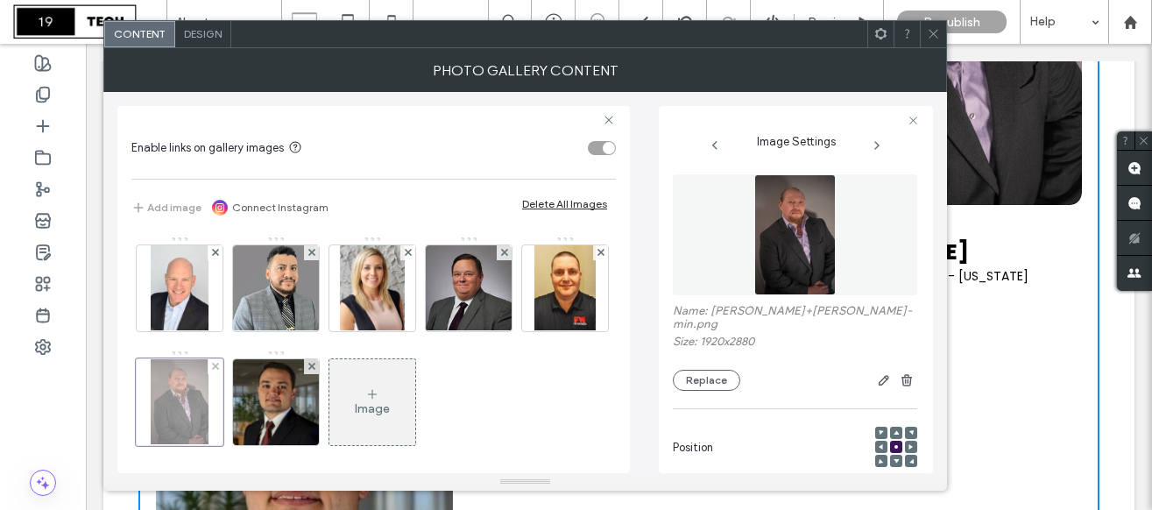
scroll to position [259, 0]
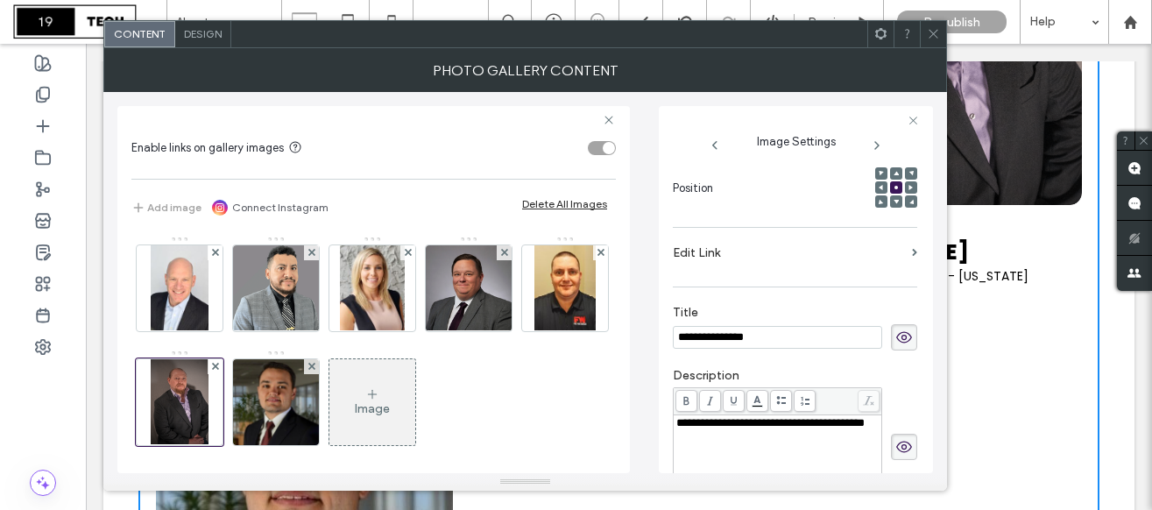
click at [673, 429] on div "**********" at bounding box center [777, 460] width 208 height 91
click at [676, 428] on span "**********" at bounding box center [770, 422] width 188 height 11
click at [802, 419] on span "**********" at bounding box center [768, 422] width 184 height 11
click at [797, 429] on div "**********" at bounding box center [777, 423] width 203 height 12
click at [926, 25] on span at bounding box center [932, 34] width 13 height 26
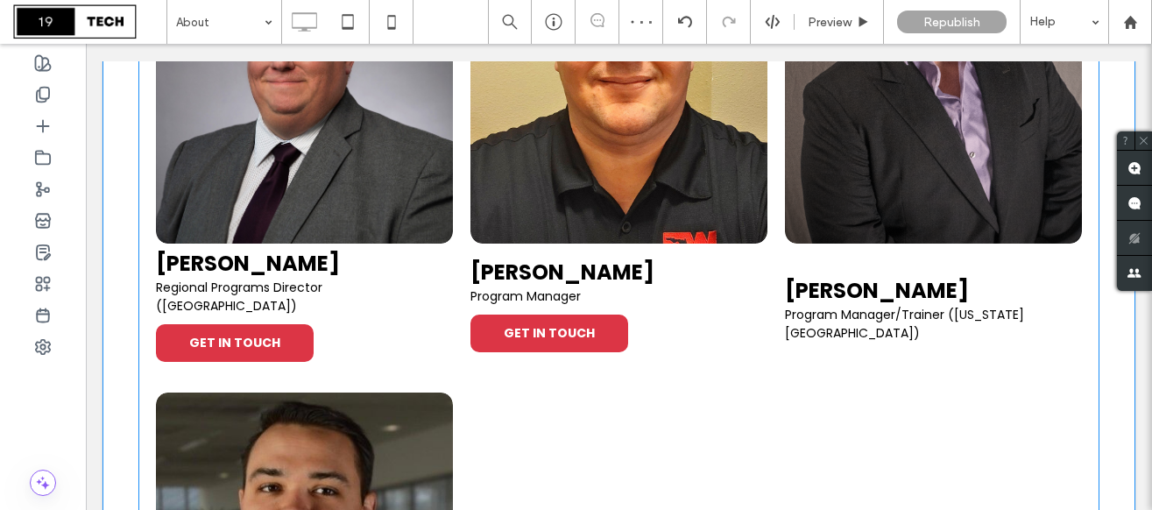
scroll to position [2422, 0]
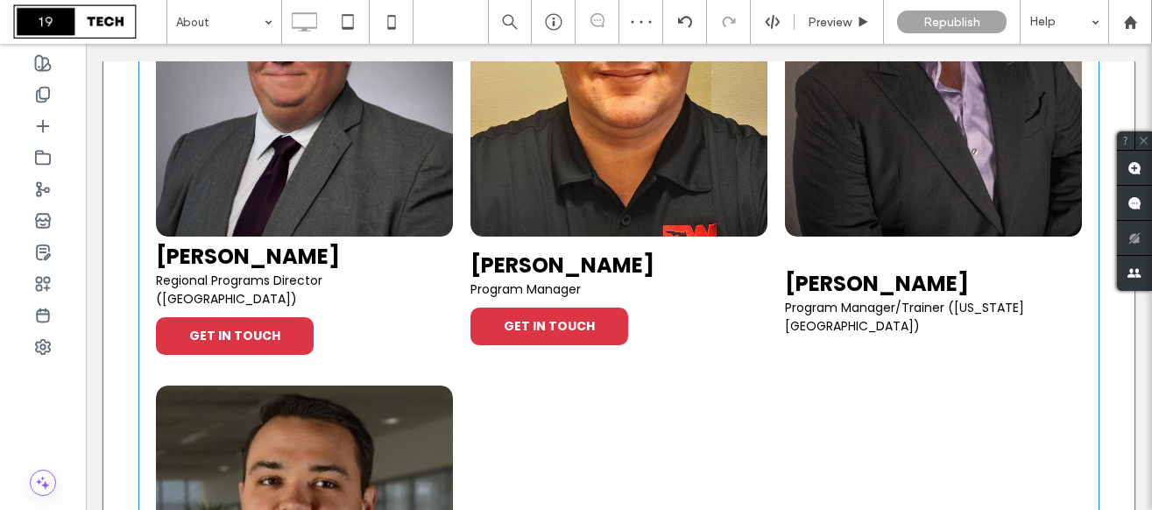
click at [919, 298] on h3 "[PERSON_NAME]" at bounding box center [877, 283] width 184 height 31
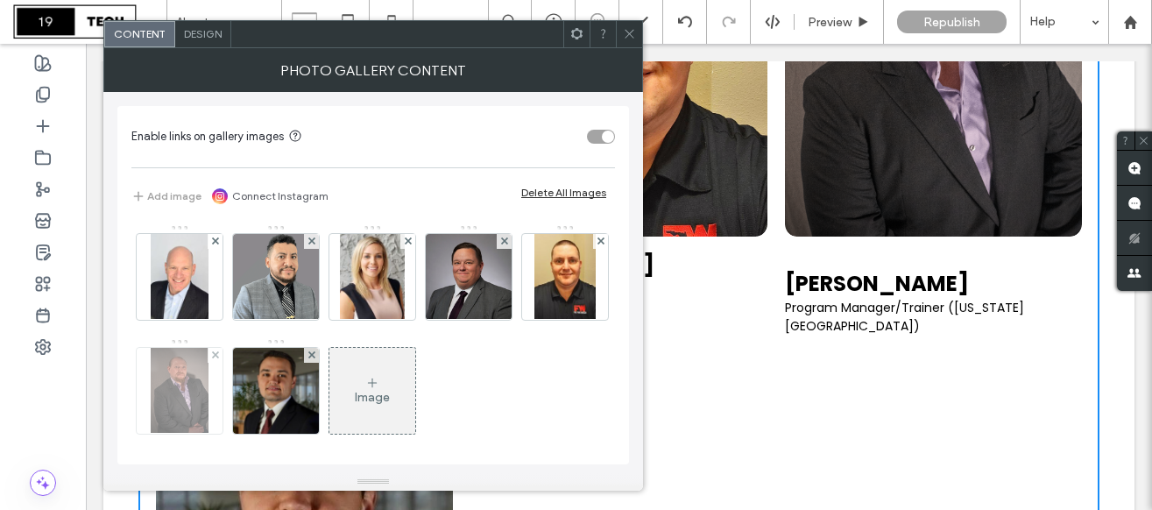
click at [208, 403] on img at bounding box center [179, 391] width 57 height 86
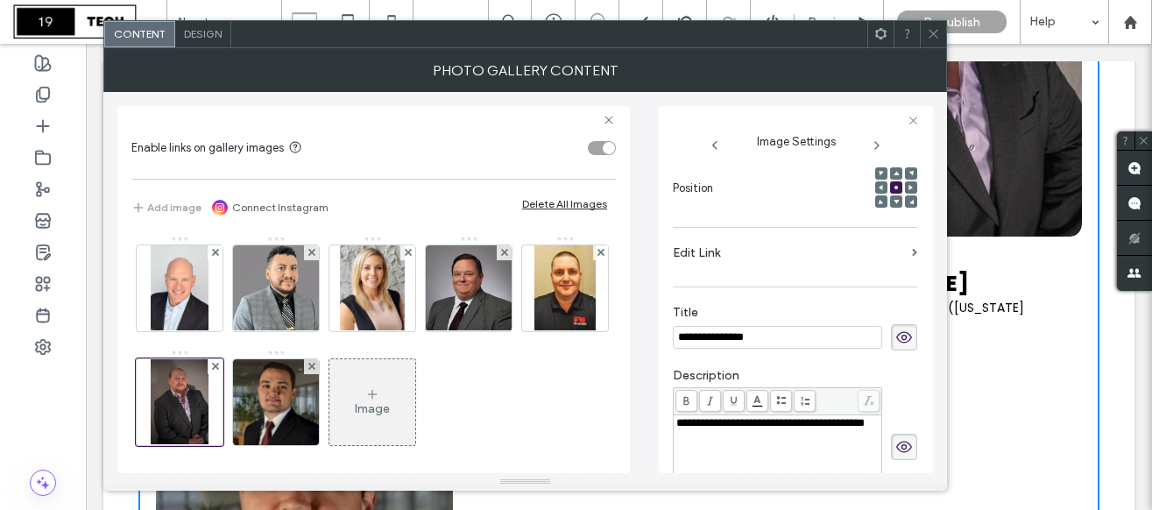
scroll to position [0, 0]
click at [837, 417] on div "**********" at bounding box center [777, 423] width 203 height 12
click at [932, 32] on use at bounding box center [932, 34] width 9 height 9
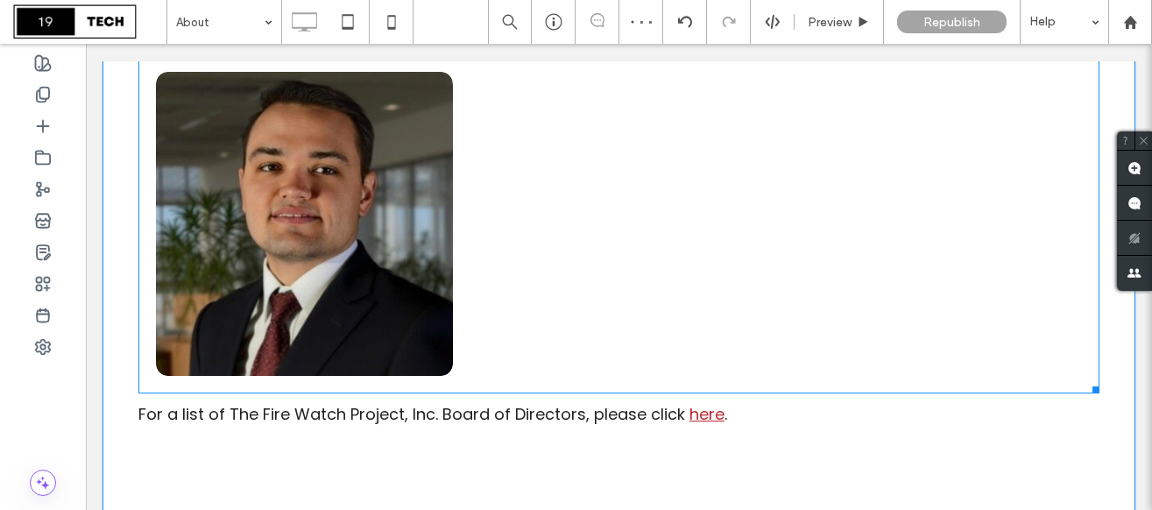
scroll to position [2748, 0]
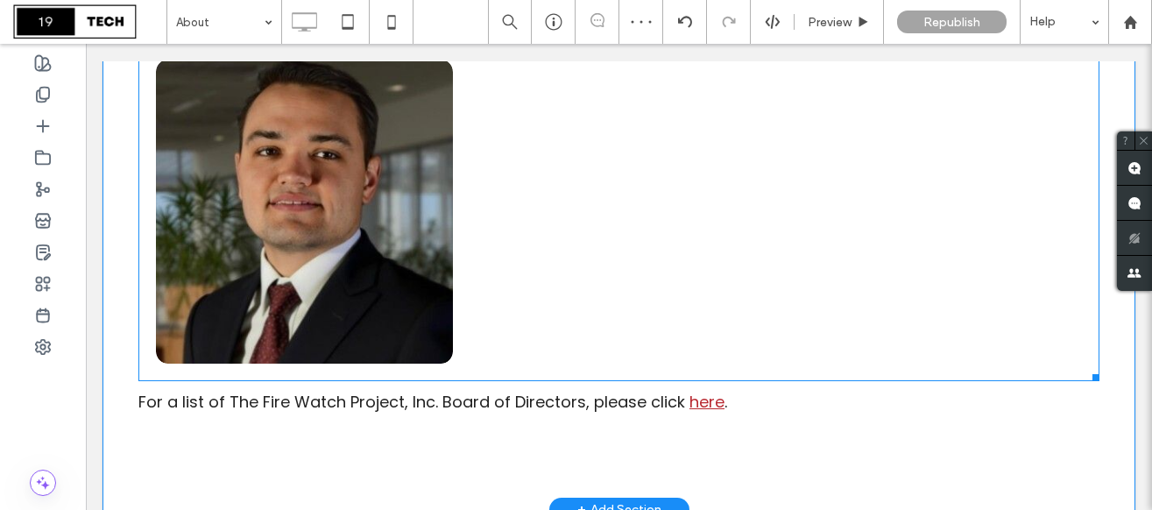
click at [402, 278] on link at bounding box center [304, 211] width 314 height 322
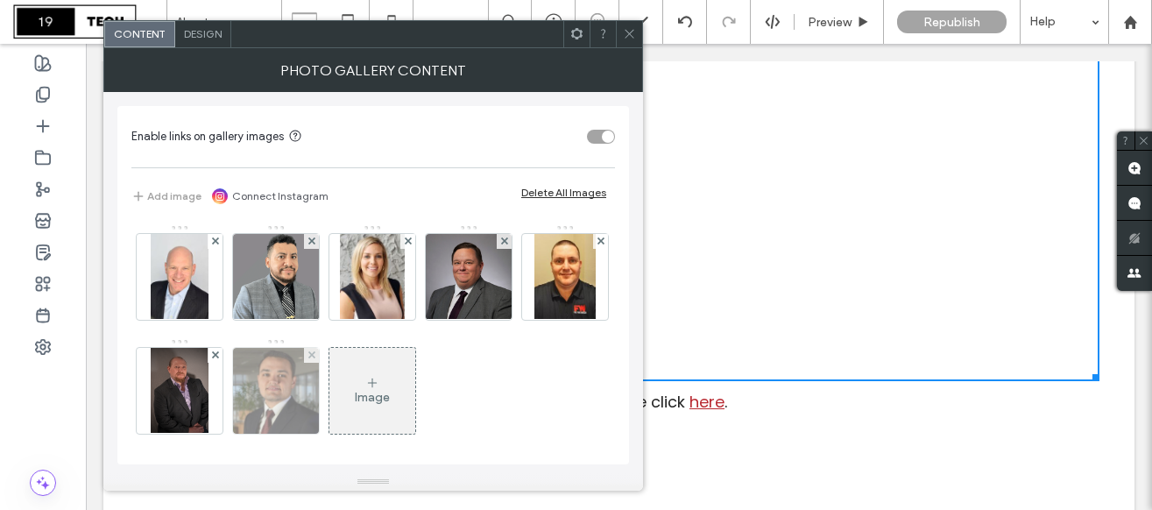
click at [319, 404] on img at bounding box center [276, 391] width 86 height 86
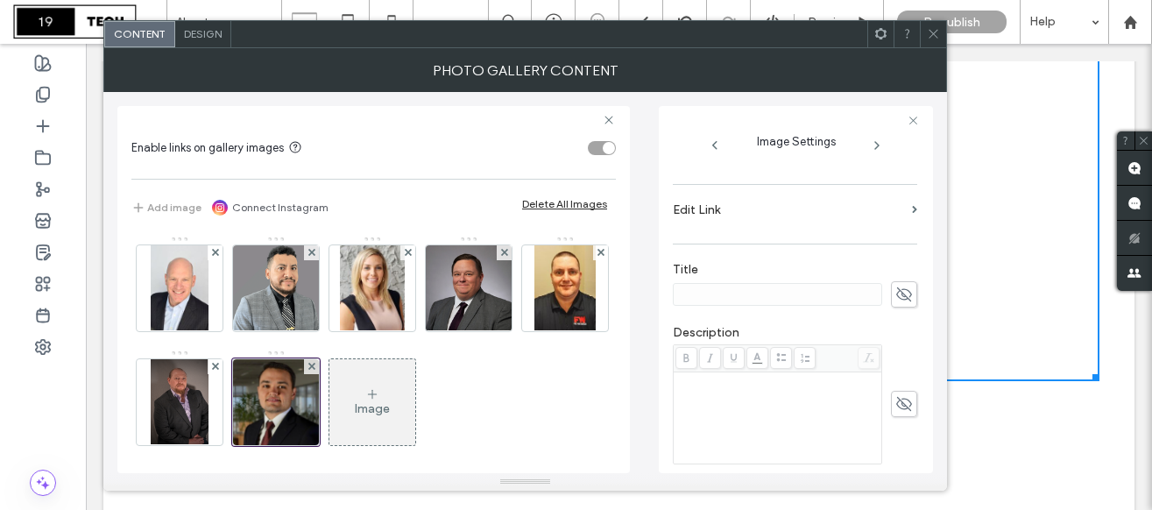
scroll to position [305, 0]
click at [891, 283] on span at bounding box center [904, 278] width 26 height 26
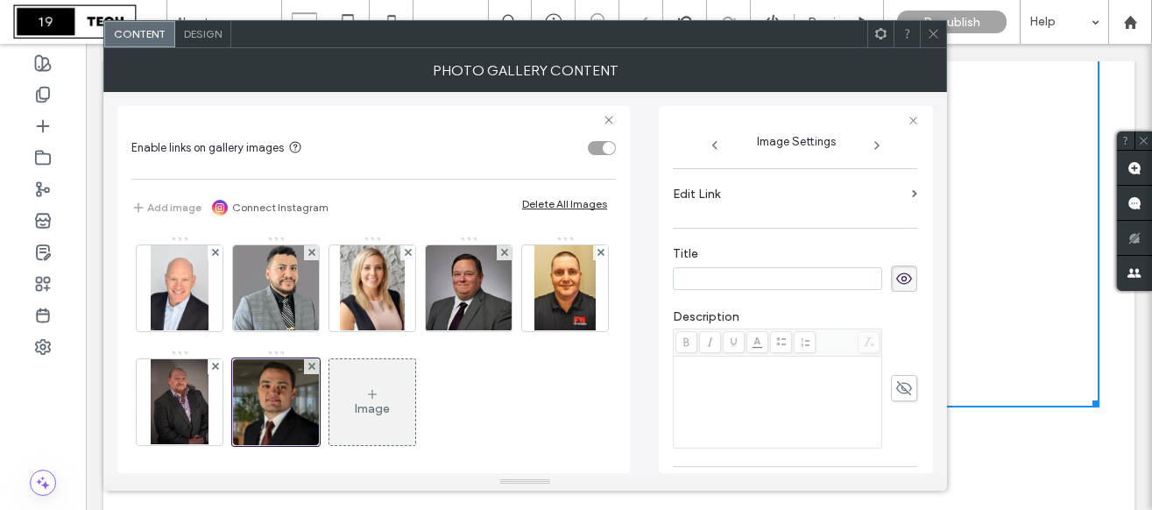
click at [787, 284] on input at bounding box center [777, 278] width 209 height 23
paste input "**********"
type input "**********"
click at [745, 407] on div "Rich Text Editor" at bounding box center [777, 402] width 203 height 88
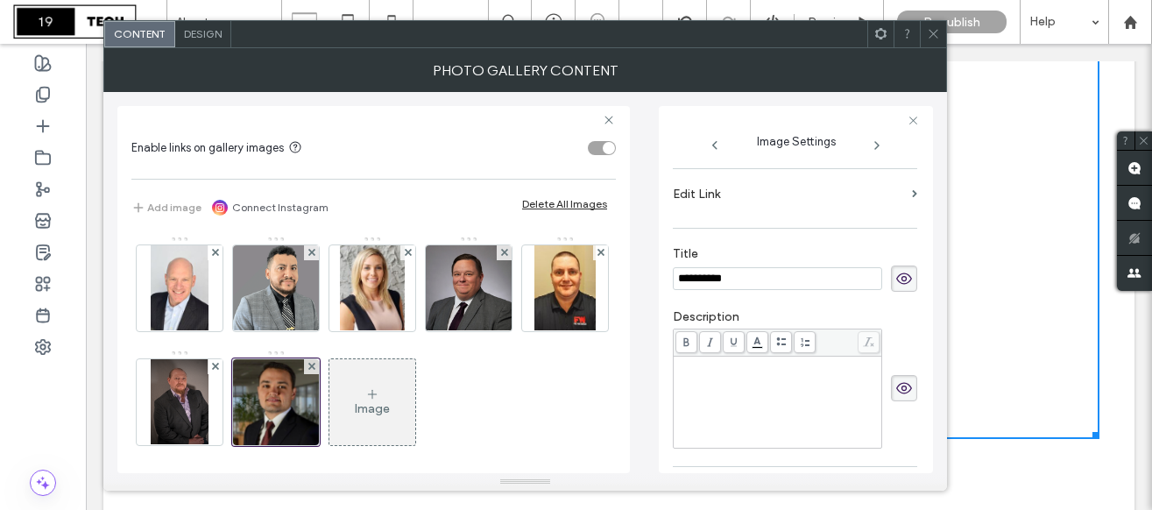
click at [746, 379] on div "Rich Text Editor" at bounding box center [777, 402] width 203 height 88
click at [906, 233] on div "**********" at bounding box center [795, 265] width 244 height 808
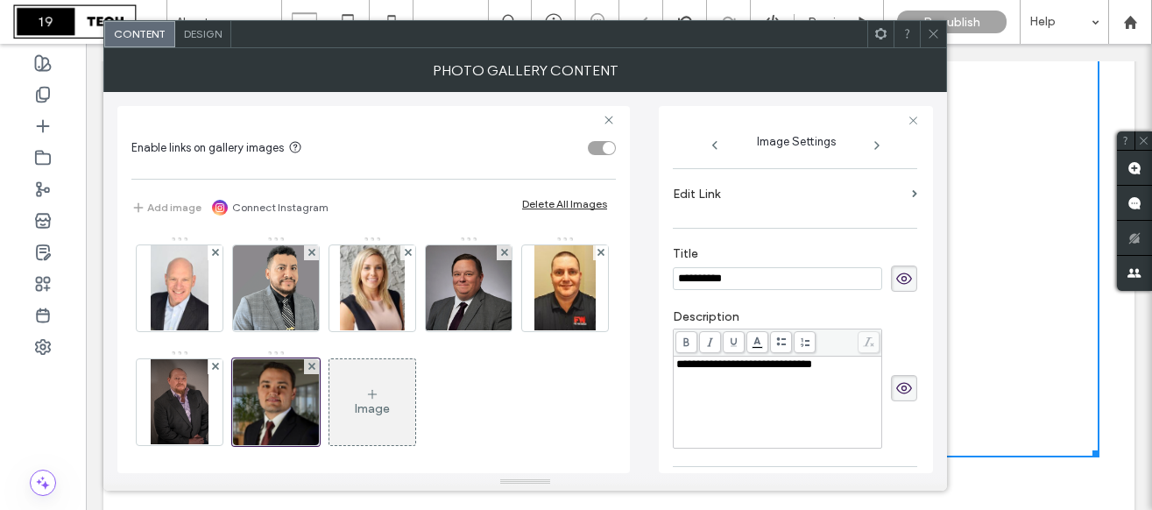
click at [929, 38] on icon at bounding box center [932, 33] width 13 height 13
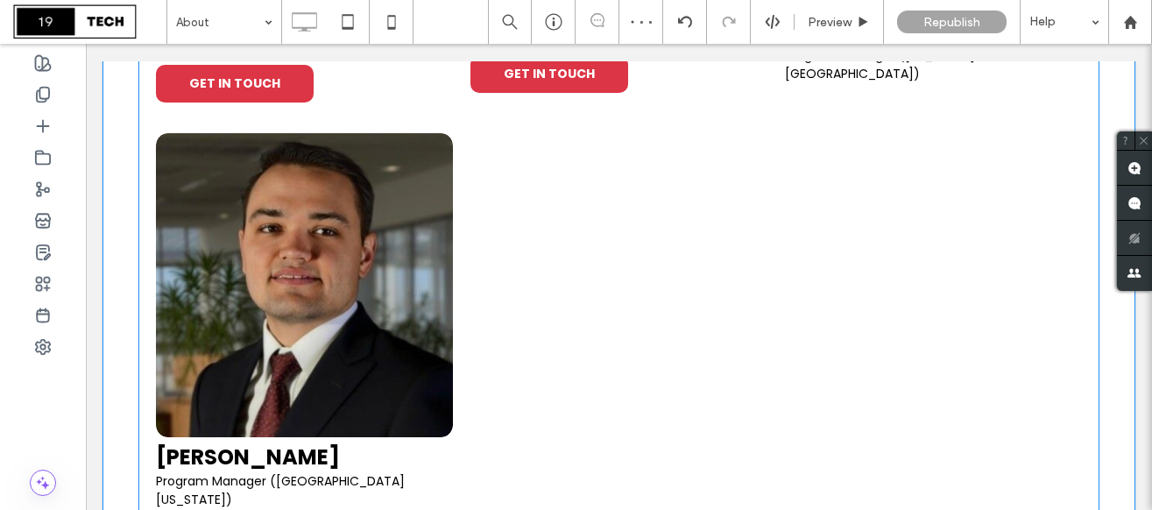
scroll to position [2687, 0]
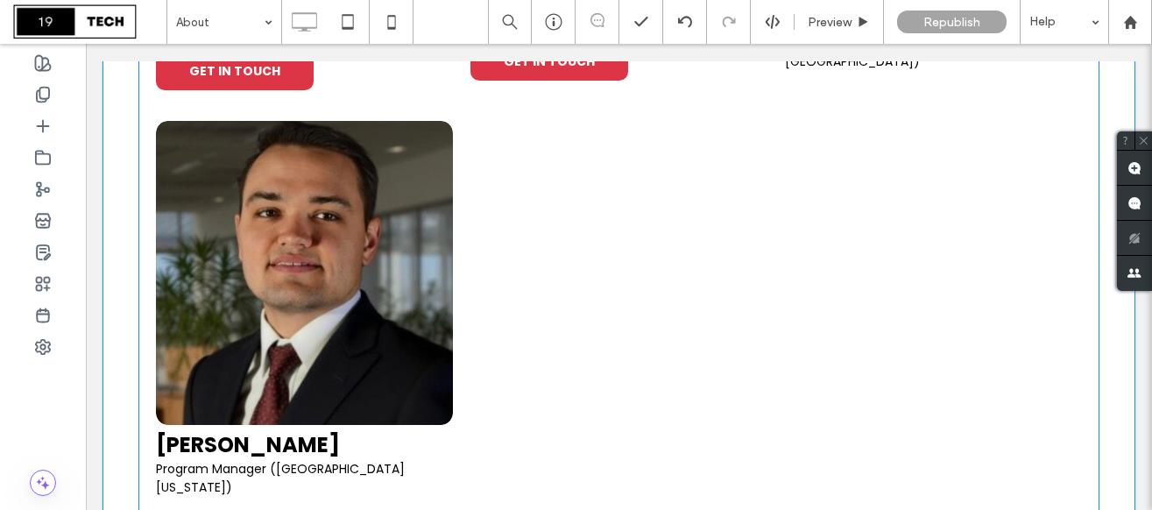
click at [438, 266] on link at bounding box center [304, 272] width 314 height 322
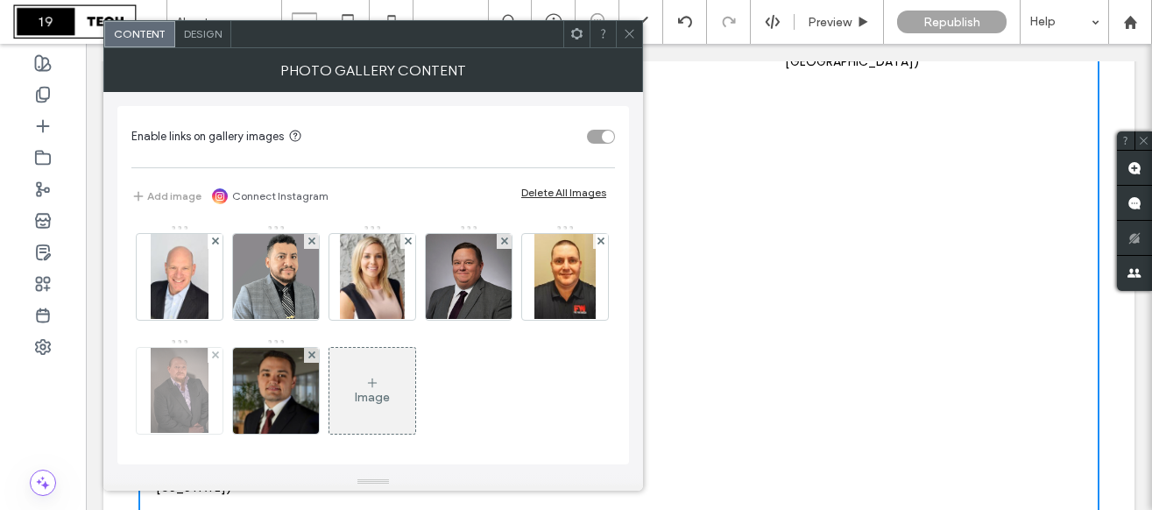
click at [208, 408] on img at bounding box center [179, 391] width 57 height 86
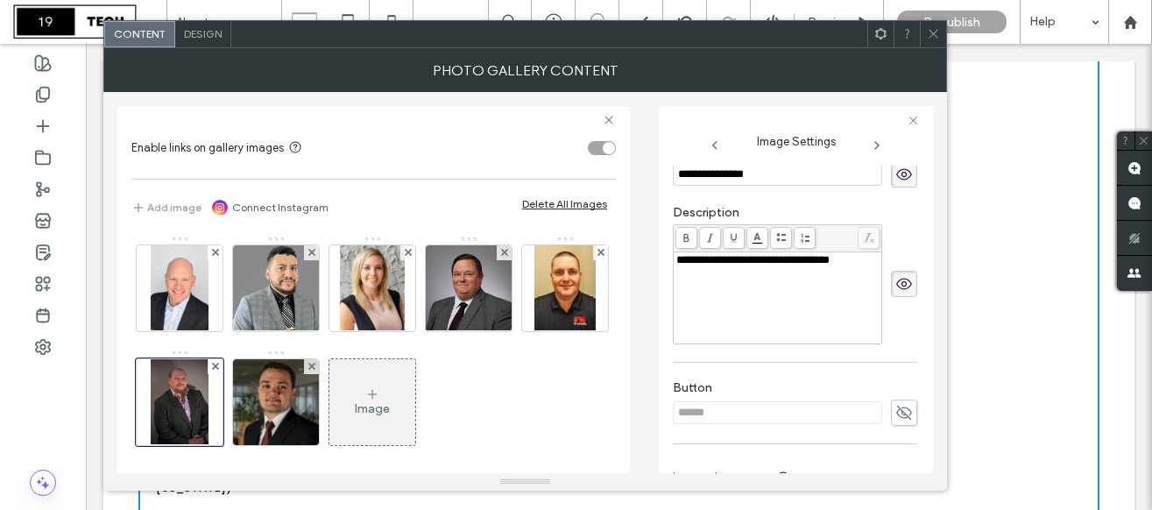
scroll to position [480, 0]
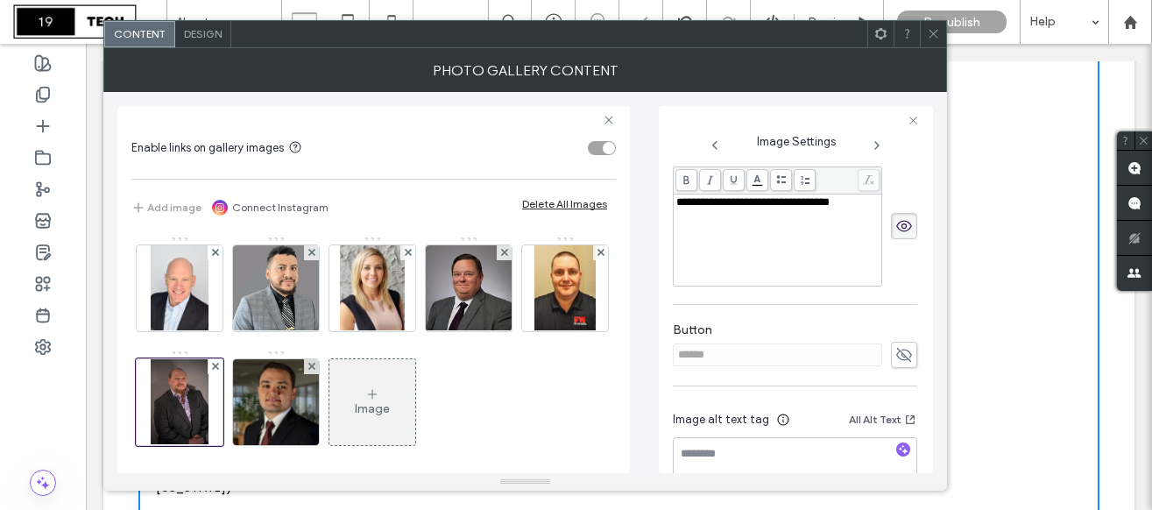
click at [896, 348] on use at bounding box center [904, 355] width 16 height 14
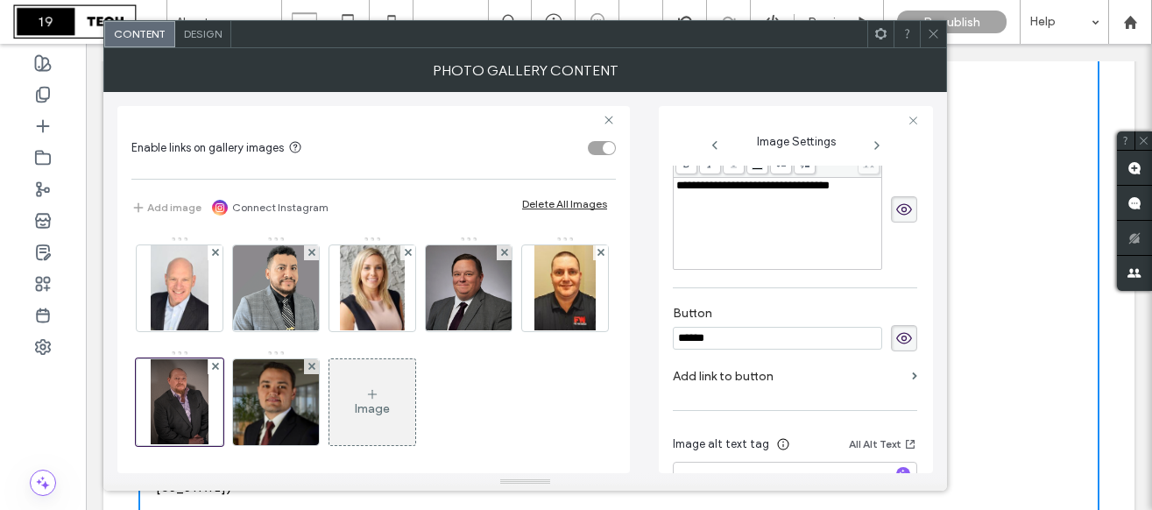
scroll to position [482, 0]
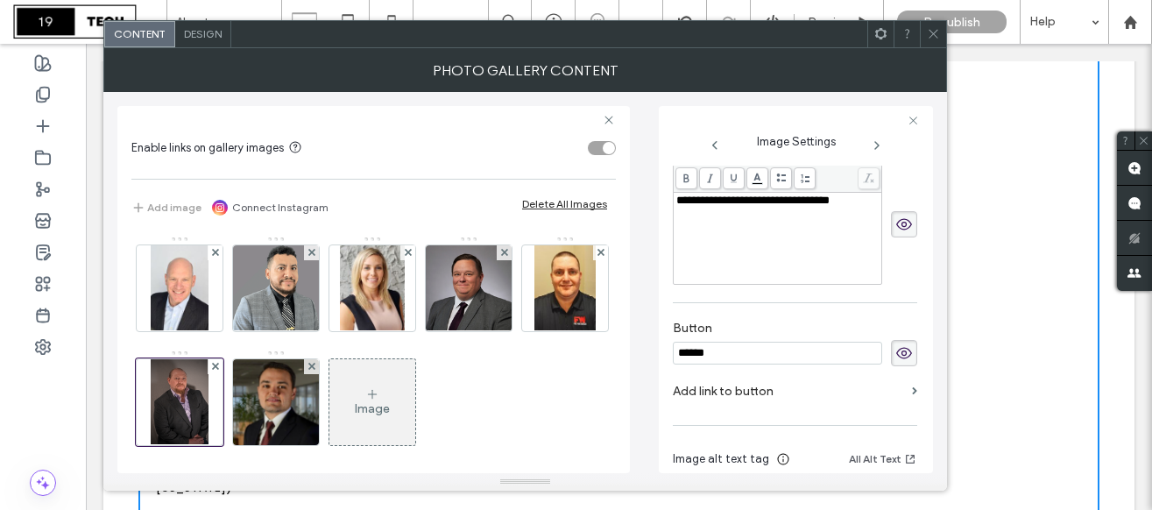
drag, startPoint x: 727, startPoint y: 344, endPoint x: 640, endPoint y: 324, distance: 89.0
click at [641, 325] on div "**********" at bounding box center [524, 282] width 815 height 381
type input "**********"
click at [929, 41] on span at bounding box center [932, 34] width 13 height 26
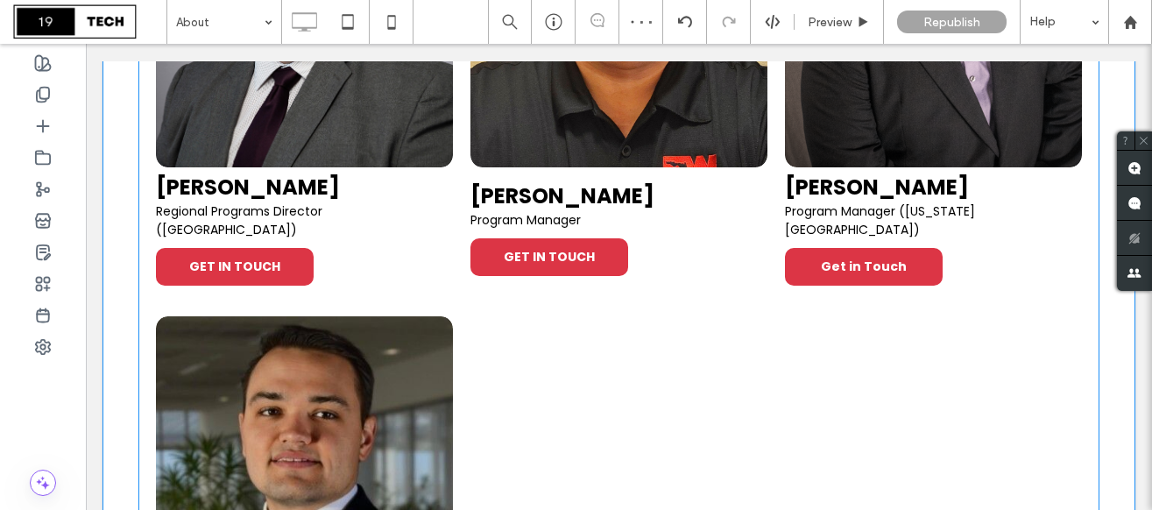
scroll to position [2485, 0]
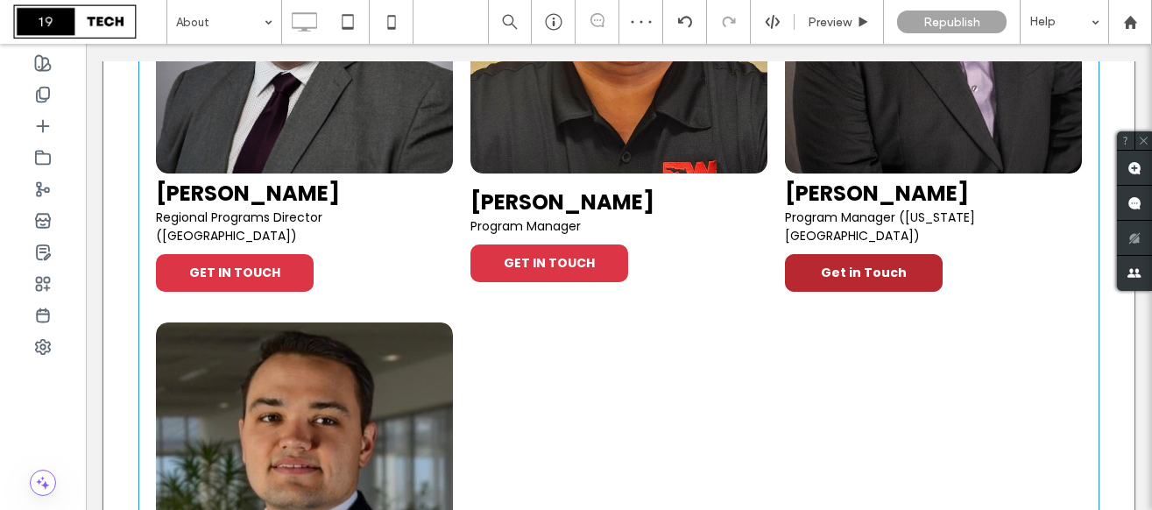
click at [853, 255] on span "Get in Touch" at bounding box center [863, 273] width 121 height 36
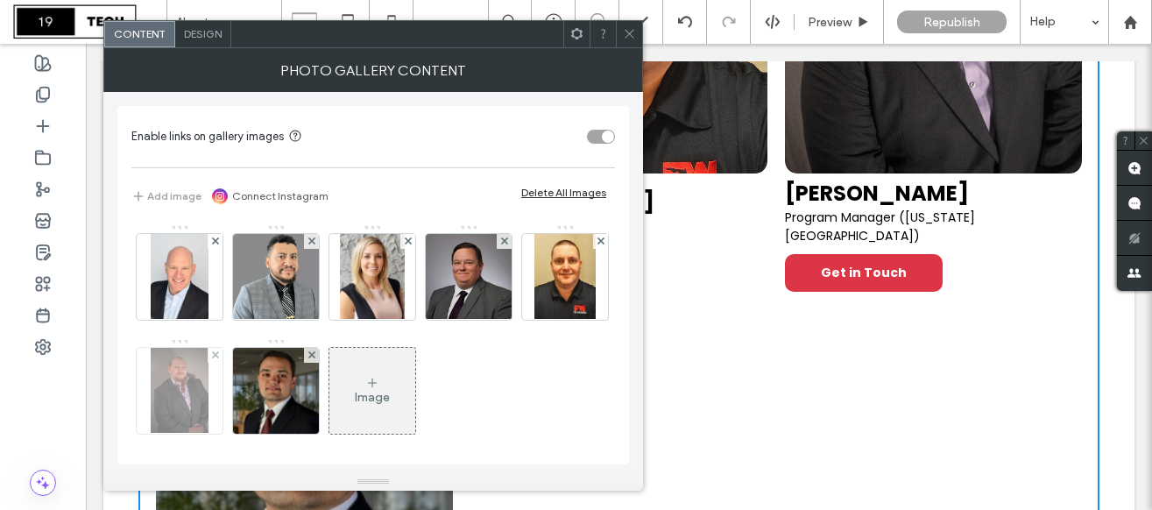
click at [208, 397] on img at bounding box center [179, 391] width 57 height 86
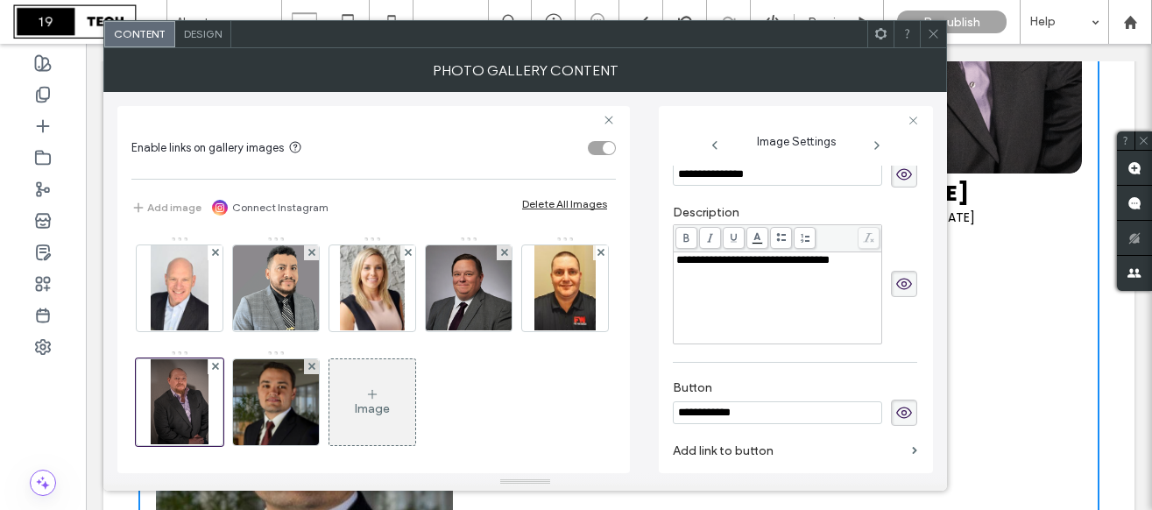
scroll to position [546, 0]
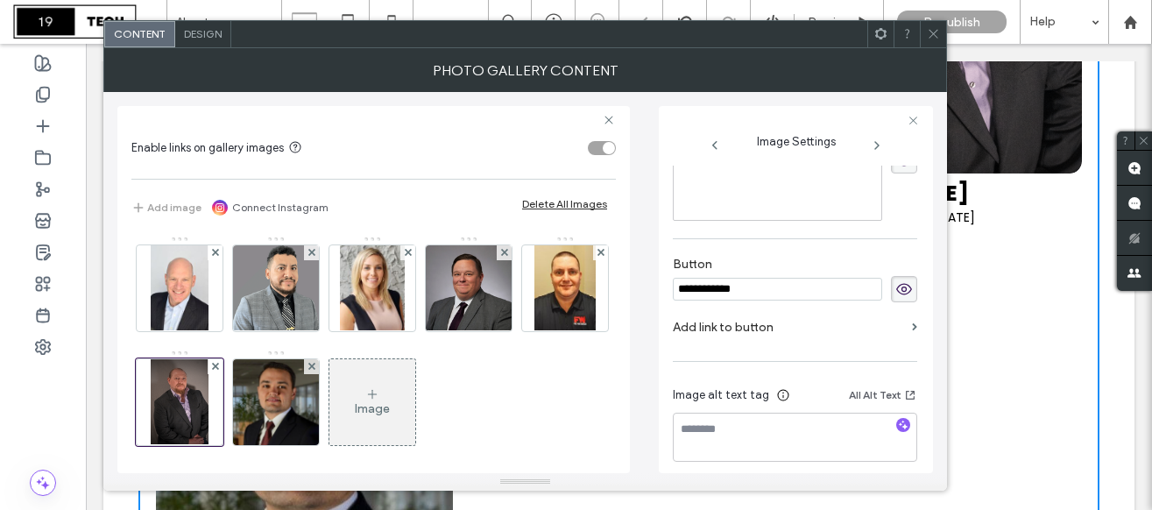
drag, startPoint x: 752, startPoint y: 279, endPoint x: 669, endPoint y: 278, distance: 83.2
click at [669, 278] on div "**********" at bounding box center [796, 289] width 274 height 367
type input "**********"
click at [720, 315] on label "Add link to button" at bounding box center [789, 327] width 232 height 32
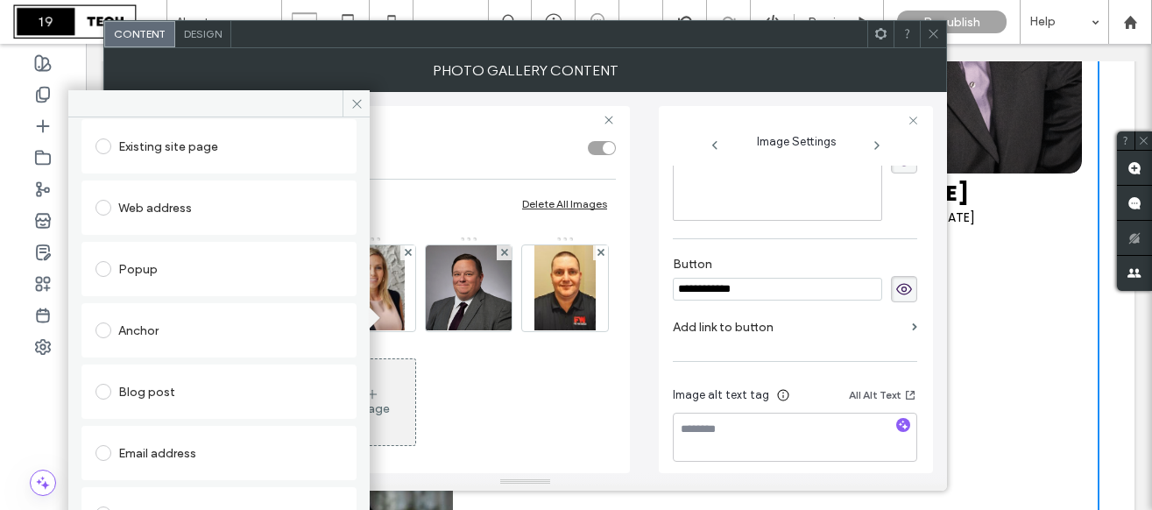
click at [161, 444] on div "Email address" at bounding box center [218, 453] width 247 height 28
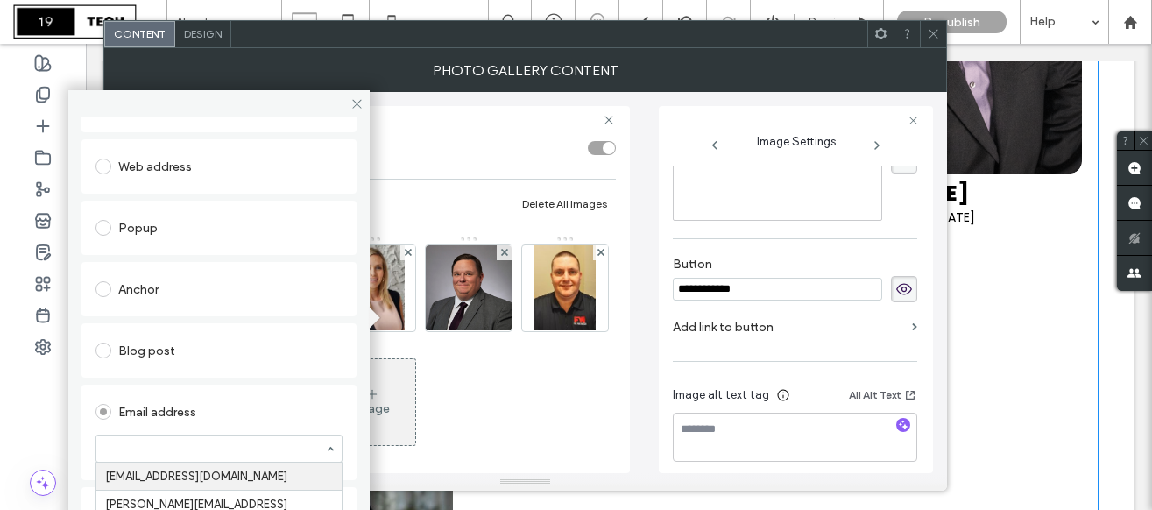
scroll to position [165, 0]
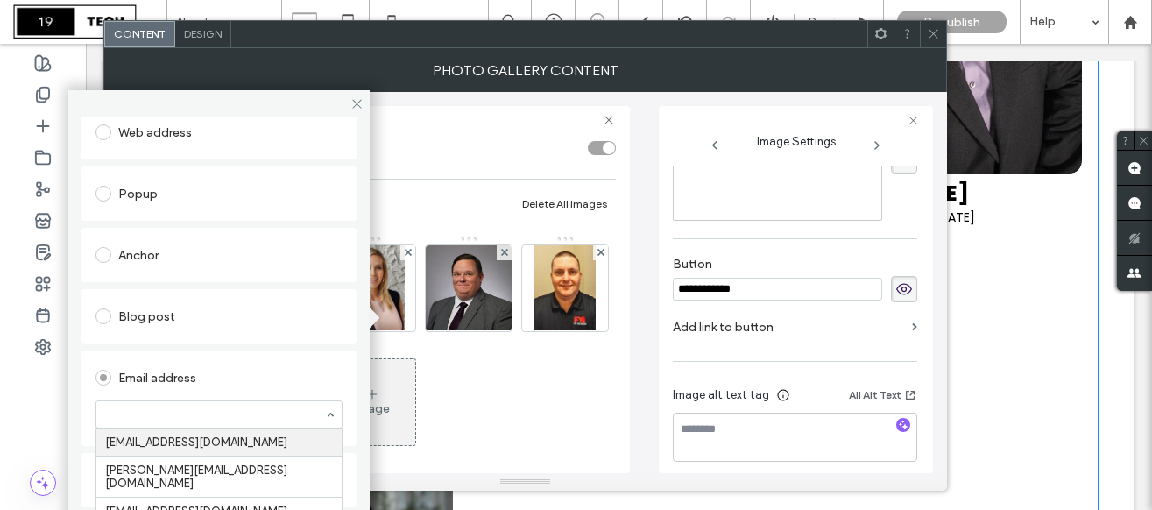
type input "*"
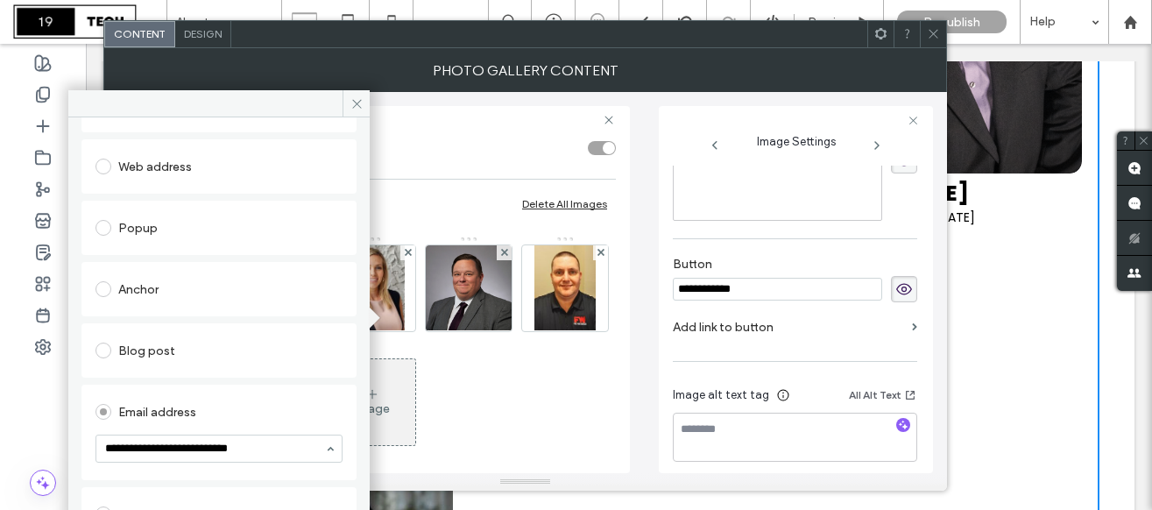
type input "**********"
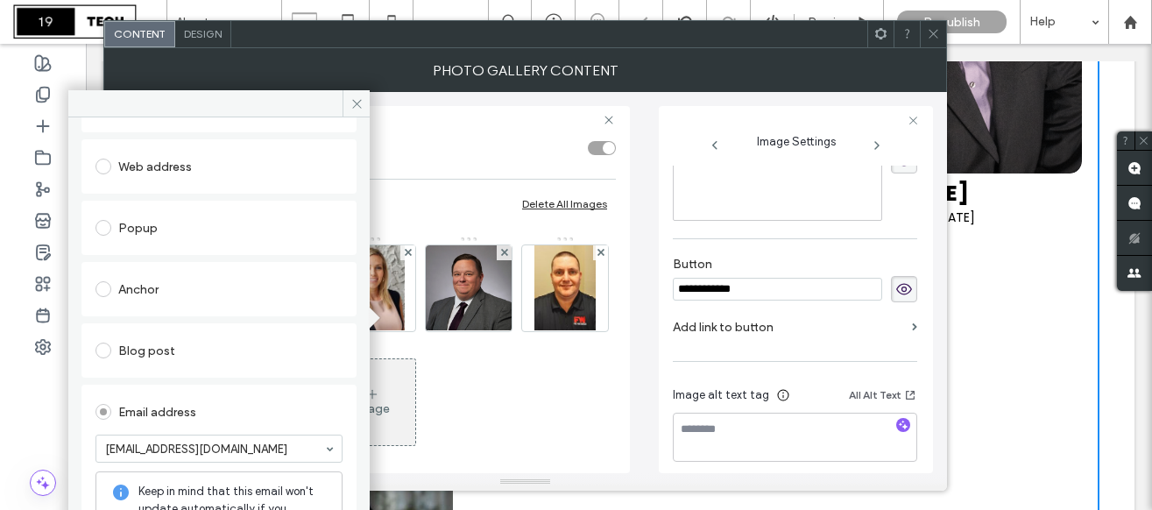
scroll to position [165, 0]
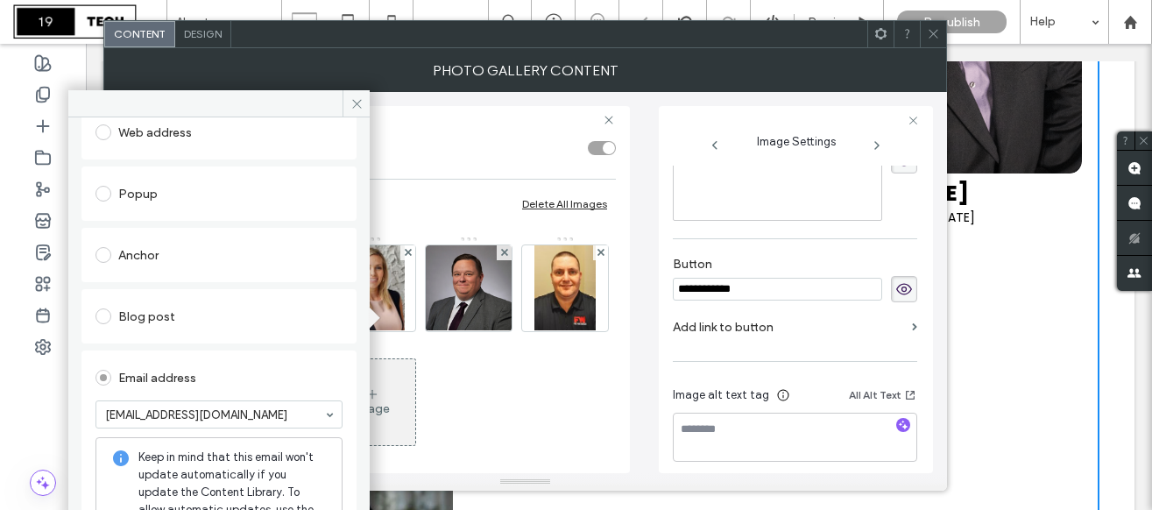
click at [310, 398] on div "Email address [EMAIL_ADDRESS][DOMAIN_NAME] Keep in mind that this email won't u…" at bounding box center [218, 465] width 247 height 213
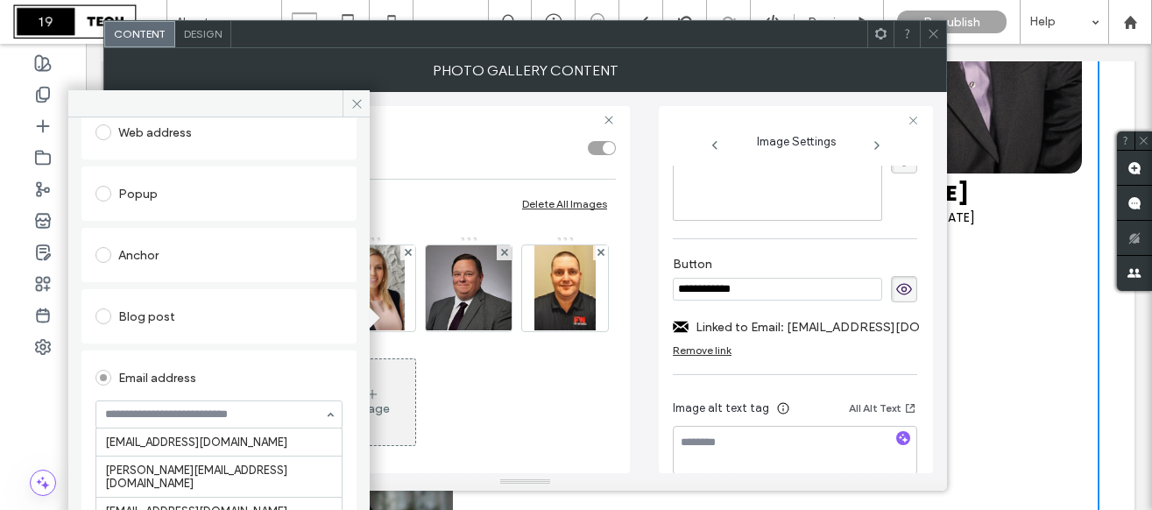
scroll to position [173, 0]
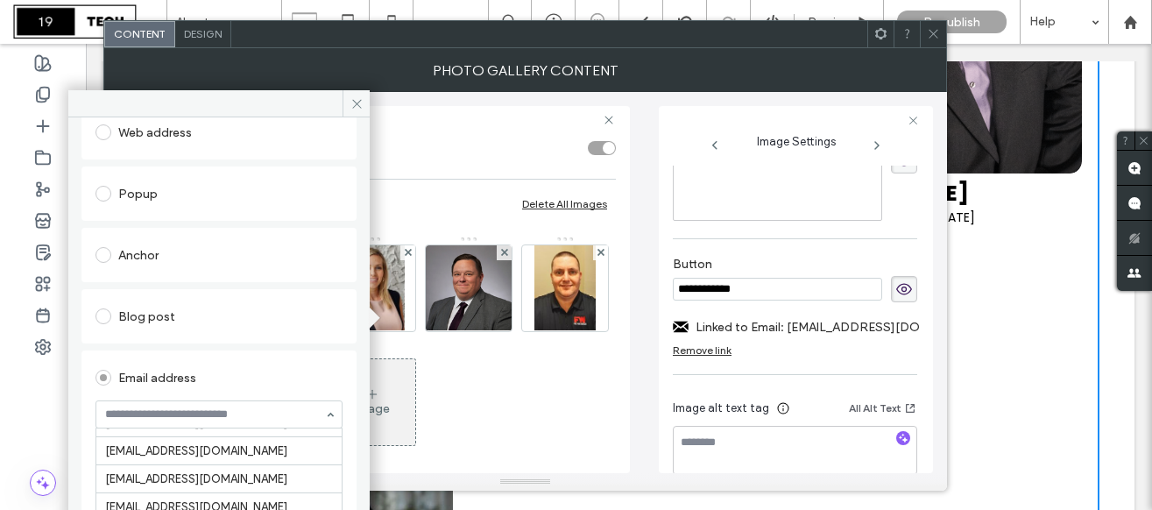
click at [135, 418] on input at bounding box center [214, 414] width 219 height 12
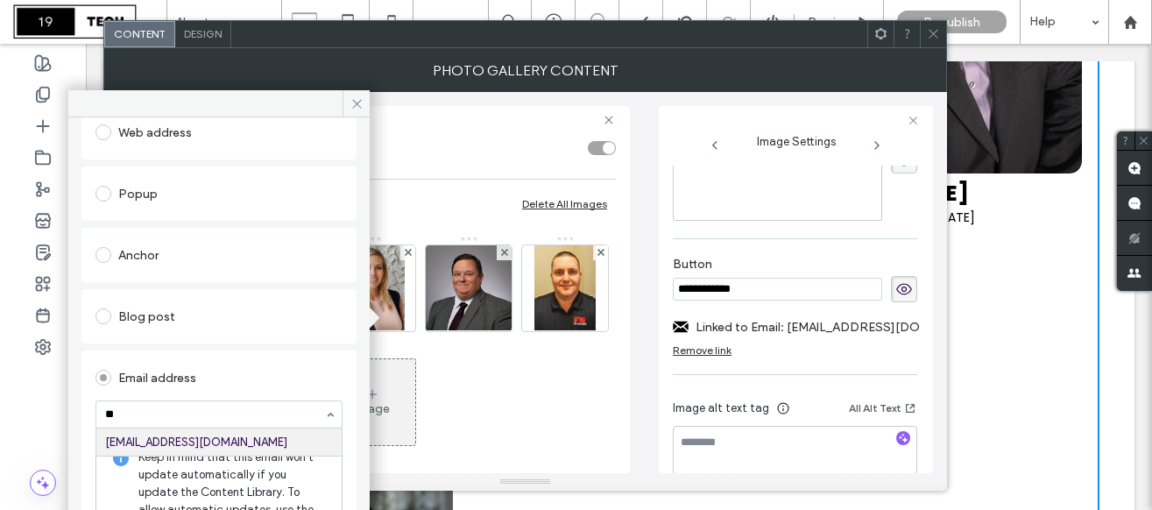
scroll to position [0, 0]
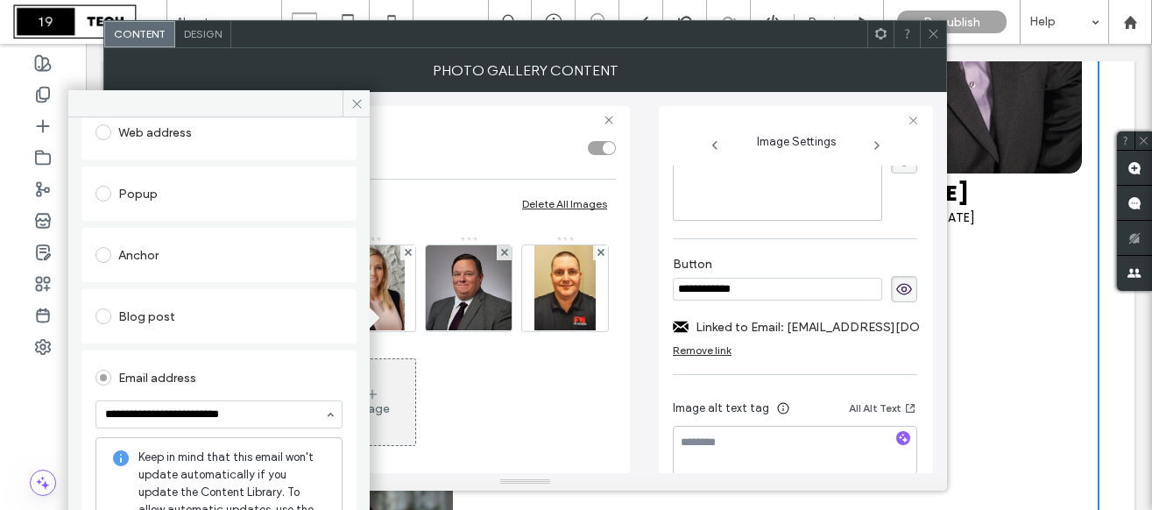
type input "**********"
click at [252, 362] on div "Email address" at bounding box center [218, 375] width 247 height 32
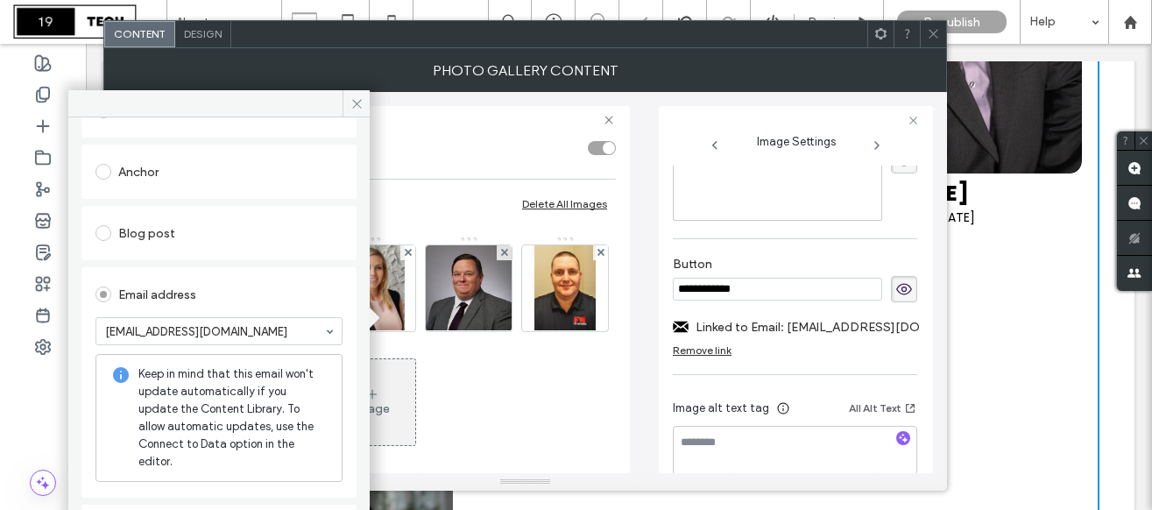
scroll to position [297, 0]
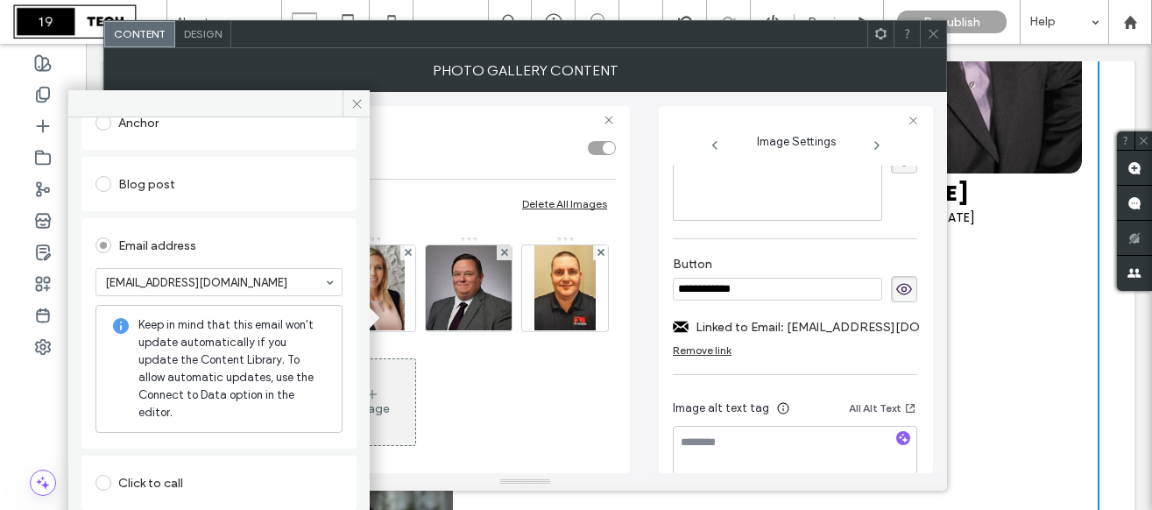
click at [319, 423] on img at bounding box center [276, 402] width 86 height 86
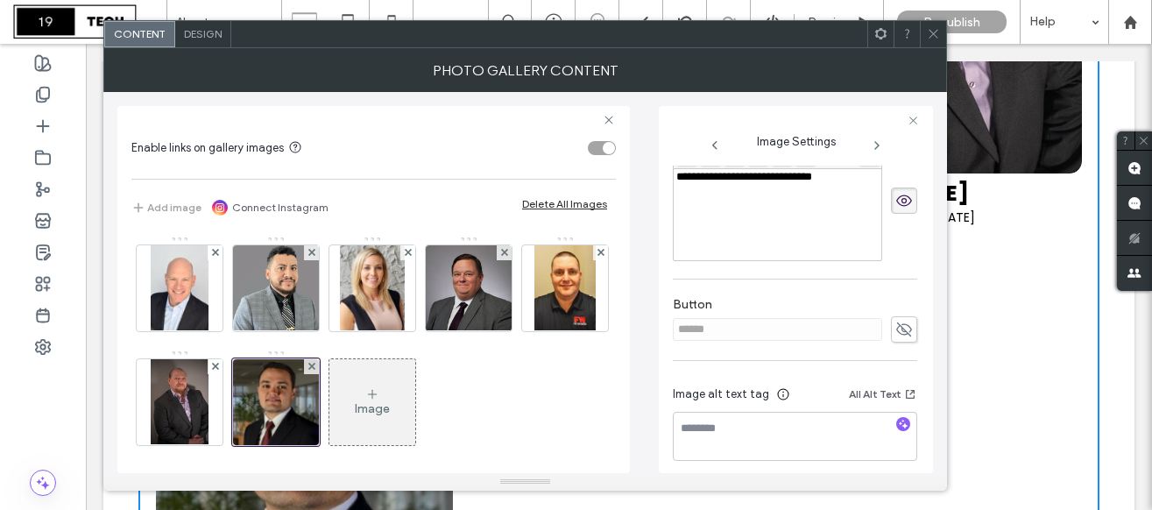
scroll to position [504, 0]
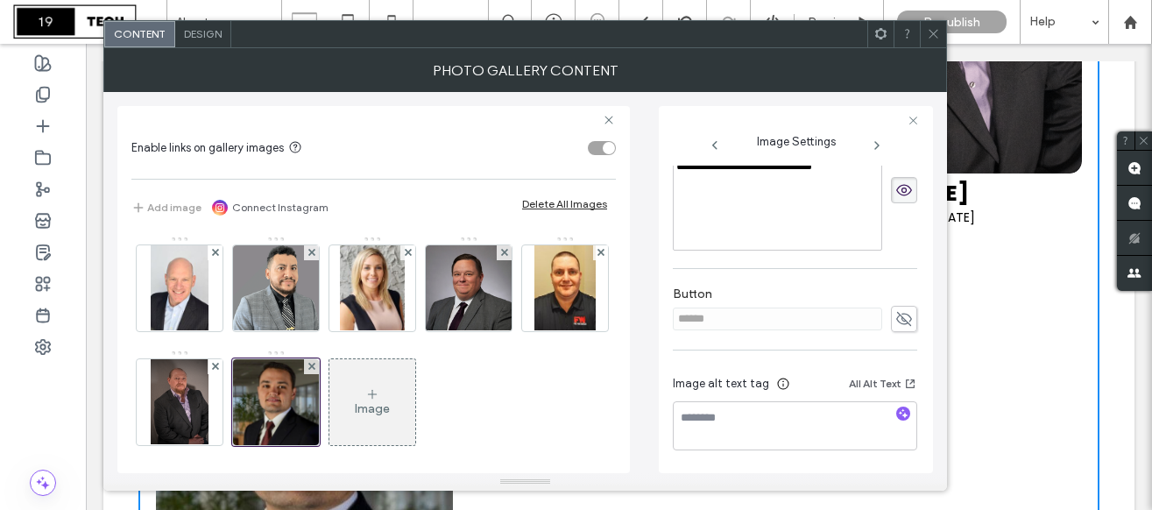
click at [902, 314] on icon at bounding box center [904, 318] width 18 height 19
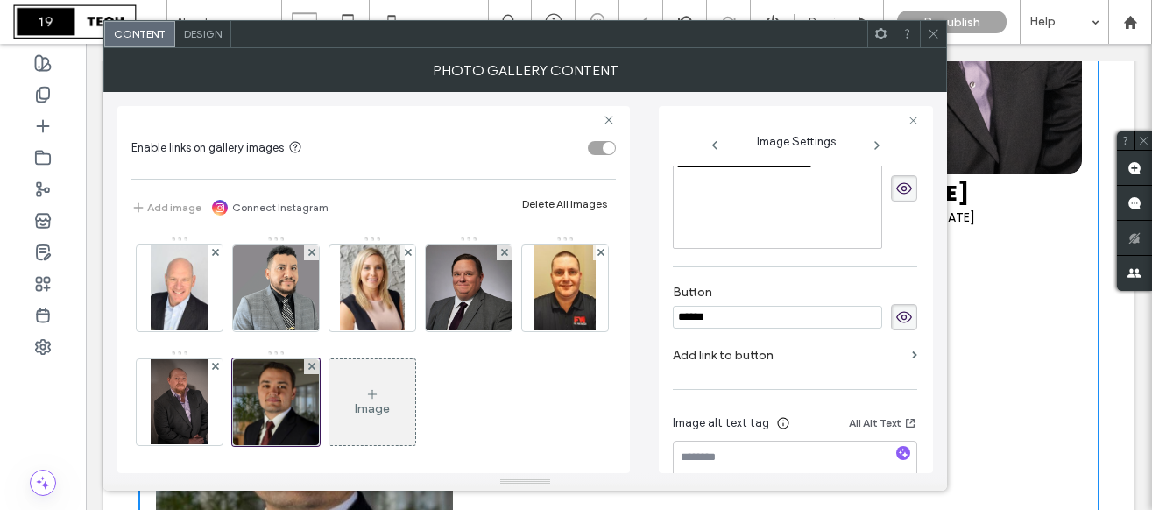
drag, startPoint x: 723, startPoint y: 319, endPoint x: 642, endPoint y: 302, distance: 83.1
click at [643, 303] on div "**********" at bounding box center [524, 282] width 815 height 381
type input "**********"
click at [714, 365] on label "Add link to button" at bounding box center [789, 355] width 232 height 32
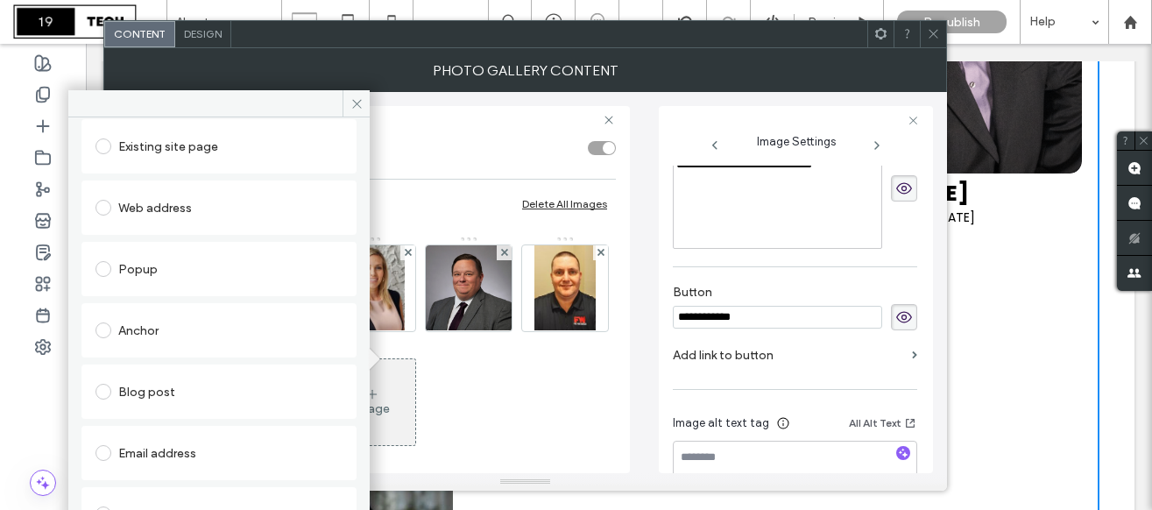
click at [187, 455] on div "Email address" at bounding box center [218, 453] width 247 height 28
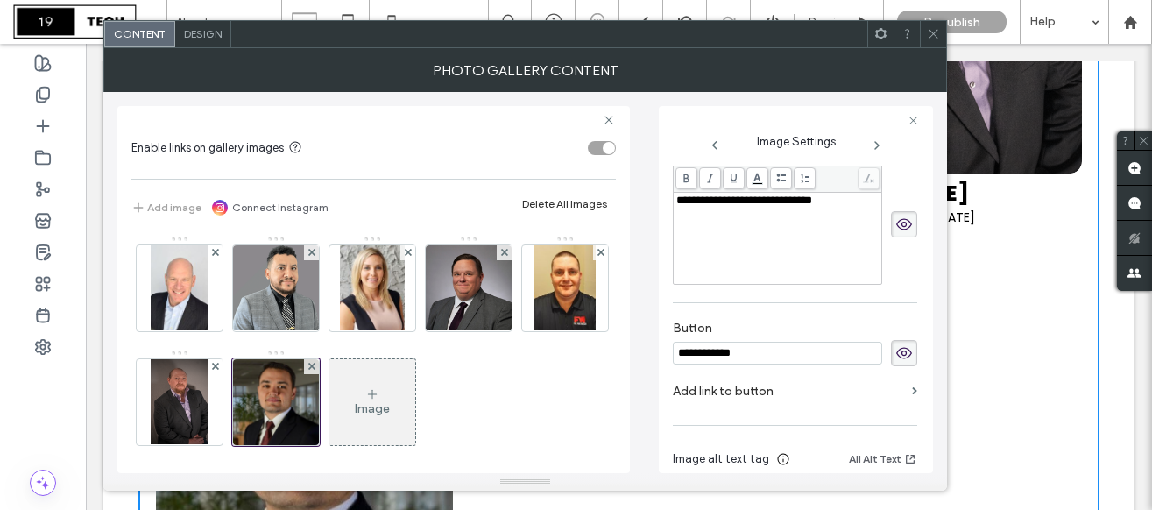
scroll to position [546, 0]
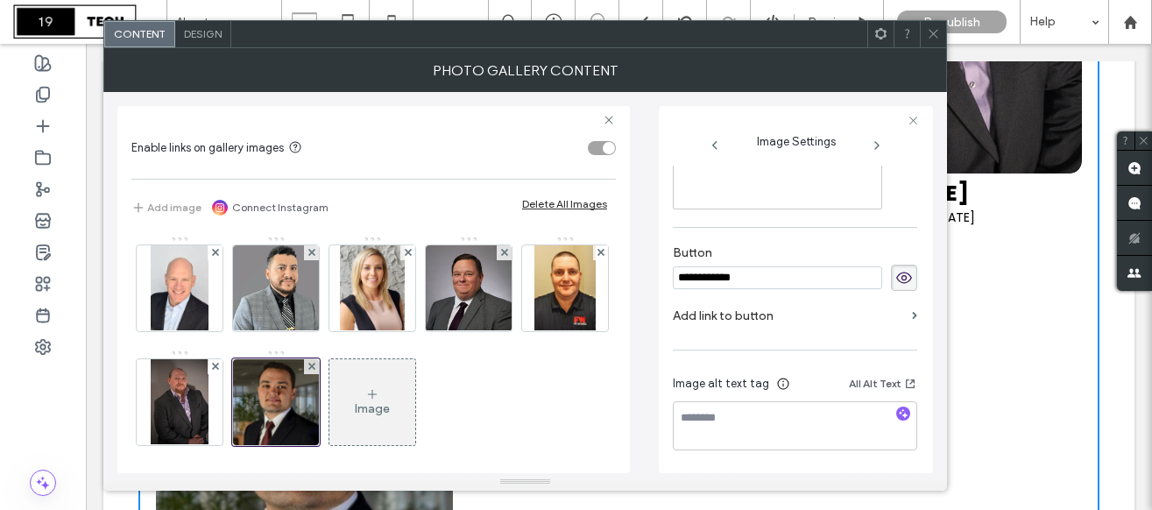
click at [733, 324] on label "Add link to button" at bounding box center [789, 315] width 232 height 32
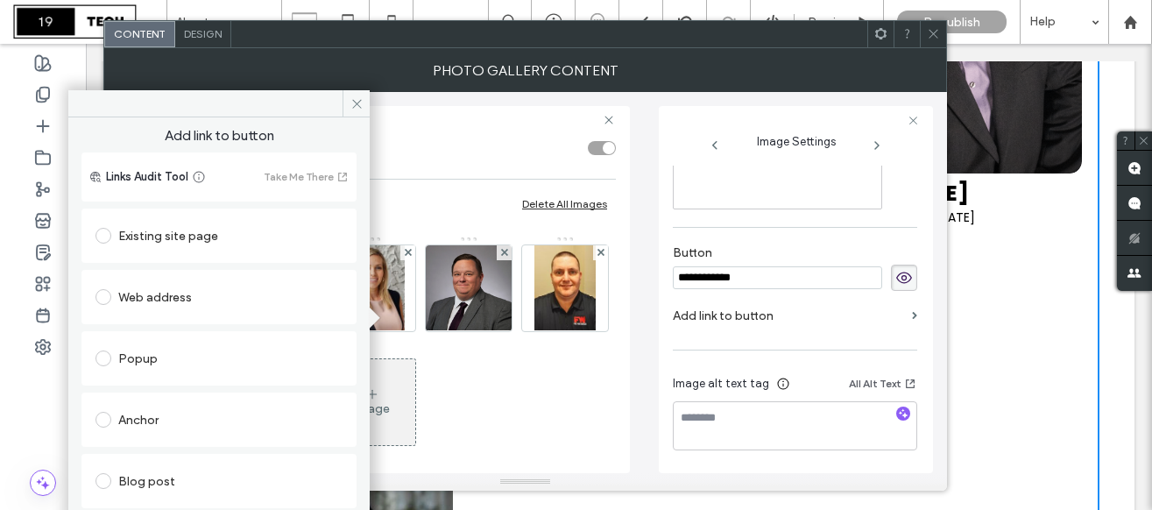
scroll to position [89, 0]
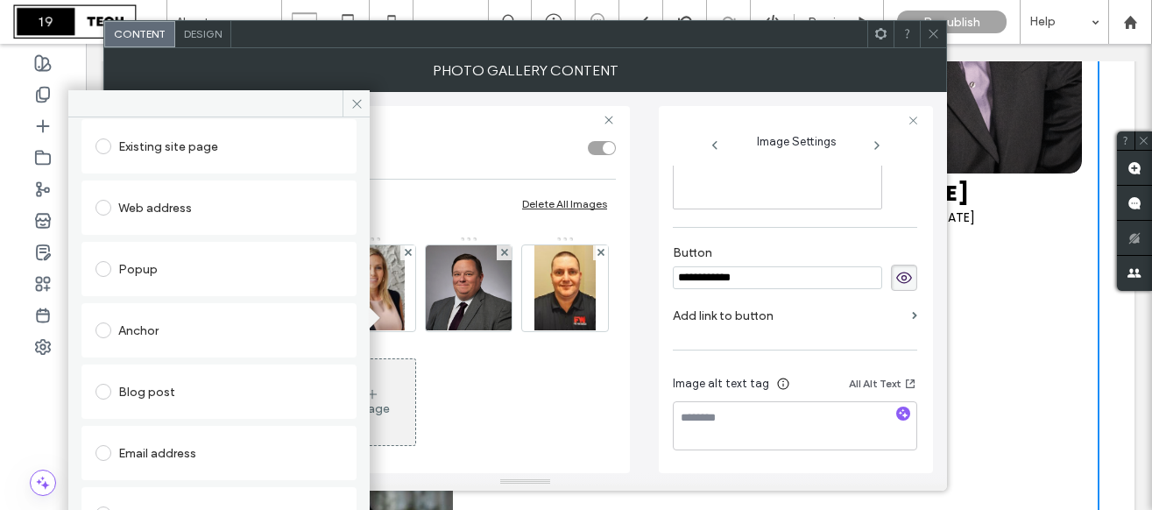
click at [173, 456] on div "Email address" at bounding box center [218, 453] width 247 height 28
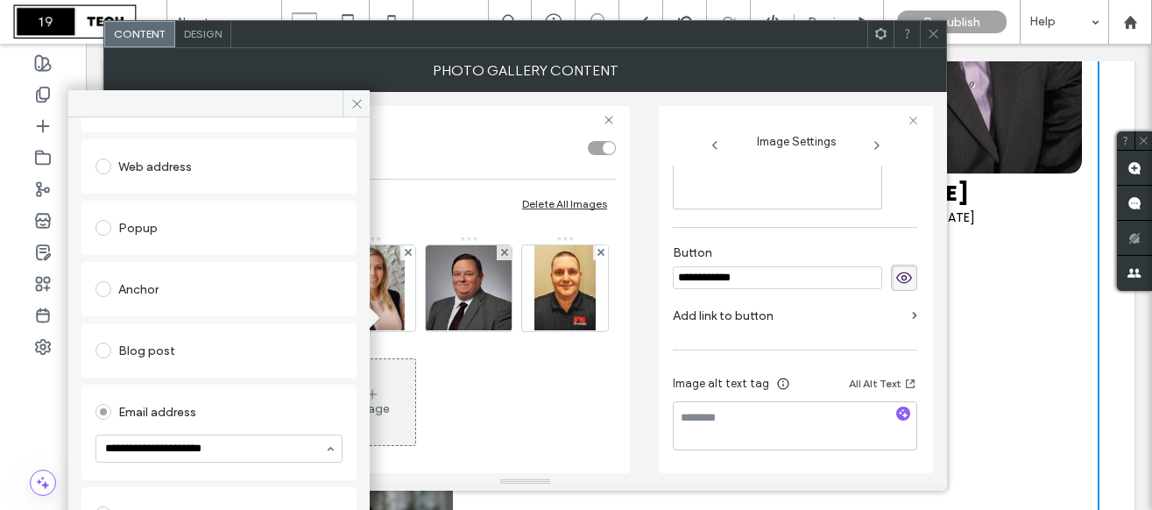
type input "**********"
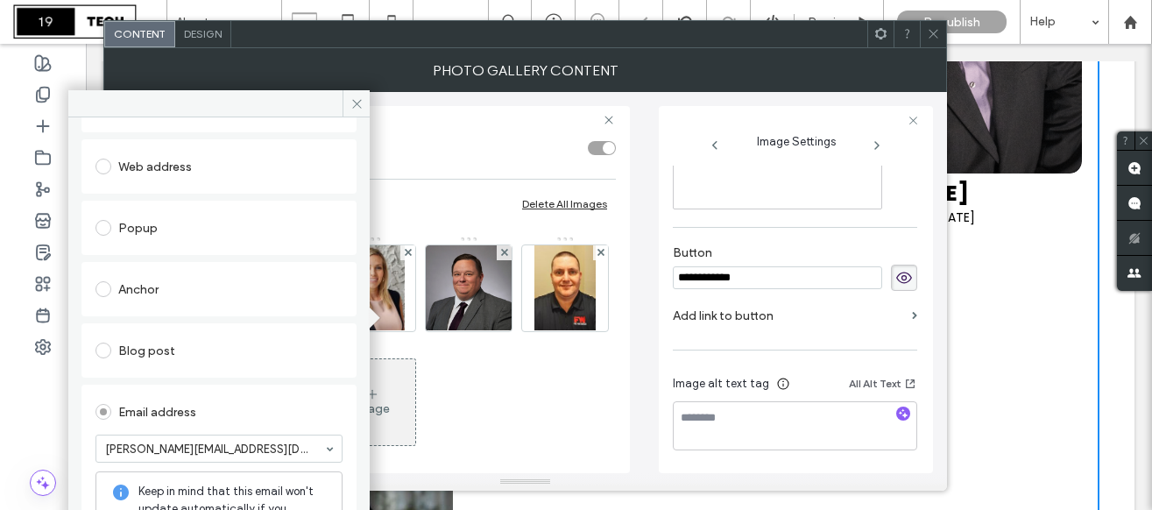
click at [354, 401] on div "Add link to button Links Audit Tool Take Me There Existing site page Web addres…" at bounding box center [218, 359] width 301 height 485
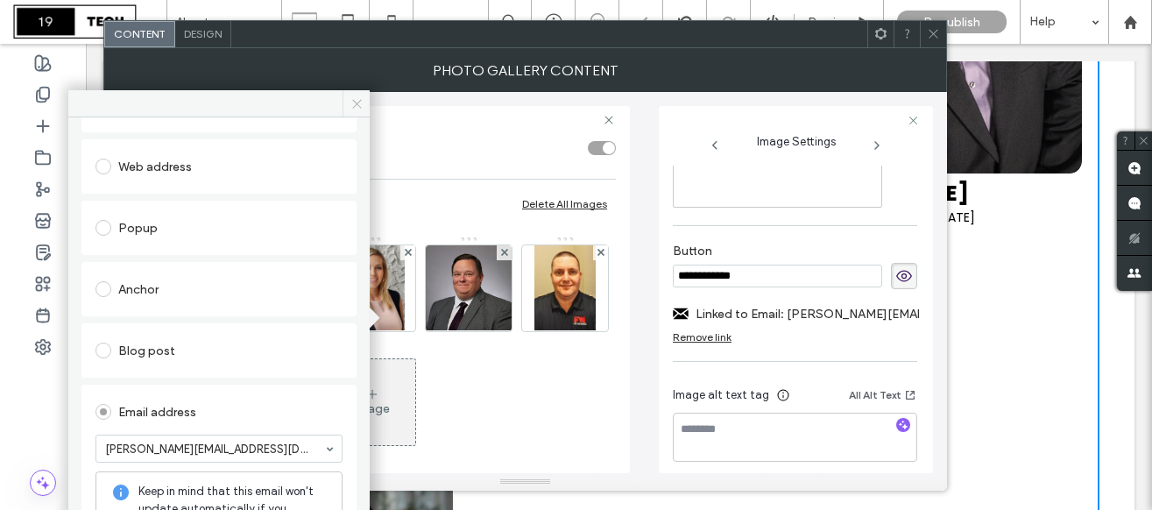
click at [356, 99] on icon at bounding box center [356, 103] width 13 height 13
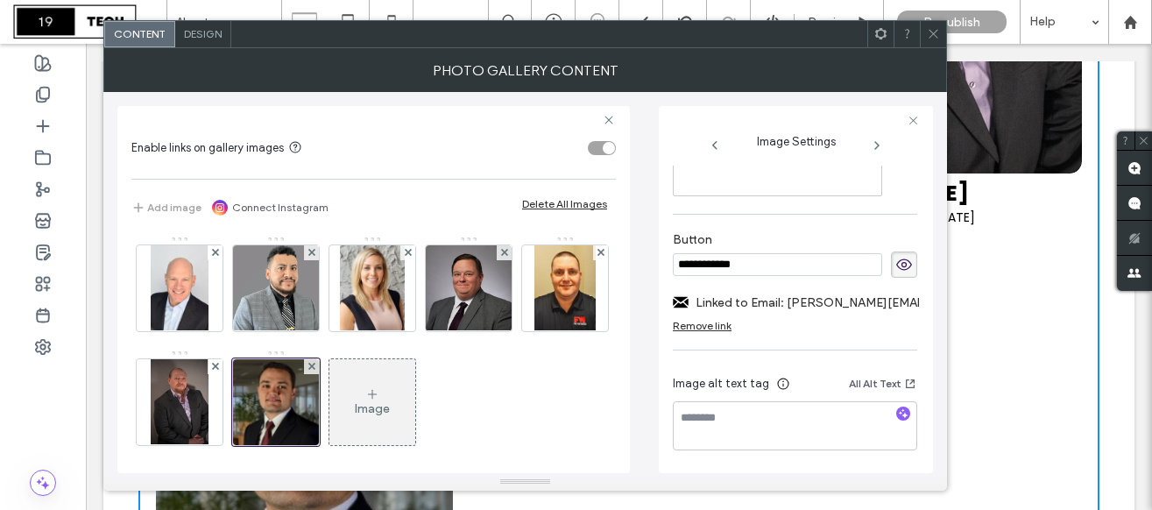
scroll to position [10, 0]
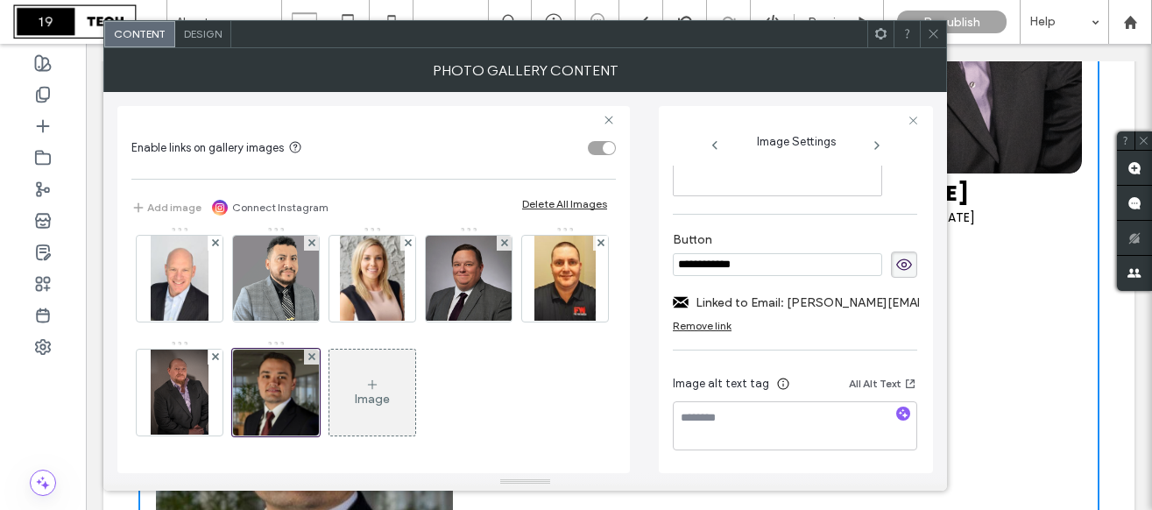
click at [939, 38] on icon at bounding box center [932, 33] width 13 height 13
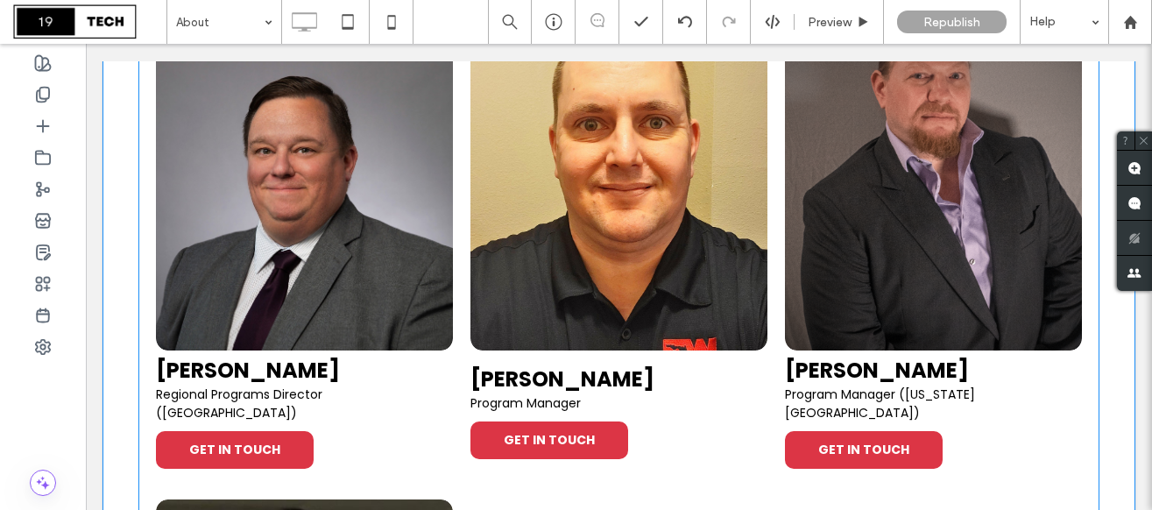
scroll to position [2301, 0]
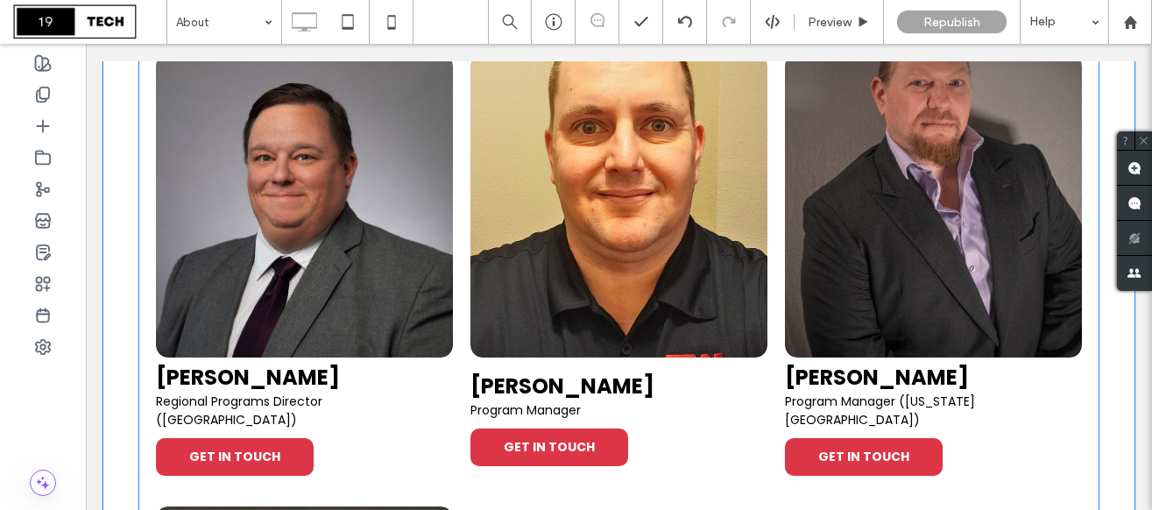
click at [647, 241] on link at bounding box center [618, 205] width 314 height 322
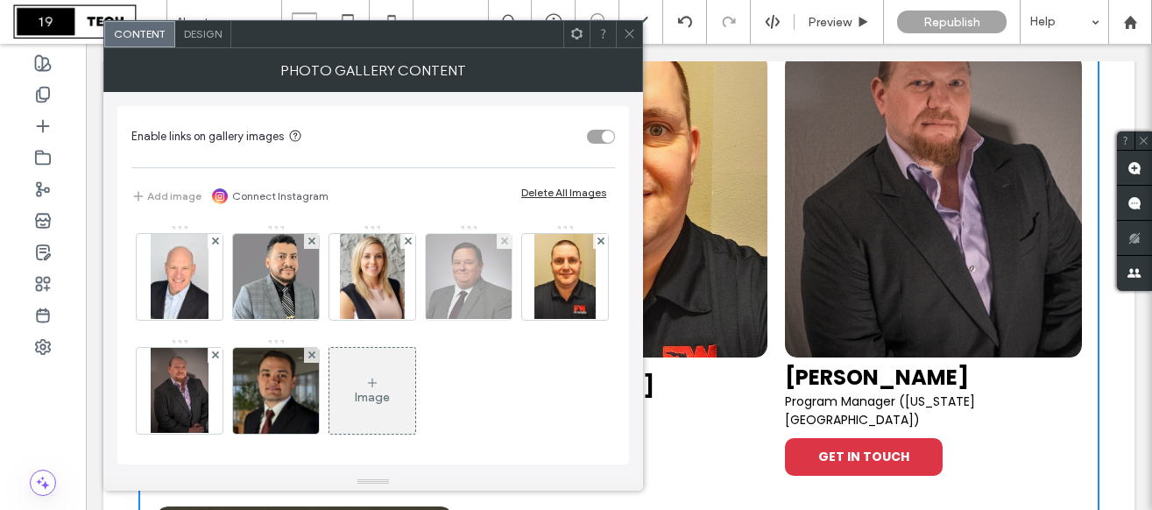
scroll to position [7, 0]
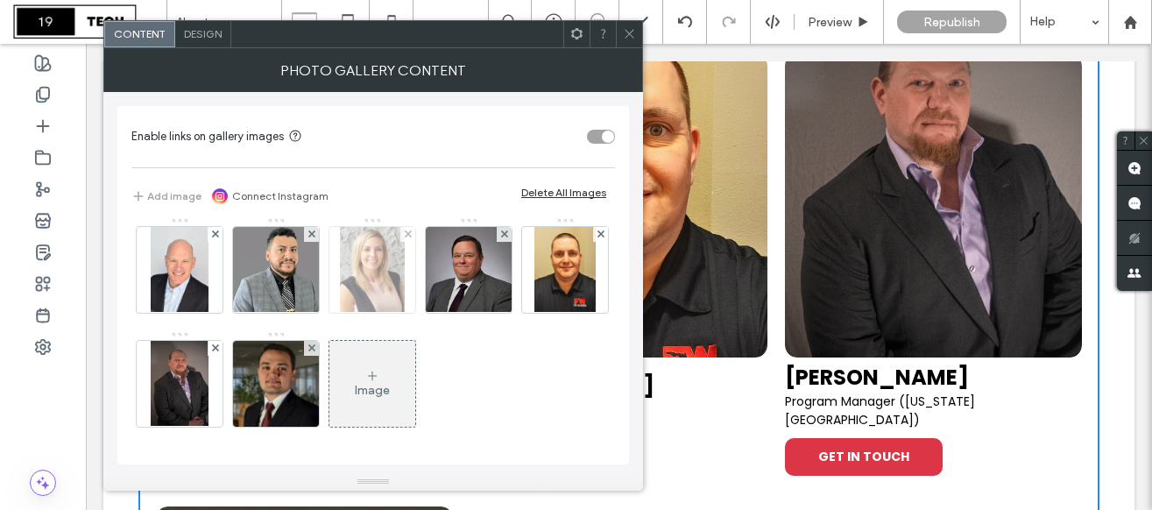
click at [360, 285] on img at bounding box center [372, 270] width 65 height 86
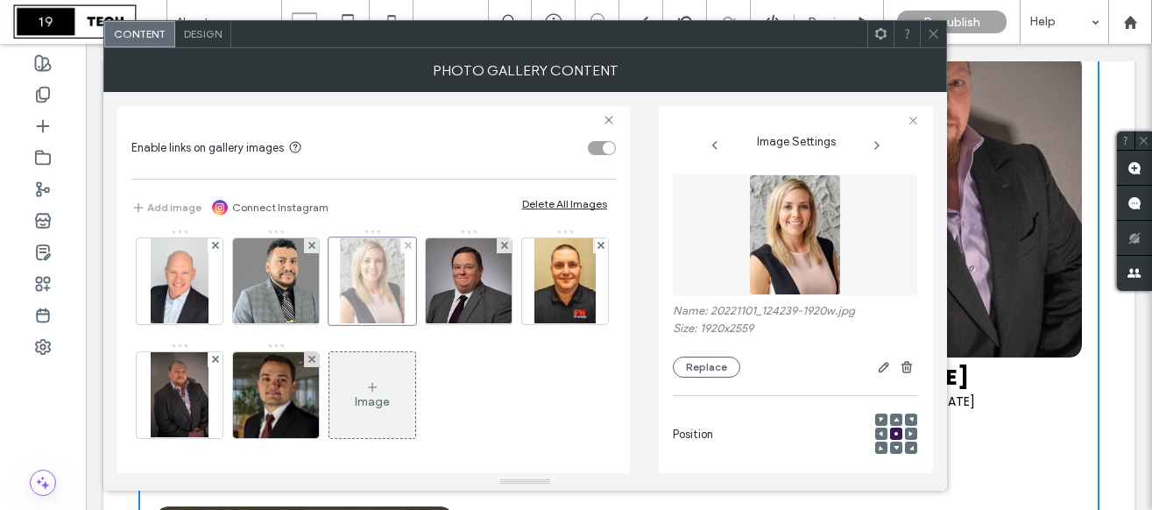
scroll to position [0, 0]
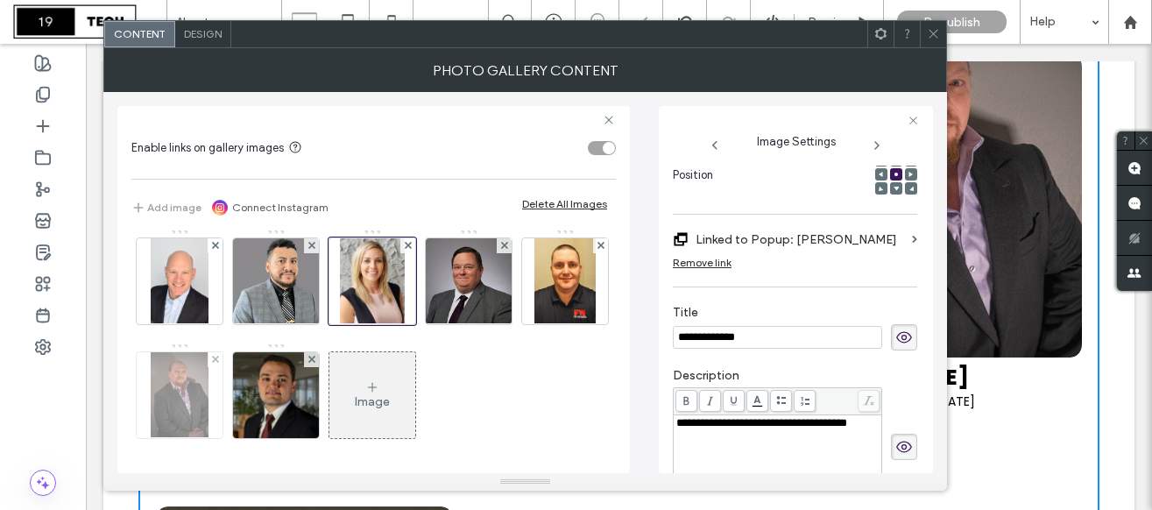
click at [208, 398] on img at bounding box center [179, 395] width 57 height 86
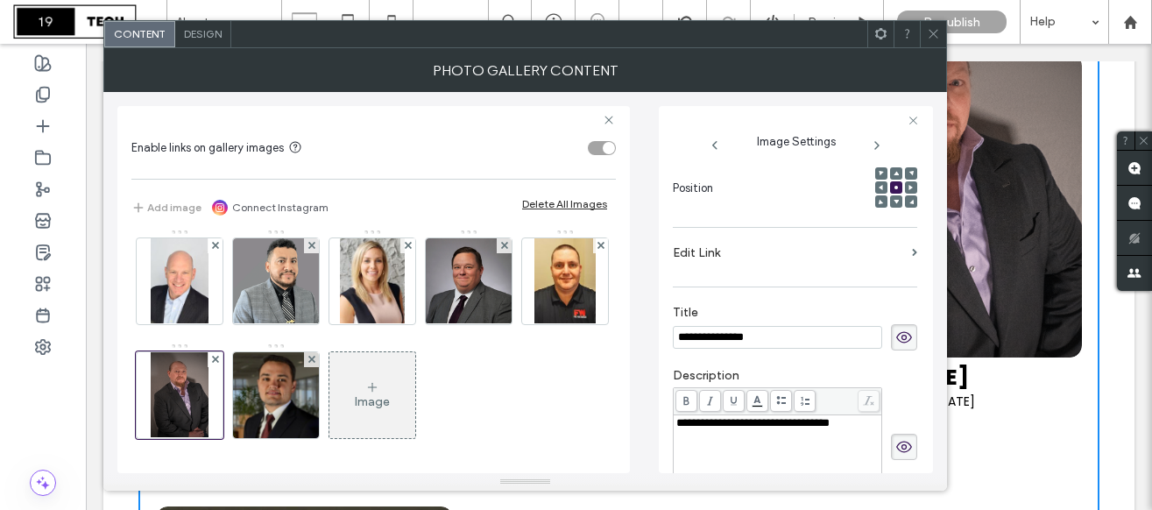
click at [939, 33] on icon at bounding box center [932, 33] width 13 height 13
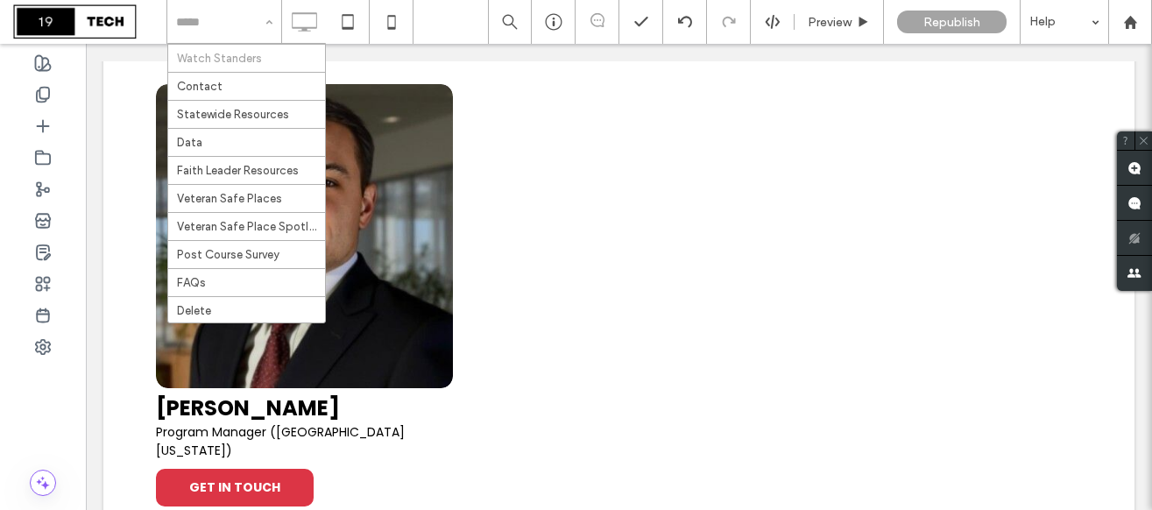
scroll to position [66, 0]
click at [265, 24] on div "Home About Watch Standers Contact Statewide Resources Data Faith Leader Resourc…" at bounding box center [224, 22] width 114 height 44
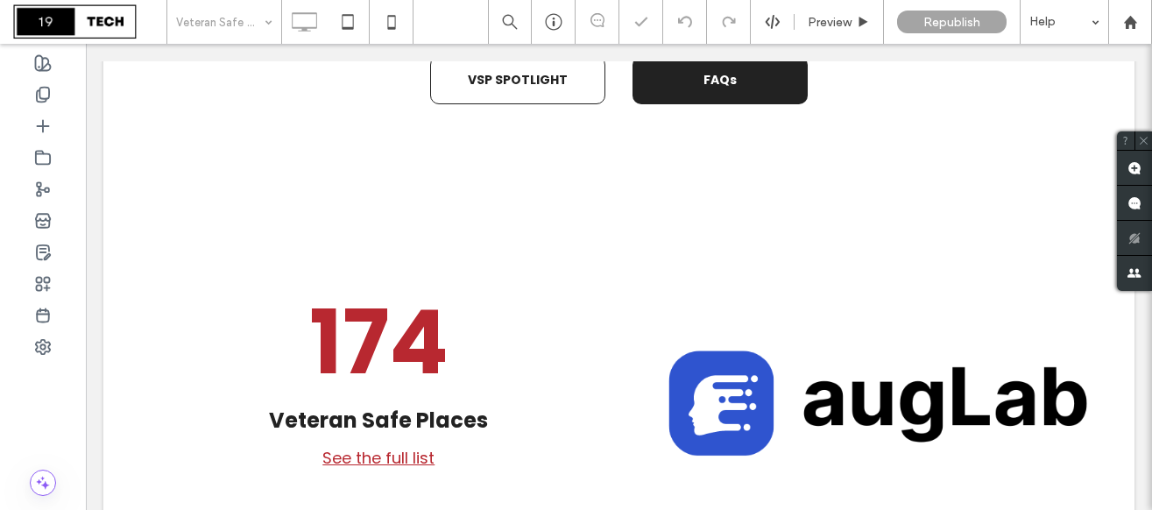
scroll to position [882, 0]
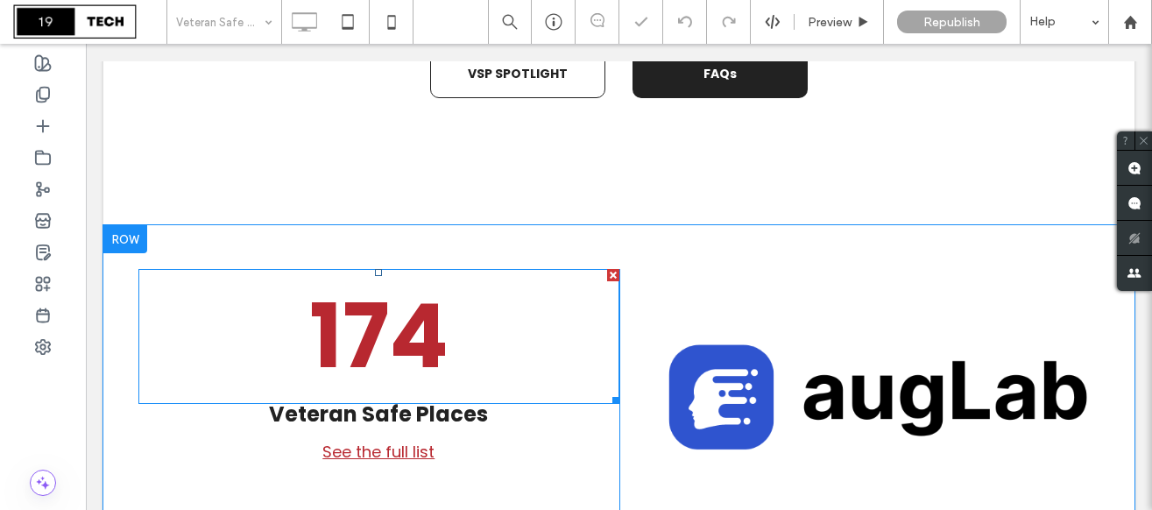
click at [428, 343] on span "174" at bounding box center [378, 336] width 139 height 123
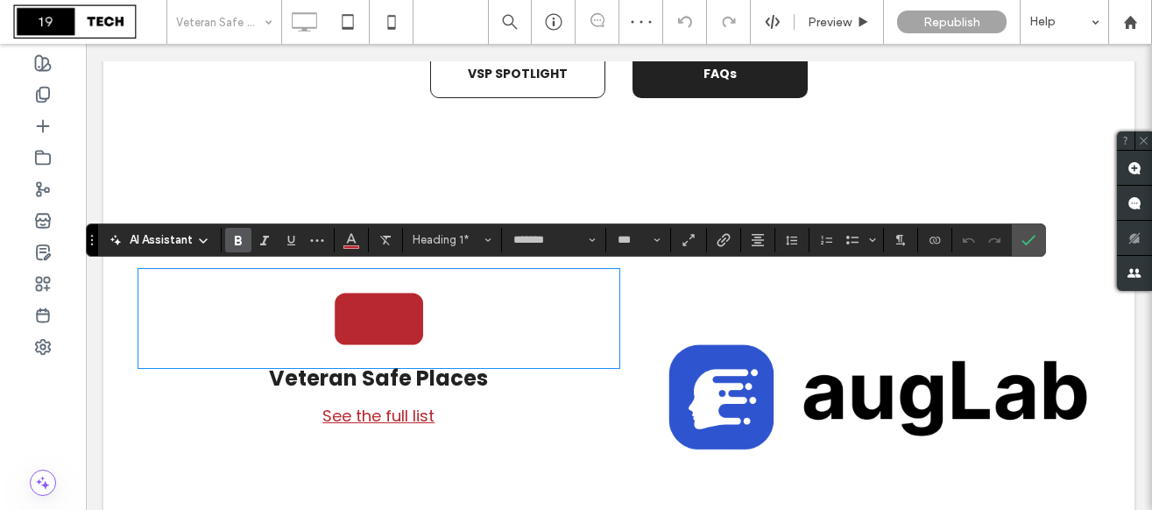
click at [430, 342] on span "***" at bounding box center [379, 318] width 102 height 87
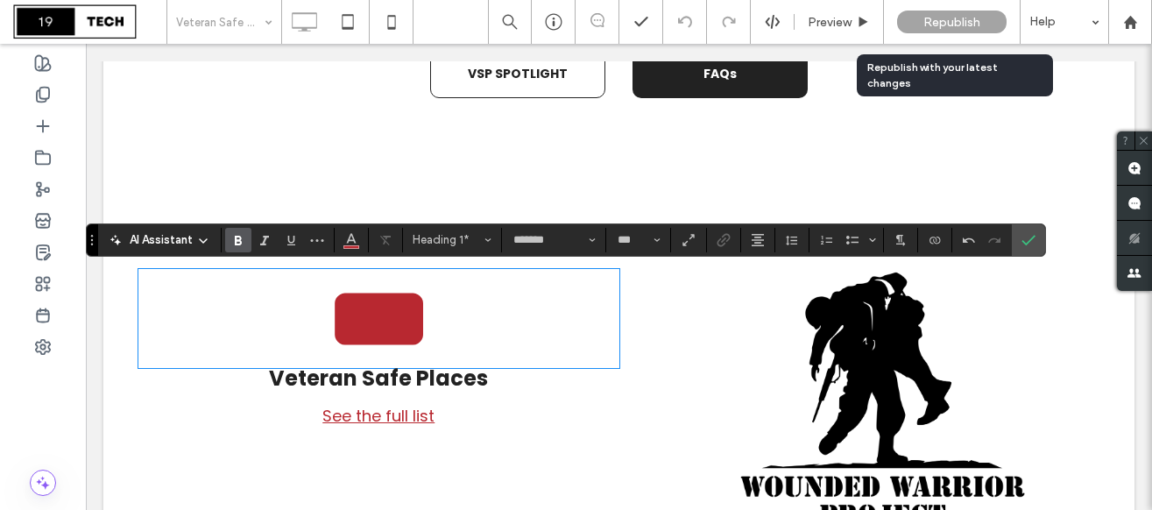
click at [942, 20] on span "Republish" at bounding box center [951, 22] width 57 height 15
